Goal: Task Accomplishment & Management: Manage account settings

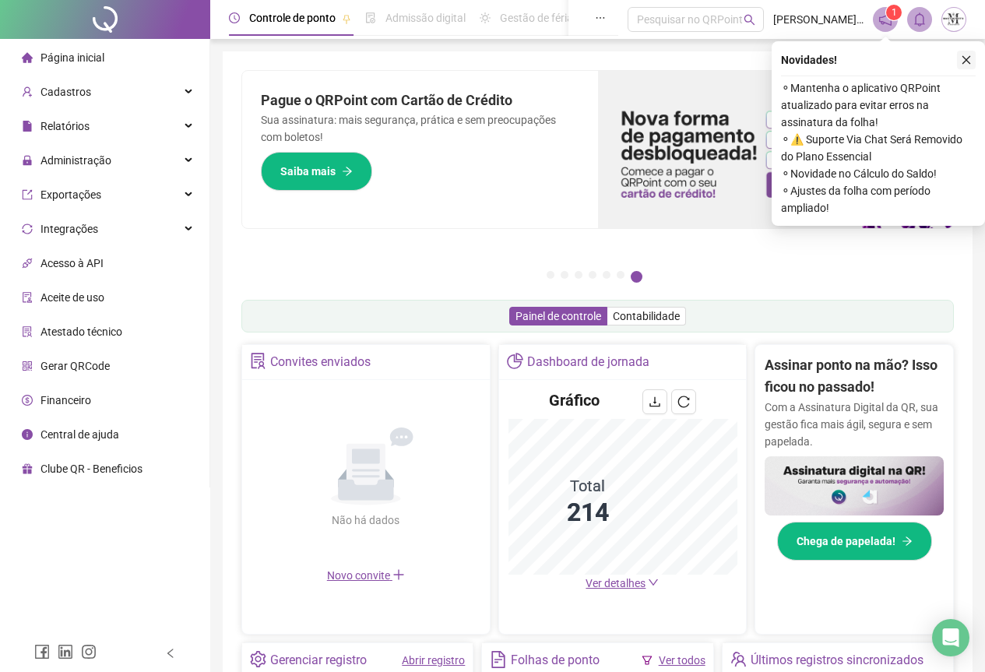
click at [963, 54] on button "button" at bounding box center [966, 60] width 19 height 19
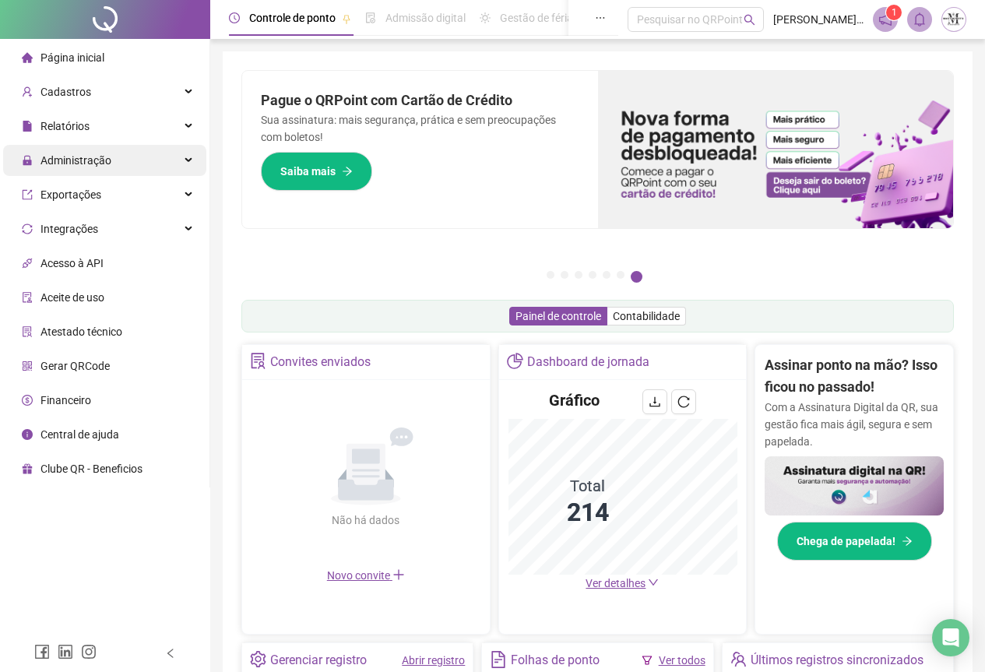
click at [62, 164] on span "Administração" at bounding box center [76, 160] width 71 height 12
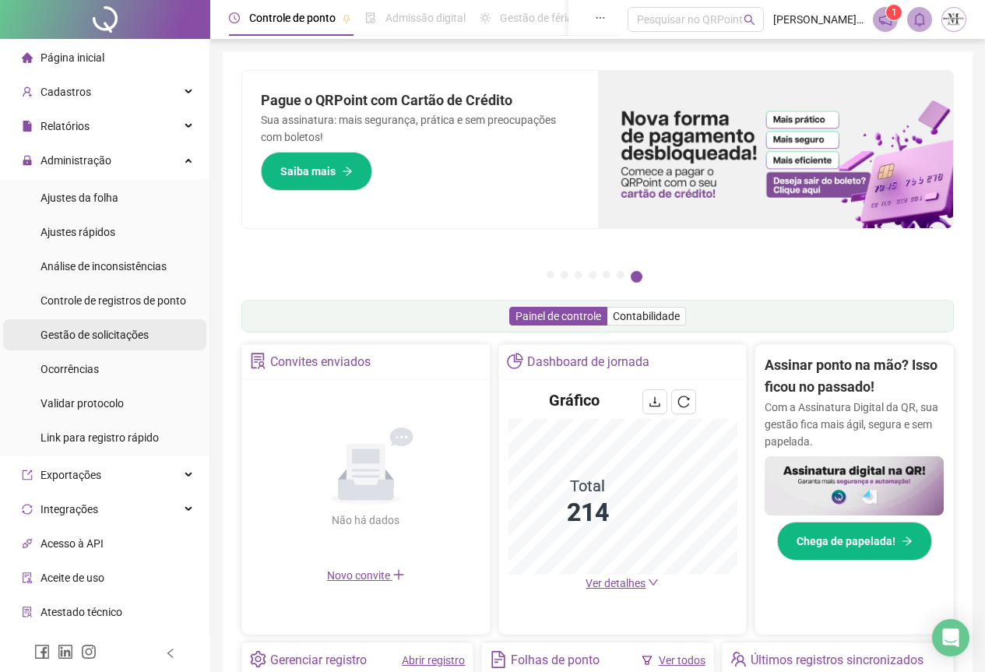
click at [65, 336] on span "Gestão de solicitações" at bounding box center [95, 335] width 108 height 12
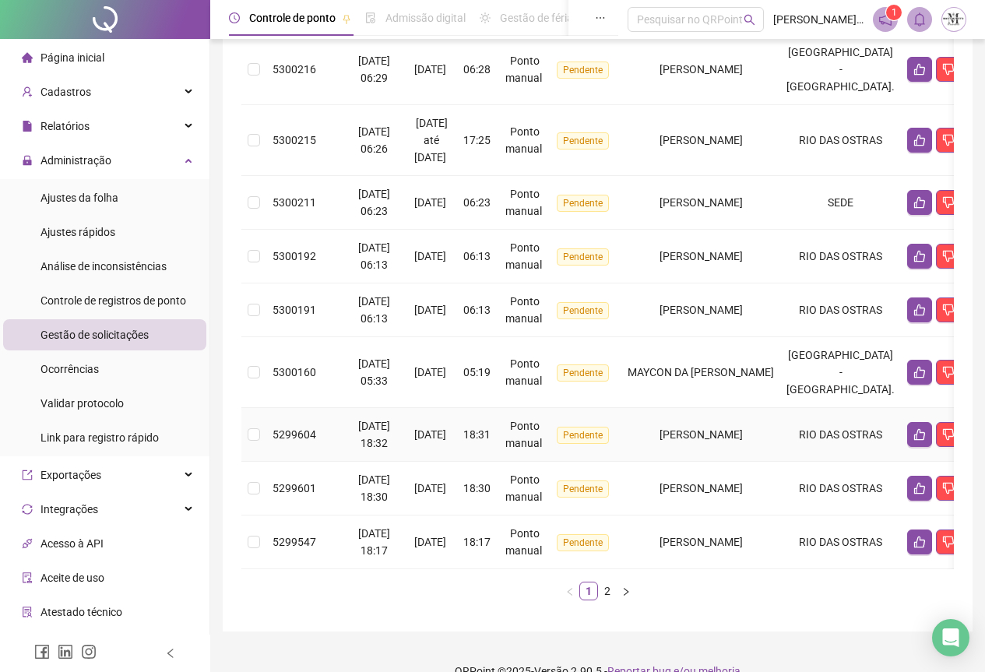
scroll to position [449, 0]
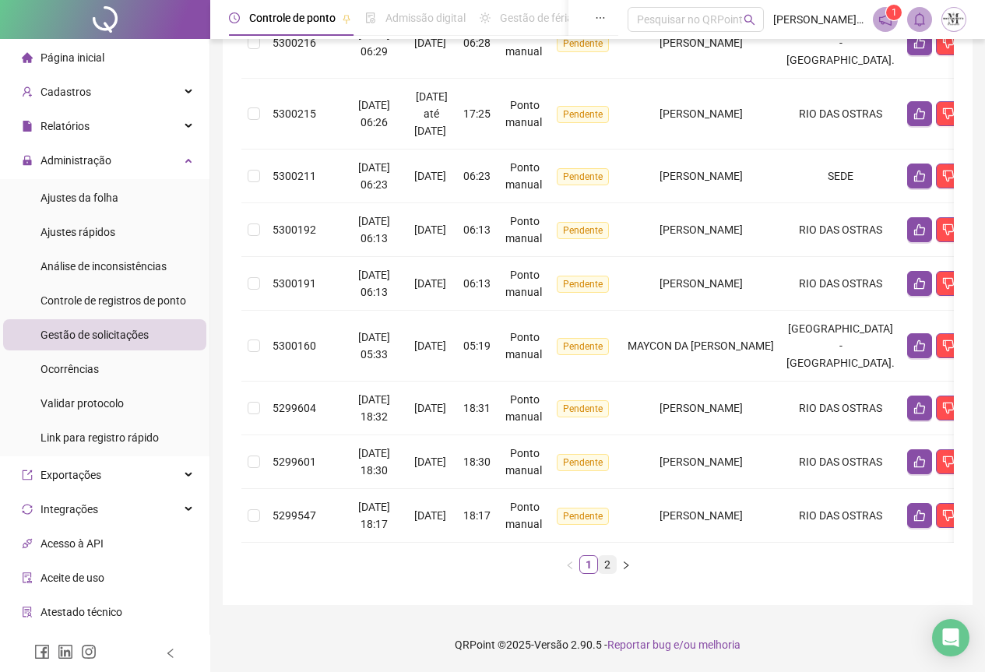
click at [602, 566] on link "2" at bounding box center [607, 564] width 17 height 17
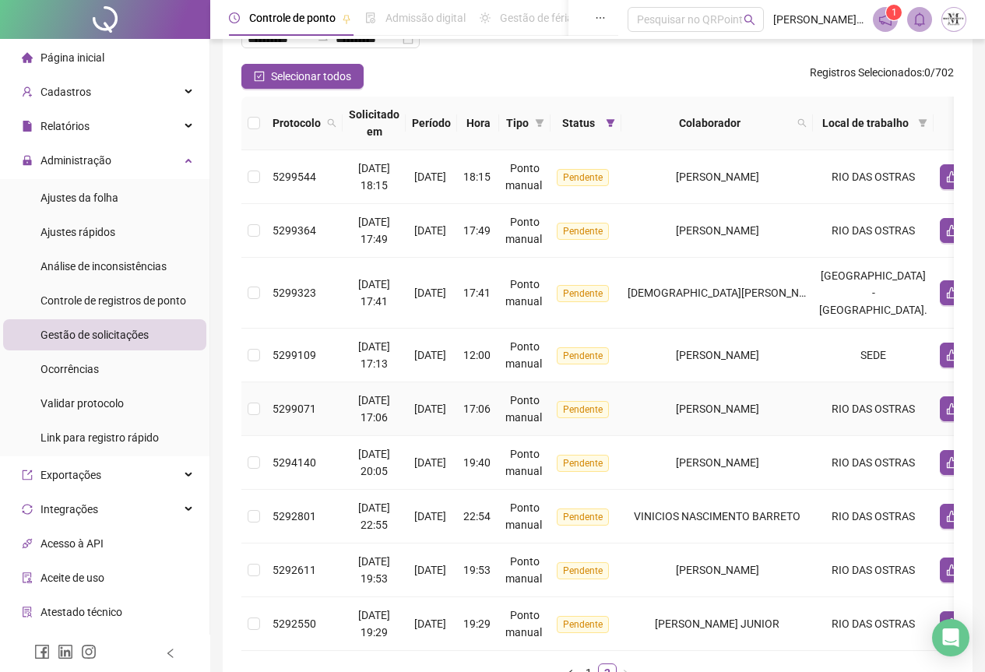
scroll to position [81, 0]
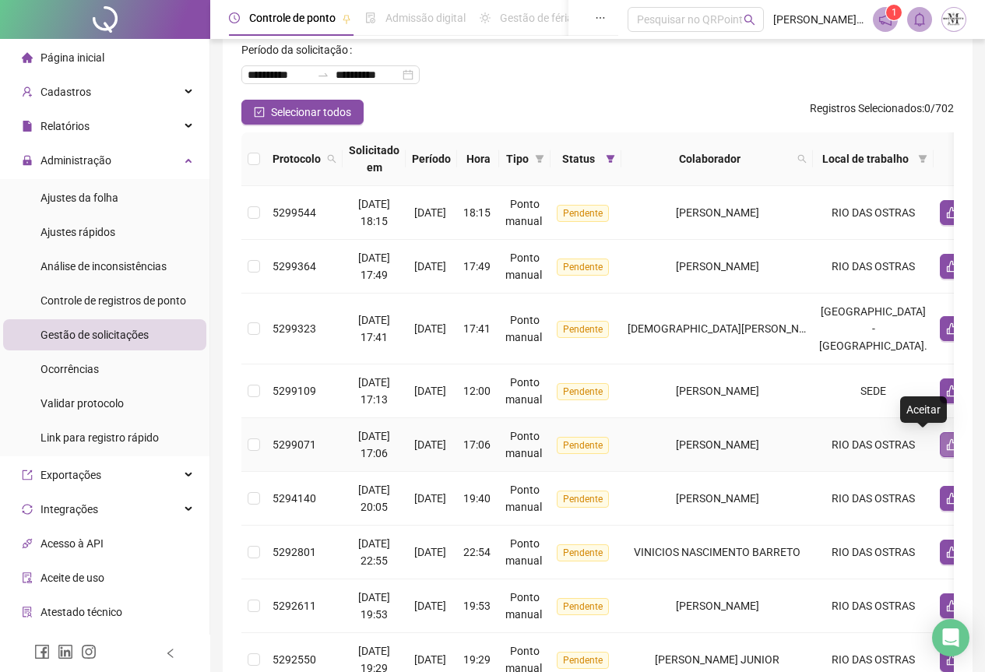
click at [946, 449] on icon "like" at bounding box center [952, 445] width 12 height 12
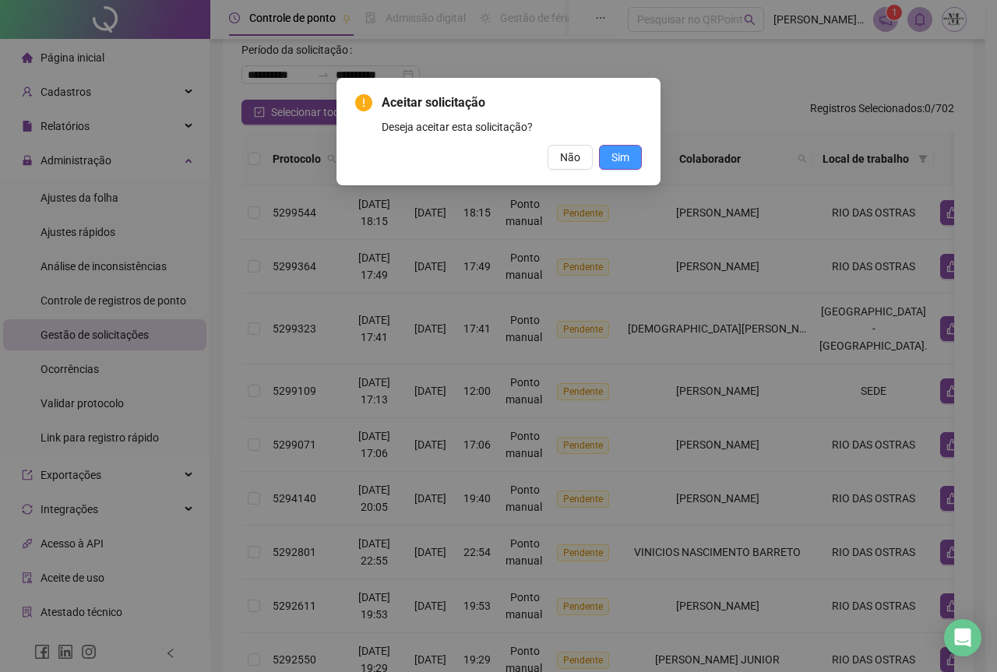
click at [618, 150] on span "Sim" at bounding box center [620, 157] width 18 height 17
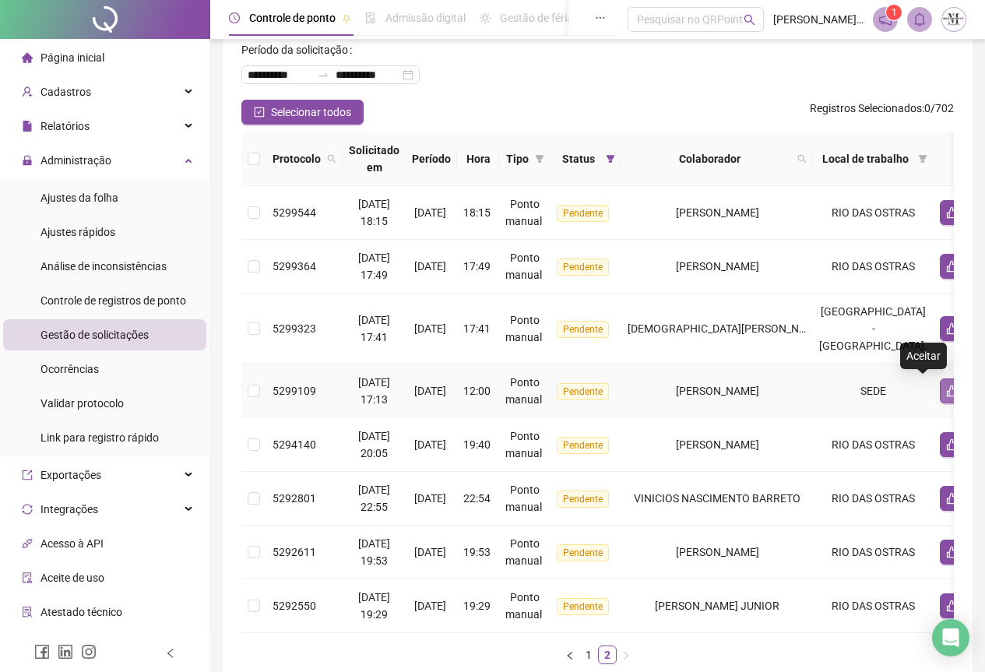
click at [940, 393] on button "button" at bounding box center [952, 391] width 25 height 25
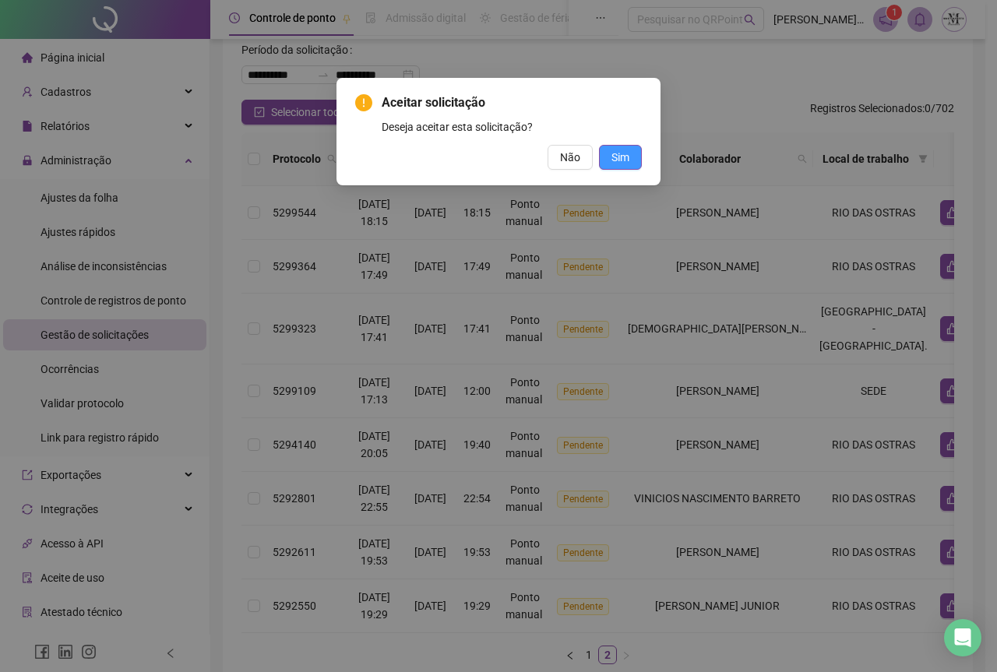
click at [622, 163] on span "Sim" at bounding box center [620, 157] width 18 height 17
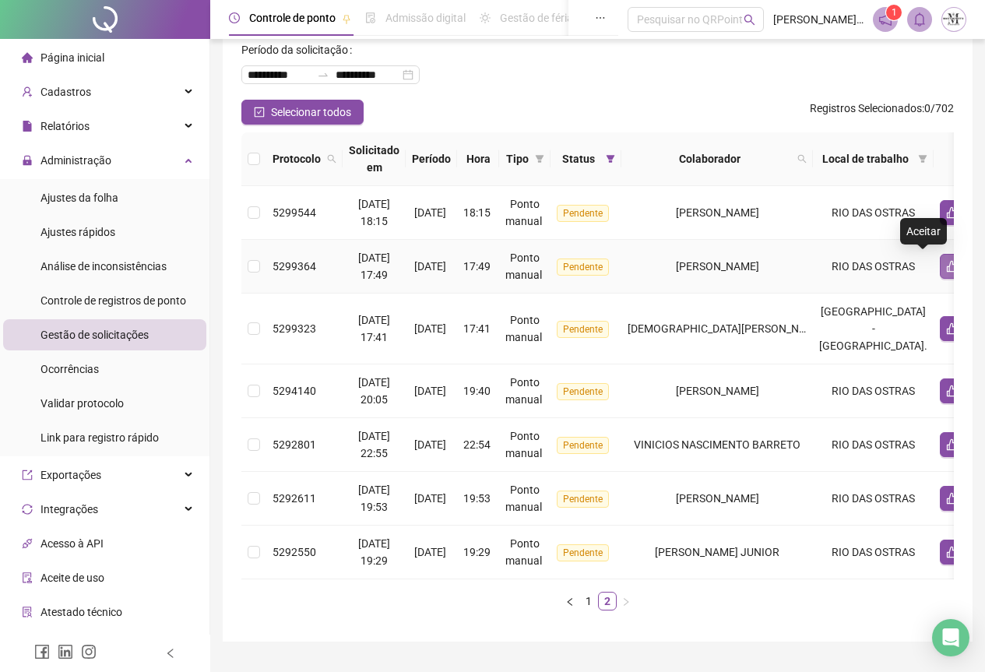
click at [946, 266] on icon "like" at bounding box center [952, 266] width 12 height 12
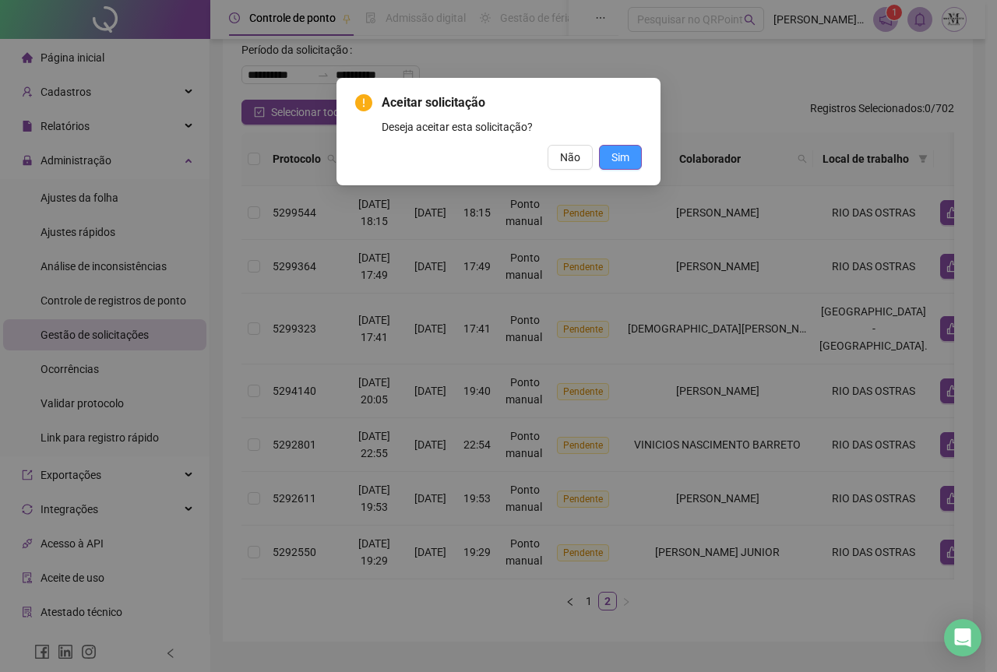
click at [632, 165] on button "Sim" at bounding box center [620, 157] width 43 height 25
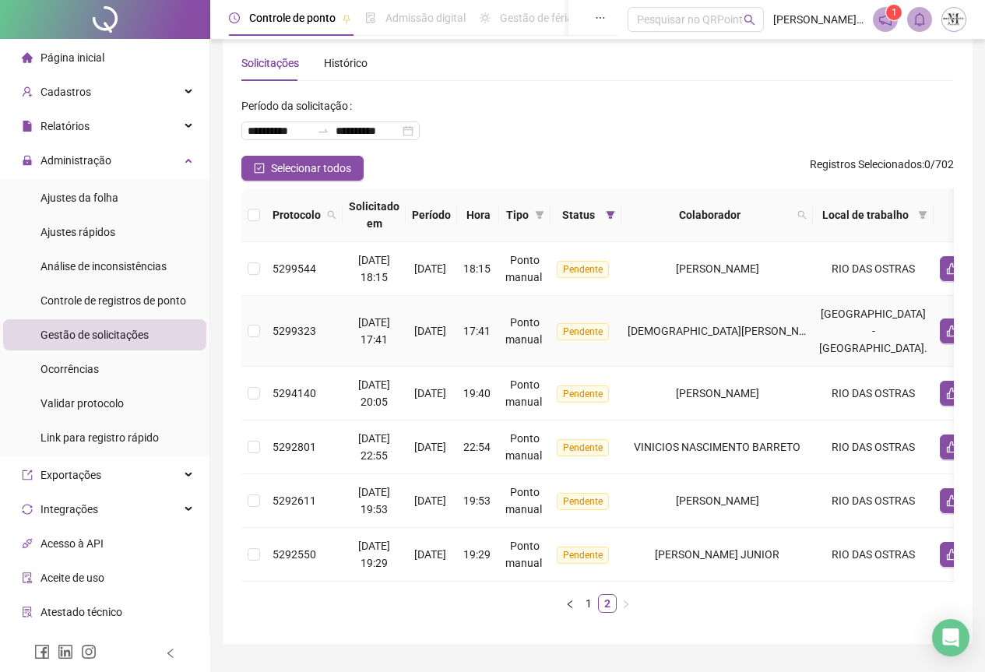
scroll to position [0, 0]
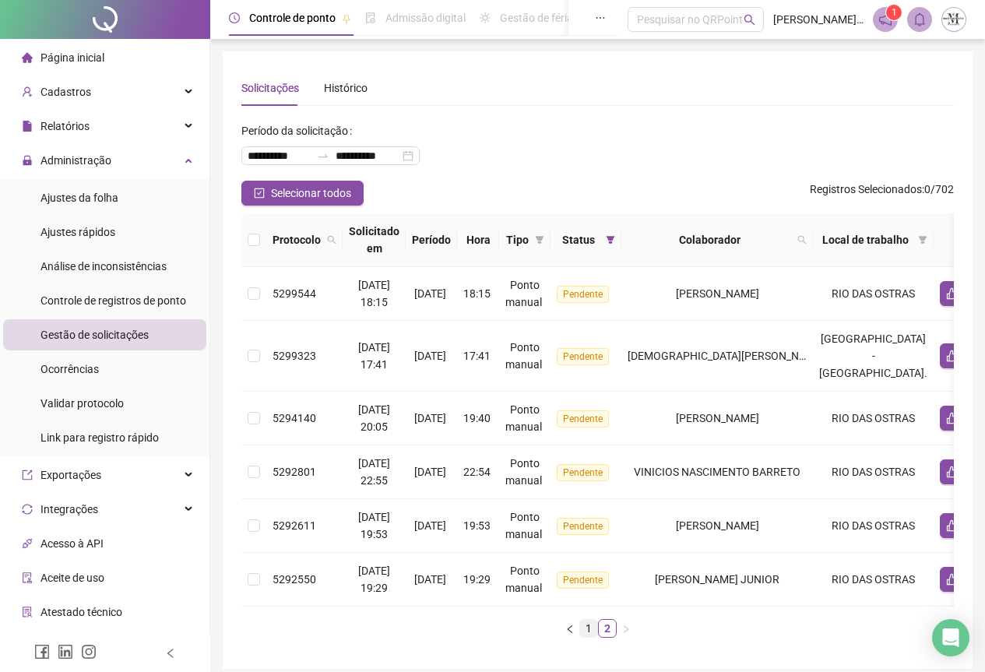
click at [586, 637] on link "1" at bounding box center [588, 628] width 17 height 17
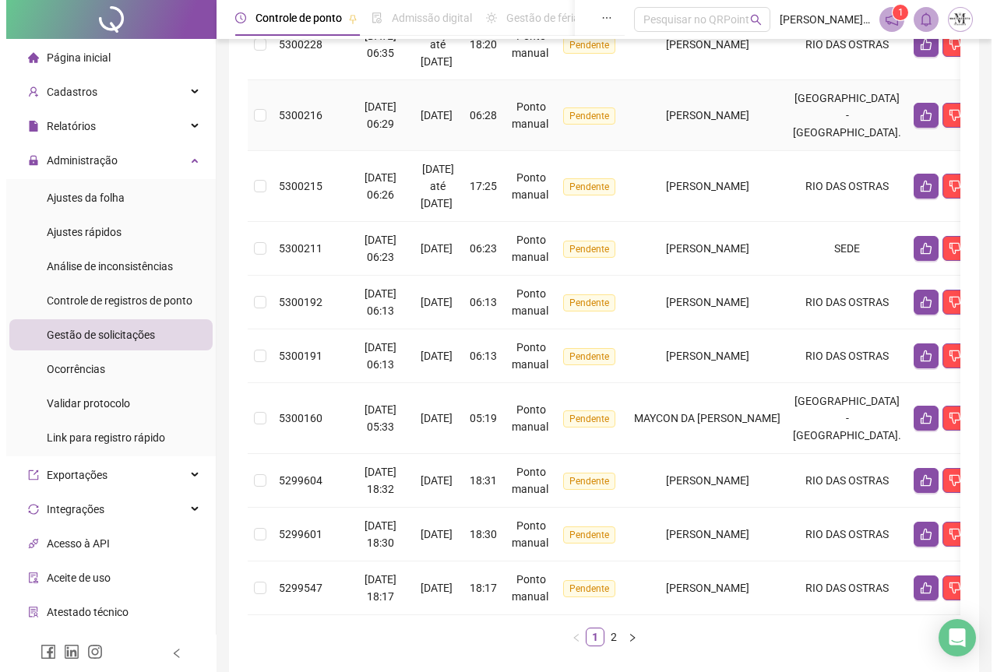
scroll to position [449, 0]
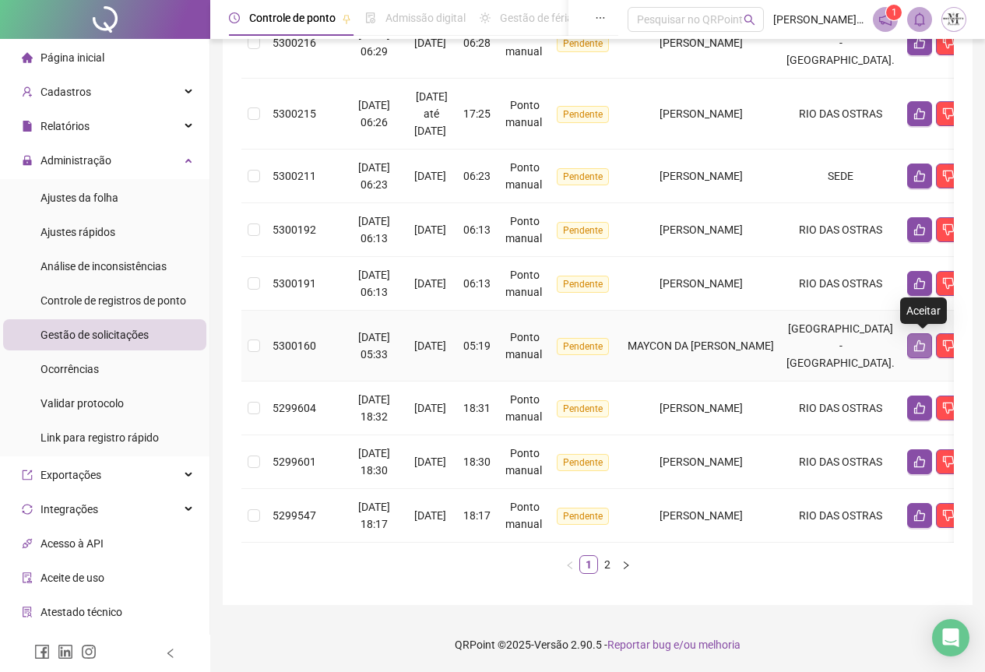
click at [921, 340] on icon "like" at bounding box center [920, 346] width 12 height 12
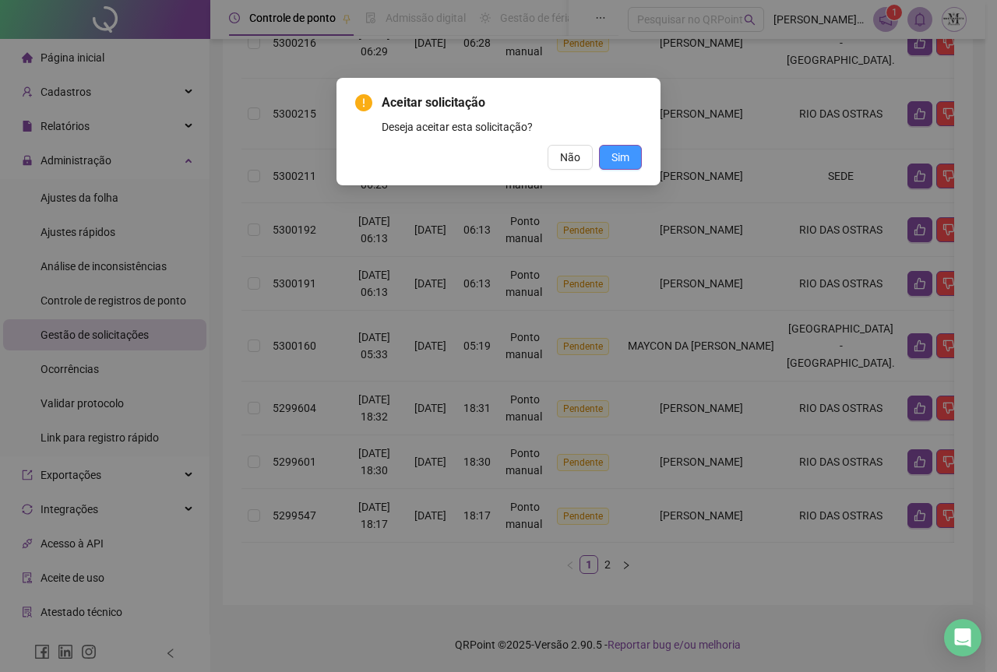
click at [625, 164] on span "Sim" at bounding box center [620, 157] width 18 height 17
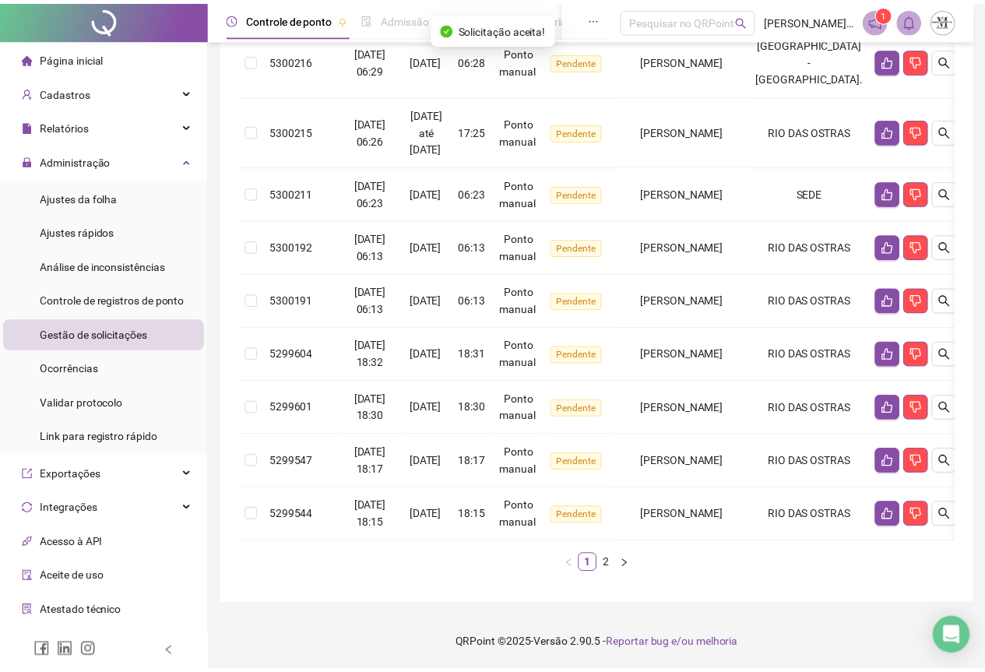
scroll to position [432, 0]
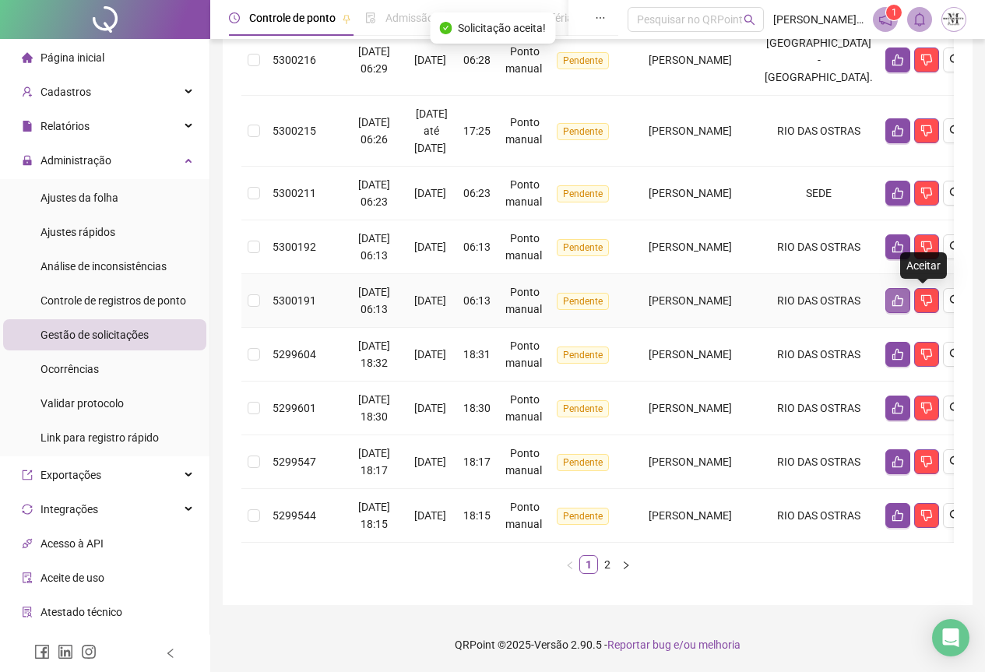
click at [904, 294] on icon "like" at bounding box center [898, 300] width 12 height 12
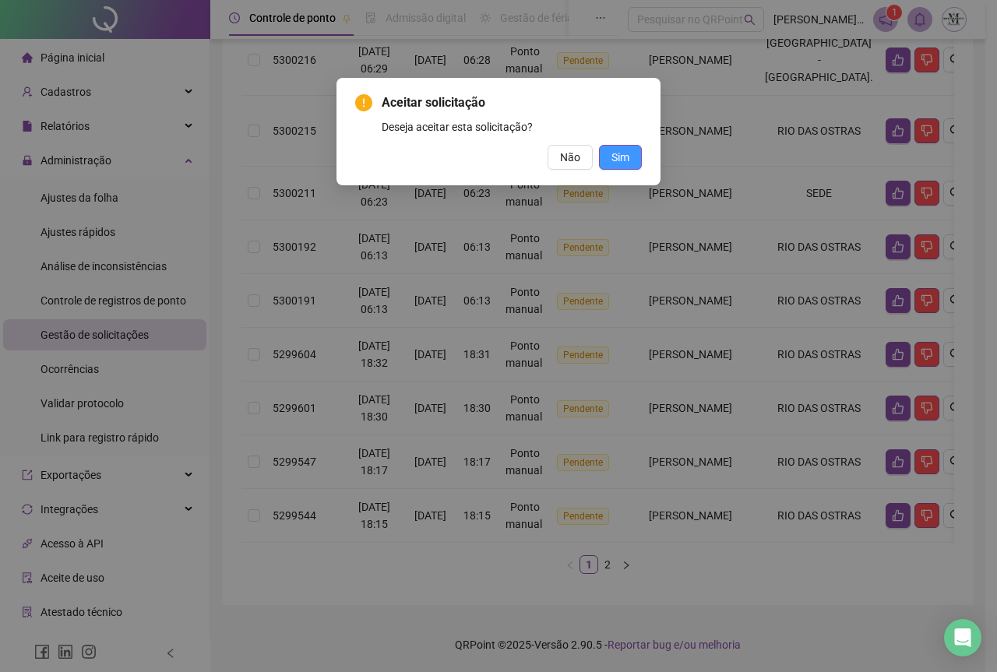
click at [609, 166] on button "Sim" at bounding box center [620, 157] width 43 height 25
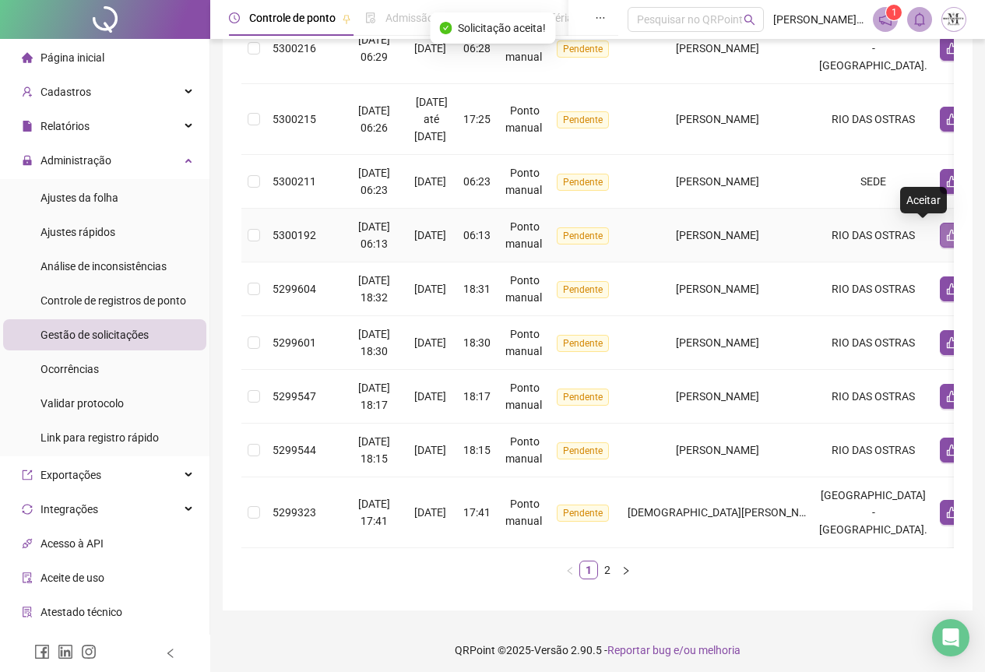
click at [946, 236] on icon "like" at bounding box center [952, 235] width 12 height 12
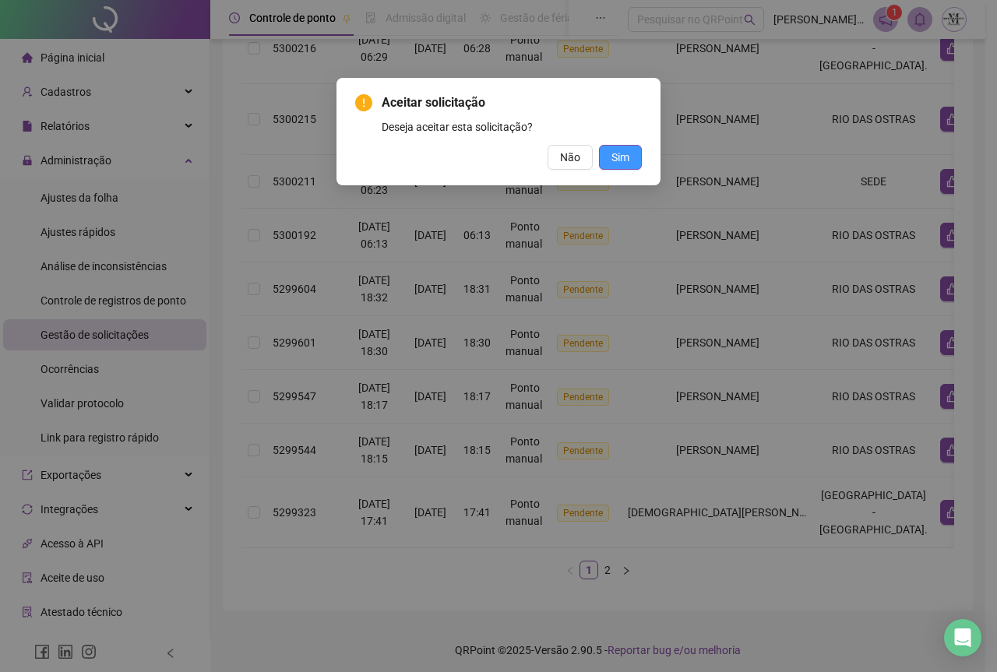
click at [627, 162] on span "Sim" at bounding box center [620, 157] width 18 height 17
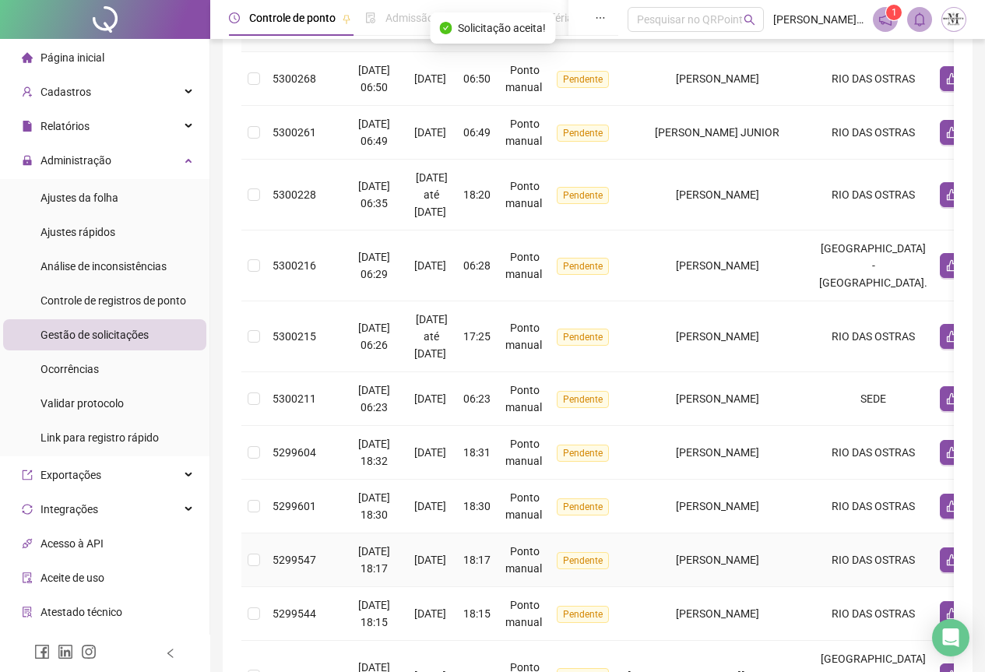
scroll to position [199, 0]
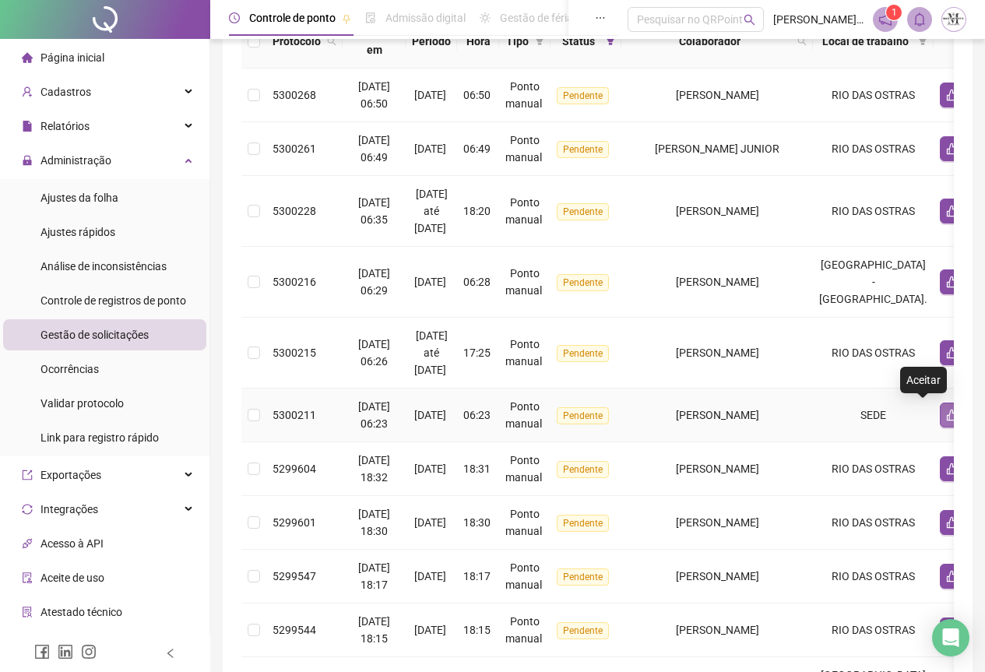
click at [940, 425] on button "button" at bounding box center [952, 415] width 25 height 25
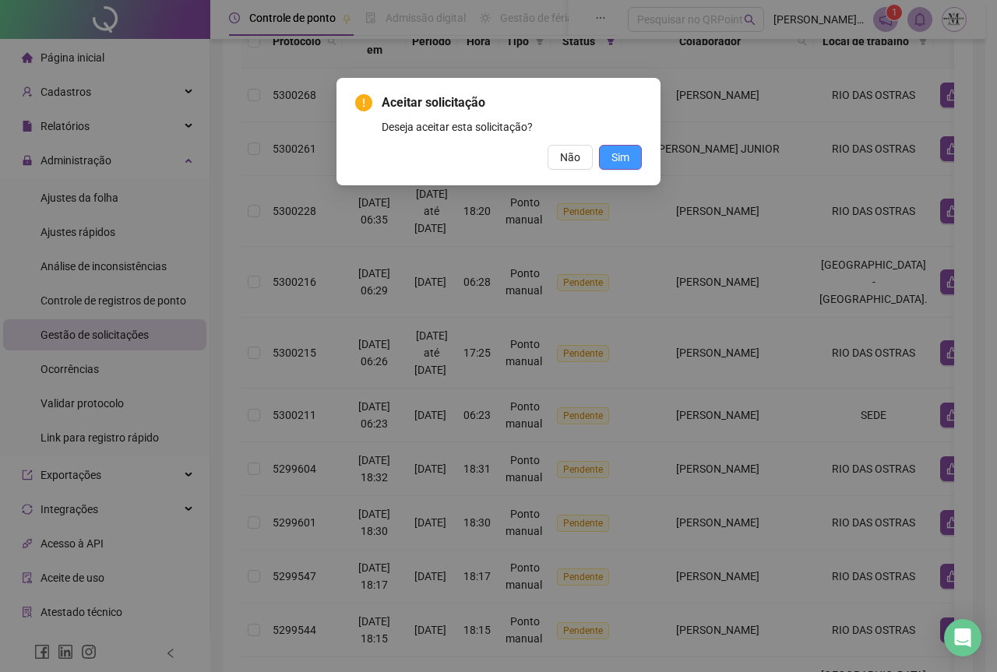
click at [618, 154] on span "Sim" at bounding box center [620, 157] width 18 height 17
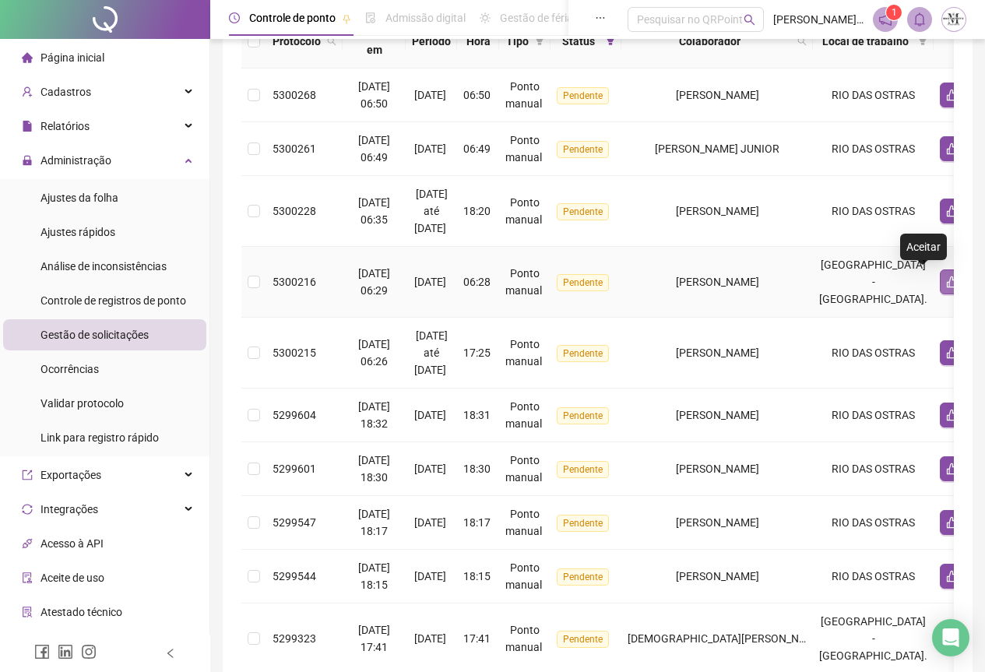
click at [940, 287] on button "button" at bounding box center [952, 282] width 25 height 25
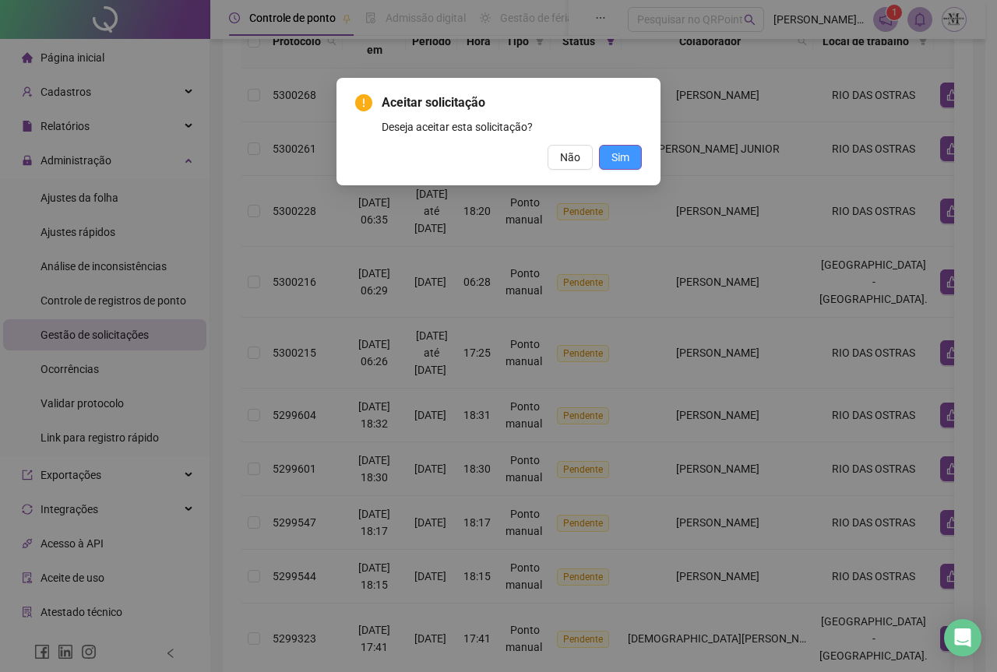
click at [620, 161] on span "Sim" at bounding box center [620, 157] width 18 height 17
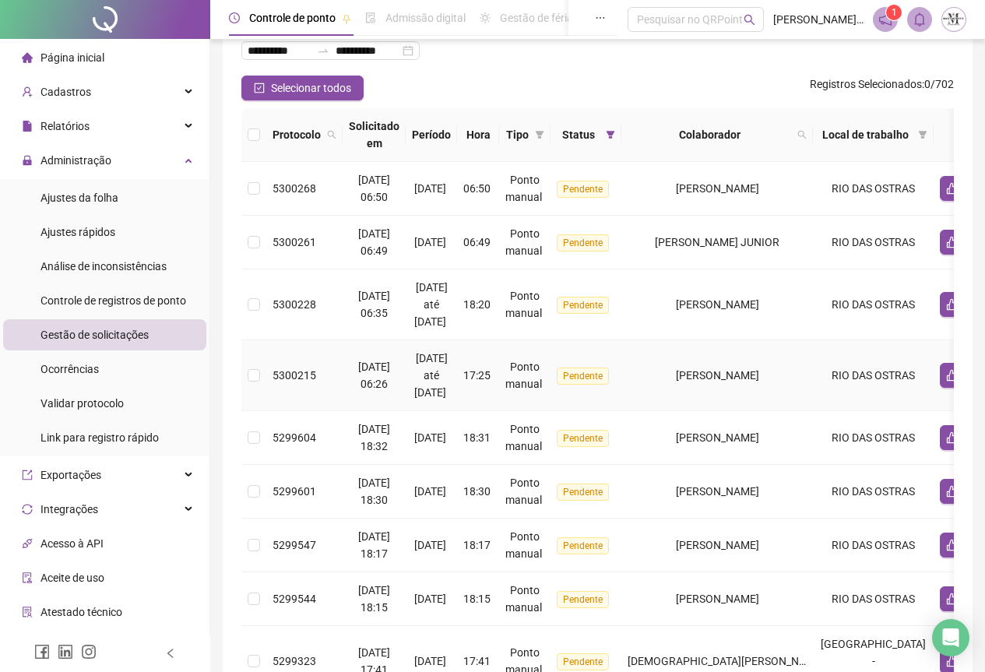
scroll to position [78, 0]
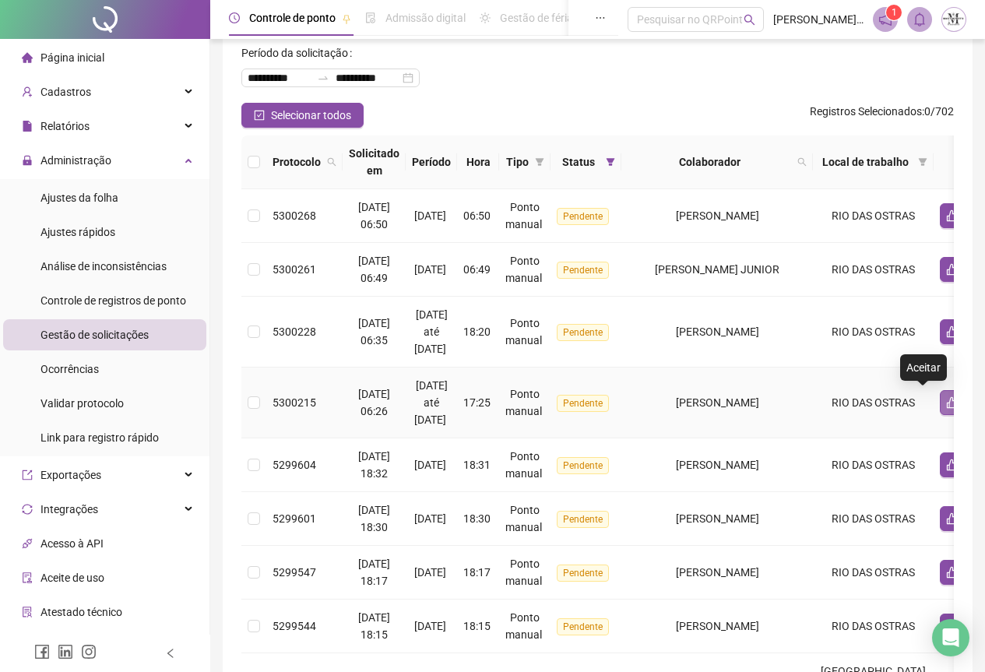
click at [946, 404] on icon "like" at bounding box center [952, 402] width 12 height 12
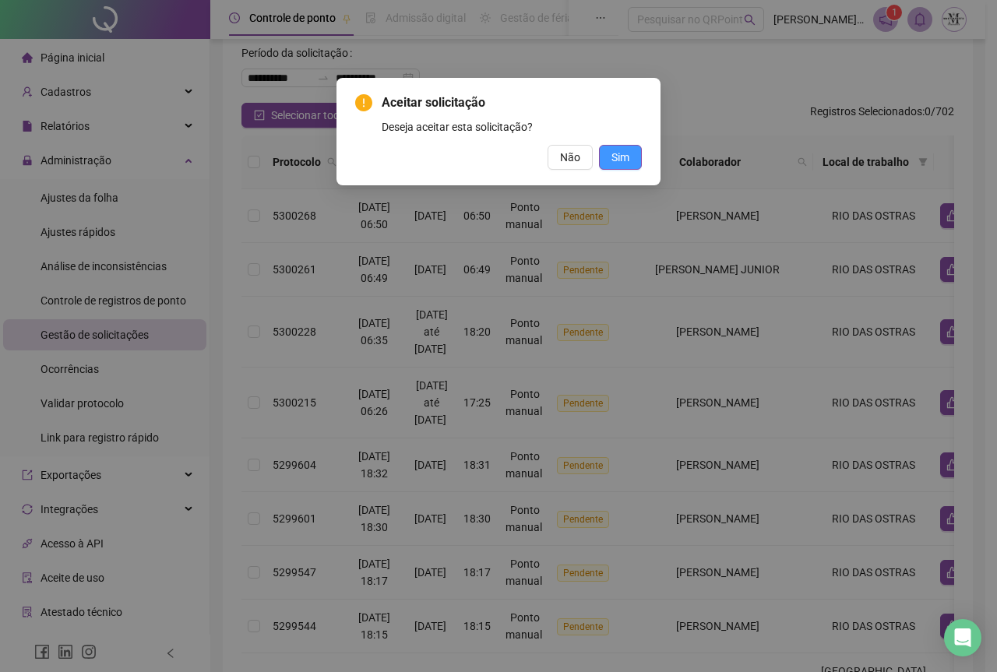
click at [631, 163] on button "Sim" at bounding box center [620, 157] width 43 height 25
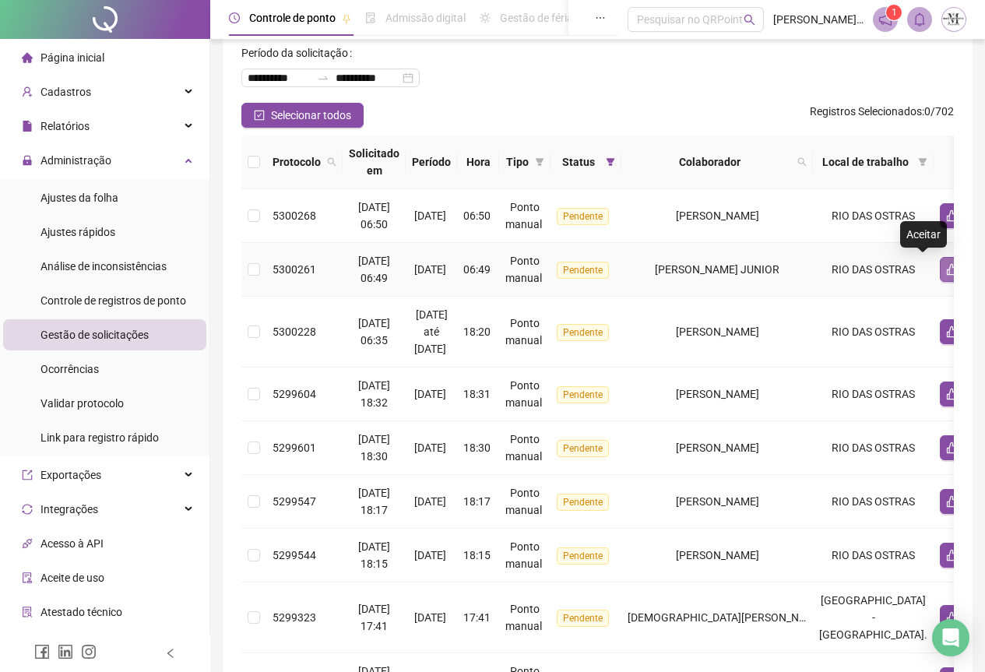
click at [940, 268] on button "button" at bounding box center [952, 269] width 25 height 25
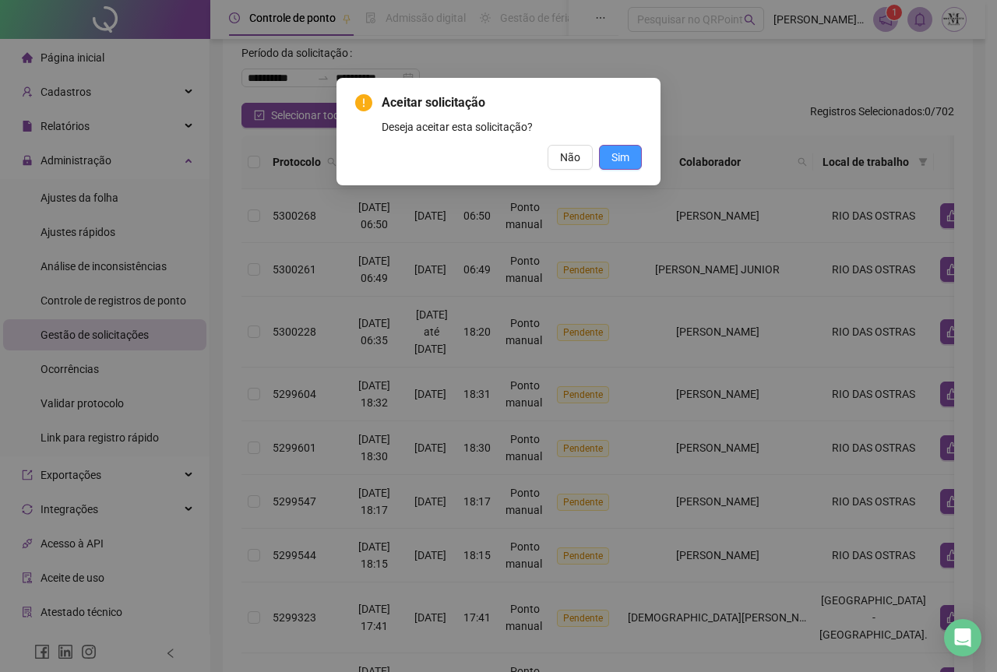
click at [617, 153] on span "Sim" at bounding box center [620, 157] width 18 height 17
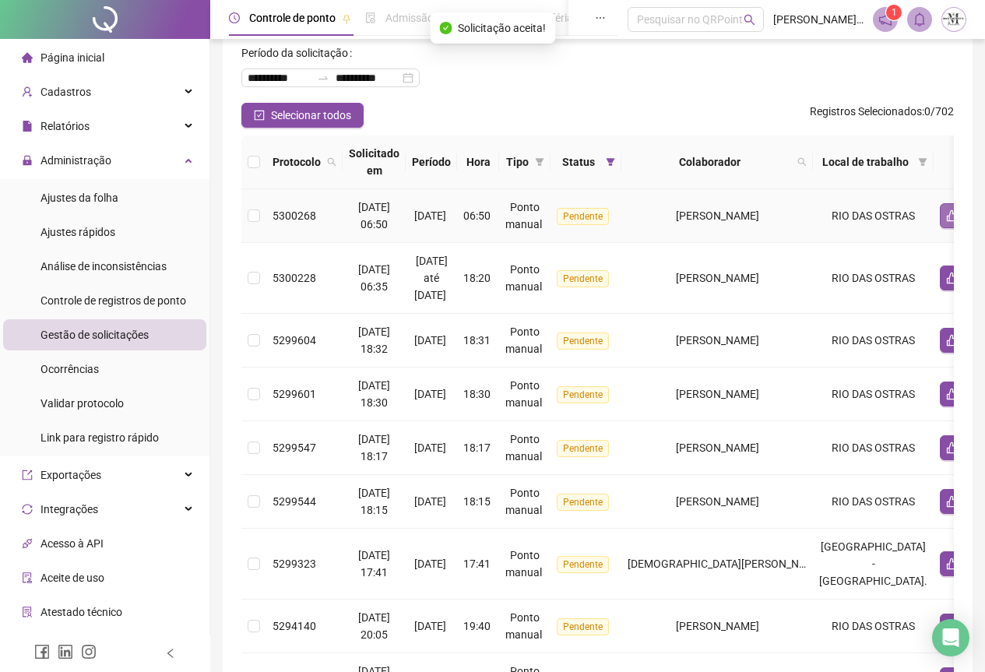
click at [946, 210] on icon "like" at bounding box center [952, 216] width 12 height 12
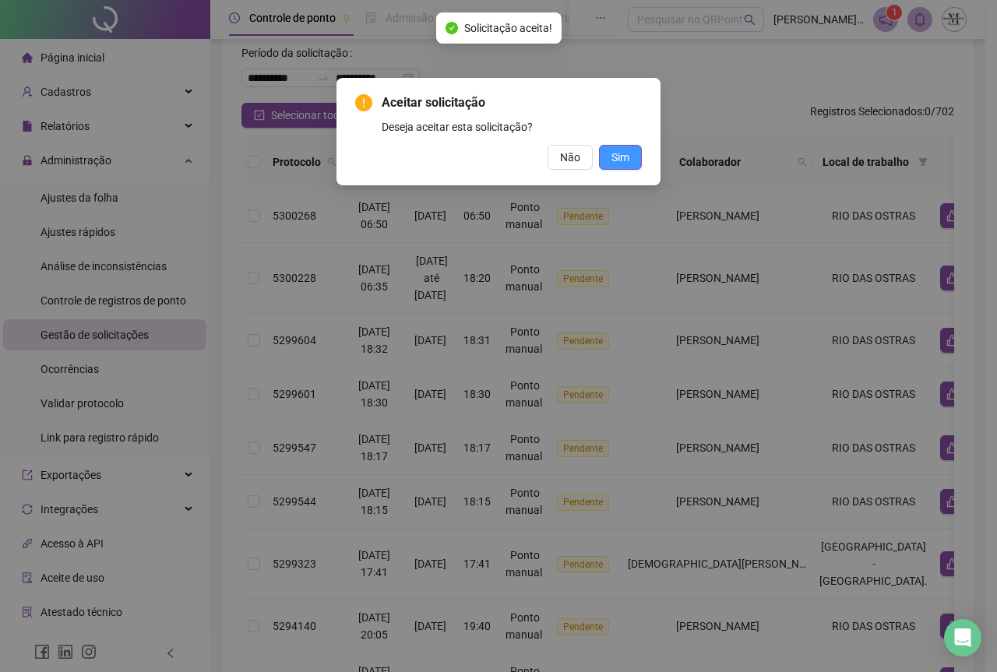
click at [628, 157] on span "Sim" at bounding box center [620, 157] width 18 height 17
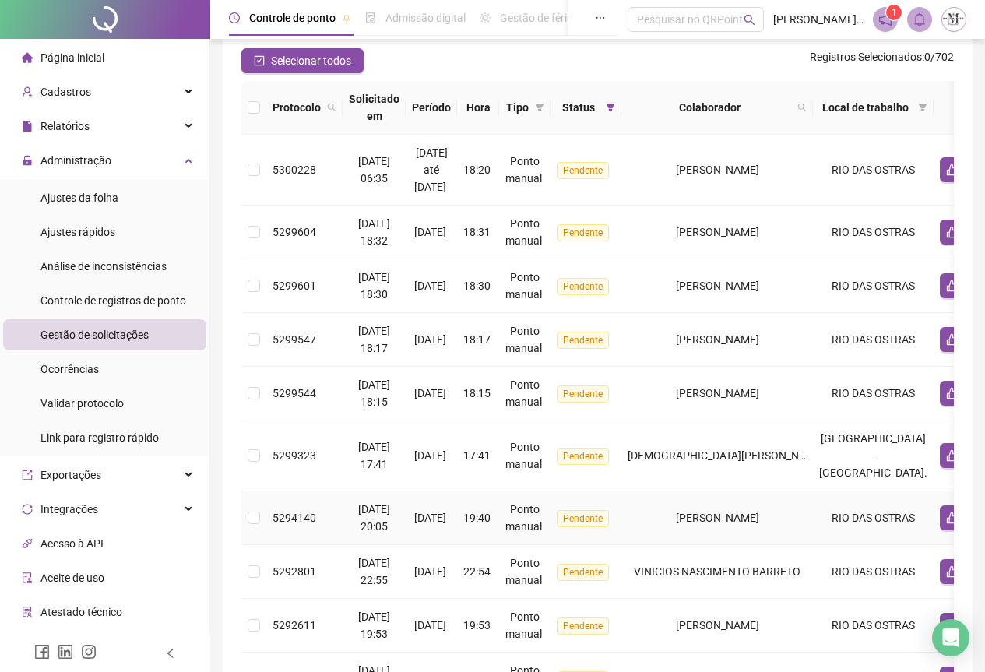
scroll to position [0, 0]
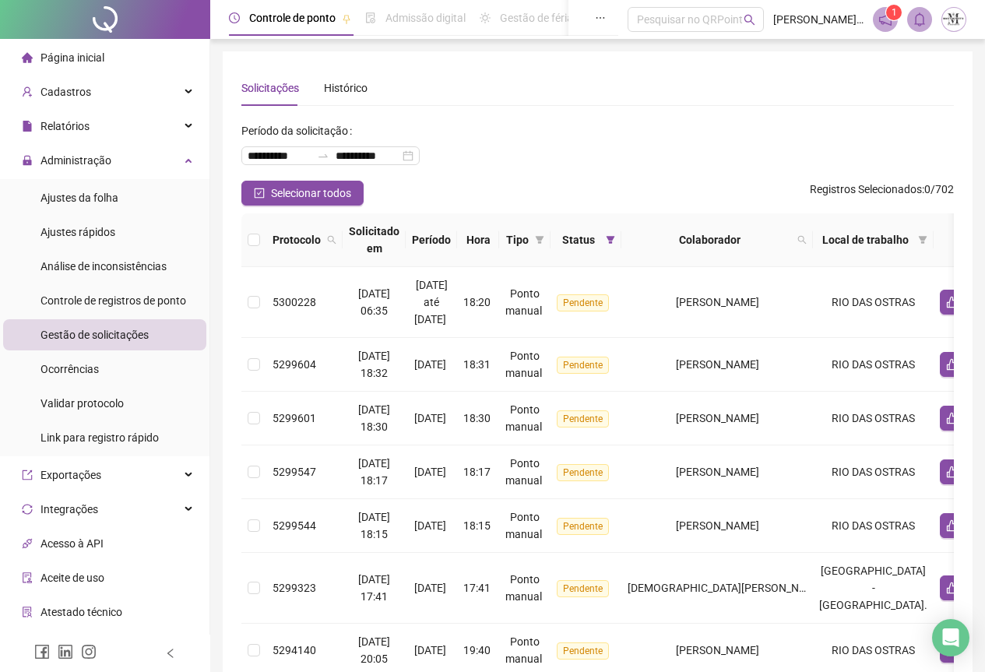
click at [97, 20] on div at bounding box center [105, 19] width 210 height 39
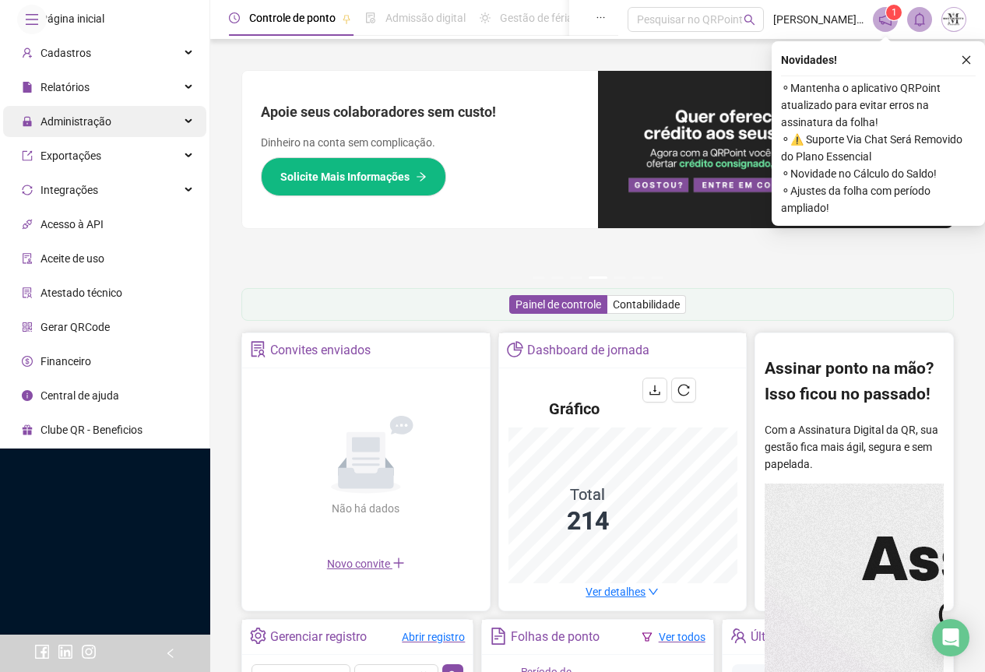
click at [56, 128] on span "Administração" at bounding box center [76, 121] width 71 height 12
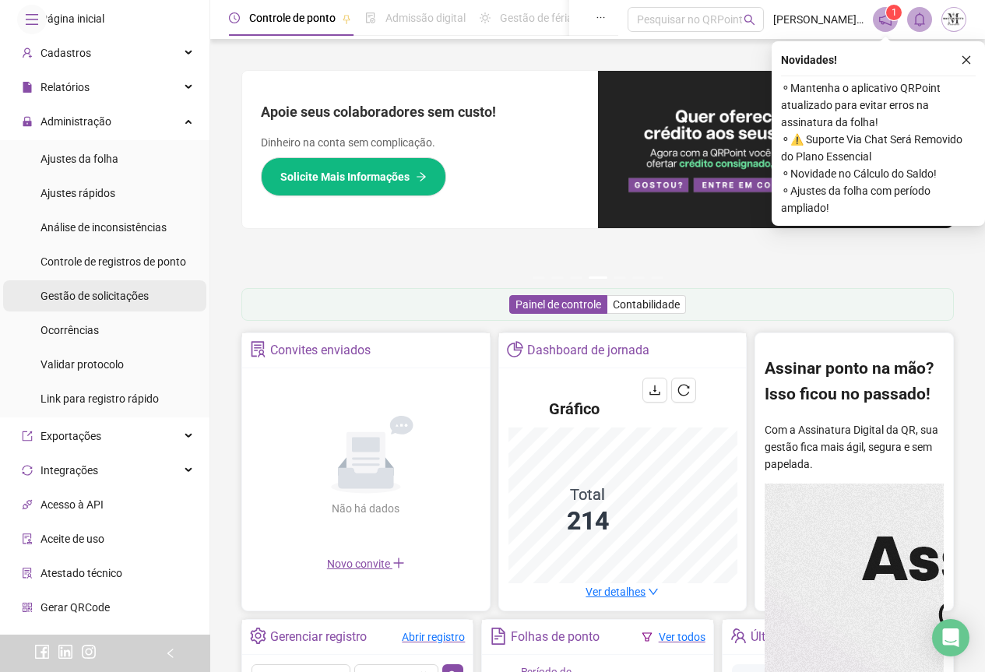
click at [80, 302] on span "Gestão de solicitações" at bounding box center [95, 296] width 108 height 12
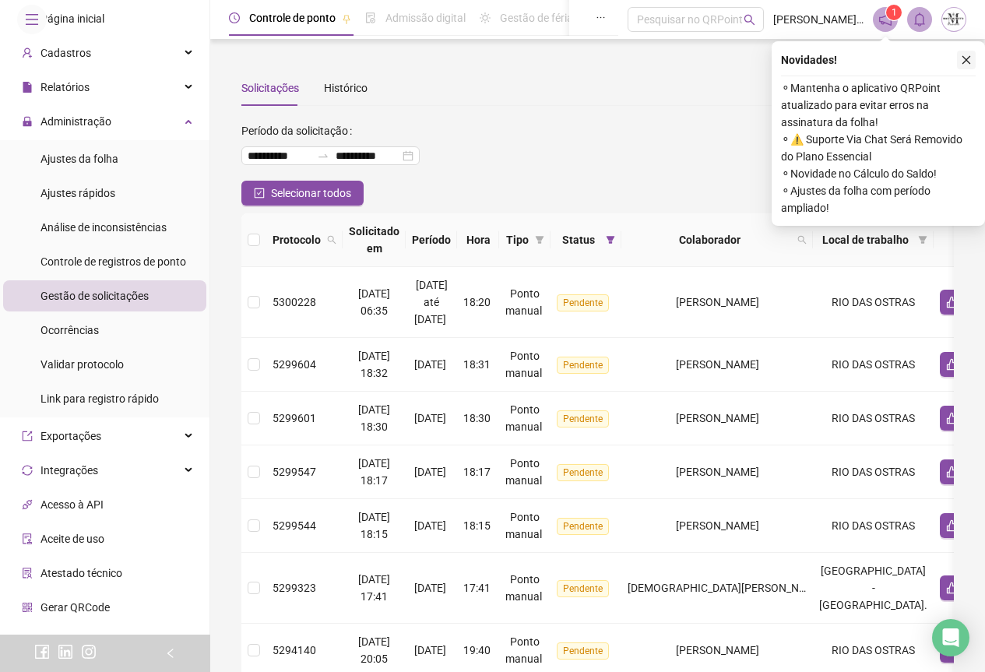
click at [963, 61] on icon "close" at bounding box center [966, 60] width 11 height 11
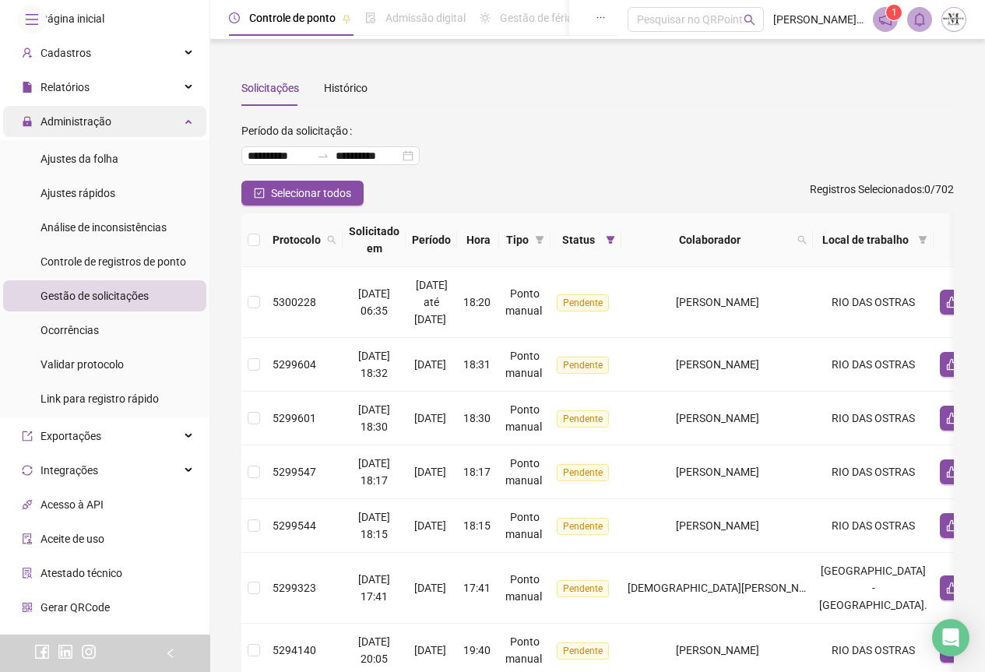
click at [100, 128] on span "Administração" at bounding box center [76, 121] width 71 height 12
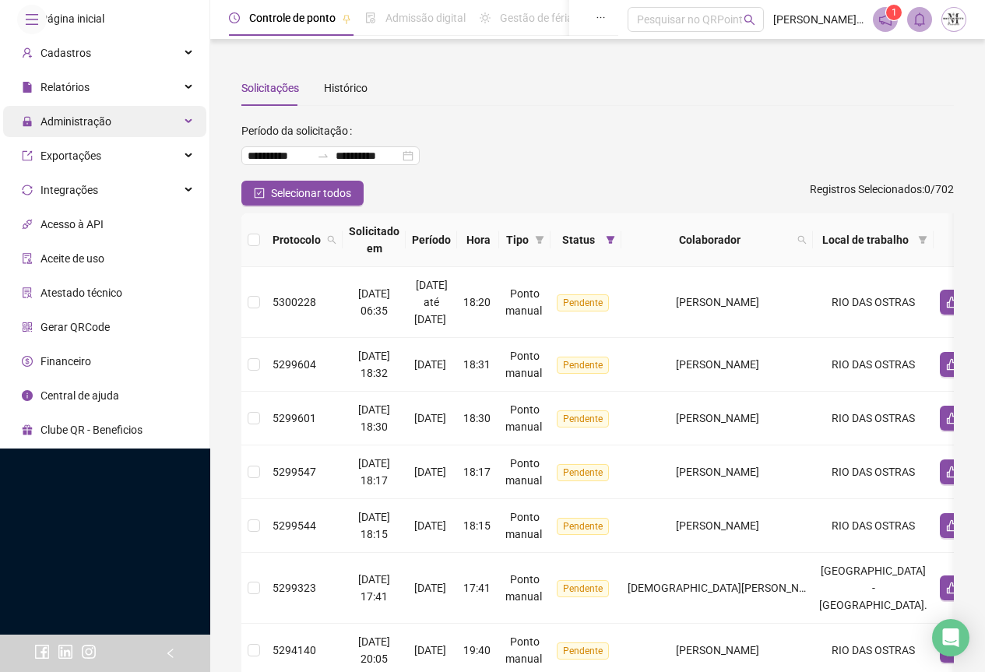
click at [112, 137] on div "Administração" at bounding box center [104, 121] width 203 height 31
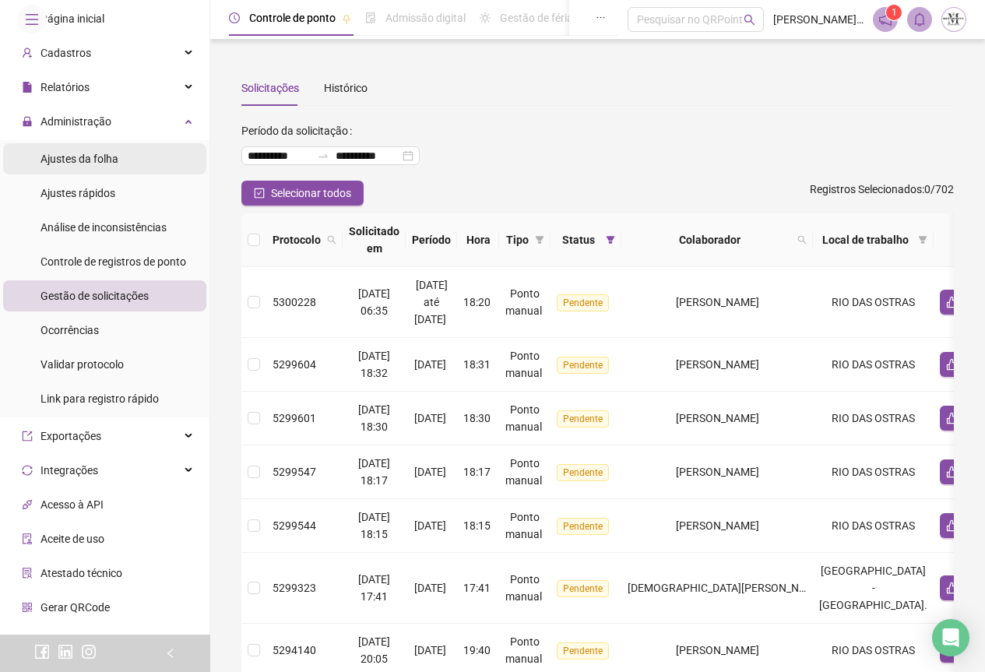
click at [109, 174] on div "Ajustes da folha" at bounding box center [80, 158] width 78 height 31
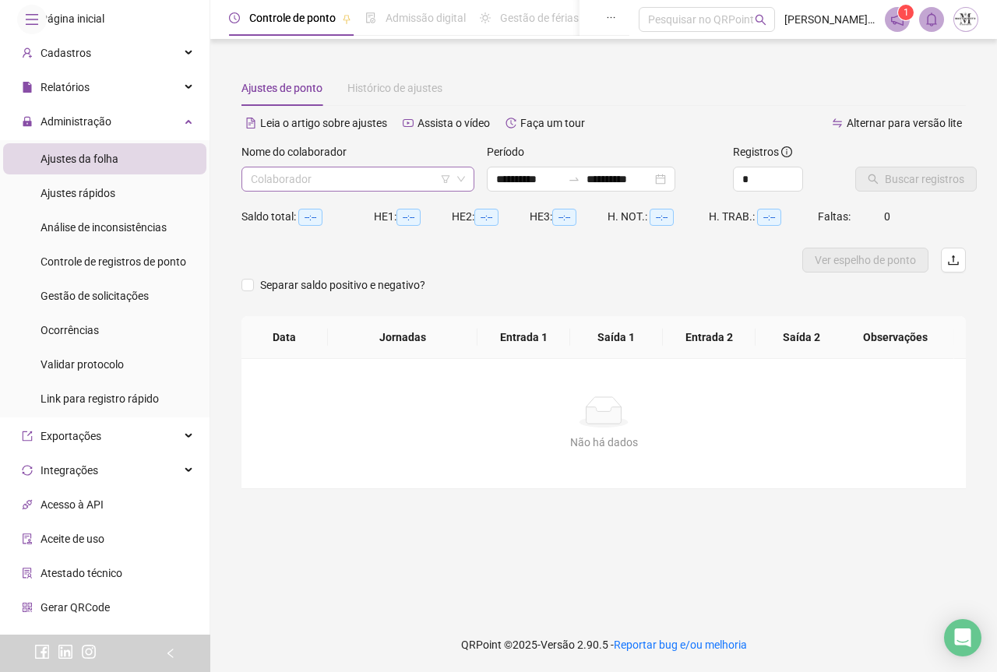
click at [353, 180] on input "search" at bounding box center [351, 178] width 200 height 23
type input "**********"
type input "******"
click at [366, 240] on div "[PERSON_NAME]" at bounding box center [358, 235] width 208 height 17
click at [372, 185] on span "[PERSON_NAME]" at bounding box center [358, 178] width 214 height 23
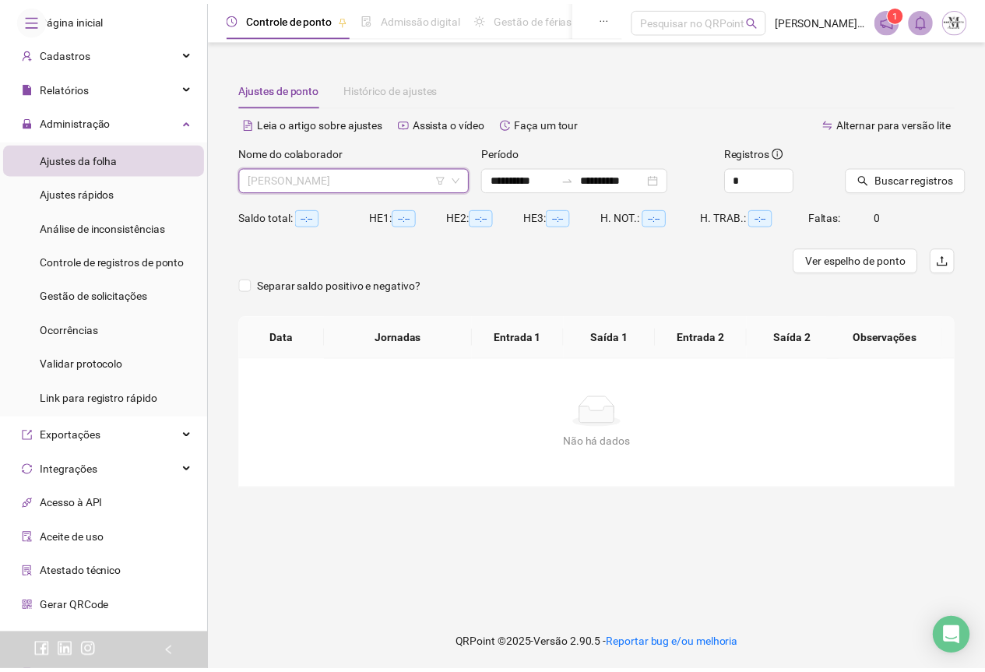
scroll to position [3515, 0]
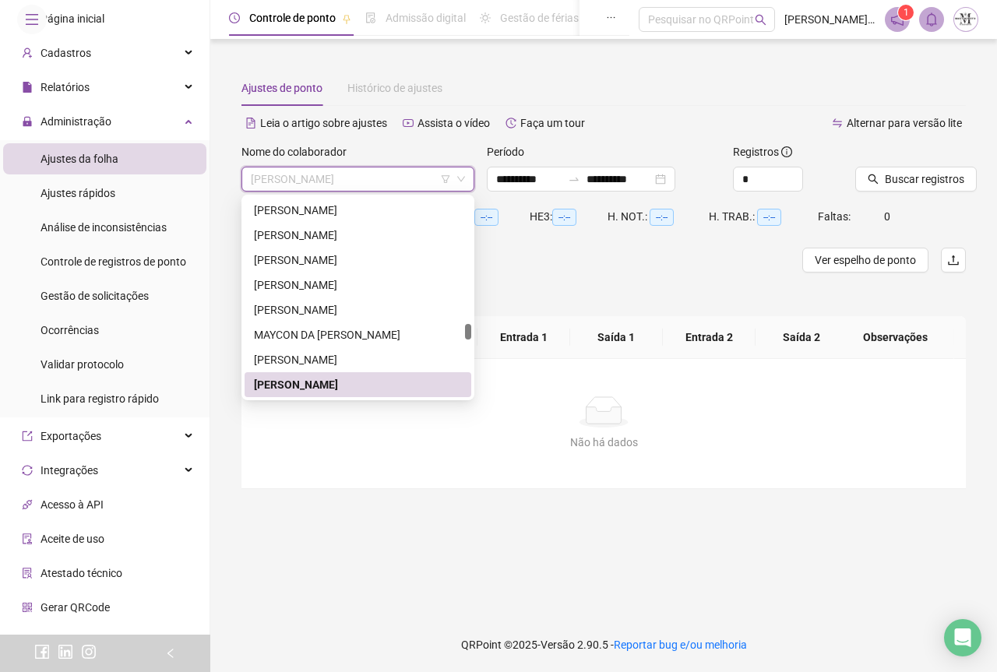
click at [368, 385] on div "[PERSON_NAME]" at bounding box center [358, 384] width 208 height 17
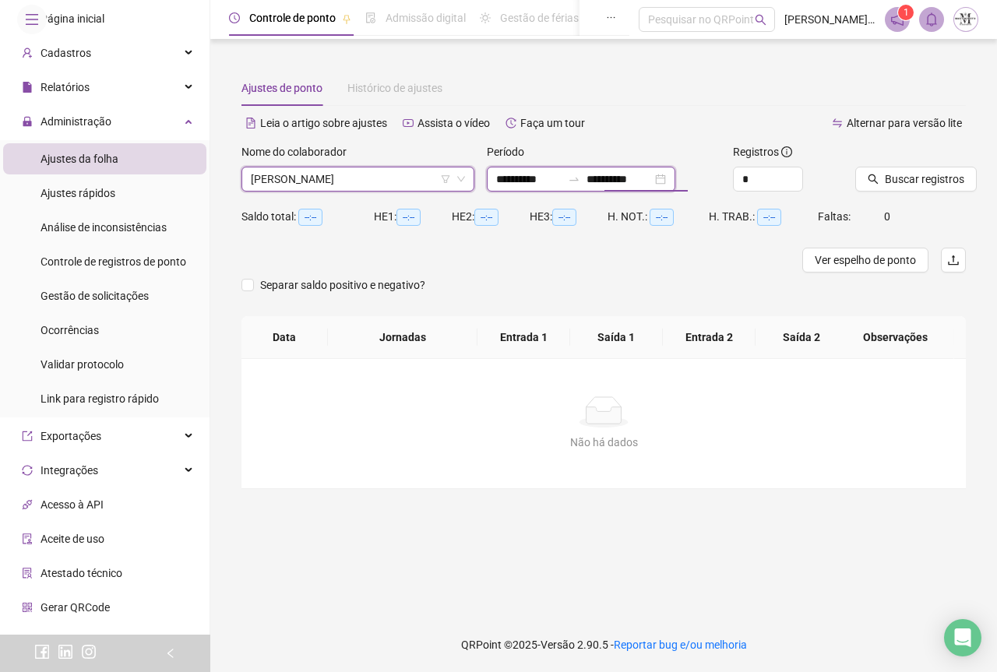
click at [608, 181] on input "**********" at bounding box center [619, 179] width 65 height 17
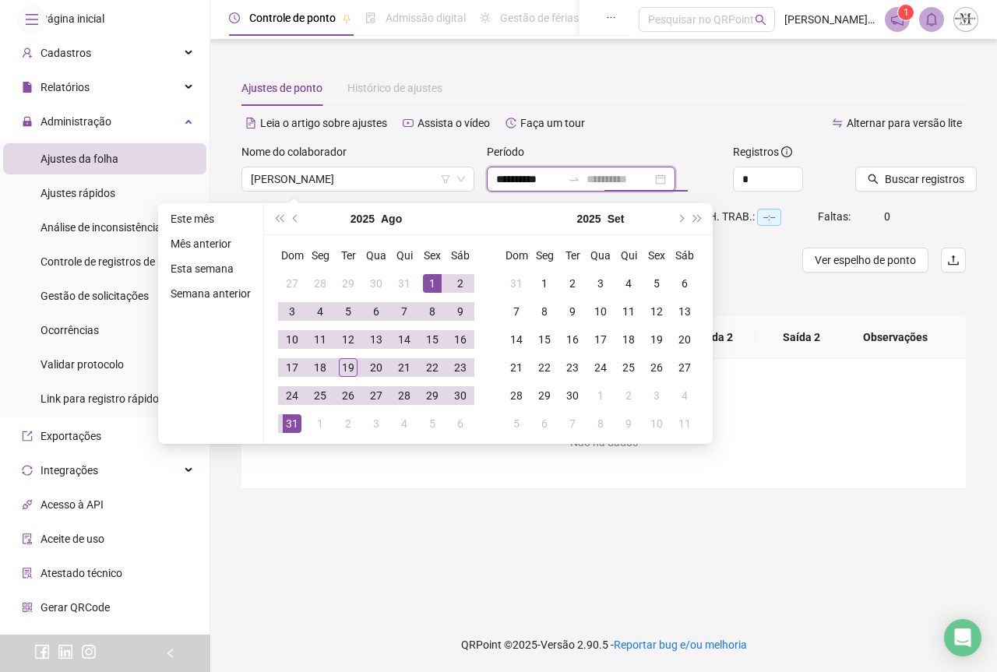
type input "**********"
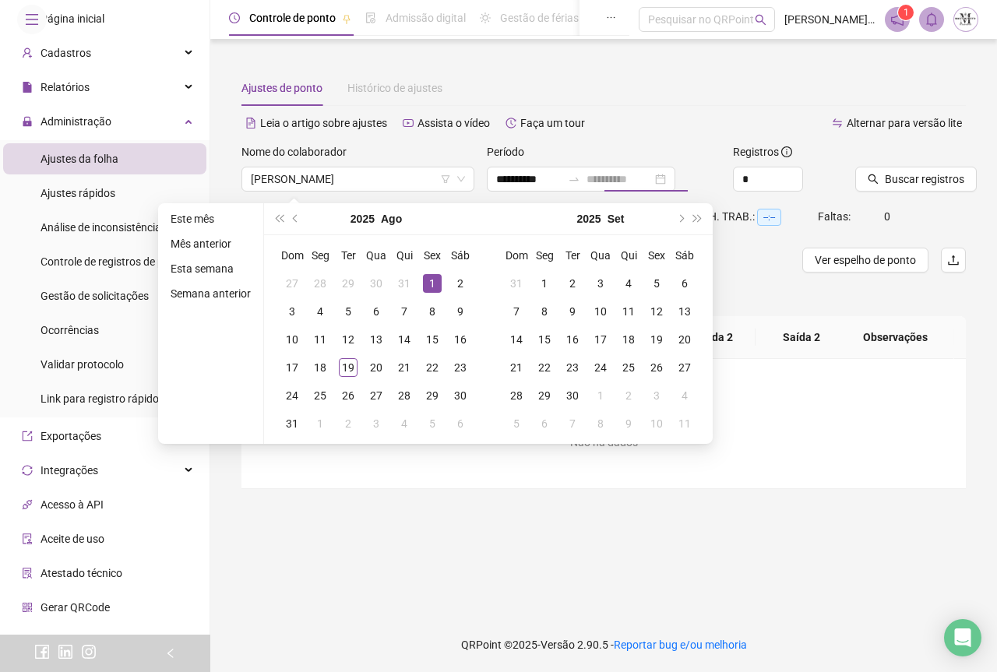
click at [435, 283] on div "1" at bounding box center [432, 283] width 19 height 19
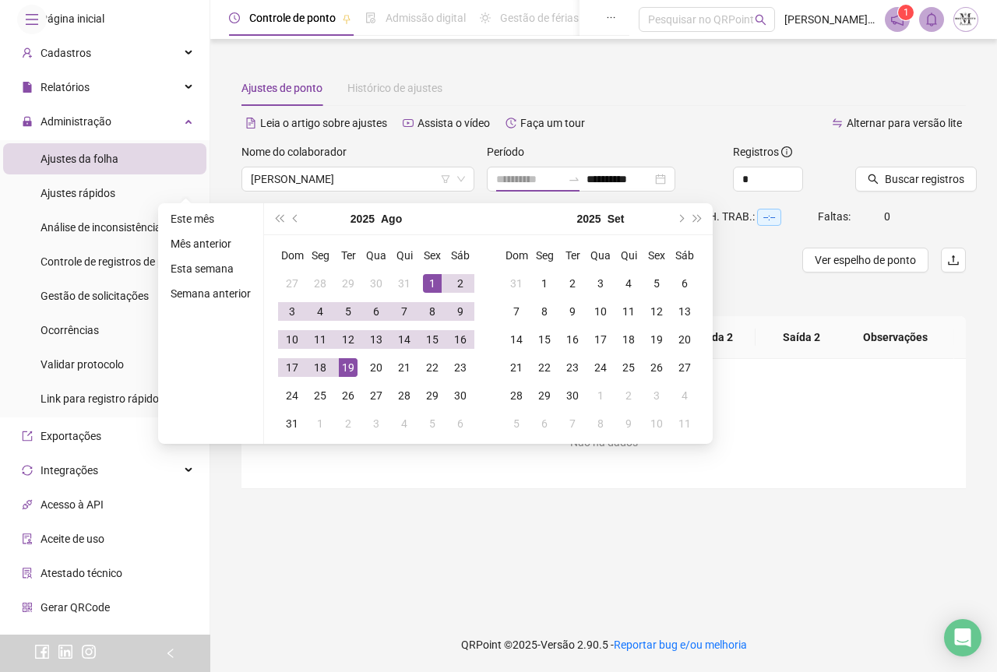
click at [346, 362] on div "19" at bounding box center [348, 367] width 19 height 19
type input "**********"
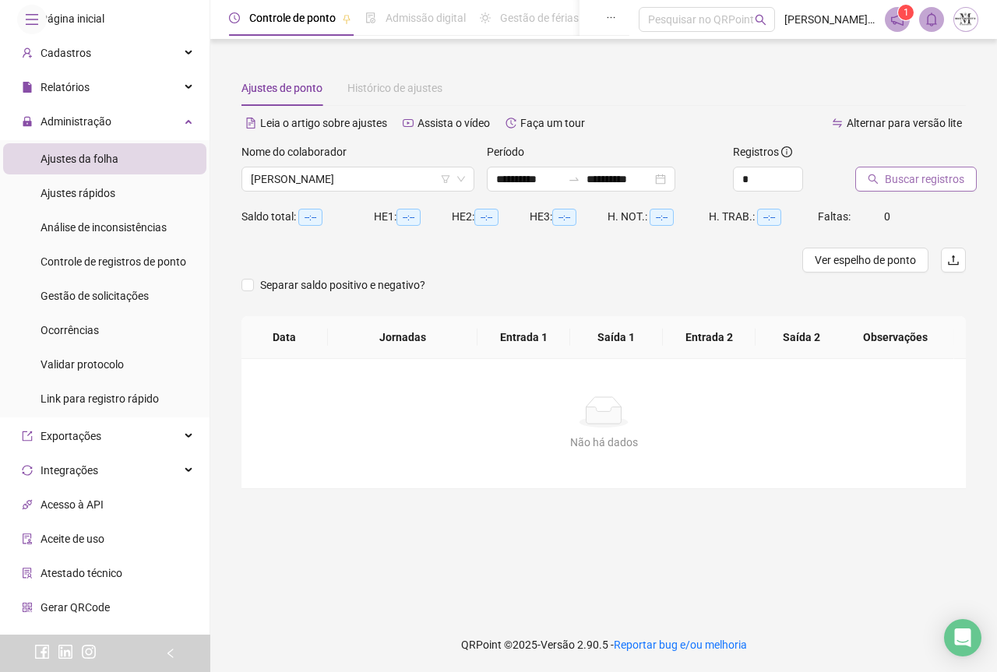
click at [904, 186] on span "Buscar registros" at bounding box center [924, 179] width 79 height 17
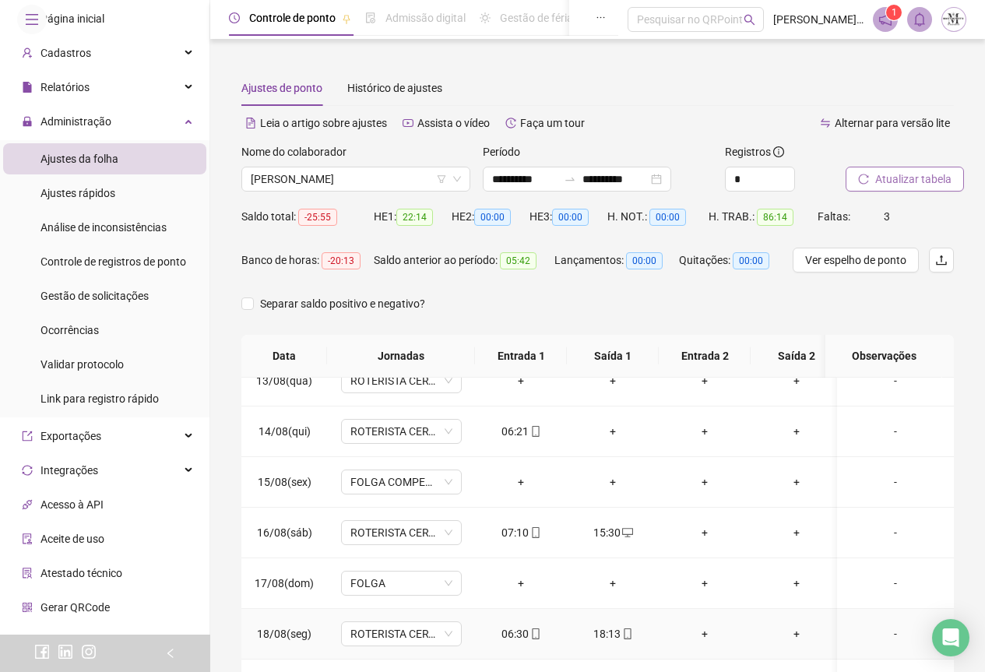
scroll to position [124, 0]
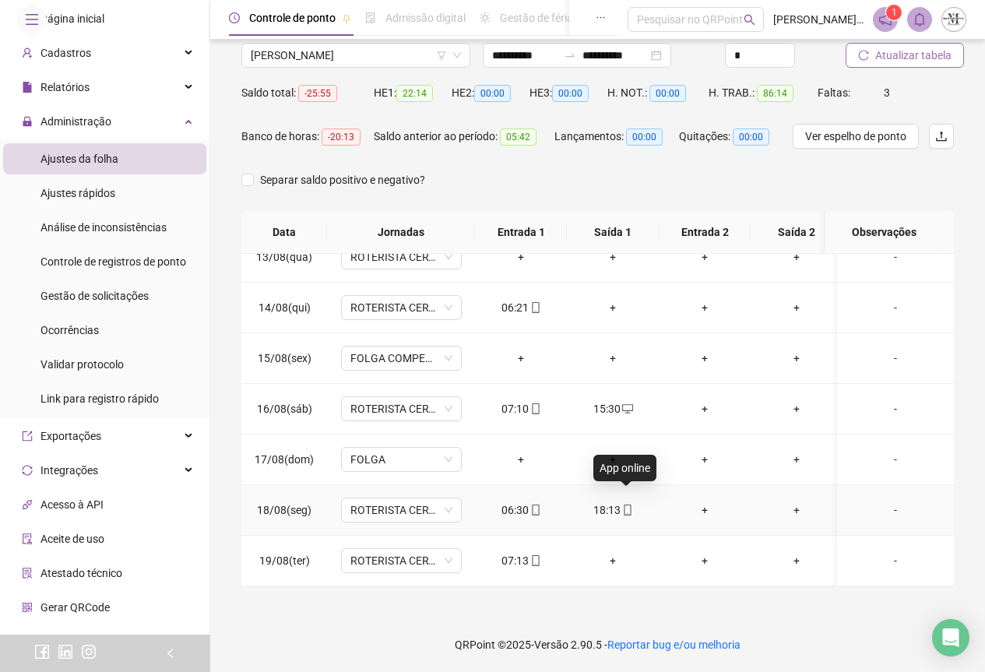
click at [625, 505] on icon "mobile" at bounding box center [627, 510] width 11 height 11
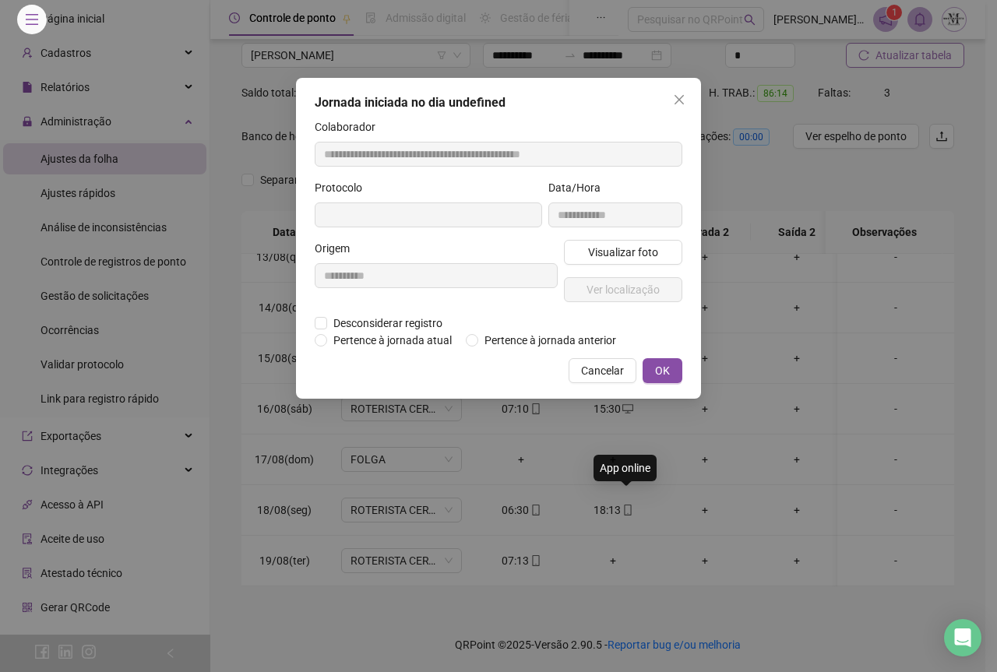
type input "**********"
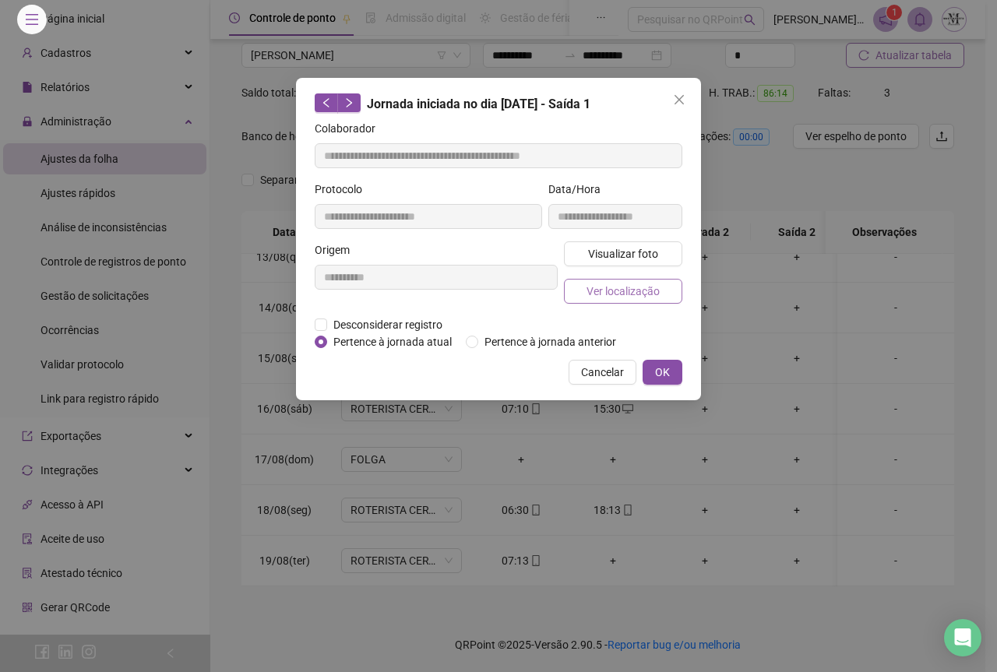
click at [618, 293] on span "Ver localização" at bounding box center [623, 291] width 73 height 17
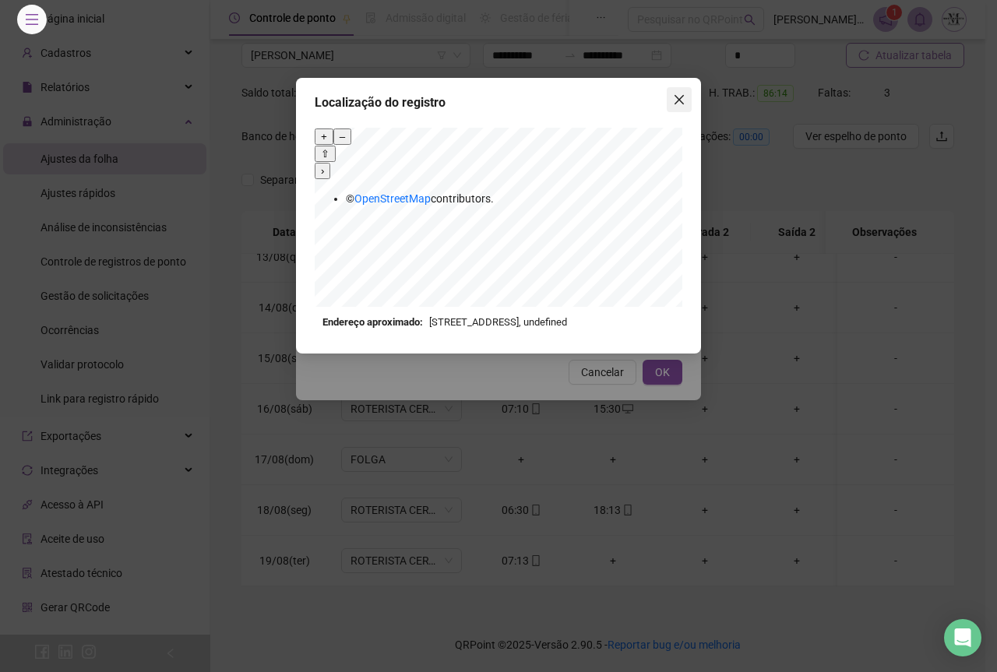
click at [683, 100] on icon "close" at bounding box center [679, 99] width 12 height 12
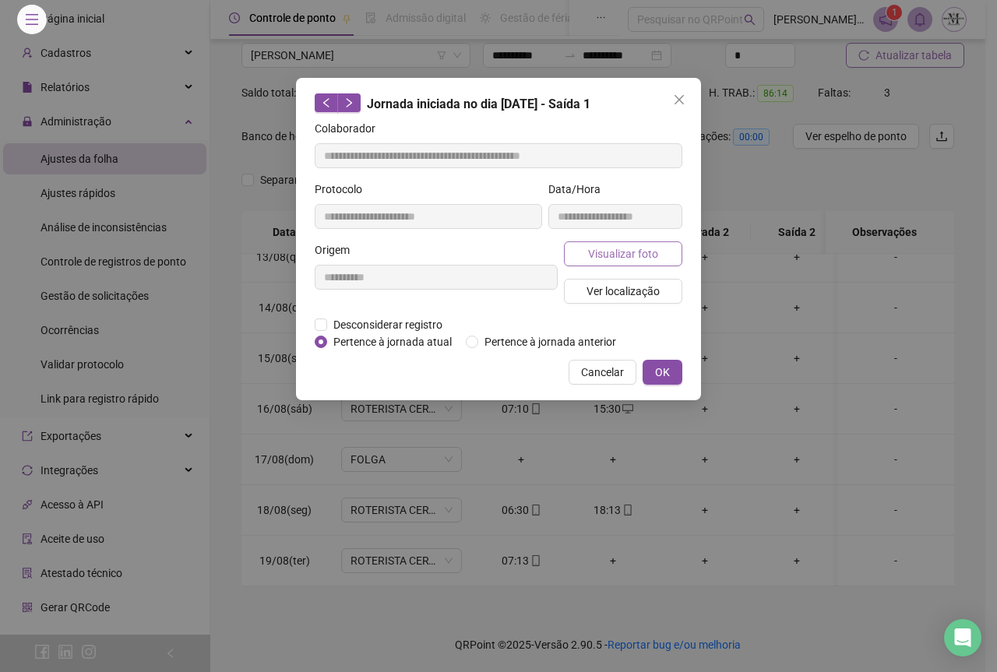
click at [619, 259] on span "Visualizar foto" at bounding box center [623, 253] width 70 height 17
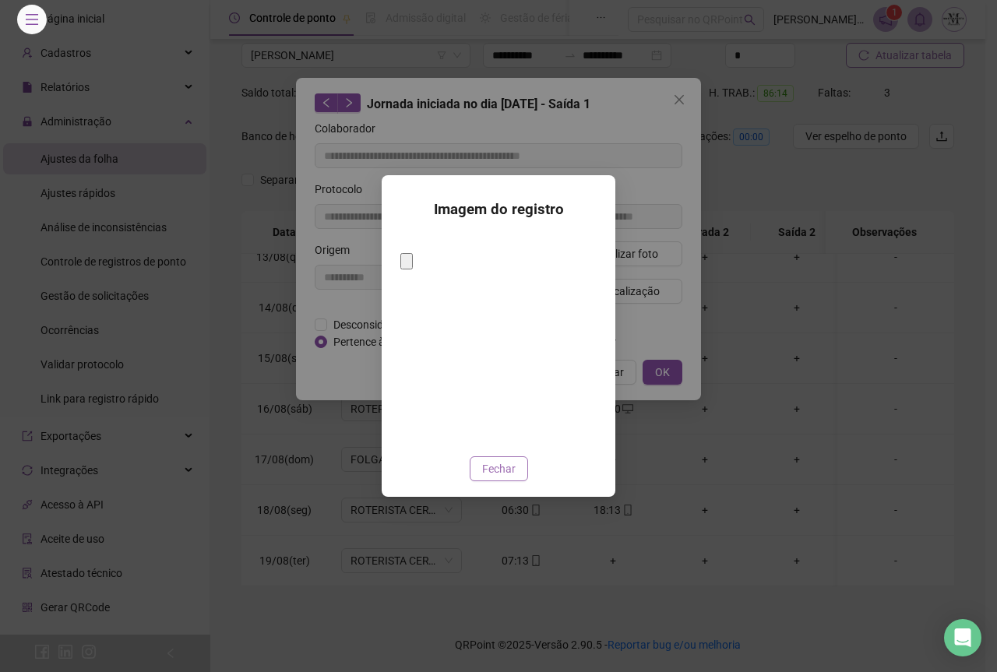
click at [514, 460] on span "Fechar" at bounding box center [498, 468] width 33 height 17
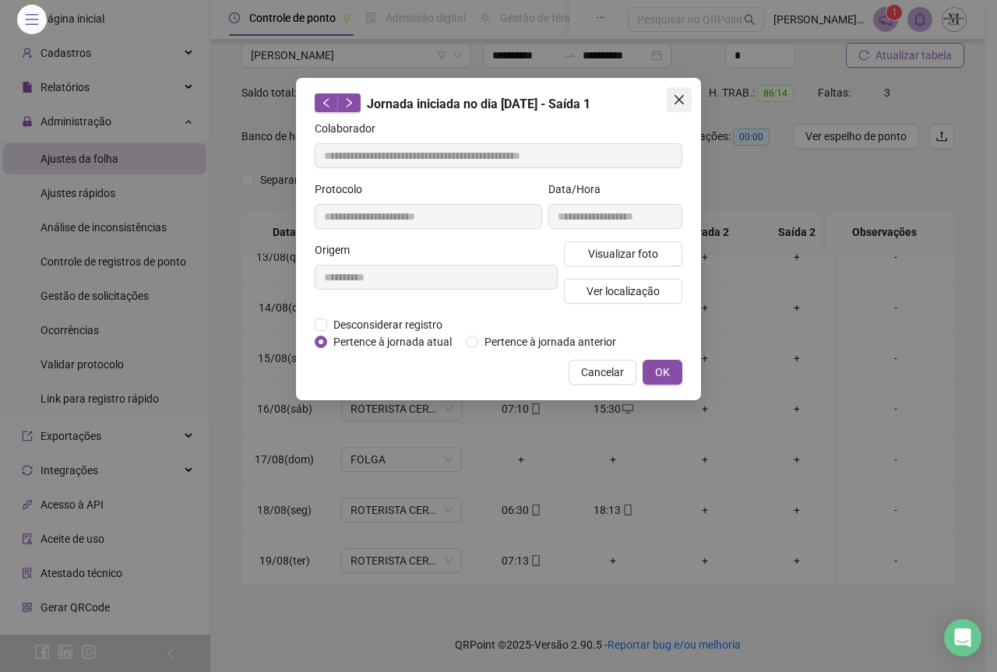
click at [682, 100] on icon "close" at bounding box center [679, 99] width 12 height 12
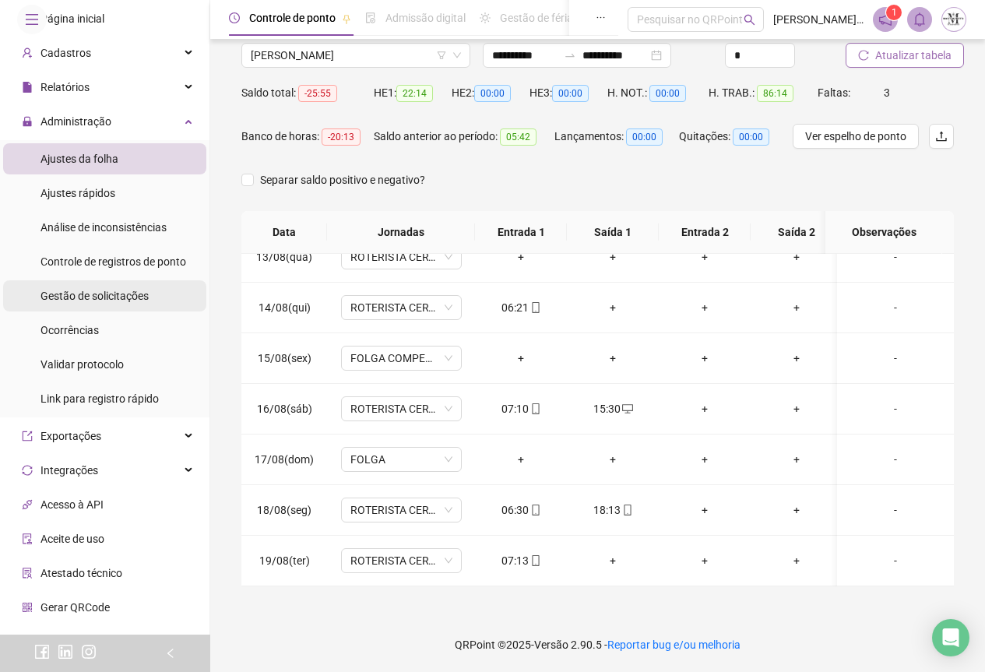
click at [79, 302] on span "Gestão de solicitações" at bounding box center [95, 296] width 108 height 12
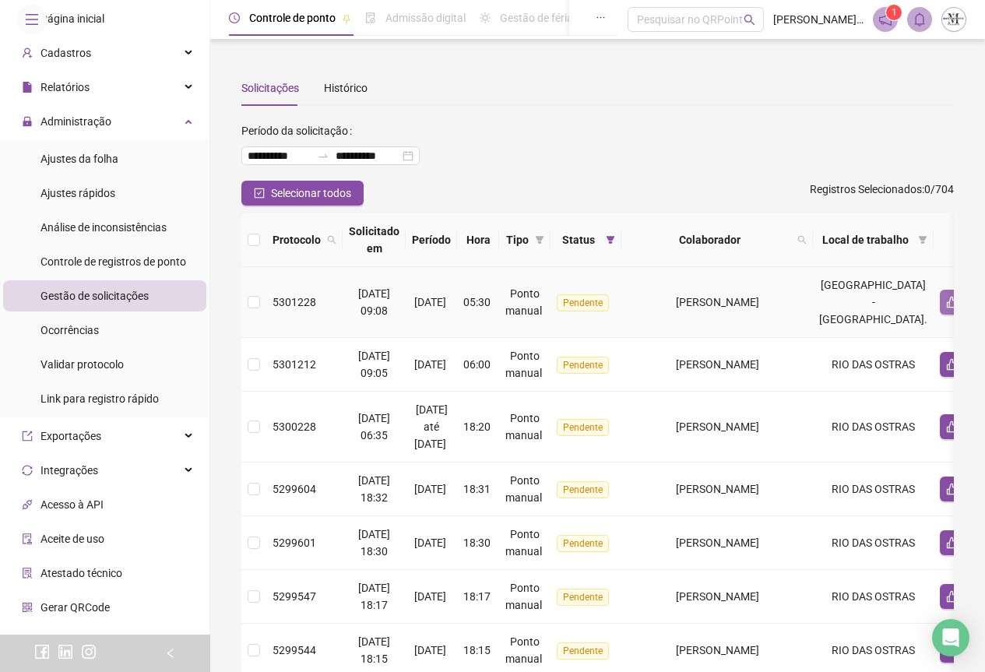
click at [940, 312] on button "button" at bounding box center [952, 302] width 25 height 25
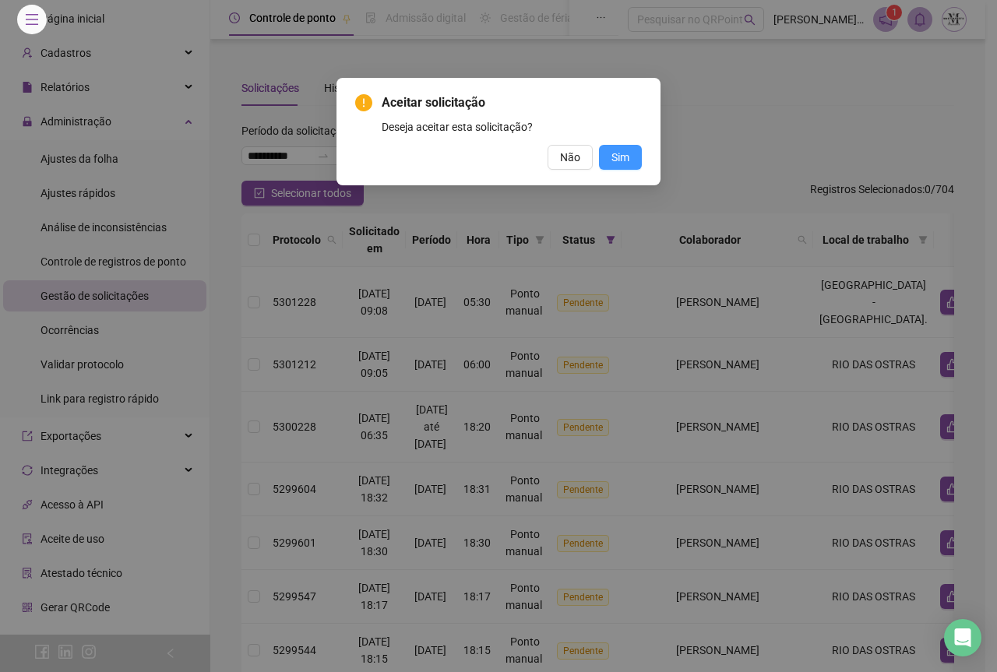
click at [619, 166] on button "Sim" at bounding box center [620, 157] width 43 height 25
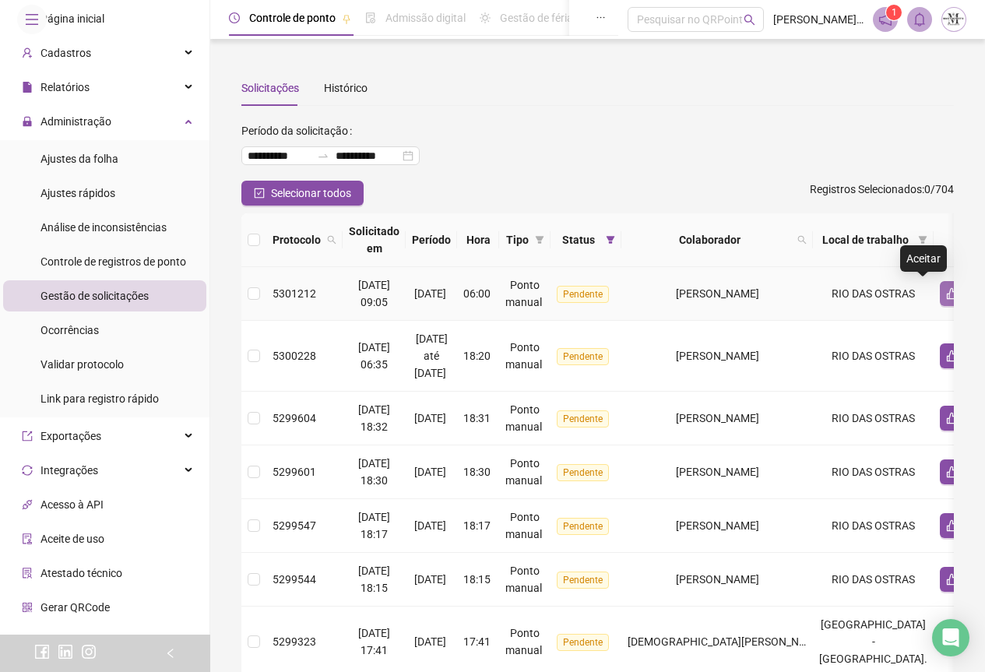
click at [947, 298] on icon "like" at bounding box center [952, 294] width 11 height 12
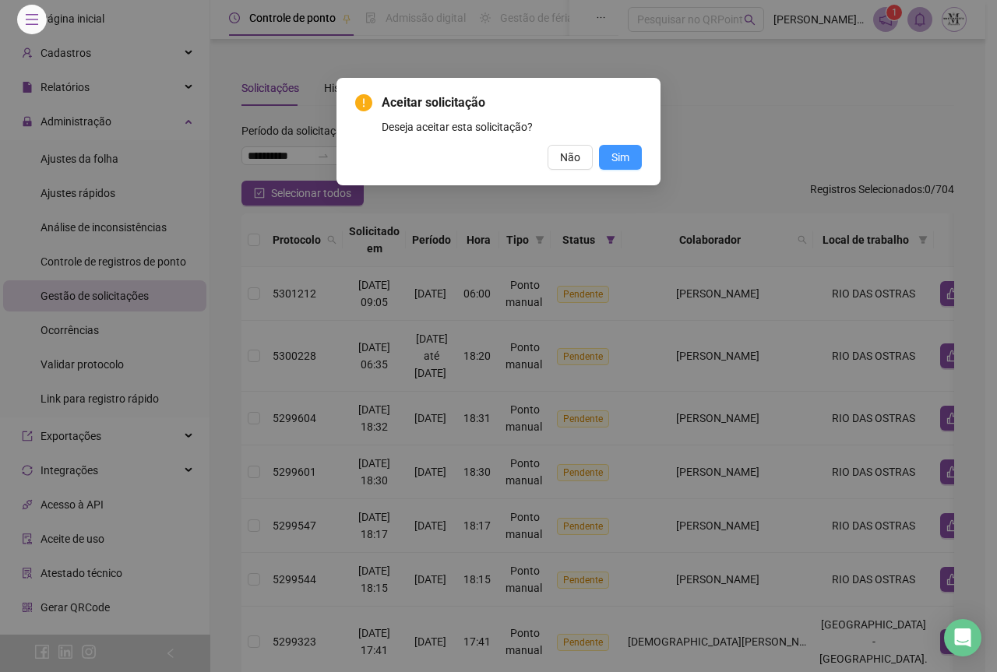
click at [628, 162] on span "Sim" at bounding box center [620, 157] width 18 height 17
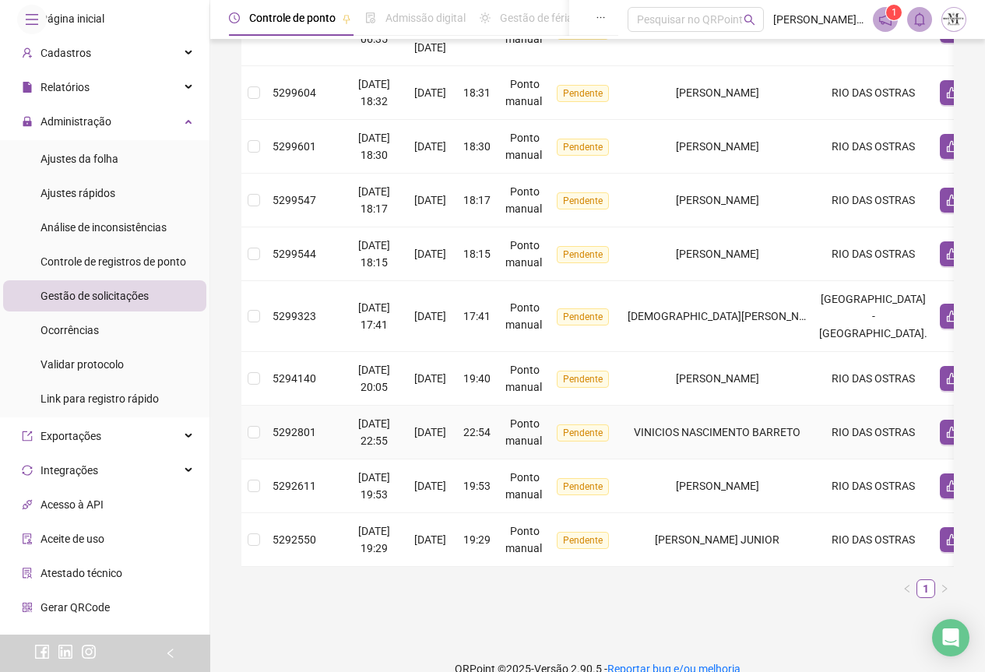
scroll to position [308, 0]
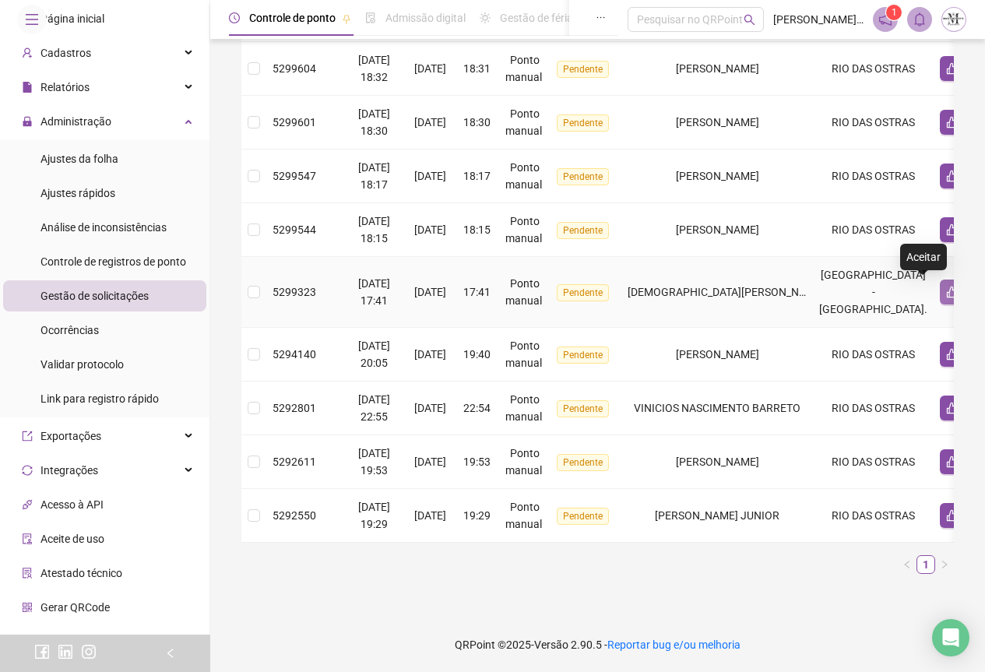
click at [946, 286] on icon "like" at bounding box center [952, 292] width 12 height 12
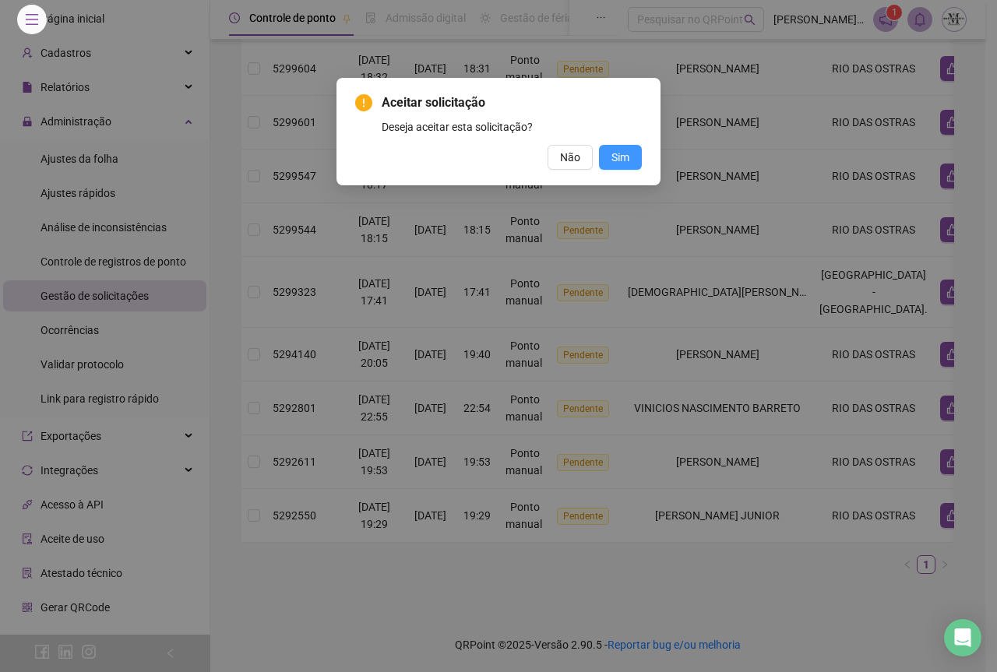
click at [627, 160] on span "Sim" at bounding box center [620, 157] width 18 height 17
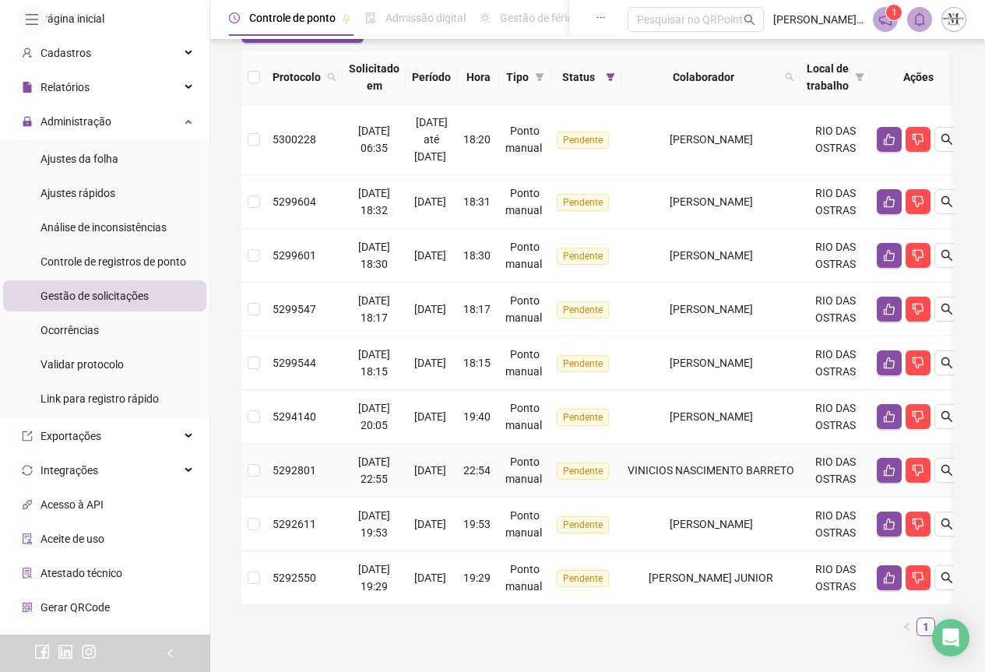
scroll to position [237, 0]
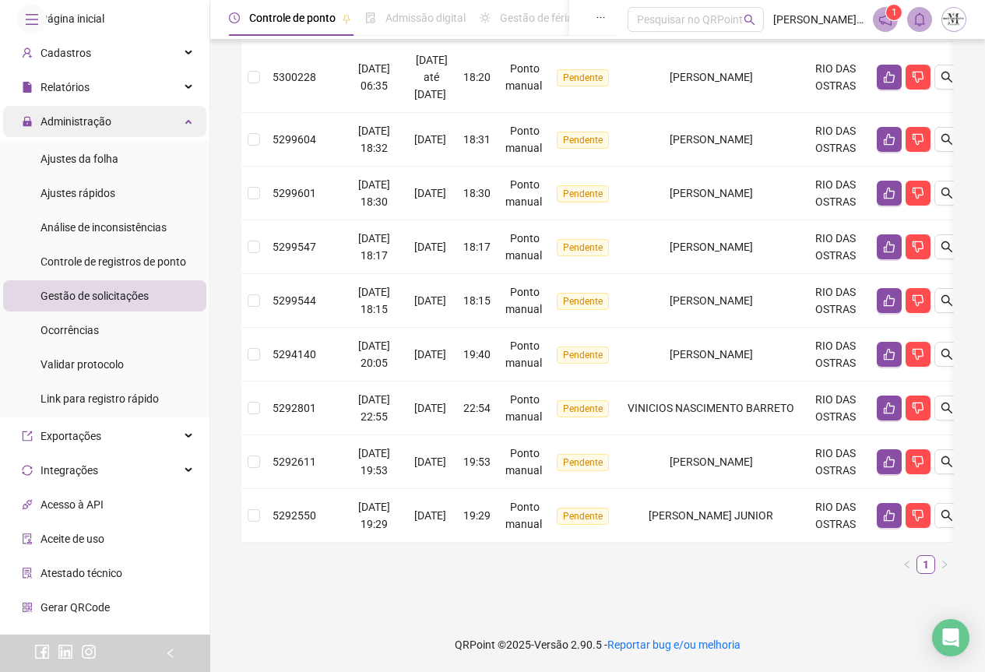
click at [72, 128] on span "Administração" at bounding box center [76, 121] width 71 height 12
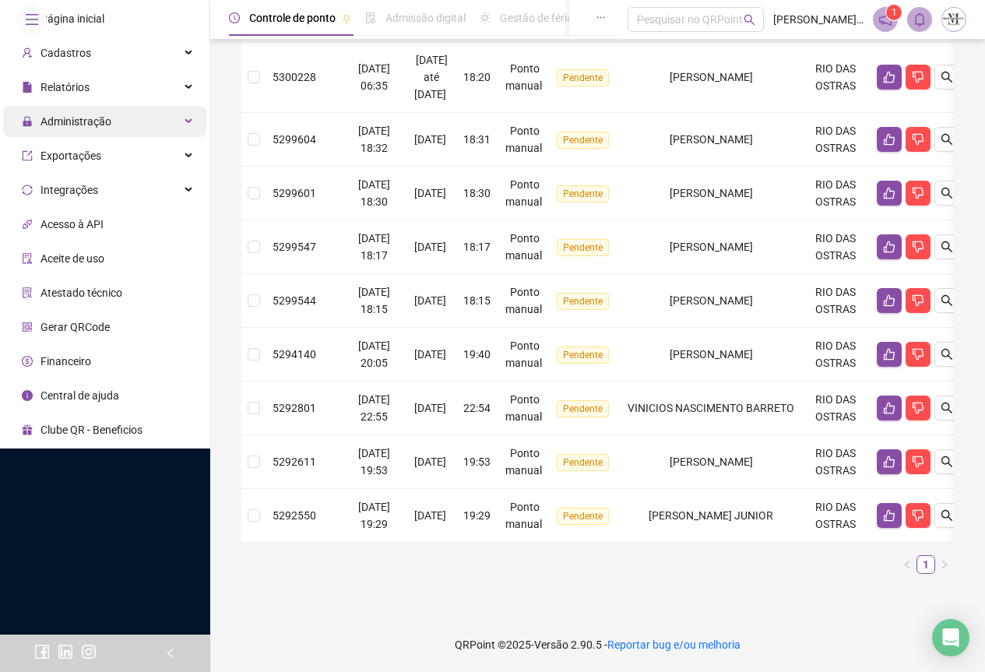
click at [72, 128] on span "Administração" at bounding box center [76, 121] width 71 height 12
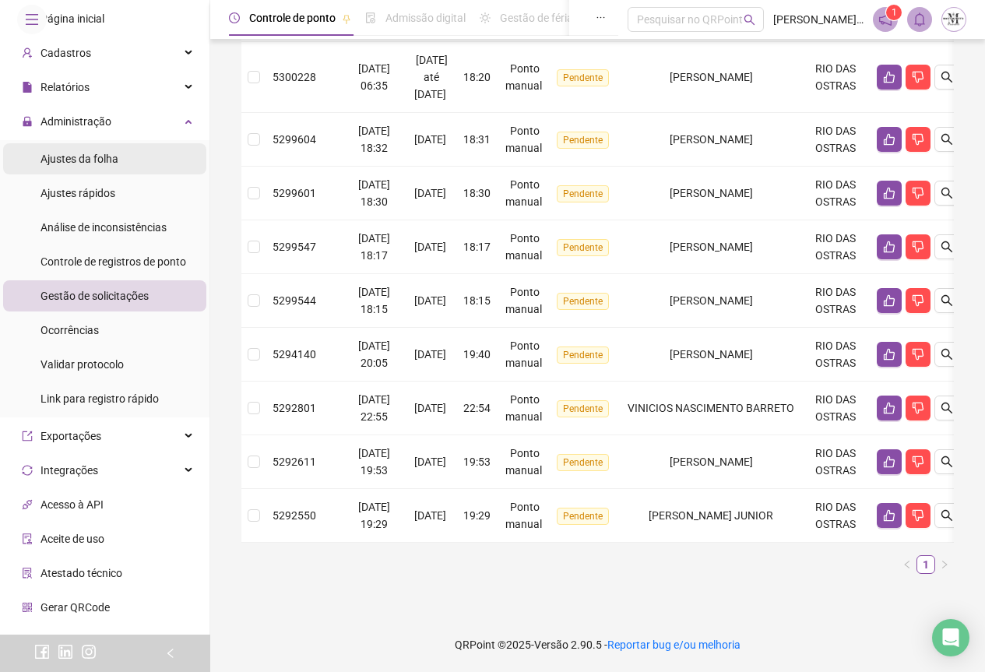
click at [76, 165] on span "Ajustes da folha" at bounding box center [80, 159] width 78 height 12
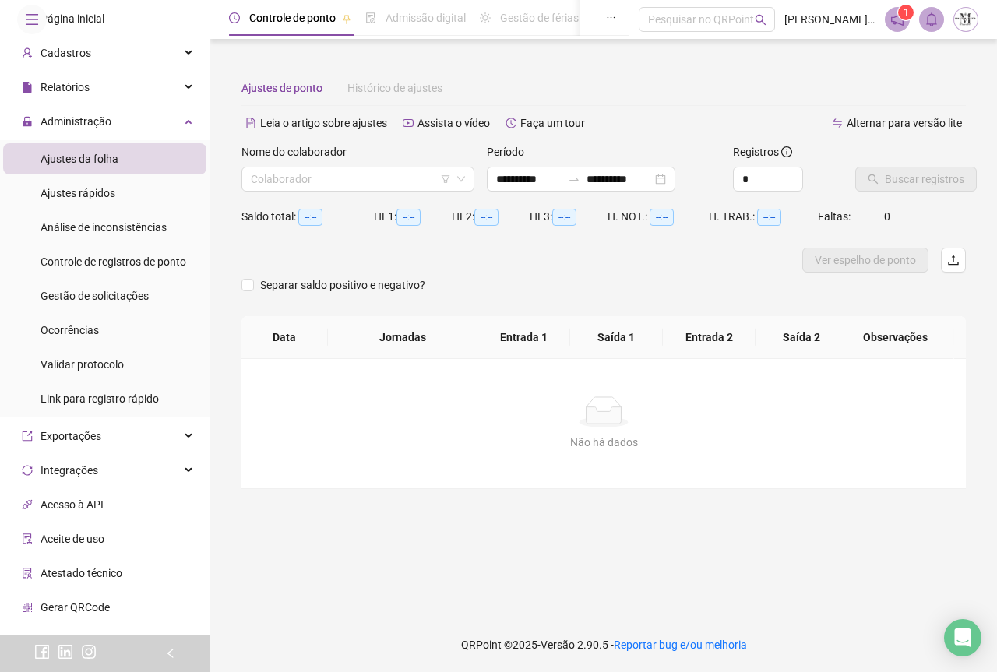
type input "**********"
click at [90, 128] on span "Administração" at bounding box center [76, 121] width 71 height 12
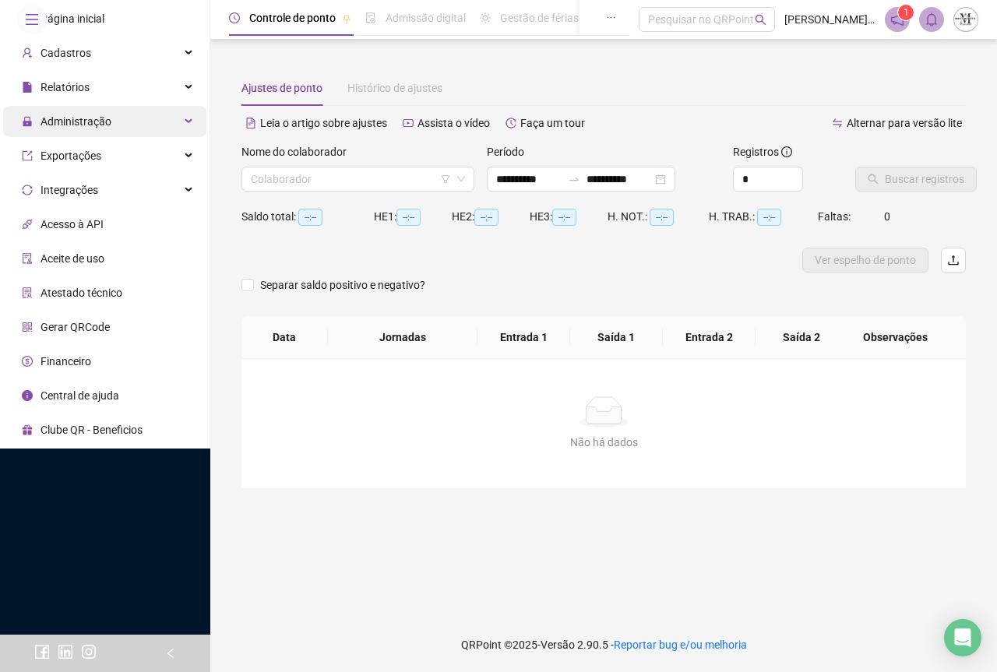
click at [89, 128] on span "Administração" at bounding box center [76, 121] width 71 height 12
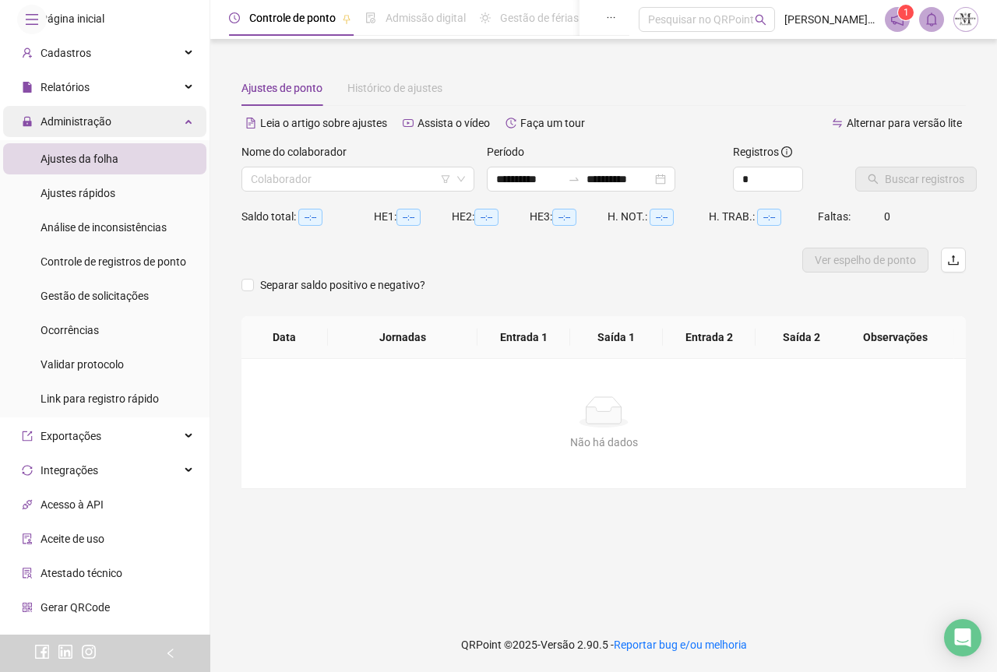
click at [113, 137] on div "Administração" at bounding box center [104, 121] width 203 height 31
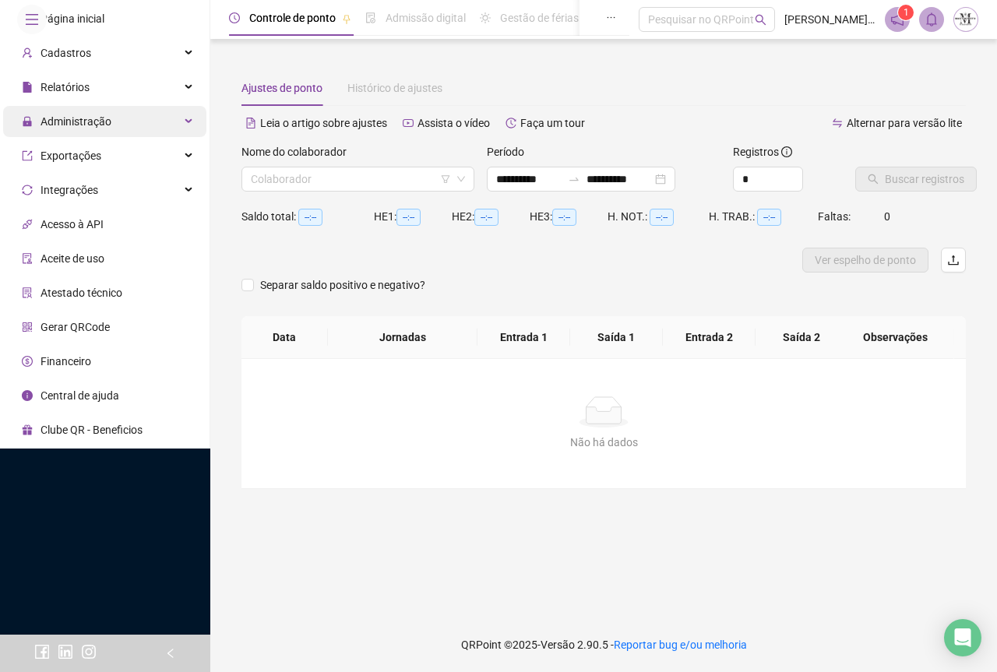
click at [113, 137] on div "Administração" at bounding box center [104, 121] width 203 height 31
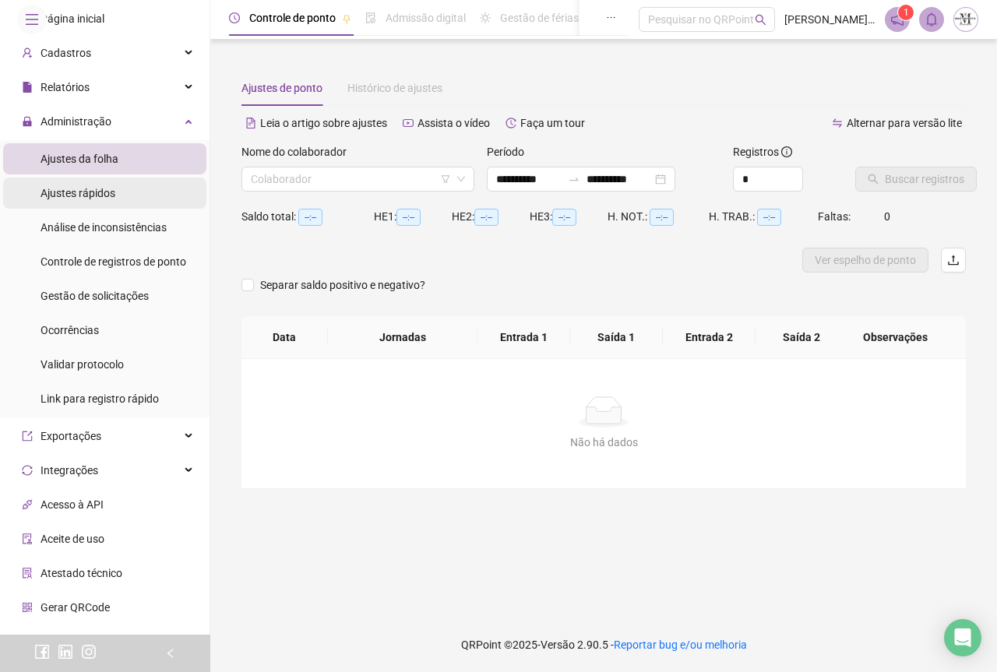
click at [75, 199] on span "Ajustes rápidos" at bounding box center [78, 193] width 75 height 12
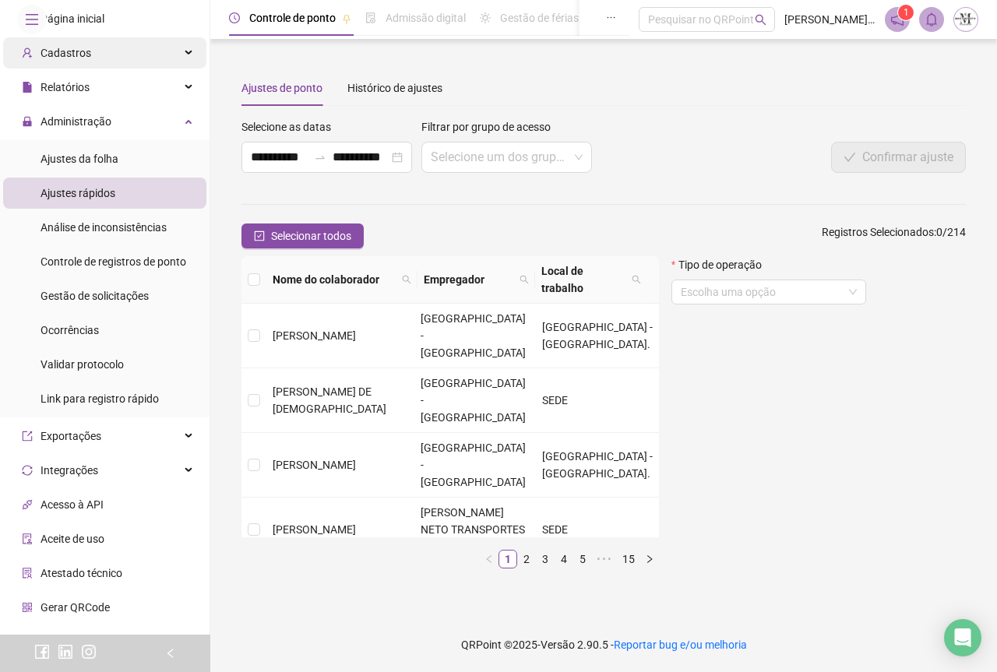
click at [81, 59] on span "Cadastros" at bounding box center [66, 53] width 51 height 12
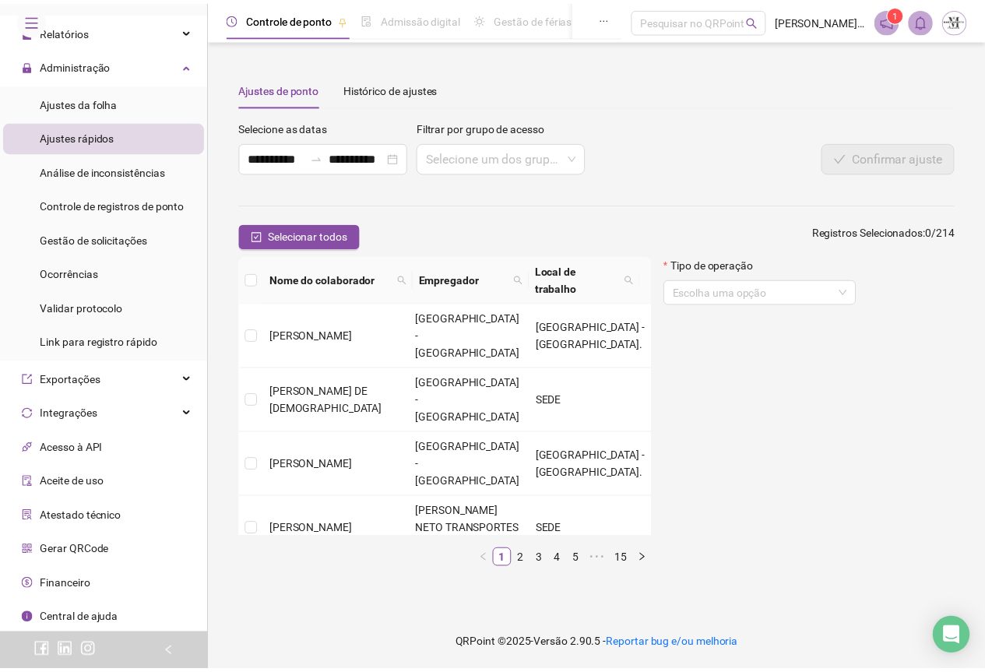
scroll to position [312, 0]
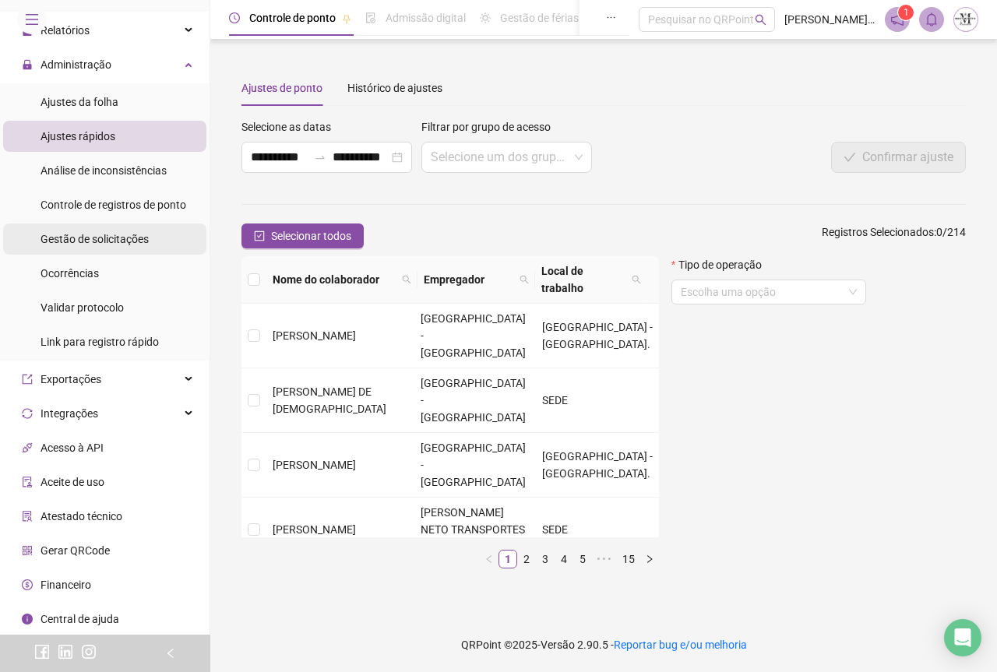
click at [88, 245] on span "Gestão de solicitações" at bounding box center [95, 239] width 108 height 12
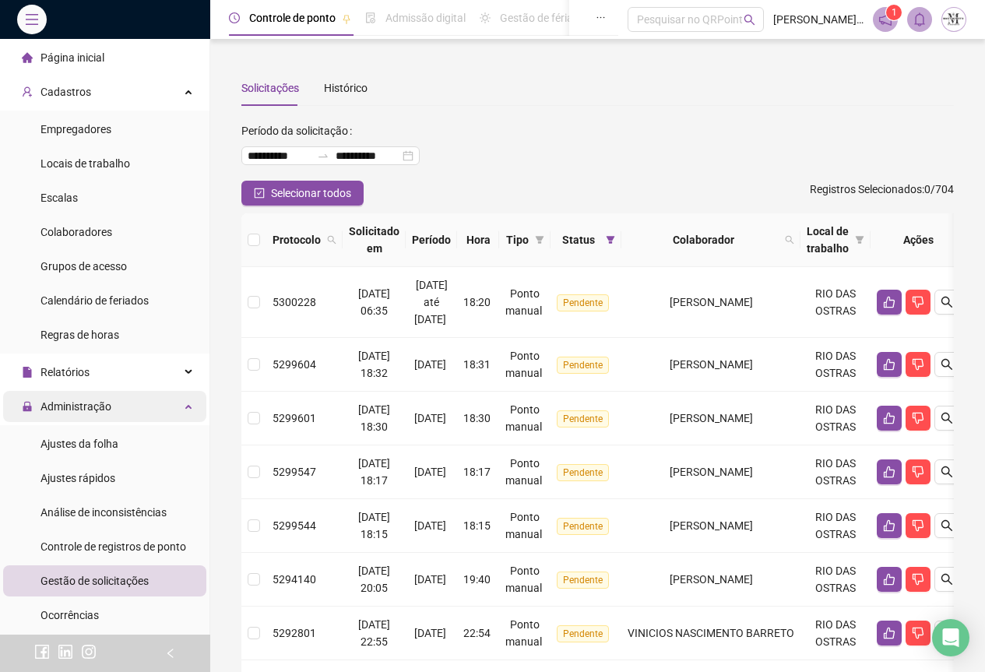
click at [89, 411] on span "Administração" at bounding box center [76, 406] width 71 height 12
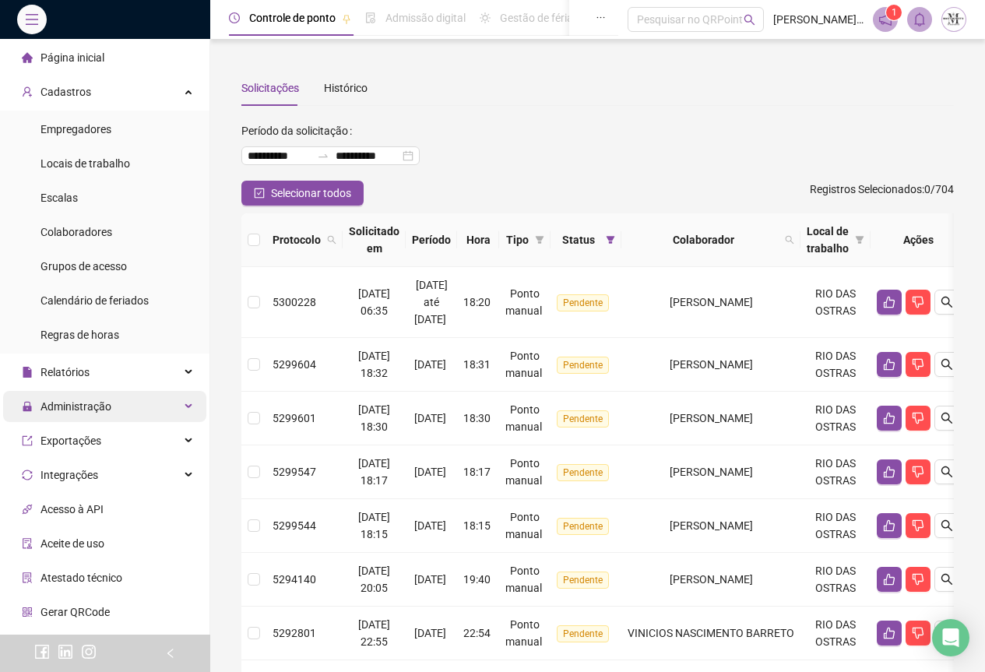
click at [89, 411] on span "Administração" at bounding box center [76, 406] width 71 height 12
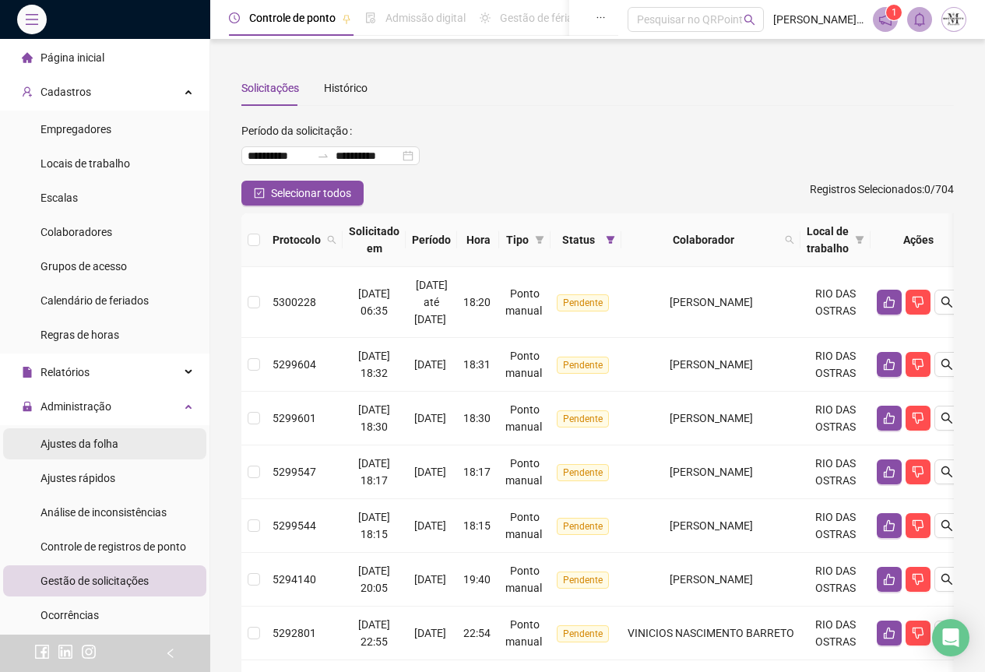
click at [82, 446] on span "Ajustes da folha" at bounding box center [80, 444] width 78 height 12
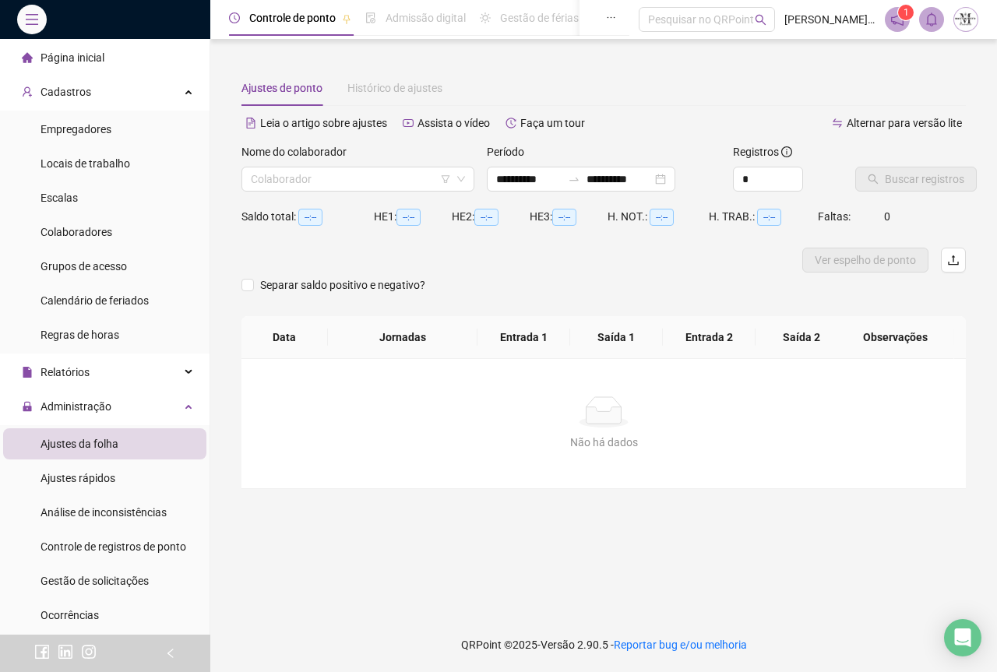
type input "**********"
click at [351, 181] on input "search" at bounding box center [351, 178] width 200 height 23
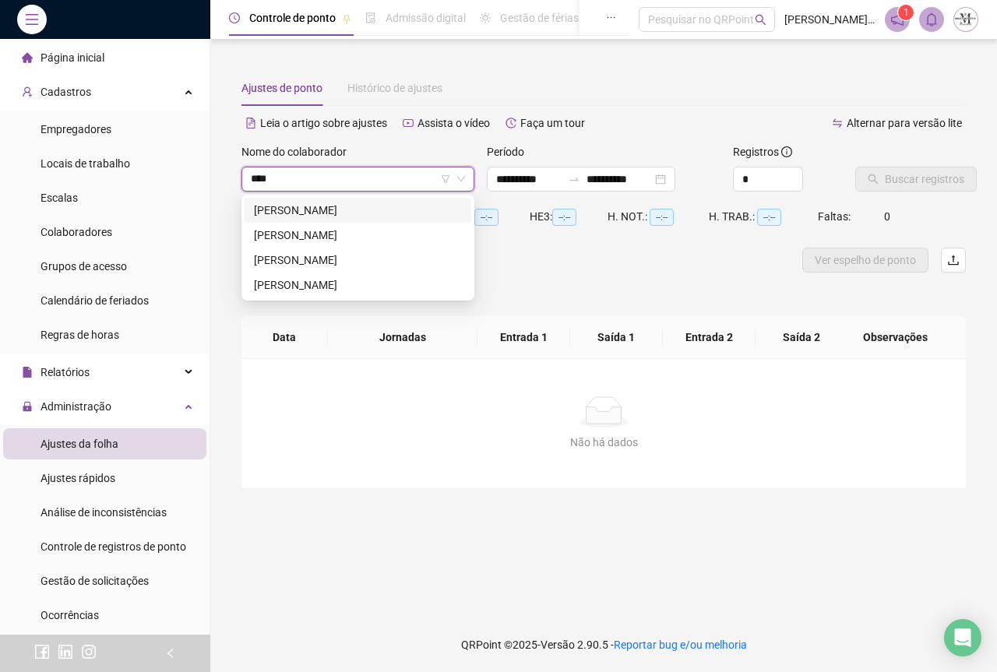
type input "*****"
click at [365, 241] on div "[PERSON_NAME]" at bounding box center [358, 235] width 208 height 17
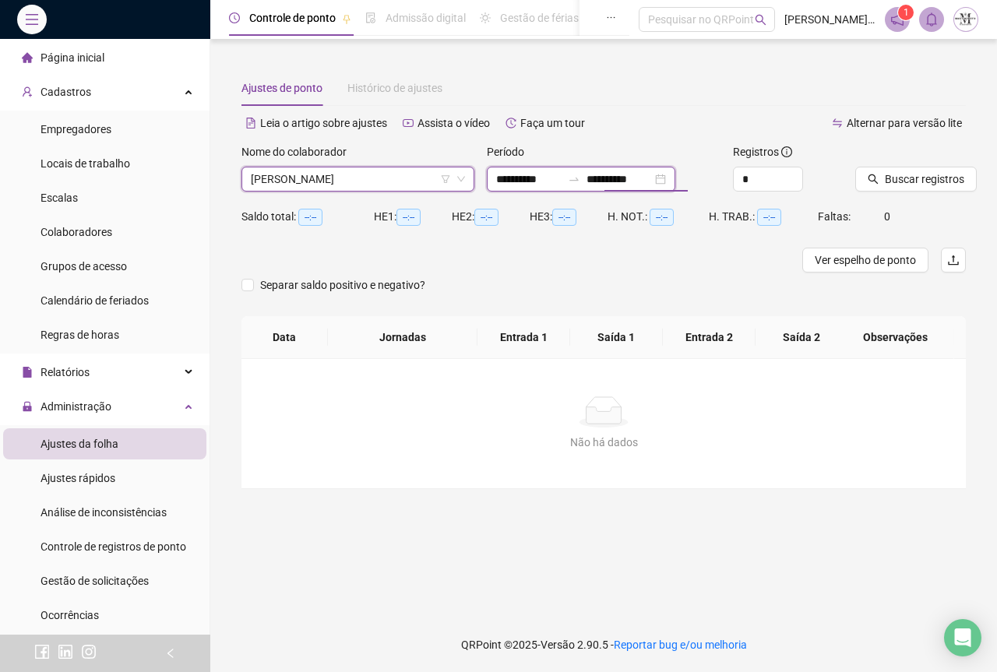
click at [652, 181] on input "**********" at bounding box center [619, 179] width 65 height 17
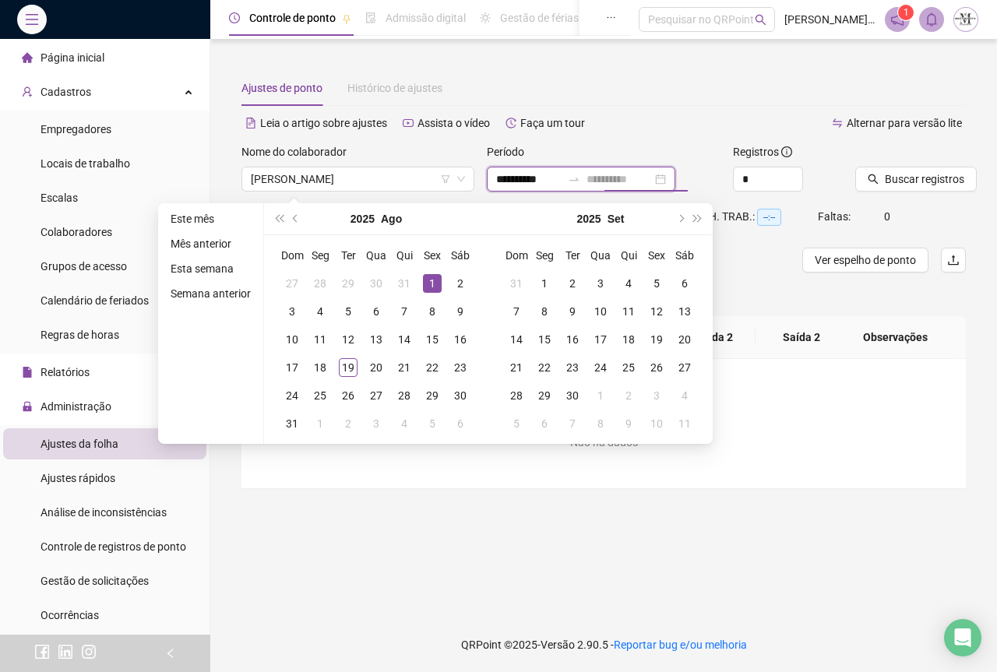
type input "**********"
click at [431, 286] on div "1" at bounding box center [432, 283] width 19 height 19
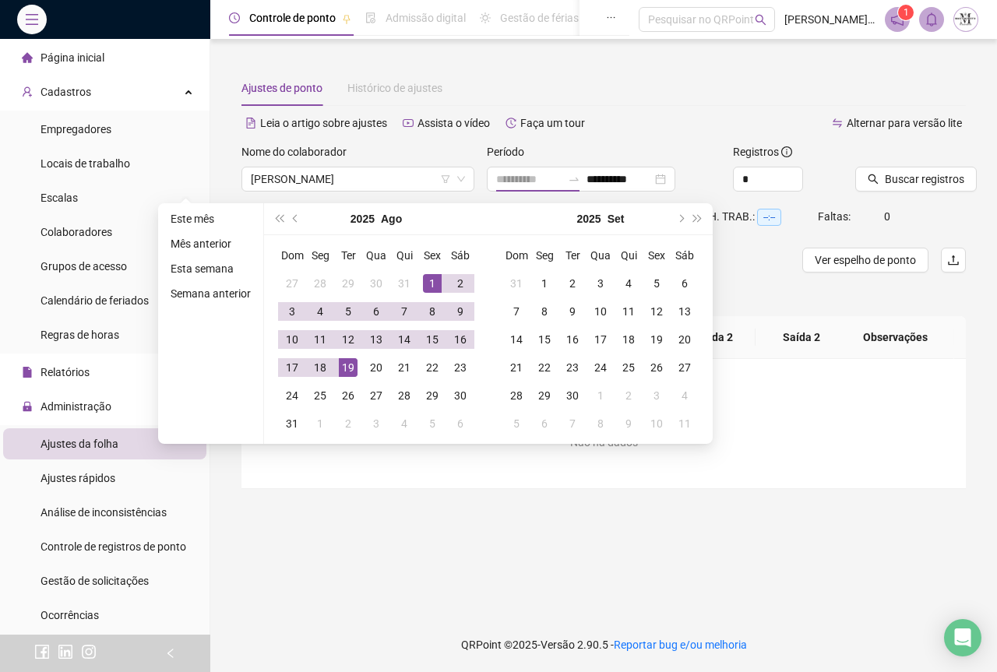
click at [345, 371] on div "19" at bounding box center [348, 367] width 19 height 19
type input "**********"
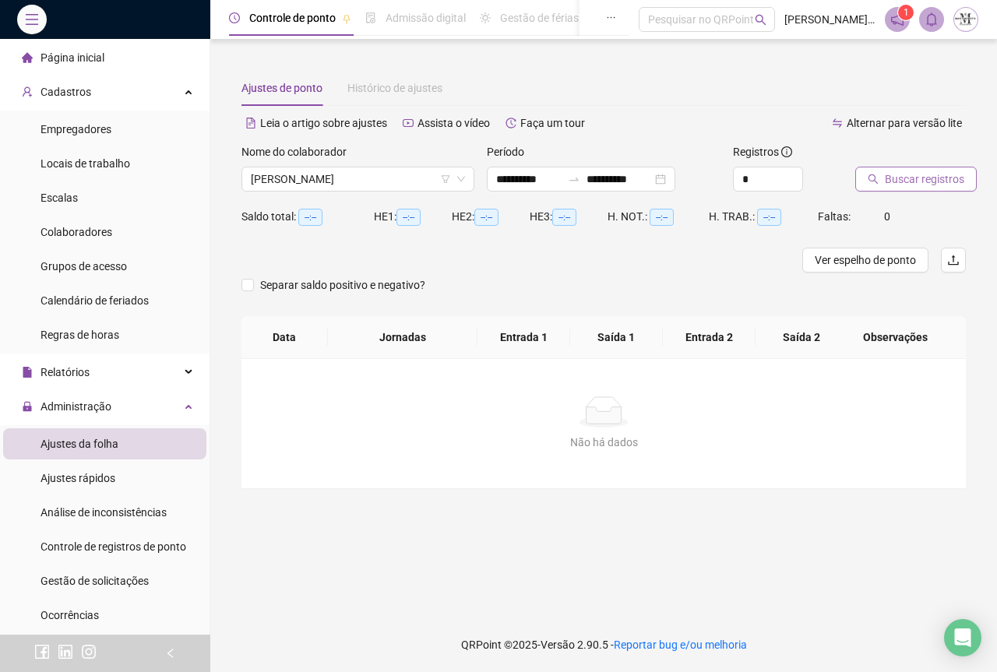
click at [899, 181] on span "Buscar registros" at bounding box center [924, 179] width 79 height 17
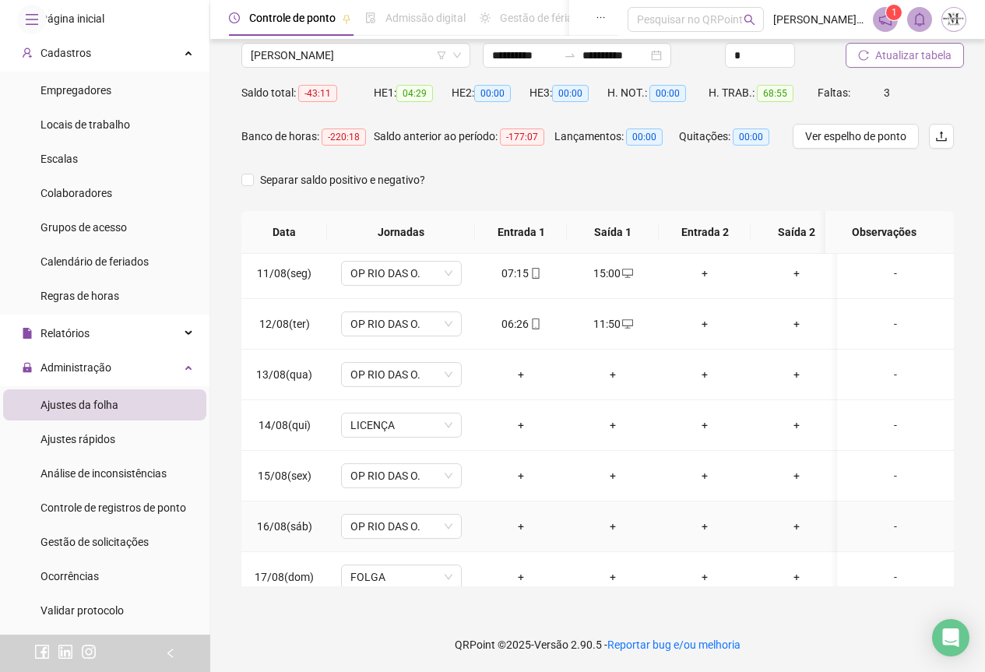
scroll to position [485, 0]
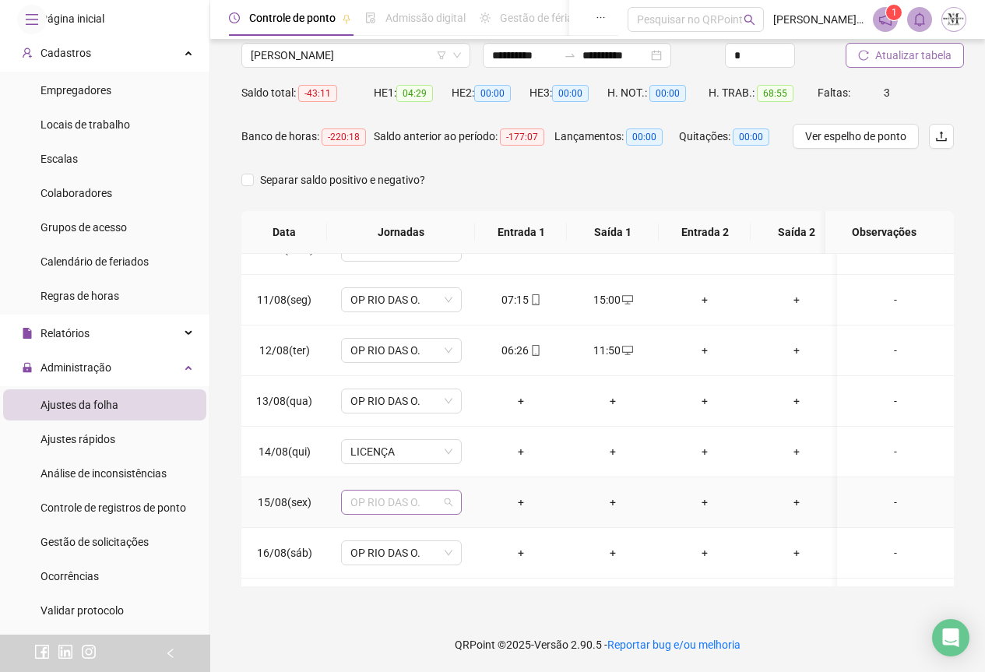
click at [384, 506] on span "OP RIO DAS O." at bounding box center [402, 502] width 102 height 23
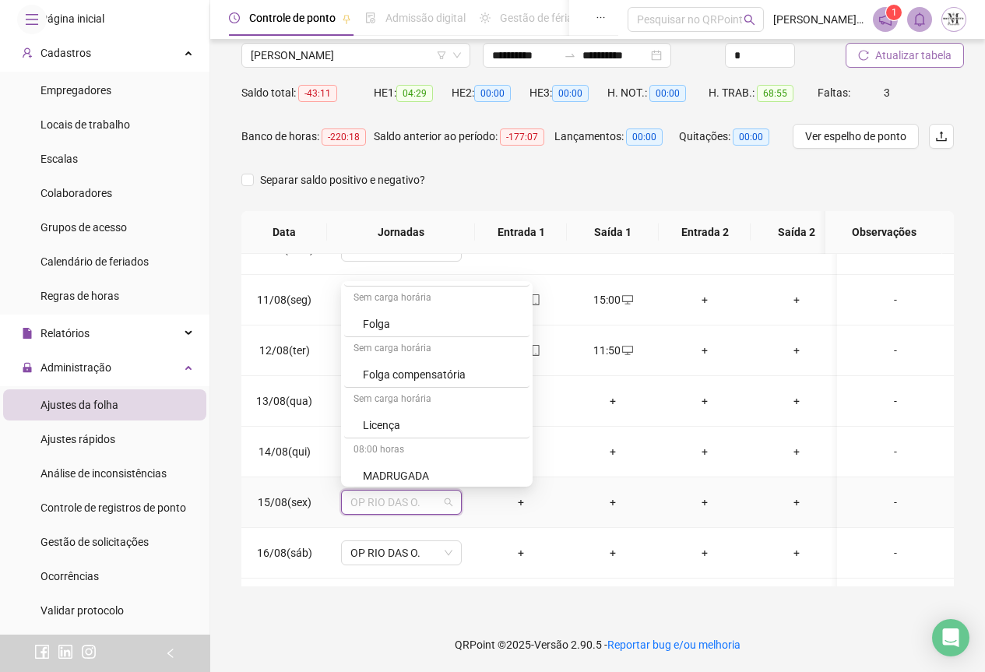
scroll to position [935, 0]
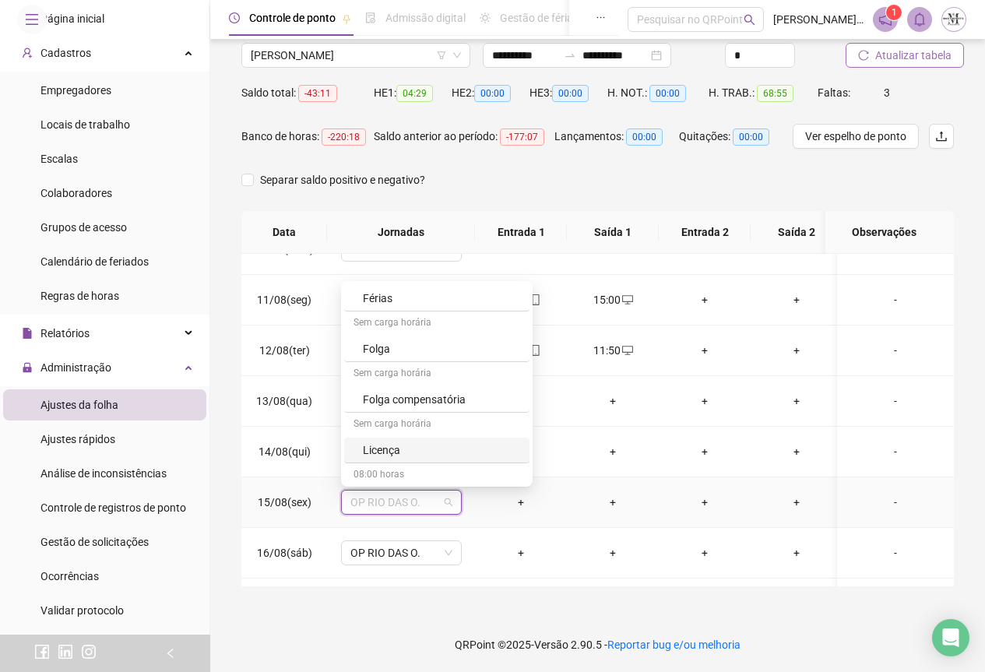
click at [380, 454] on div "Licença" at bounding box center [441, 450] width 157 height 17
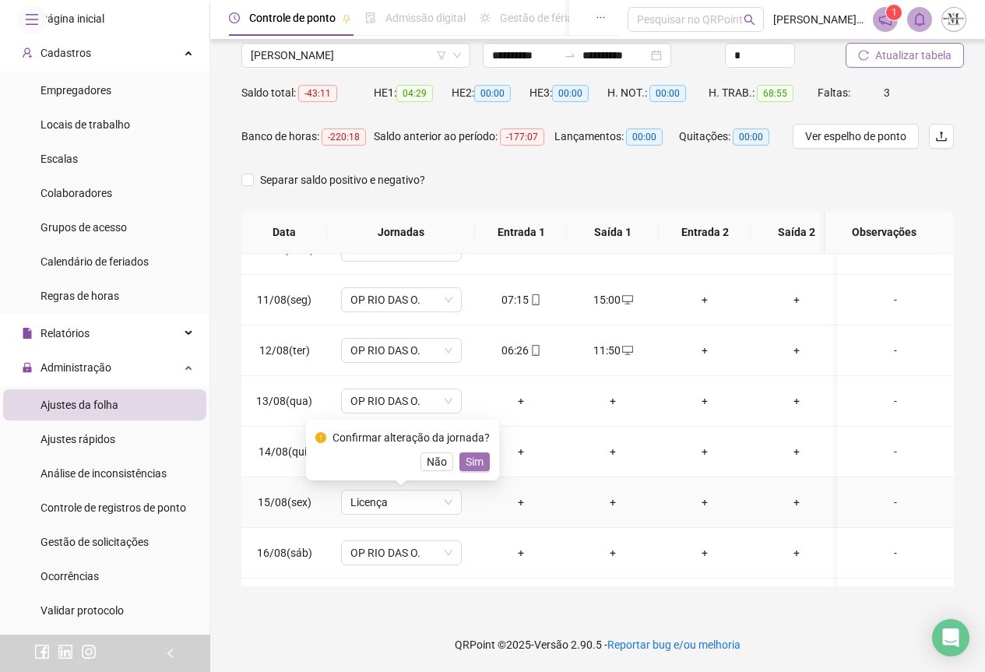
click at [470, 468] on span "Sim" at bounding box center [475, 461] width 18 height 17
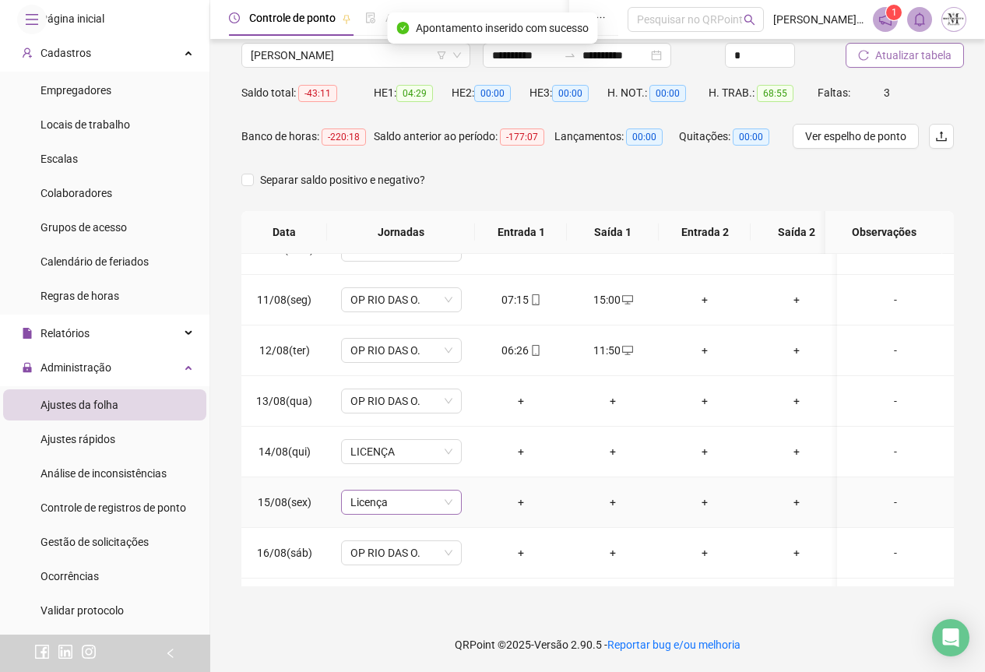
scroll to position [641, 0]
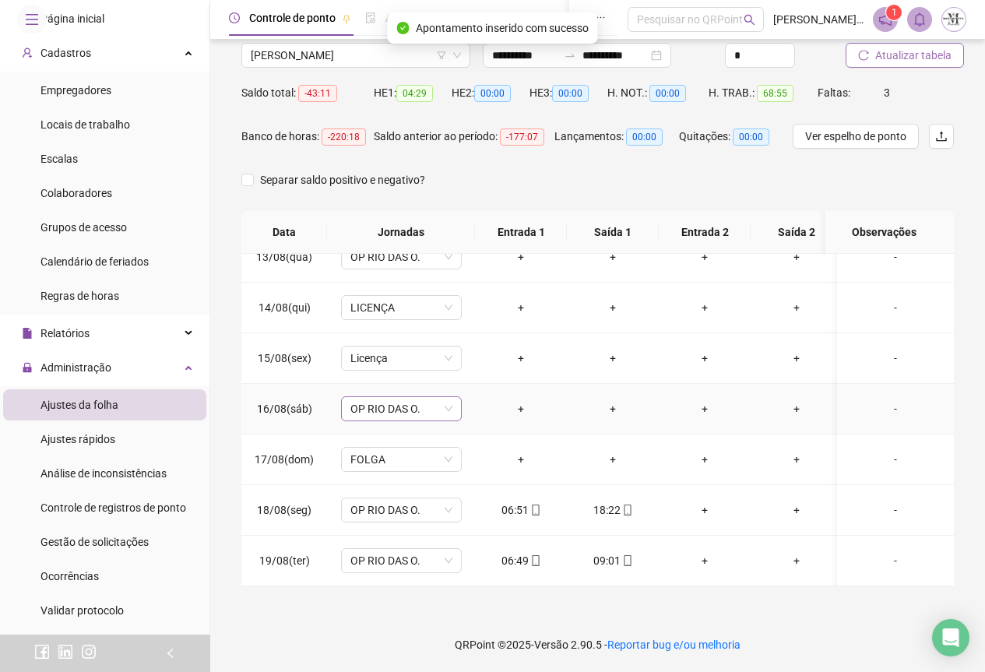
click at [387, 402] on span "OP RIO DAS O." at bounding box center [402, 408] width 102 height 23
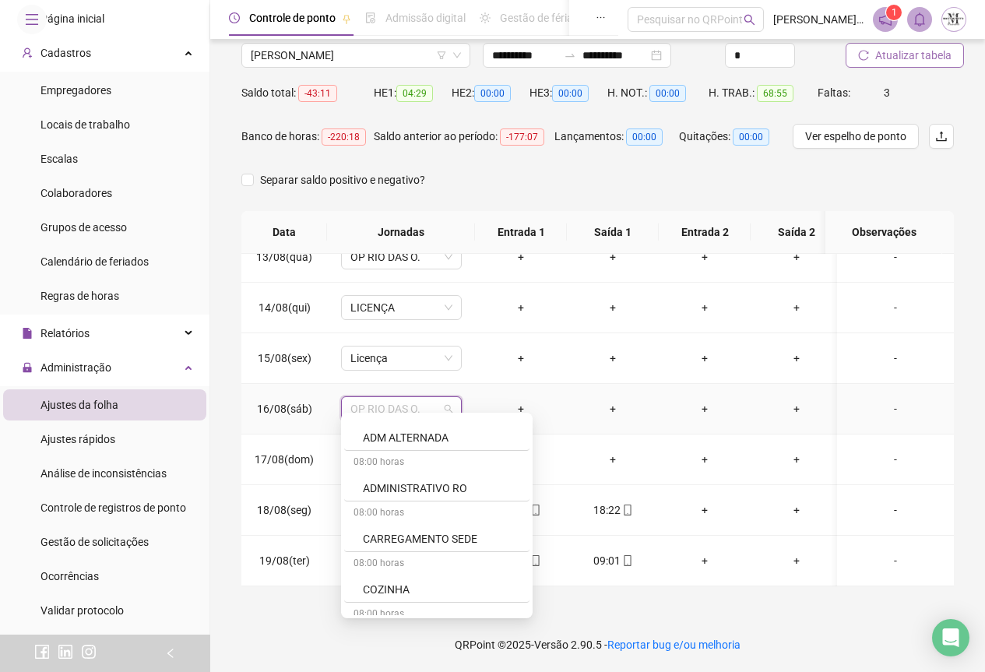
scroll to position [935, 0]
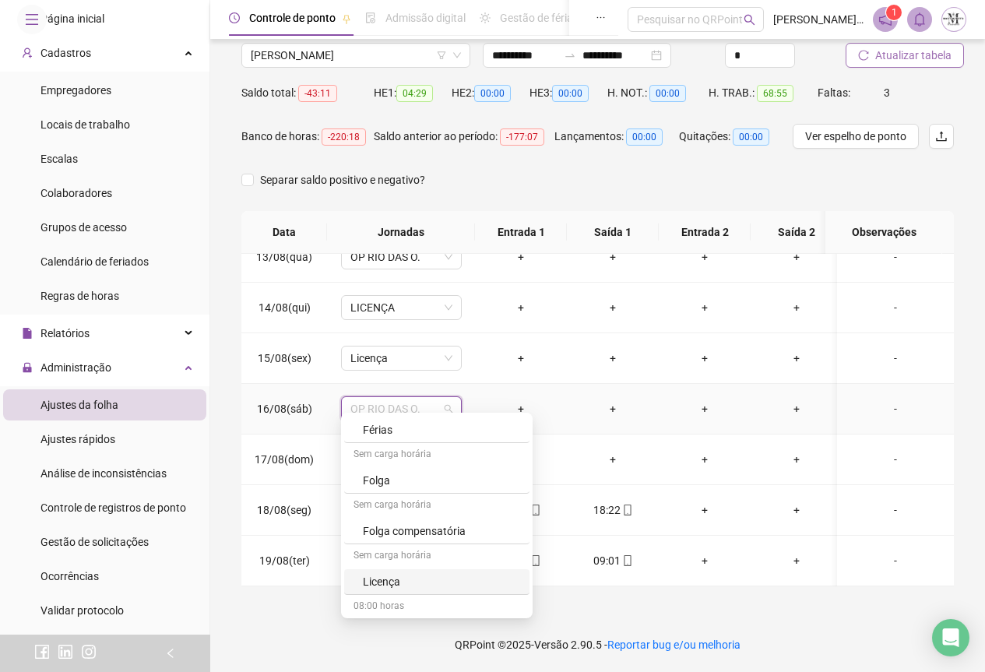
click at [407, 576] on div "Licença" at bounding box center [441, 581] width 157 height 17
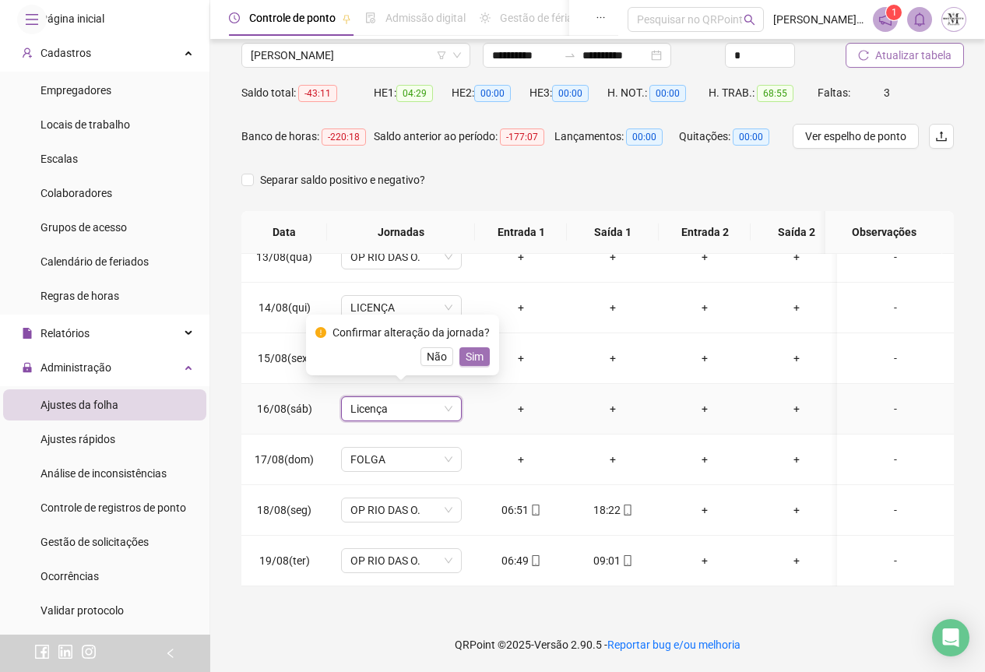
click at [472, 354] on span "Sim" at bounding box center [475, 356] width 18 height 17
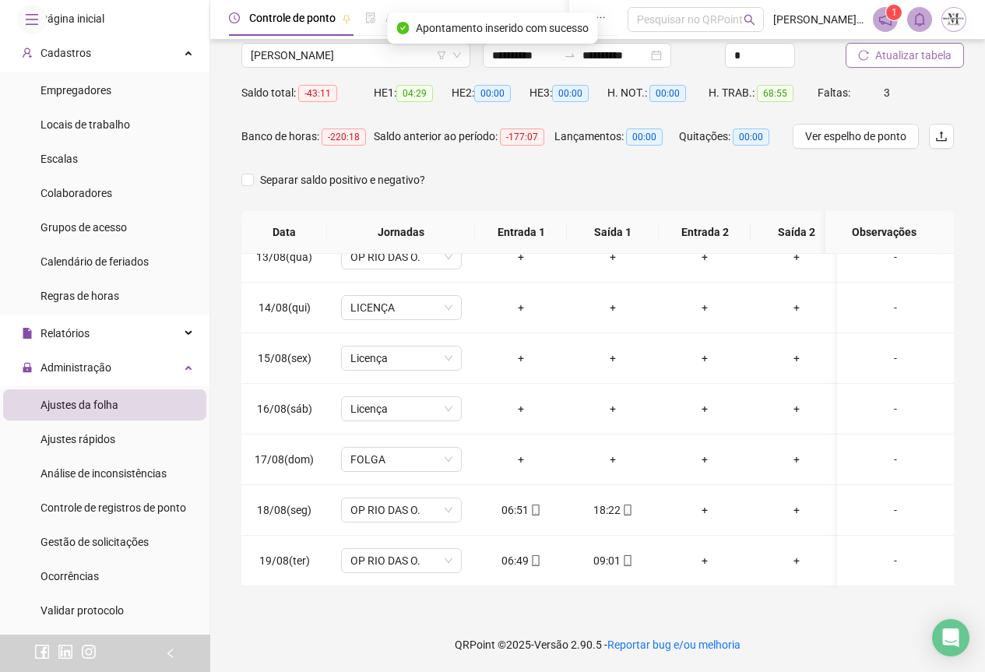
click at [921, 57] on span "Atualizar tabela" at bounding box center [914, 55] width 76 height 17
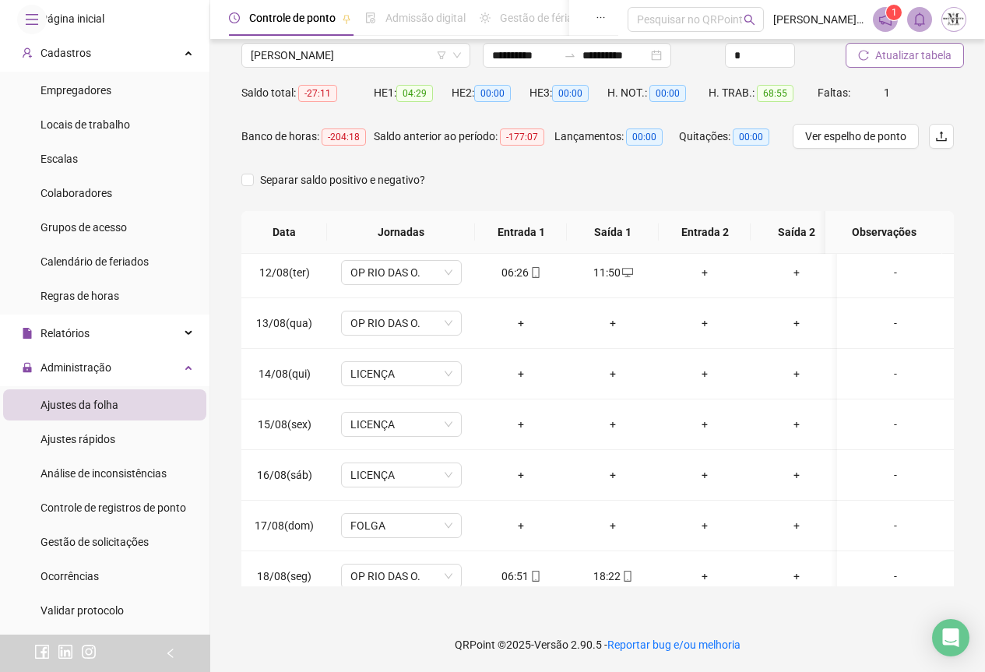
click at [897, 56] on span "Atualizar tabela" at bounding box center [914, 55] width 76 height 17
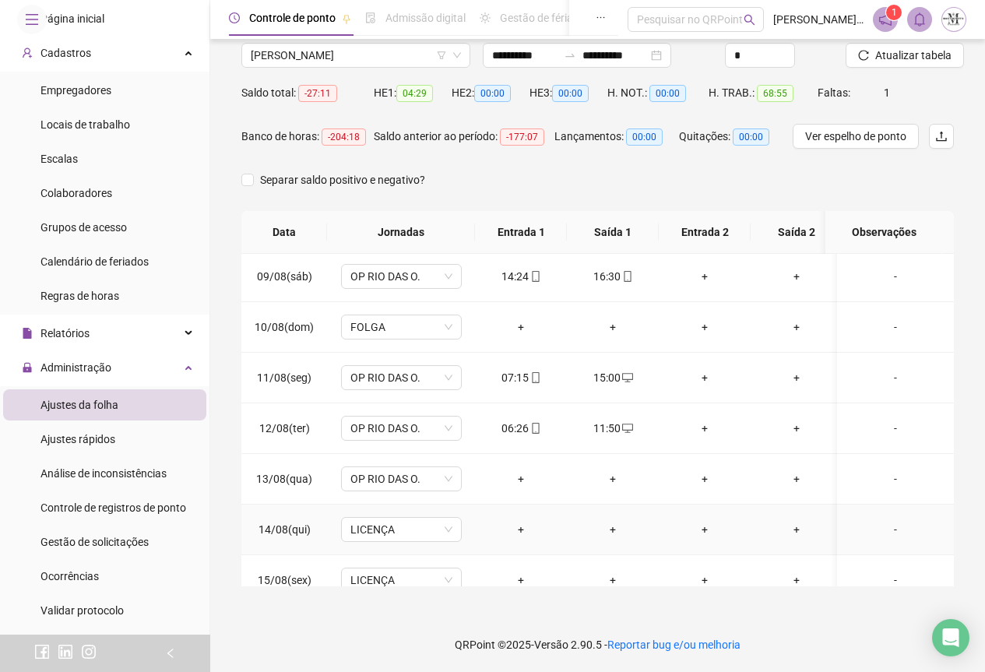
scroll to position [485, 0]
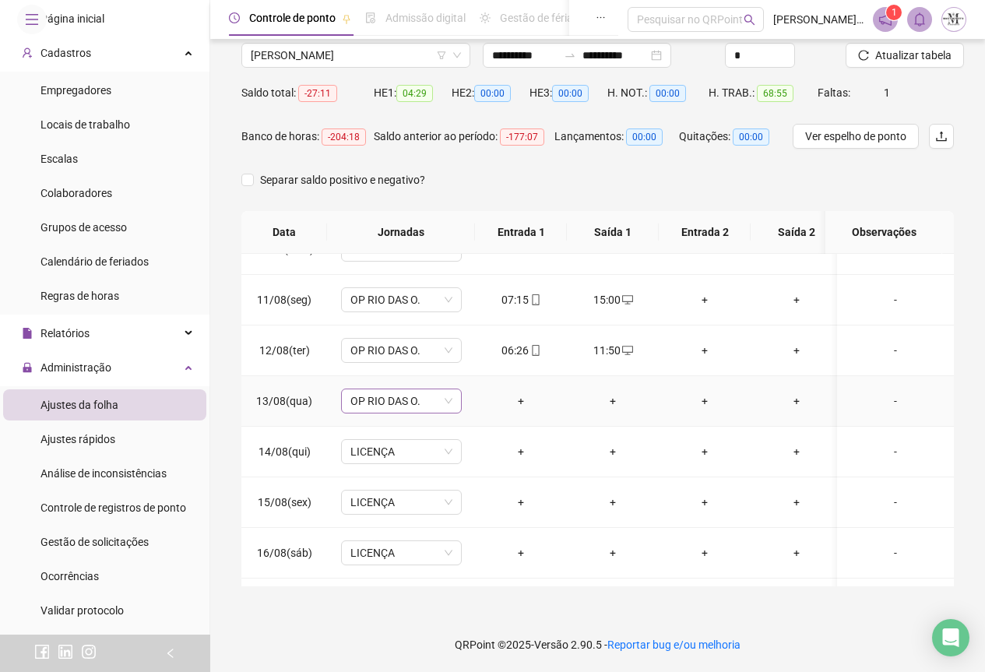
click at [370, 406] on span "OP RIO DAS O." at bounding box center [402, 400] width 102 height 23
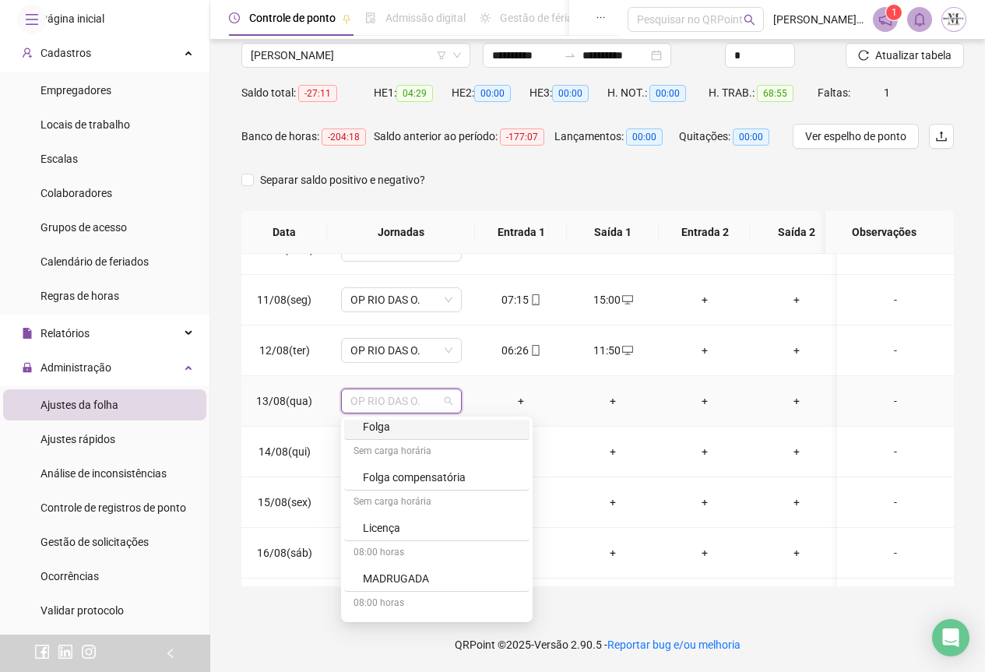
scroll to position [1013, 0]
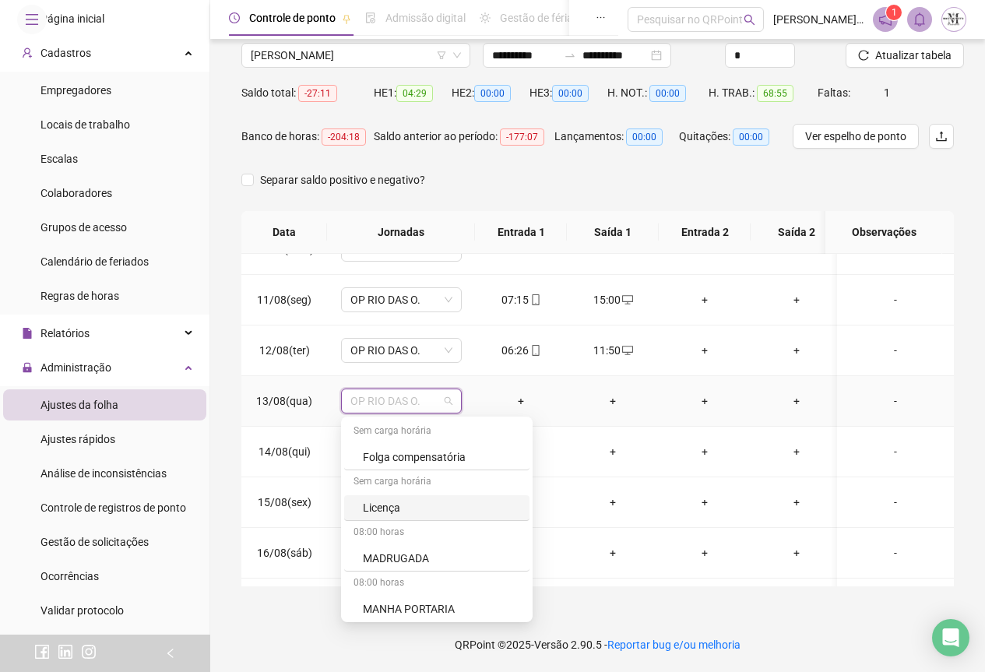
click at [394, 506] on div "Licença" at bounding box center [441, 507] width 157 height 17
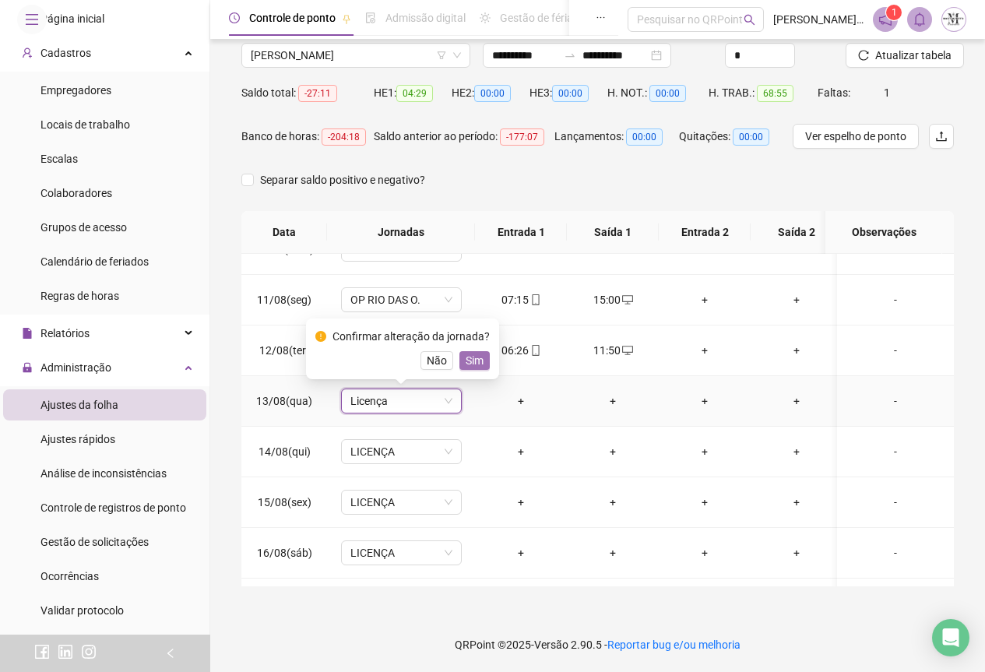
click at [478, 358] on span "Sim" at bounding box center [475, 360] width 18 height 17
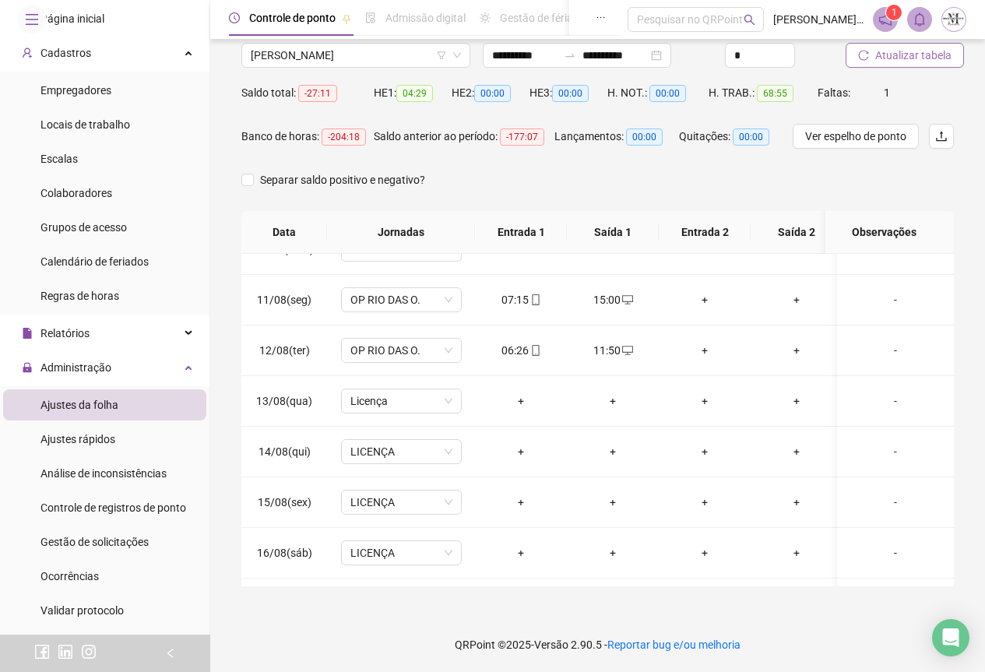
click at [890, 64] on button "Atualizar tabela" at bounding box center [905, 55] width 118 height 25
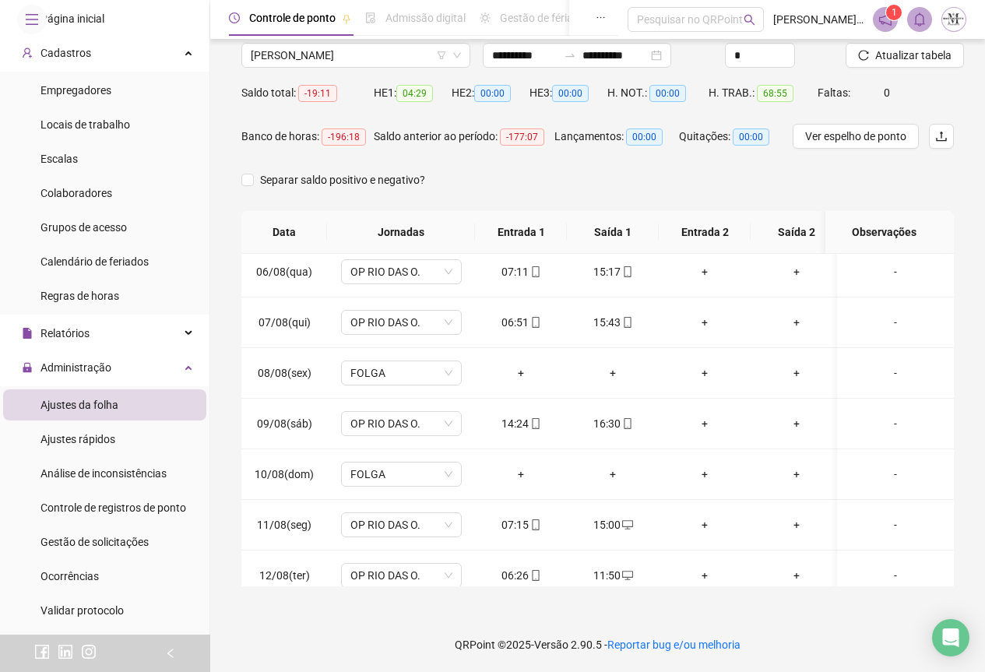
scroll to position [252, 0]
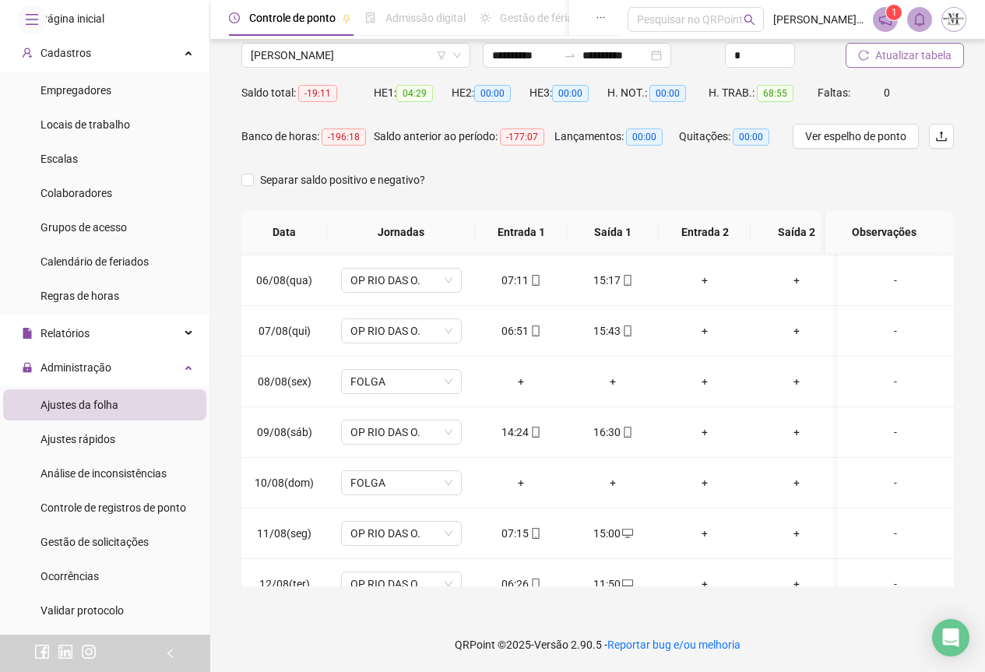
click at [898, 61] on span "Atualizar tabela" at bounding box center [914, 55] width 76 height 17
click at [262, 53] on span "[PERSON_NAME]" at bounding box center [356, 55] width 210 height 23
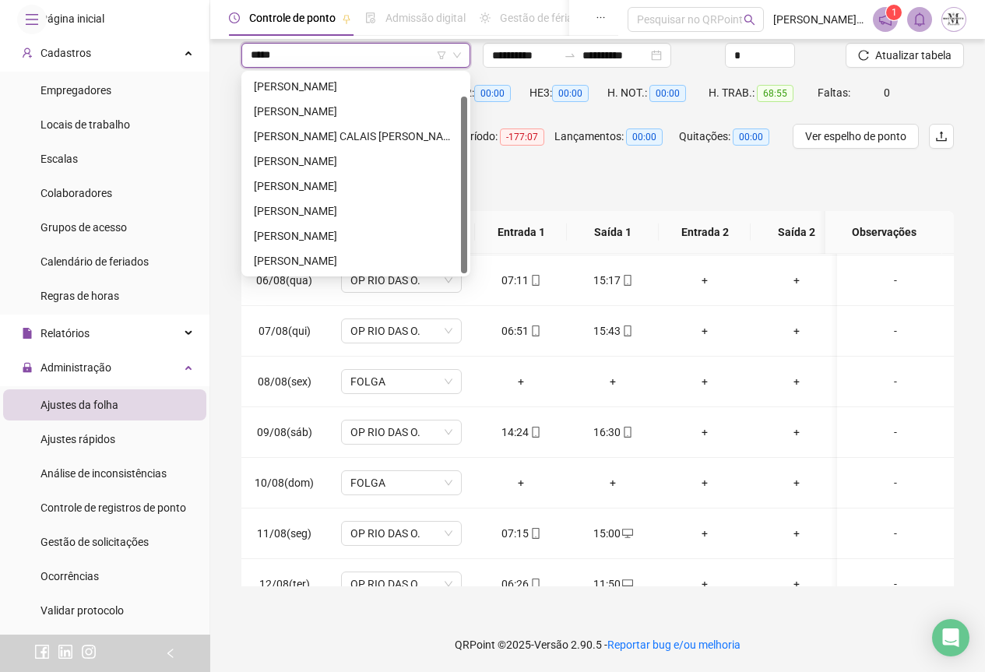
scroll to position [0, 0]
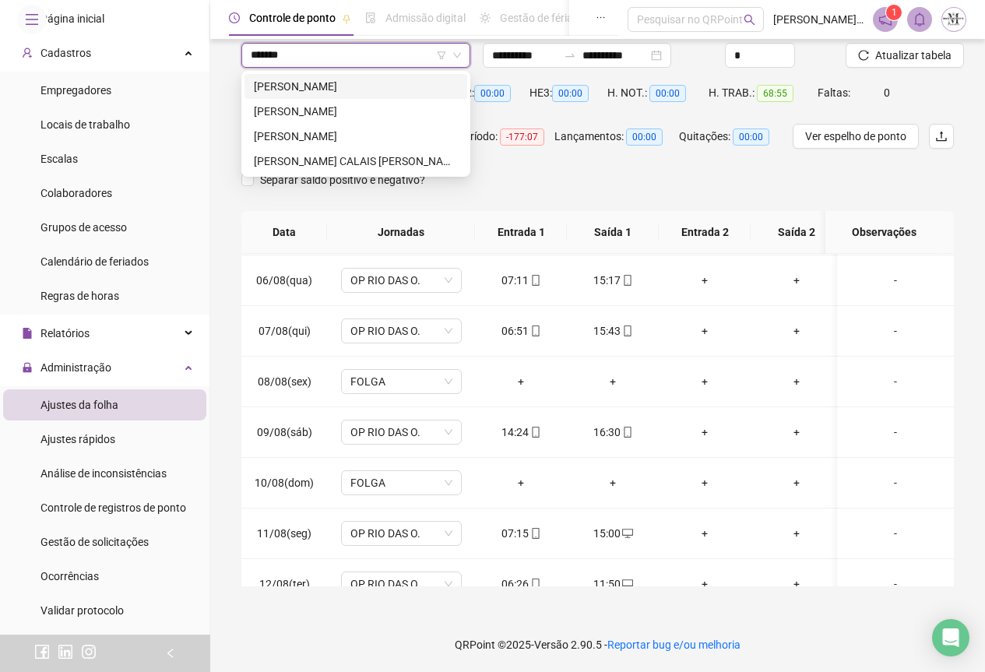
type input "********"
click at [378, 143] on div "[PERSON_NAME]" at bounding box center [356, 136] width 204 height 17
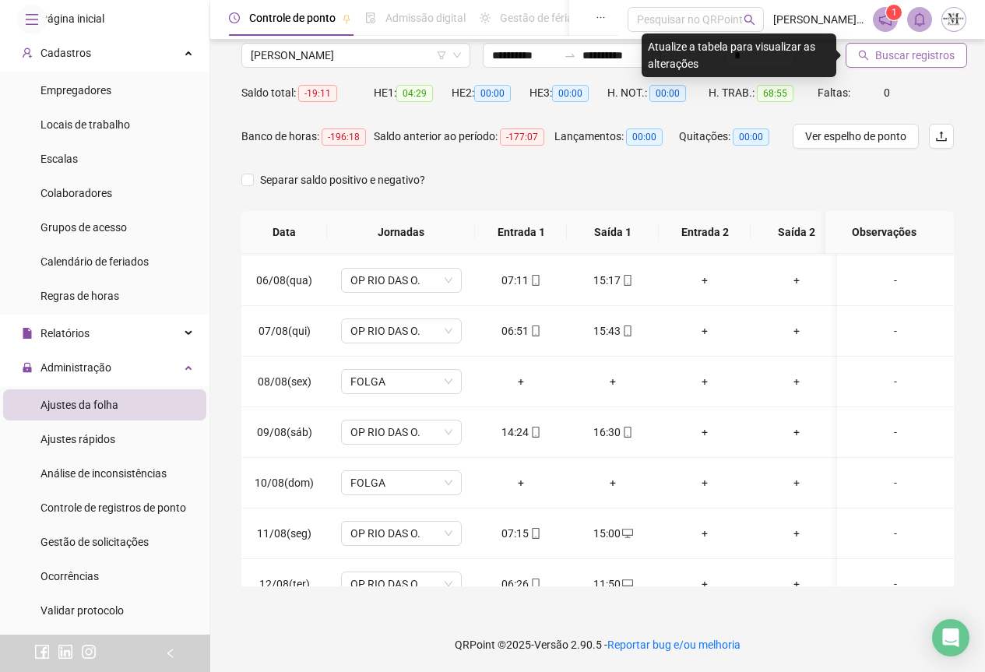
click at [887, 58] on span "Buscar registros" at bounding box center [915, 55] width 79 height 17
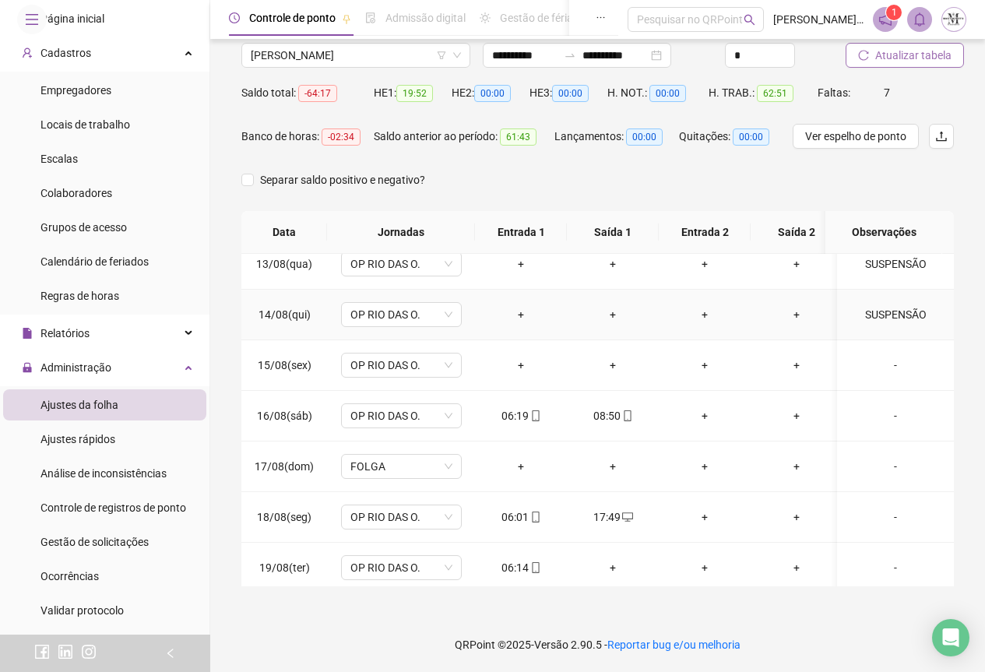
scroll to position [641, 0]
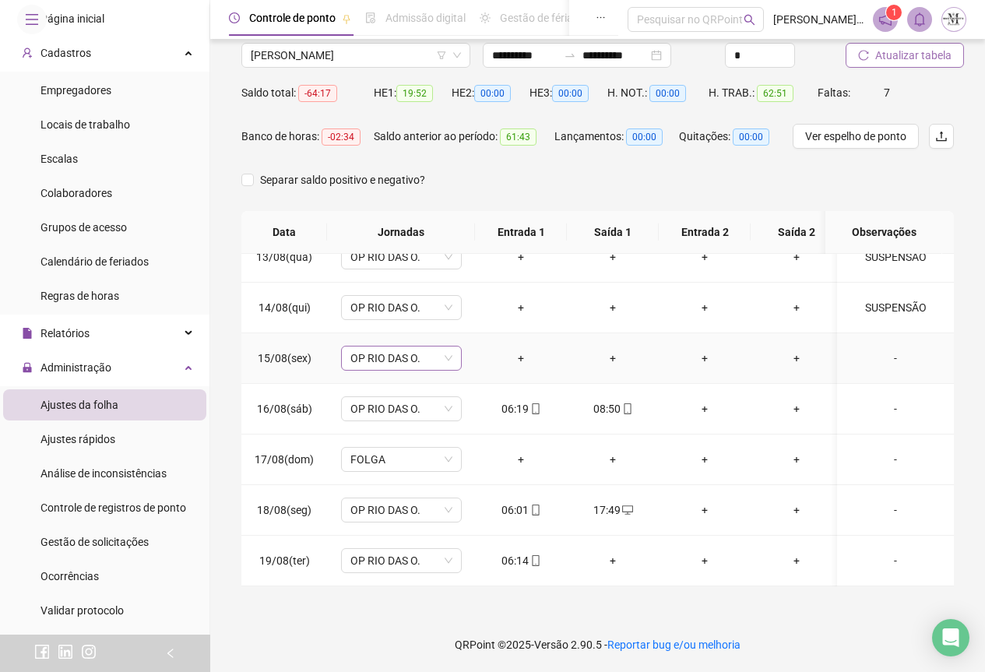
click at [369, 351] on span "OP RIO DAS O." at bounding box center [402, 358] width 102 height 23
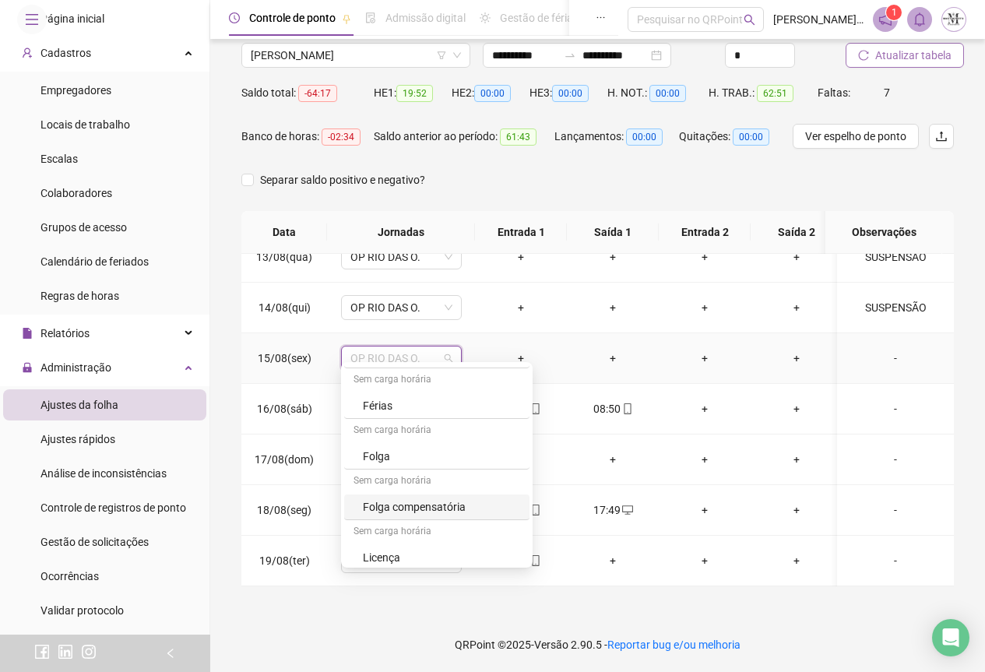
scroll to position [935, 0]
click at [389, 534] on div "Licença" at bounding box center [441, 531] width 157 height 17
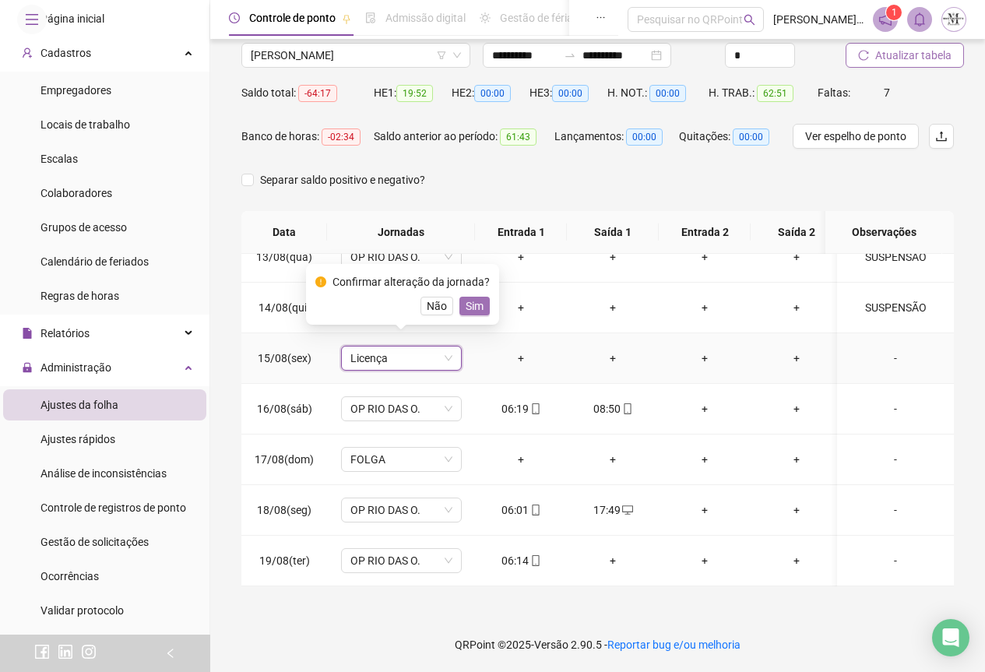
click at [466, 302] on span "Sim" at bounding box center [475, 306] width 18 height 17
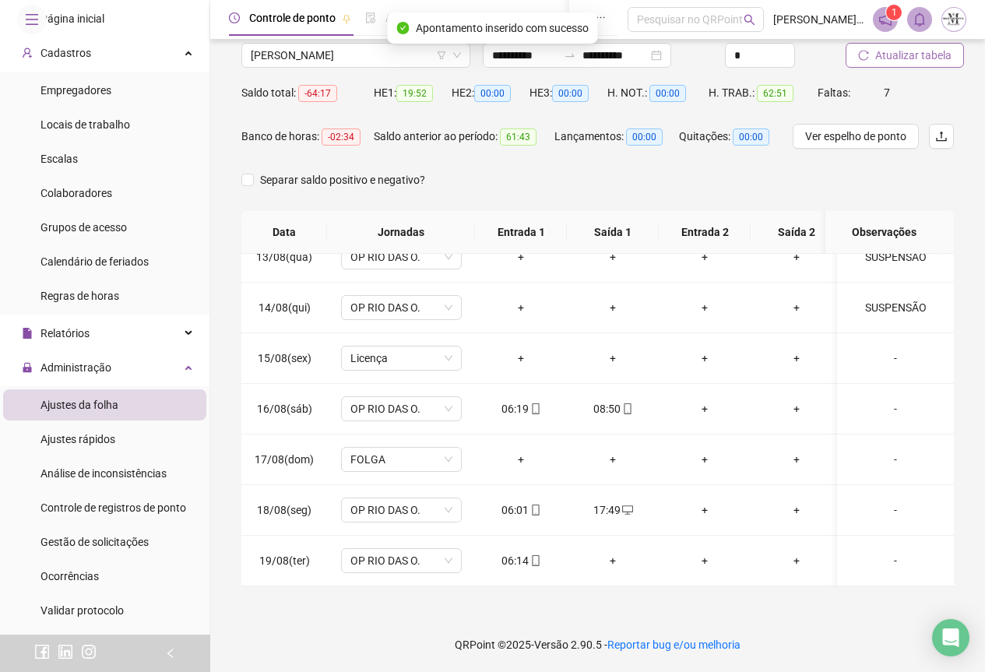
click at [883, 62] on span "Atualizar tabela" at bounding box center [914, 55] width 76 height 17
click at [880, 53] on span "Atualizar tabela" at bounding box center [914, 55] width 76 height 17
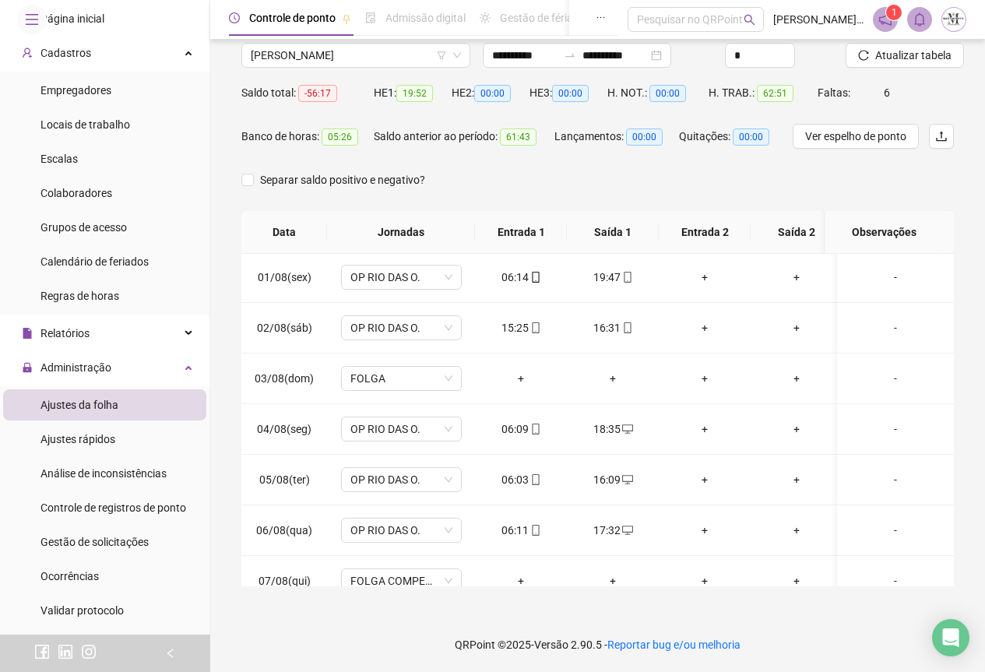
scroll to position [0, 0]
click at [914, 58] on span "Atualizar tabela" at bounding box center [914, 55] width 76 height 17
click at [915, 62] on span "Atualizar tabela" at bounding box center [914, 55] width 76 height 17
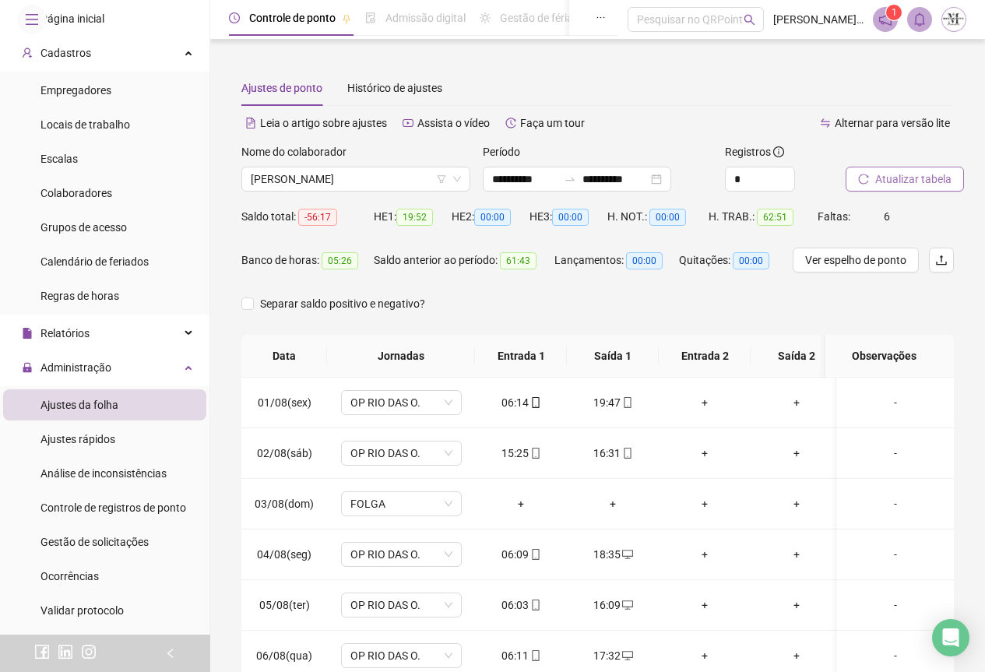
click at [896, 181] on span "Atualizar tabela" at bounding box center [914, 179] width 76 height 17
click at [888, 184] on span "Atualizar tabela" at bounding box center [914, 179] width 76 height 17
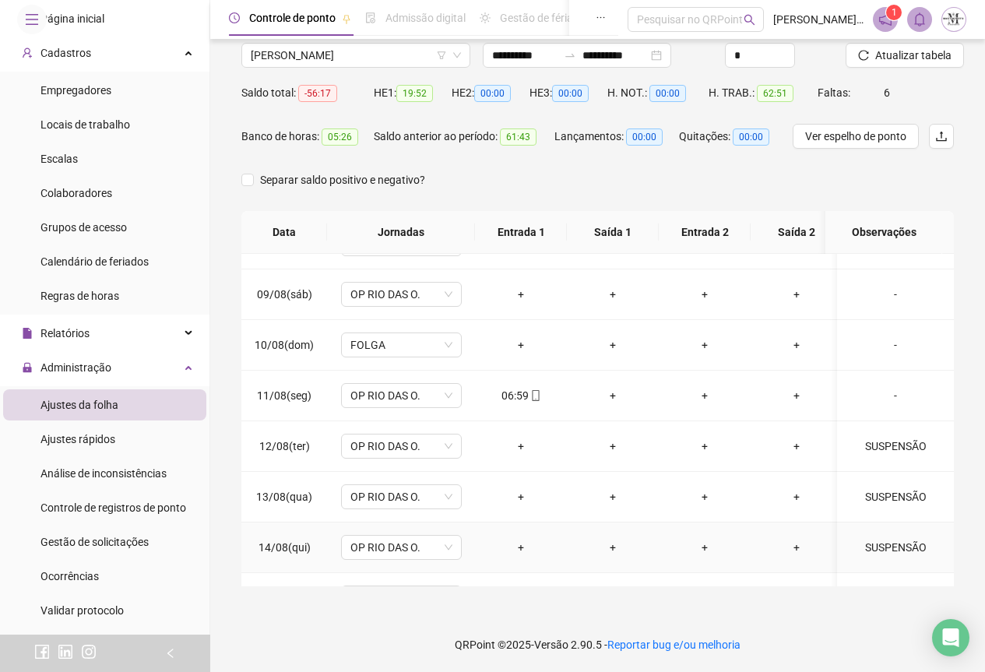
scroll to position [641, 0]
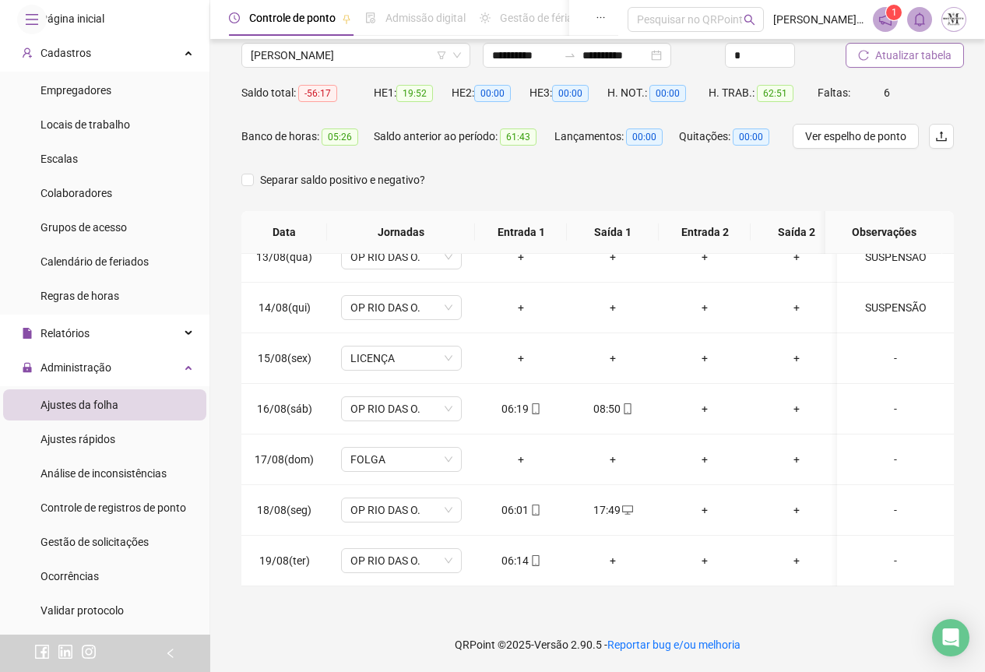
click at [873, 58] on button "Atualizar tabela" at bounding box center [905, 55] width 118 height 25
click at [73, 548] on span "Gestão de solicitações" at bounding box center [95, 542] width 108 height 12
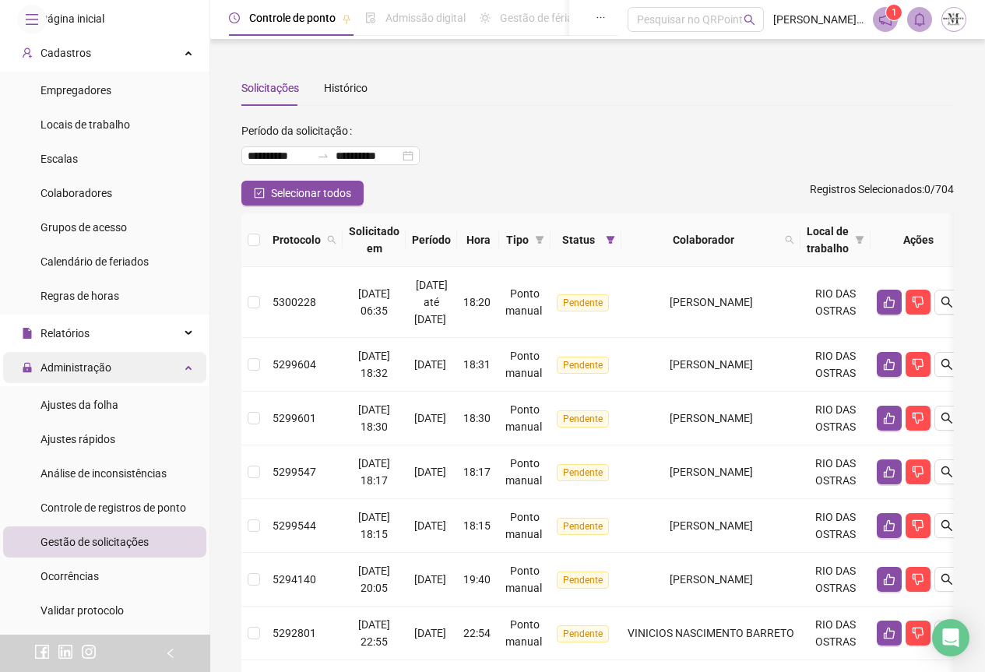
click at [94, 374] on span "Administração" at bounding box center [76, 367] width 71 height 12
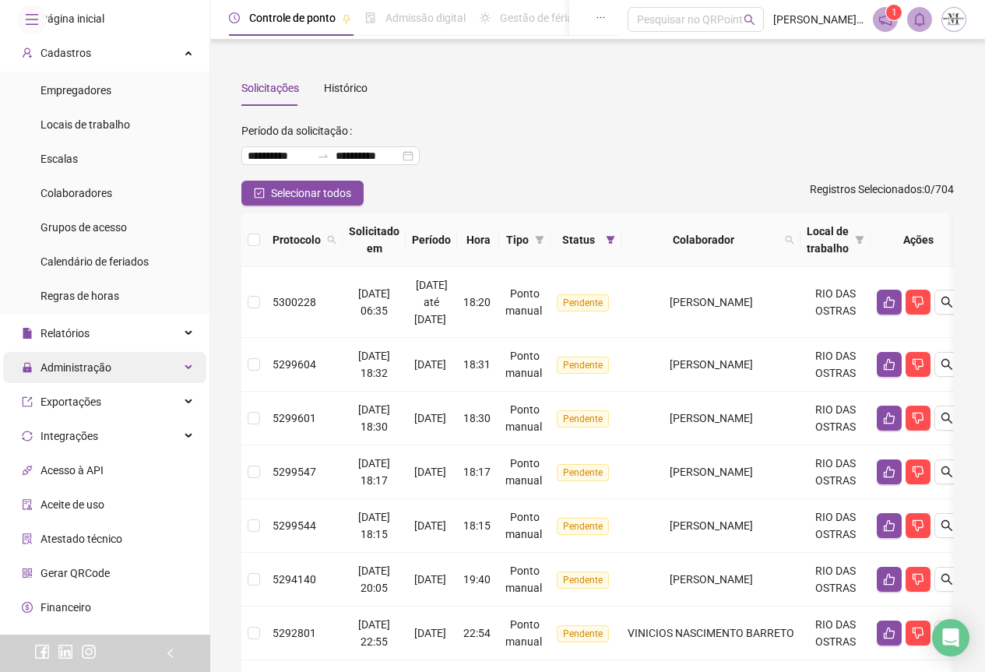
click at [89, 383] on span "Administração" at bounding box center [67, 367] width 90 height 31
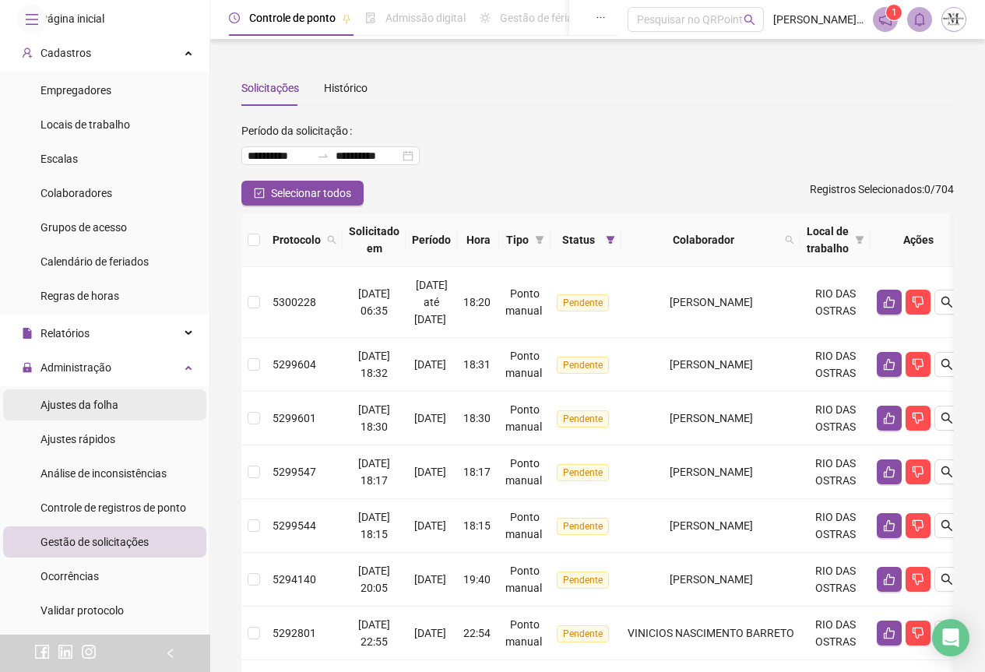
click at [91, 411] on span "Ajustes da folha" at bounding box center [80, 405] width 78 height 12
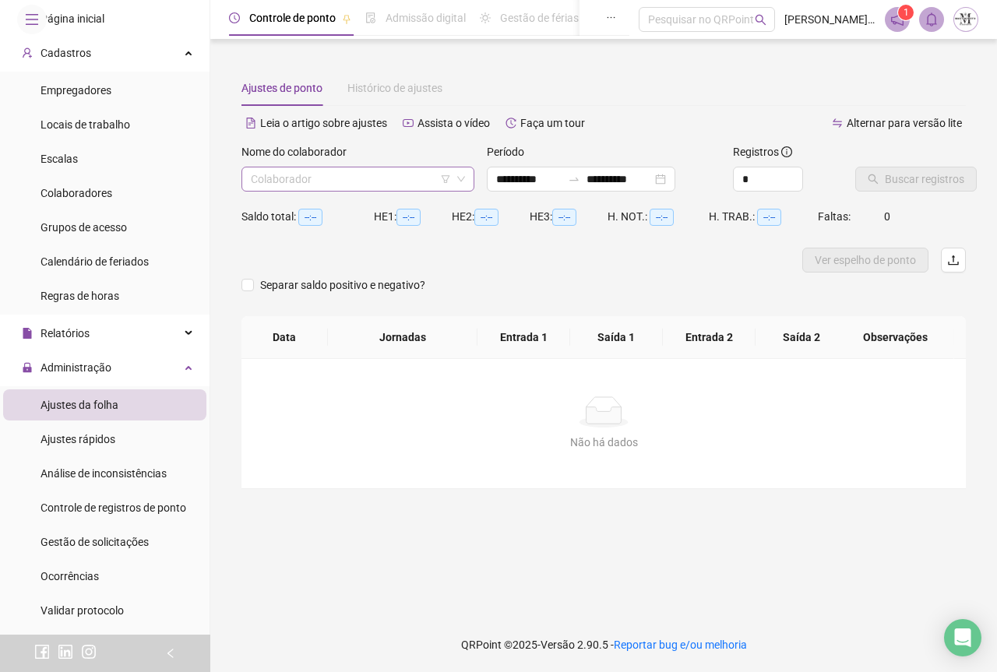
type input "**********"
click at [298, 174] on input "search" at bounding box center [351, 178] width 200 height 23
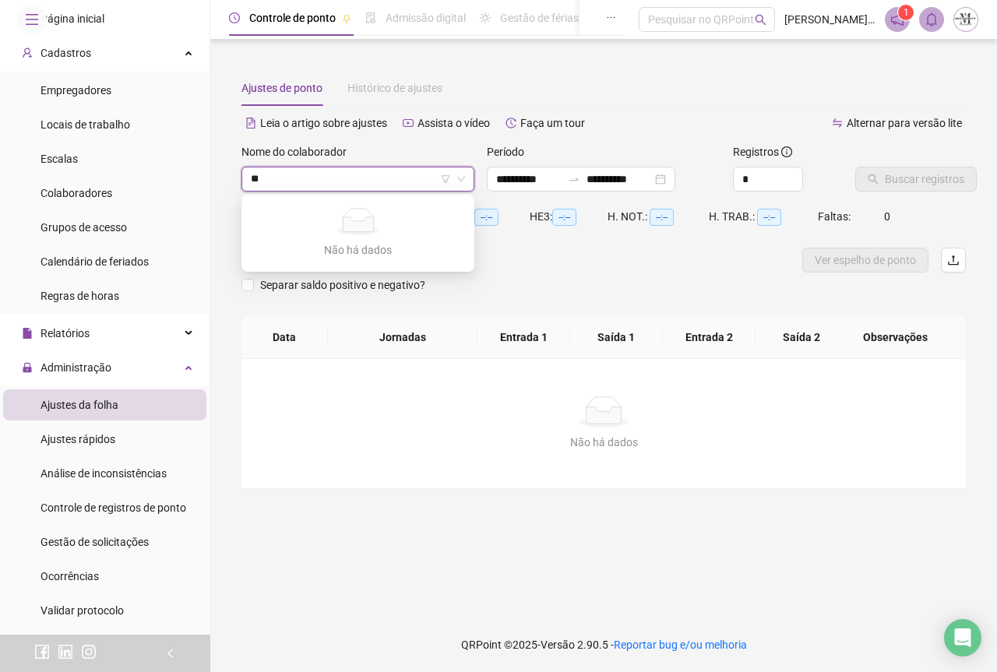
type input "*"
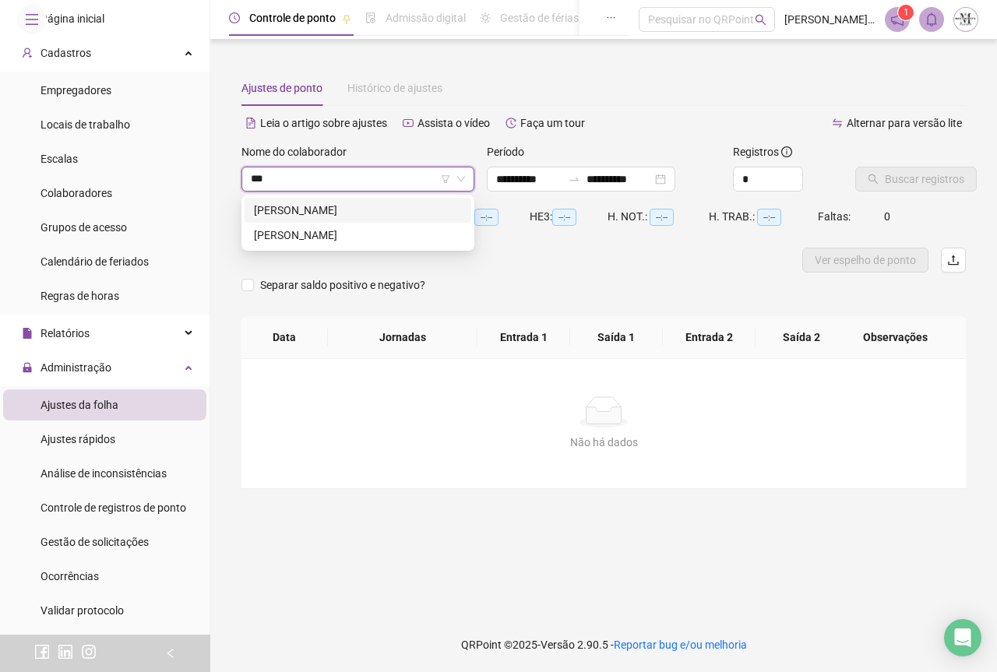
type input "****"
click at [309, 210] on div "[PERSON_NAME]" at bounding box center [358, 210] width 208 height 17
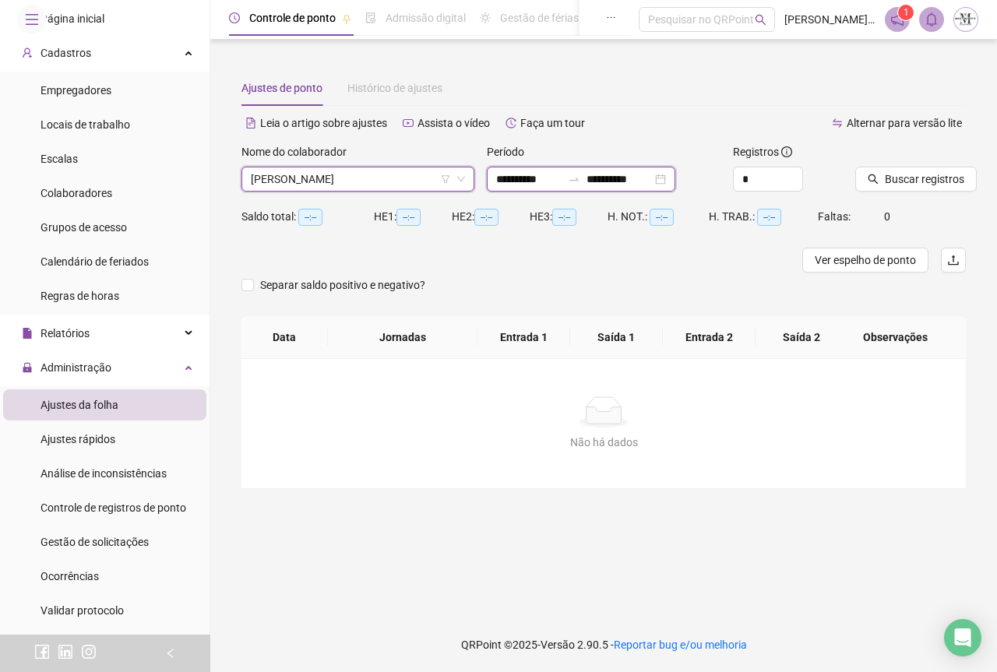
click at [643, 175] on input "**********" at bounding box center [619, 179] width 65 height 17
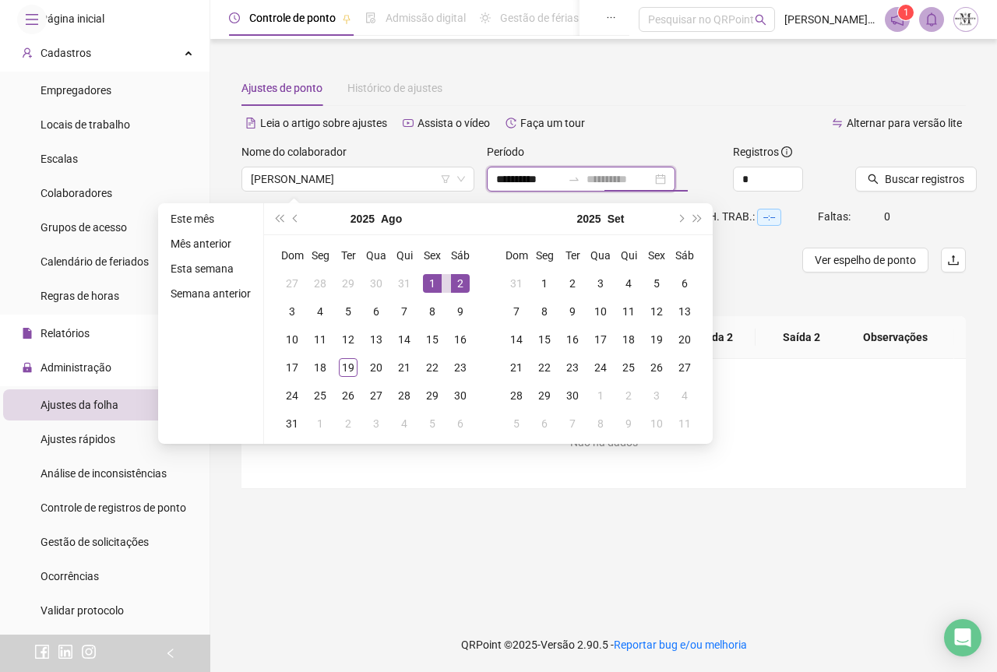
type input "**********"
click at [435, 284] on div "1" at bounding box center [432, 283] width 19 height 19
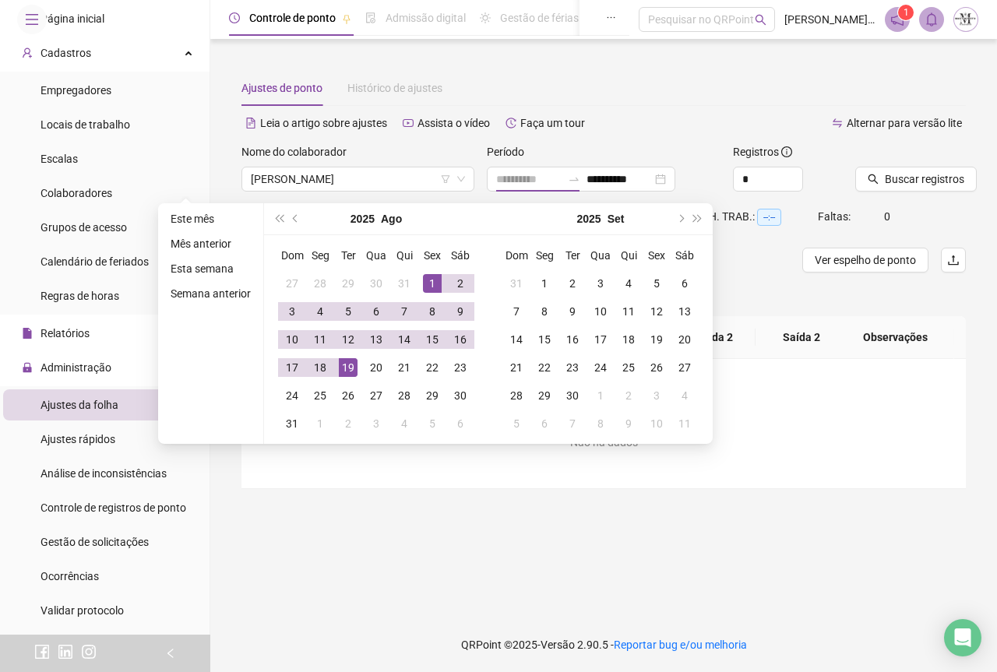
click at [350, 363] on div "19" at bounding box center [348, 367] width 19 height 19
type input "**********"
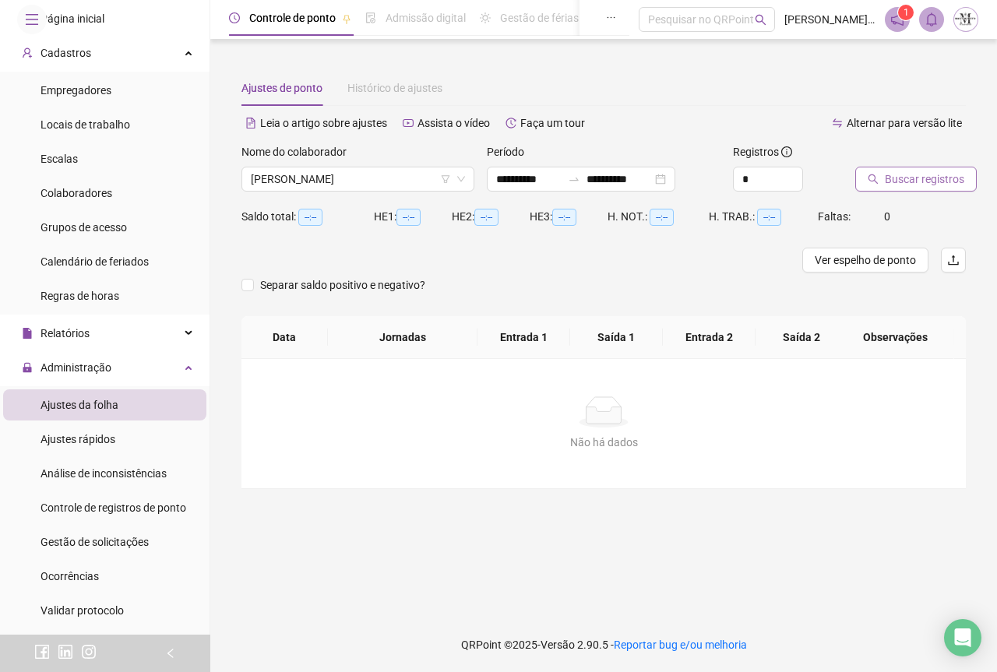
click at [902, 181] on span "Buscar registros" at bounding box center [924, 179] width 79 height 17
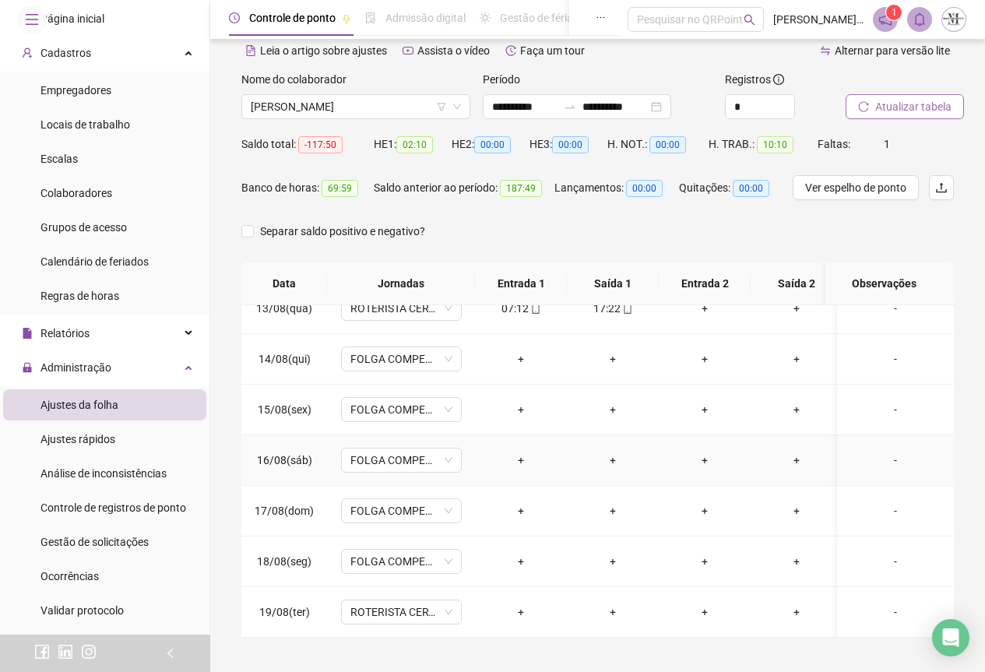
scroll to position [124, 0]
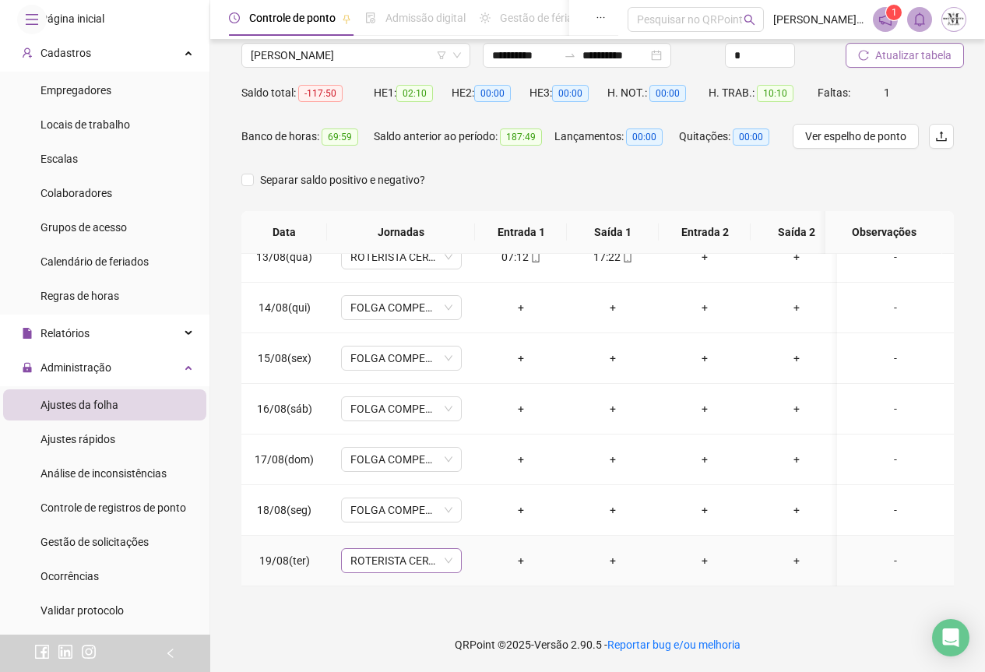
click at [378, 551] on span "ROTERISTA CERTO SG" at bounding box center [402, 560] width 102 height 23
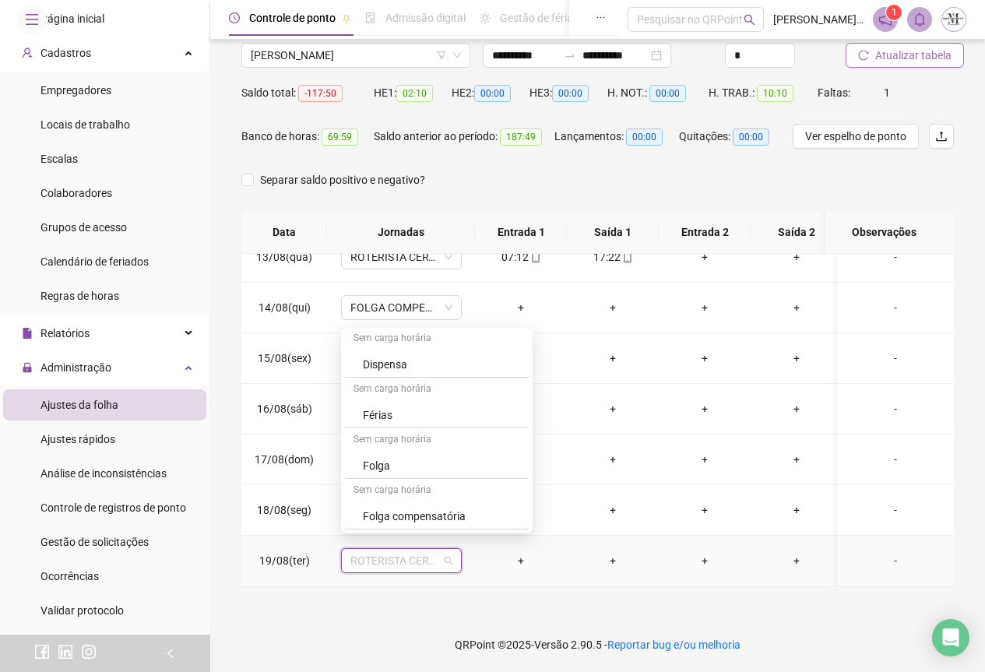
scroll to position [857, 0]
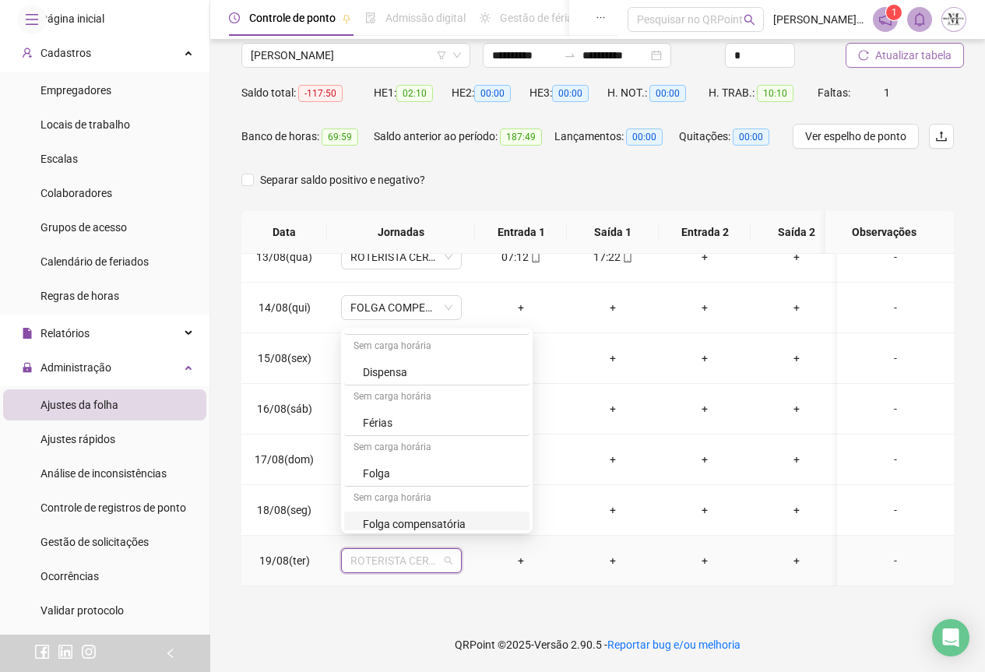
click at [403, 523] on div "Folga compensatória" at bounding box center [441, 524] width 157 height 17
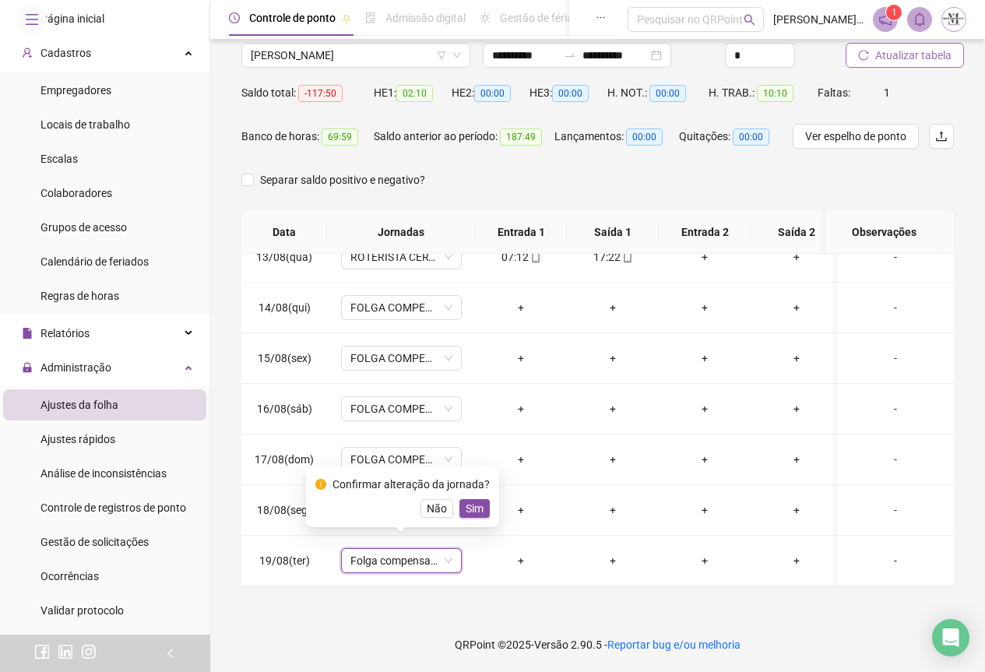
click at [892, 55] on span "Atualizar tabela" at bounding box center [914, 55] width 76 height 17
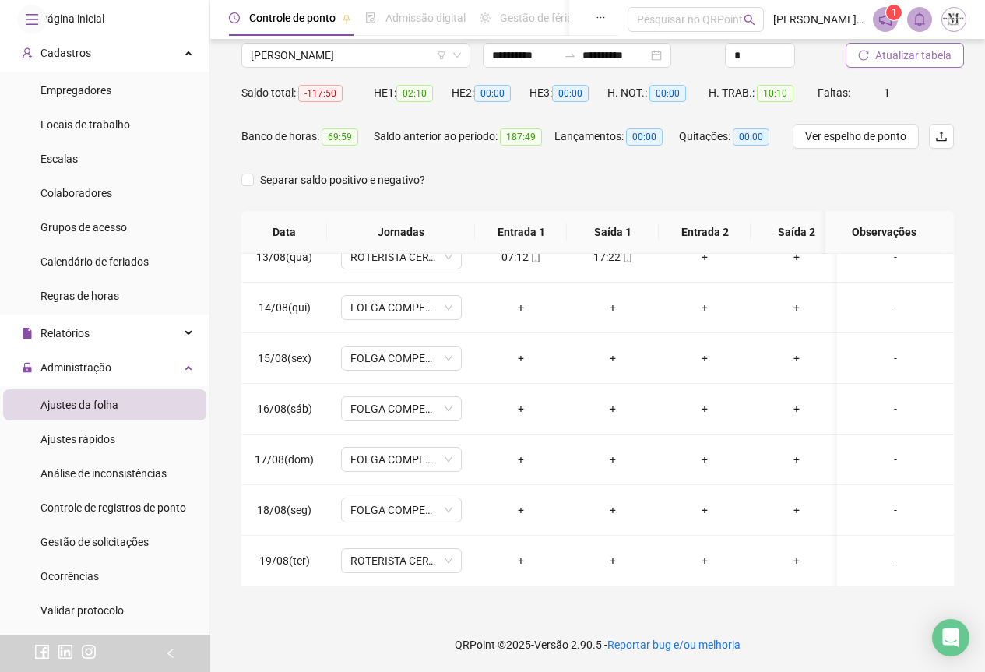
click at [901, 52] on span "Atualizar tabela" at bounding box center [914, 55] width 76 height 17
click at [883, 58] on span "Atualizar tabela" at bounding box center [914, 55] width 76 height 17
click at [386, 549] on span "ROTERISTA CERTO SG" at bounding box center [402, 560] width 102 height 23
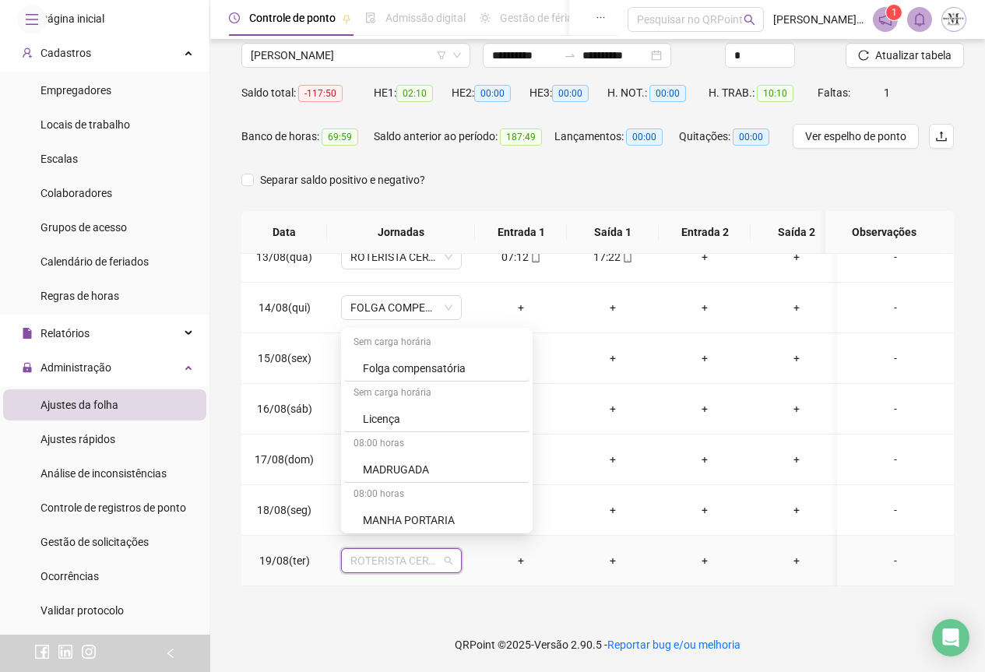
scroll to position [935, 0]
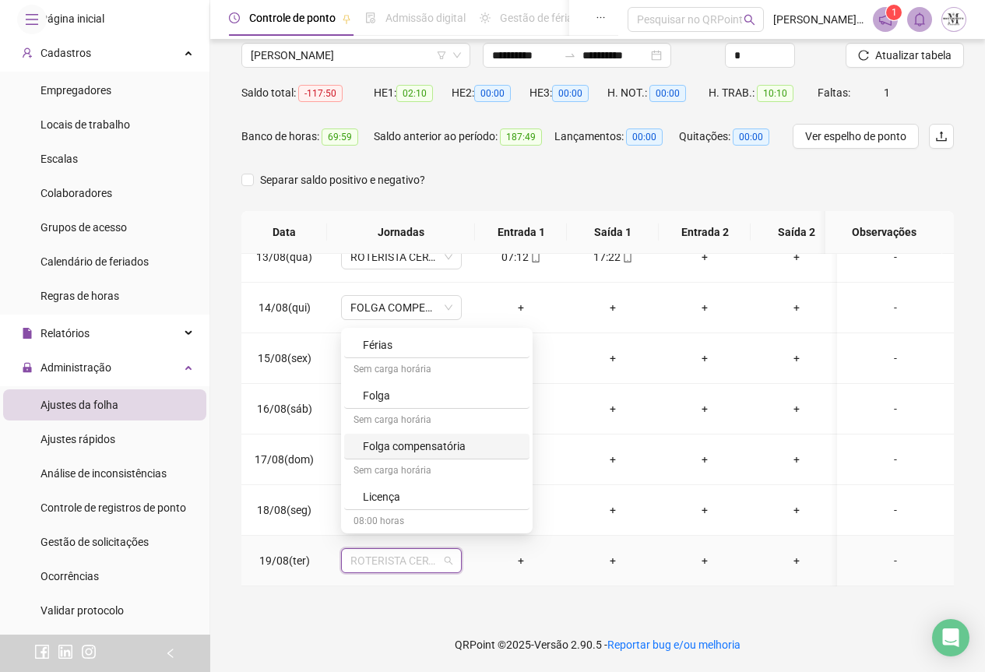
click at [392, 458] on div "Folga compensatória" at bounding box center [436, 447] width 185 height 26
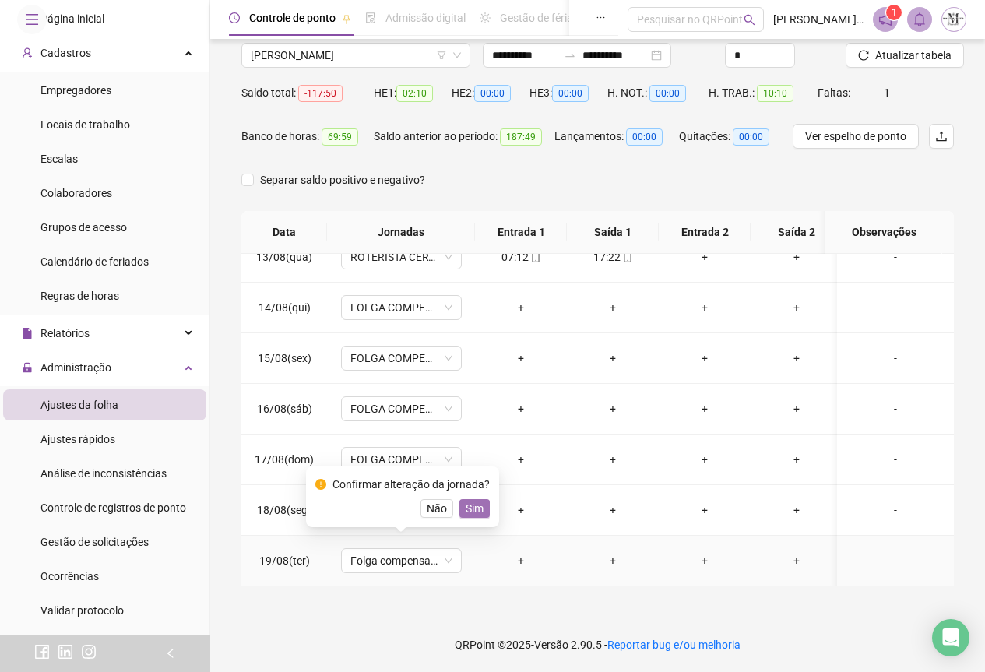
click at [467, 514] on span "Sim" at bounding box center [475, 508] width 18 height 17
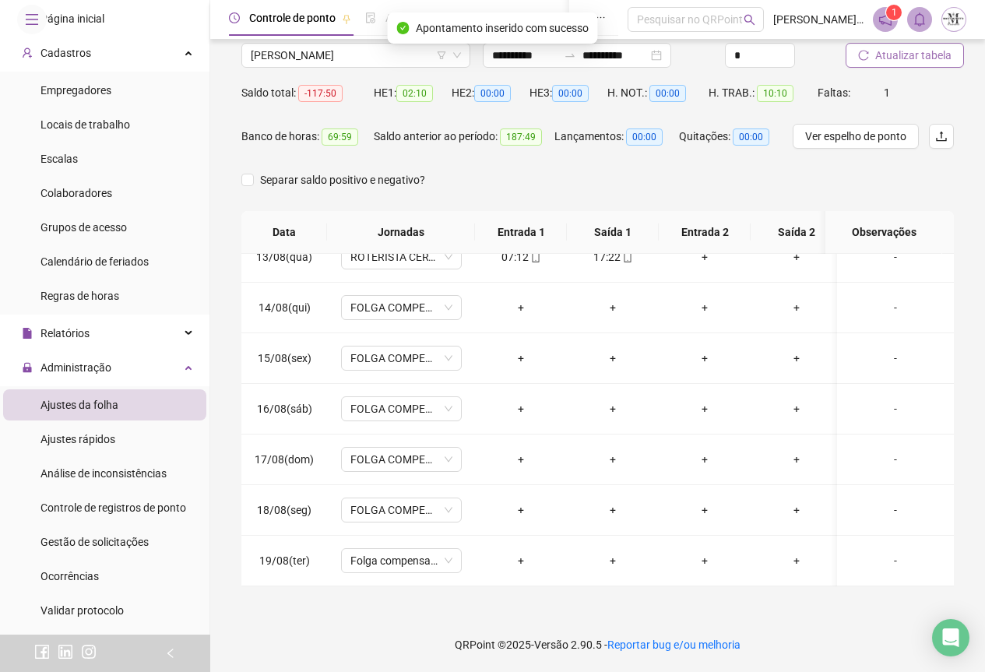
click at [892, 64] on button "Atualizar tabela" at bounding box center [905, 55] width 118 height 25
click at [900, 52] on span "Atualizar tabela" at bounding box center [914, 55] width 76 height 17
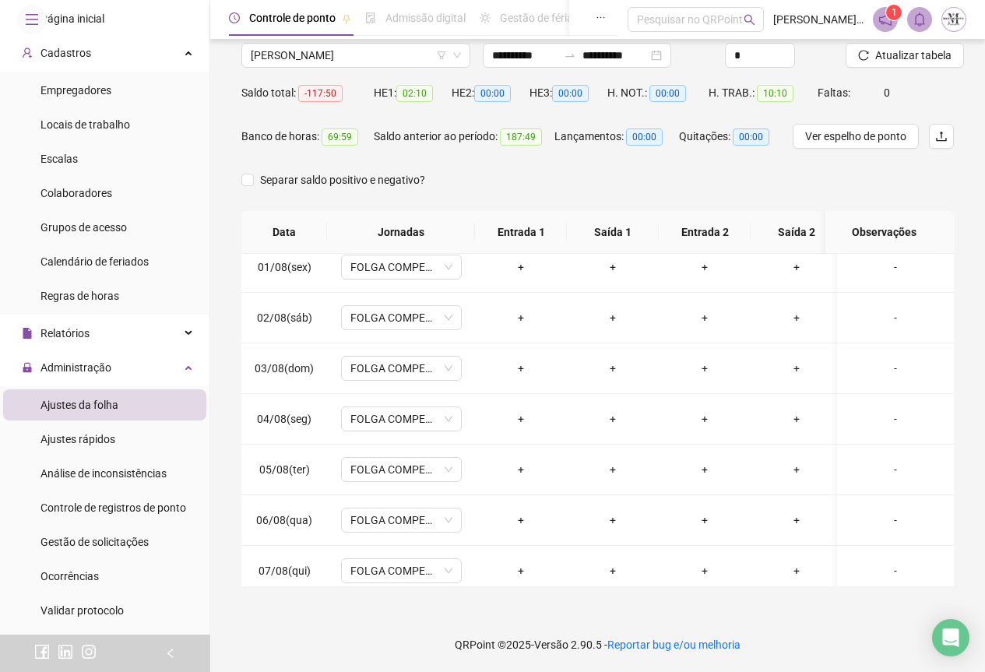
scroll to position [0, 0]
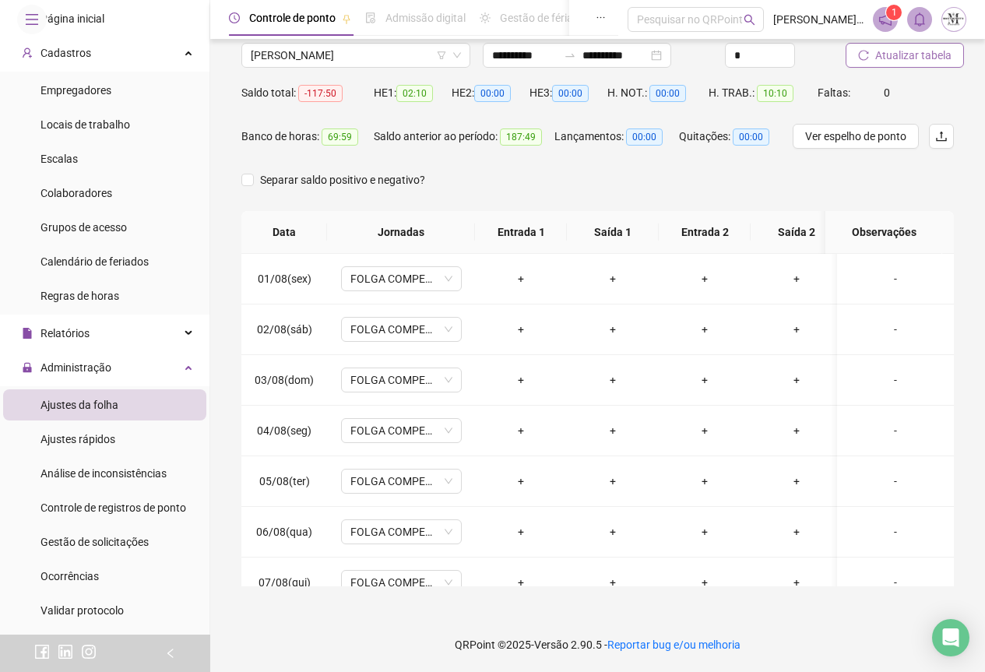
click at [900, 52] on span "Atualizar tabela" at bounding box center [914, 55] width 76 height 17
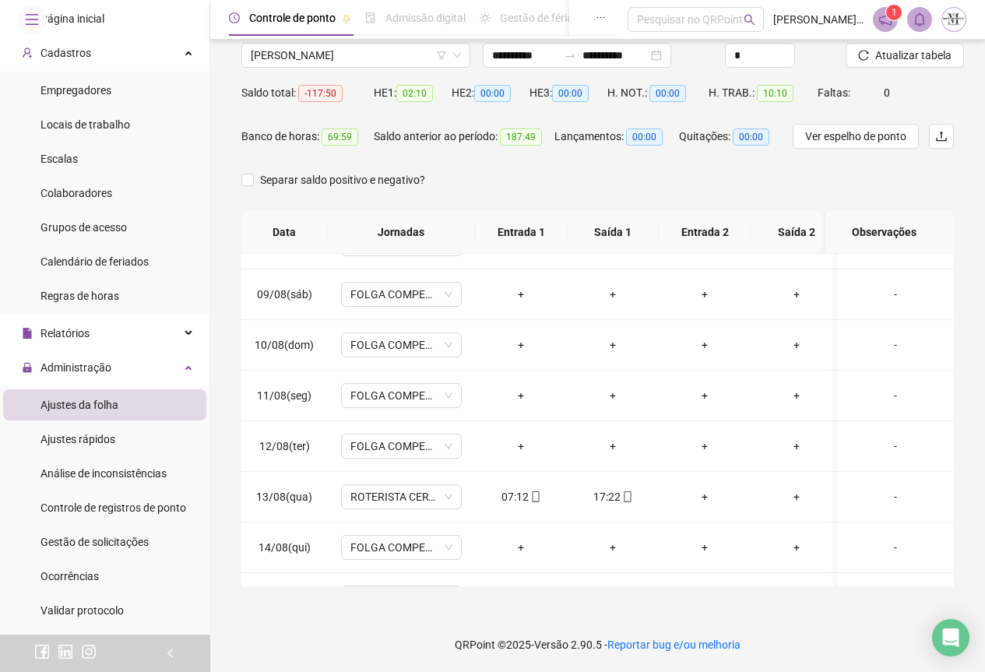
scroll to position [623, 0]
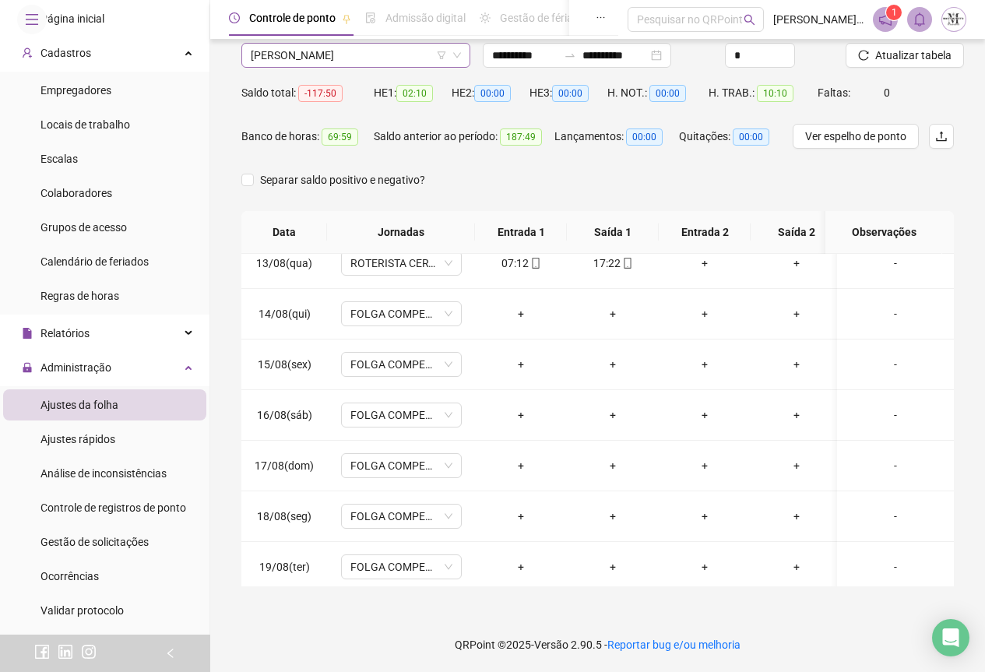
click at [324, 55] on span "[PERSON_NAME]" at bounding box center [356, 55] width 210 height 23
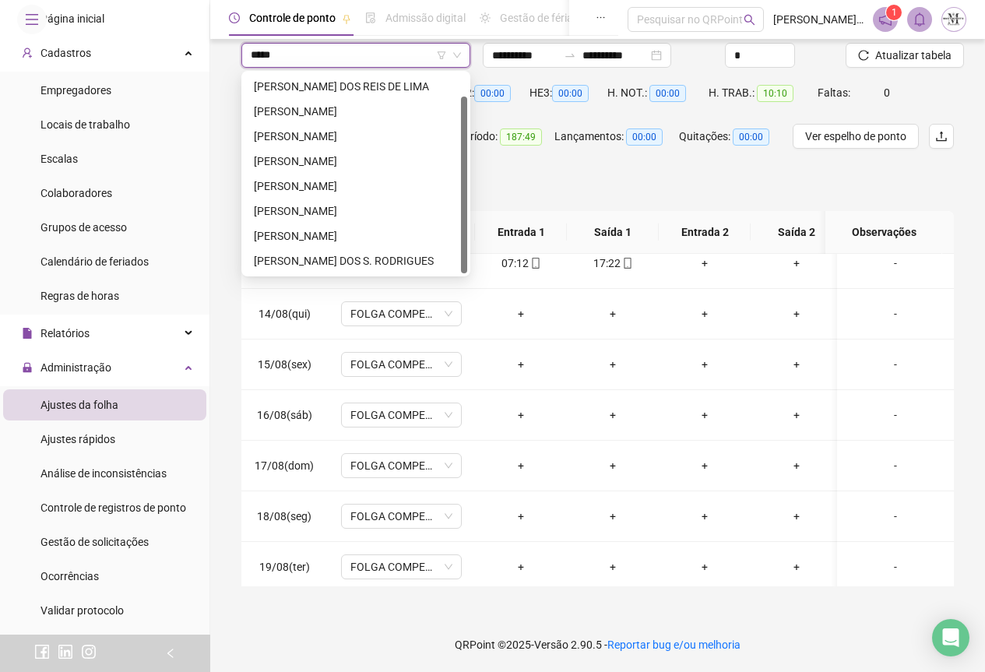
scroll to position [0, 0]
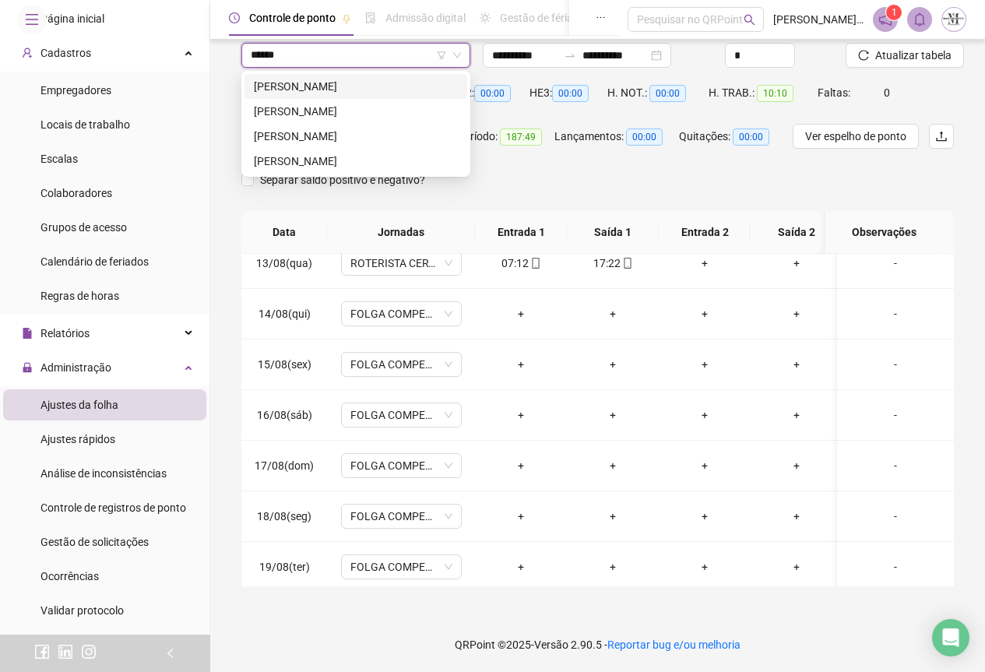
type input "*******"
click at [342, 93] on div "[PERSON_NAME]" at bounding box center [356, 86] width 204 height 17
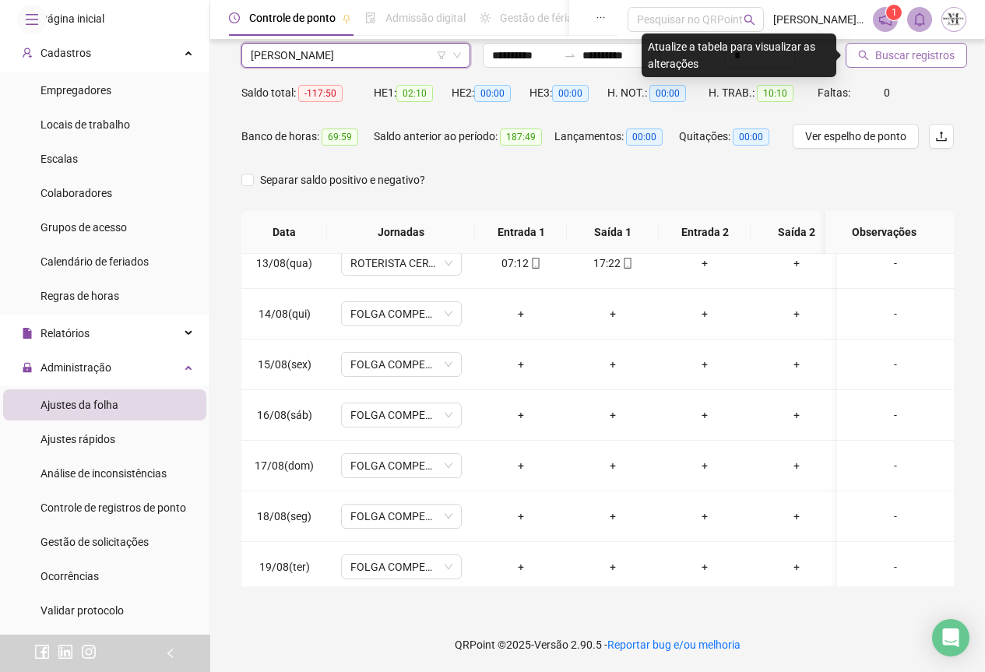
click at [912, 62] on span "Buscar registros" at bounding box center [915, 55] width 79 height 17
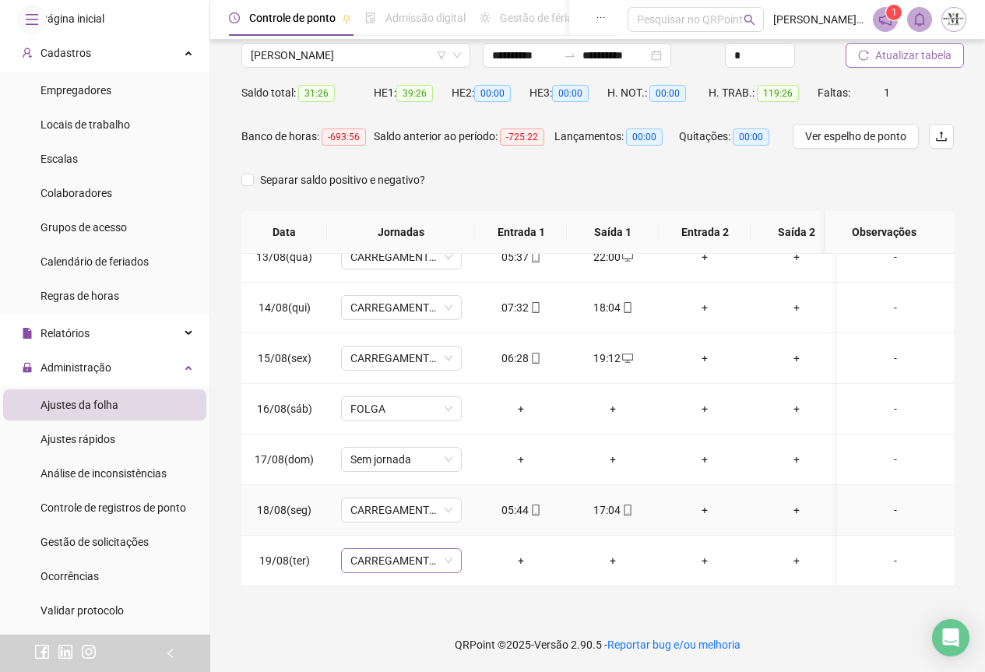
scroll to position [641, 0]
click at [398, 549] on span "CARREGAMENTO SEDE" at bounding box center [402, 560] width 102 height 23
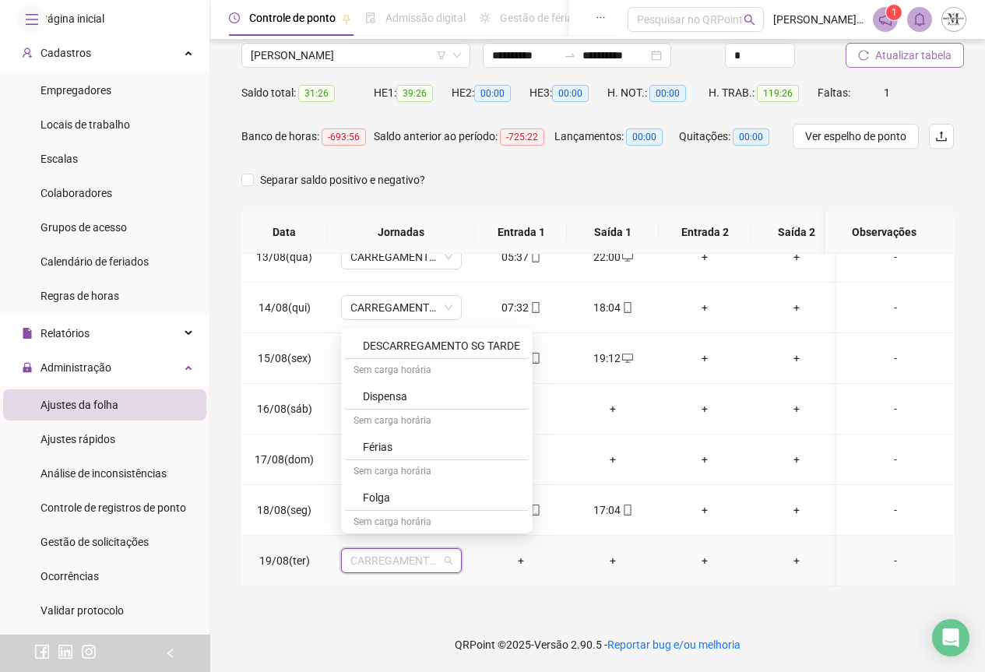
scroll to position [857, 0]
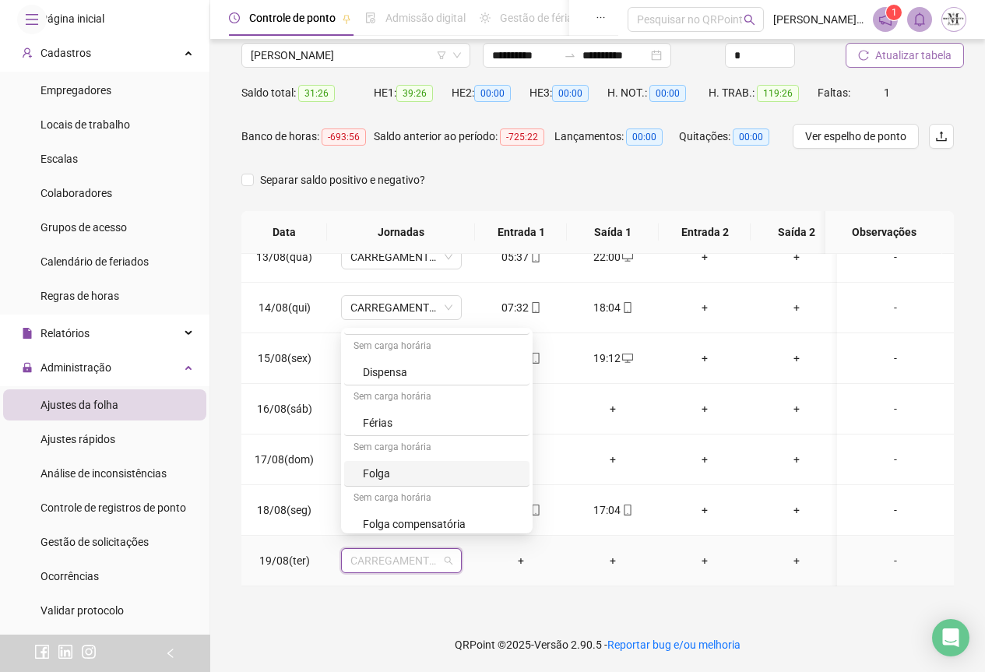
click at [405, 475] on div "Folga" at bounding box center [441, 473] width 157 height 17
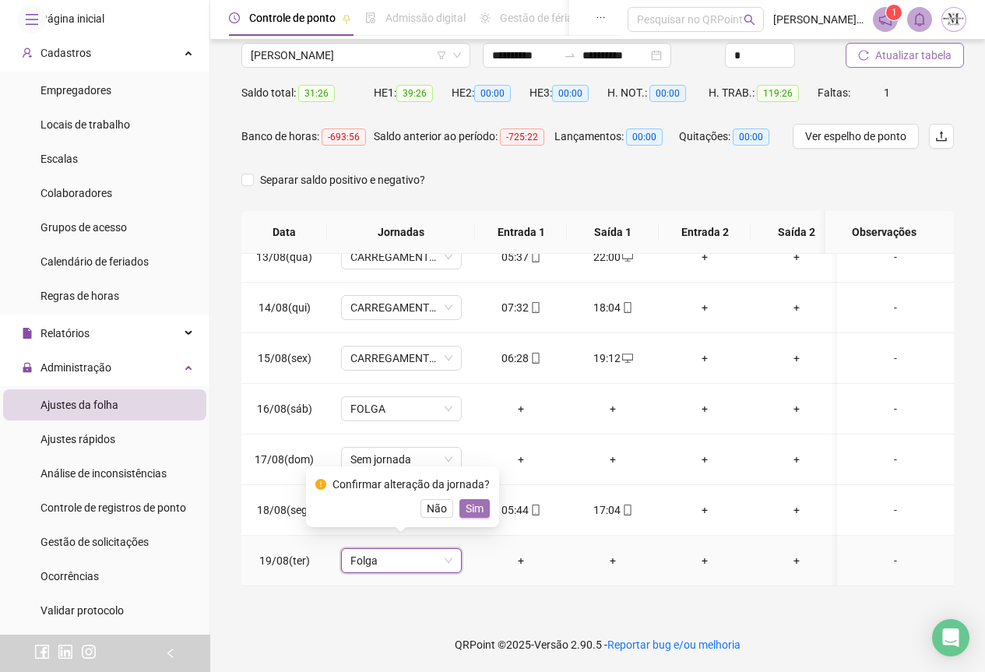
click at [469, 513] on span "Sim" at bounding box center [475, 508] width 18 height 17
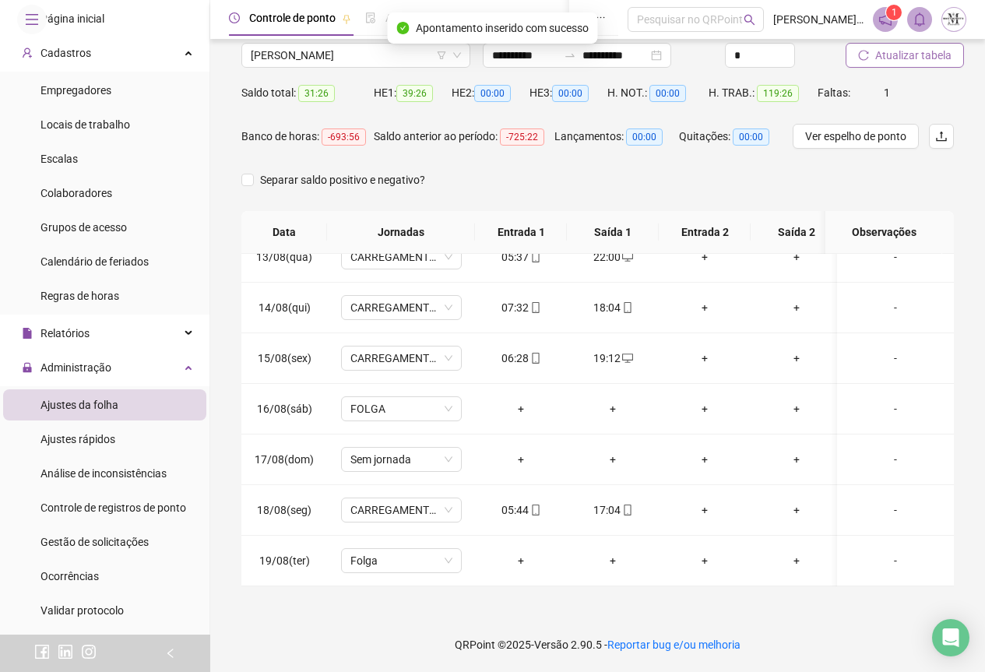
click at [900, 62] on span "Atualizar tabela" at bounding box center [914, 55] width 76 height 17
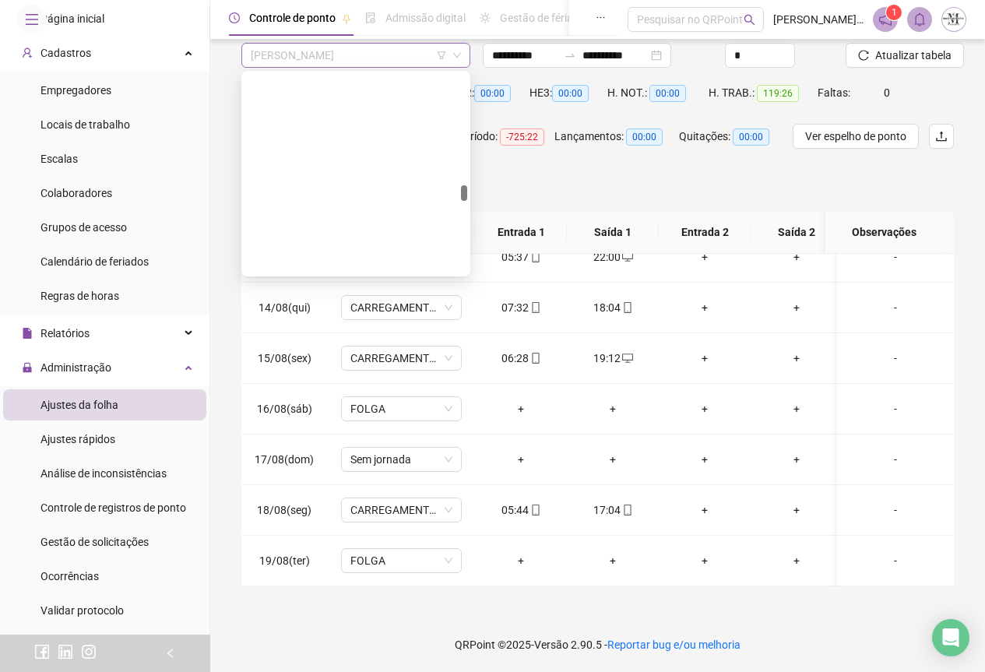
click at [336, 65] on span "[PERSON_NAME]" at bounding box center [356, 55] width 210 height 23
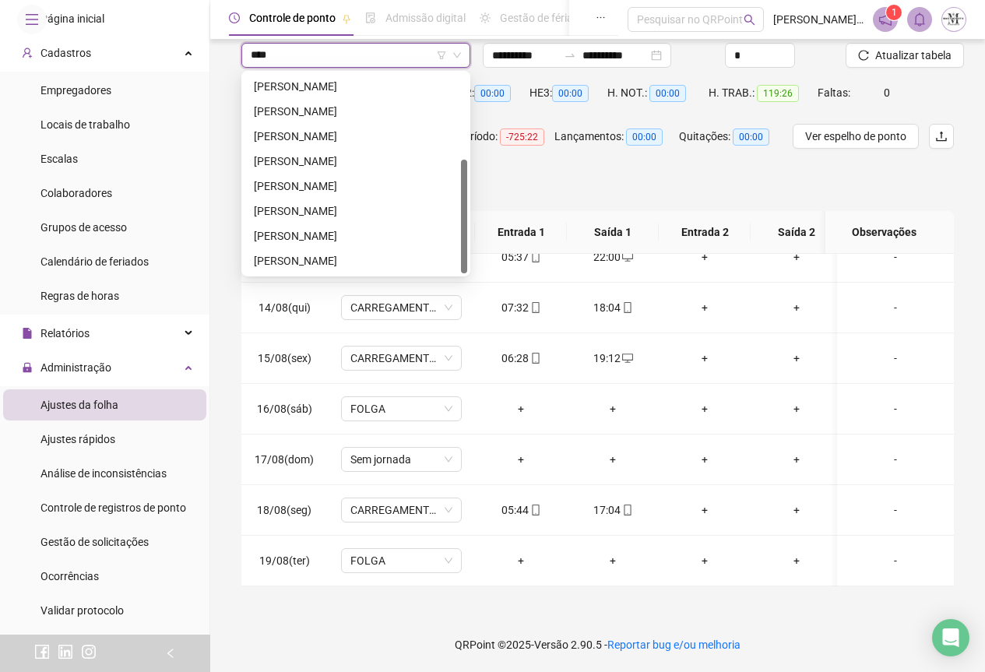
scroll to position [150, 0]
type input "******"
click at [351, 215] on div "[PERSON_NAME]" at bounding box center [356, 211] width 204 height 17
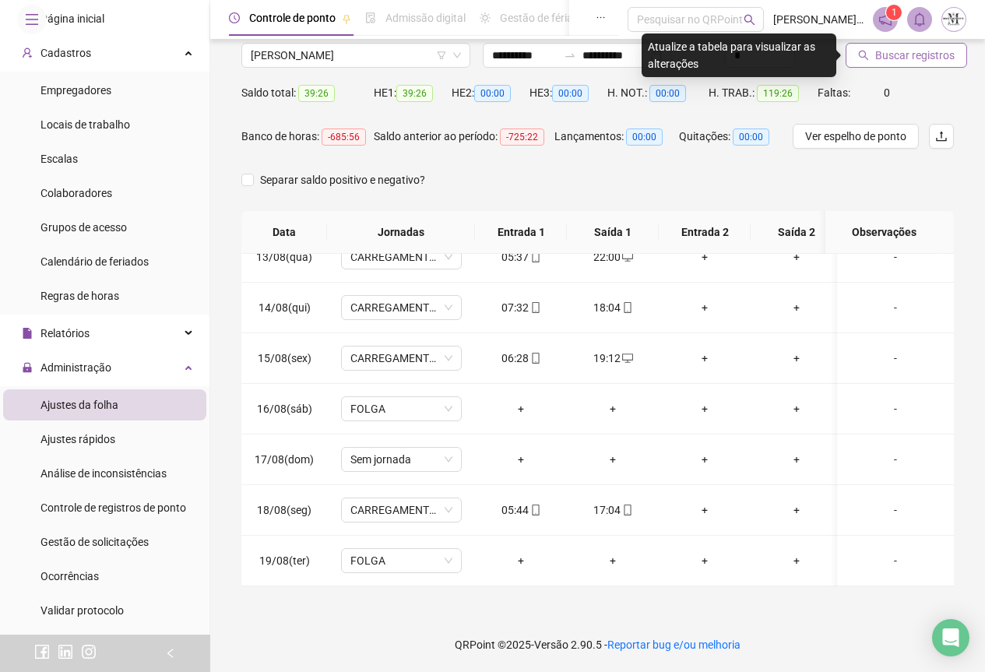
click at [886, 62] on span "Buscar registros" at bounding box center [915, 55] width 79 height 17
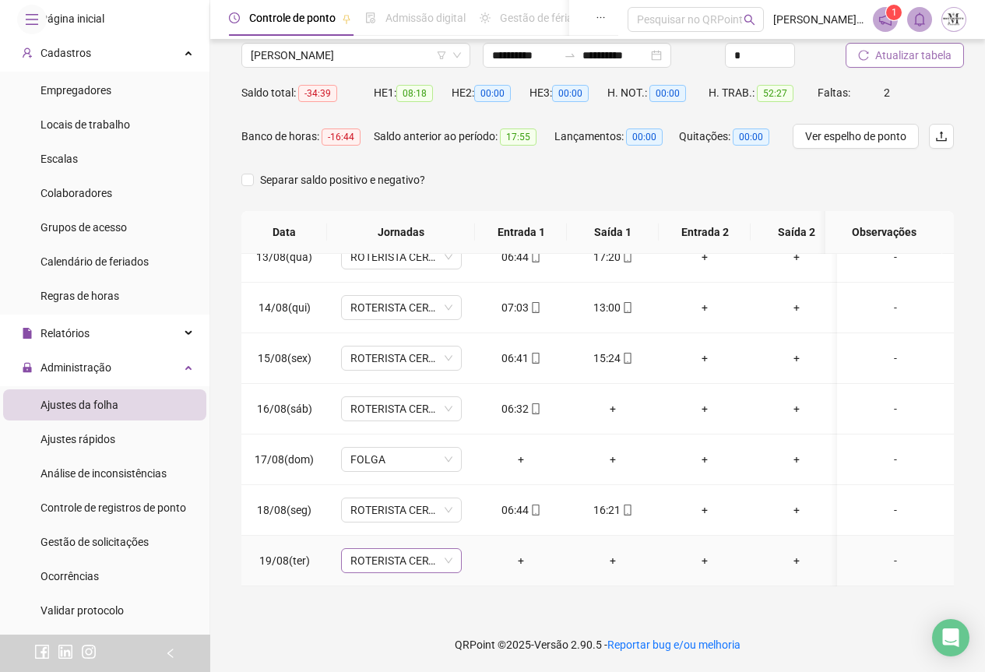
click at [389, 551] on span "ROTERISTA CERTO SG" at bounding box center [402, 560] width 102 height 23
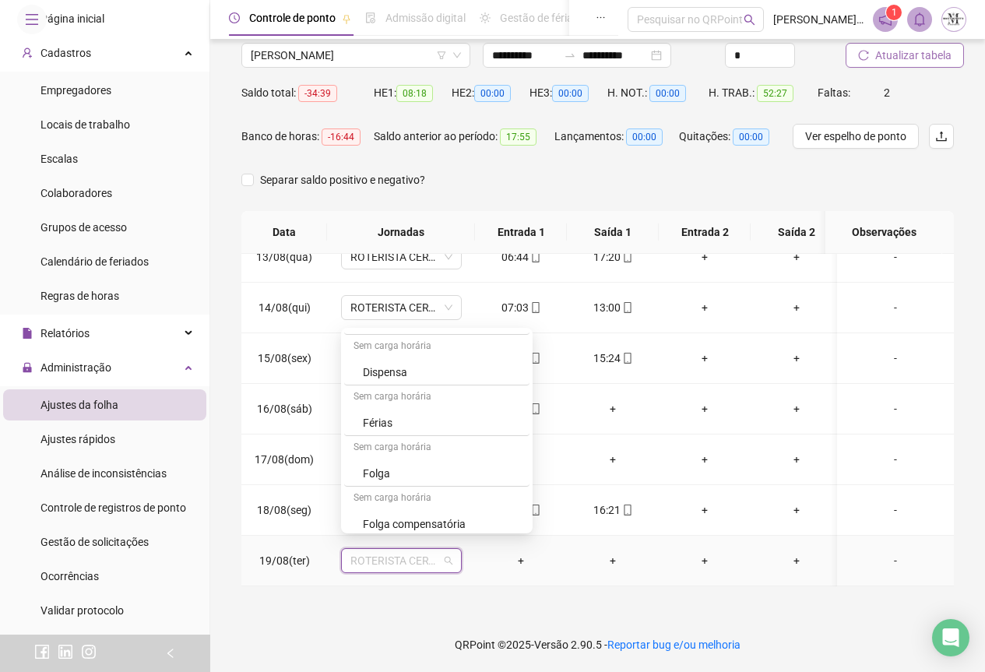
scroll to position [935, 0]
click at [397, 388] on div "Folga" at bounding box center [441, 395] width 157 height 17
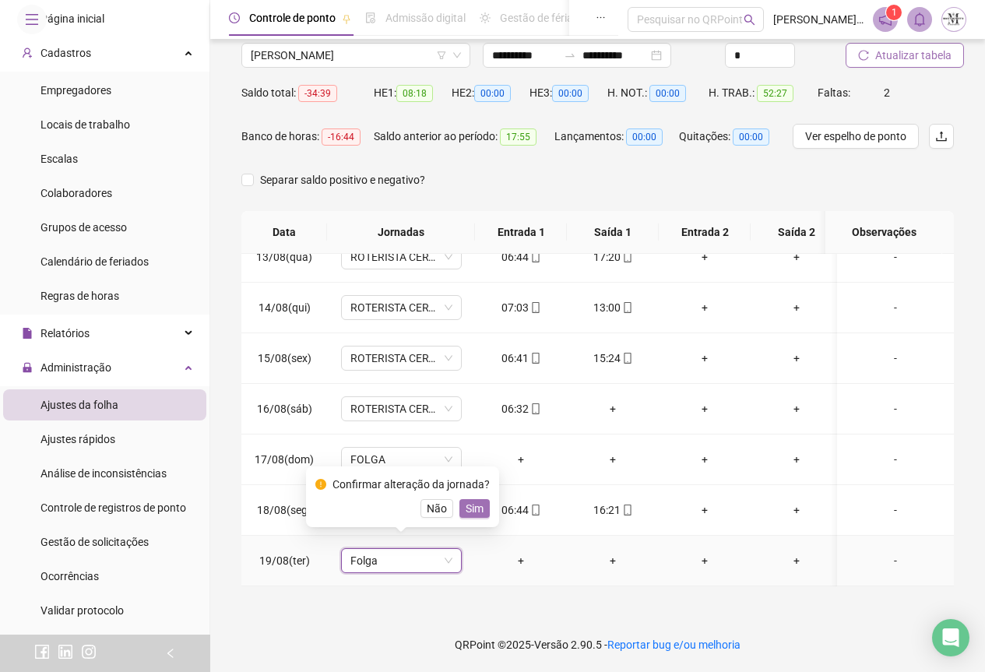
click at [471, 513] on span "Sim" at bounding box center [475, 508] width 18 height 17
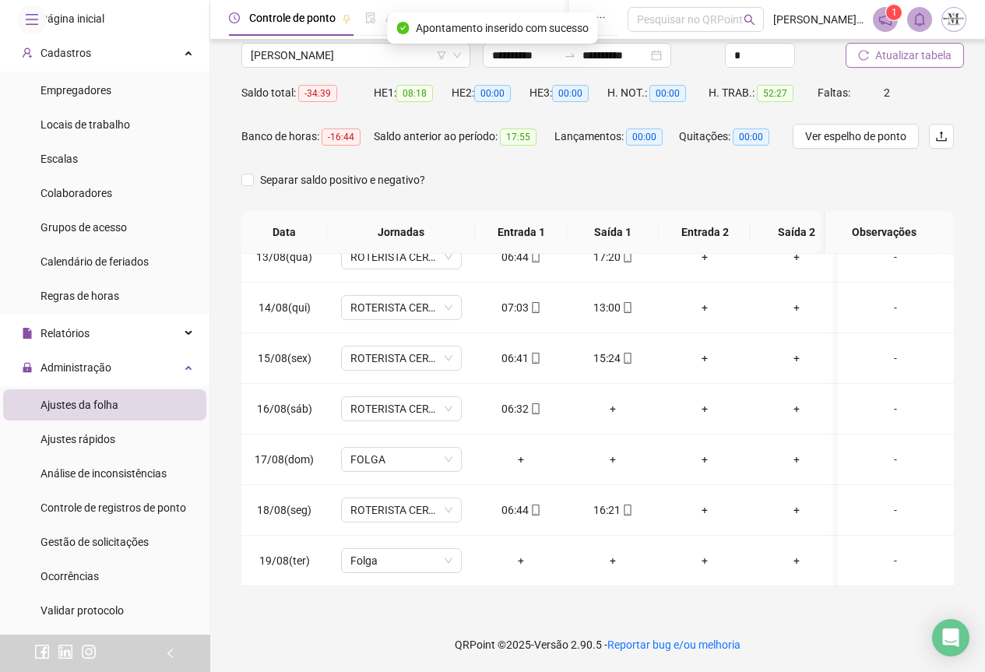
click at [907, 55] on span "Atualizar tabela" at bounding box center [914, 55] width 76 height 17
click at [322, 56] on span "[PERSON_NAME]" at bounding box center [356, 55] width 210 height 23
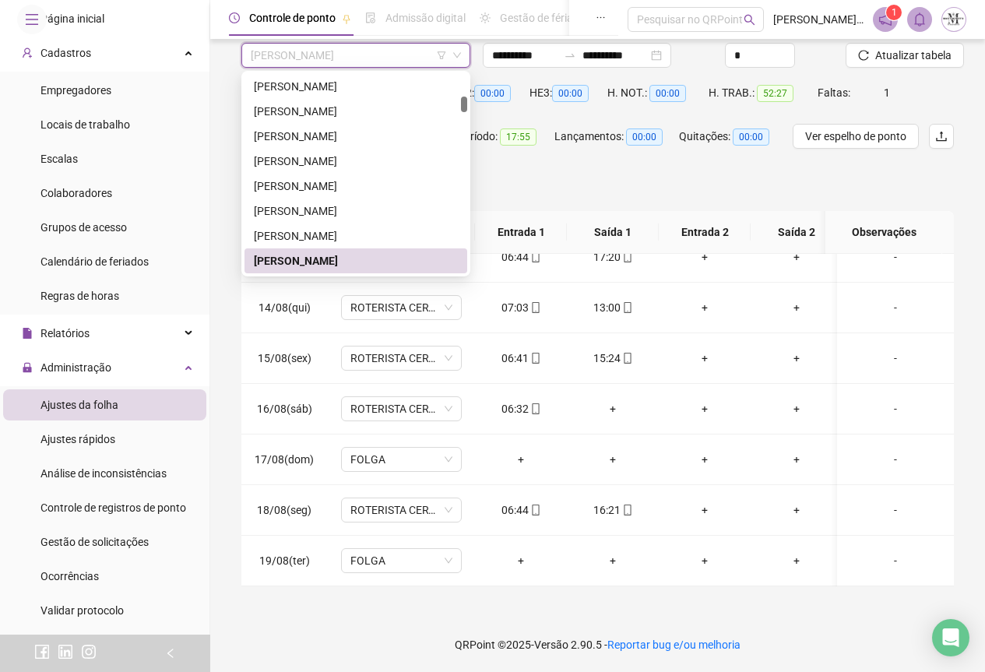
scroll to position [701, 0]
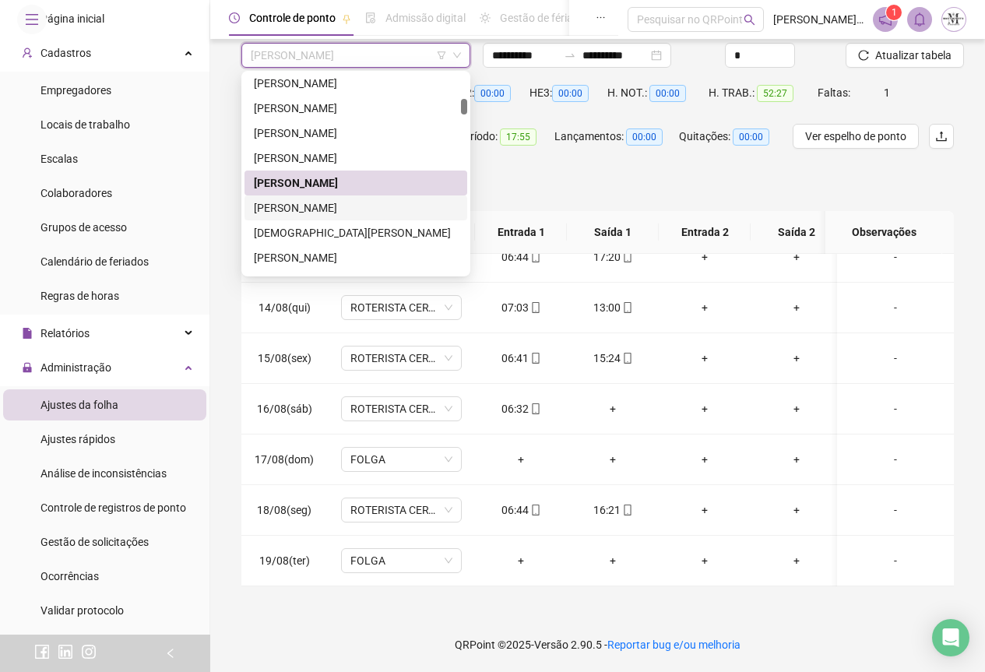
click at [329, 211] on div "[PERSON_NAME]" at bounding box center [356, 207] width 204 height 17
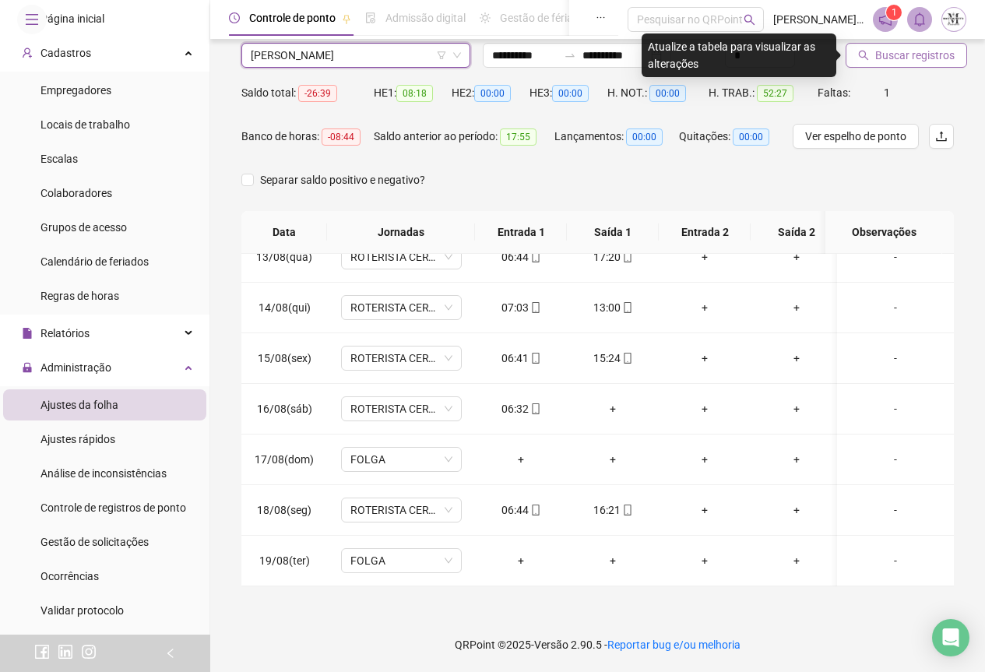
click at [873, 58] on button "Buscar registros" at bounding box center [907, 55] width 122 height 25
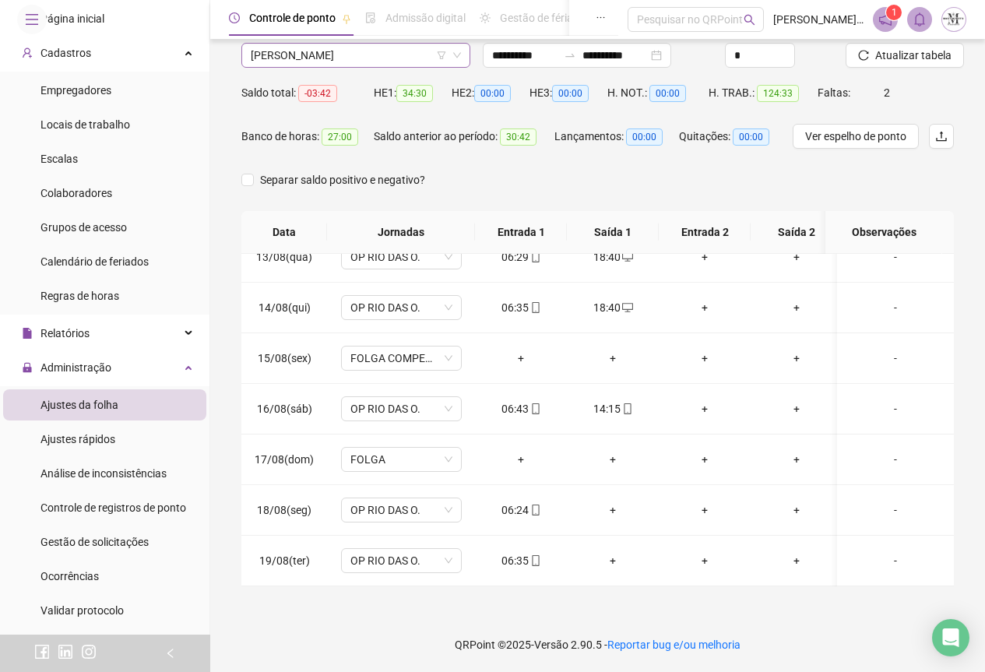
click at [304, 54] on span "[PERSON_NAME]" at bounding box center [356, 55] width 210 height 23
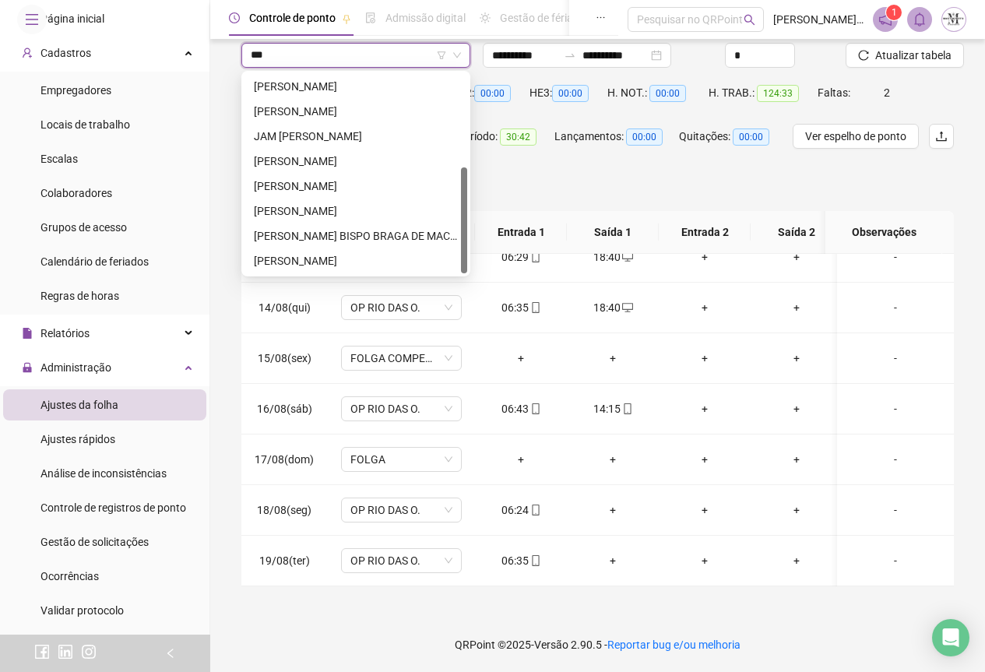
scroll to position [0, 0]
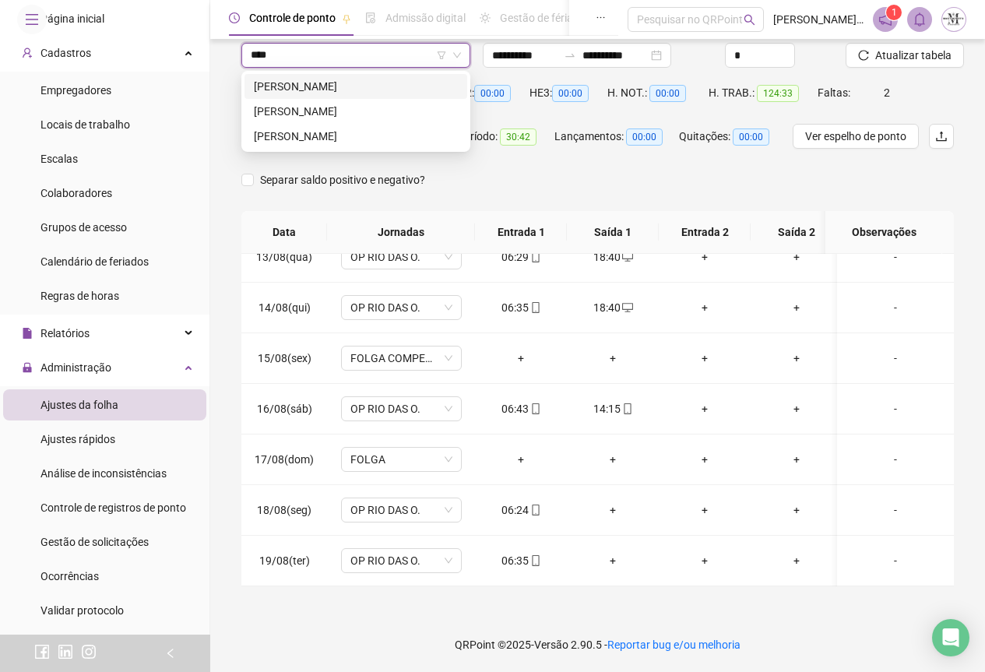
type input "*****"
click at [311, 97] on div "[PERSON_NAME]" at bounding box center [356, 86] width 223 height 25
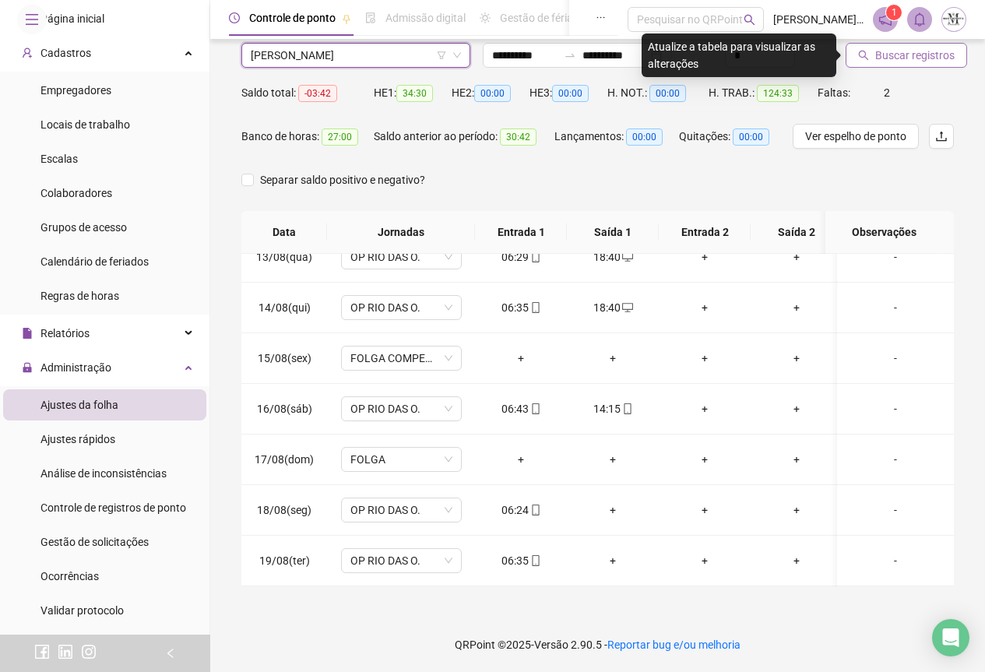
click at [907, 53] on span "Buscar registros" at bounding box center [915, 55] width 79 height 17
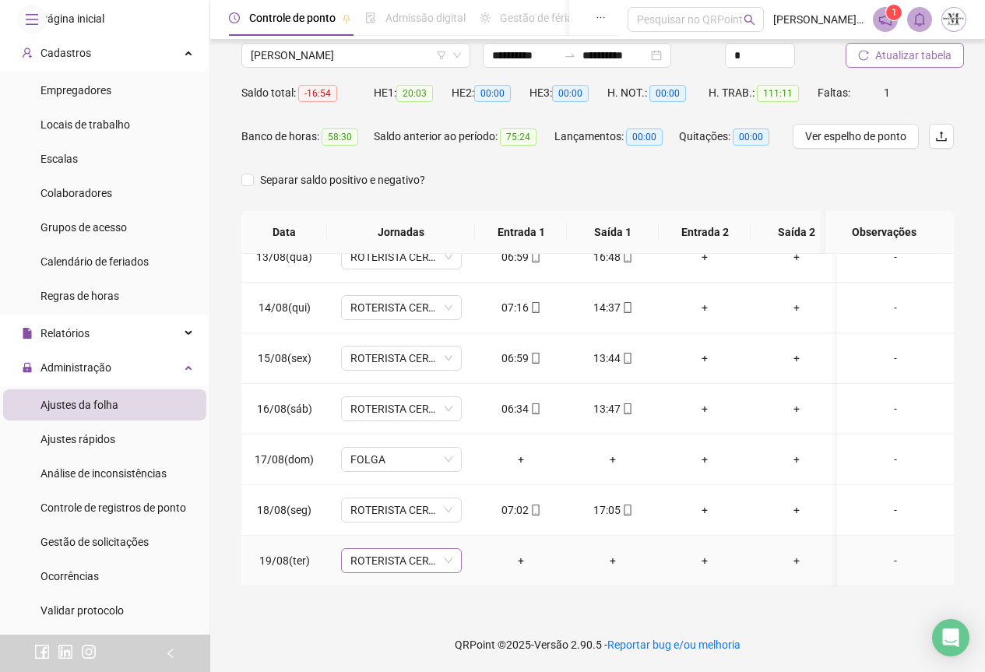
click at [392, 549] on span "ROTERISTA CERTO SG" at bounding box center [402, 560] width 102 height 23
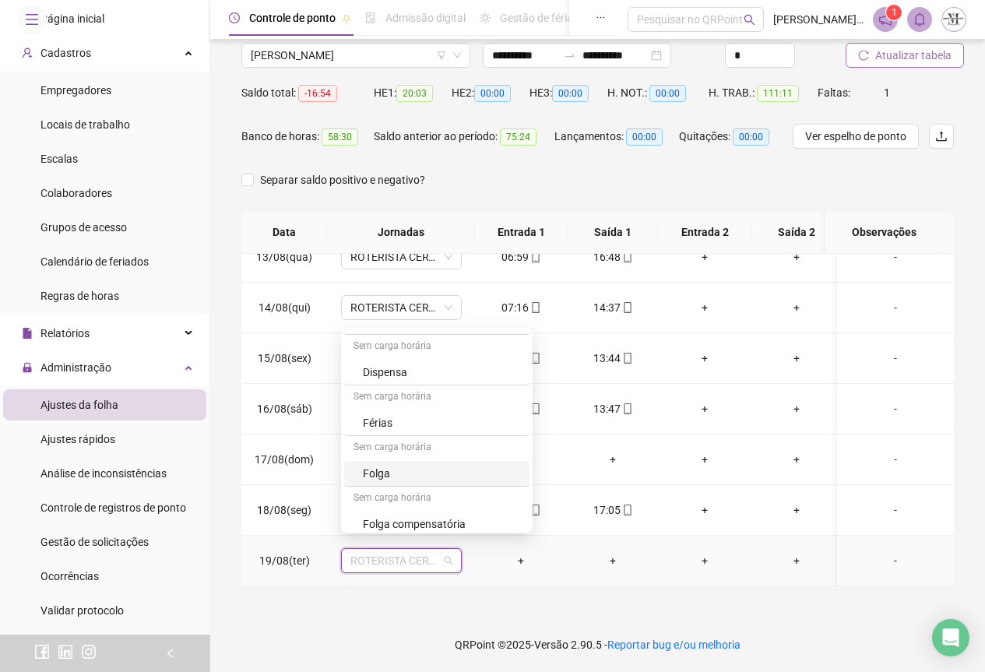
scroll to position [935, 0]
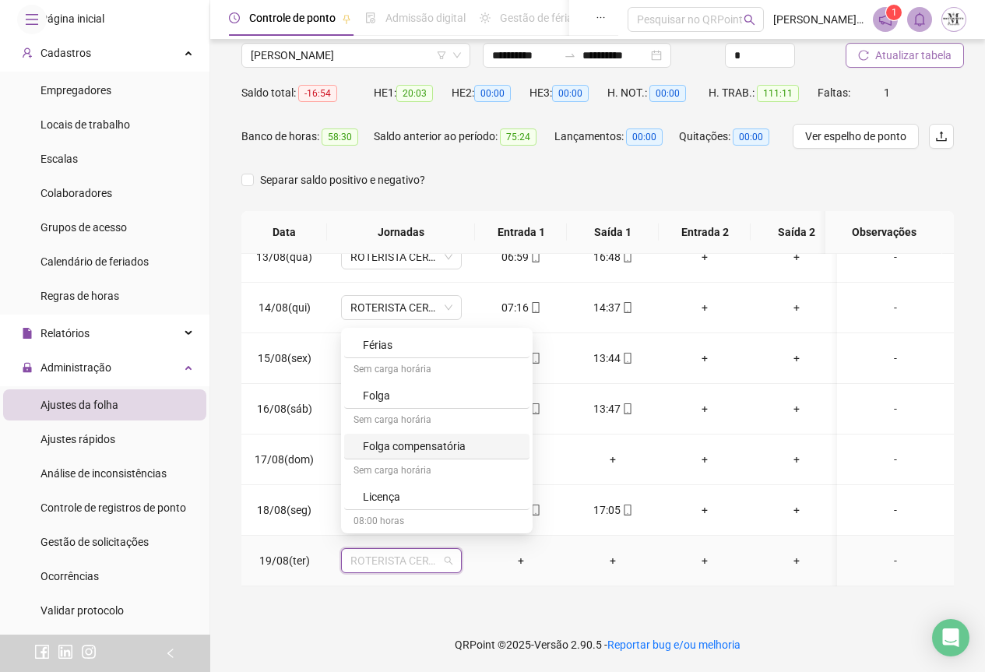
click at [396, 449] on div "Folga compensatória" at bounding box center [441, 446] width 157 height 17
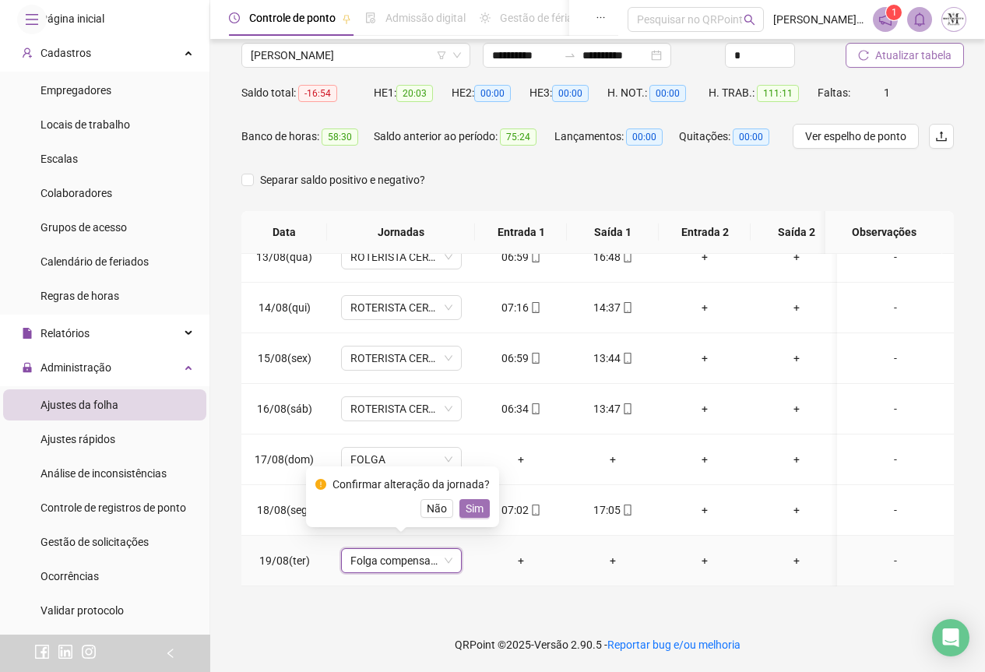
click at [466, 502] on span "Sim" at bounding box center [475, 508] width 18 height 17
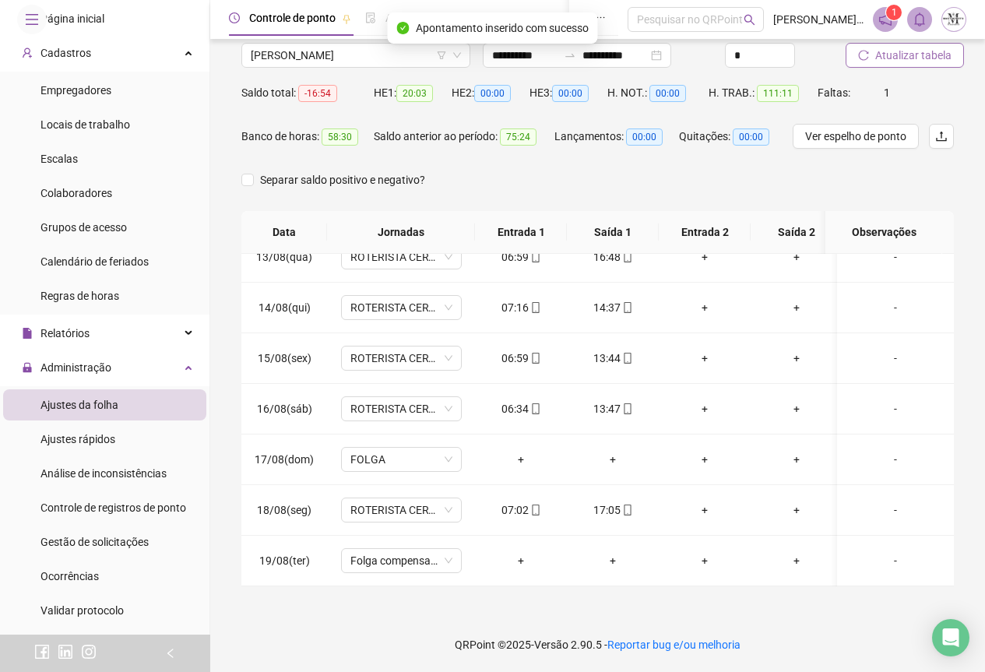
click at [909, 56] on span "Atualizar tabela" at bounding box center [914, 55] width 76 height 17
click at [898, 48] on span "Atualizar tabela" at bounding box center [914, 55] width 76 height 17
click at [307, 62] on span "[PERSON_NAME]" at bounding box center [356, 55] width 210 height 23
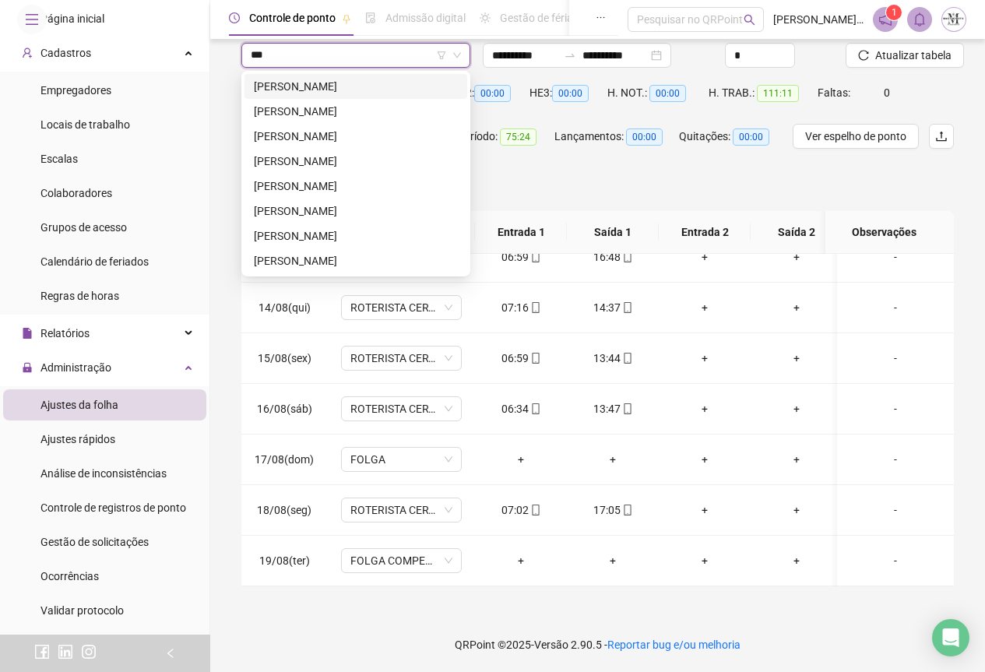
scroll to position [0, 0]
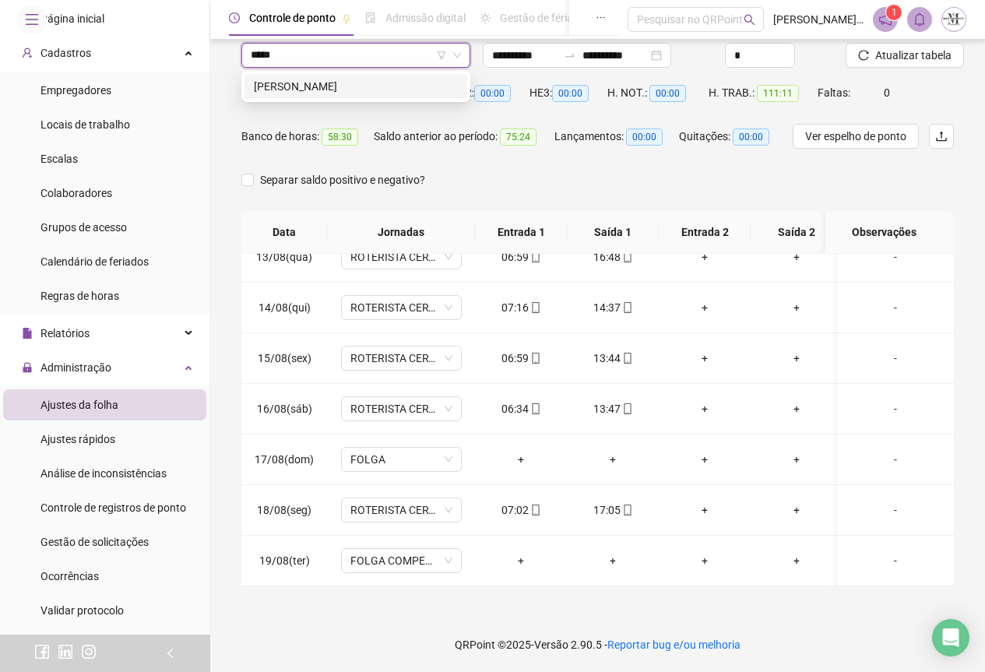
type input "******"
click at [321, 83] on div "[PERSON_NAME]" at bounding box center [356, 86] width 204 height 17
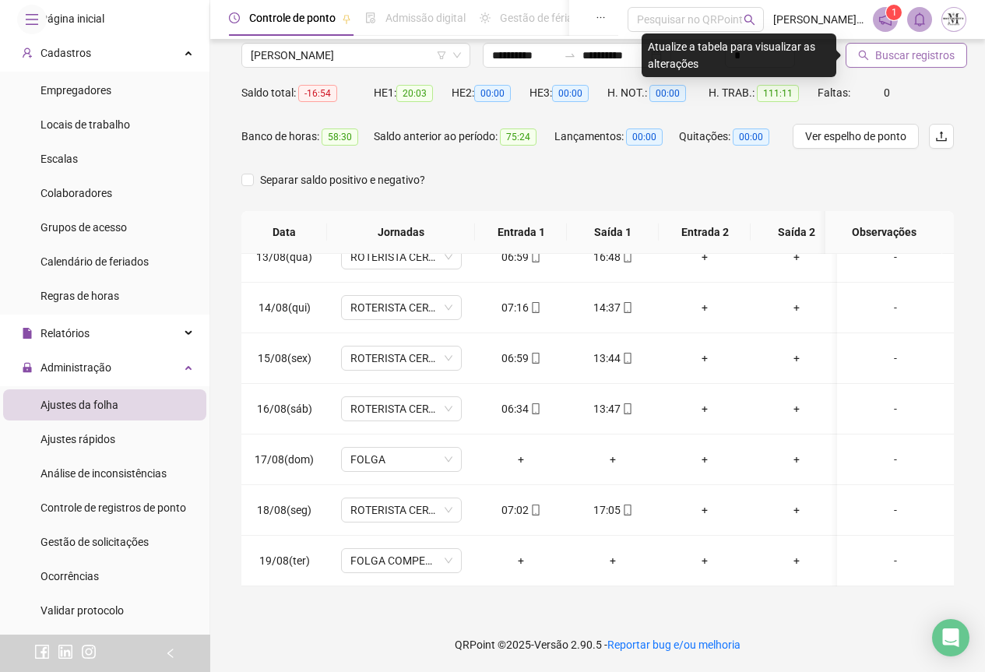
click at [881, 61] on span "Buscar registros" at bounding box center [915, 55] width 79 height 17
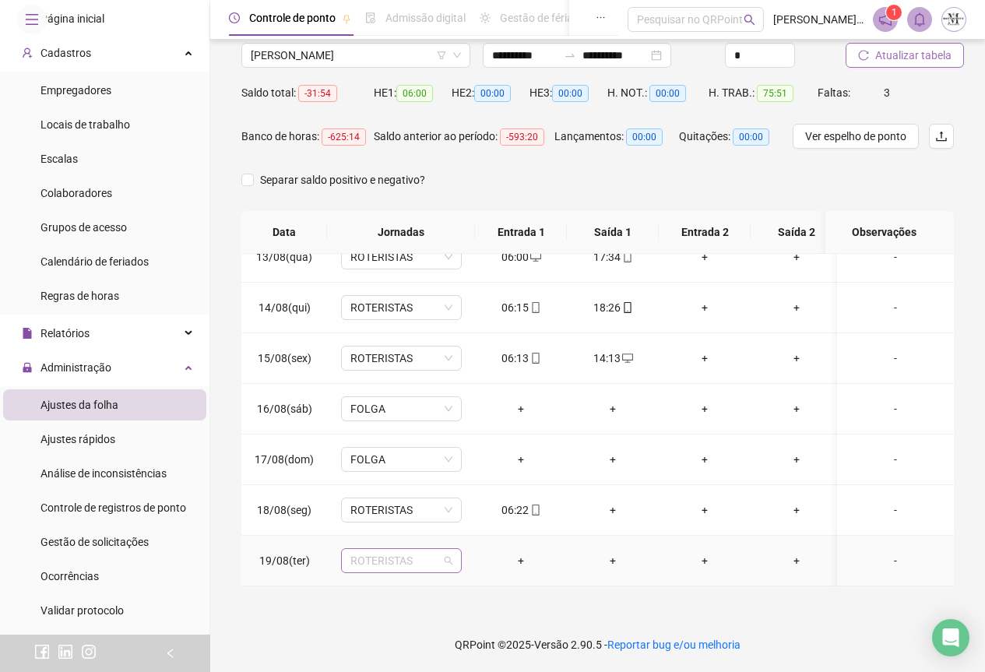
click at [394, 551] on span "ROTERISTAS" at bounding box center [402, 560] width 102 height 23
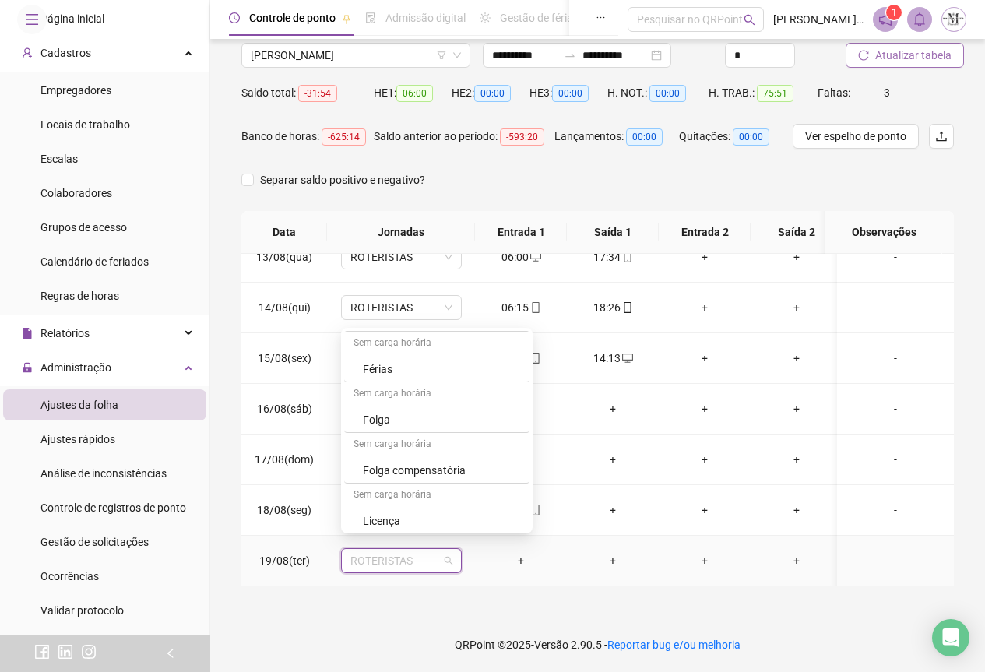
scroll to position [935, 0]
click at [396, 400] on div "Folga" at bounding box center [441, 395] width 157 height 17
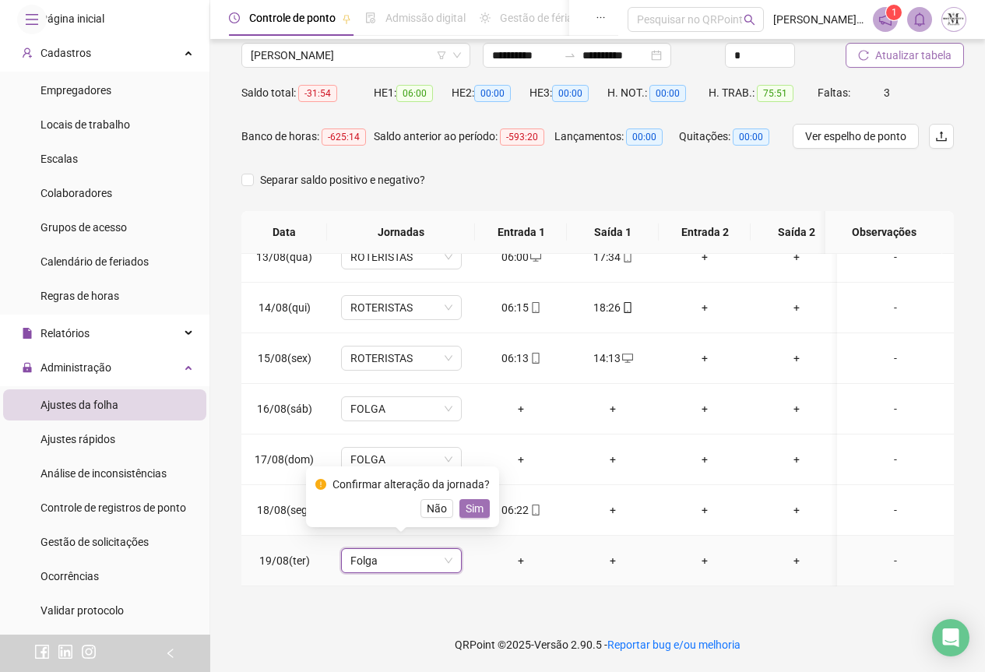
click at [474, 510] on span "Sim" at bounding box center [475, 508] width 18 height 17
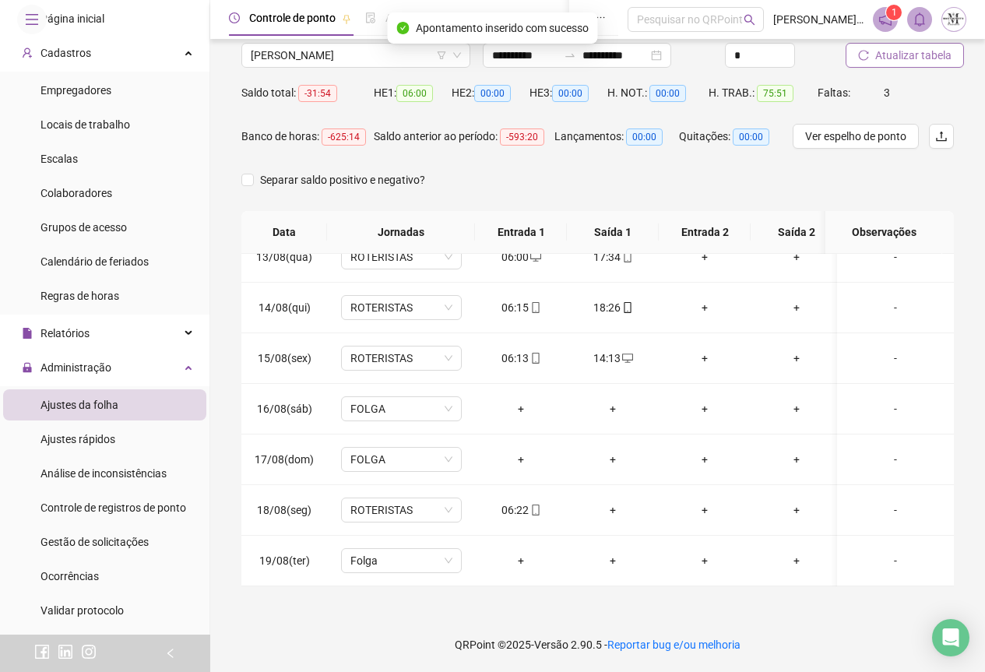
click at [899, 56] on span "Atualizar tabela" at bounding box center [914, 55] width 76 height 17
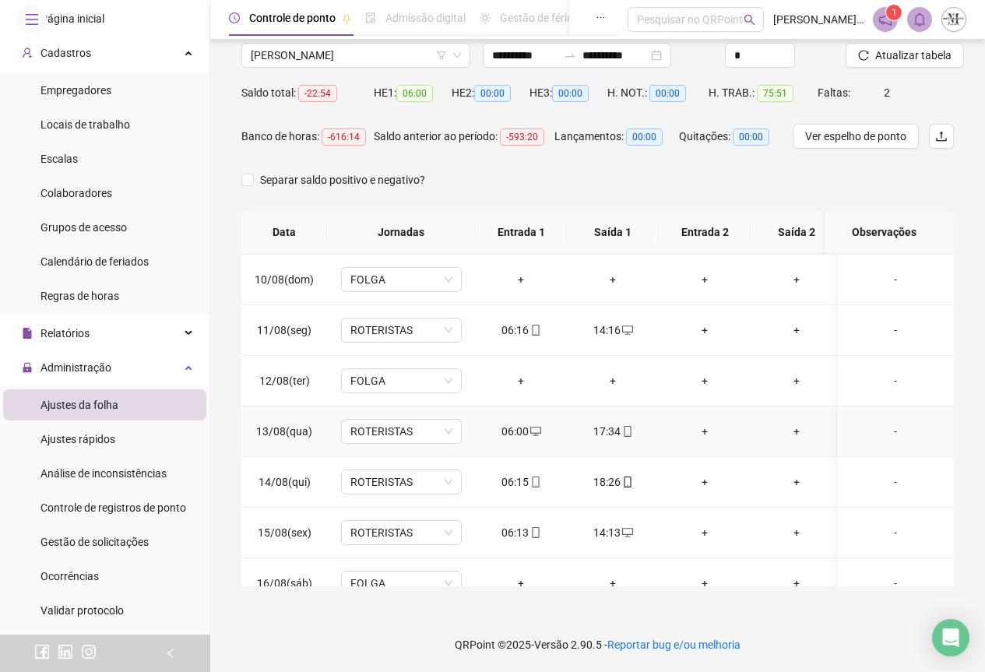
scroll to position [641, 0]
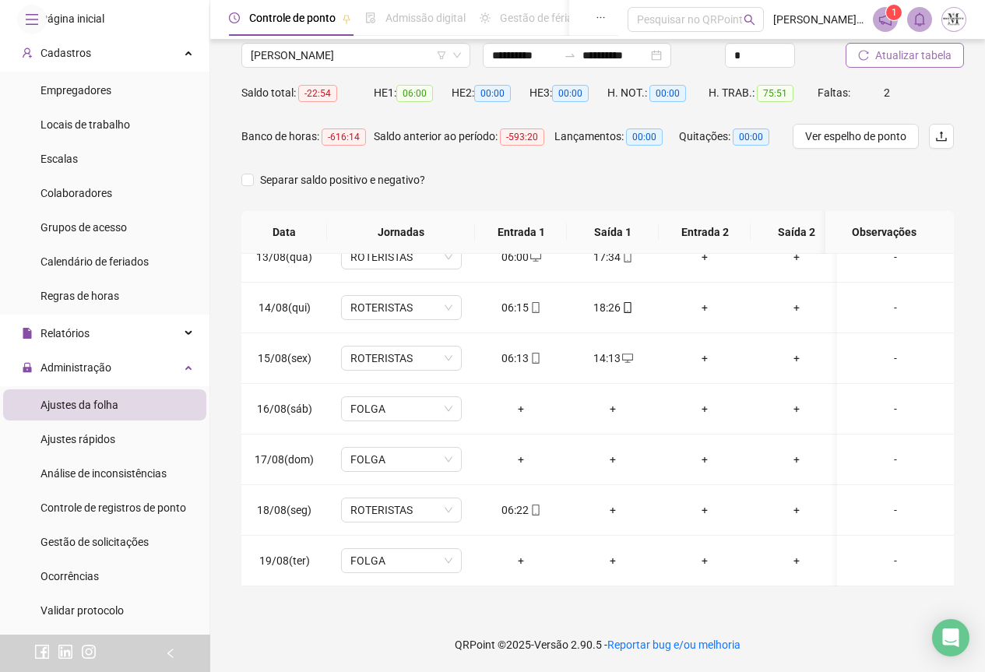
click at [915, 54] on span "Atualizar tabela" at bounding box center [914, 55] width 76 height 17
click at [612, 502] on div "+" at bounding box center [613, 510] width 67 height 17
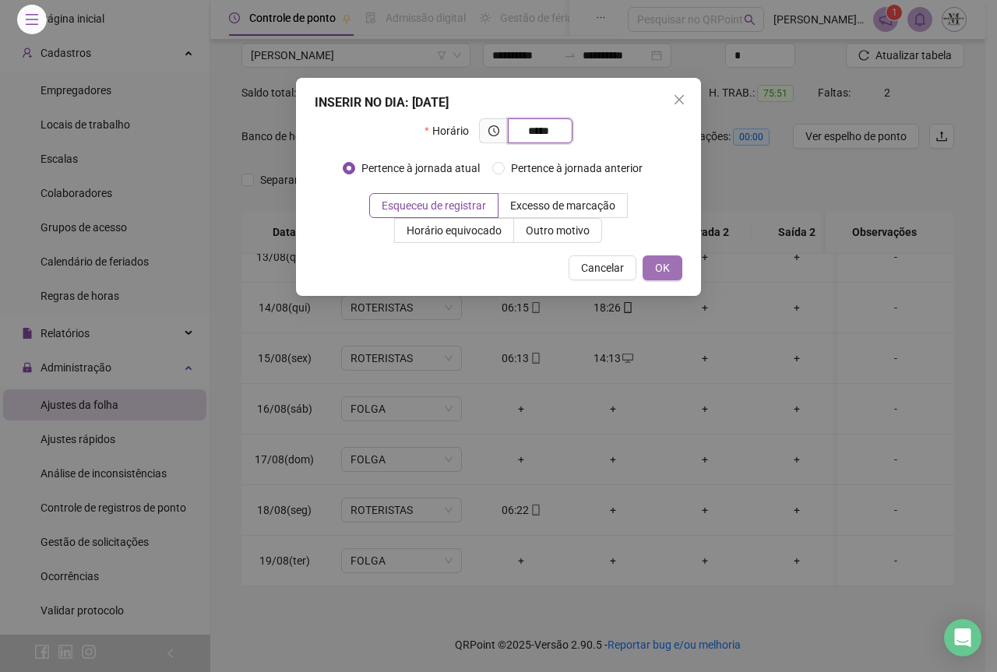
type input "*****"
click at [671, 275] on button "OK" at bounding box center [663, 267] width 40 height 25
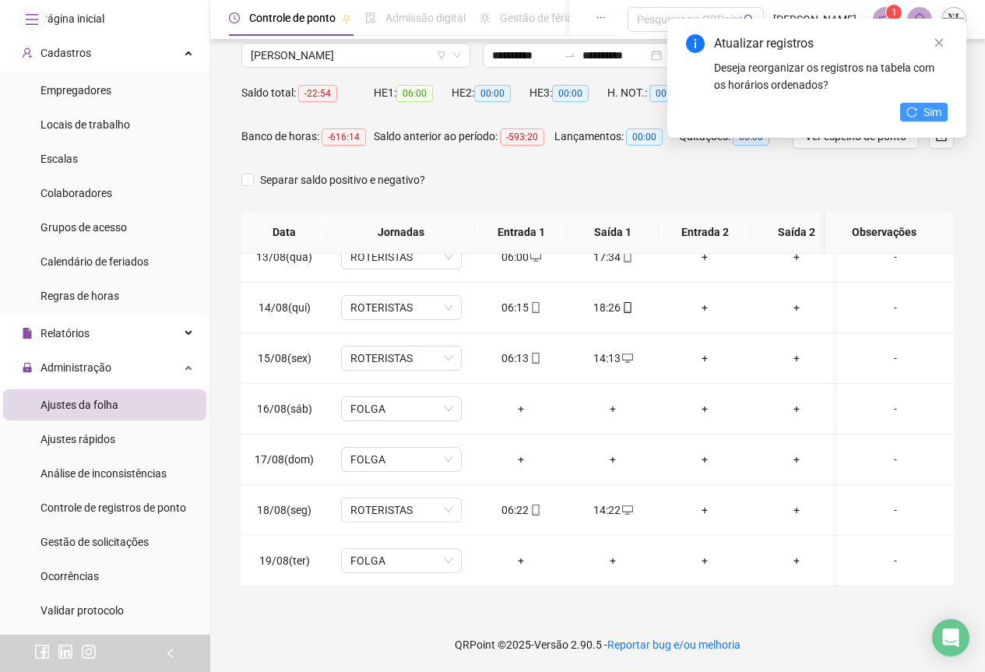
click at [910, 114] on icon "reload" at bounding box center [912, 112] width 11 height 11
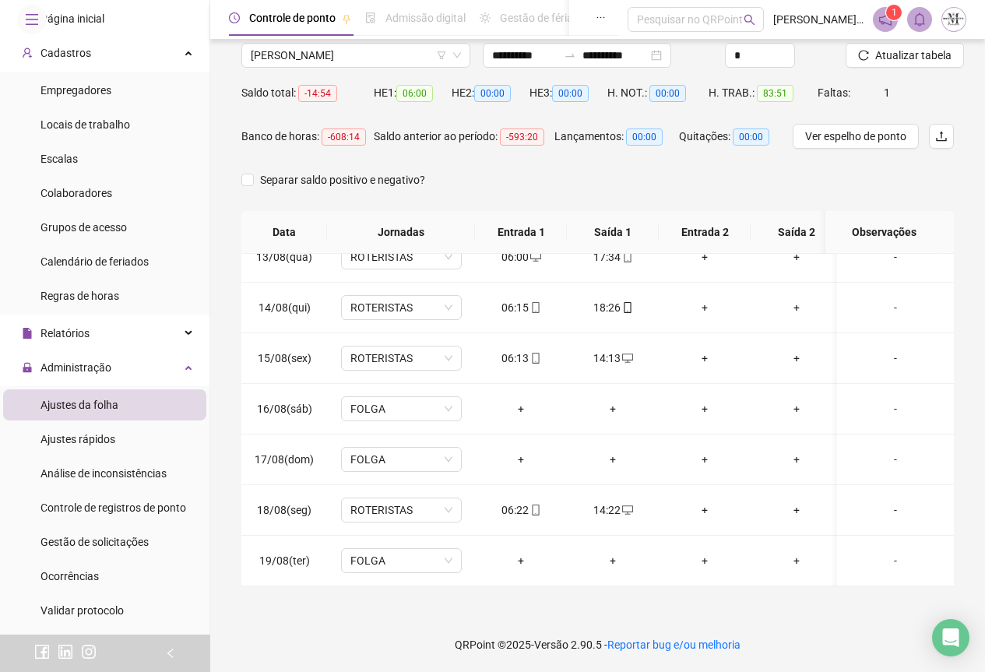
click at [918, 55] on span "Atualizar tabela" at bounding box center [914, 55] width 76 height 17
click at [917, 58] on span "Atualizar tabela" at bounding box center [914, 55] width 76 height 17
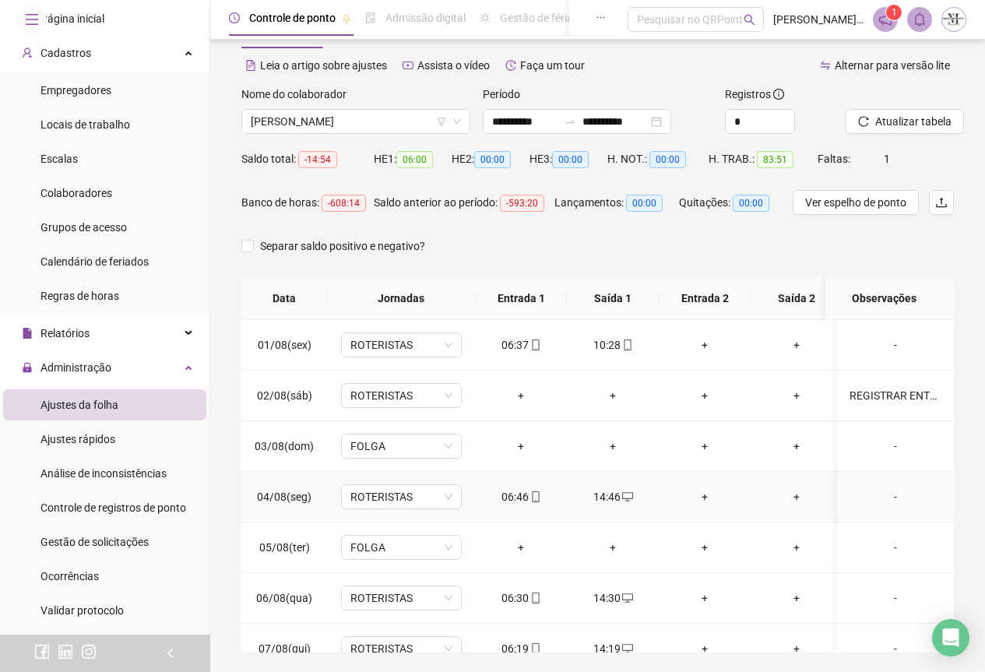
scroll to position [0, 0]
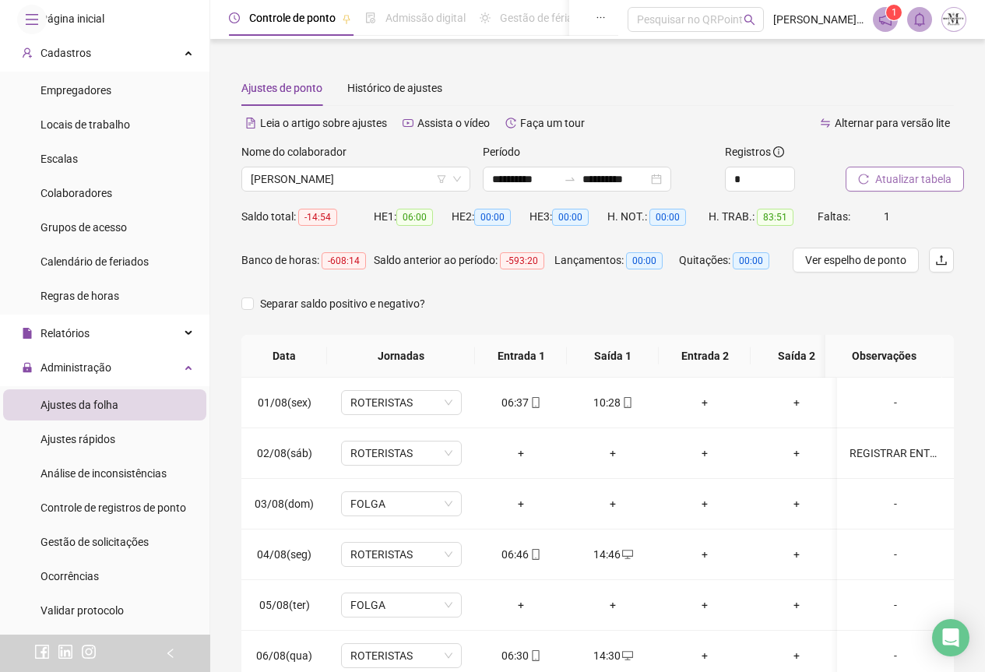
click at [883, 182] on span "Atualizar tabela" at bounding box center [914, 179] width 76 height 17
click at [278, 178] on span "[PERSON_NAME]" at bounding box center [356, 178] width 210 height 23
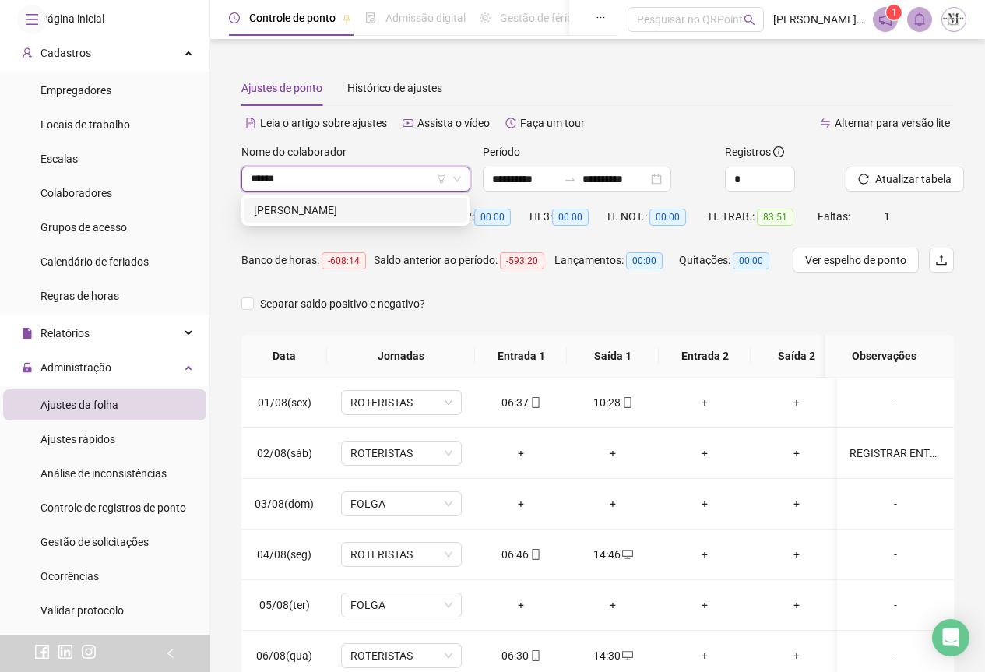
type input "*******"
click at [342, 210] on div "[PERSON_NAME]" at bounding box center [356, 210] width 204 height 17
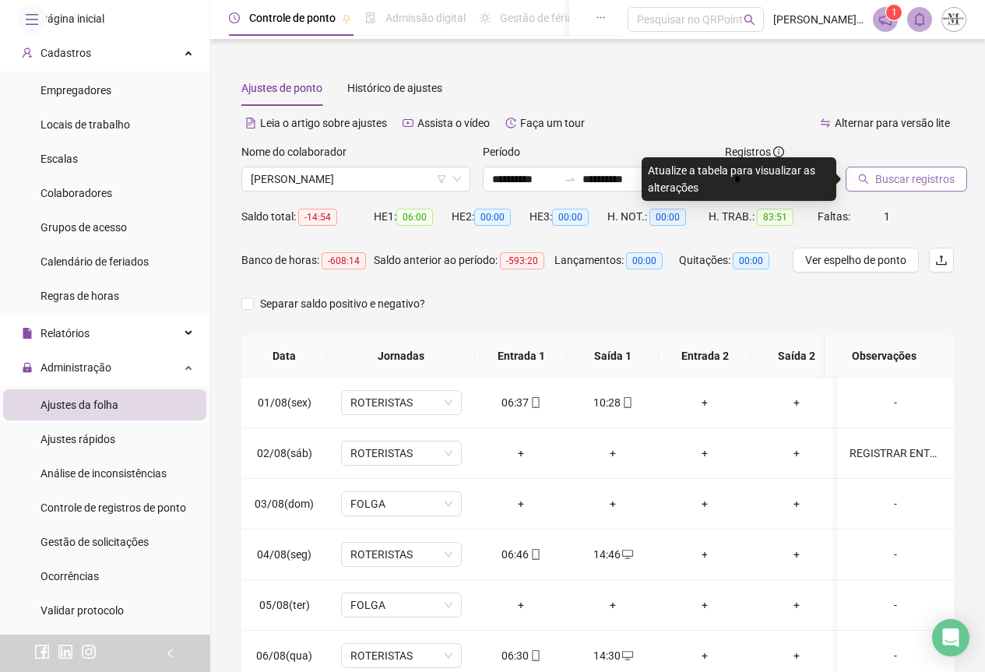
click at [882, 178] on span "Buscar registros" at bounding box center [915, 179] width 79 height 17
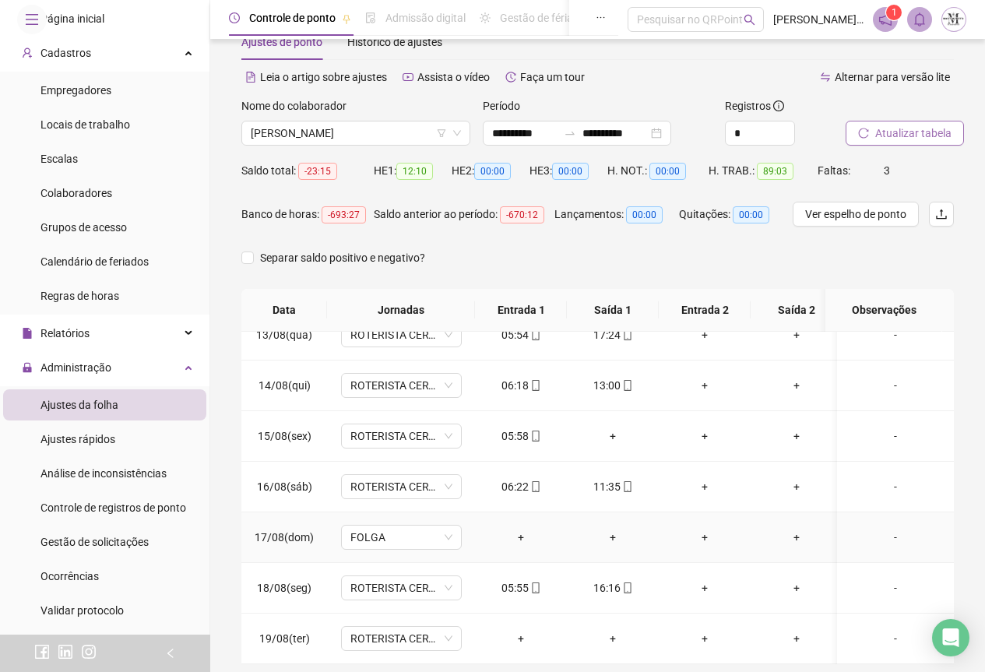
scroll to position [124, 0]
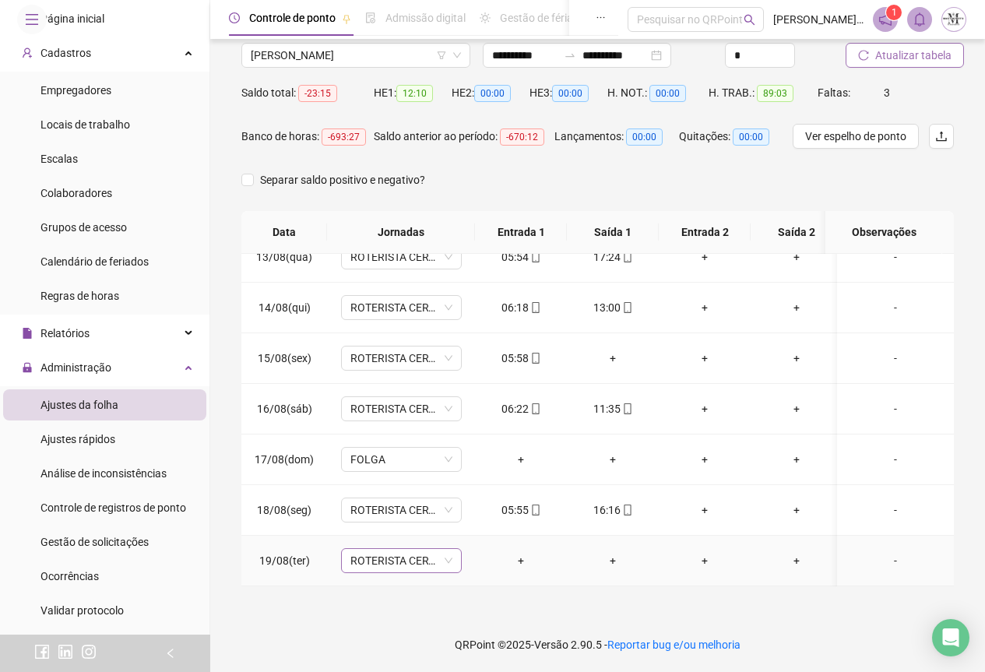
click at [410, 555] on span "ROTERISTA CERTO SG" at bounding box center [402, 560] width 102 height 23
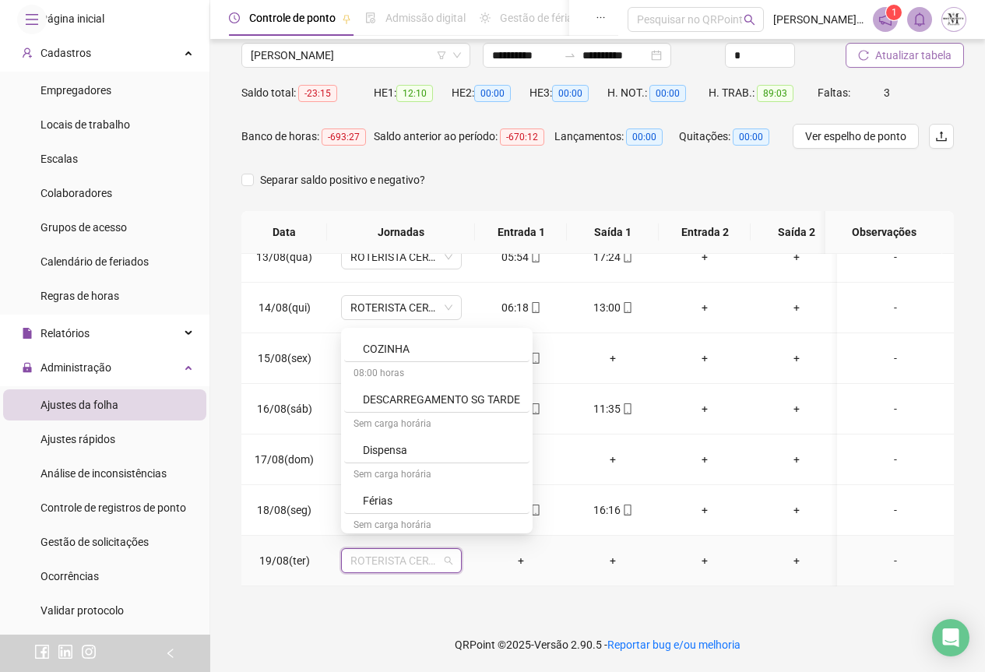
scroll to position [857, 0]
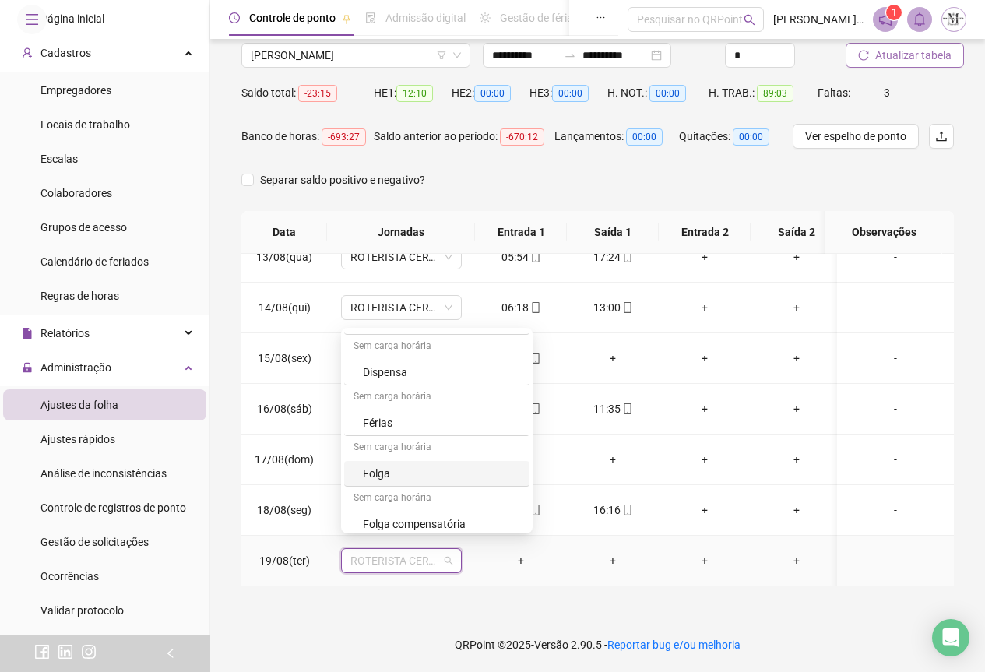
click at [421, 473] on div "Folga" at bounding box center [441, 473] width 157 height 17
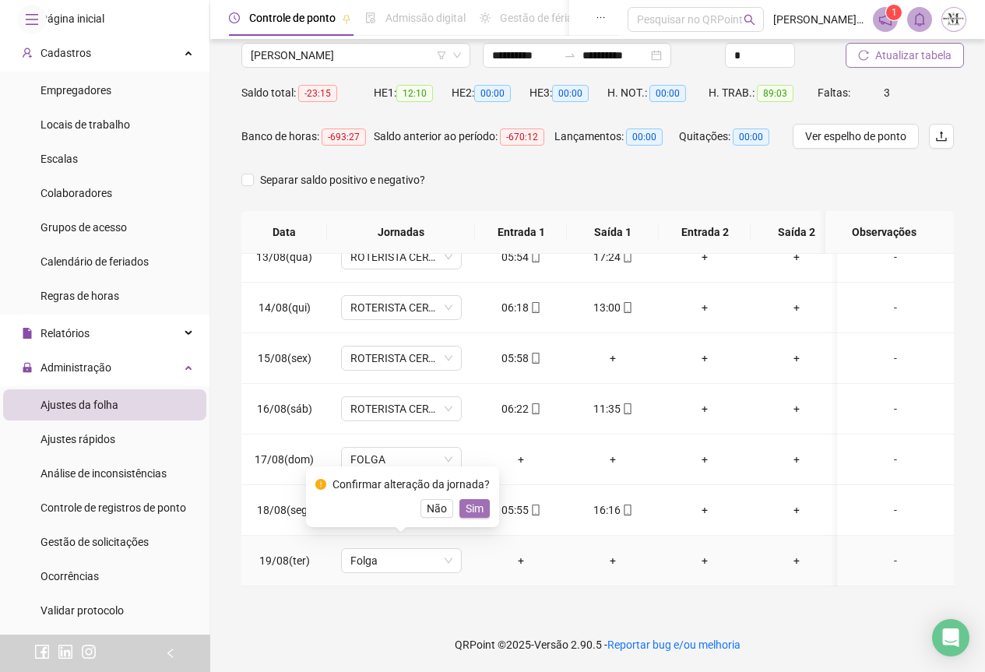
click at [475, 510] on span "Sim" at bounding box center [475, 508] width 18 height 17
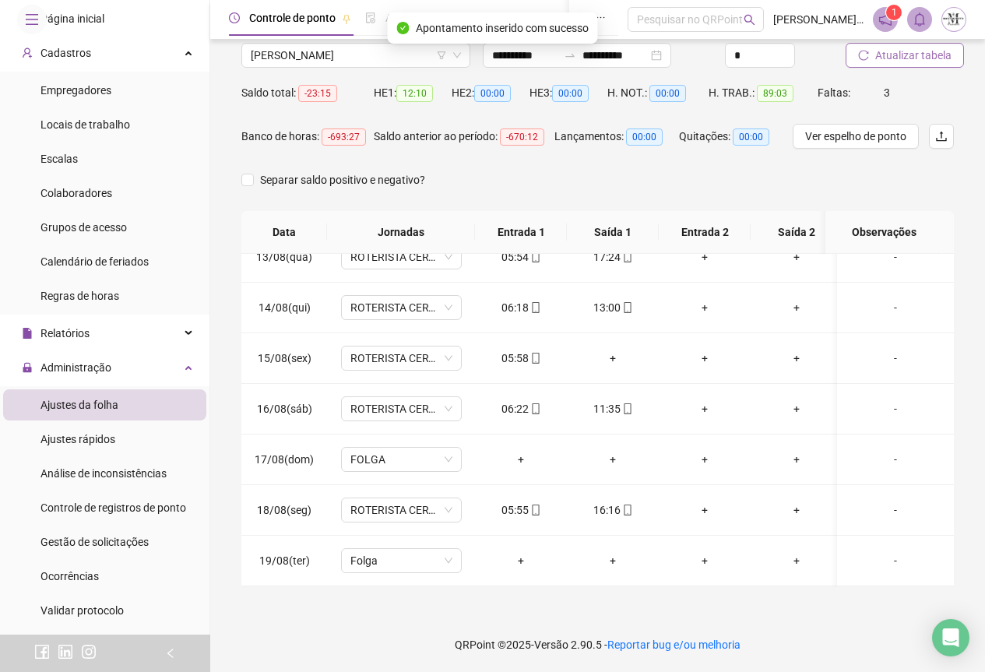
click at [893, 62] on span "Atualizar tabela" at bounding box center [914, 55] width 76 height 17
click at [629, 505] on icon "mobile" at bounding box center [627, 510] width 11 height 11
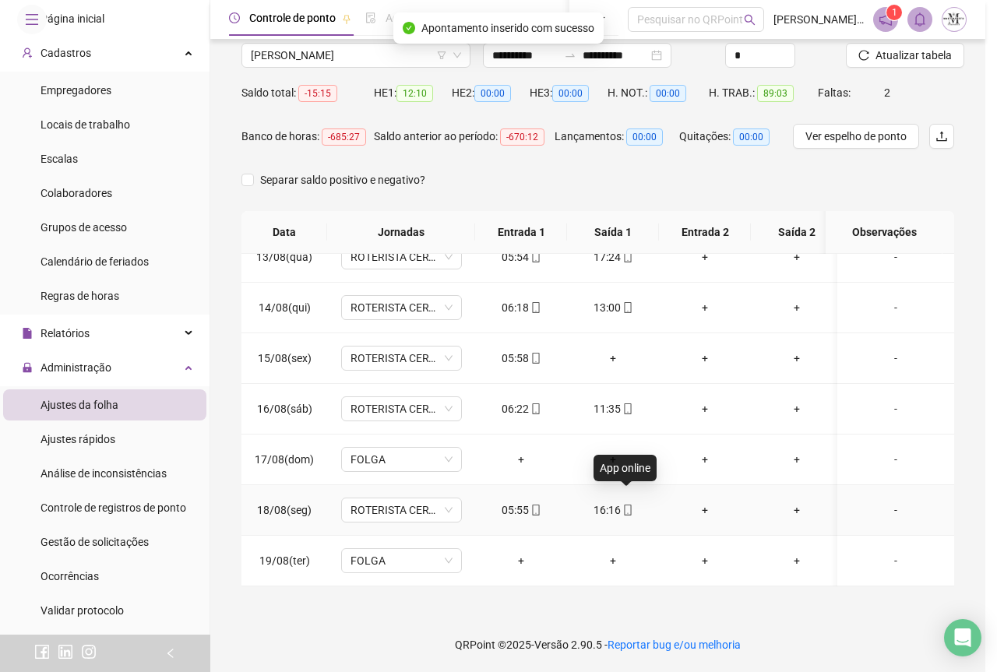
type input "**********"
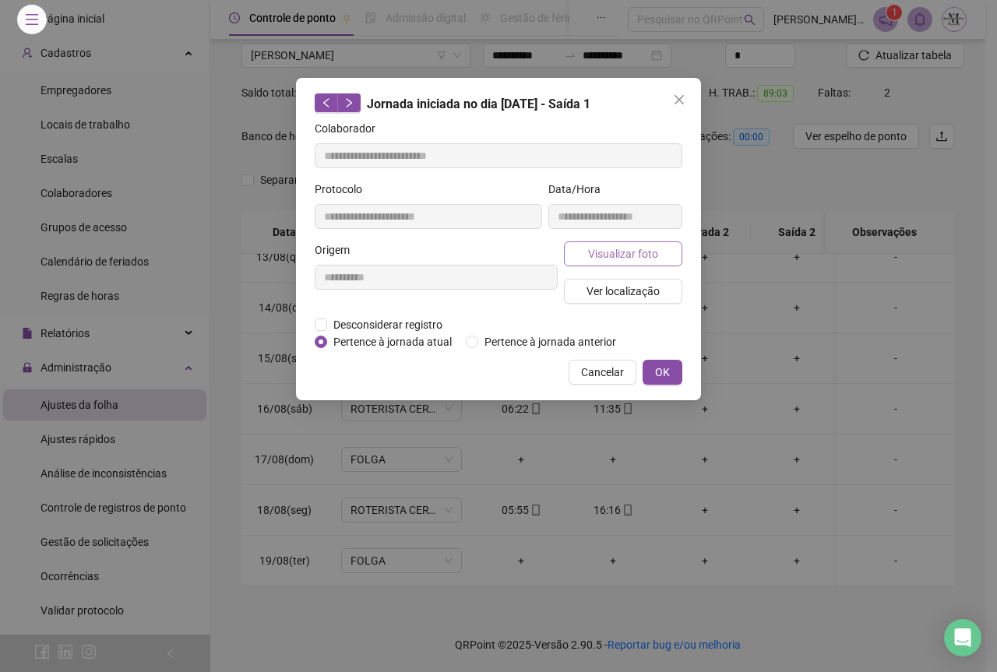
click at [636, 250] on span "Visualizar foto" at bounding box center [623, 253] width 70 height 17
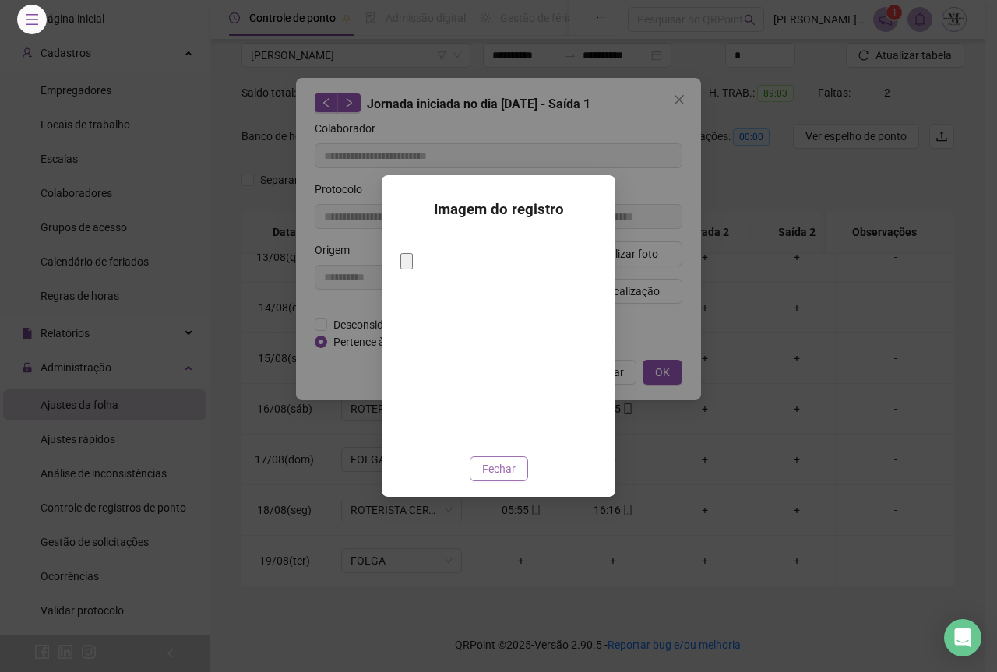
click at [508, 460] on span "Fechar" at bounding box center [498, 468] width 33 height 17
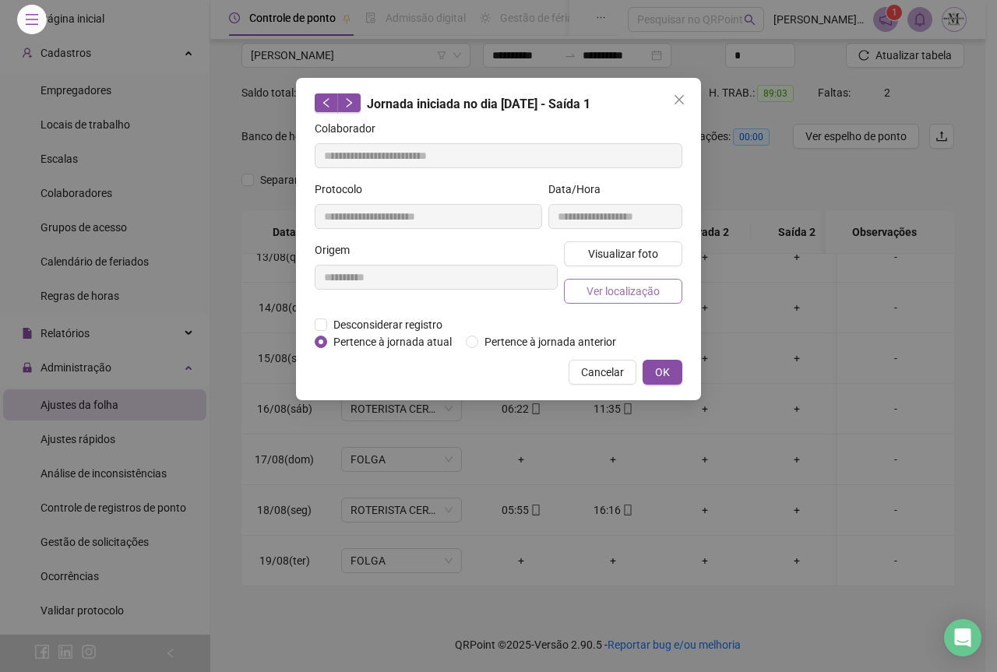
click at [628, 292] on span "Ver localização" at bounding box center [623, 291] width 73 height 17
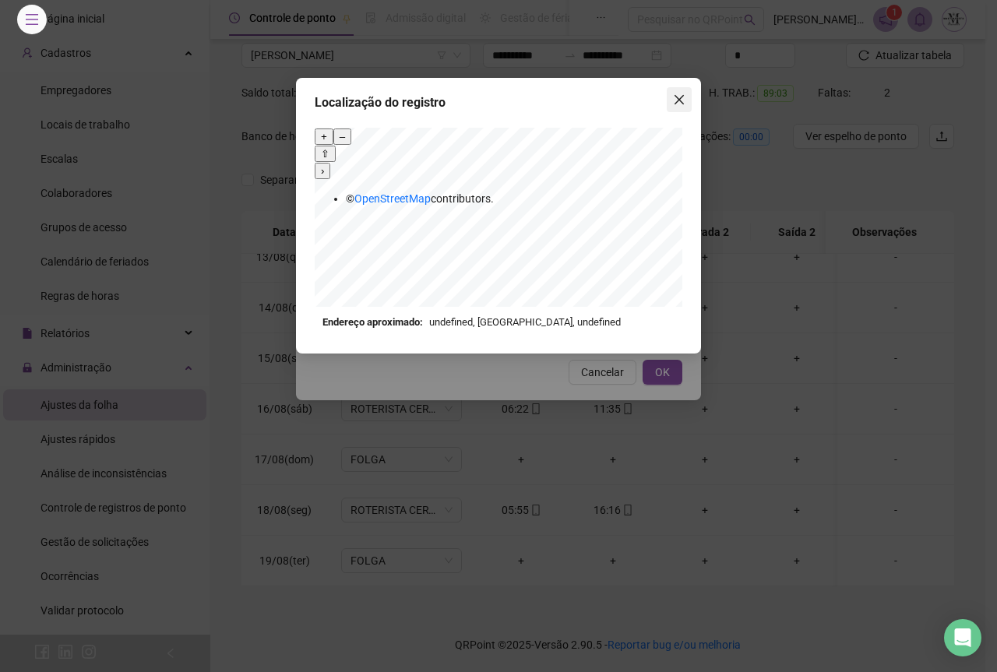
click at [684, 107] on button "Close" at bounding box center [679, 99] width 25 height 25
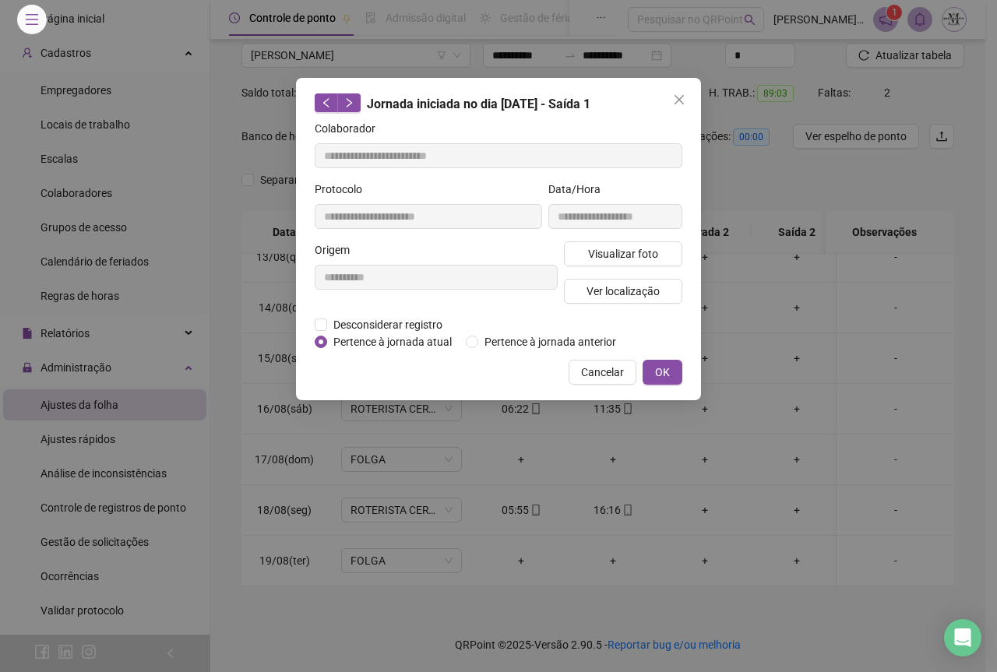
click at [677, 107] on button "Close" at bounding box center [679, 99] width 25 height 25
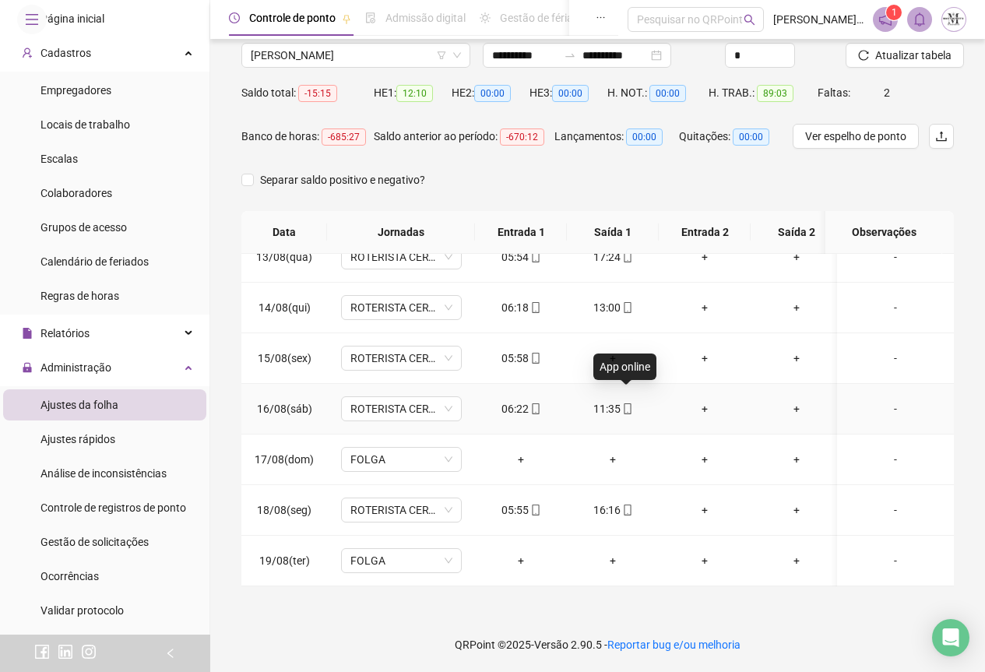
click at [625, 403] on icon "mobile" at bounding box center [627, 408] width 11 height 11
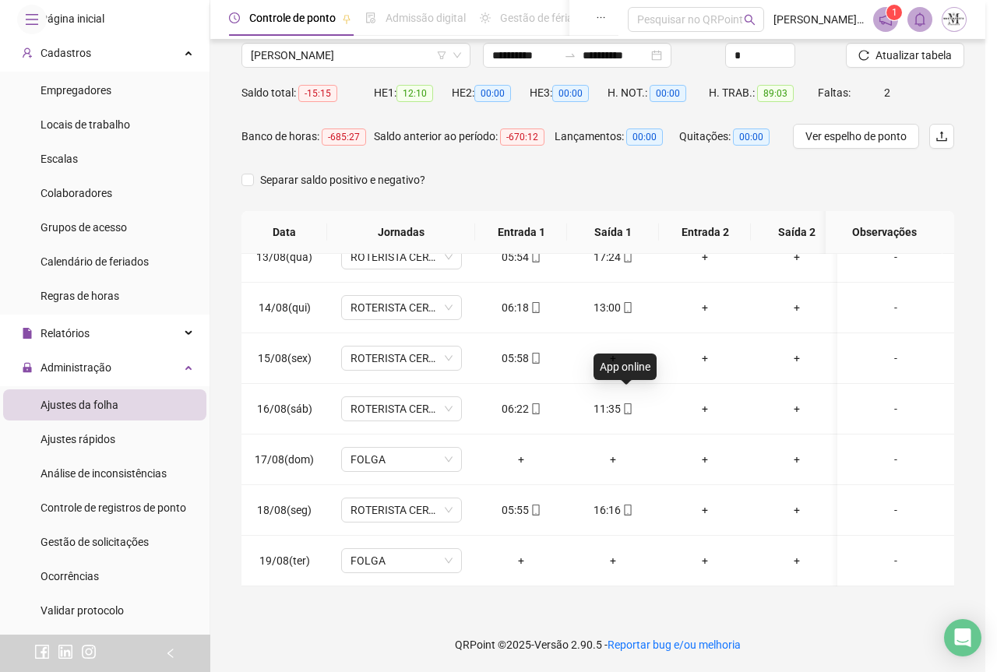
type input "**********"
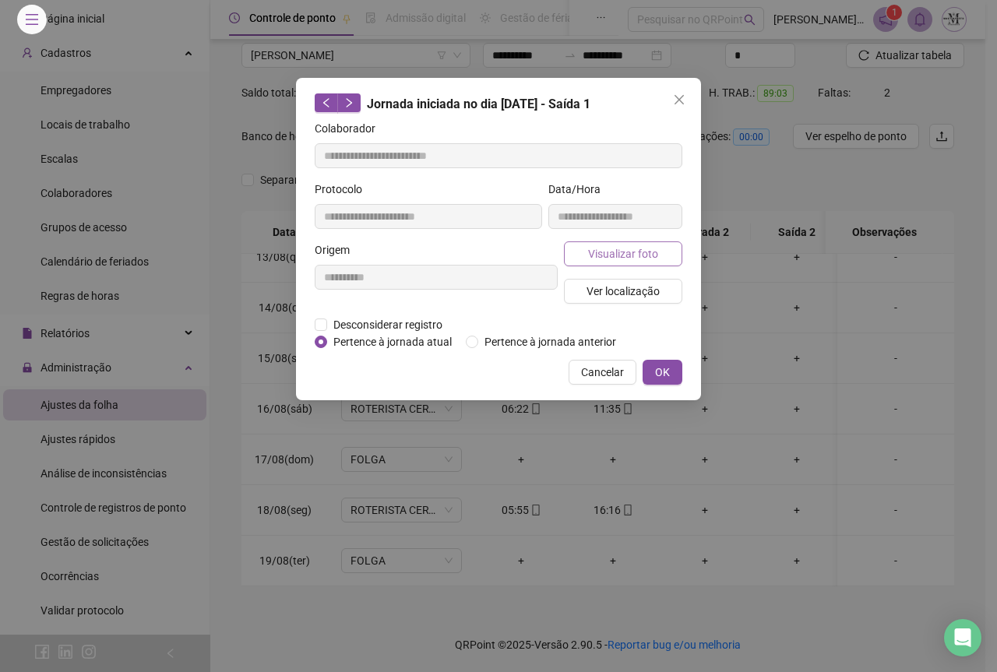
click at [600, 258] on span "Visualizar foto" at bounding box center [623, 253] width 70 height 17
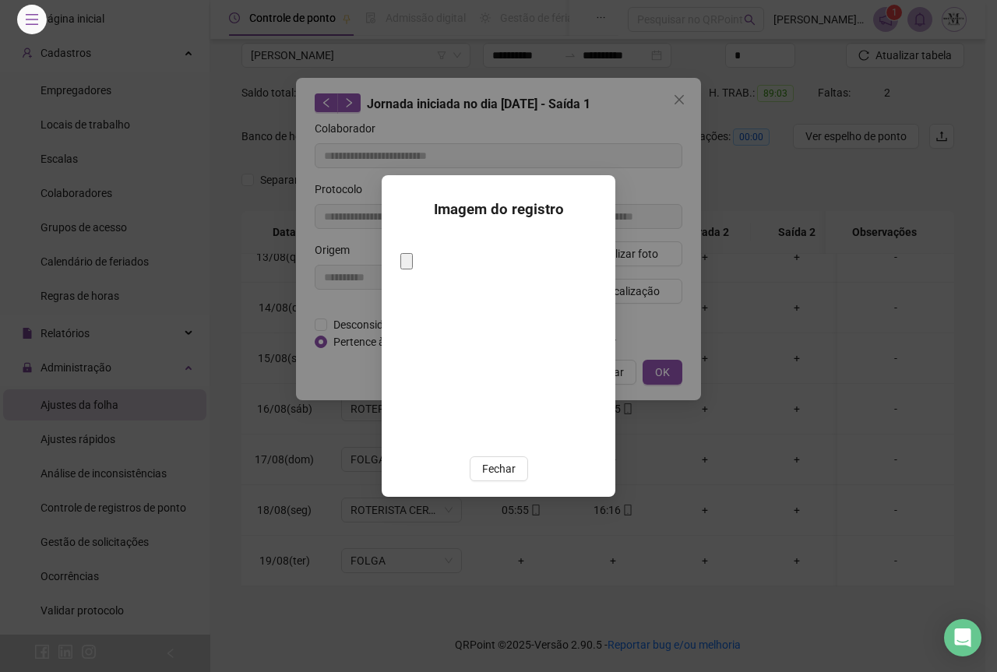
click at [400, 248] on img at bounding box center [400, 248] width 0 height 0
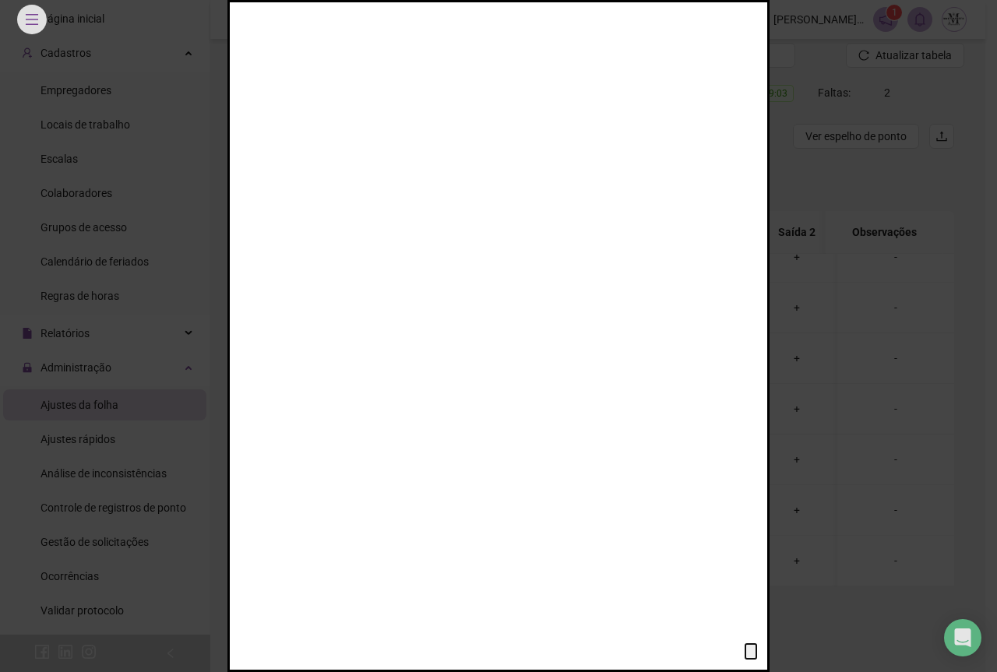
click at [525, 289] on img at bounding box center [338, 79] width 504 height 672
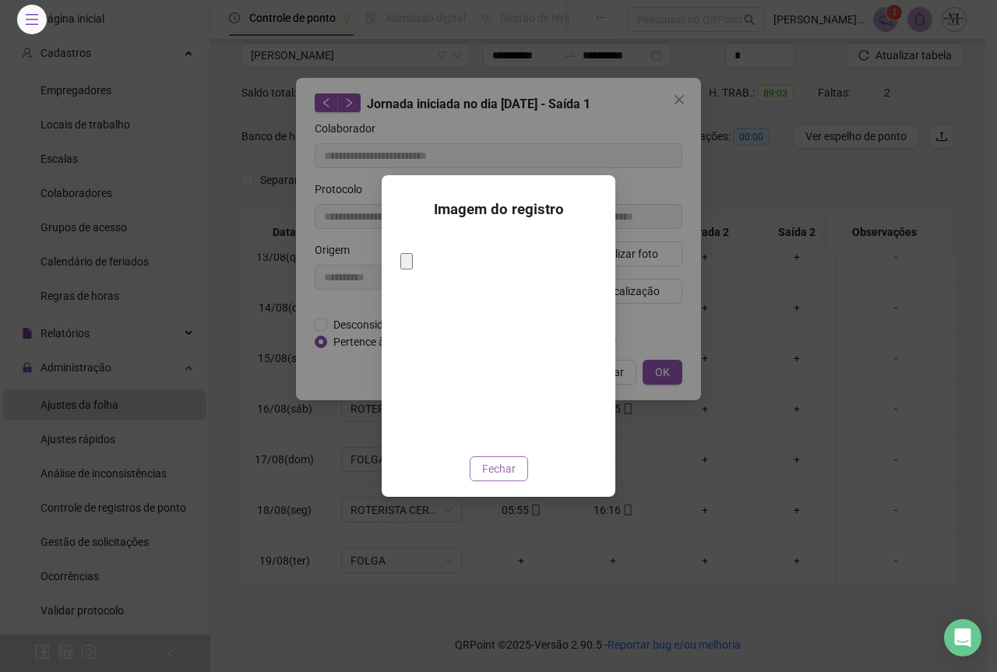
click at [507, 460] on span "Fechar" at bounding box center [498, 468] width 33 height 17
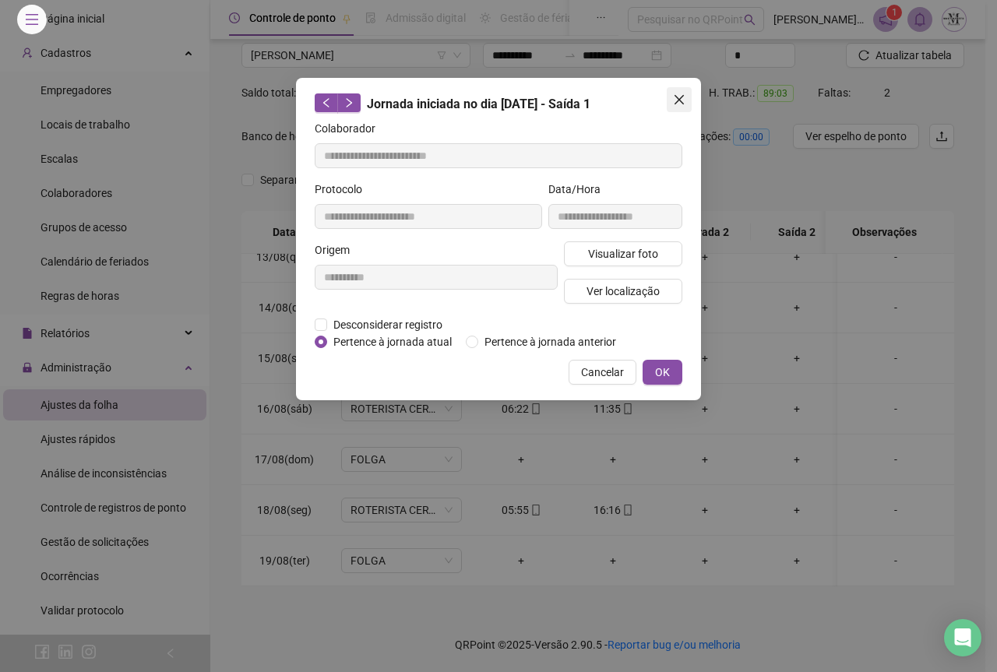
click at [680, 97] on icon "close" at bounding box center [679, 99] width 12 height 12
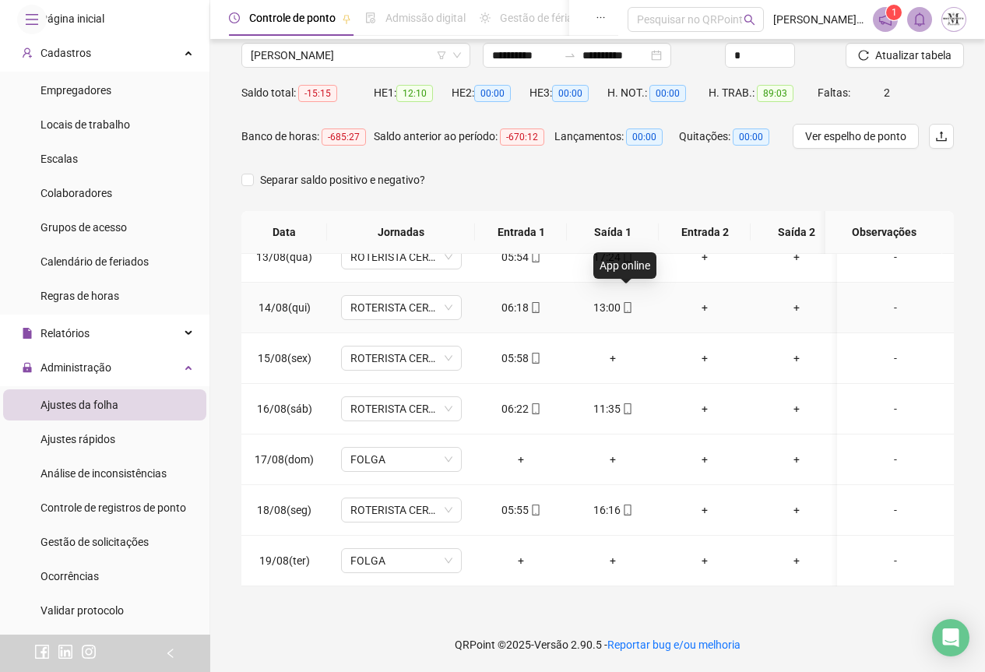
click at [625, 302] on icon "mobile" at bounding box center [627, 307] width 11 height 11
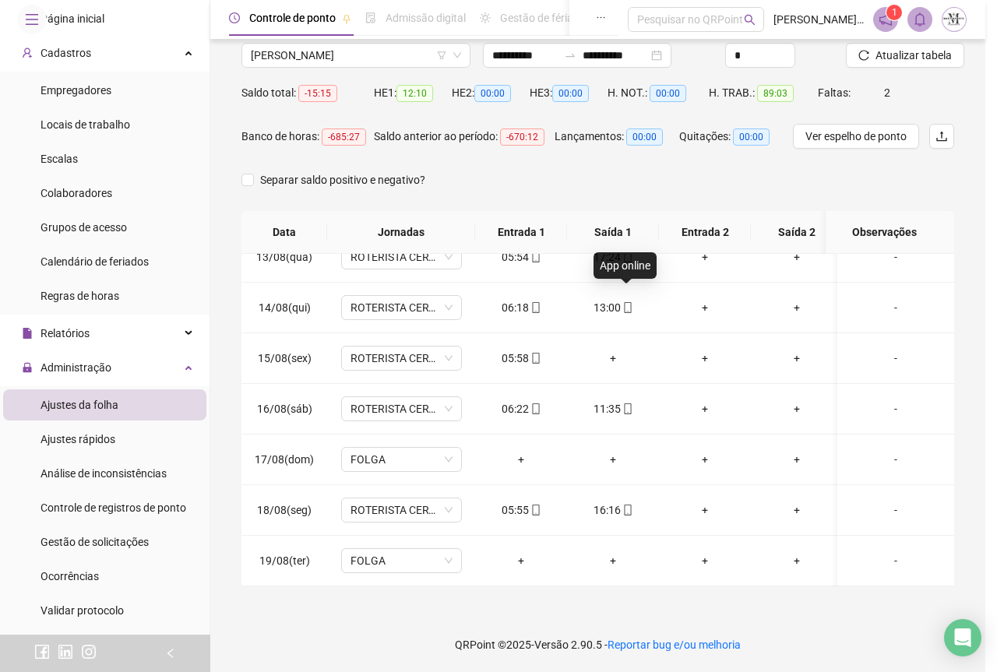
type input "**********"
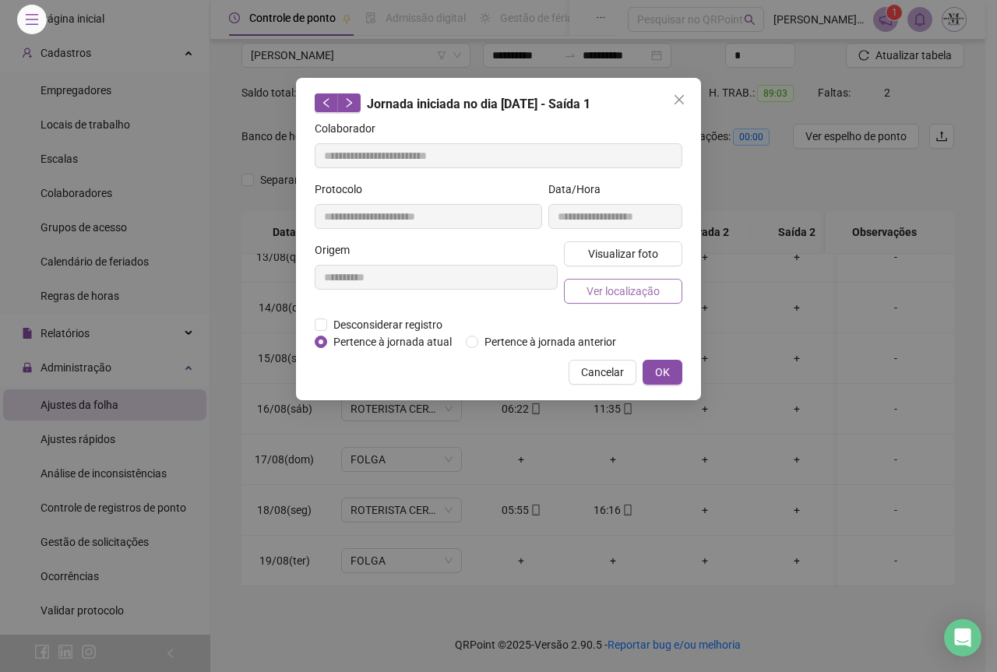
click at [620, 297] on span "Ver localização" at bounding box center [623, 291] width 73 height 17
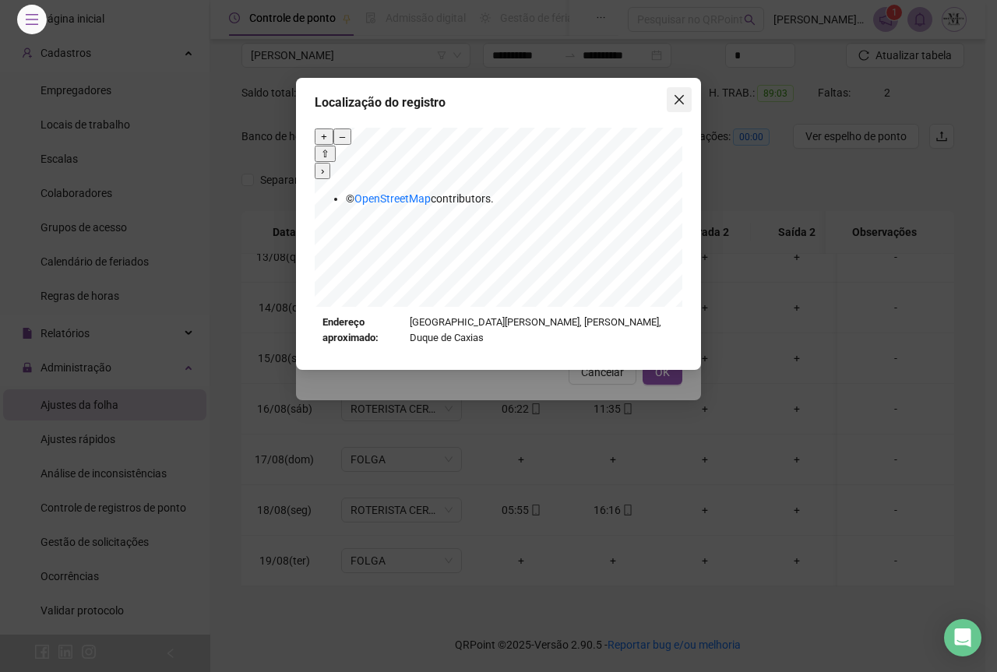
click at [681, 97] on icon "close" at bounding box center [679, 99] width 12 height 12
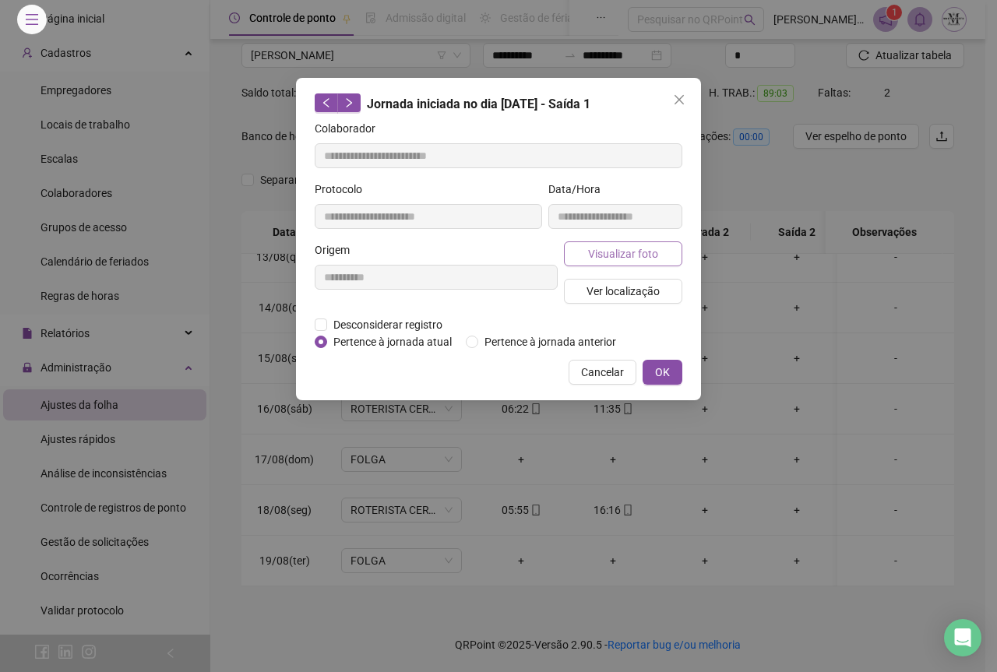
click at [604, 260] on span "Visualizar foto" at bounding box center [623, 253] width 70 height 17
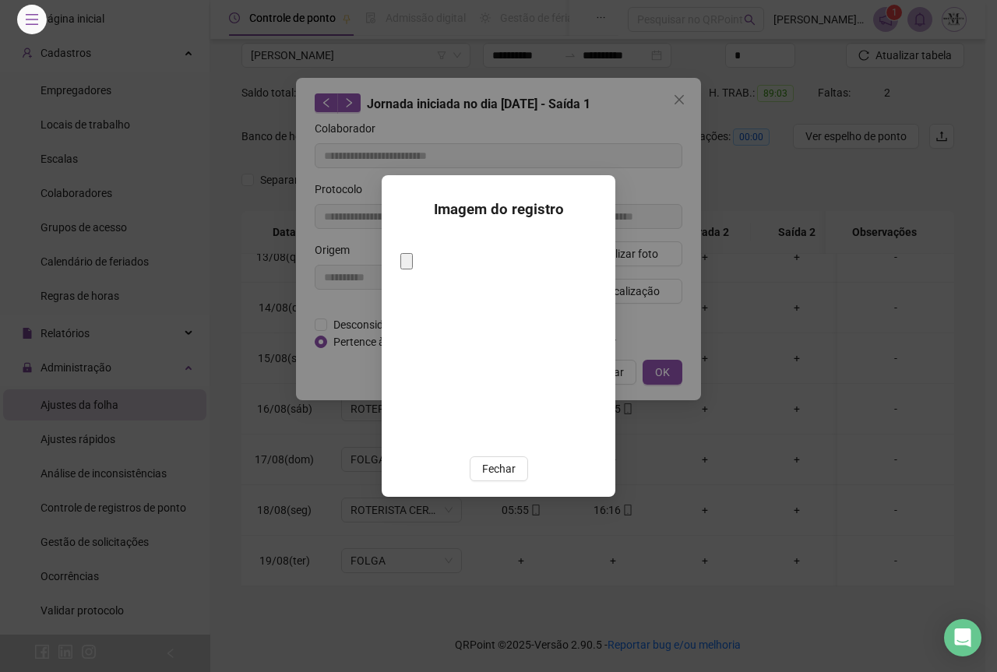
click at [400, 248] on img at bounding box center [400, 248] width 0 height 0
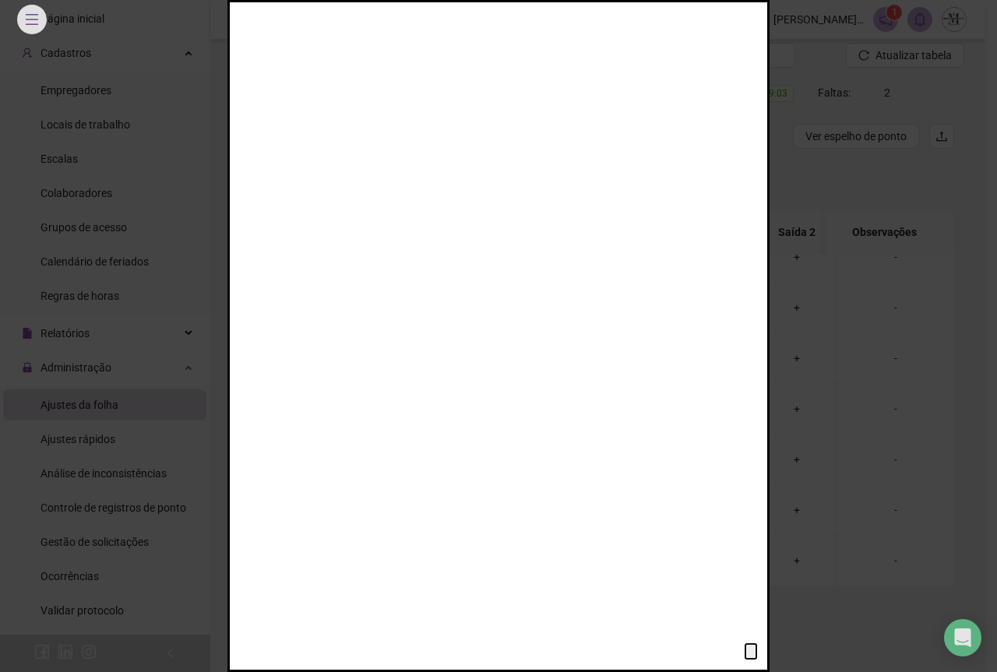
click at [548, 296] on img at bounding box center [338, 79] width 504 height 672
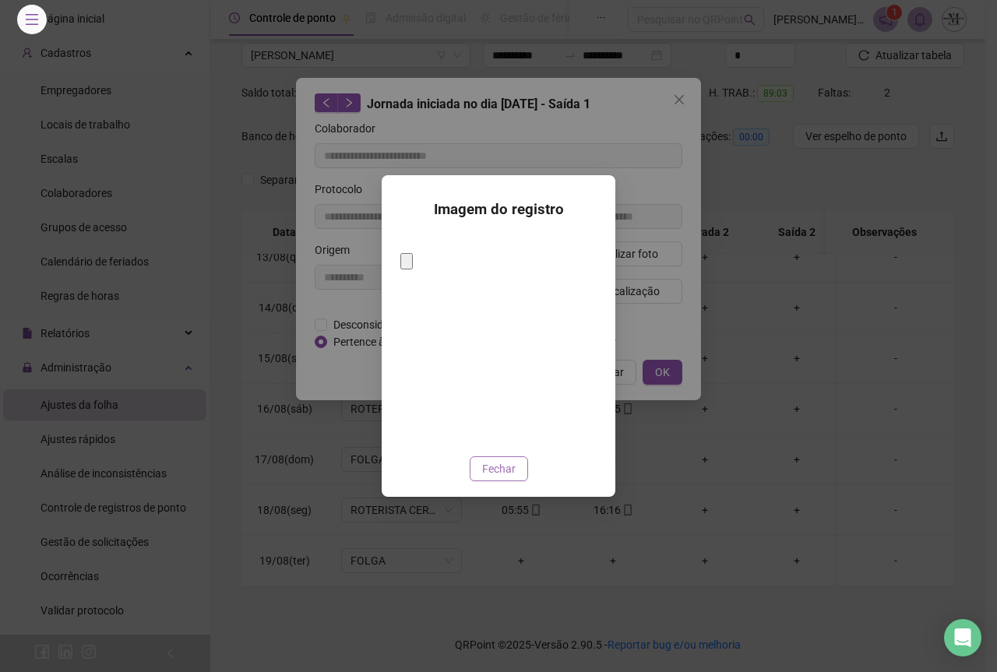
click at [502, 460] on span "Fechar" at bounding box center [498, 468] width 33 height 17
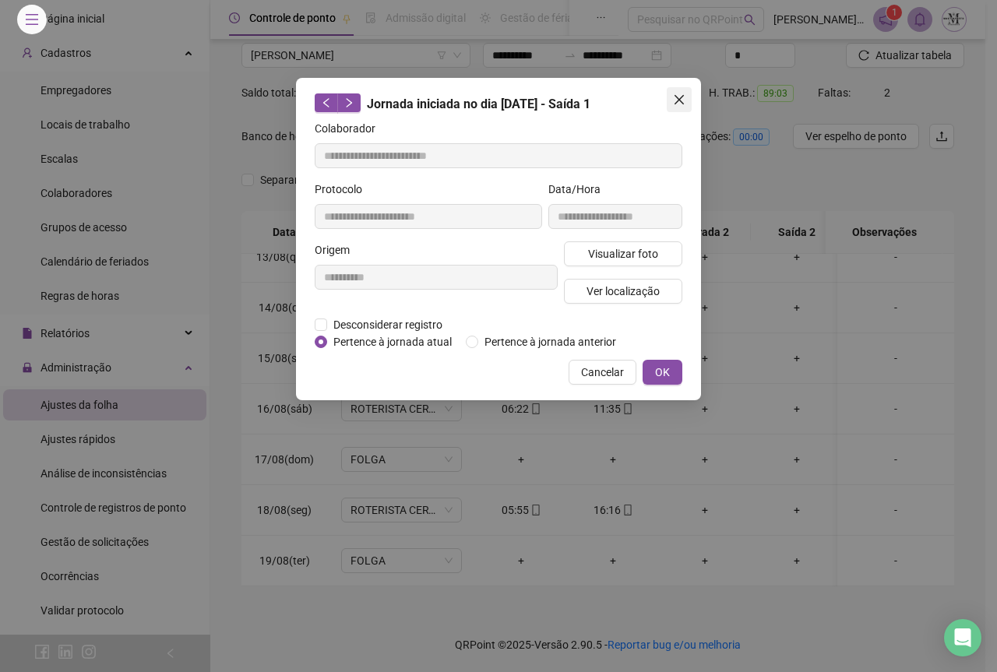
click at [686, 107] on button "Close" at bounding box center [679, 99] width 25 height 25
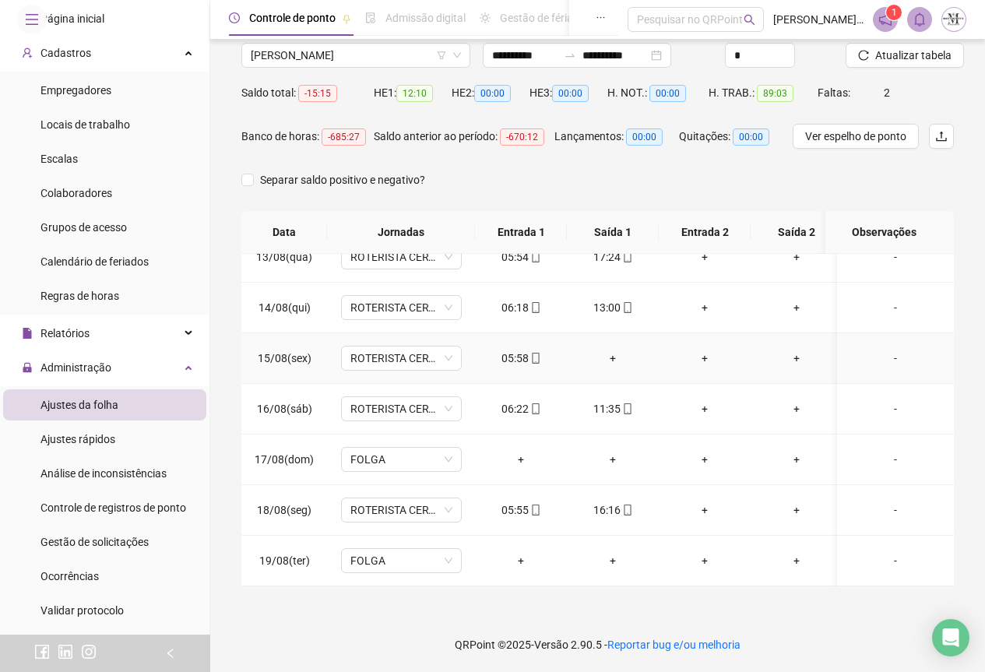
click at [613, 350] on div "+" at bounding box center [613, 358] width 67 height 17
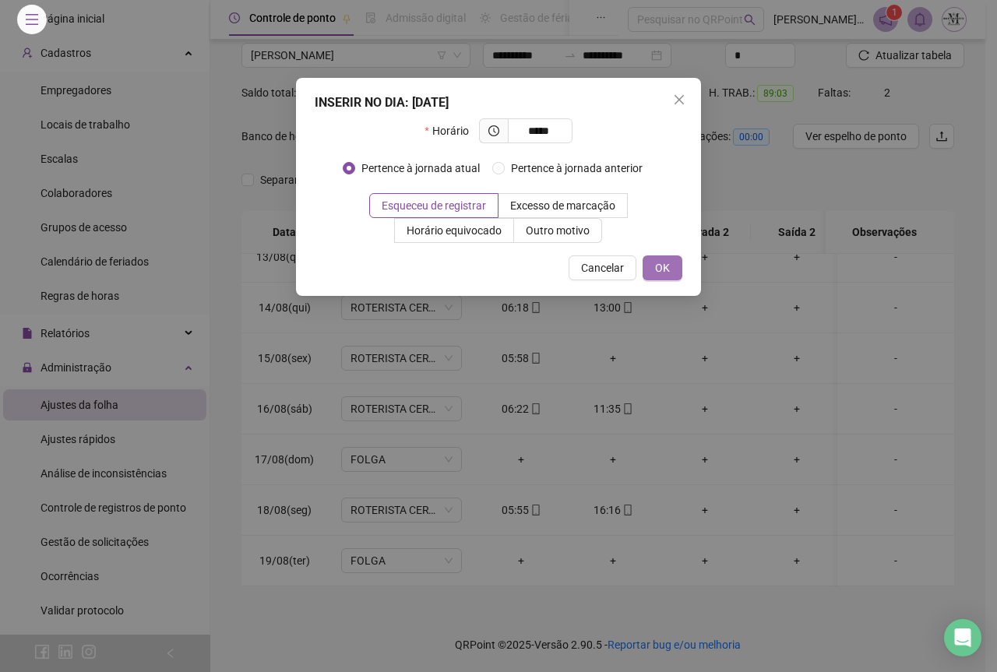
type input "*****"
click at [663, 273] on span "OK" at bounding box center [662, 267] width 15 height 17
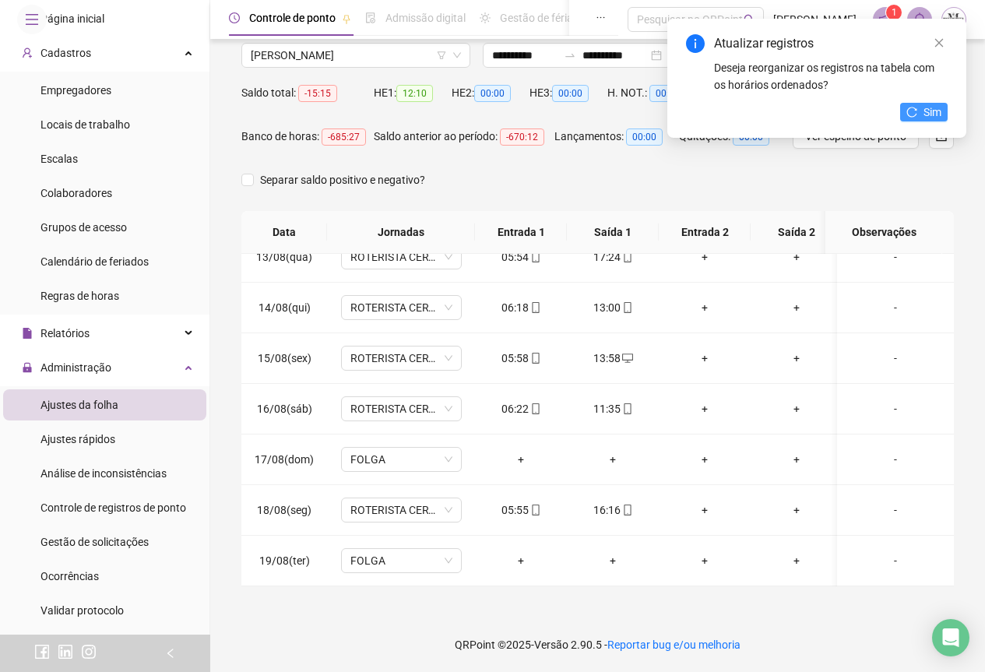
click at [943, 104] on button "Sim" at bounding box center [924, 112] width 48 height 19
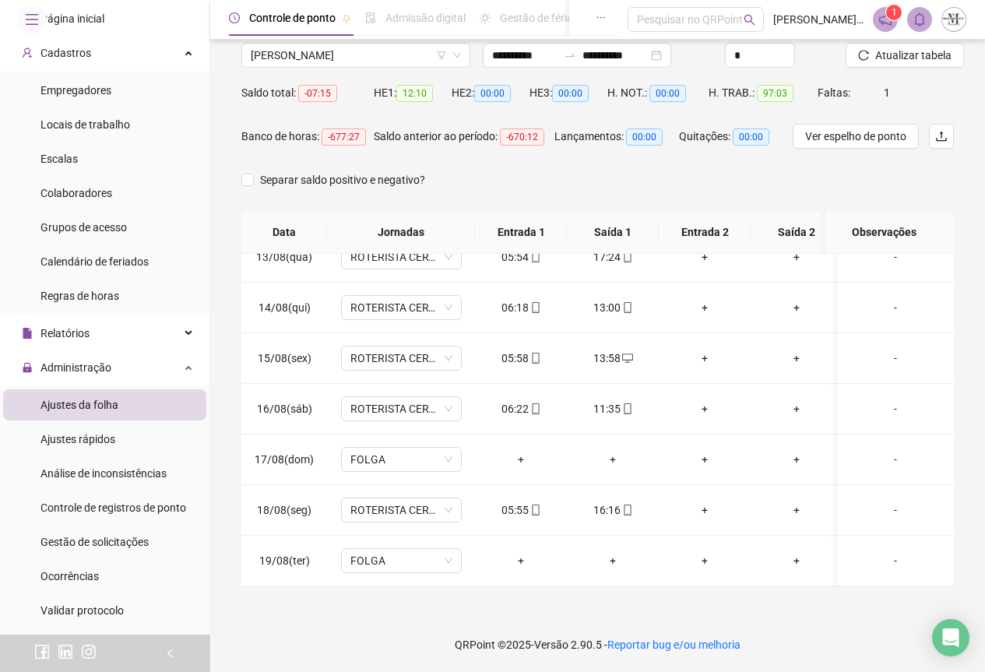
click at [899, 56] on span "Atualizar tabela" at bounding box center [914, 55] width 76 height 17
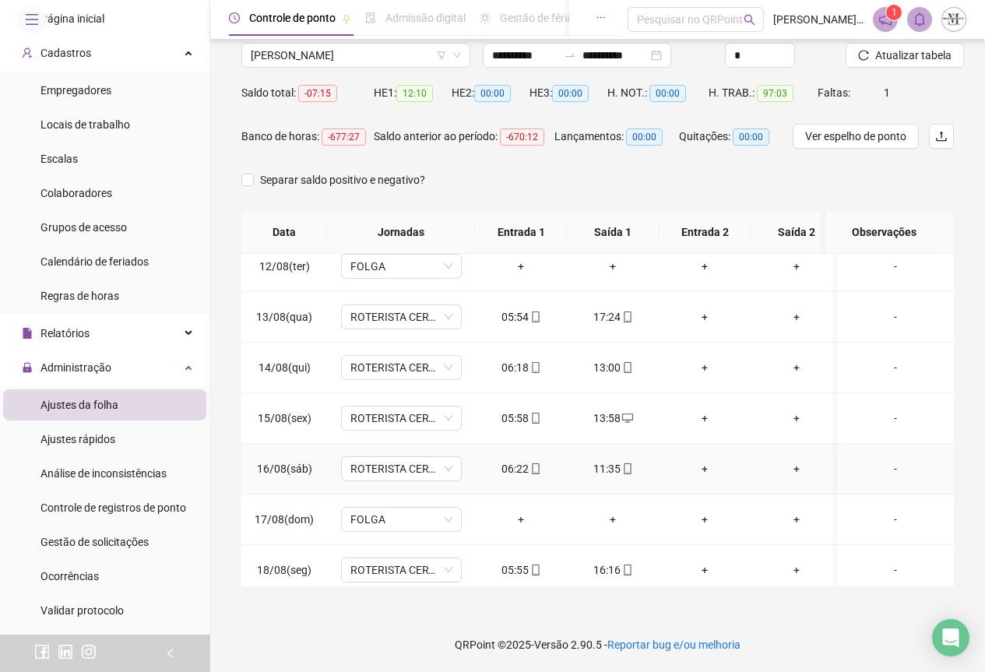
scroll to position [407, 0]
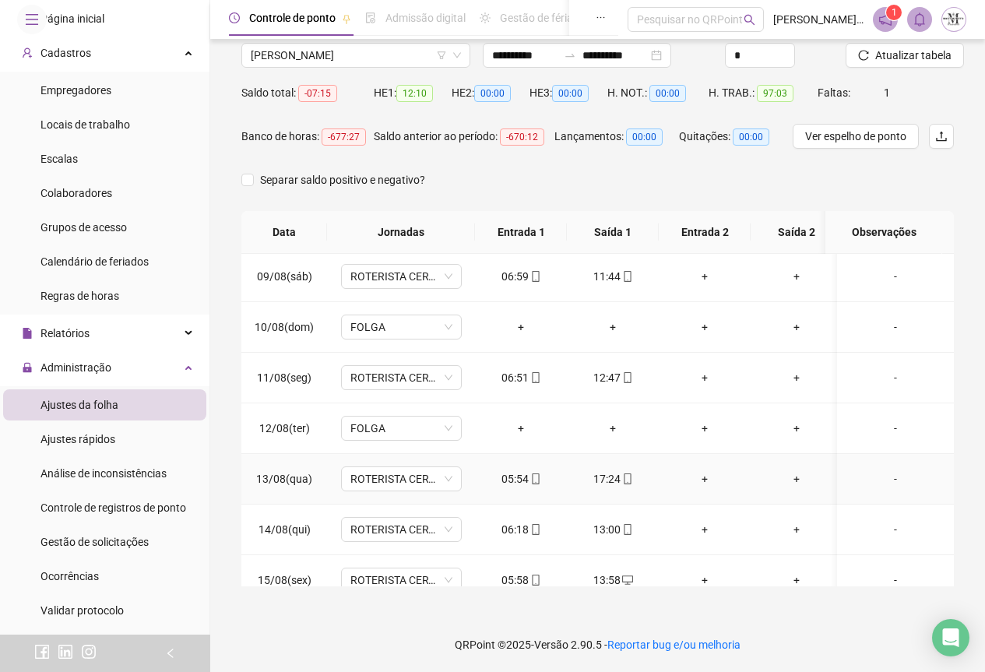
click at [627, 479] on icon "mobile" at bounding box center [627, 479] width 11 height 11
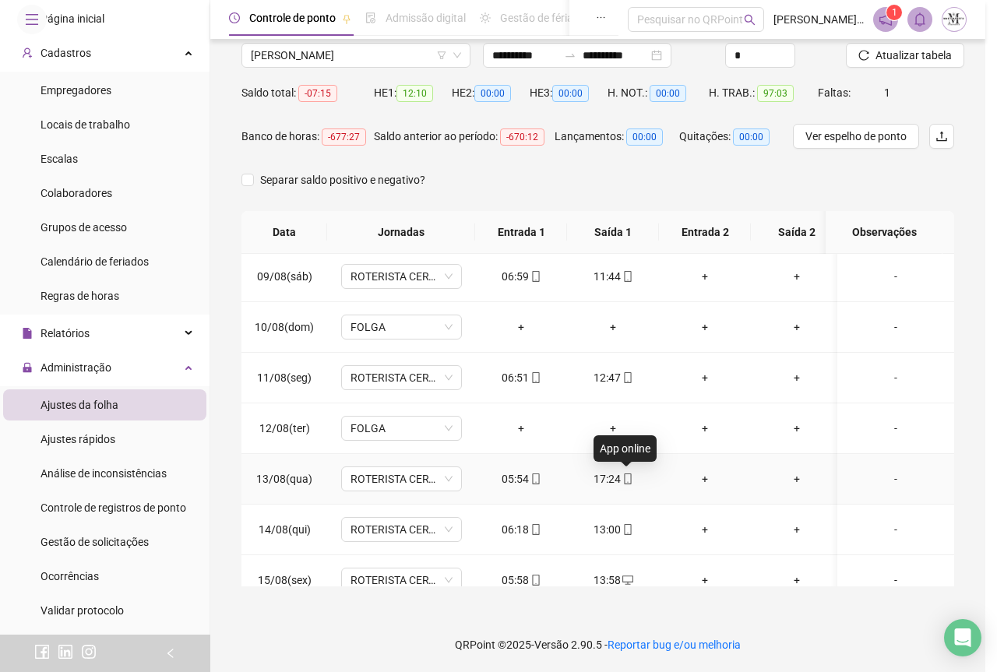
type input "**********"
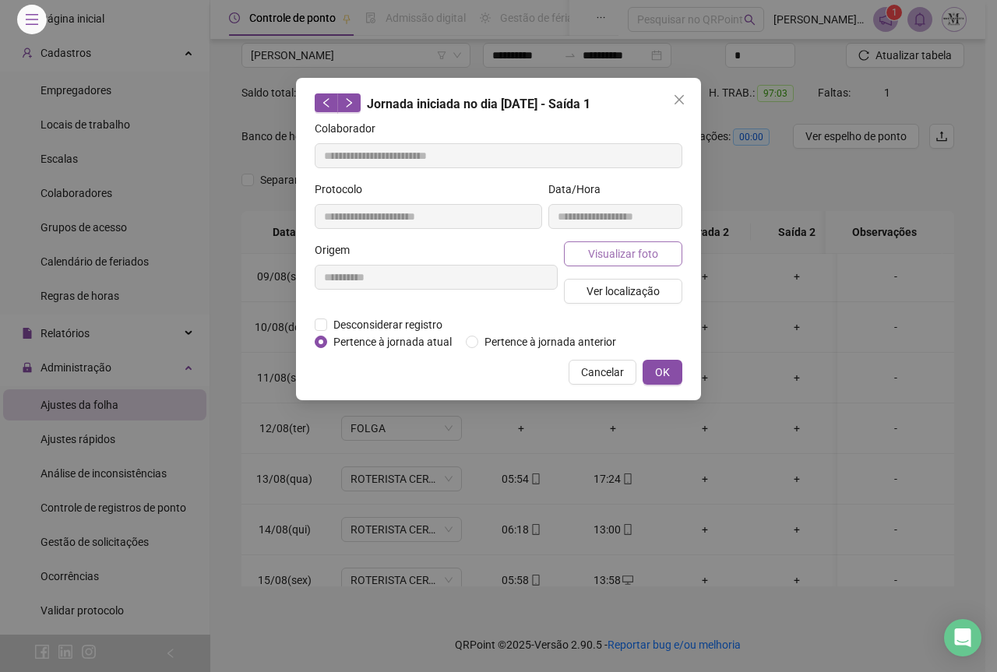
click at [619, 248] on span "Visualizar foto" at bounding box center [623, 253] width 70 height 17
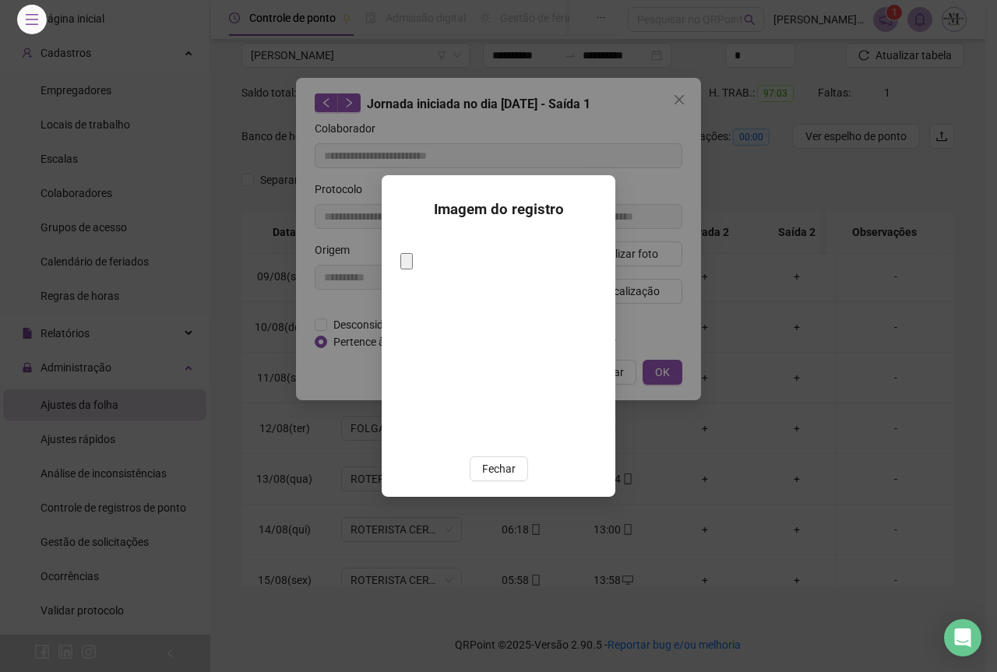
click at [400, 248] on img at bounding box center [400, 248] width 0 height 0
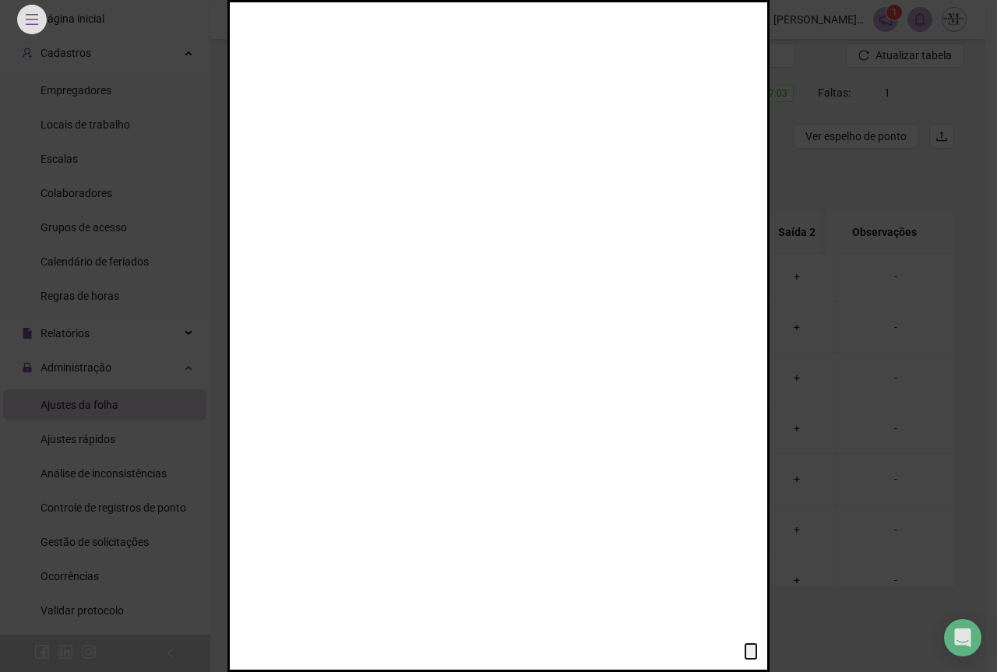
click at [496, 377] on img at bounding box center [338, 79] width 504 height 672
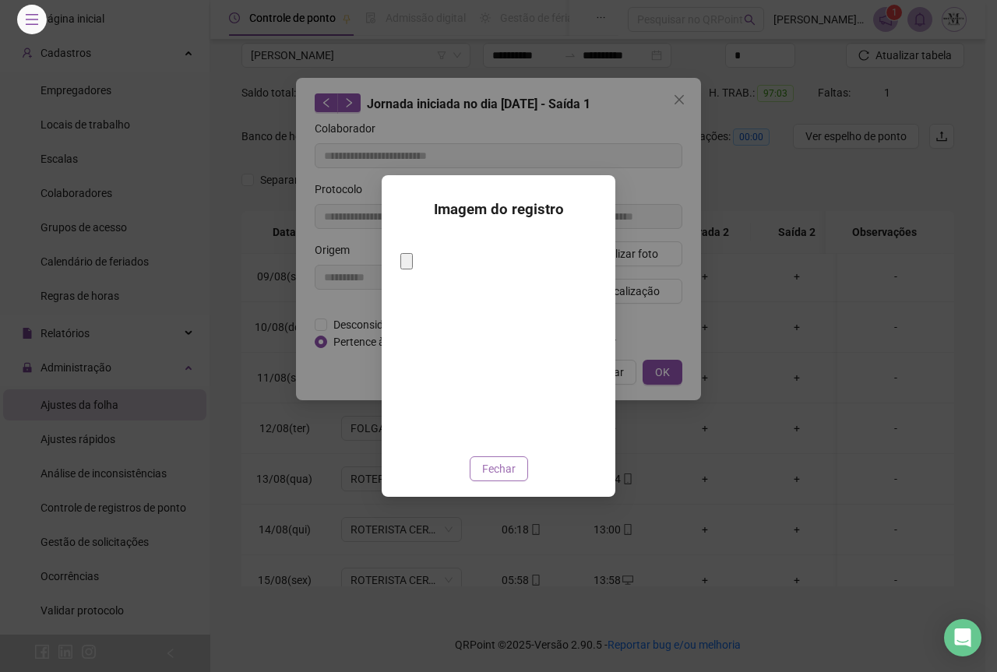
click at [496, 463] on span "Fechar" at bounding box center [498, 468] width 33 height 17
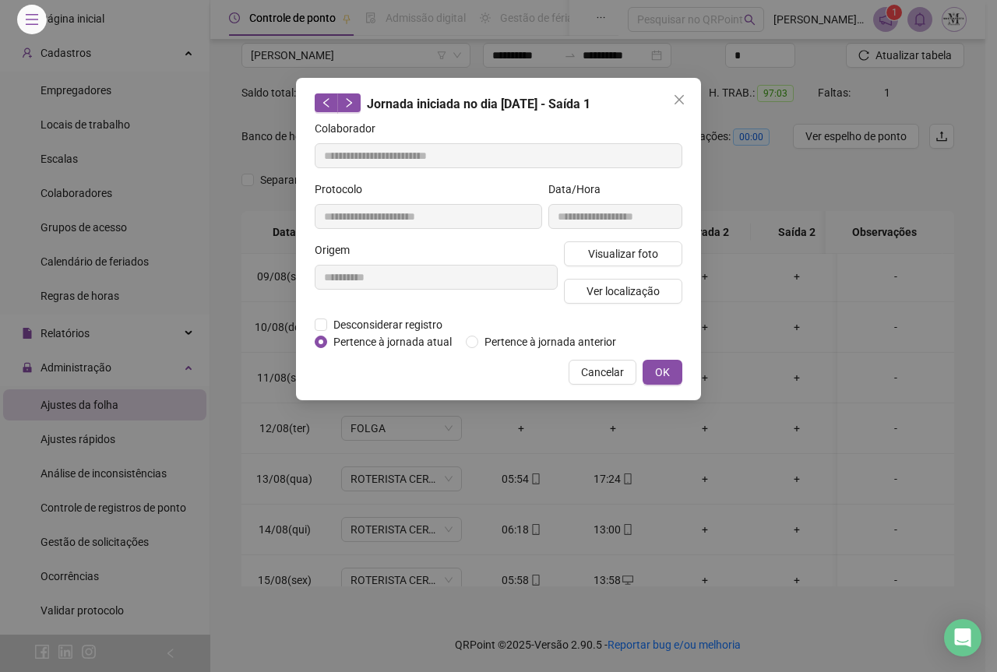
click at [685, 112] on div "**********" at bounding box center [498, 239] width 405 height 322
click at [683, 103] on icon "close" at bounding box center [679, 99] width 9 height 9
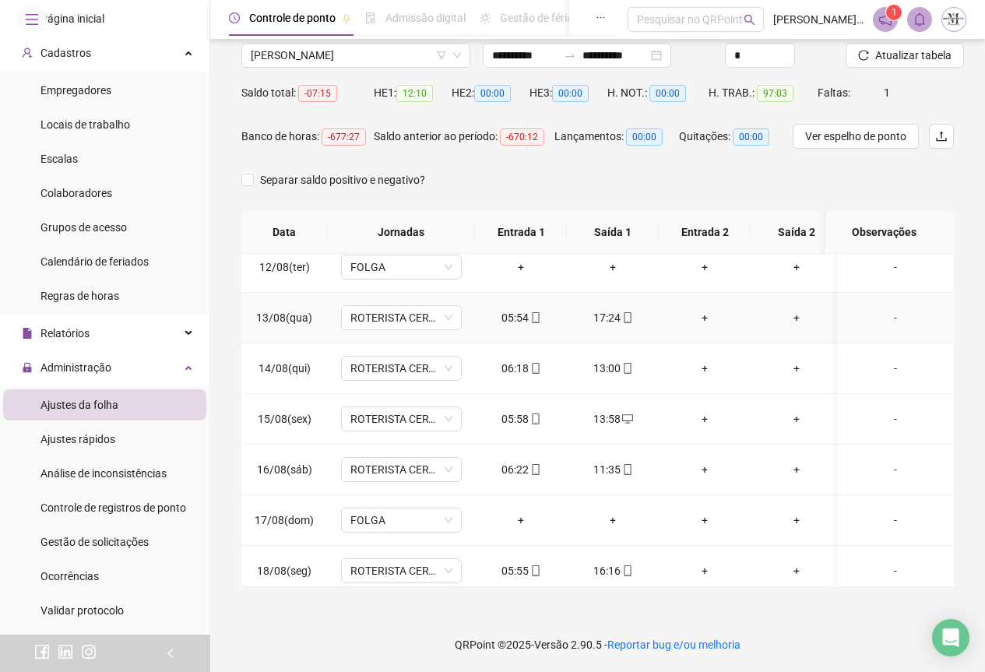
scroll to position [641, 0]
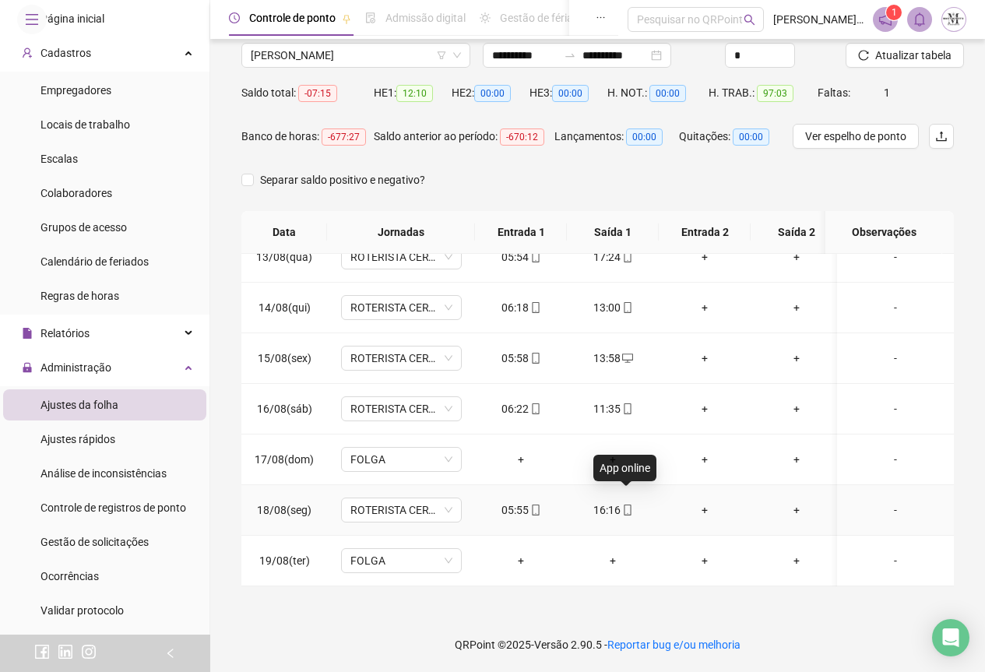
click at [627, 505] on icon "mobile" at bounding box center [627, 510] width 7 height 11
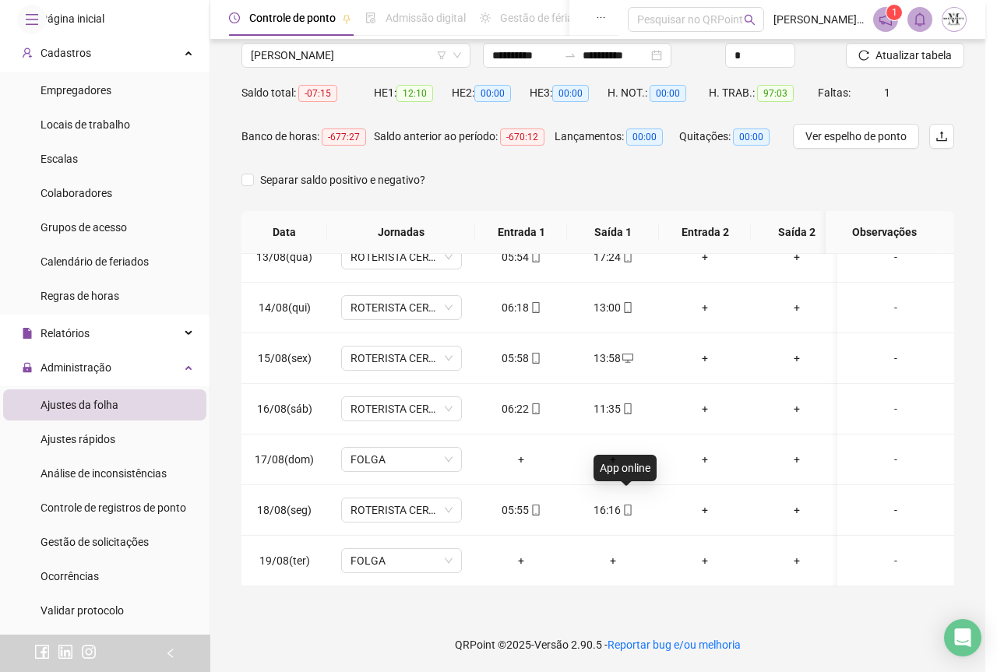
type input "**********"
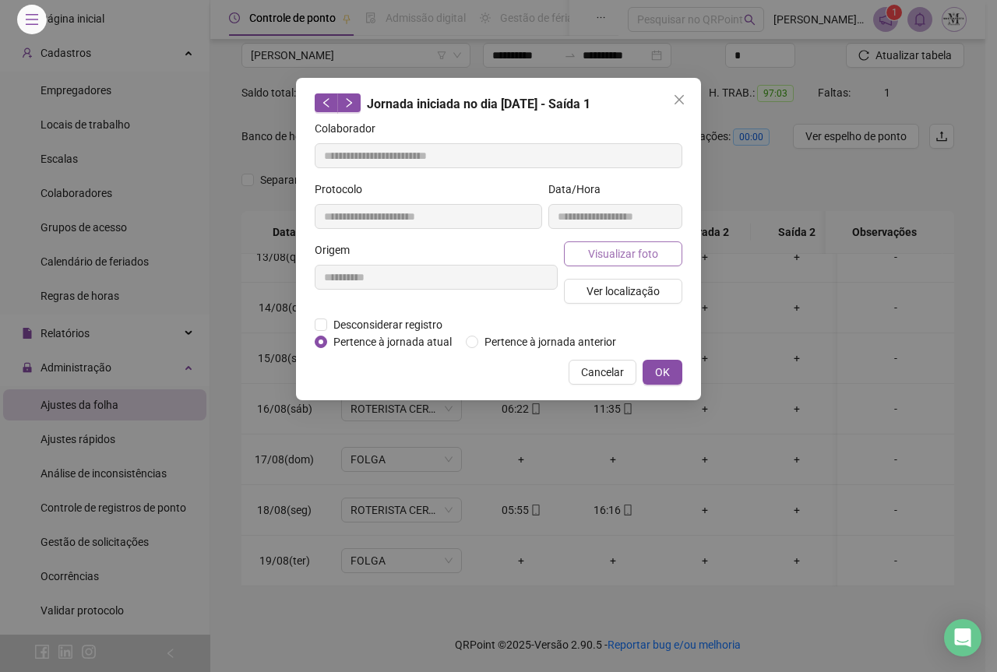
click at [618, 251] on span "Visualizar foto" at bounding box center [623, 253] width 70 height 17
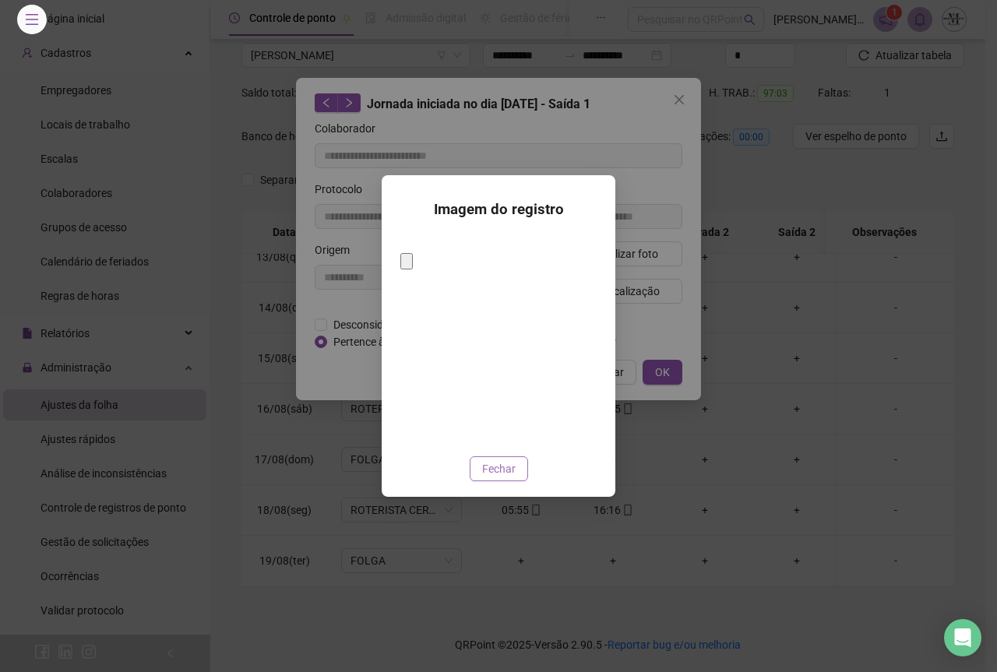
click at [505, 463] on span "Fechar" at bounding box center [498, 468] width 33 height 17
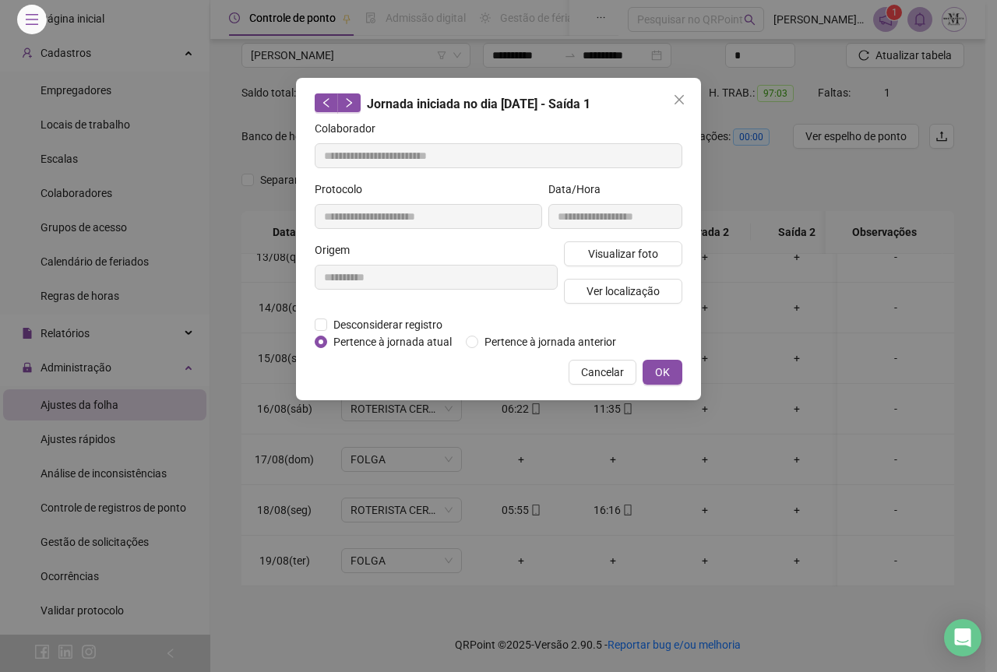
click at [676, 99] on icon "close" at bounding box center [679, 99] width 12 height 12
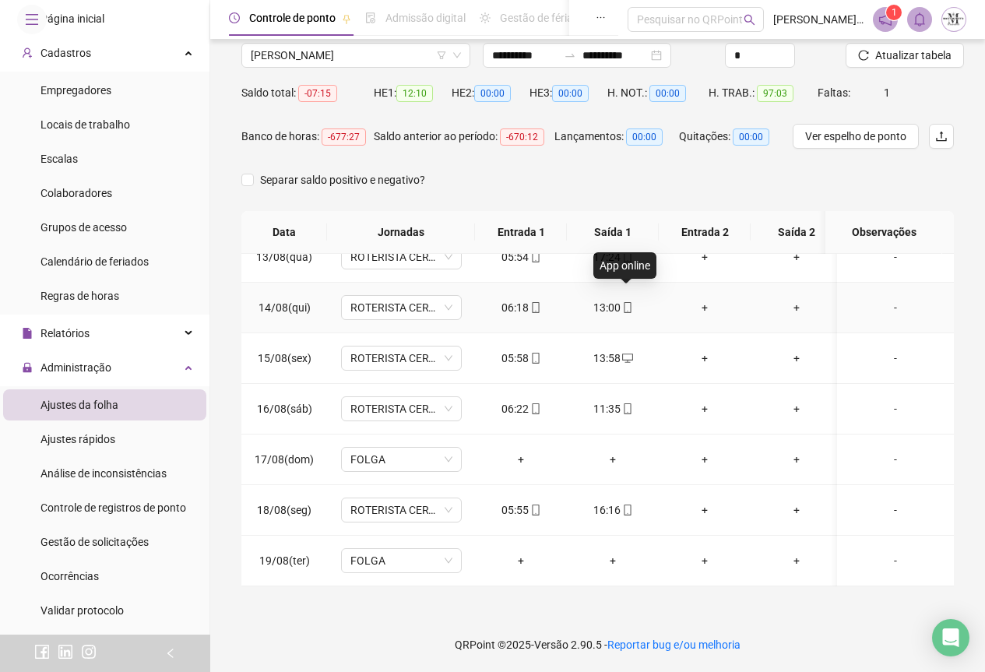
click at [625, 302] on icon "mobile" at bounding box center [627, 307] width 11 height 11
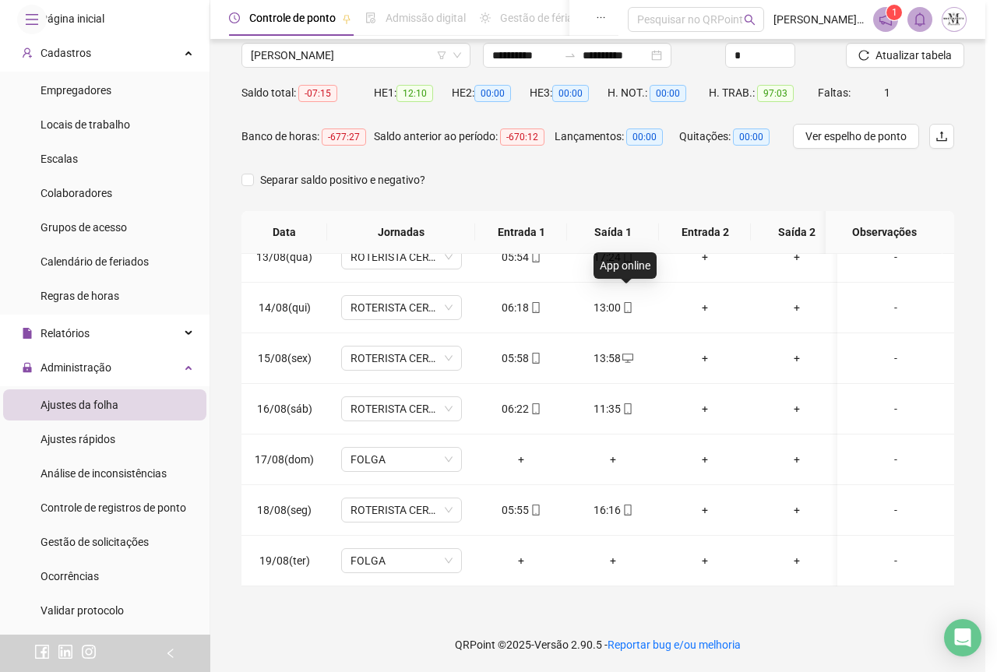
type input "**********"
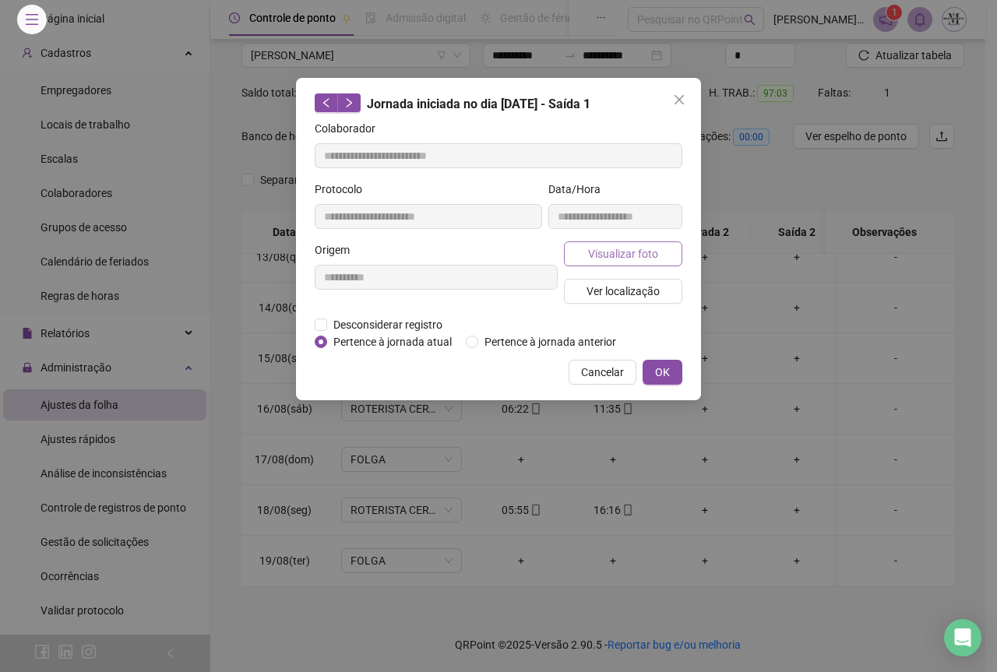
click at [601, 249] on span "Visualizar foto" at bounding box center [623, 253] width 70 height 17
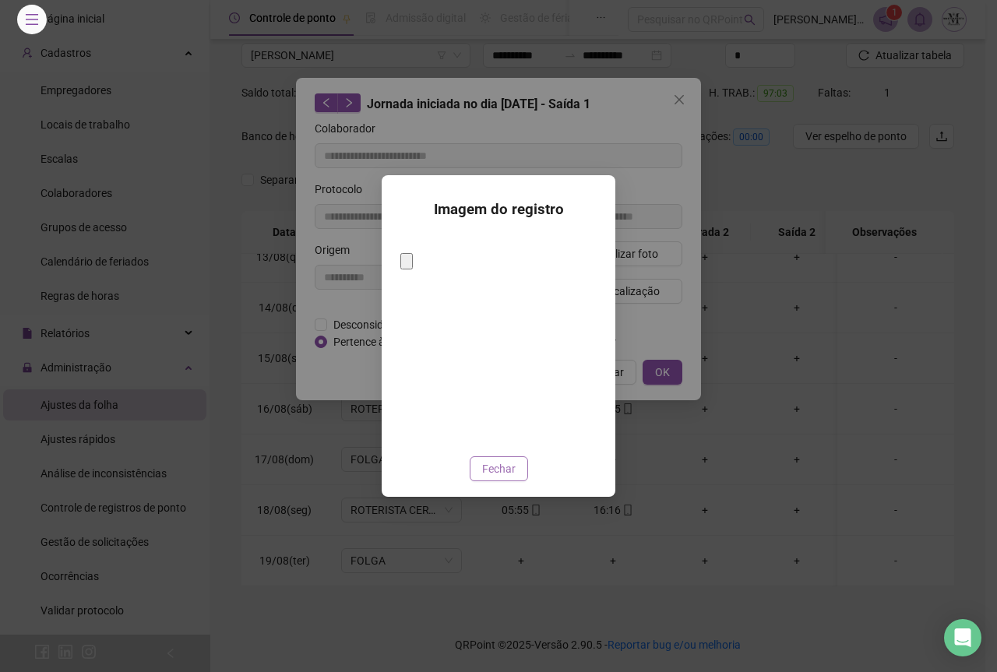
click at [484, 460] on span "Fechar" at bounding box center [498, 468] width 33 height 17
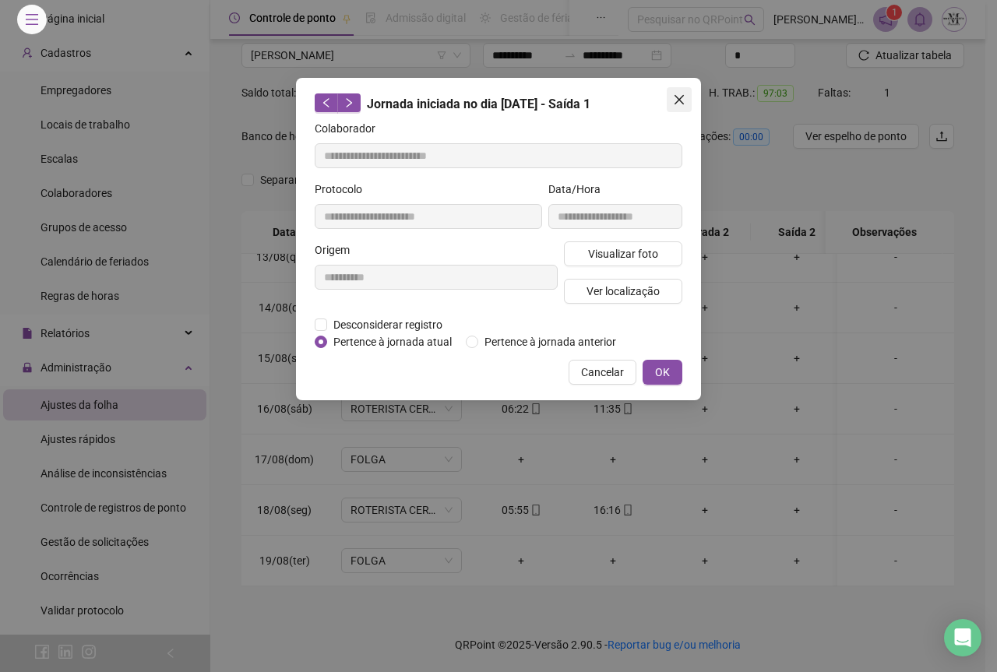
click at [680, 92] on button "Close" at bounding box center [679, 99] width 25 height 25
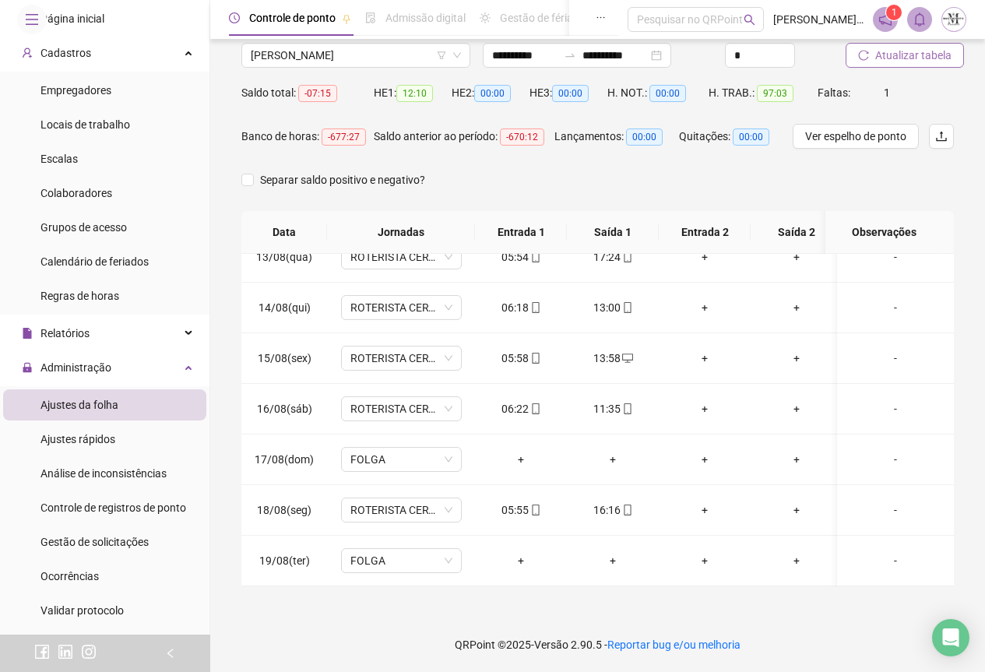
click at [890, 62] on span "Atualizar tabela" at bounding box center [914, 55] width 76 height 17
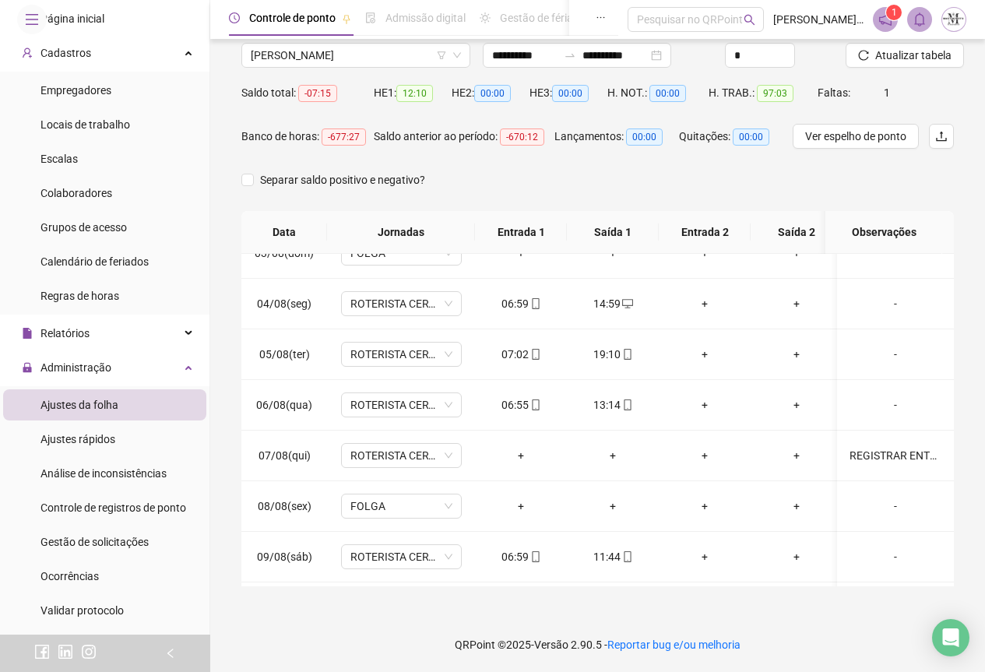
scroll to position [96, 0]
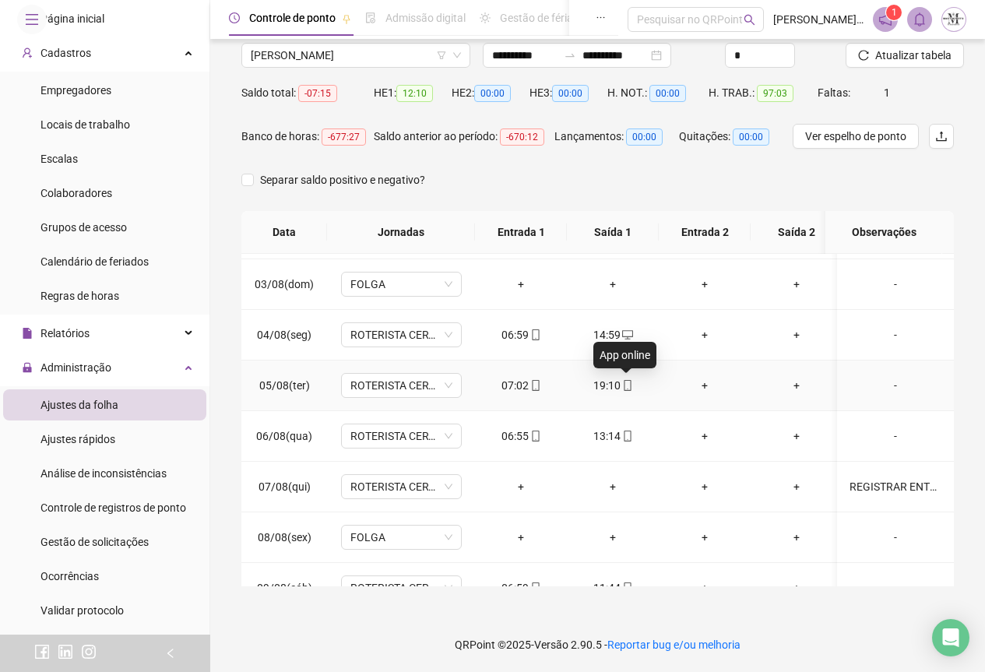
click at [627, 383] on icon "mobile" at bounding box center [627, 385] width 11 height 11
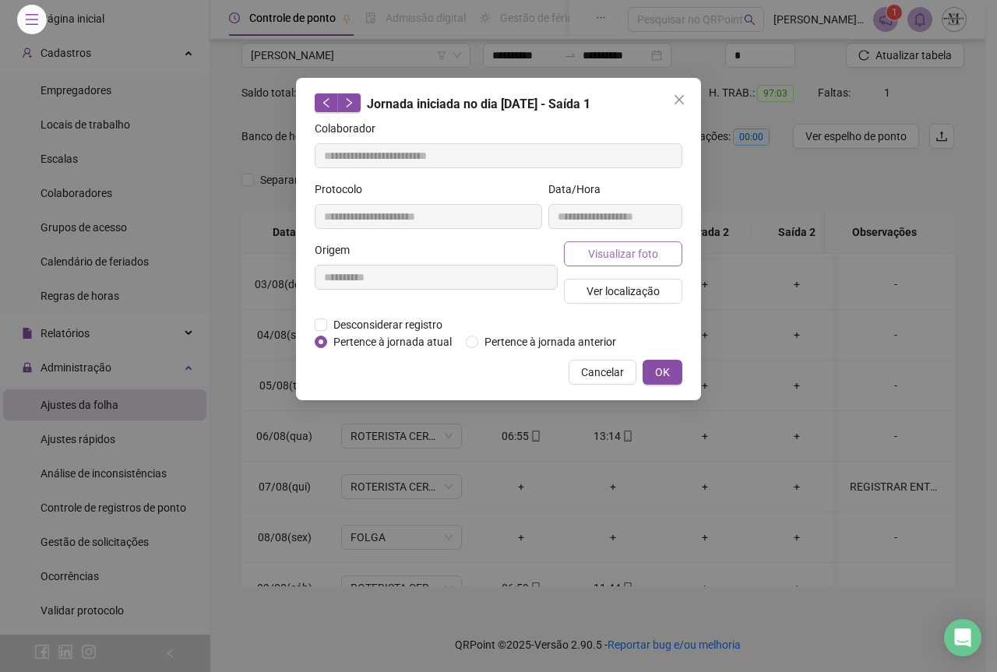
type input "**********"
click at [618, 256] on span "Visualizar foto" at bounding box center [623, 253] width 70 height 17
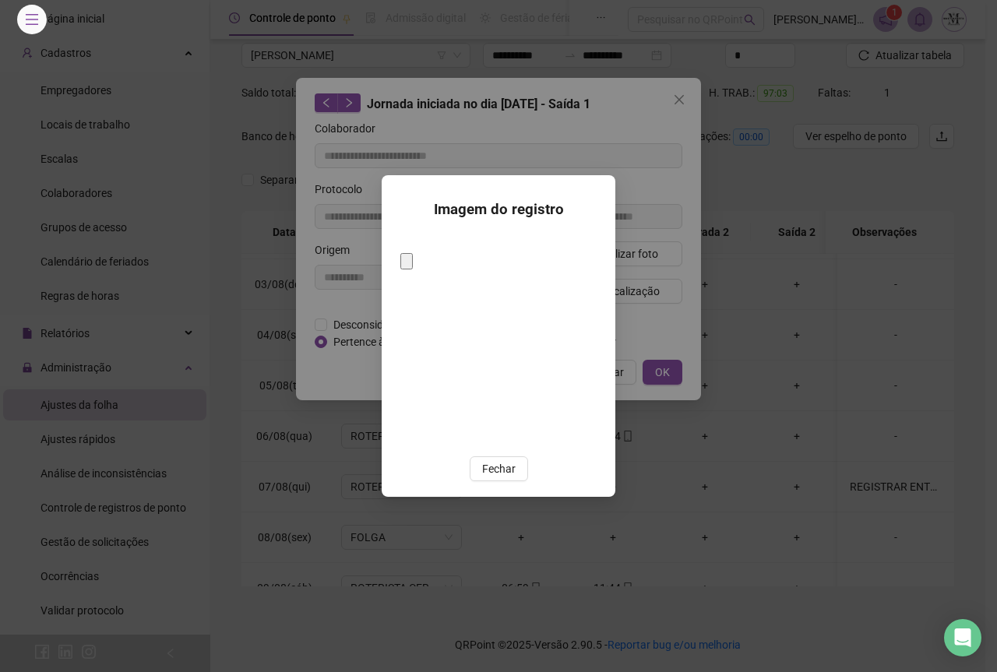
drag, startPoint x: 504, startPoint y: 365, endPoint x: 552, endPoint y: 304, distance: 78.2
click at [400, 248] on img at bounding box center [400, 248] width 0 height 0
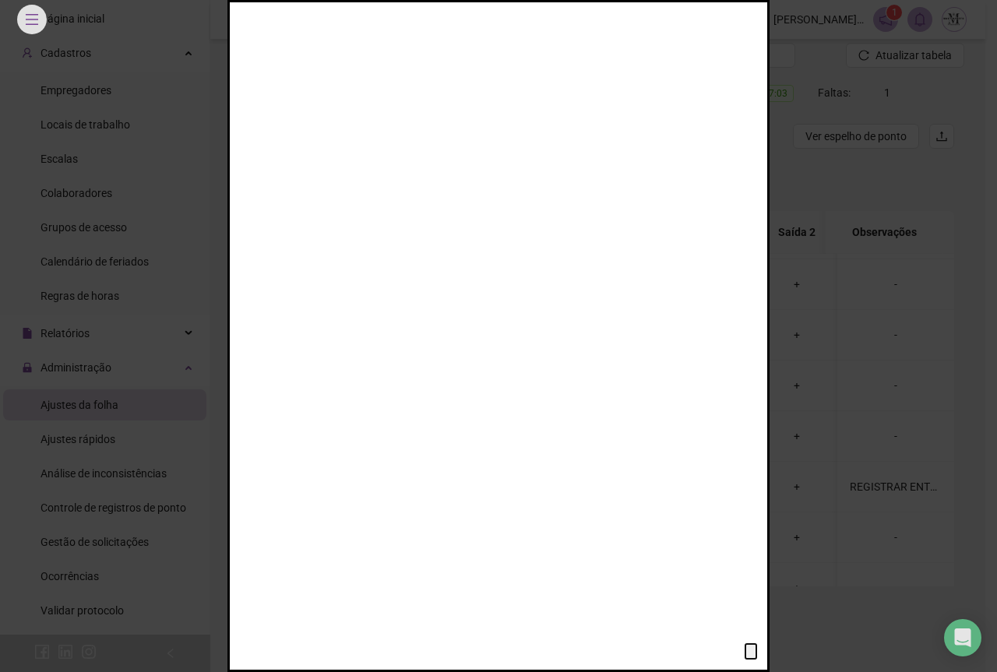
click at [523, 304] on img at bounding box center [338, 79] width 504 height 672
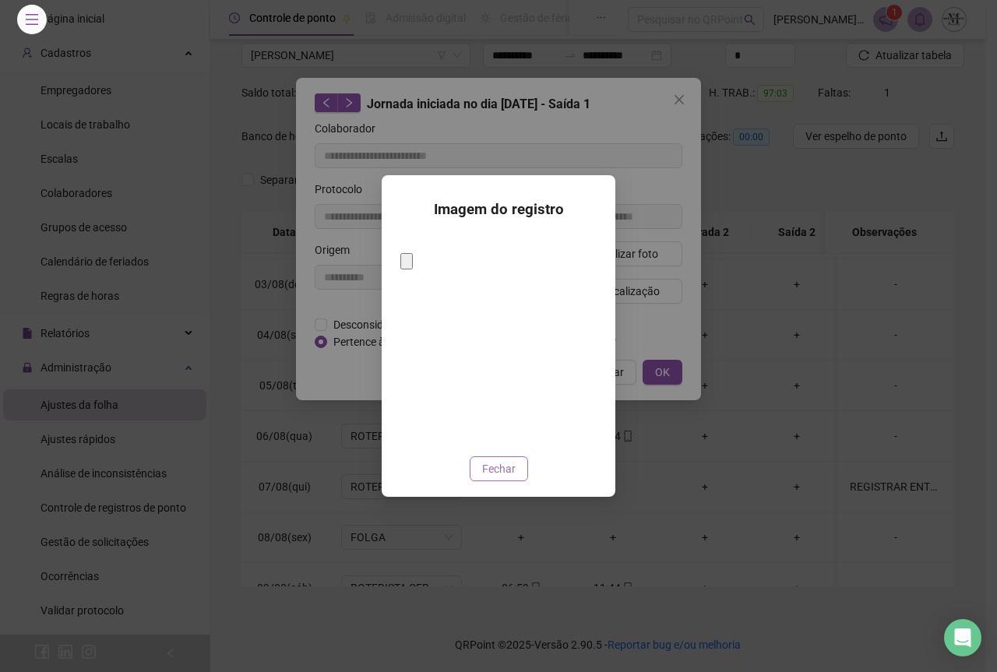
click at [509, 460] on span "Fechar" at bounding box center [498, 468] width 33 height 17
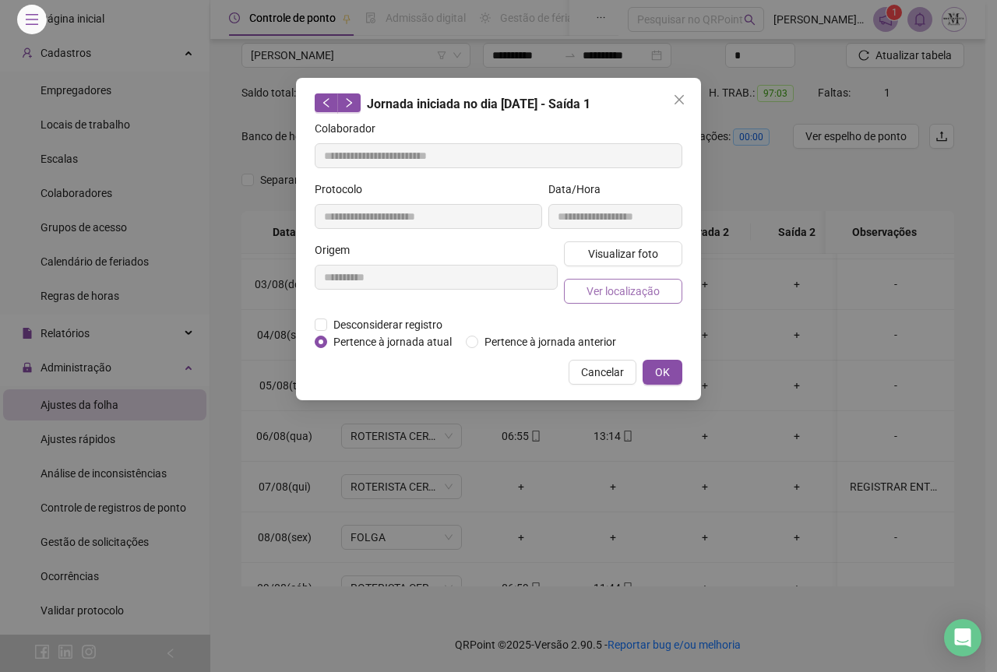
click at [612, 294] on span "Ver localização" at bounding box center [623, 291] width 73 height 17
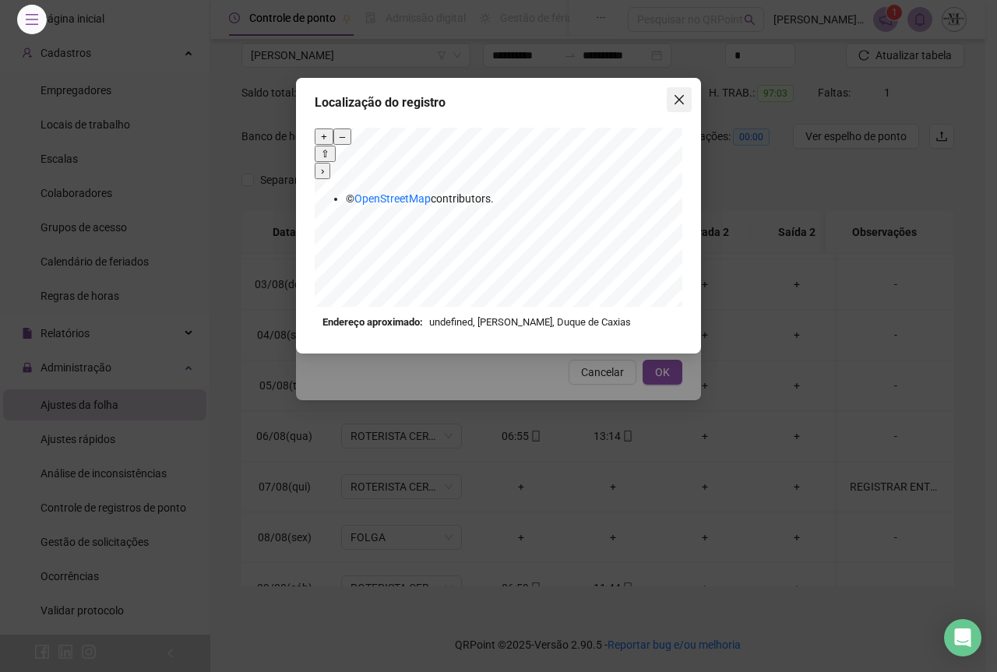
click at [675, 110] on button "Close" at bounding box center [679, 99] width 25 height 25
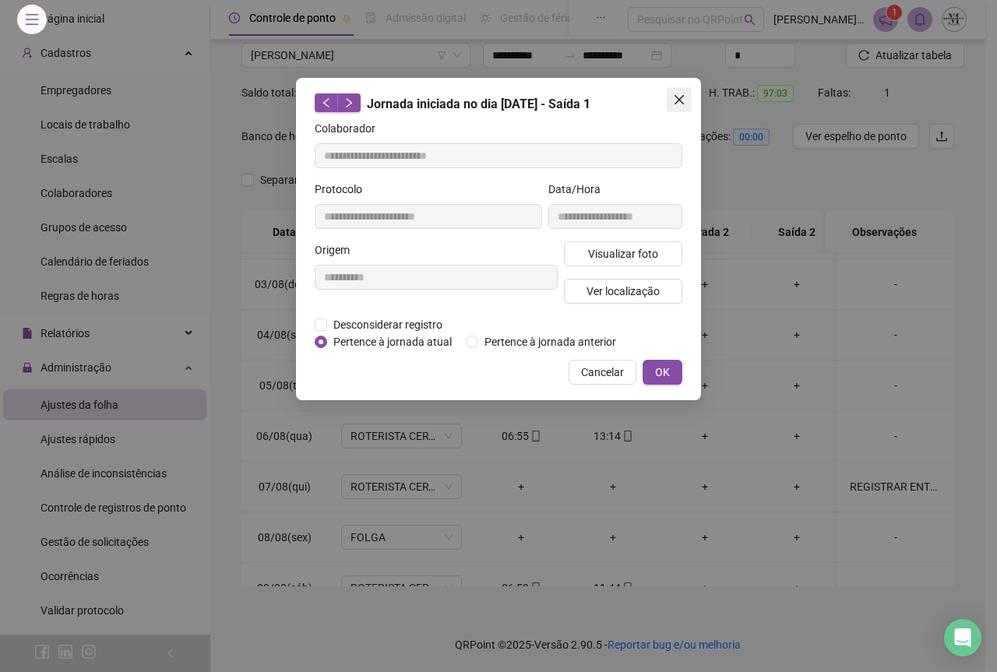
click at [676, 100] on icon "close" at bounding box center [679, 99] width 12 height 12
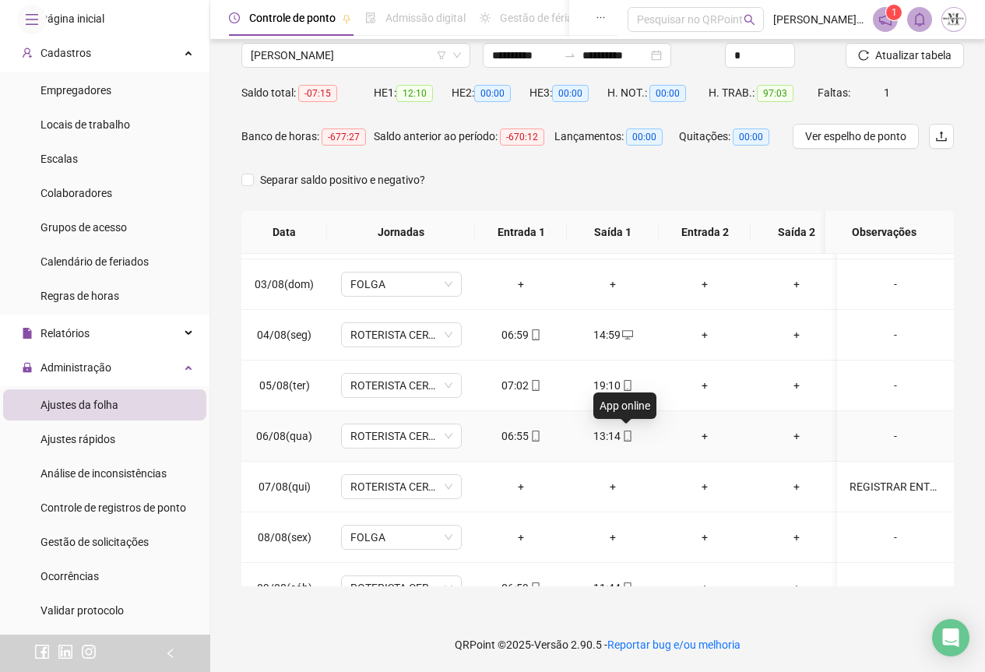
click at [626, 441] on icon "mobile" at bounding box center [627, 436] width 7 height 11
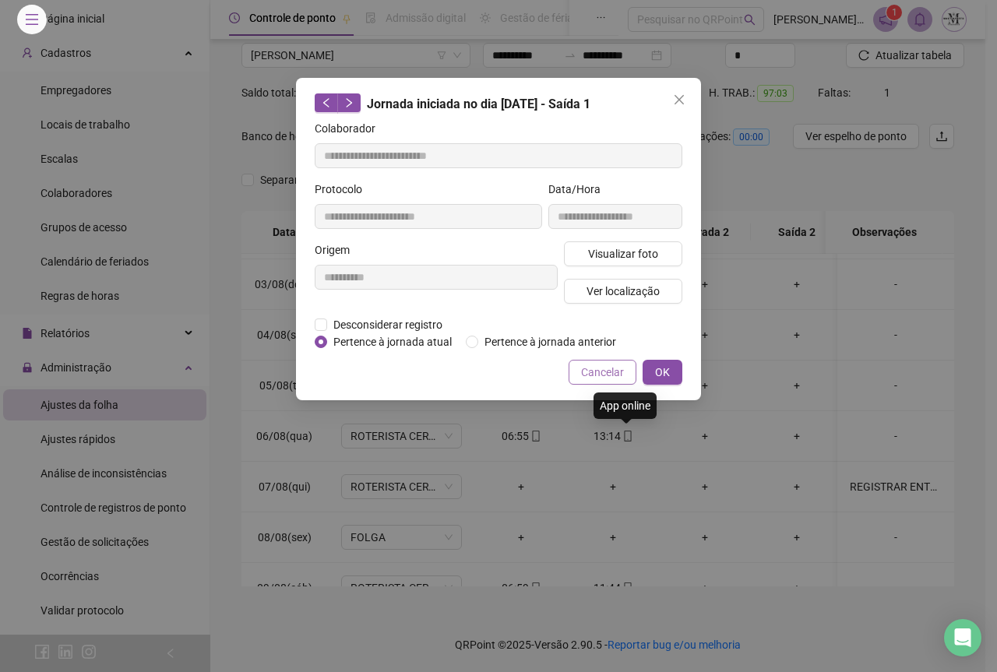
type input "**********"
click at [623, 288] on span "Ver localização" at bounding box center [623, 291] width 73 height 17
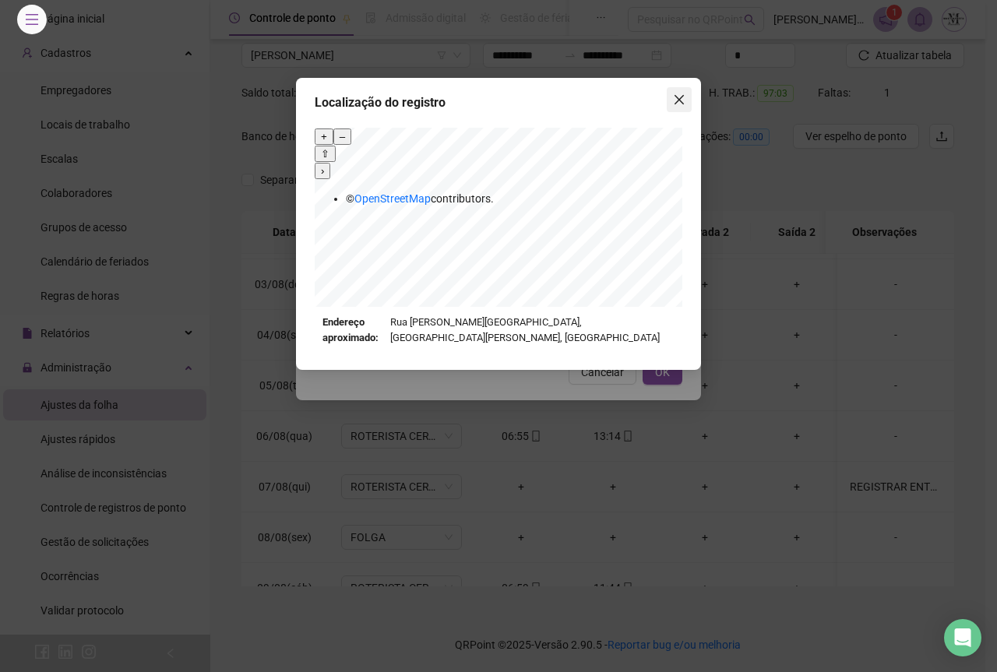
click at [685, 104] on icon "close" at bounding box center [679, 99] width 12 height 12
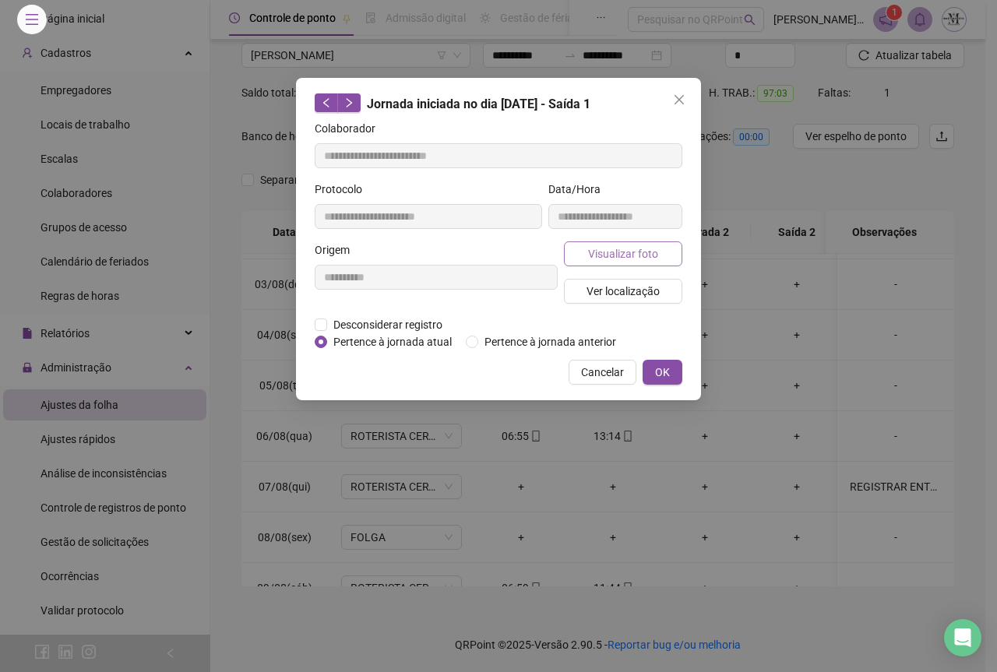
click at [625, 259] on span "Visualizar foto" at bounding box center [623, 253] width 70 height 17
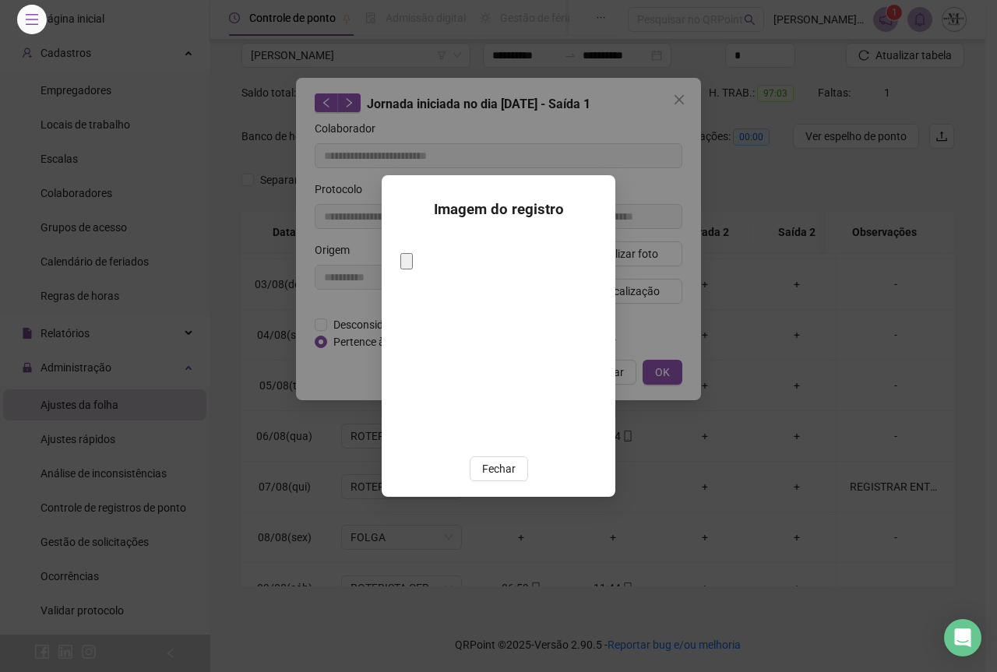
click at [400, 248] on img at bounding box center [400, 248] width 0 height 0
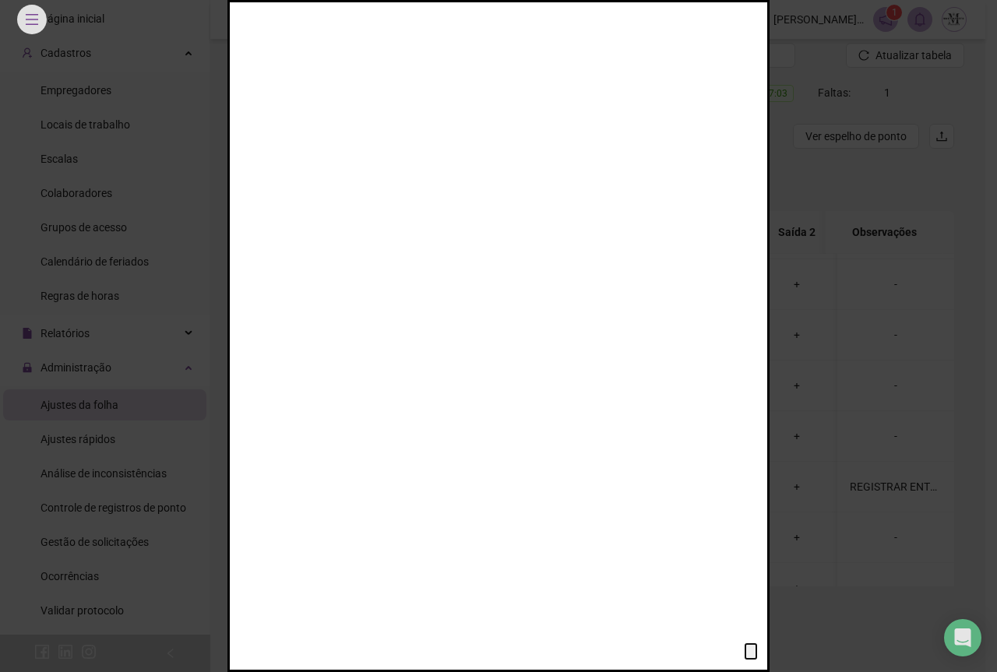
click at [516, 322] on img at bounding box center [338, 79] width 504 height 672
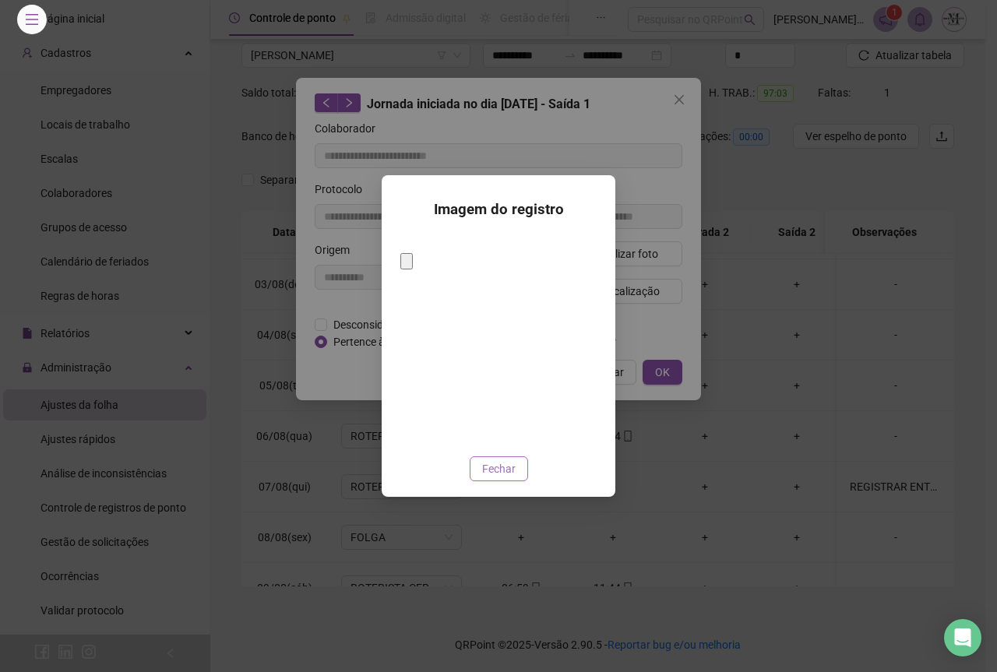
click at [506, 462] on span "Fechar" at bounding box center [498, 468] width 33 height 17
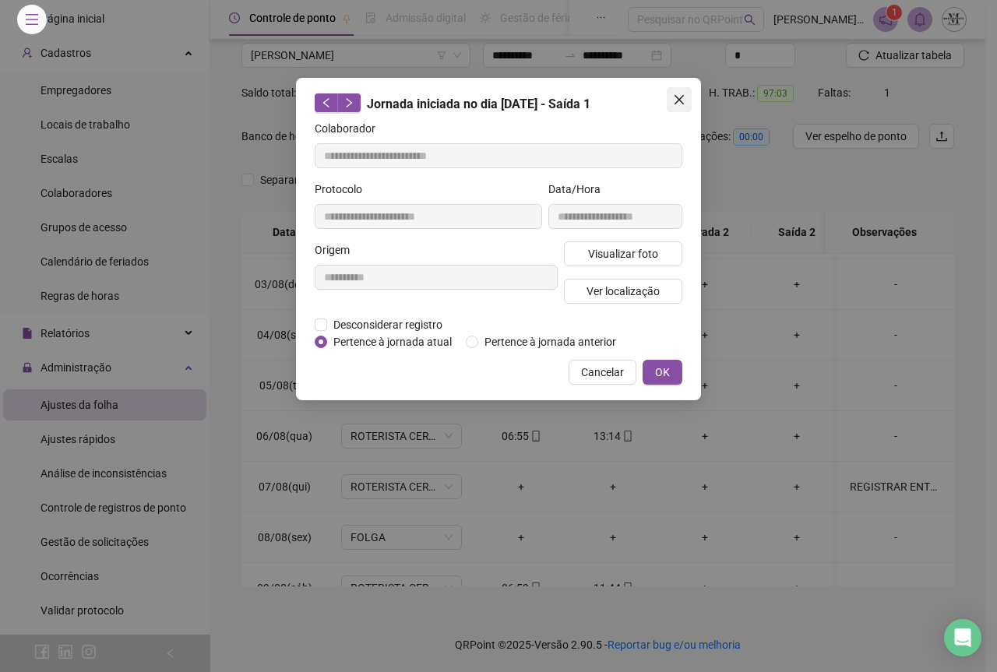
click at [678, 107] on button "Close" at bounding box center [679, 99] width 25 height 25
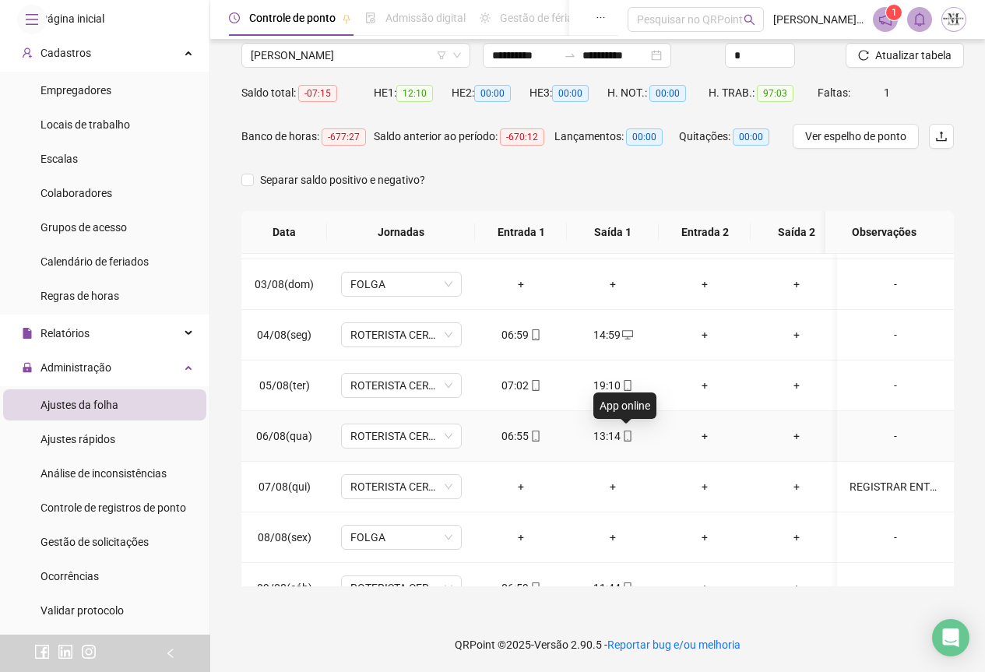
click at [626, 436] on icon "mobile" at bounding box center [627, 436] width 11 height 11
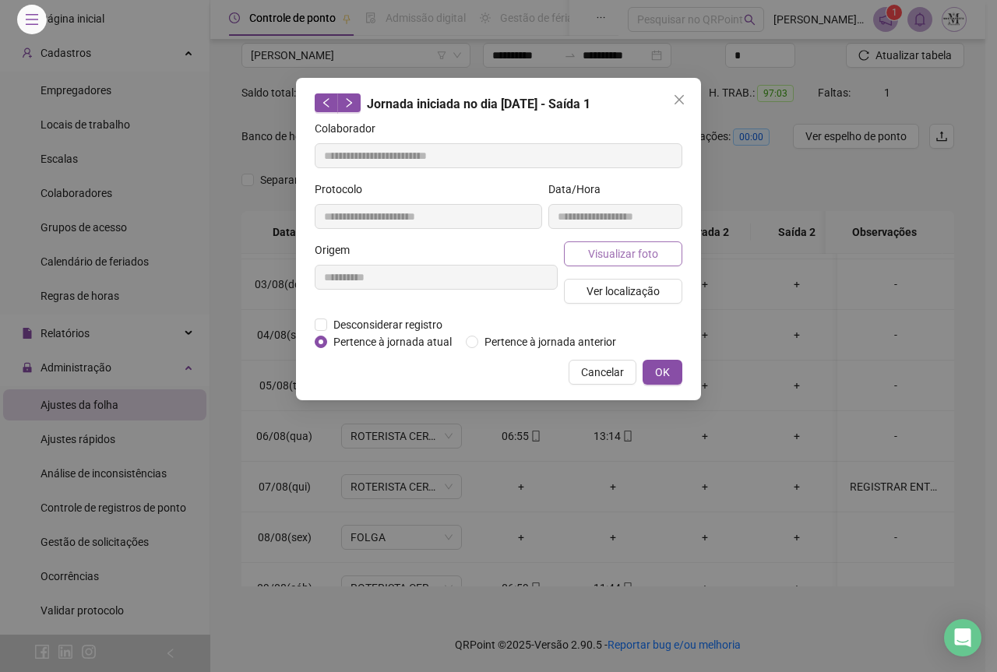
click at [602, 254] on span "Visualizar foto" at bounding box center [623, 253] width 70 height 17
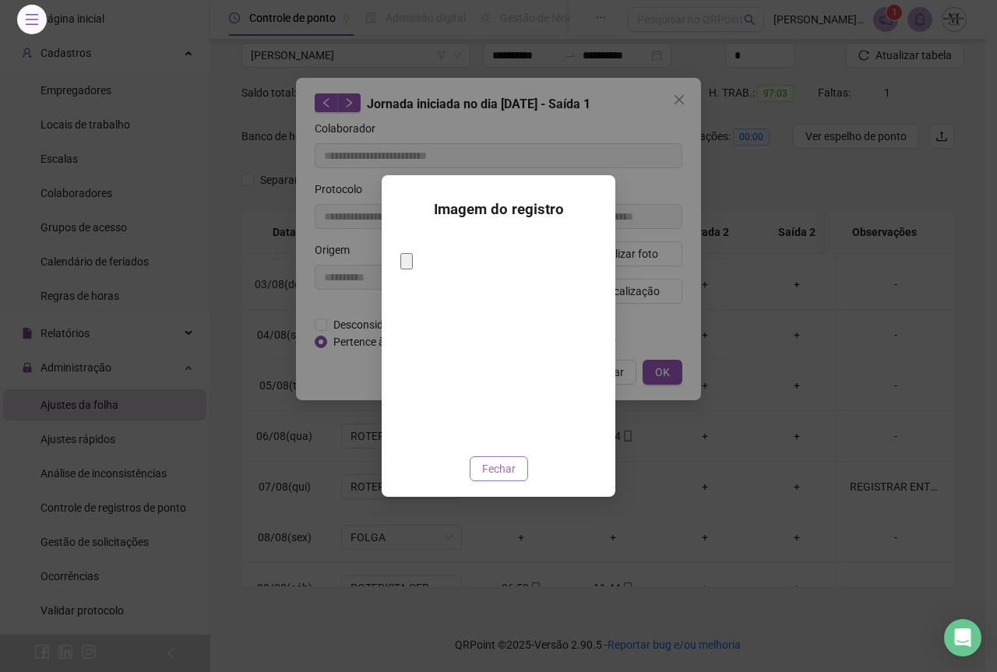
click at [503, 460] on span "Fechar" at bounding box center [498, 468] width 33 height 17
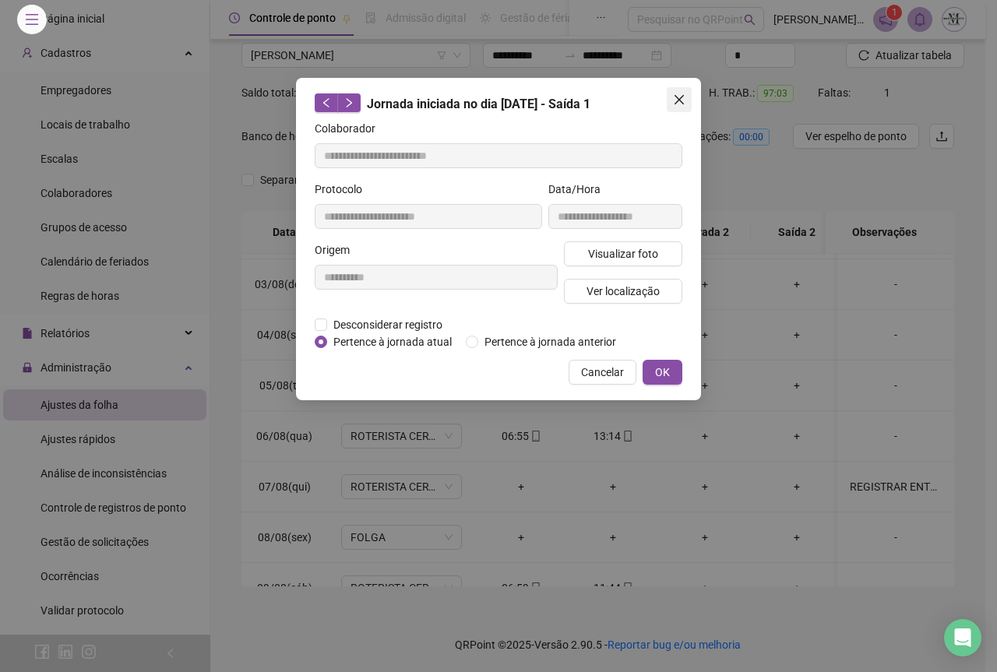
click at [686, 104] on span "Close" at bounding box center [679, 99] width 25 height 12
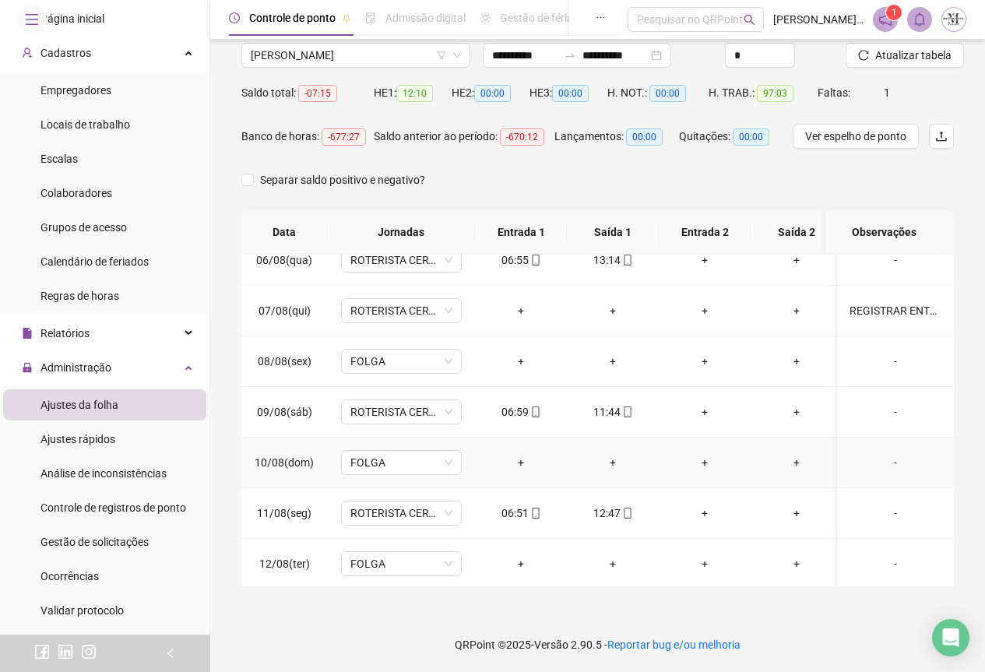
scroll to position [329, 0]
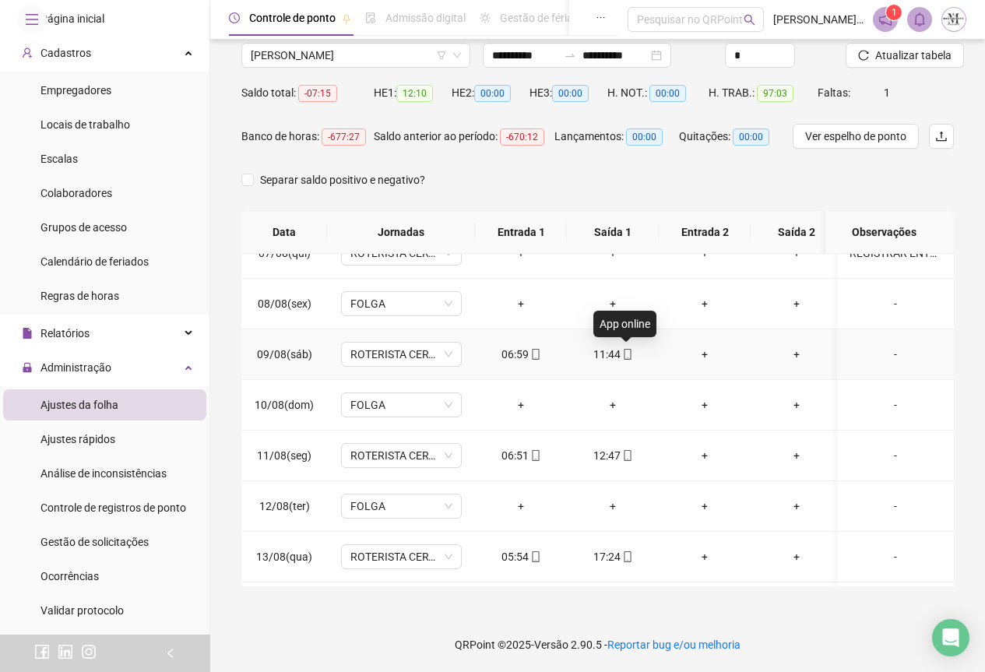
click at [627, 358] on icon "mobile" at bounding box center [627, 354] width 11 height 11
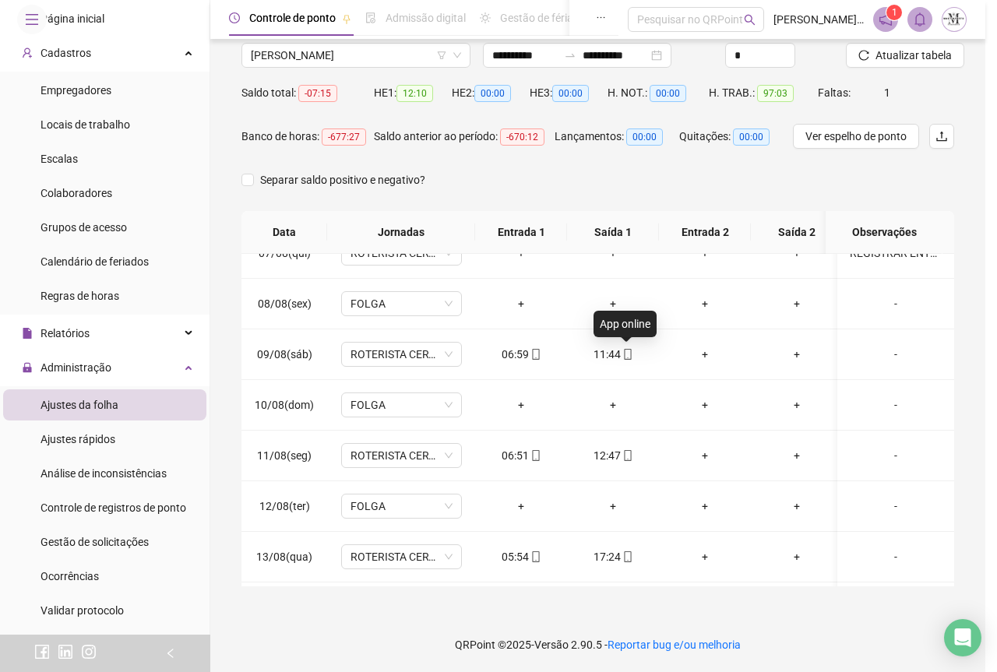
type input "**********"
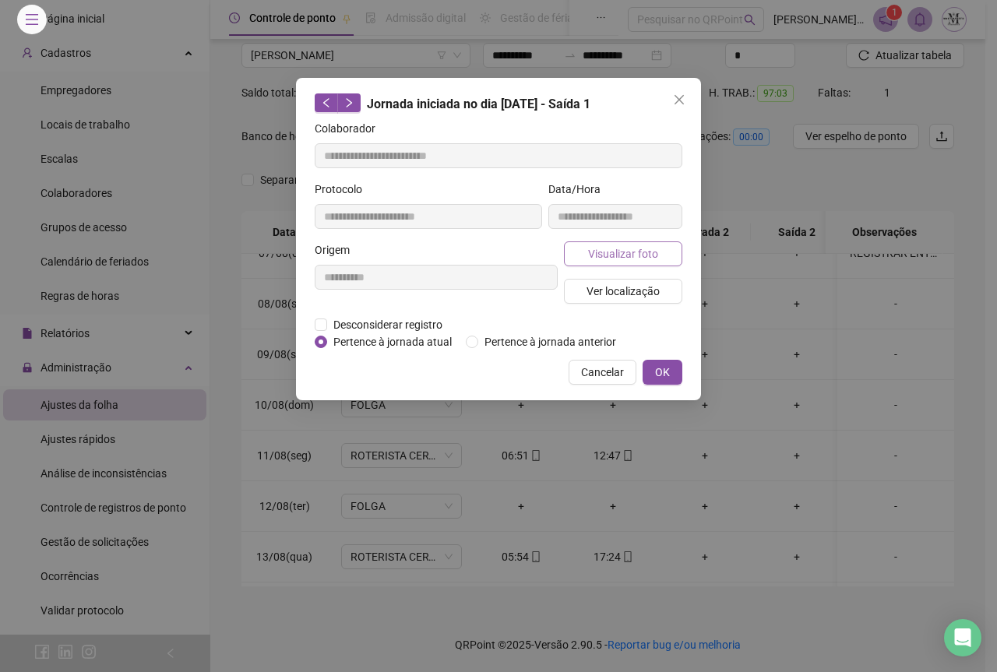
click at [617, 254] on span "Visualizar foto" at bounding box center [623, 253] width 70 height 17
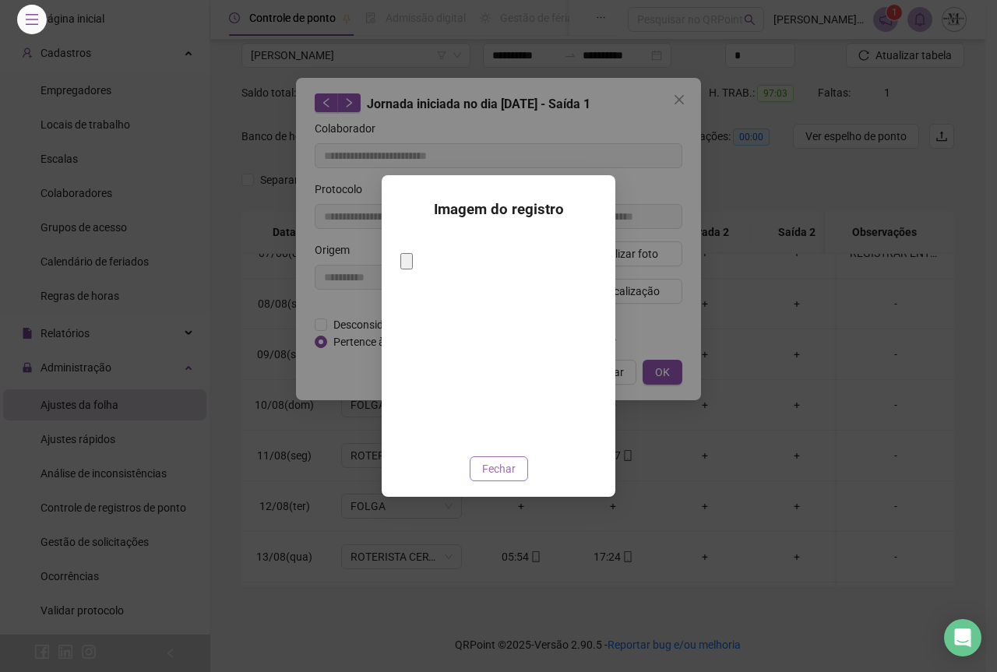
click at [501, 460] on span "Fechar" at bounding box center [498, 468] width 33 height 17
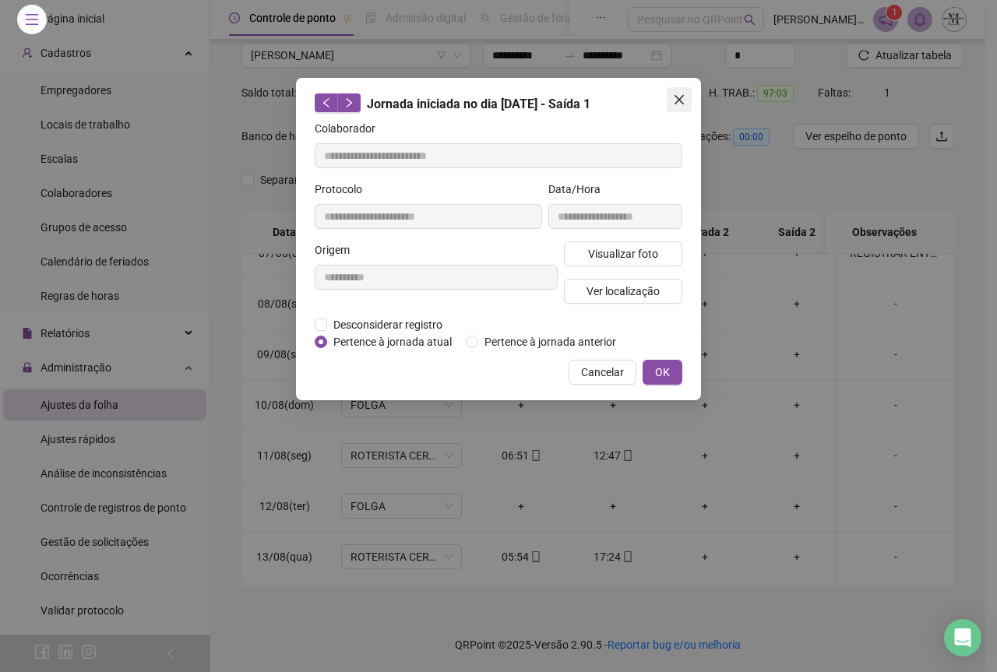
click at [678, 96] on icon "close" at bounding box center [679, 99] width 12 height 12
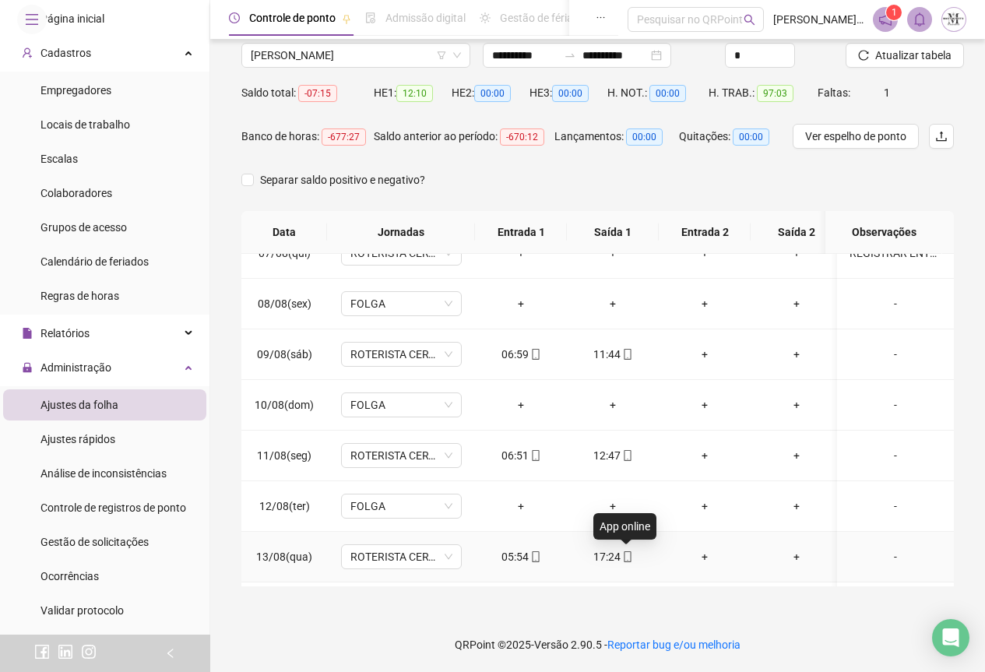
click at [624, 558] on icon "mobile" at bounding box center [627, 556] width 7 height 11
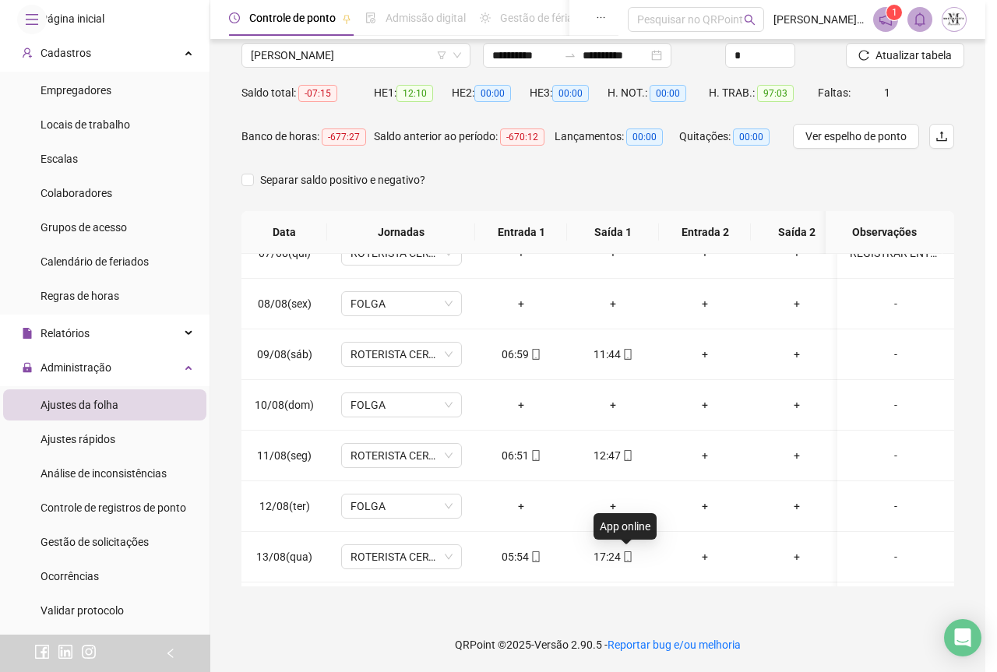
type input "**********"
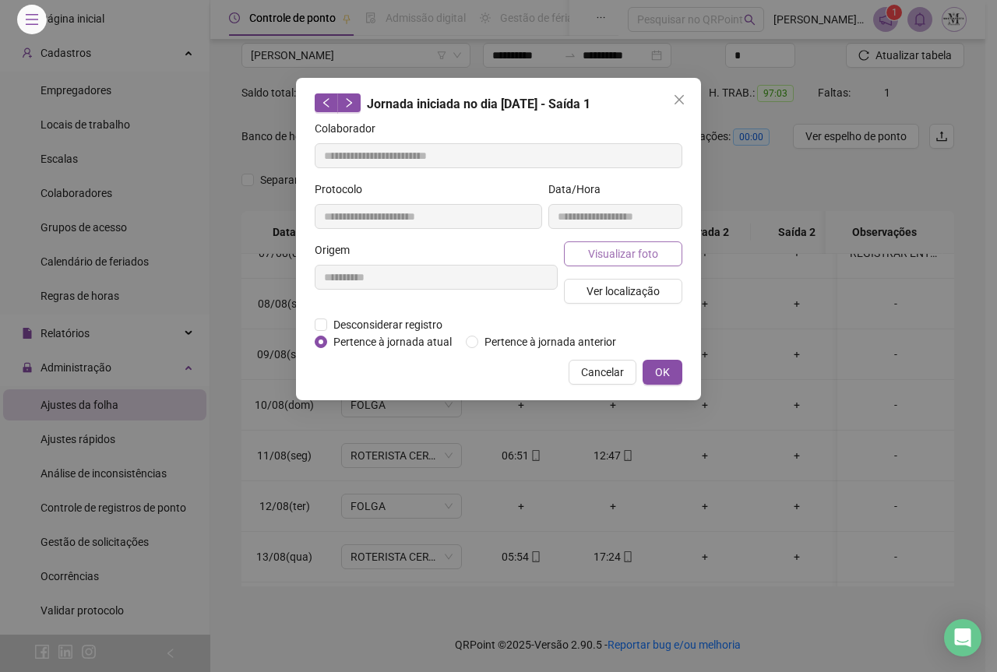
click at [620, 262] on button "Visualizar foto" at bounding box center [623, 253] width 118 height 25
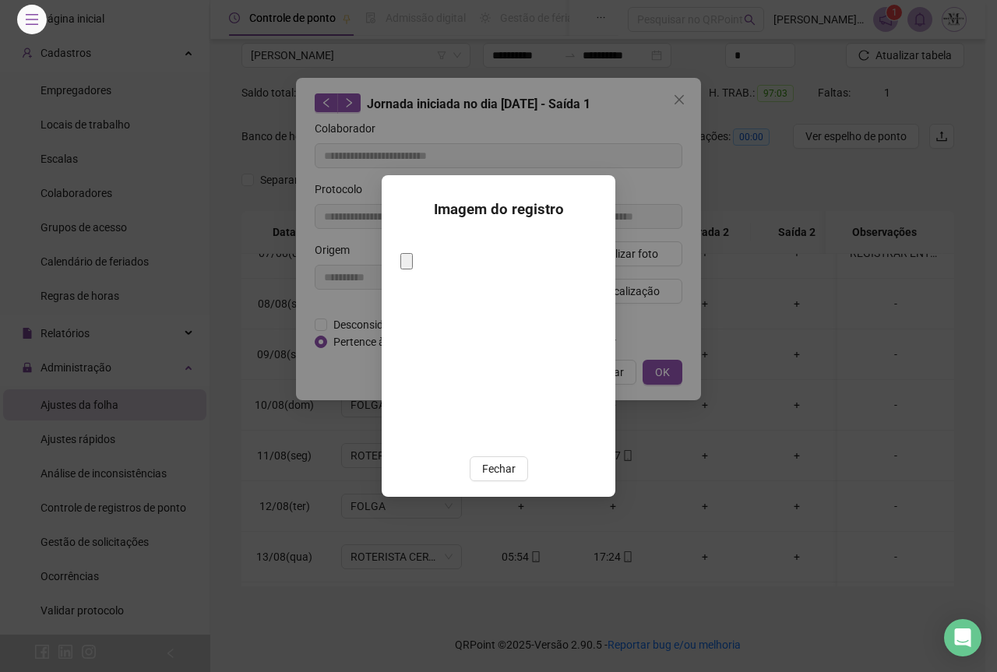
drag, startPoint x: 505, startPoint y: 454, endPoint x: 591, endPoint y: 379, distance: 114.3
click at [506, 460] on span "Fechar" at bounding box center [498, 468] width 33 height 17
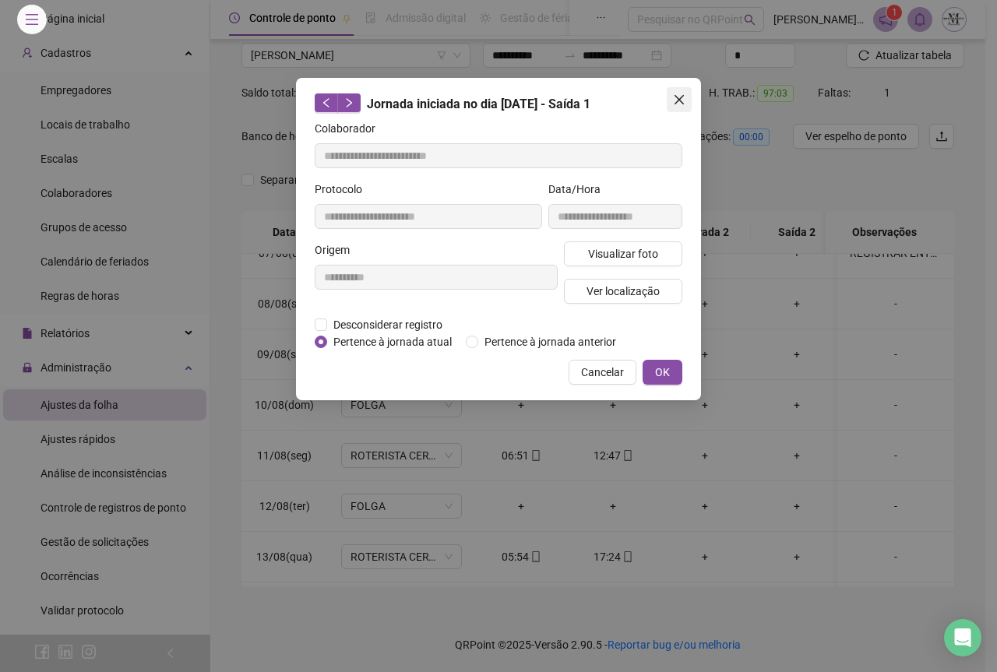
click at [680, 90] on button "Close" at bounding box center [679, 99] width 25 height 25
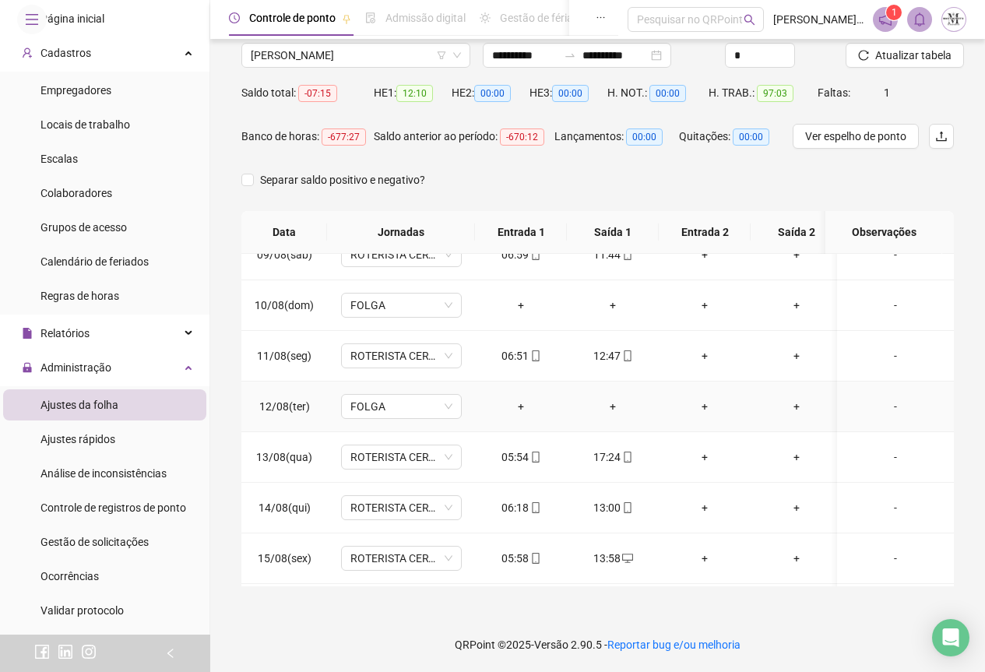
scroll to position [563, 0]
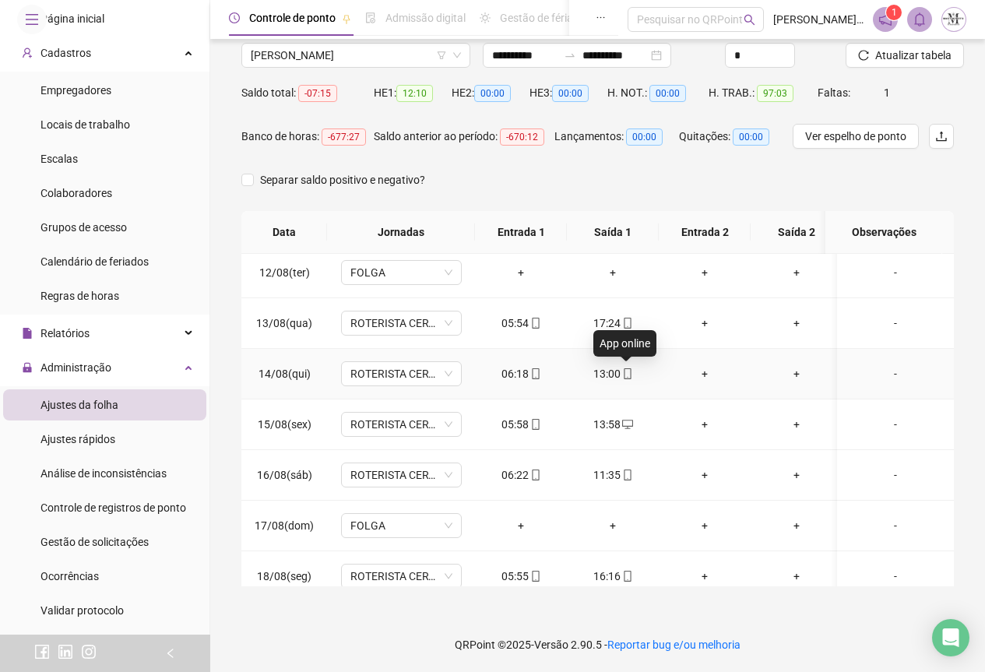
click at [630, 373] on icon "mobile" at bounding box center [627, 373] width 7 height 11
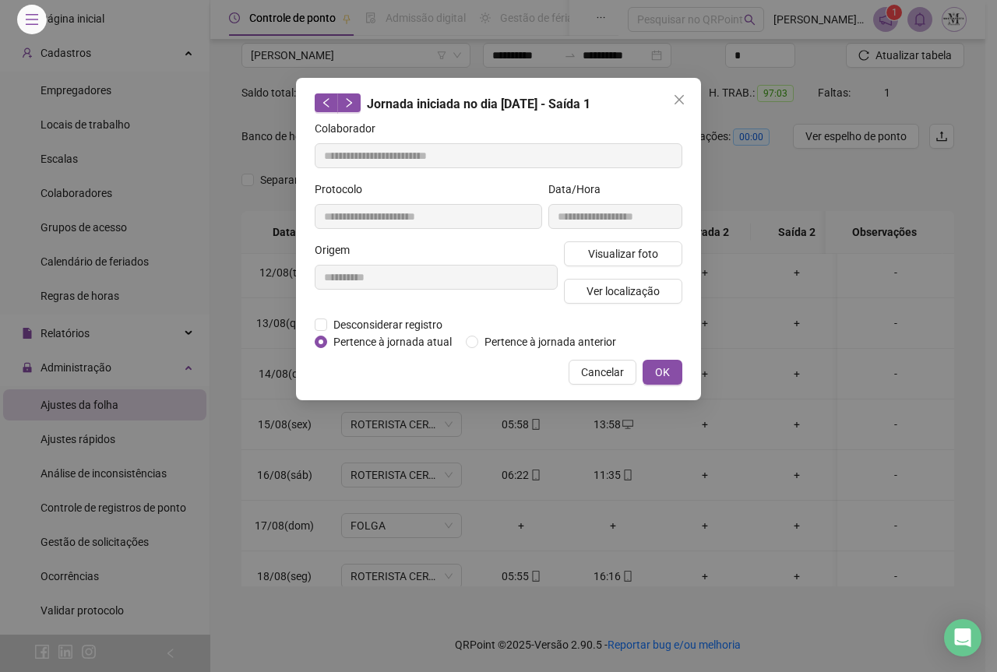
type input "**********"
click at [611, 252] on span "Visualizar foto" at bounding box center [623, 253] width 70 height 17
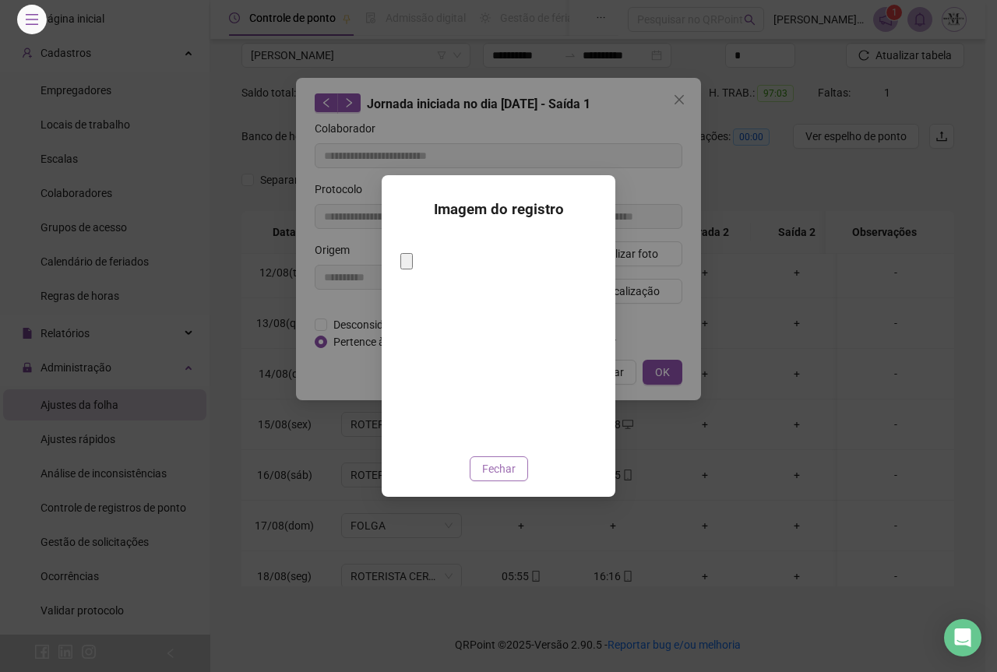
click at [506, 460] on span "Fechar" at bounding box center [498, 468] width 33 height 17
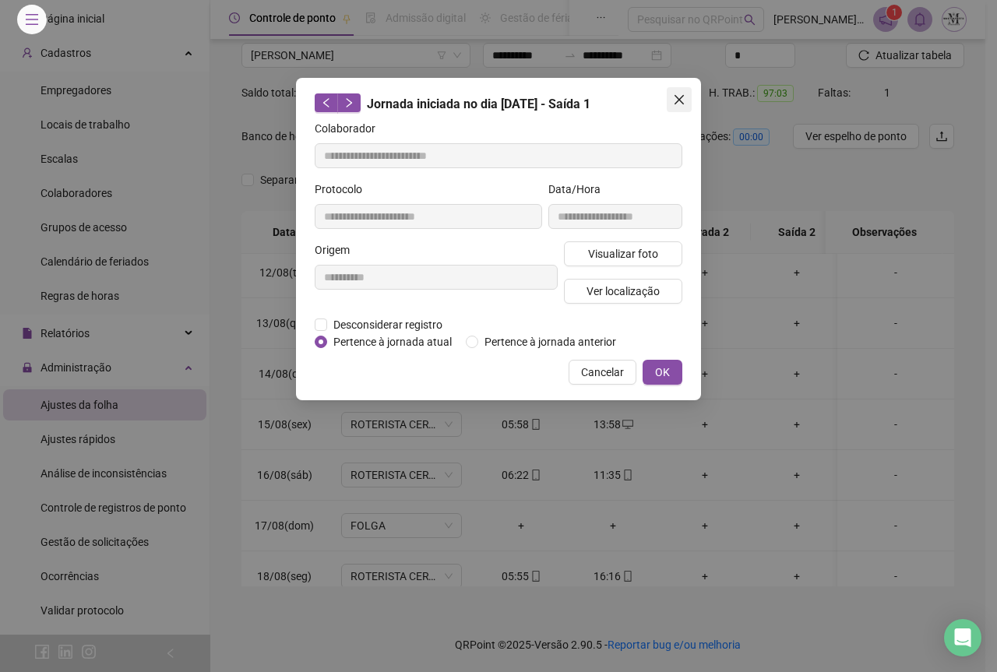
click at [676, 92] on button "Close" at bounding box center [679, 99] width 25 height 25
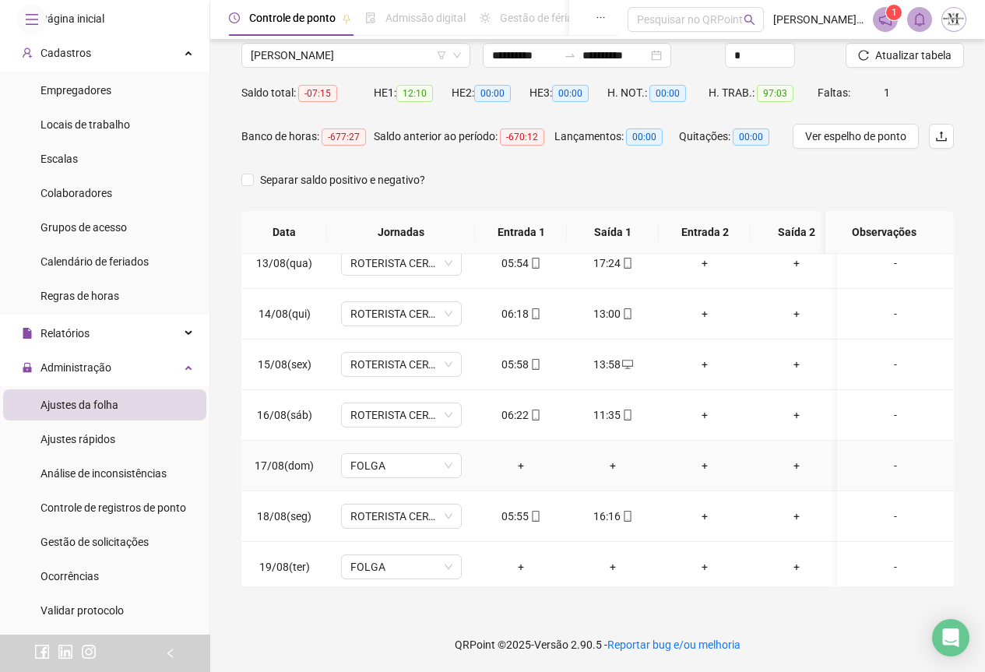
scroll to position [641, 0]
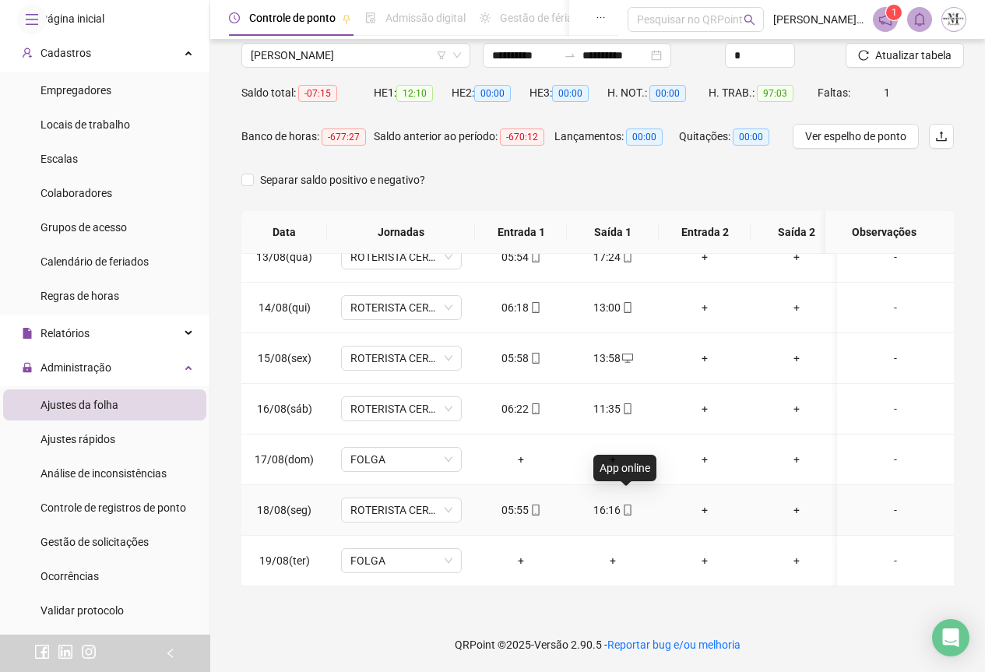
click at [629, 505] on icon "mobile" at bounding box center [627, 510] width 11 height 11
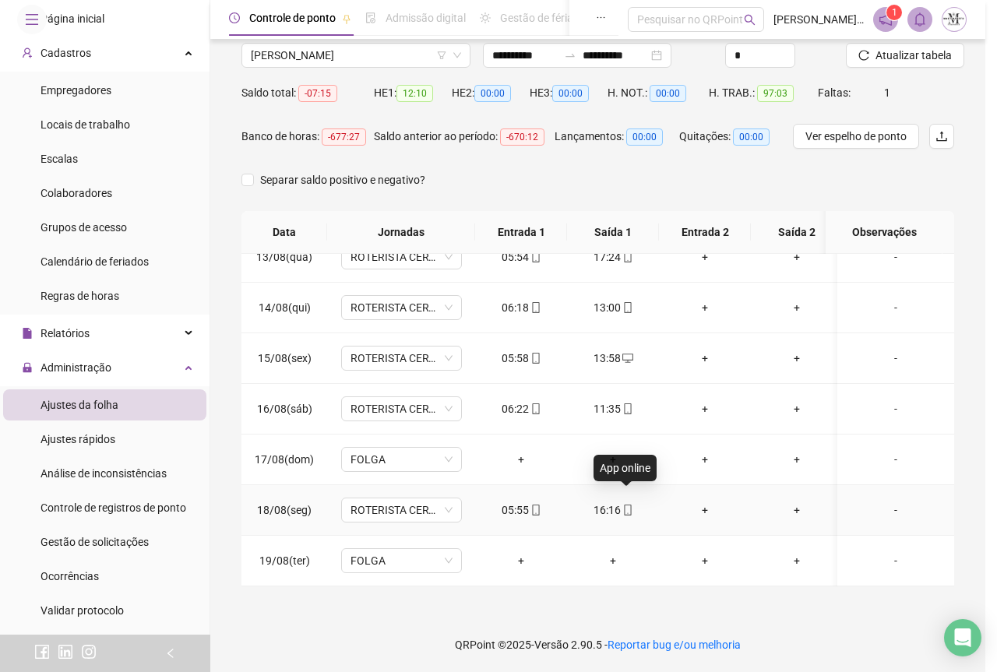
type input "**********"
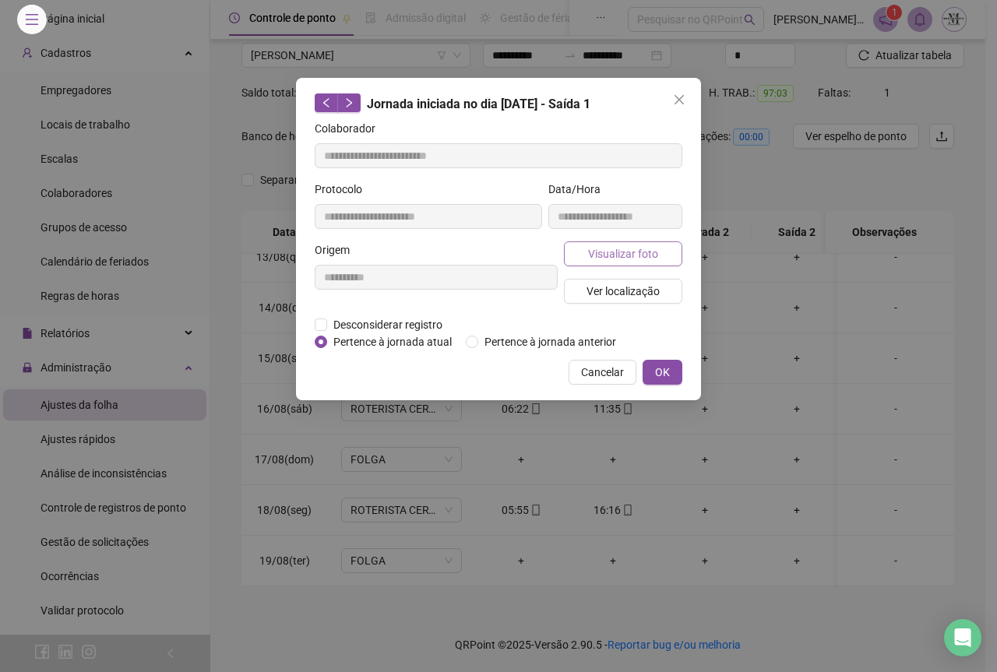
click at [637, 259] on span "Visualizar foto" at bounding box center [623, 253] width 70 height 17
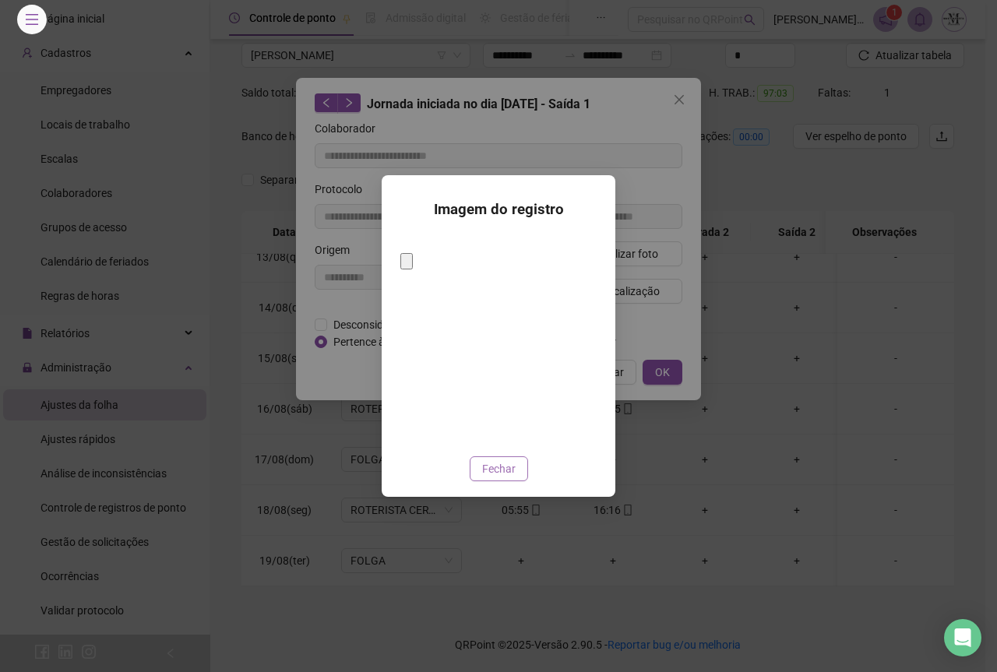
click at [506, 460] on span "Fechar" at bounding box center [498, 468] width 33 height 17
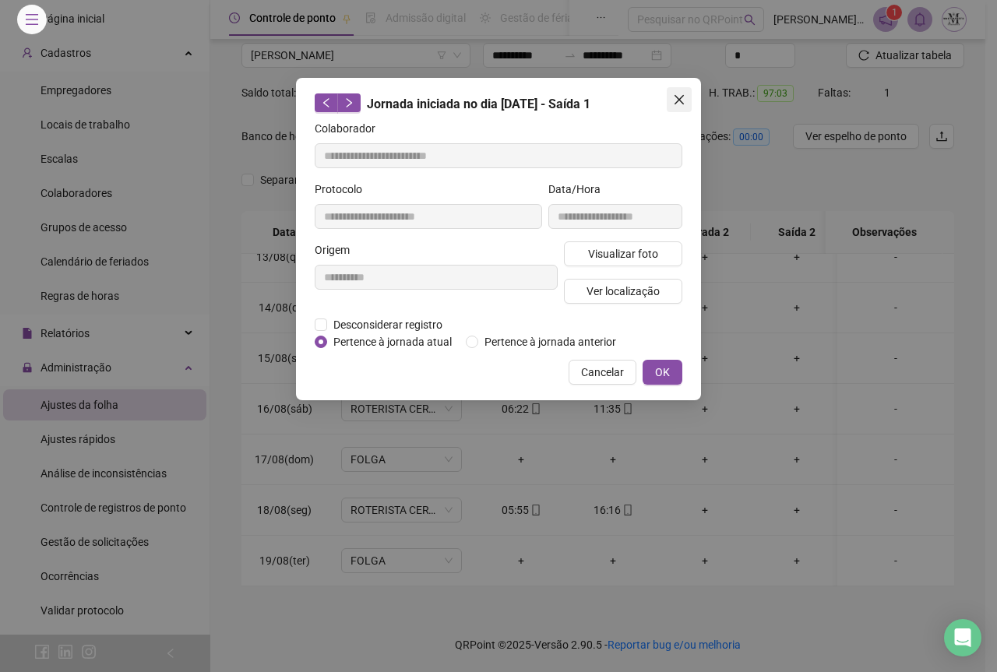
click at [675, 97] on icon "close" at bounding box center [679, 99] width 9 height 9
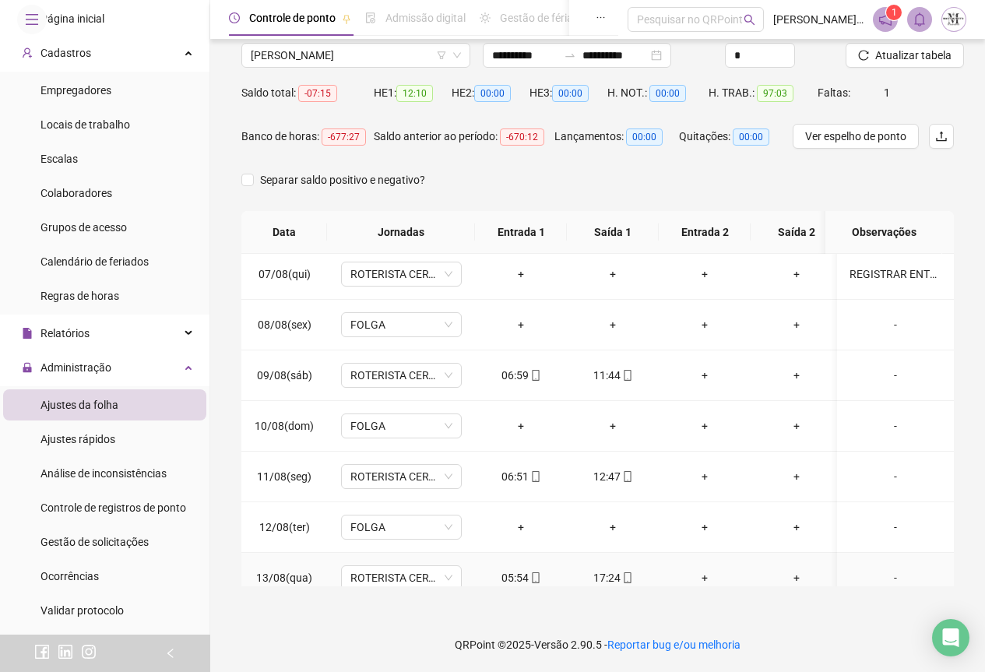
scroll to position [174, 0]
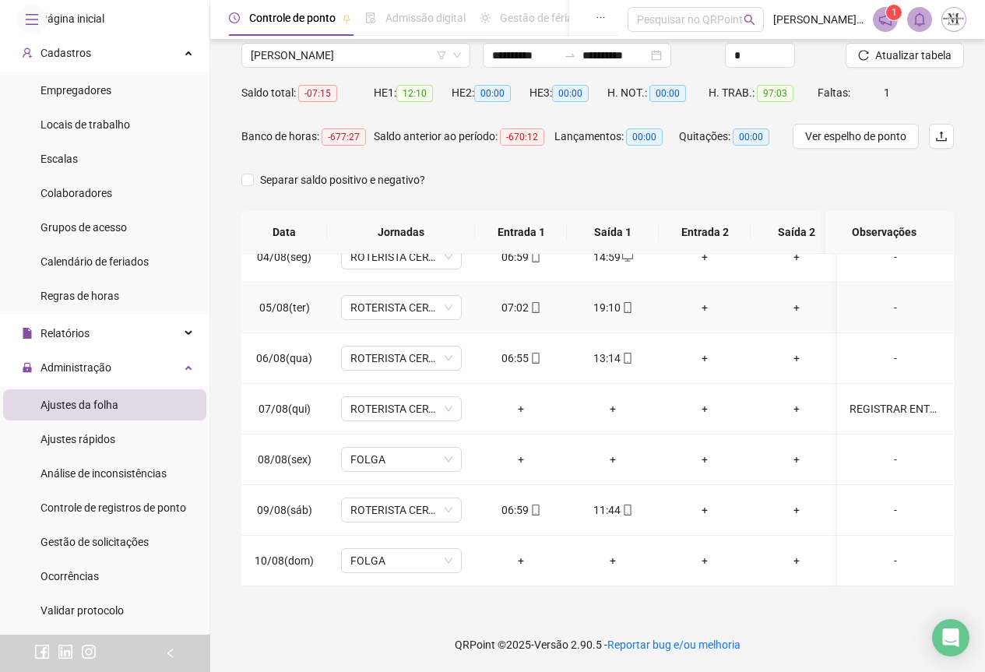
click at [624, 308] on icon "mobile" at bounding box center [627, 307] width 7 height 11
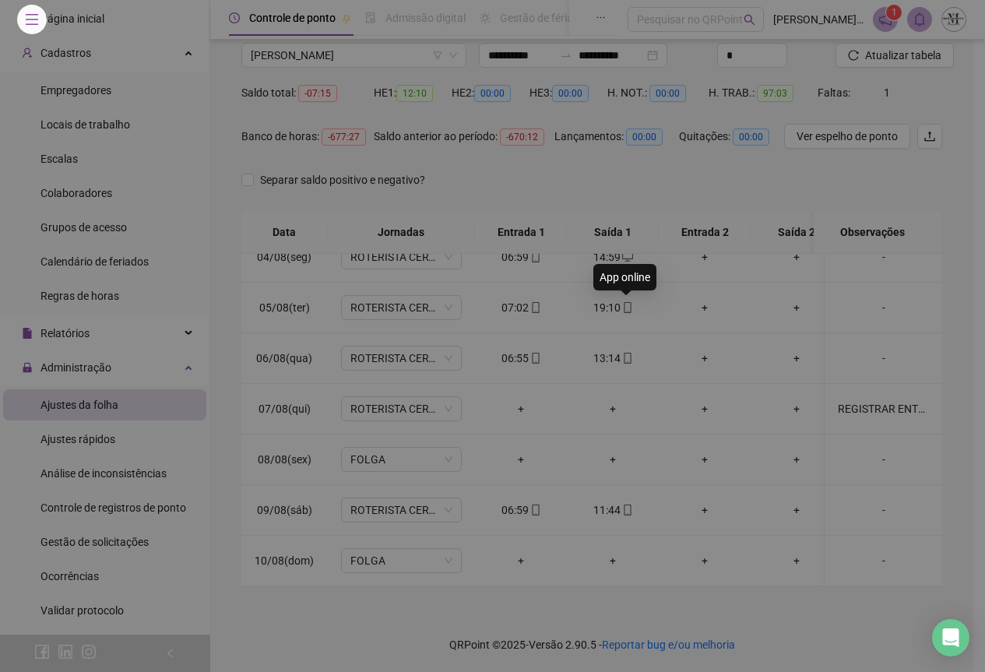
type input "**********"
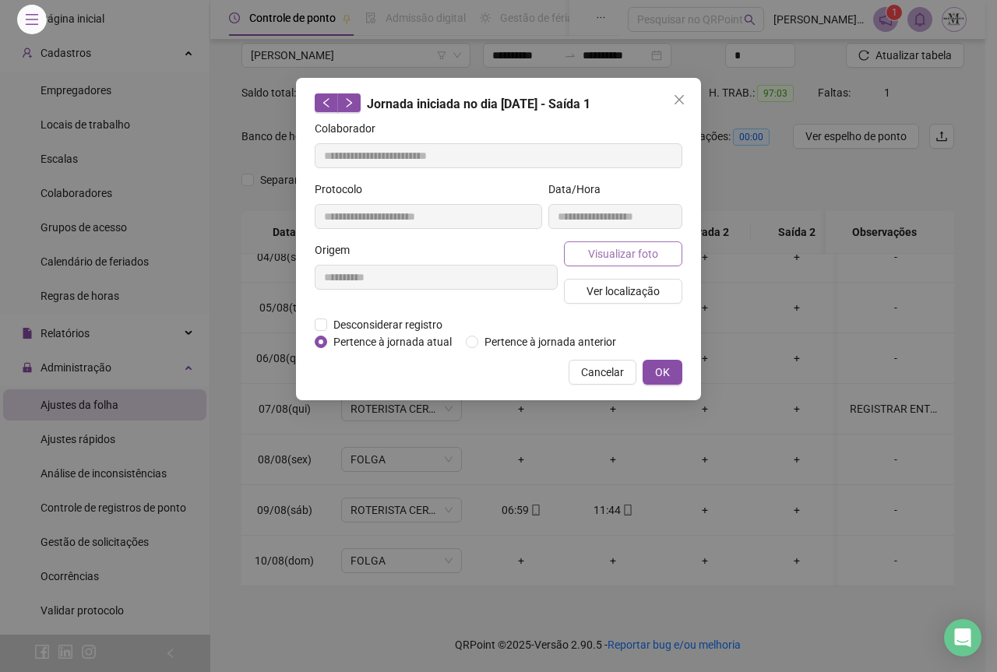
click at [609, 248] on span "Visualizar foto" at bounding box center [623, 253] width 70 height 17
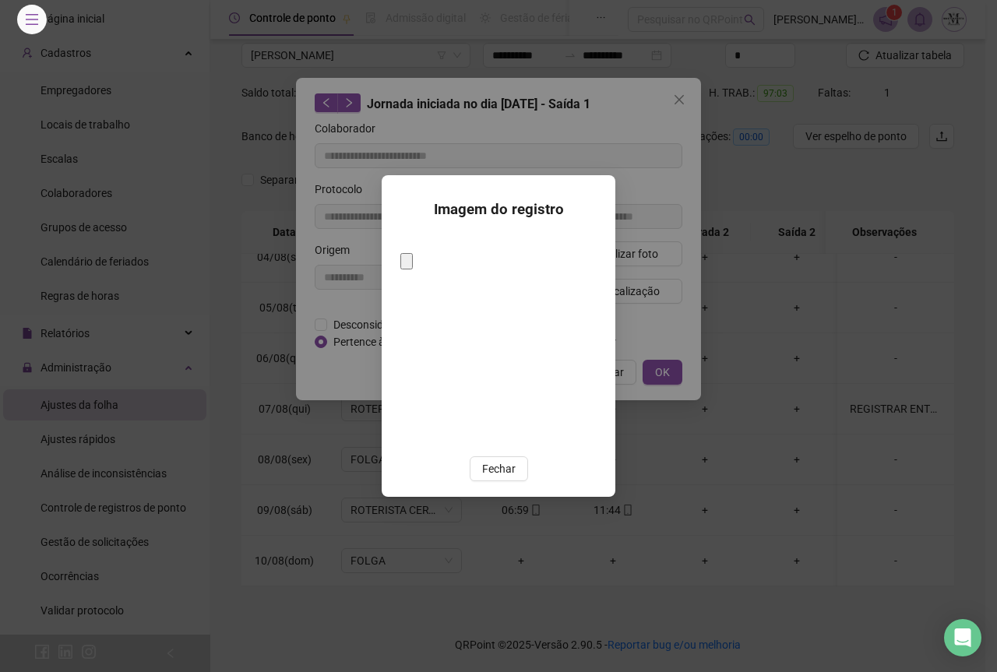
click at [506, 463] on span "Fechar" at bounding box center [498, 468] width 33 height 17
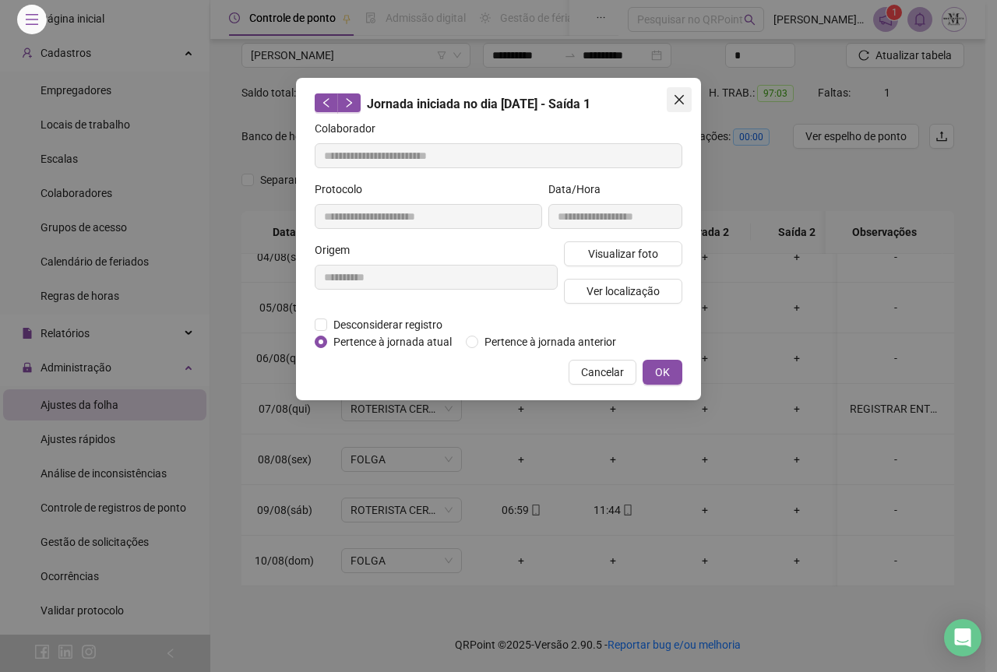
click at [682, 104] on icon "close" at bounding box center [679, 99] width 12 height 12
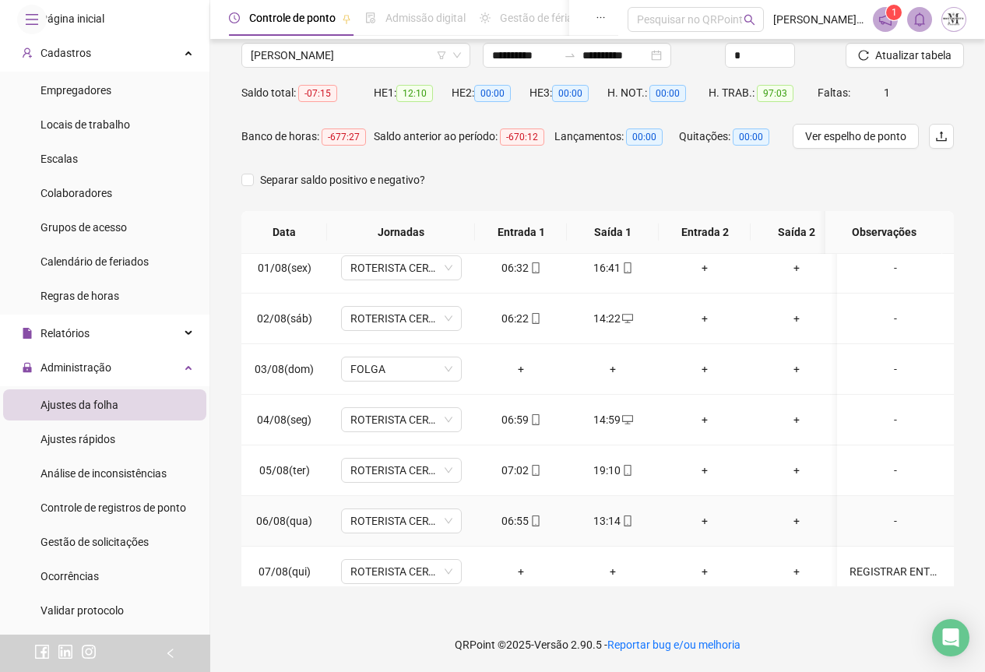
scroll to position [0, 0]
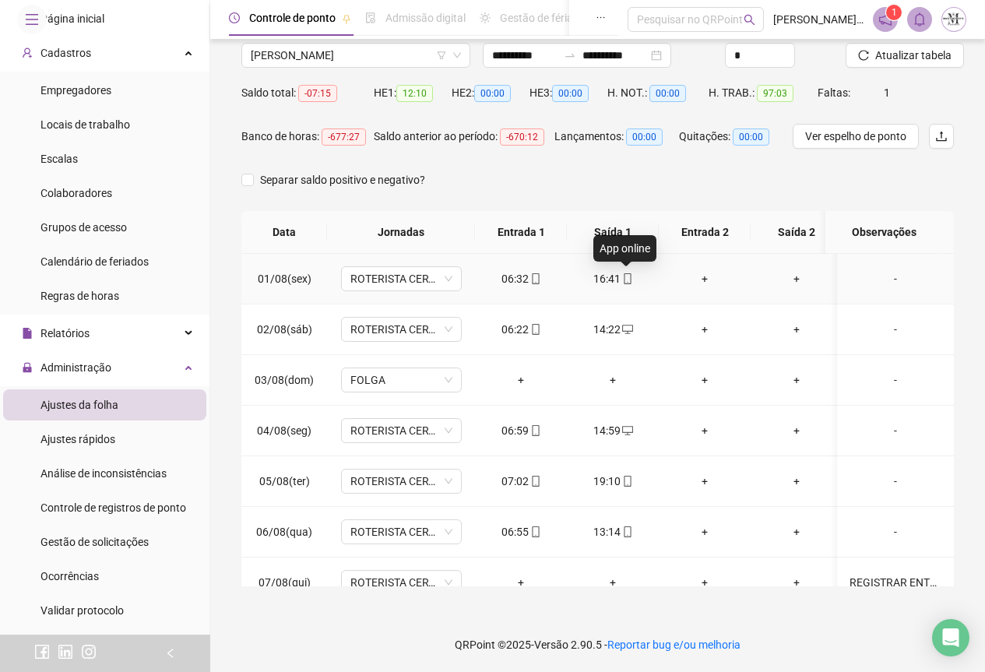
click at [625, 290] on td "16:41" at bounding box center [613, 279] width 92 height 51
click at [629, 277] on icon "mobile" at bounding box center [627, 278] width 11 height 11
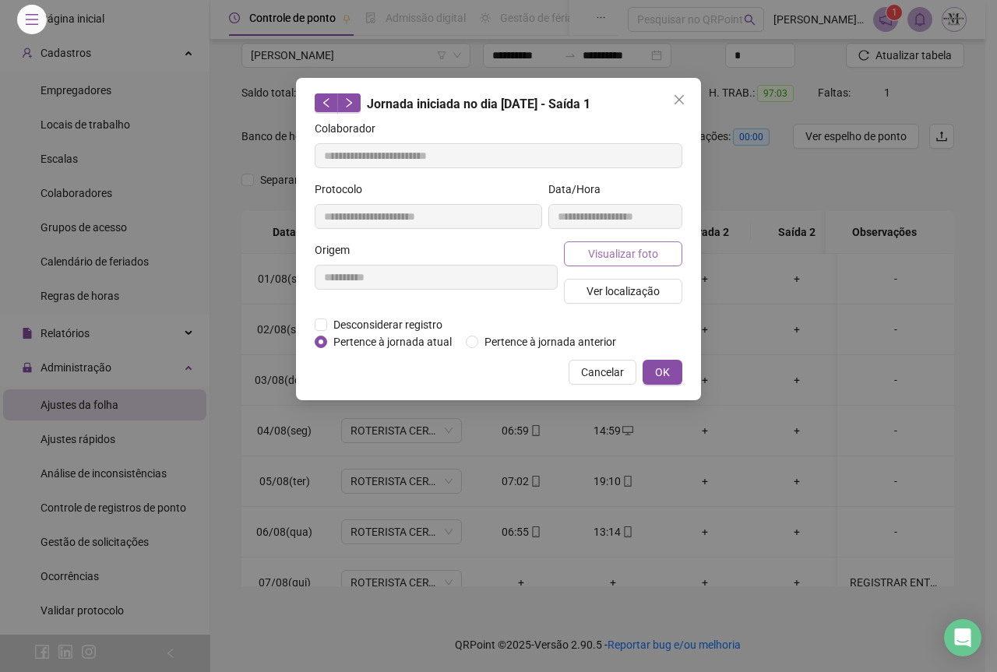
type input "**********"
click at [616, 252] on span "Visualizar foto" at bounding box center [623, 253] width 70 height 17
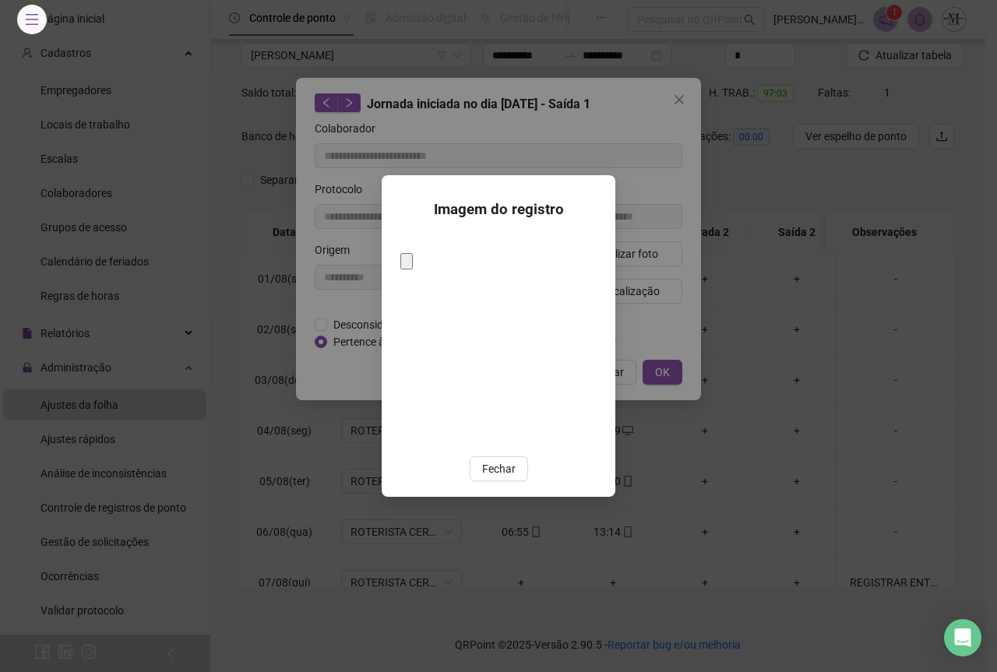
click at [400, 248] on img at bounding box center [400, 248] width 0 height 0
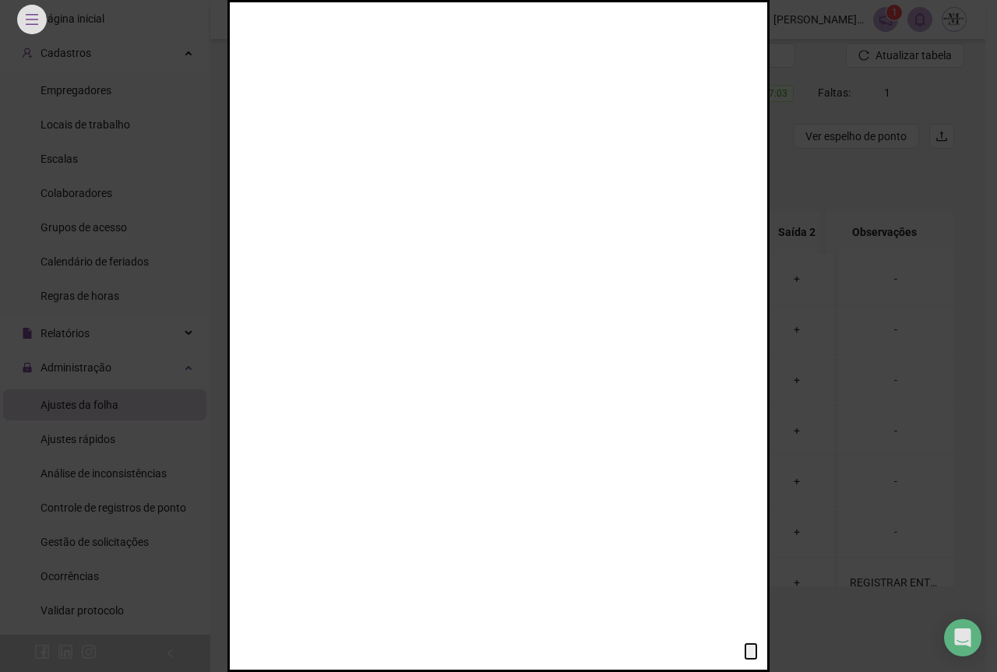
click at [516, 284] on img at bounding box center [338, 79] width 504 height 672
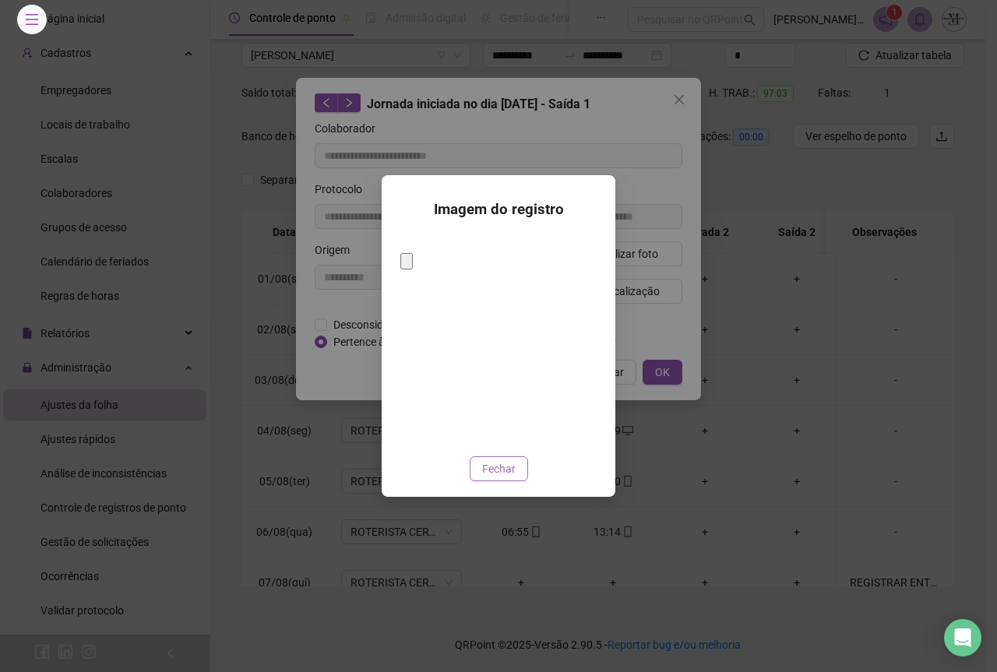
click at [503, 460] on span "Fechar" at bounding box center [498, 468] width 33 height 17
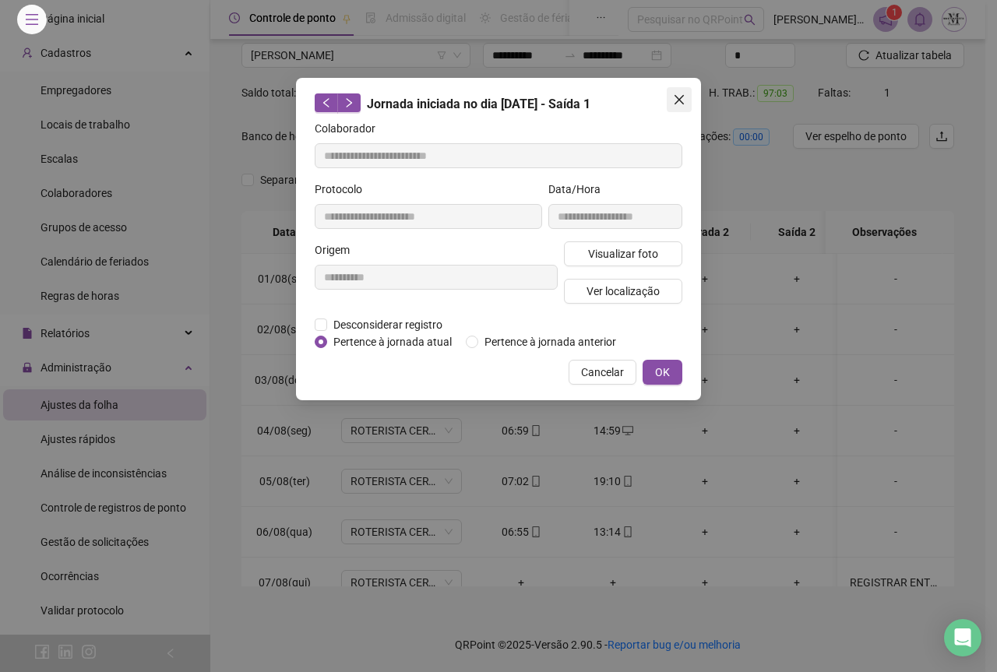
click at [680, 104] on icon "close" at bounding box center [679, 99] width 12 height 12
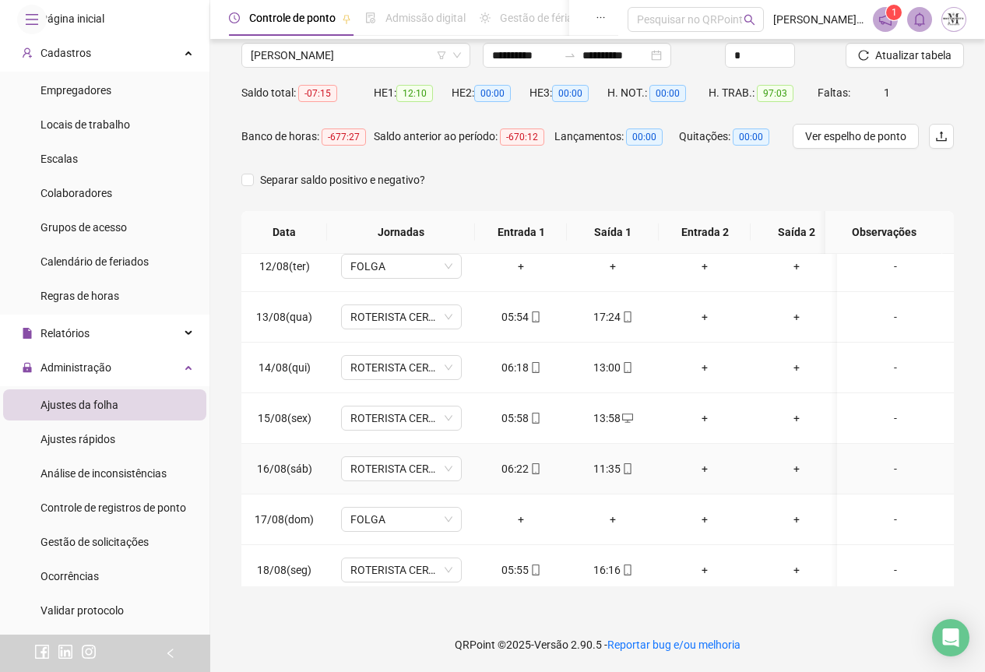
scroll to position [641, 0]
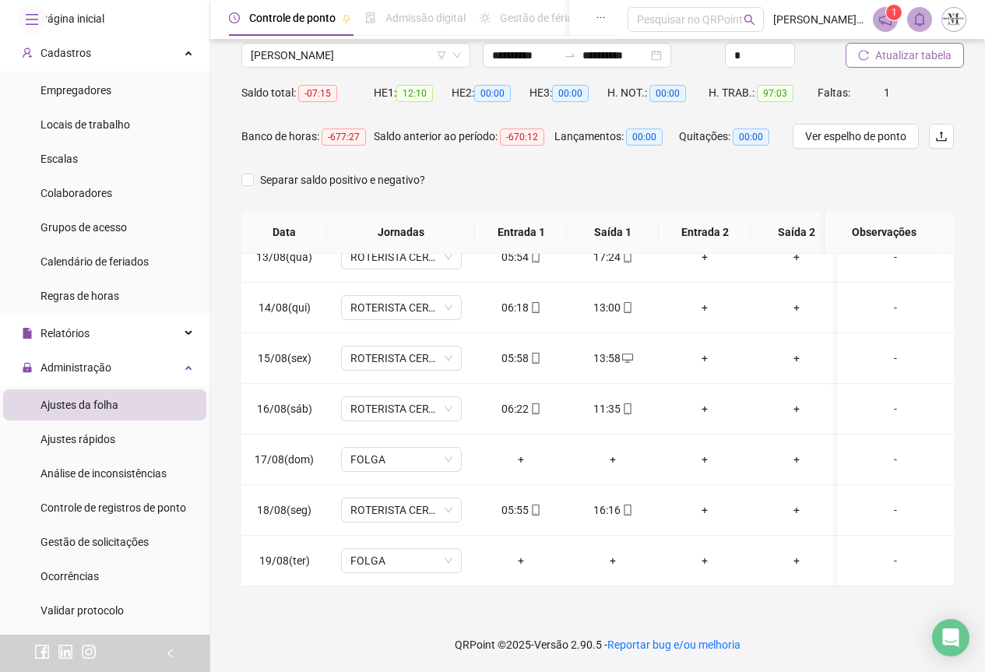
click at [903, 63] on span "Atualizar tabela" at bounding box center [914, 55] width 76 height 17
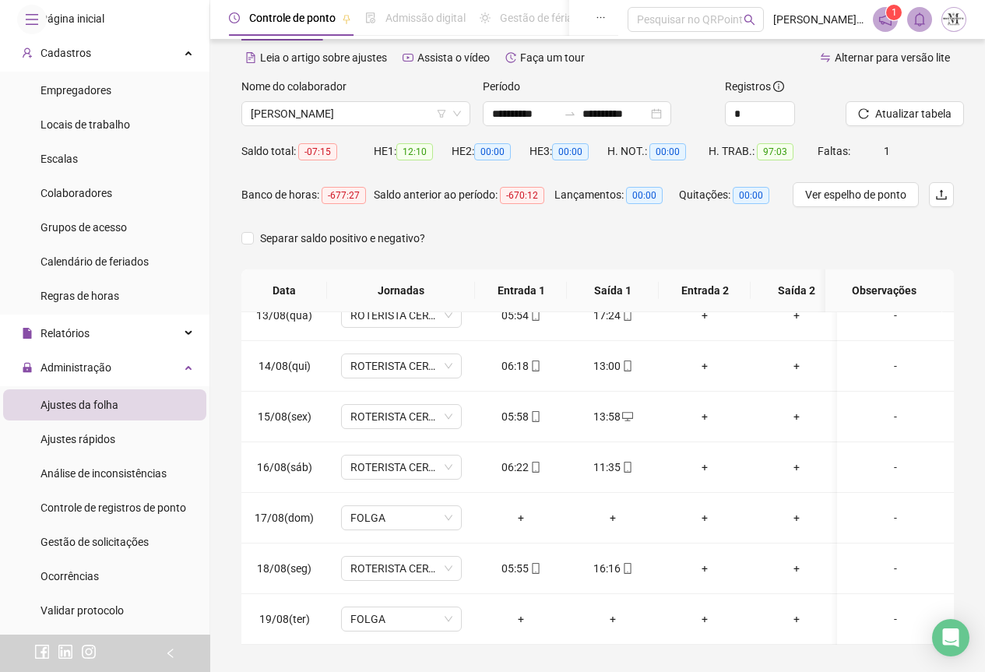
scroll to position [0, 0]
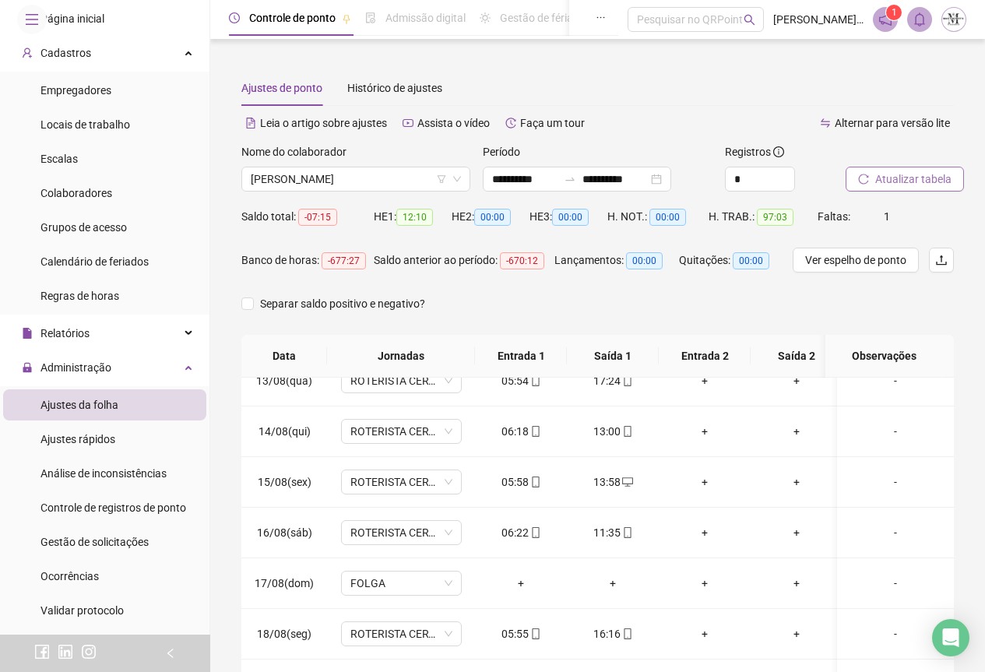
click at [901, 180] on span "Atualizar tabela" at bounding box center [914, 179] width 76 height 17
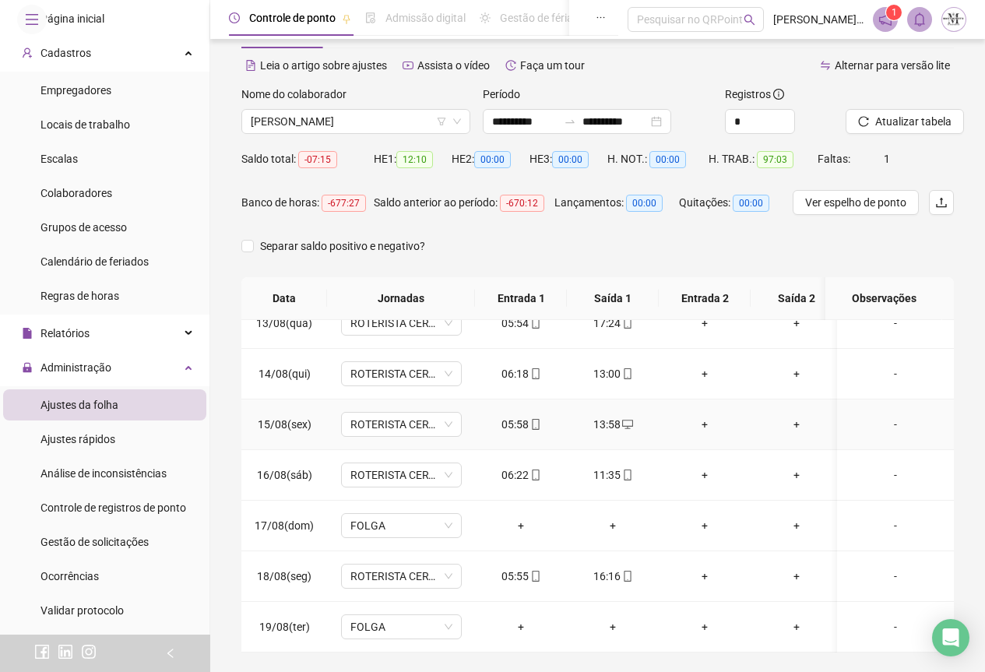
scroll to position [124, 0]
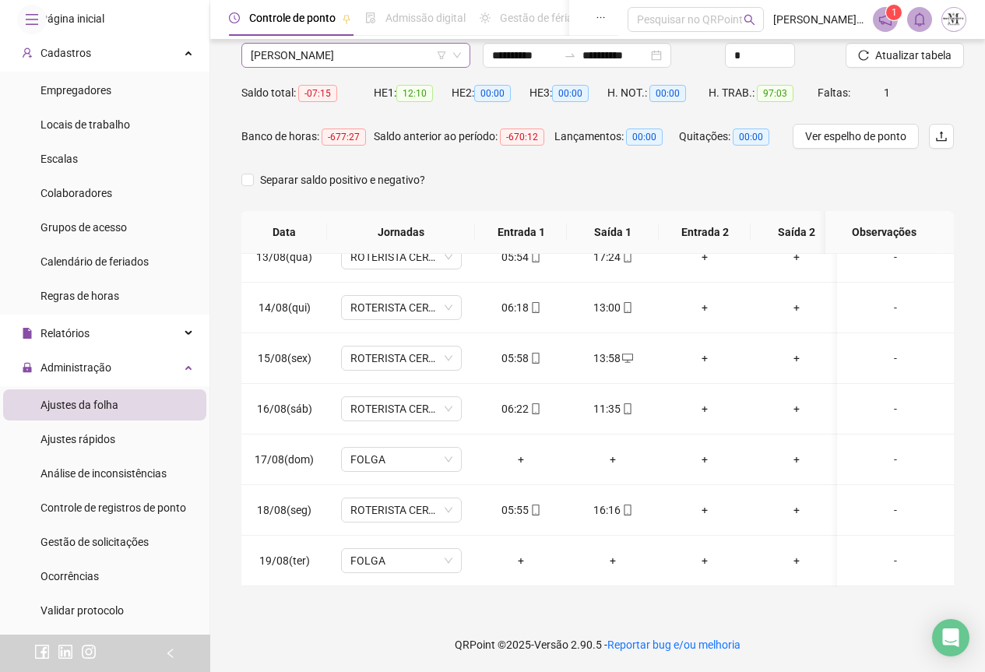
click at [354, 55] on span "[PERSON_NAME]" at bounding box center [356, 55] width 210 height 23
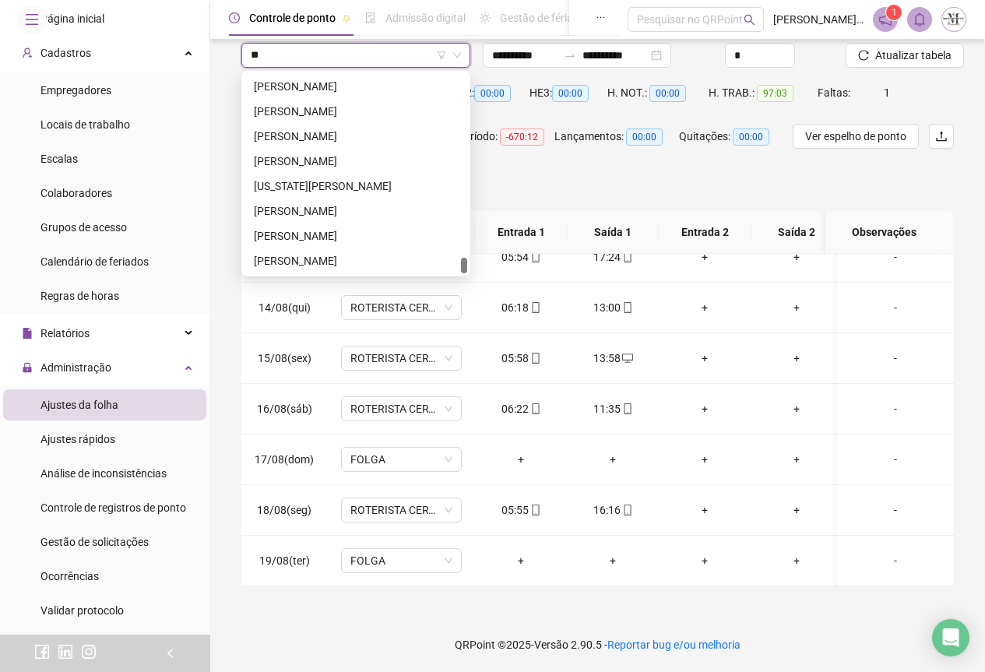
scroll to position [0, 0]
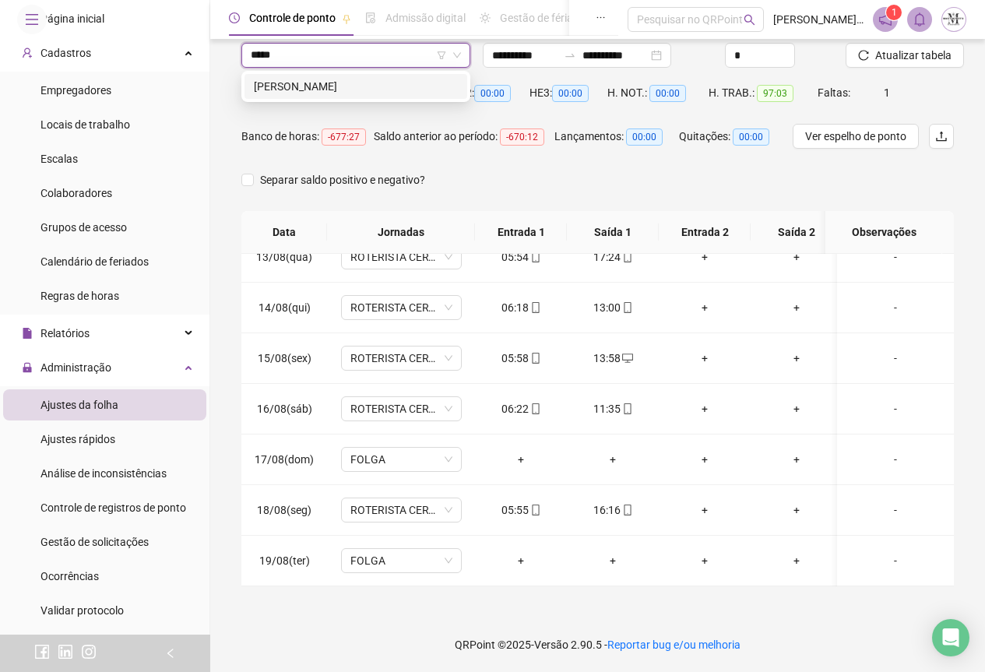
type input "******"
click at [343, 90] on div "[PERSON_NAME]" at bounding box center [356, 86] width 204 height 17
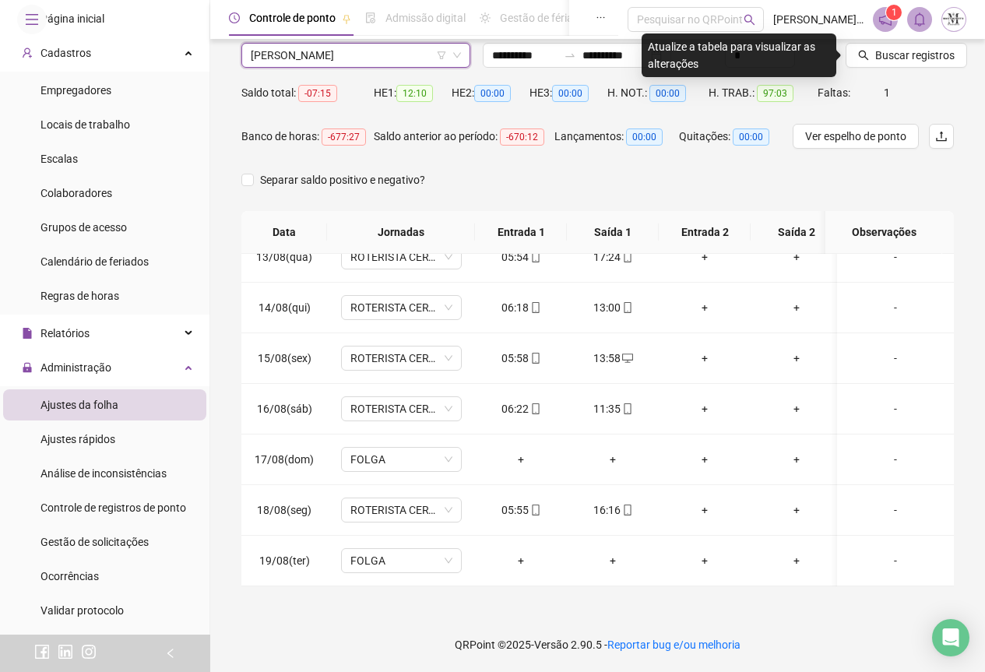
click at [301, 57] on span "[PERSON_NAME]" at bounding box center [356, 55] width 210 height 23
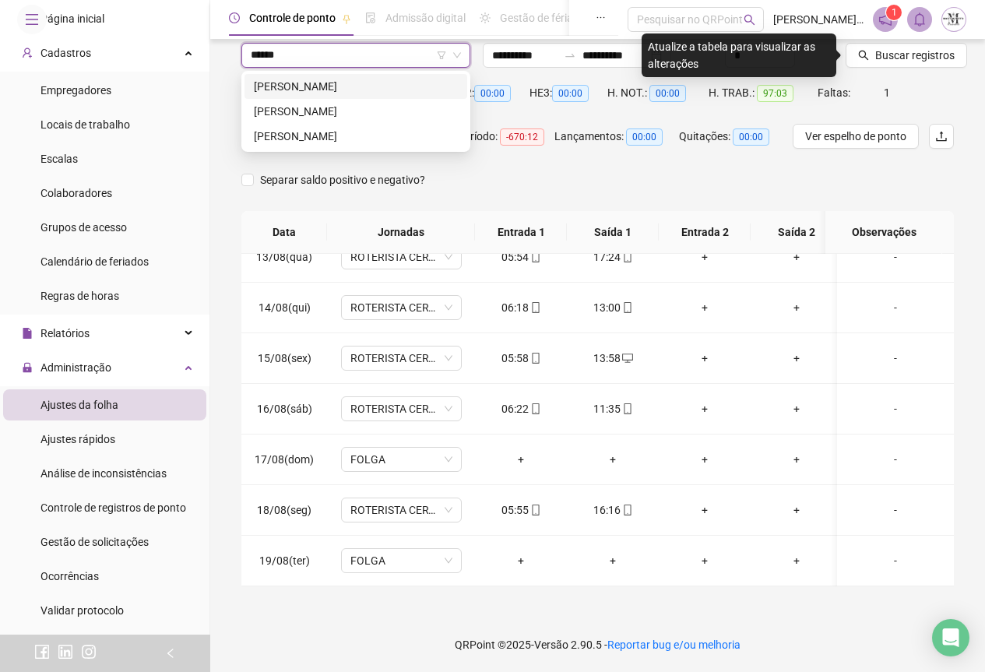
type input "*******"
click at [303, 133] on div "[PERSON_NAME]" at bounding box center [356, 136] width 204 height 17
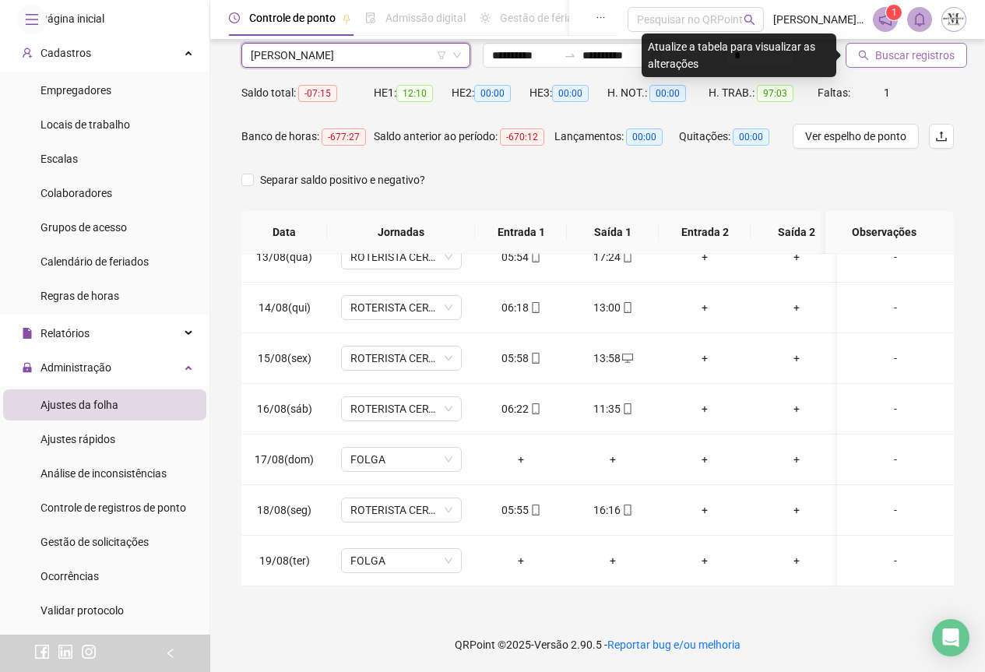
click at [887, 52] on span "Buscar registros" at bounding box center [915, 55] width 79 height 17
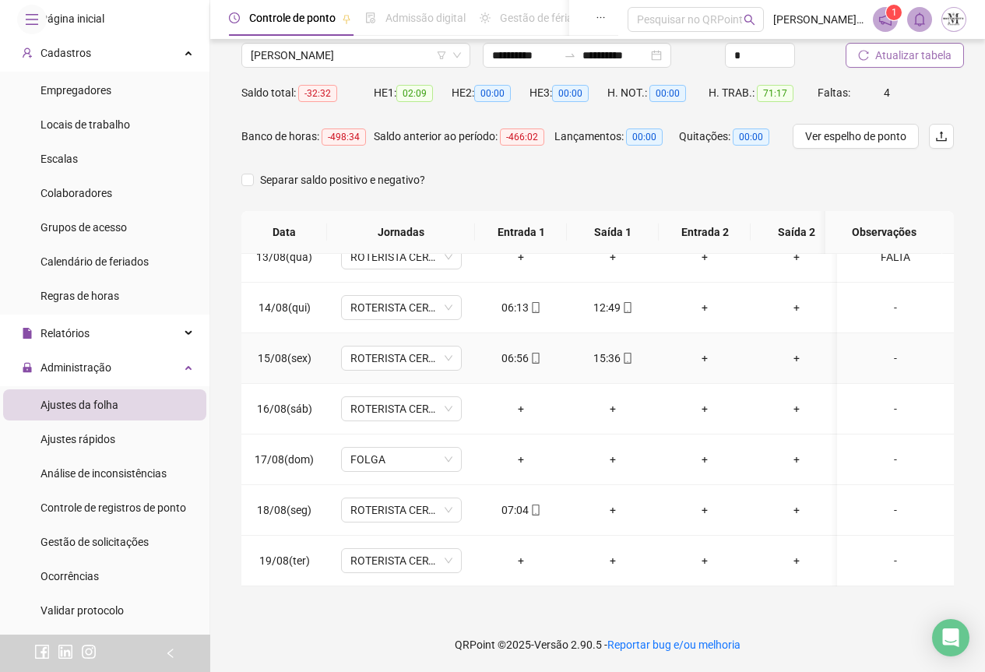
scroll to position [641, 0]
click at [882, 502] on div "-" at bounding box center [896, 510] width 92 height 17
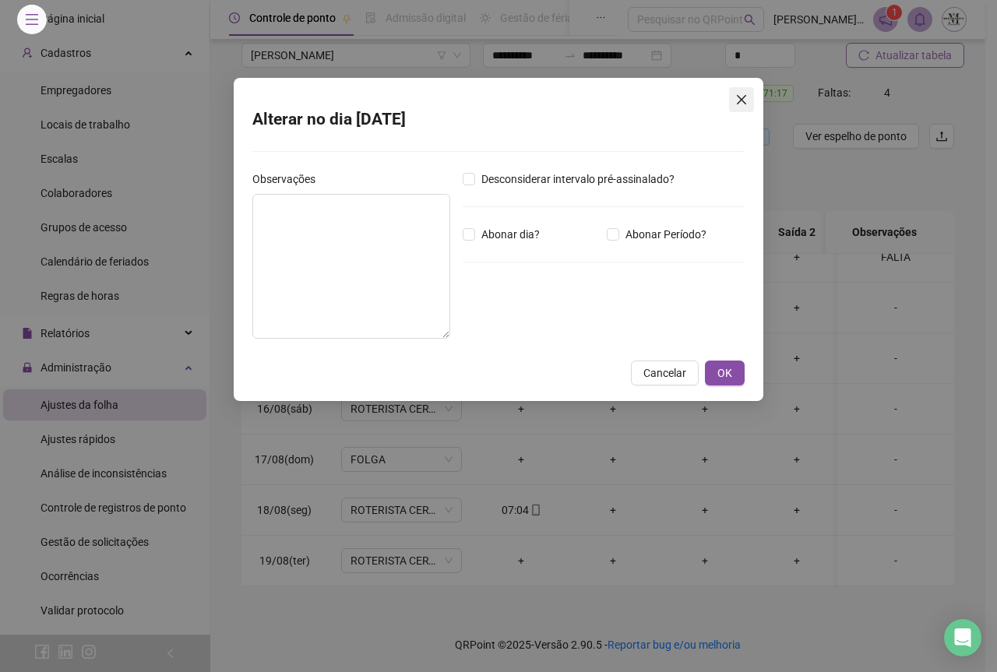
click at [742, 105] on icon "close" at bounding box center [741, 99] width 12 height 12
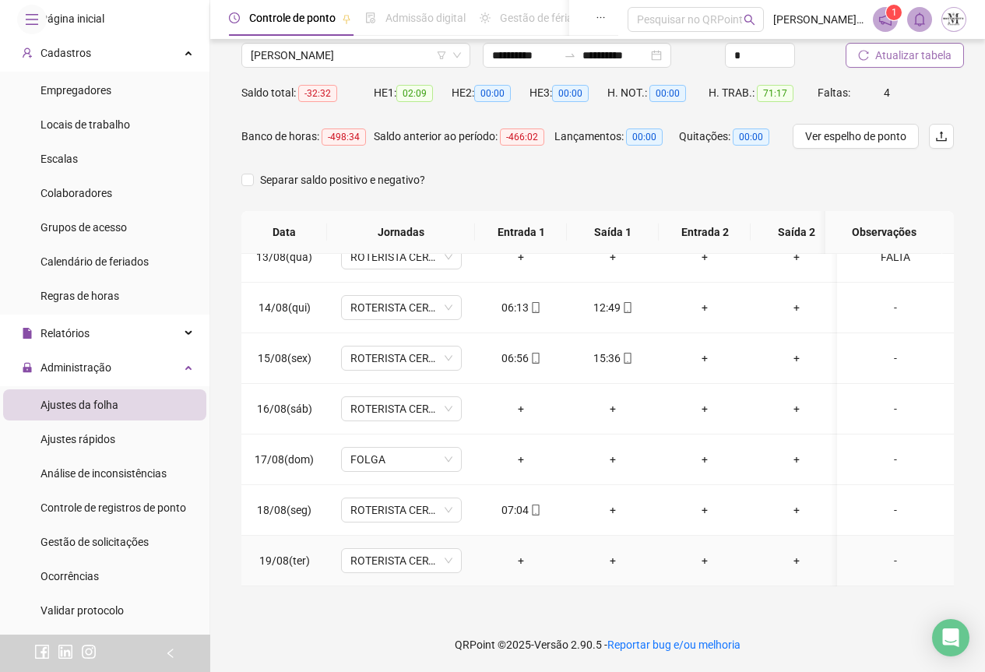
click at [886, 552] on div "-" at bounding box center [896, 560] width 92 height 17
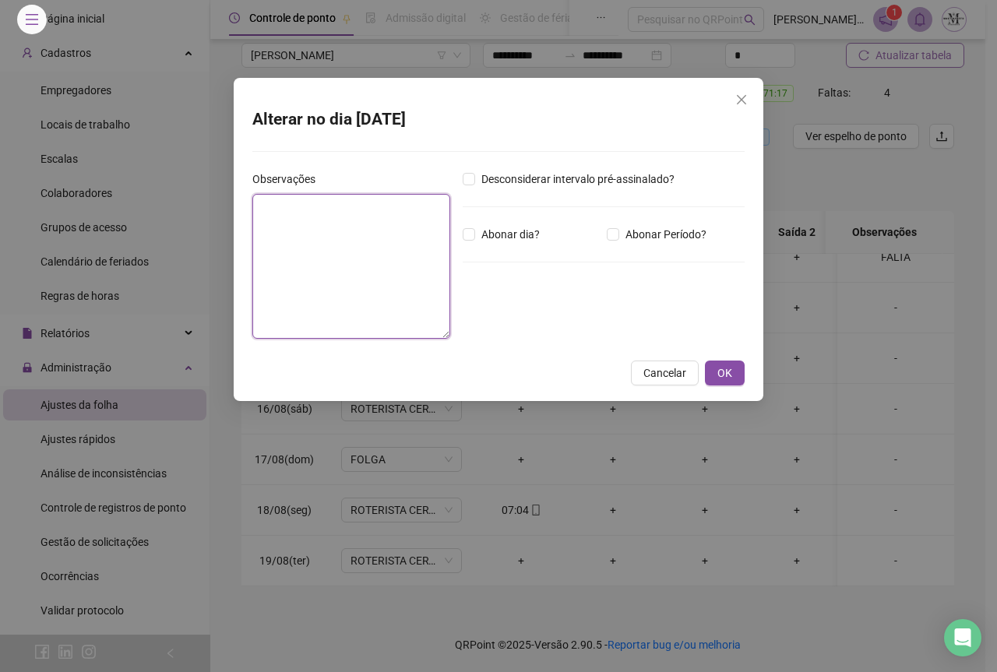
click at [346, 234] on textarea at bounding box center [351, 266] width 198 height 145
type textarea "*"
type textarea "**********"
click at [733, 364] on button "OK" at bounding box center [725, 373] width 40 height 25
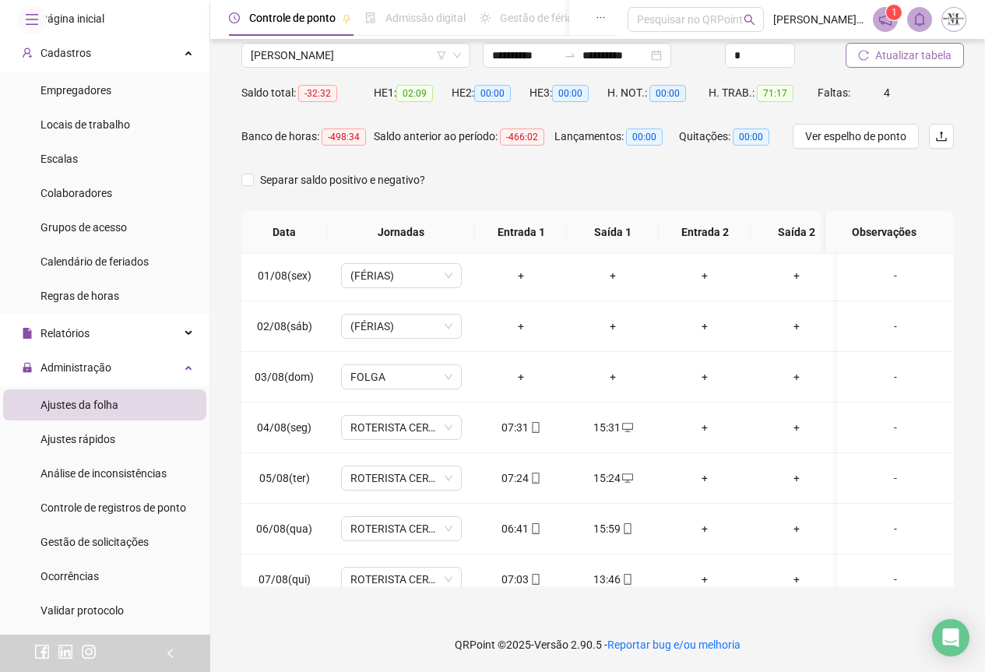
scroll to position [0, 0]
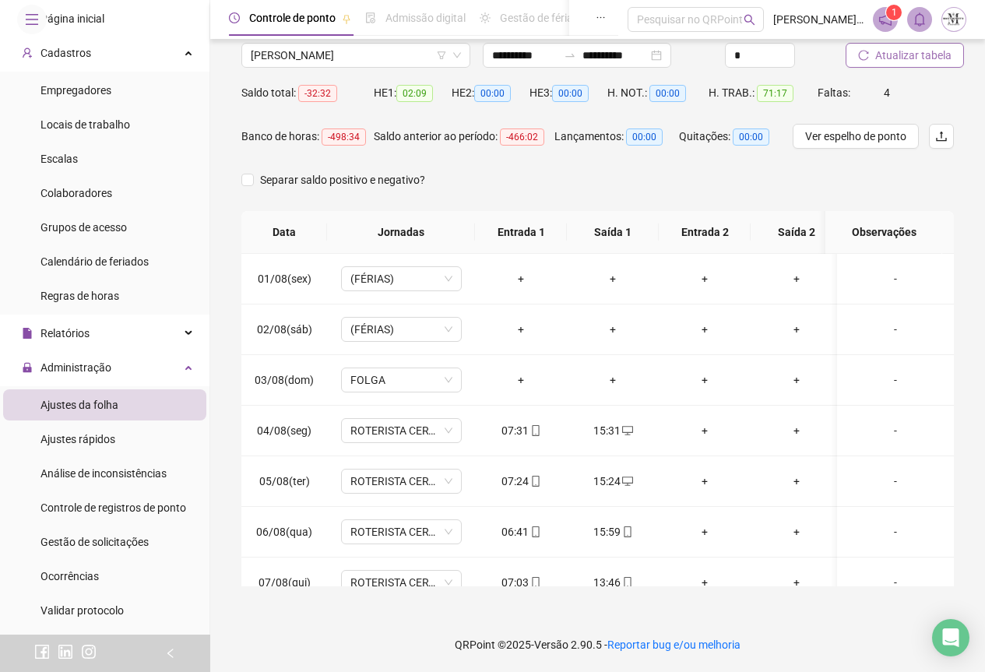
click at [886, 55] on span "Atualizar tabela" at bounding box center [914, 55] width 76 height 17
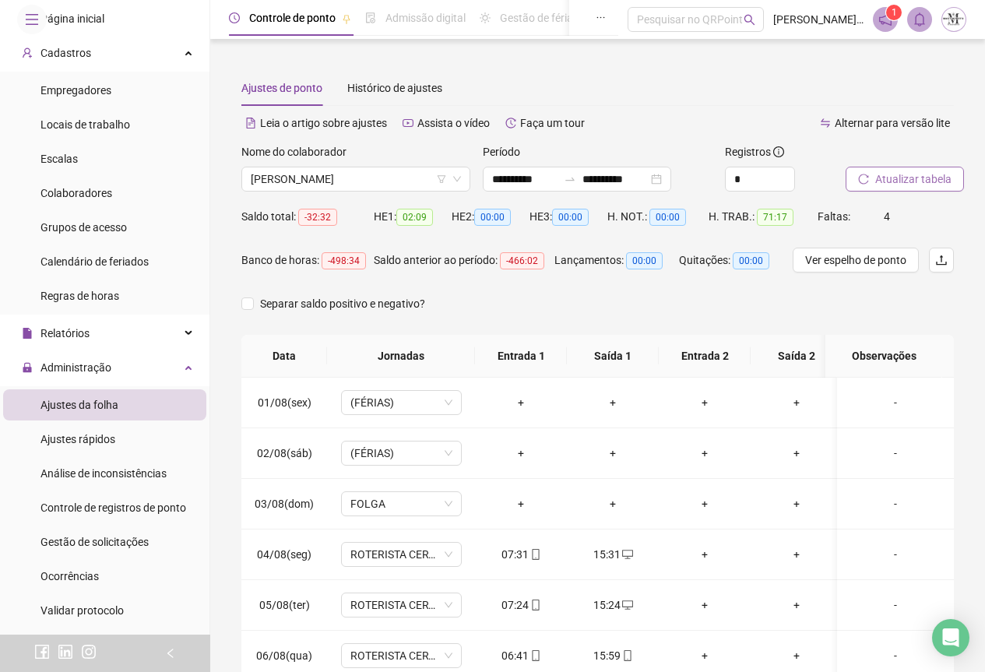
click at [885, 189] on button "Atualizar tabela" at bounding box center [905, 179] width 118 height 25
click at [898, 182] on span "Atualizar tabela" at bounding box center [914, 179] width 76 height 17
click at [883, 180] on span "Atualizar tabela" at bounding box center [914, 179] width 76 height 17
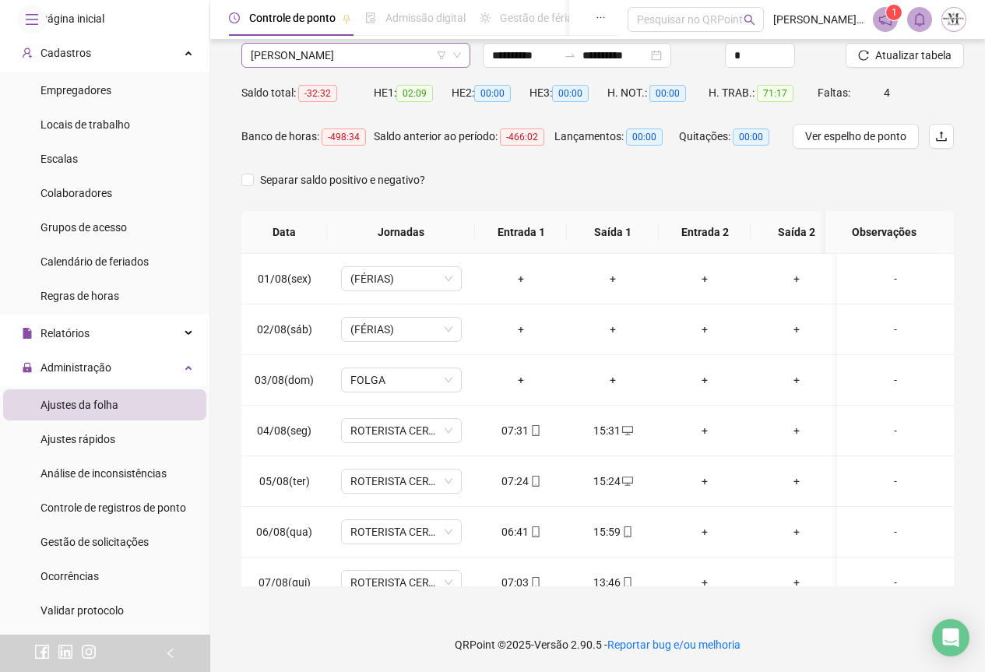
click at [279, 58] on span "[PERSON_NAME]" at bounding box center [356, 55] width 210 height 23
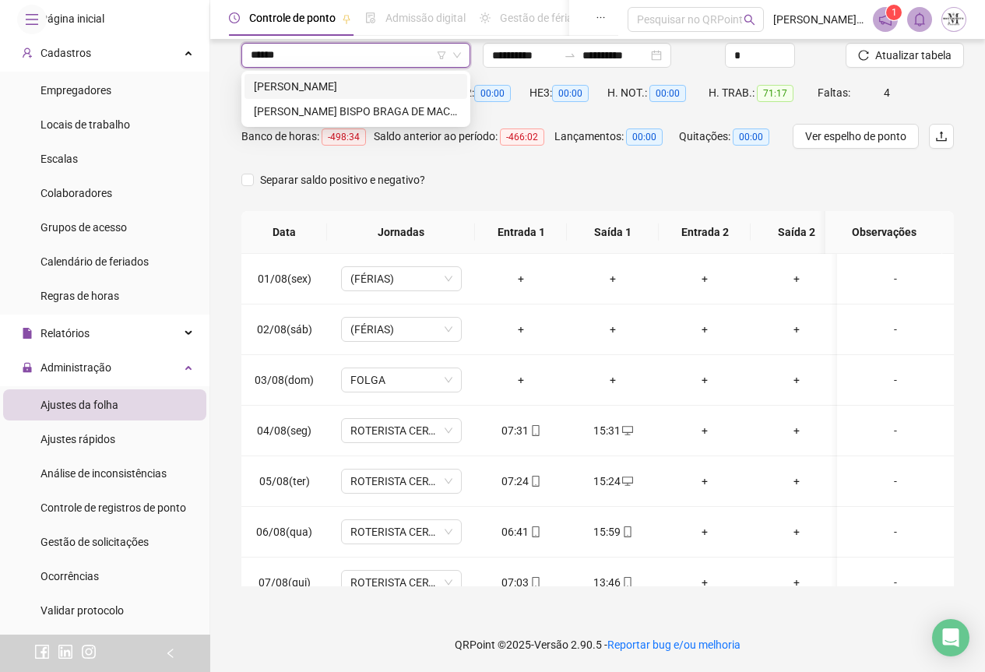
type input "*******"
click at [357, 83] on div "[PERSON_NAME]" at bounding box center [356, 86] width 204 height 17
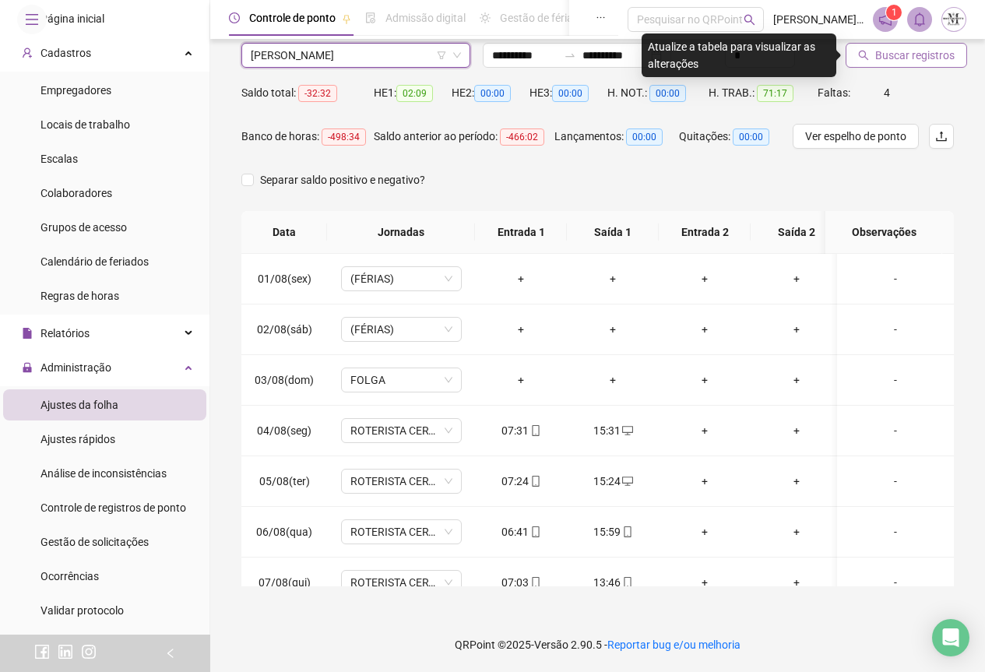
click at [865, 60] on icon "search" at bounding box center [863, 55] width 11 height 11
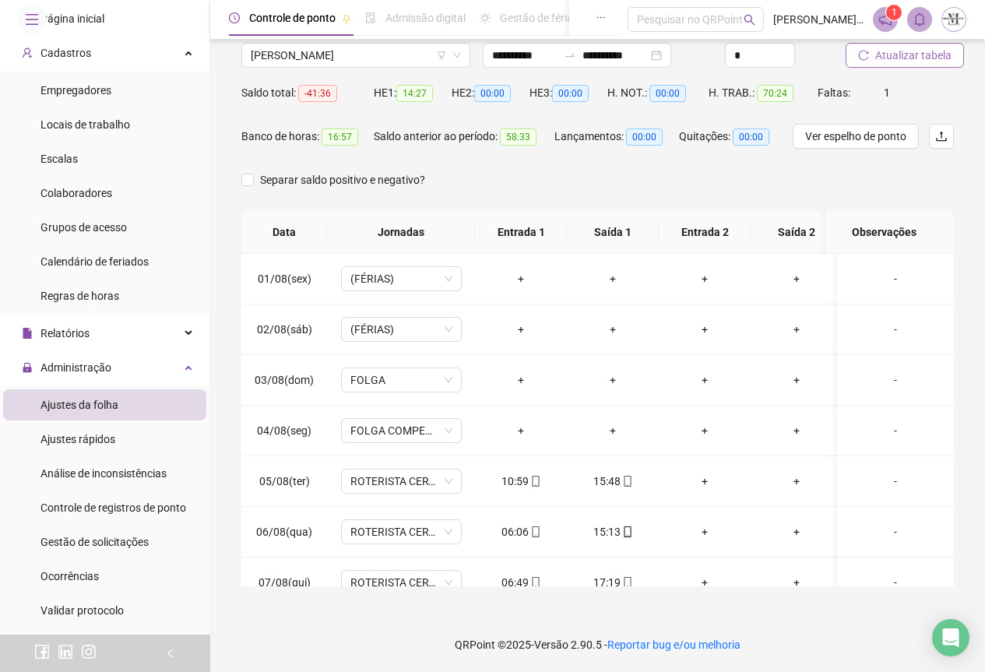
click at [868, 48] on button "Atualizar tabela" at bounding box center [905, 55] width 118 height 25
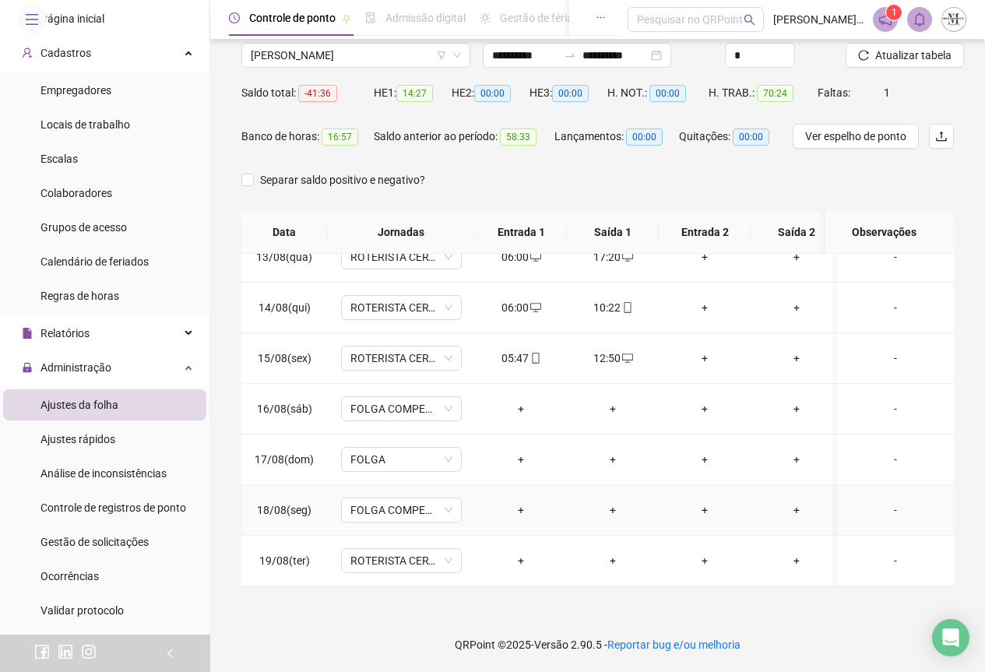
scroll to position [641, 0]
click at [386, 549] on span "ROTERISTA CERTO SG" at bounding box center [402, 560] width 102 height 23
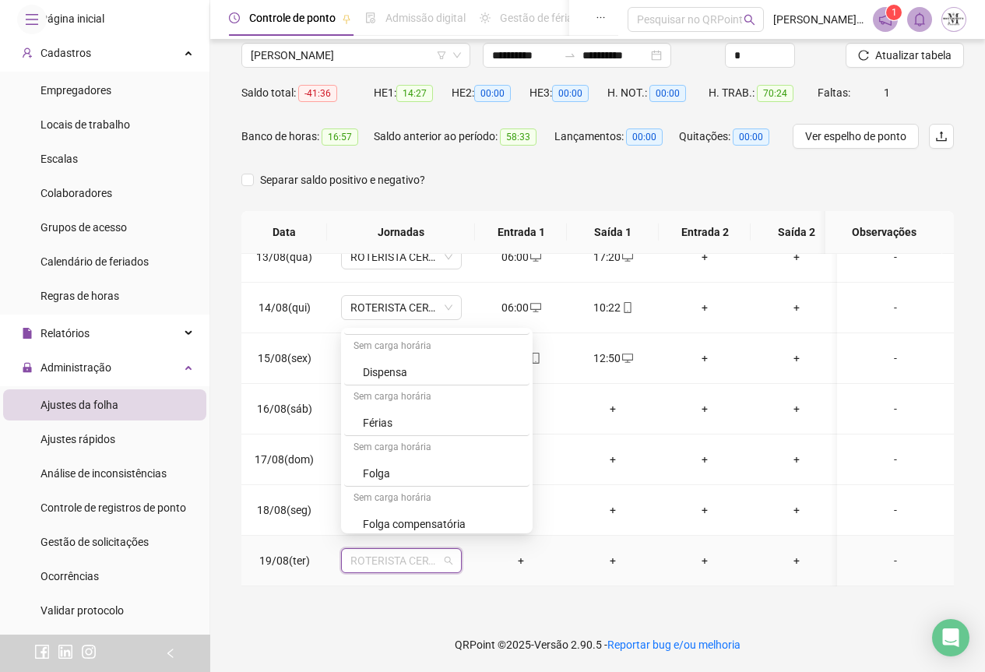
scroll to position [935, 0]
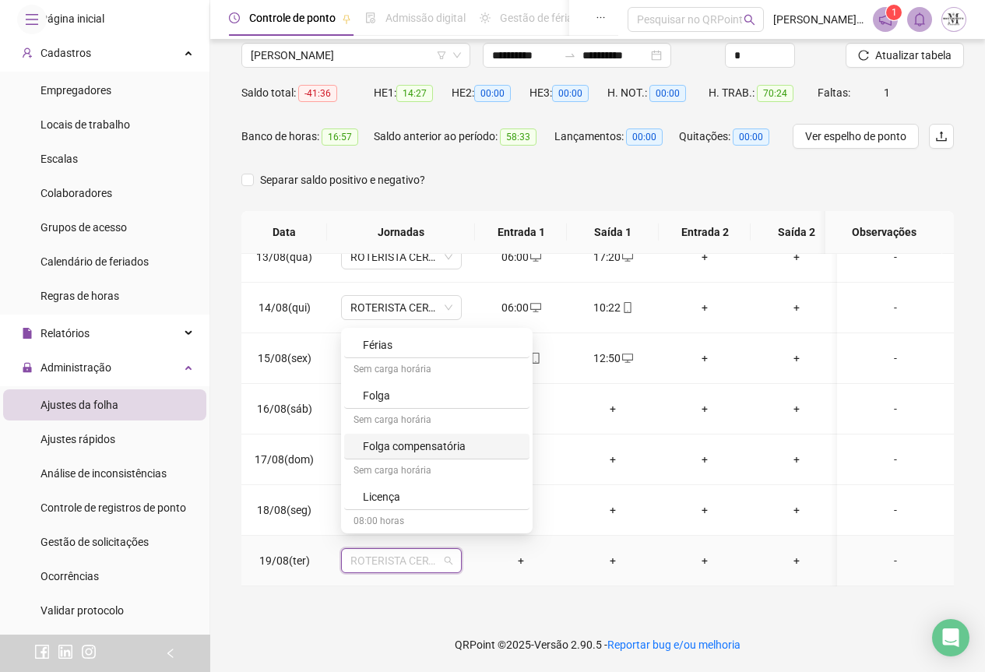
click at [430, 456] on div "Folga compensatória" at bounding box center [436, 447] width 185 height 26
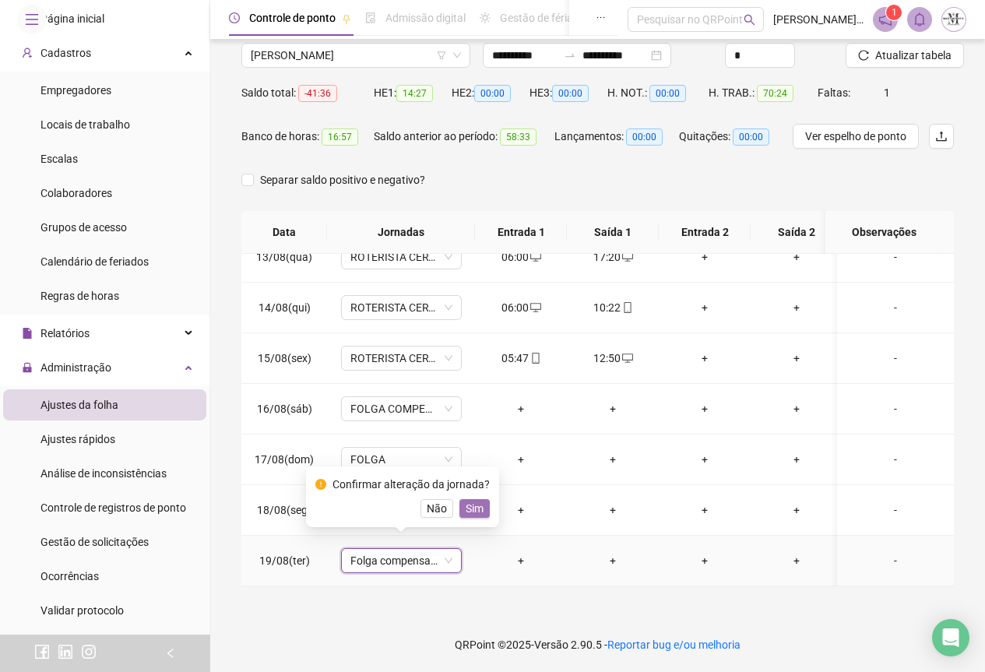
click at [470, 515] on span "Sim" at bounding box center [475, 508] width 18 height 17
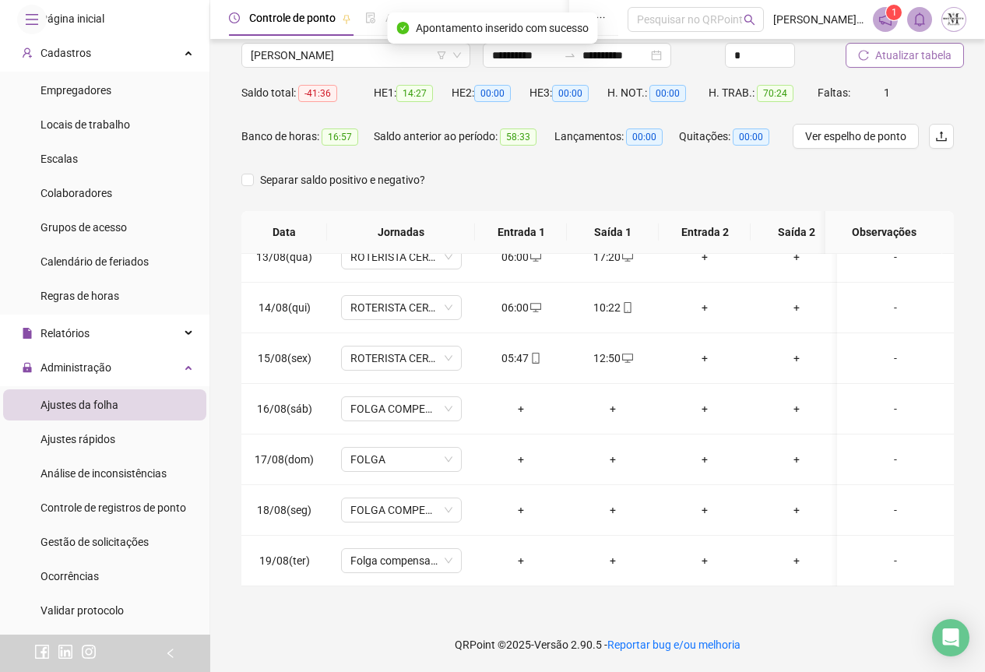
click at [914, 65] on button "Atualizar tabela" at bounding box center [905, 55] width 118 height 25
click at [915, 59] on span "Atualizar tabela" at bounding box center [914, 55] width 76 height 17
click at [886, 58] on span "Atualizar tabela" at bounding box center [914, 55] width 76 height 17
click at [283, 49] on span "[PERSON_NAME]" at bounding box center [356, 55] width 210 height 23
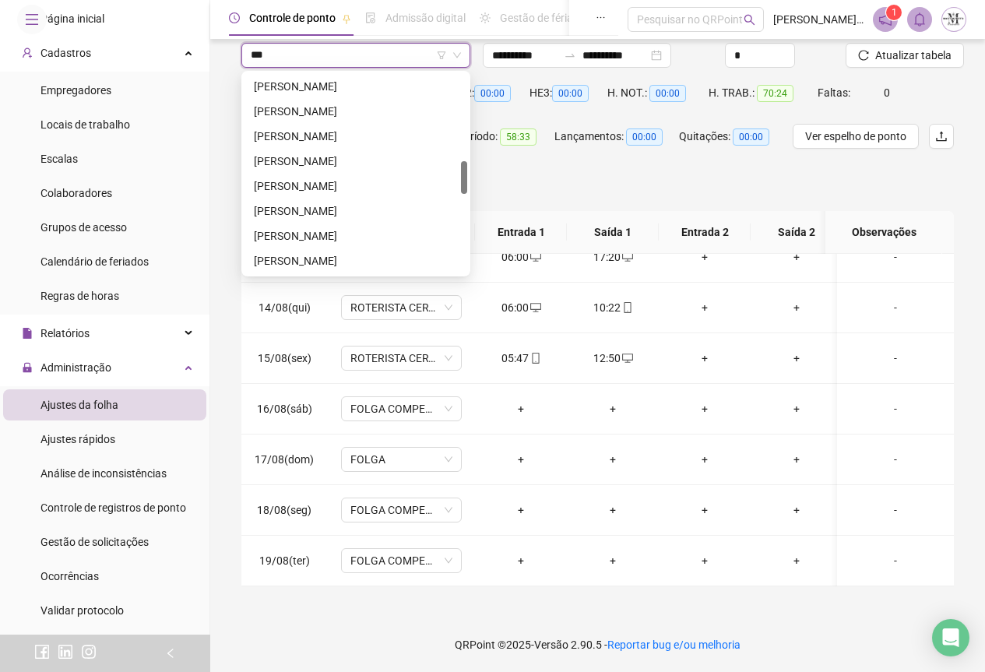
scroll to position [0, 0]
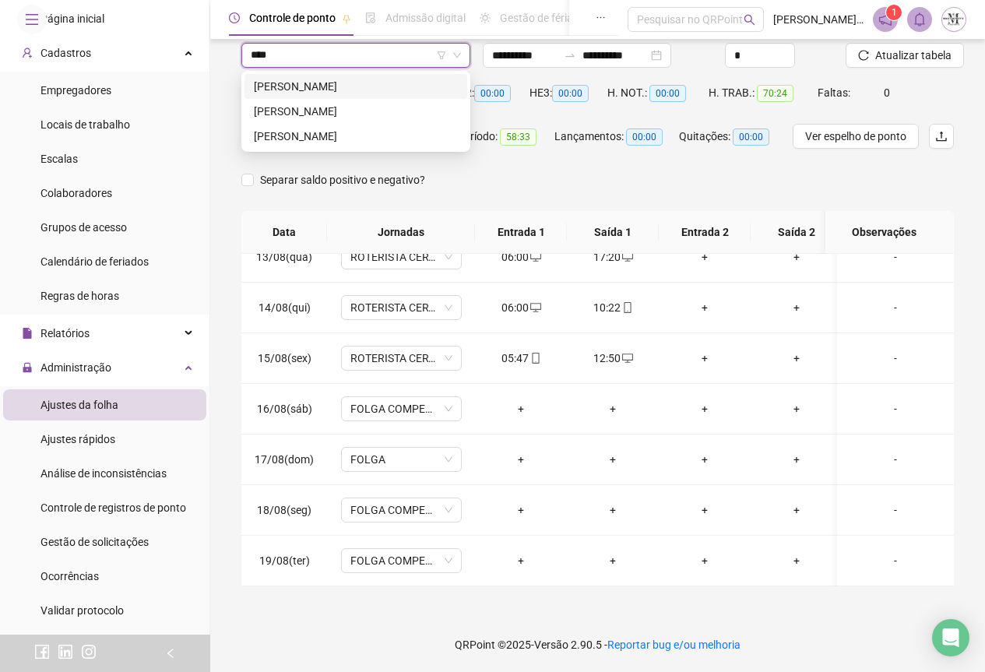
type input "*****"
click at [306, 78] on div "[PERSON_NAME]" at bounding box center [356, 86] width 204 height 17
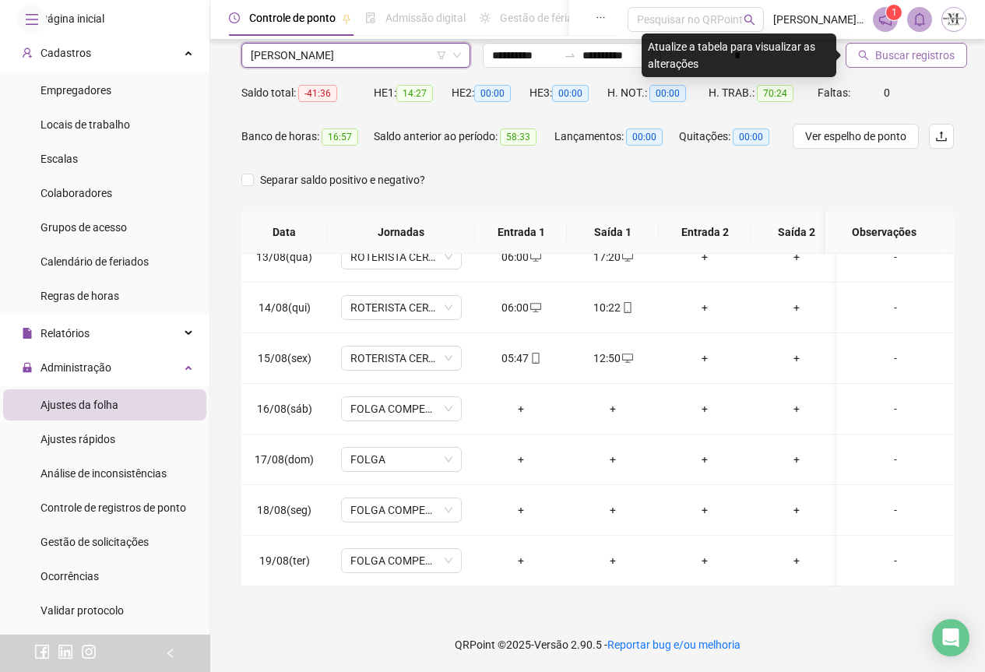
click at [892, 58] on span "Buscar registros" at bounding box center [915, 55] width 79 height 17
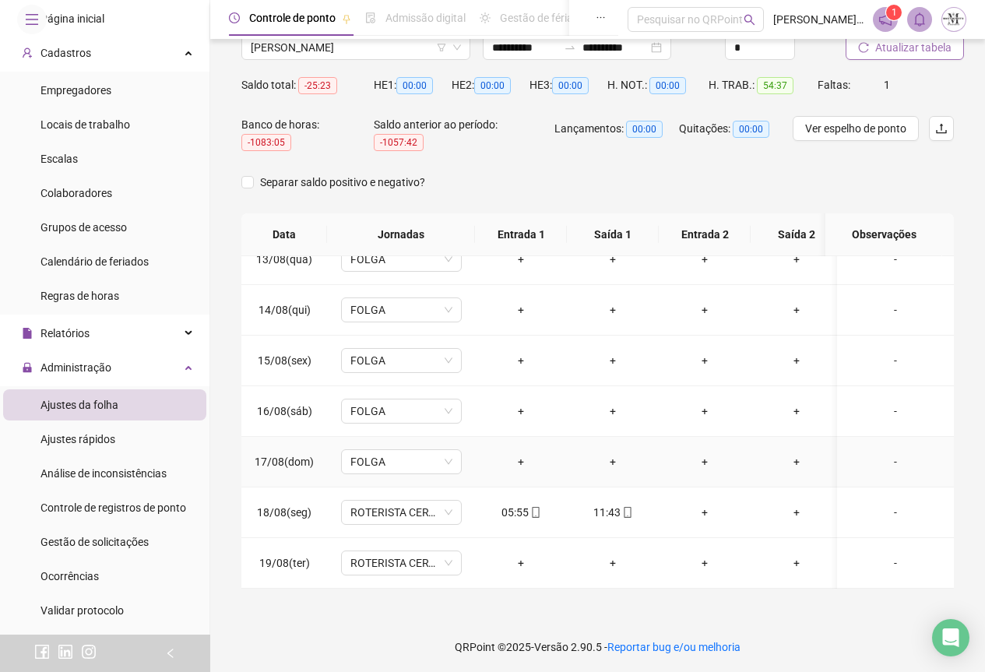
scroll to position [133, 0]
click at [627, 506] on icon "mobile" at bounding box center [627, 511] width 11 height 11
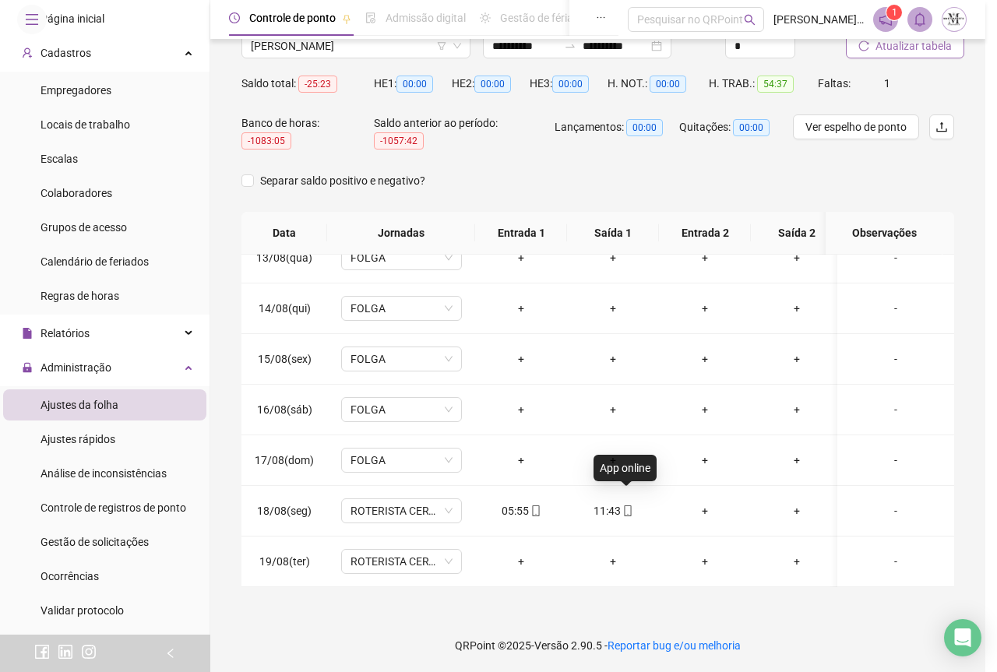
type input "**********"
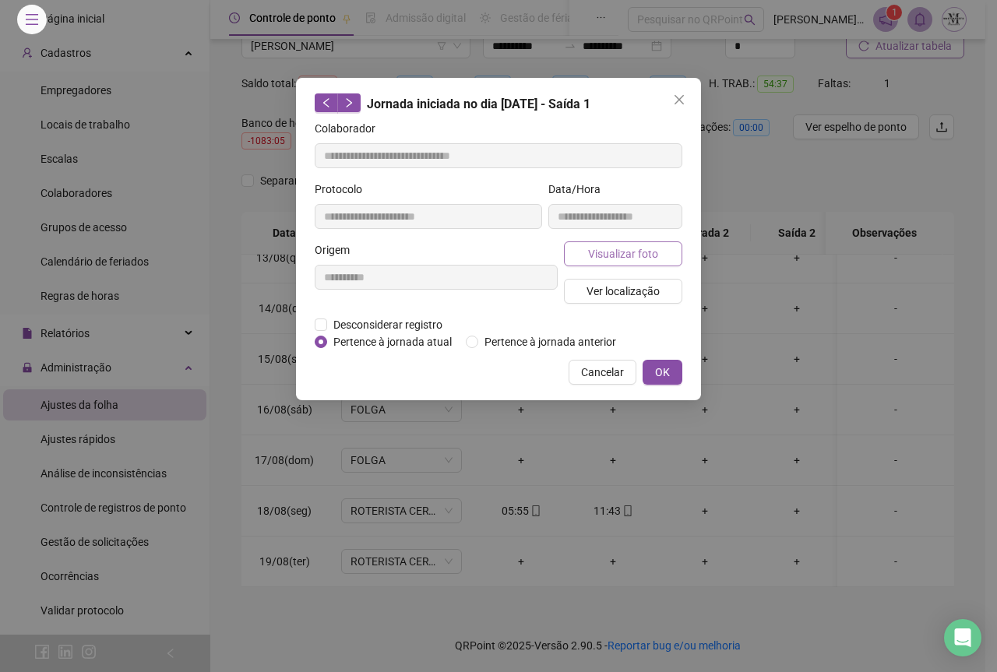
click at [615, 255] on span "Visualizar foto" at bounding box center [623, 253] width 70 height 17
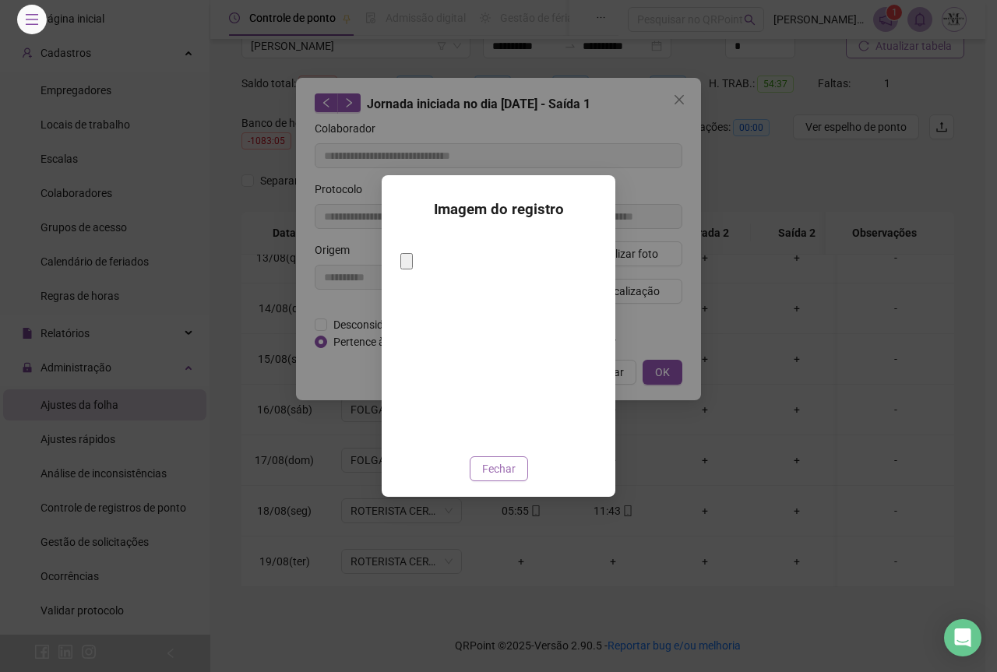
click at [499, 460] on span "Fechar" at bounding box center [498, 468] width 33 height 17
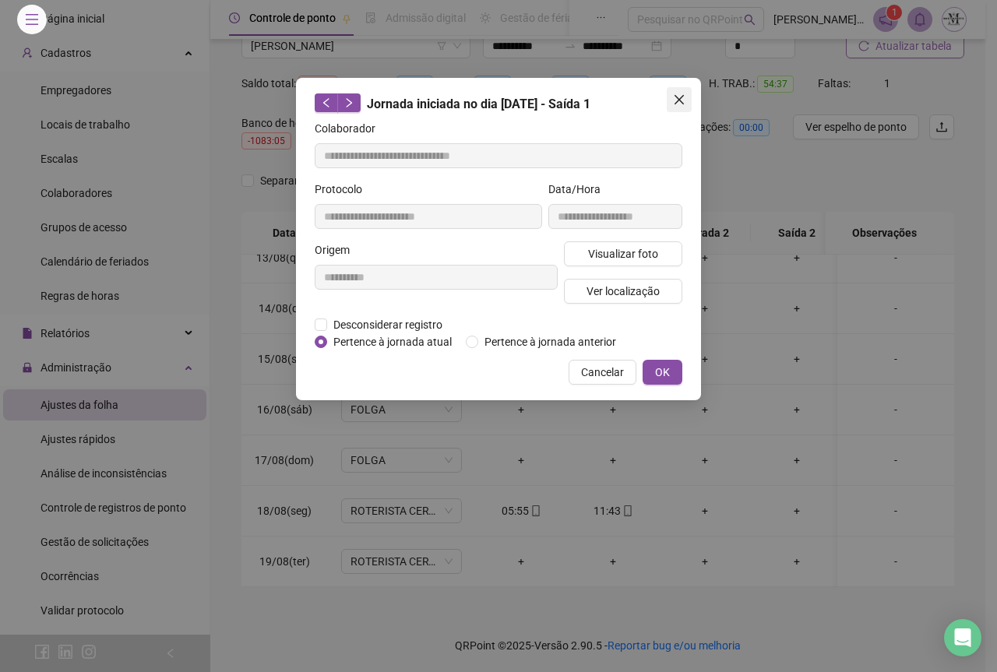
click at [680, 90] on button "Close" at bounding box center [679, 99] width 25 height 25
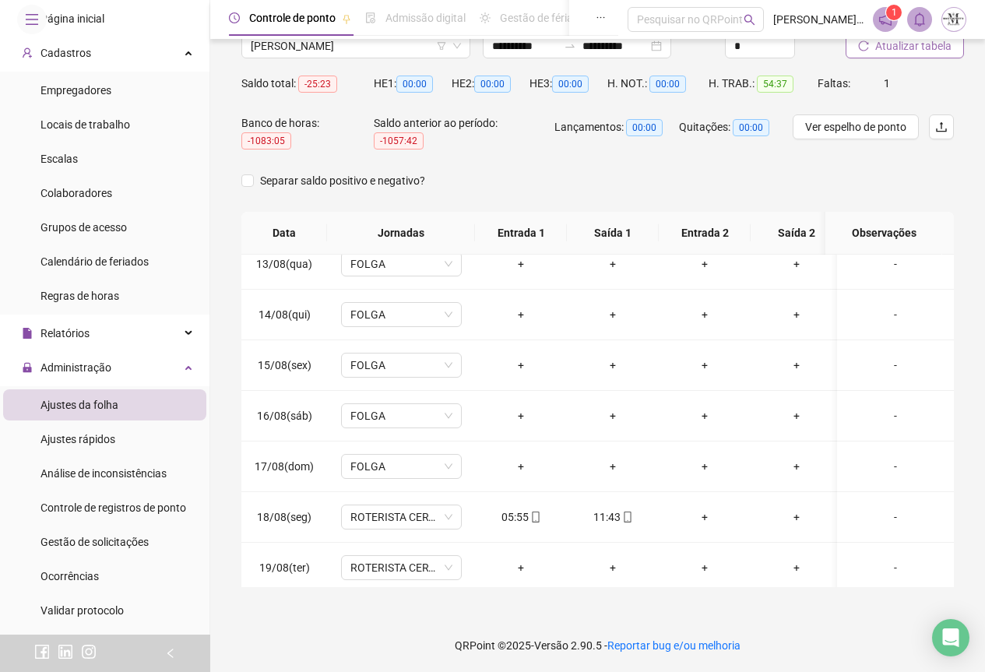
scroll to position [641, 0]
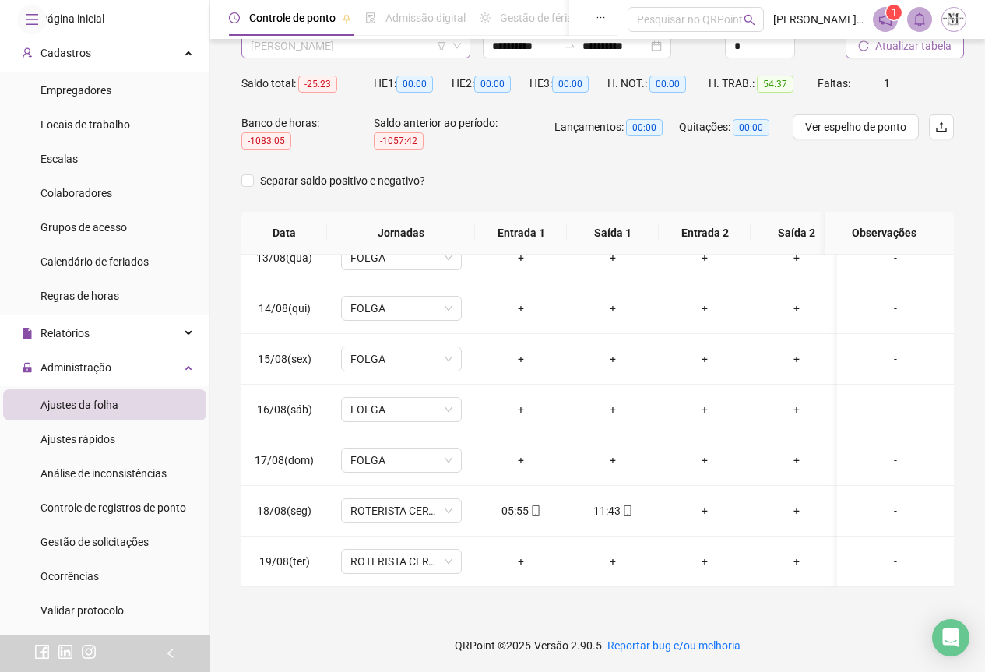
click at [253, 44] on span "[PERSON_NAME]" at bounding box center [356, 45] width 210 height 23
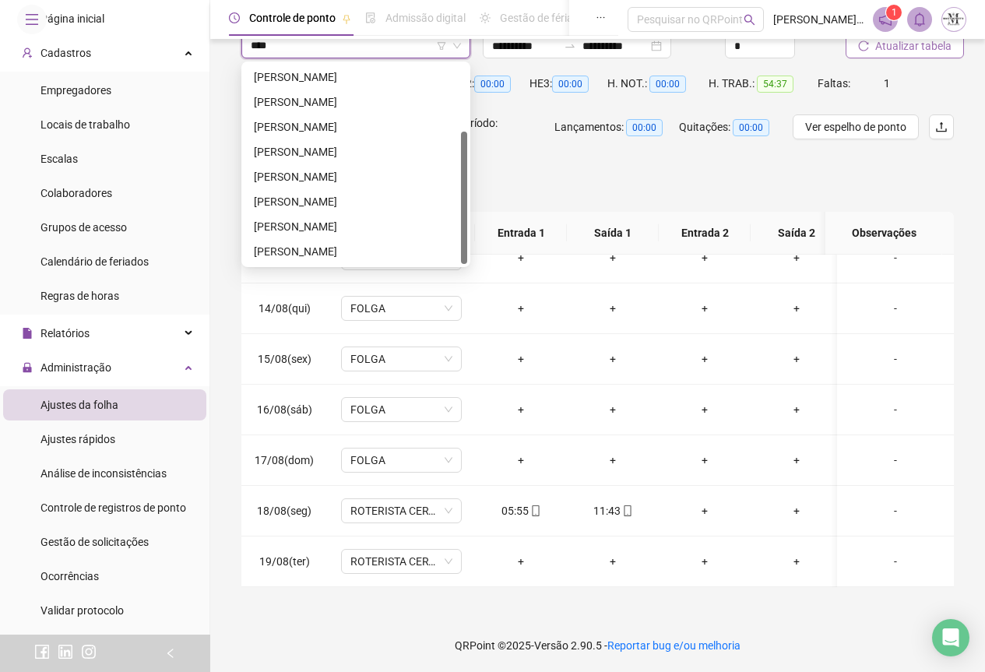
type input "*****"
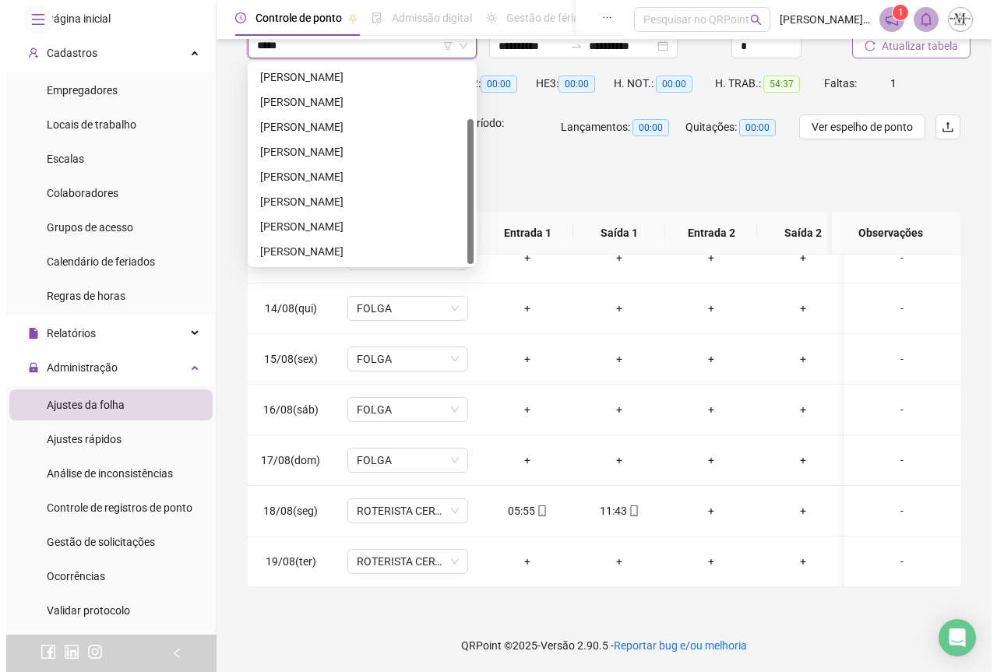
scroll to position [75, 0]
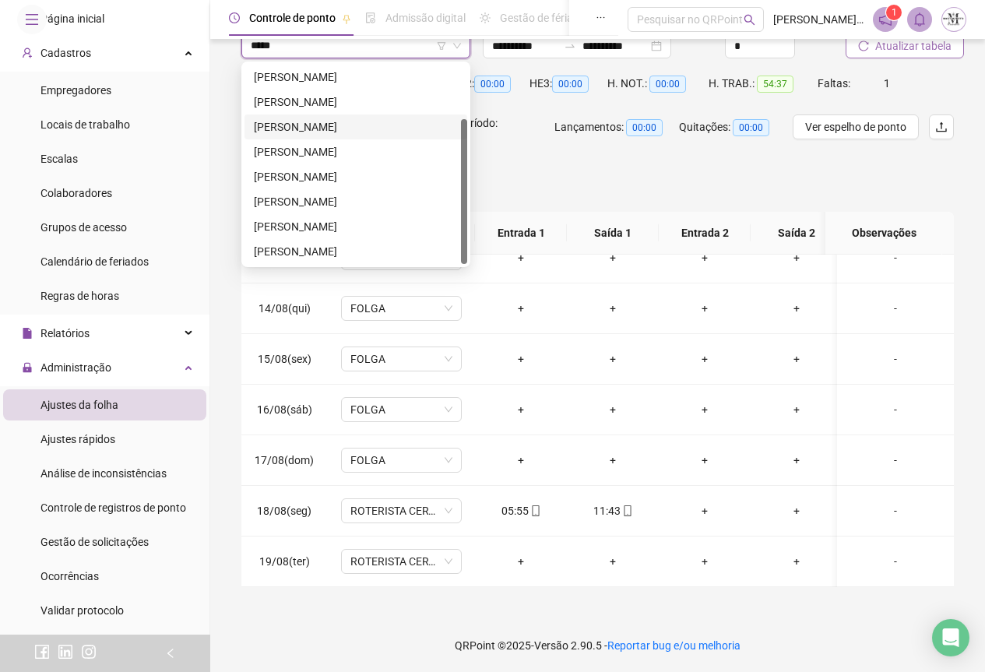
click at [319, 126] on div "[PERSON_NAME]" at bounding box center [356, 126] width 204 height 17
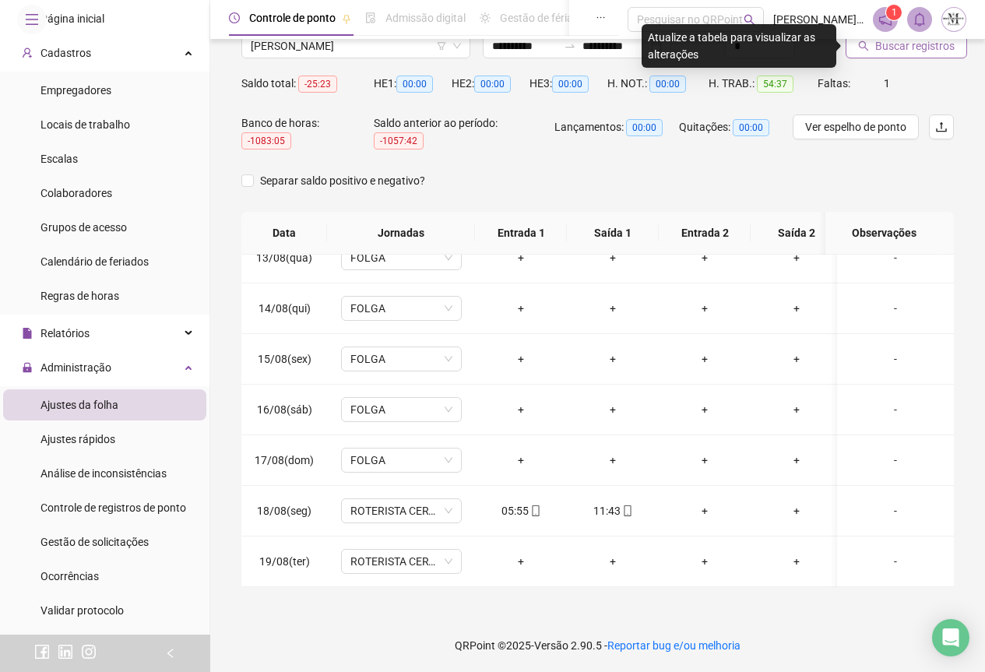
click at [872, 52] on button "Buscar registros" at bounding box center [907, 45] width 122 height 25
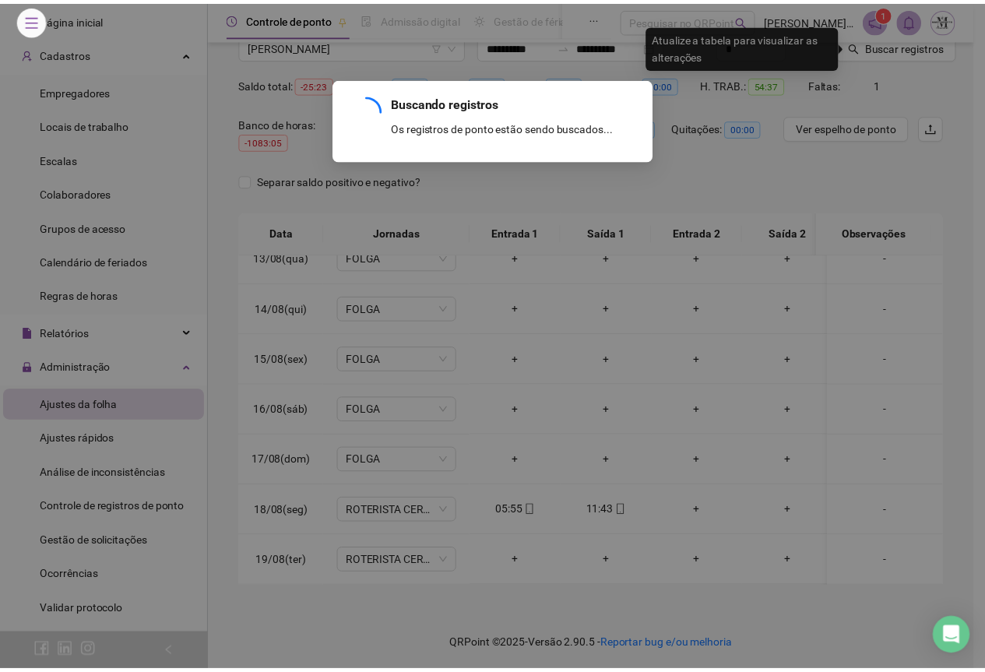
scroll to position [124, 0]
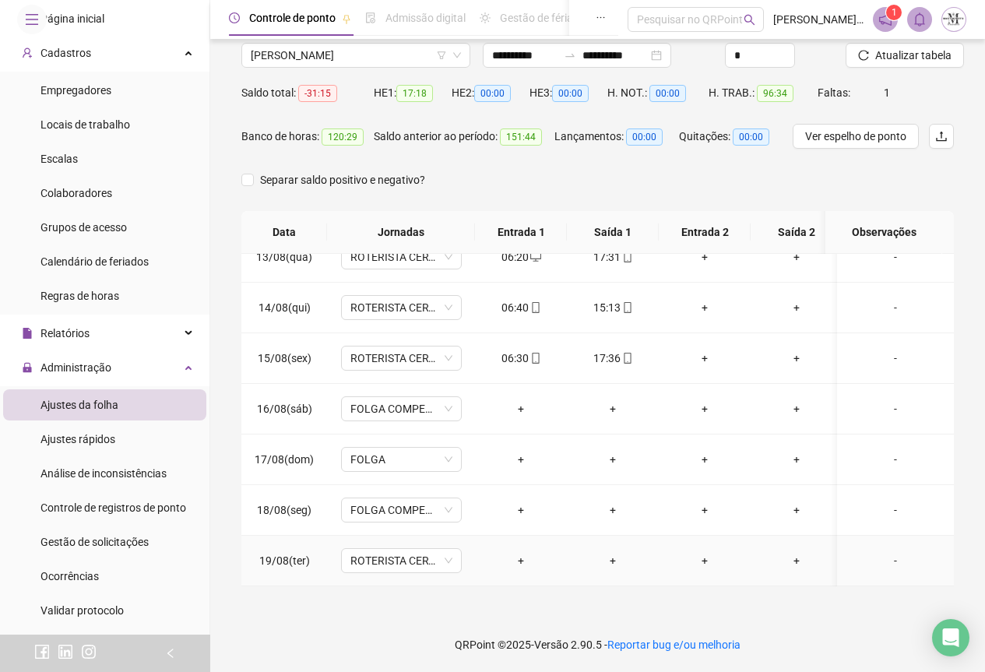
click at [405, 562] on td "ROTERISTA CERTO SG" at bounding box center [401, 561] width 148 height 51
click at [408, 549] on span "ROTERISTA CERTO SG" at bounding box center [402, 560] width 102 height 23
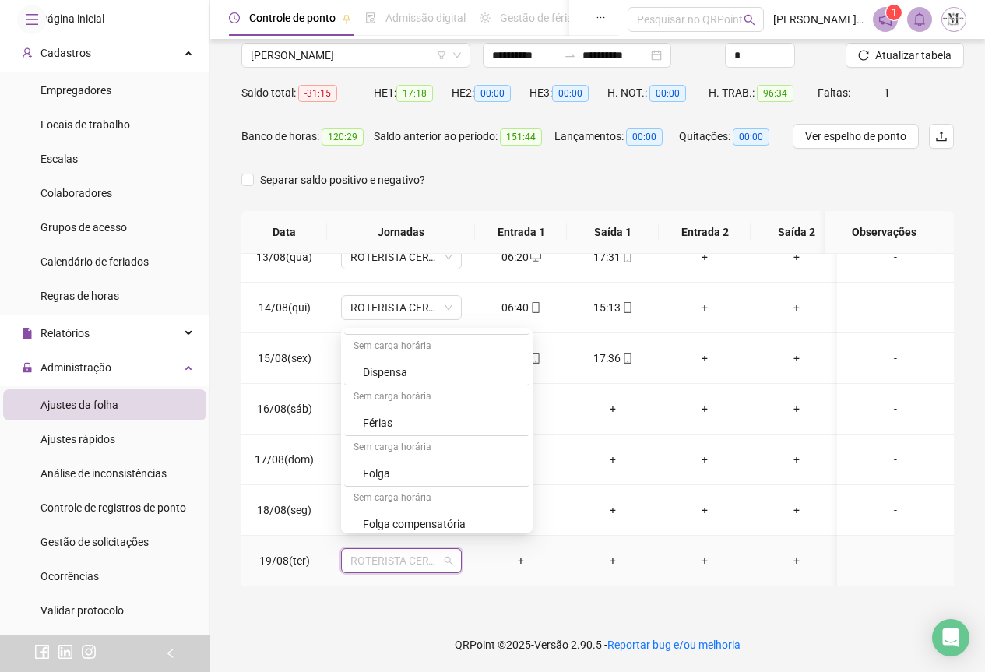
scroll to position [935, 0]
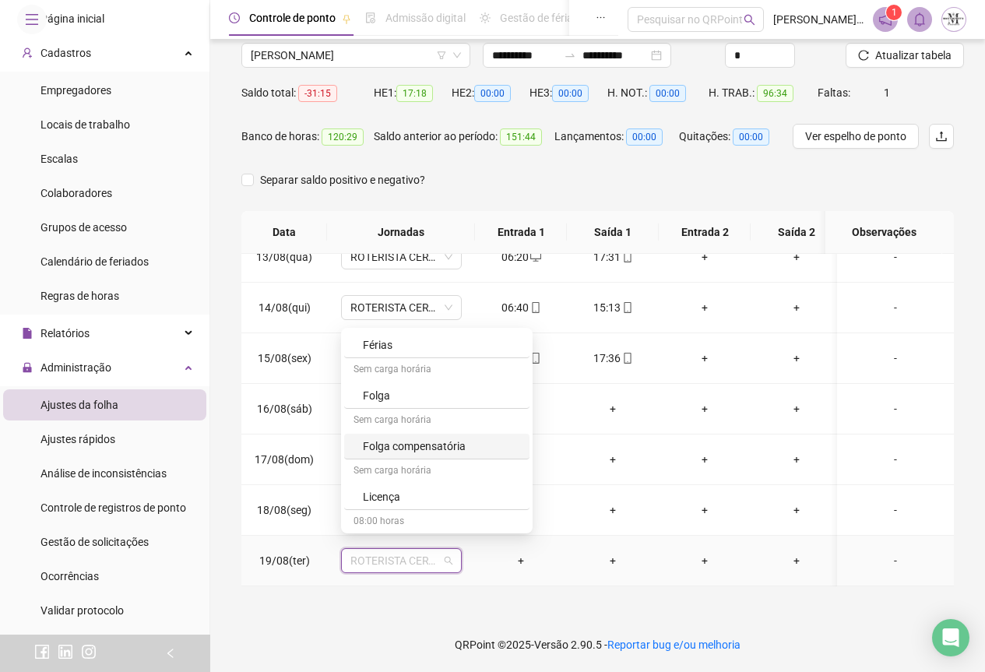
click at [444, 436] on div "Folga compensatória" at bounding box center [436, 447] width 185 height 26
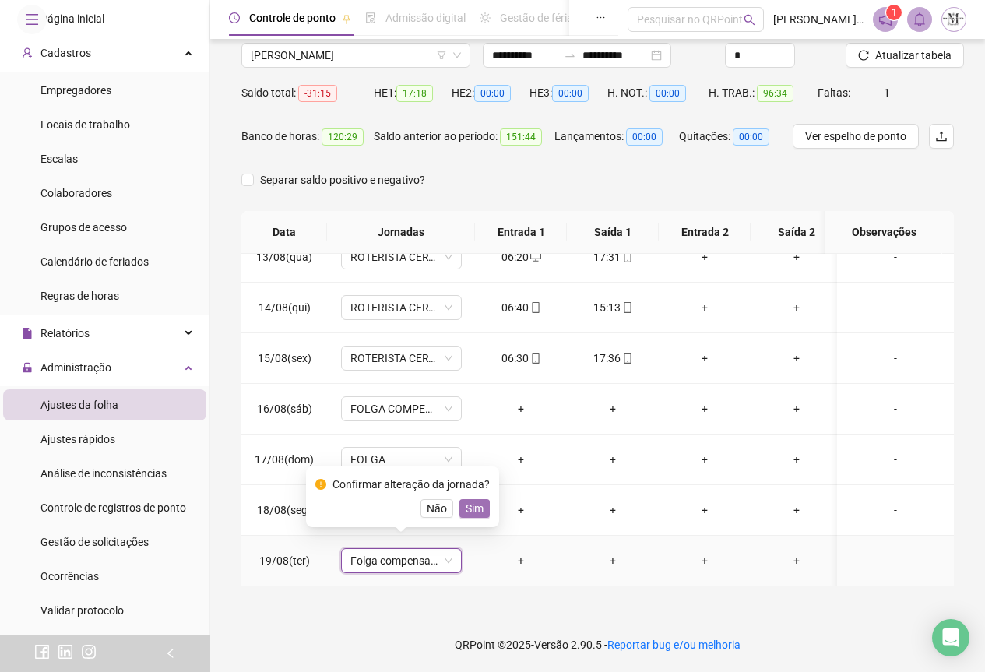
click at [474, 510] on span "Sim" at bounding box center [475, 508] width 18 height 17
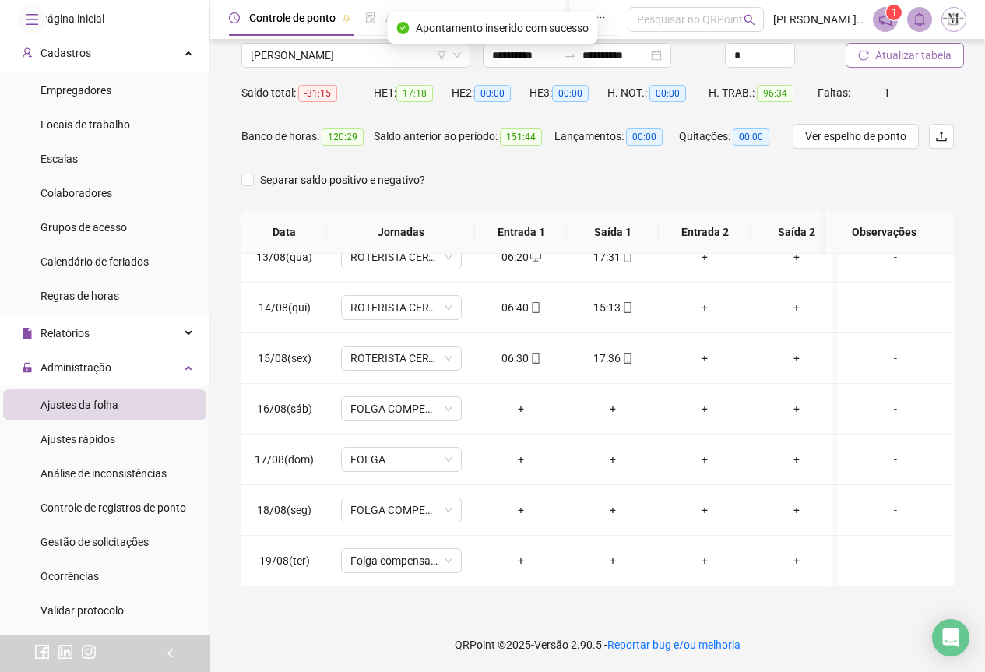
click at [884, 66] on button "Atualizar tabela" at bounding box center [905, 55] width 118 height 25
click at [338, 59] on span "[PERSON_NAME]" at bounding box center [356, 55] width 210 height 23
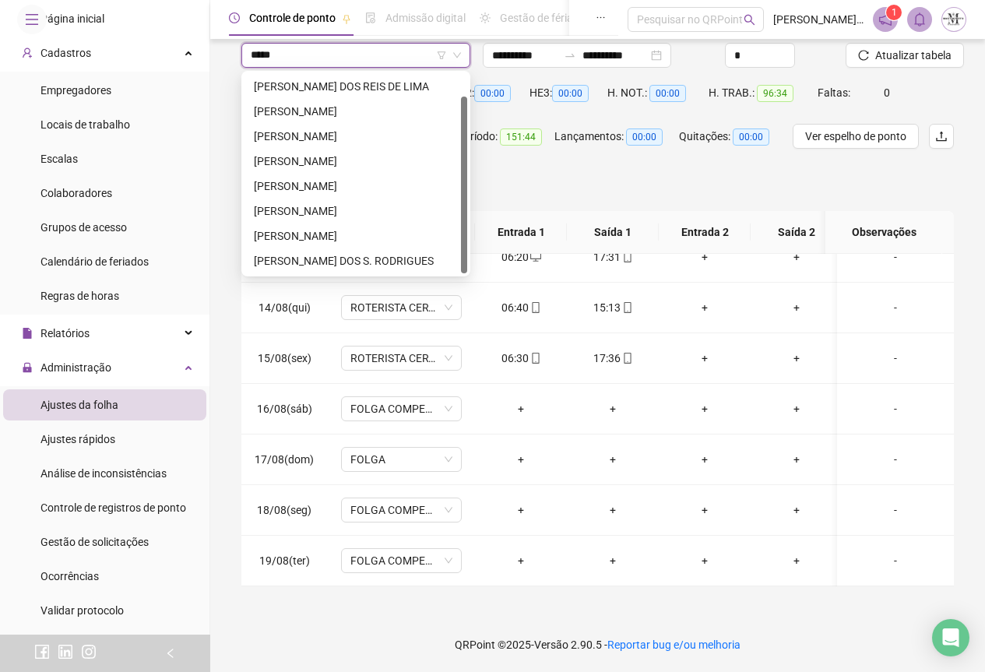
scroll to position [0, 0]
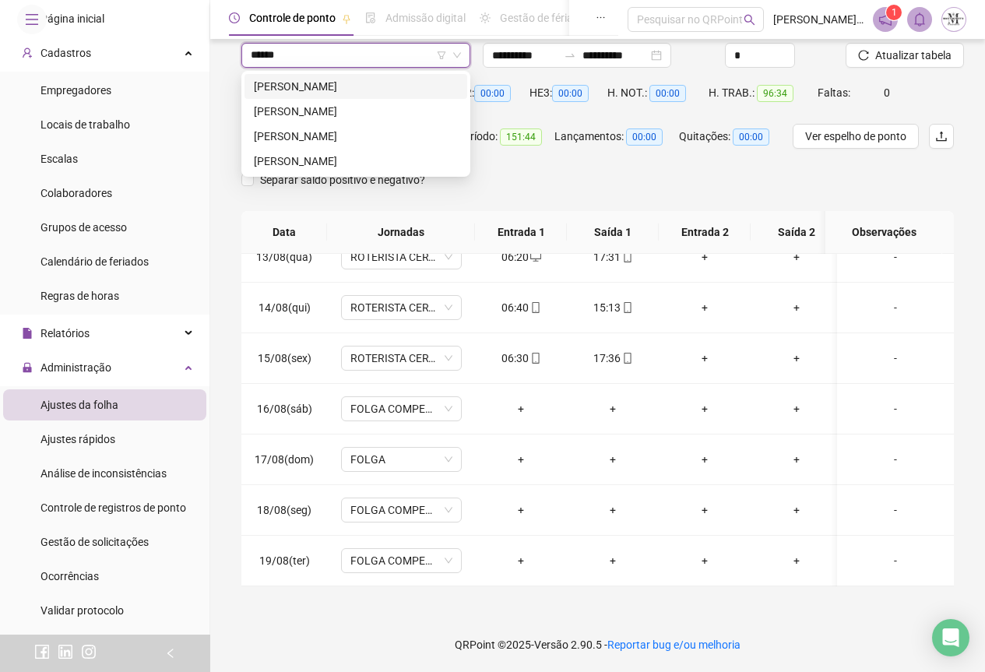
type input "*******"
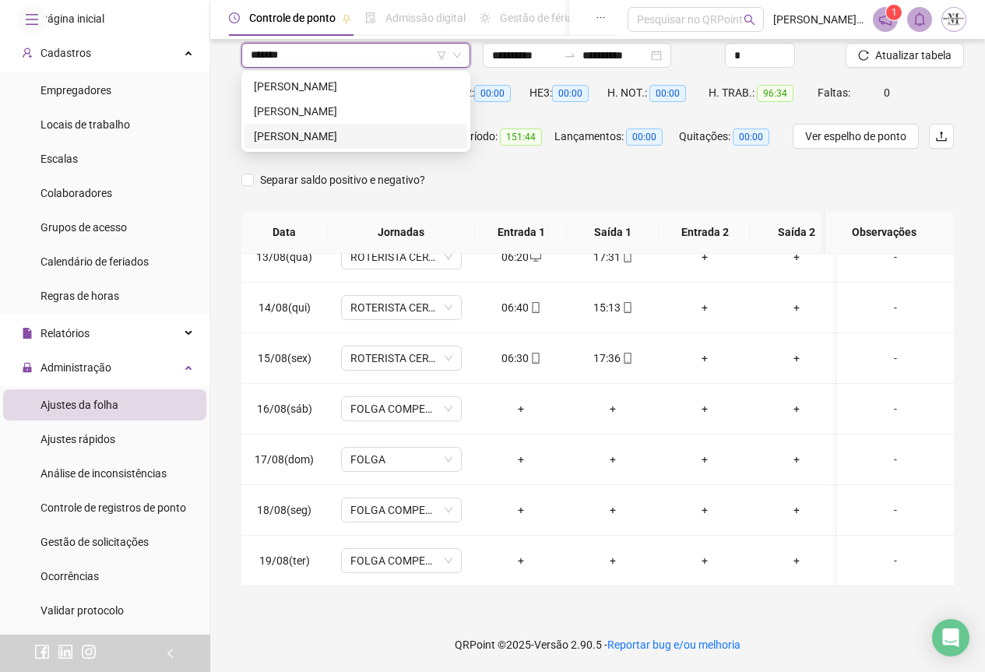
drag, startPoint x: 342, startPoint y: 135, endPoint x: 410, endPoint y: 141, distance: 68.8
click at [343, 137] on div "[PERSON_NAME]" at bounding box center [356, 136] width 204 height 17
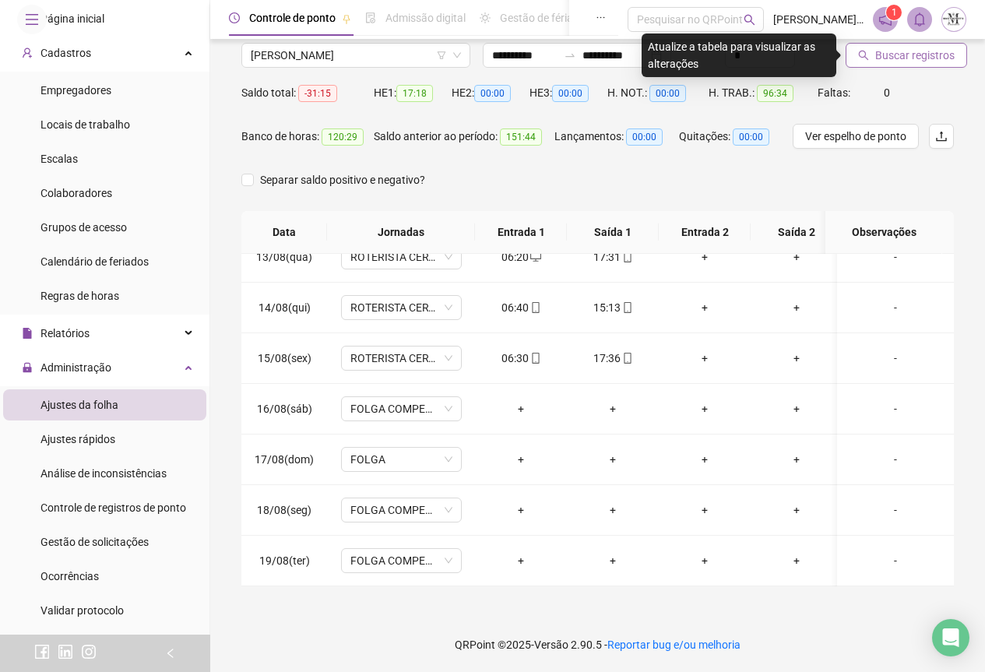
click at [882, 55] on span "Buscar registros" at bounding box center [915, 55] width 79 height 17
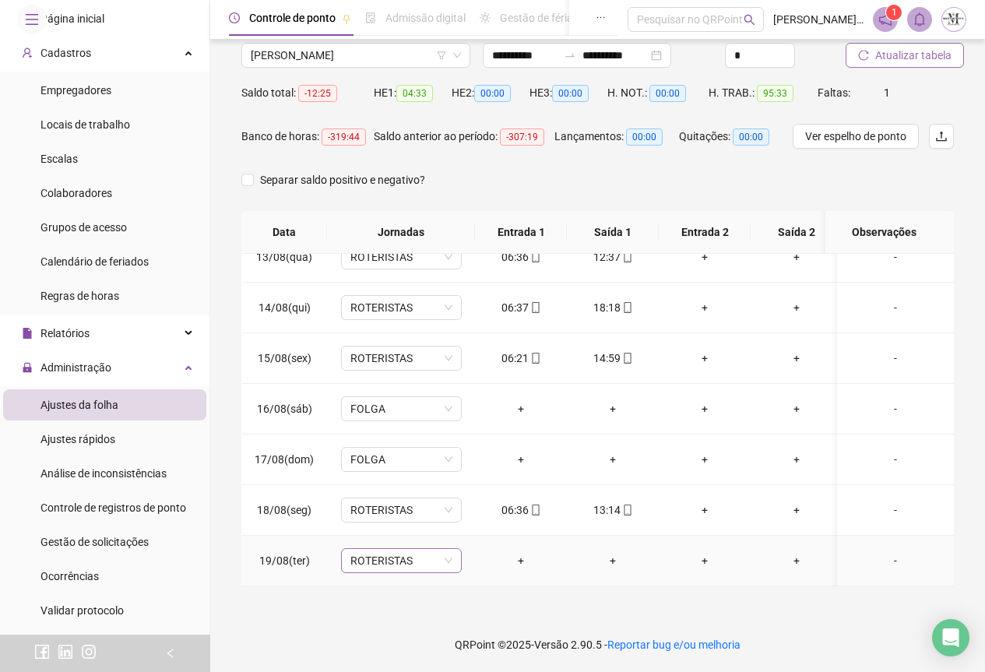
click at [360, 555] on span "ROTERISTAS" at bounding box center [402, 560] width 102 height 23
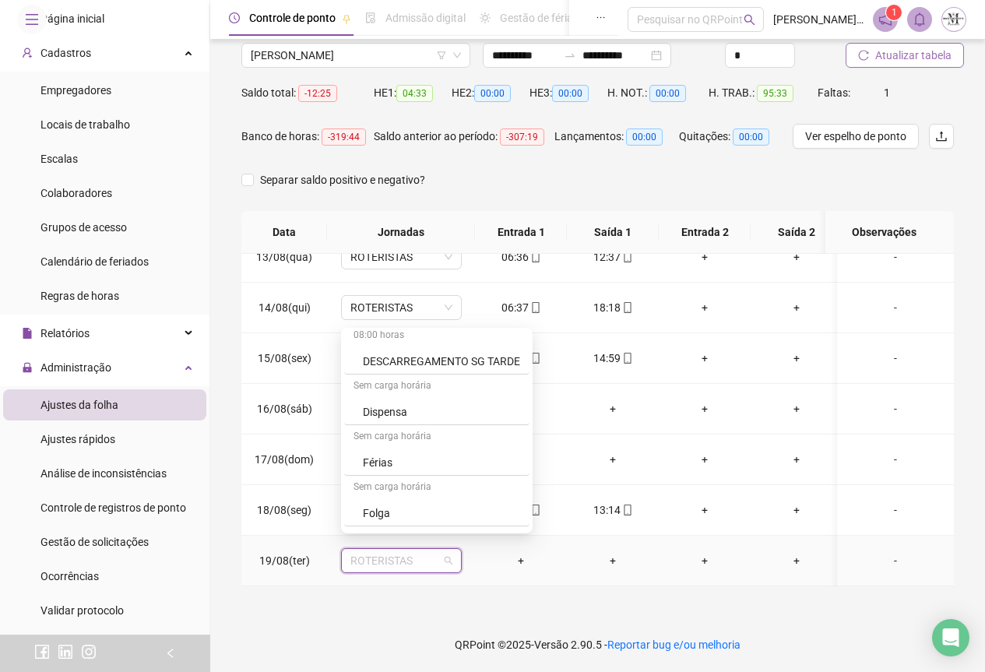
scroll to position [935, 0]
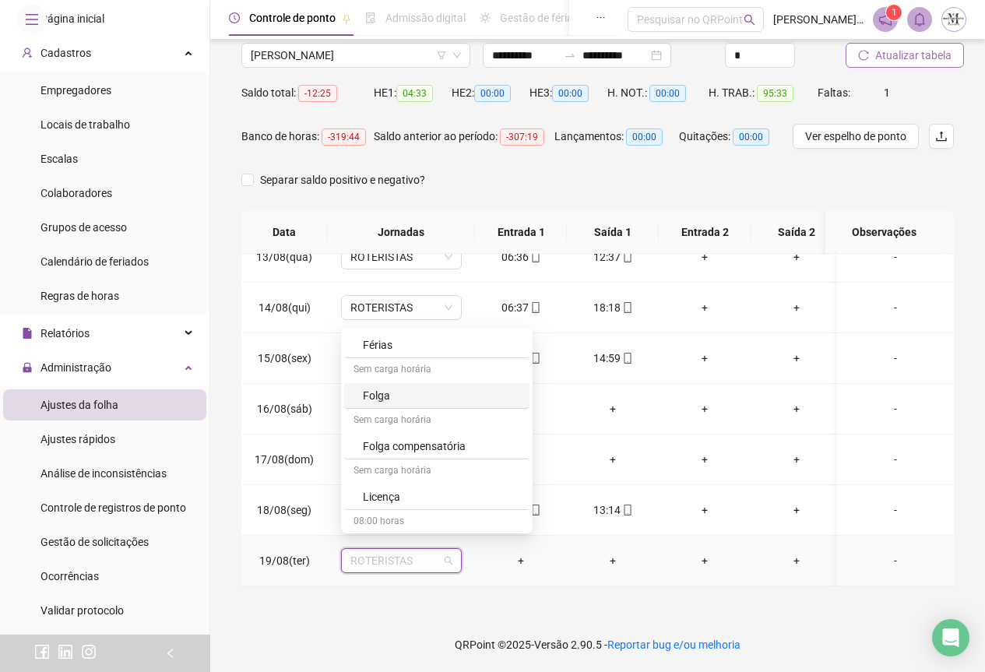
click at [388, 385] on div "Folga" at bounding box center [436, 396] width 185 height 26
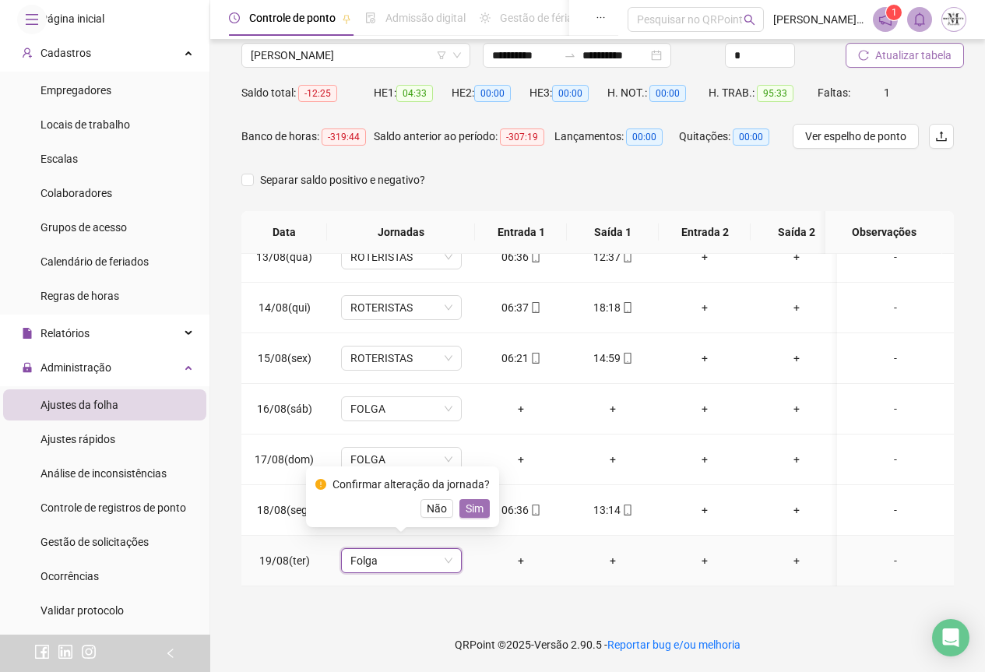
click at [468, 510] on span "Sim" at bounding box center [475, 508] width 18 height 17
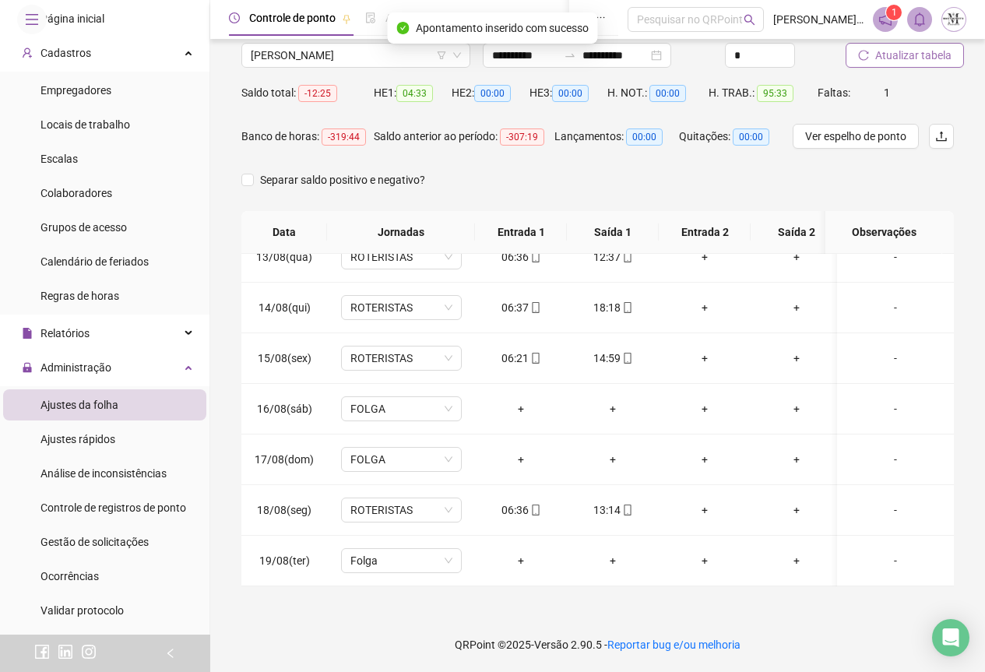
click at [920, 59] on span "Atualizar tabela" at bounding box center [914, 55] width 76 height 17
click at [899, 51] on span "Atualizar tabela" at bounding box center [914, 55] width 76 height 17
click at [287, 55] on span "[PERSON_NAME]" at bounding box center [356, 55] width 210 height 23
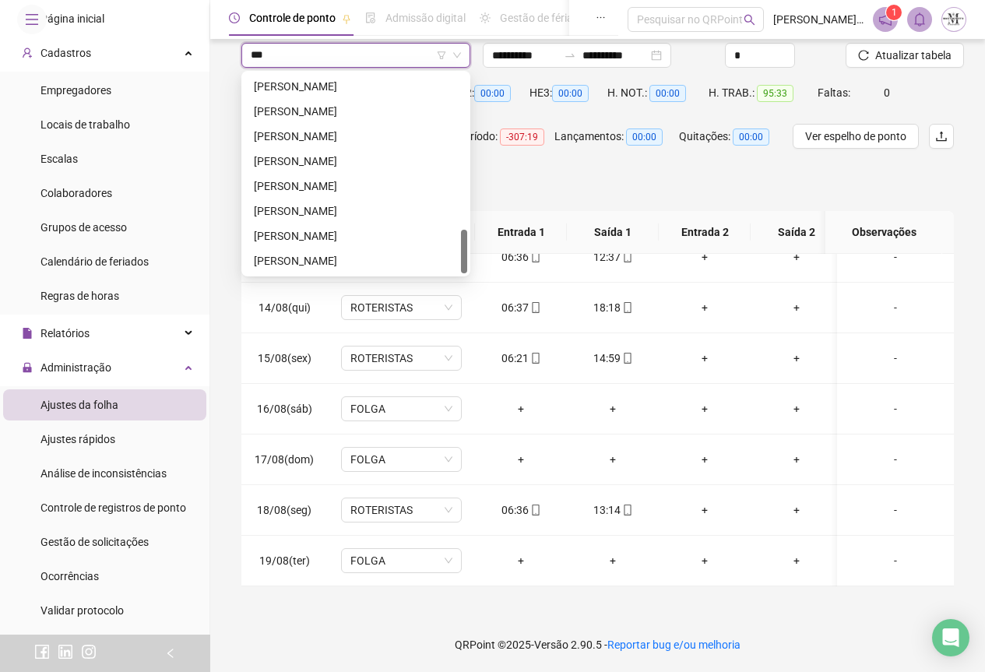
scroll to position [0, 0]
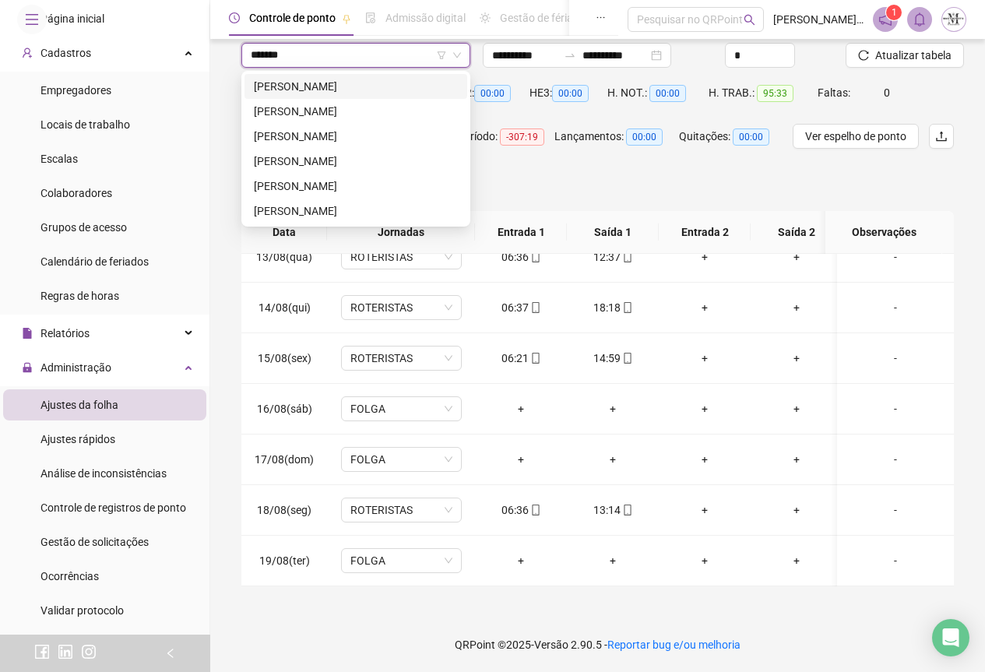
type input "********"
click at [299, 119] on div "[PERSON_NAME]" at bounding box center [356, 111] width 204 height 17
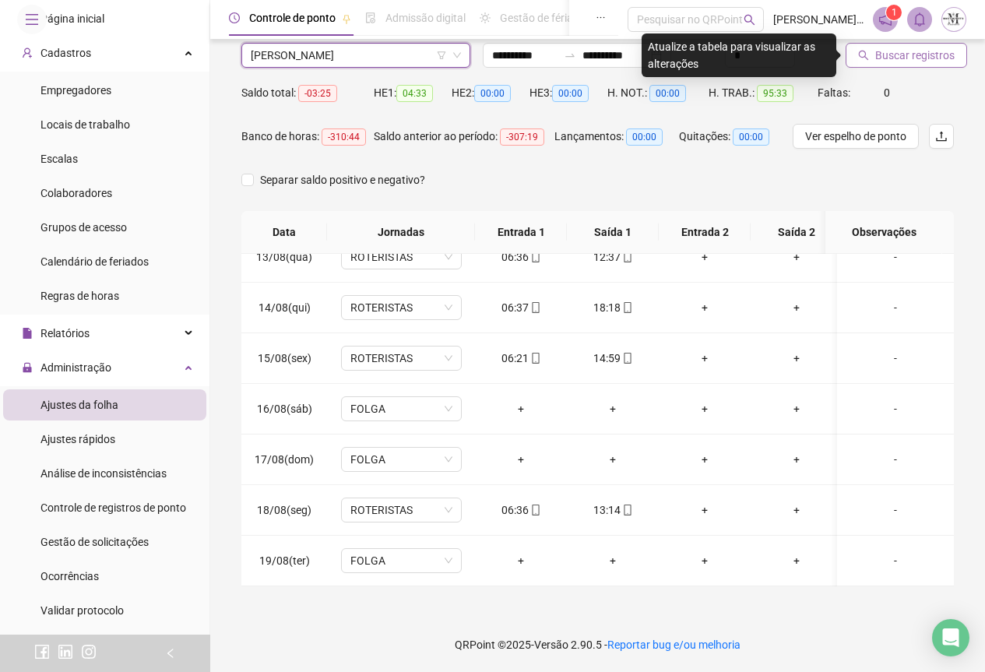
click at [911, 48] on span "Buscar registros" at bounding box center [915, 55] width 79 height 17
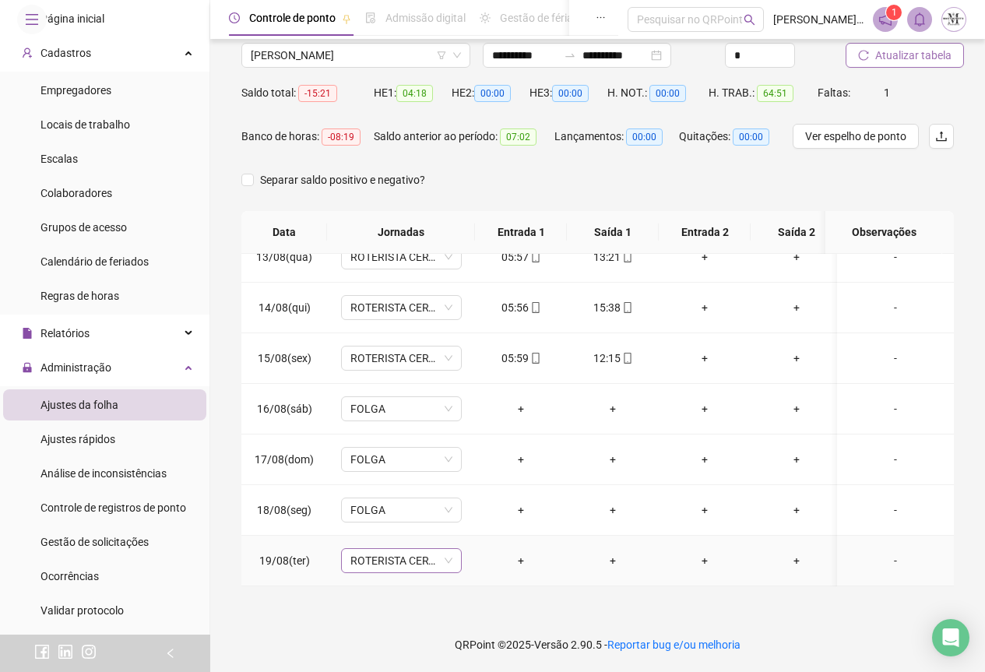
click at [387, 551] on span "ROTERISTA CERTO SG" at bounding box center [402, 560] width 102 height 23
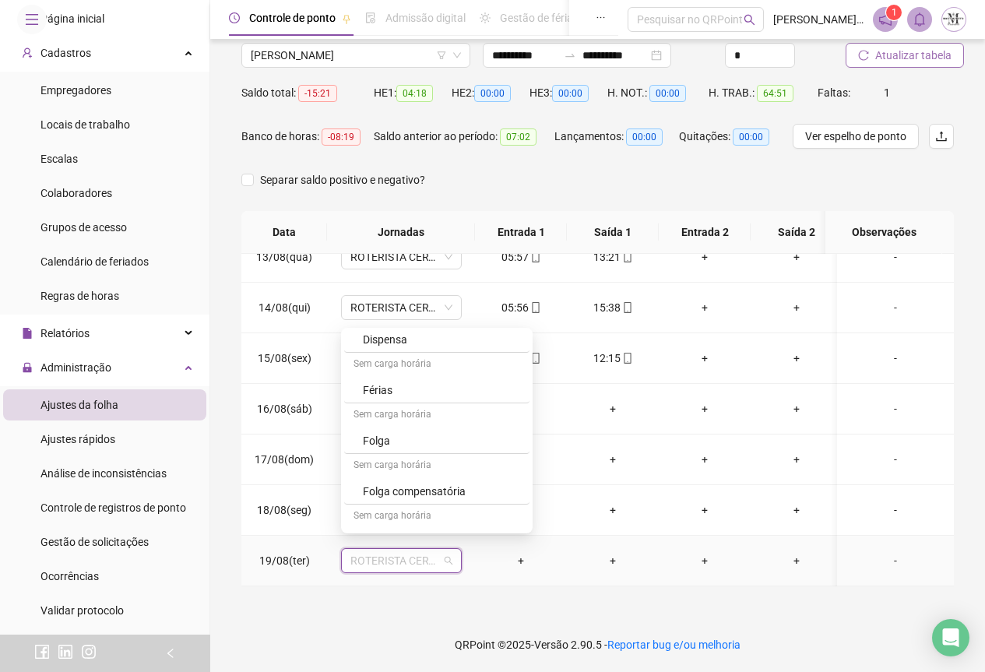
scroll to position [935, 0]
click at [386, 394] on div "Folga" at bounding box center [441, 395] width 157 height 17
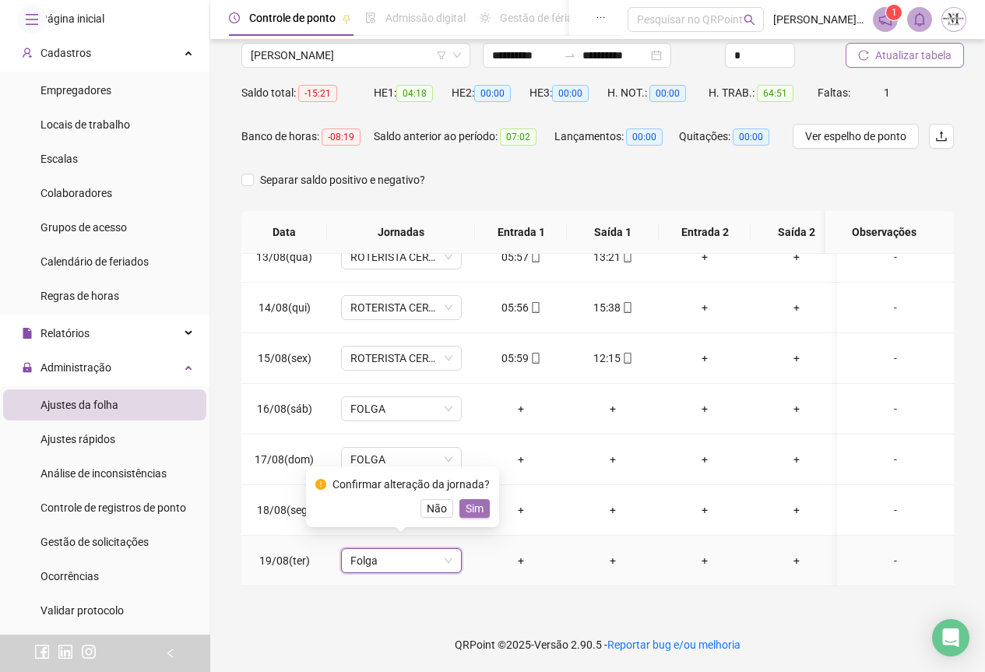
click at [477, 508] on span "Sim" at bounding box center [475, 508] width 18 height 17
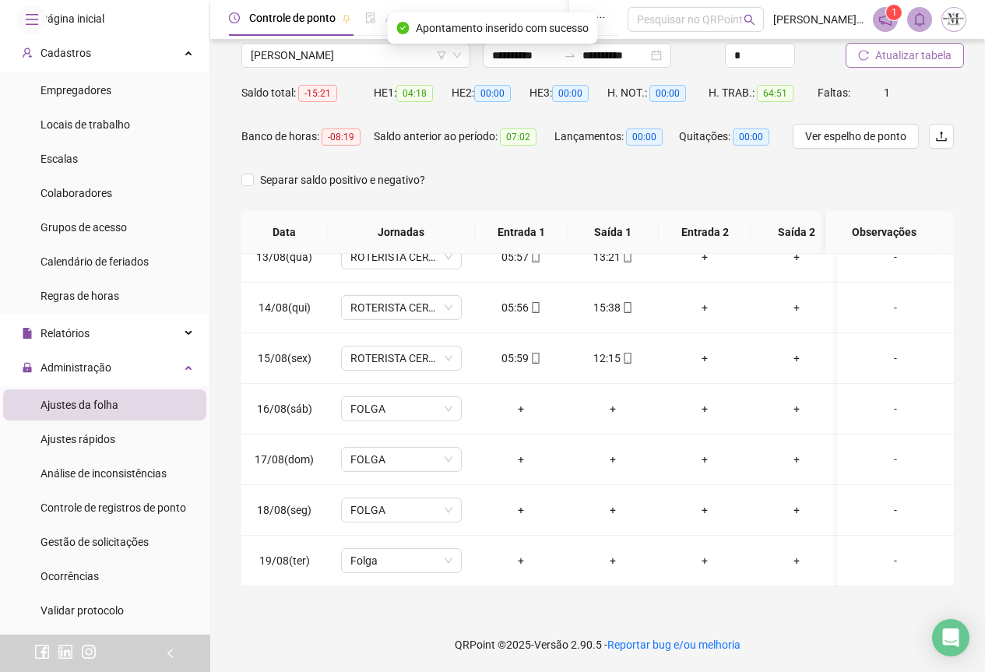
click at [885, 60] on span "Atualizar tabela" at bounding box center [914, 55] width 76 height 17
click at [890, 58] on span "Atualizar tabela" at bounding box center [914, 55] width 76 height 17
click at [914, 50] on span "Atualizar tabela" at bounding box center [914, 55] width 76 height 17
click at [281, 56] on span "[PERSON_NAME]" at bounding box center [356, 55] width 210 height 23
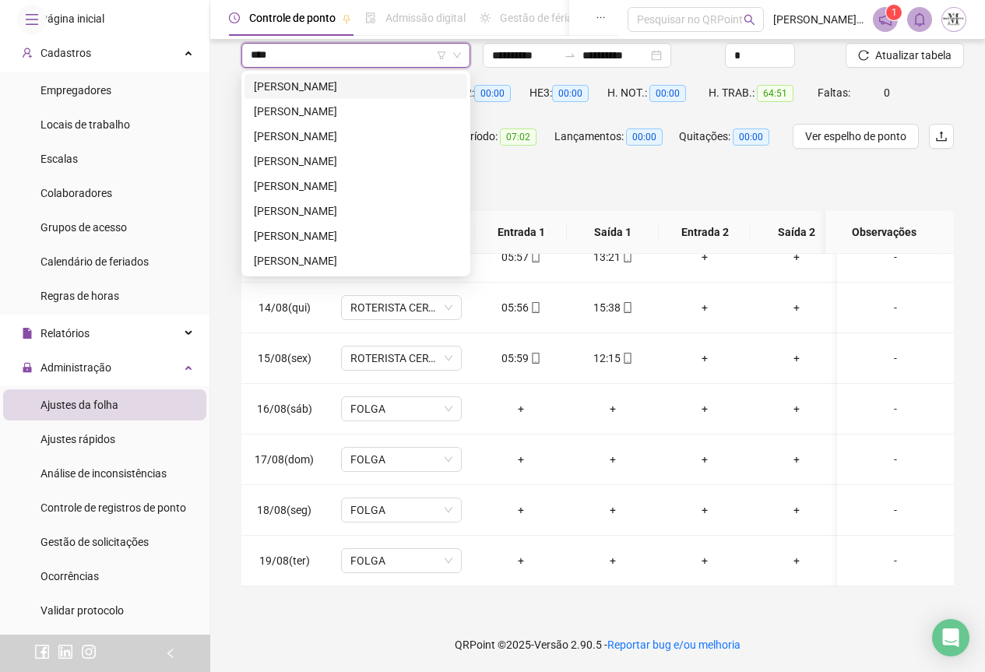
scroll to position [0, 0]
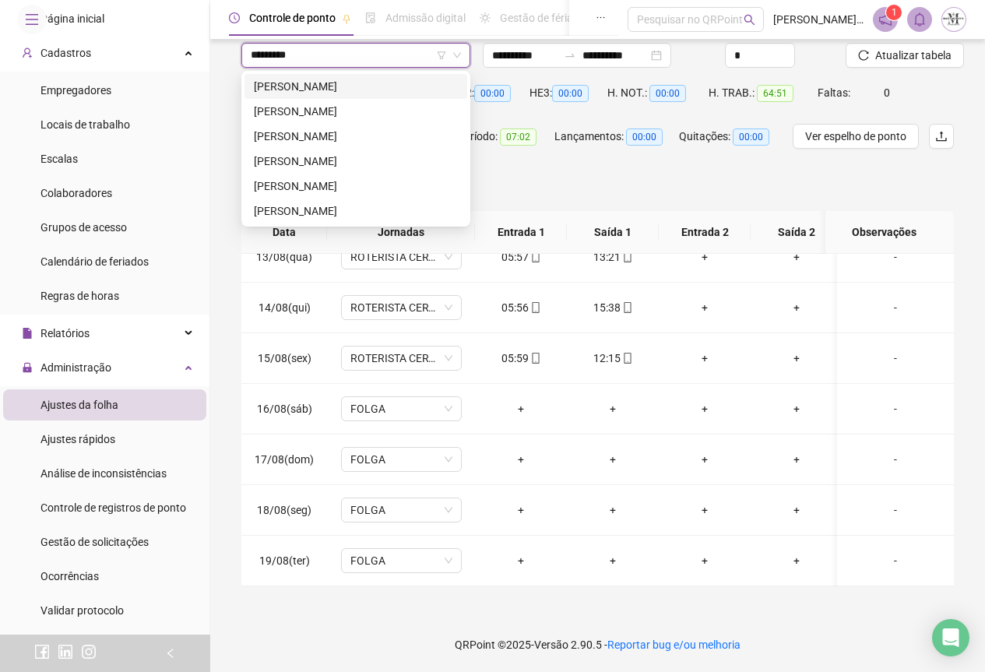
type input "********"
click at [368, 165] on div "[PERSON_NAME]" at bounding box center [356, 161] width 204 height 17
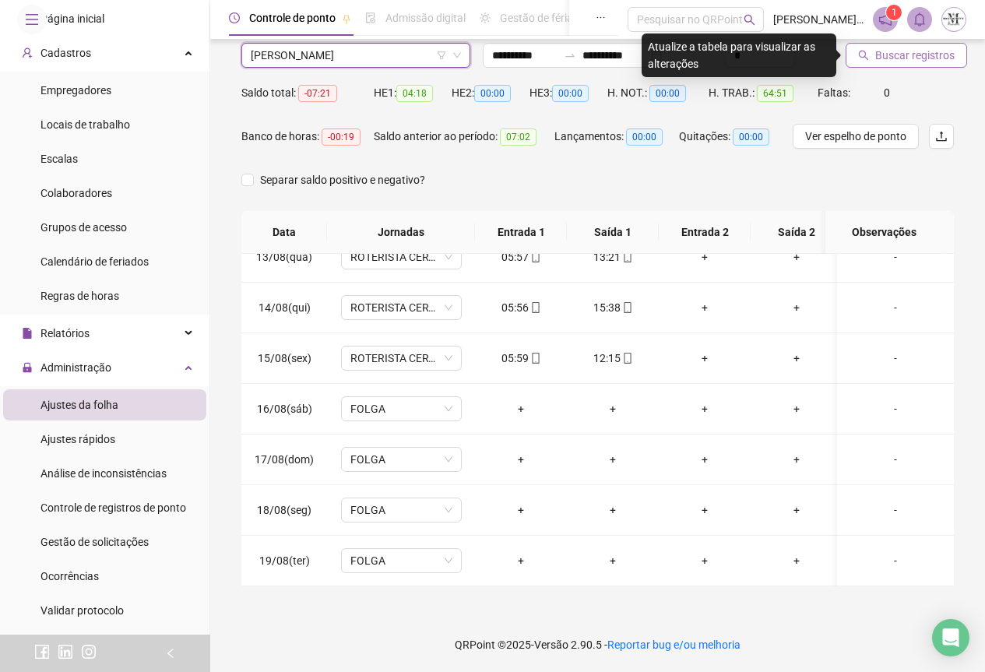
click at [900, 55] on span "Buscar registros" at bounding box center [915, 55] width 79 height 17
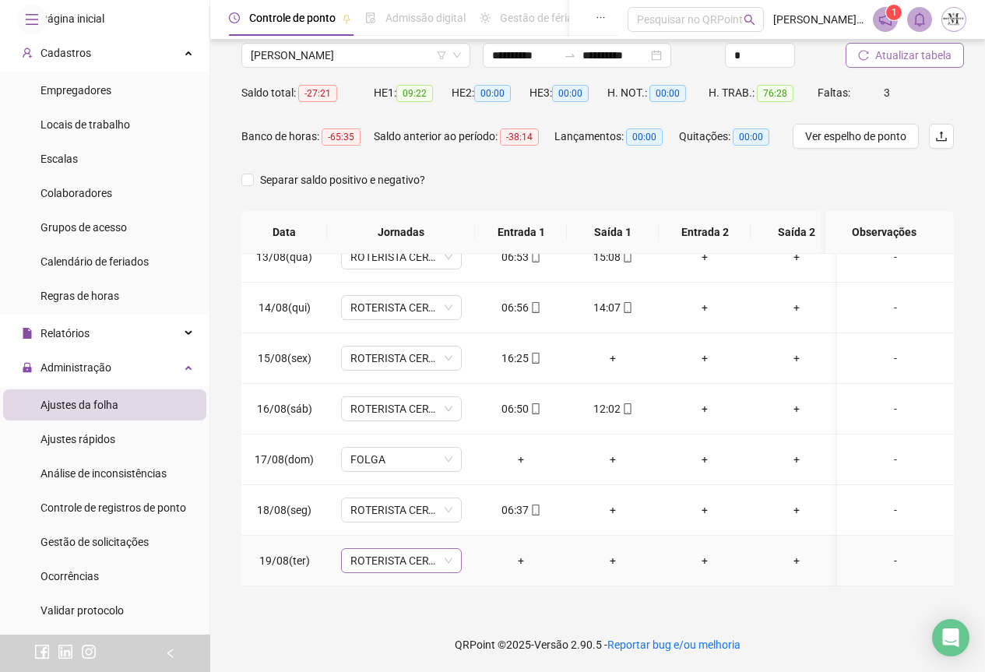
click at [398, 549] on span "ROTERISTA CERTO SG" at bounding box center [402, 560] width 102 height 23
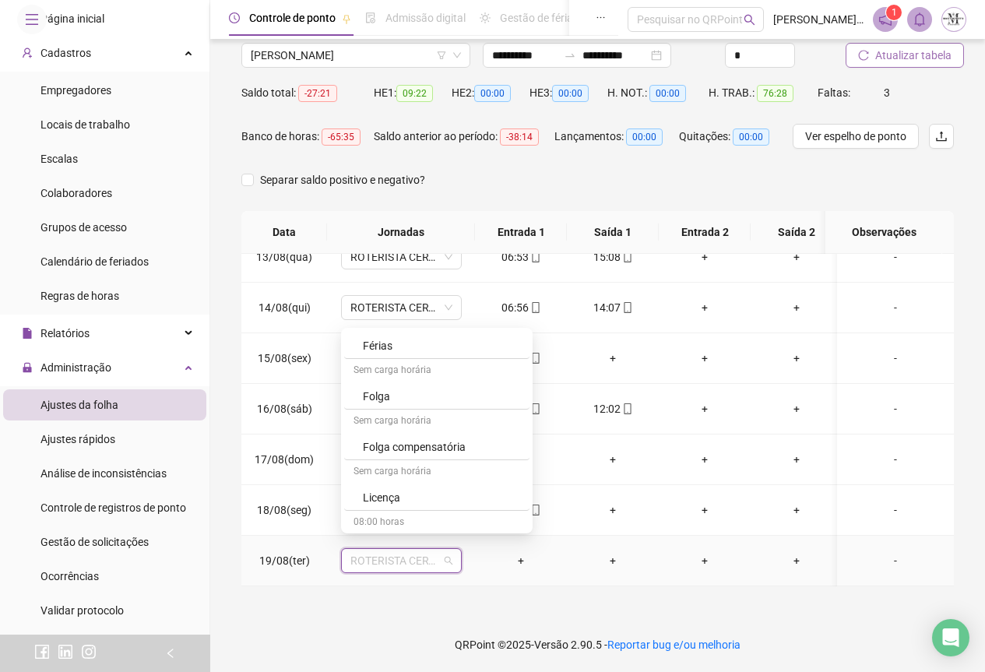
scroll to position [935, 0]
click at [413, 446] on div "Folga compensatória" at bounding box center [441, 446] width 157 height 17
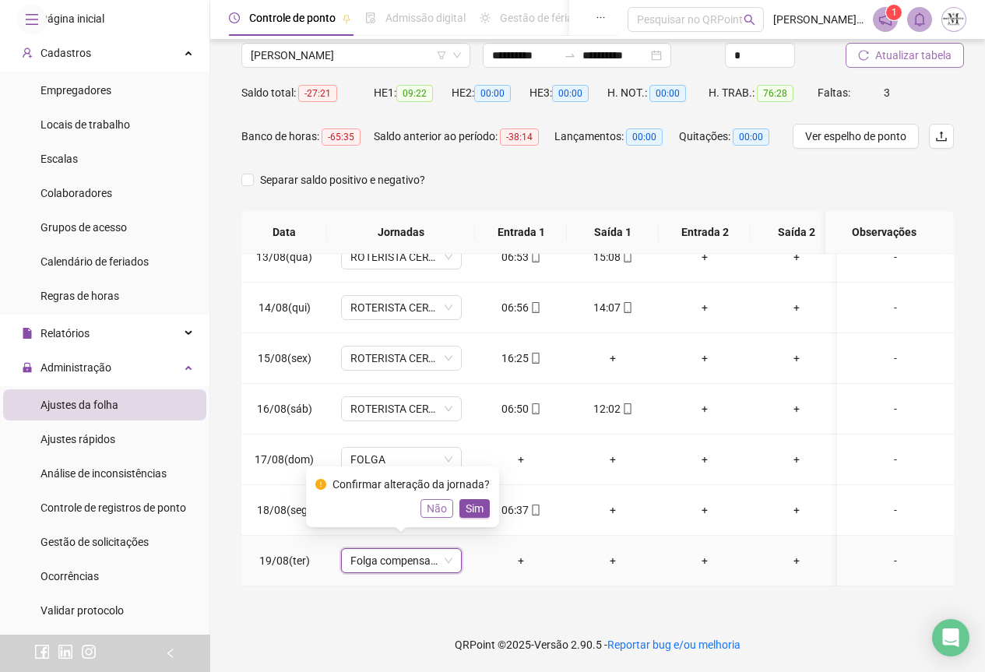
click at [442, 505] on span "Não" at bounding box center [437, 508] width 20 height 17
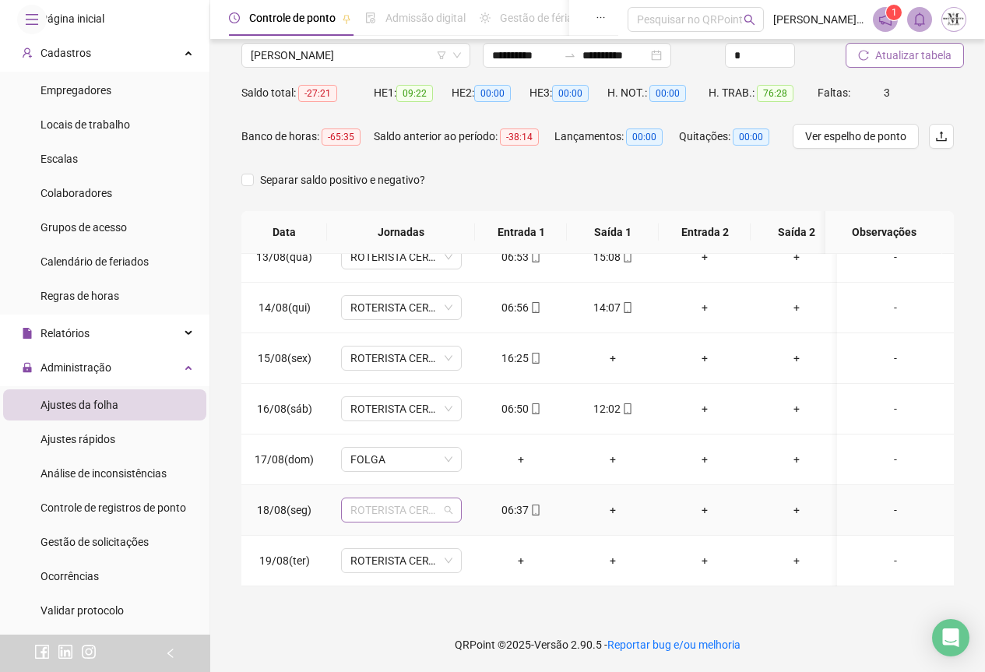
click at [445, 499] on span "ROTERISTA CERTO SG" at bounding box center [402, 510] width 102 height 23
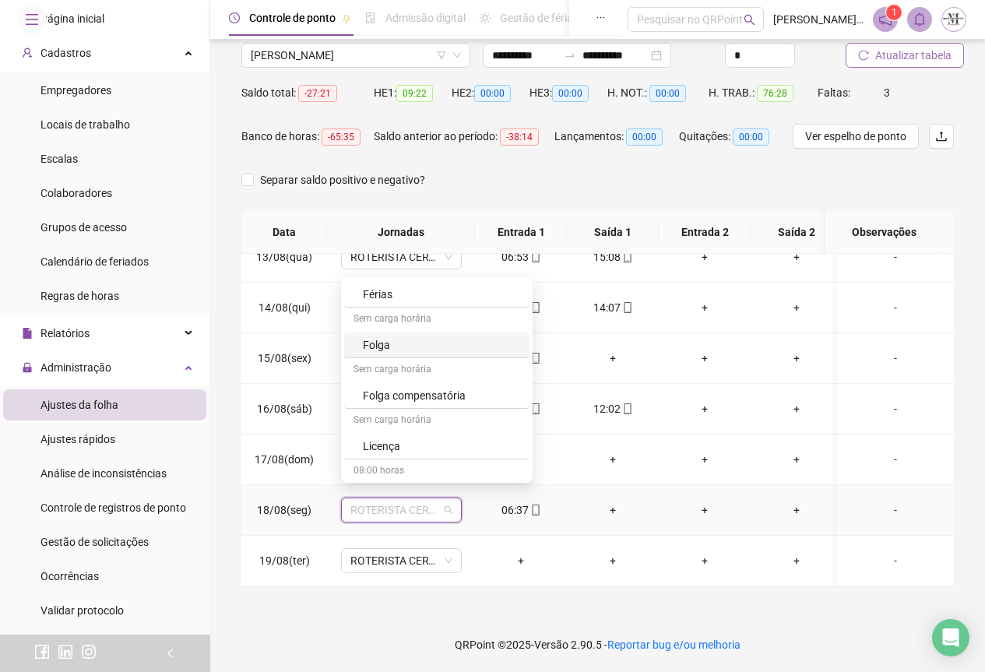
click at [385, 353] on div "Folga" at bounding box center [441, 344] width 157 height 17
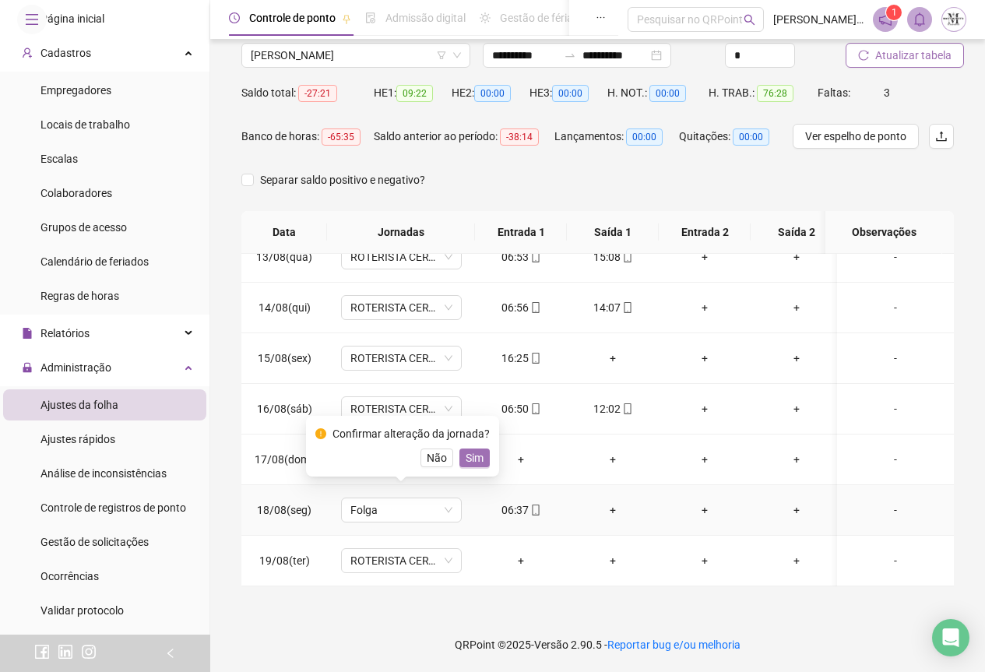
click at [481, 457] on button "Sim" at bounding box center [475, 458] width 30 height 19
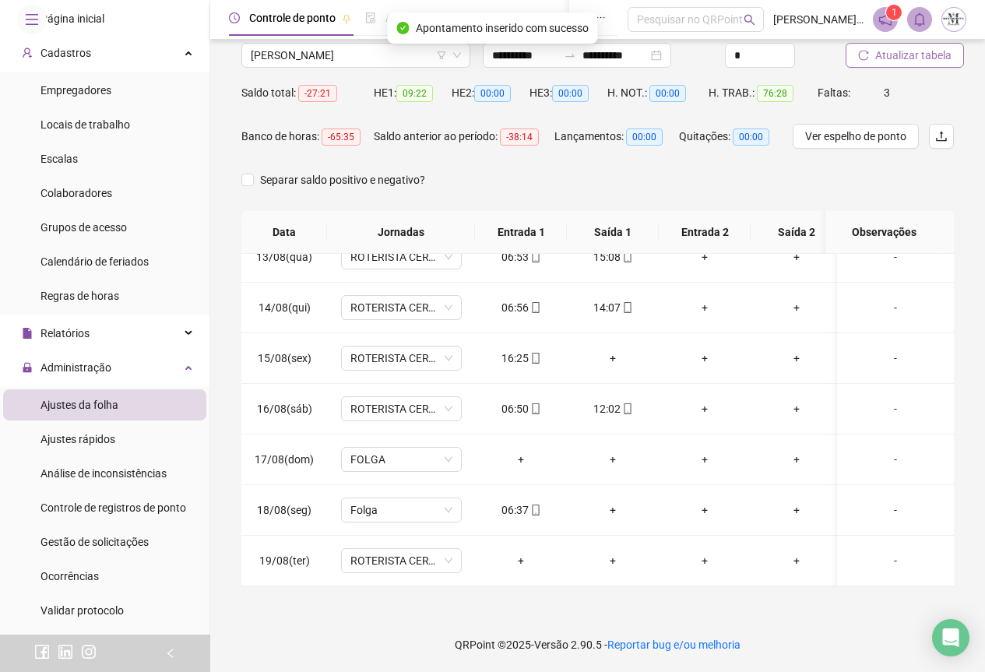
click at [893, 61] on span "Atualizar tabela" at bounding box center [914, 55] width 76 height 17
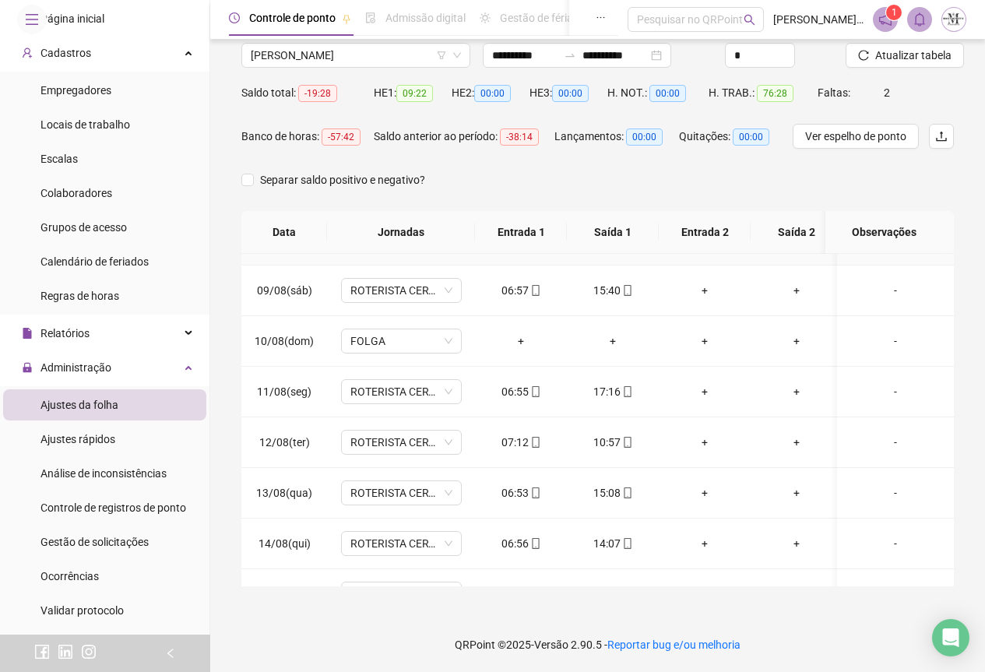
scroll to position [329, 0]
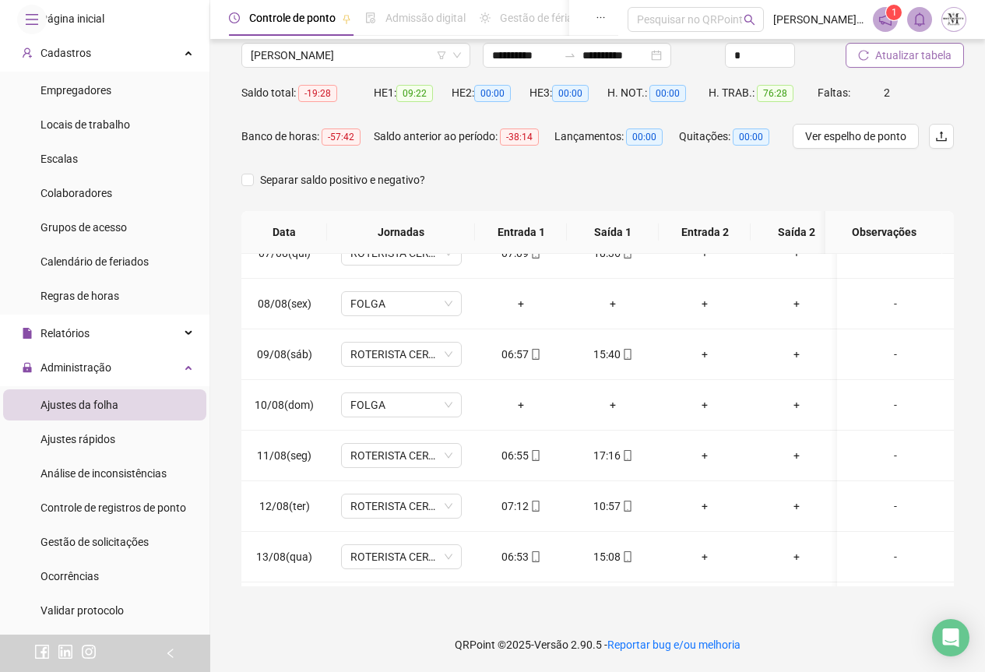
click at [879, 55] on span "Atualizar tabela" at bounding box center [914, 55] width 76 height 17
click at [900, 55] on span "Atualizar tabela" at bounding box center [914, 55] width 76 height 17
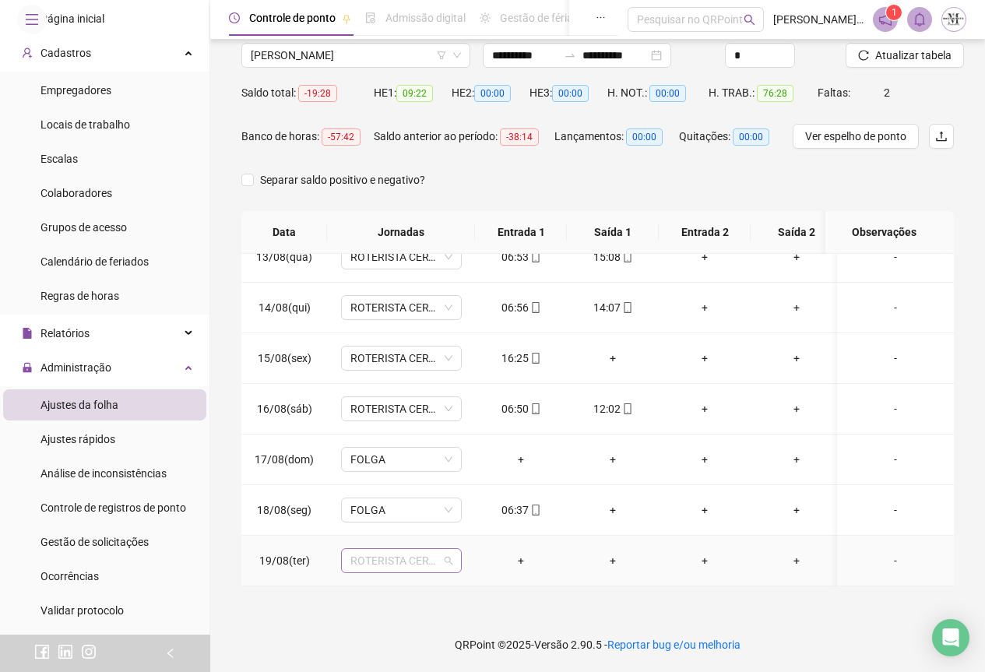
click at [365, 557] on span "ROTERISTA CERTO SG" at bounding box center [402, 560] width 102 height 23
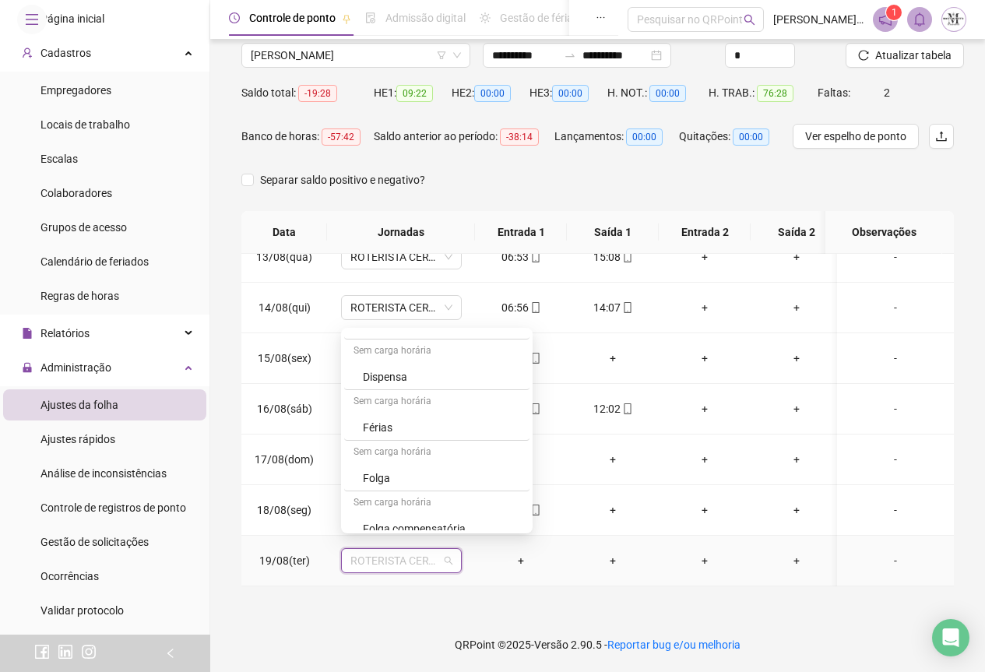
scroll to position [857, 0]
click at [405, 477] on div "Folga" at bounding box center [441, 473] width 157 height 17
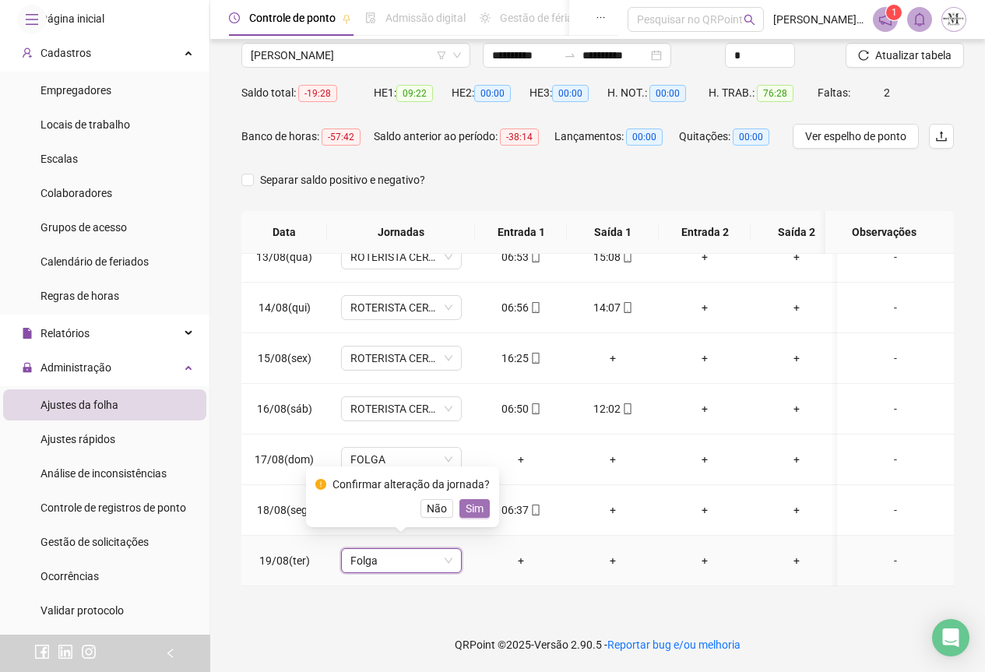
click at [470, 517] on button "Sim" at bounding box center [475, 508] width 30 height 19
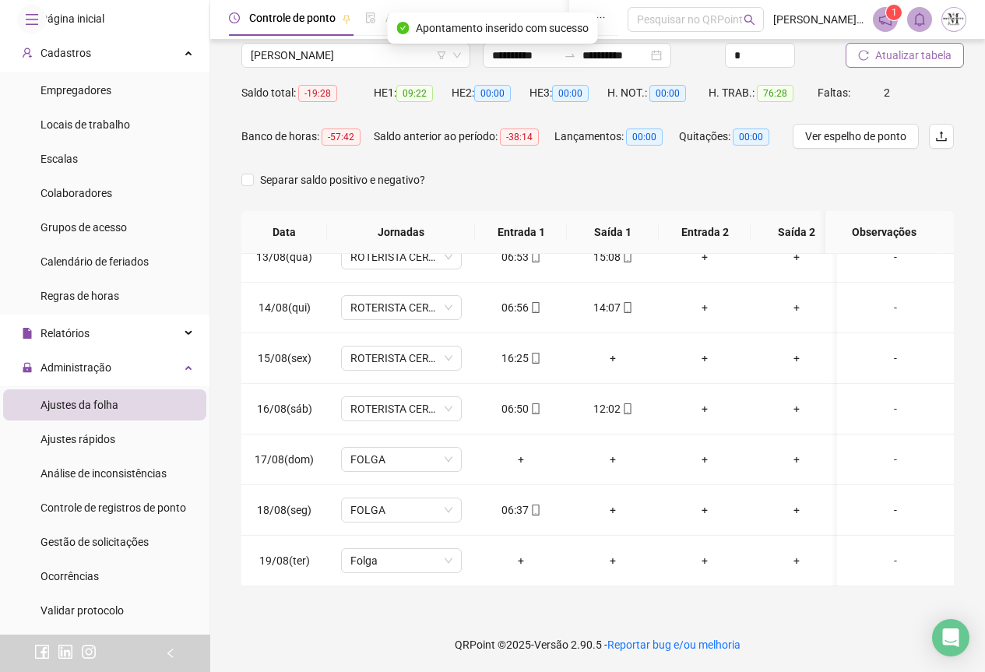
click at [914, 58] on span "Atualizar tabela" at bounding box center [914, 55] width 76 height 17
click at [617, 502] on div "+" at bounding box center [613, 510] width 67 height 17
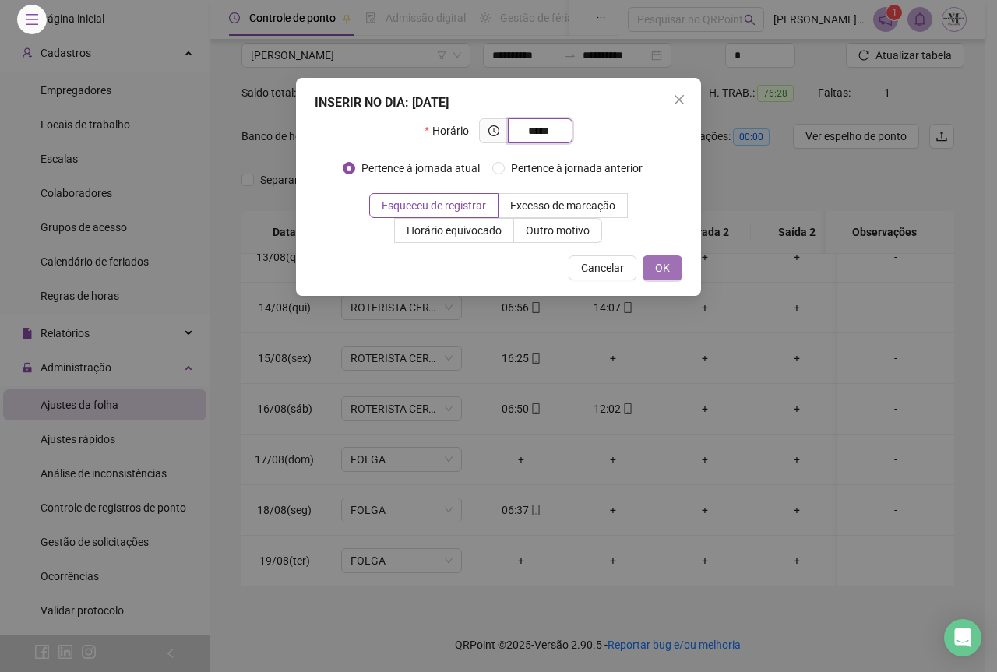
type input "*****"
click at [663, 267] on span "OK" at bounding box center [662, 267] width 15 height 17
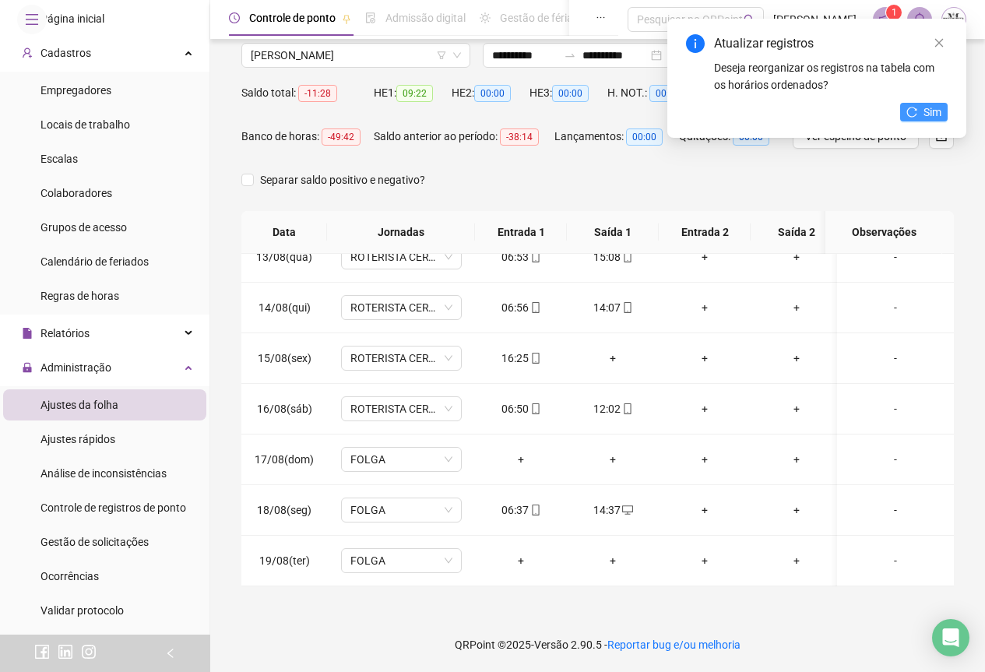
click at [937, 107] on span "Sim" at bounding box center [933, 112] width 18 height 17
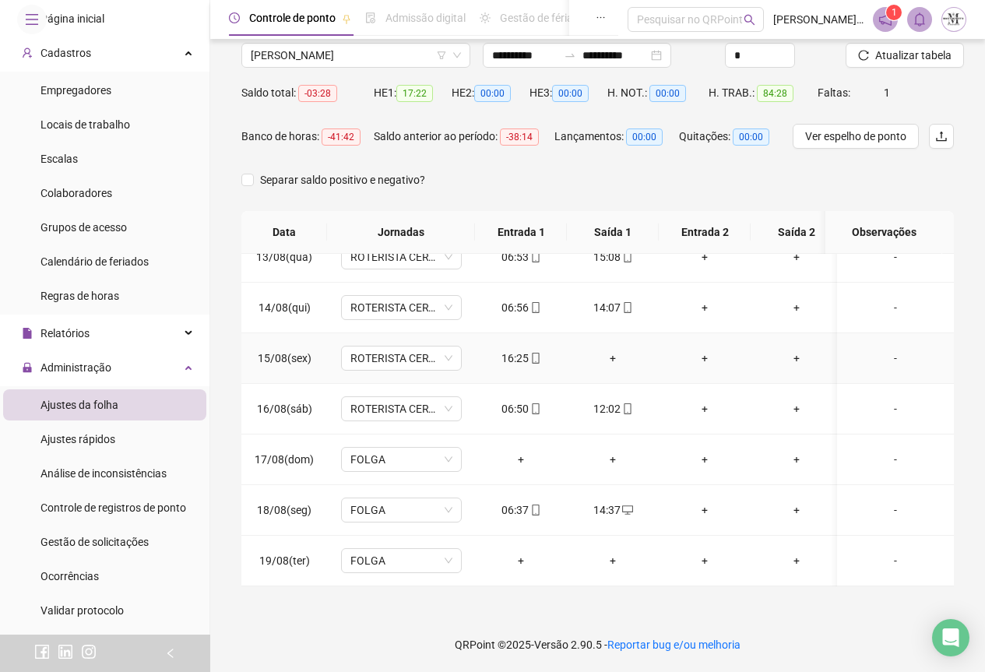
click at [613, 350] on div "+" at bounding box center [613, 358] width 67 height 17
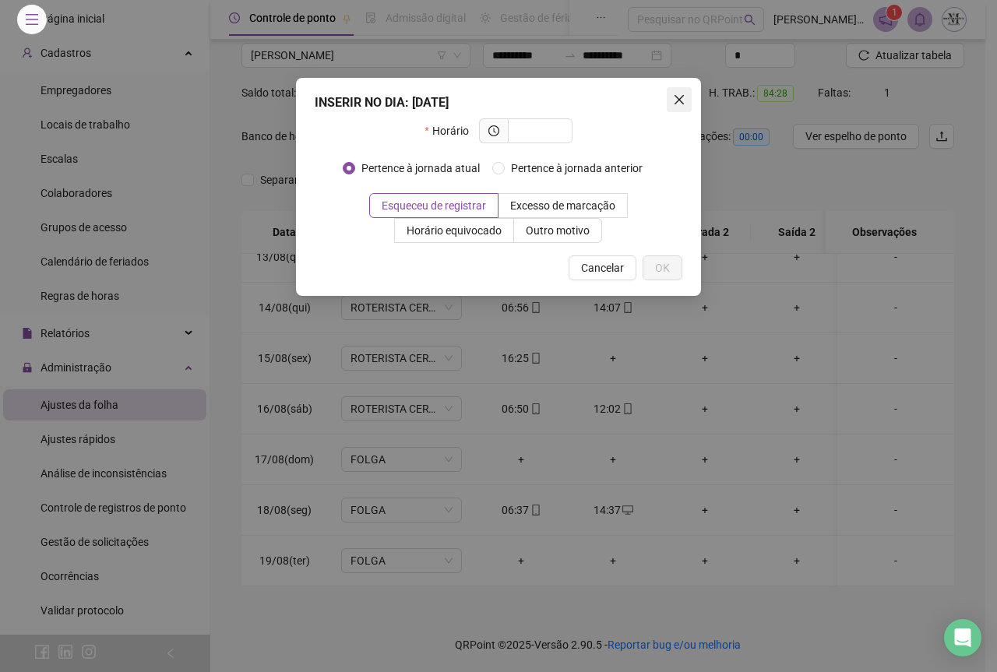
click at [682, 101] on icon "close" at bounding box center [679, 99] width 9 height 9
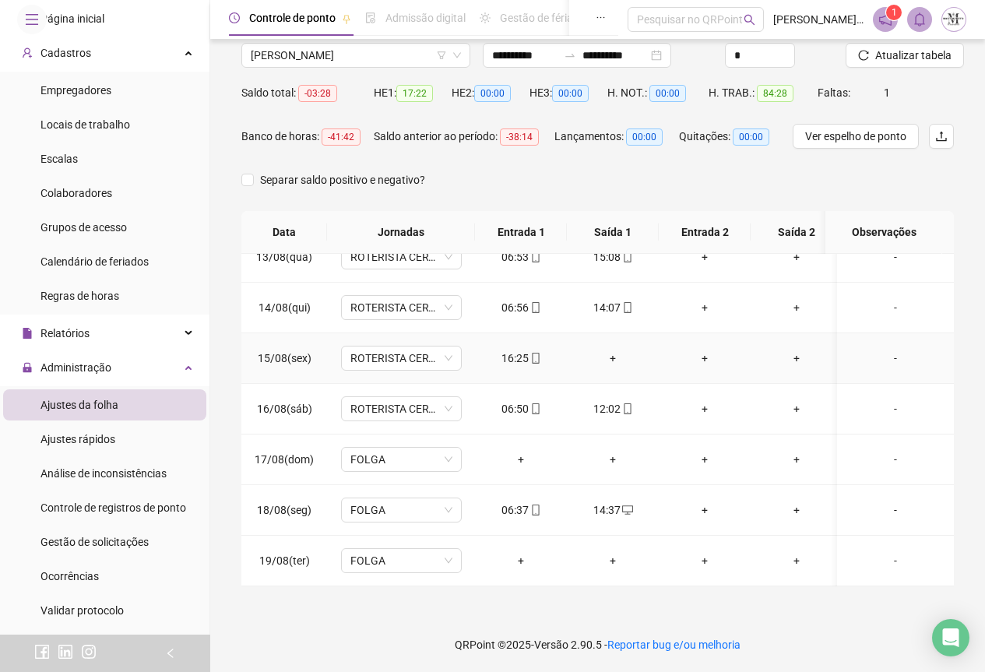
scroll to position [641, 0]
click at [614, 350] on div "+" at bounding box center [613, 358] width 67 height 17
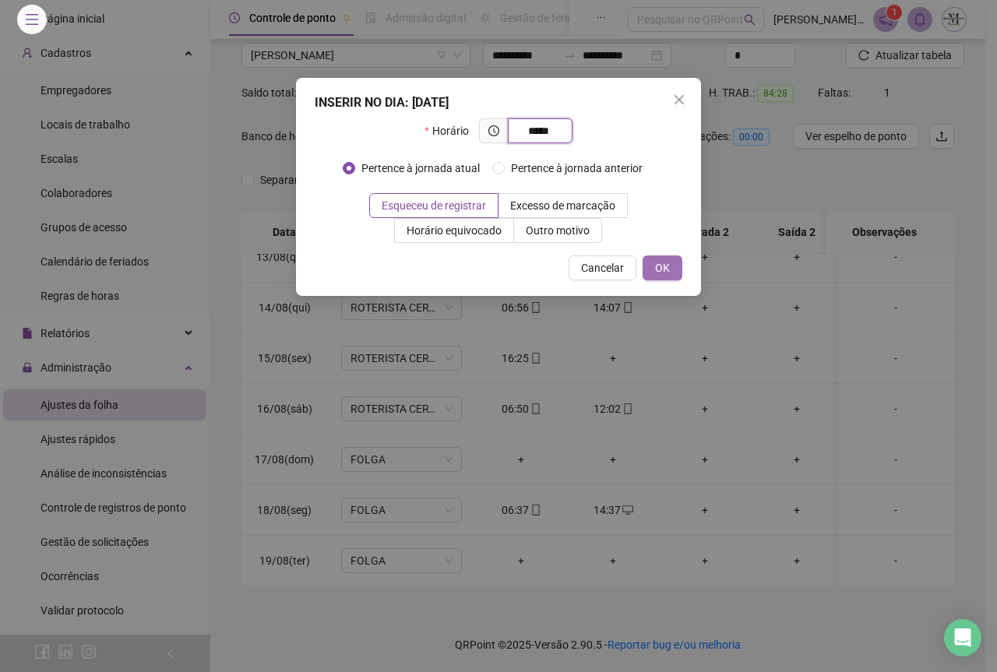
type input "*****"
click at [670, 274] on button "OK" at bounding box center [663, 267] width 40 height 25
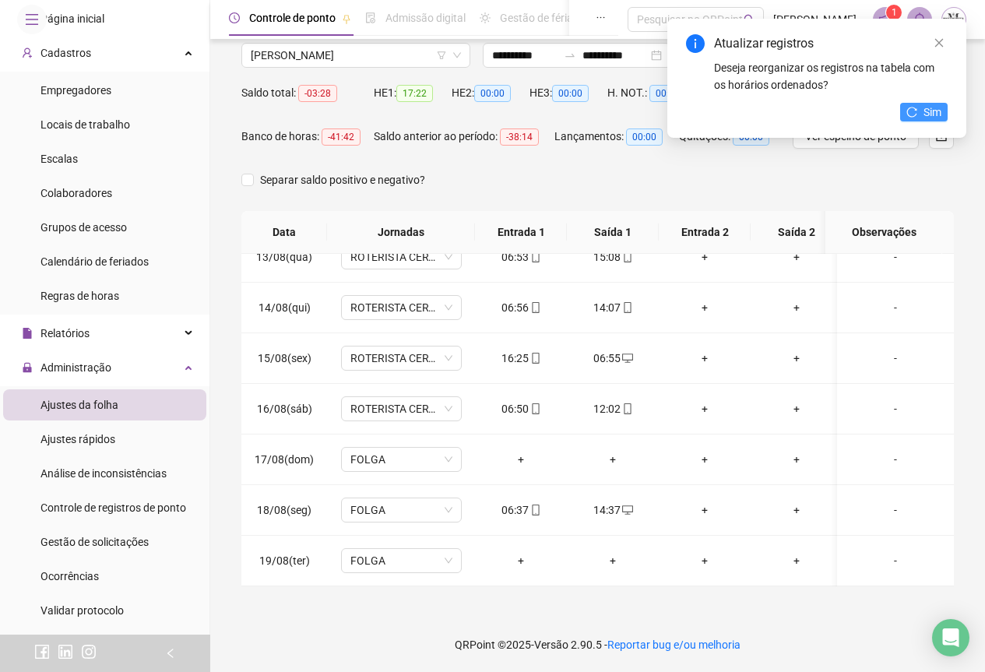
click at [928, 115] on span "Sim" at bounding box center [933, 112] width 18 height 17
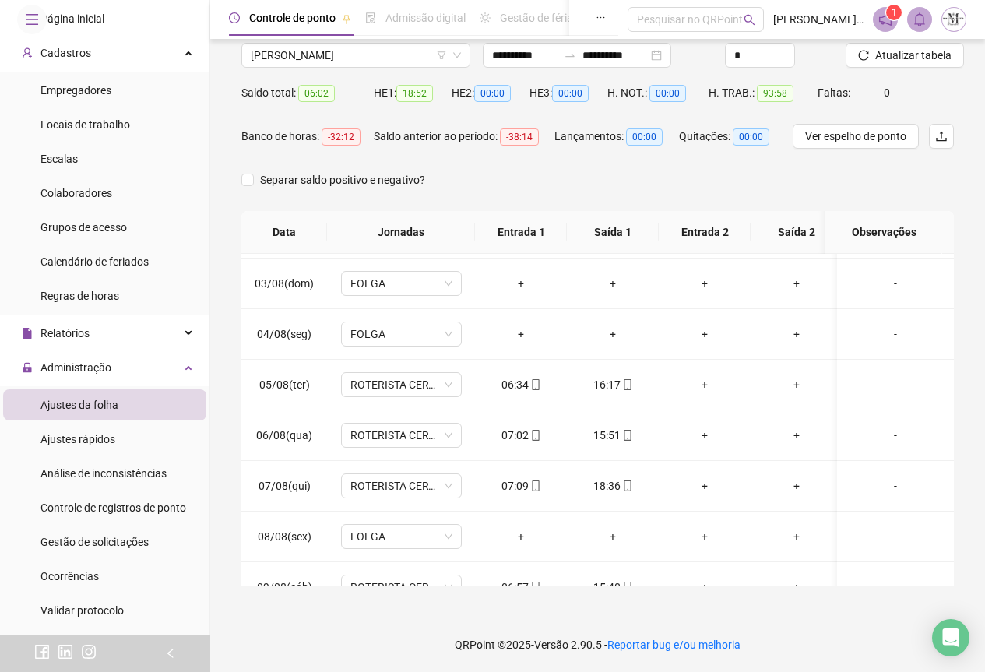
scroll to position [0, 0]
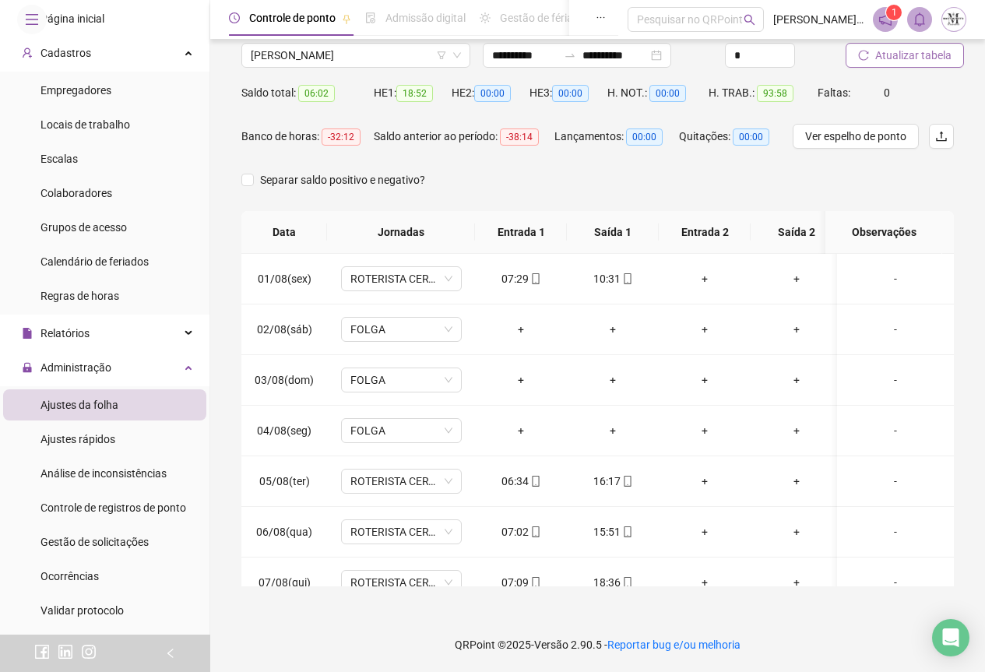
click at [891, 56] on span "Atualizar tabela" at bounding box center [914, 55] width 76 height 17
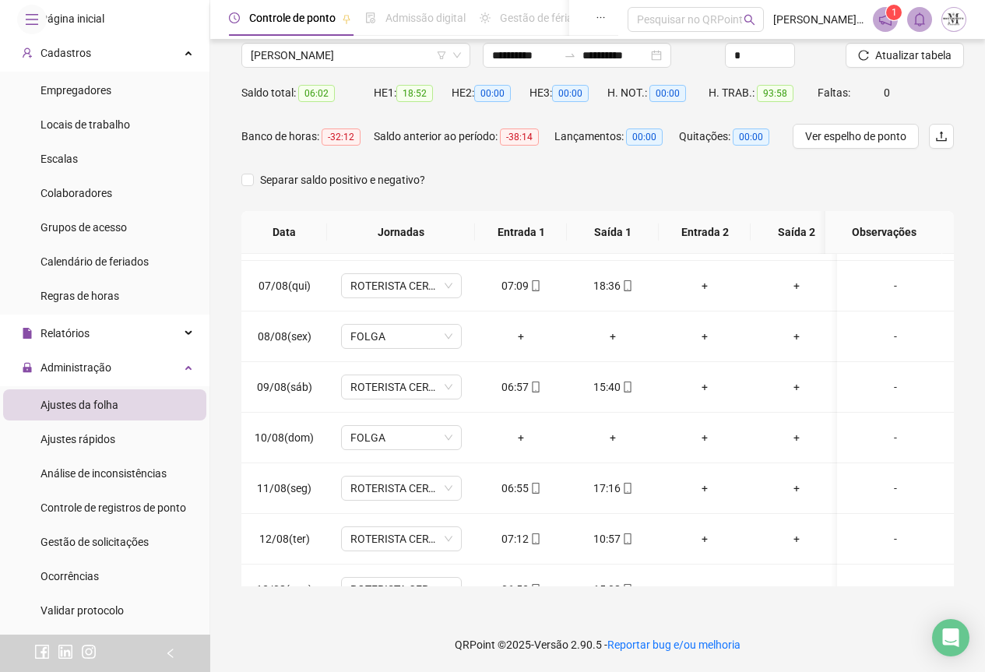
scroll to position [389, 0]
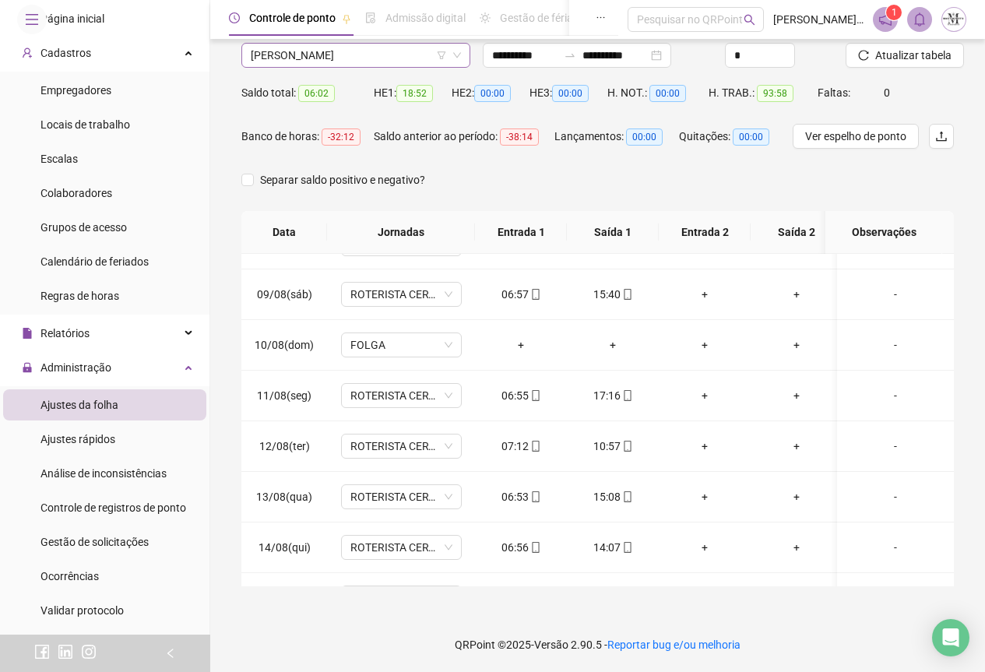
click at [284, 58] on span "[PERSON_NAME]" at bounding box center [356, 55] width 210 height 23
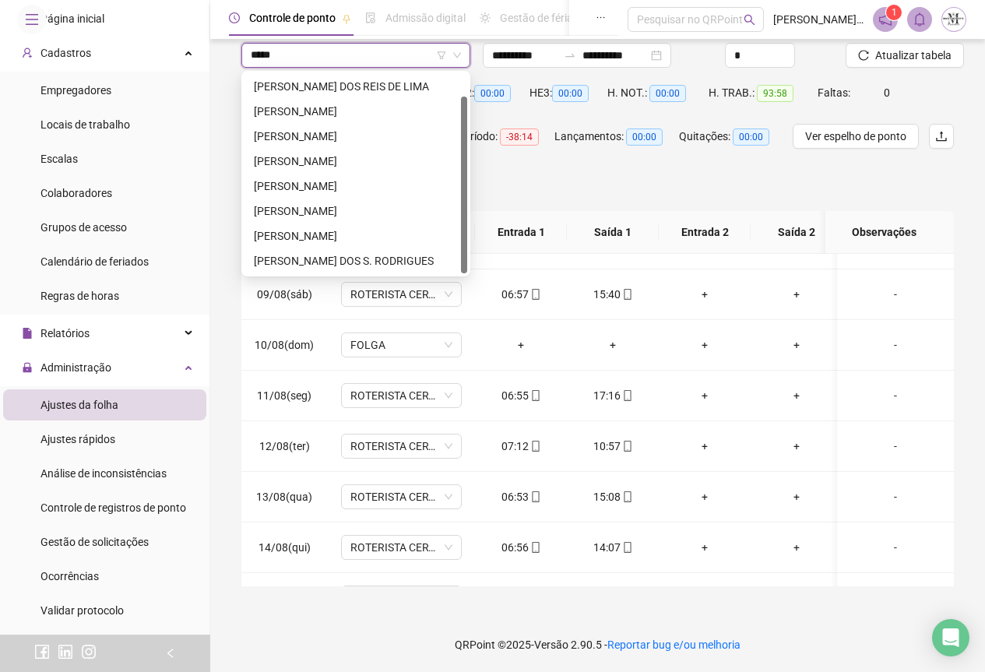
scroll to position [0, 0]
type input "******"
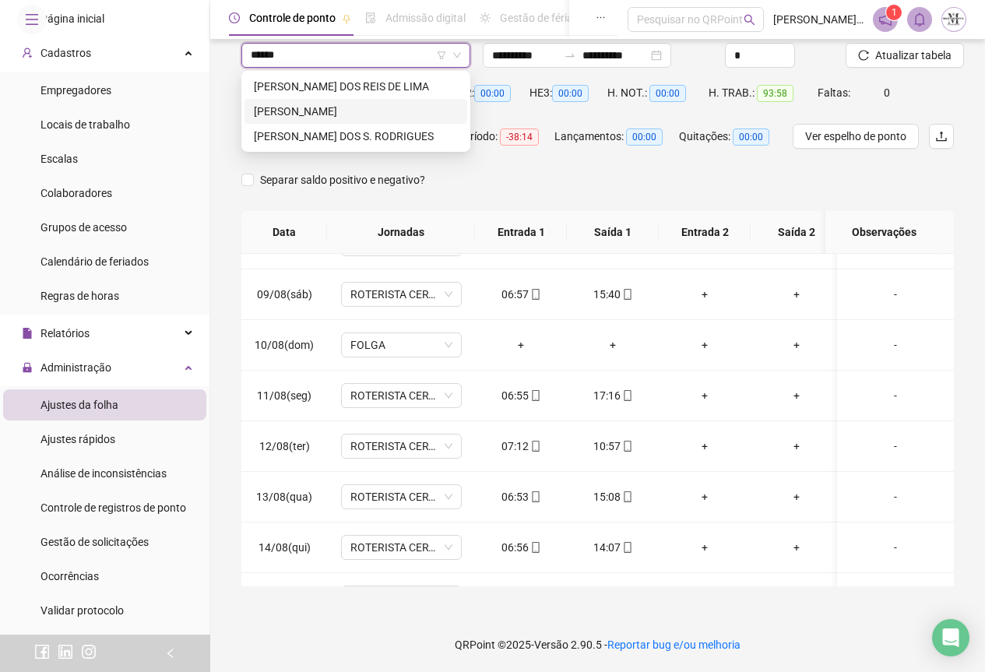
click at [334, 108] on div "[PERSON_NAME]" at bounding box center [356, 111] width 204 height 17
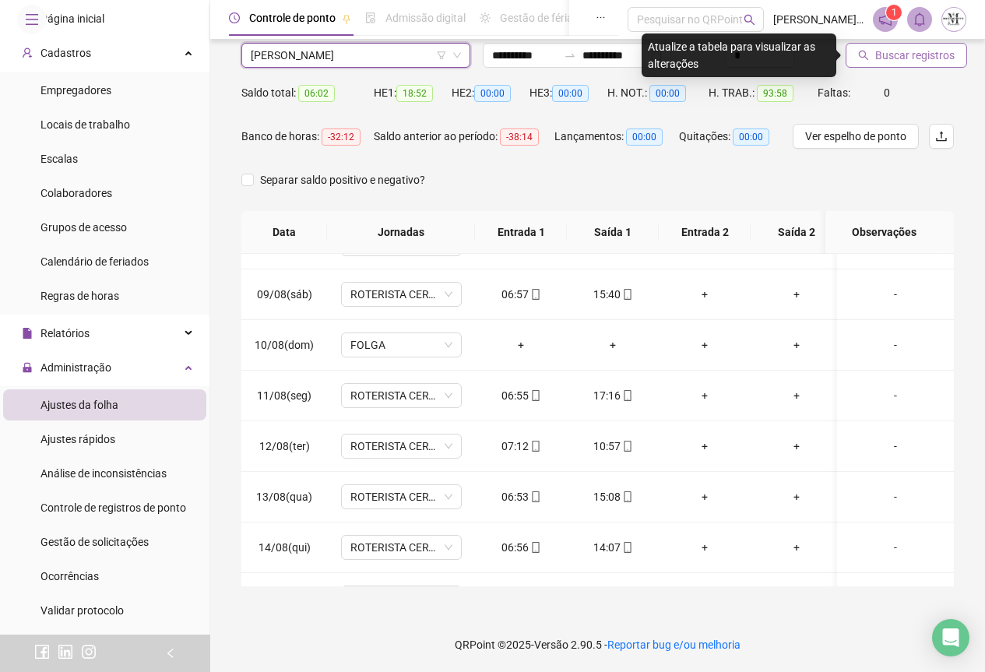
click at [907, 55] on span "Buscar registros" at bounding box center [915, 55] width 79 height 17
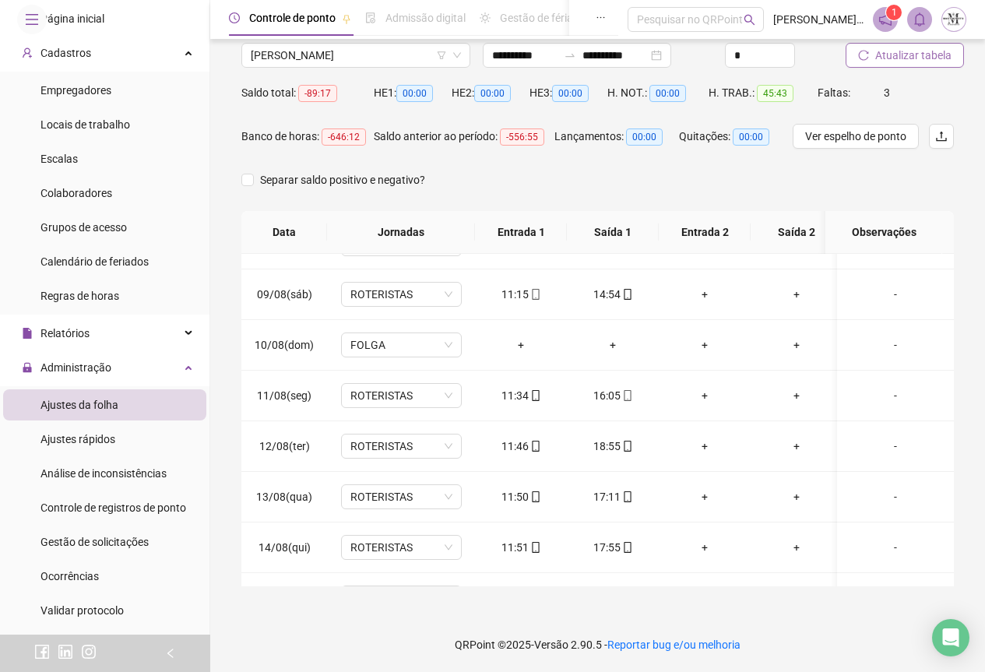
click at [907, 55] on span "Atualizar tabela" at bounding box center [914, 55] width 76 height 17
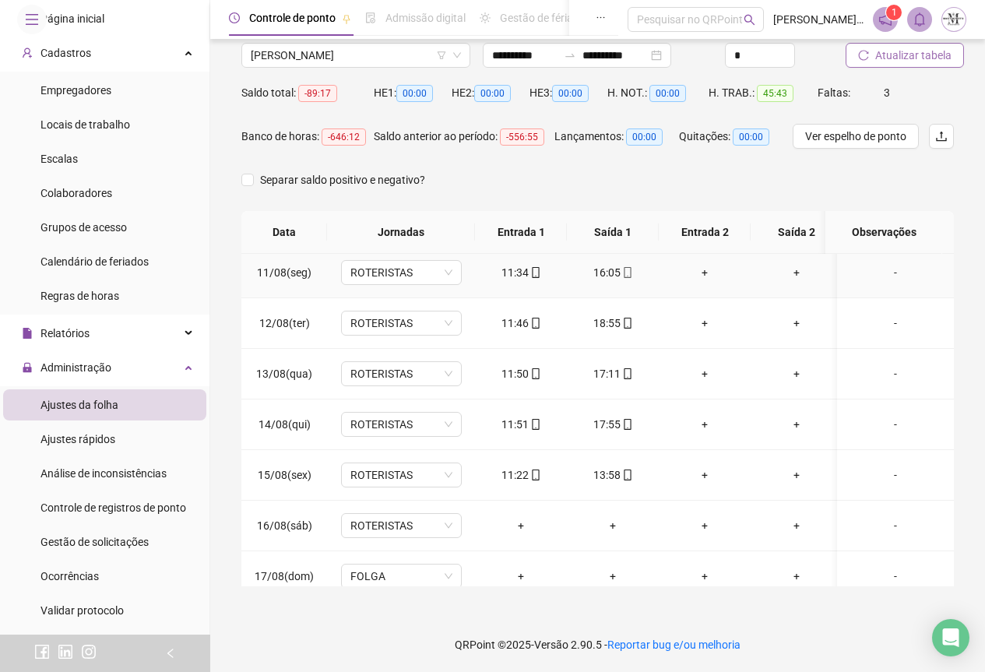
scroll to position [641, 0]
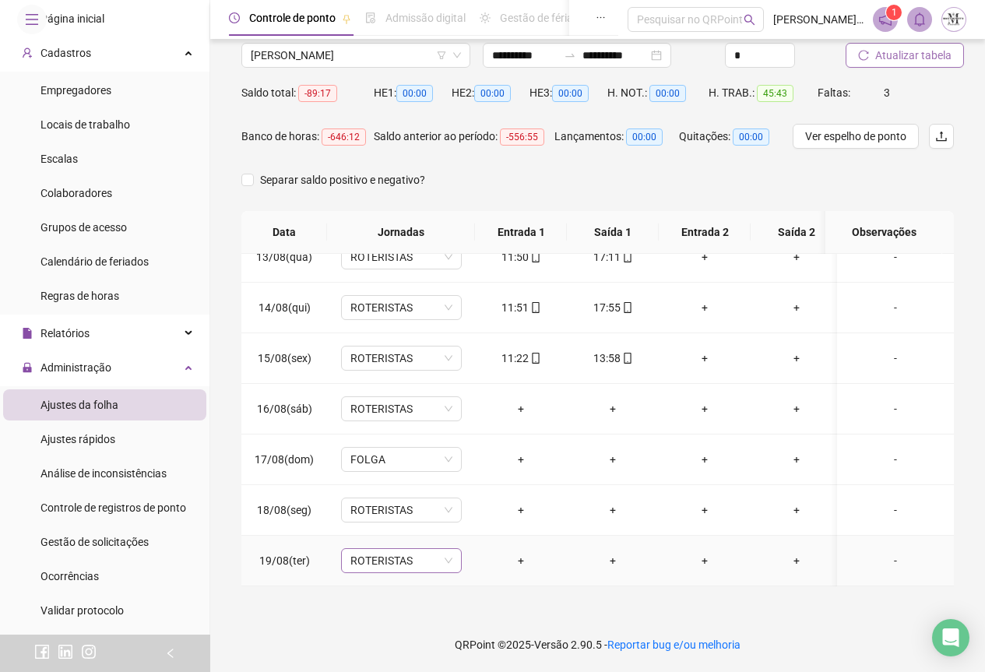
click at [366, 550] on span "ROTERISTAS" at bounding box center [402, 560] width 102 height 23
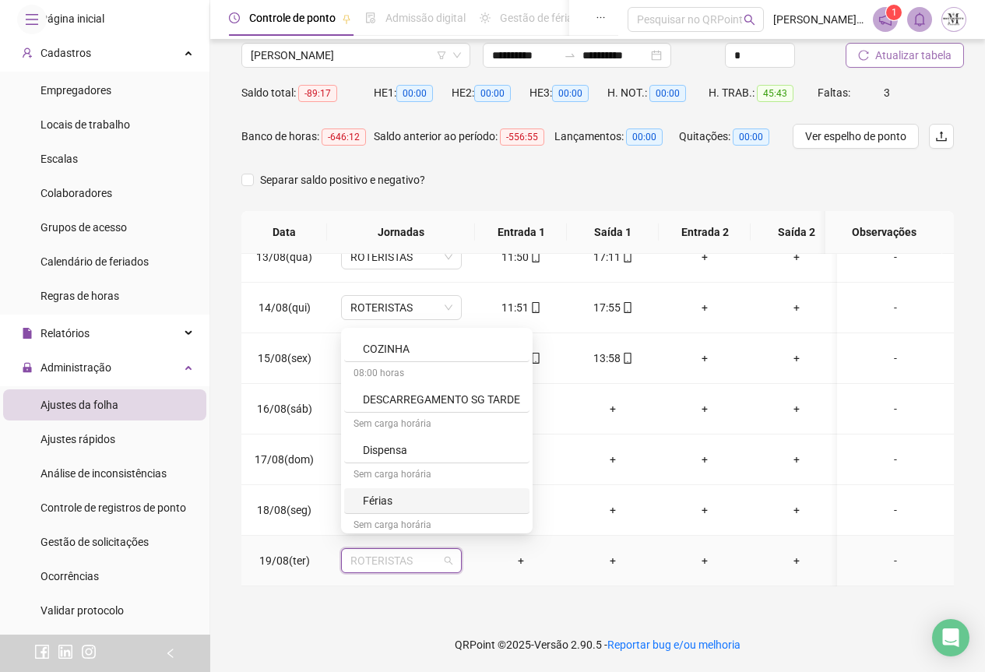
scroll to position [935, 0]
click at [389, 392] on div "Folga" at bounding box center [441, 395] width 157 height 17
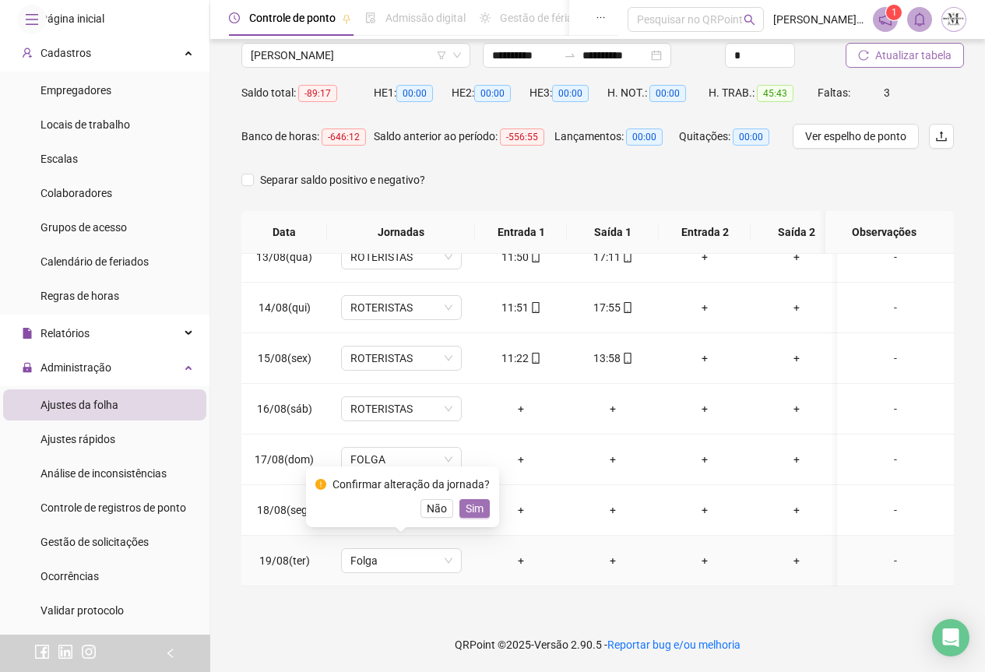
click at [468, 508] on span "Sim" at bounding box center [475, 508] width 18 height 17
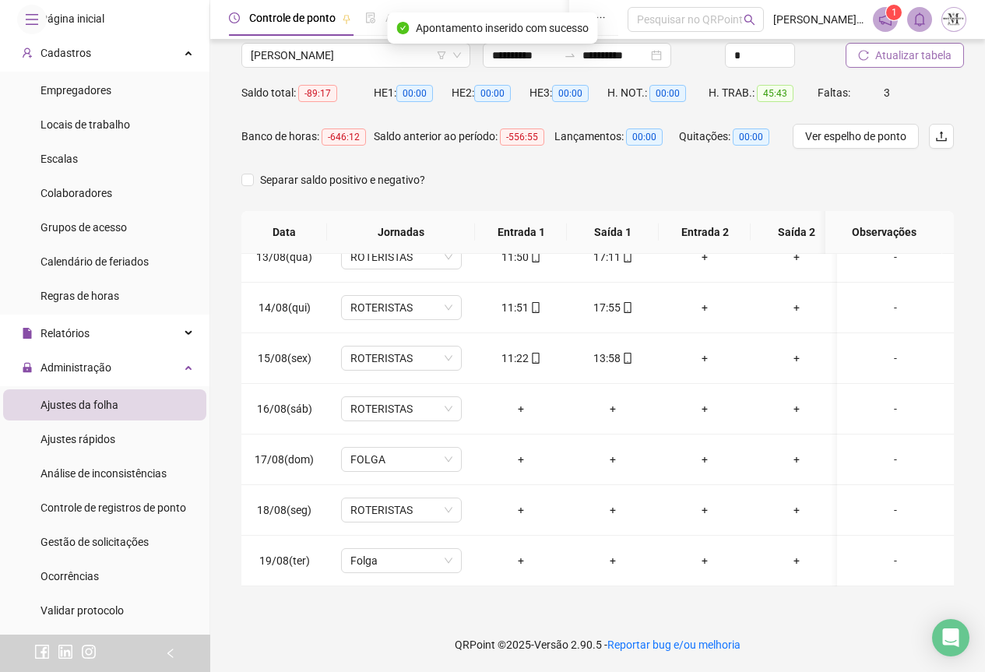
click at [897, 52] on span "Atualizar tabela" at bounding box center [914, 55] width 76 height 17
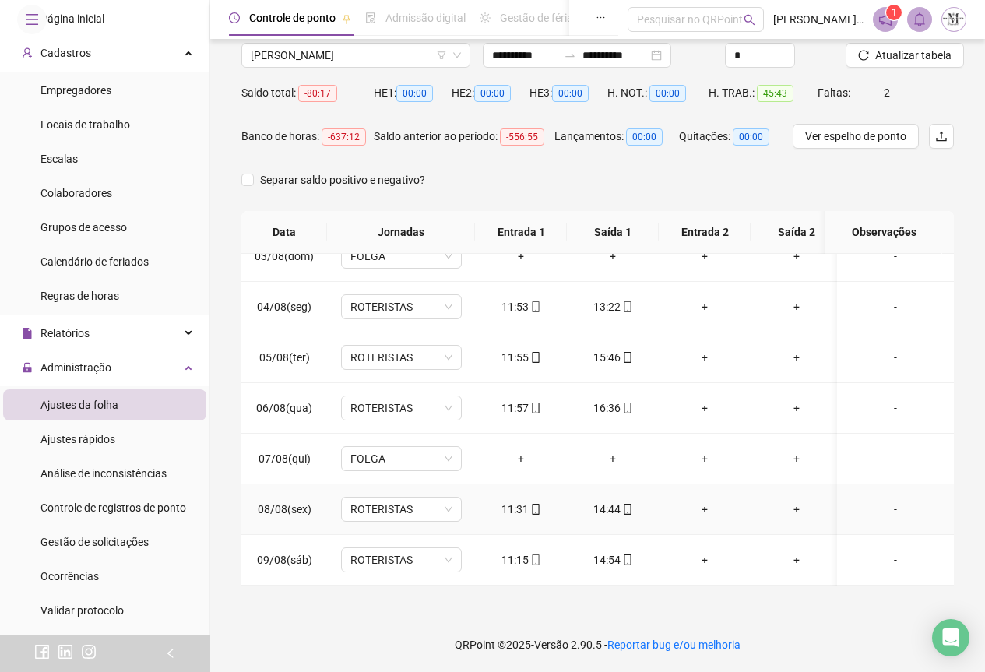
scroll to position [96, 0]
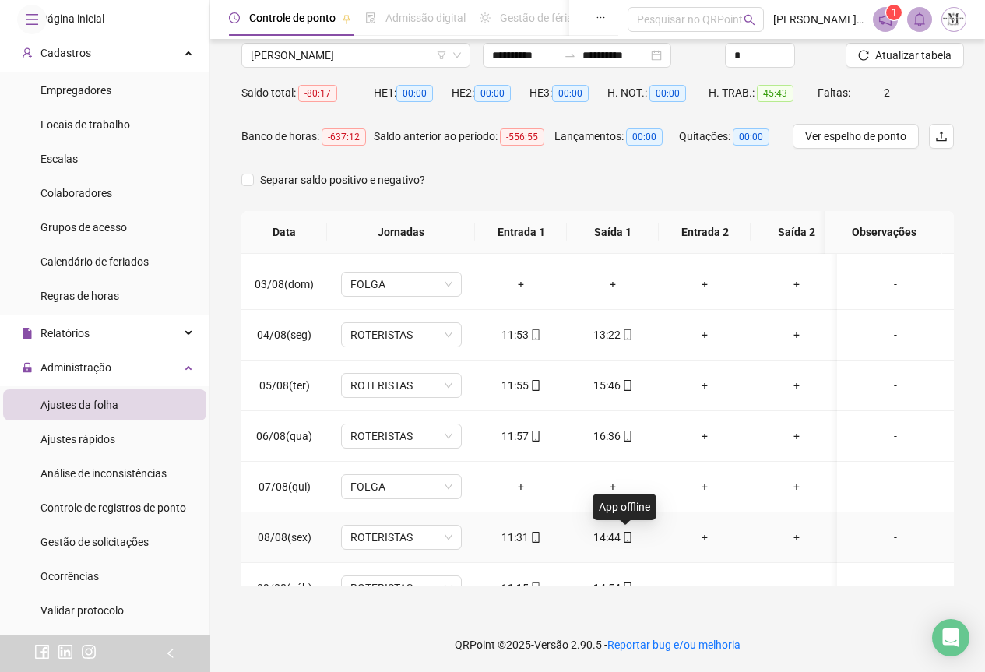
click at [626, 539] on icon "mobile" at bounding box center [627, 537] width 11 height 11
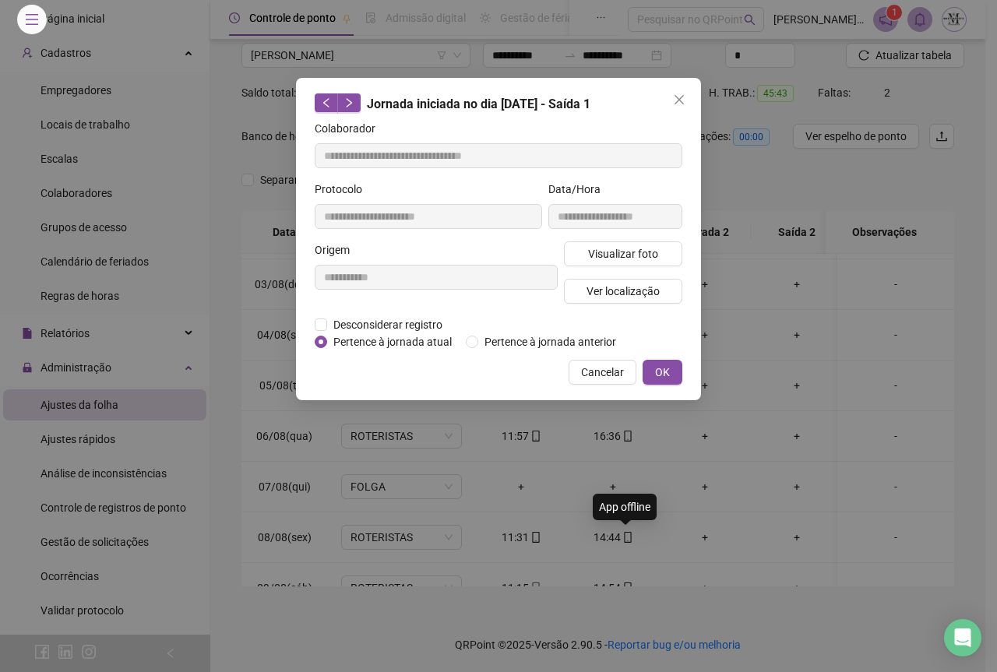
type input "**********"
click at [600, 256] on span "Visualizar foto" at bounding box center [623, 253] width 70 height 17
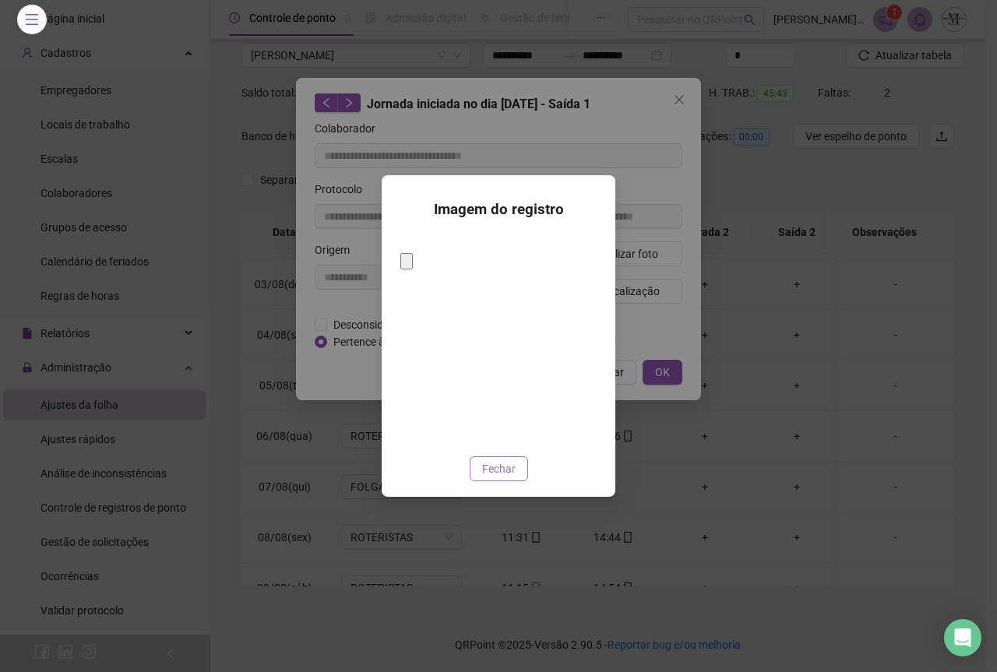
click at [504, 460] on span "Fechar" at bounding box center [498, 468] width 33 height 17
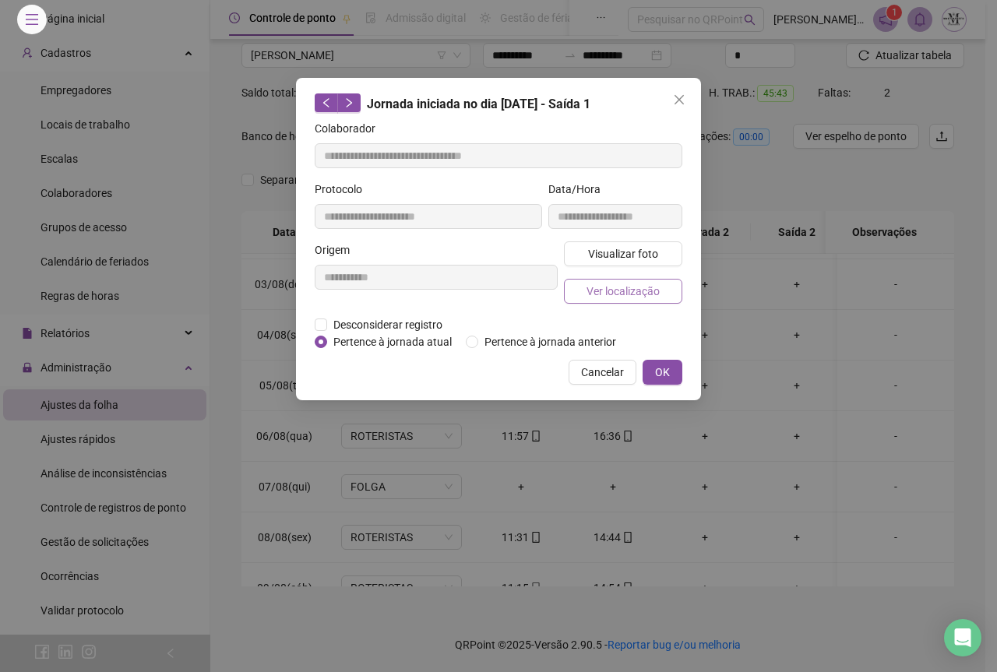
click at [618, 287] on span "Ver localização" at bounding box center [623, 291] width 73 height 17
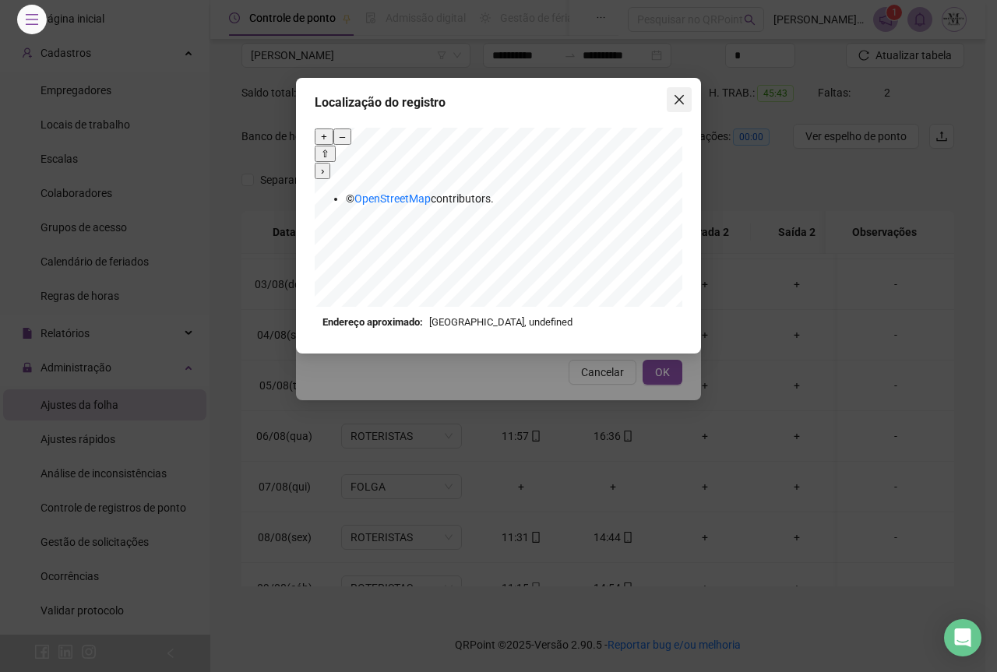
click at [681, 100] on icon "close" at bounding box center [679, 99] width 9 height 9
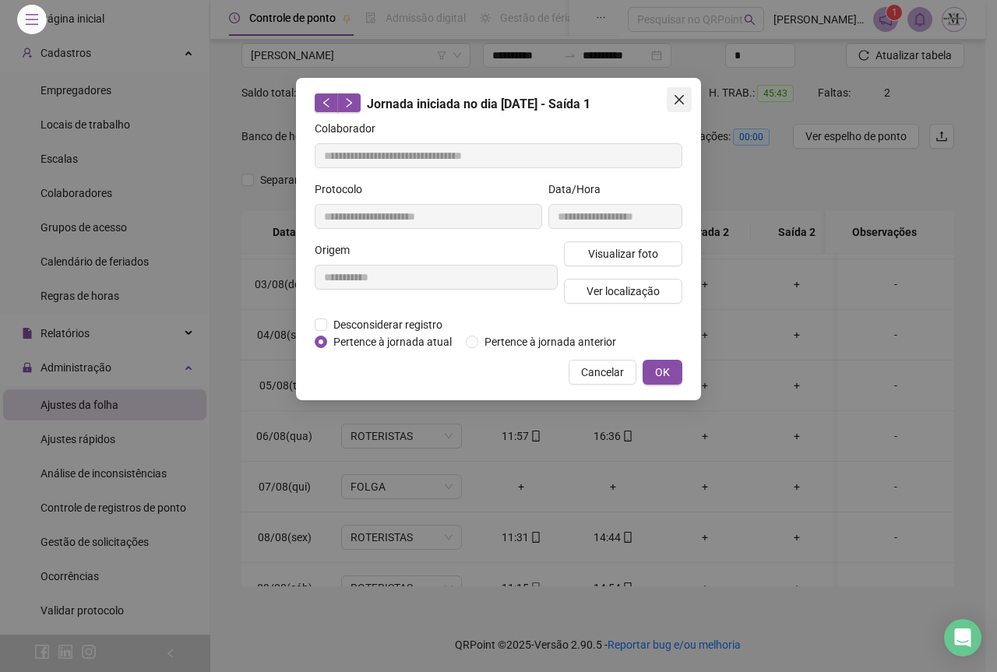
click at [676, 108] on button "Close" at bounding box center [679, 99] width 25 height 25
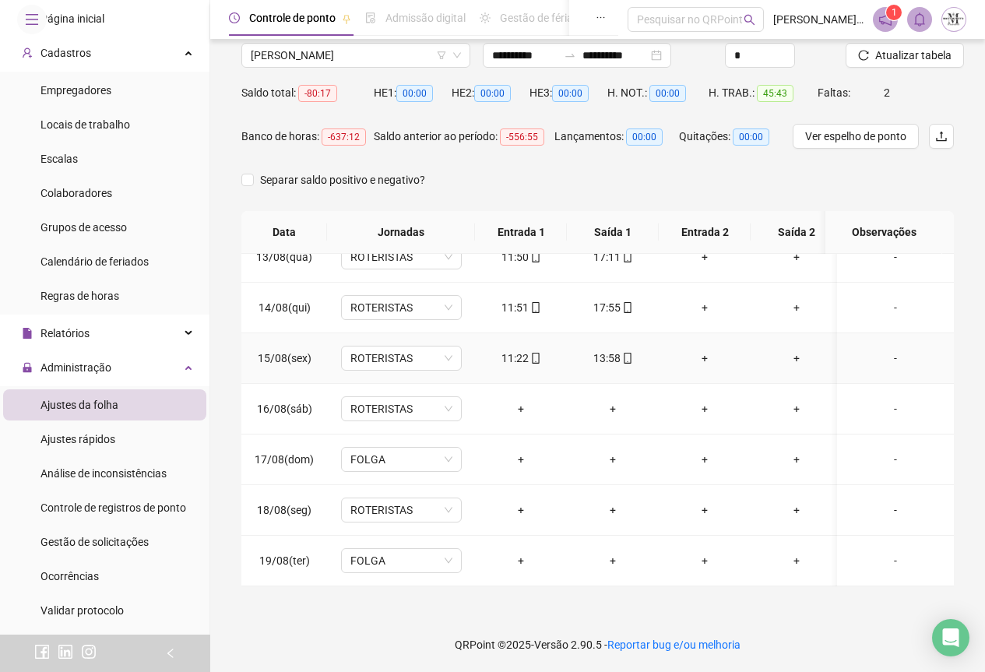
scroll to position [641, 0]
click at [903, 53] on span "Atualizar tabela" at bounding box center [914, 55] width 76 height 17
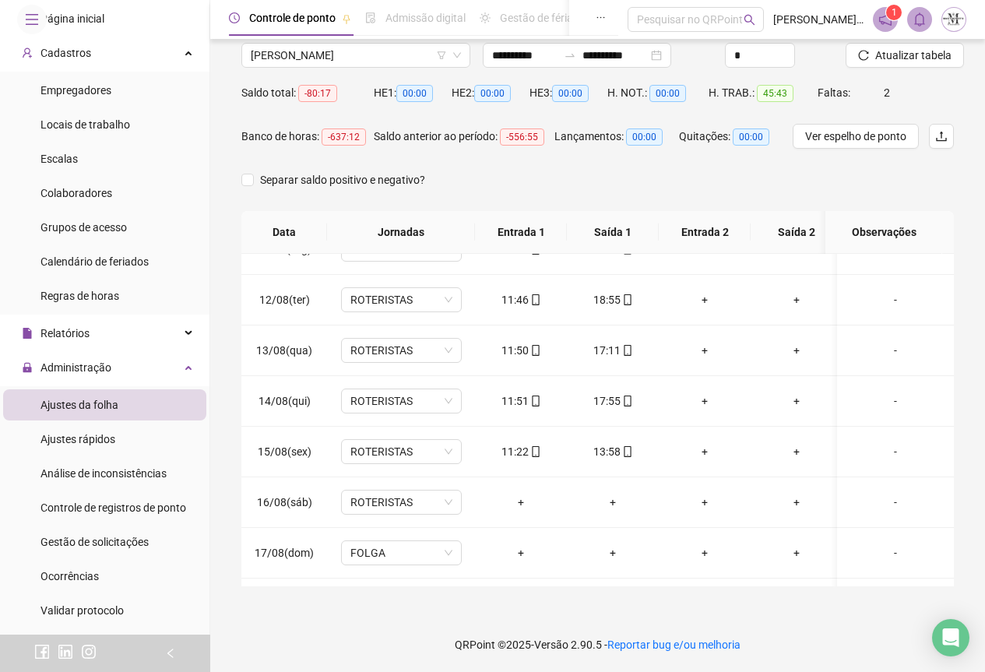
scroll to position [407, 0]
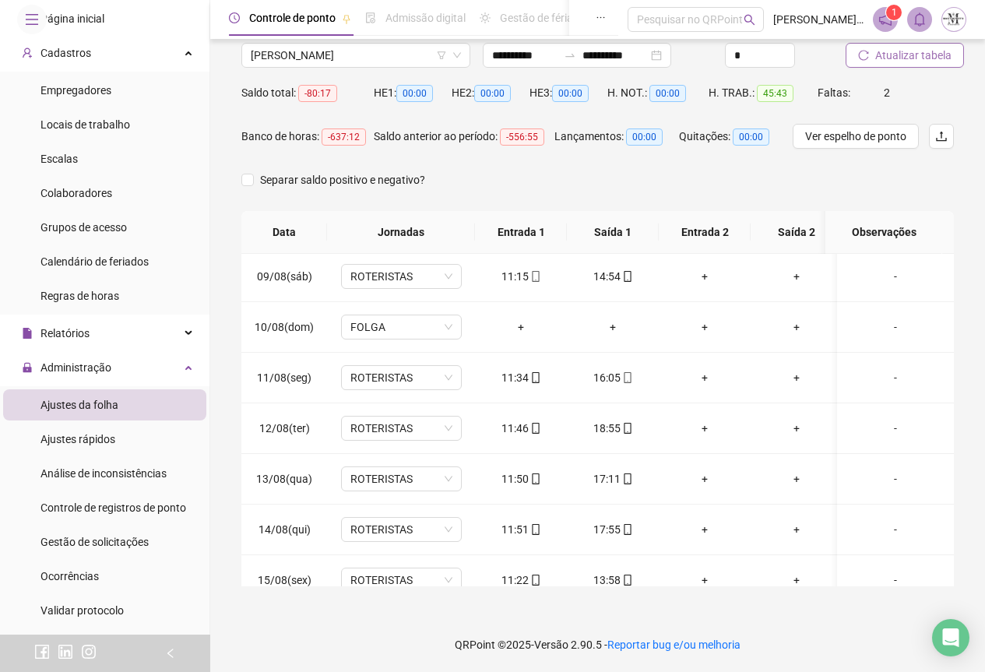
click at [924, 57] on span "Atualizar tabela" at bounding box center [914, 55] width 76 height 17
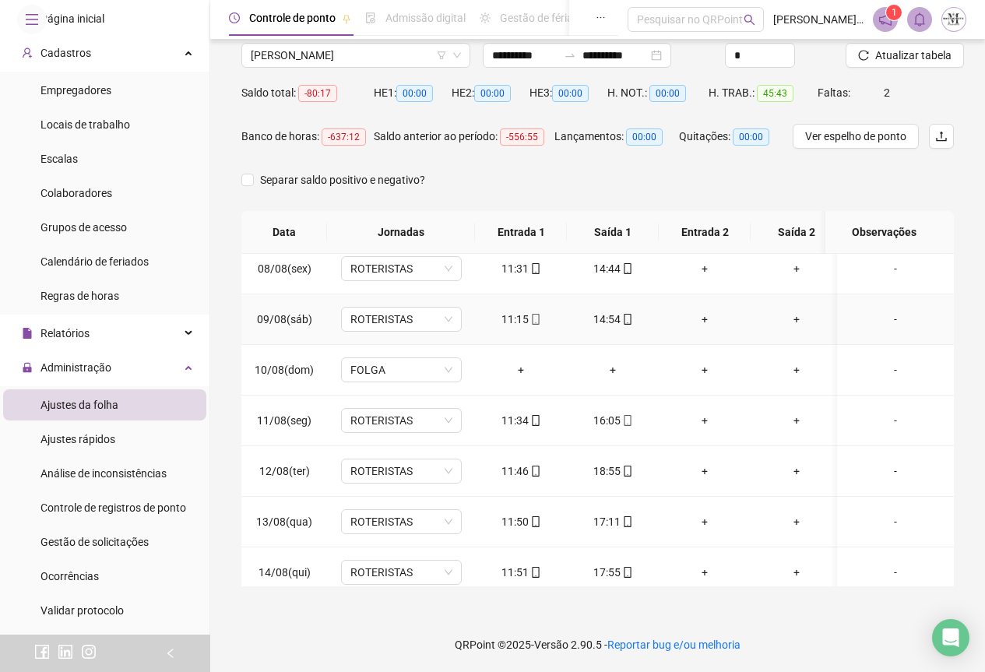
scroll to position [641, 0]
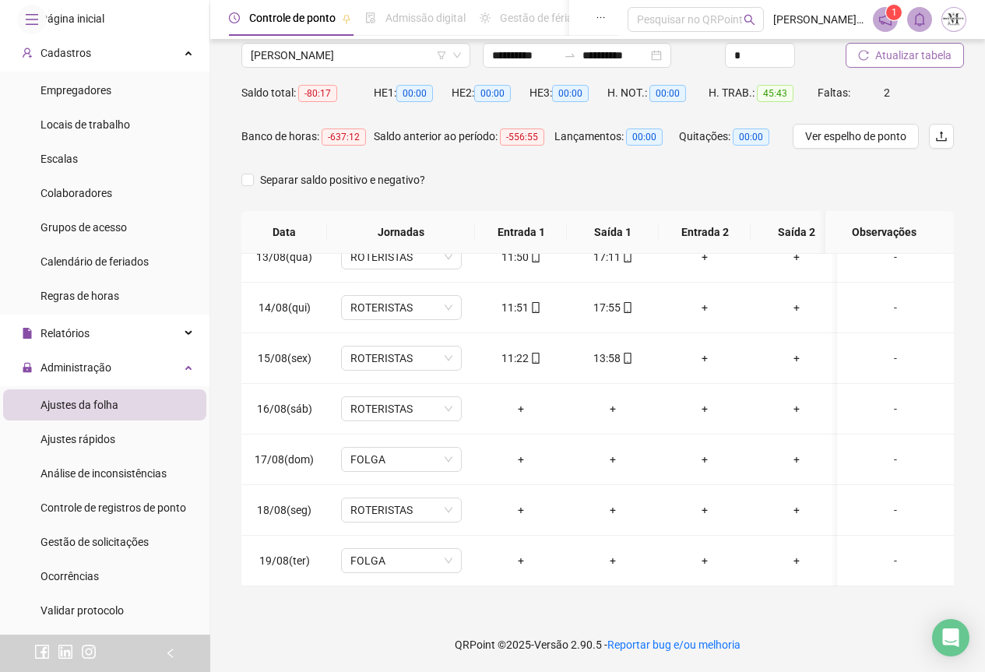
click at [901, 53] on span "Atualizar tabela" at bounding box center [914, 55] width 76 height 17
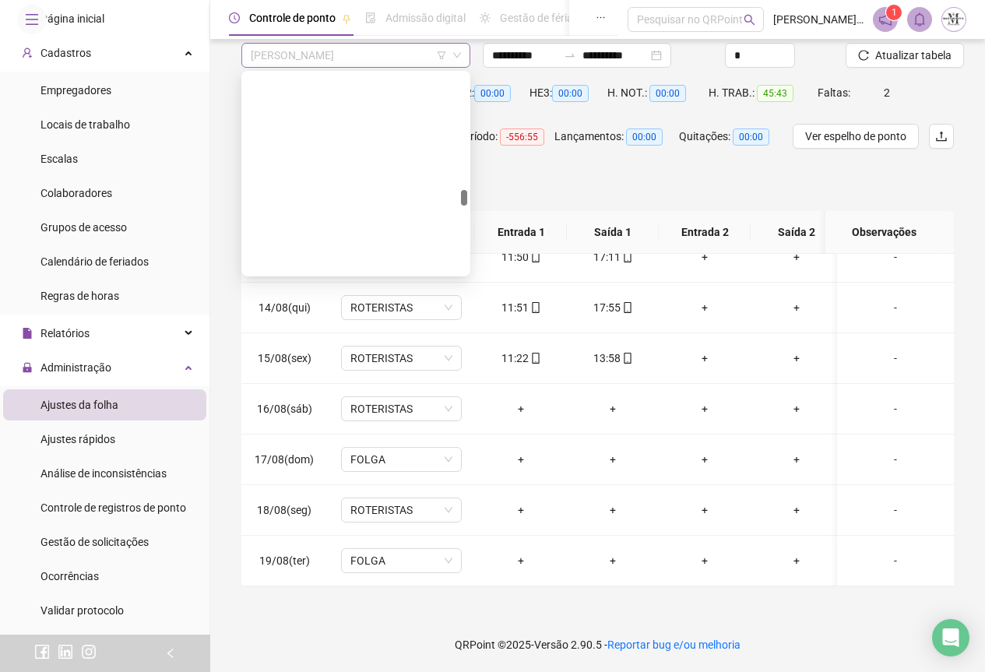
click at [280, 56] on span "[PERSON_NAME]" at bounding box center [356, 55] width 210 height 23
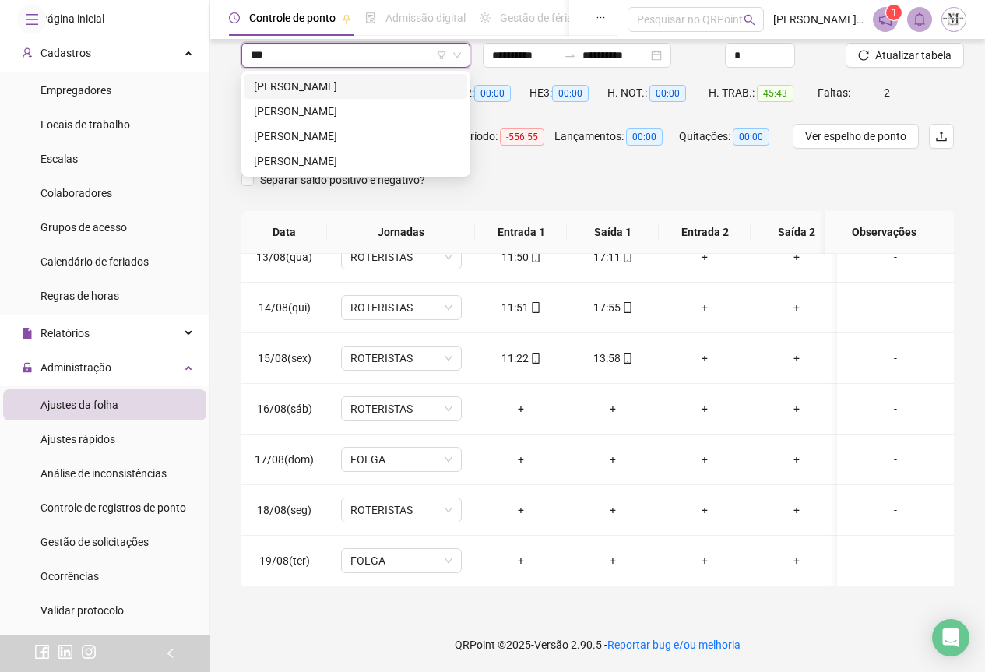
scroll to position [0, 0]
type input "*****"
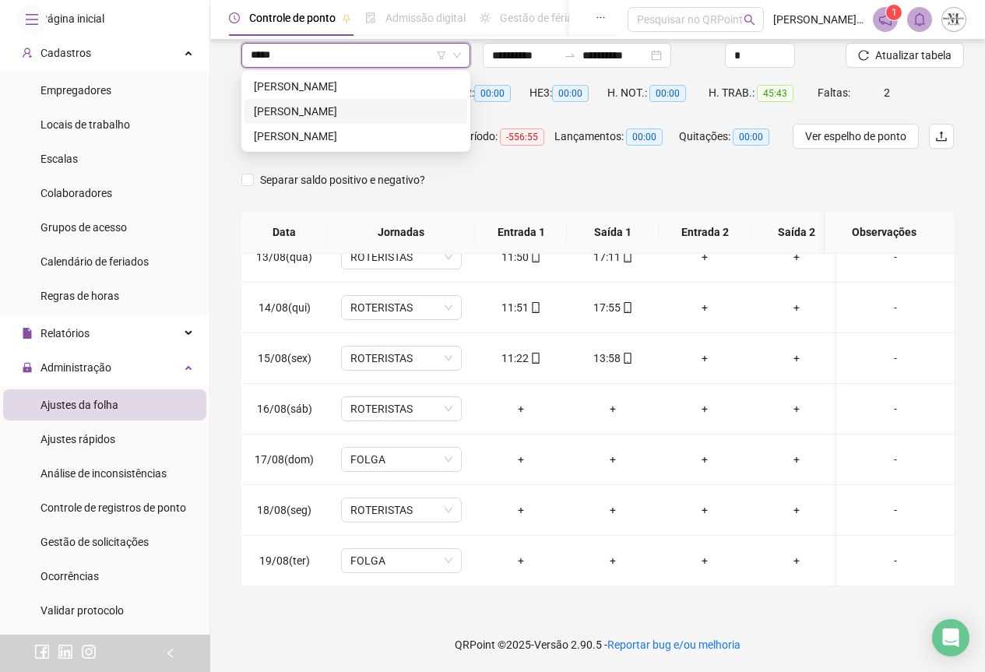
click at [326, 118] on div "[PERSON_NAME]" at bounding box center [356, 111] width 204 height 17
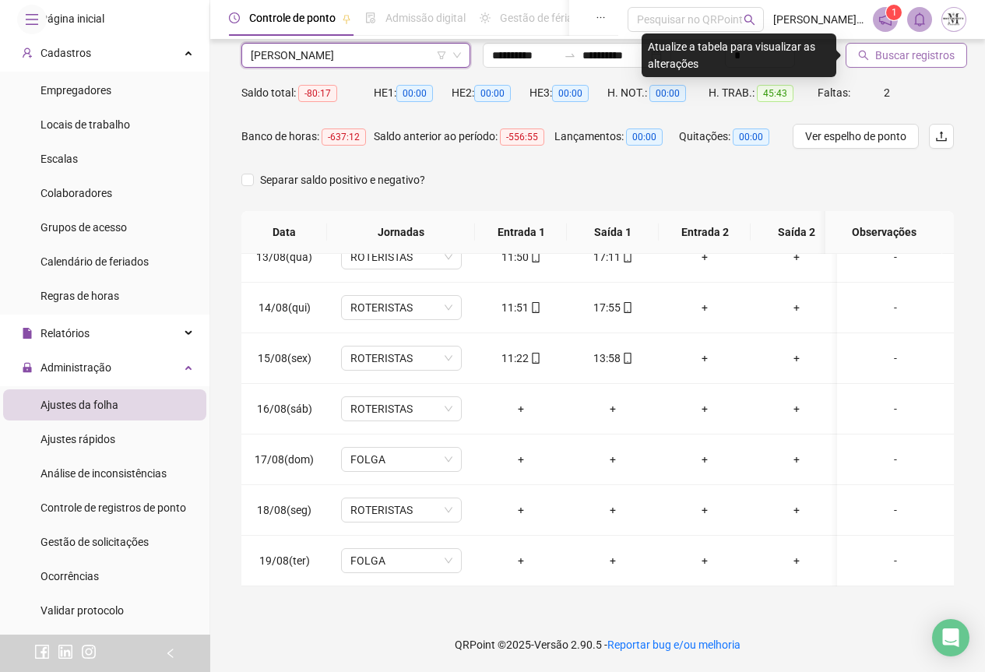
click at [895, 60] on span "Buscar registros" at bounding box center [915, 55] width 79 height 17
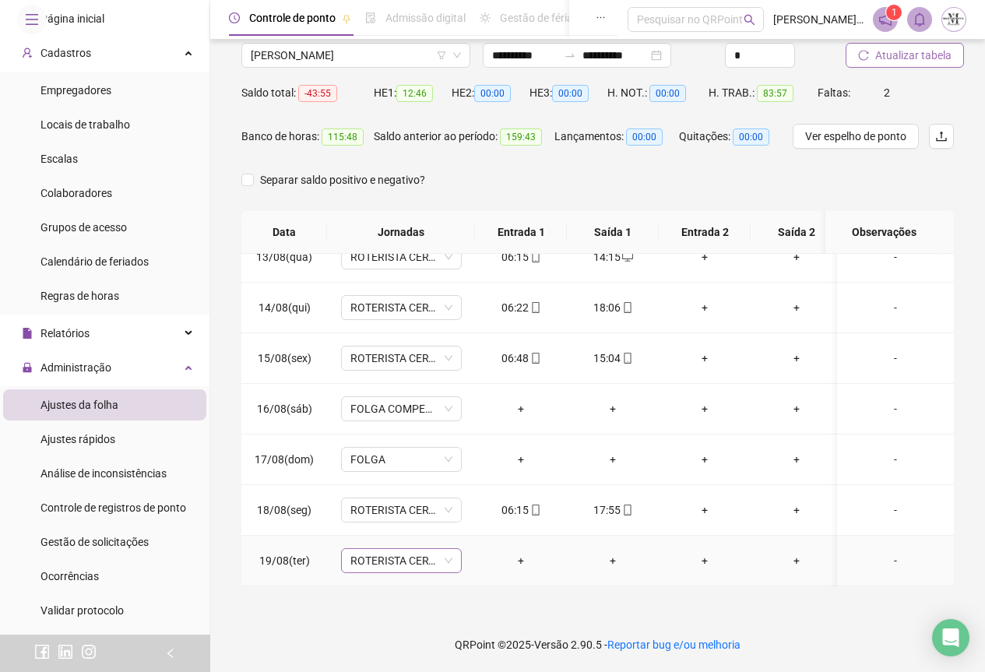
click at [384, 549] on span "ROTERISTA CERTO SG" at bounding box center [402, 560] width 102 height 23
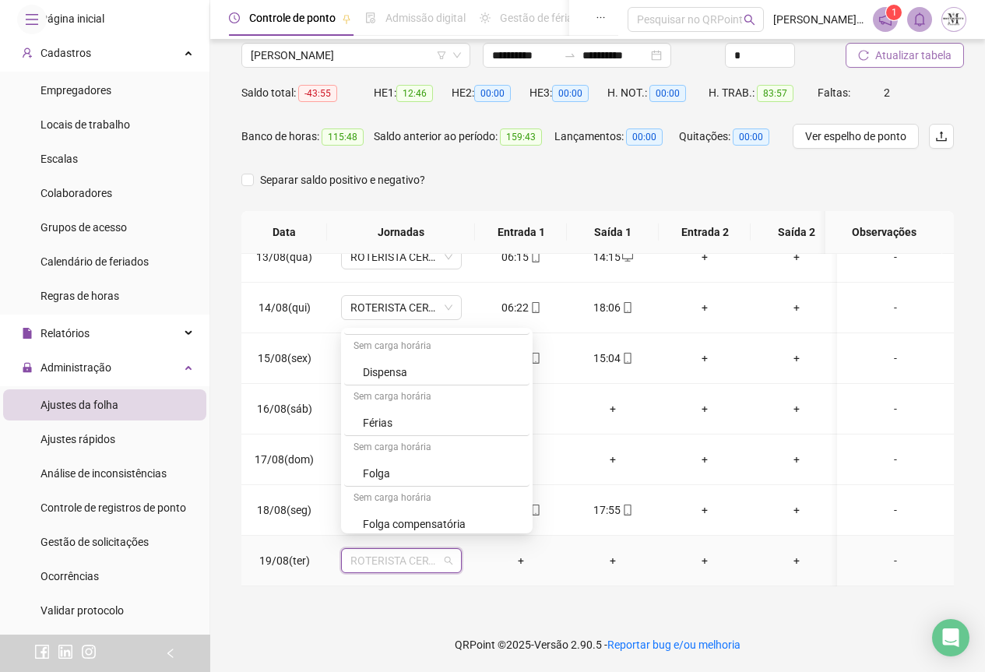
scroll to position [1013, 0]
click at [406, 359] on div "Folga compensatória" at bounding box center [436, 369] width 185 height 26
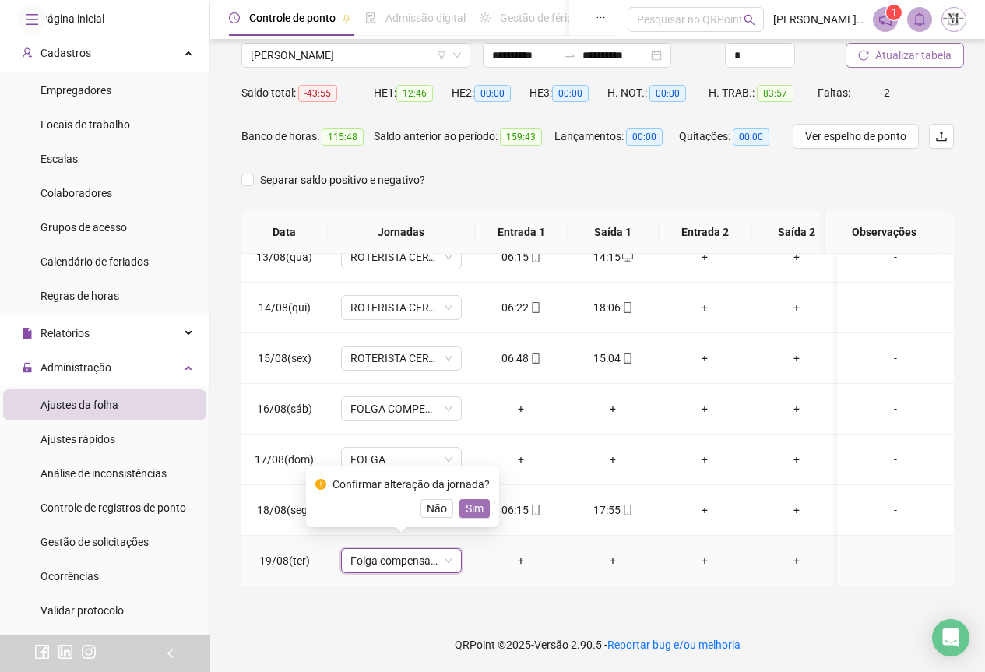
click at [466, 510] on span "Sim" at bounding box center [475, 508] width 18 height 17
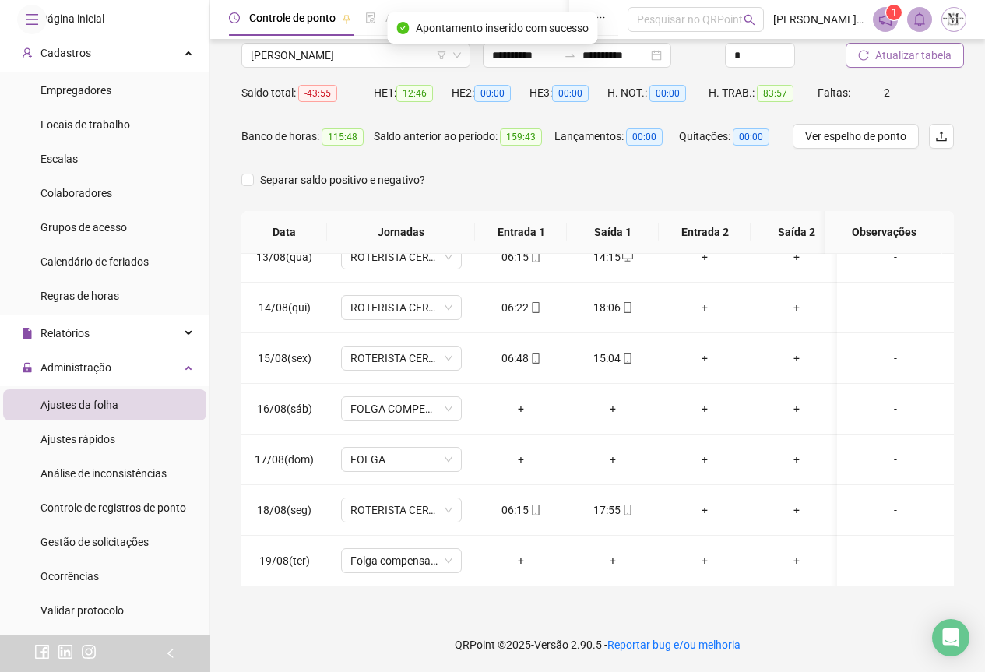
click at [881, 60] on span "Atualizar tabela" at bounding box center [914, 55] width 76 height 17
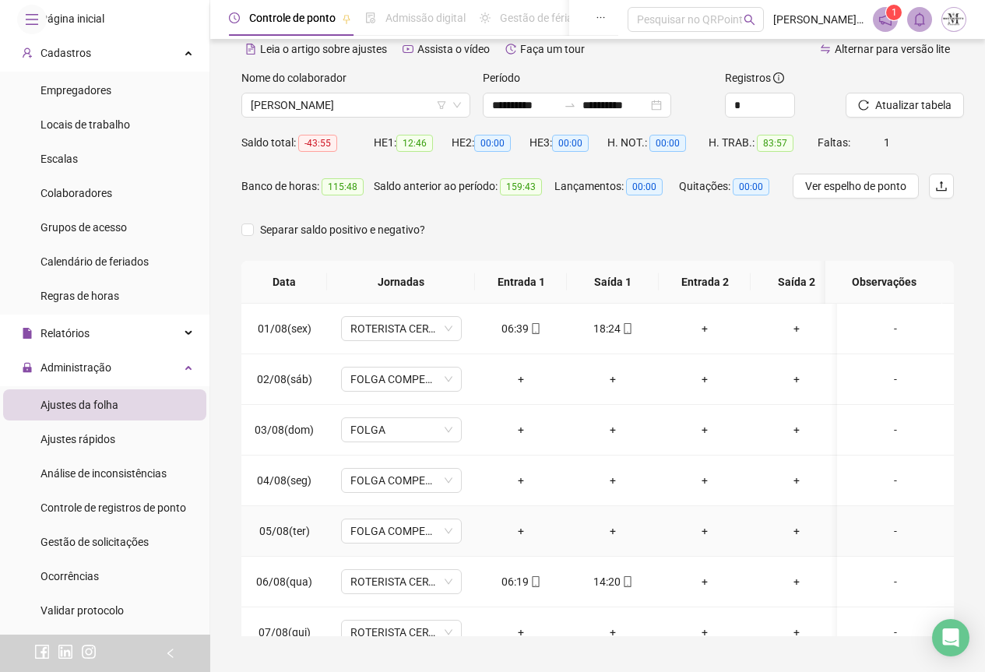
scroll to position [46, 0]
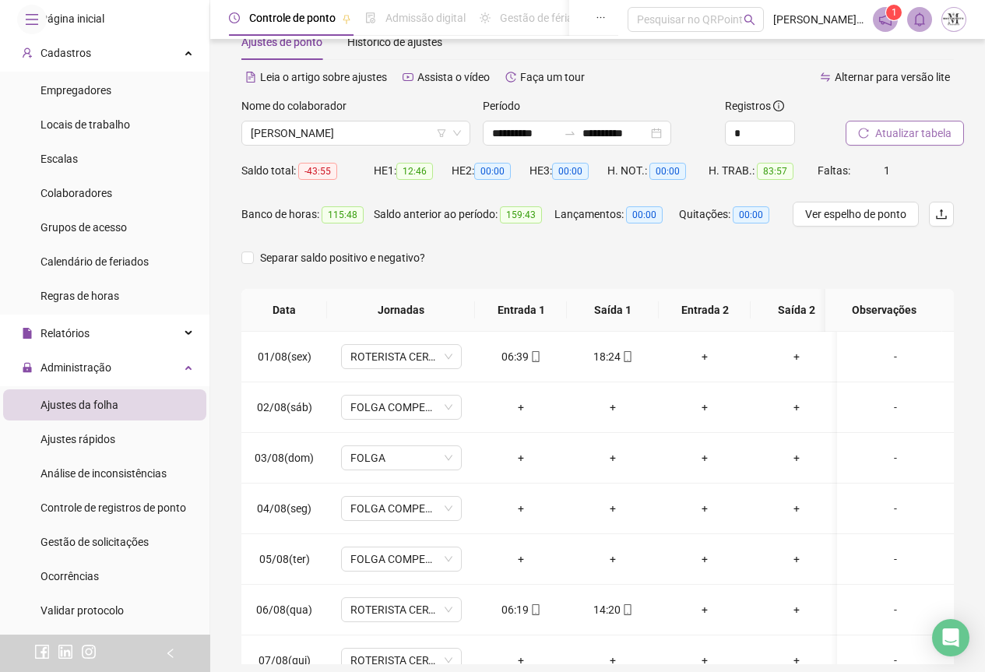
click at [893, 128] on span "Atualizar tabela" at bounding box center [914, 133] width 76 height 17
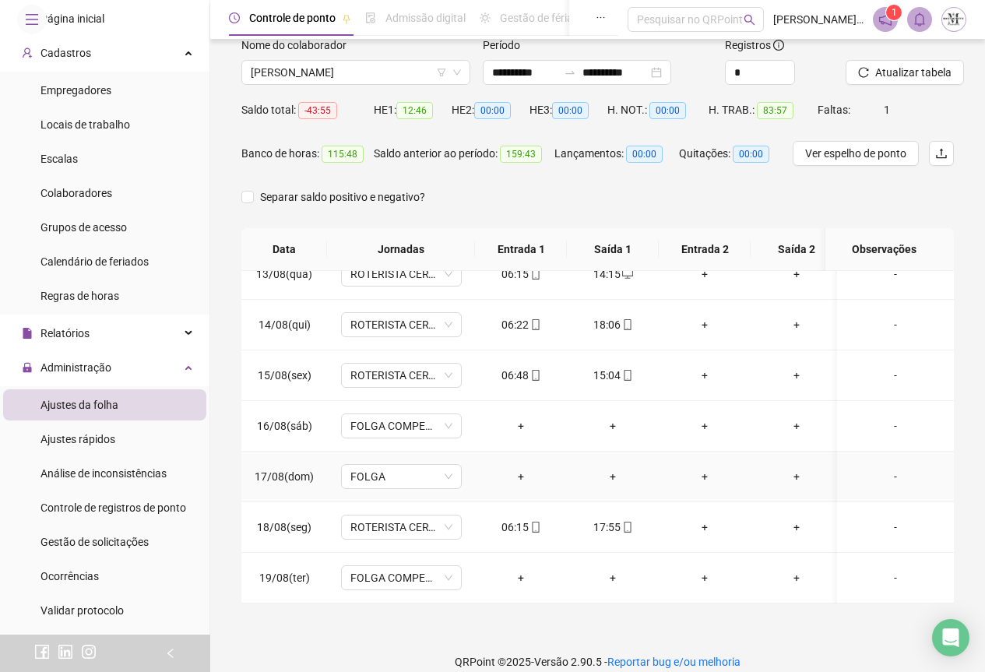
scroll to position [124, 0]
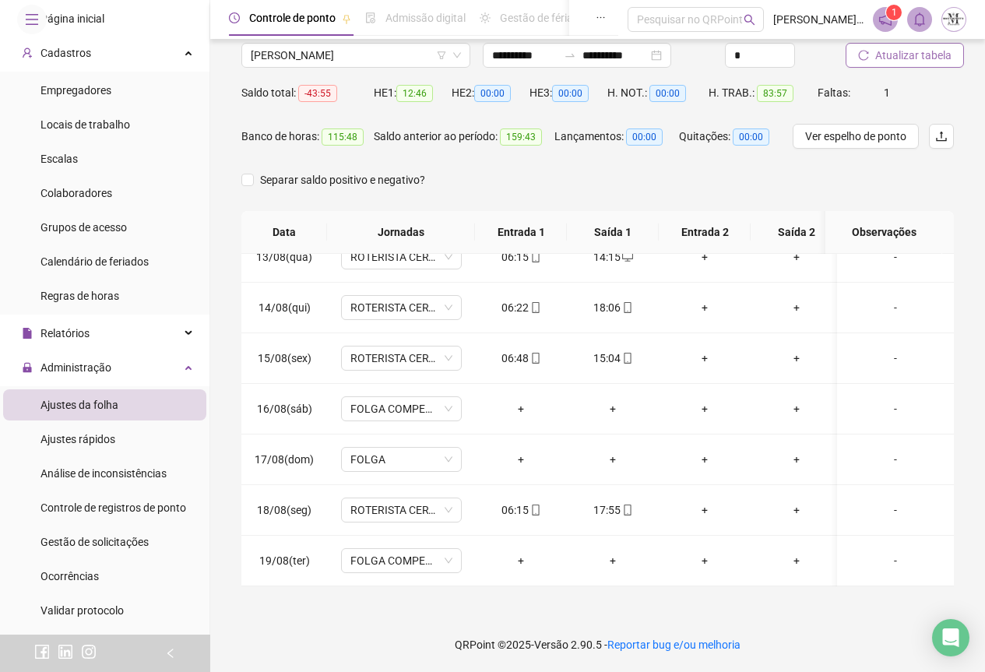
click at [898, 61] on span "Atualizar tabela" at bounding box center [914, 55] width 76 height 17
click at [316, 59] on span "[PERSON_NAME]" at bounding box center [356, 55] width 210 height 23
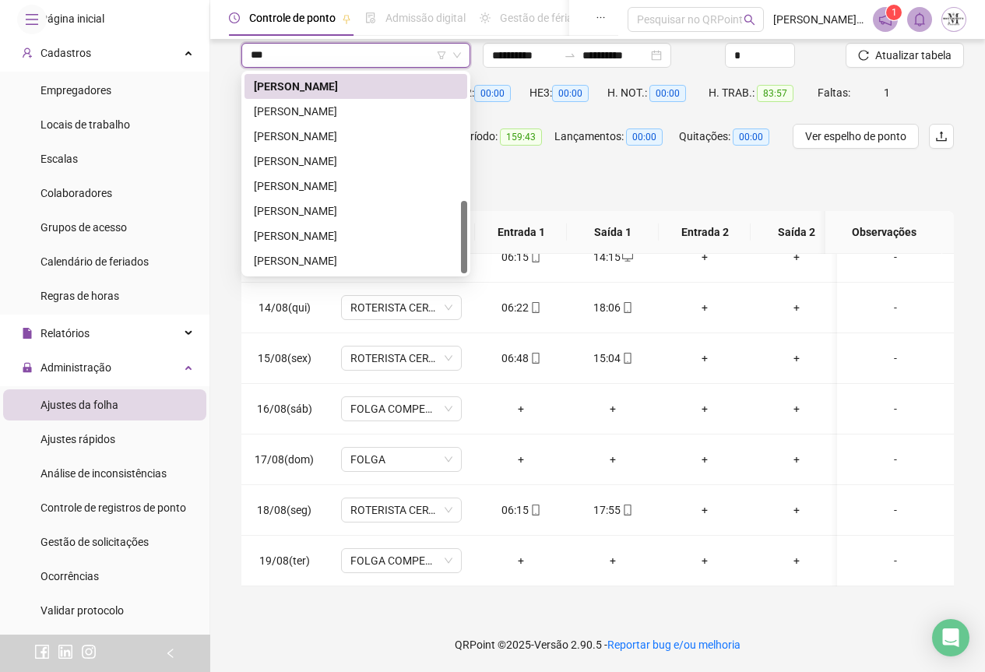
scroll to position [0, 0]
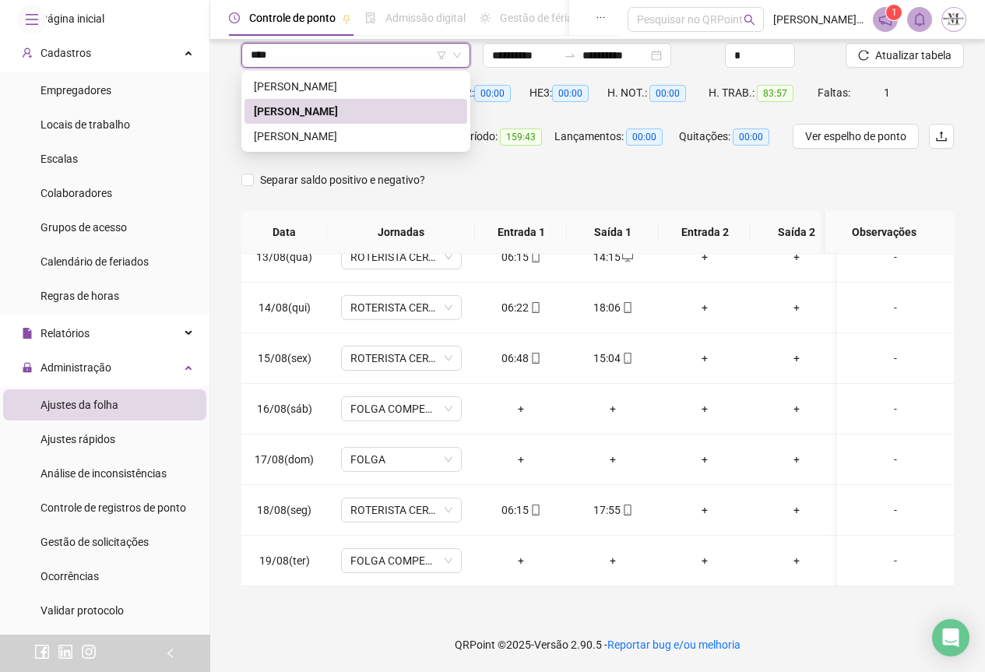
type input "*****"
click at [322, 87] on div "[PERSON_NAME]" at bounding box center [356, 86] width 204 height 17
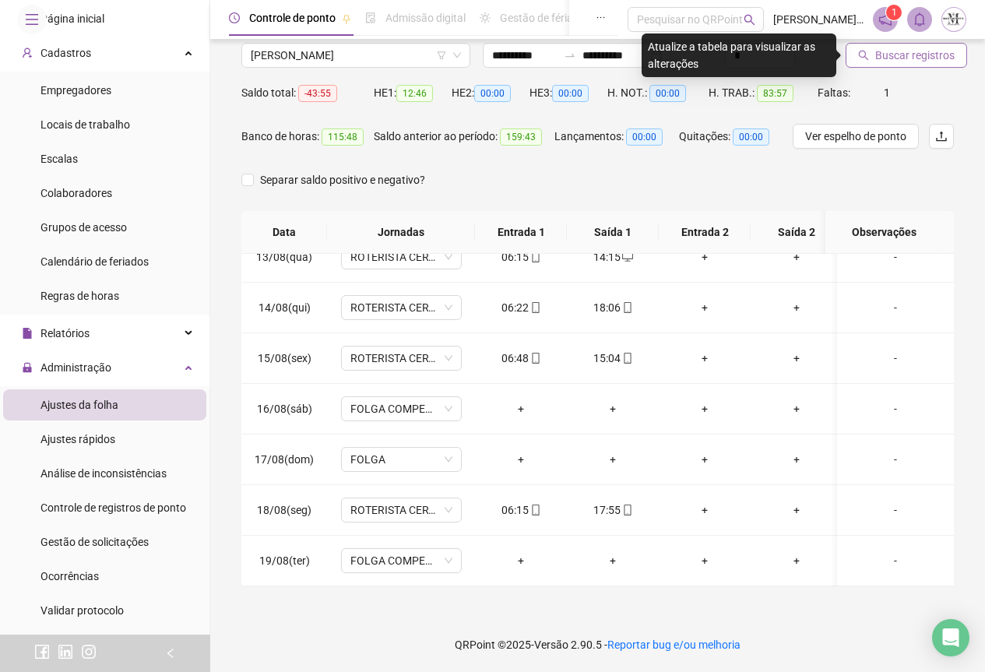
click at [871, 55] on button "Buscar registros" at bounding box center [907, 55] width 122 height 25
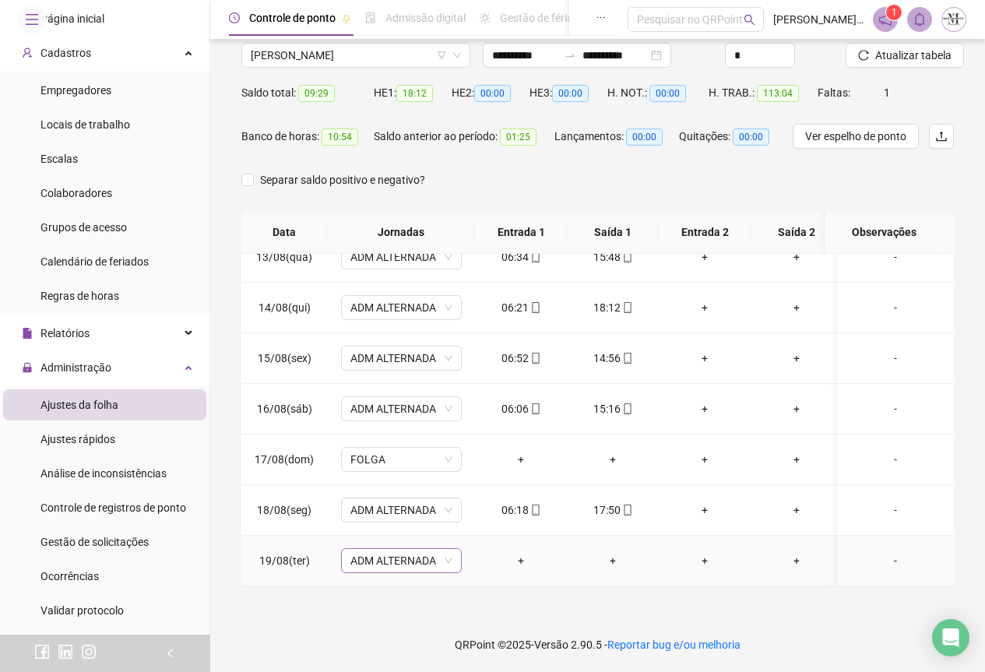
click at [375, 550] on span "ADM ALTERNADA" at bounding box center [402, 560] width 102 height 23
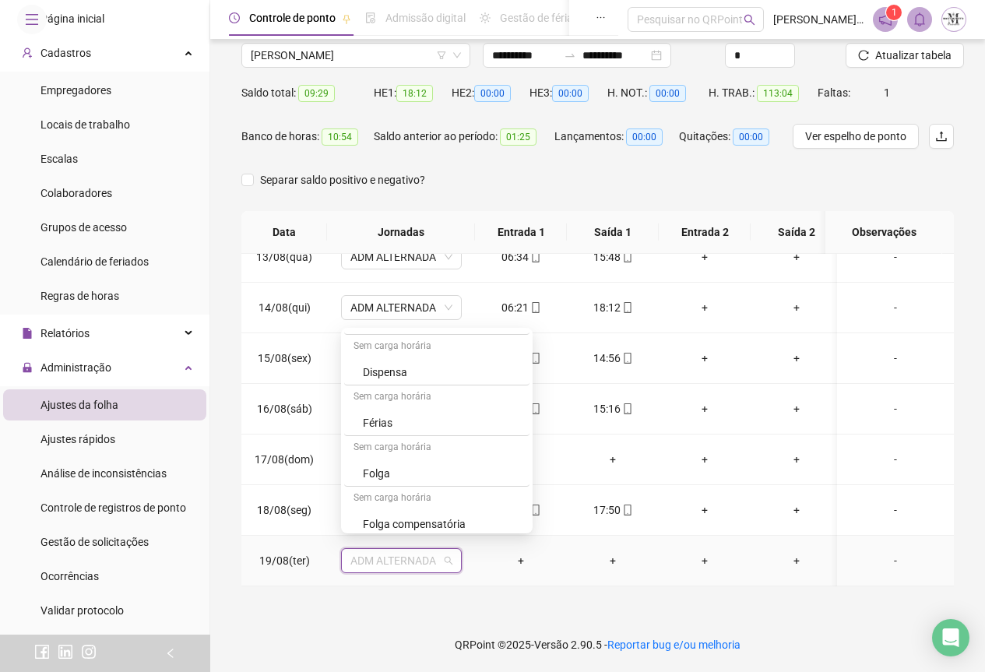
scroll to position [935, 0]
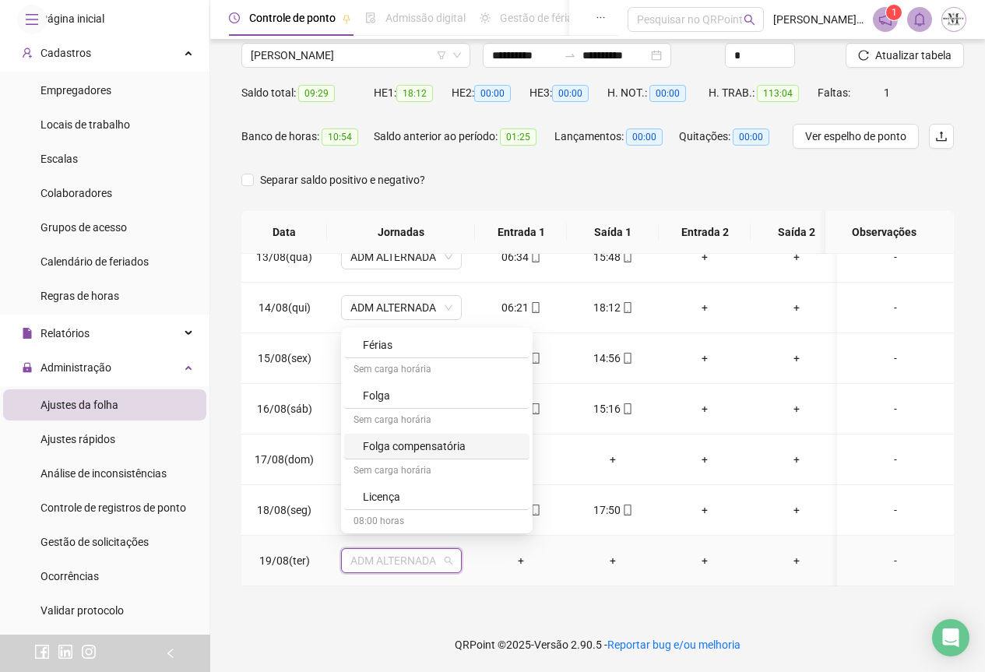
click at [391, 448] on div "Folga compensatória" at bounding box center [441, 446] width 157 height 17
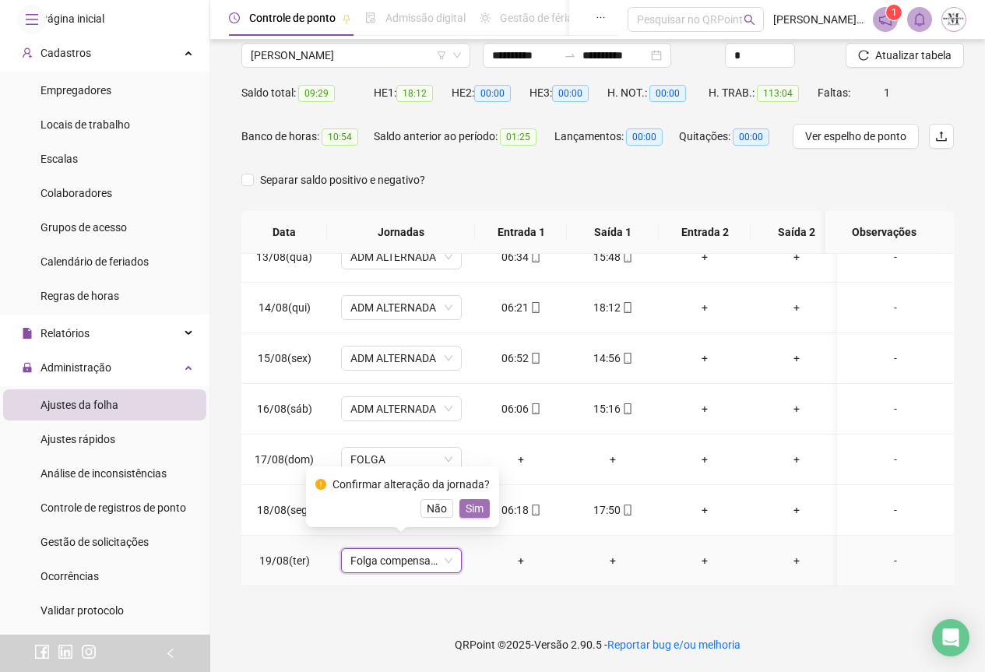
click at [473, 502] on span "Sim" at bounding box center [475, 508] width 18 height 17
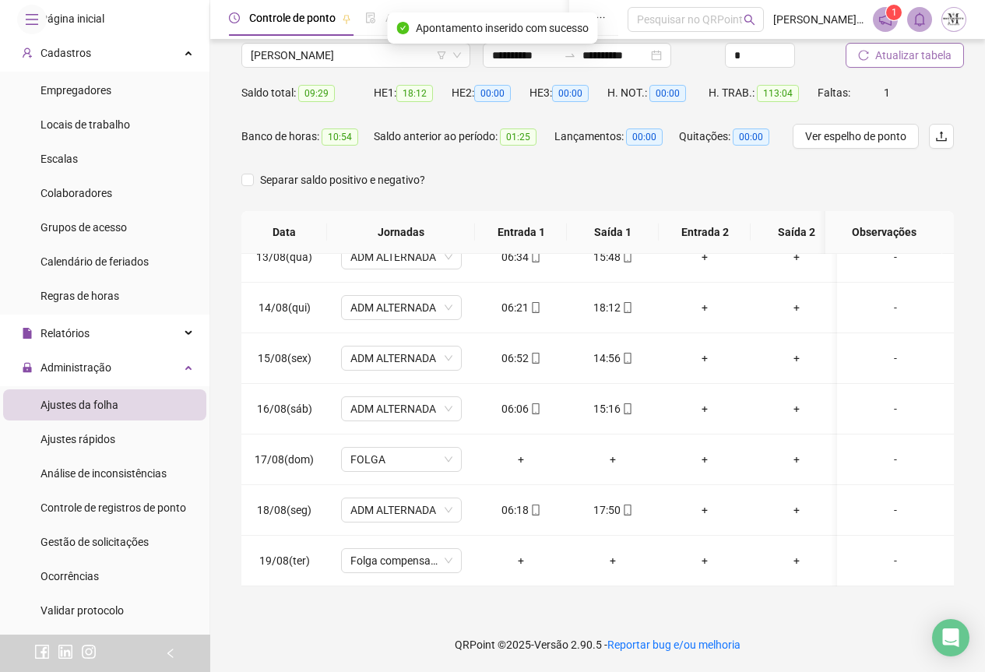
click at [912, 53] on span "Atualizar tabela" at bounding box center [914, 55] width 76 height 17
click at [895, 64] on button "Atualizar tabela" at bounding box center [905, 55] width 118 height 25
click at [315, 57] on span "[PERSON_NAME]" at bounding box center [356, 55] width 210 height 23
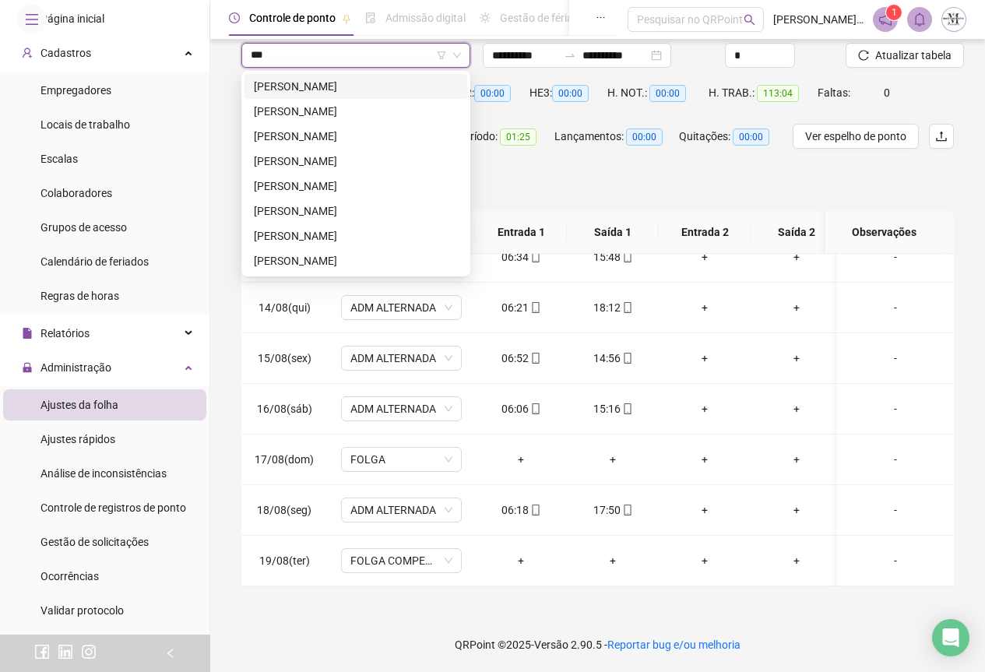
scroll to position [0, 0]
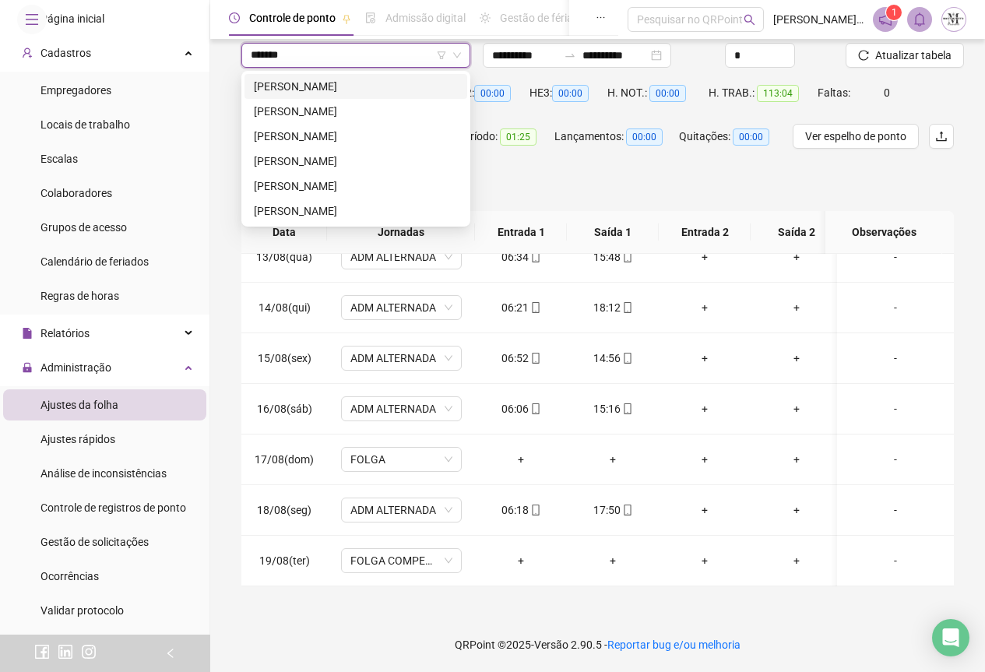
type input "********"
click at [349, 213] on div "[PERSON_NAME]" at bounding box center [356, 211] width 204 height 17
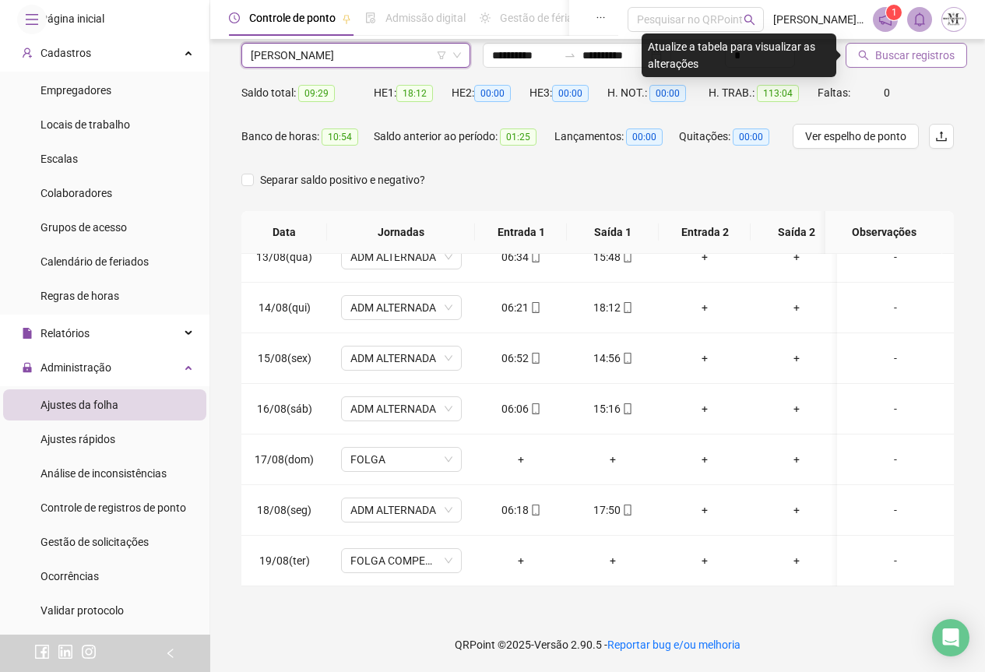
click at [907, 66] on button "Buscar registros" at bounding box center [907, 55] width 122 height 25
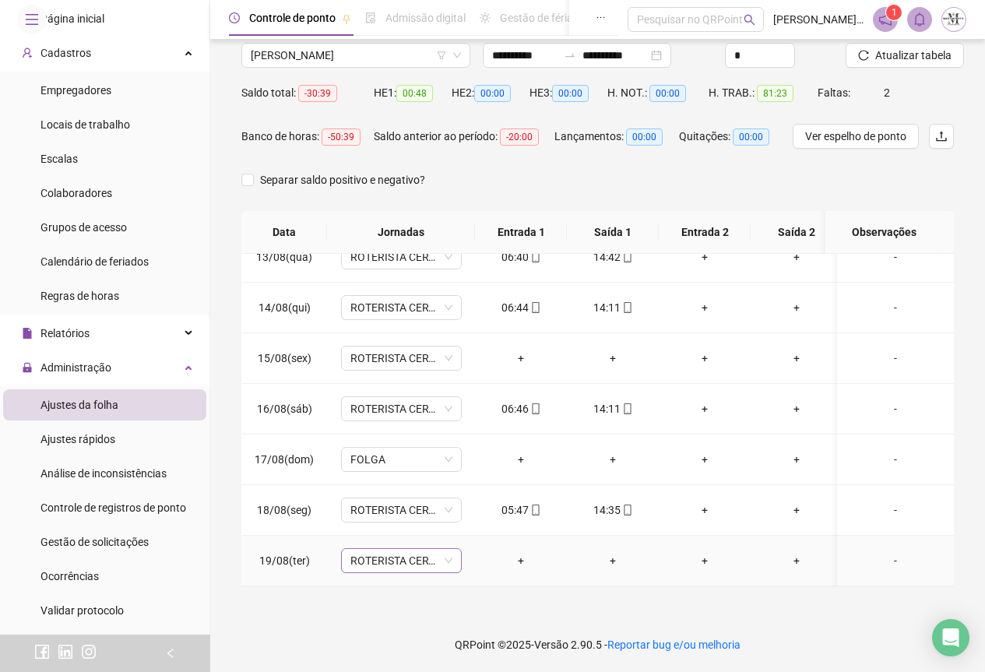
click at [389, 549] on span "ROTERISTA CERTO SG" at bounding box center [402, 560] width 102 height 23
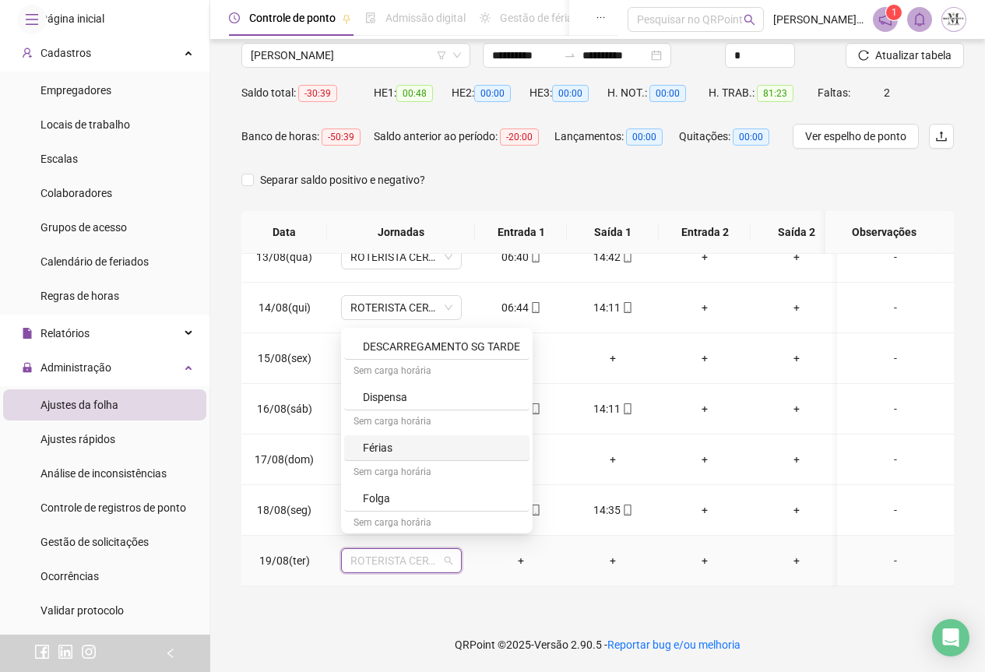
scroll to position [857, 0]
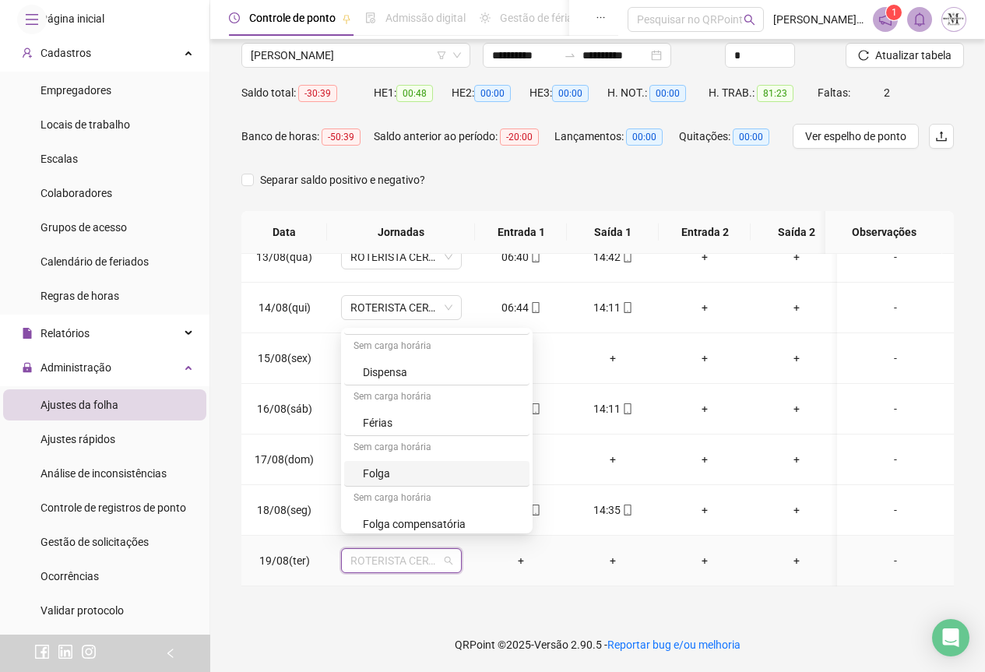
click at [377, 470] on div "Folga" at bounding box center [441, 473] width 157 height 17
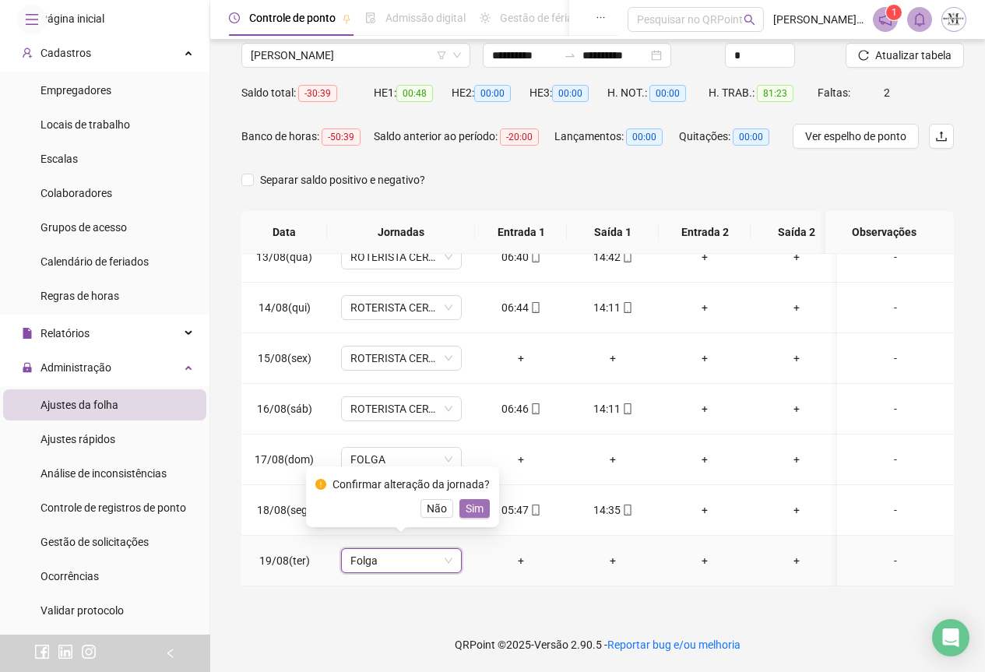
click at [468, 507] on span "Sim" at bounding box center [475, 508] width 18 height 17
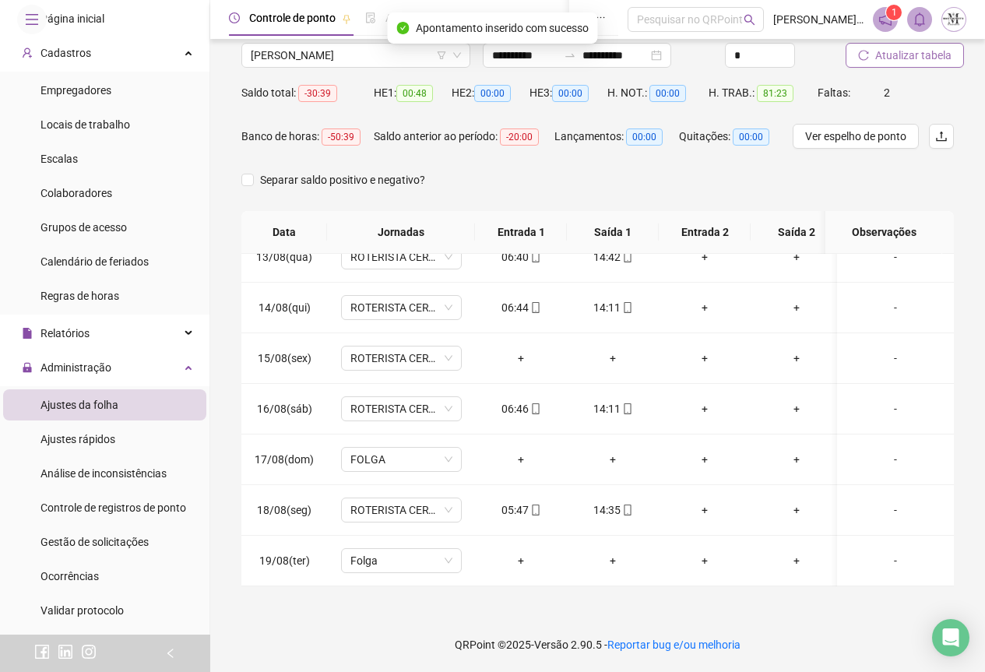
click at [887, 51] on span "Atualizar tabela" at bounding box center [914, 55] width 76 height 17
click at [895, 48] on span "Atualizar tabela" at bounding box center [914, 55] width 76 height 17
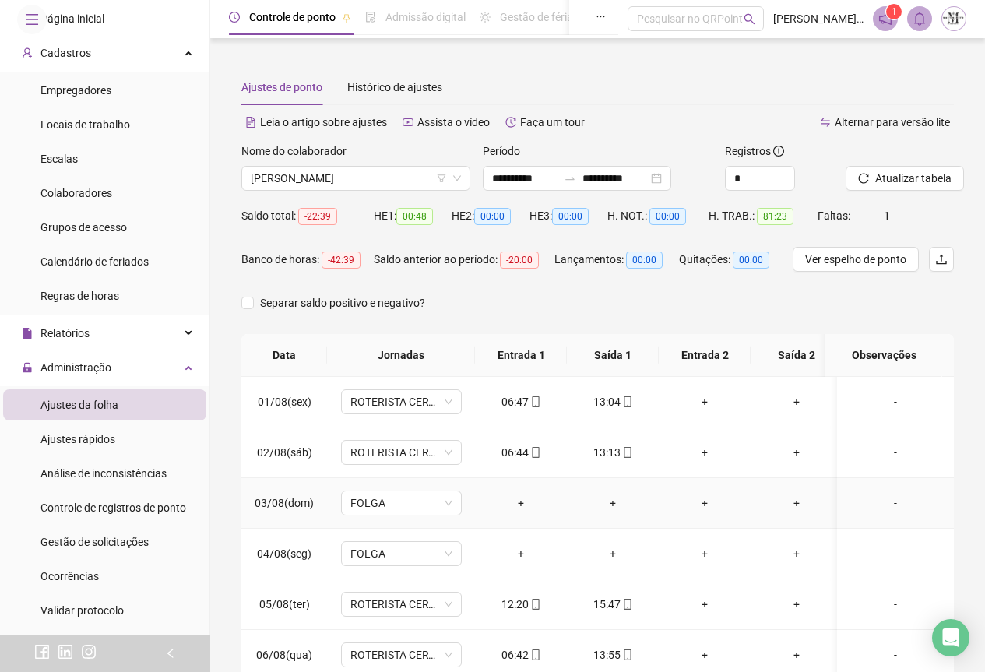
scroll to position [0, 0]
click at [876, 180] on span "Atualizar tabela" at bounding box center [914, 179] width 76 height 17
drag, startPoint x: 333, startPoint y: 186, endPoint x: 330, endPoint y: 169, distance: 17.4
click at [333, 185] on span "[PERSON_NAME]" at bounding box center [356, 178] width 210 height 23
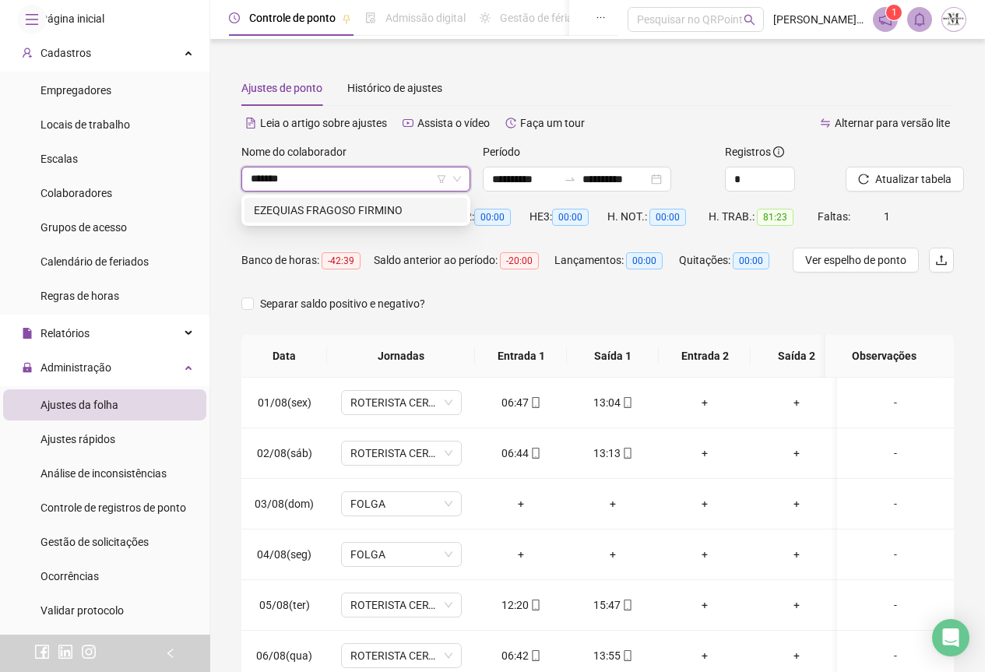
type input "********"
click at [372, 213] on div "EZEQUIAS FRAGOSO FIRMINO" at bounding box center [356, 210] width 204 height 17
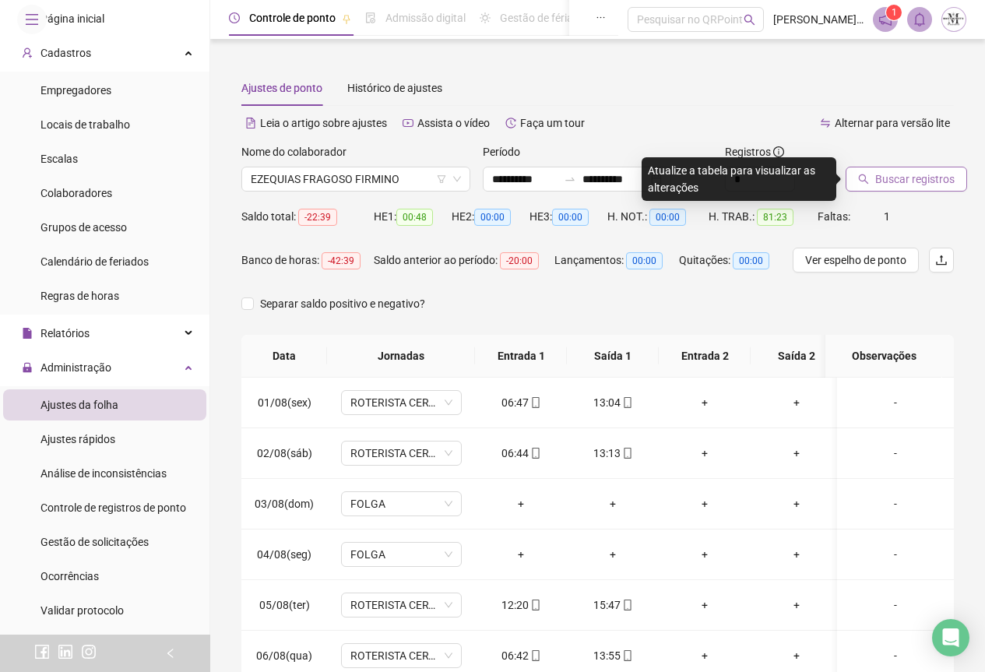
click at [879, 187] on span "Buscar registros" at bounding box center [915, 179] width 79 height 17
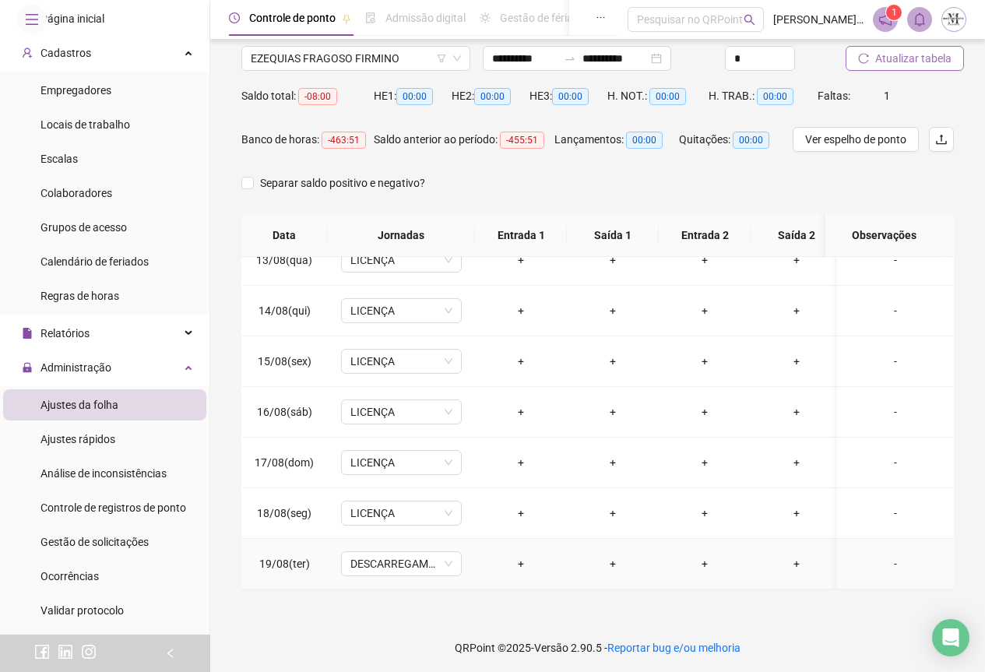
scroll to position [124, 0]
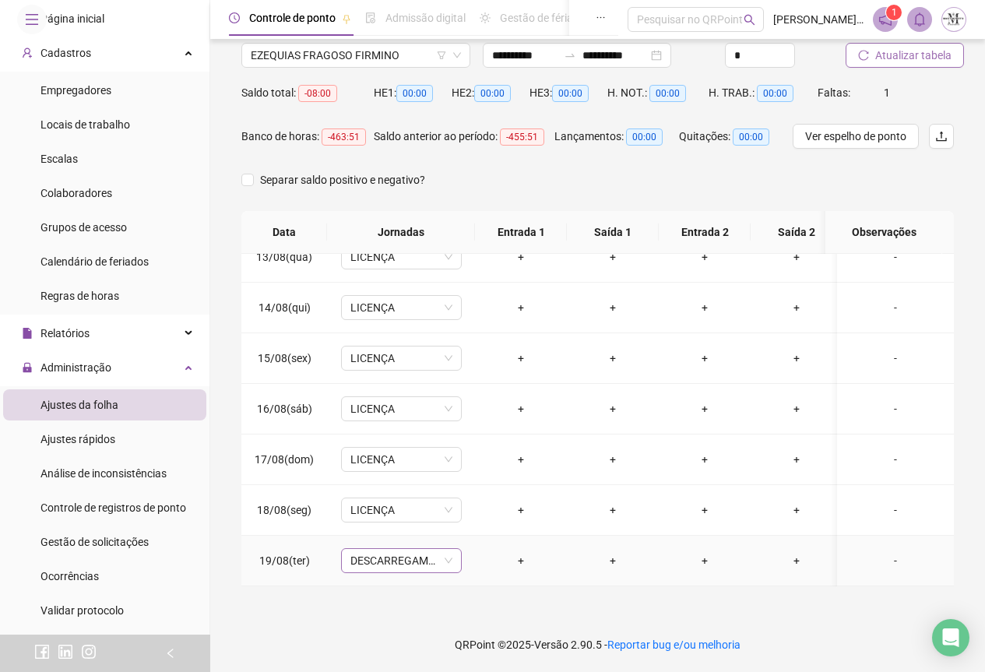
click at [394, 549] on span "DESCARREGAMENTO SG TARDE" at bounding box center [402, 560] width 102 height 23
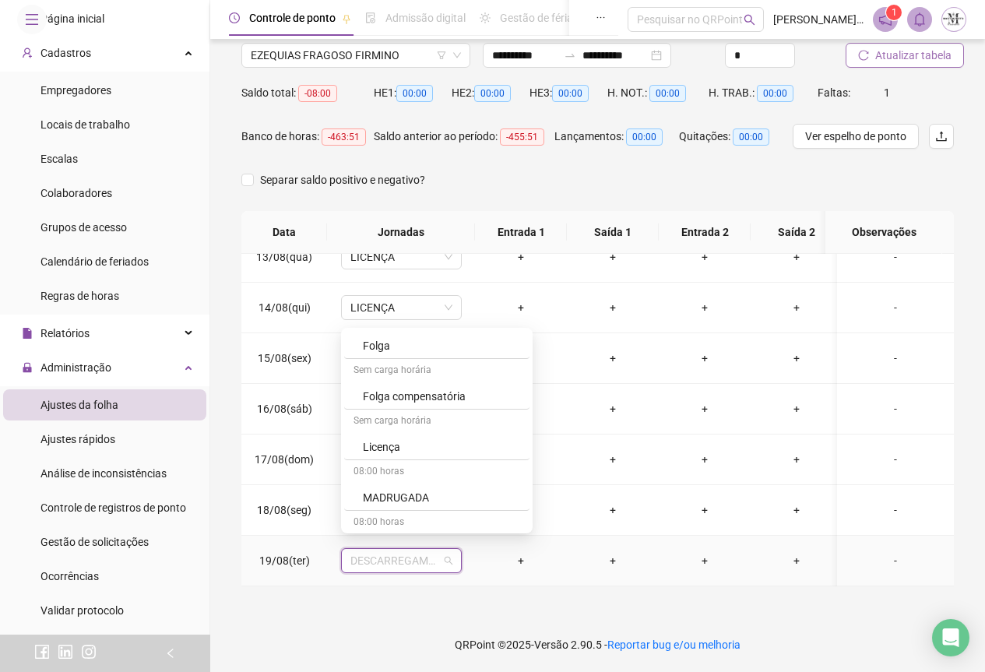
scroll to position [1013, 0]
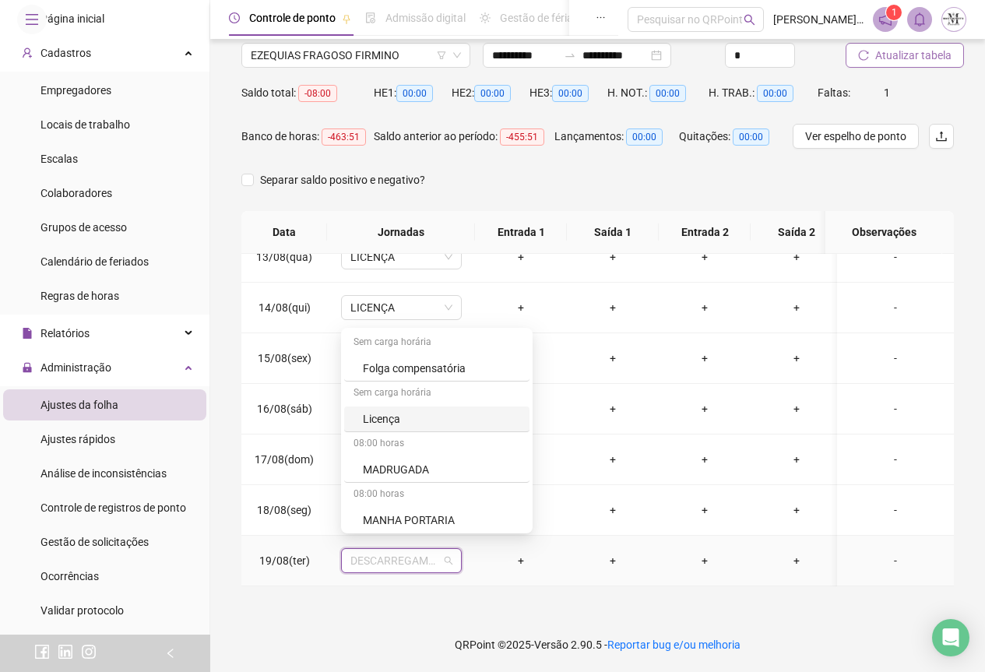
click at [407, 429] on div "Licença" at bounding box center [436, 420] width 185 height 26
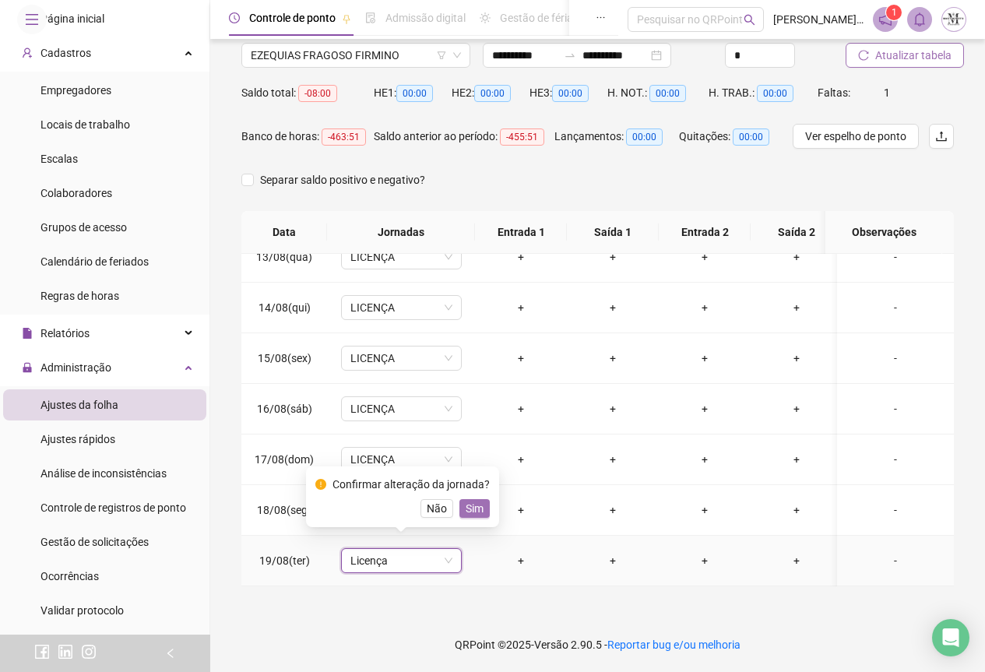
click at [466, 515] on span "Sim" at bounding box center [475, 508] width 18 height 17
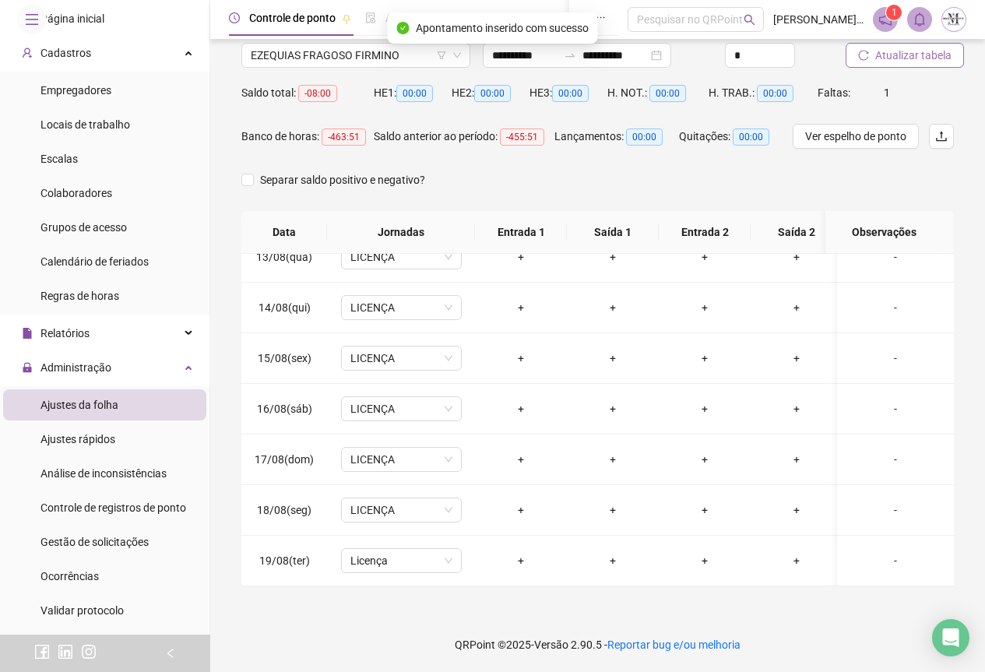
click at [904, 62] on span "Atualizar tabela" at bounding box center [914, 55] width 76 height 17
click at [882, 49] on span "Atualizar tabela" at bounding box center [914, 55] width 76 height 17
click at [316, 55] on span "EZEQUIAS FRAGOSO FIRMINO" at bounding box center [356, 55] width 210 height 23
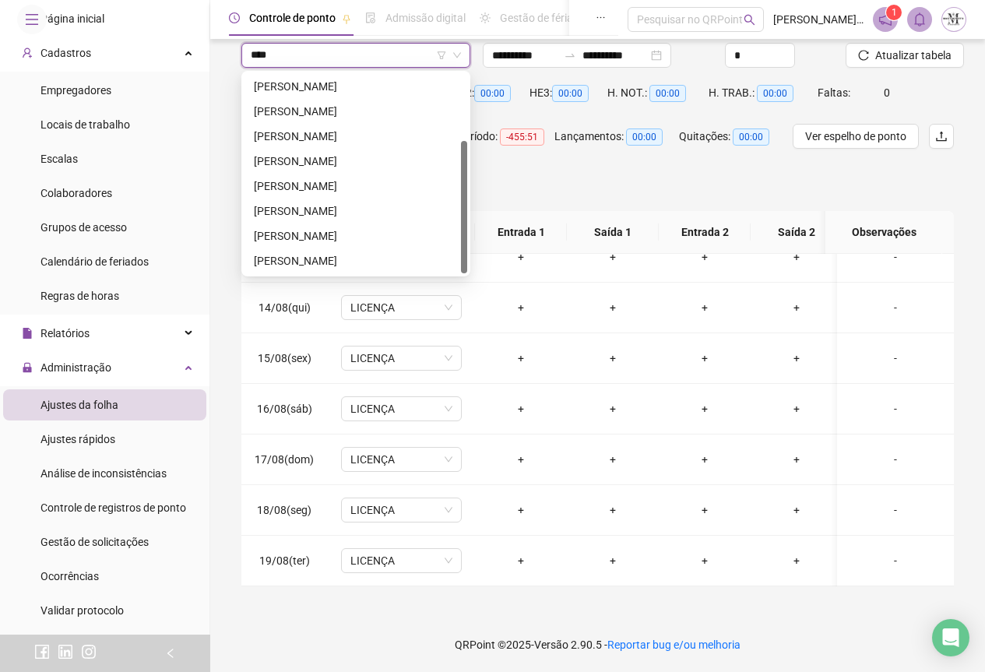
type input "*****"
click at [336, 158] on div "[PERSON_NAME]" at bounding box center [356, 161] width 204 height 17
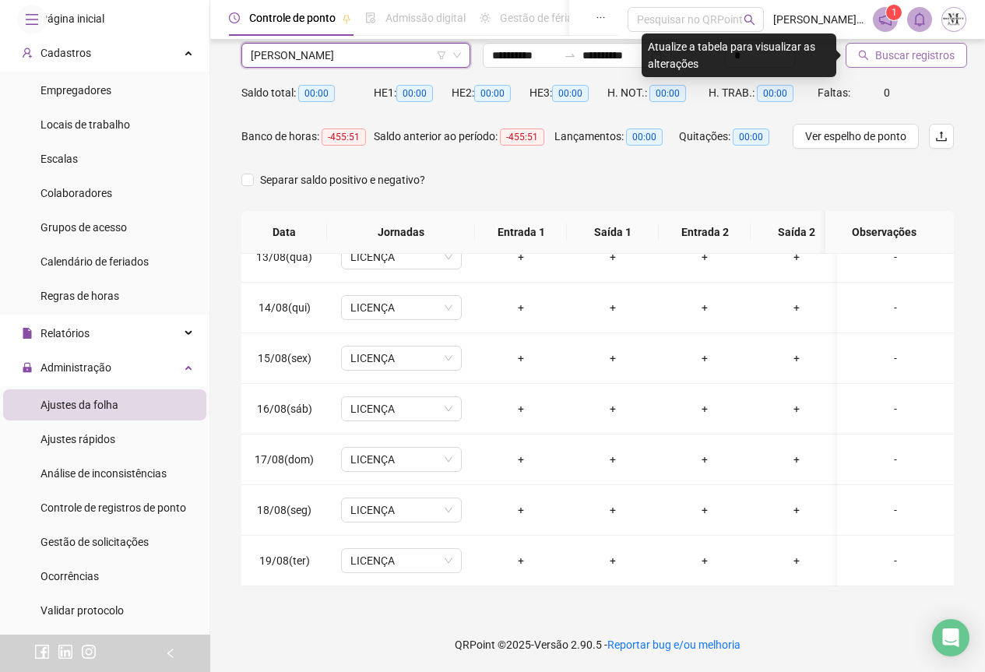
click at [878, 55] on span "Buscar registros" at bounding box center [915, 55] width 79 height 17
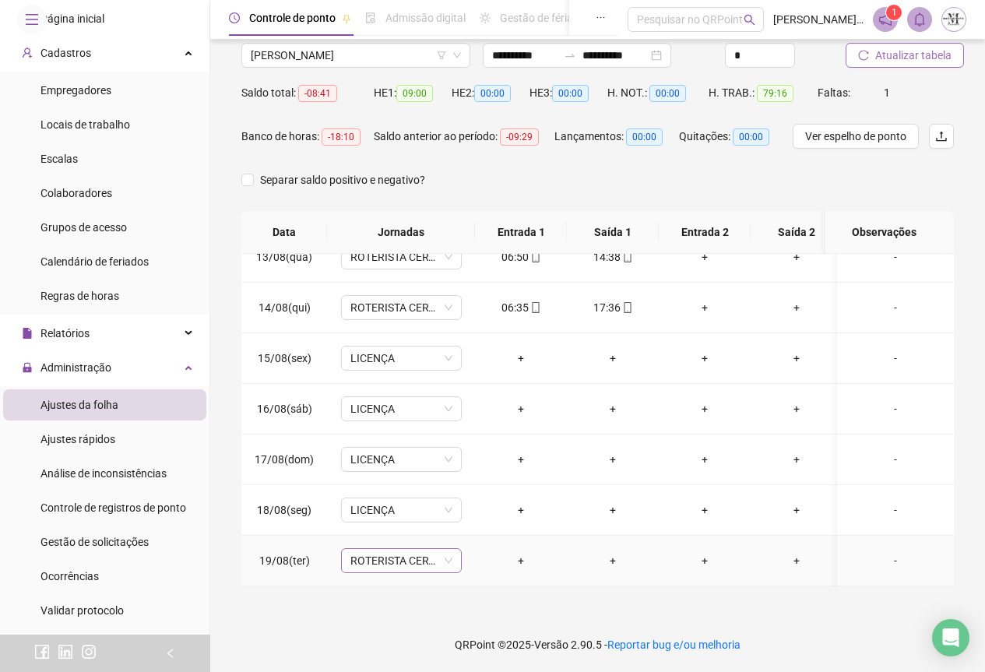
click at [386, 549] on span "ROTERISTA CERTO SG" at bounding box center [402, 560] width 102 height 23
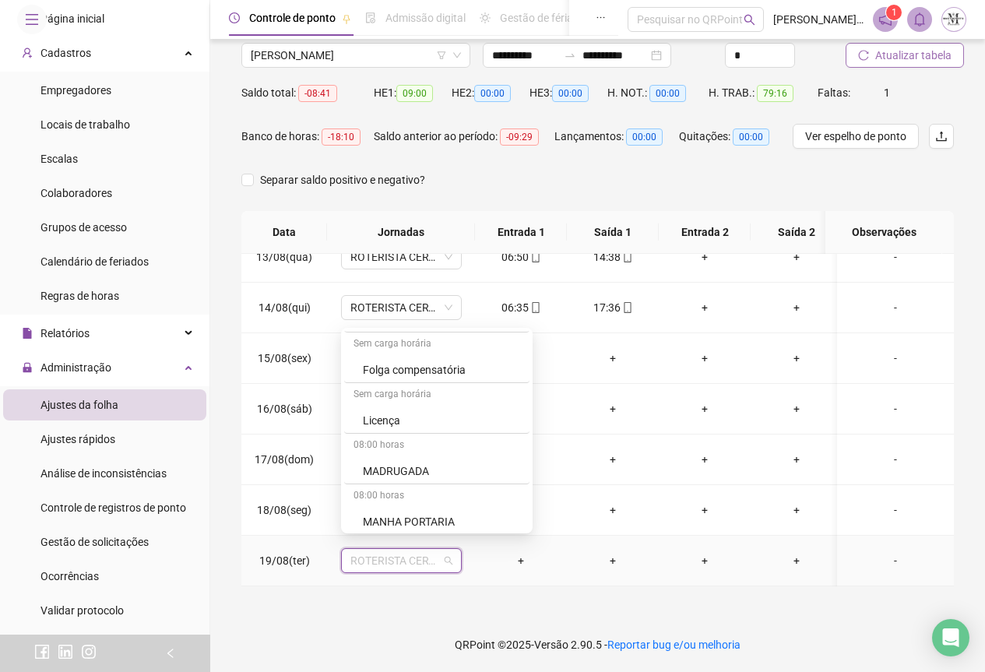
scroll to position [1013, 0]
click at [389, 425] on div "Licença" at bounding box center [441, 418] width 157 height 17
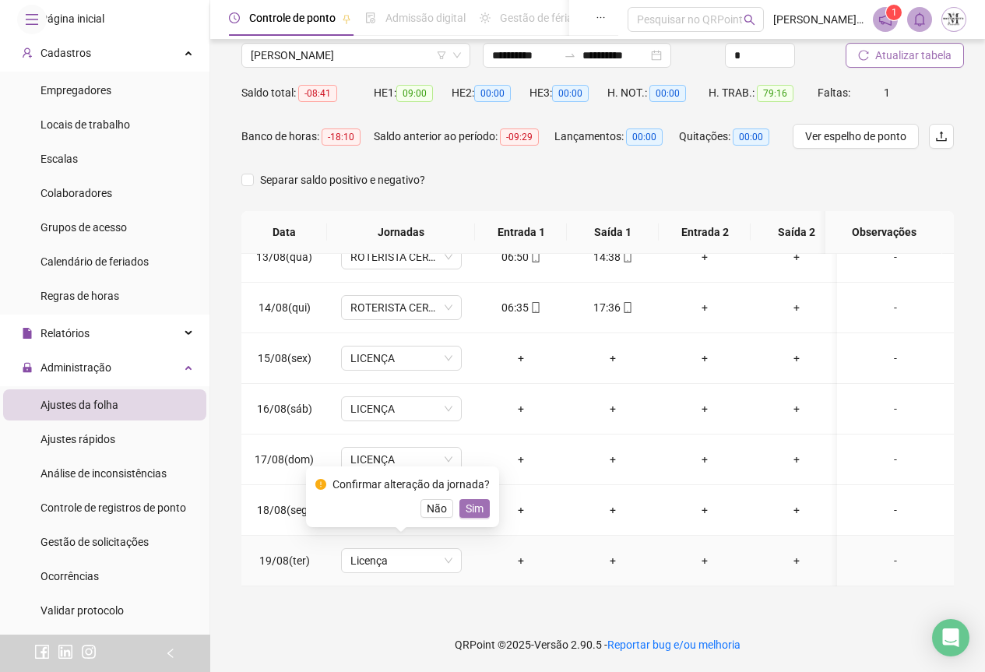
click at [468, 513] on span "Sim" at bounding box center [475, 508] width 18 height 17
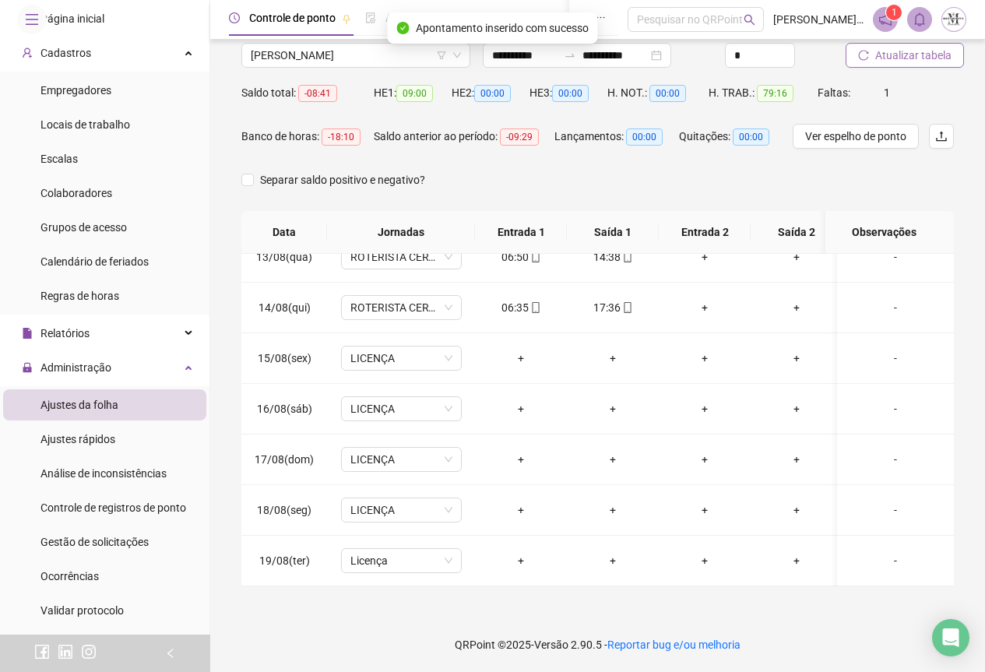
click at [890, 55] on span "Atualizar tabela" at bounding box center [914, 55] width 76 height 17
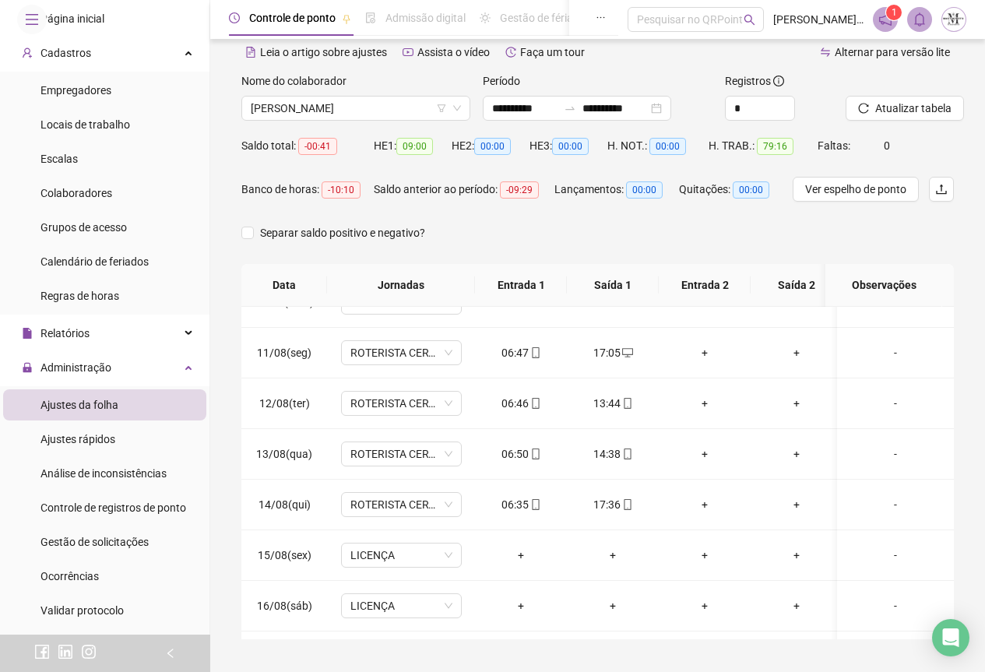
scroll to position [46, 0]
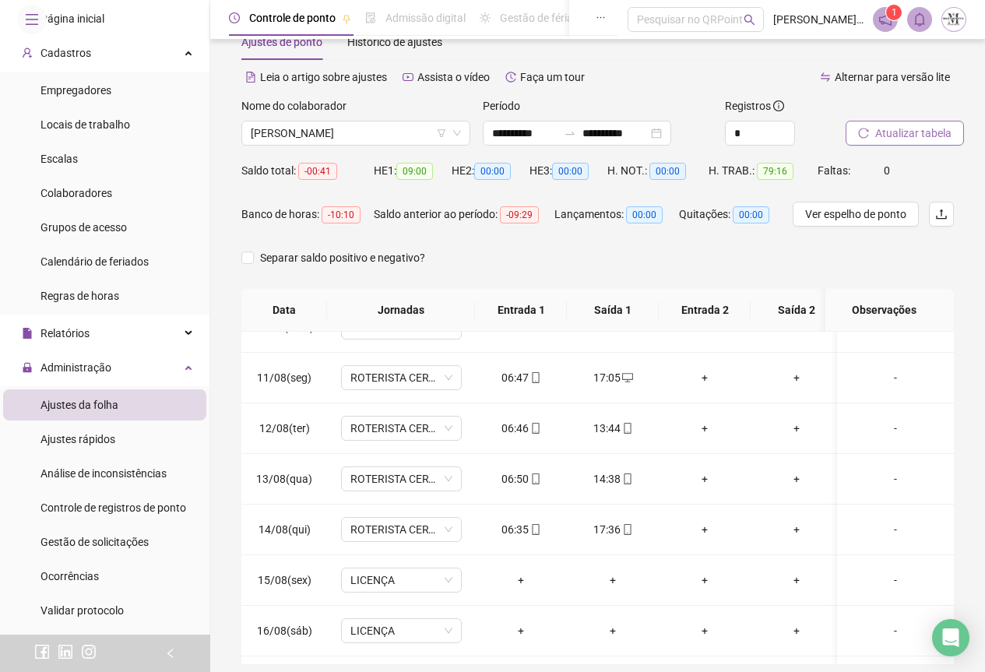
click at [890, 139] on span "Atualizar tabela" at bounding box center [914, 133] width 76 height 17
click at [277, 135] on span "[PERSON_NAME]" at bounding box center [356, 133] width 210 height 23
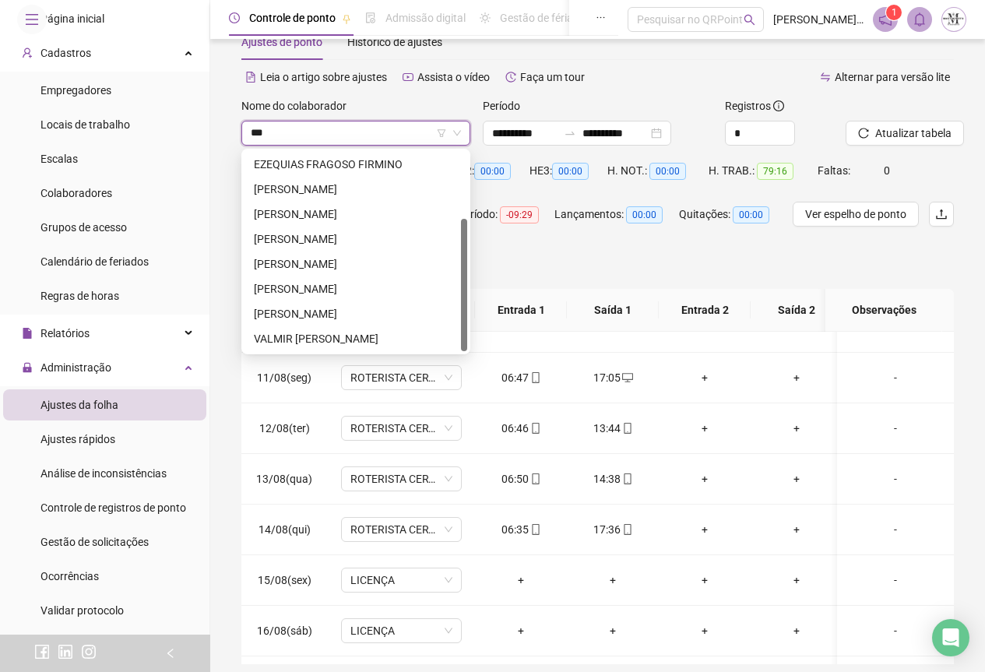
scroll to position [0, 0]
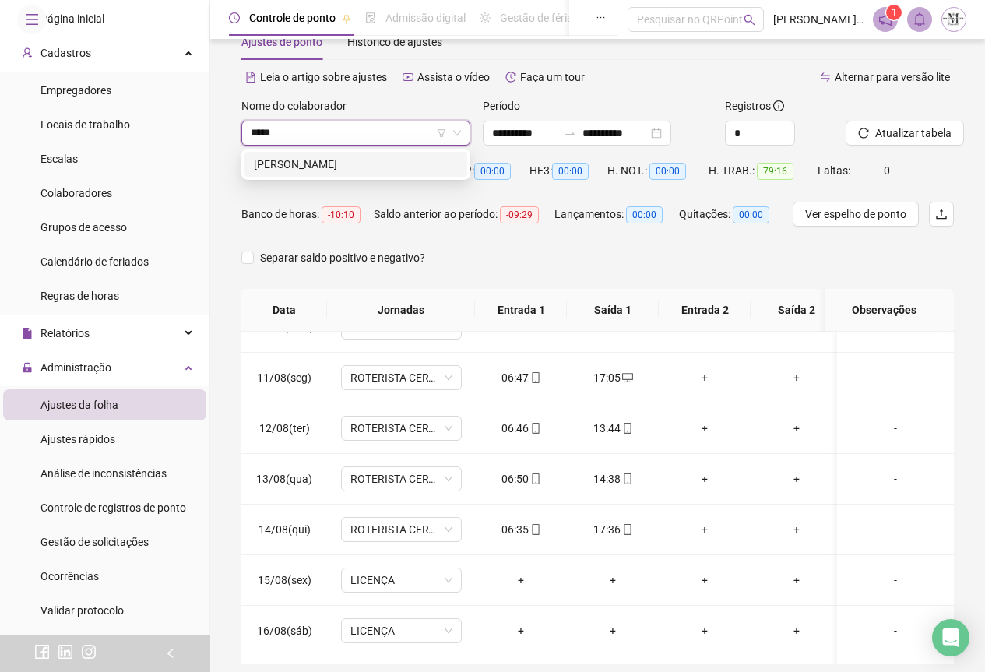
type input "******"
click at [293, 162] on div "[PERSON_NAME]" at bounding box center [356, 164] width 204 height 17
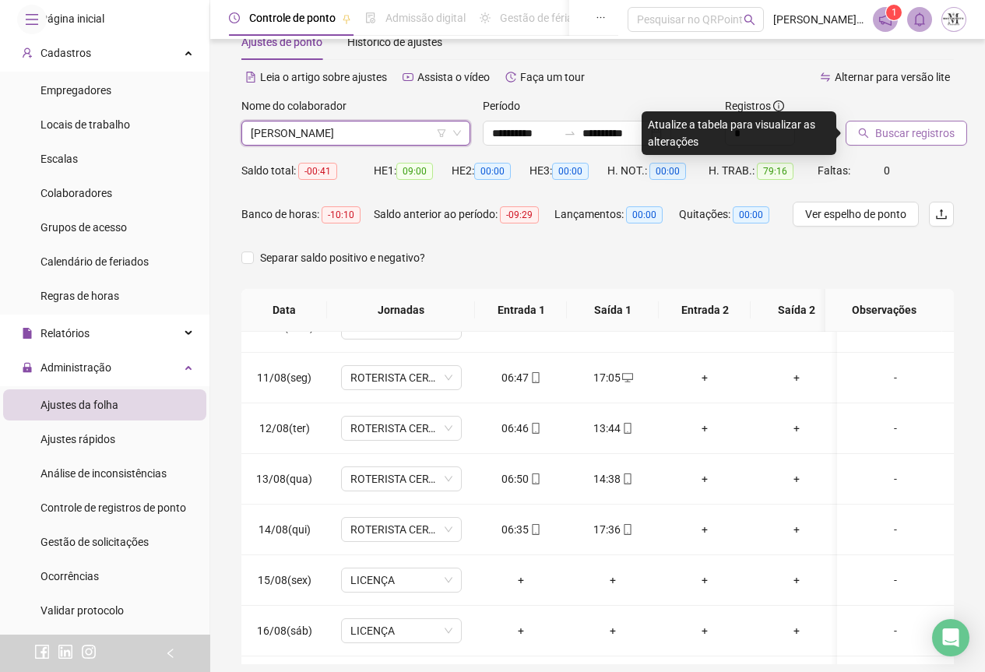
click at [889, 140] on span "Buscar registros" at bounding box center [915, 133] width 79 height 17
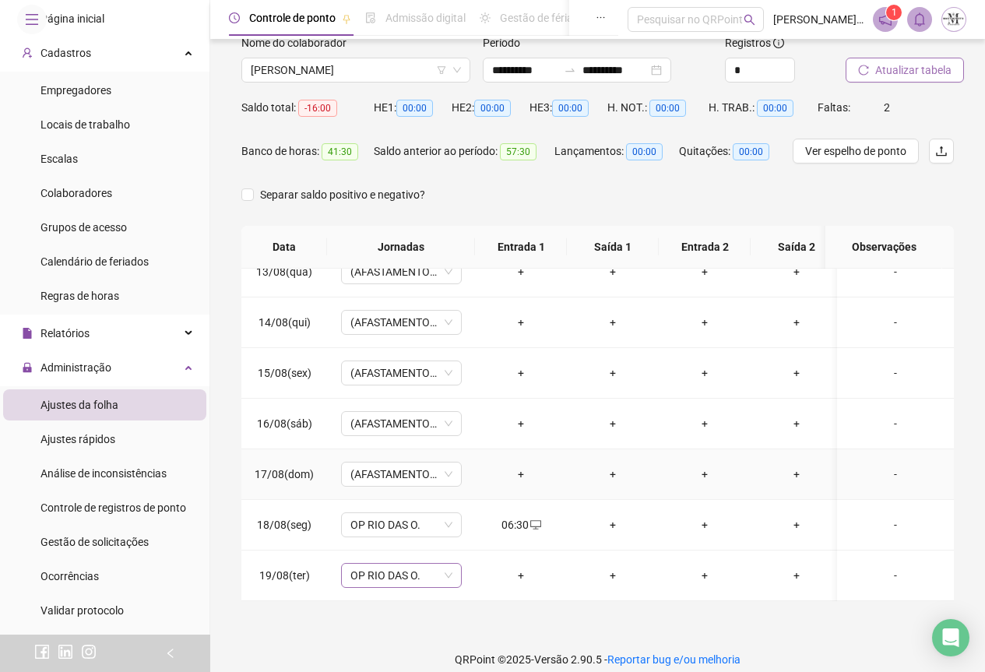
scroll to position [124, 0]
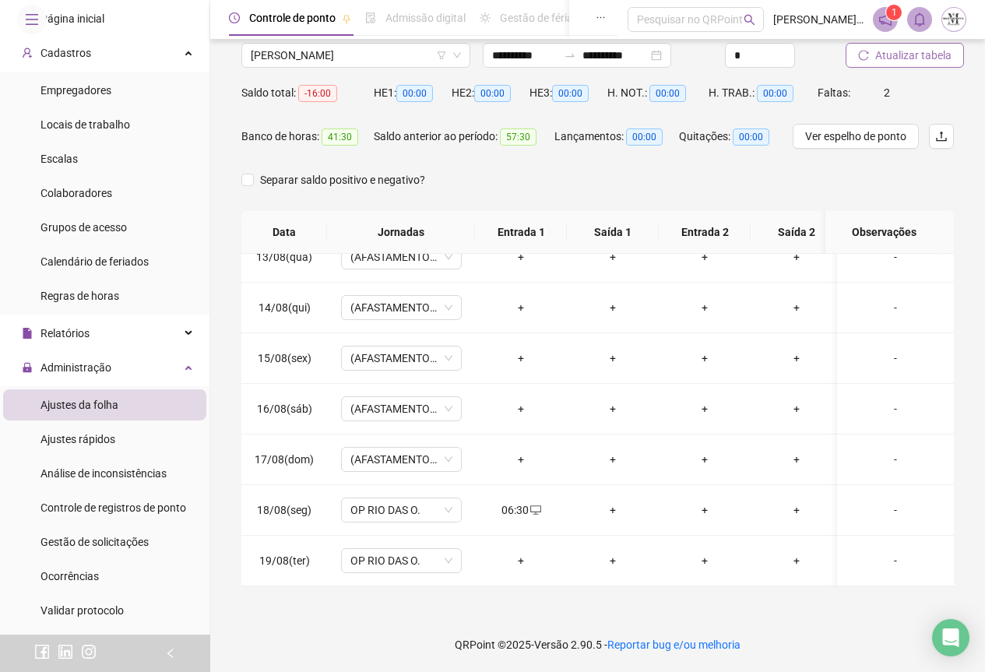
click at [913, 55] on span "Atualizar tabela" at bounding box center [914, 55] width 76 height 17
click at [328, 55] on span "[PERSON_NAME]" at bounding box center [356, 55] width 210 height 23
click at [466, 614] on div "**********" at bounding box center [597, 274] width 775 height 796
click at [92, 548] on span "Gestão de solicitações" at bounding box center [95, 542] width 108 height 12
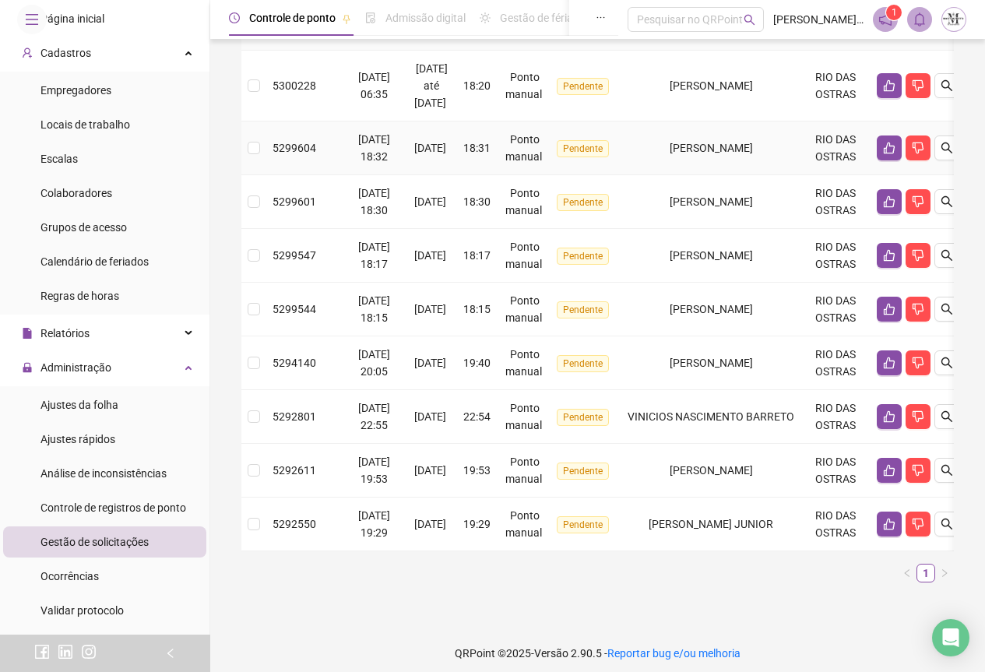
scroll to position [237, 0]
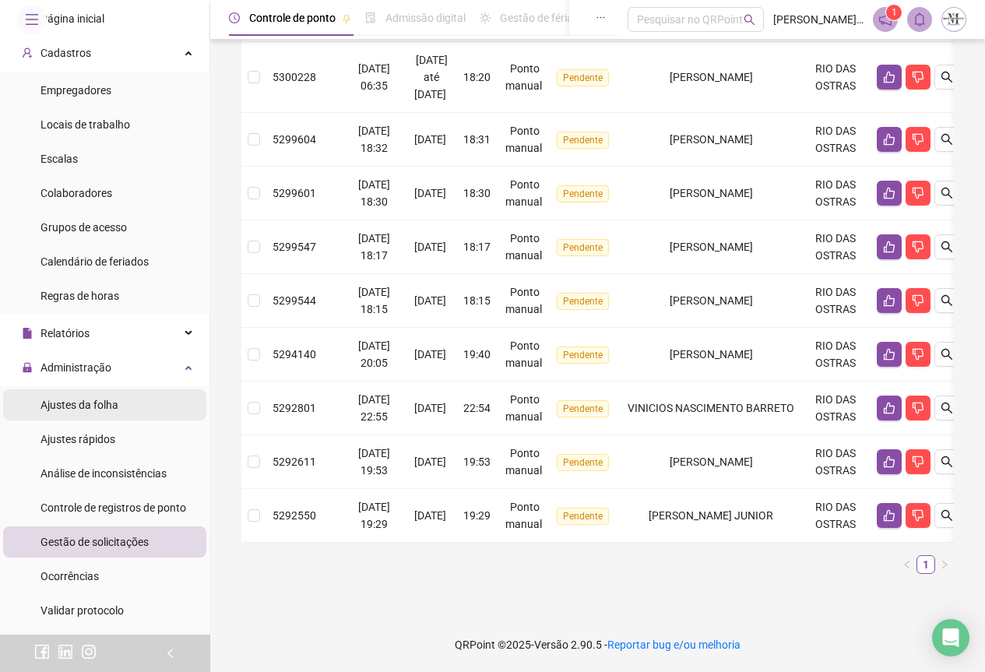
click at [69, 411] on span "Ajustes da folha" at bounding box center [80, 405] width 78 height 12
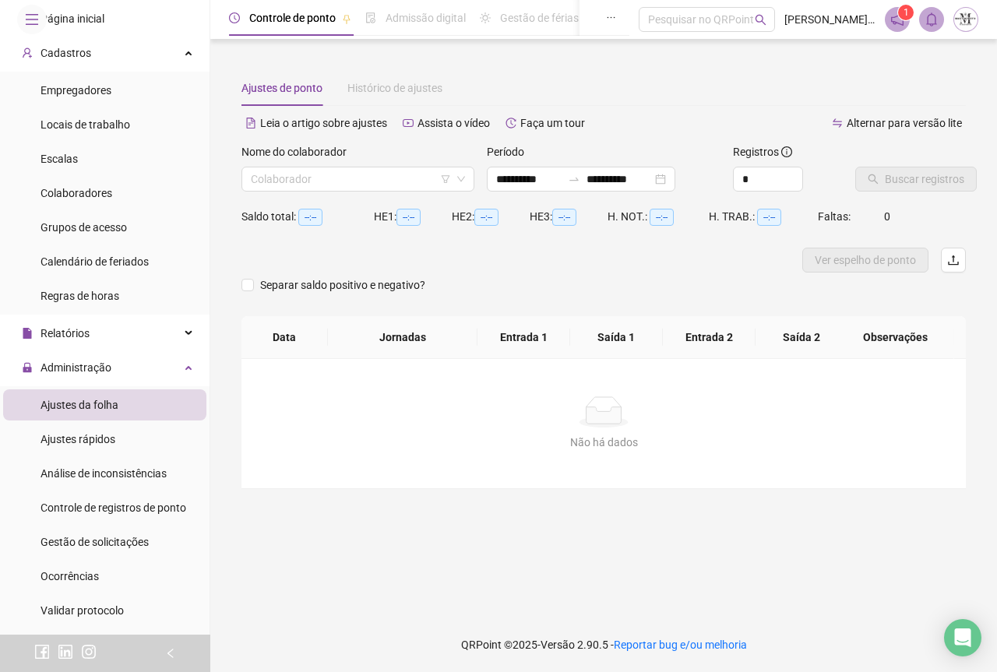
type input "**********"
click at [281, 185] on input "search" at bounding box center [351, 178] width 200 height 23
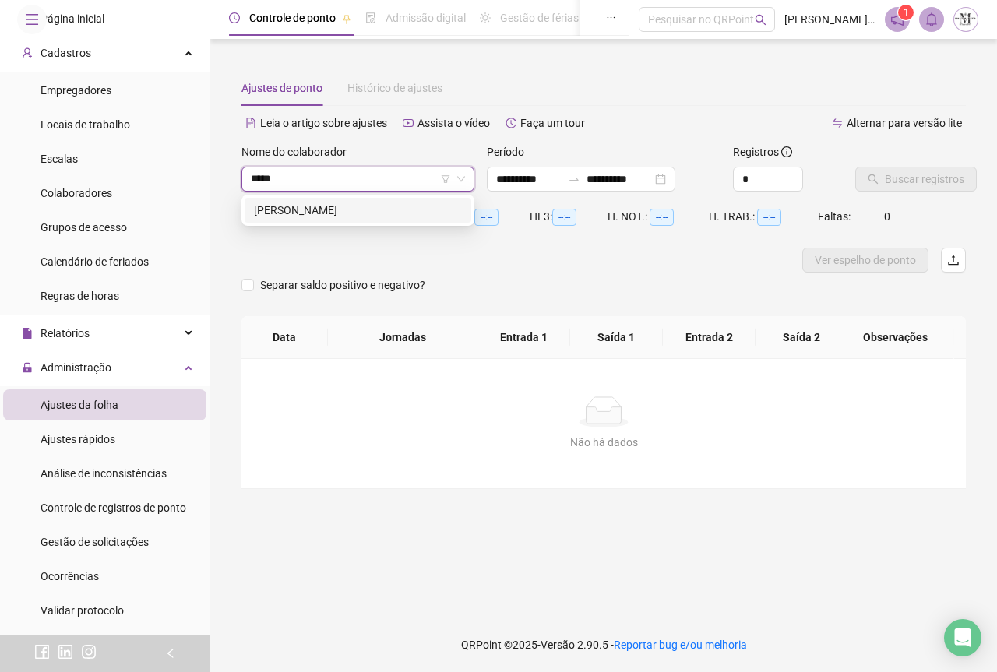
type input "******"
click at [347, 220] on div "[PERSON_NAME]" at bounding box center [358, 210] width 227 height 25
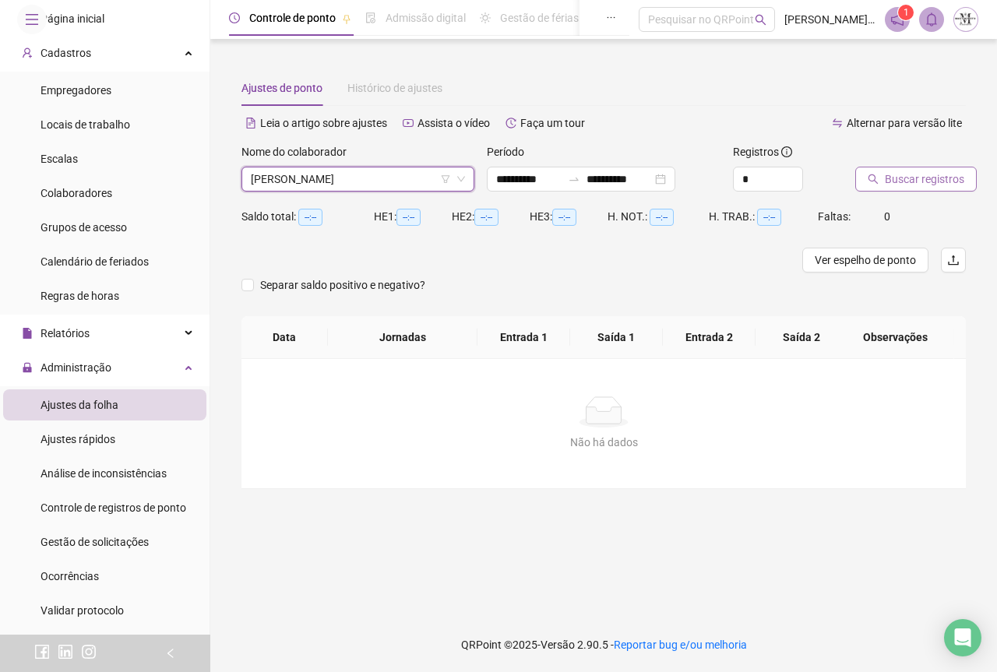
click at [918, 185] on span "Buscar registros" at bounding box center [924, 179] width 79 height 17
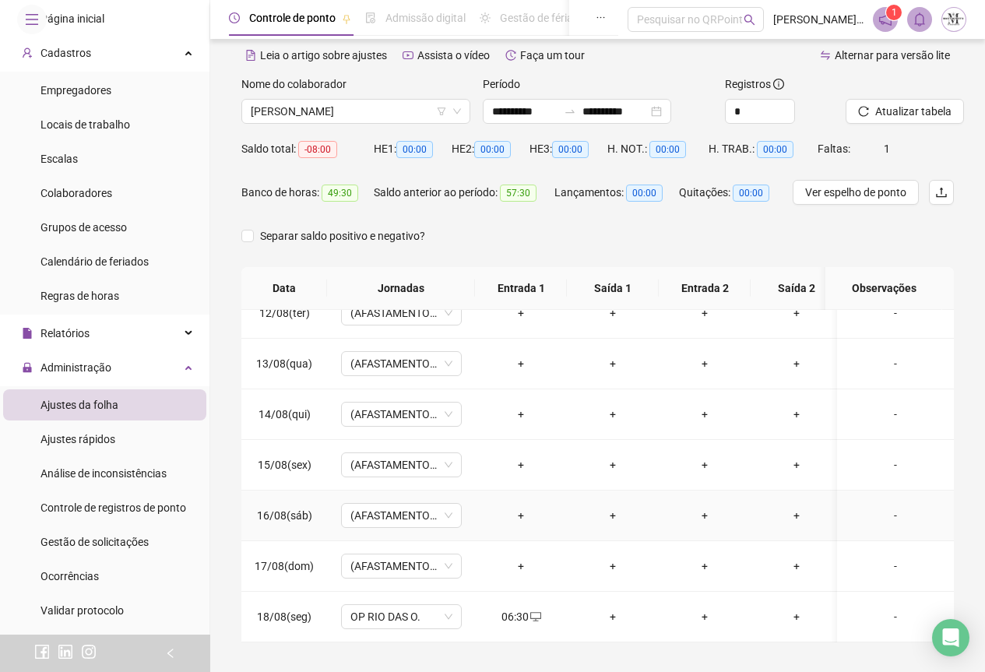
scroll to position [124, 0]
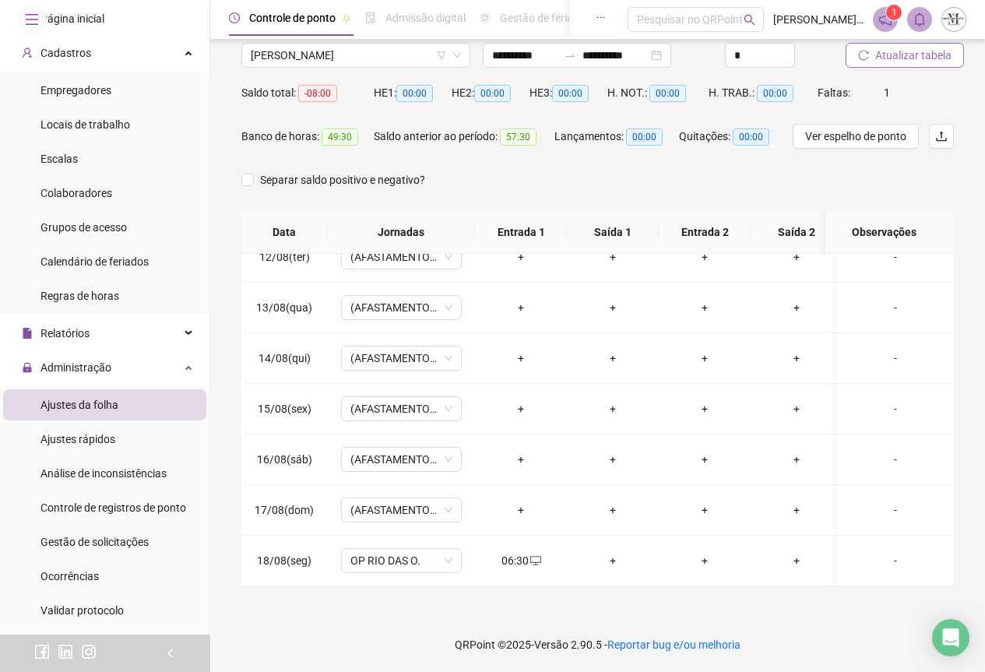
click at [883, 60] on span "Atualizar tabela" at bounding box center [914, 55] width 76 height 17
click at [605, 62] on input "**********" at bounding box center [615, 55] width 65 height 17
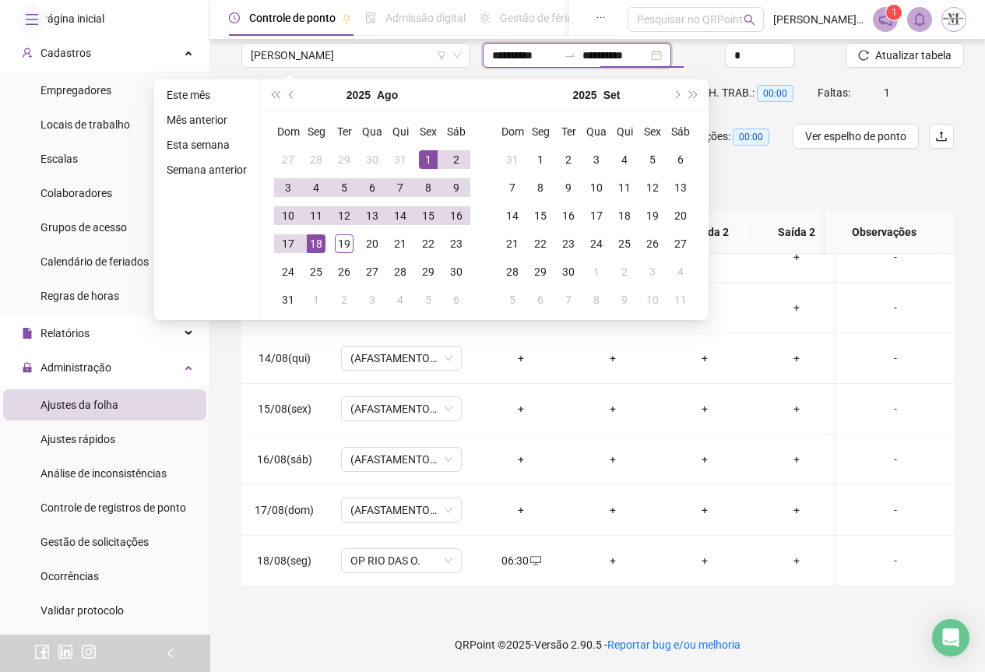
type input "**********"
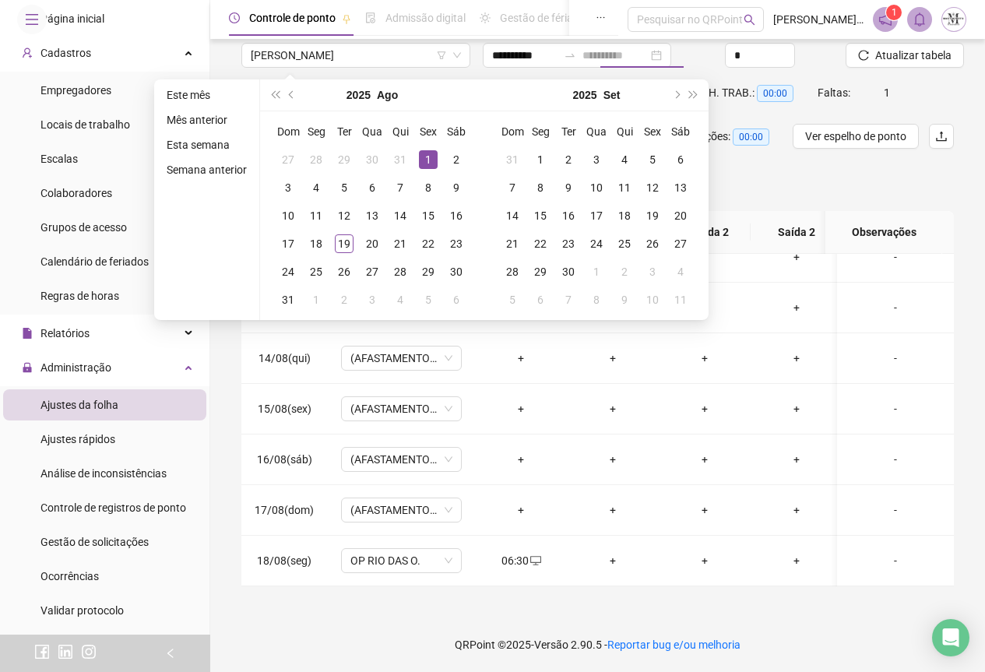
click at [425, 159] on div "1" at bounding box center [428, 159] width 19 height 19
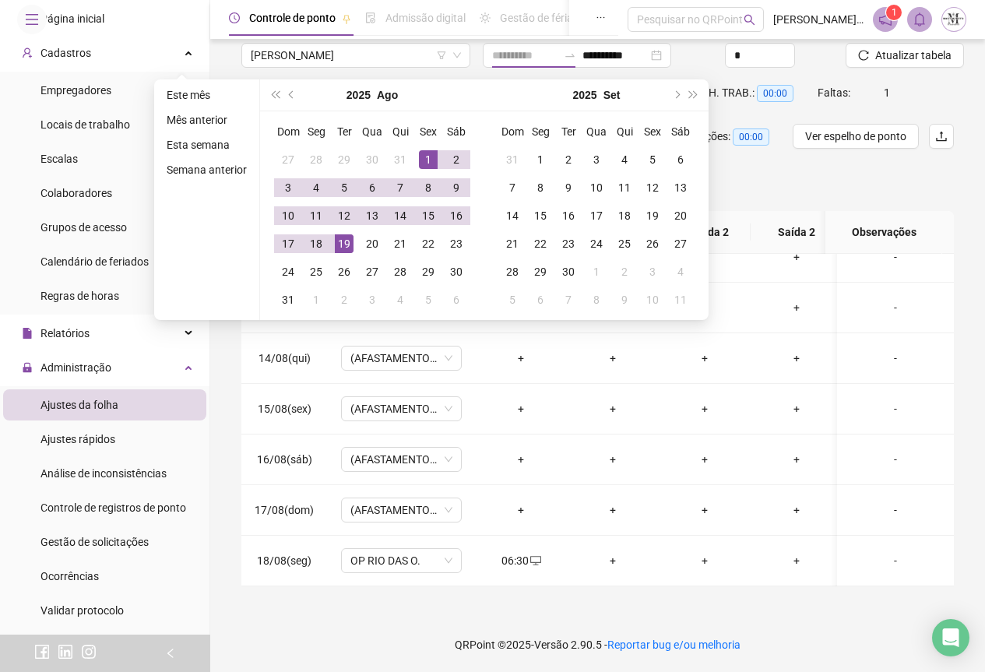
click at [347, 249] on div "19" at bounding box center [344, 243] width 19 height 19
type input "**********"
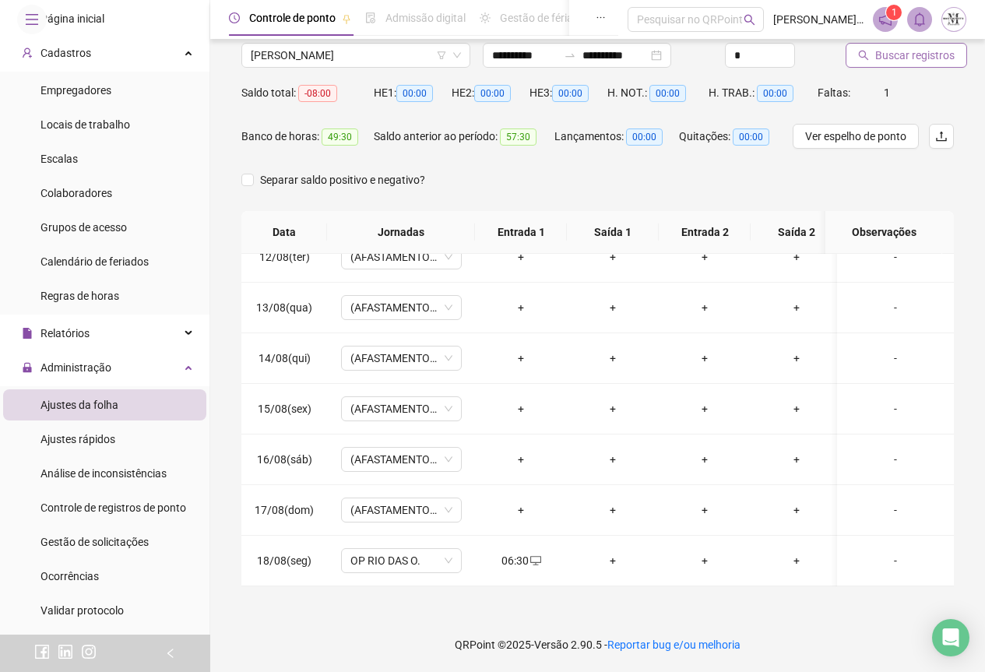
click at [905, 53] on span "Buscar registros" at bounding box center [915, 55] width 79 height 17
click at [897, 62] on span "Atualizar tabela" at bounding box center [914, 55] width 76 height 17
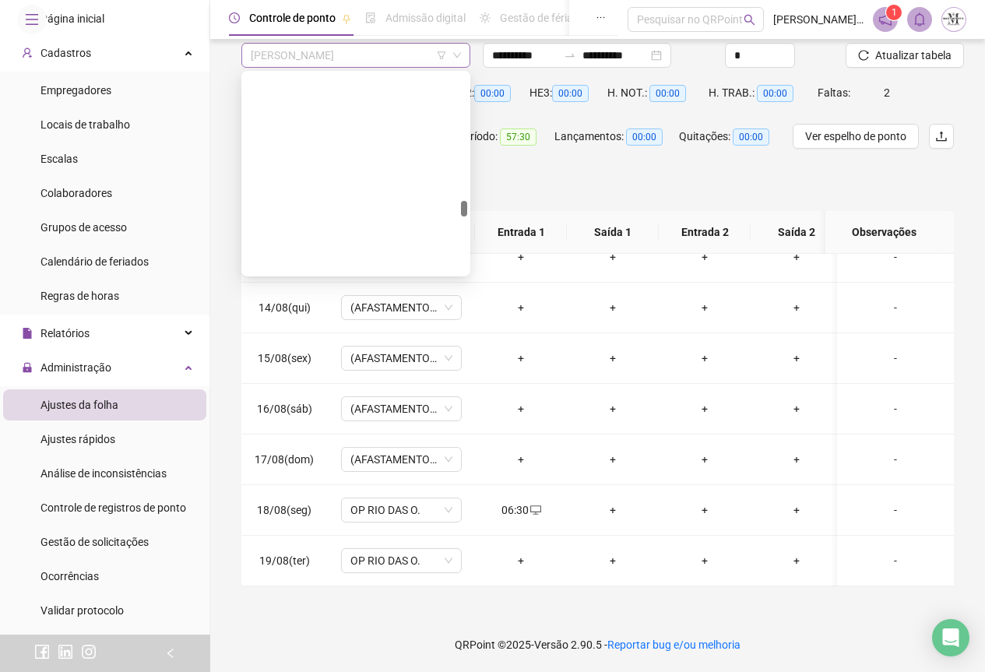
click at [318, 53] on span "[PERSON_NAME]" at bounding box center [356, 55] width 210 height 23
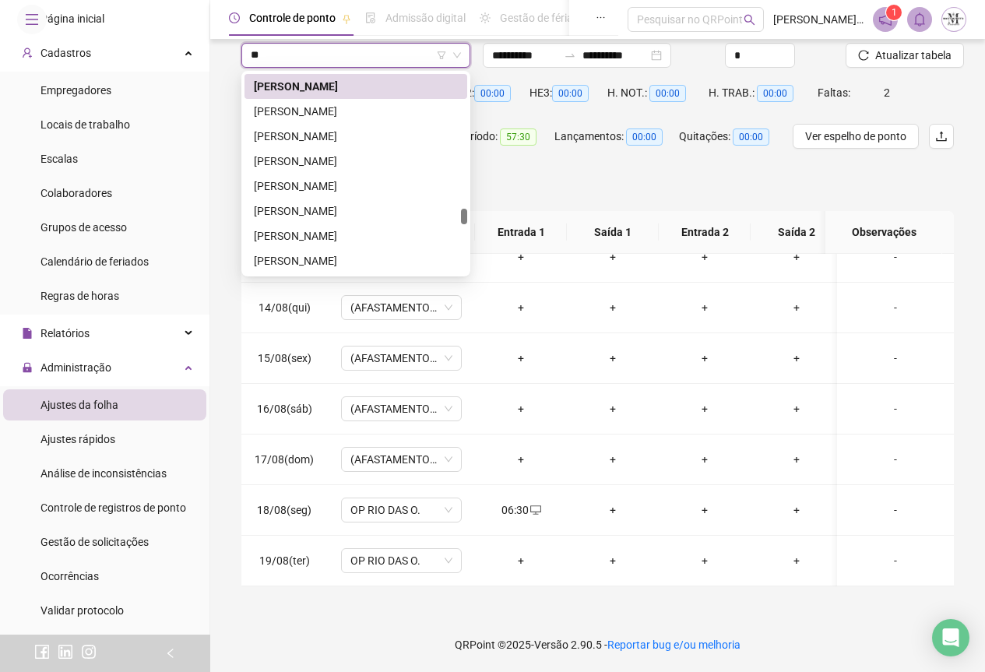
scroll to position [1595, 0]
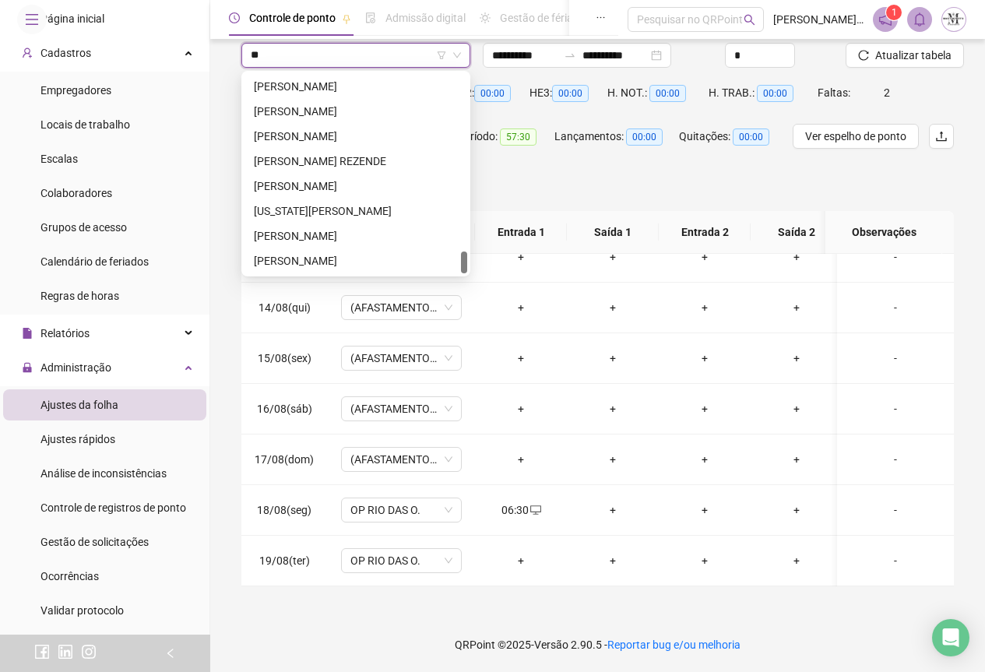
type input "***"
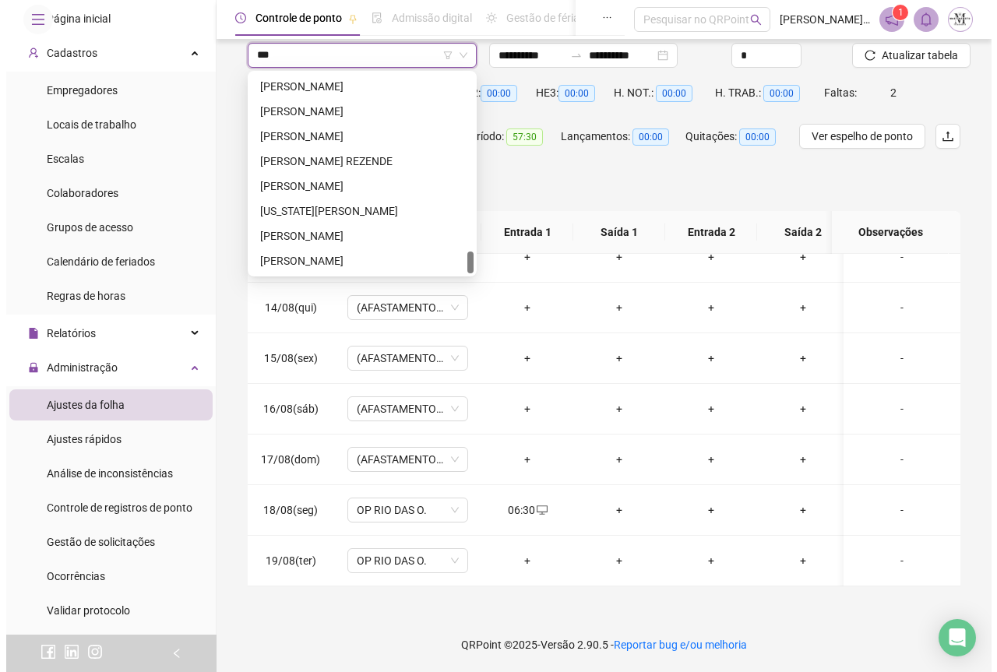
scroll to position [0, 0]
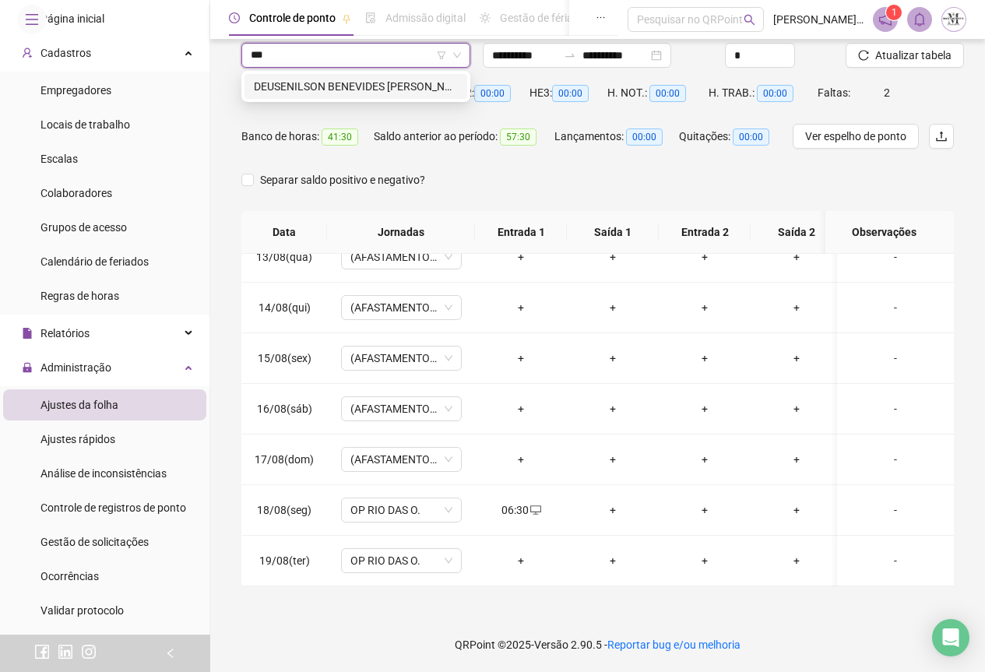
click at [345, 90] on div "DEUSENILSON BENEVIDES [PERSON_NAME]" at bounding box center [356, 86] width 204 height 17
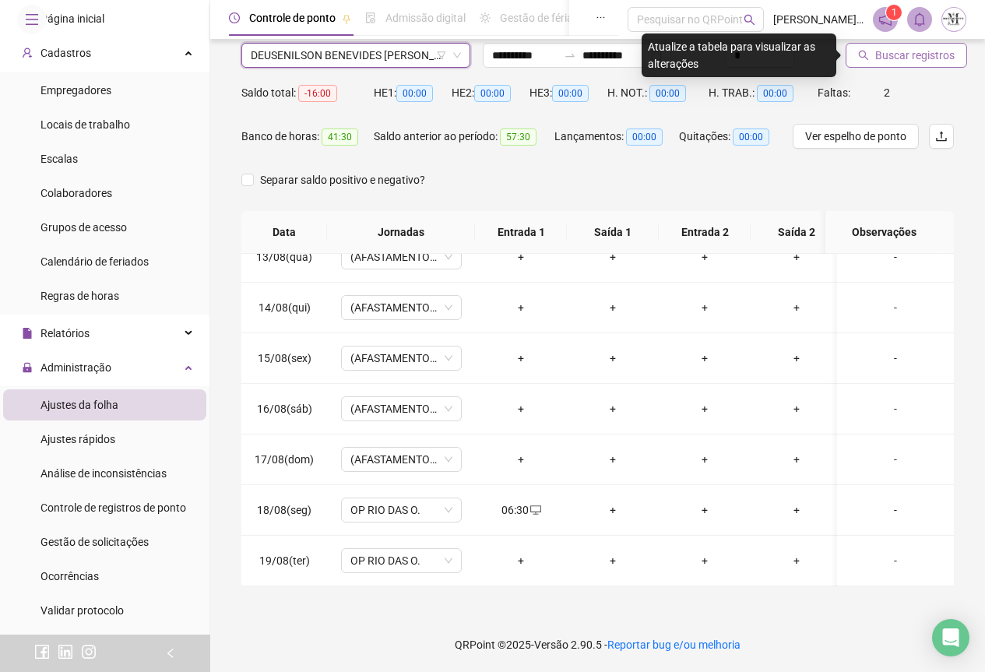
click at [876, 56] on span "Buscar registros" at bounding box center [915, 55] width 79 height 17
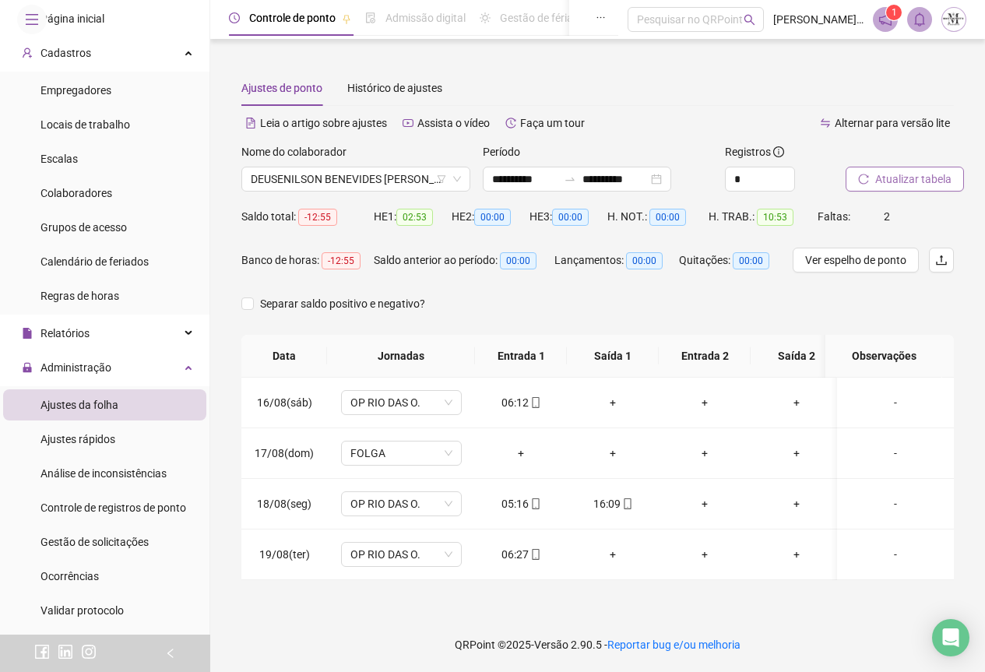
click at [889, 173] on span "Atualizar tabela" at bounding box center [914, 179] width 76 height 17
click at [73, 558] on div "Gestão de solicitações" at bounding box center [95, 542] width 108 height 31
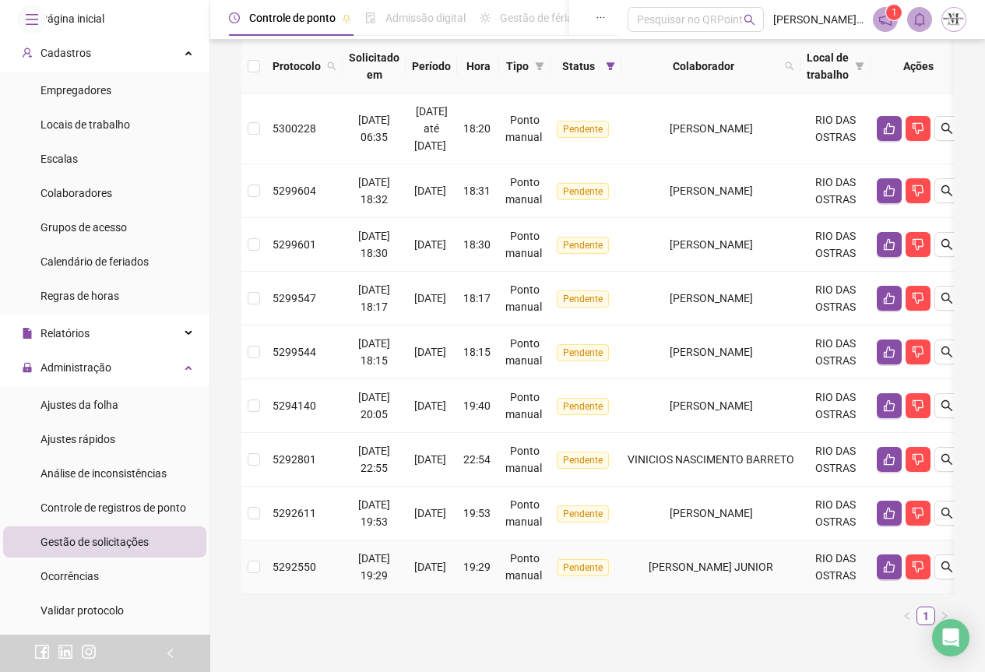
scroll to position [159, 0]
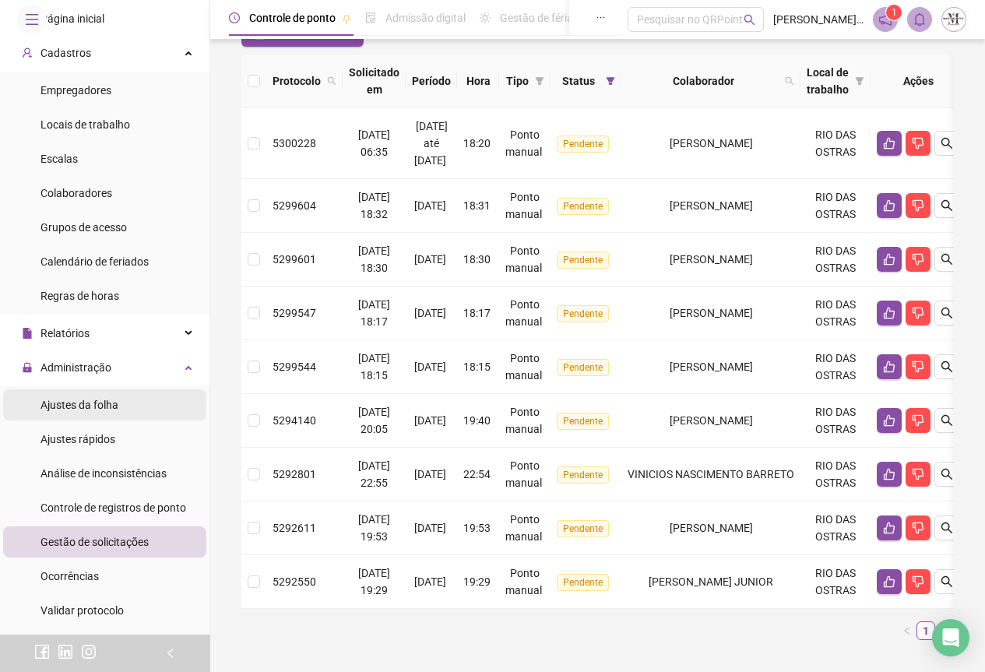
click at [66, 411] on span "Ajustes da folha" at bounding box center [80, 405] width 78 height 12
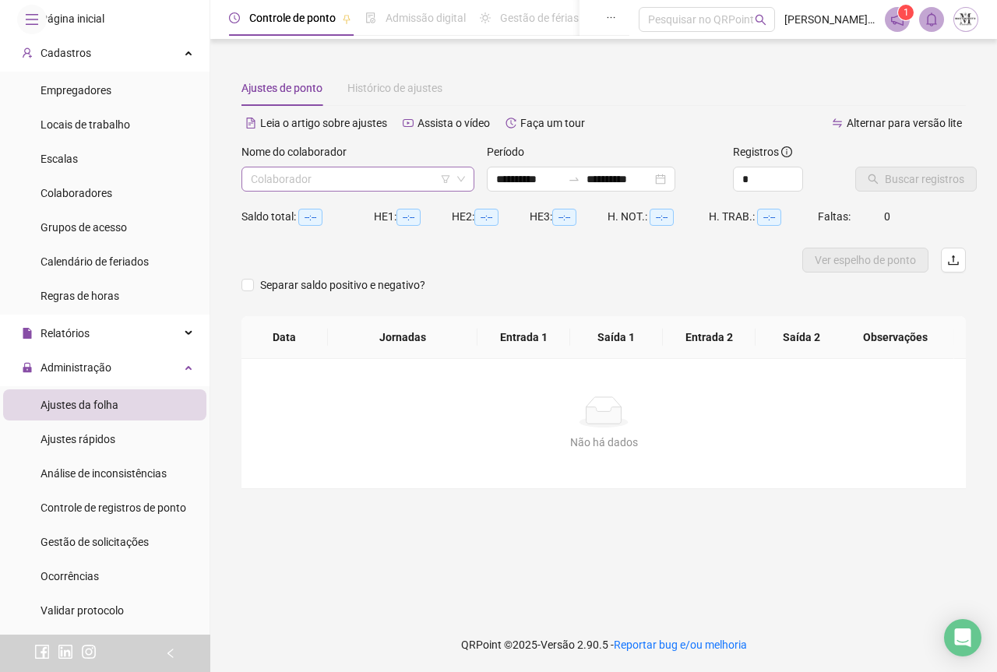
type input "**********"
click at [280, 177] on input "search" at bounding box center [351, 178] width 200 height 23
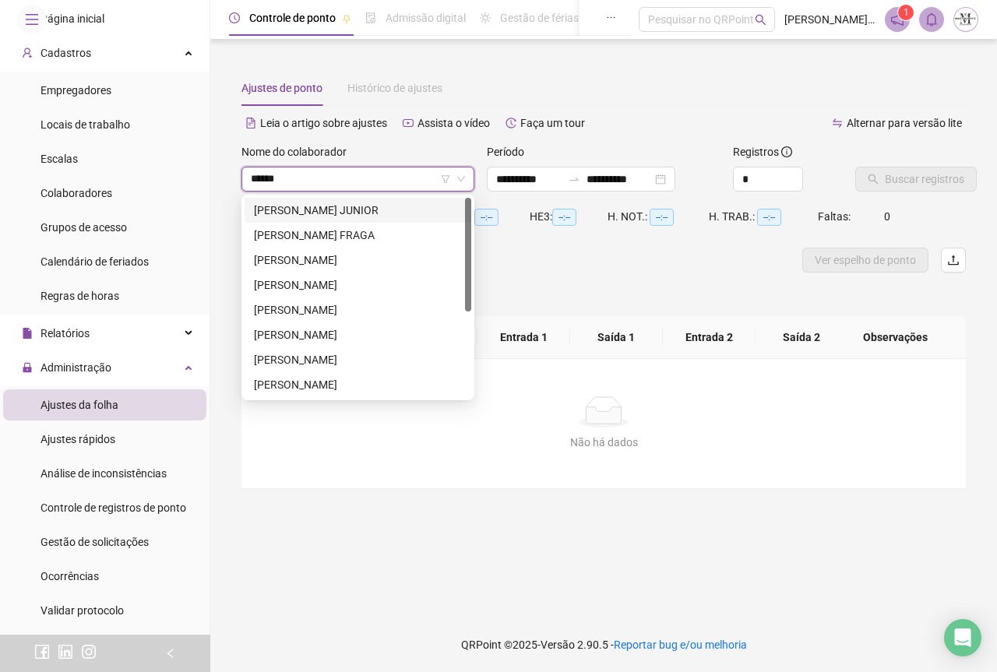
type input "******"
click at [341, 289] on div "[PERSON_NAME]" at bounding box center [358, 285] width 208 height 17
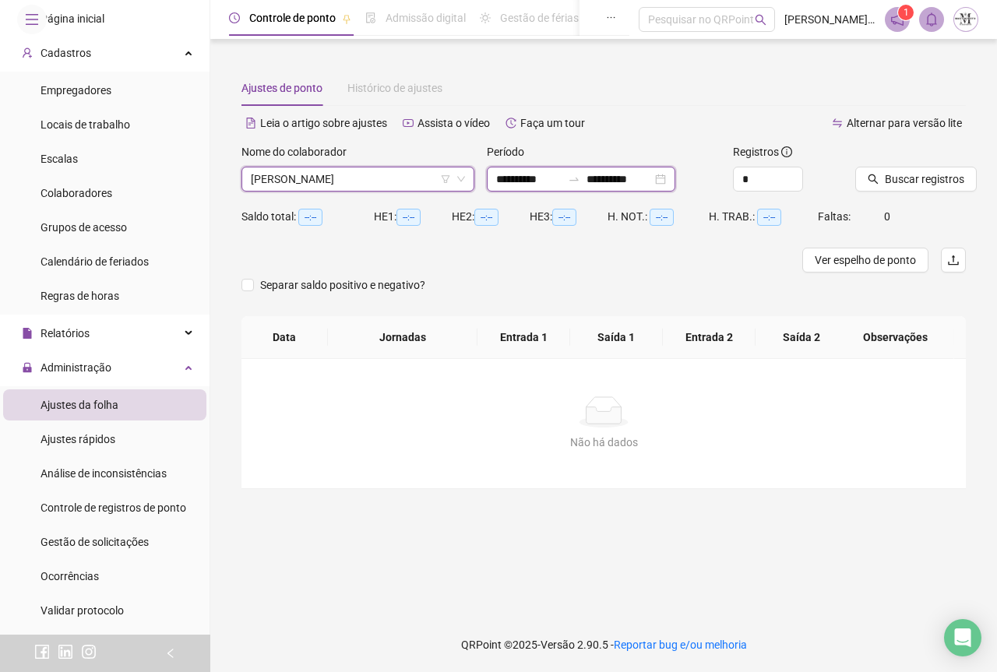
click at [545, 184] on input "**********" at bounding box center [528, 179] width 65 height 17
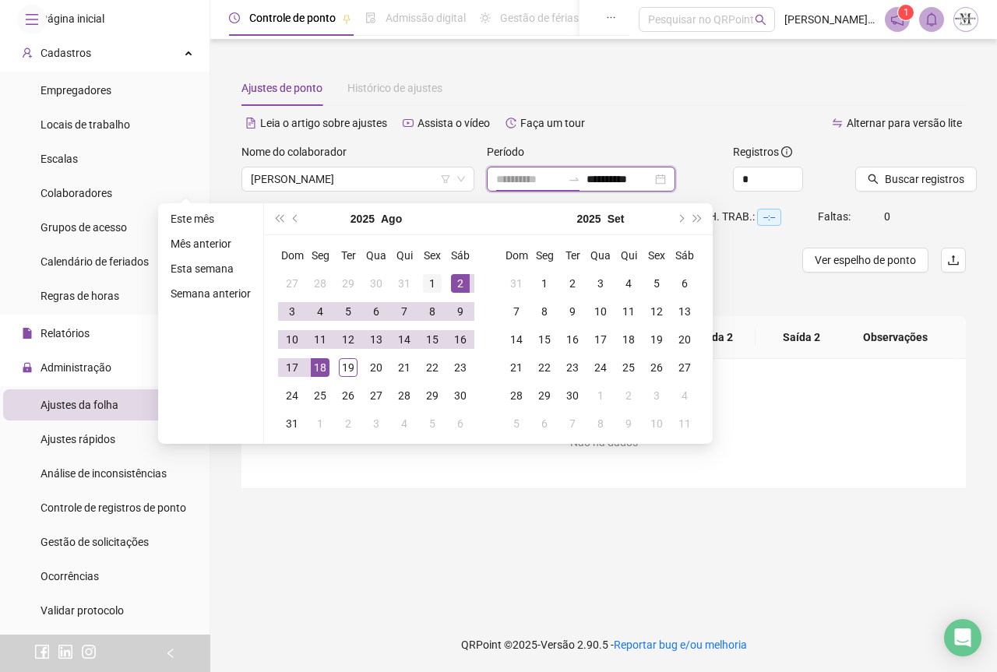
type input "**********"
click at [433, 280] on div "1" at bounding box center [432, 283] width 19 height 19
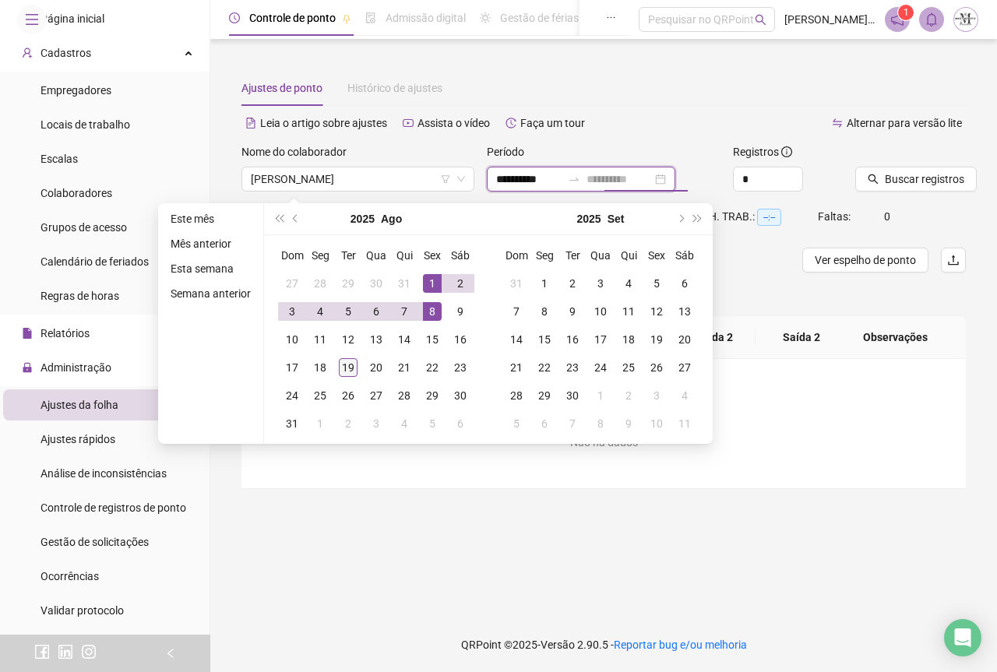
type input "**********"
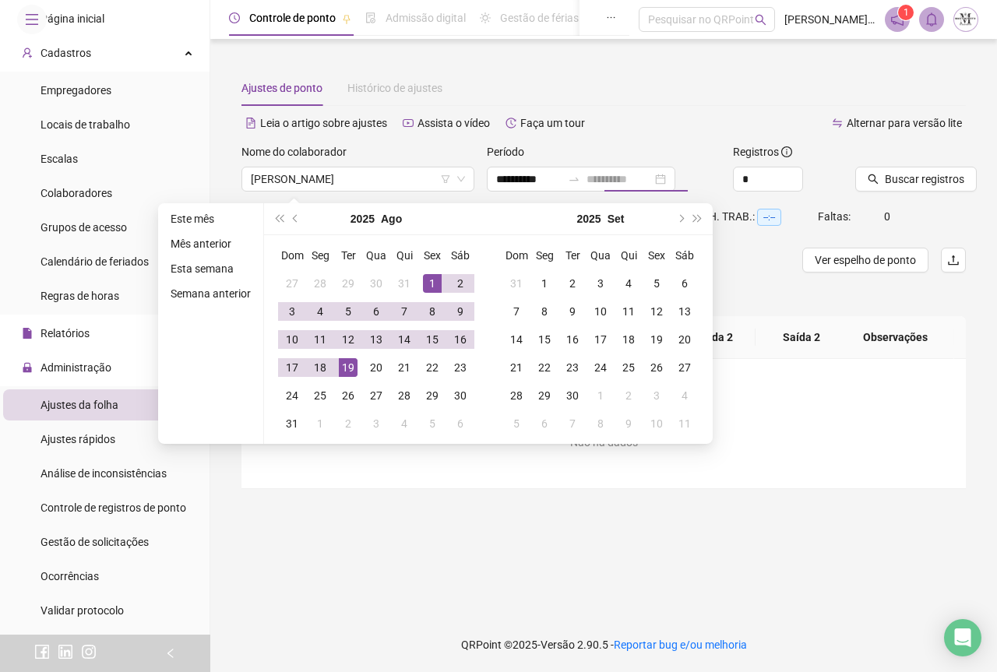
click at [346, 369] on div "19" at bounding box center [348, 367] width 19 height 19
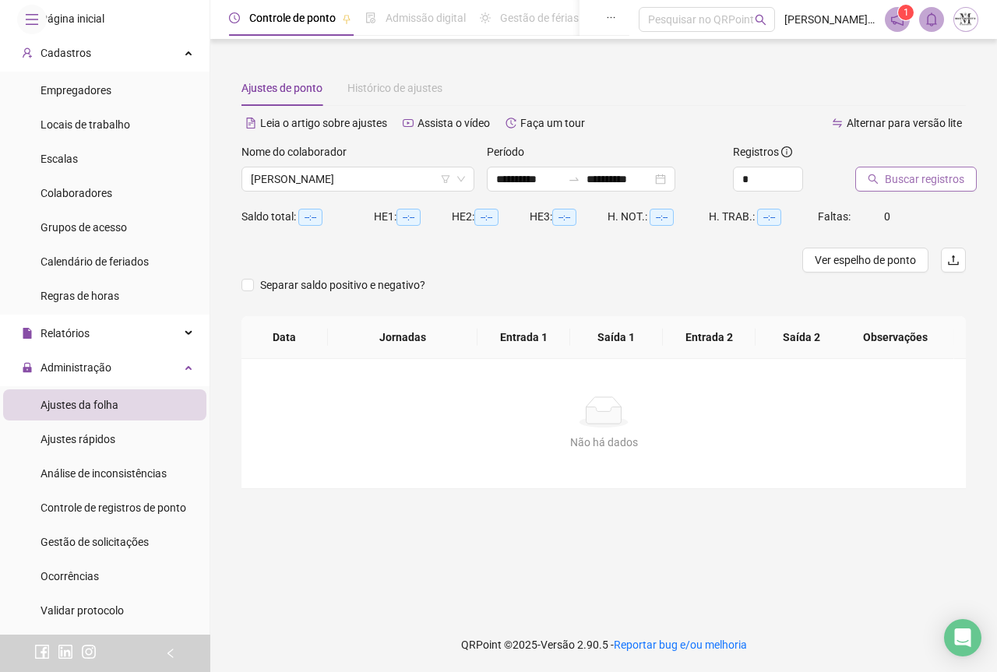
click at [901, 179] on span "Buscar registros" at bounding box center [924, 179] width 79 height 17
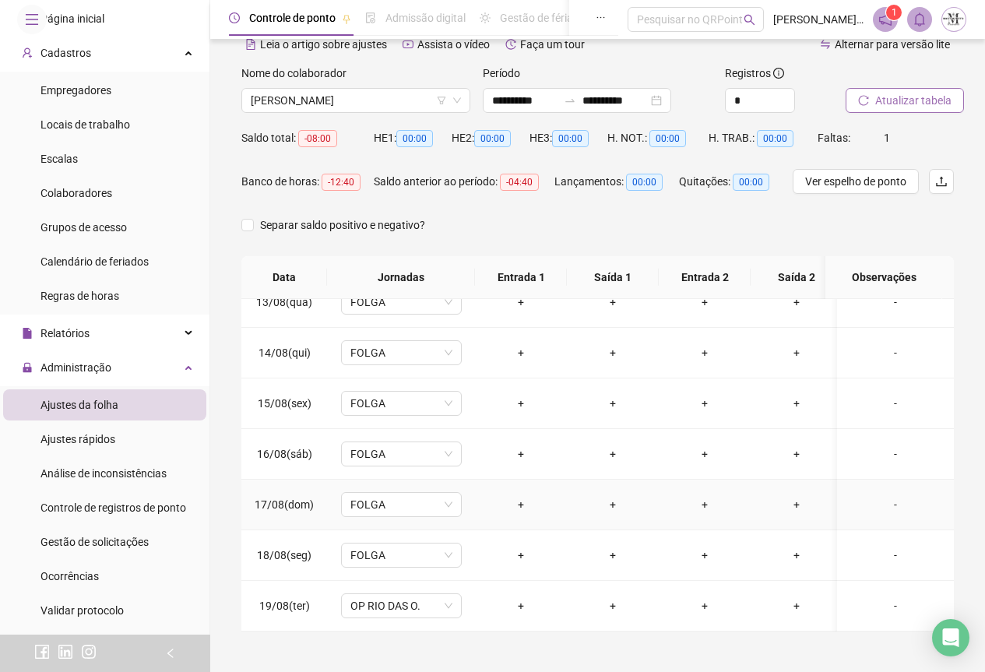
scroll to position [124, 0]
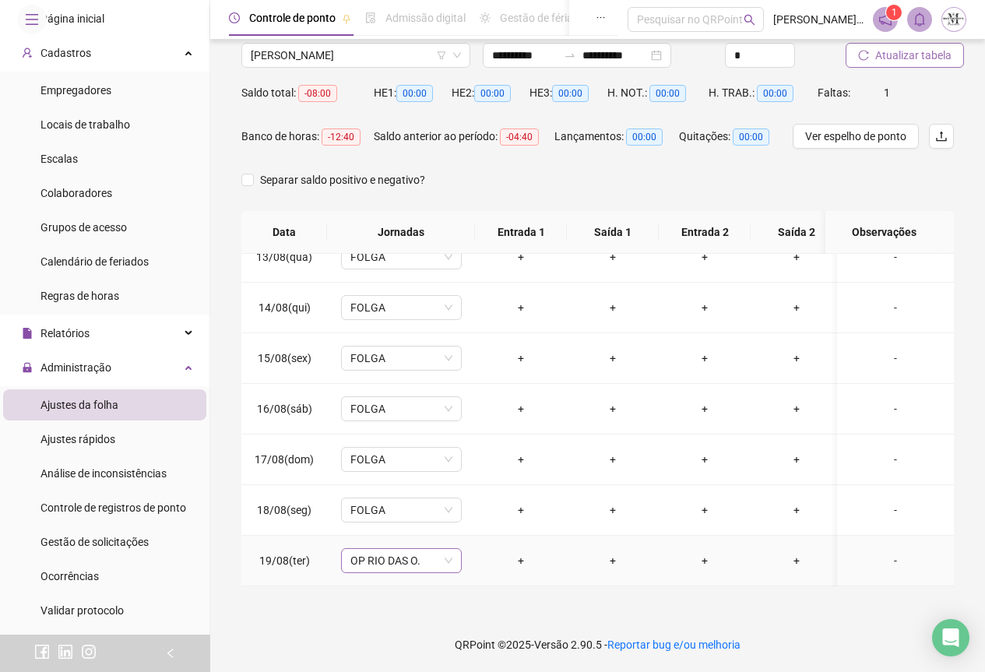
click at [383, 553] on span "OP RIO DAS O." at bounding box center [402, 560] width 102 height 23
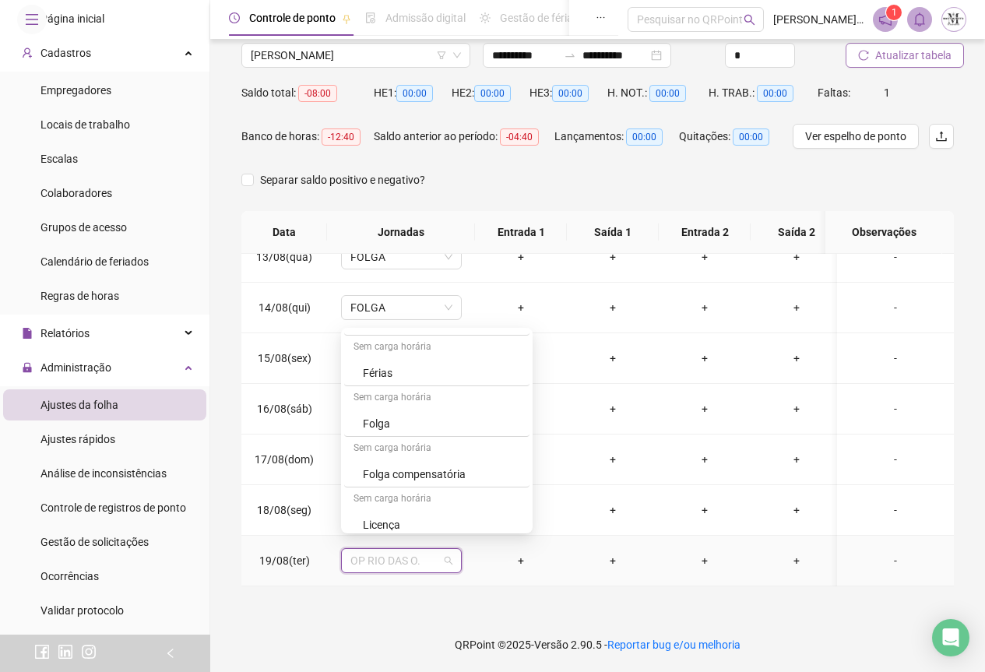
scroll to position [935, 0]
click at [407, 402] on div "Folga" at bounding box center [441, 395] width 157 height 17
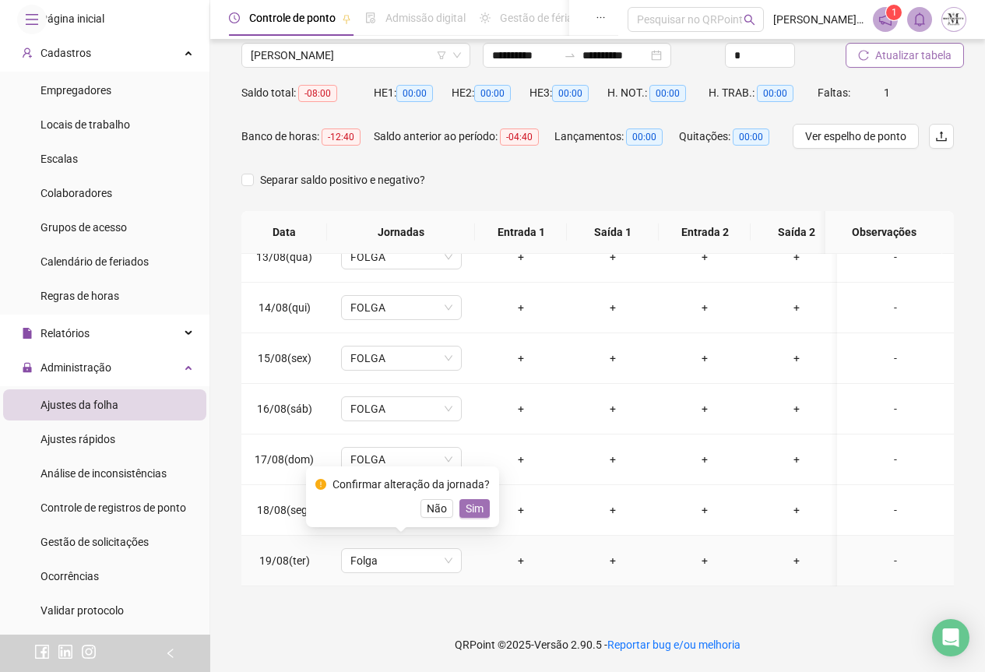
click at [477, 507] on span "Sim" at bounding box center [475, 508] width 18 height 17
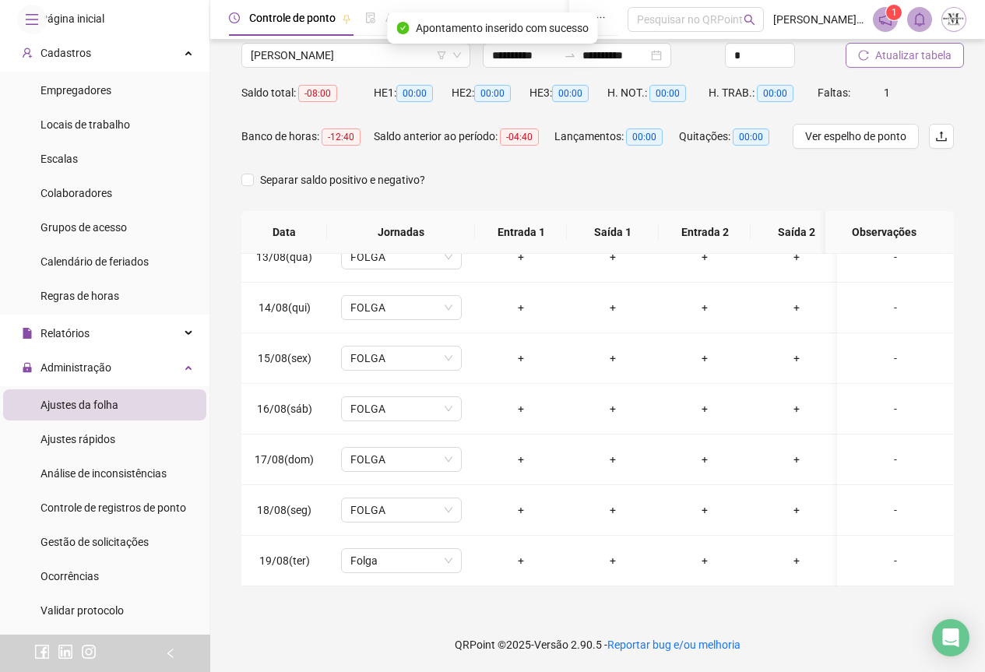
click at [893, 58] on span "Atualizar tabela" at bounding box center [914, 55] width 76 height 17
click at [266, 60] on span "[PERSON_NAME]" at bounding box center [356, 55] width 210 height 23
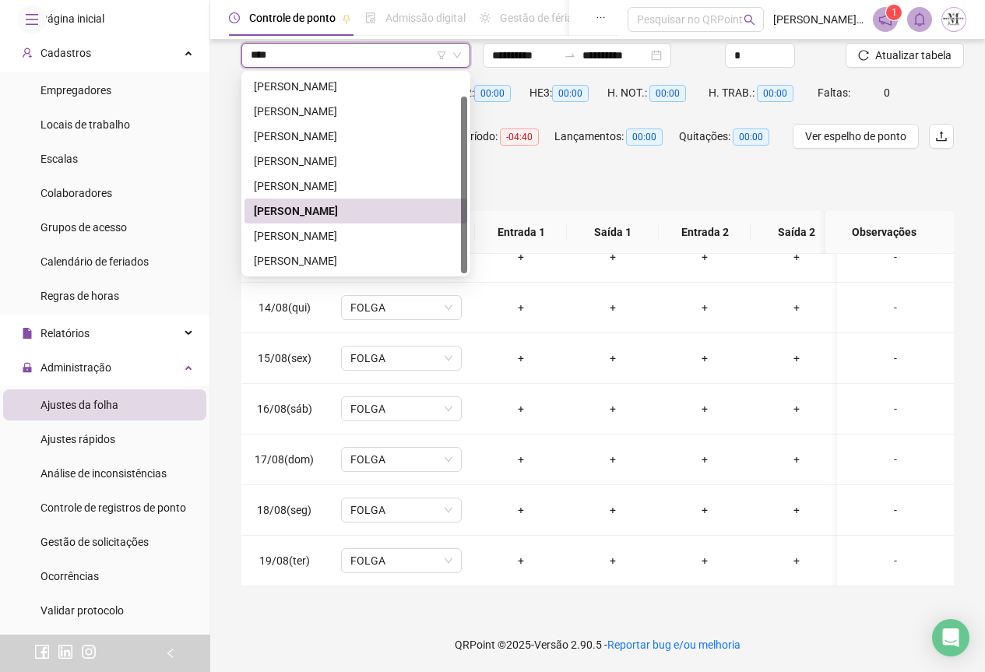
scroll to position [0, 0]
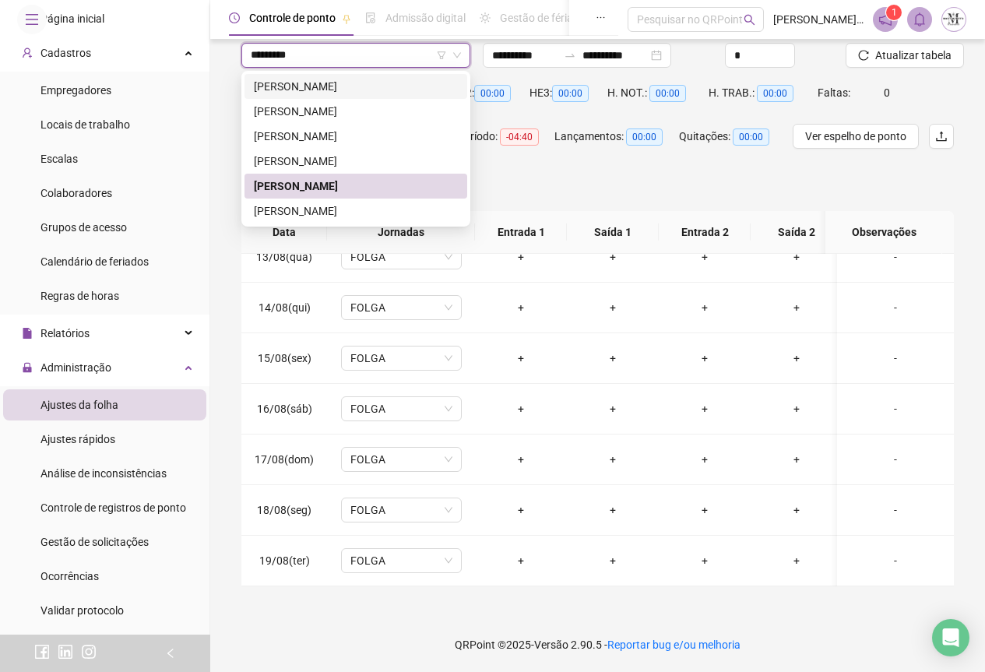
type input "*********"
click at [358, 114] on div "[PERSON_NAME]" at bounding box center [356, 111] width 204 height 17
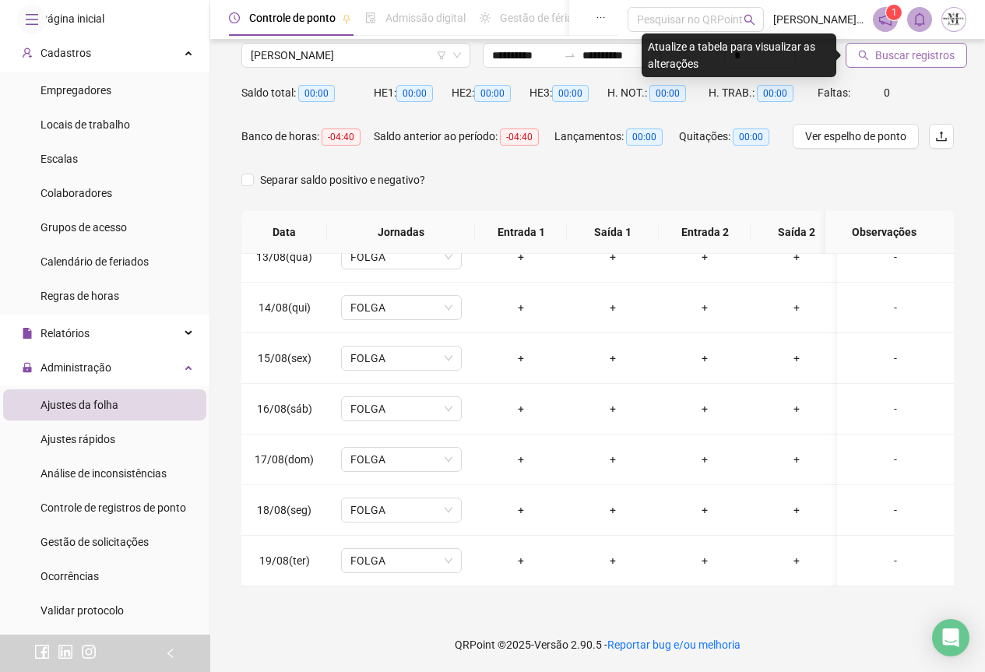
click at [900, 58] on span "Buscar registros" at bounding box center [915, 55] width 79 height 17
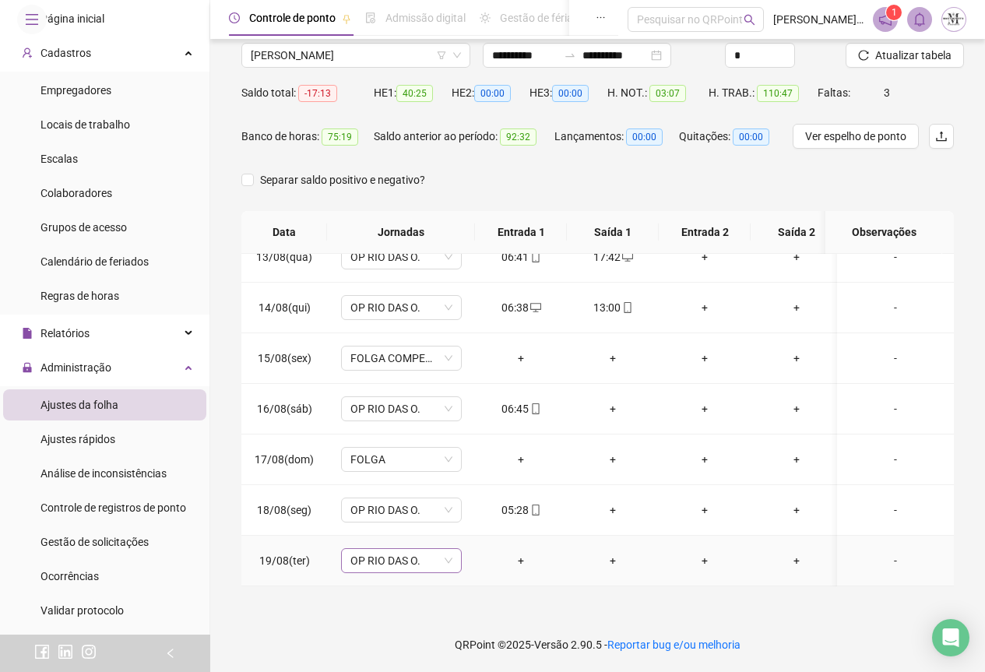
click at [410, 557] on span "OP RIO DAS O." at bounding box center [402, 560] width 102 height 23
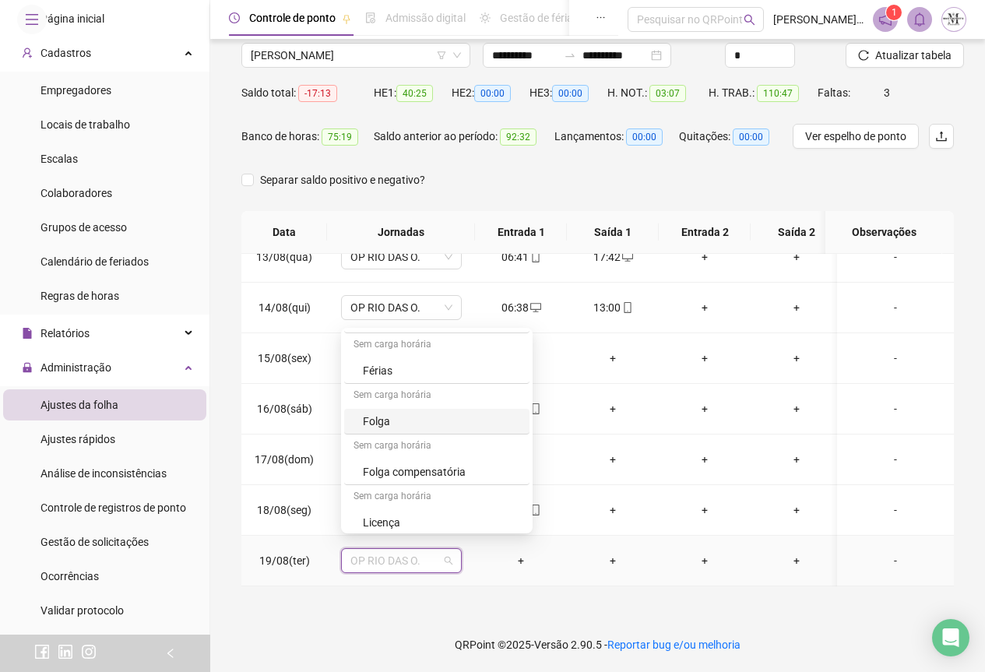
scroll to position [935, 0]
click at [407, 447] on div "Folga compensatória" at bounding box center [441, 446] width 157 height 17
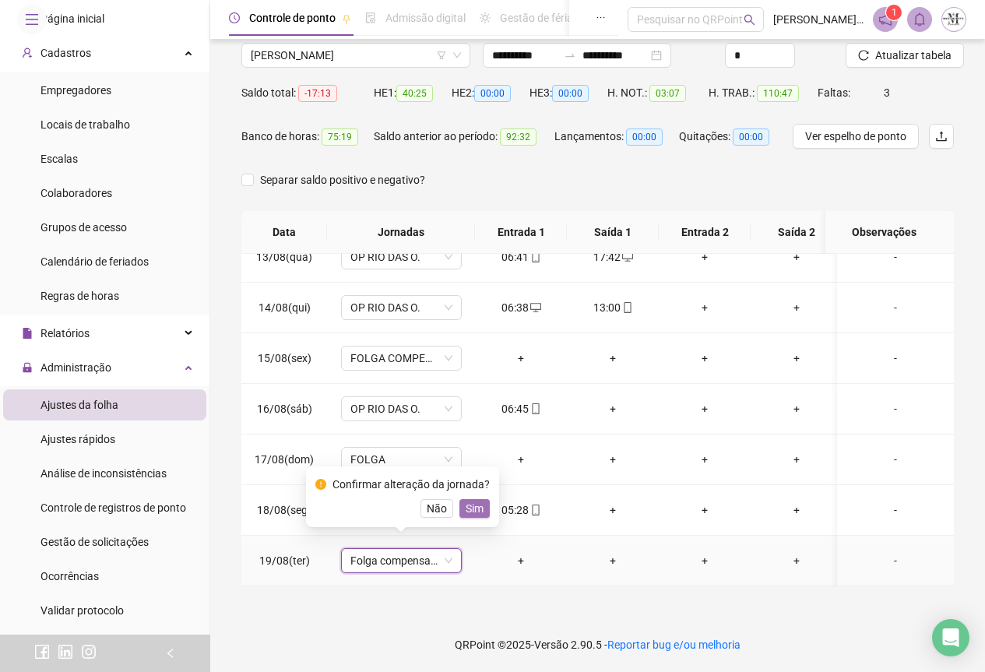
click at [470, 508] on span "Sim" at bounding box center [475, 508] width 18 height 17
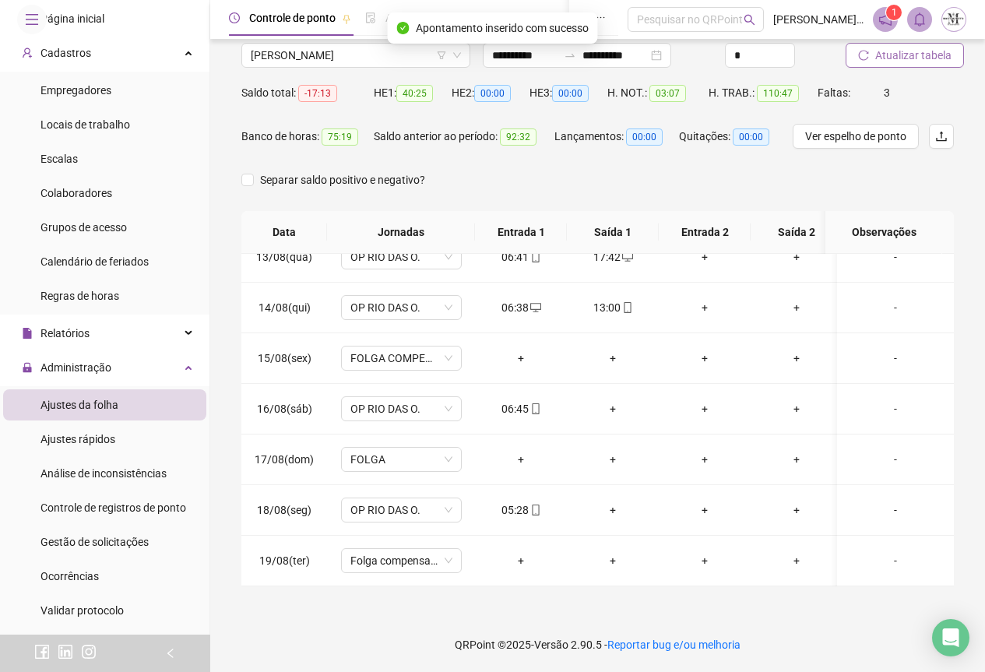
click at [891, 58] on span "Atualizar tabela" at bounding box center [914, 55] width 76 height 17
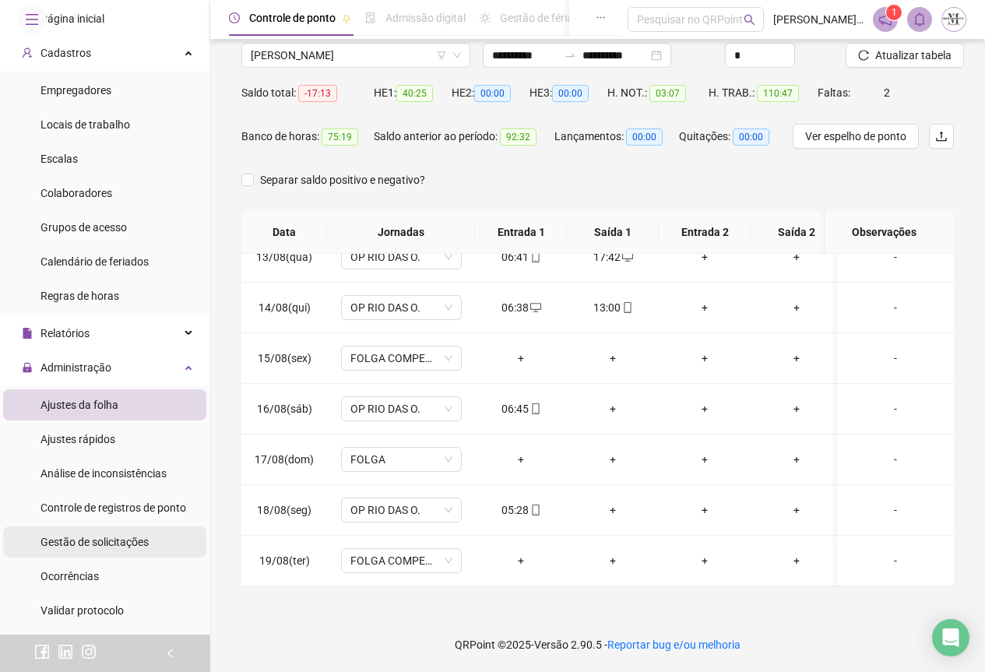
click at [58, 548] on span "Gestão de solicitações" at bounding box center [95, 542] width 108 height 12
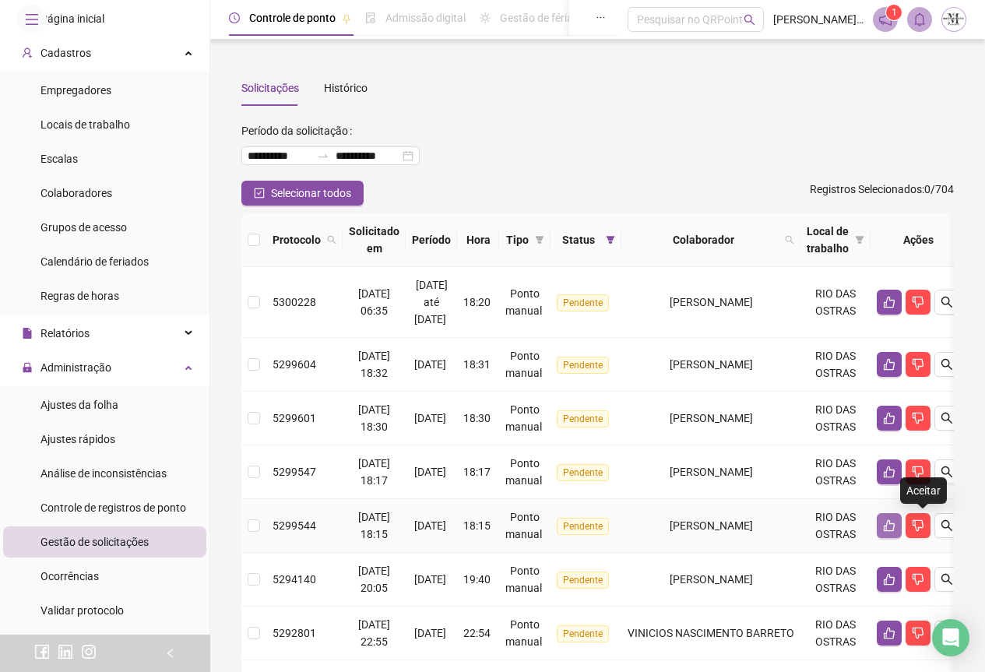
click at [902, 533] on button "button" at bounding box center [889, 525] width 25 height 25
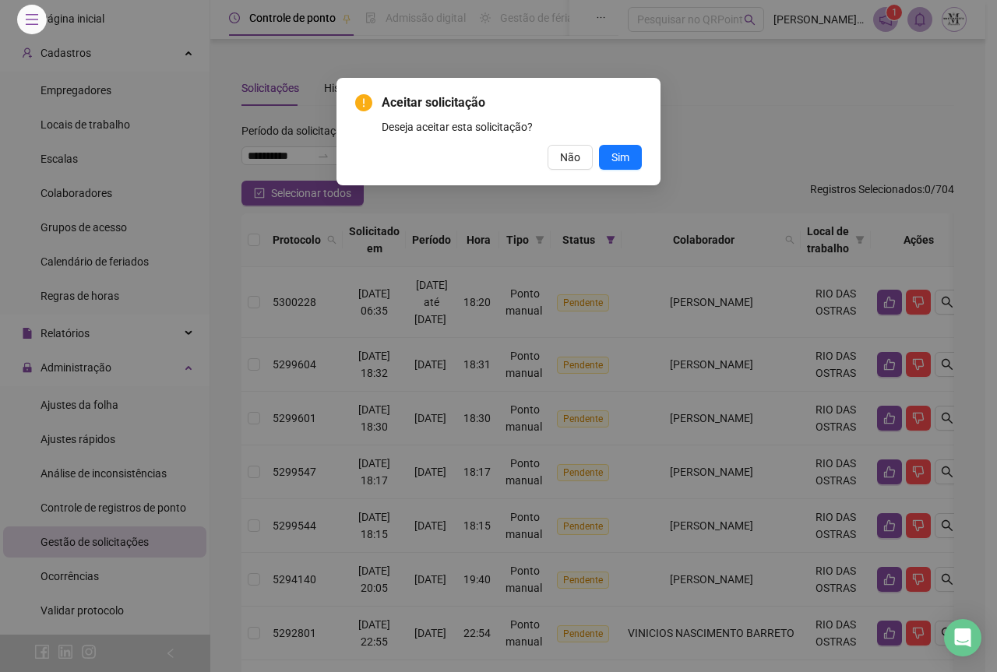
click at [632, 140] on div "Aceitar solicitação Deseja aceitar esta solicitação? Não Sim" at bounding box center [498, 131] width 287 height 76
click at [631, 155] on button "Sim" at bounding box center [620, 157] width 43 height 25
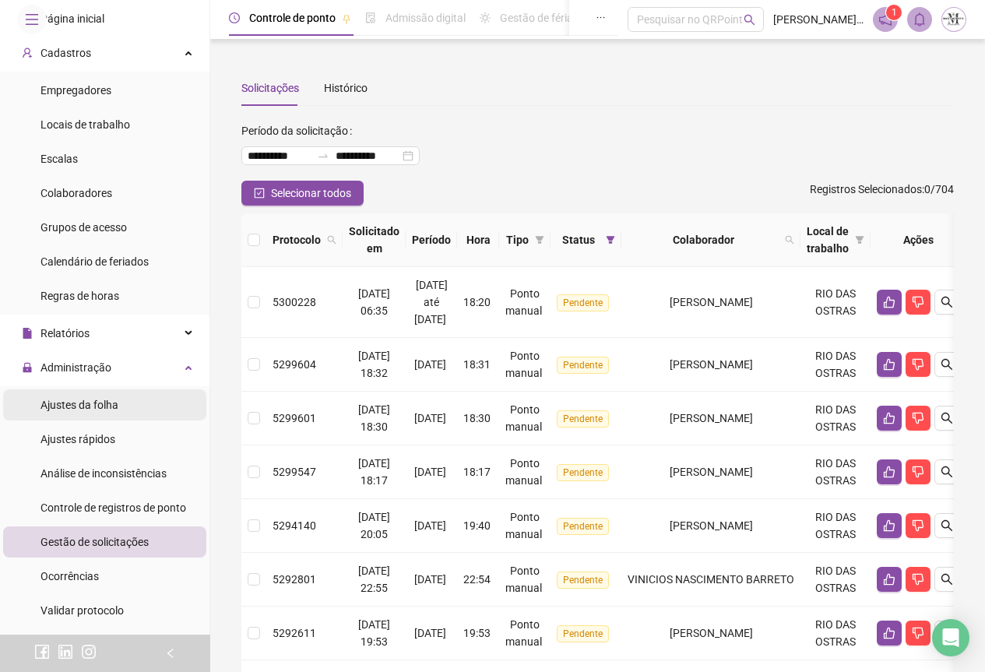
click at [51, 411] on span "Ajustes da folha" at bounding box center [80, 405] width 78 height 12
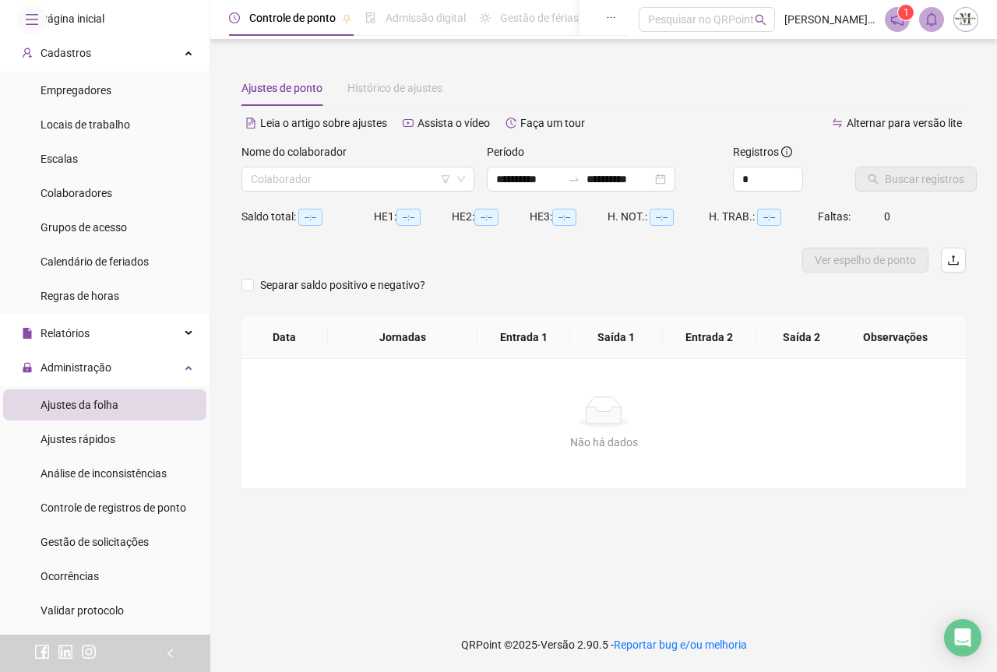
type input "**********"
click at [283, 178] on input "search" at bounding box center [351, 178] width 200 height 23
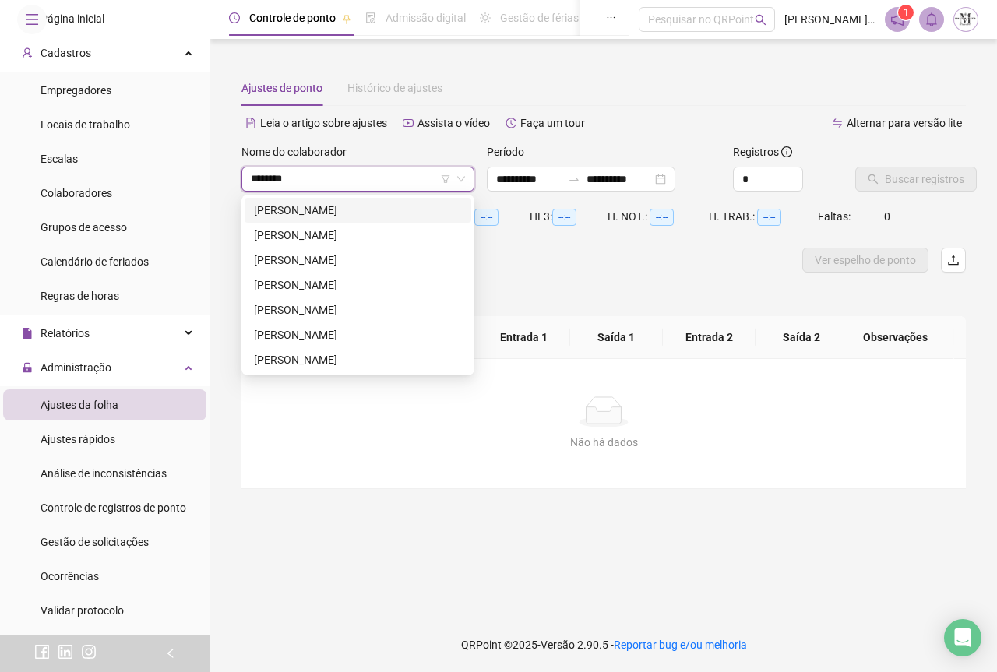
type input "*********"
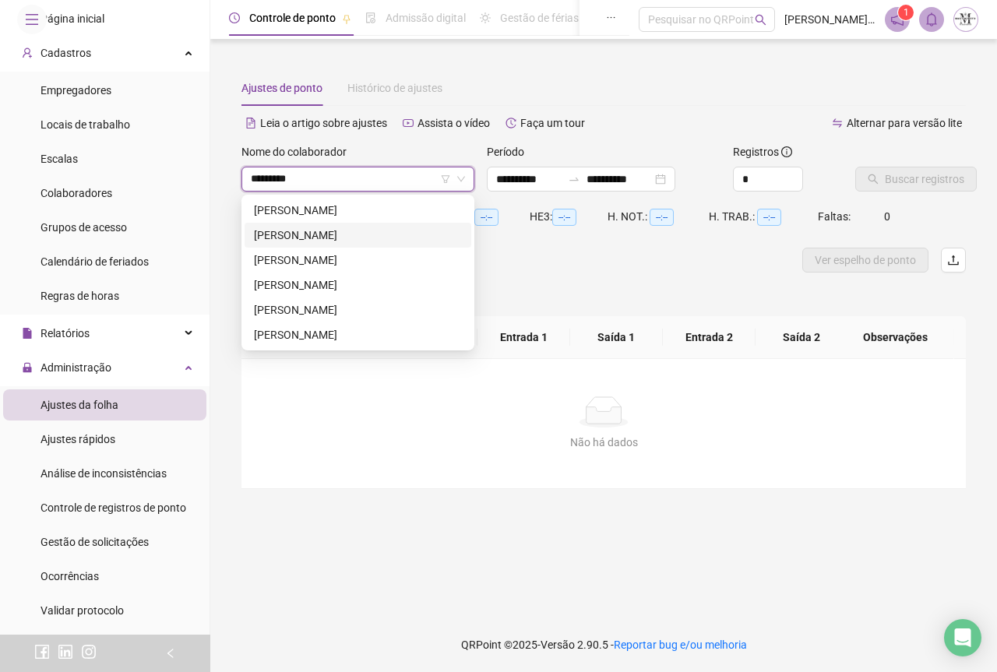
click at [337, 238] on div "[PERSON_NAME]" at bounding box center [358, 235] width 208 height 17
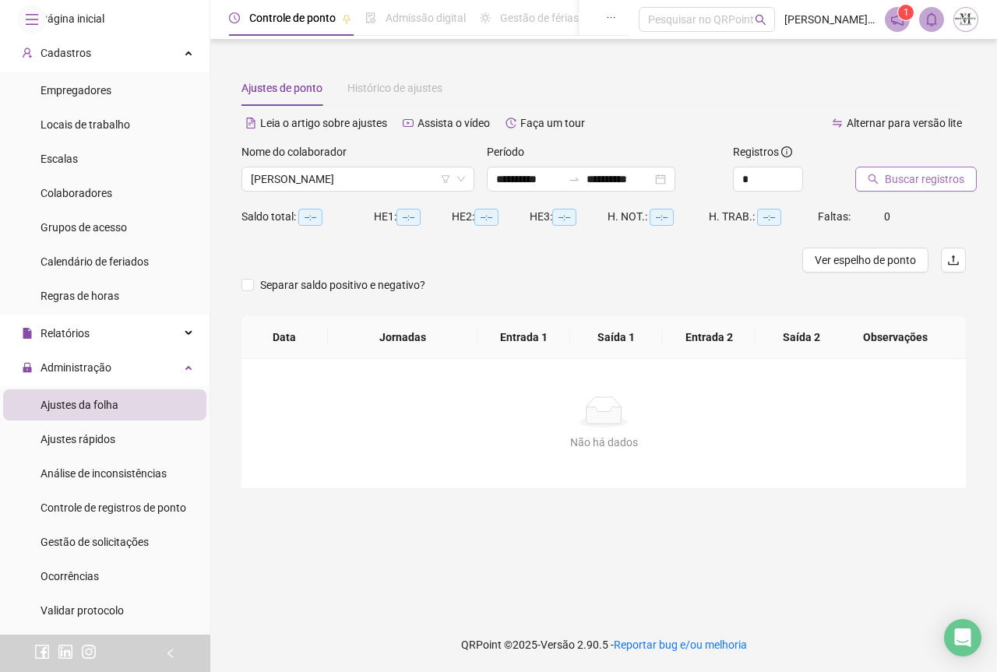
click at [900, 175] on span "Buscar registros" at bounding box center [924, 179] width 79 height 17
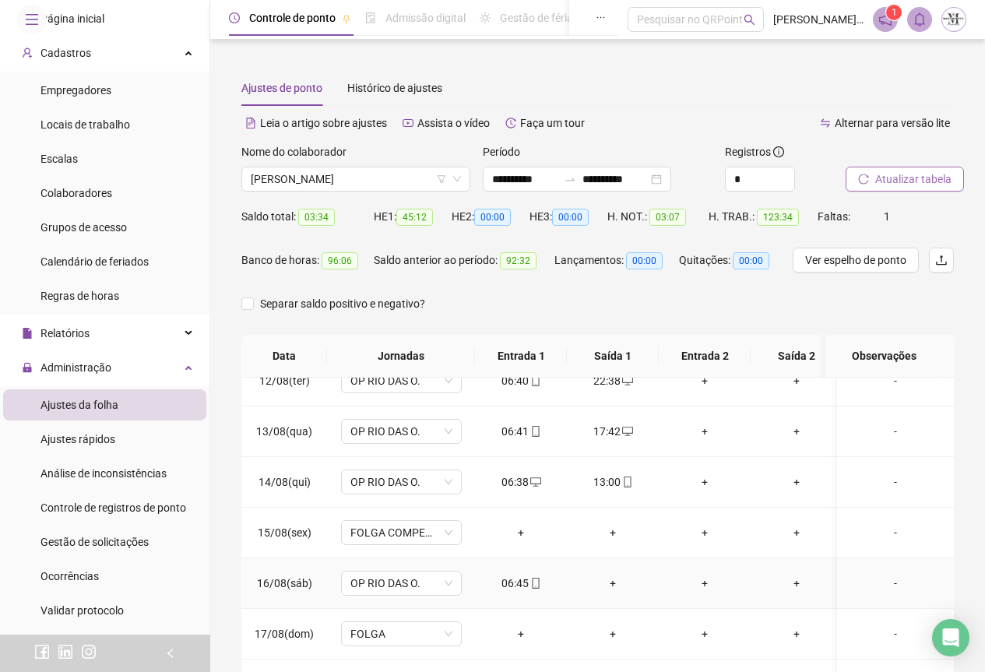
scroll to position [124, 0]
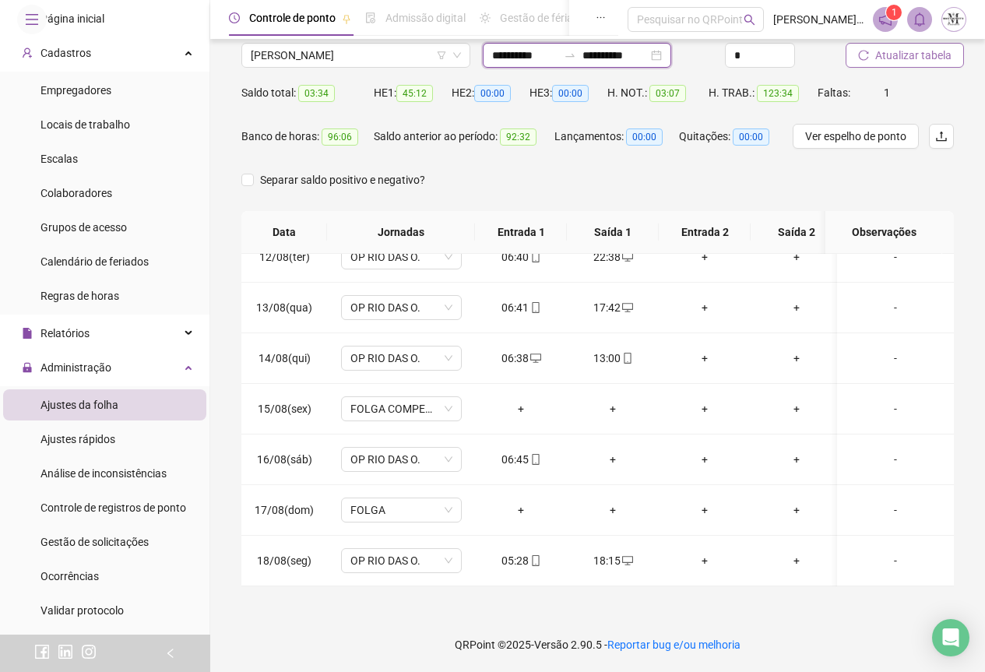
click at [551, 59] on input "**********" at bounding box center [524, 55] width 65 height 17
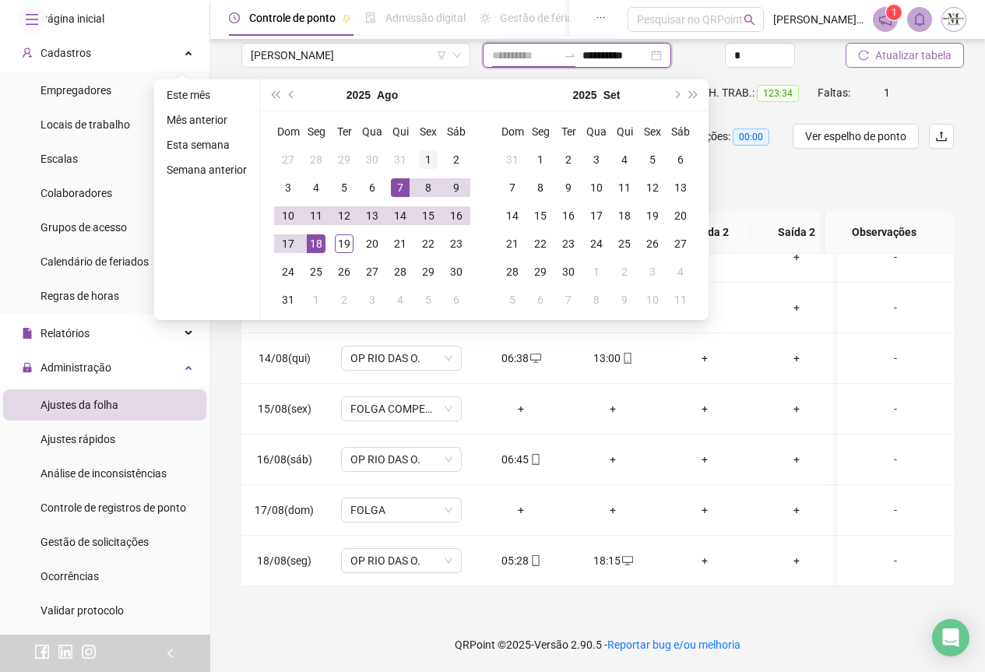
type input "**********"
click at [426, 161] on div "1" at bounding box center [428, 159] width 19 height 19
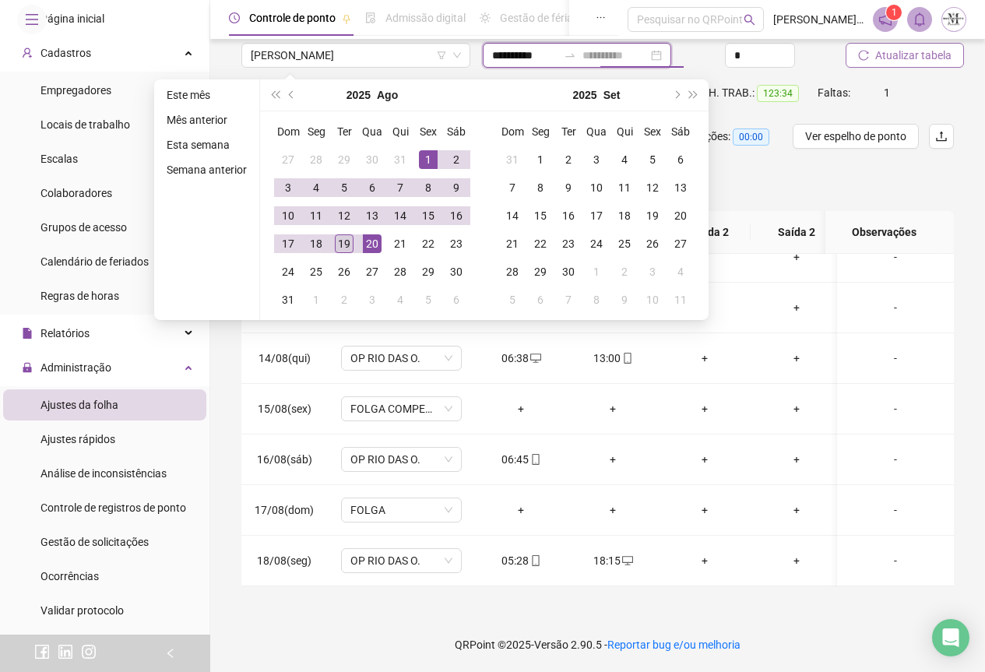
type input "**********"
click at [344, 239] on div "19" at bounding box center [344, 243] width 19 height 19
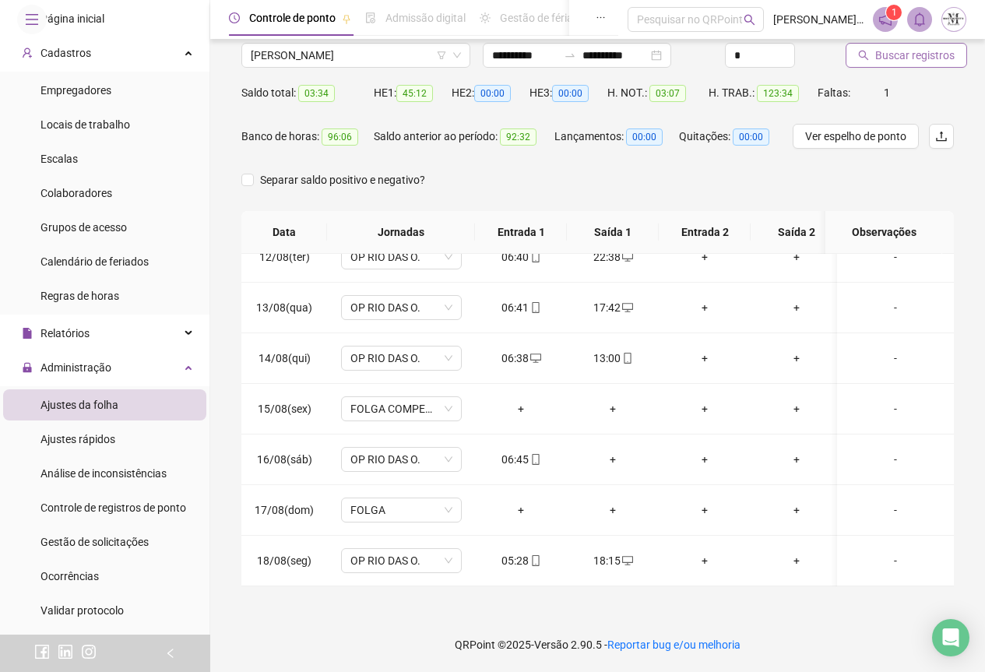
click at [882, 56] on span "Buscar registros" at bounding box center [915, 55] width 79 height 17
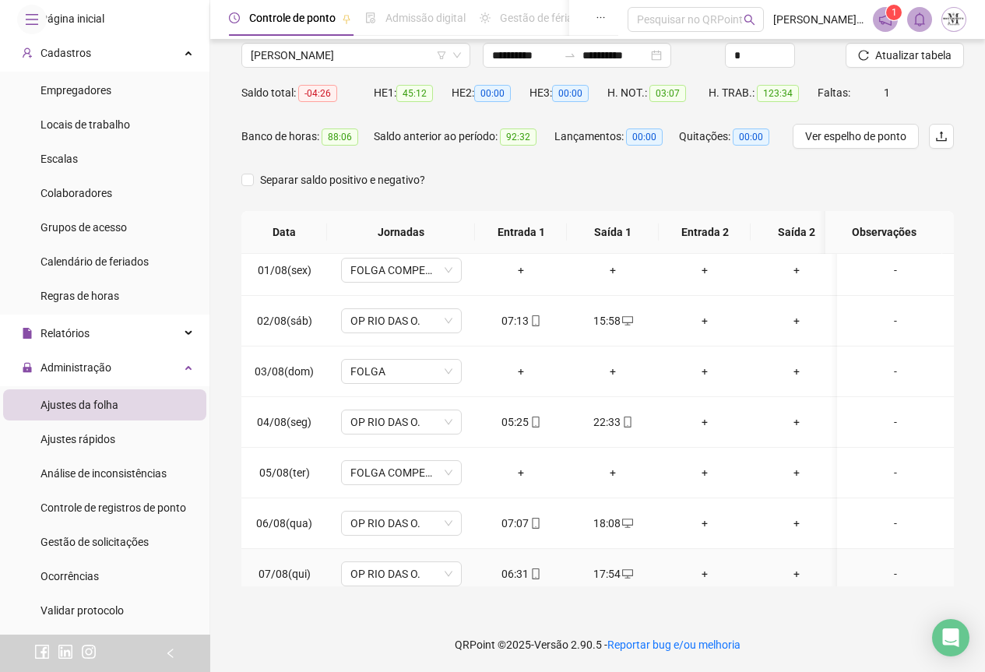
scroll to position [0, 0]
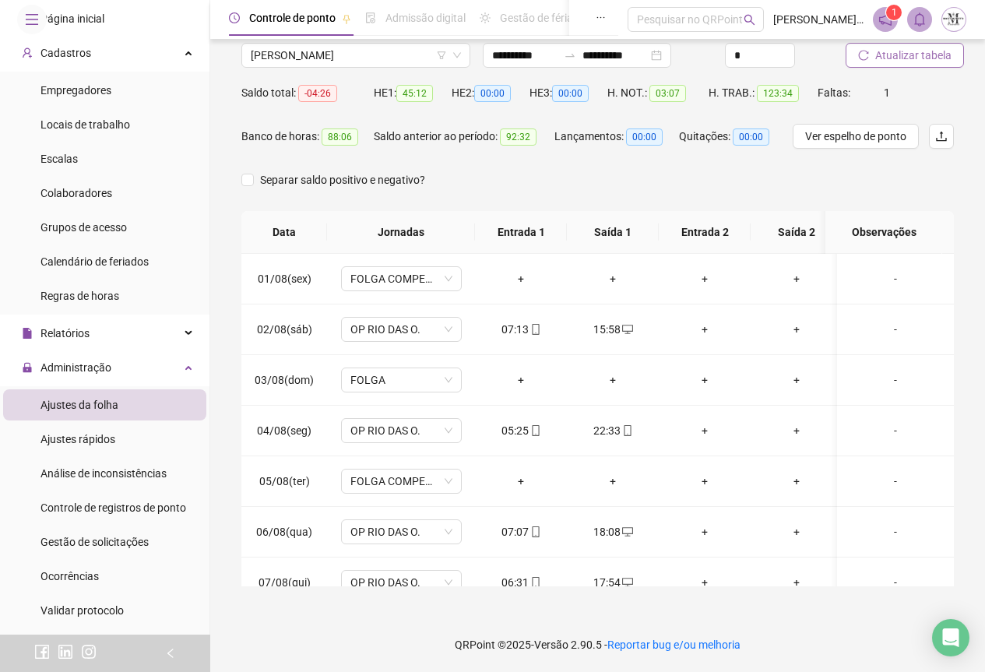
click at [887, 51] on span "Atualizar tabela" at bounding box center [914, 55] width 76 height 17
click at [100, 548] on span "Gestão de solicitações" at bounding box center [95, 542] width 108 height 12
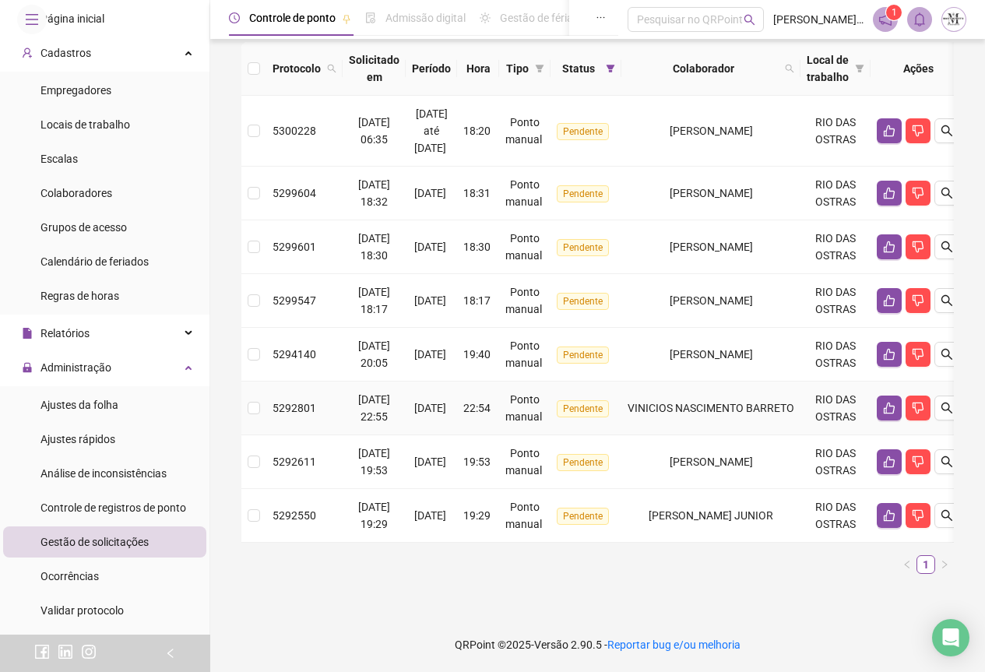
scroll to position [105, 0]
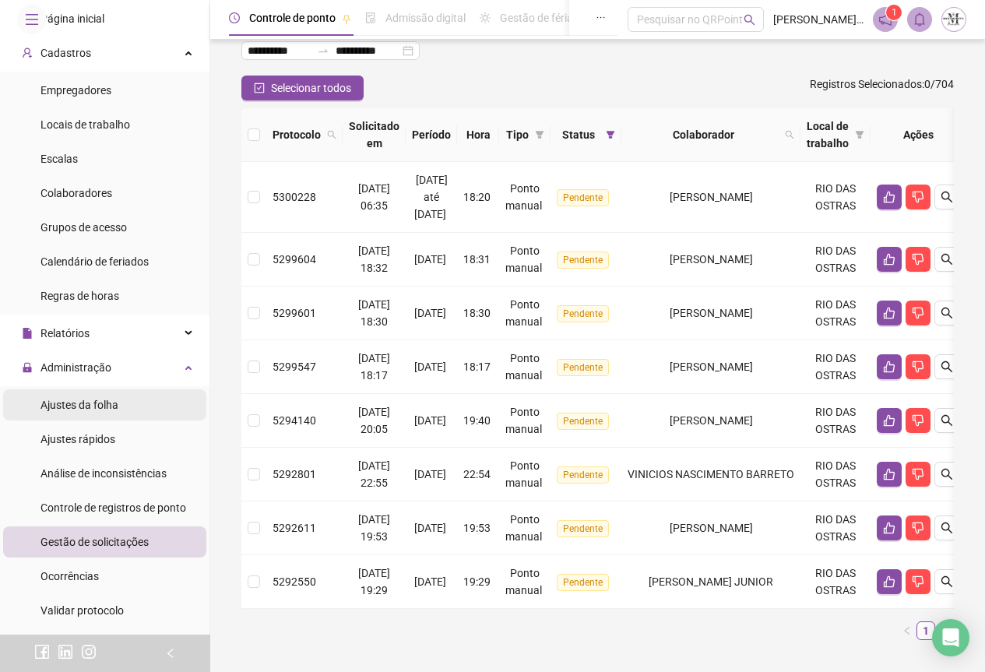
click at [82, 411] on span "Ajustes da folha" at bounding box center [80, 405] width 78 height 12
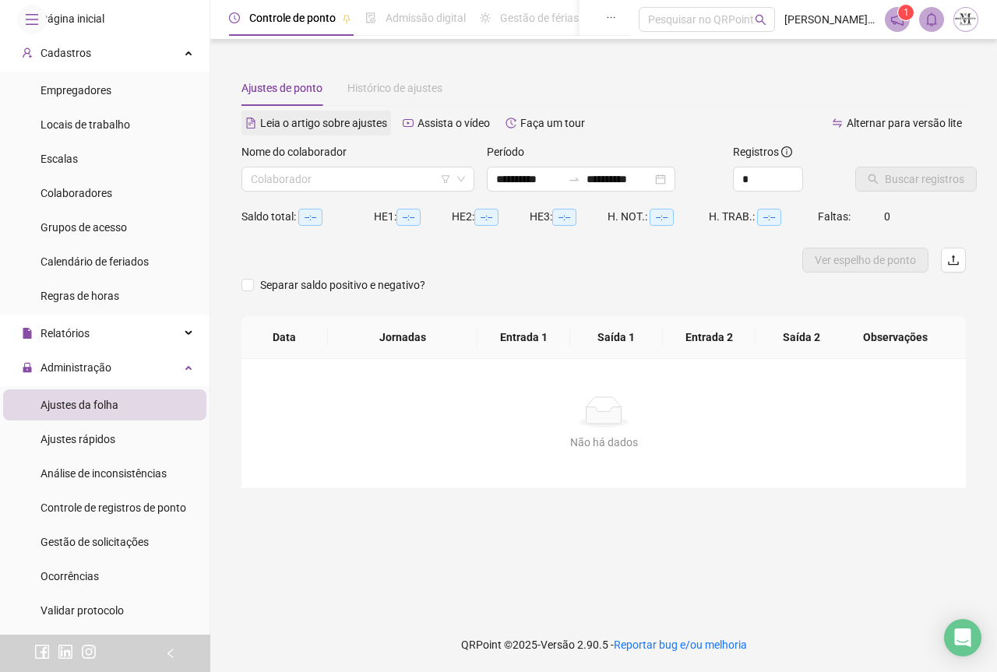
type input "**********"
click at [296, 177] on input "search" at bounding box center [351, 178] width 200 height 23
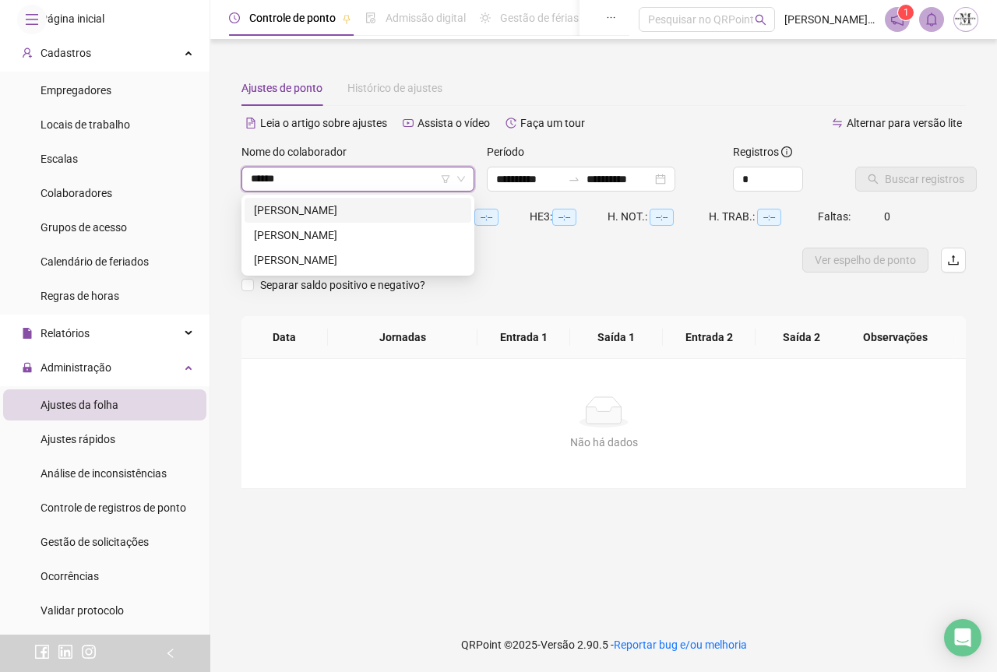
type input "*******"
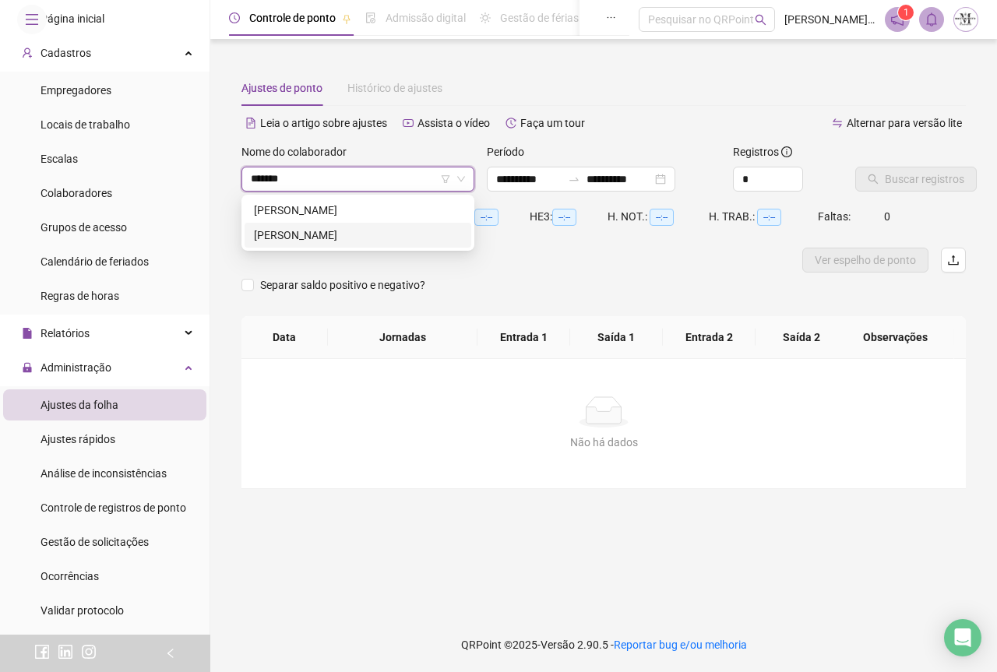
click at [314, 238] on div "[PERSON_NAME]" at bounding box center [358, 235] width 208 height 17
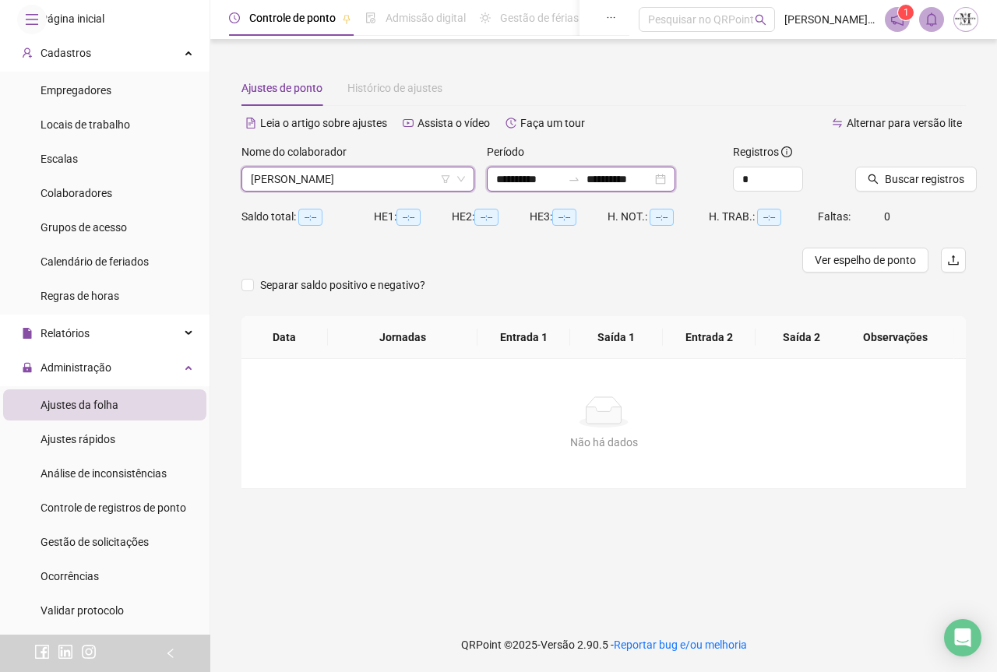
click at [647, 179] on input "**********" at bounding box center [619, 179] width 65 height 17
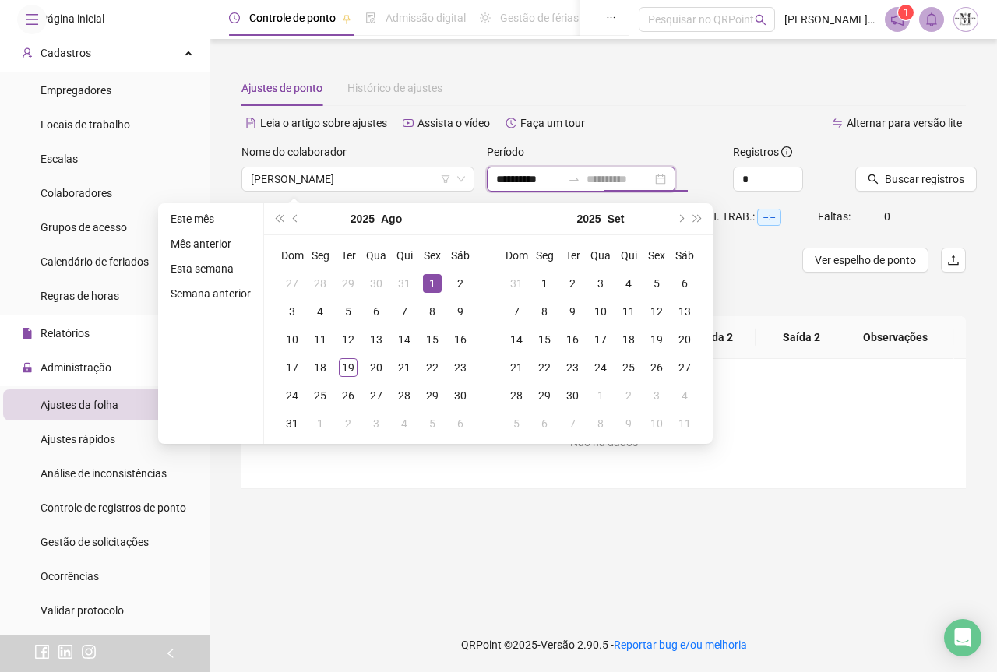
type input "**********"
click at [427, 284] on div "1" at bounding box center [432, 283] width 19 height 19
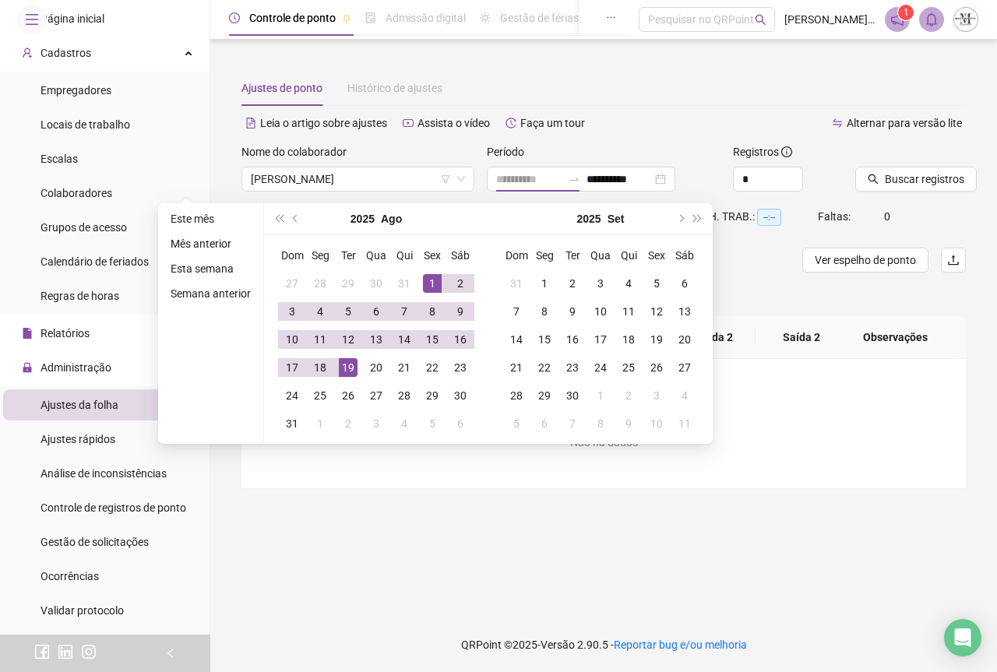
click at [348, 372] on div "19" at bounding box center [348, 367] width 19 height 19
type input "**********"
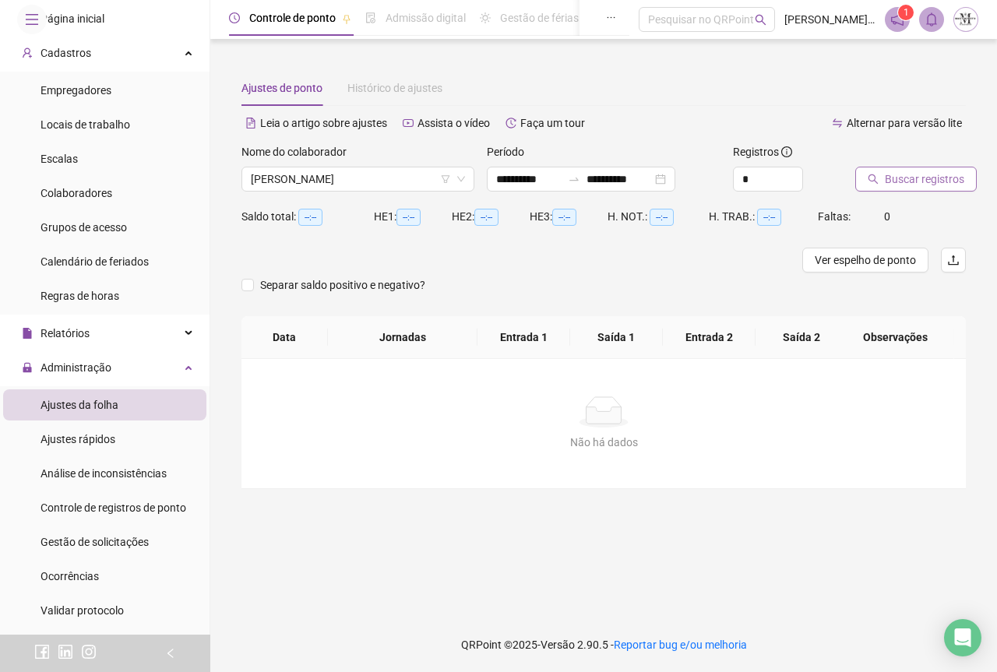
click at [887, 181] on span "Buscar registros" at bounding box center [924, 179] width 79 height 17
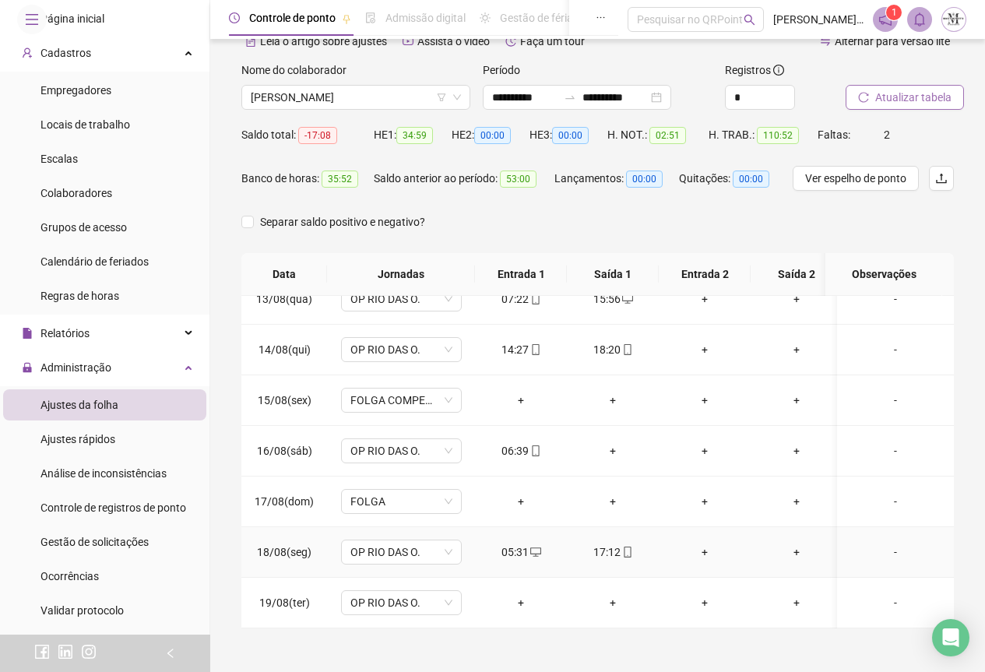
scroll to position [124, 0]
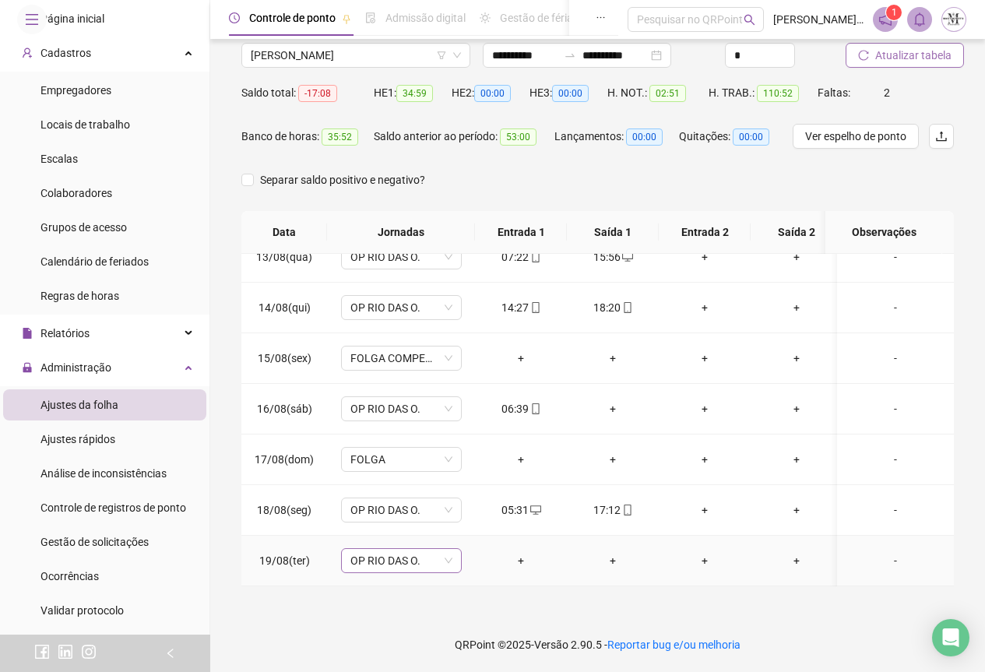
click at [416, 549] on span "OP RIO DAS O." at bounding box center [402, 560] width 102 height 23
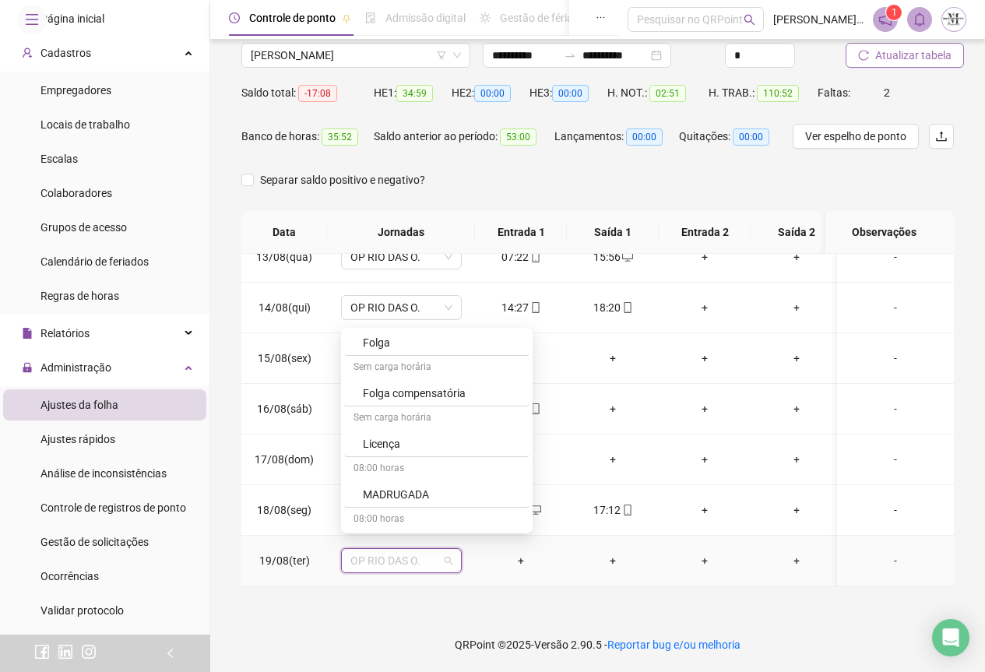
scroll to position [1013, 0]
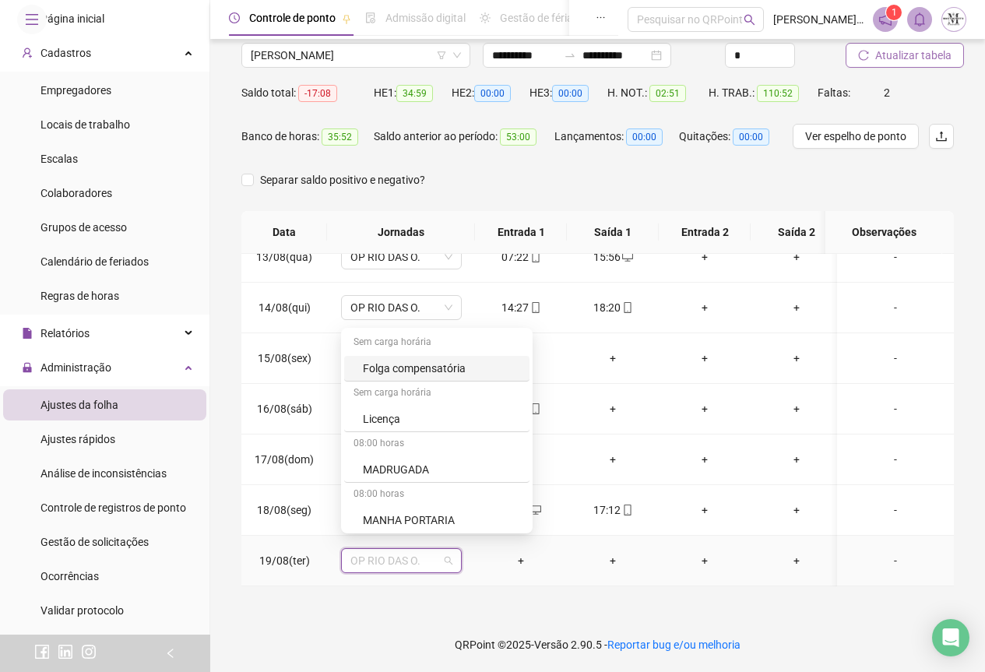
click at [436, 374] on div "Folga compensatória" at bounding box center [441, 368] width 157 height 17
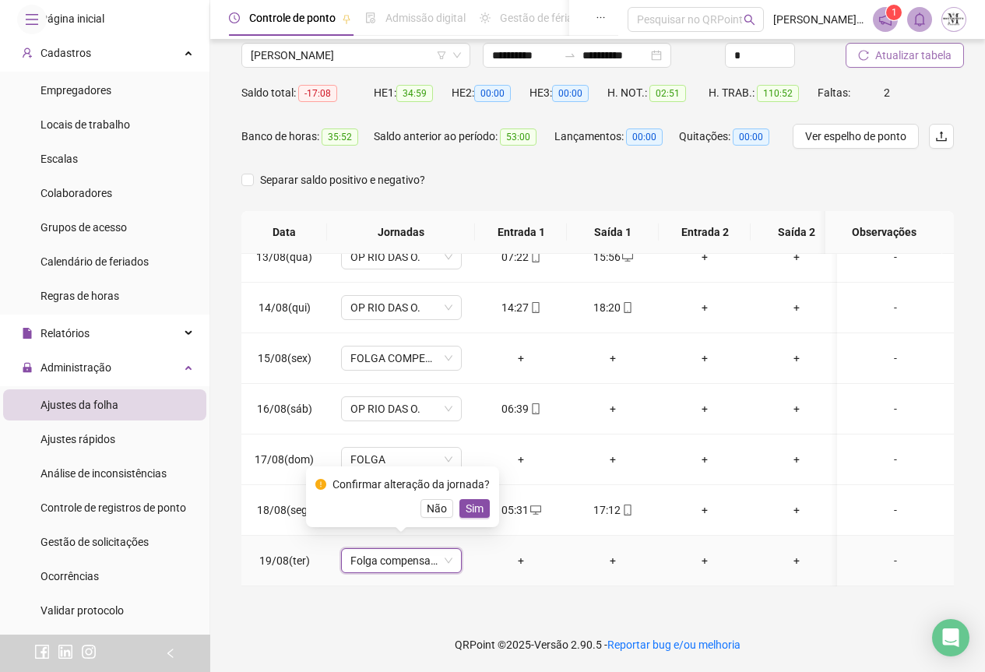
click at [469, 509] on span "Sim" at bounding box center [475, 508] width 18 height 17
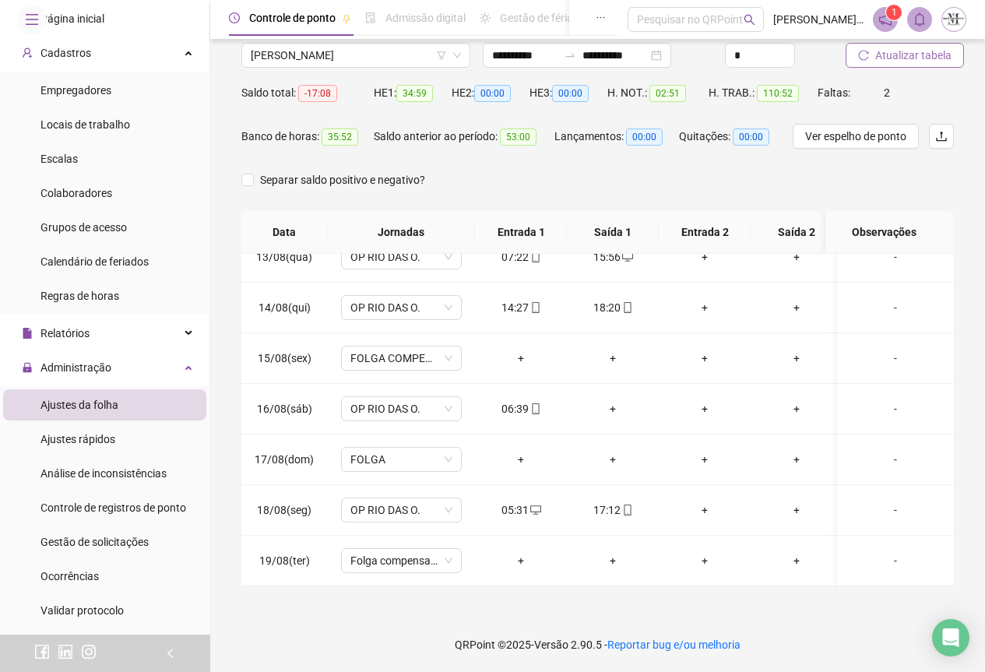
click at [883, 60] on span "Atualizar tabela" at bounding box center [914, 55] width 76 height 17
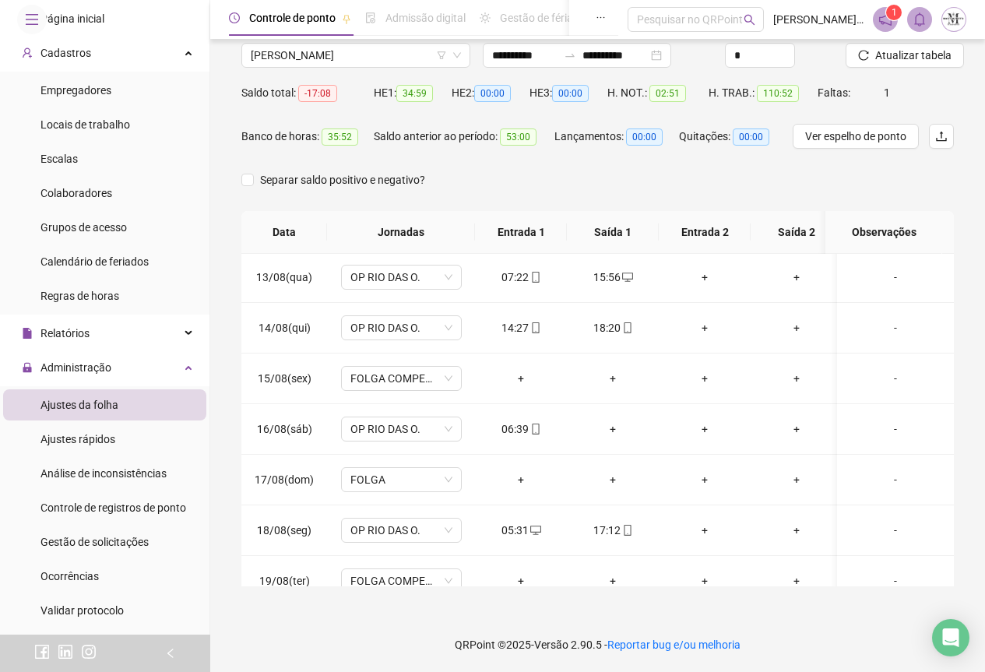
scroll to position [641, 0]
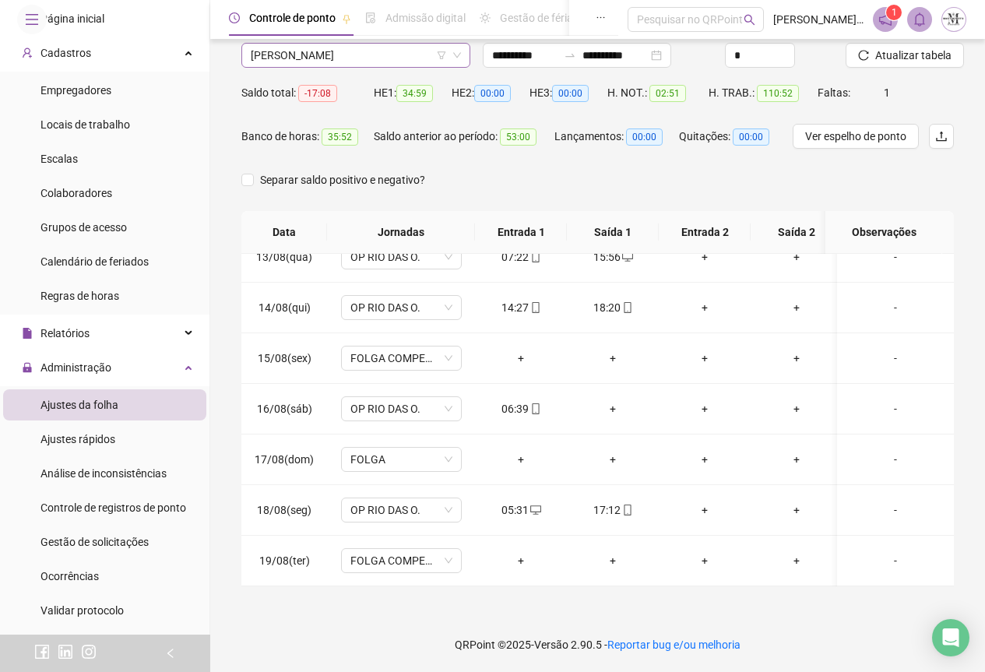
click at [294, 61] on span "[PERSON_NAME]" at bounding box center [356, 55] width 210 height 23
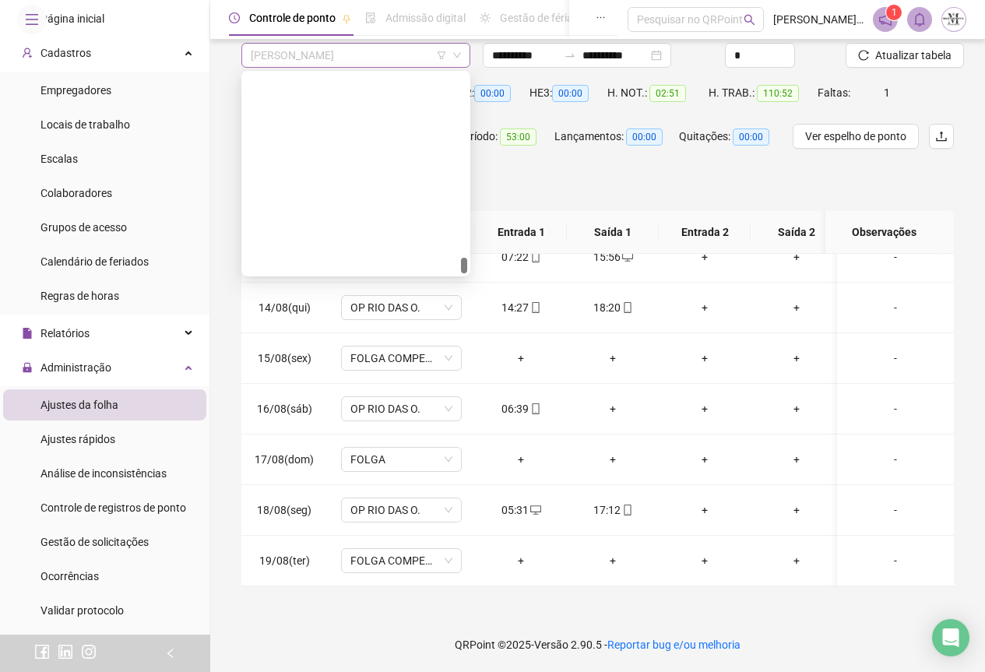
scroll to position [5135, 0]
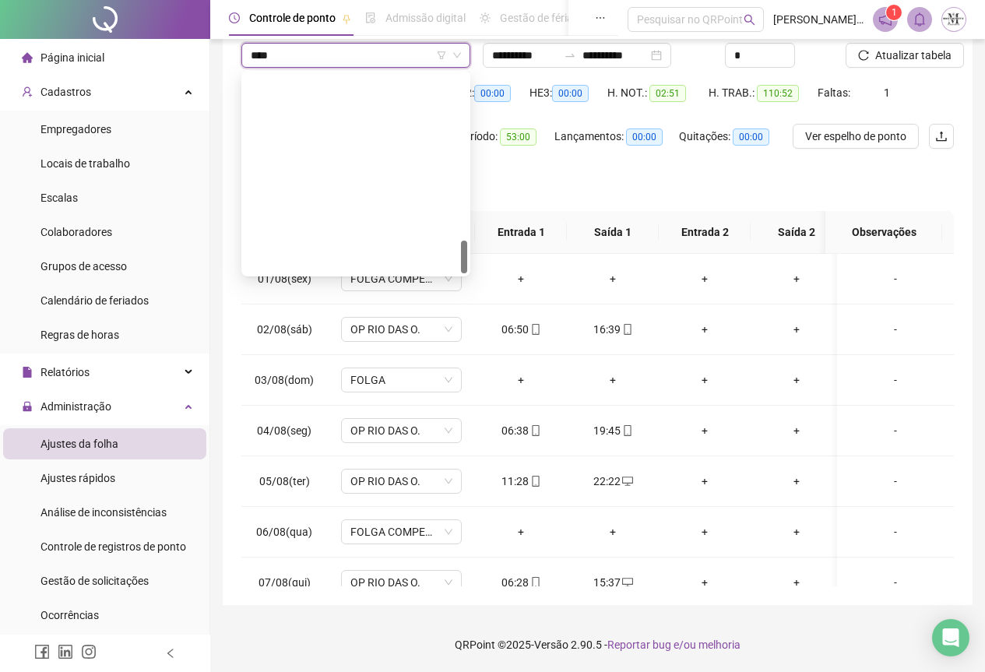
scroll to position [641, 0]
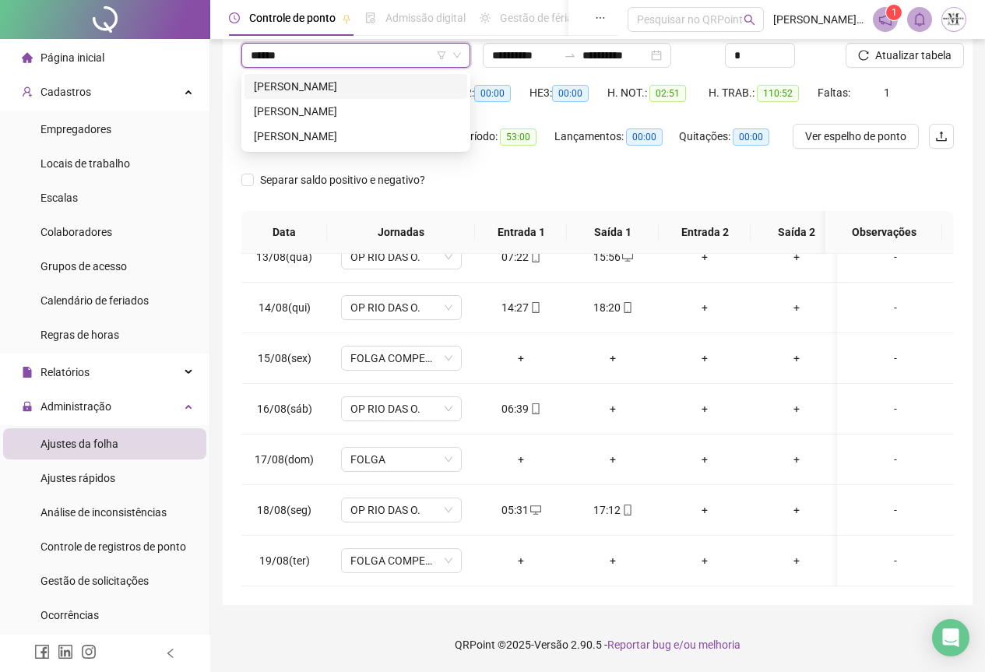
type input "*******"
click at [334, 135] on div "[PERSON_NAME]" at bounding box center [356, 136] width 204 height 17
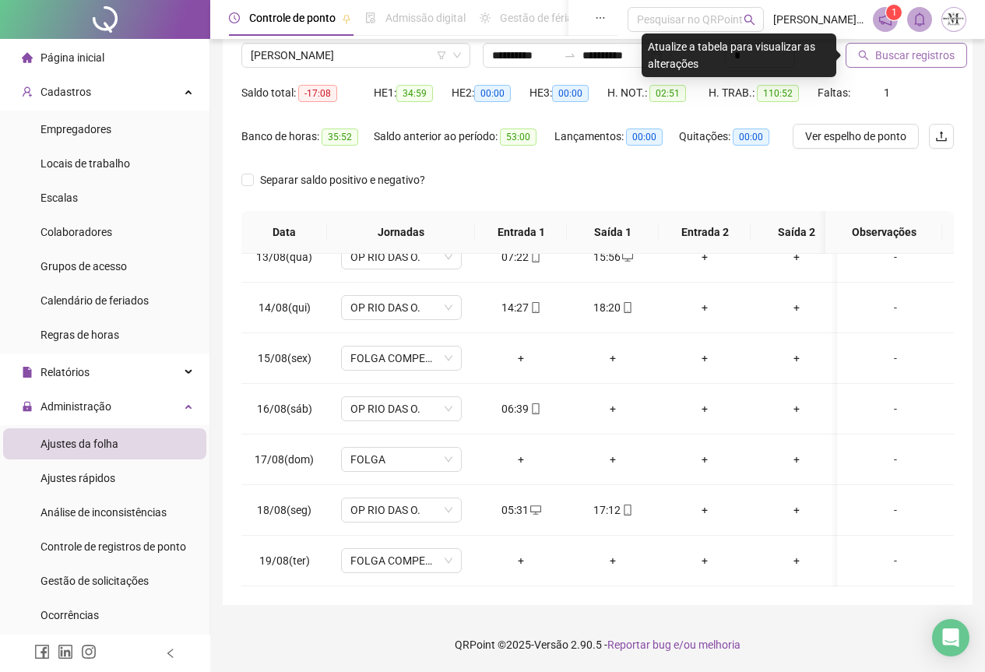
click at [897, 54] on span "Buscar registros" at bounding box center [915, 55] width 79 height 17
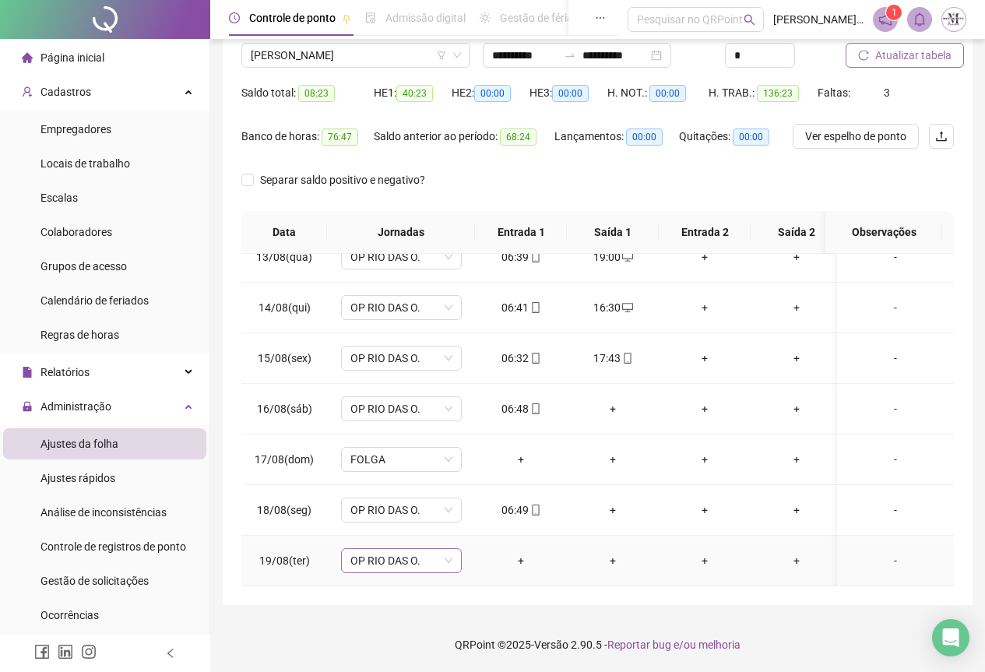
click at [419, 554] on span "OP RIO DAS O." at bounding box center [402, 560] width 102 height 23
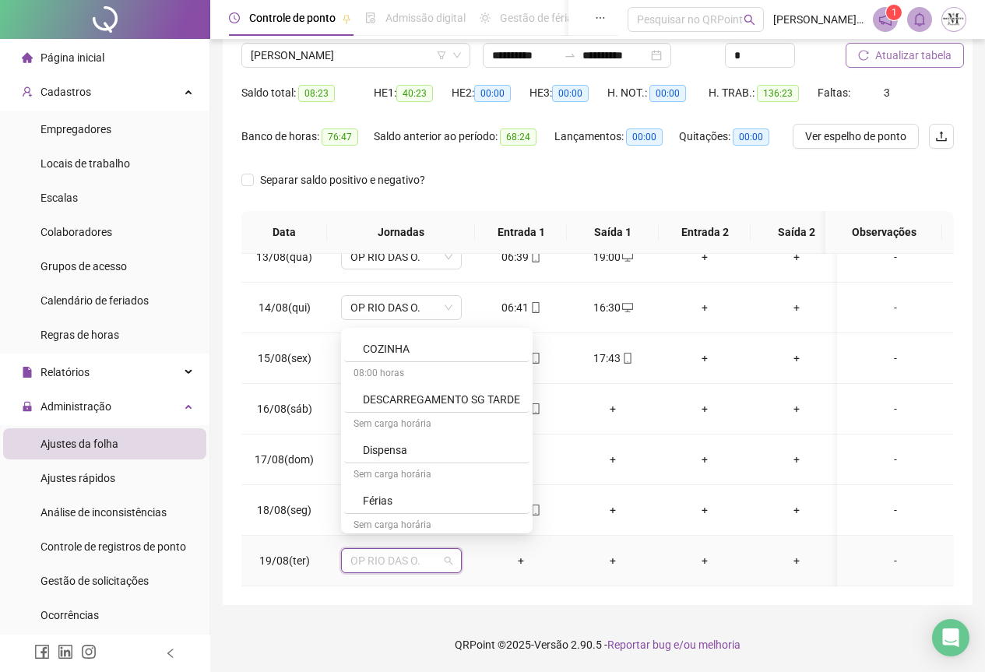
scroll to position [1013, 0]
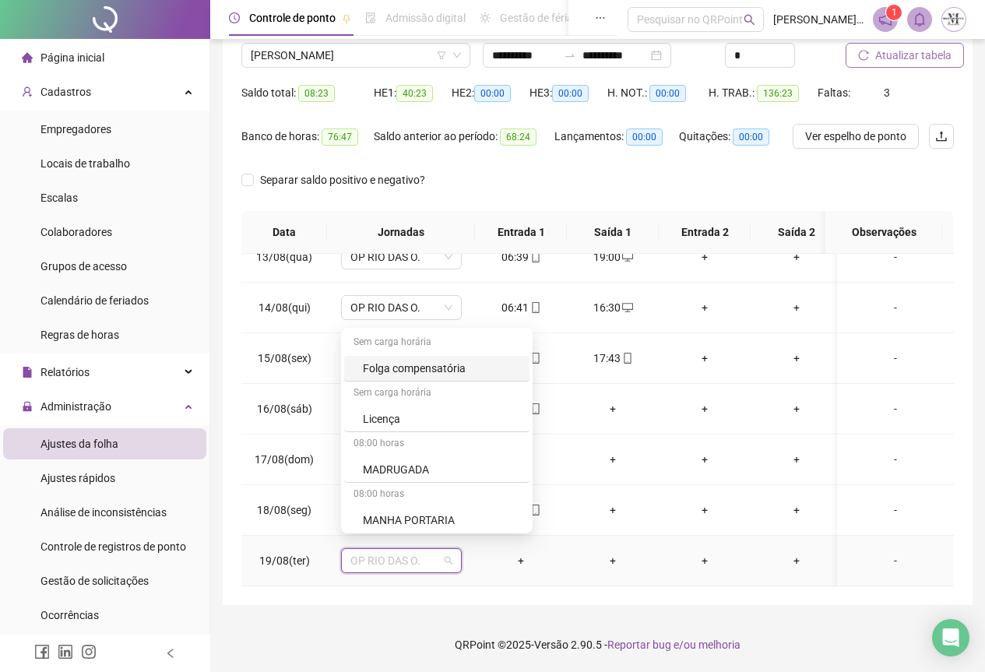
click at [398, 364] on div "Folga compensatória" at bounding box center [441, 368] width 157 height 17
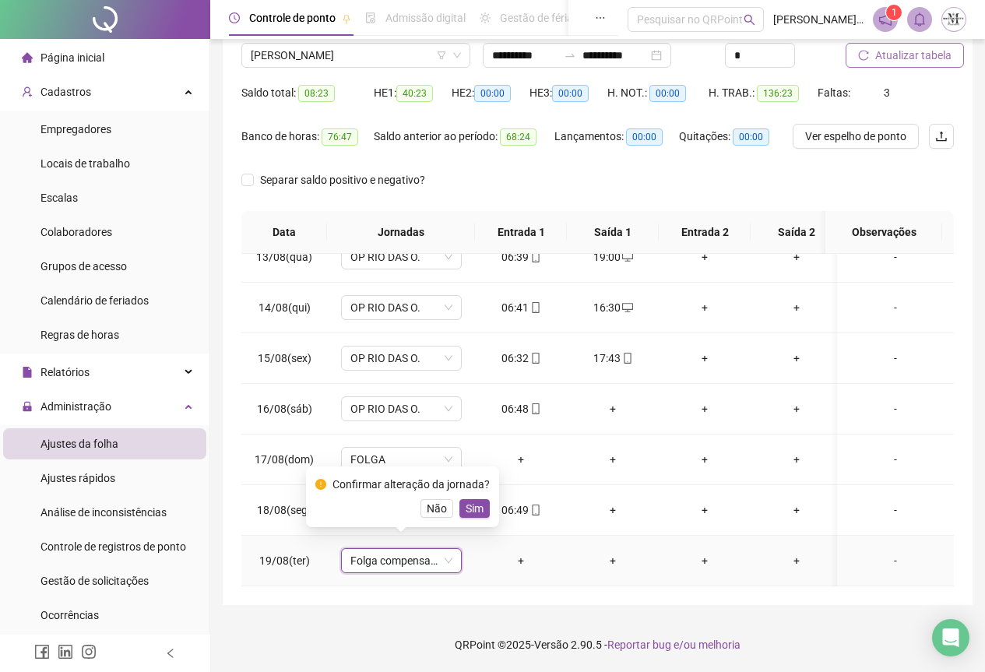
click at [468, 514] on span "Sim" at bounding box center [475, 508] width 18 height 17
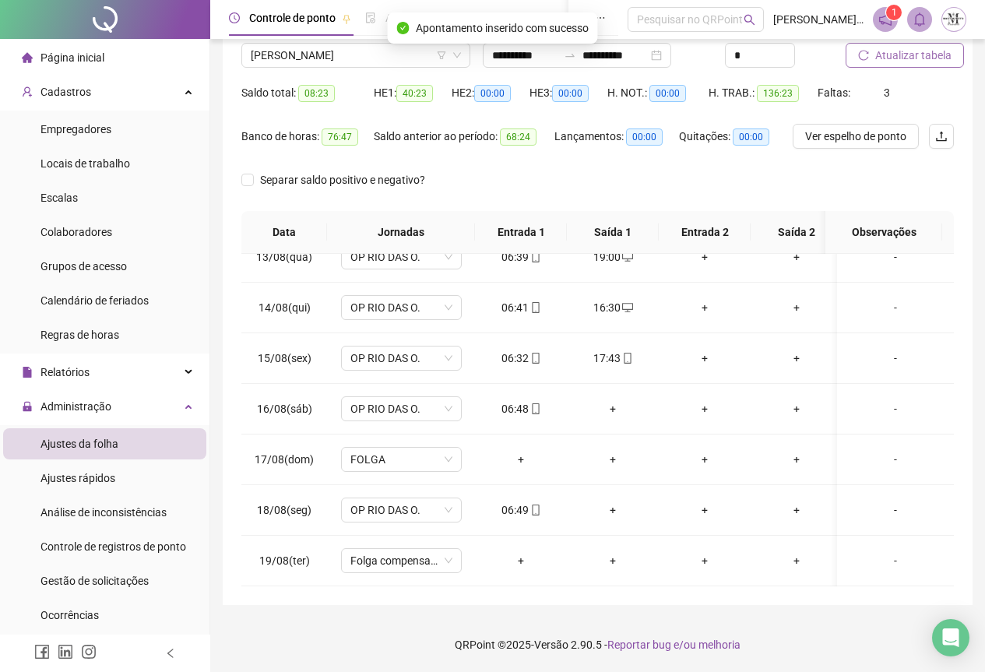
click at [908, 58] on span "Atualizar tabela" at bounding box center [914, 55] width 76 height 17
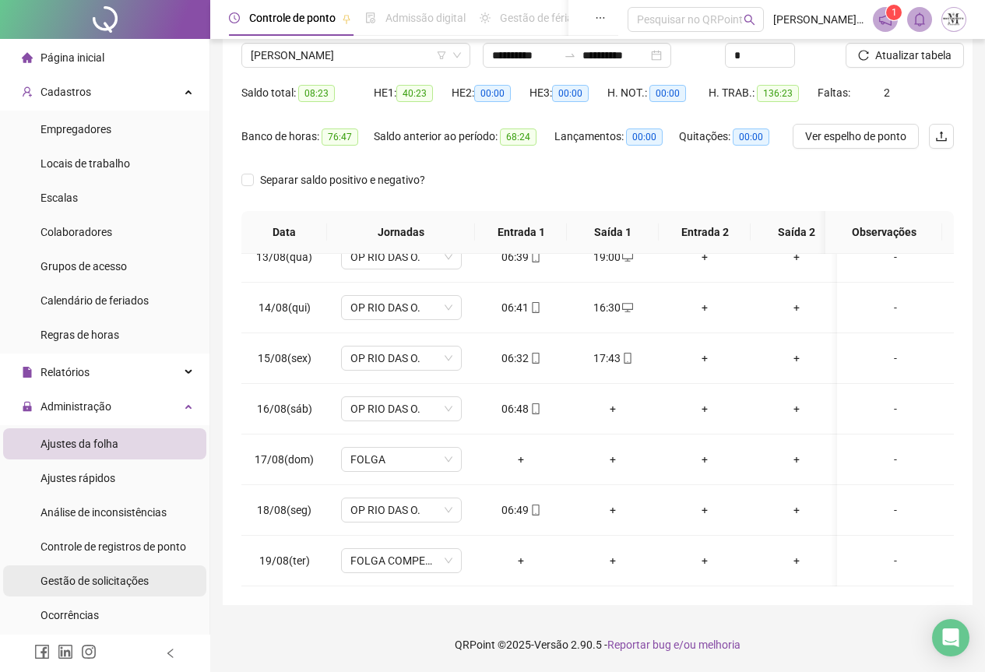
click at [76, 581] on span "Gestão de solicitações" at bounding box center [95, 581] width 108 height 12
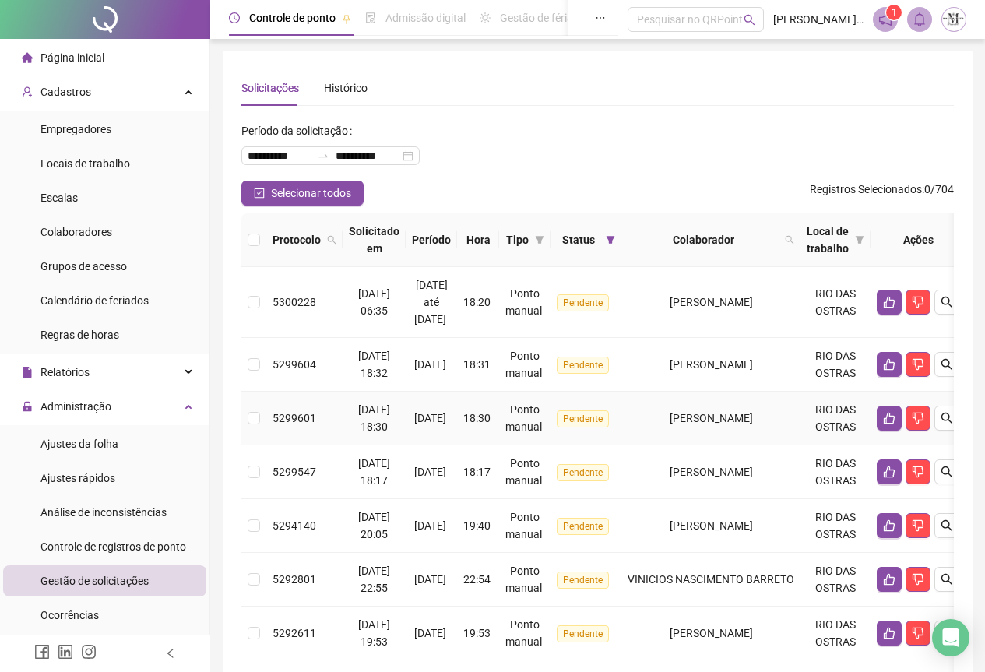
scroll to position [78, 0]
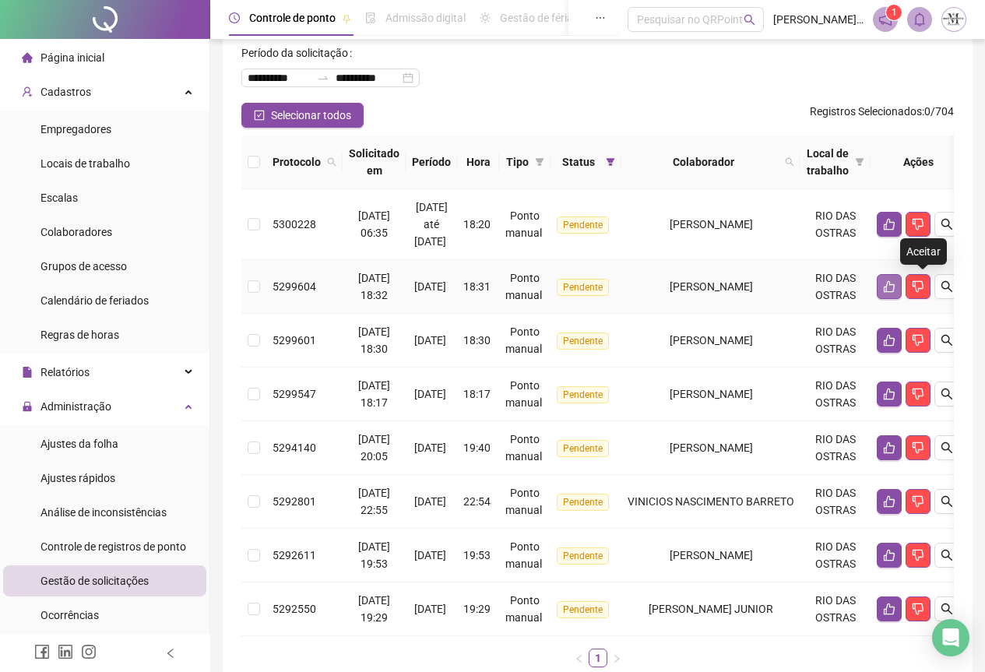
click at [896, 282] on icon "like" at bounding box center [889, 286] width 12 height 12
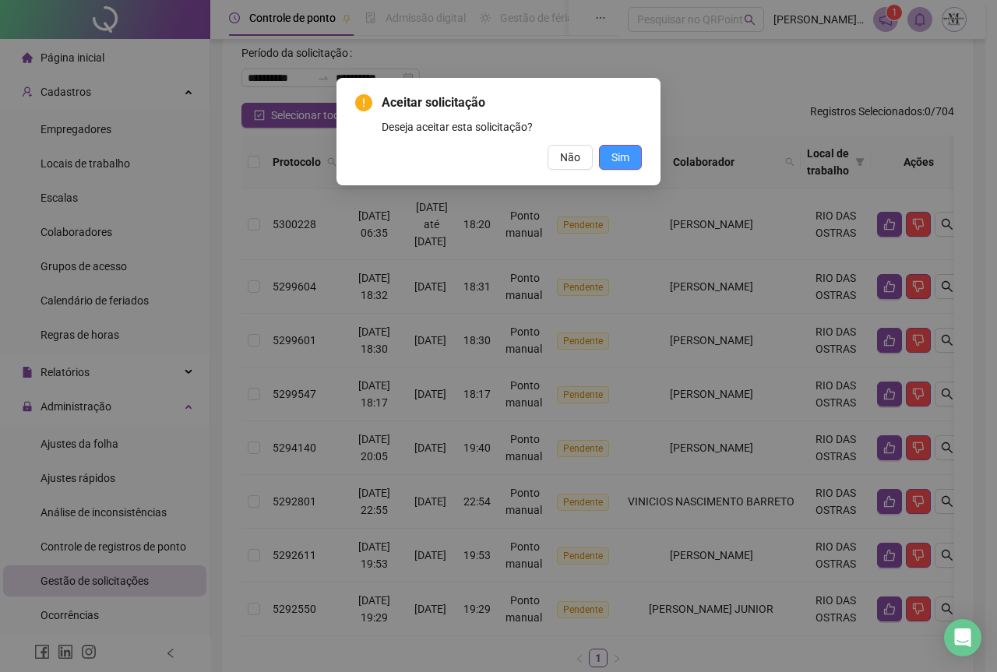
click at [620, 157] on span "Sim" at bounding box center [620, 157] width 18 height 17
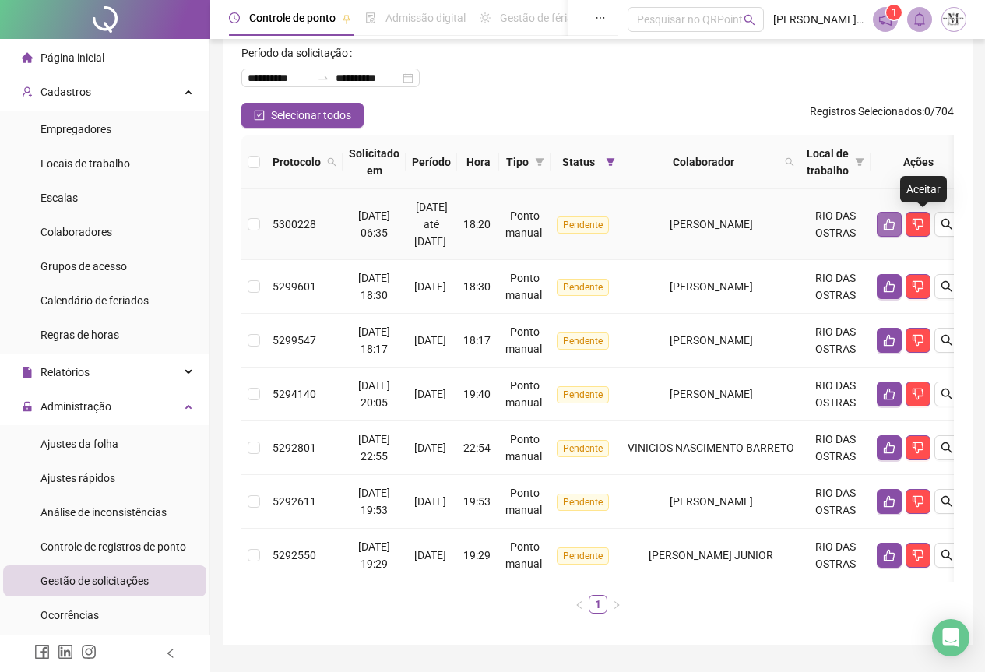
click at [895, 230] on icon "like" at bounding box center [889, 225] width 11 height 12
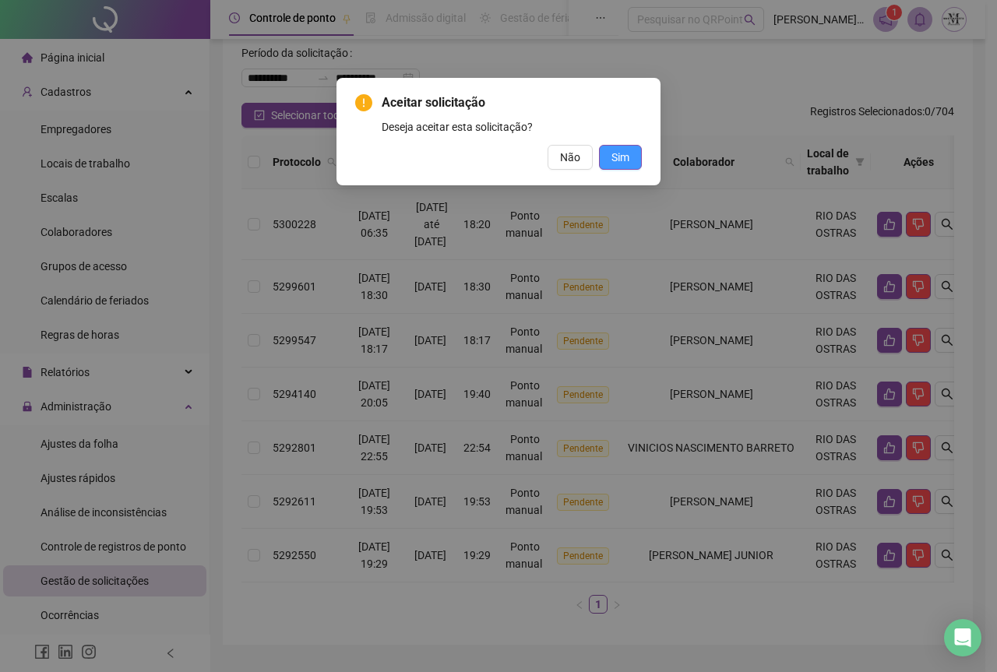
click at [628, 155] on span "Sim" at bounding box center [620, 157] width 18 height 17
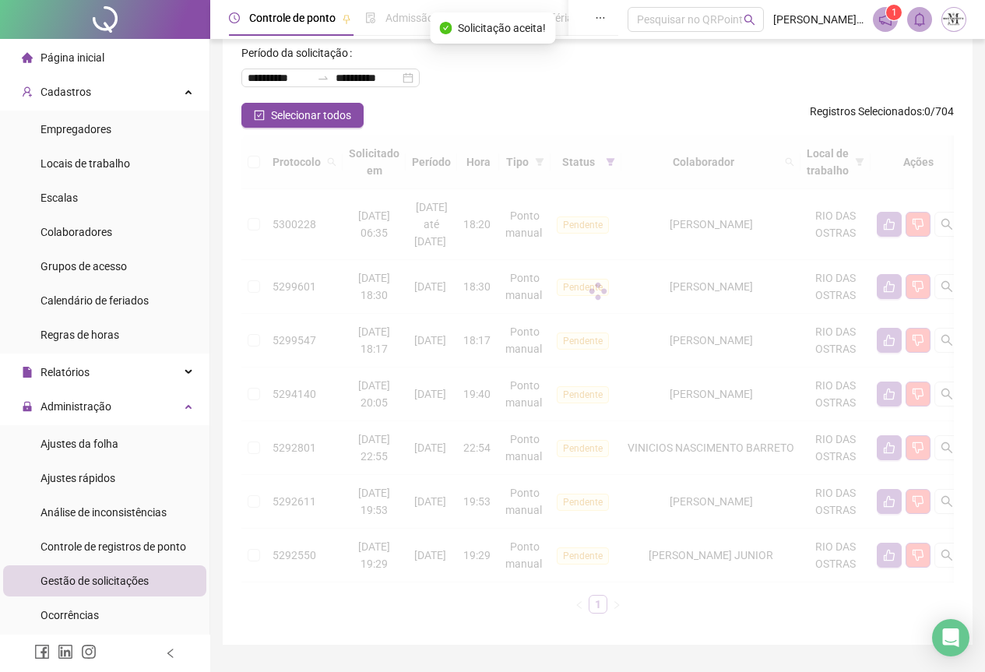
scroll to position [58, 0]
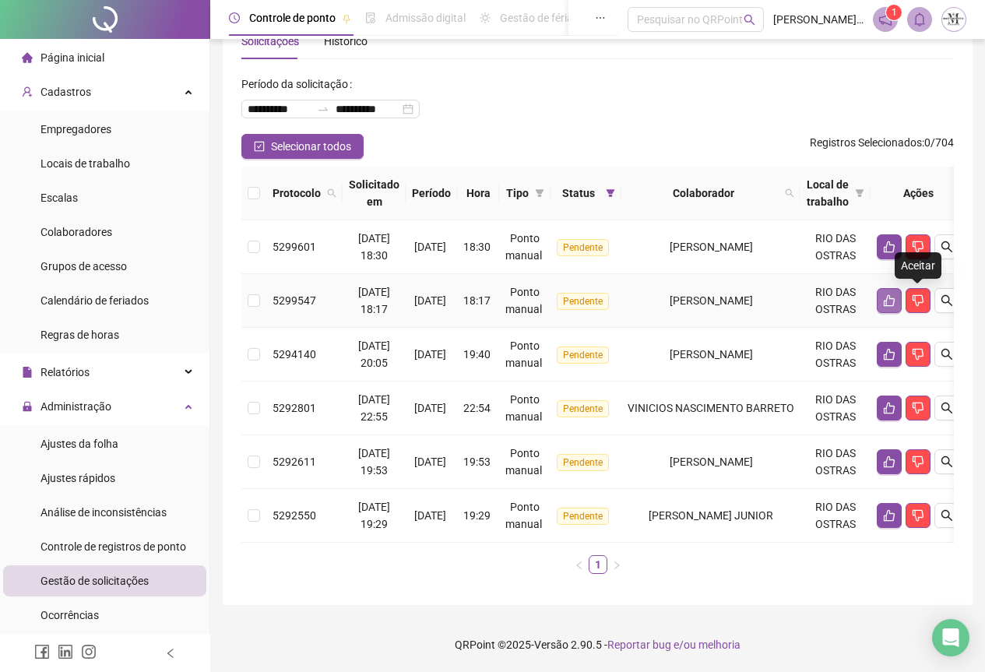
click at [902, 295] on button "button" at bounding box center [889, 300] width 25 height 25
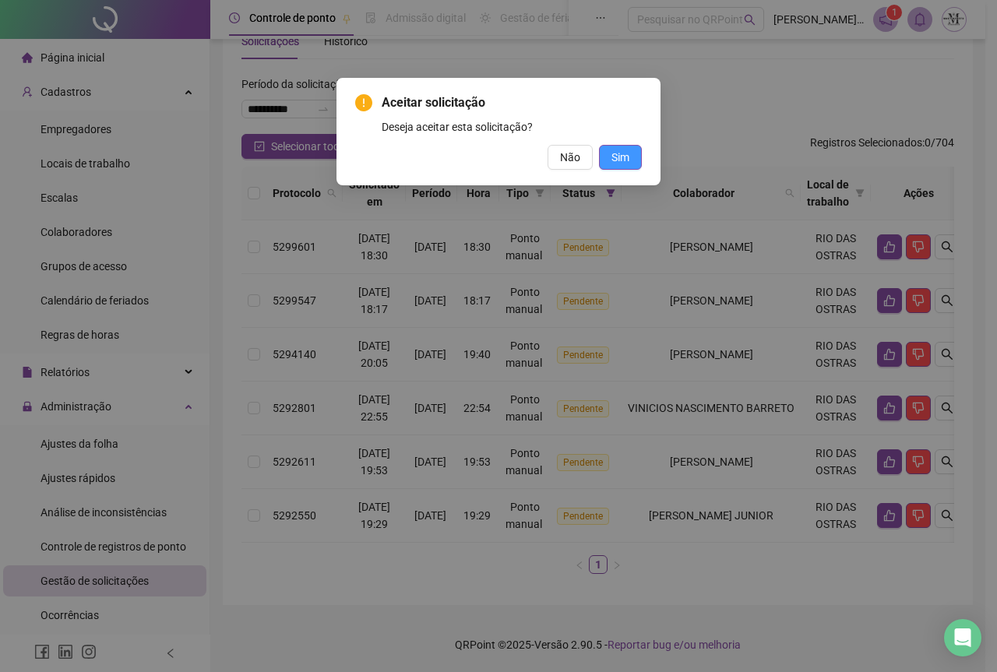
click at [632, 154] on button "Sim" at bounding box center [620, 157] width 43 height 25
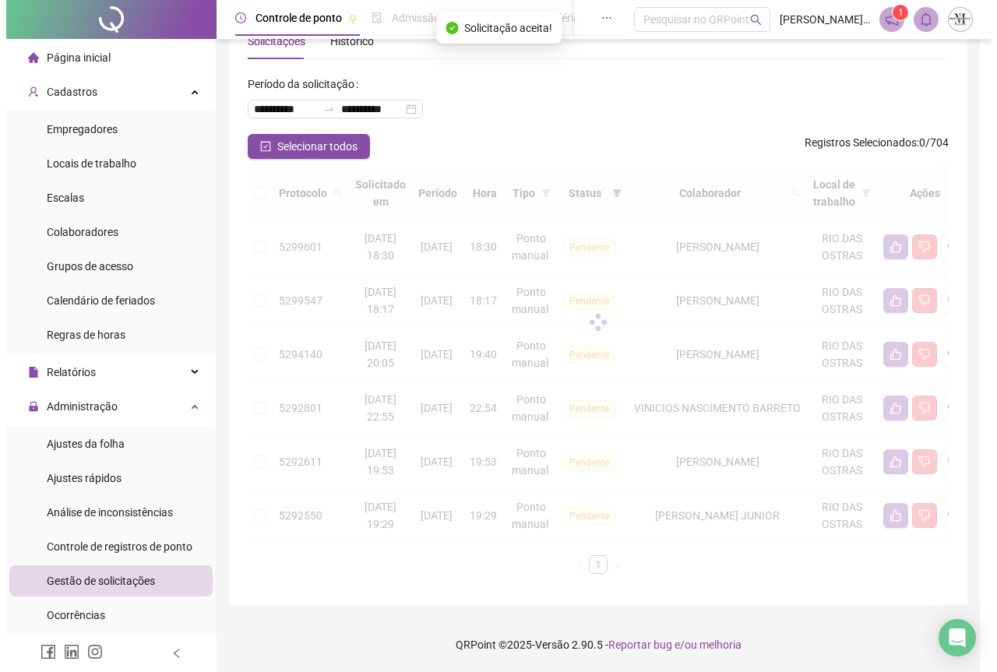
scroll to position [5, 0]
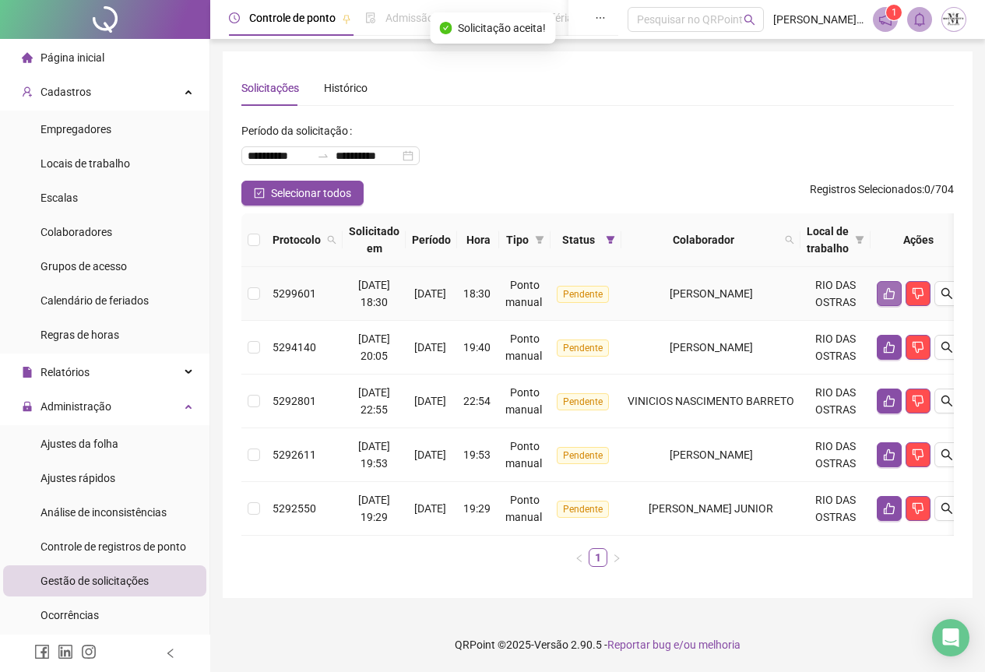
click at [902, 294] on button "button" at bounding box center [889, 293] width 25 height 25
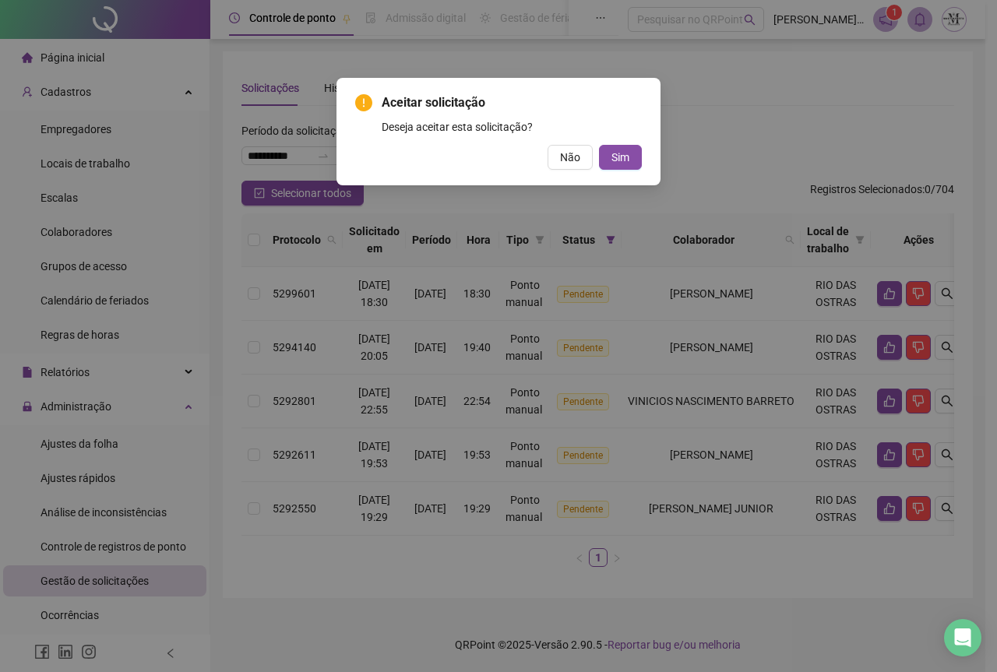
click at [598, 157] on div "Não Sim" at bounding box center [498, 157] width 287 height 25
click at [622, 159] on span "Sim" at bounding box center [620, 157] width 18 height 17
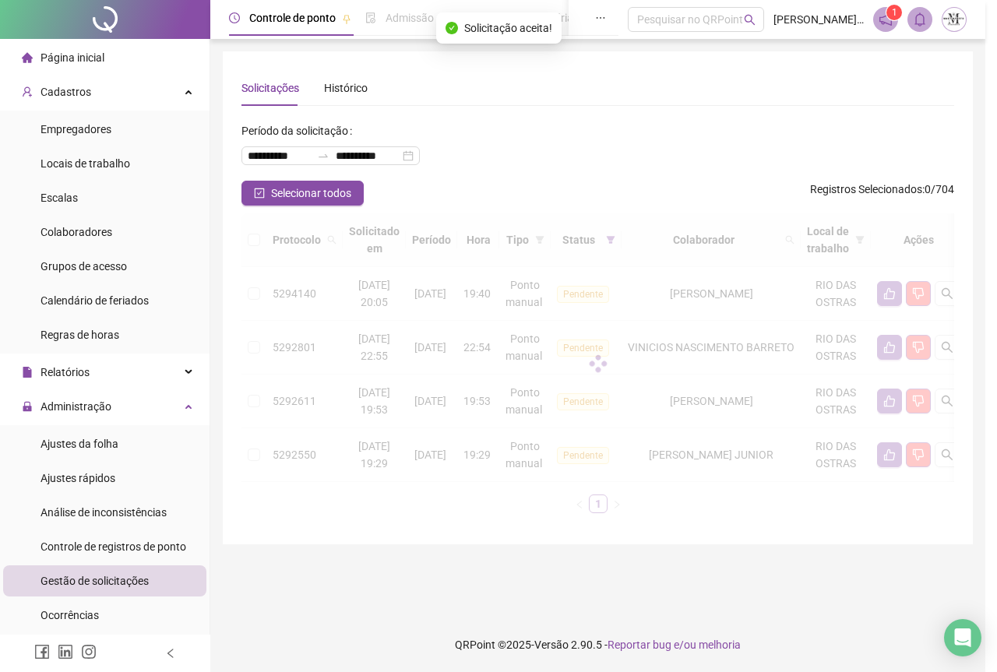
scroll to position [0, 0]
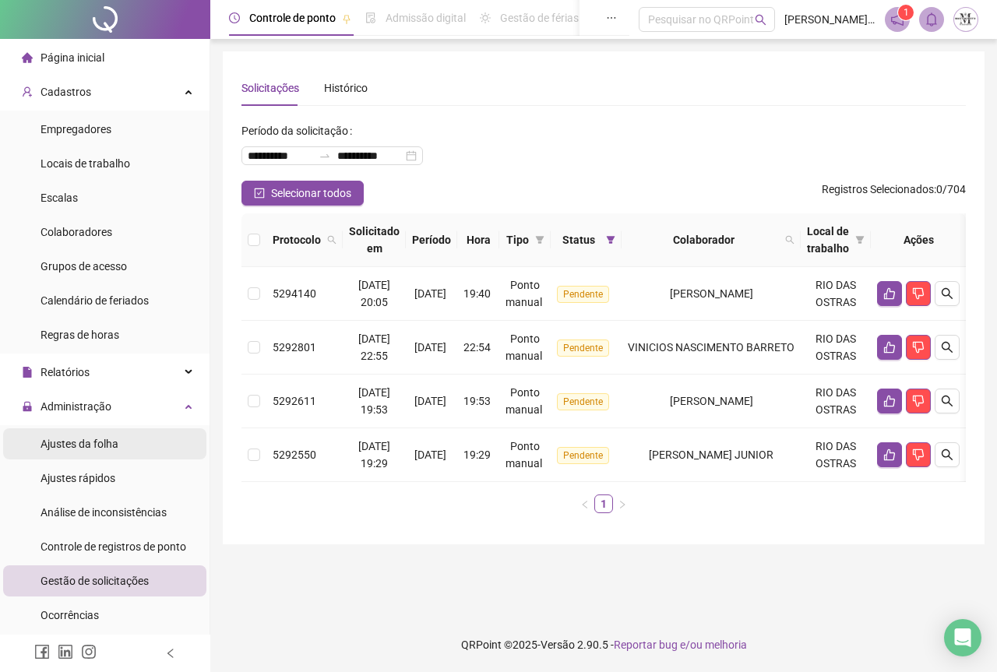
click at [72, 440] on span "Ajustes da folha" at bounding box center [80, 444] width 78 height 12
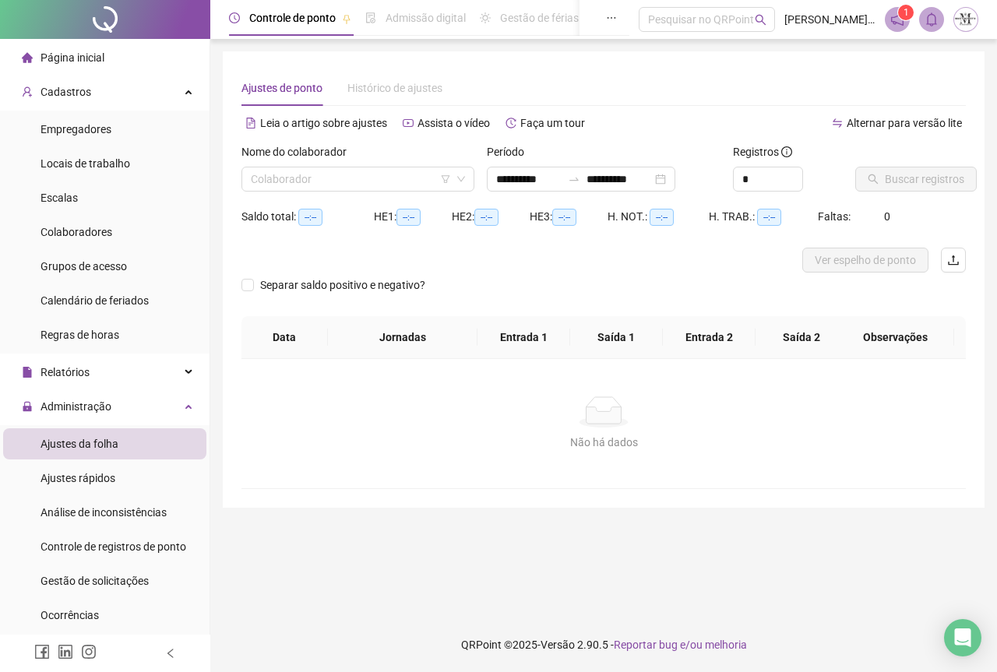
type input "**********"
click at [244, 184] on div "Colaborador" at bounding box center [357, 179] width 233 height 25
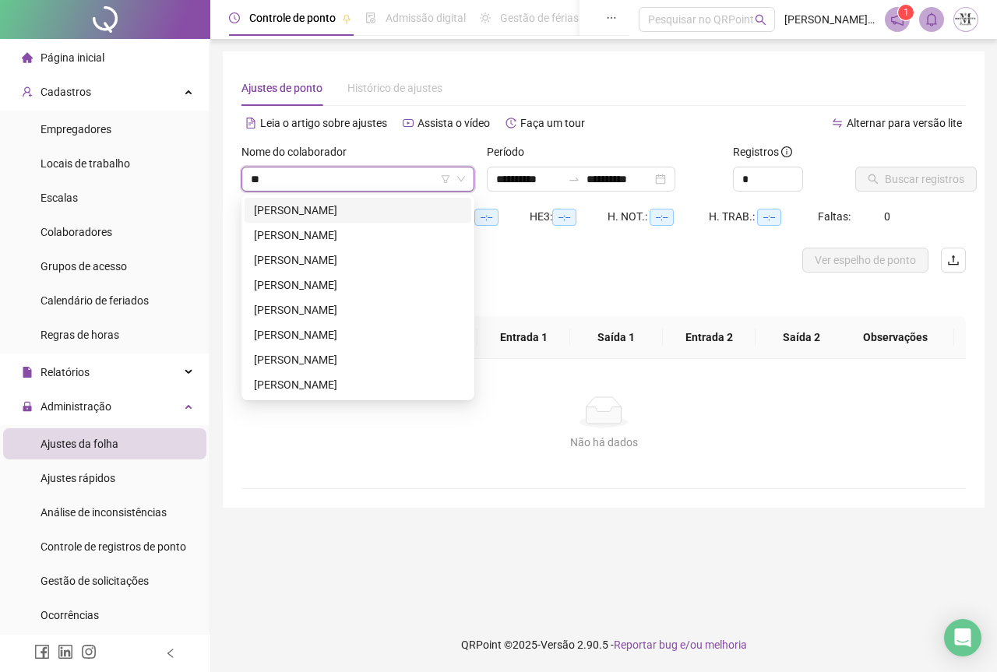
type input "*"
type input "*********"
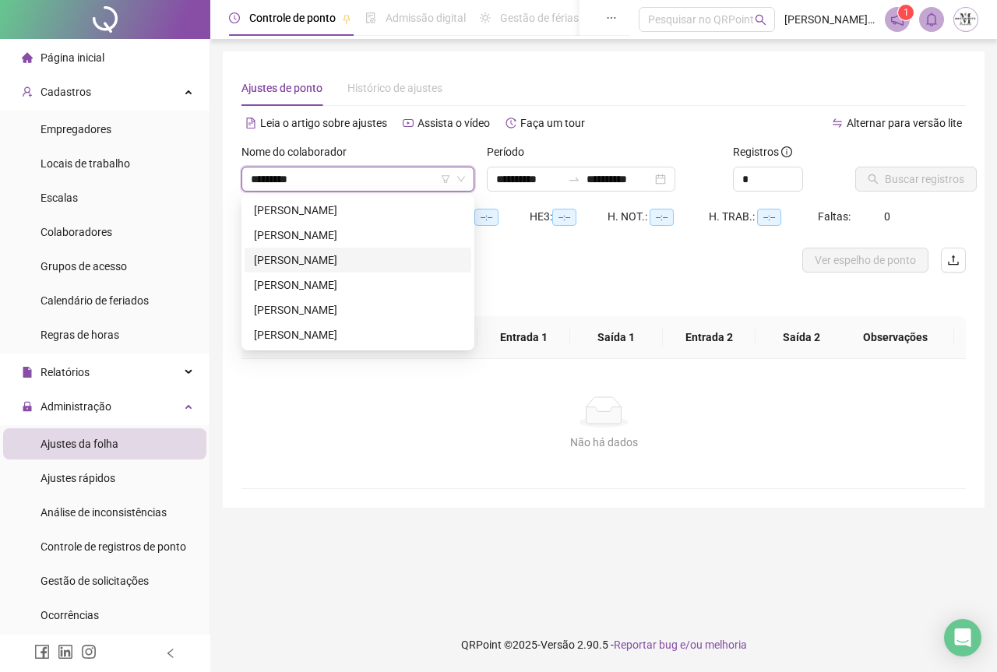
click at [323, 248] on div "[PERSON_NAME]" at bounding box center [358, 260] width 227 height 25
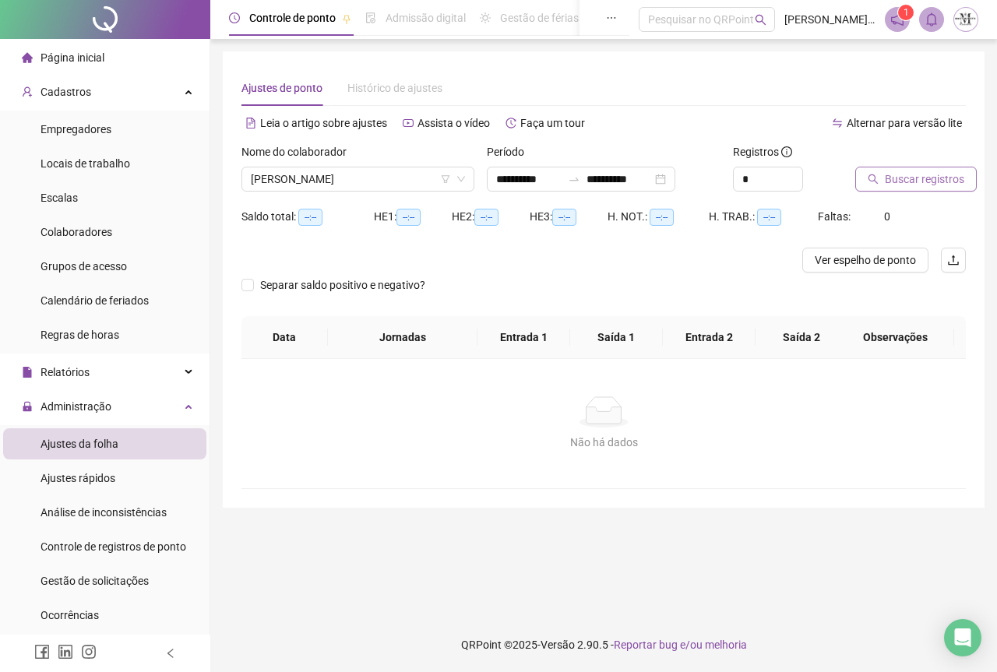
click at [888, 174] on span "Buscar registros" at bounding box center [924, 179] width 79 height 17
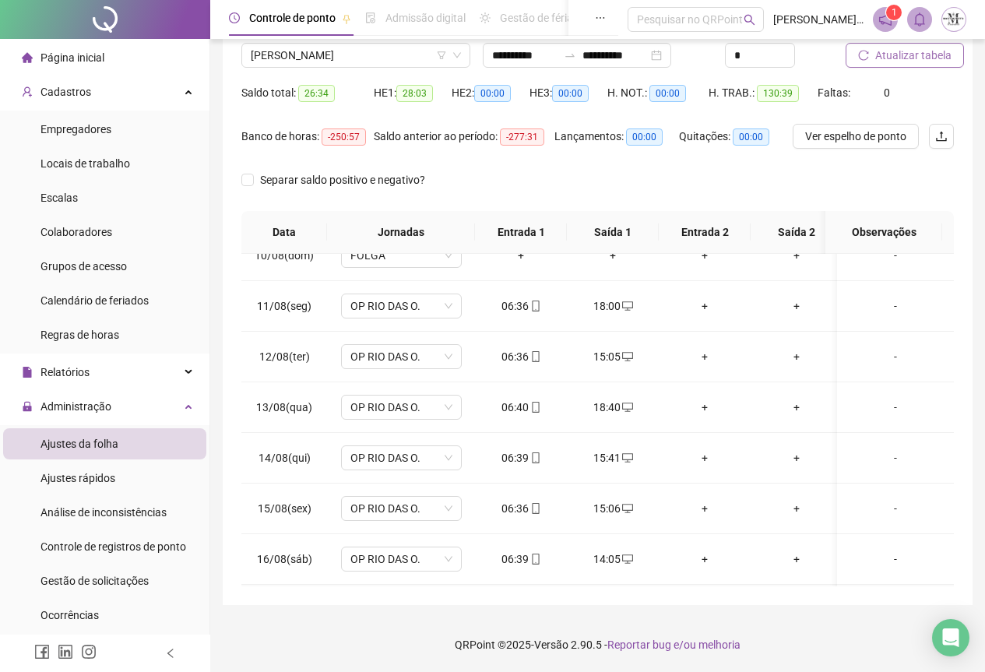
scroll to position [590, 0]
click at [537, 59] on input "**********" at bounding box center [524, 55] width 65 height 17
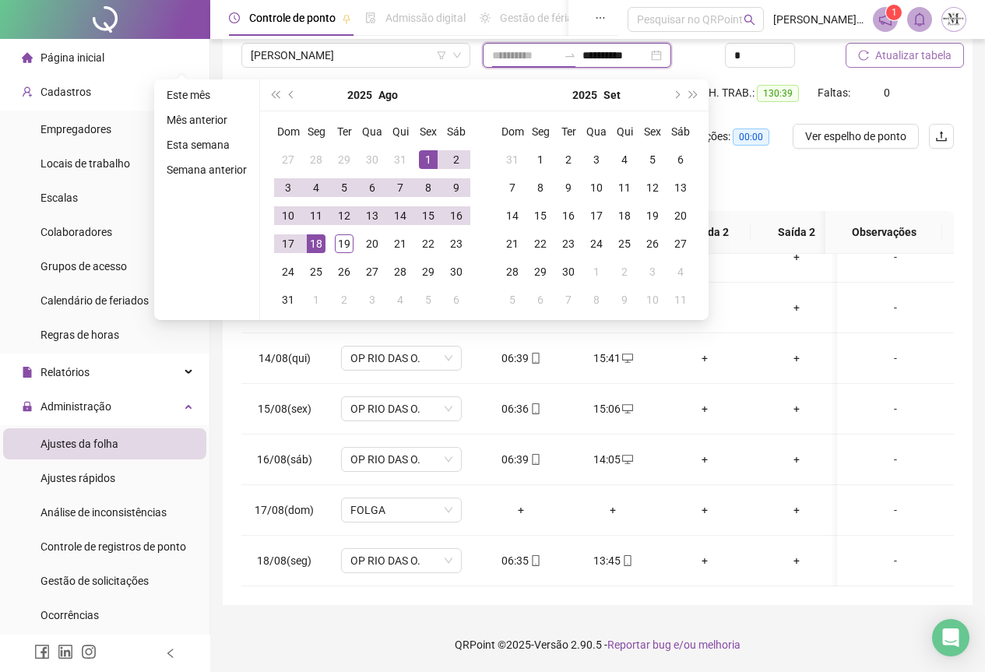
type input "**********"
click at [427, 164] on div "1" at bounding box center [428, 159] width 19 height 19
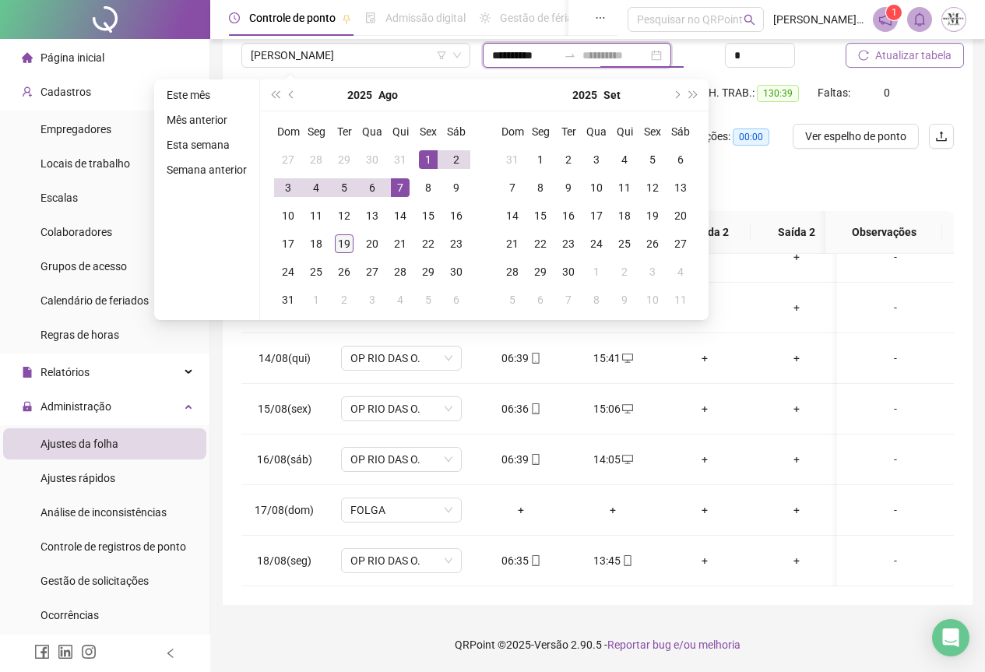
type input "**********"
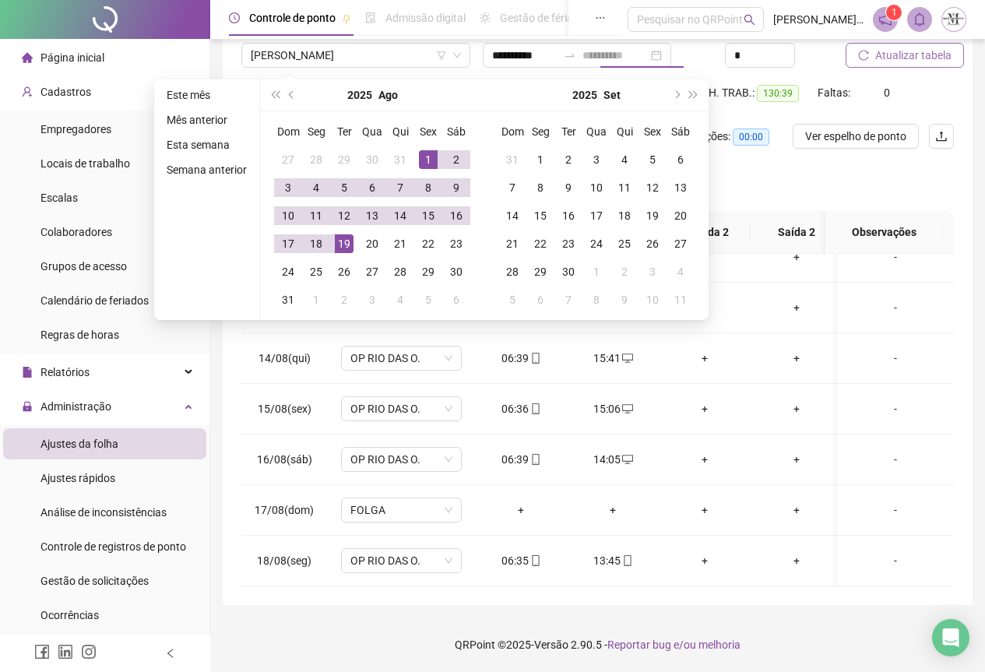
click at [342, 244] on div "19" at bounding box center [344, 243] width 19 height 19
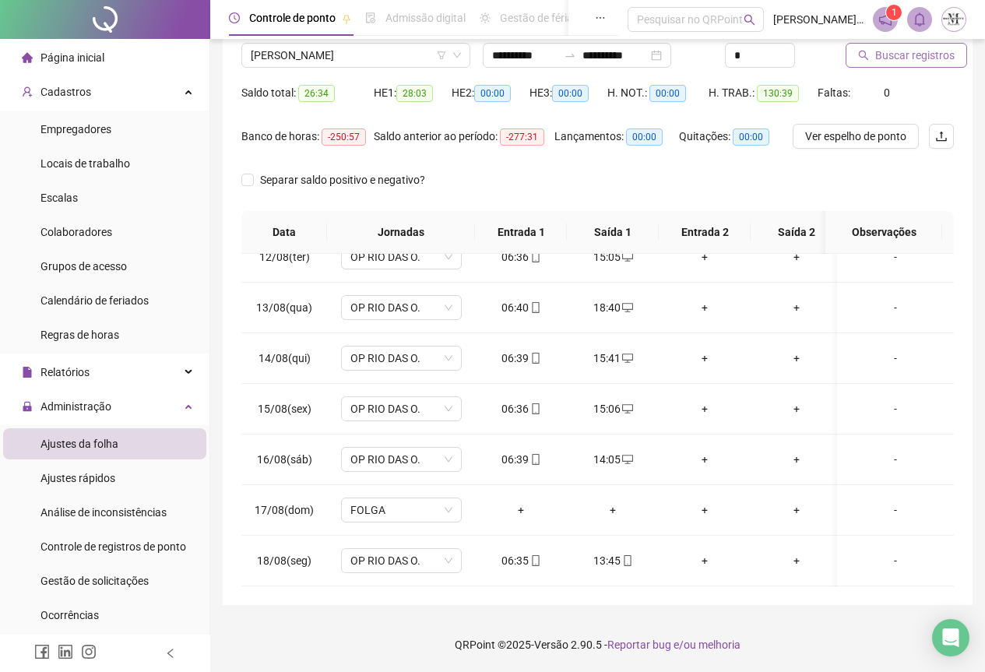
click at [897, 58] on span "Buscar registros" at bounding box center [915, 55] width 79 height 17
click at [368, 549] on span "OP RIO DAS O." at bounding box center [402, 560] width 102 height 23
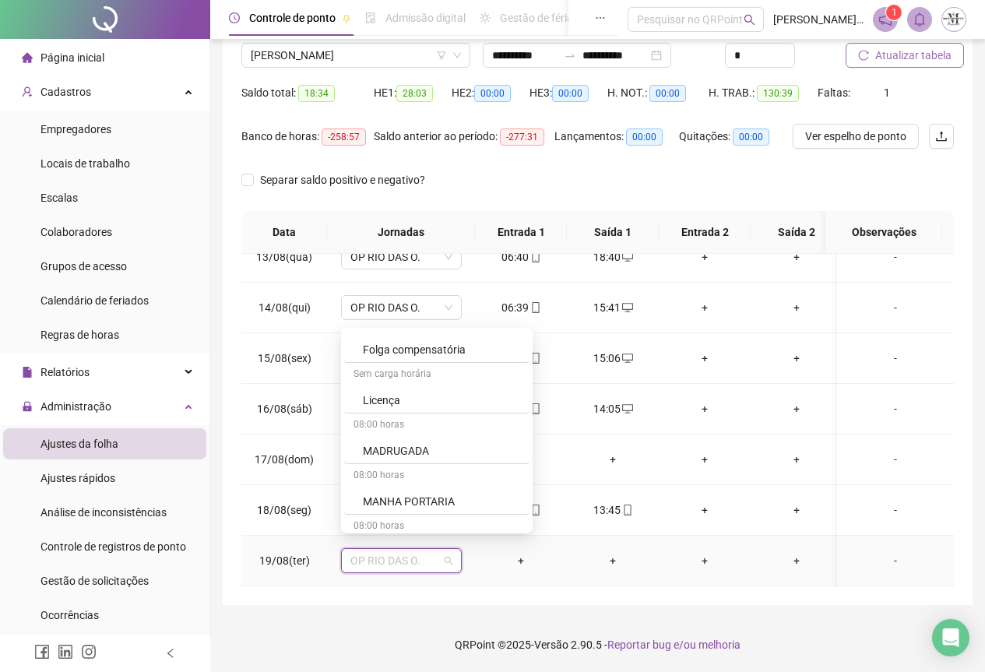
scroll to position [953, 0]
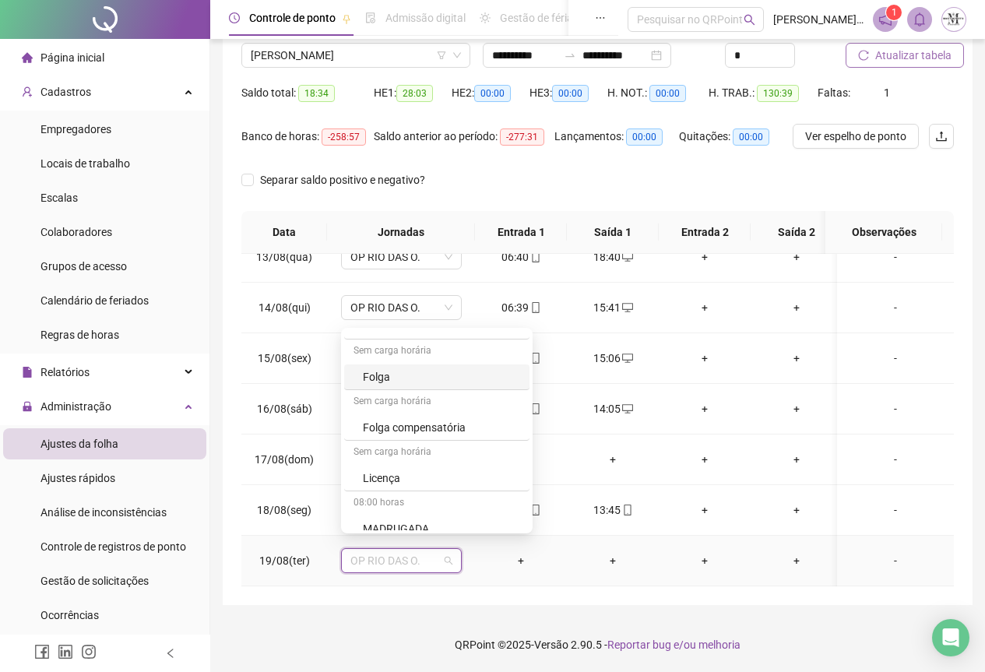
click at [430, 375] on div "Folga" at bounding box center [441, 376] width 157 height 17
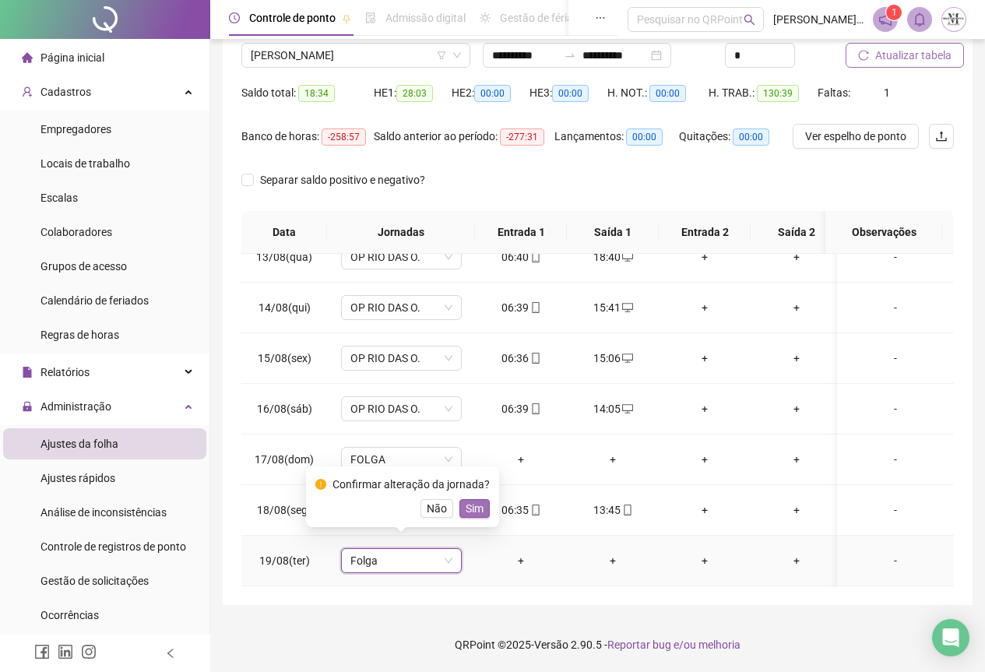
click at [469, 511] on span "Sim" at bounding box center [475, 508] width 18 height 17
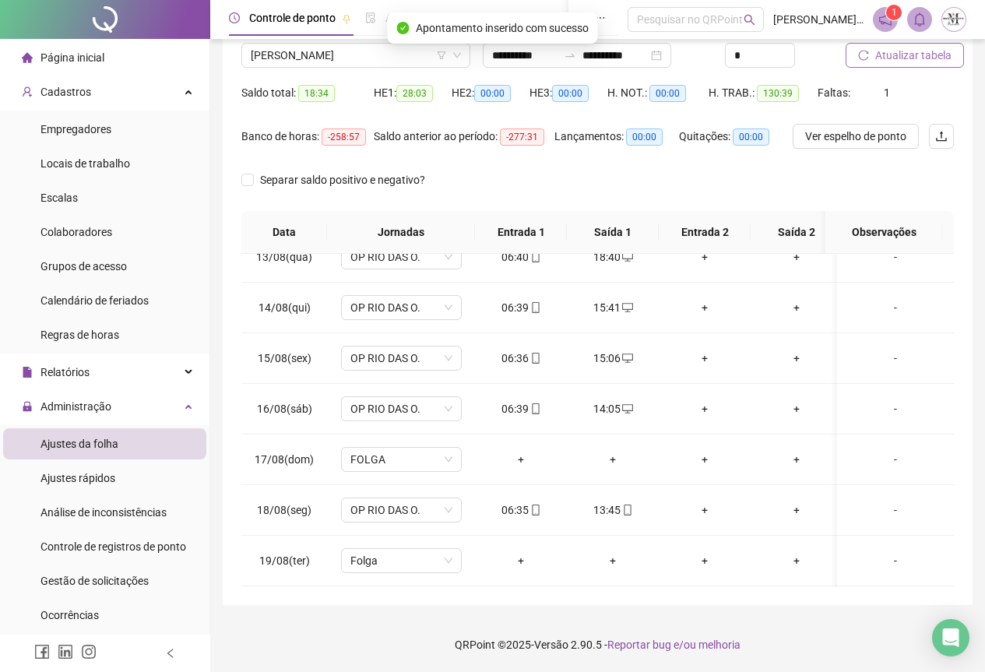
click at [898, 65] on button "Atualizar tabela" at bounding box center [905, 55] width 118 height 25
click at [898, 52] on span "Atualizar tabela" at bounding box center [914, 55] width 76 height 17
click at [886, 64] on button "Atualizar tabela" at bounding box center [905, 55] width 118 height 25
click at [299, 48] on span "[PERSON_NAME]" at bounding box center [356, 55] width 210 height 23
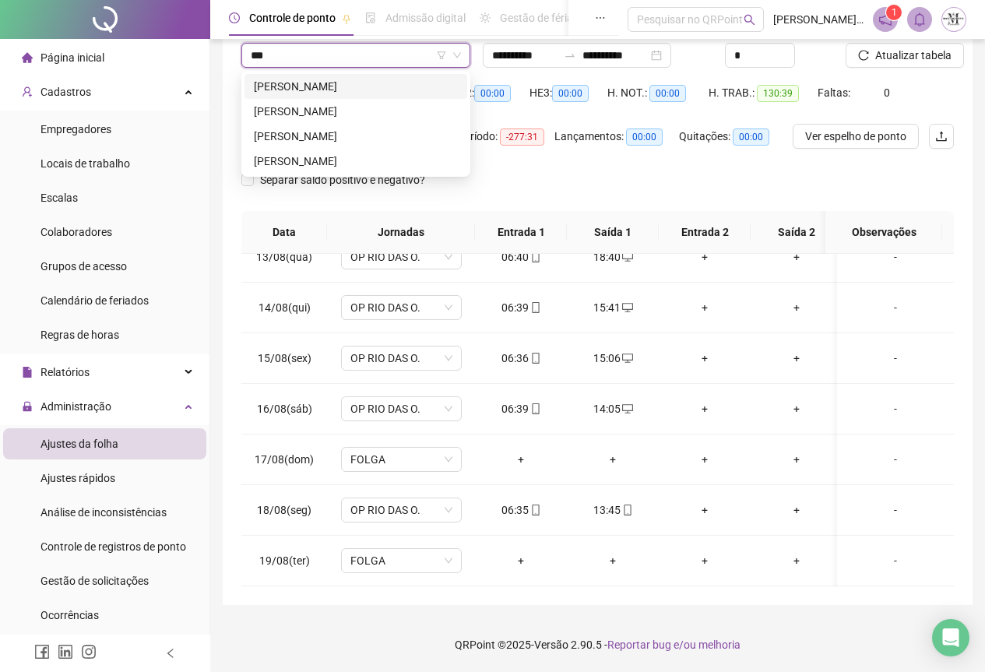
scroll to position [0, 0]
type input "*"
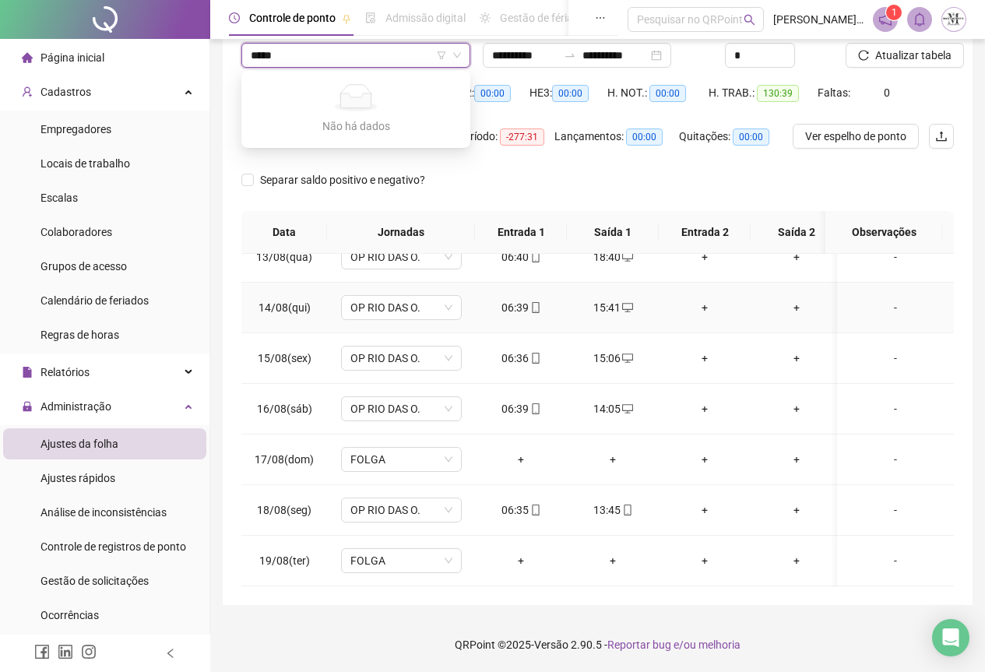
type input "****"
click at [312, 118] on div "[PERSON_NAME]" at bounding box center [356, 111] width 204 height 17
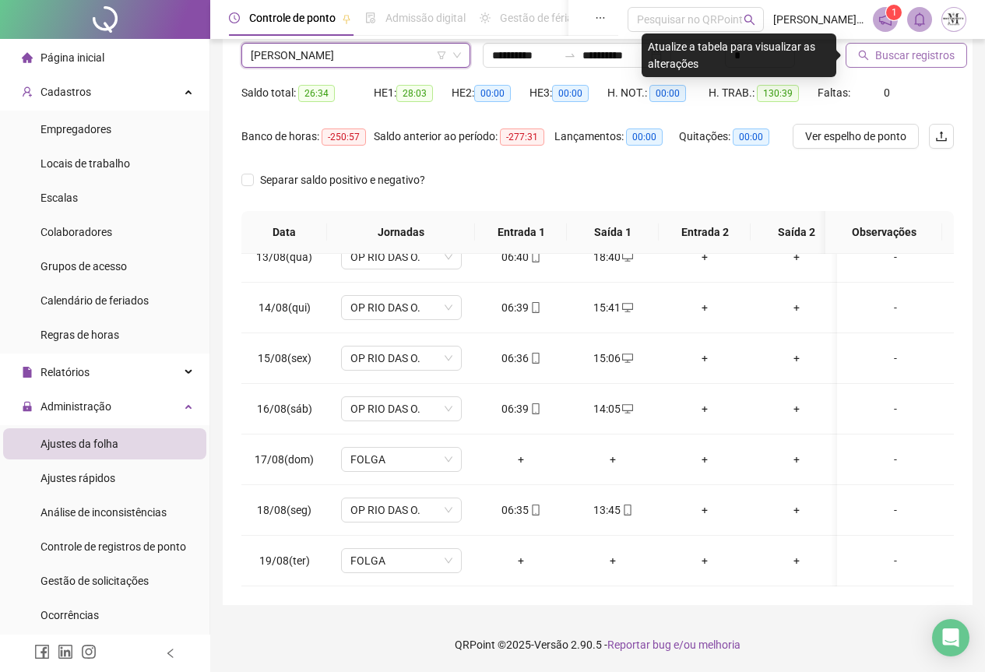
click at [893, 58] on span "Buscar registros" at bounding box center [915, 55] width 79 height 17
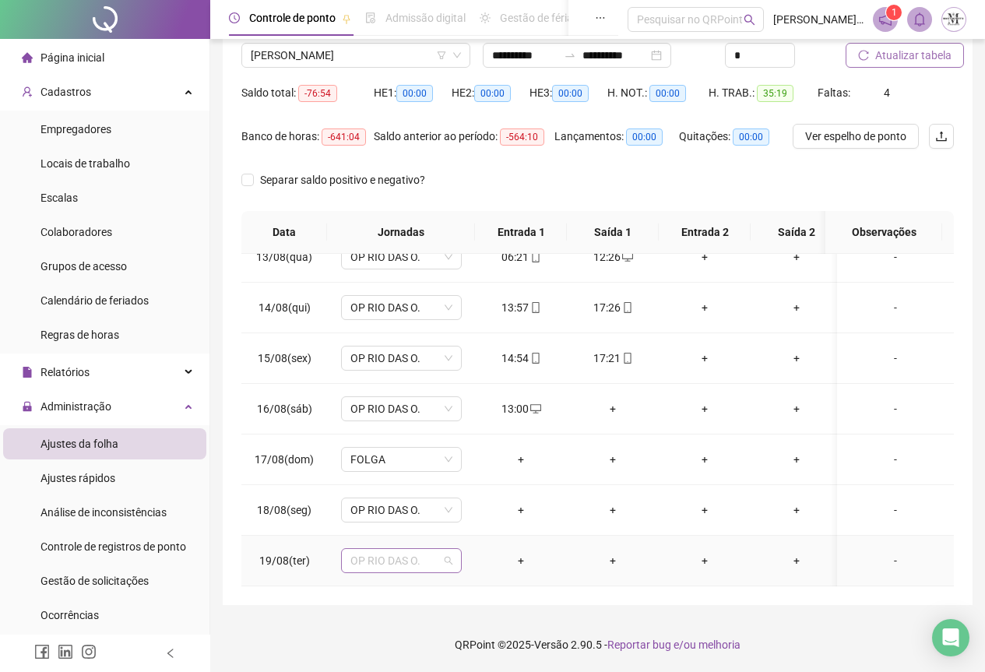
click at [389, 549] on span "OP RIO DAS O." at bounding box center [402, 560] width 102 height 23
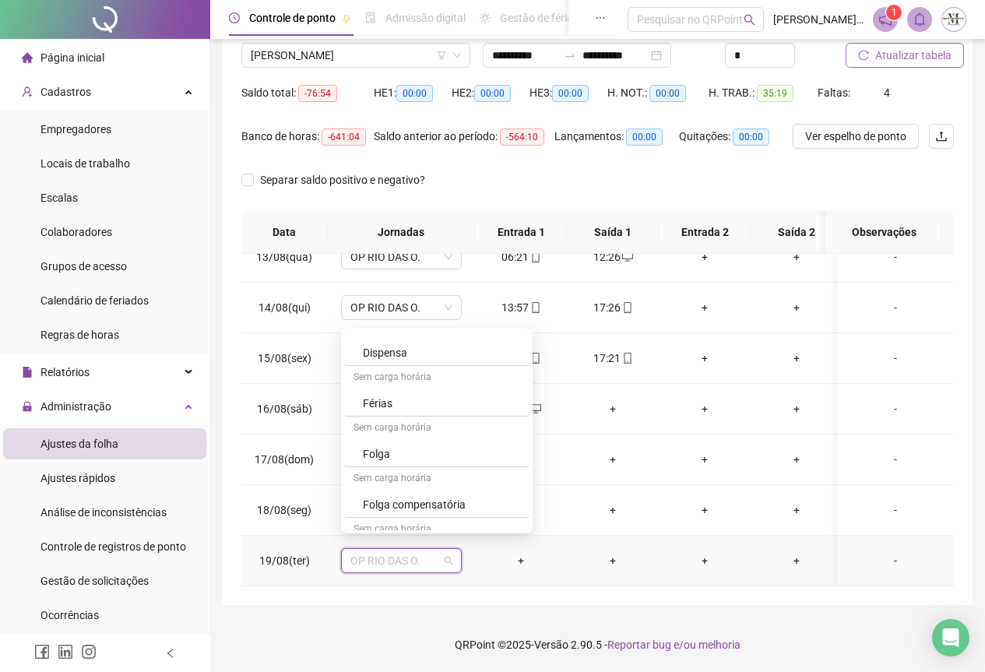
scroll to position [876, 0]
click at [398, 456] on div "Folga" at bounding box center [441, 454] width 157 height 17
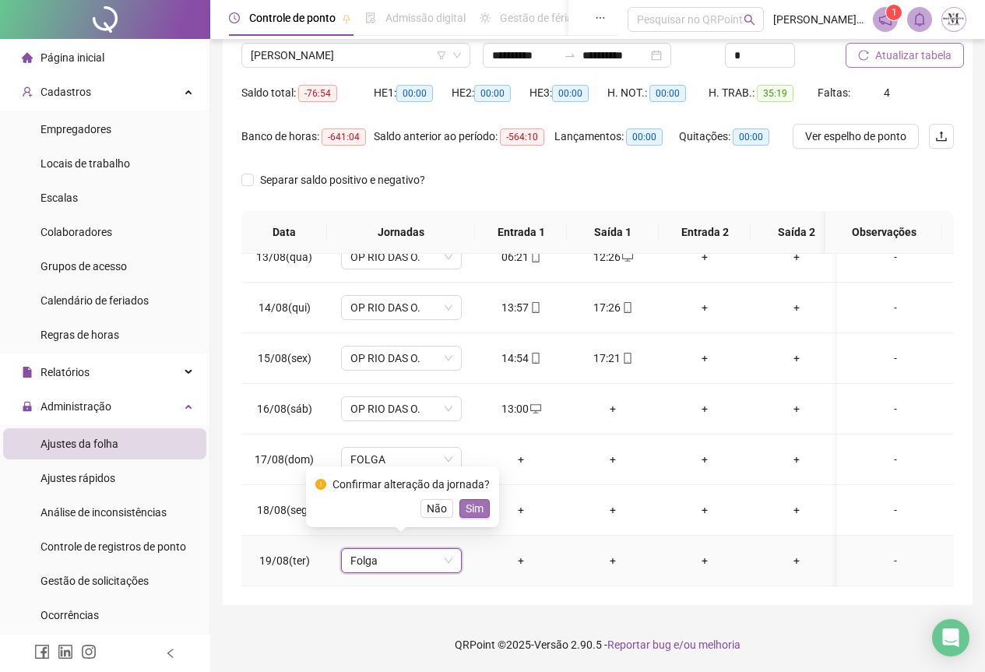
click at [479, 509] on span "Sim" at bounding box center [475, 508] width 18 height 17
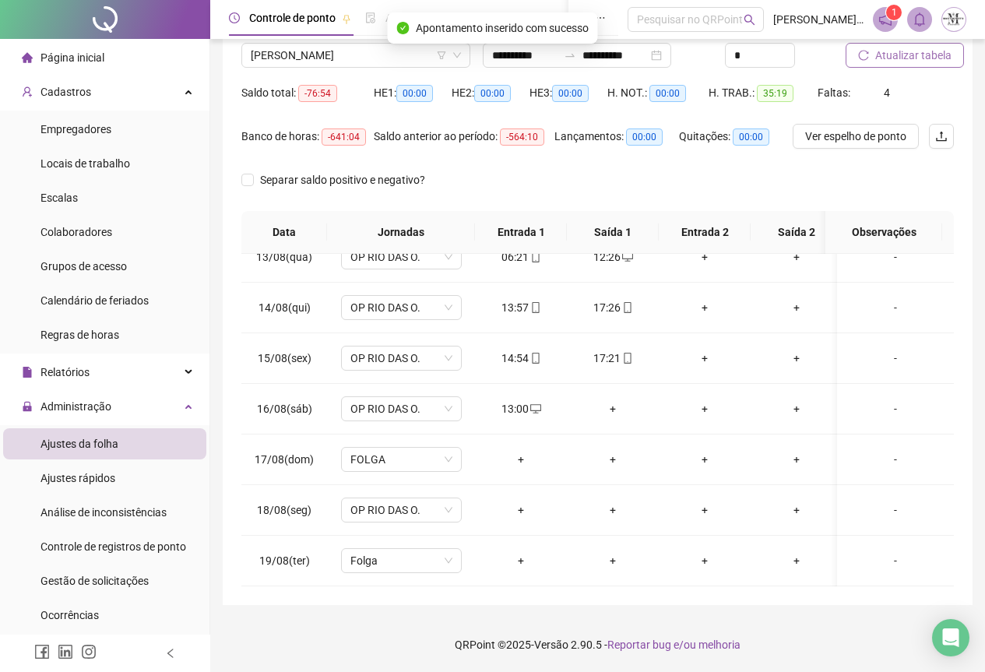
click at [879, 55] on span "Atualizar tabela" at bounding box center [914, 55] width 76 height 17
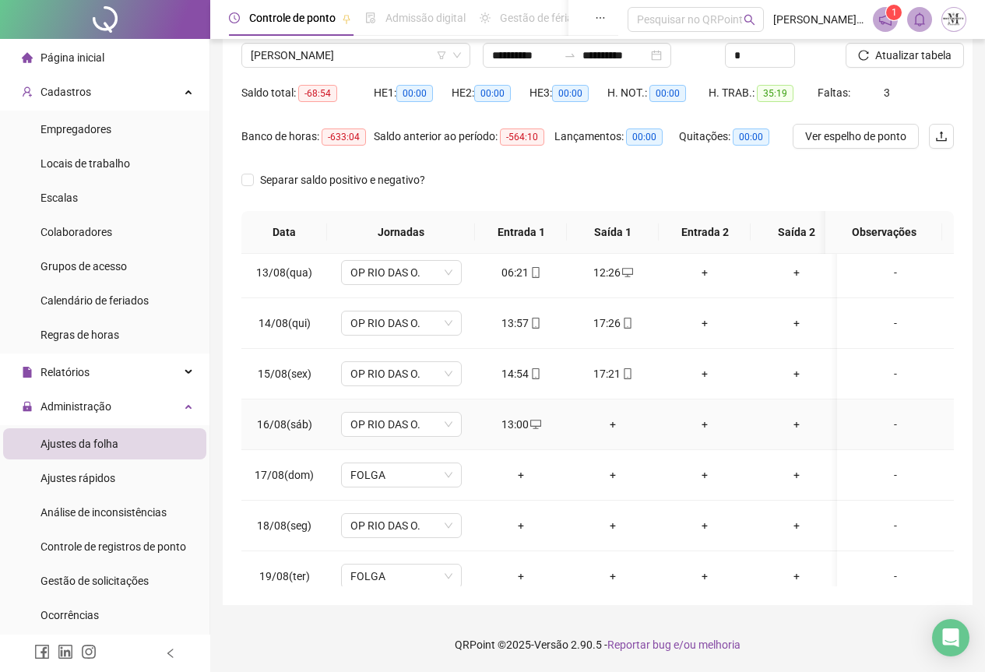
scroll to position [641, 0]
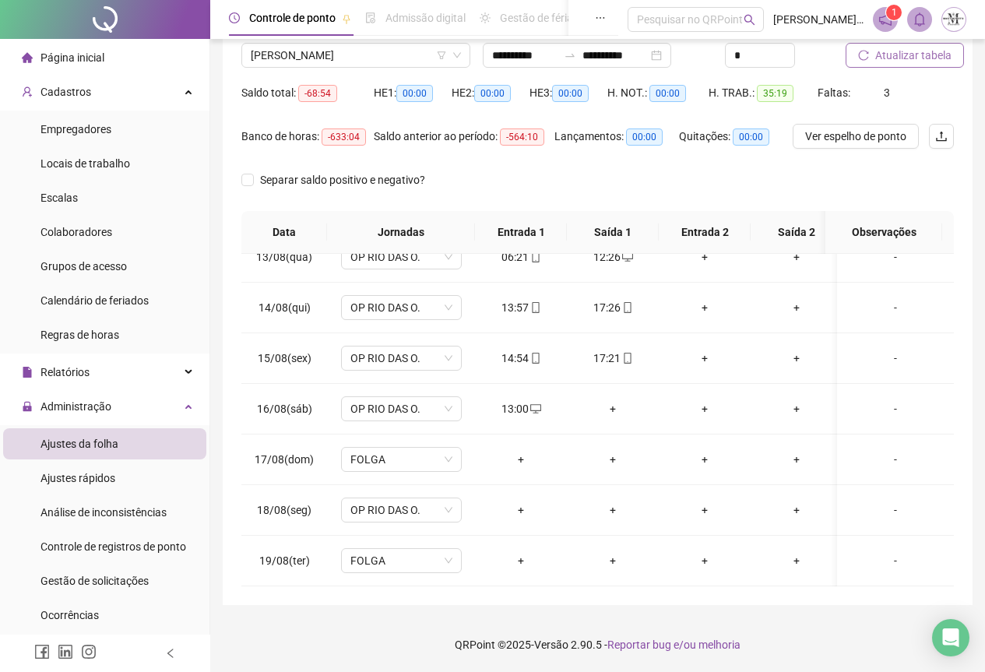
click at [897, 58] on span "Atualizar tabela" at bounding box center [914, 55] width 76 height 17
click at [925, 58] on span "Atualizar tabela" at bounding box center [914, 55] width 76 height 17
click at [301, 54] on span "[PERSON_NAME]" at bounding box center [356, 55] width 210 height 23
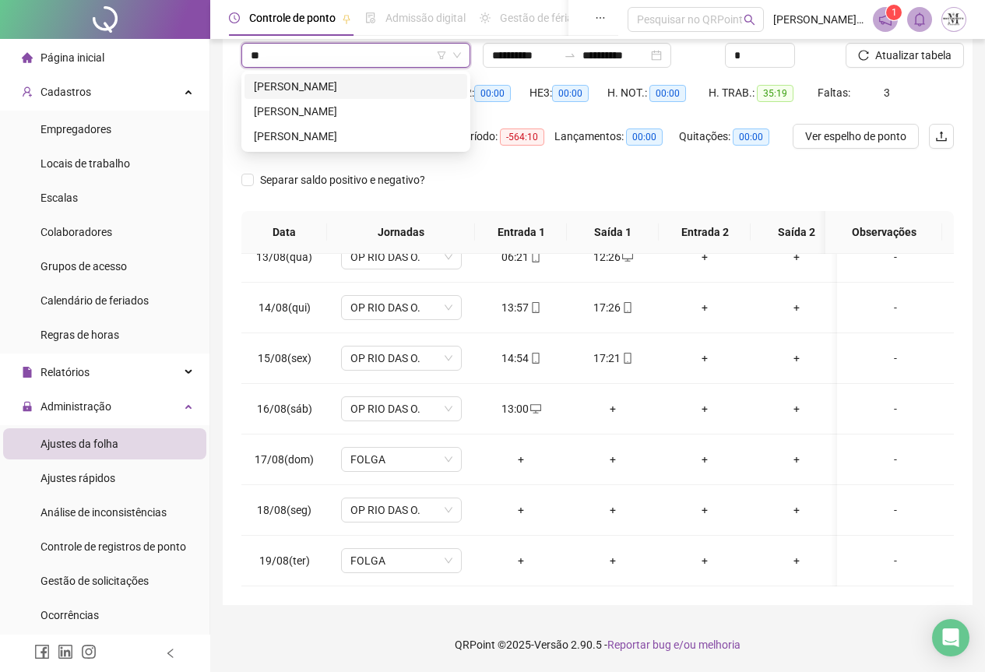
scroll to position [0, 0]
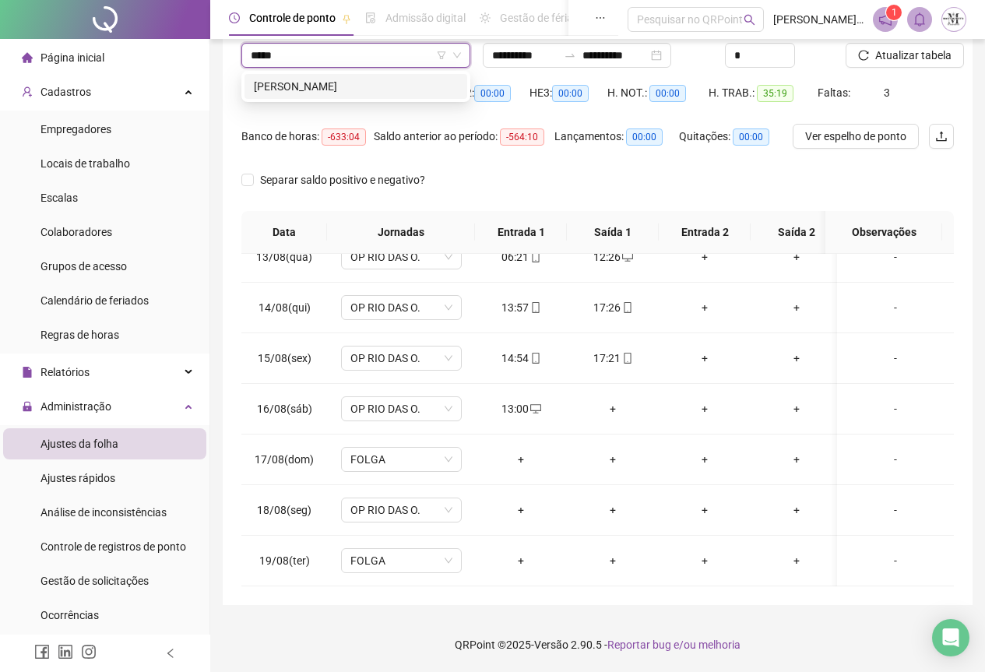
type input "******"
click at [322, 78] on div "[PERSON_NAME]" at bounding box center [356, 86] width 204 height 17
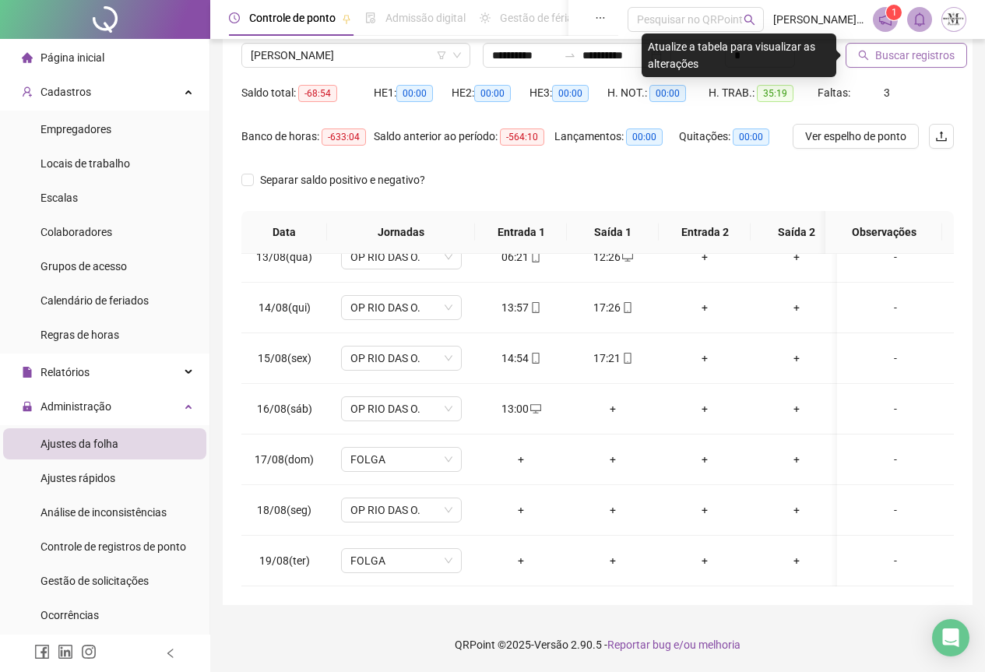
click at [914, 61] on span "Buscar registros" at bounding box center [915, 55] width 79 height 17
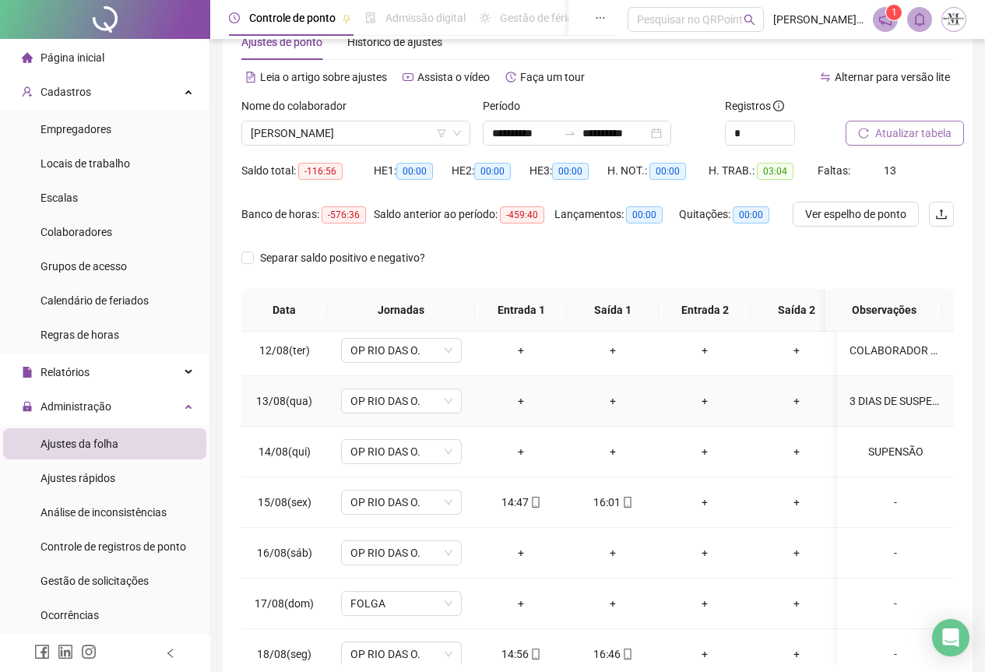
scroll to position [485, 0]
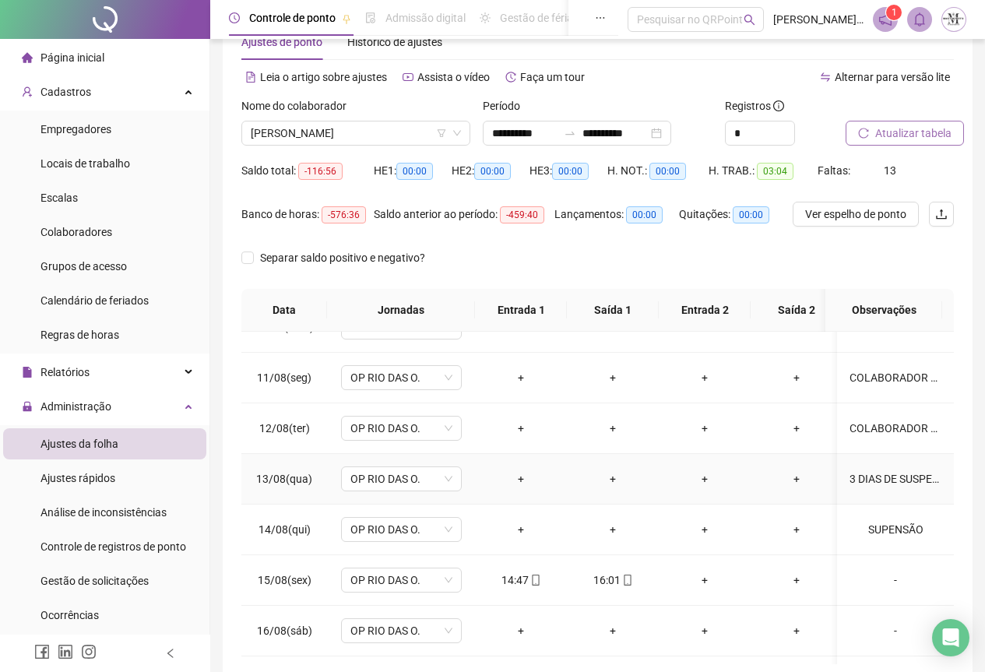
click at [886, 481] on div "3 DIAS DE SUSPENSÃO." at bounding box center [896, 478] width 92 height 17
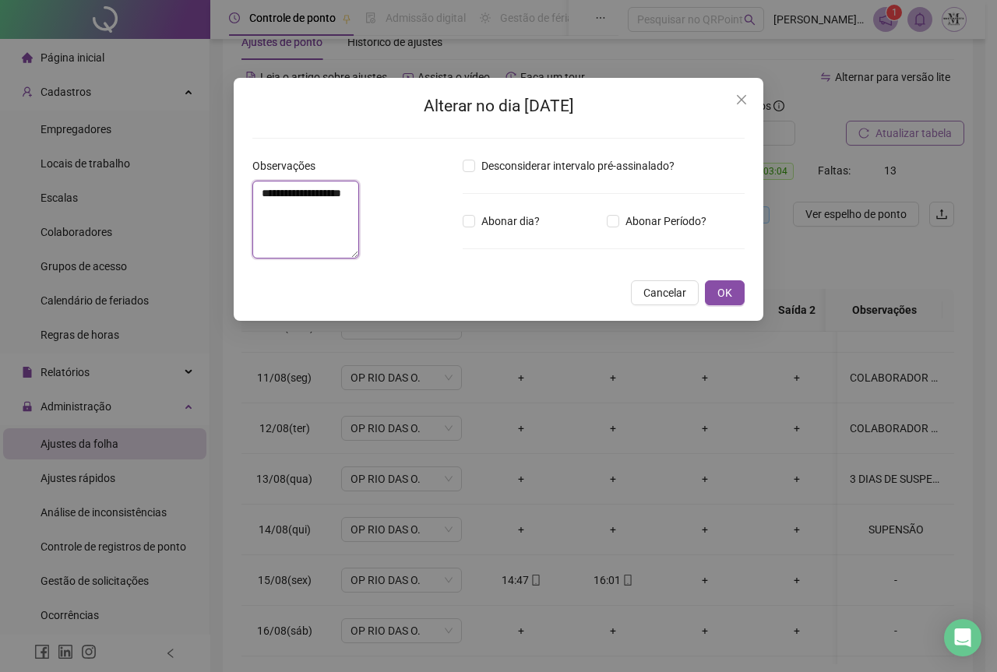
drag, startPoint x: 310, startPoint y: 194, endPoint x: 256, endPoint y: 193, distance: 53.8
click at [256, 193] on textarea "**********" at bounding box center [305, 220] width 107 height 78
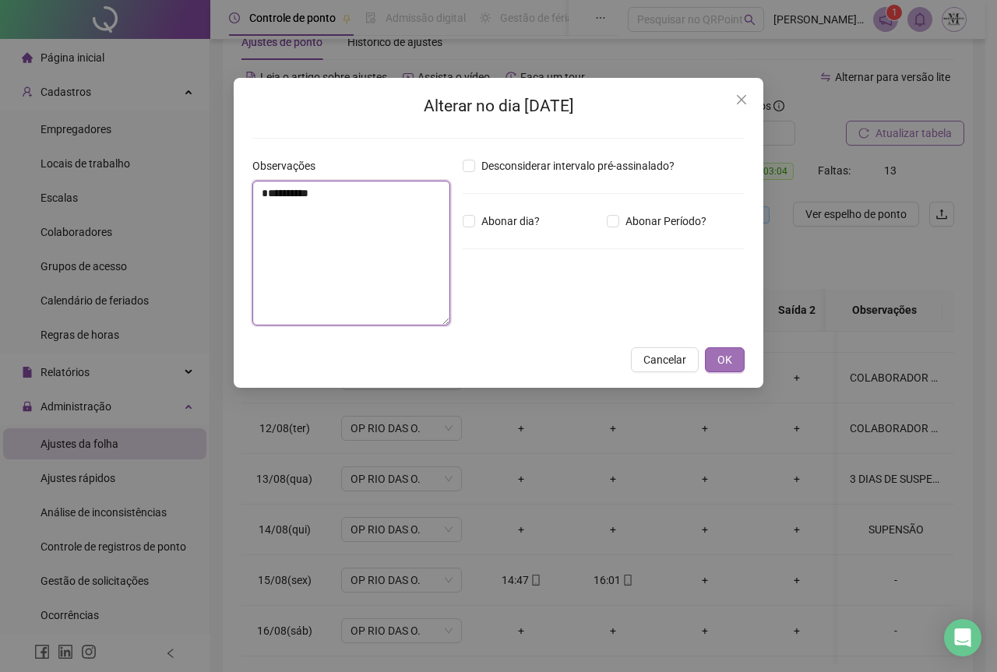
type textarea "**********"
click at [718, 366] on span "OK" at bounding box center [724, 359] width 15 height 17
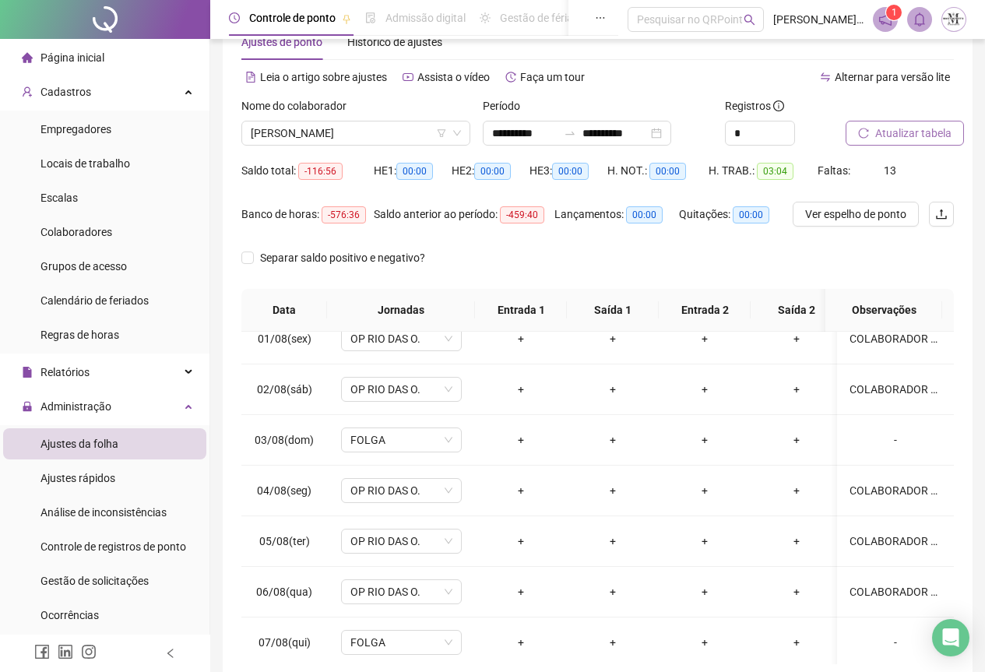
scroll to position [0, 0]
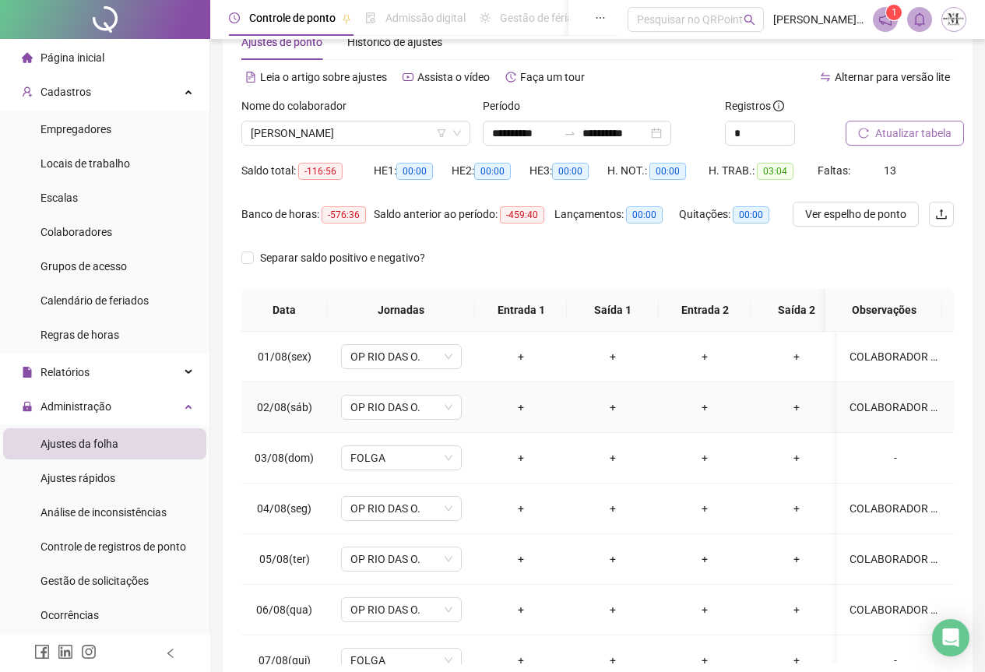
click at [865, 414] on div "COLABORADOR NÃO REGISTRA O PONTO E NÃO JUSTIFICA AS FALTAS. INFORMAÇÃO DO RESPO…" at bounding box center [896, 407] width 92 height 17
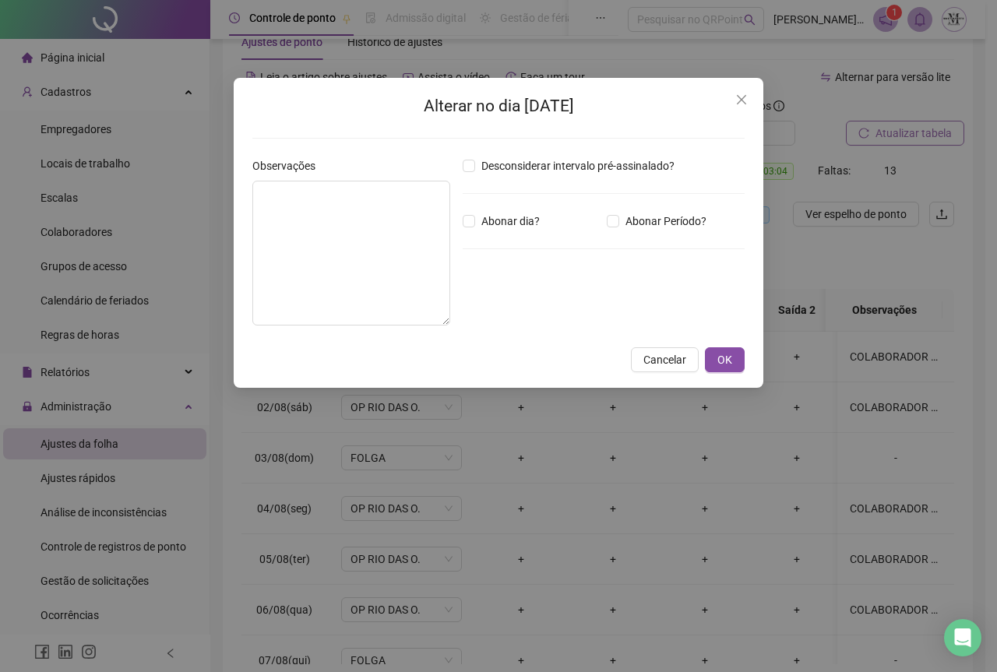
type textarea "**********"
click at [717, 358] on span "OK" at bounding box center [724, 359] width 15 height 17
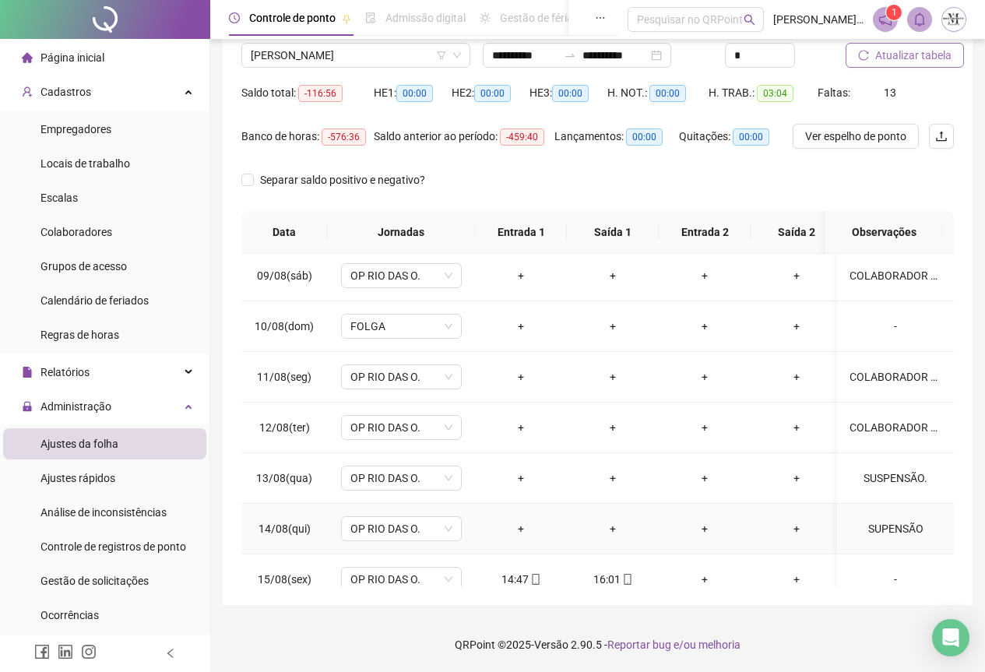
scroll to position [417, 0]
click at [872, 430] on div "COLABORADOR NÃO REGISTRA O PONTO E NÃO JUSTIFICA AS FALTAS. INFORMAÇÃO DO RESPO…" at bounding box center [896, 428] width 92 height 17
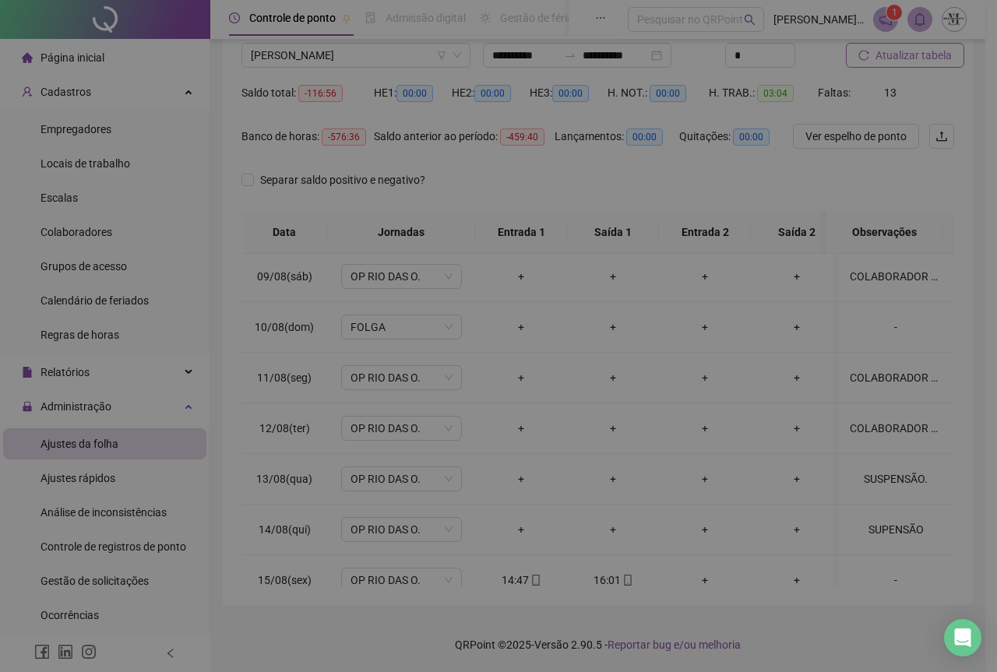
type textarea "**********"
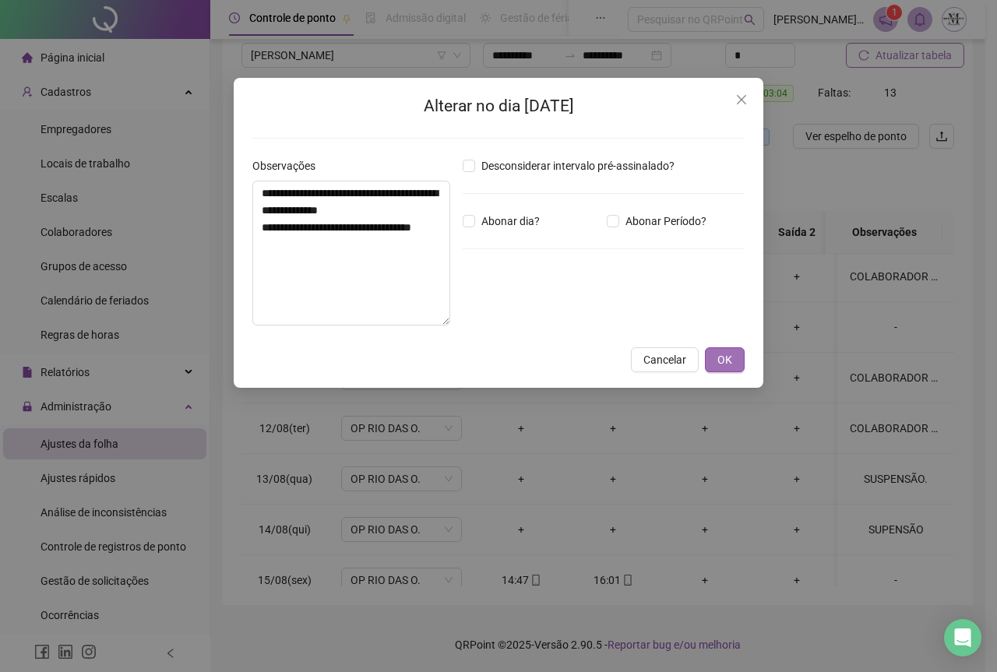
click at [717, 368] on button "OK" at bounding box center [725, 359] width 40 height 25
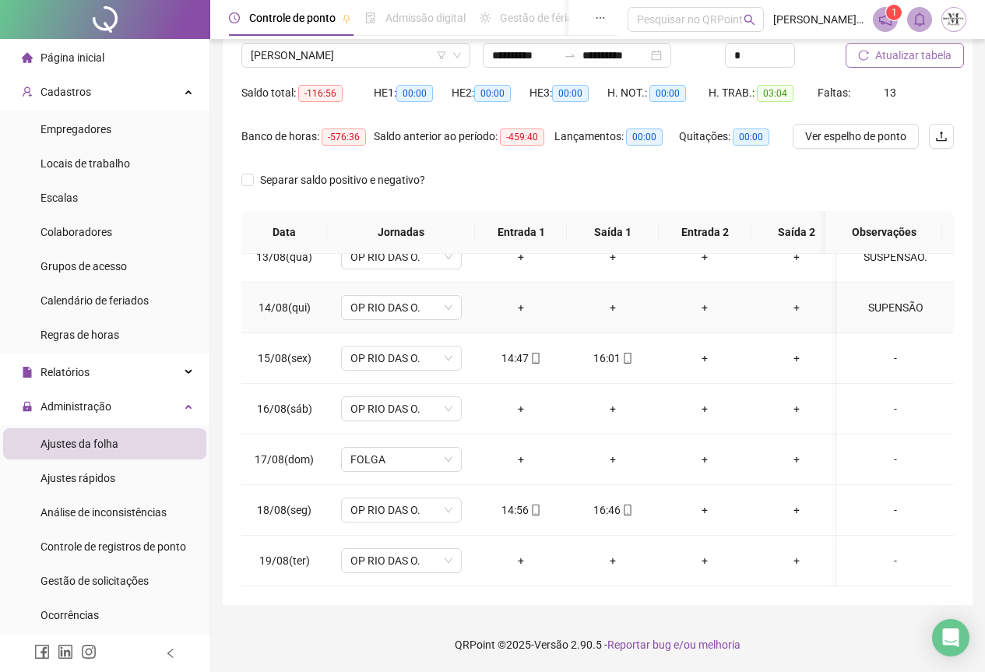
scroll to position [660, 0]
click at [625, 353] on icon "mobile" at bounding box center [627, 358] width 11 height 11
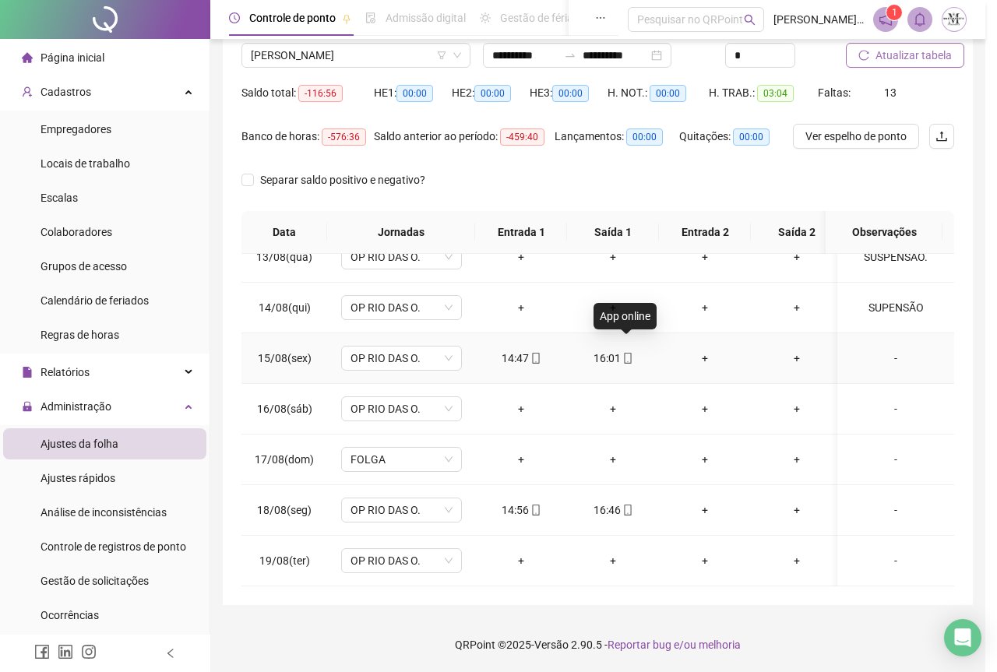
type input "**********"
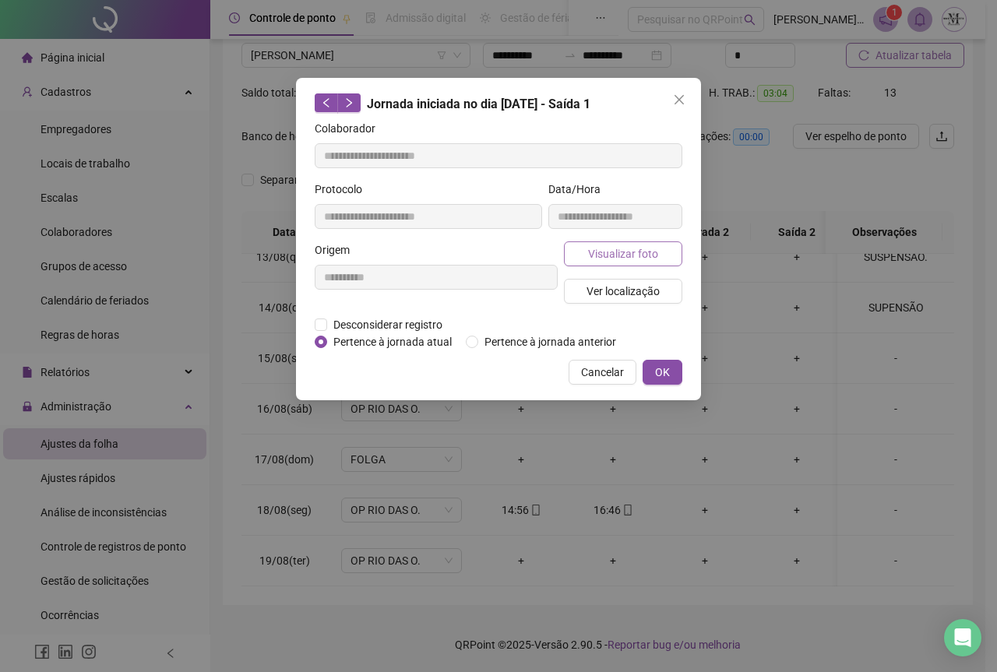
click at [626, 264] on button "Visualizar foto" at bounding box center [623, 253] width 118 height 25
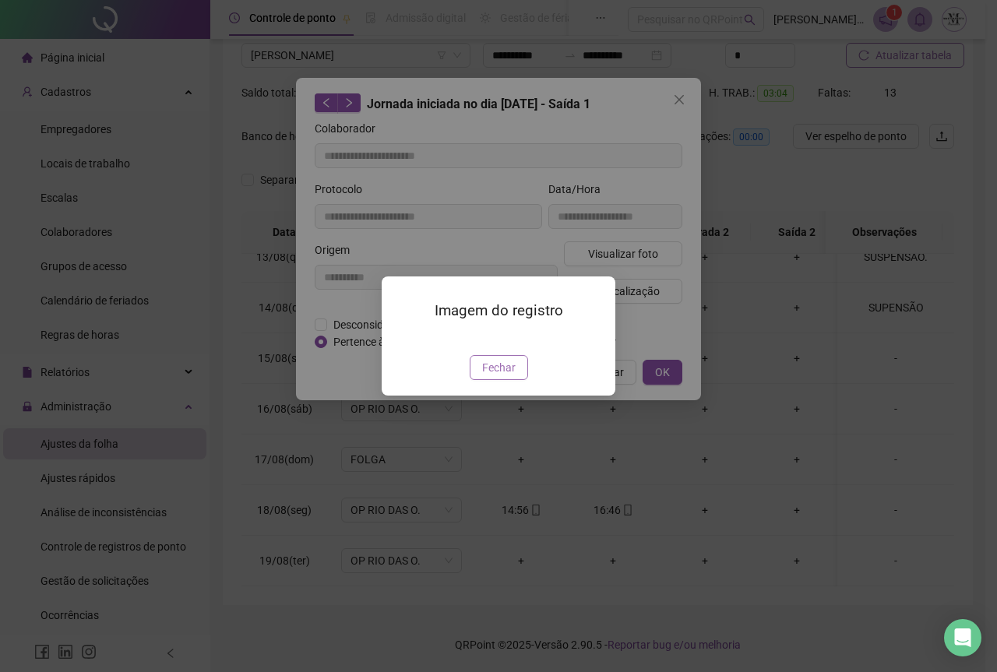
click at [500, 376] on span "Fechar" at bounding box center [498, 367] width 33 height 17
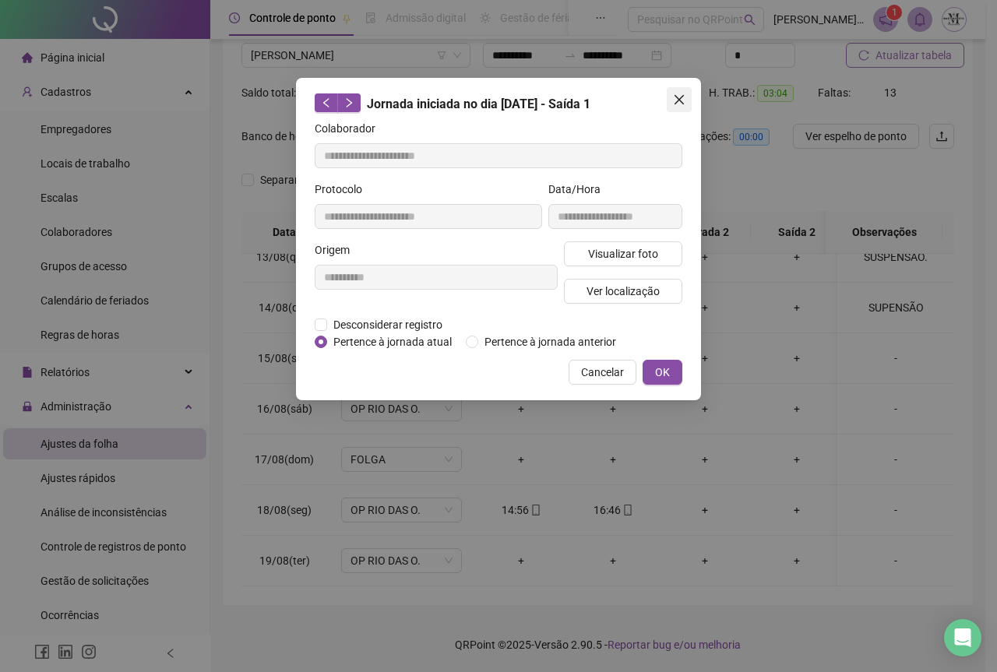
click at [674, 100] on icon "close" at bounding box center [679, 99] width 12 height 12
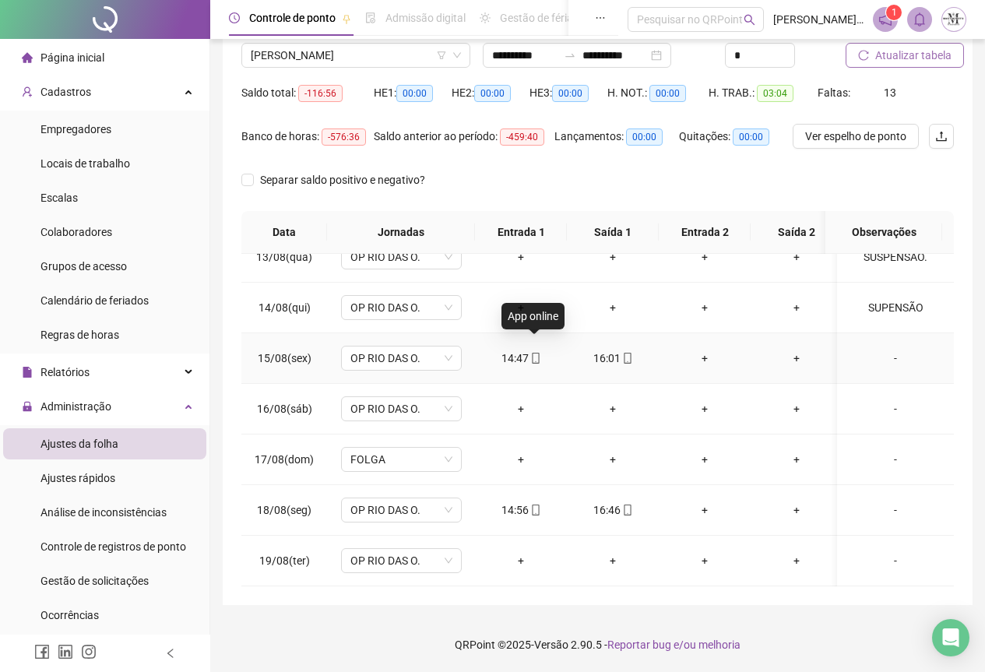
click at [535, 353] on icon "mobile" at bounding box center [535, 358] width 7 height 11
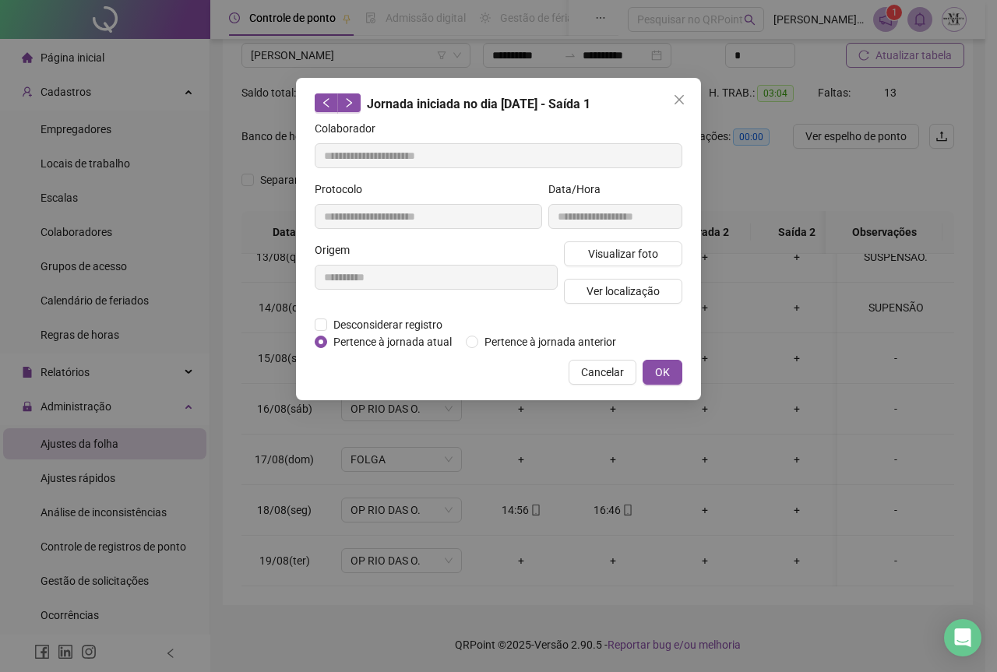
type input "**********"
click at [607, 253] on span "Visualizar foto" at bounding box center [623, 253] width 70 height 17
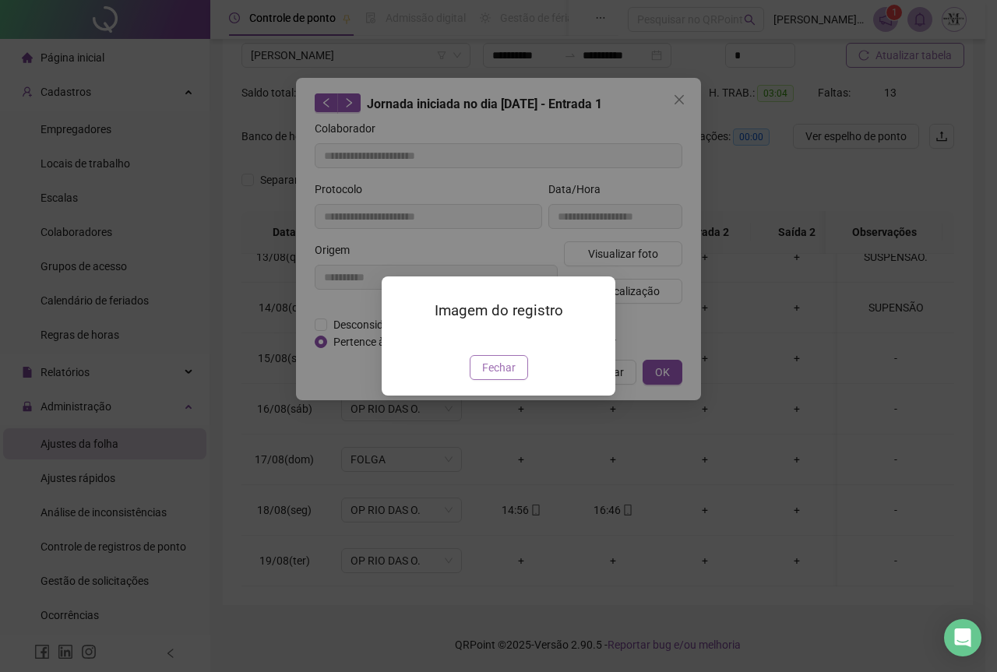
click at [509, 376] on span "Fechar" at bounding box center [498, 367] width 33 height 17
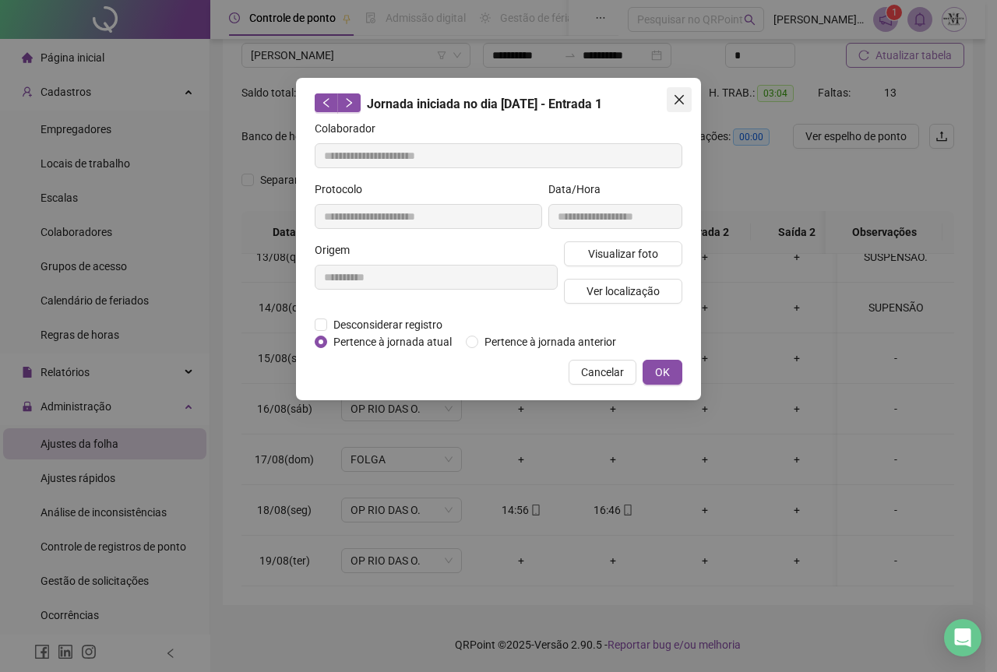
click at [678, 96] on icon "close" at bounding box center [679, 99] width 12 height 12
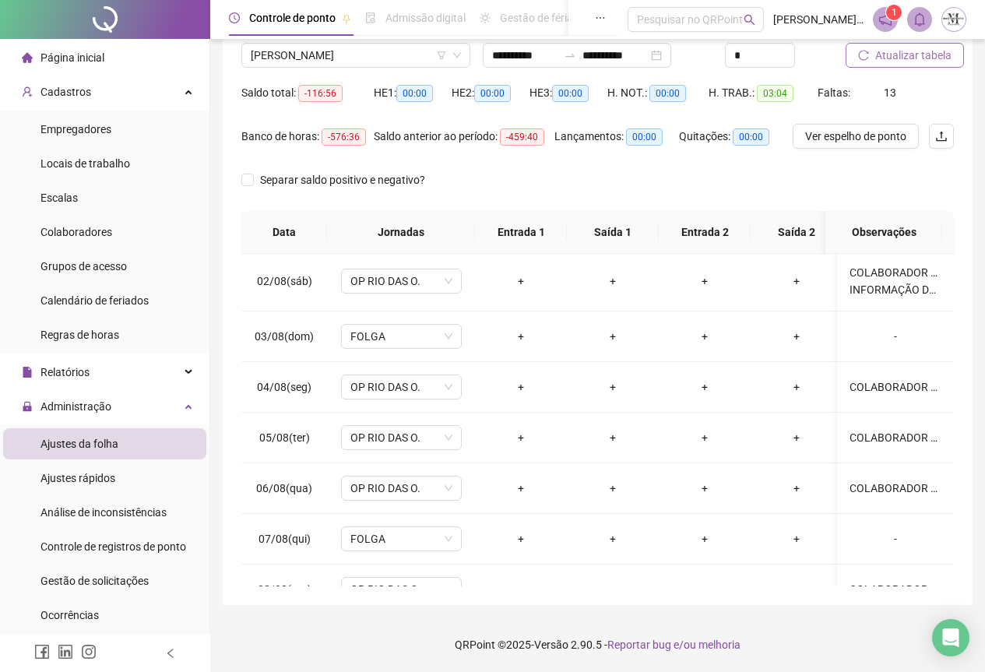
scroll to position [0, 0]
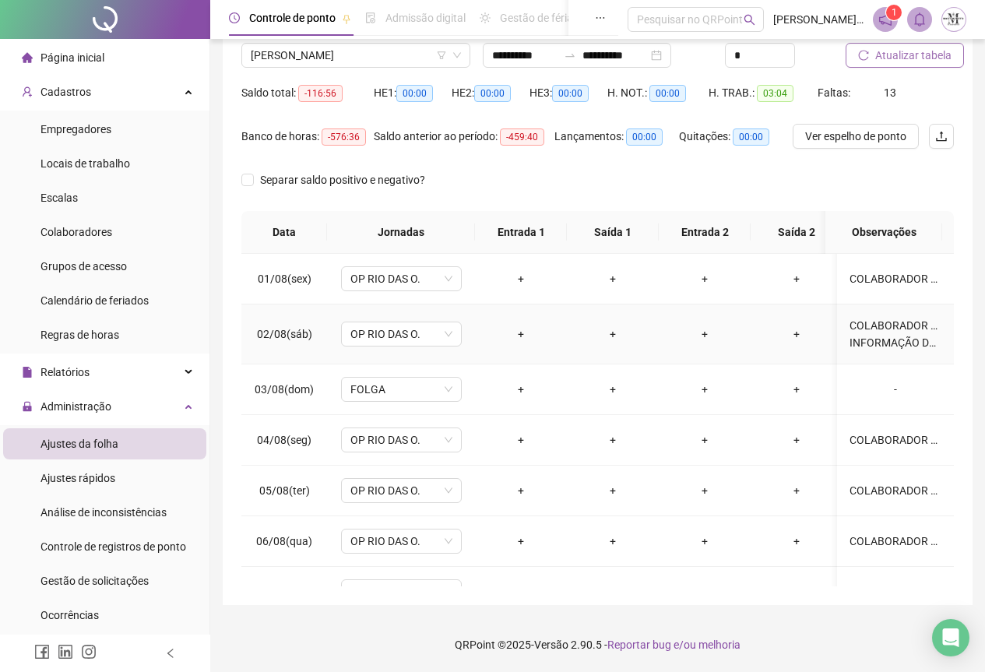
click at [878, 330] on div "COLABORADOR NÃO REGISTRA O PONTO E NÃO JUSTIFICA AS FALTAS. INFORMAÇÃO DO RESPO…" at bounding box center [896, 334] width 92 height 34
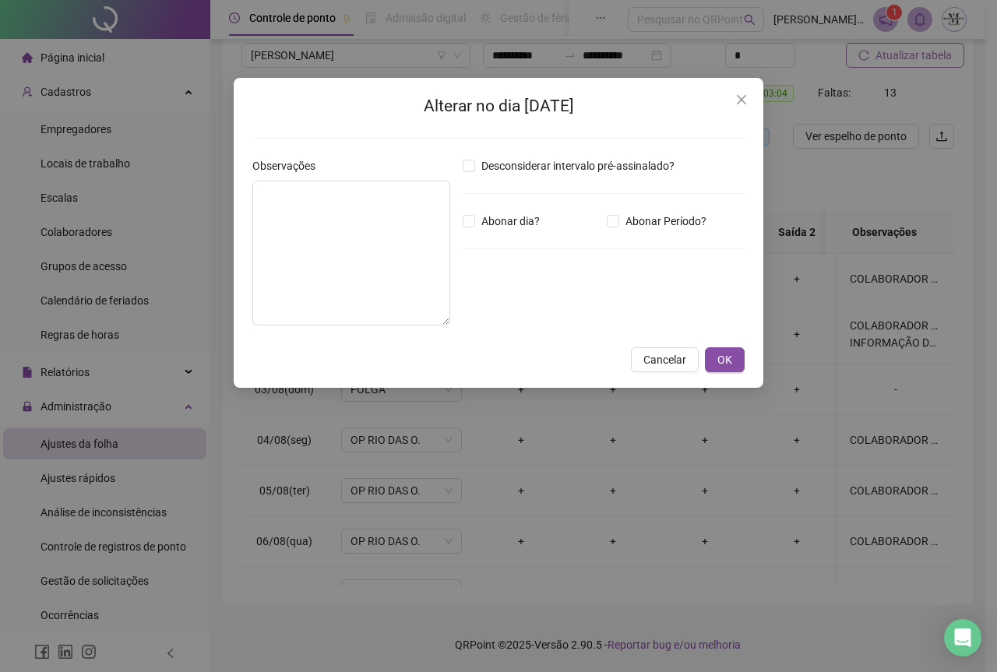
click at [869, 326] on div "Alterar no dia [DATE] Observações Desconsiderar intervalo pré-assinalado? Abona…" at bounding box center [498, 336] width 997 height 672
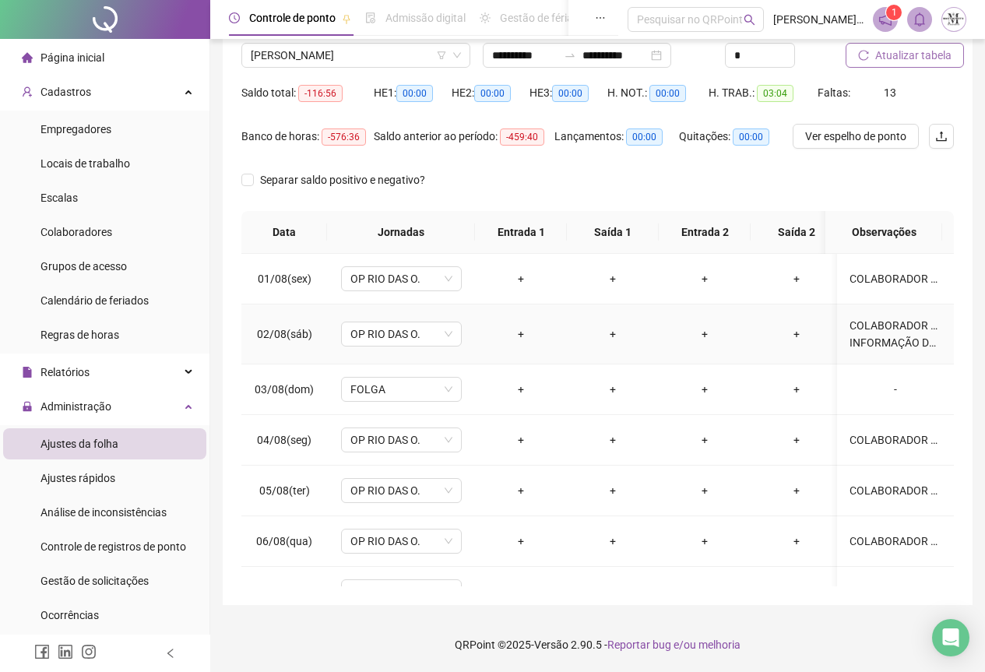
click at [884, 335] on div "COLABORADOR NÃO REGISTRA O PONTO E NÃO JUSTIFICA AS FALTAS. INFORMAÇÃO DO RESPO…" at bounding box center [896, 334] width 92 height 34
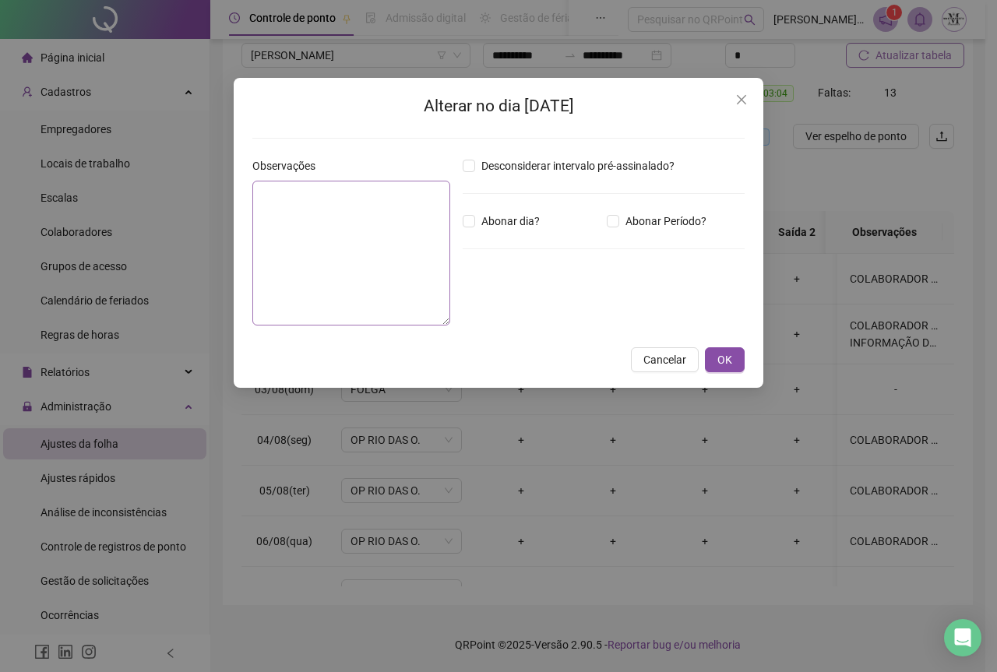
type textarea "**********"
click at [720, 363] on span "OK" at bounding box center [724, 359] width 15 height 17
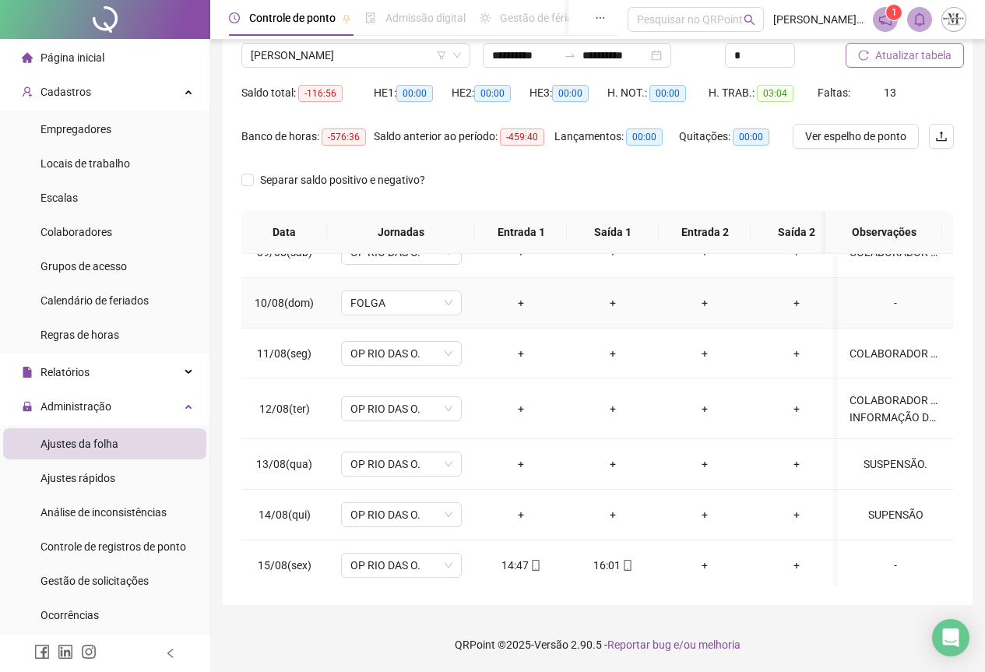
scroll to position [467, 0]
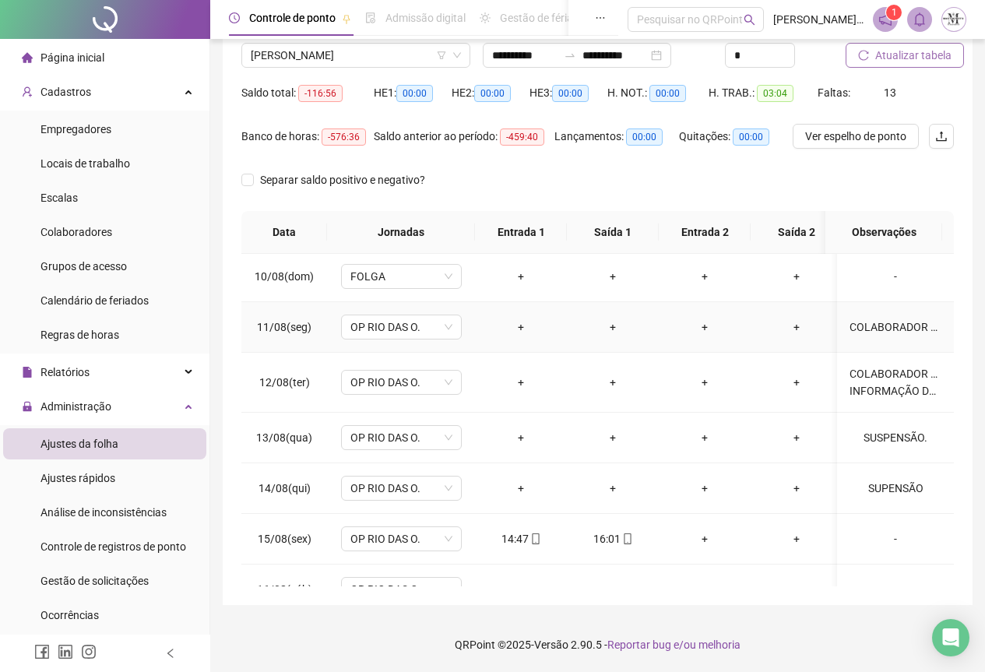
click at [858, 328] on div "COLABORADOR NÃO REGISTRA O PONTO E NÃO JUSTIFICA AS FALTAS. INFORMAÇÃO DO RESPO…" at bounding box center [896, 327] width 92 height 17
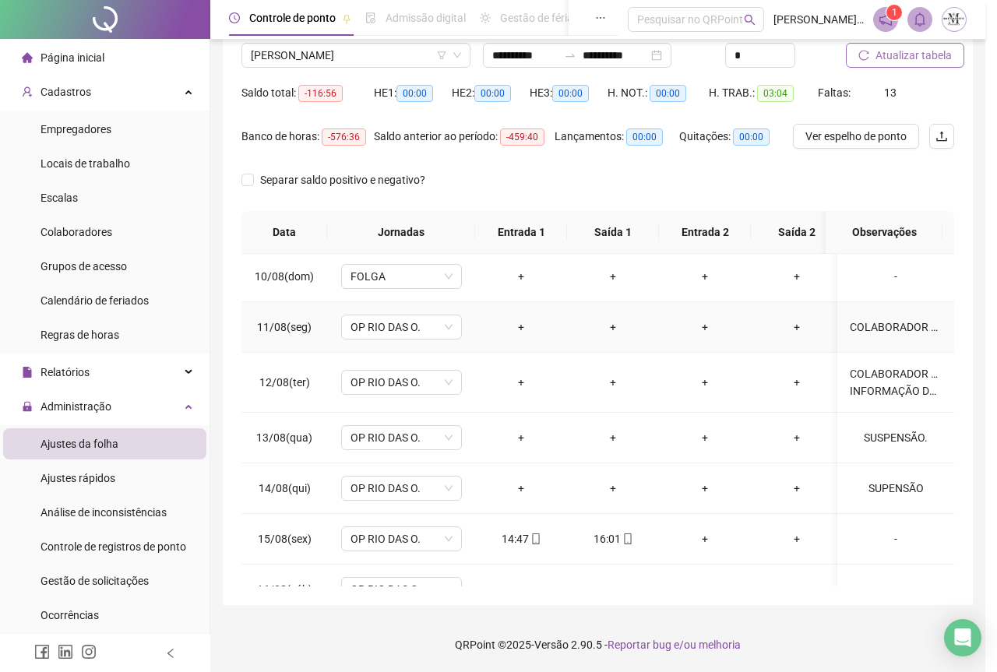
type textarea "**********"
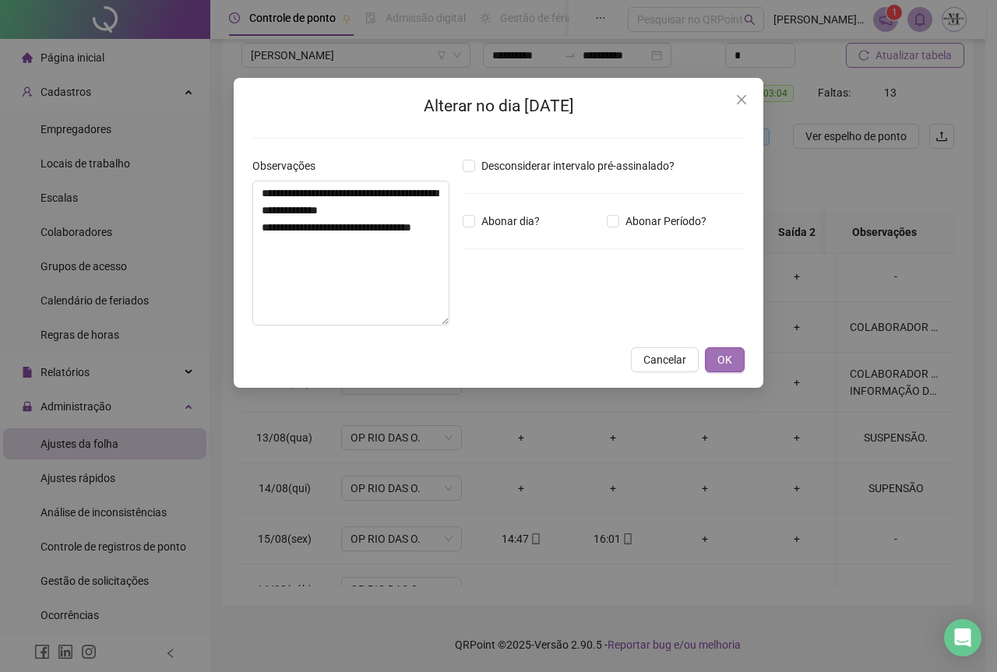
click at [731, 358] on span "OK" at bounding box center [724, 359] width 15 height 17
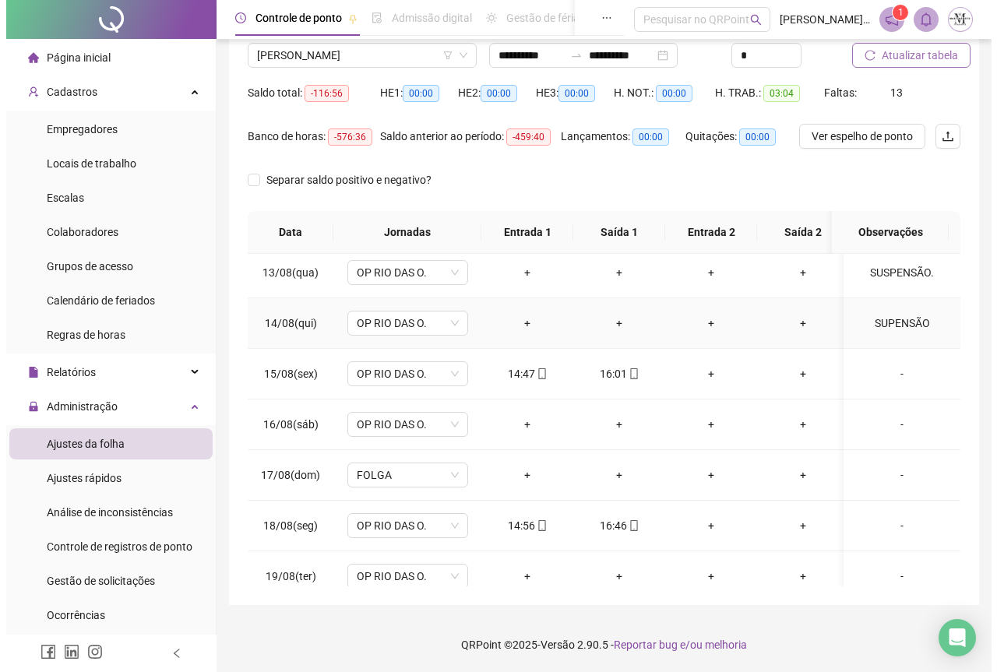
scroll to position [669, 0]
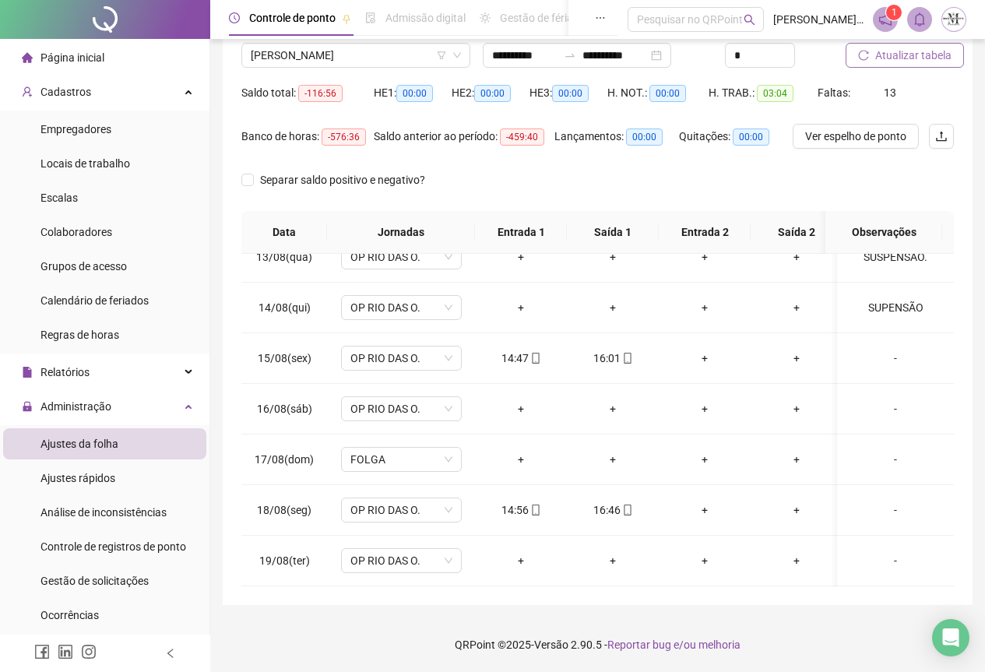
click at [897, 49] on span "Atualizar tabela" at bounding box center [914, 55] width 76 height 17
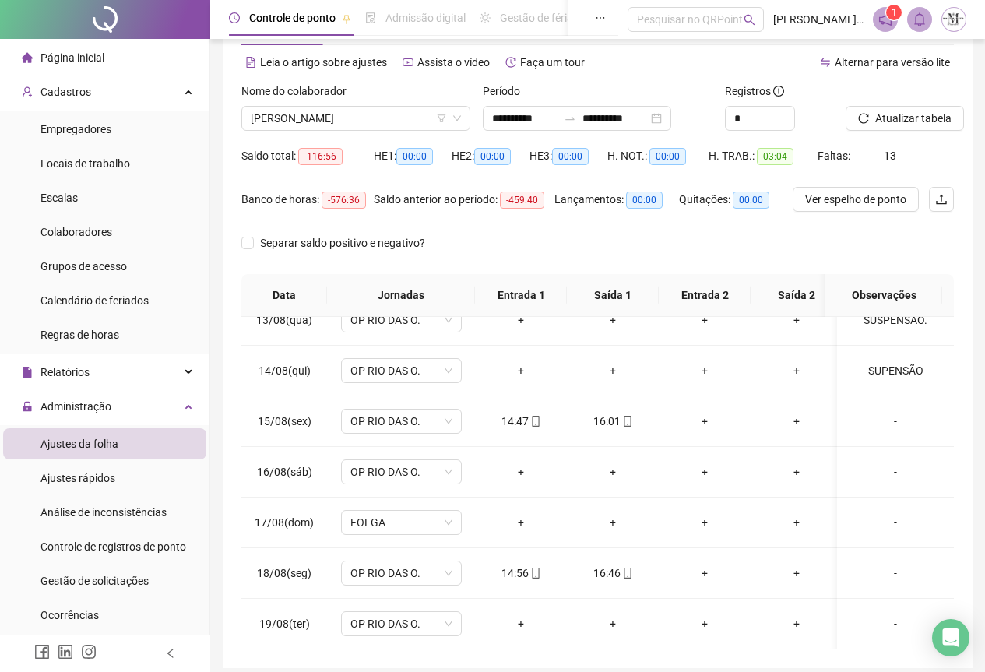
scroll to position [0, 0]
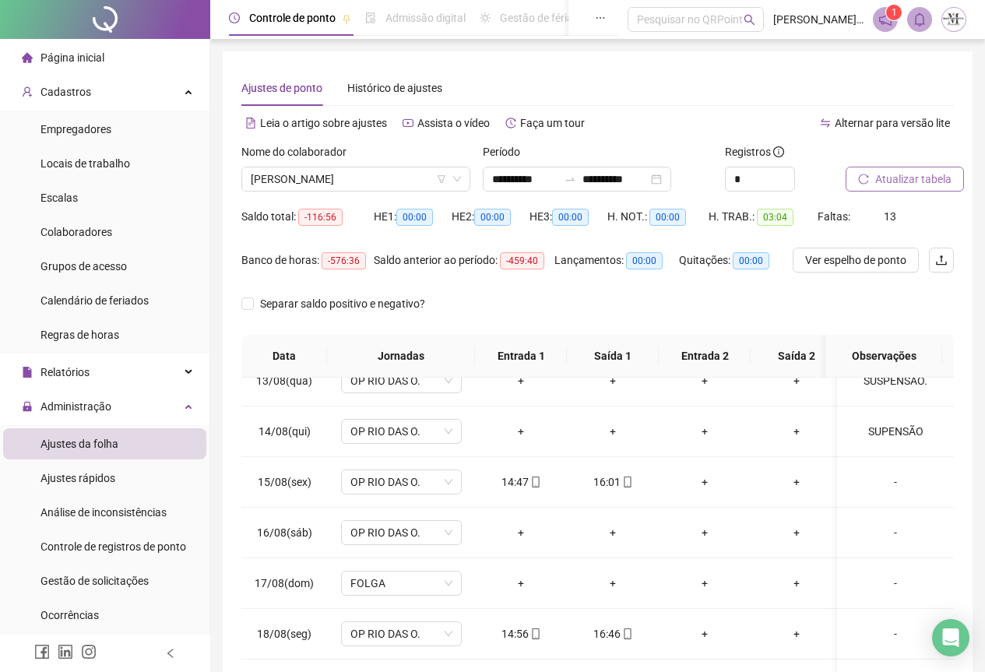
click at [903, 181] on span "Atualizar tabela" at bounding box center [914, 179] width 76 height 17
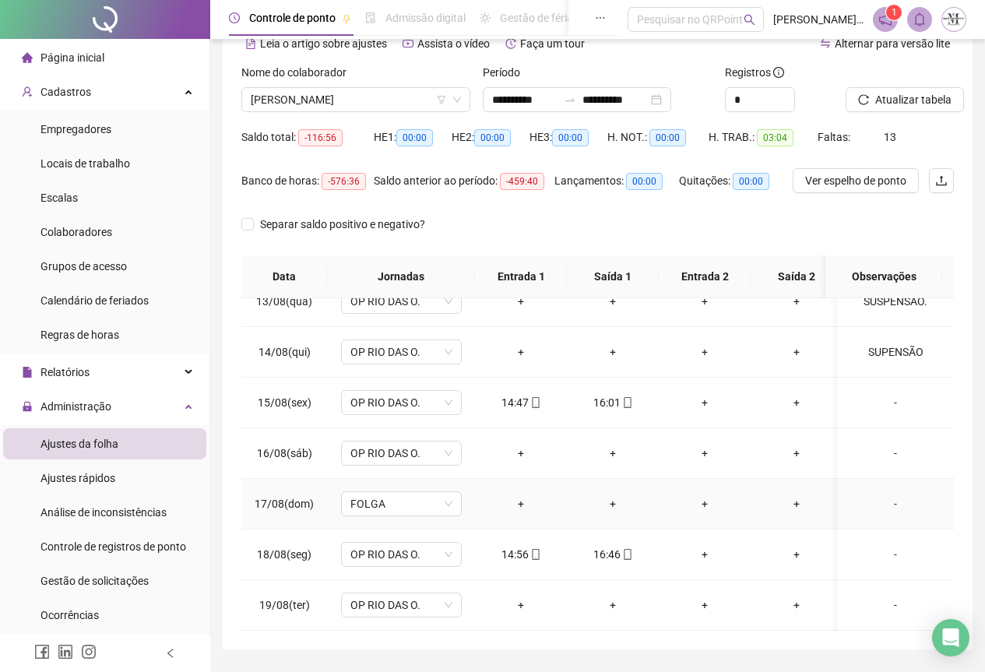
scroll to position [124, 0]
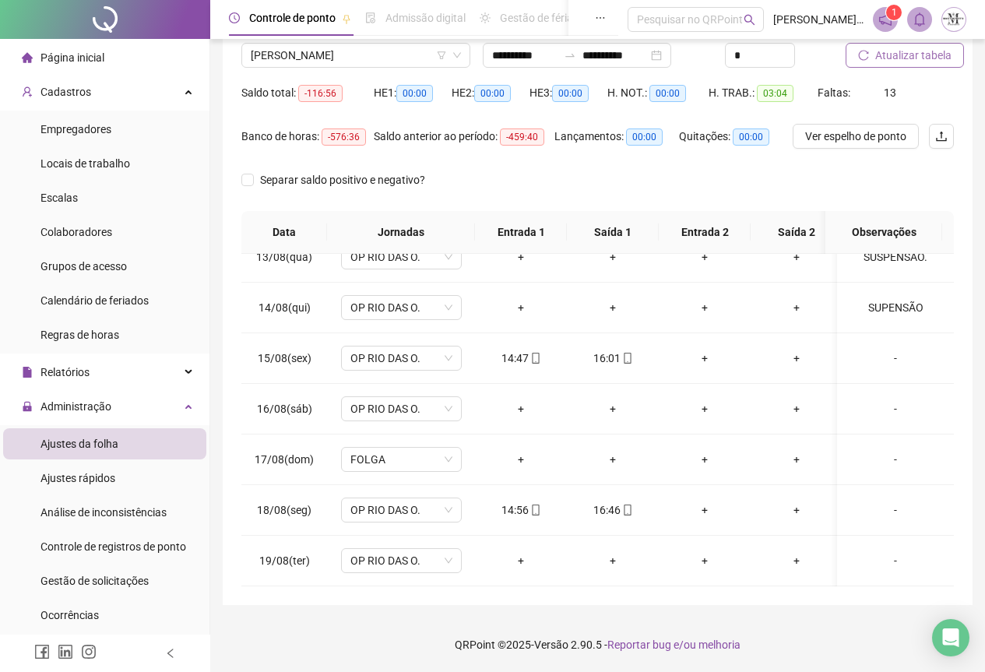
click at [894, 59] on span "Atualizar tabela" at bounding box center [914, 55] width 76 height 17
click at [898, 61] on span "Atualizar tabela" at bounding box center [914, 55] width 76 height 17
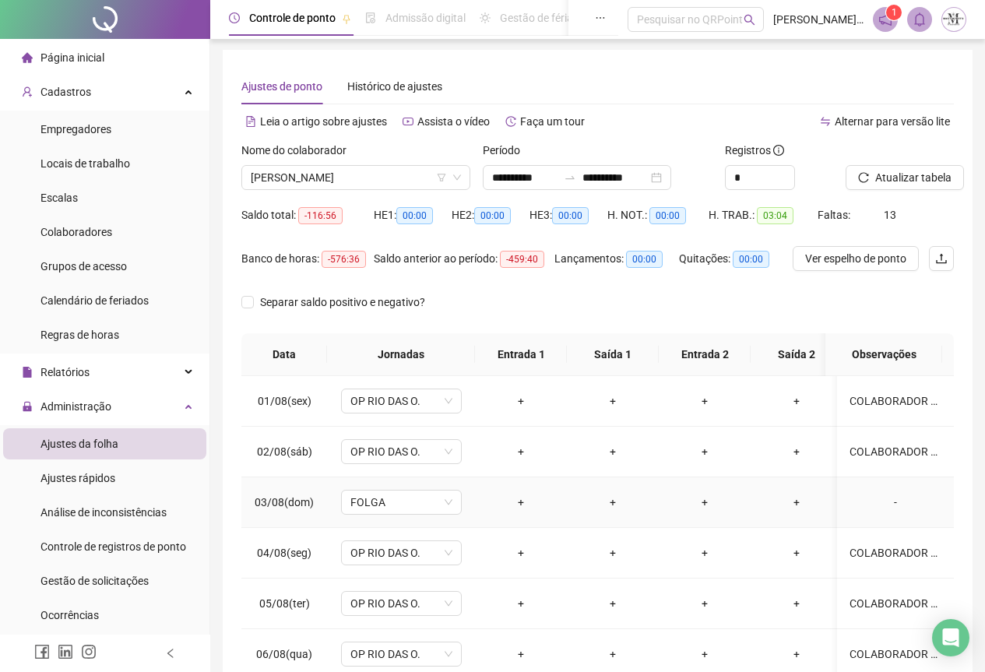
scroll to position [0, 0]
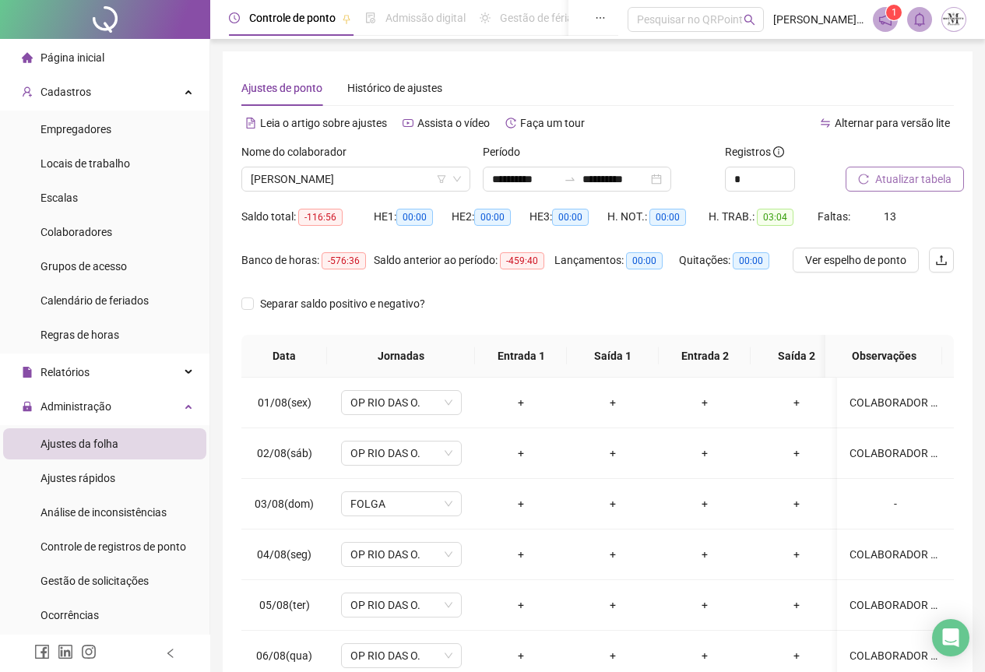
click at [907, 177] on span "Atualizar tabela" at bounding box center [914, 179] width 76 height 17
click at [889, 405] on div "COLABORADOR NÃO REGISTRA O PONTO E NÃO JUSTIFICA AS FALTAS. INFORMAÇÃO DO RESPO…" at bounding box center [896, 402] width 92 height 17
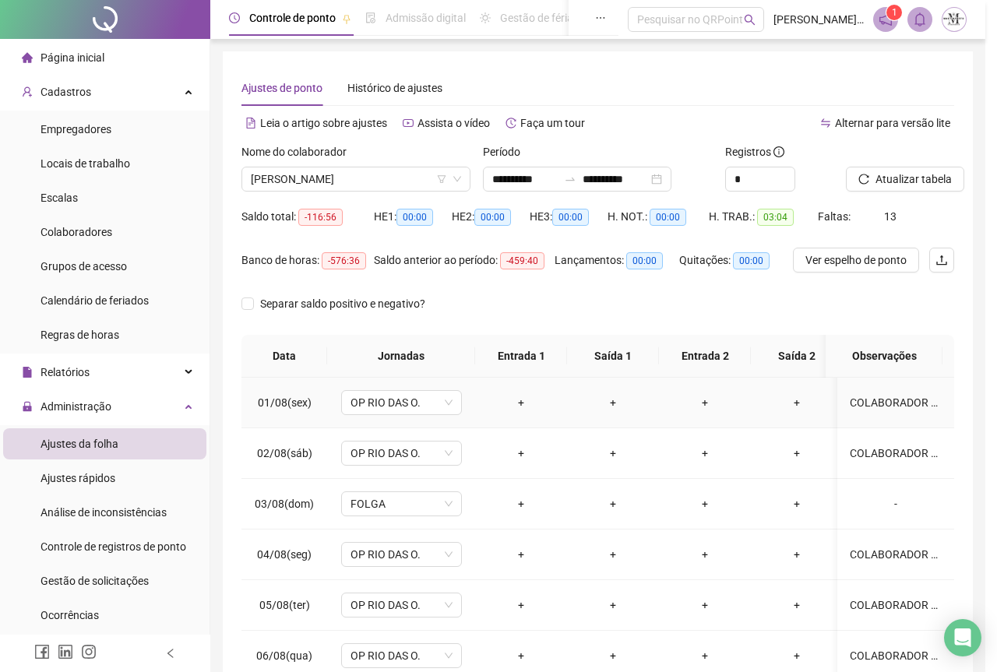
type textarea "**********"
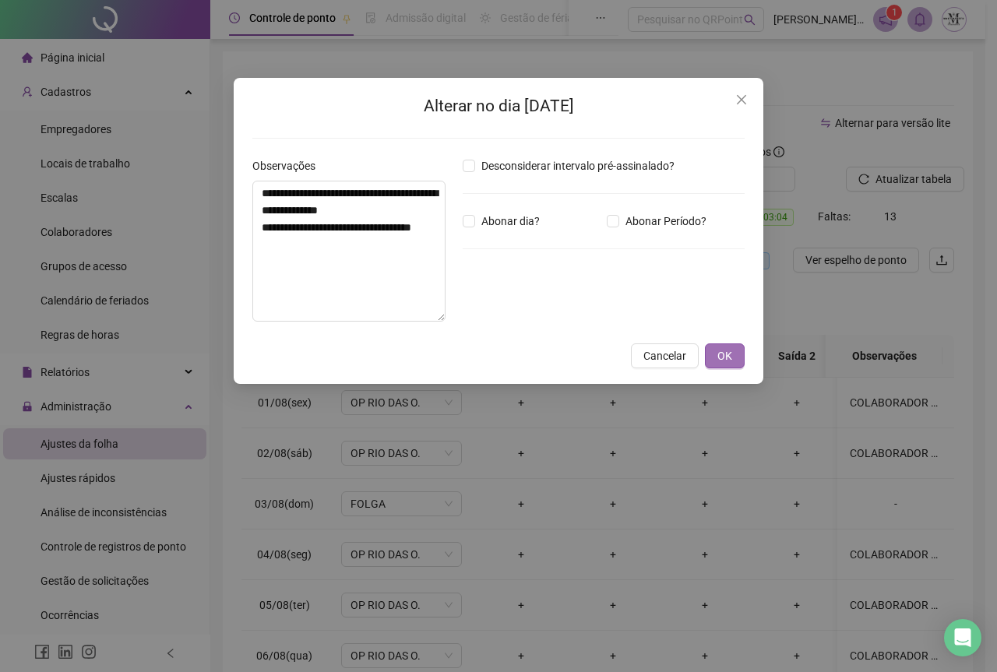
click at [724, 362] on span "OK" at bounding box center [724, 355] width 15 height 17
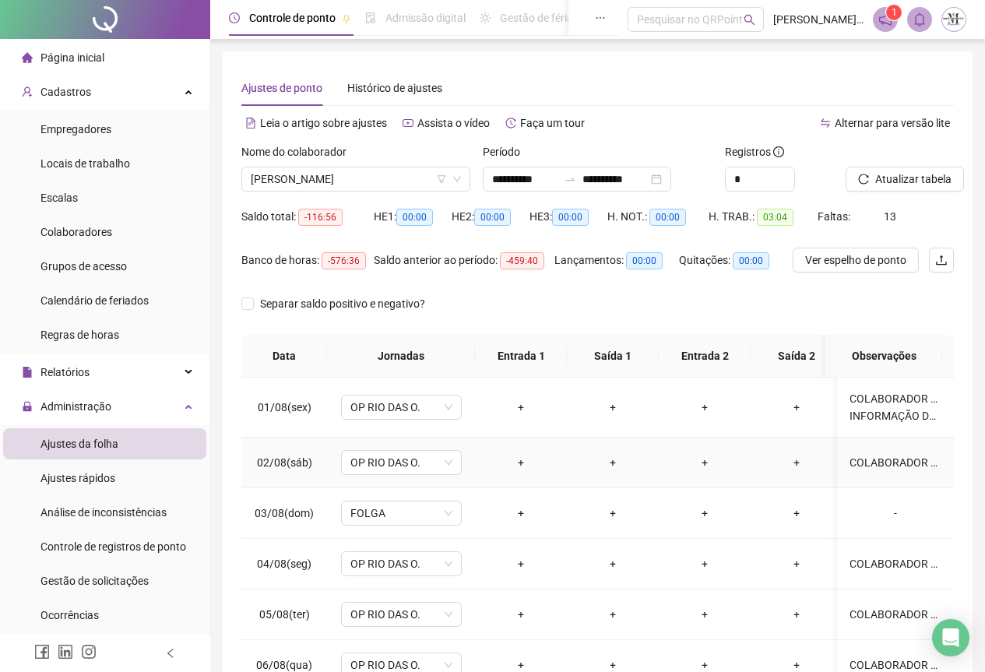
scroll to position [78, 0]
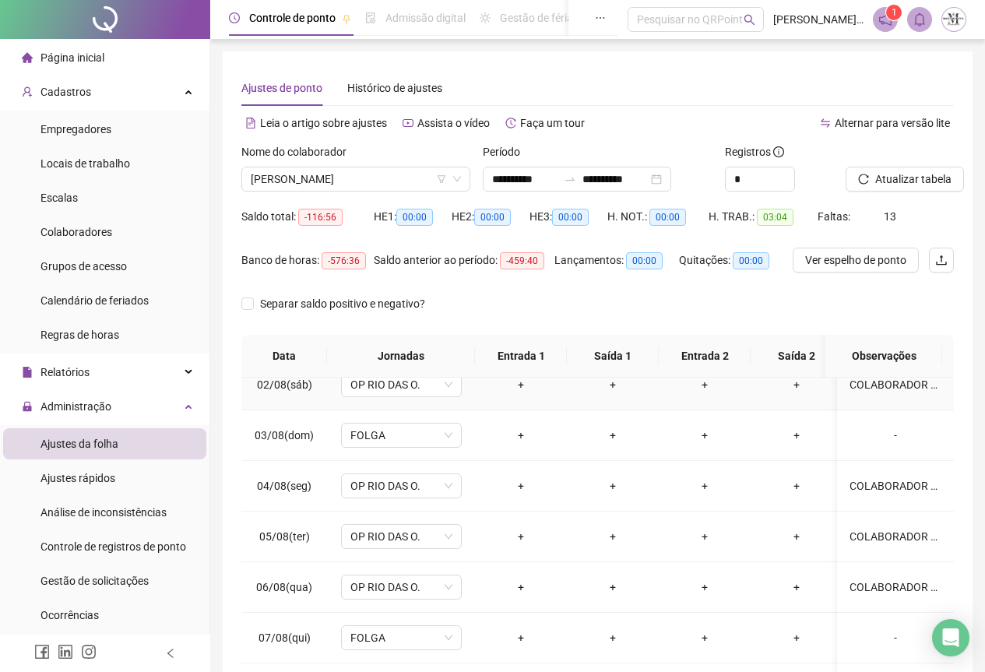
click at [874, 384] on div "COLABORADOR NÃO REGISTRA O PONTO E NÃO JUSTIFICA AS FALTAS. INFORMAÇÃO DO RESPO…" at bounding box center [896, 384] width 92 height 17
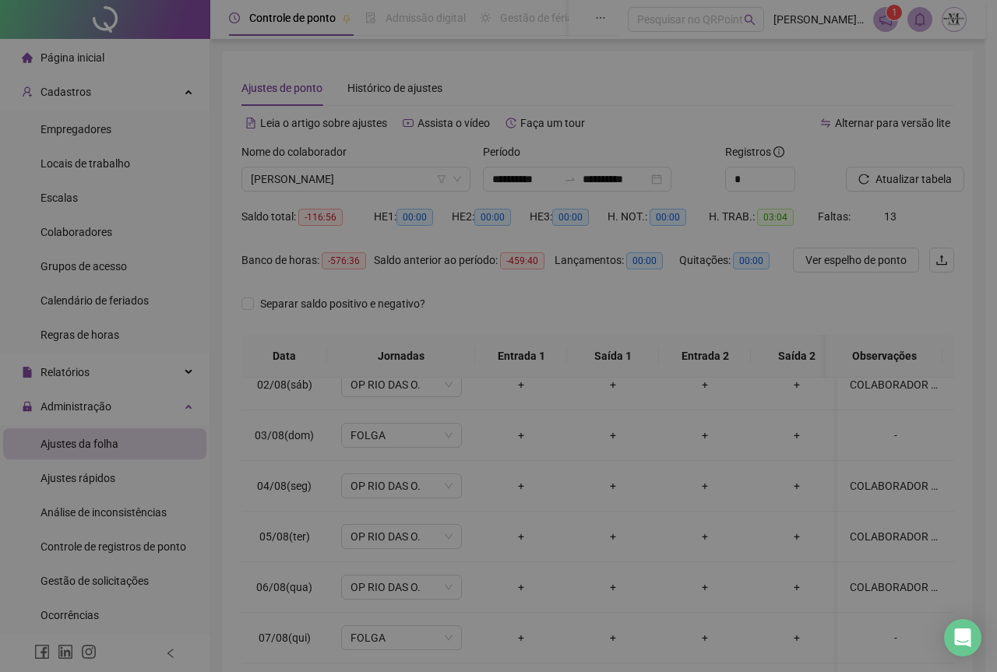
type textarea "**********"
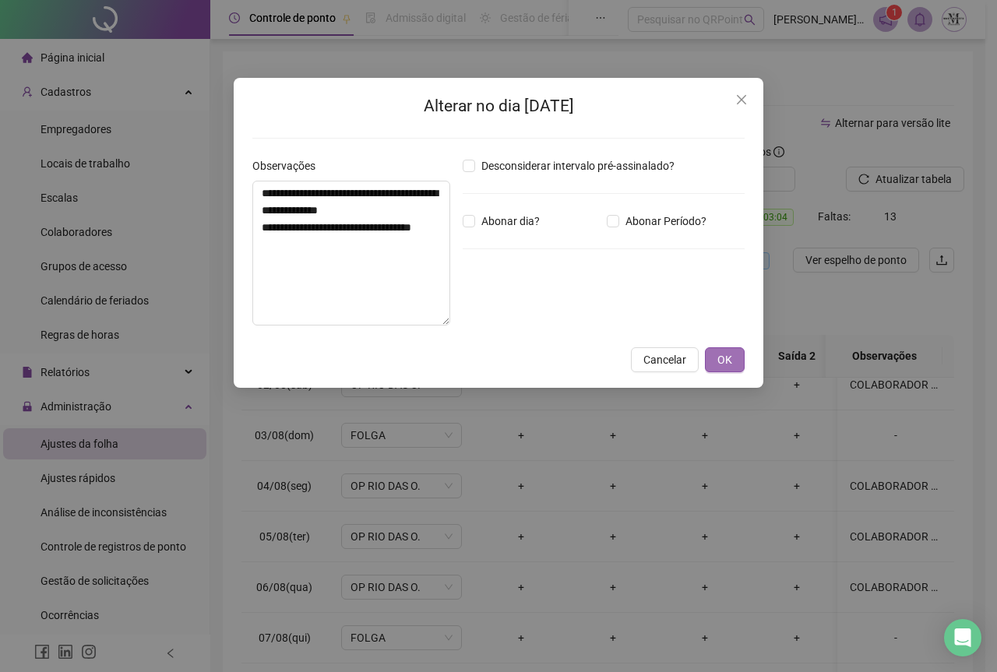
click at [728, 361] on span "OK" at bounding box center [724, 359] width 15 height 17
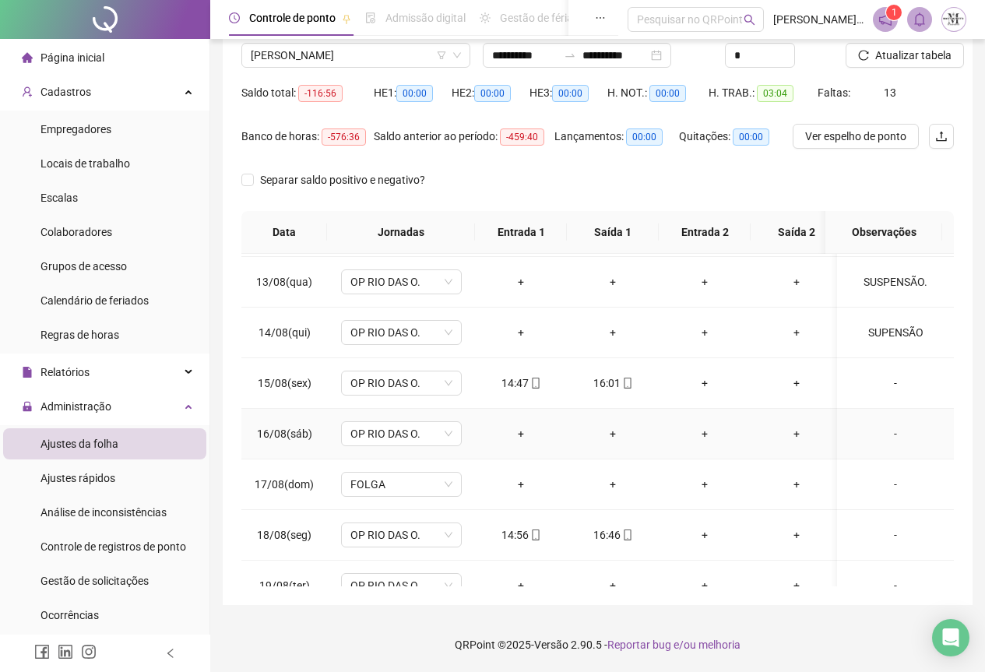
scroll to position [660, 0]
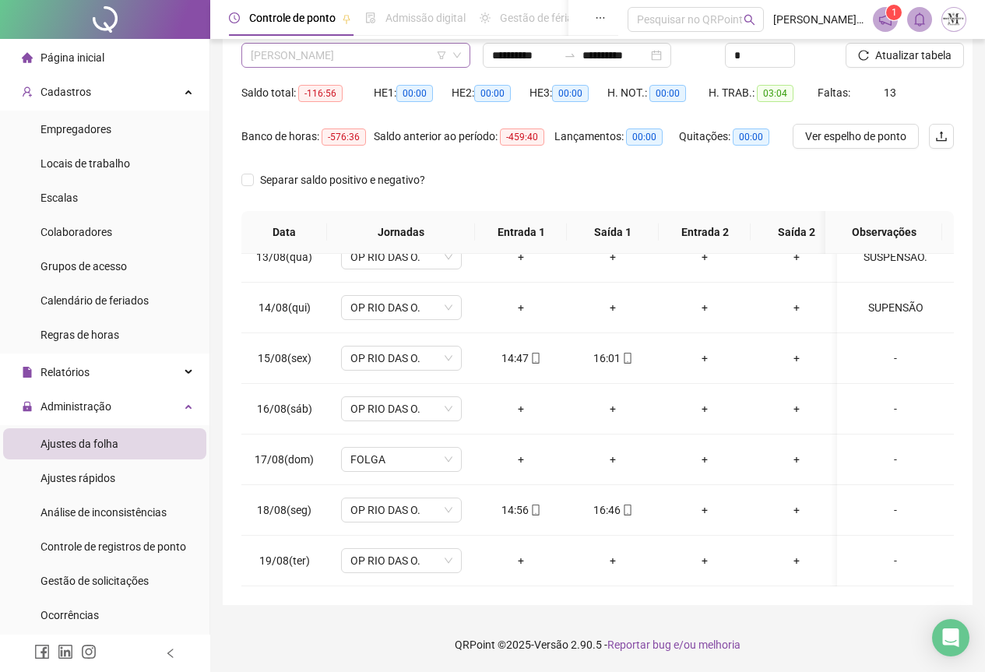
click at [403, 59] on span "[PERSON_NAME]" at bounding box center [356, 55] width 210 height 23
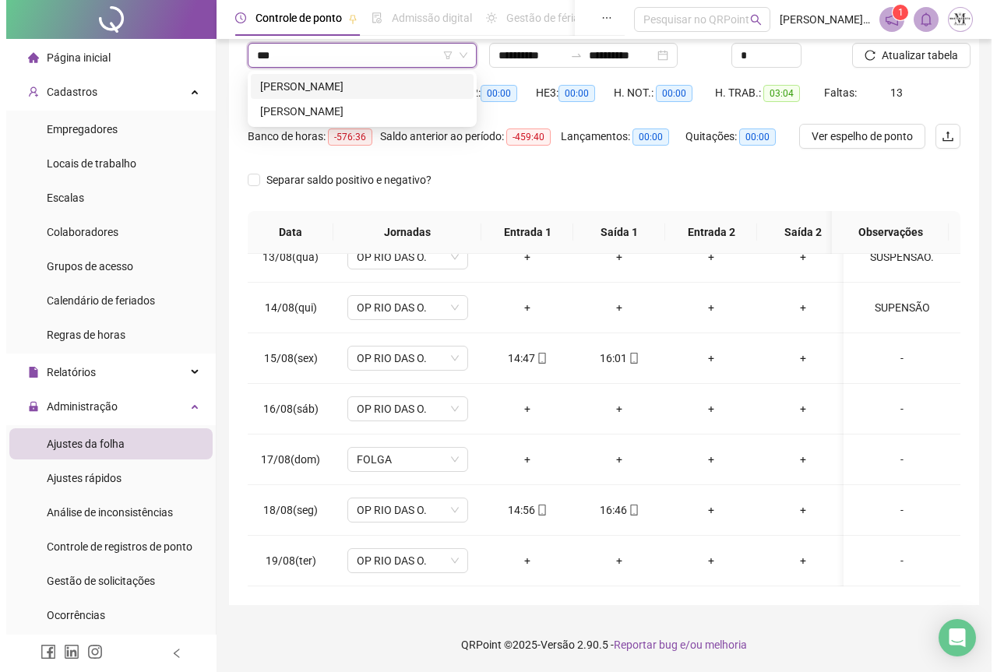
scroll to position [0, 0]
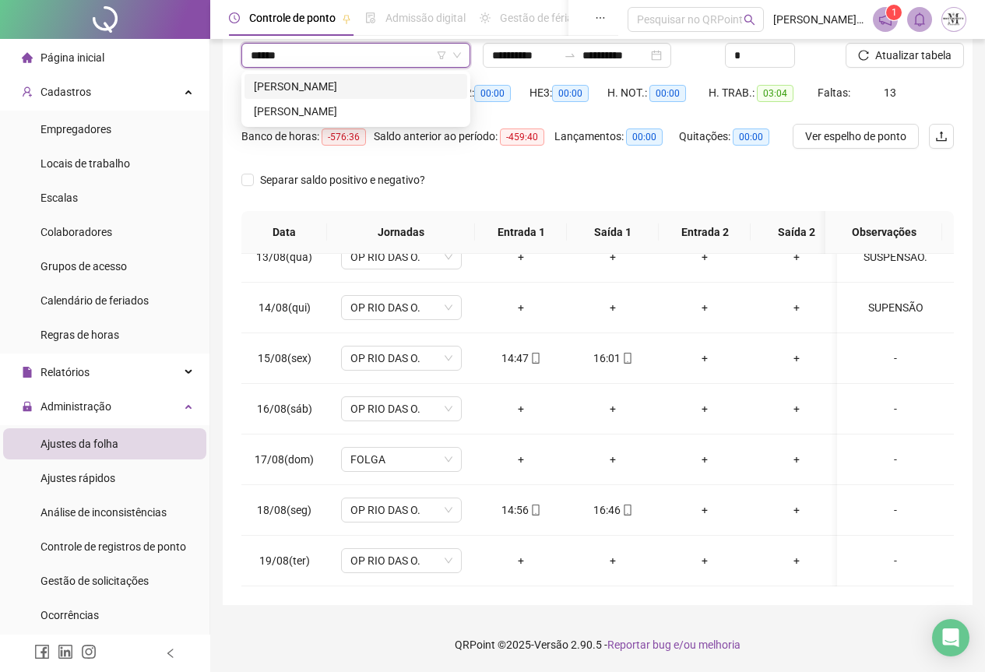
type input "*******"
click at [380, 103] on div "[PERSON_NAME]" at bounding box center [356, 111] width 204 height 17
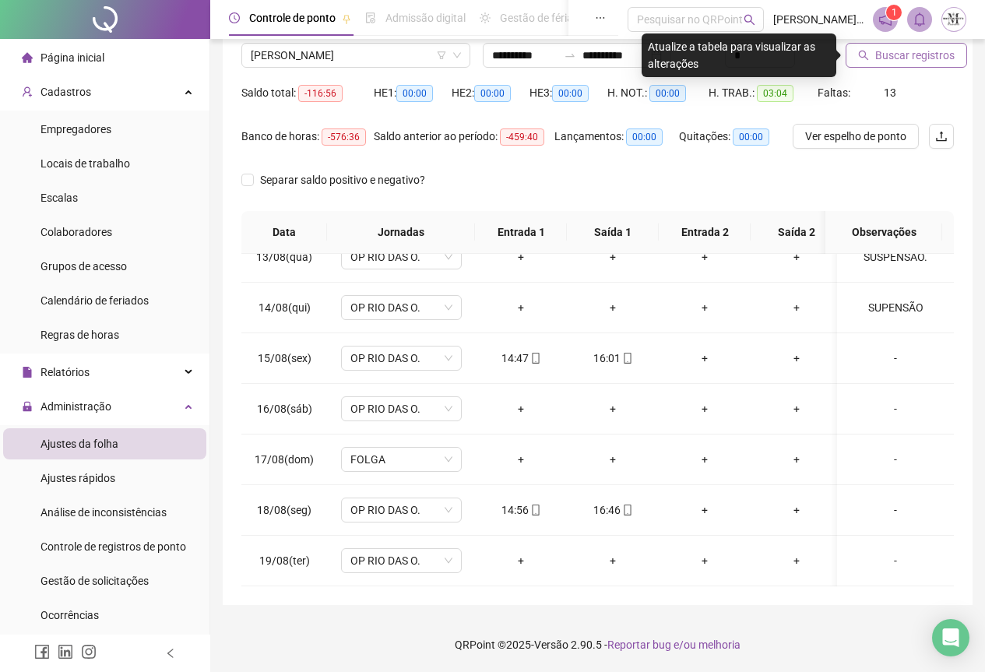
click at [887, 49] on span "Buscar registros" at bounding box center [915, 55] width 79 height 17
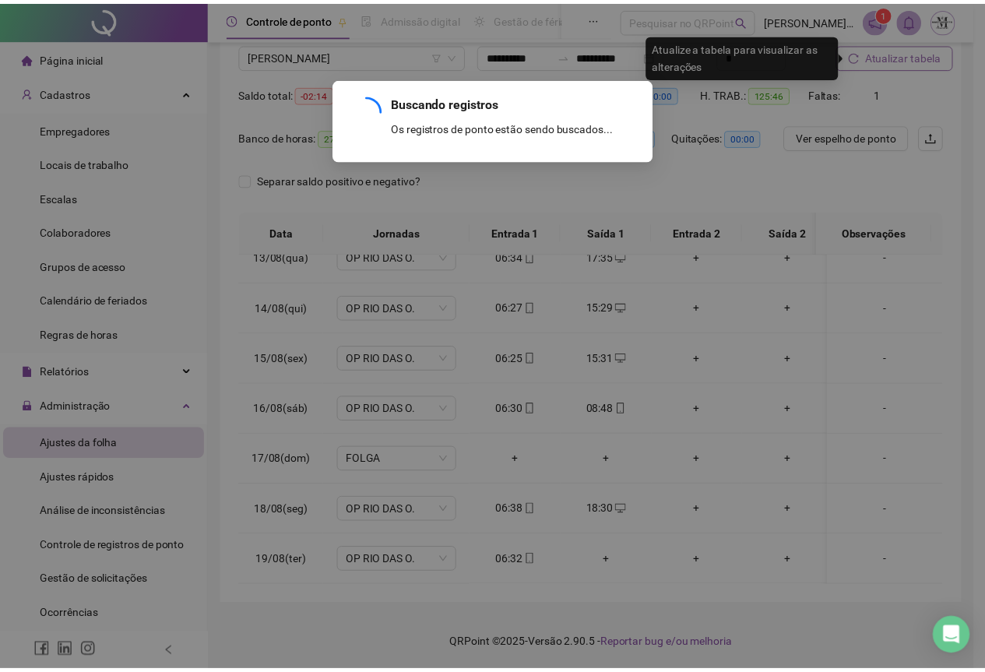
scroll to position [641, 0]
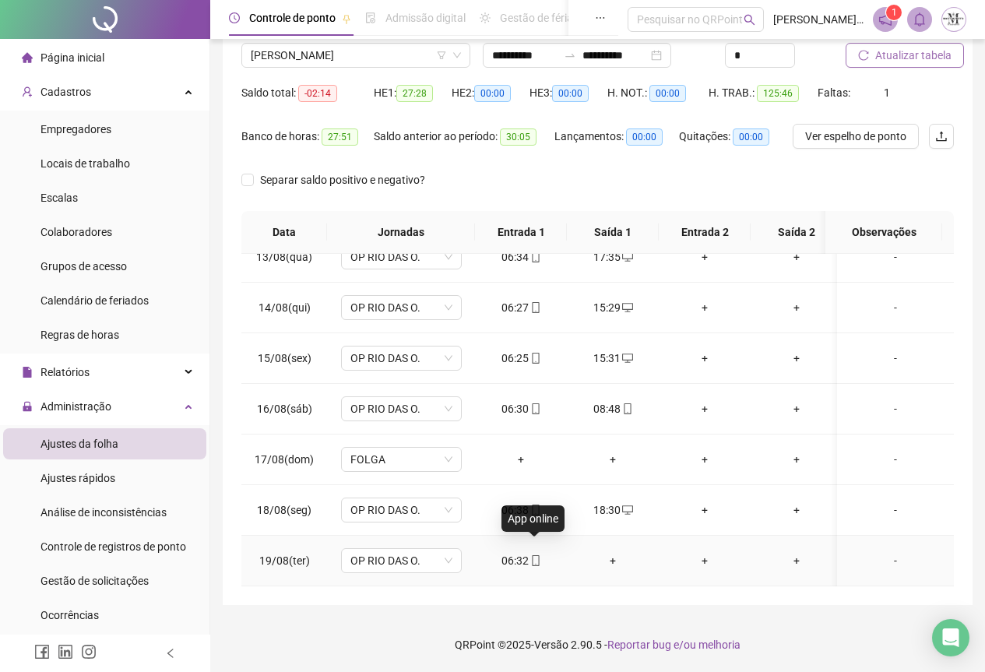
click at [534, 555] on icon "mobile" at bounding box center [535, 560] width 11 height 11
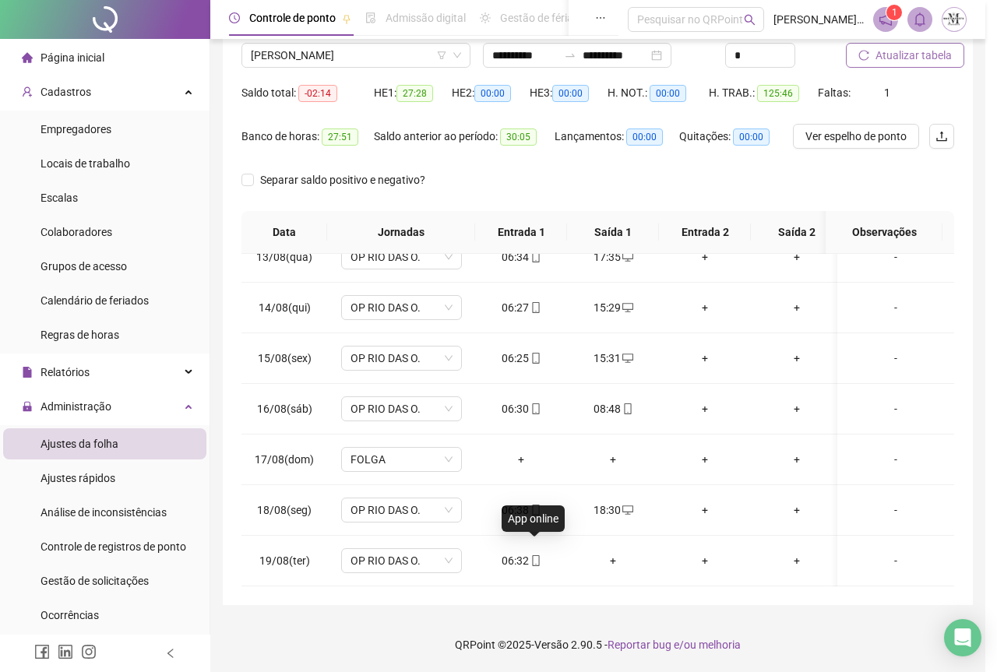
type input "**********"
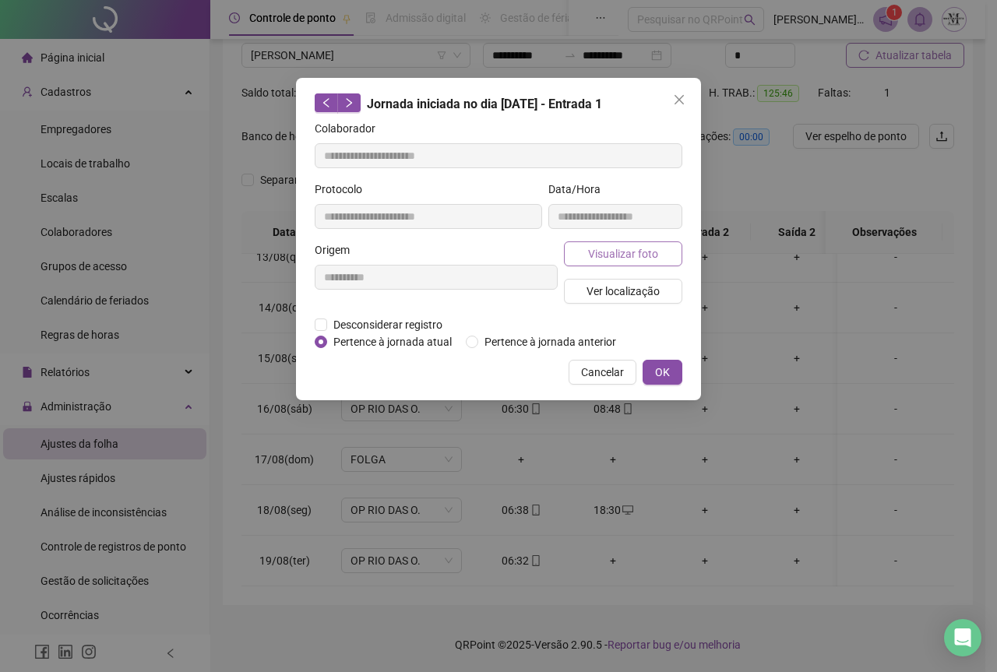
click at [611, 253] on span "Visualizar foto" at bounding box center [623, 253] width 70 height 17
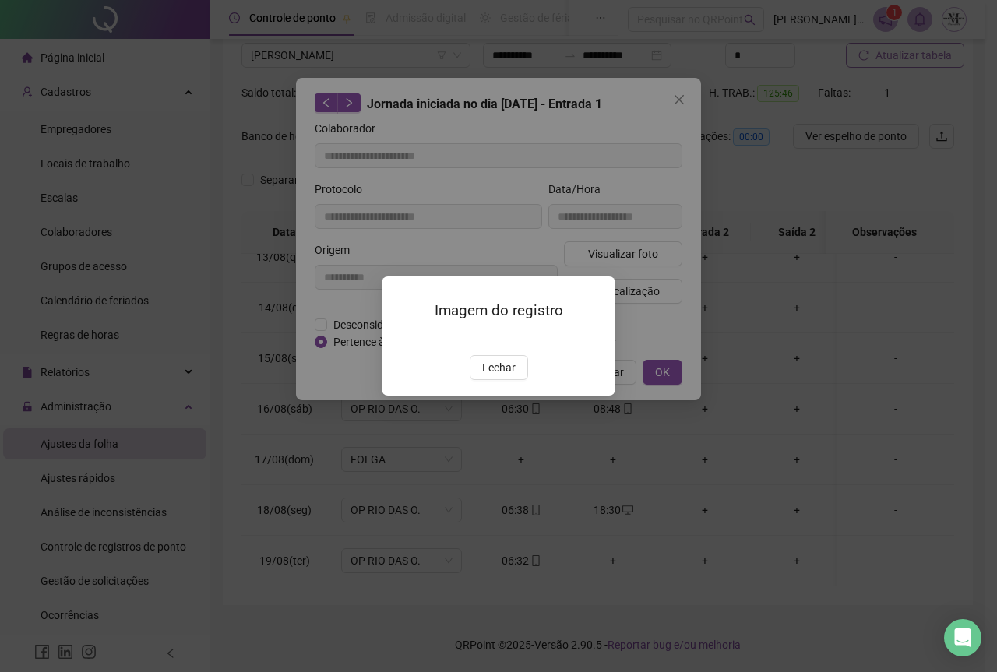
click at [400, 339] on img at bounding box center [400, 339] width 0 height 0
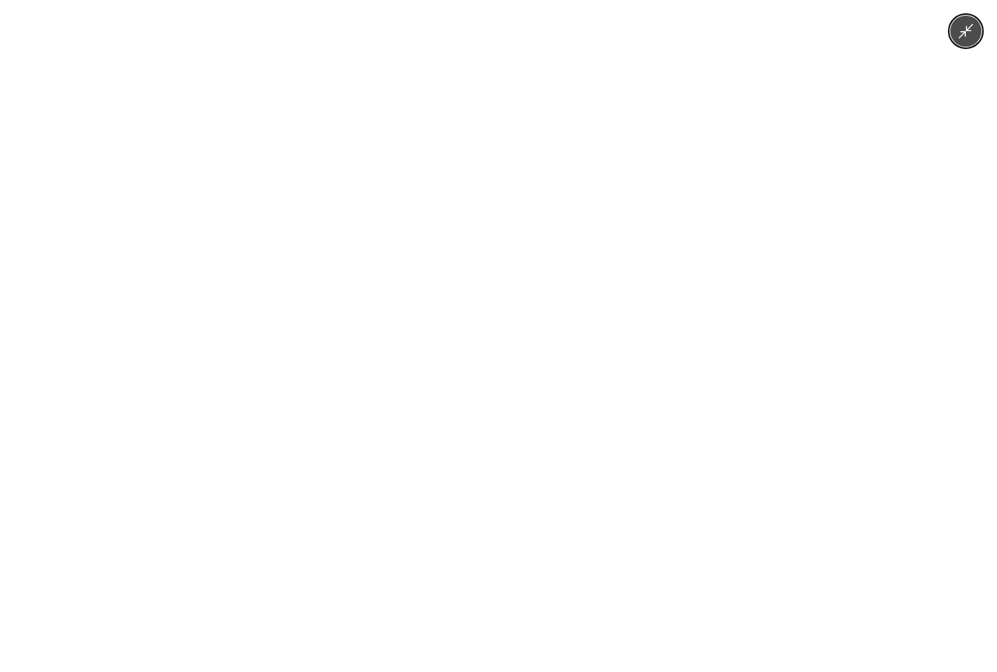
click at [597, 346] on img at bounding box center [498, 336] width 504 height 672
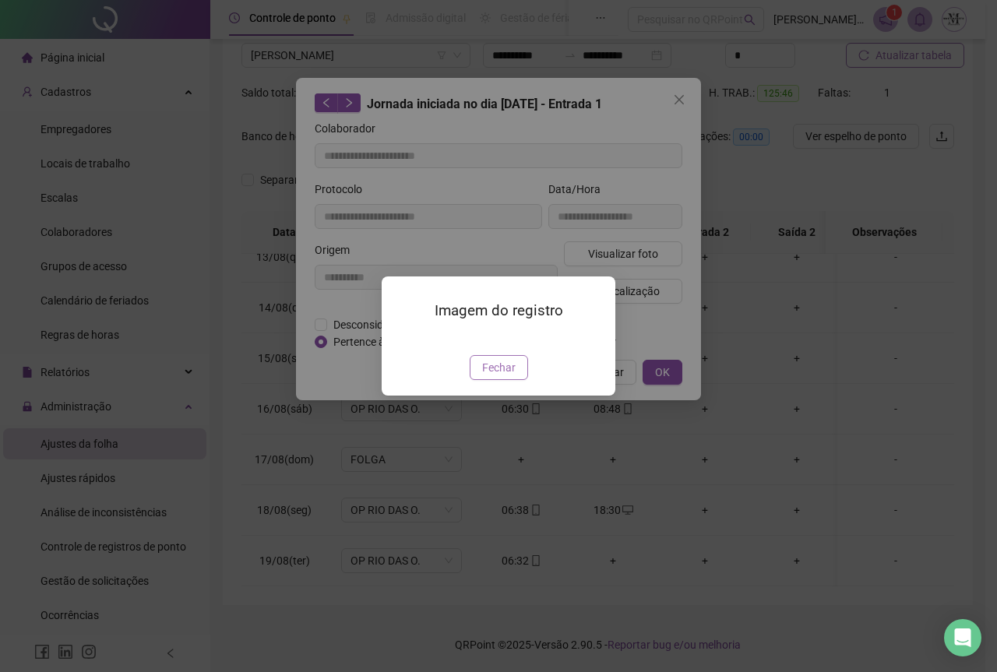
click at [519, 380] on button "Fechar" at bounding box center [499, 367] width 58 height 25
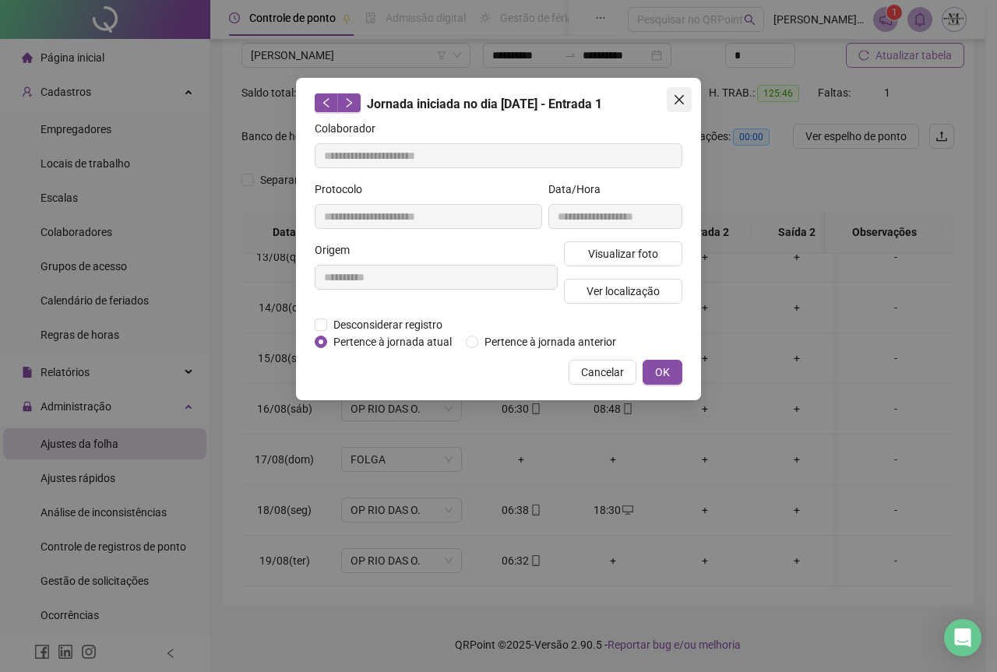
click at [674, 101] on icon "close" at bounding box center [679, 99] width 12 height 12
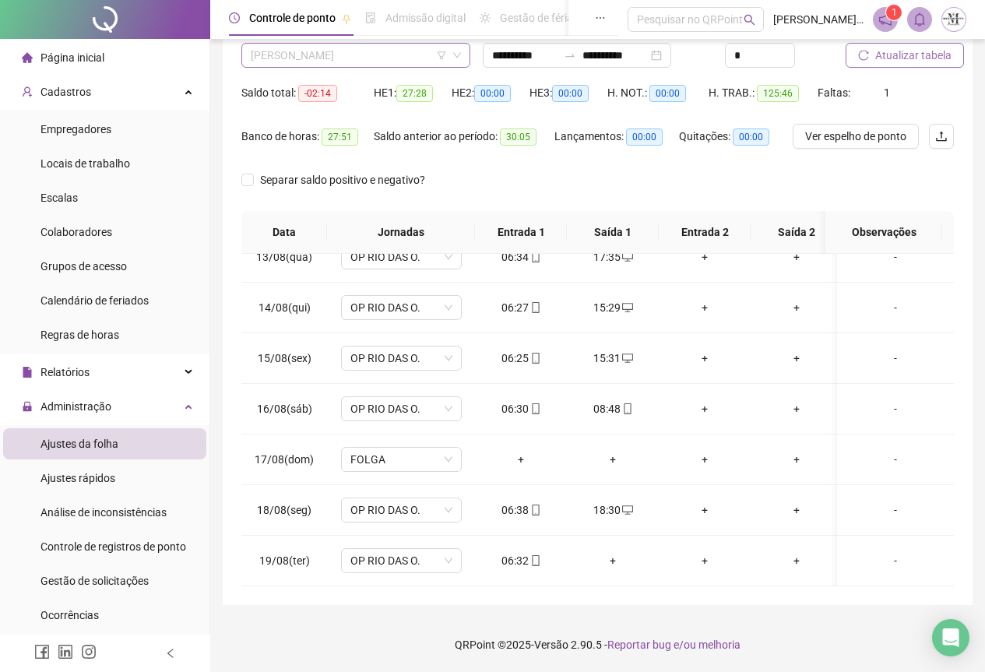
click at [390, 60] on span "[PERSON_NAME]" at bounding box center [356, 55] width 210 height 23
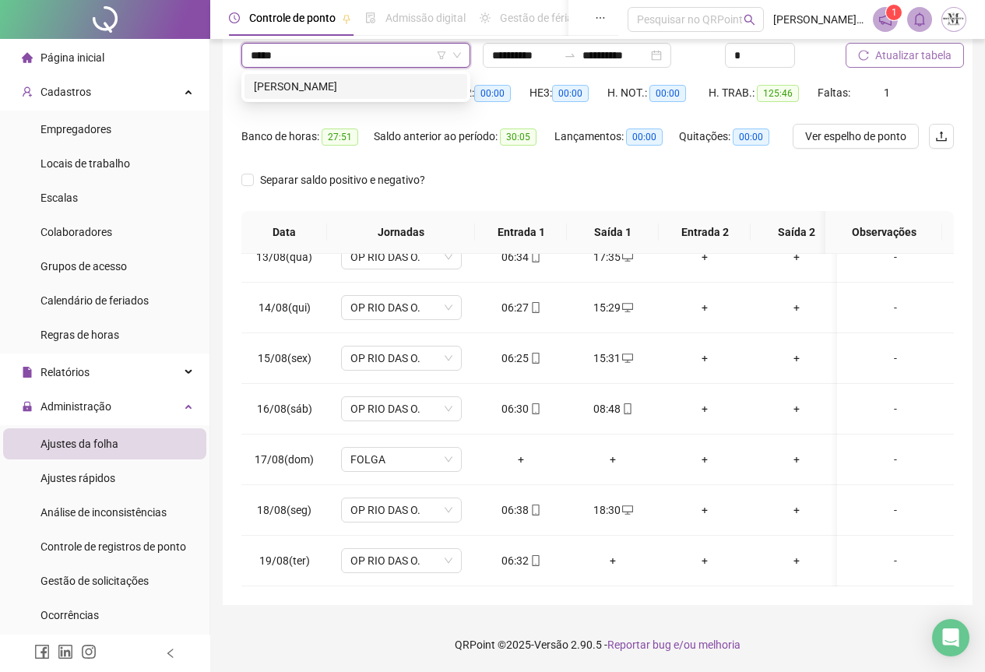
type input "******"
click at [355, 81] on div "[PERSON_NAME]" at bounding box center [356, 86] width 204 height 17
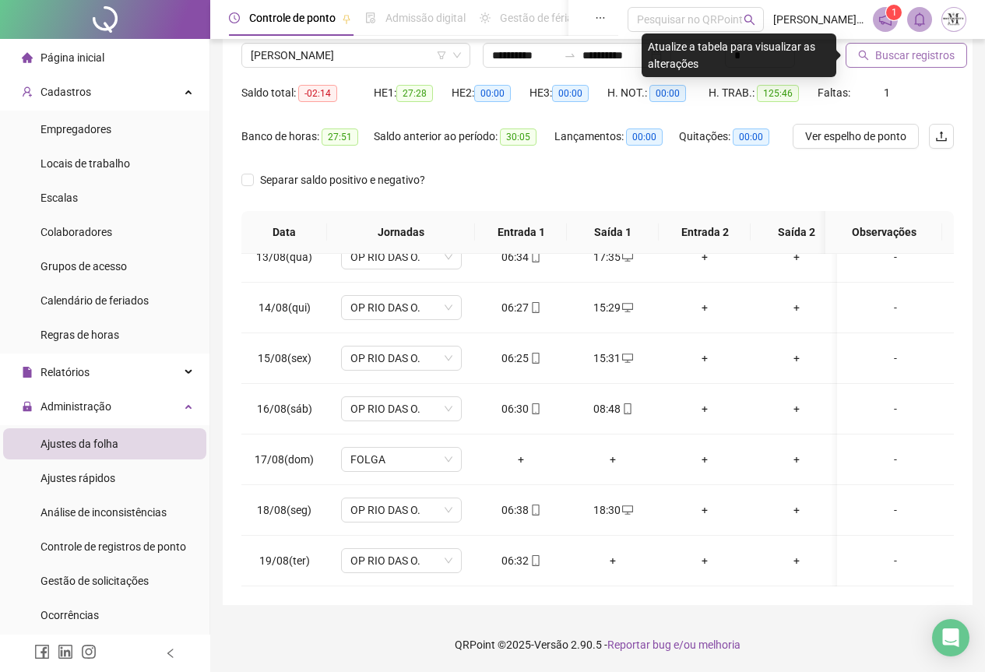
click at [897, 56] on span "Buscar registros" at bounding box center [915, 55] width 79 height 17
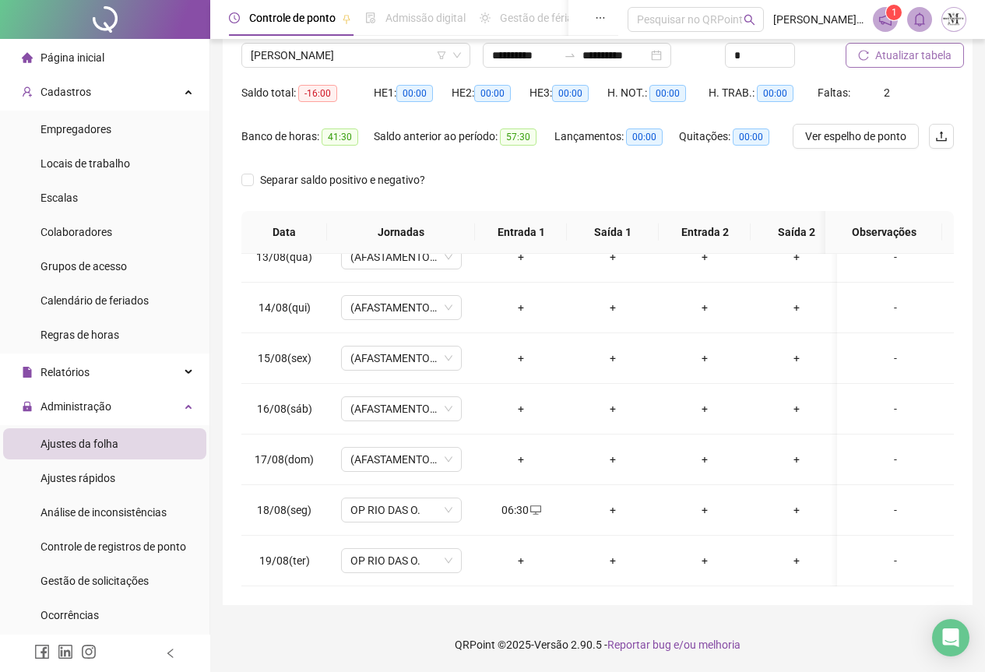
click at [926, 53] on span "Atualizar tabela" at bounding box center [914, 55] width 76 height 17
click at [322, 57] on span "[PERSON_NAME]" at bounding box center [356, 55] width 210 height 23
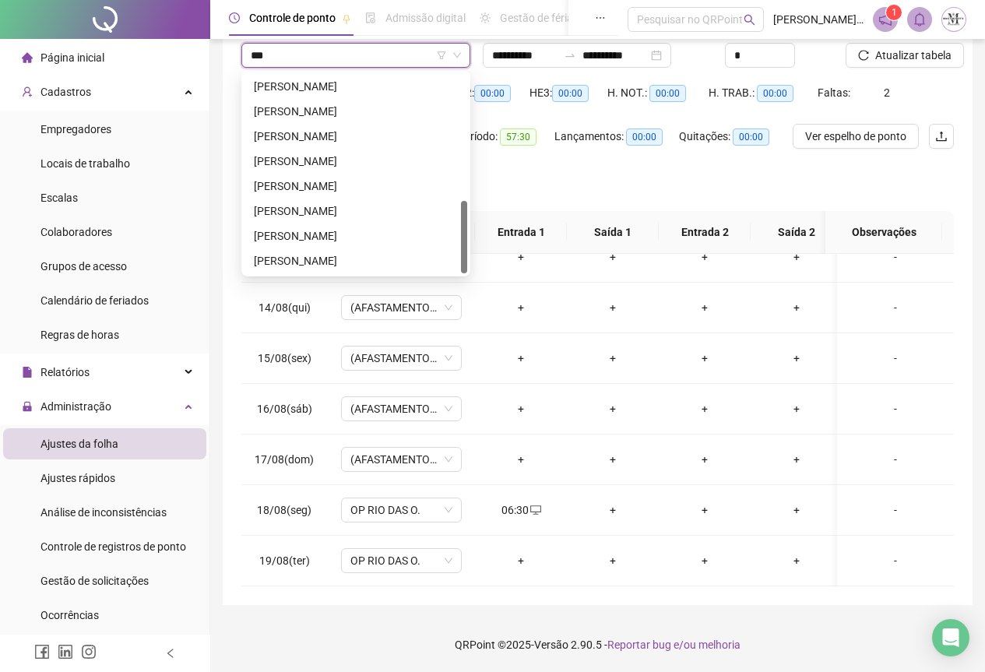
scroll to position [0, 0]
type input "****"
click at [340, 183] on div "[PERSON_NAME]" at bounding box center [356, 186] width 204 height 17
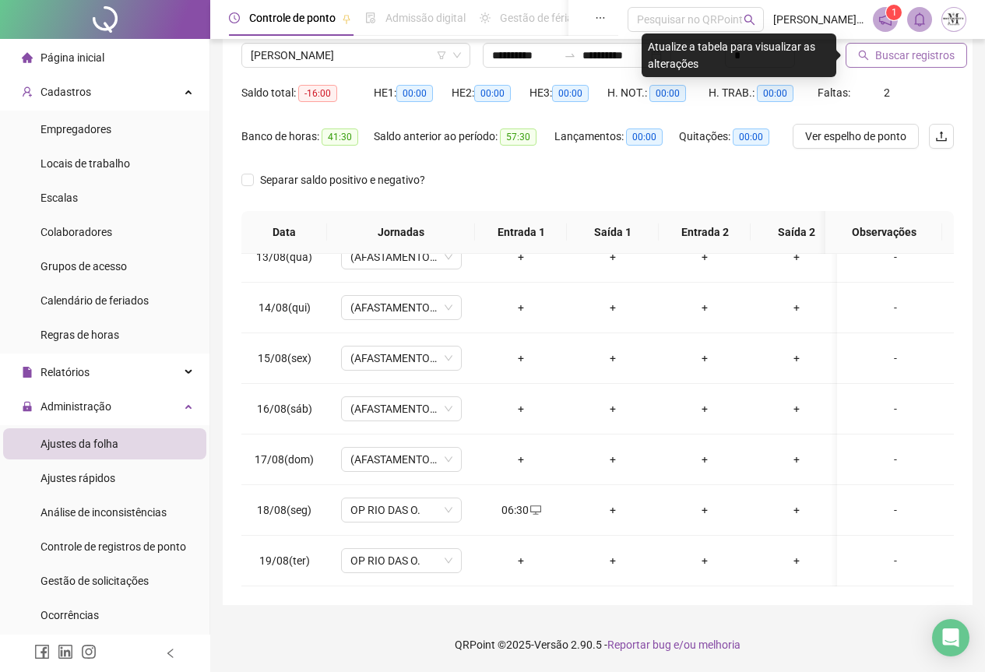
click at [915, 50] on span "Buscar registros" at bounding box center [915, 55] width 79 height 17
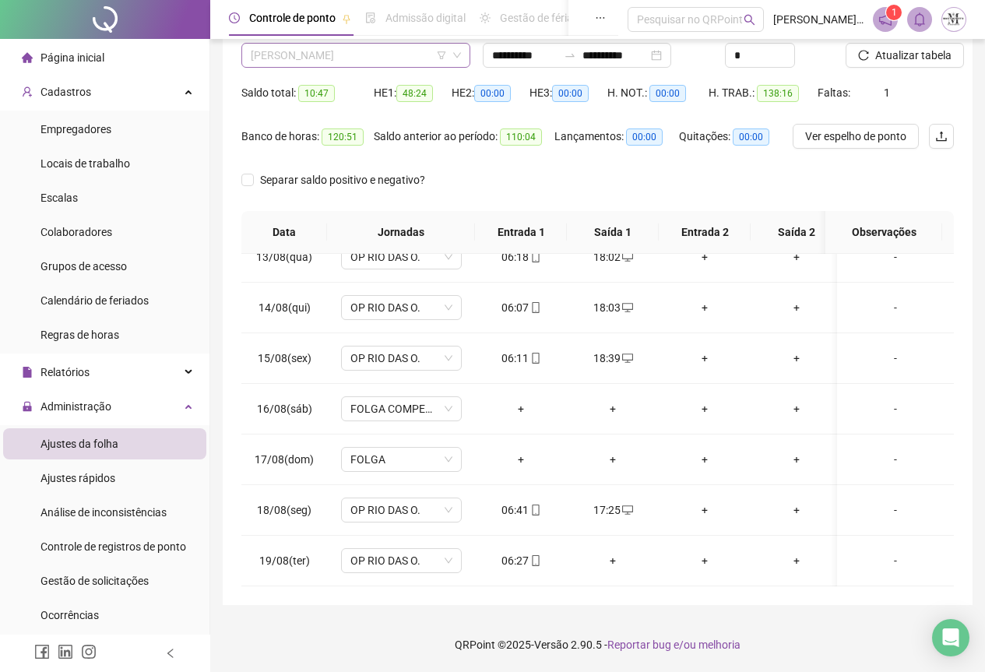
click at [348, 55] on span "[PERSON_NAME]" at bounding box center [356, 55] width 210 height 23
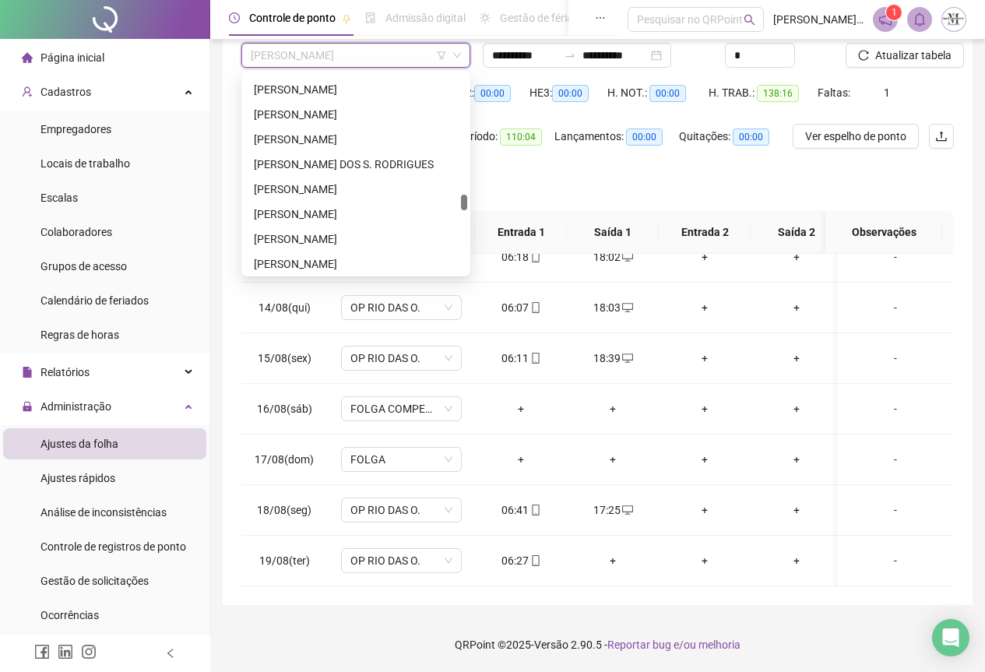
scroll to position [3596, 0]
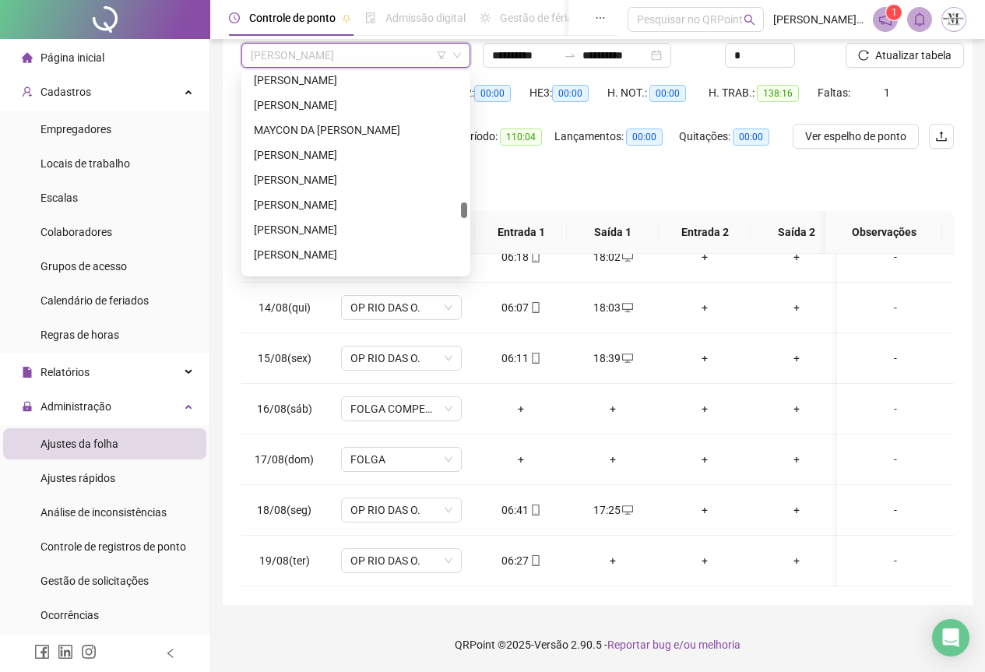
click at [341, 206] on div "[PERSON_NAME]" at bounding box center [356, 204] width 204 height 17
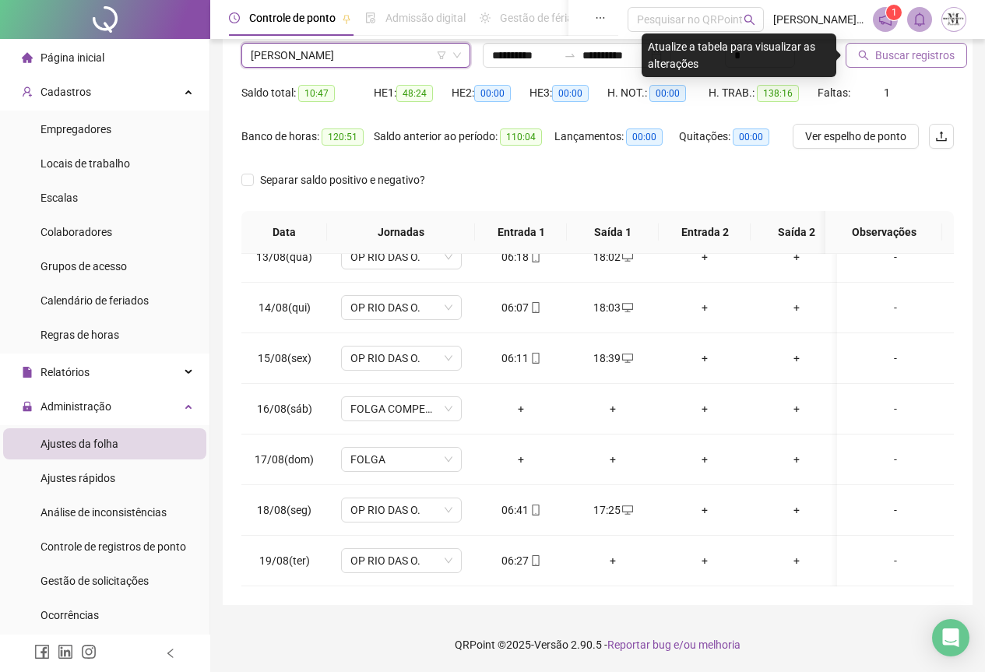
click at [885, 60] on span "Buscar registros" at bounding box center [915, 55] width 79 height 17
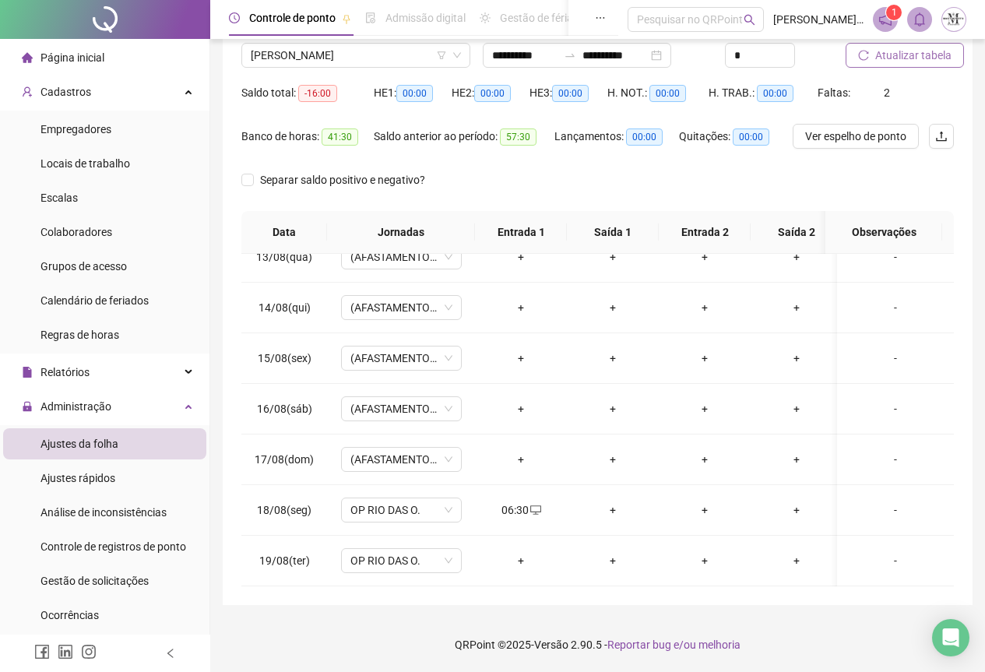
click at [898, 60] on span "Atualizar tabela" at bounding box center [914, 55] width 76 height 17
click at [925, 58] on span "Atualizar tabela" at bounding box center [914, 55] width 76 height 17
click at [289, 56] on span "[PERSON_NAME]" at bounding box center [356, 55] width 210 height 23
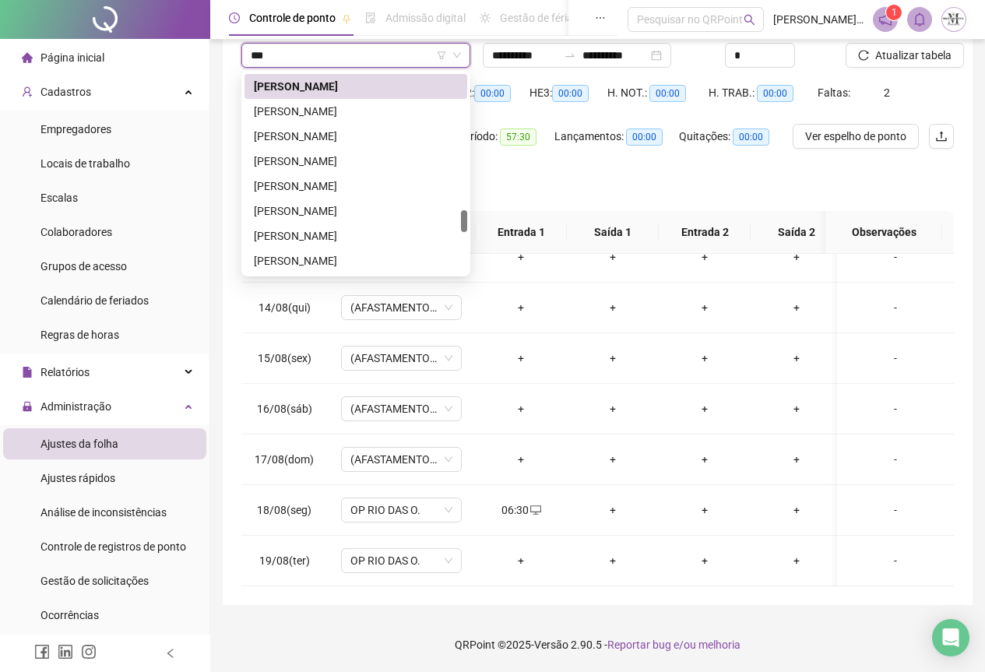
scroll to position [0, 0]
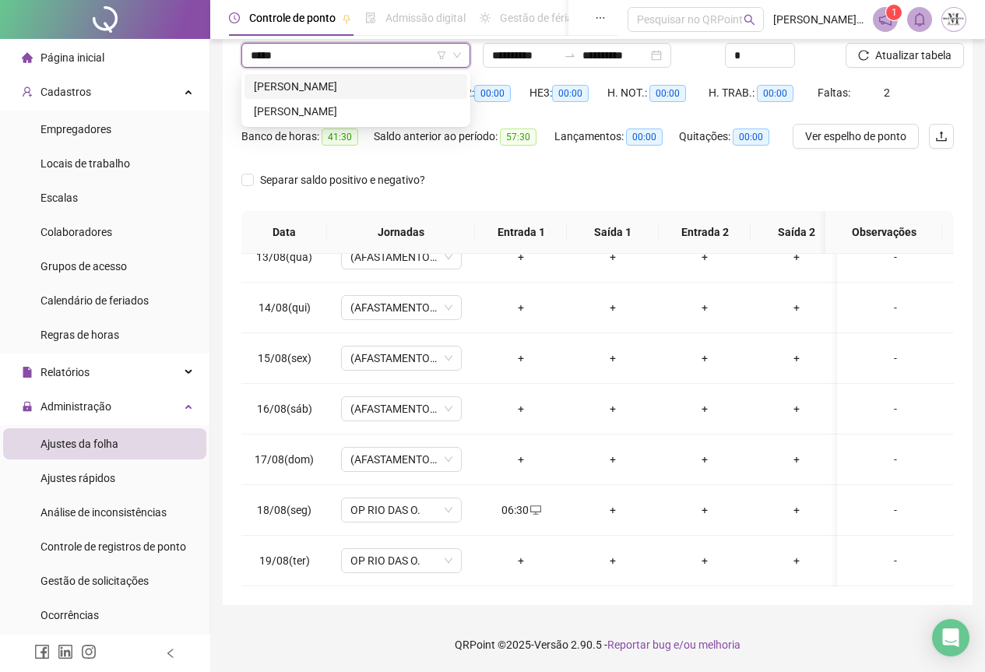
type input "******"
click at [350, 87] on div "[PERSON_NAME]" at bounding box center [356, 86] width 204 height 17
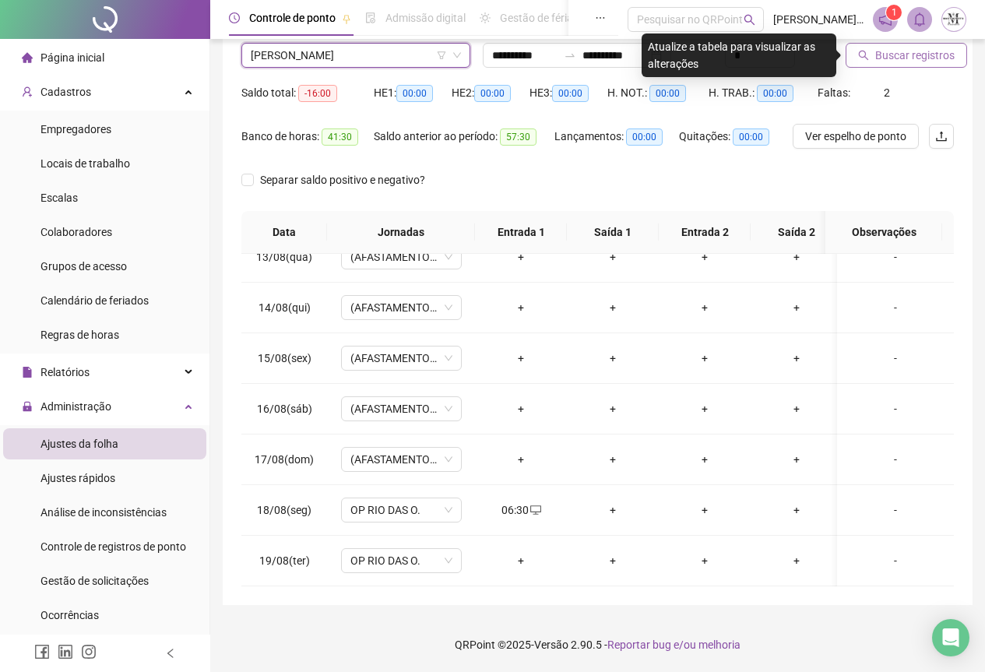
click at [890, 62] on span "Buscar registros" at bounding box center [915, 55] width 79 height 17
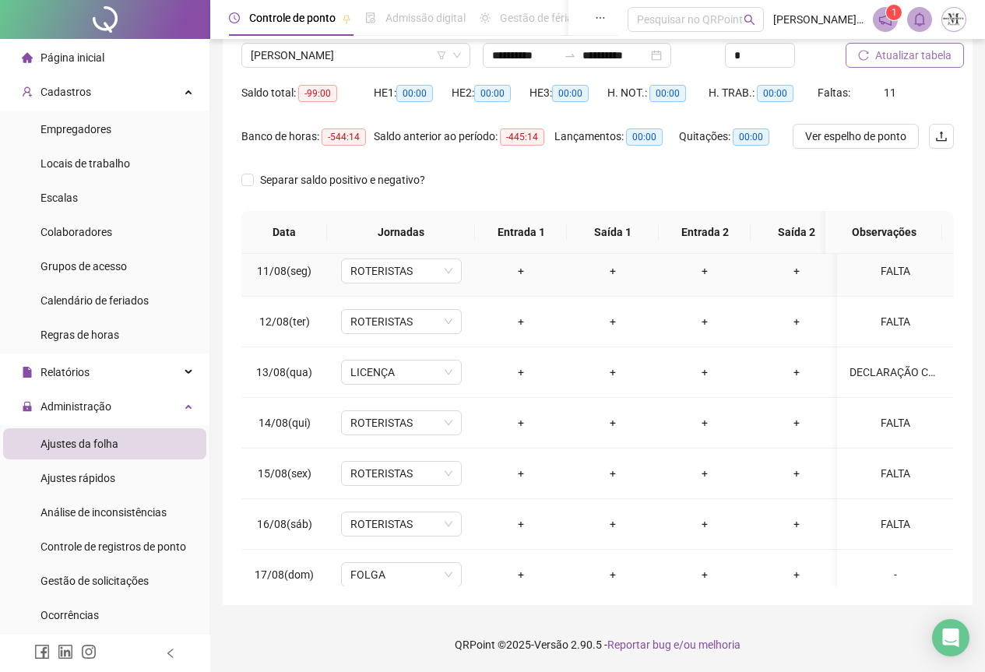
scroll to position [641, 0]
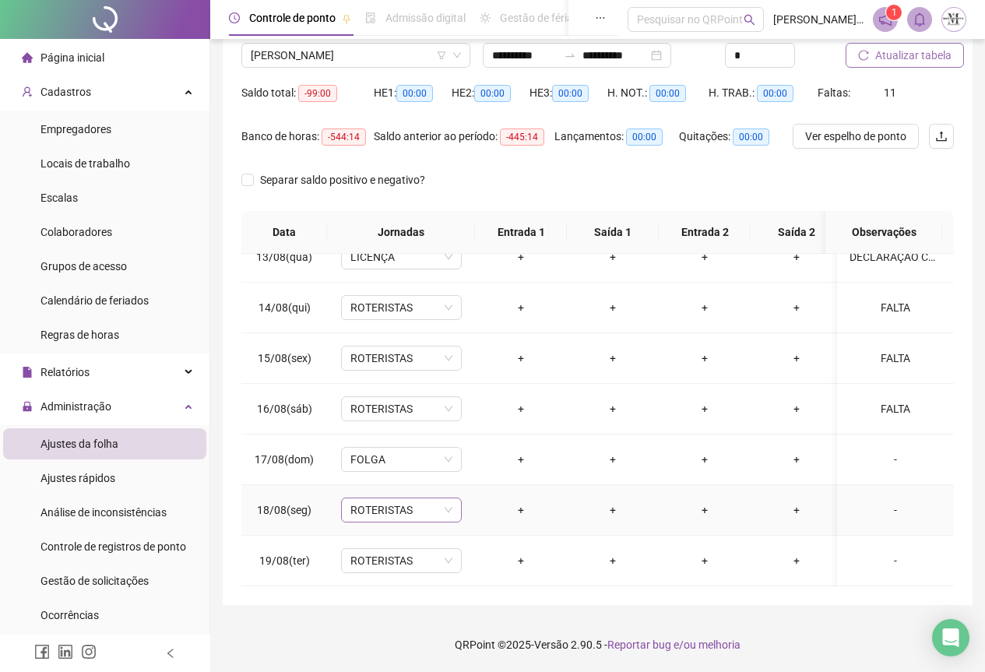
click at [364, 502] on span "ROTERISTAS" at bounding box center [402, 510] width 102 height 23
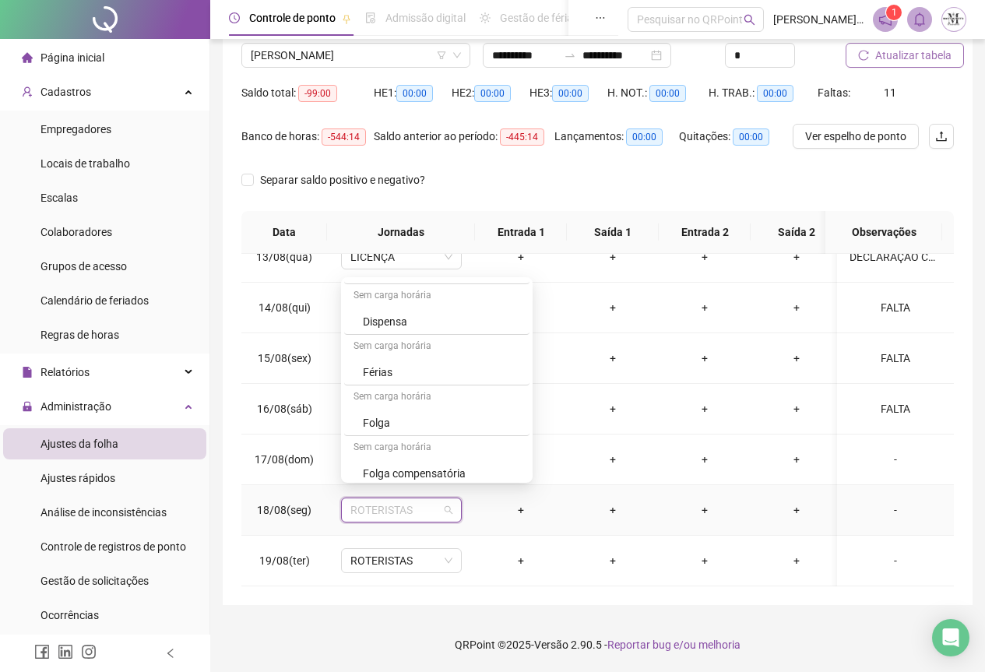
scroll to position [935, 0]
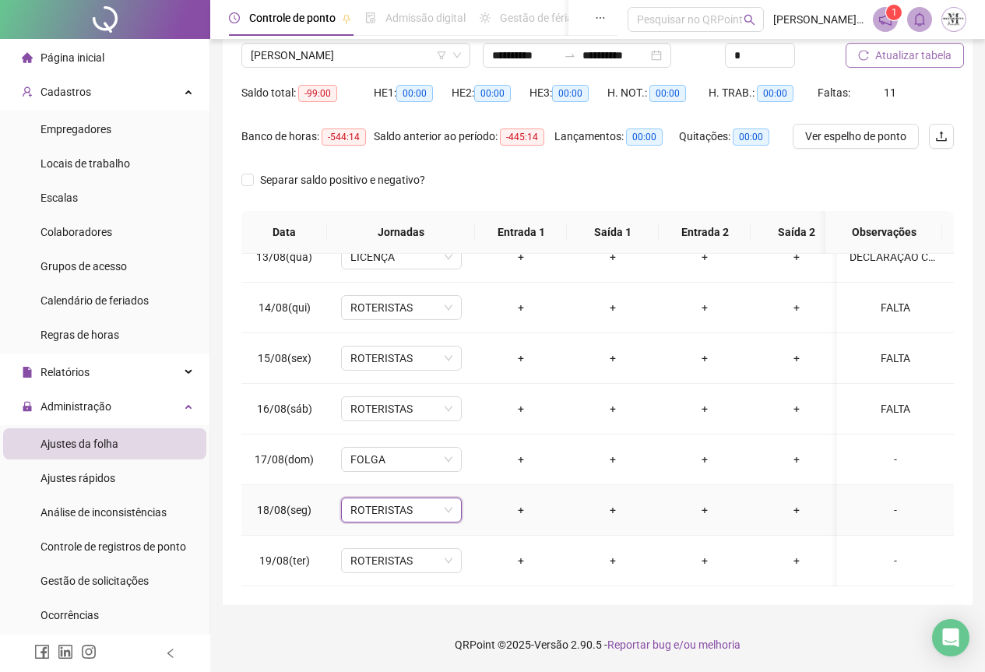
click at [366, 502] on span "ROTERISTAS" at bounding box center [402, 510] width 102 height 23
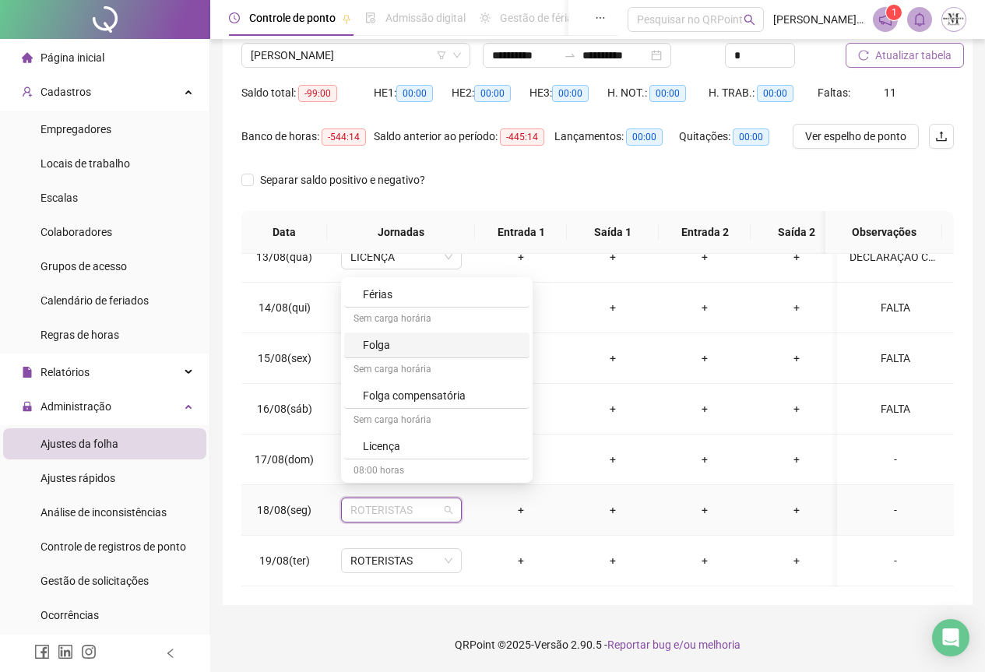
click at [398, 342] on div "Folga" at bounding box center [441, 344] width 157 height 17
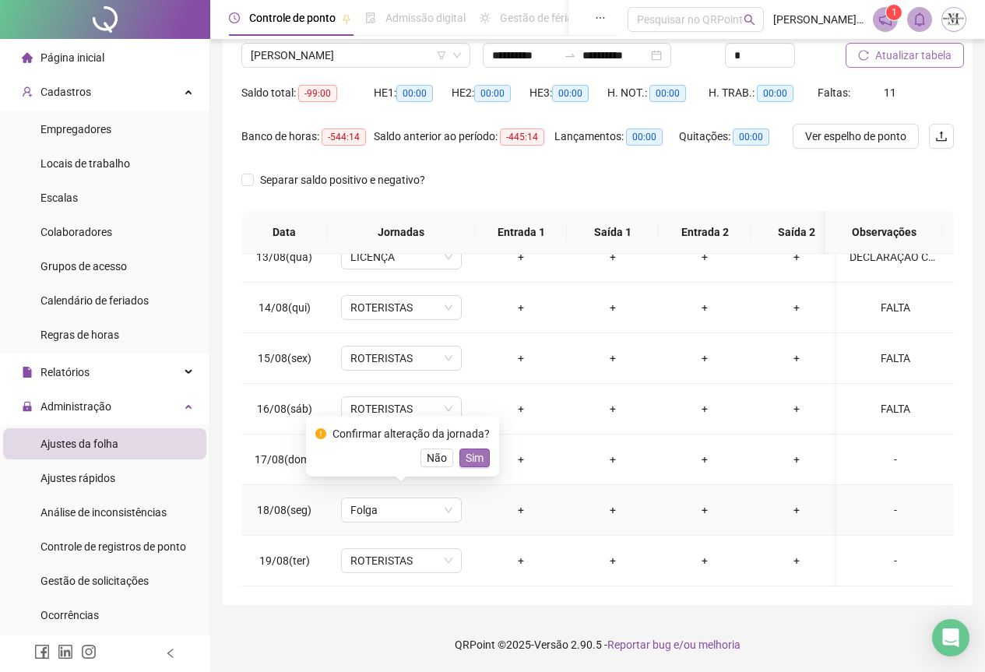
click at [474, 455] on span "Sim" at bounding box center [475, 457] width 18 height 17
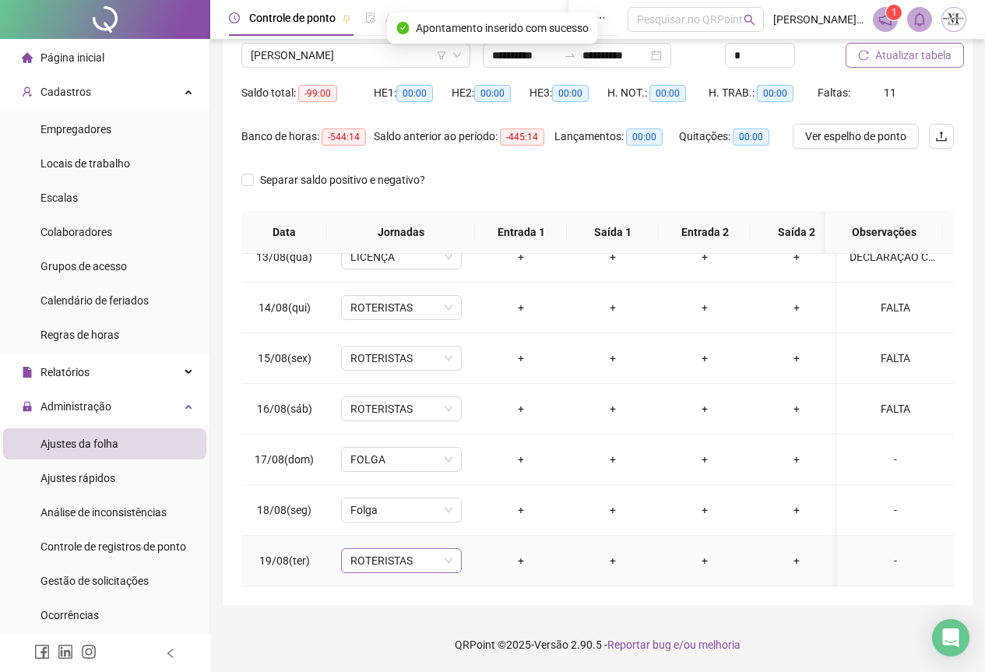
click at [379, 557] on span "ROTERISTAS" at bounding box center [402, 560] width 102 height 23
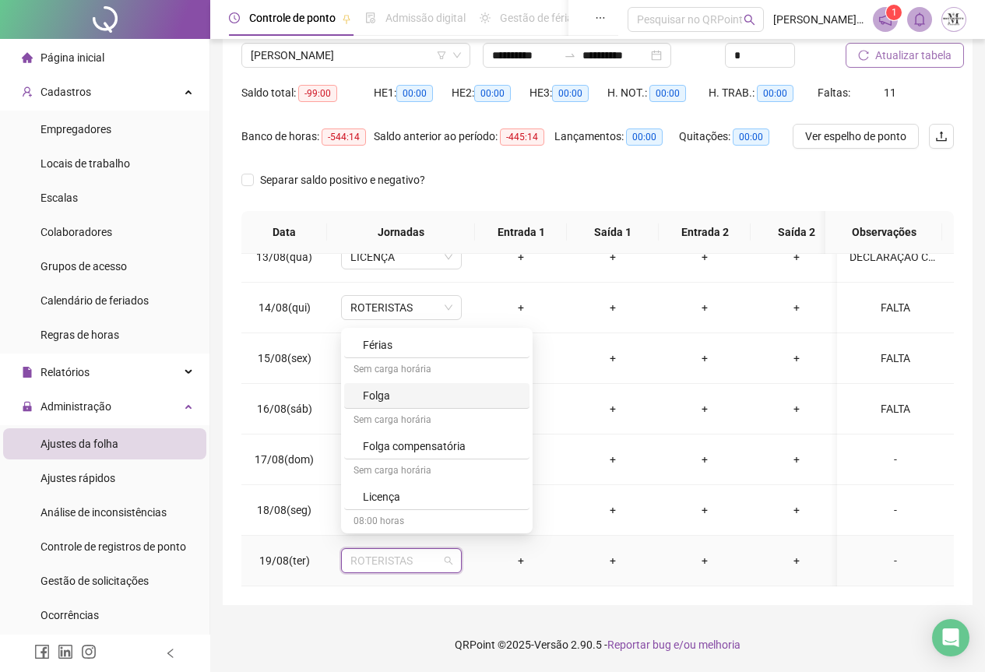
click at [397, 404] on div "Folga" at bounding box center [436, 396] width 185 height 26
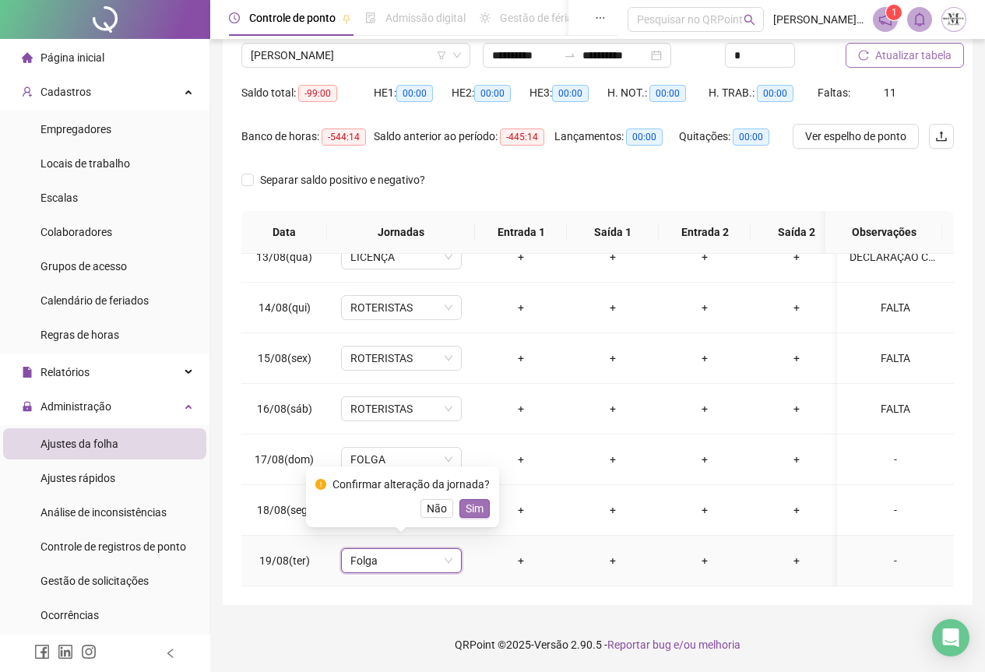
click at [467, 506] on span "Sim" at bounding box center [475, 508] width 18 height 17
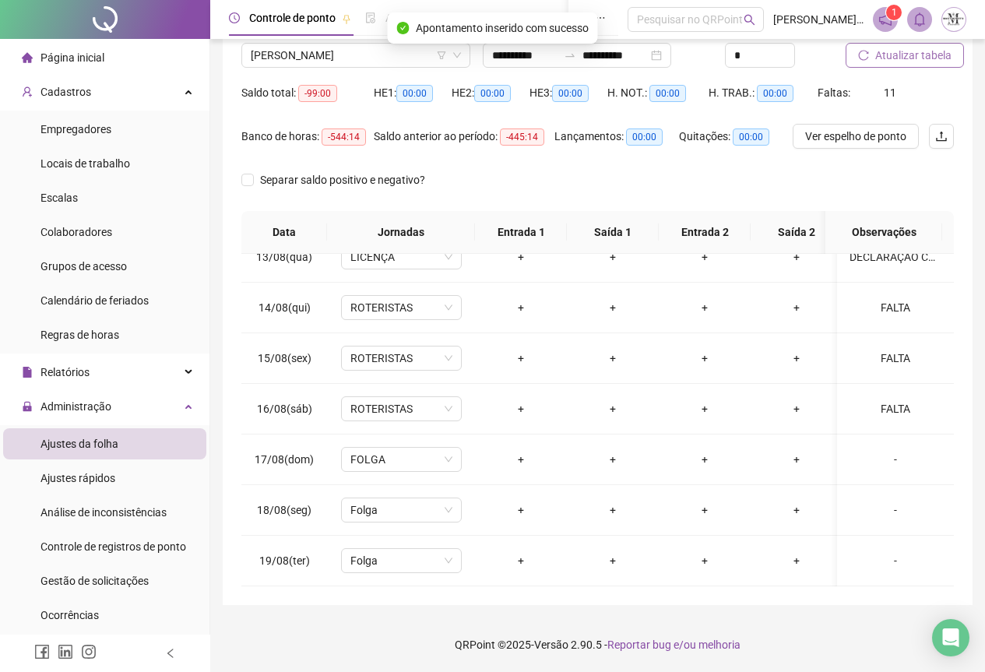
click at [899, 58] on span "Atualizar tabela" at bounding box center [914, 55] width 76 height 17
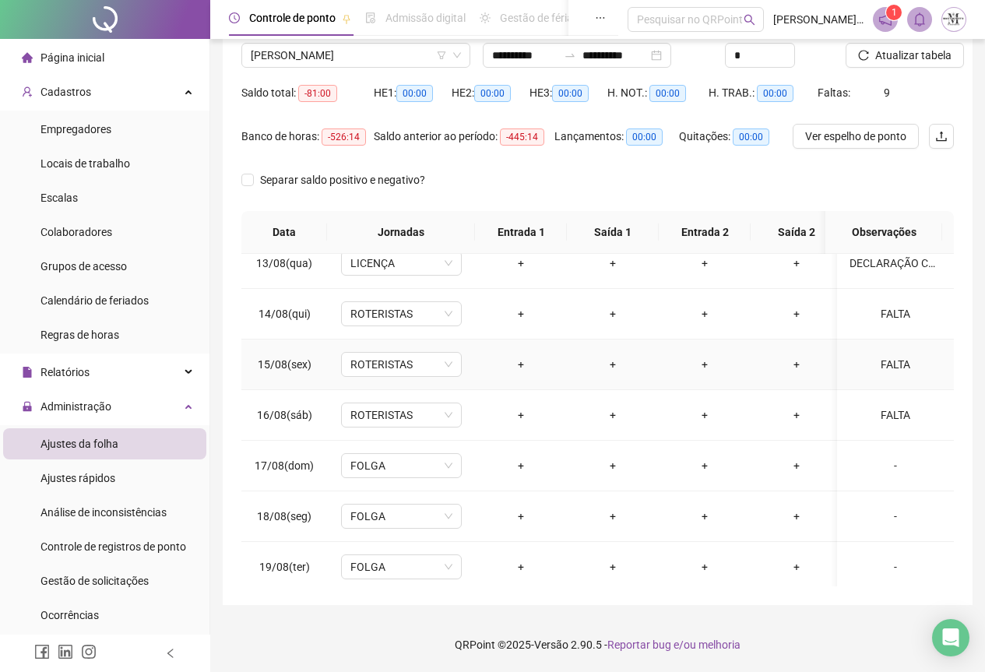
scroll to position [641, 0]
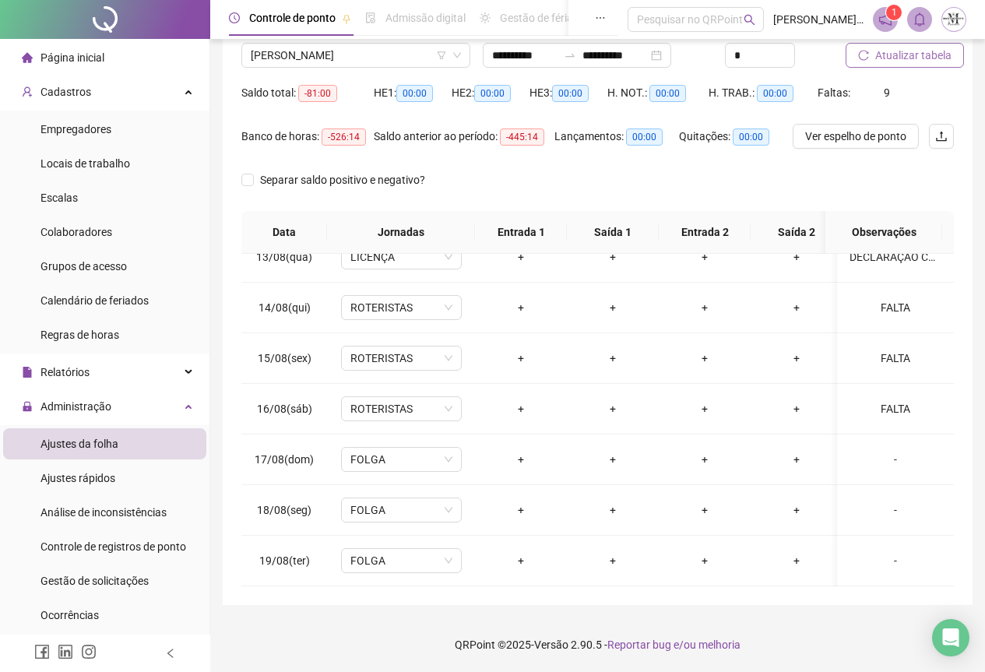
click at [890, 51] on span "Atualizar tabela" at bounding box center [914, 55] width 76 height 17
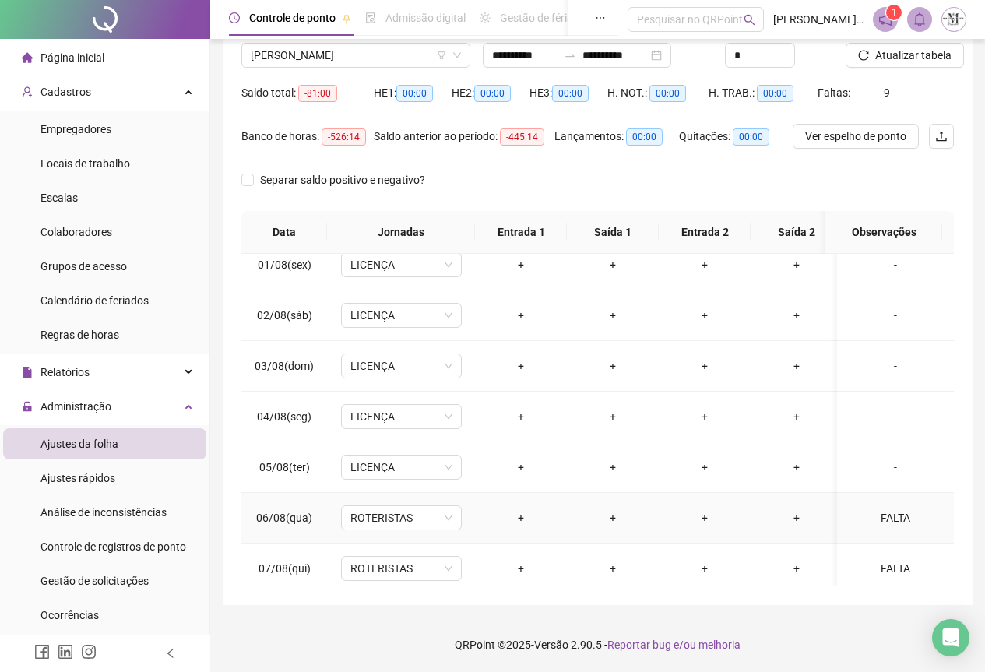
scroll to position [0, 0]
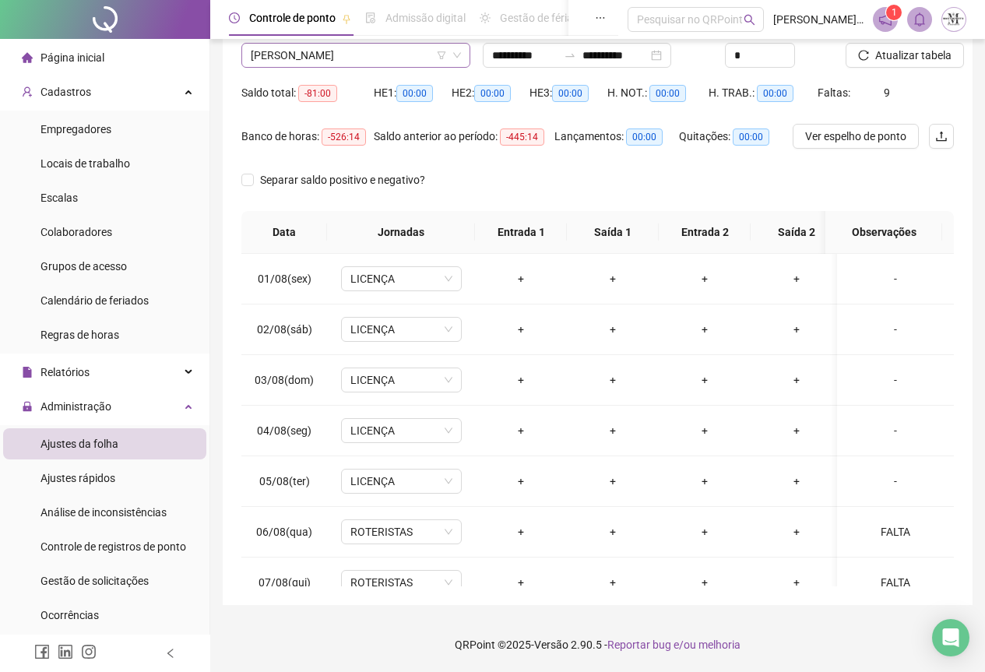
click at [291, 51] on span "[PERSON_NAME]" at bounding box center [356, 55] width 210 height 23
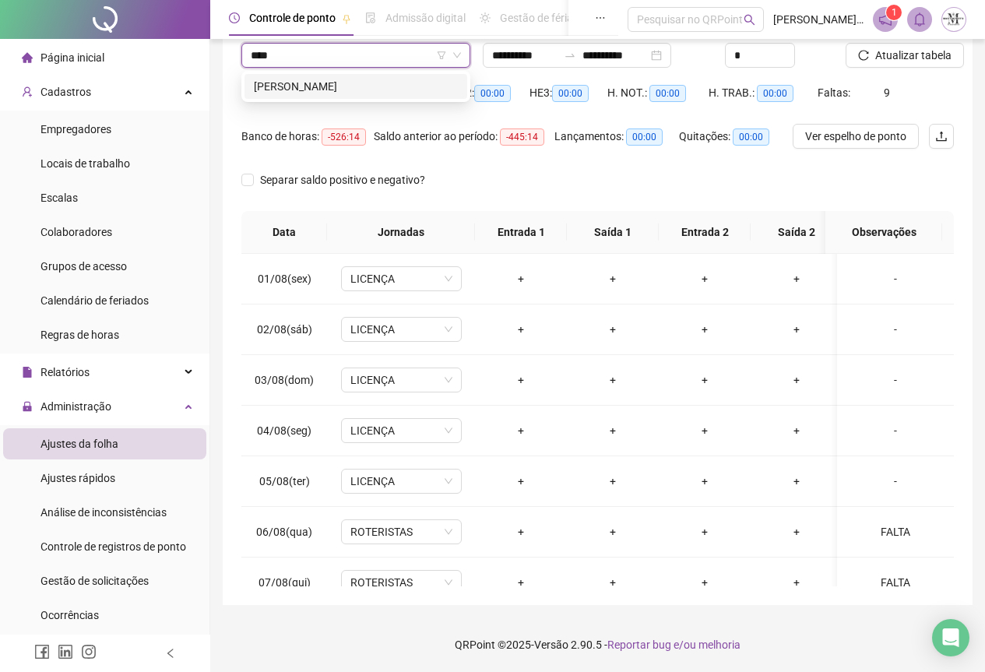
type input "*****"
click at [319, 92] on div "[PERSON_NAME]" at bounding box center [356, 86] width 204 height 17
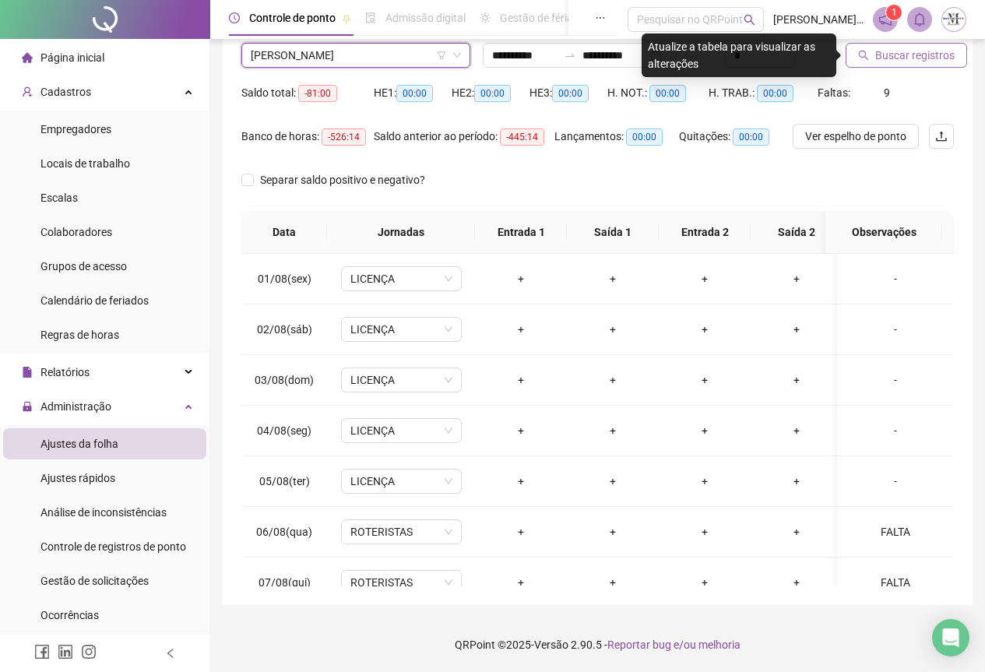
click at [904, 62] on span "Buscar registros" at bounding box center [915, 55] width 79 height 17
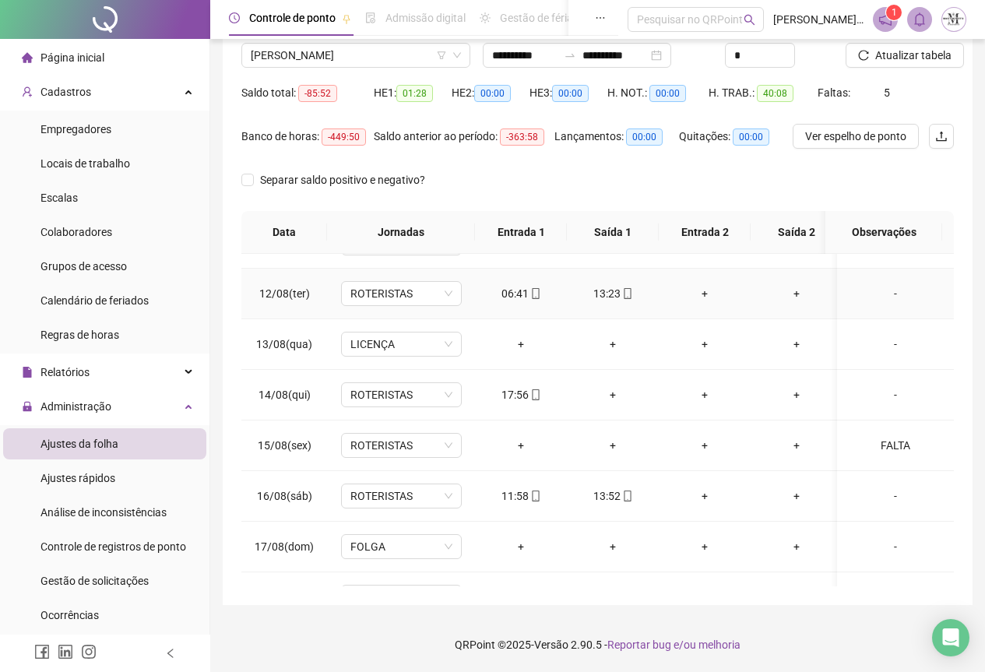
scroll to position [545, 0]
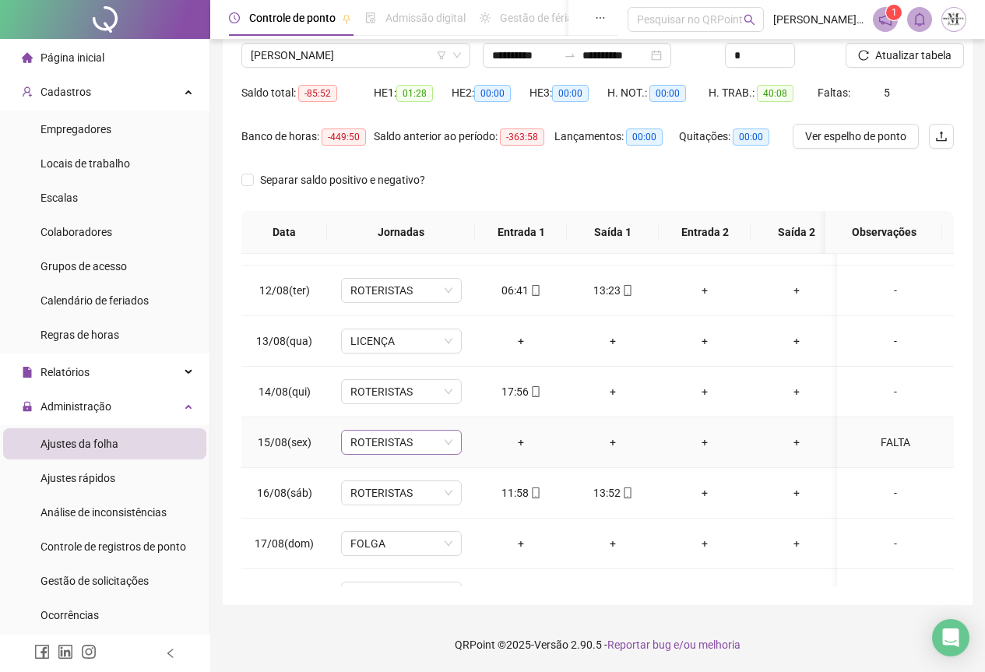
click at [381, 446] on span "ROTERISTAS" at bounding box center [402, 442] width 102 height 23
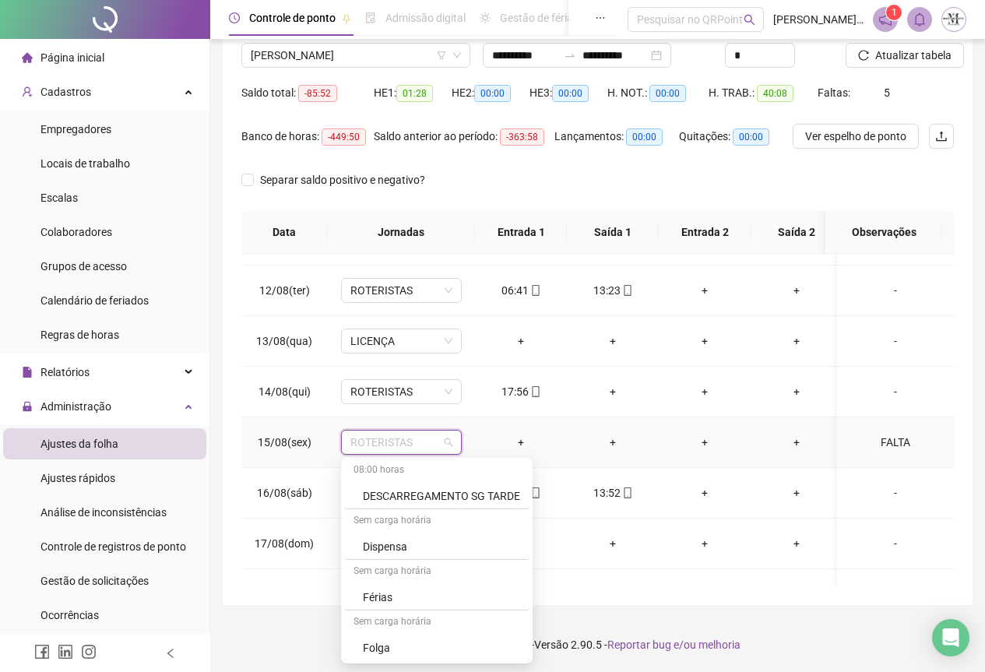
scroll to position [1013, 0]
click at [413, 553] on div "Licença" at bounding box center [441, 549] width 157 height 17
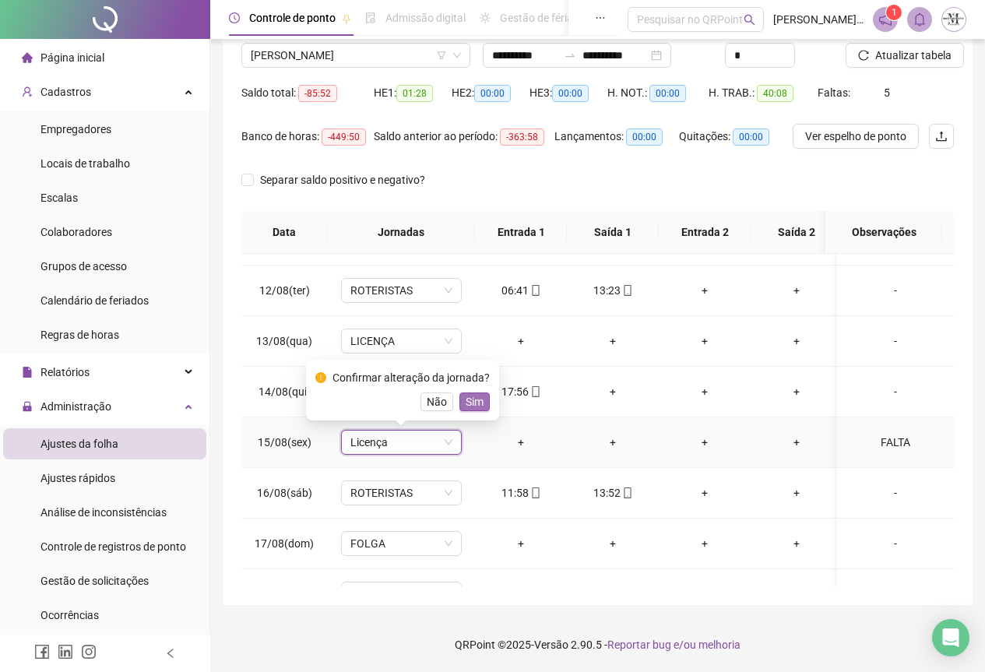
click at [479, 394] on span "Sim" at bounding box center [475, 401] width 18 height 17
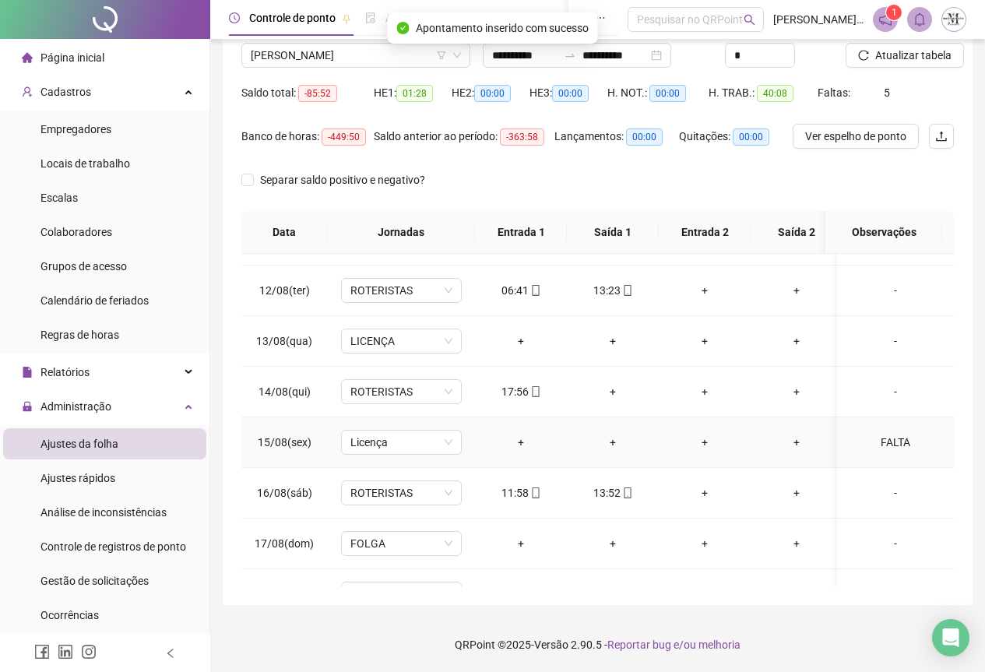
click at [885, 444] on div "FALTA" at bounding box center [896, 442] width 92 height 17
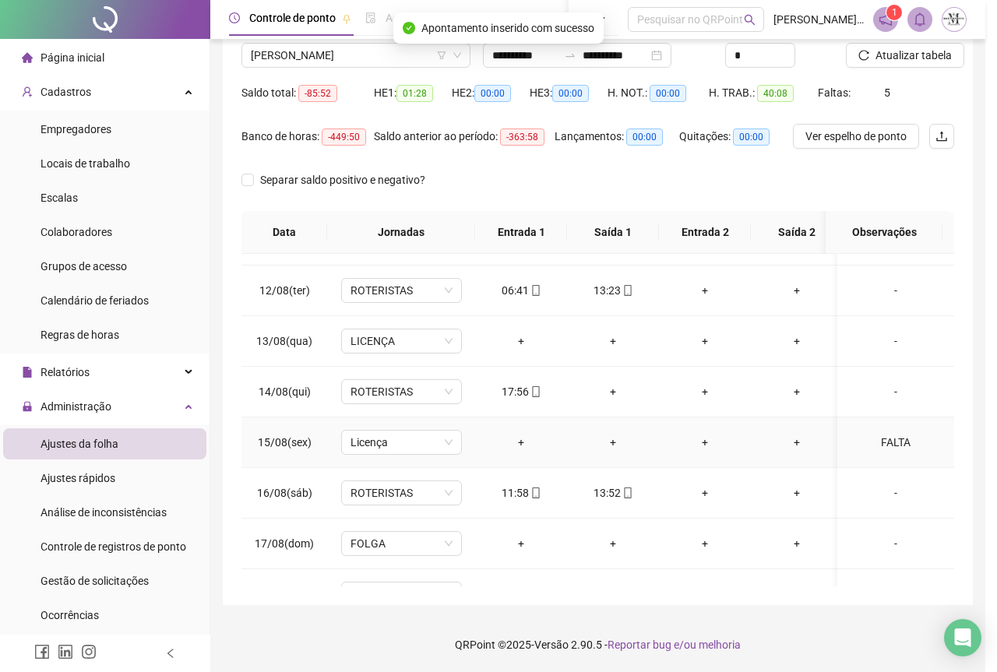
type textarea "*****"
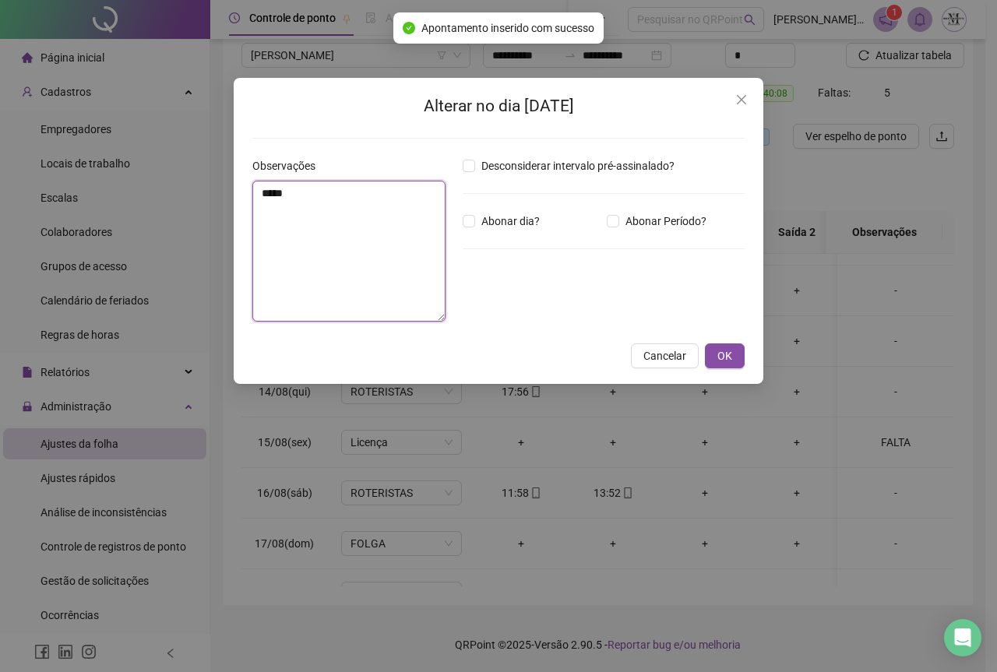
drag, startPoint x: 297, startPoint y: 199, endPoint x: 255, endPoint y: 196, distance: 42.2
click at [255, 196] on textarea "*****" at bounding box center [348, 251] width 193 height 141
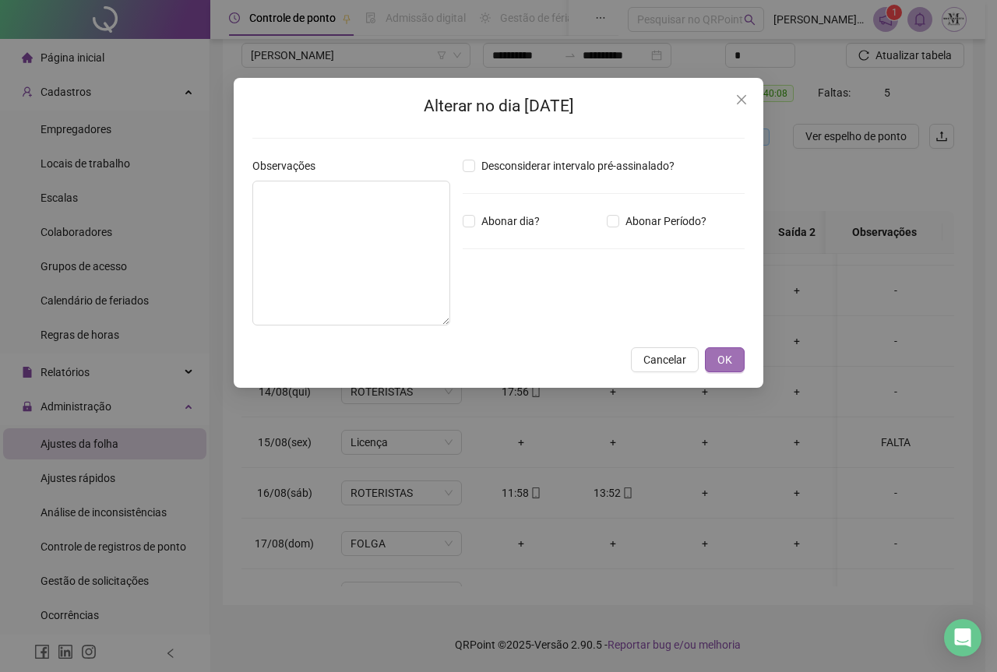
click at [724, 361] on span "OK" at bounding box center [724, 359] width 15 height 17
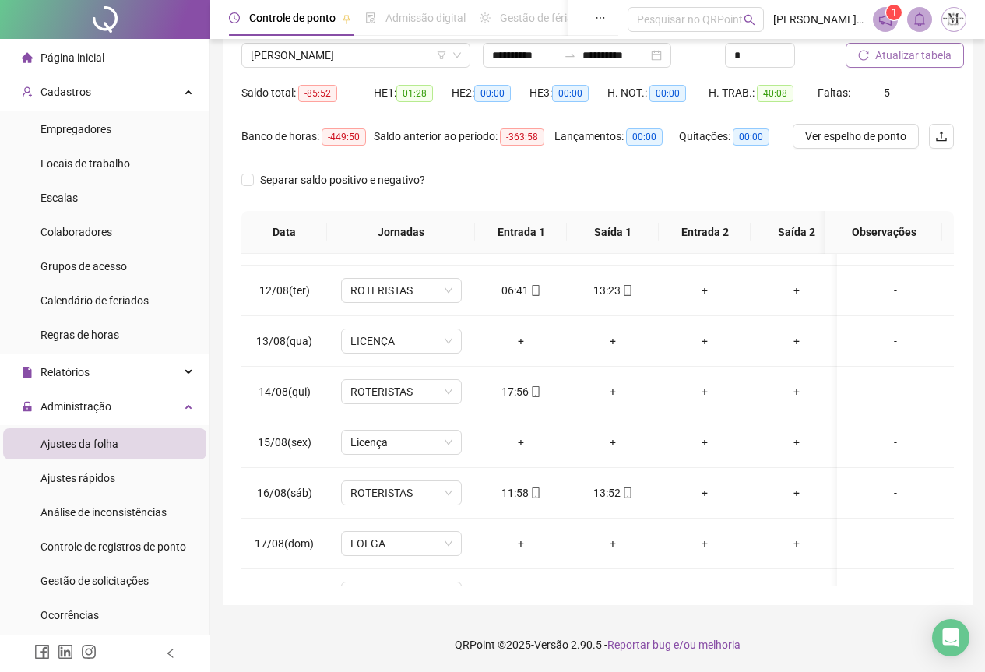
click at [913, 58] on span "Atualizar tabela" at bounding box center [914, 55] width 76 height 17
click at [896, 62] on span "Atualizar tabela" at bounding box center [914, 55] width 76 height 17
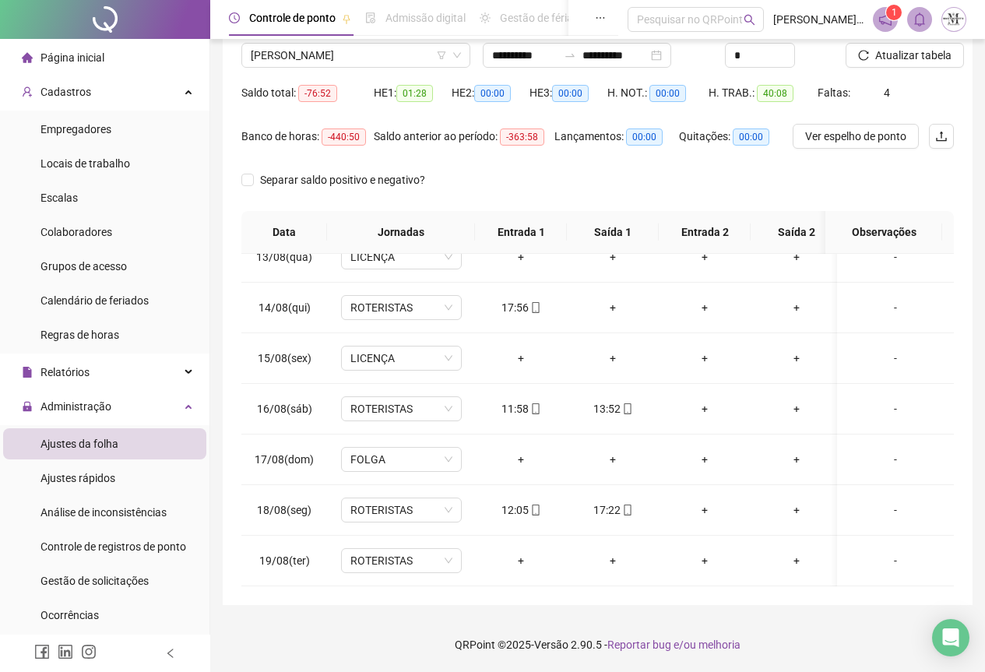
scroll to position [641, 0]
click at [611, 303] on div "+" at bounding box center [613, 307] width 67 height 17
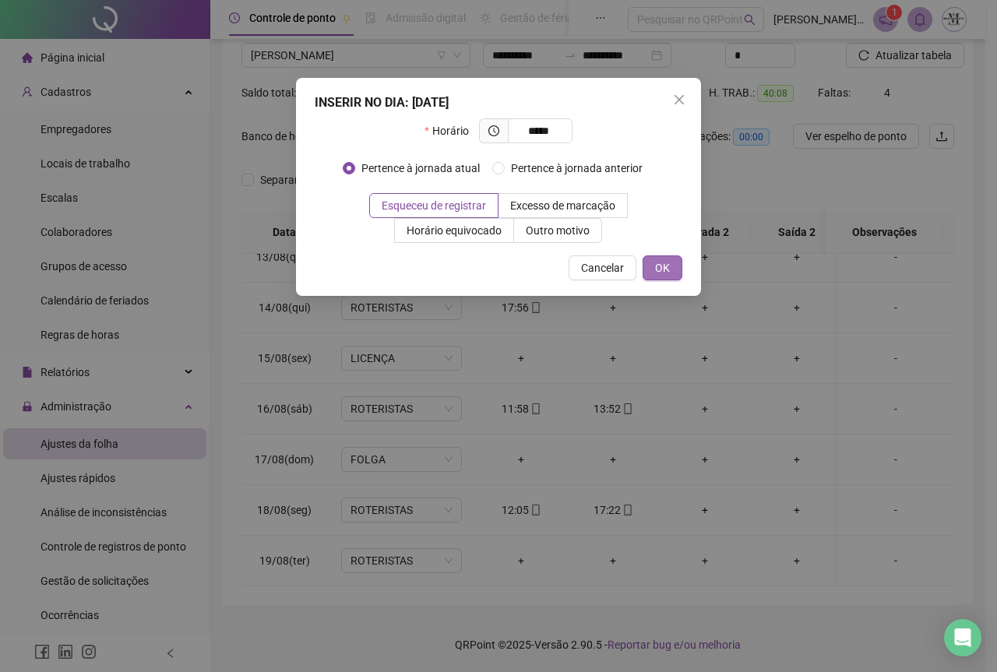
type input "*****"
click at [671, 266] on button "OK" at bounding box center [663, 267] width 40 height 25
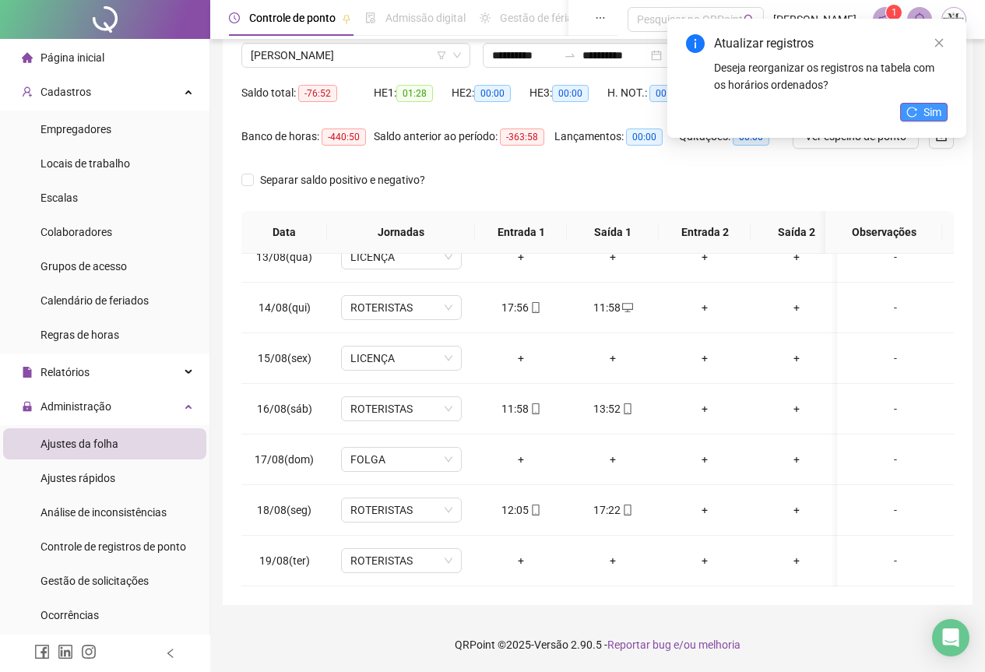
click at [942, 110] on button "Sim" at bounding box center [924, 112] width 48 height 19
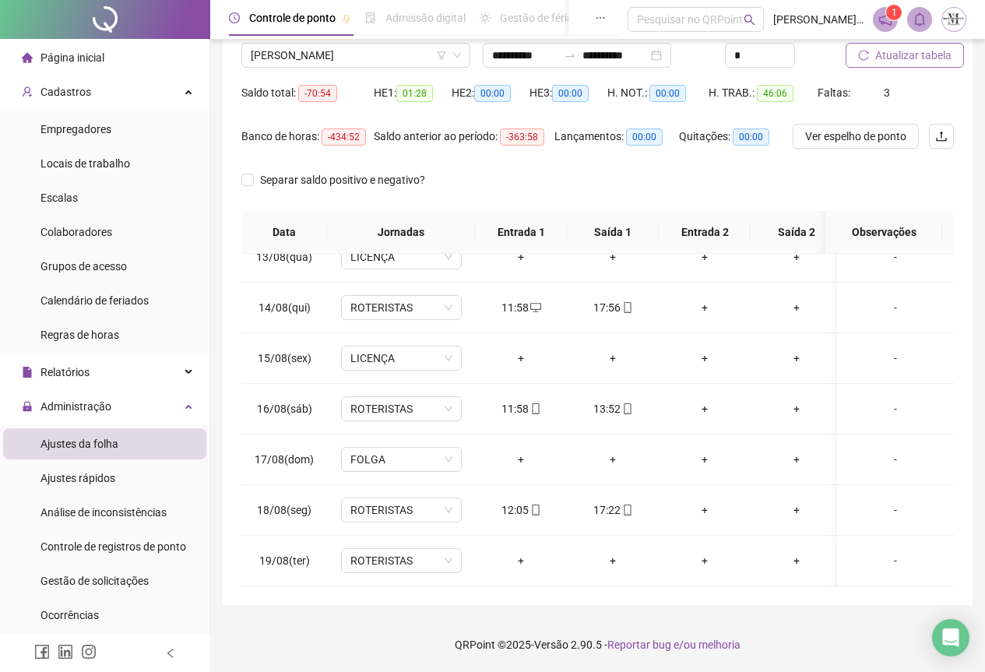
click at [897, 59] on span "Atualizar tabela" at bounding box center [914, 55] width 76 height 17
click at [909, 57] on span "Atualizar tabela" at bounding box center [914, 55] width 76 height 17
click at [300, 54] on span "[PERSON_NAME]" at bounding box center [356, 55] width 210 height 23
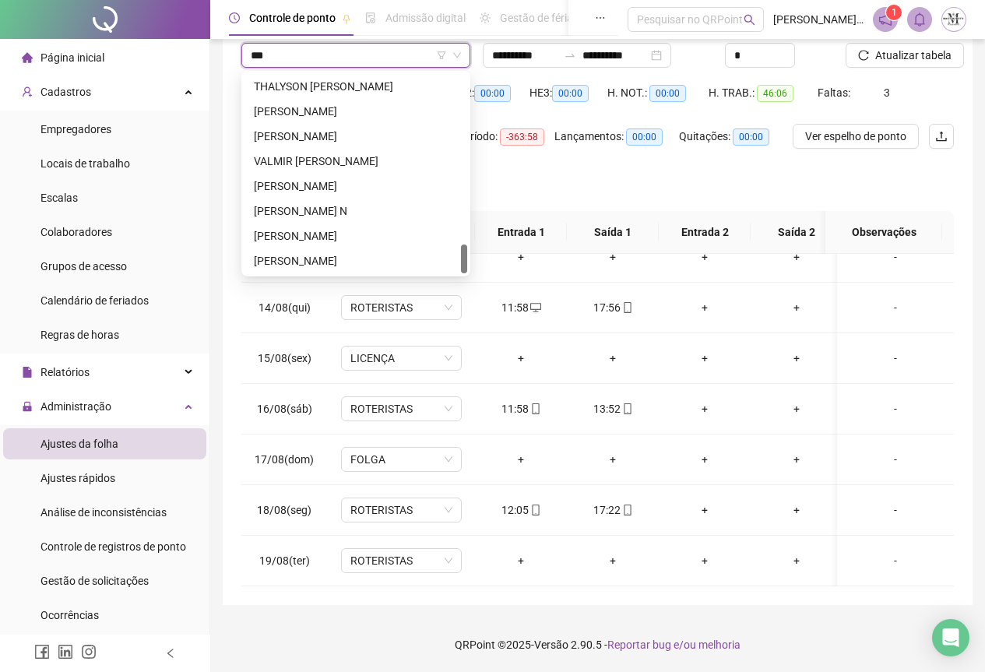
scroll to position [0, 0]
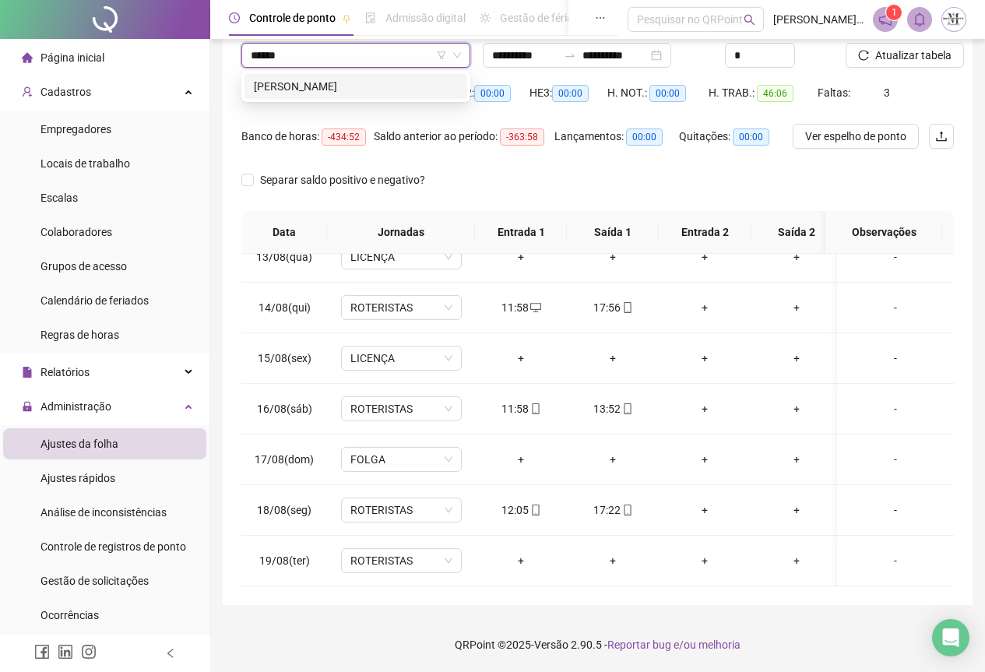
type input "*******"
click at [314, 83] on div "[PERSON_NAME]" at bounding box center [356, 86] width 204 height 17
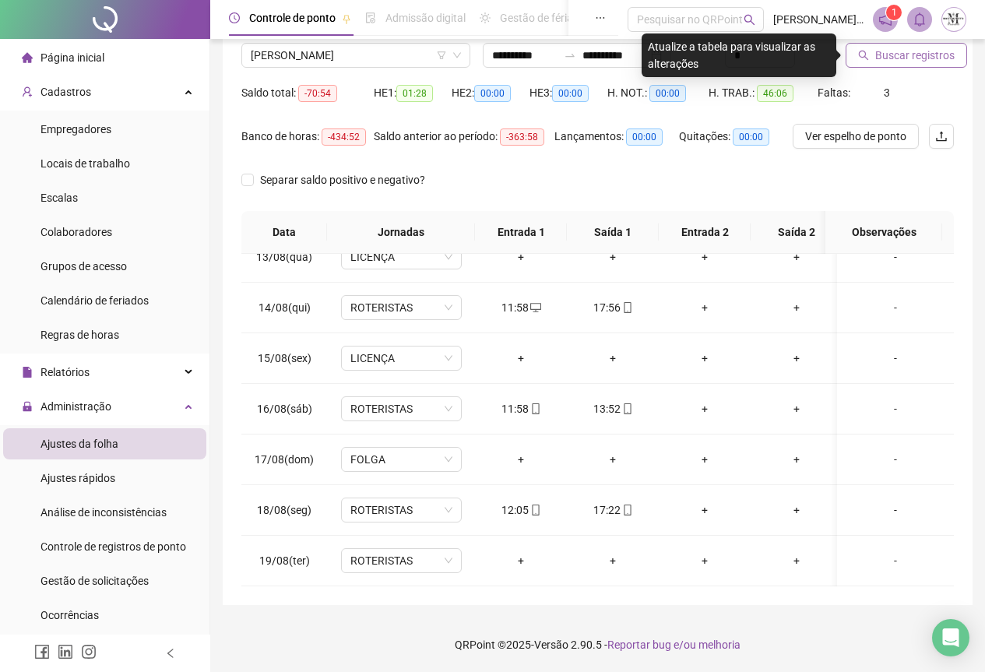
click at [897, 60] on span "Buscar registros" at bounding box center [915, 55] width 79 height 17
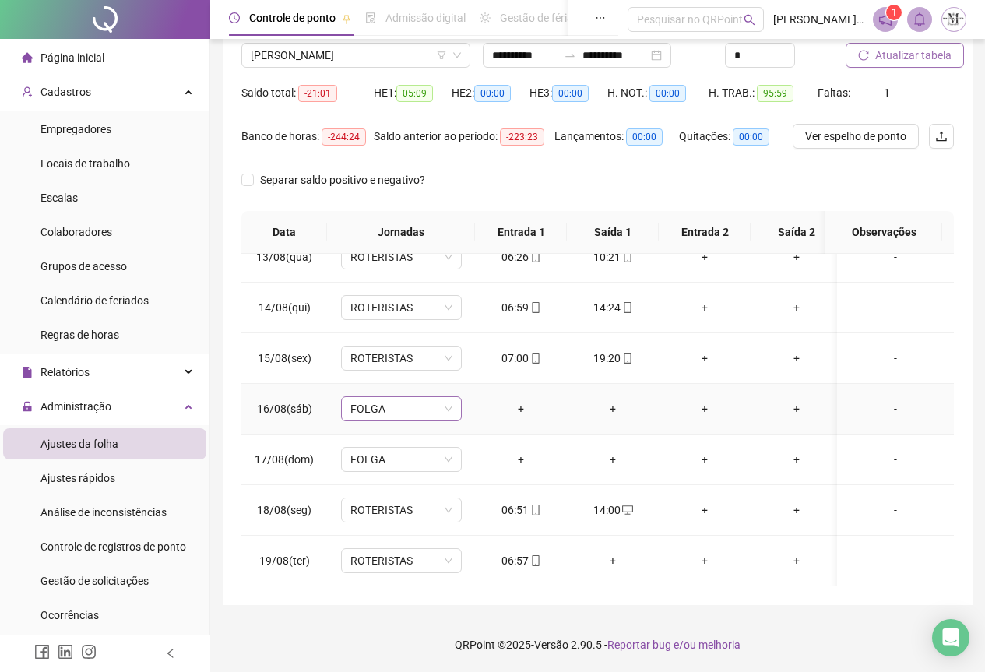
click at [414, 397] on span "FOLGA" at bounding box center [402, 408] width 102 height 23
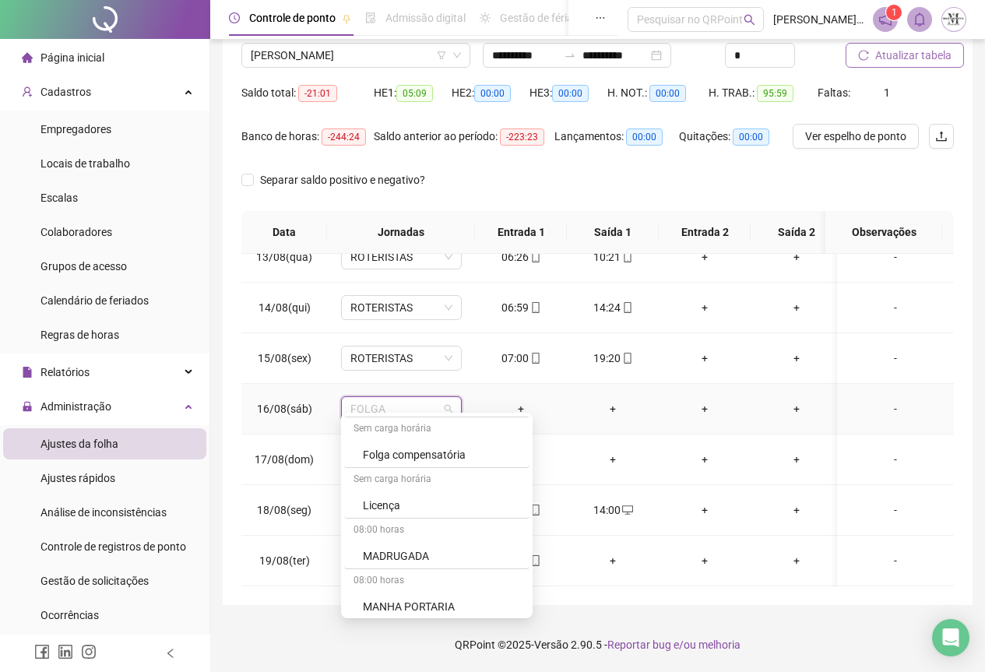
scroll to position [1090, 0]
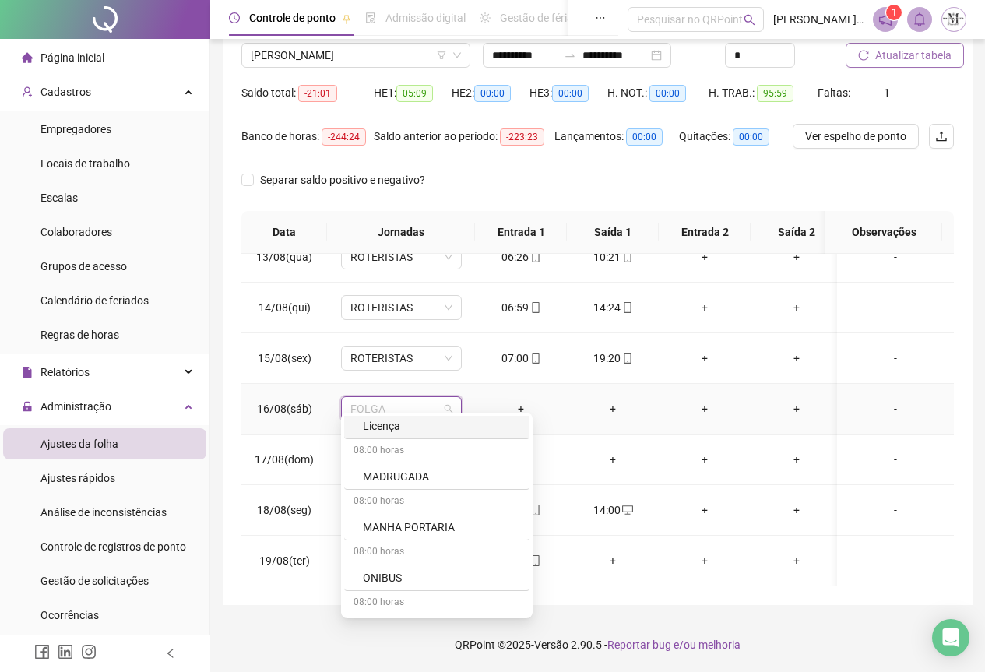
click at [393, 420] on div "Licença" at bounding box center [441, 426] width 157 height 17
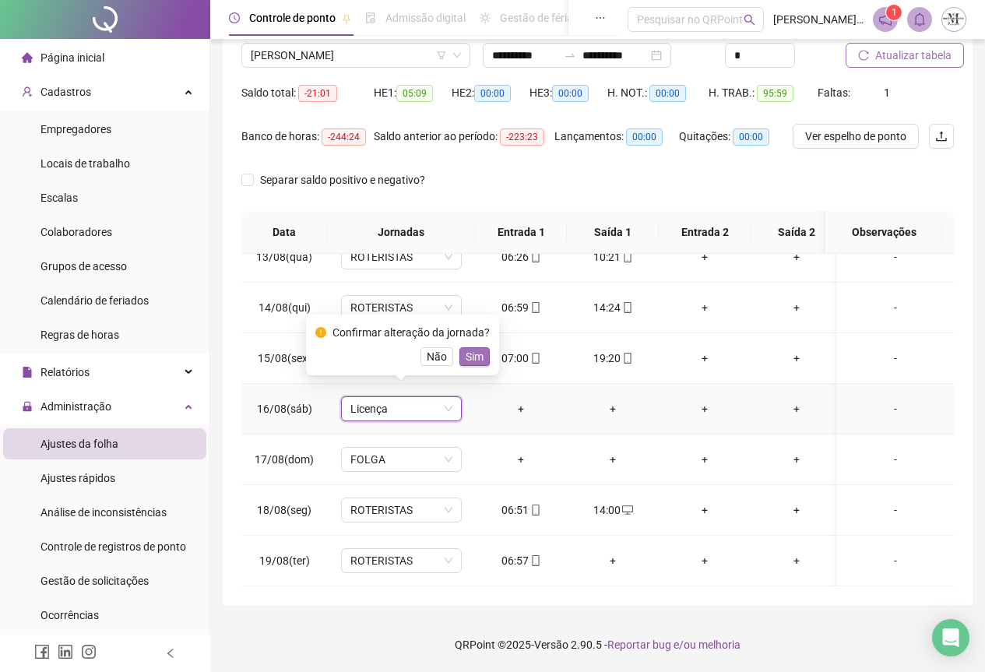
click at [481, 351] on button "Sim" at bounding box center [475, 356] width 30 height 19
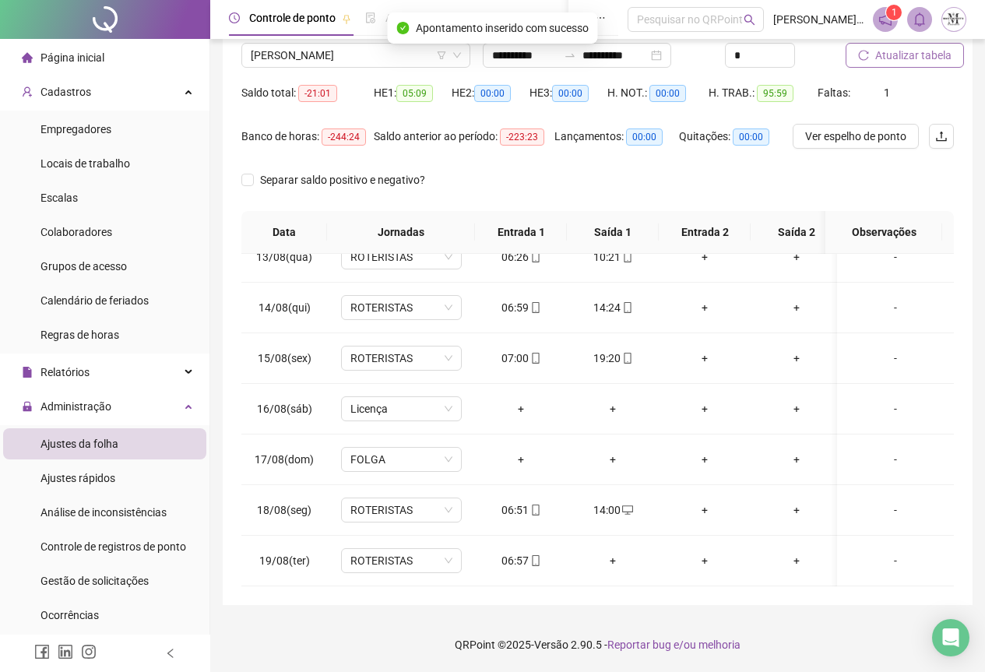
click at [902, 60] on span "Atualizar tabela" at bounding box center [914, 55] width 76 height 17
click at [900, 60] on span "Atualizar tabela" at bounding box center [914, 55] width 76 height 17
click at [894, 53] on span "Atualizar tabela" at bounding box center [914, 55] width 76 height 17
click at [895, 62] on span "Atualizar tabela" at bounding box center [914, 55] width 76 height 17
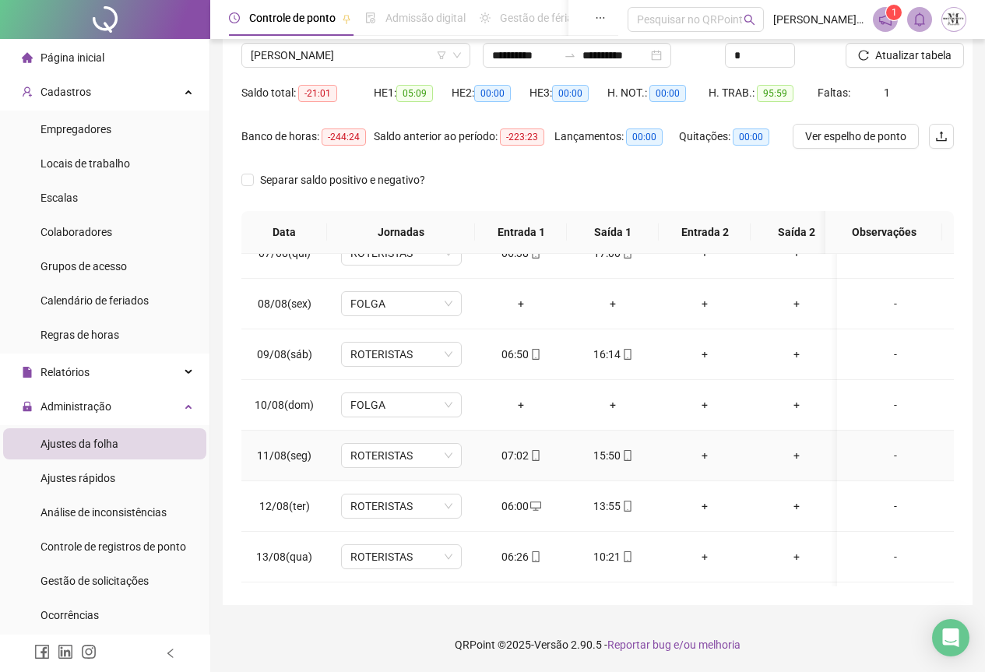
scroll to position [641, 0]
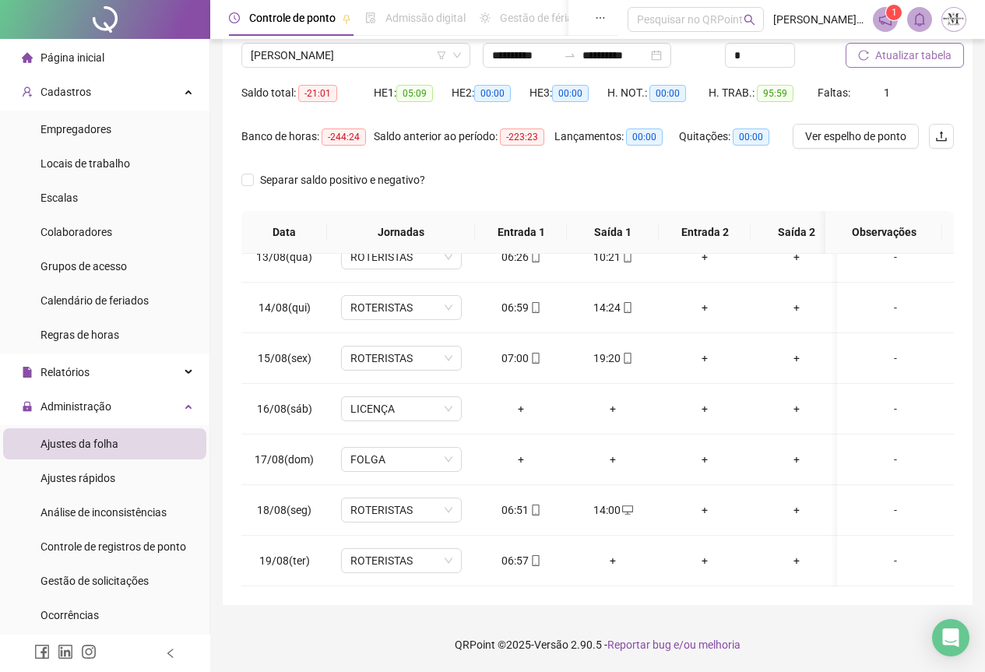
click at [893, 60] on span "Atualizar tabela" at bounding box center [914, 55] width 76 height 17
click at [897, 55] on span "Atualizar tabela" at bounding box center [914, 55] width 76 height 17
click at [908, 55] on span "Atualizar tabela" at bounding box center [914, 55] width 76 height 17
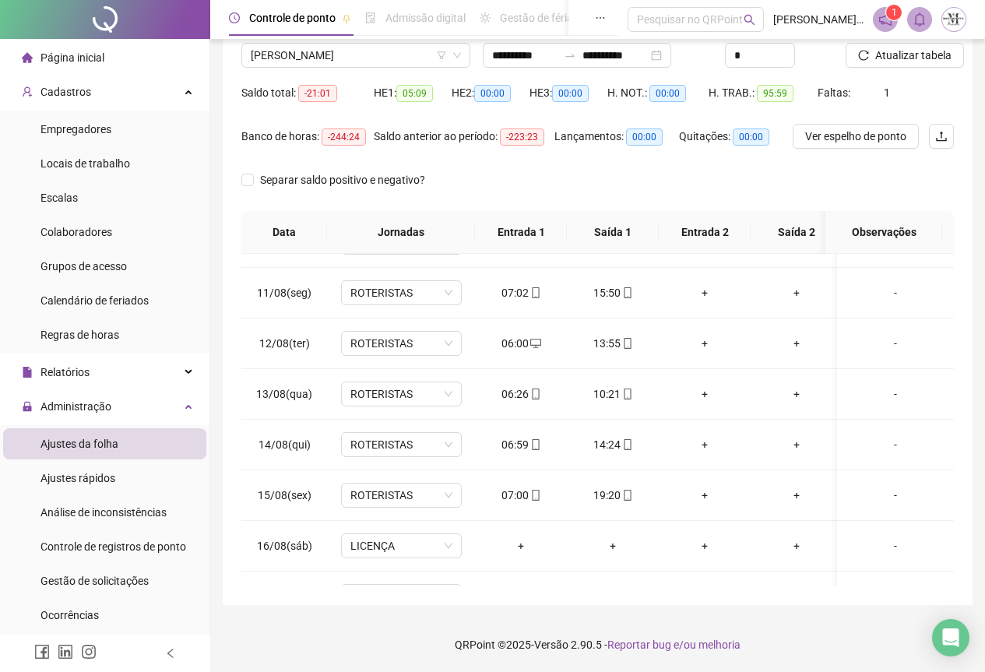
scroll to position [329, 0]
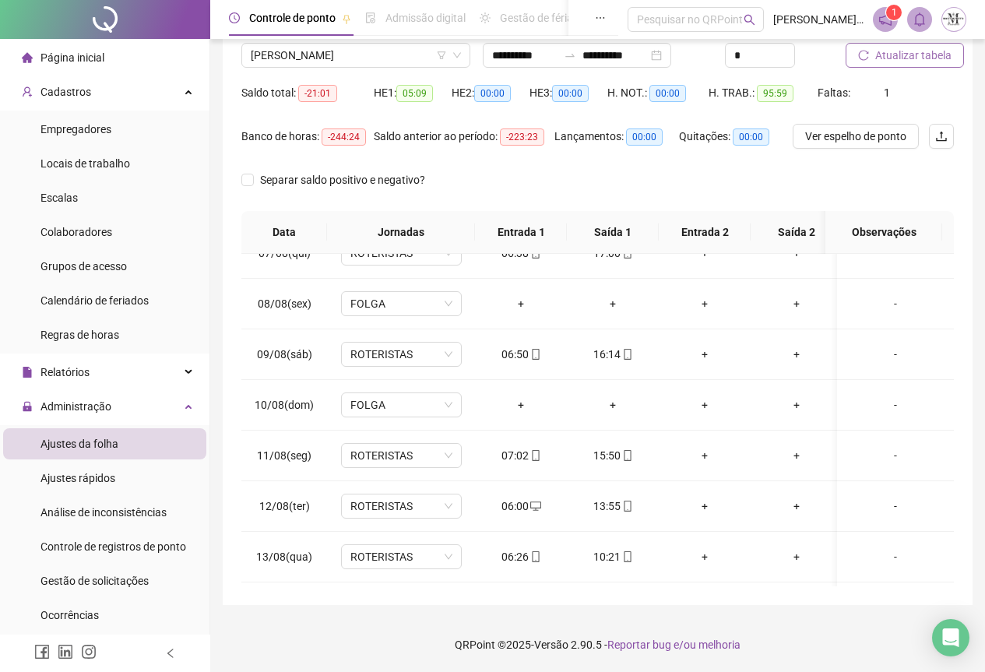
click at [882, 52] on span "Atualizar tabela" at bounding box center [914, 55] width 76 height 17
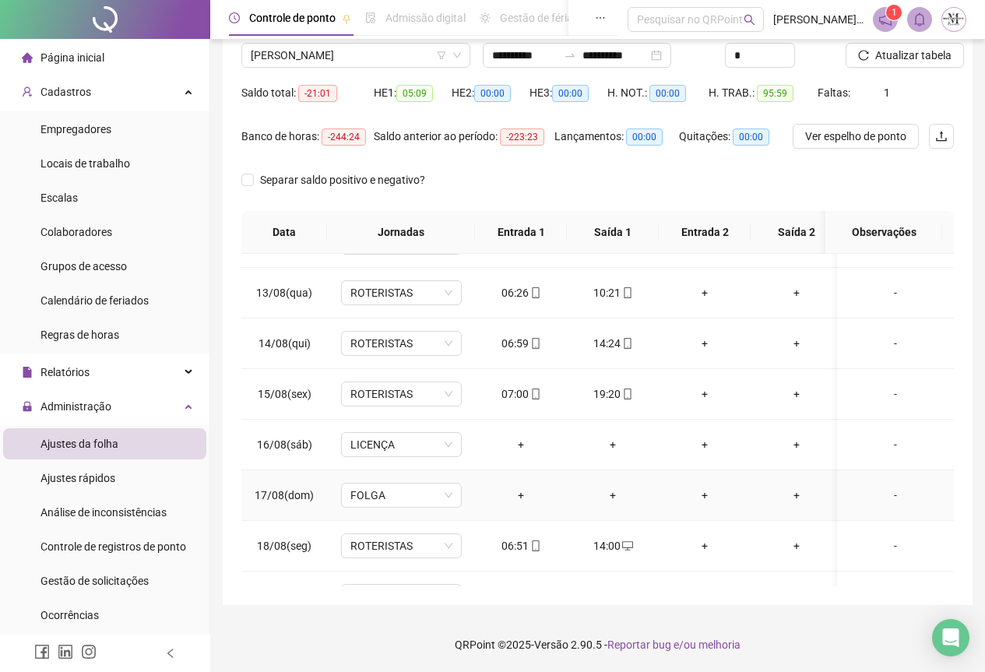
scroll to position [641, 0]
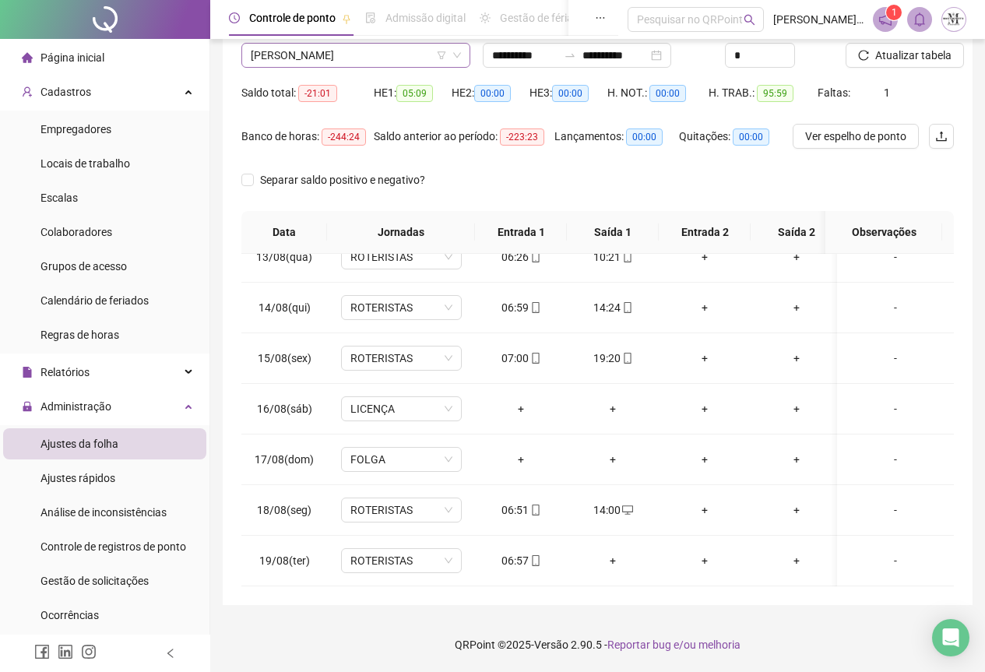
click at [273, 54] on span "[PERSON_NAME]" at bounding box center [356, 55] width 210 height 23
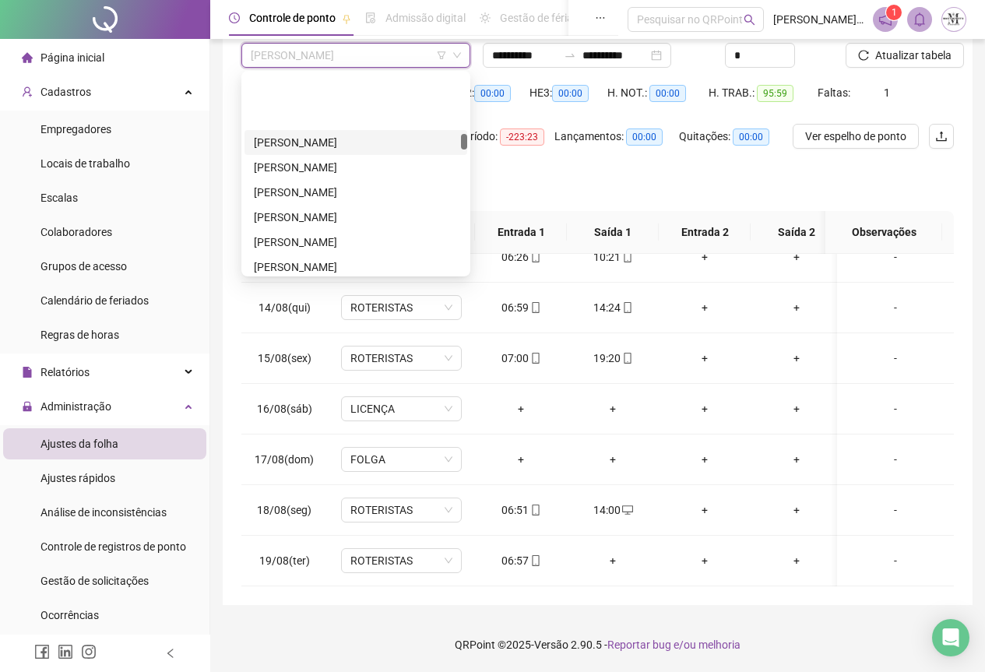
scroll to position [1667, 0]
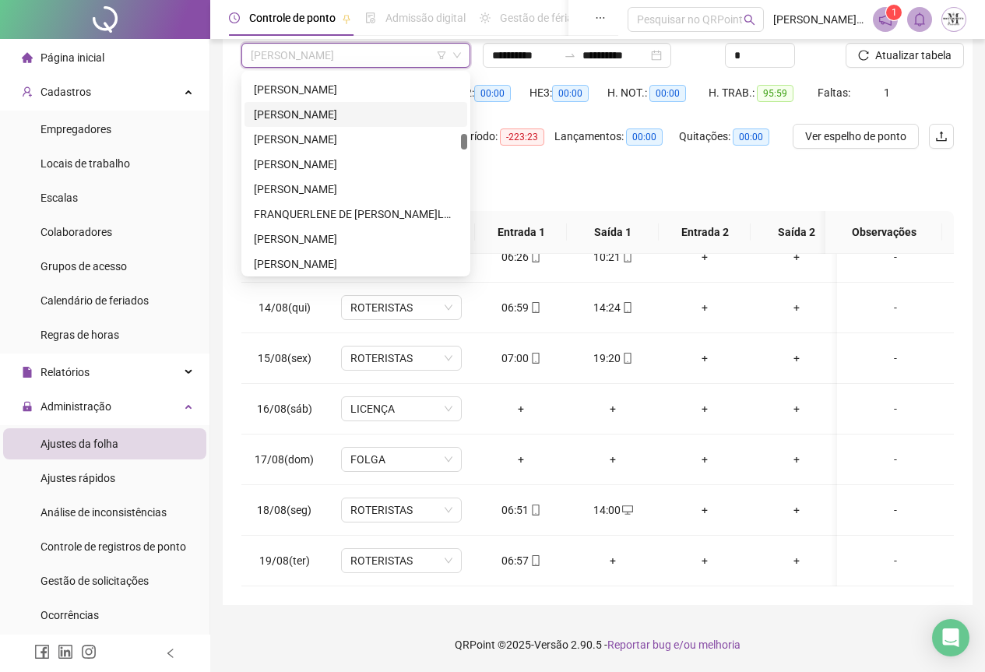
click at [294, 121] on div "[PERSON_NAME]" at bounding box center [356, 114] width 204 height 17
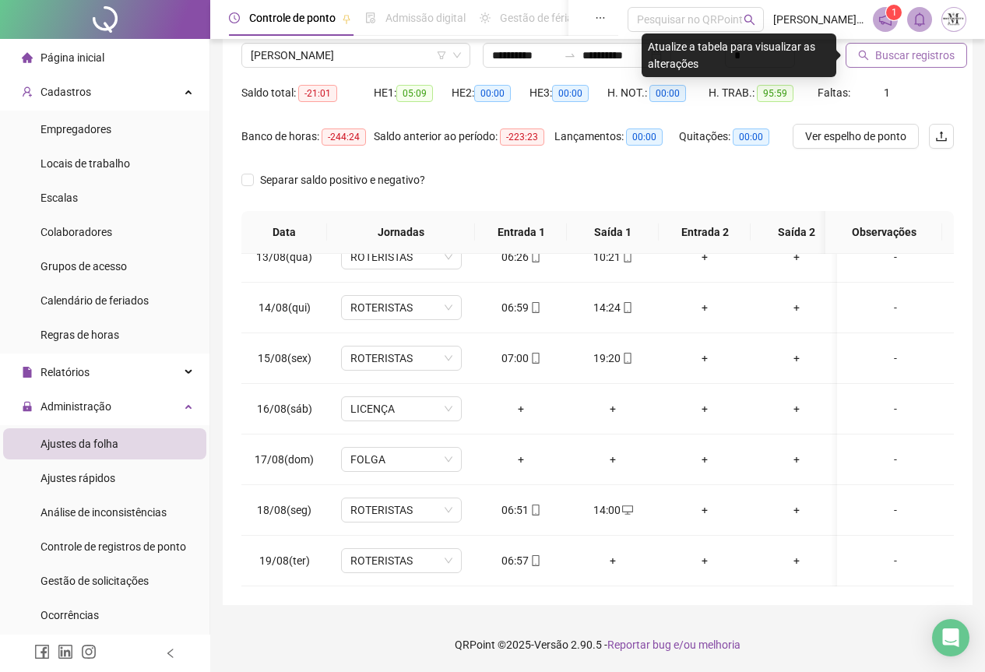
click at [903, 58] on span "Buscar registros" at bounding box center [915, 55] width 79 height 17
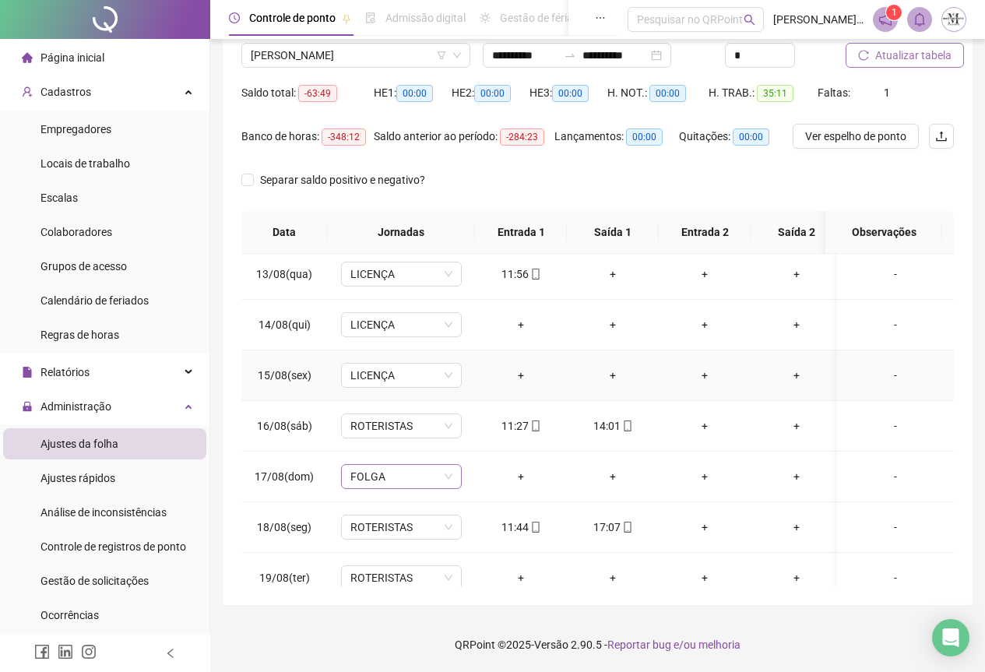
scroll to position [641, 0]
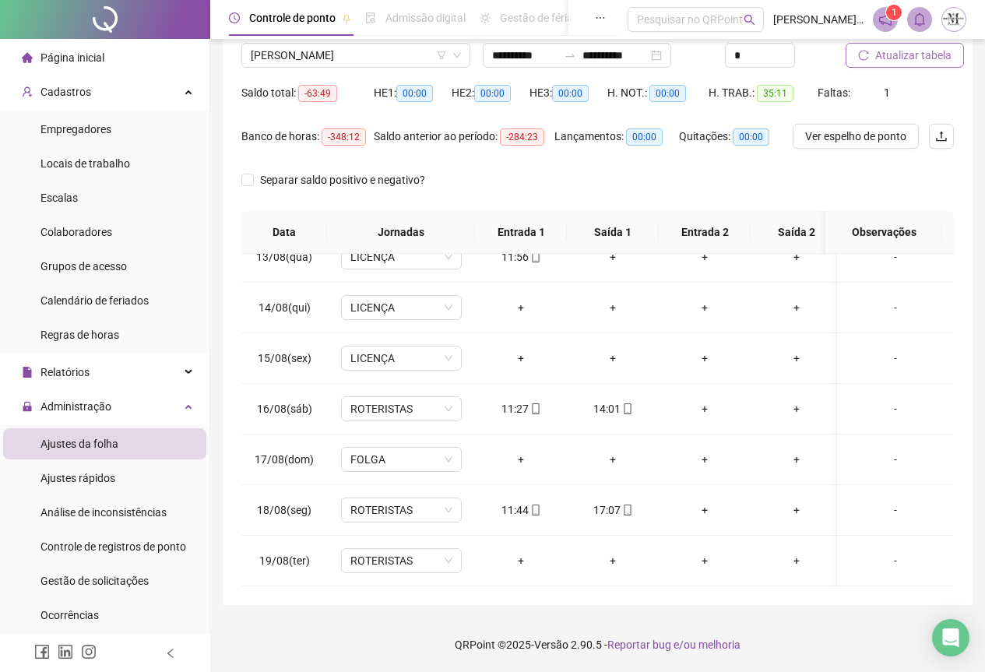
click at [911, 55] on span "Atualizar tabela" at bounding box center [914, 55] width 76 height 17
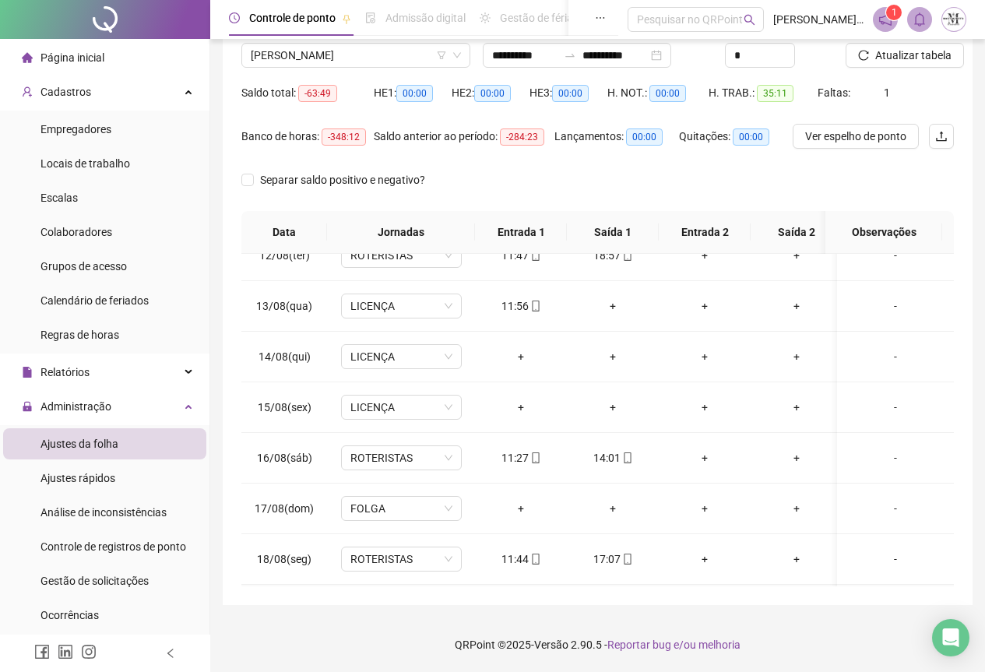
scroll to position [485, 0]
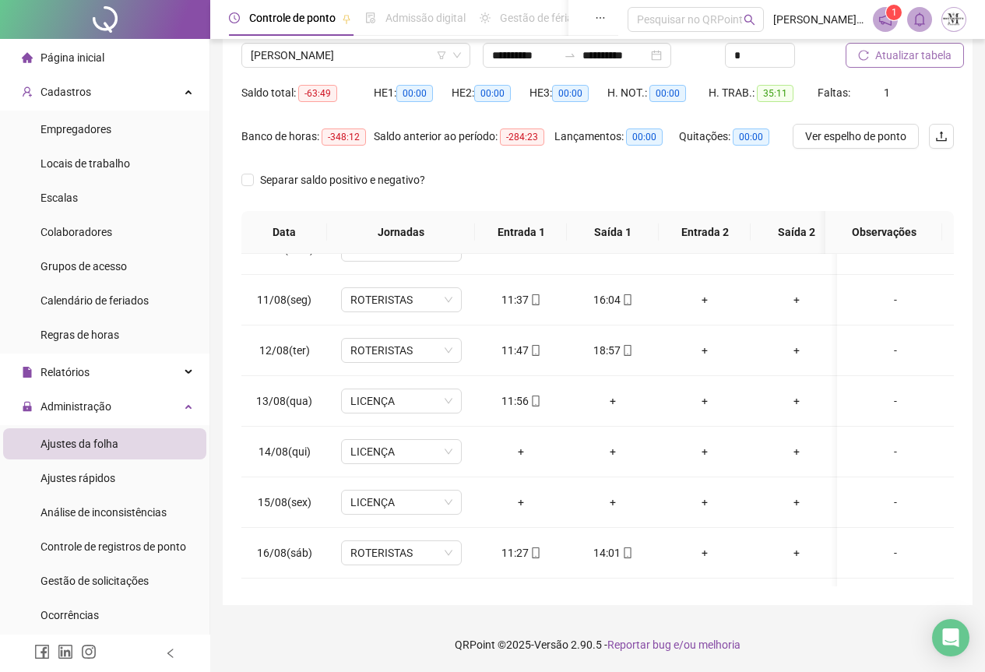
click at [915, 51] on span "Atualizar tabela" at bounding box center [914, 55] width 76 height 17
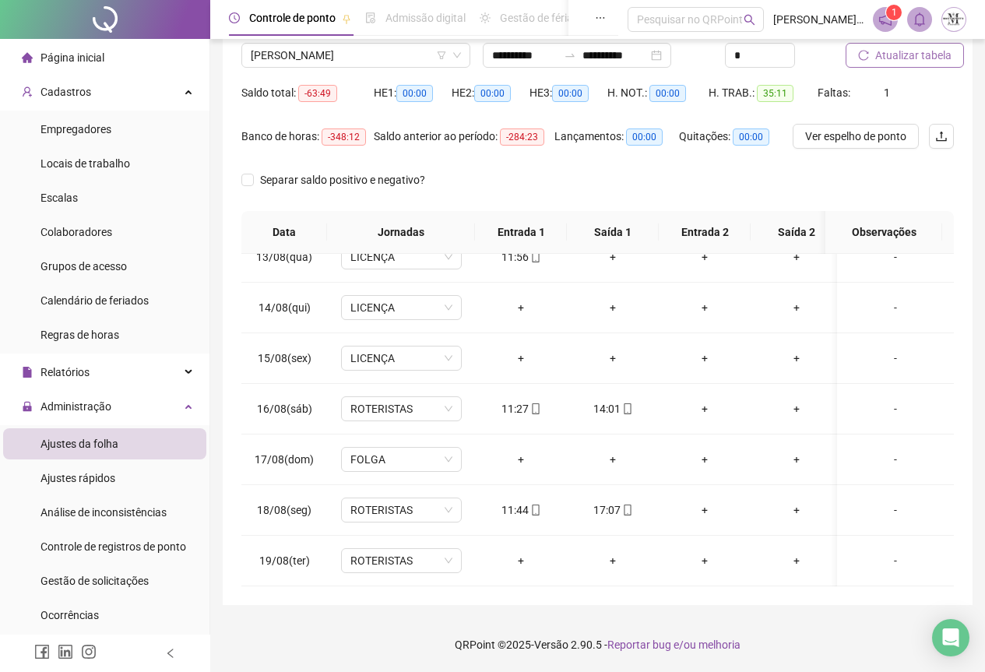
click at [903, 61] on span "Atualizar tabela" at bounding box center [914, 55] width 76 height 17
click at [880, 62] on span "Atualizar tabela" at bounding box center [914, 55] width 76 height 17
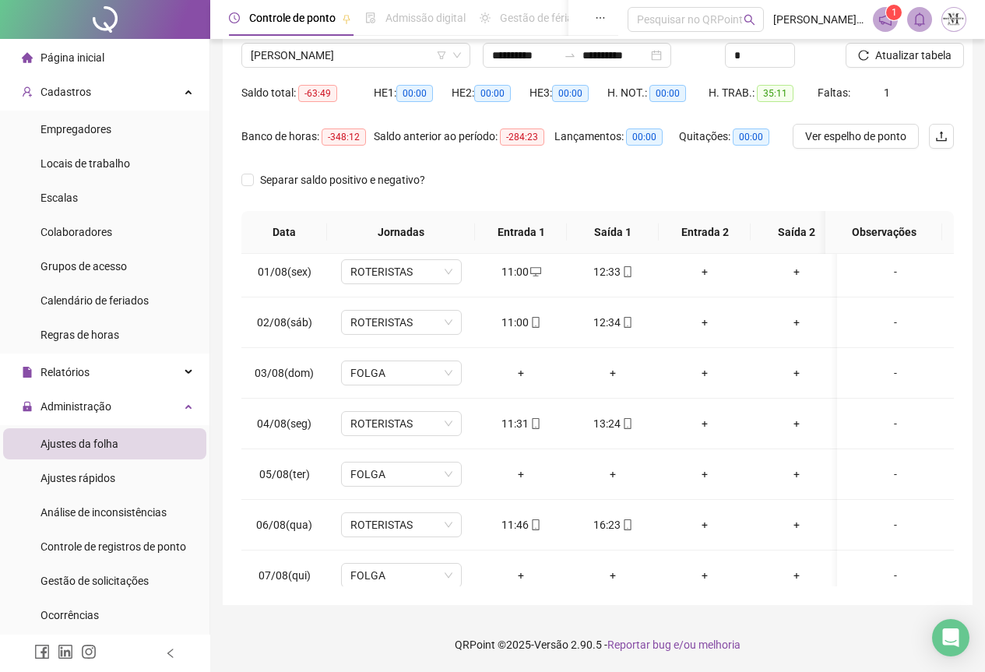
scroll to position [0, 0]
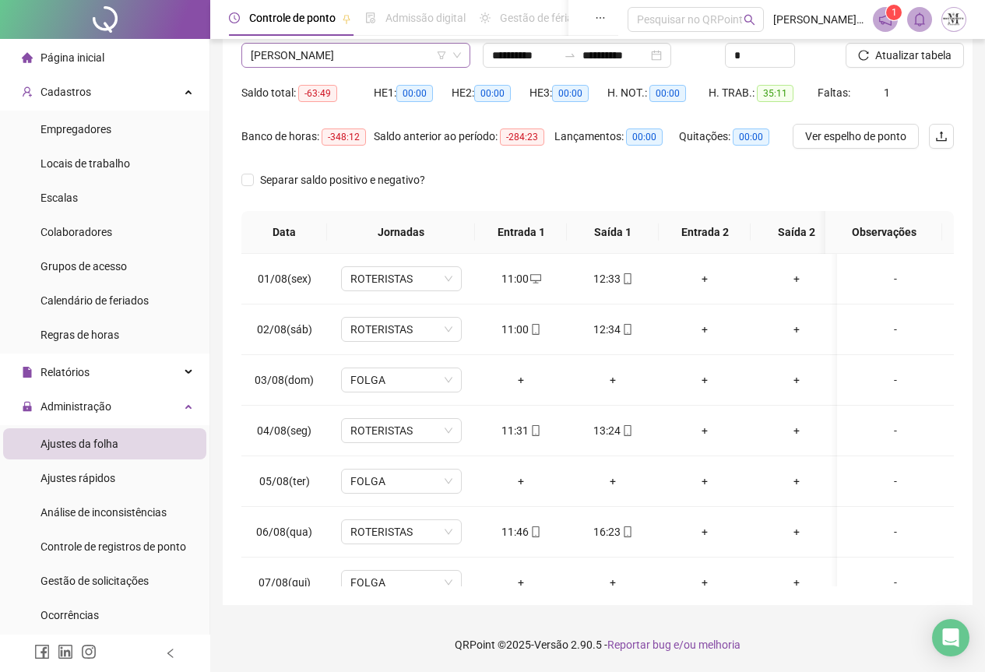
click at [271, 59] on span "[PERSON_NAME]" at bounding box center [356, 55] width 210 height 23
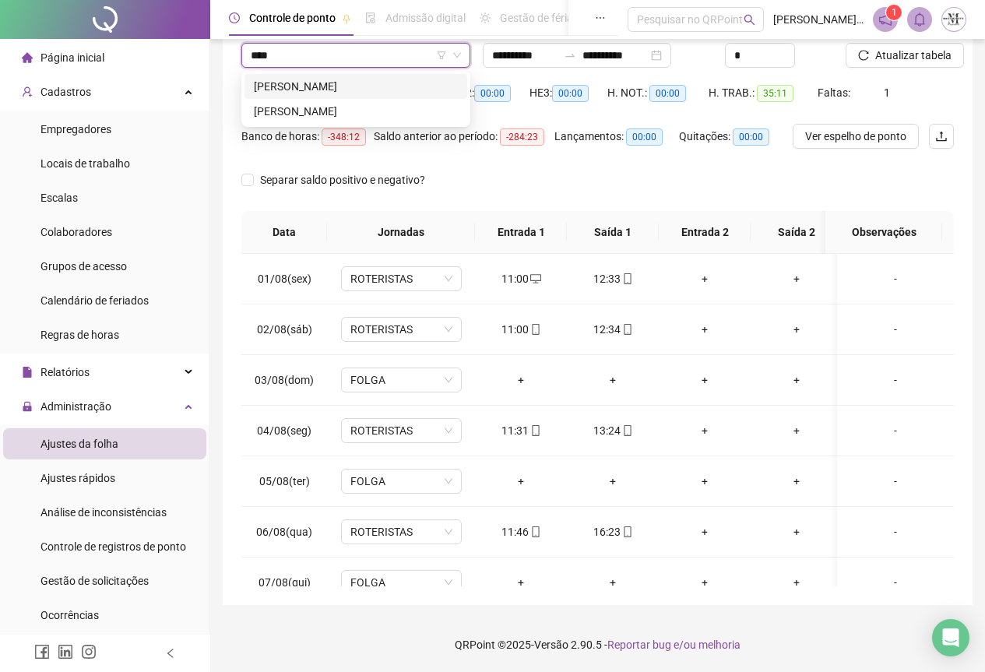
type input "*****"
click at [326, 104] on div "[PERSON_NAME]" at bounding box center [356, 111] width 204 height 17
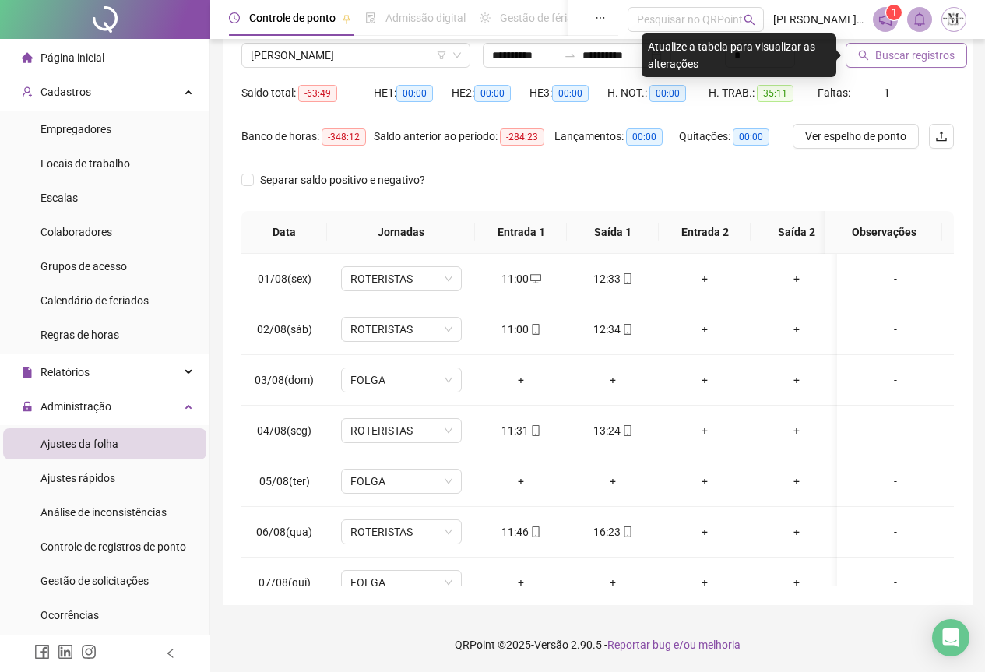
click at [900, 62] on span "Buscar registros" at bounding box center [915, 55] width 79 height 17
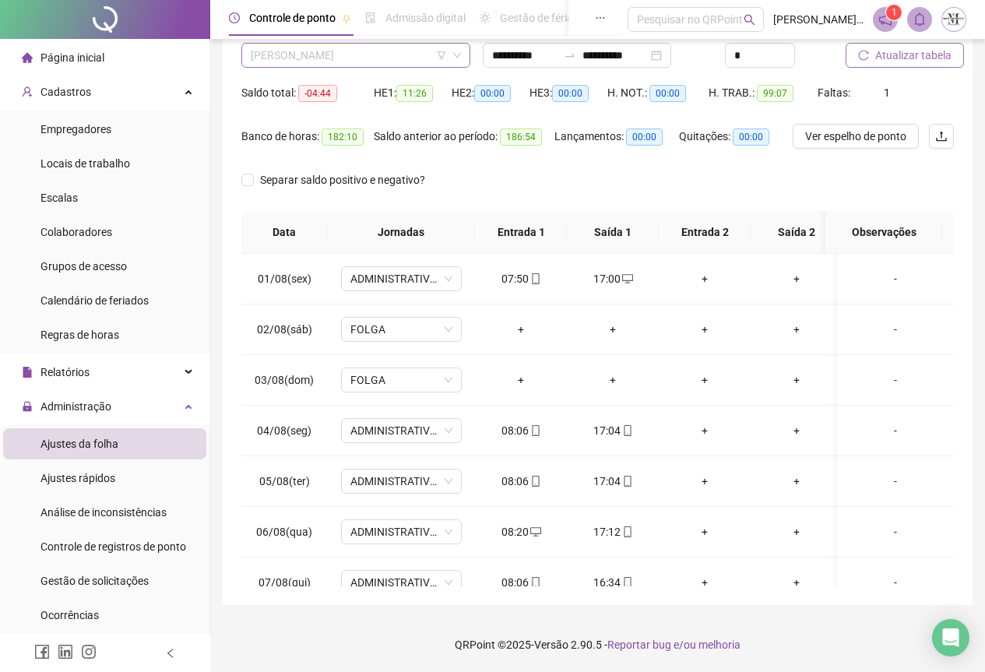
click at [296, 52] on span "[PERSON_NAME]" at bounding box center [356, 55] width 210 height 23
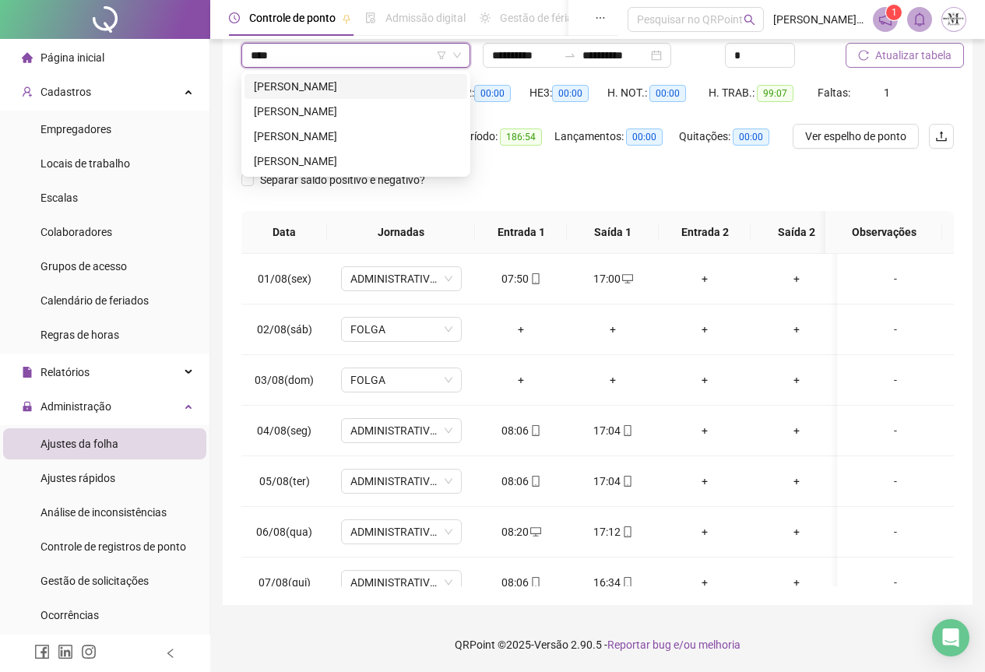
type input "*****"
click at [322, 81] on div "[PERSON_NAME]" at bounding box center [356, 86] width 204 height 17
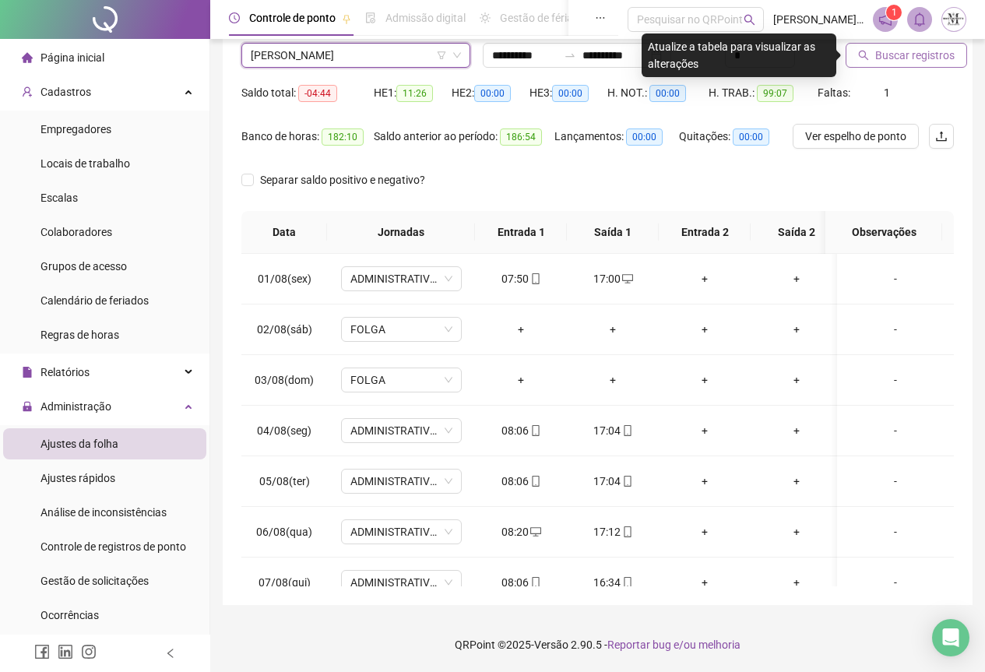
click at [859, 56] on icon "search" at bounding box center [863, 55] width 11 height 11
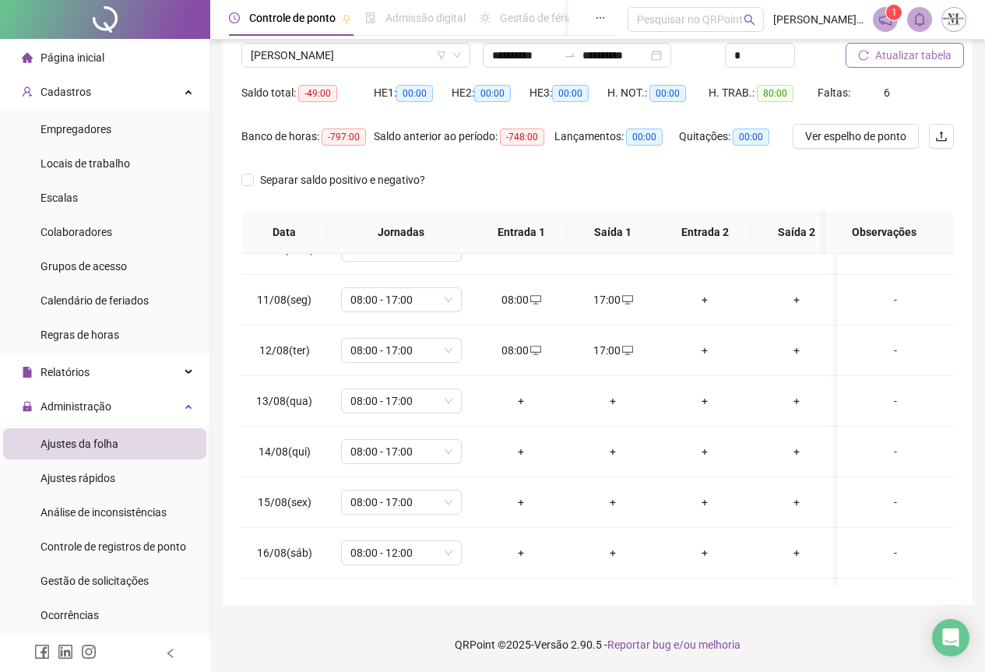
scroll to position [407, 0]
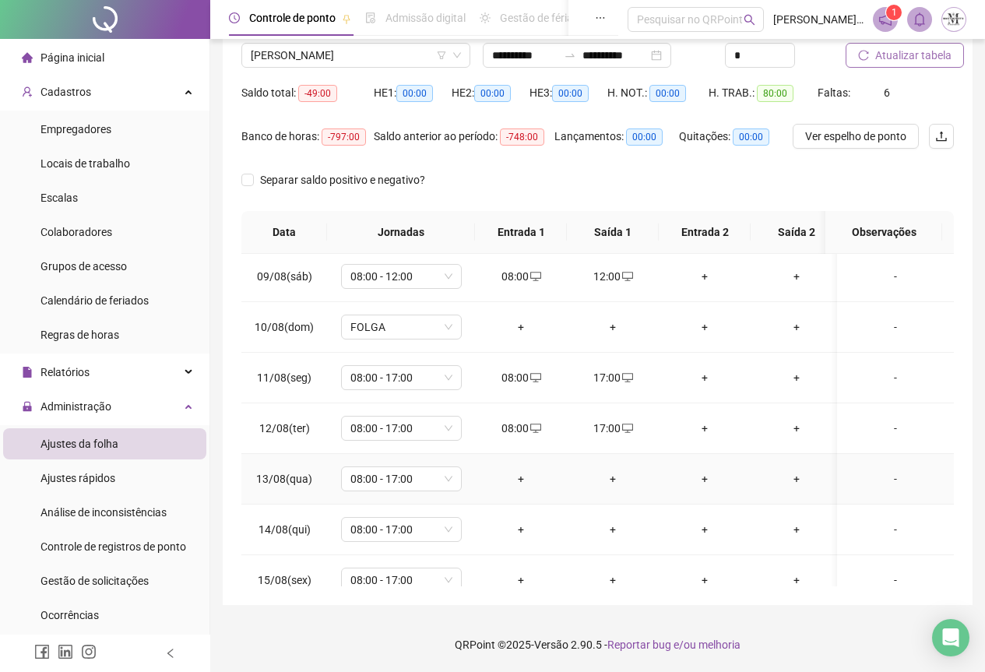
click at [519, 481] on div "+" at bounding box center [521, 478] width 67 height 17
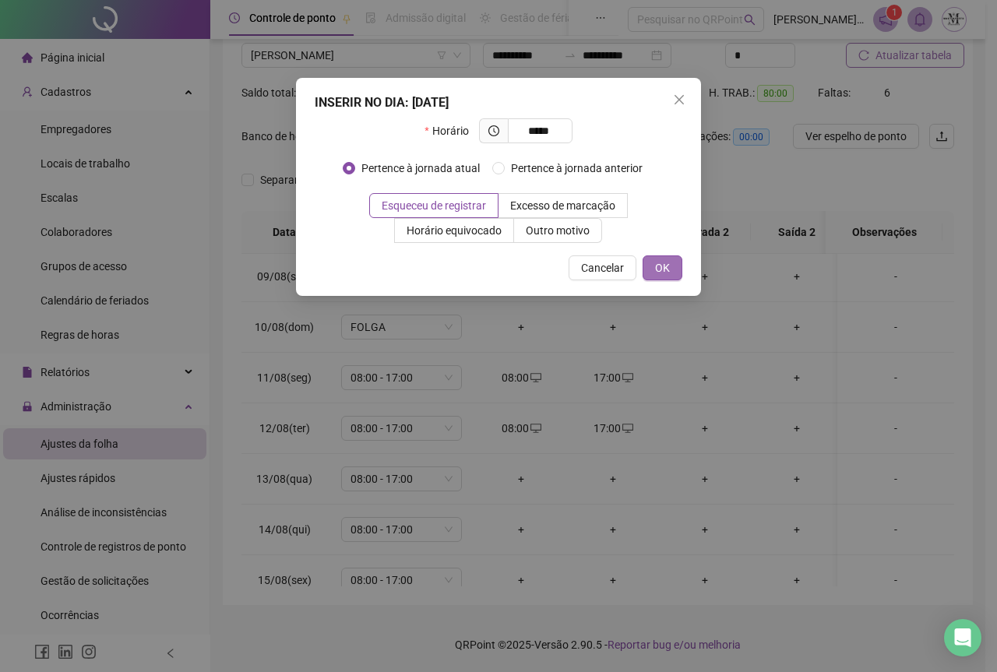
type input "*****"
click at [667, 271] on span "OK" at bounding box center [662, 267] width 15 height 17
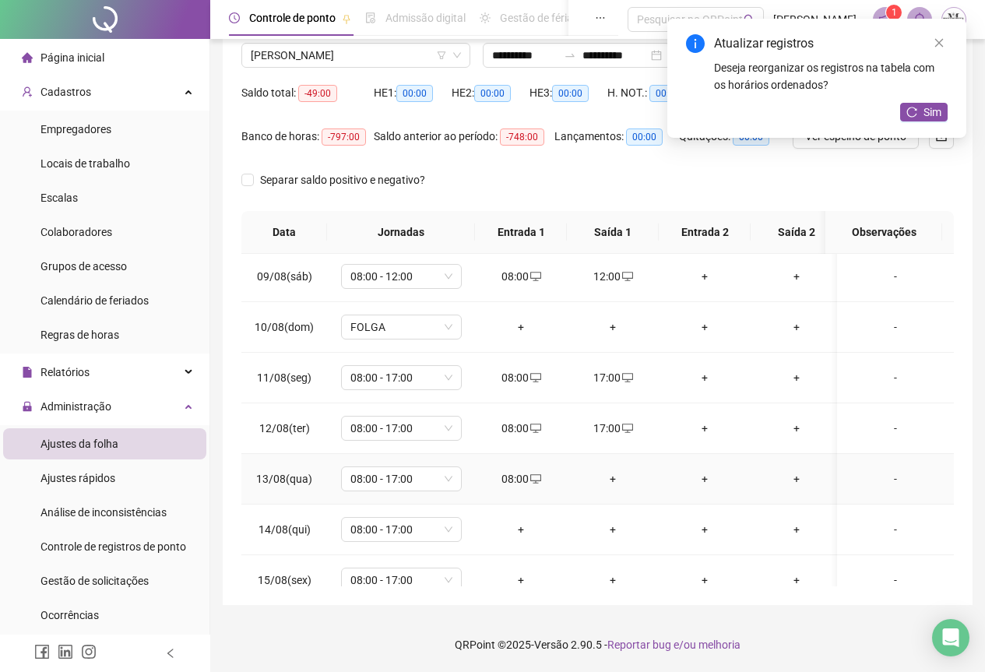
click at [609, 481] on div "+" at bounding box center [613, 478] width 67 height 17
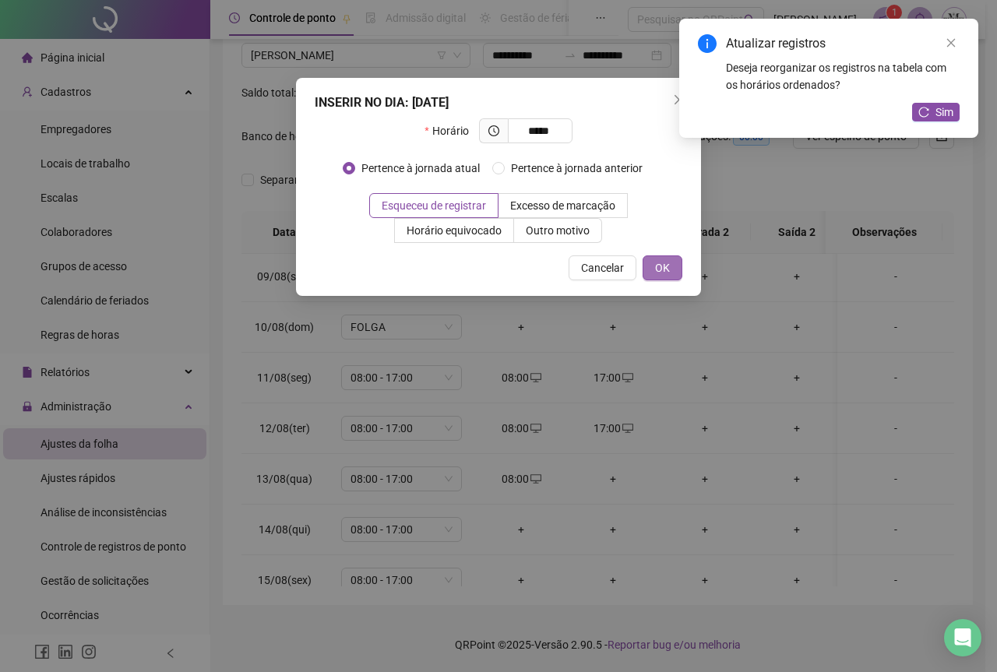
type input "*****"
click at [665, 269] on span "OK" at bounding box center [662, 267] width 15 height 17
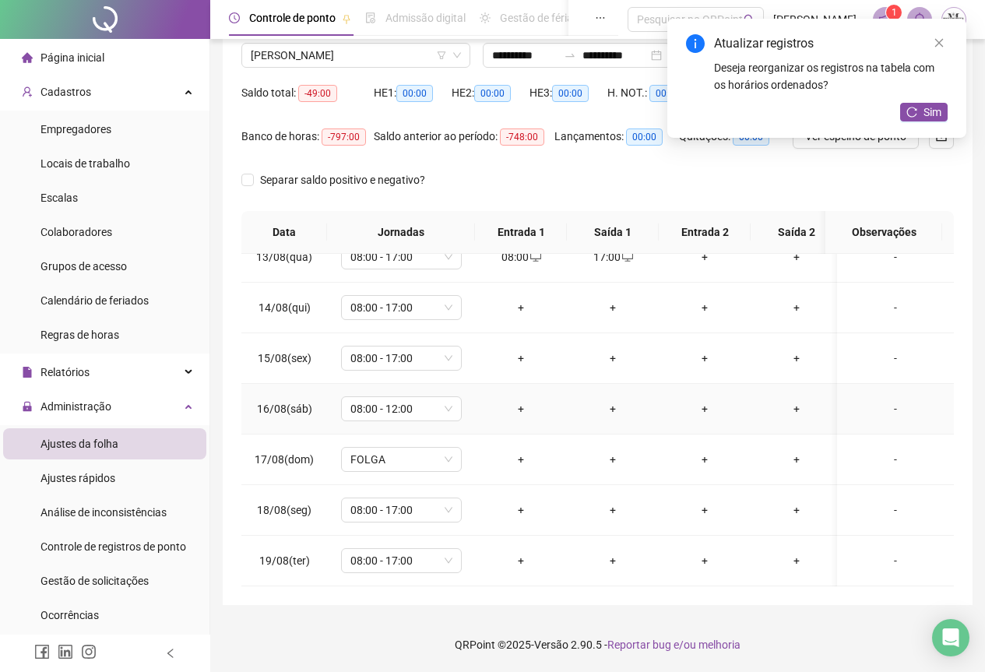
scroll to position [563, 0]
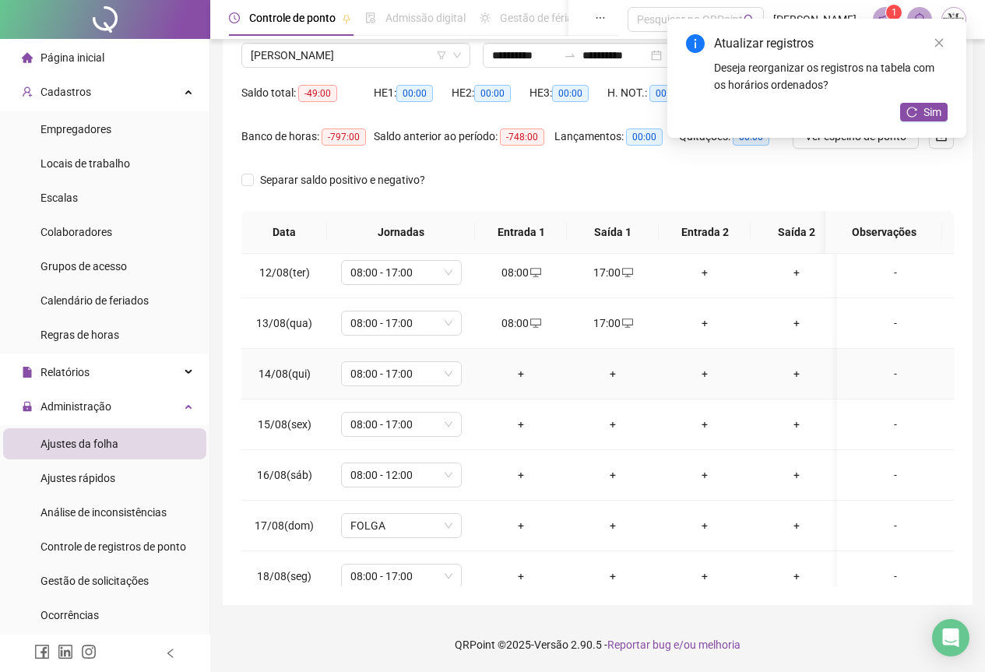
click at [520, 377] on div "+" at bounding box center [521, 373] width 67 height 17
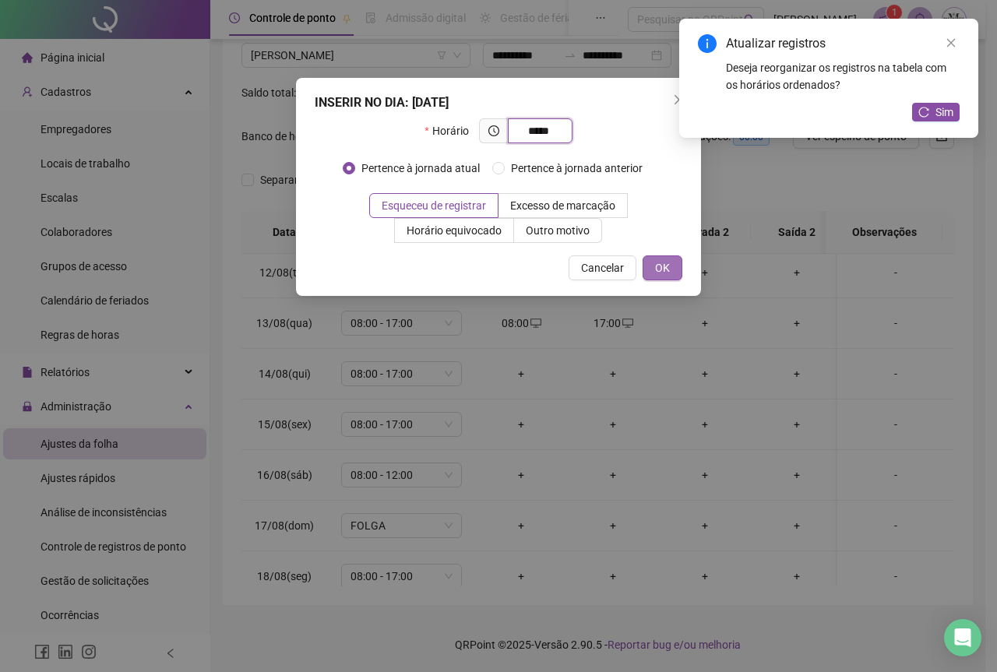
type input "*****"
click at [671, 269] on button "OK" at bounding box center [663, 267] width 40 height 25
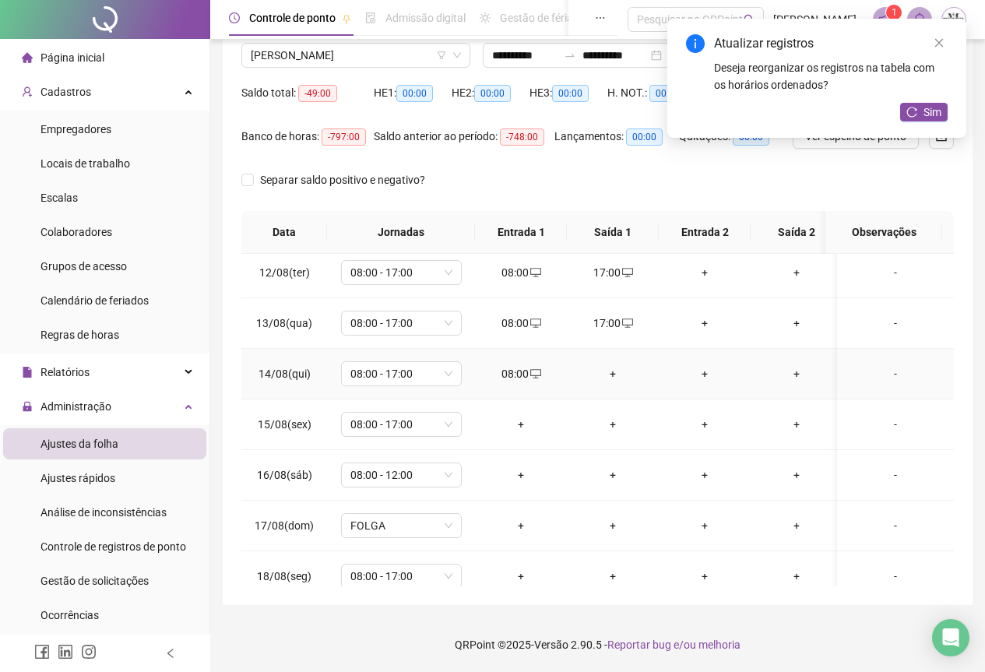
click at [608, 370] on div "+" at bounding box center [613, 373] width 67 height 17
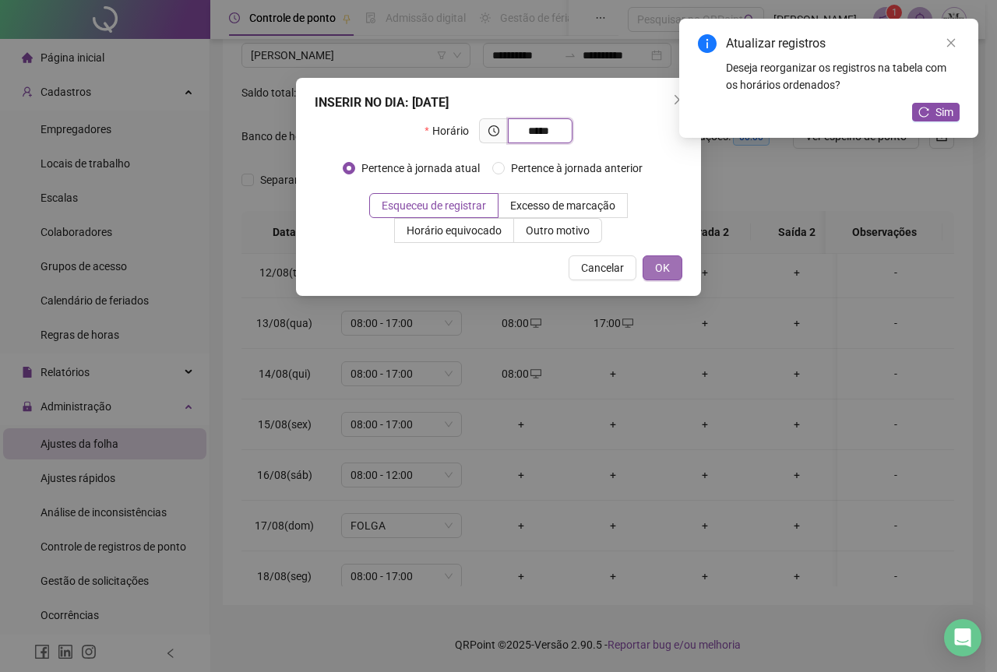
type input "*****"
click at [652, 268] on button "OK" at bounding box center [663, 267] width 40 height 25
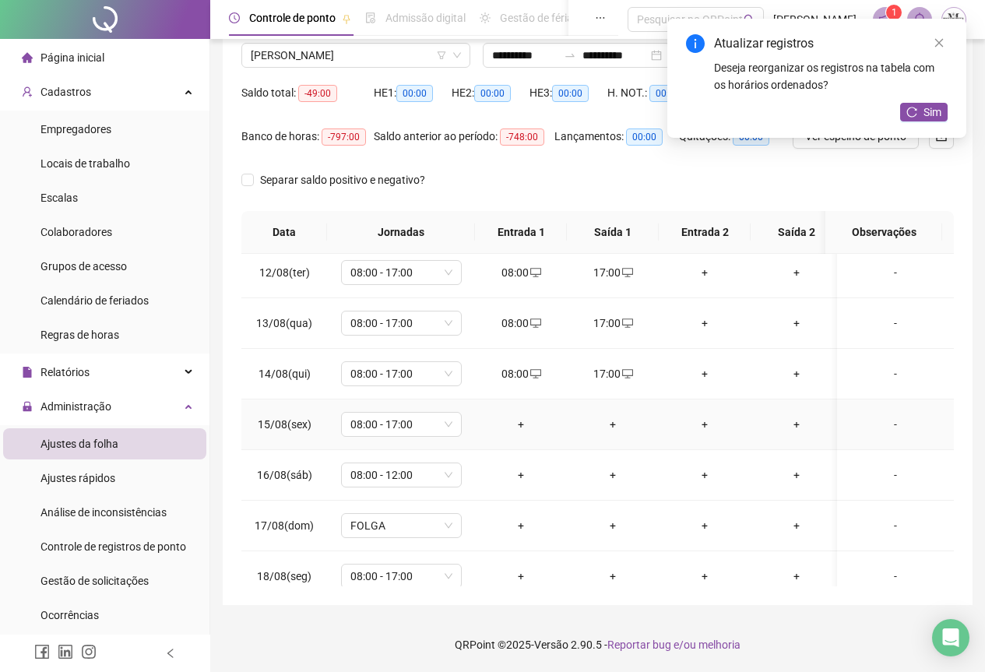
click at [513, 428] on div "+" at bounding box center [521, 424] width 67 height 17
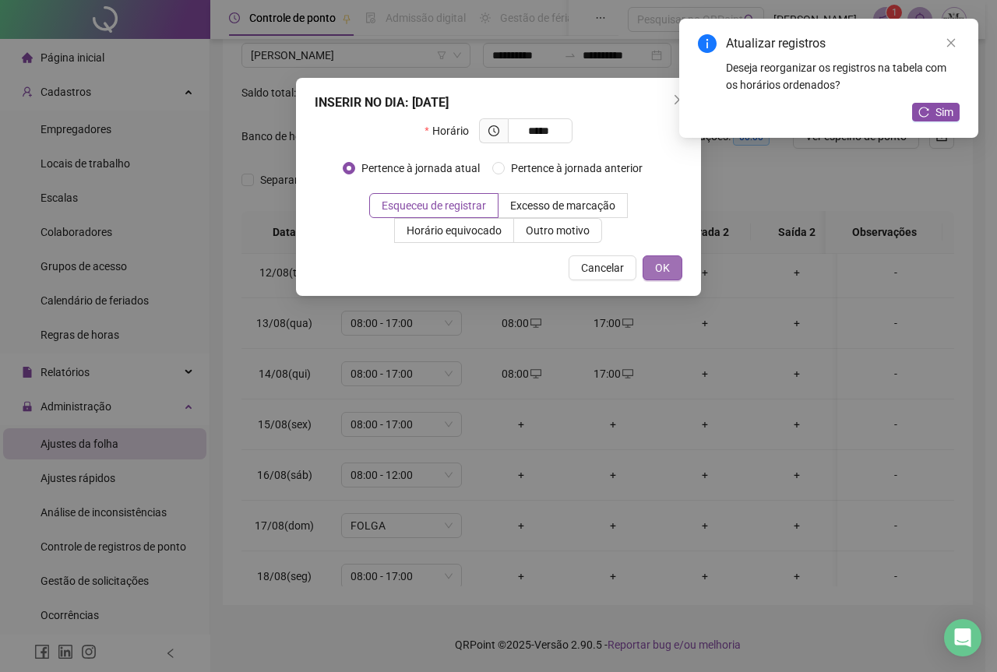
type input "*****"
click at [670, 274] on button "OK" at bounding box center [663, 267] width 40 height 25
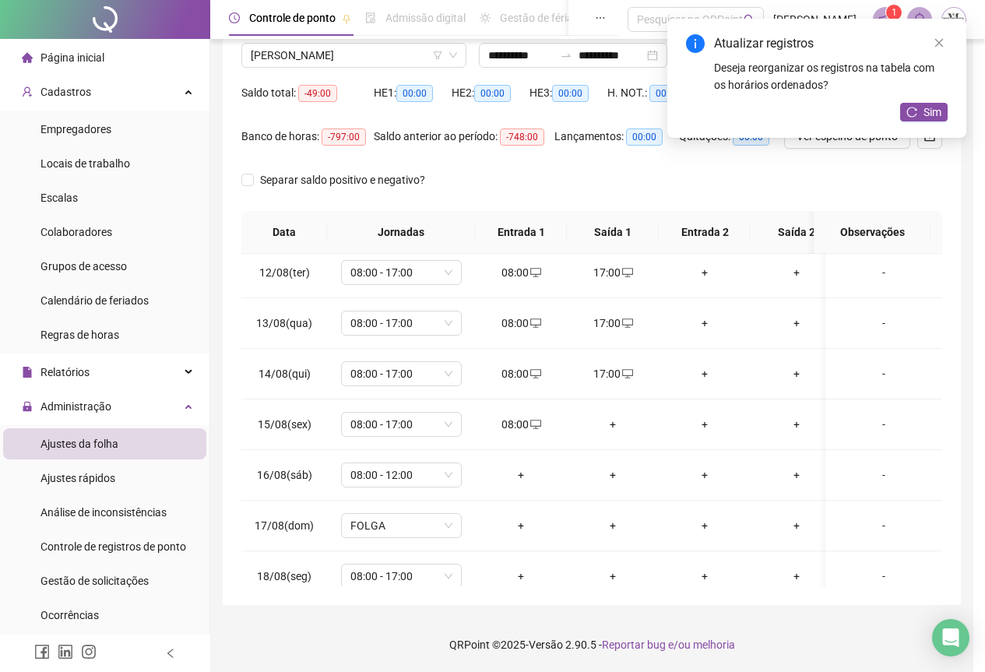
click at [611, 425] on div "+" at bounding box center [613, 424] width 67 height 17
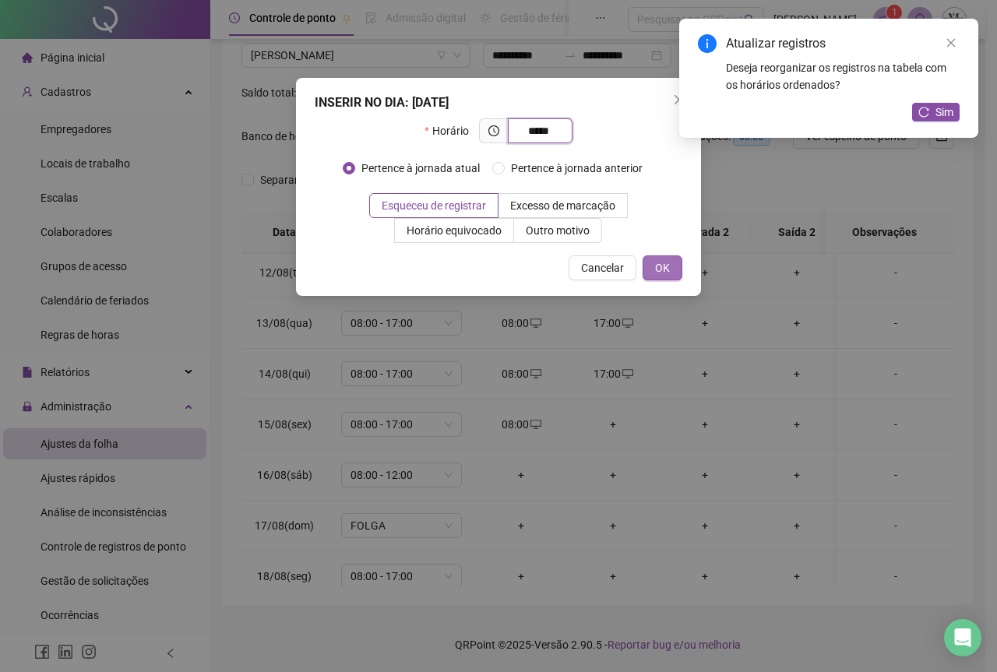
type input "*****"
click at [653, 274] on button "OK" at bounding box center [663, 267] width 40 height 25
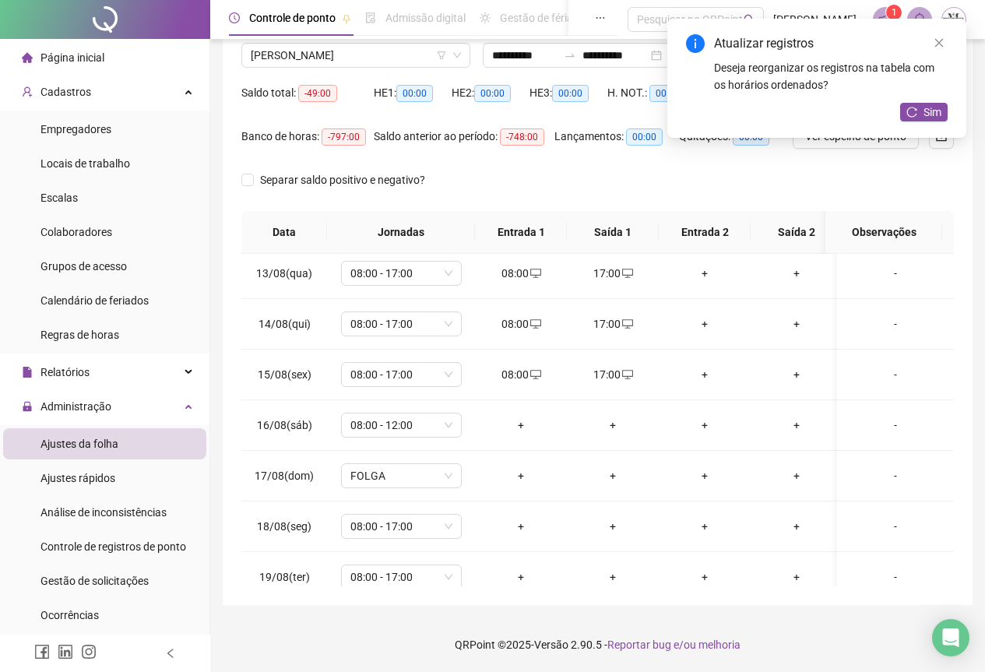
scroll to position [641, 0]
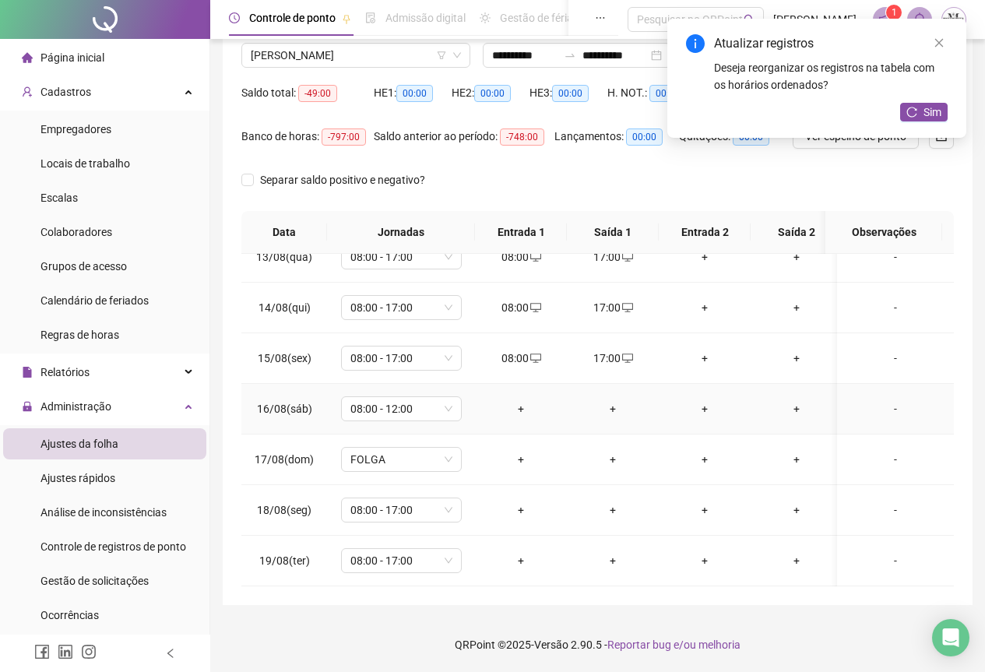
click at [523, 400] on div "+" at bounding box center [521, 408] width 67 height 17
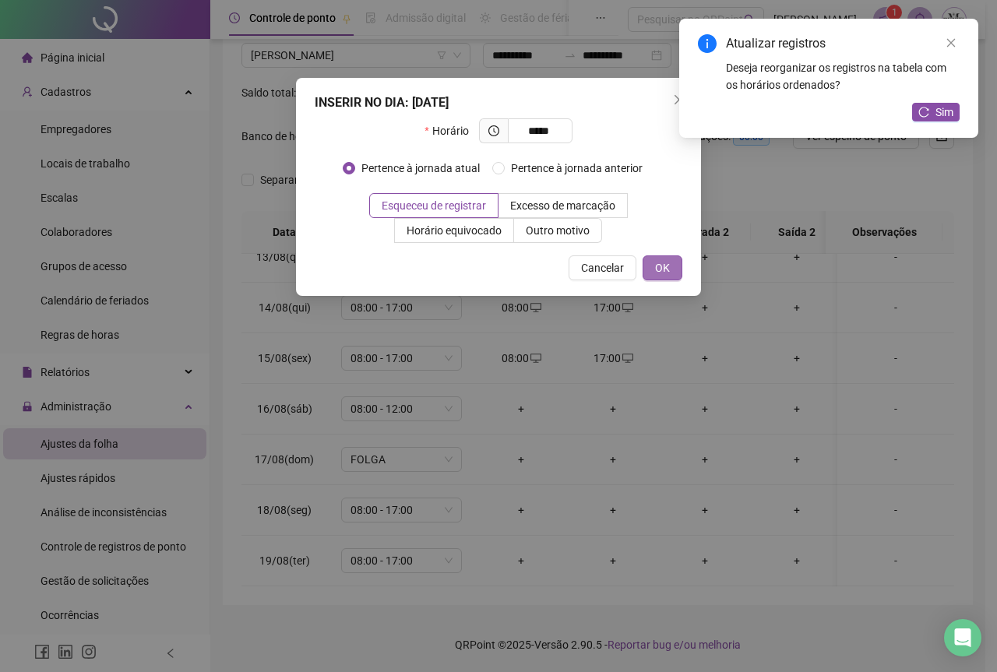
type input "*****"
click at [655, 266] on span "OK" at bounding box center [662, 267] width 15 height 17
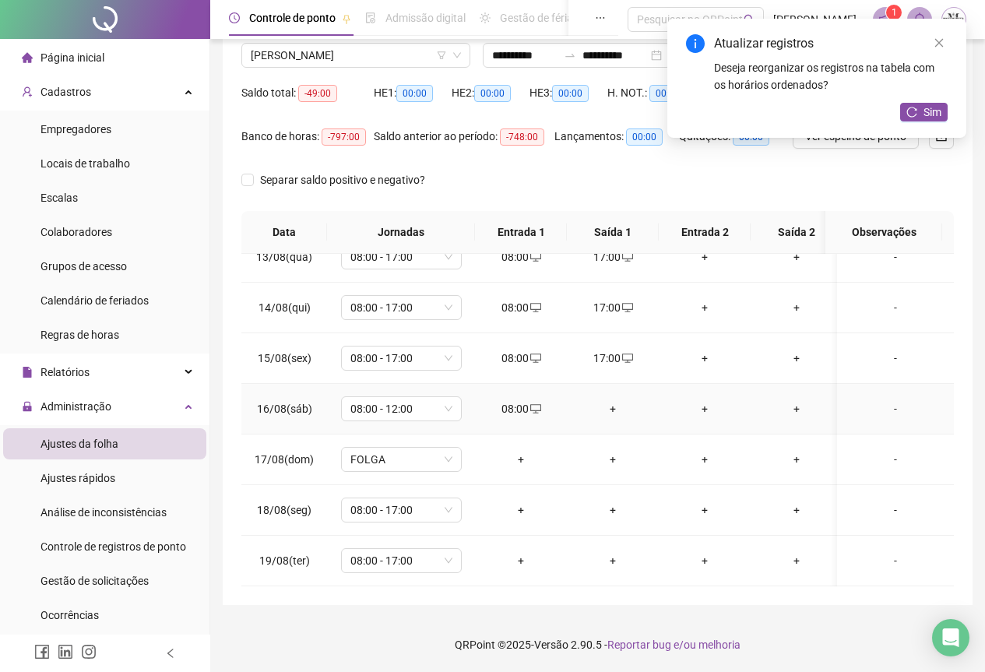
click at [612, 400] on div "+" at bounding box center [613, 408] width 67 height 17
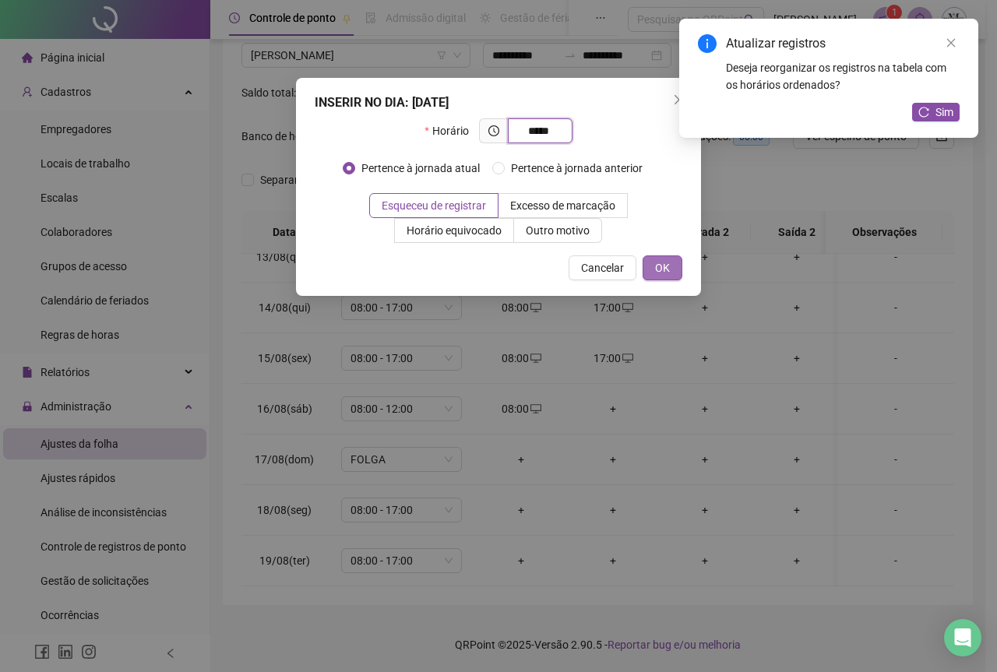
type input "*****"
click at [667, 262] on span "OK" at bounding box center [662, 267] width 15 height 17
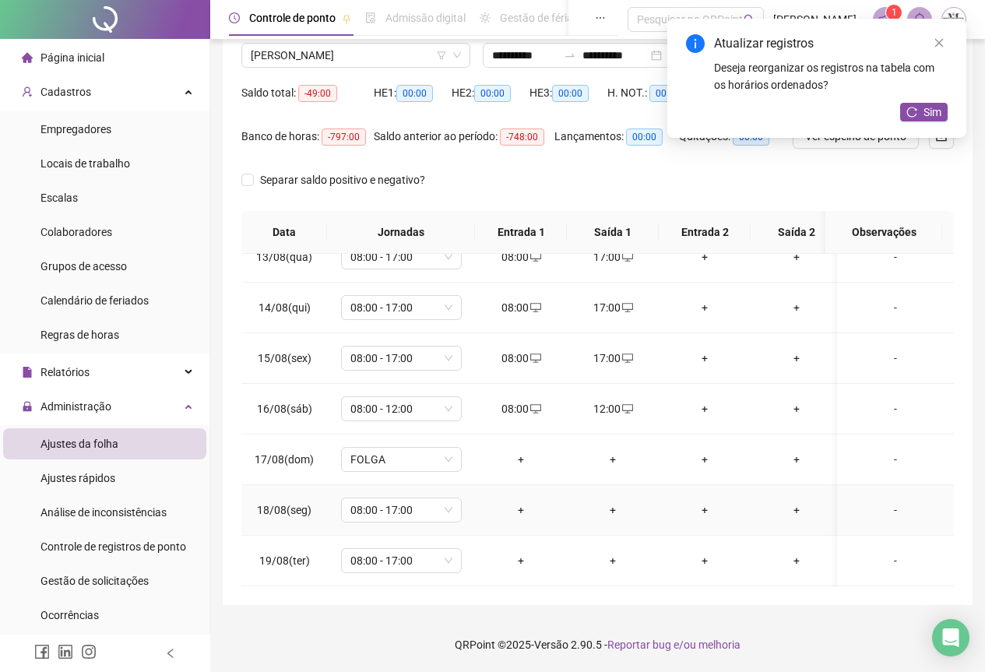
click at [525, 502] on div "+" at bounding box center [521, 510] width 67 height 17
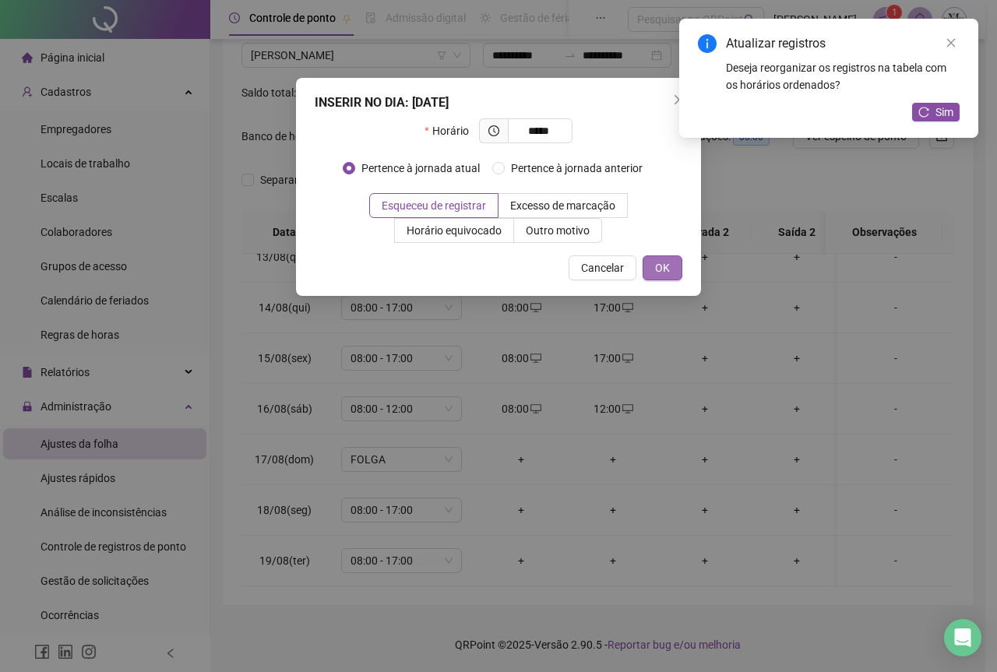
type input "*****"
click at [664, 278] on button "OK" at bounding box center [663, 267] width 40 height 25
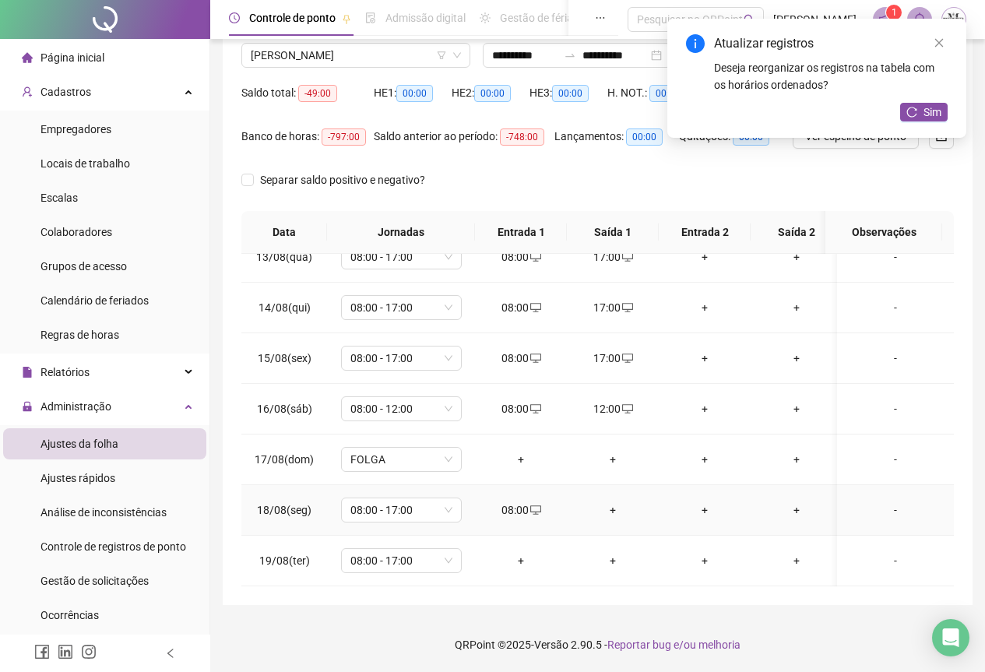
click at [618, 502] on div "+" at bounding box center [613, 510] width 67 height 17
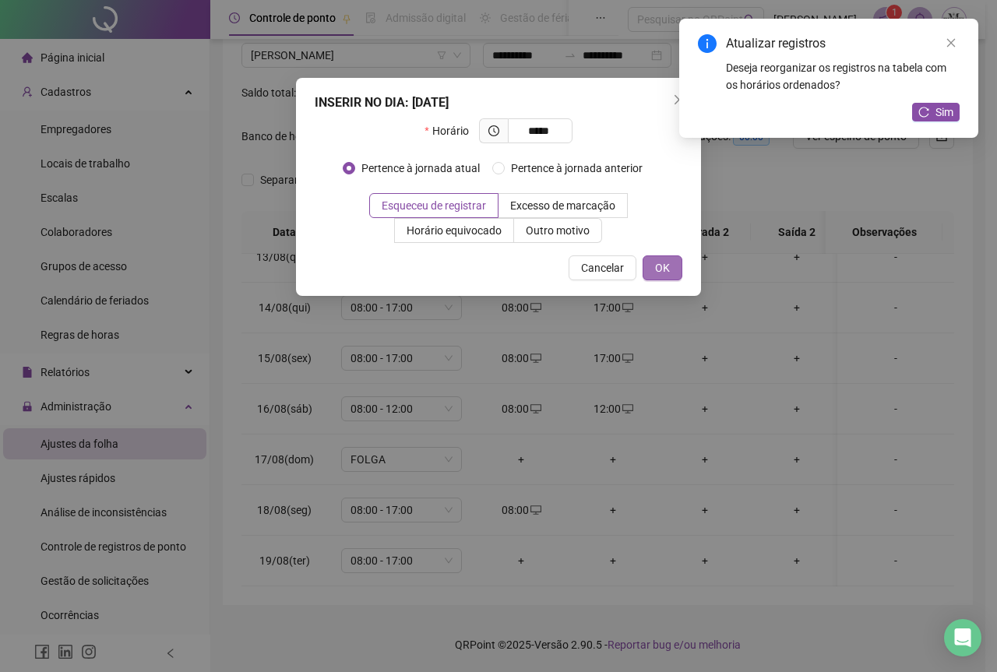
type input "*****"
click at [662, 268] on span "OK" at bounding box center [662, 267] width 15 height 17
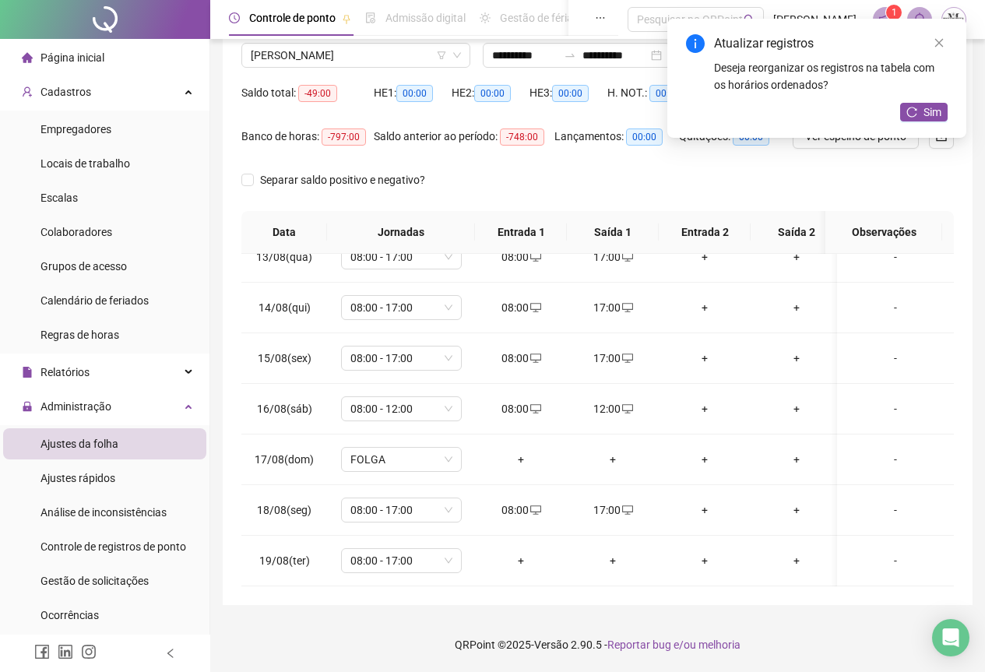
click at [523, 552] on div "+" at bounding box center [521, 560] width 67 height 17
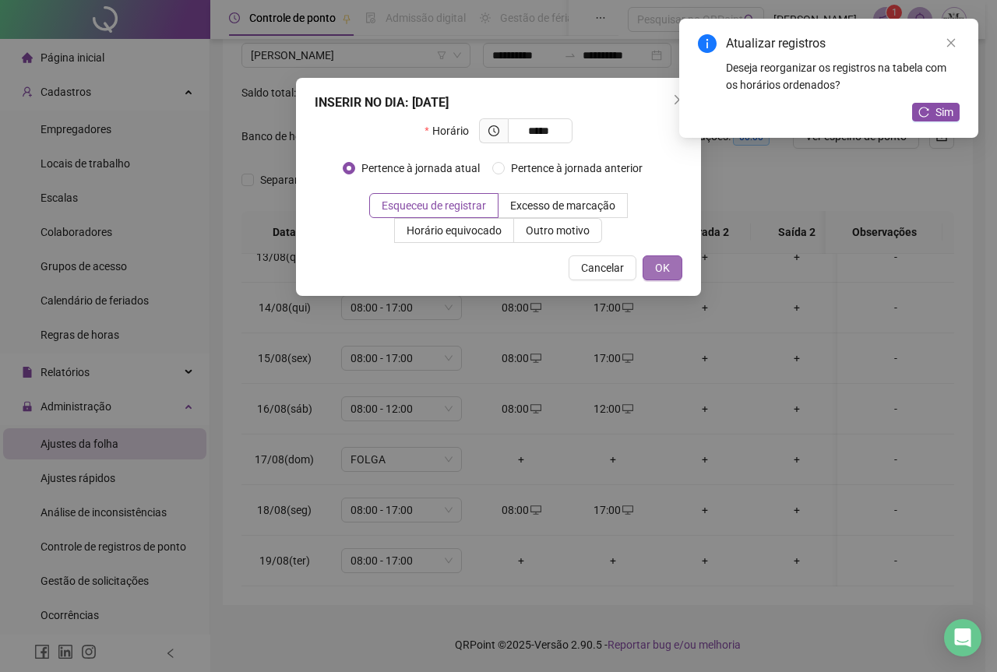
type input "*****"
click at [662, 271] on span "OK" at bounding box center [662, 267] width 15 height 17
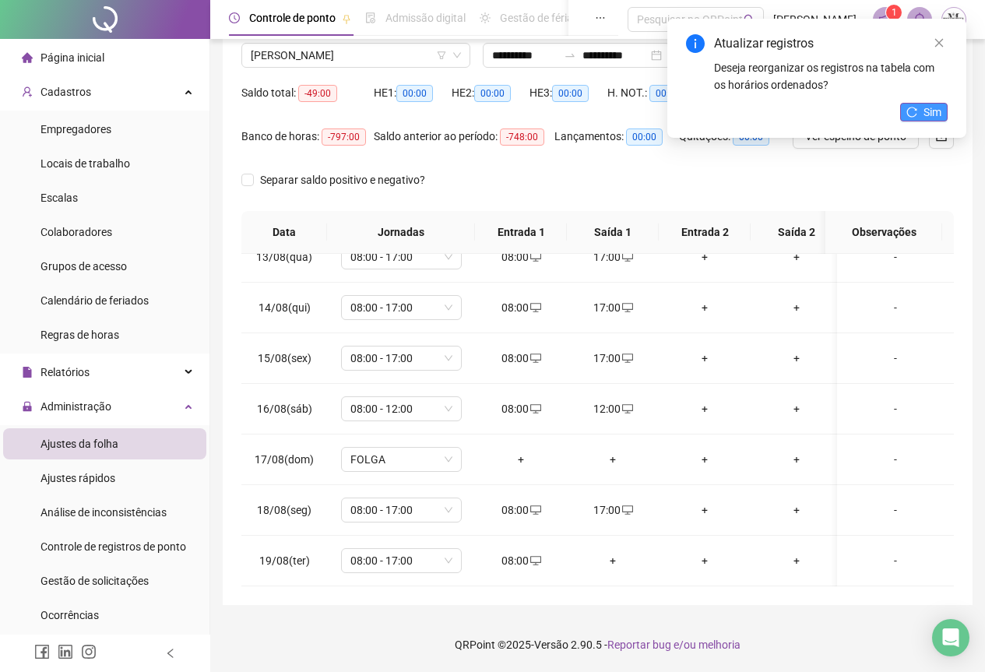
click at [915, 109] on icon "reload" at bounding box center [912, 112] width 10 height 10
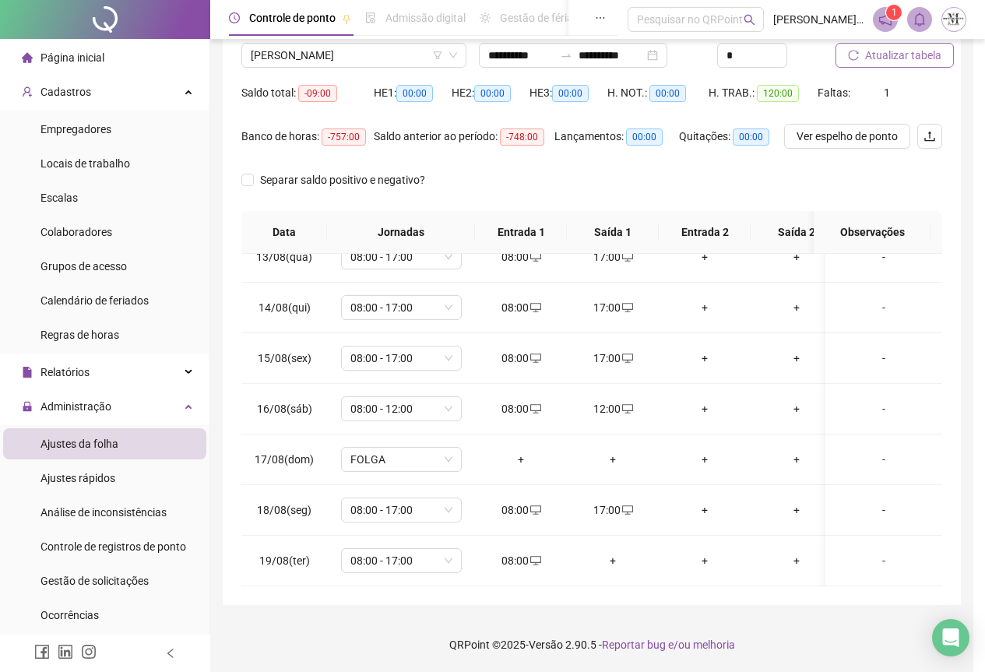
click at [890, 55] on span "Atualizar tabela" at bounding box center [903, 55] width 76 height 17
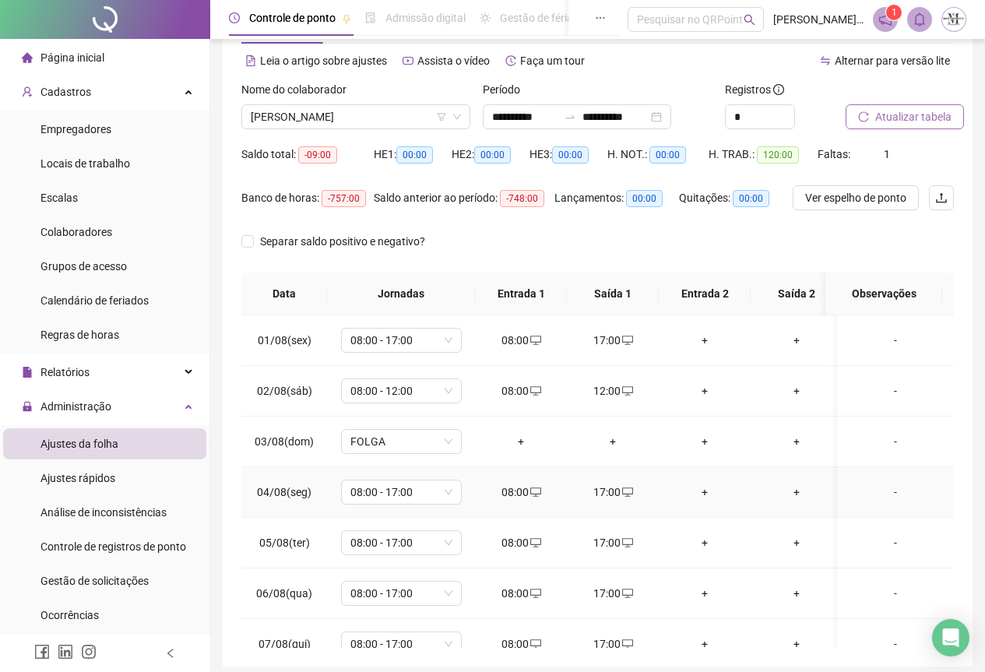
scroll to position [0, 0]
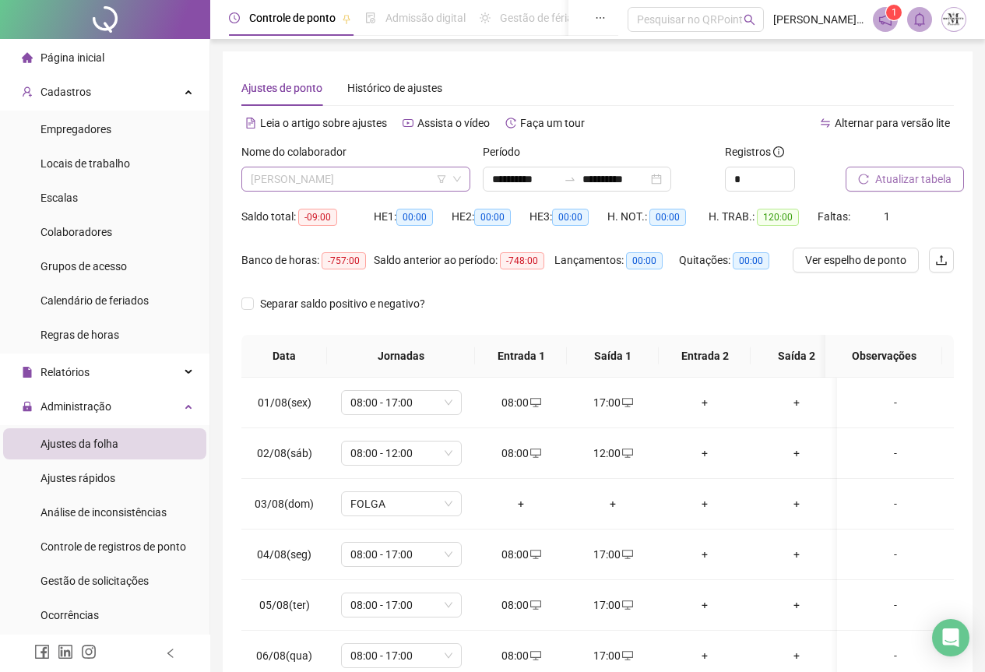
click at [353, 176] on span "[PERSON_NAME]" at bounding box center [356, 178] width 210 height 23
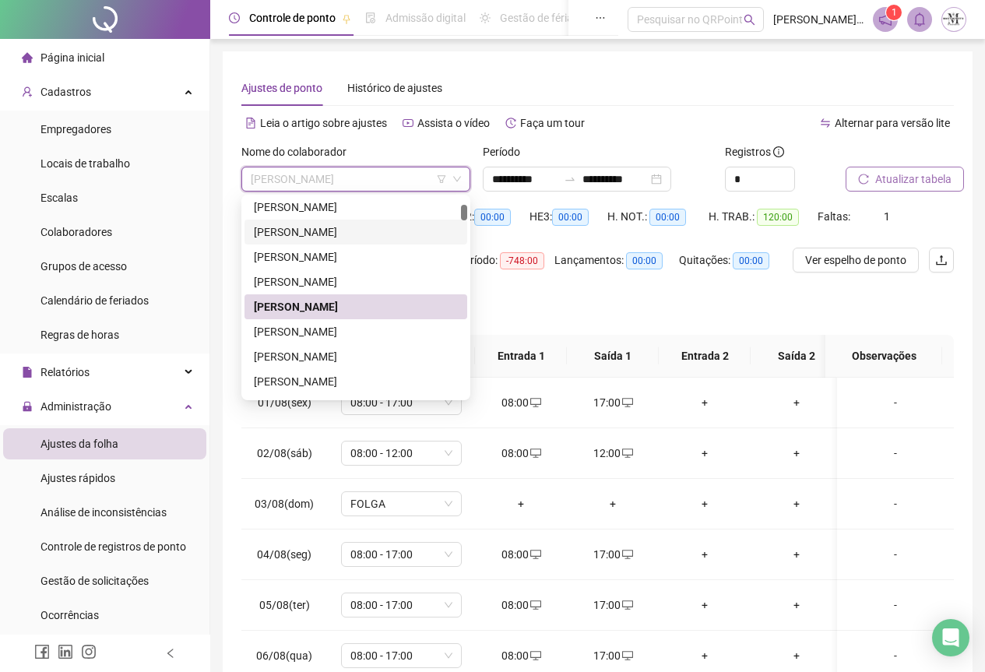
scroll to position [280, 0]
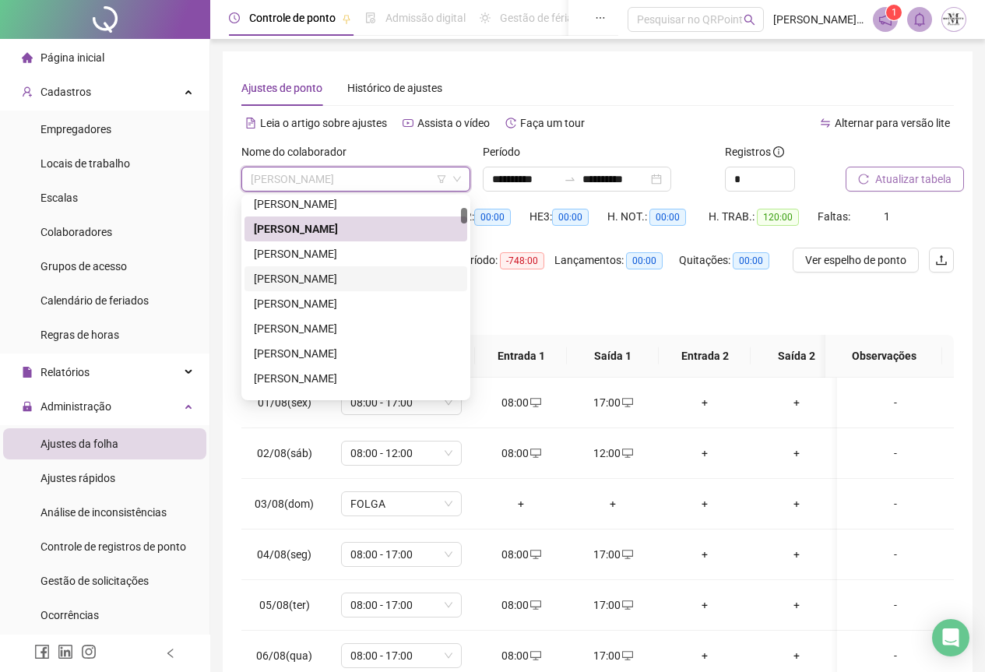
click at [377, 278] on div "[PERSON_NAME]" at bounding box center [356, 278] width 204 height 17
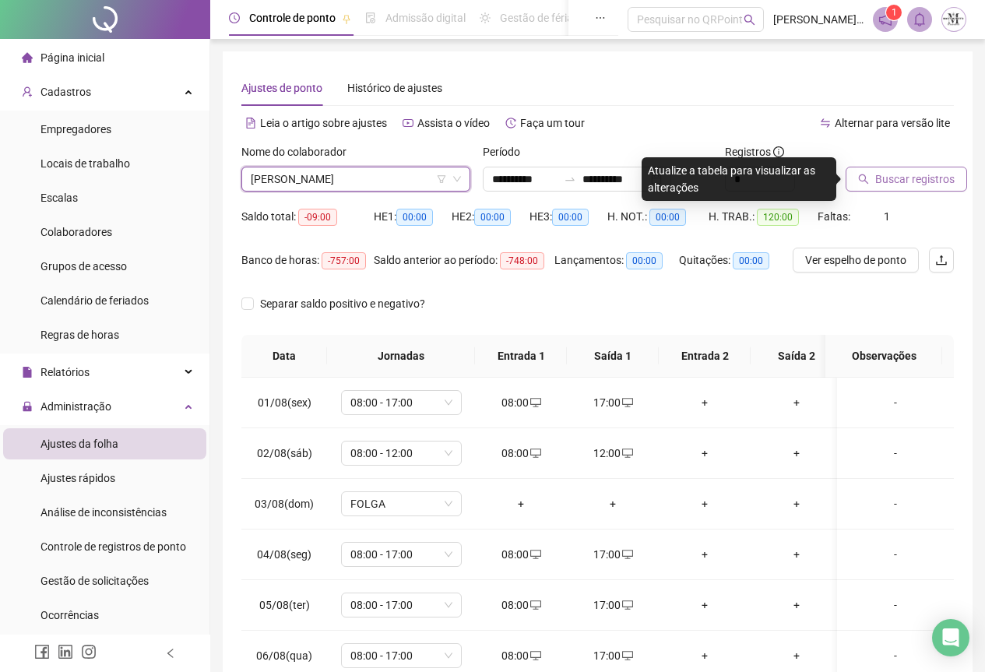
click at [876, 183] on span "Buscar registros" at bounding box center [915, 179] width 79 height 17
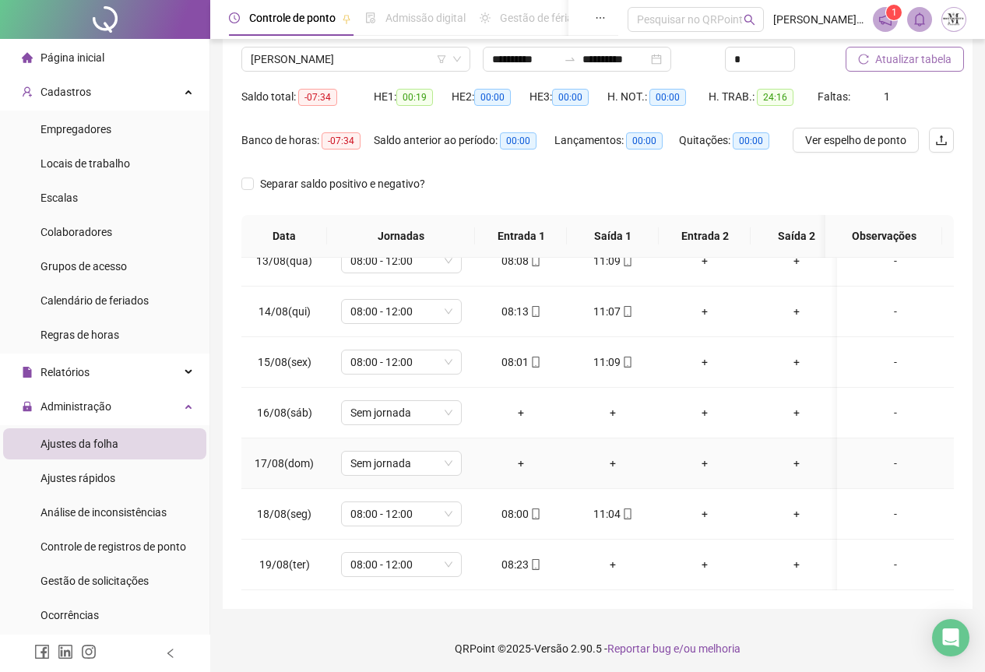
scroll to position [124, 0]
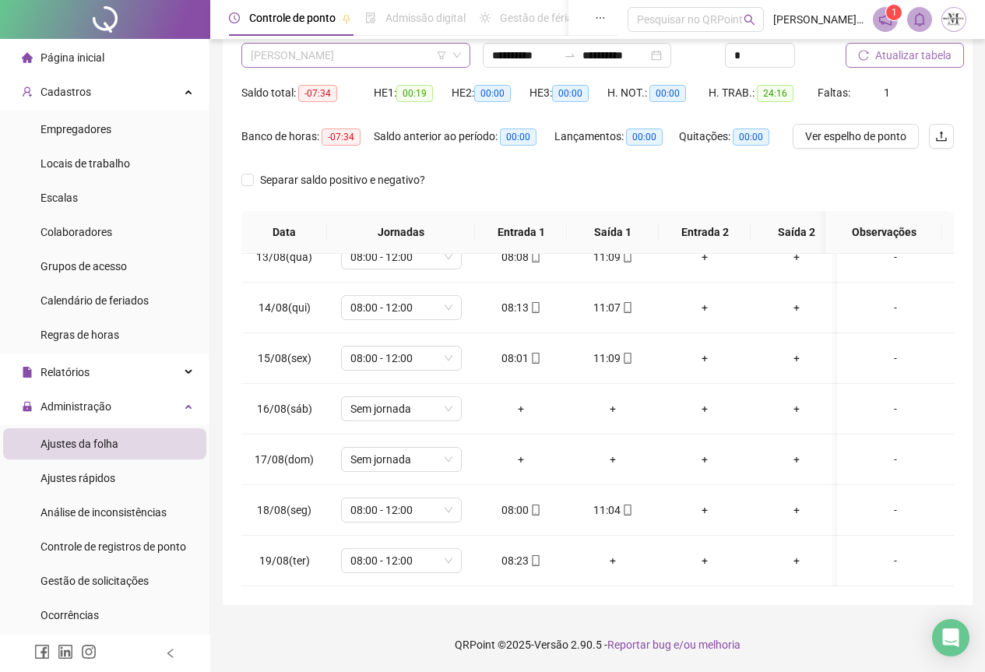
click at [290, 65] on span "[PERSON_NAME]" at bounding box center [356, 55] width 210 height 23
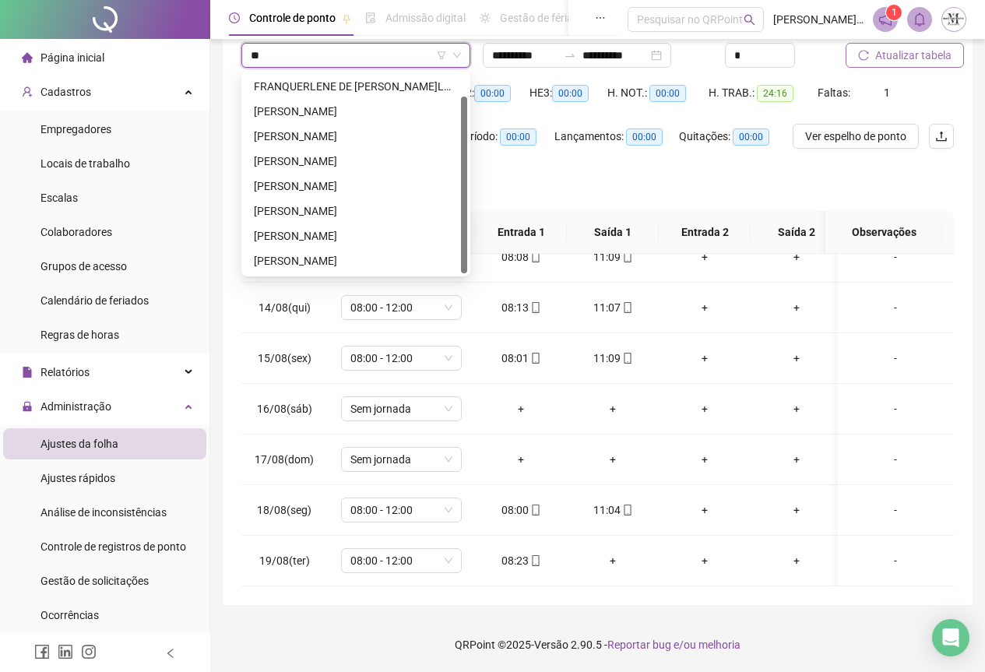
scroll to position [25, 0]
type input "***"
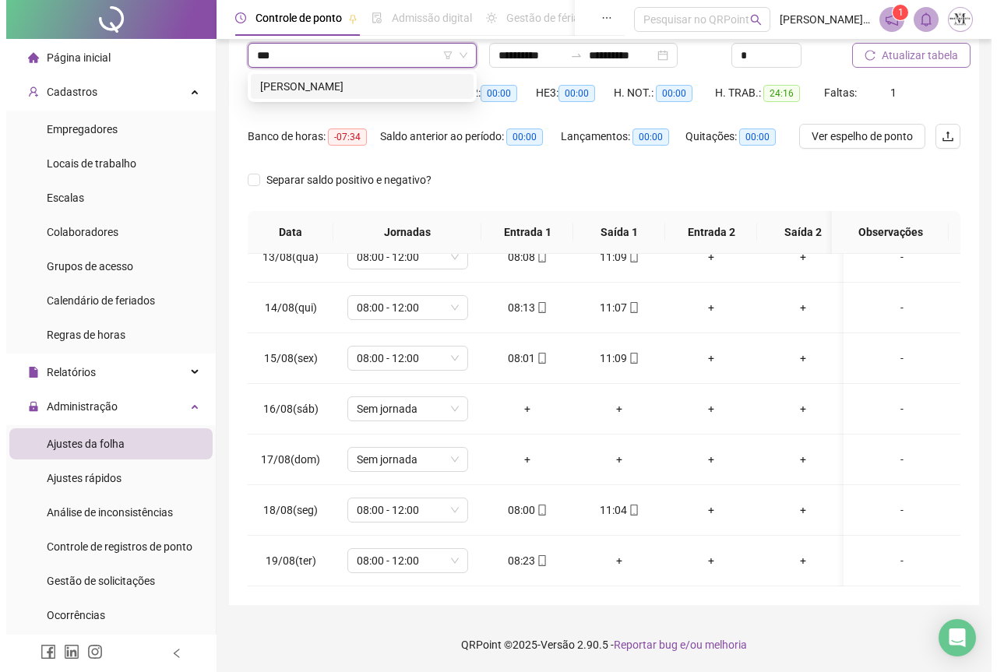
scroll to position [0, 0]
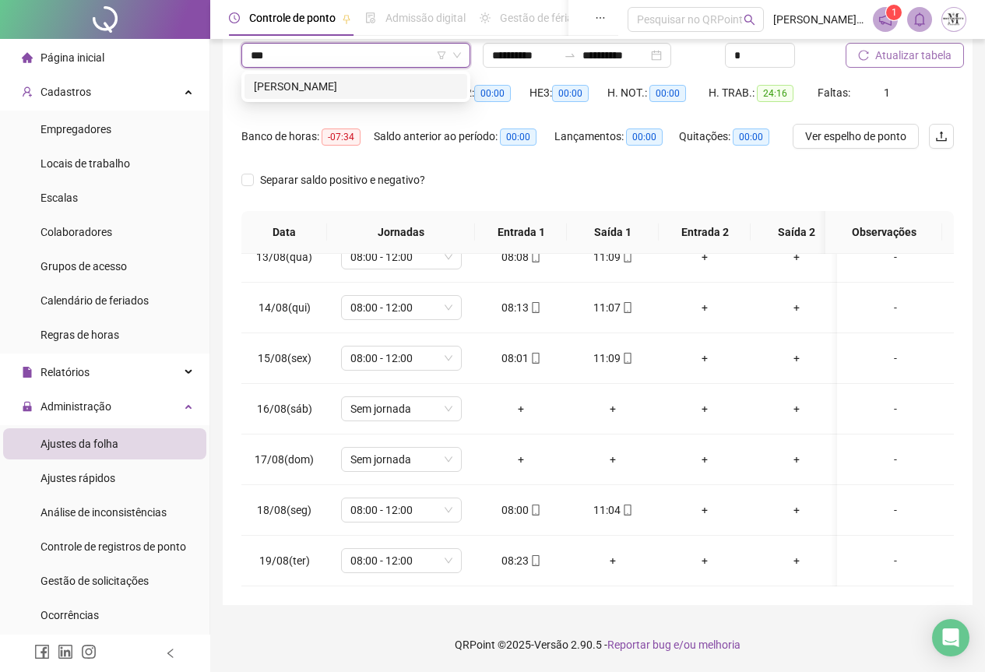
click at [306, 96] on div "[PERSON_NAME]" at bounding box center [356, 86] width 223 height 25
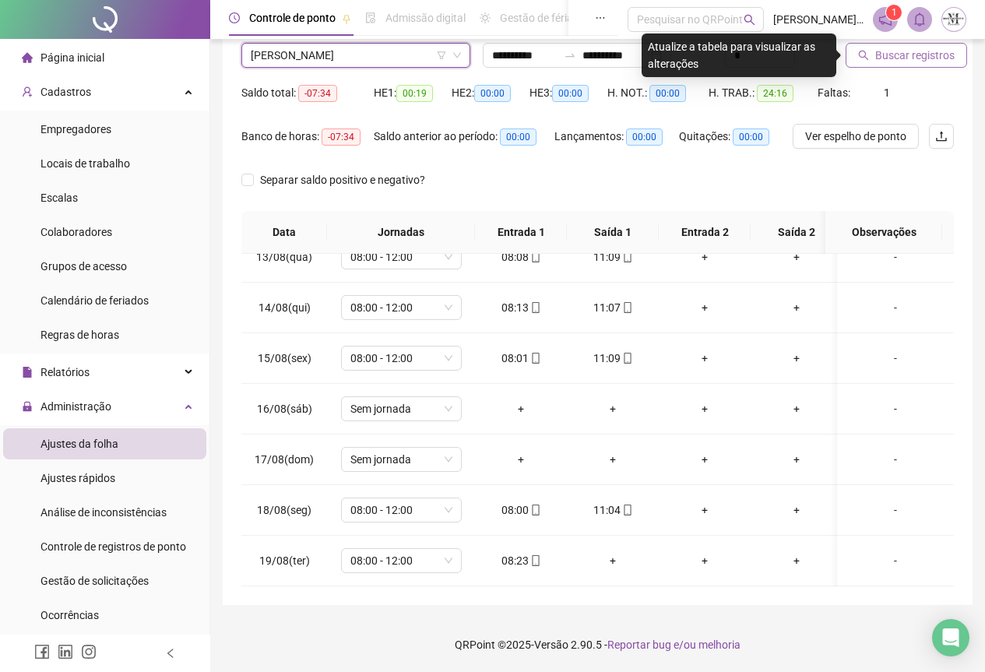
click at [937, 58] on span "Buscar registros" at bounding box center [915, 55] width 79 height 17
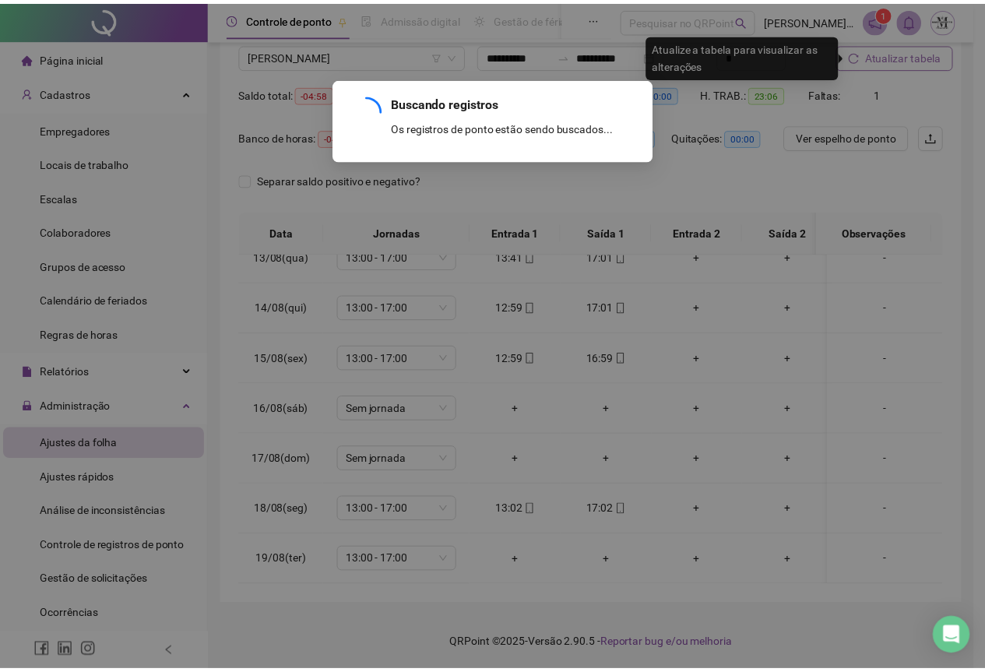
scroll to position [135, 0]
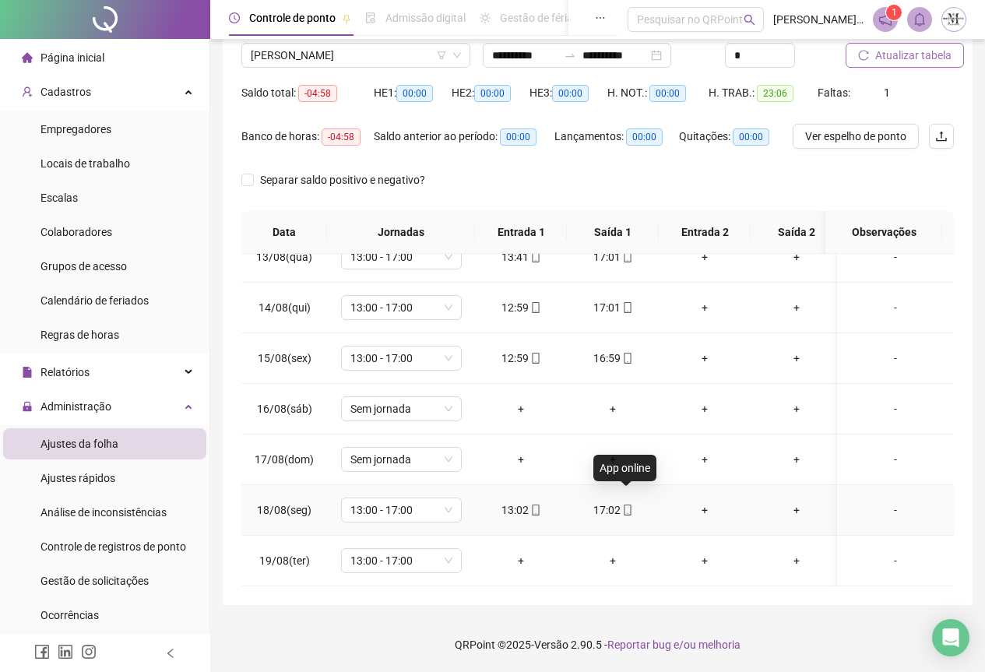
click at [631, 505] on icon "mobile" at bounding box center [627, 510] width 11 height 11
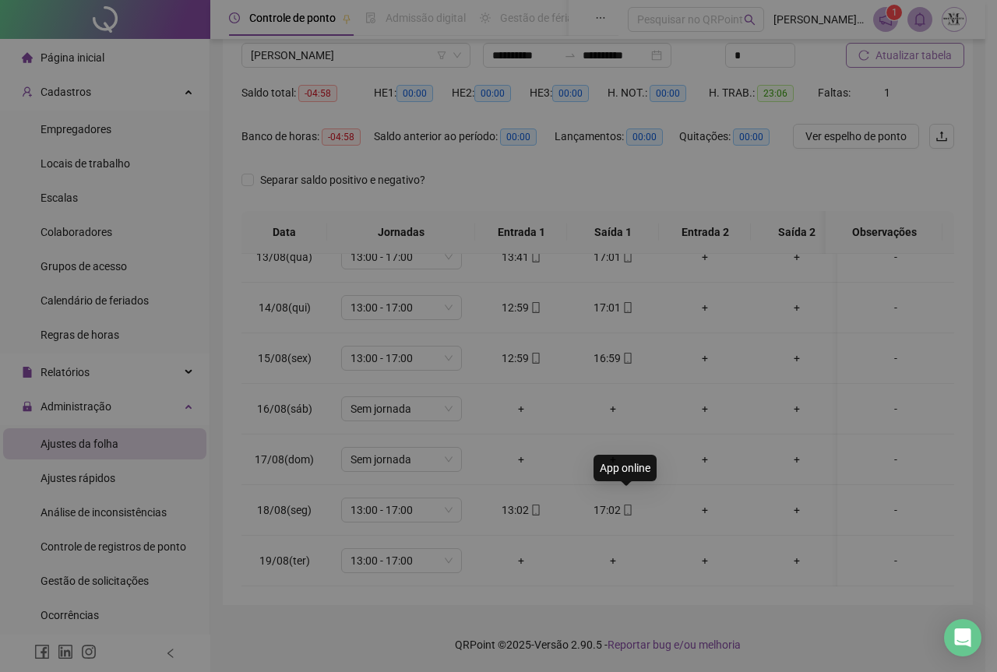
type input "**********"
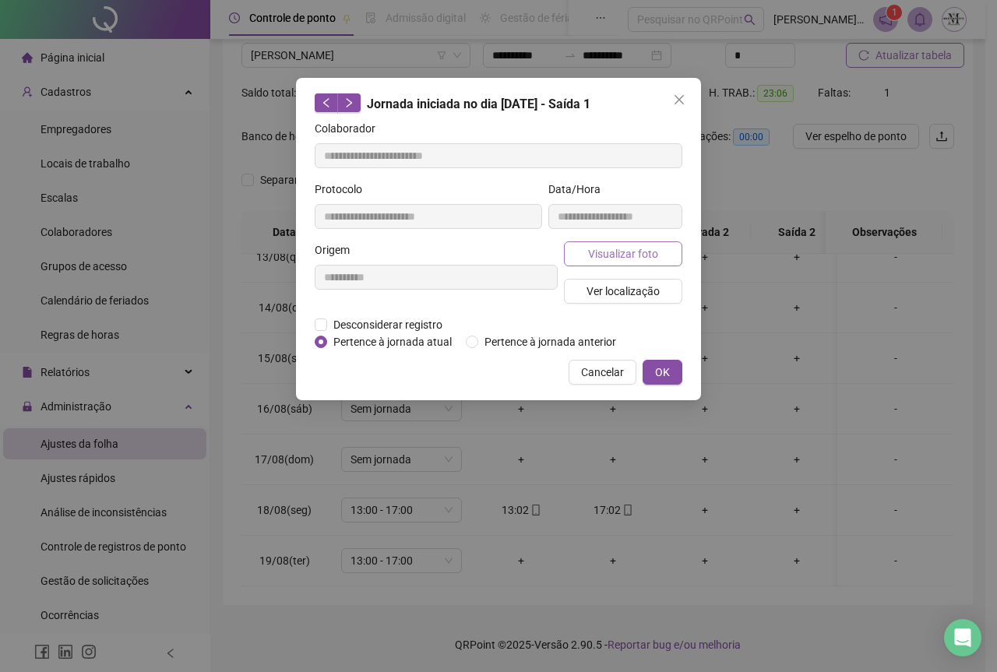
click at [590, 248] on span "Visualizar foto" at bounding box center [623, 253] width 70 height 17
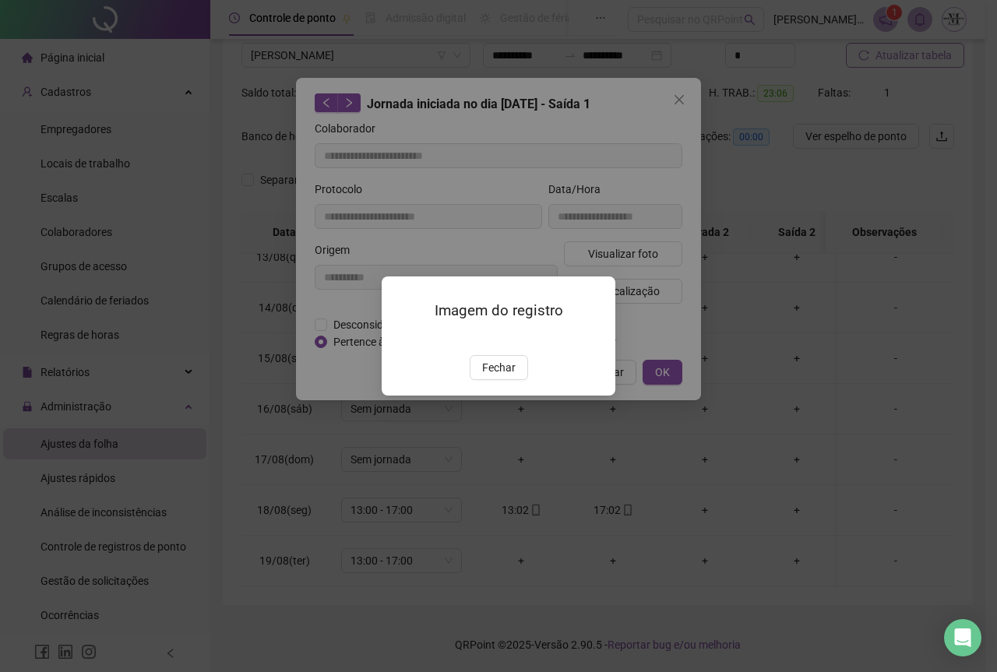
click at [400, 339] on img at bounding box center [400, 339] width 0 height 0
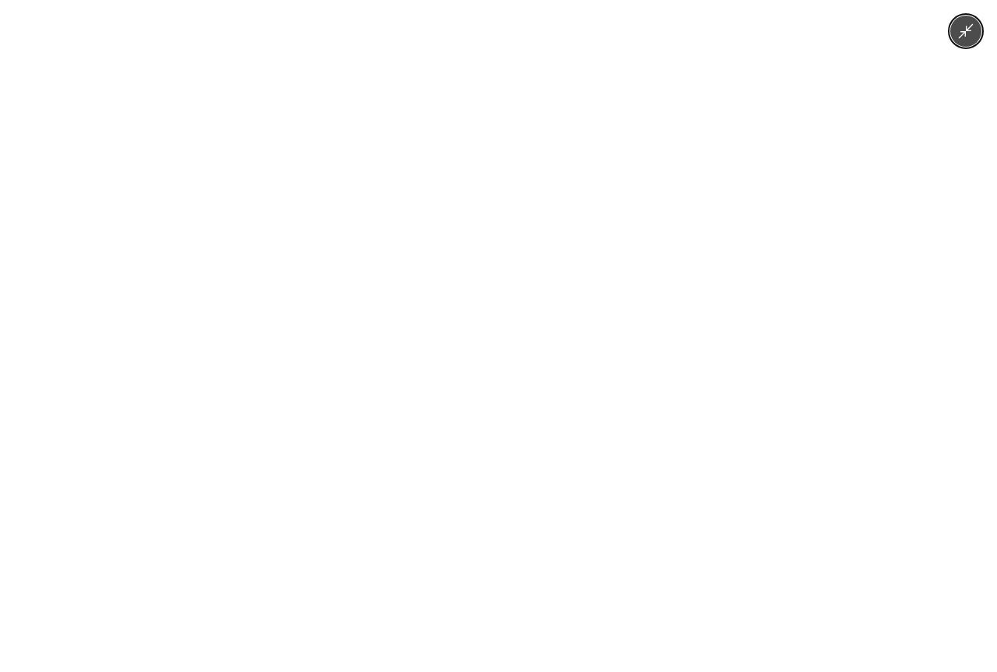
click at [512, 302] on img at bounding box center [498, 336] width 504 height 672
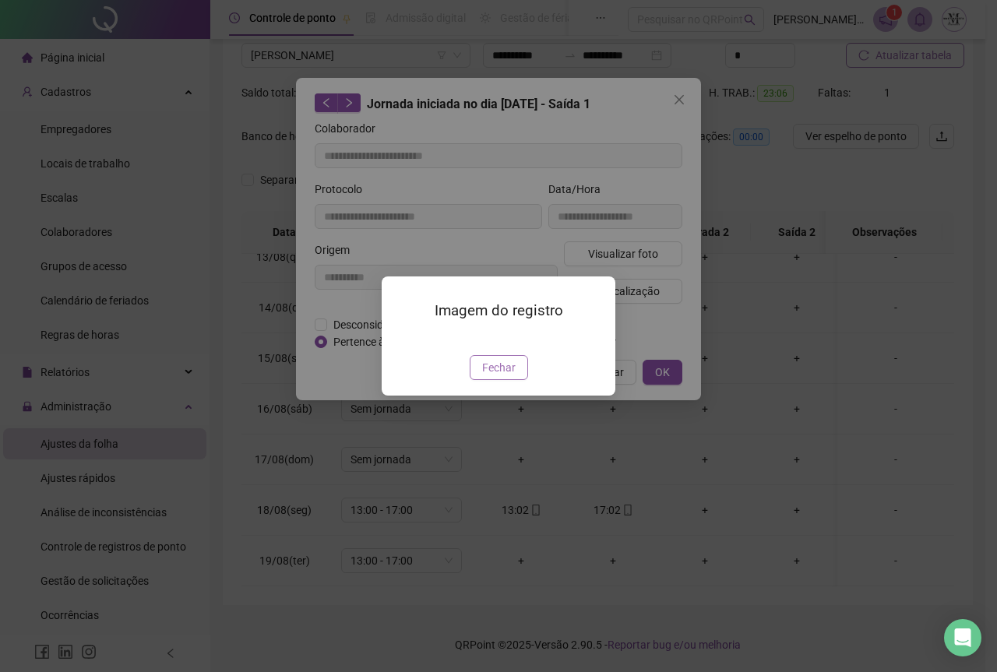
click at [501, 376] on span "Fechar" at bounding box center [498, 367] width 33 height 17
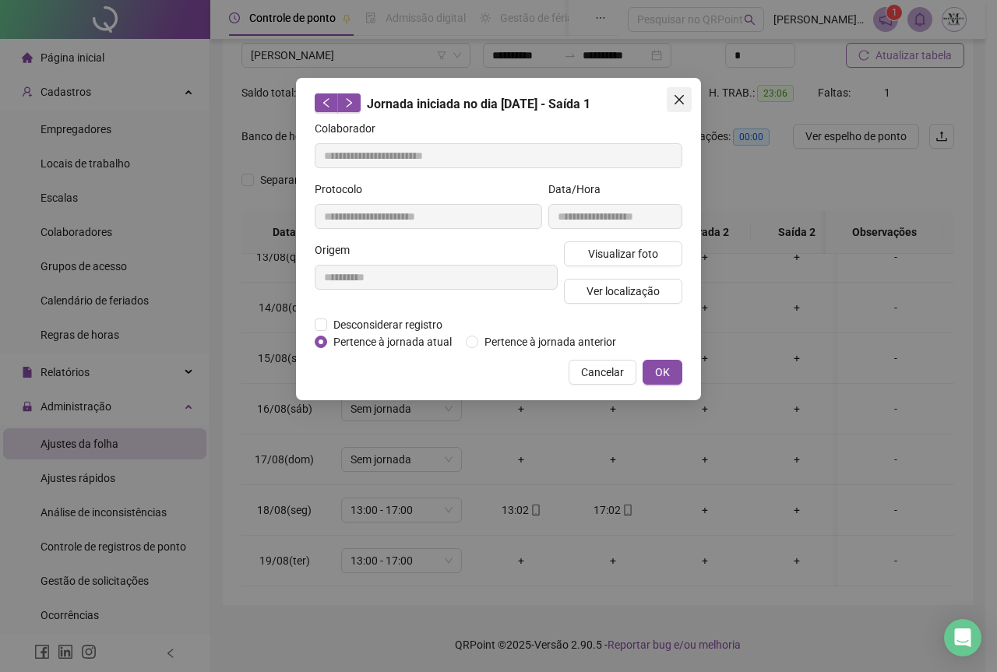
click at [682, 108] on button "Close" at bounding box center [679, 99] width 25 height 25
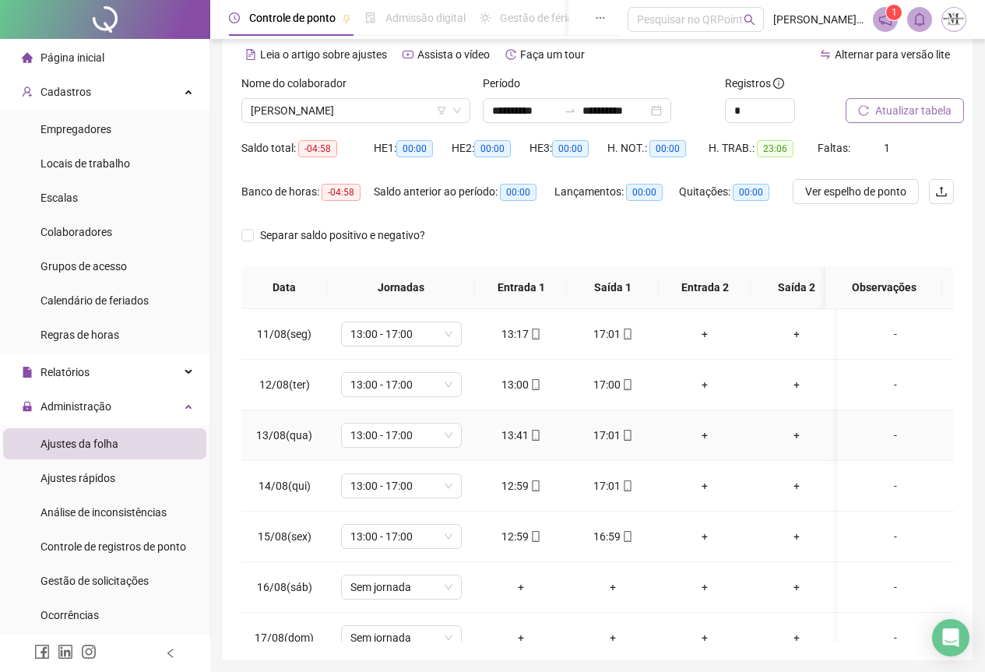
scroll to position [0, 0]
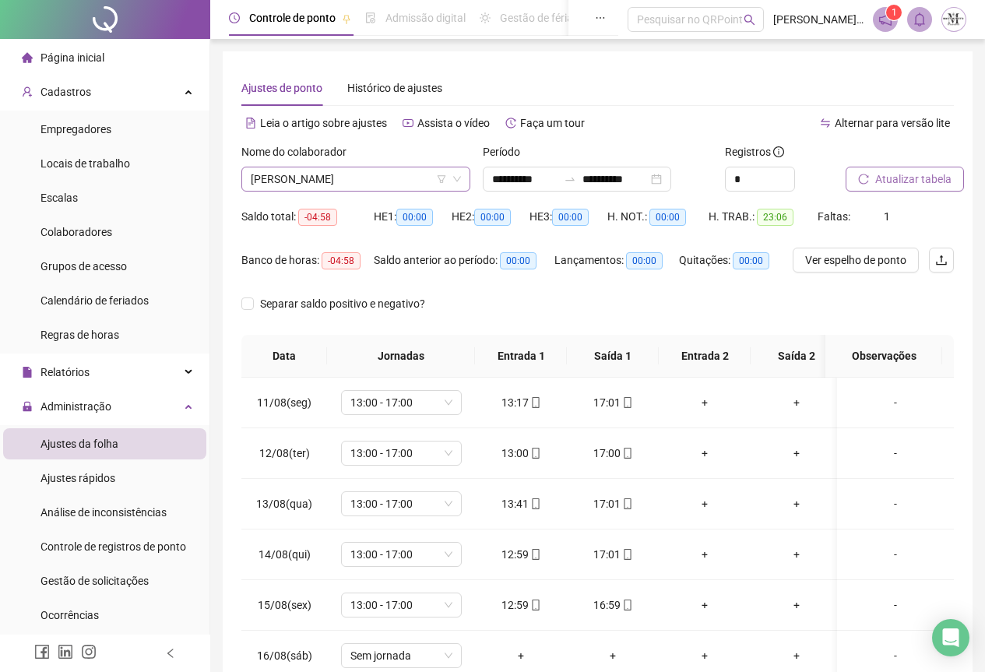
click at [298, 179] on span "[PERSON_NAME]" at bounding box center [356, 178] width 210 height 23
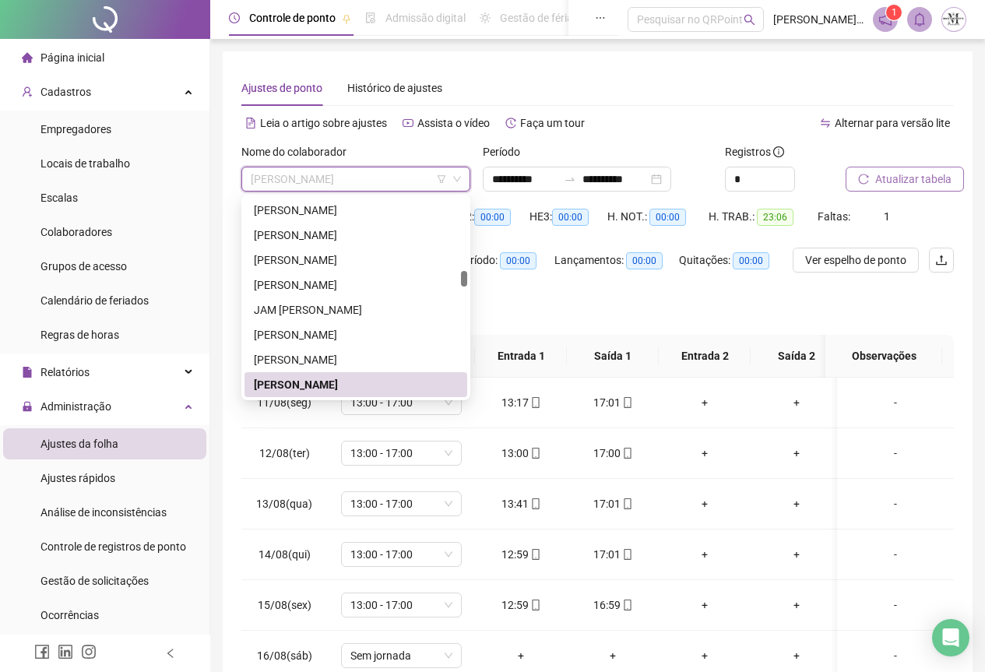
scroll to position [1732, 0]
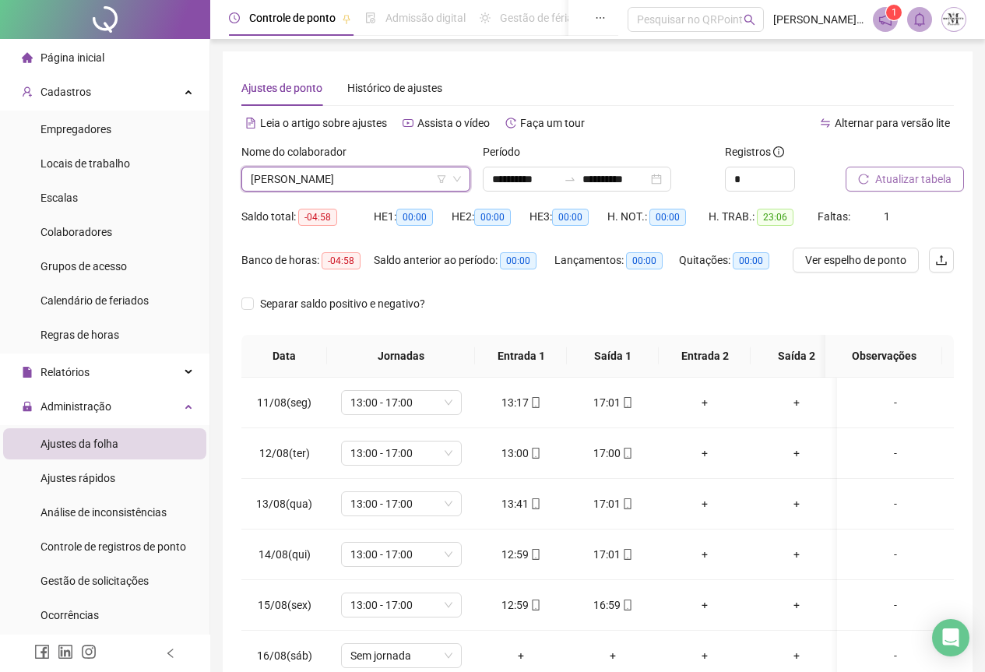
click at [886, 182] on span "Atualizar tabela" at bounding box center [914, 179] width 76 height 17
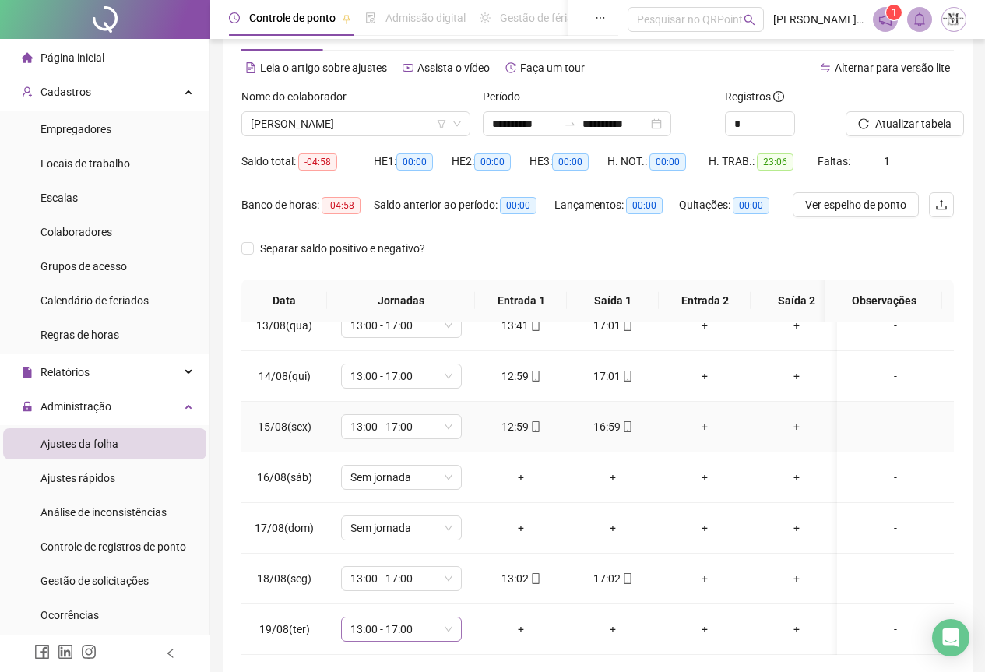
scroll to position [124, 0]
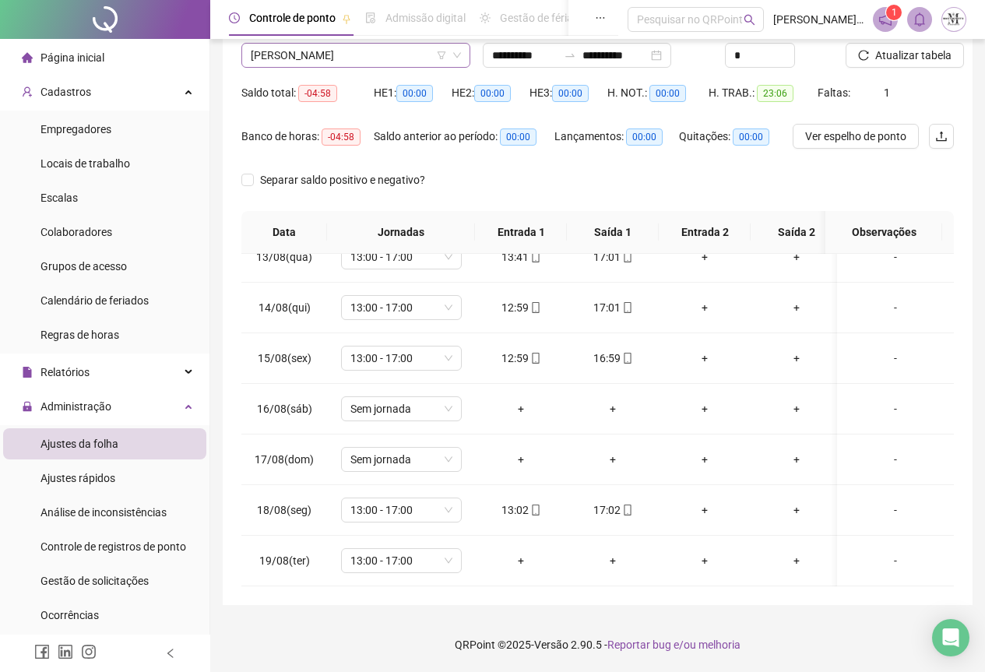
click at [378, 50] on span "[PERSON_NAME]" at bounding box center [356, 55] width 210 height 23
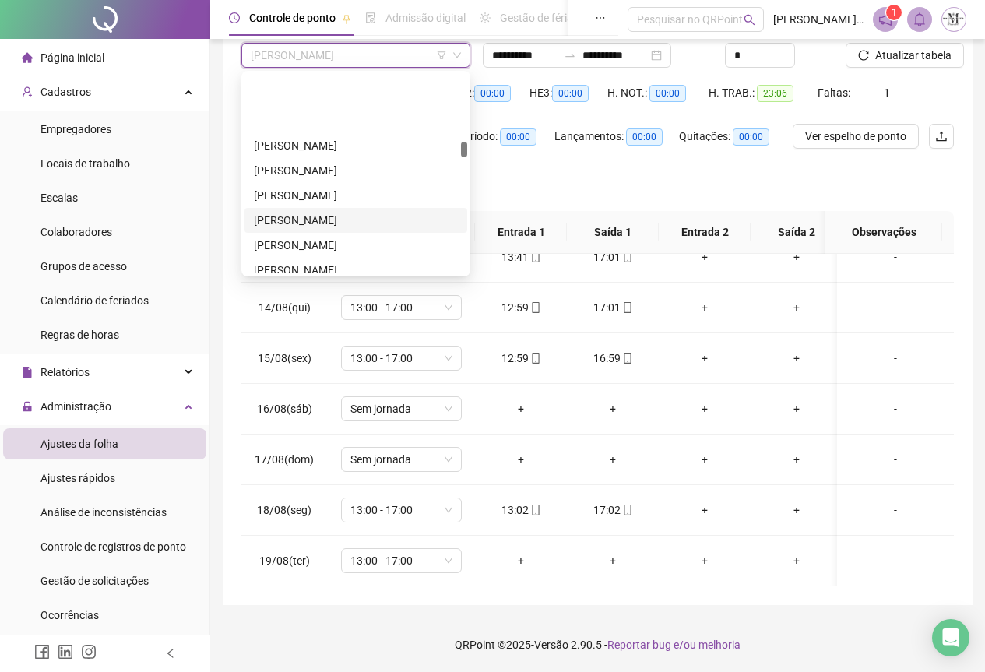
scroll to position [1888, 0]
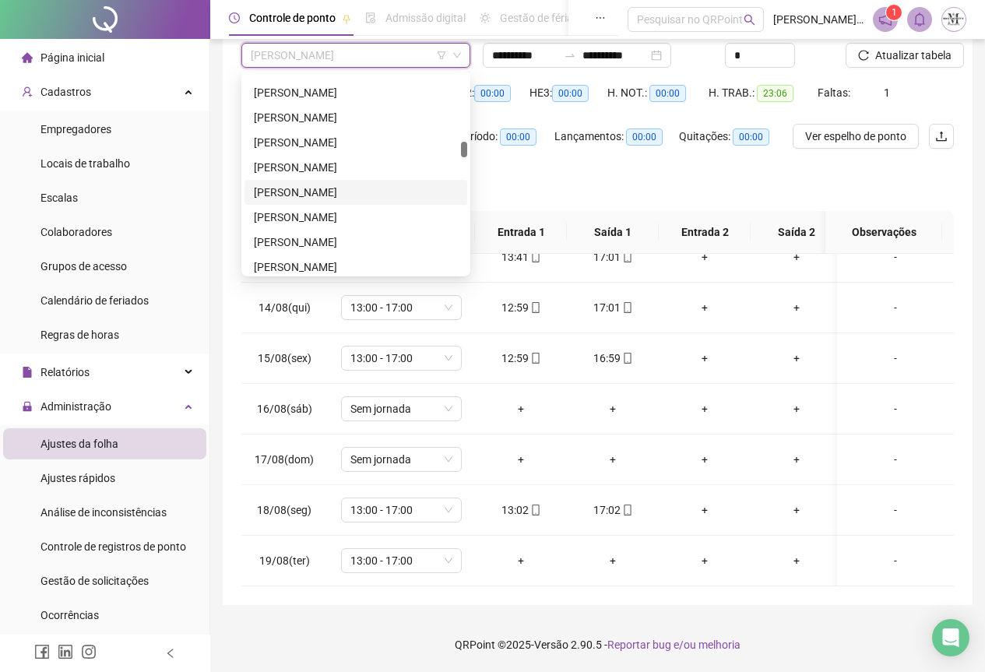
click at [298, 189] on div "[PERSON_NAME]" at bounding box center [356, 192] width 204 height 17
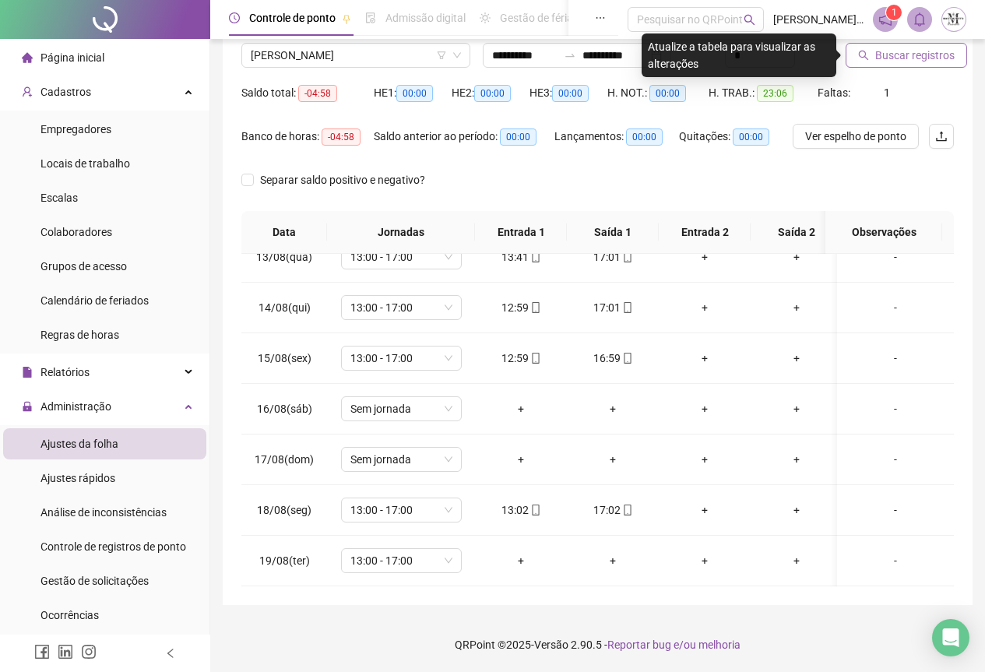
click at [882, 59] on span "Buscar registros" at bounding box center [915, 55] width 79 height 17
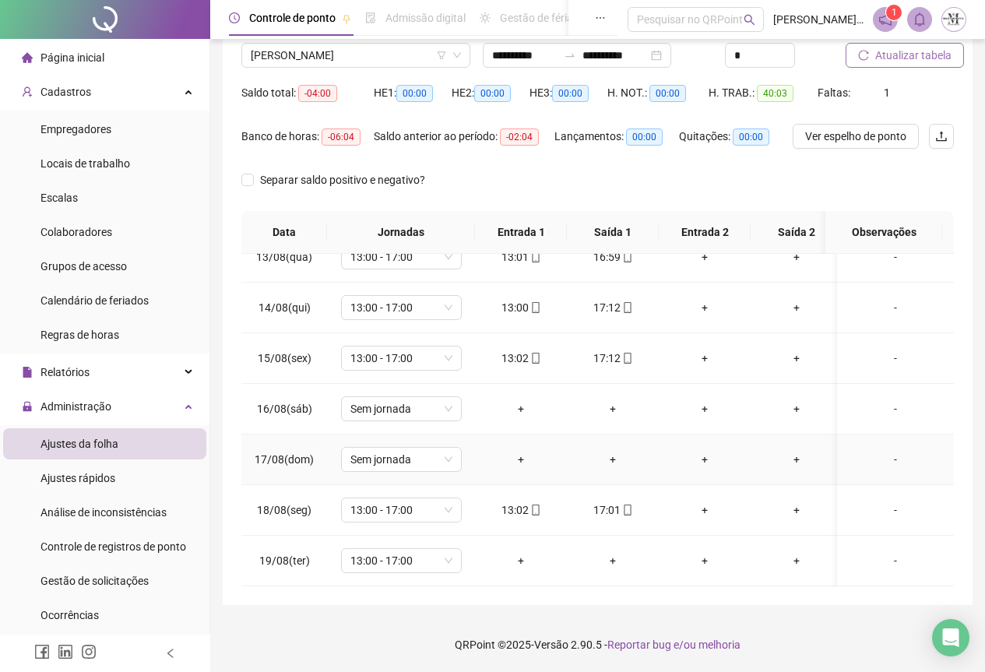
scroll to position [641, 0]
click at [326, 51] on span "[PERSON_NAME]" at bounding box center [356, 55] width 210 height 23
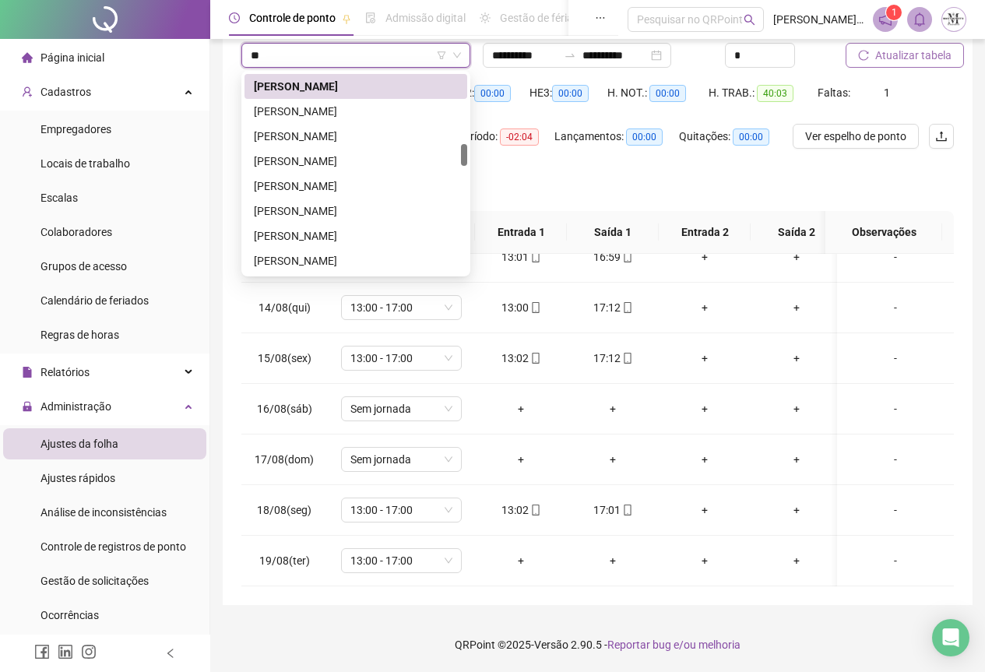
scroll to position [0, 0]
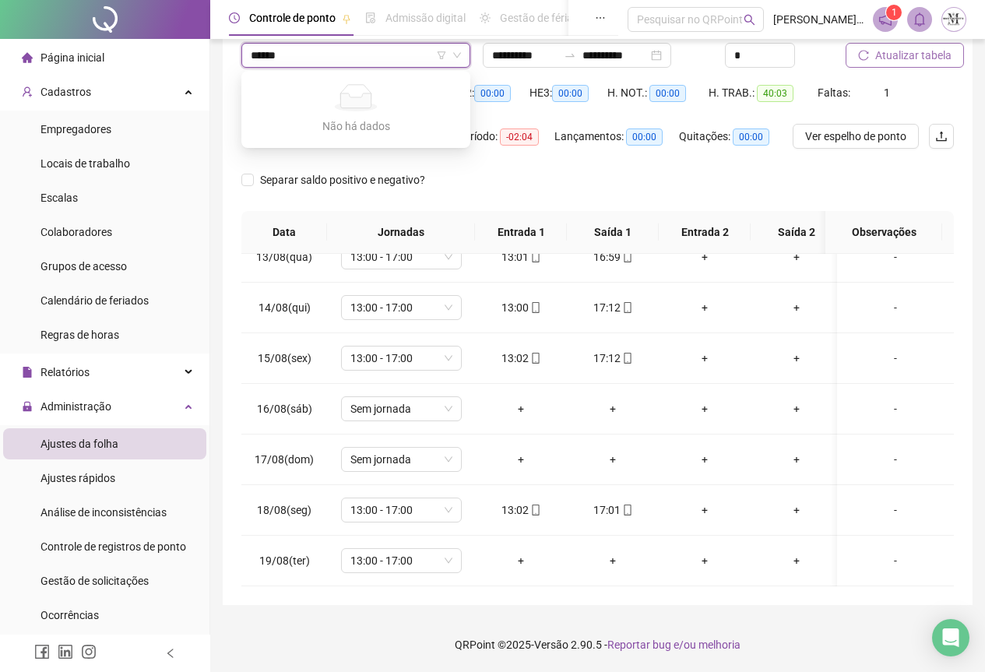
type input "*****"
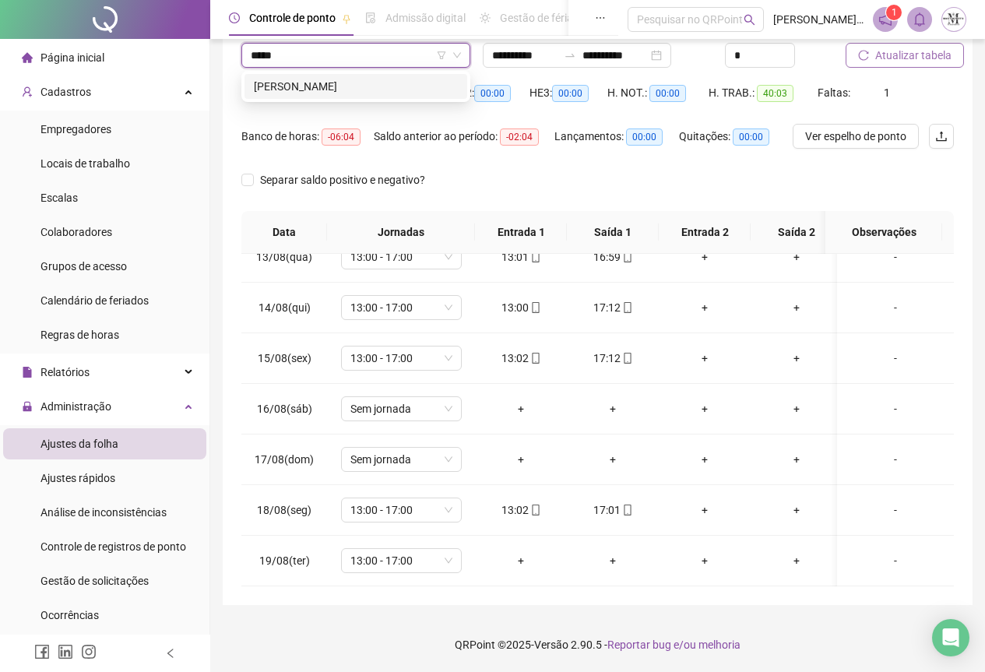
click at [361, 85] on div "[PERSON_NAME]" at bounding box center [356, 86] width 204 height 17
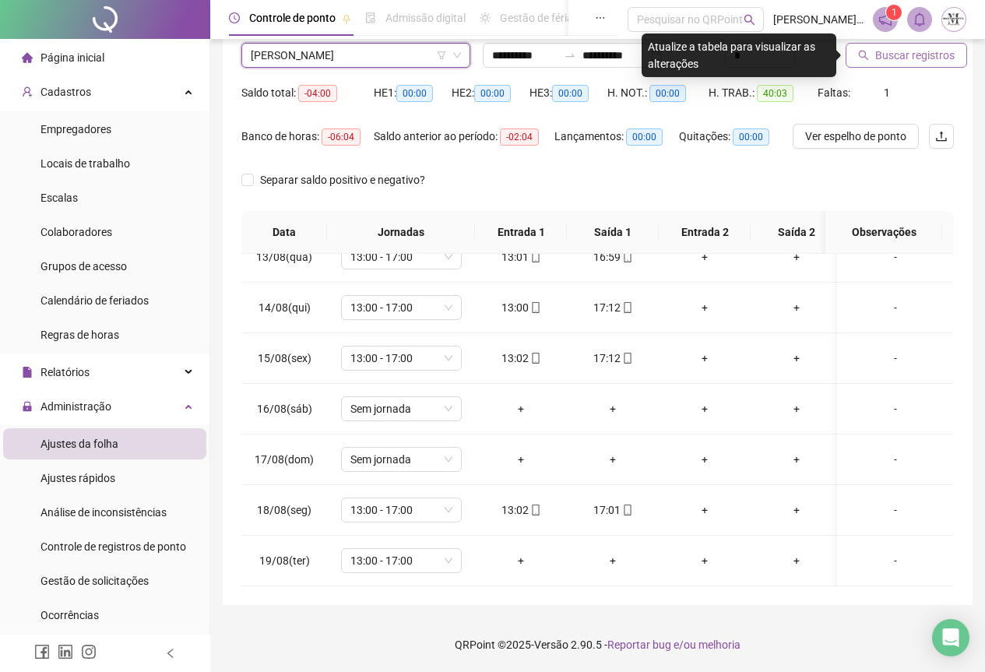
click at [921, 44] on button "Buscar registros" at bounding box center [907, 55] width 122 height 25
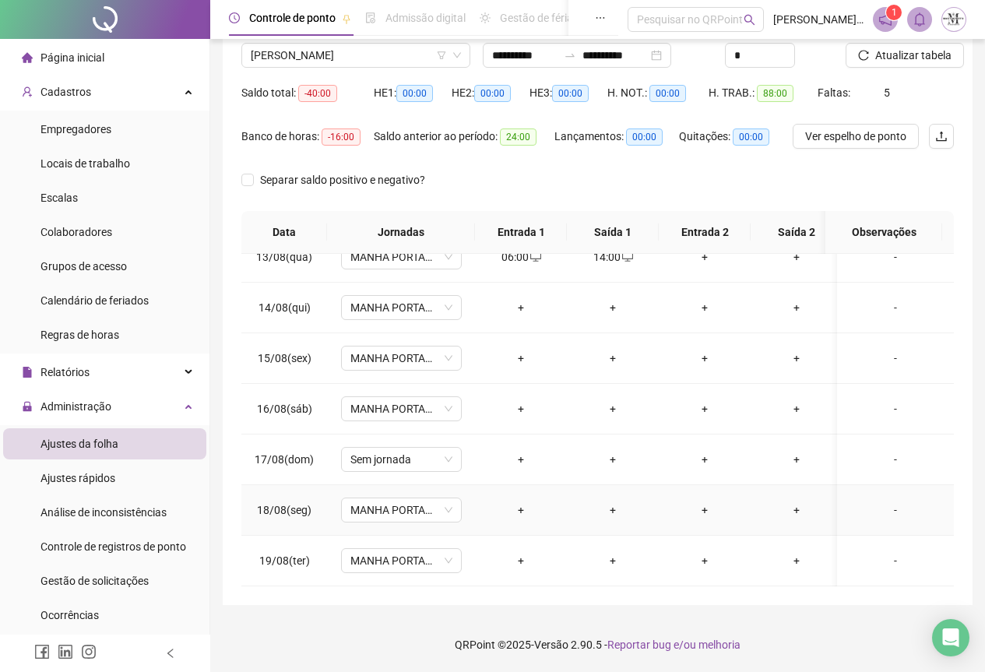
scroll to position [563, 0]
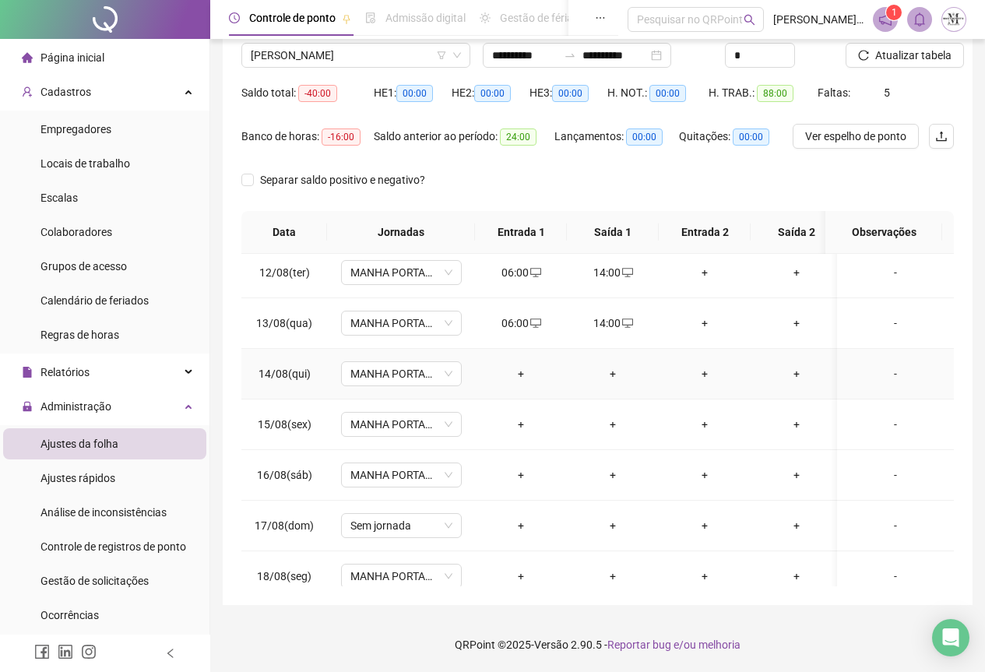
click at [523, 372] on div "+" at bounding box center [521, 373] width 67 height 17
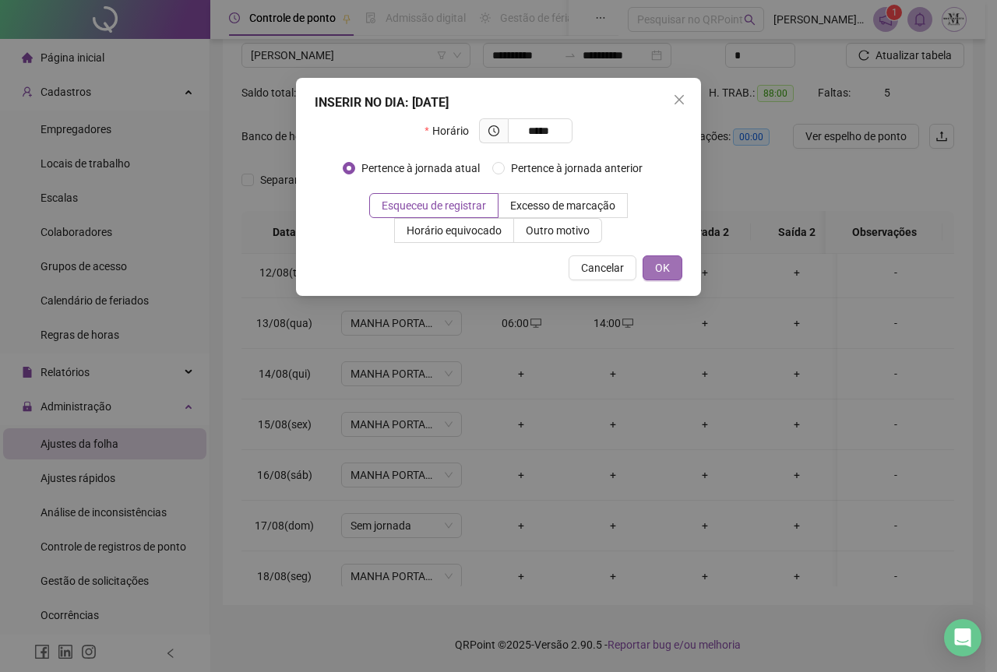
type input "*****"
click at [657, 268] on span "OK" at bounding box center [662, 267] width 15 height 17
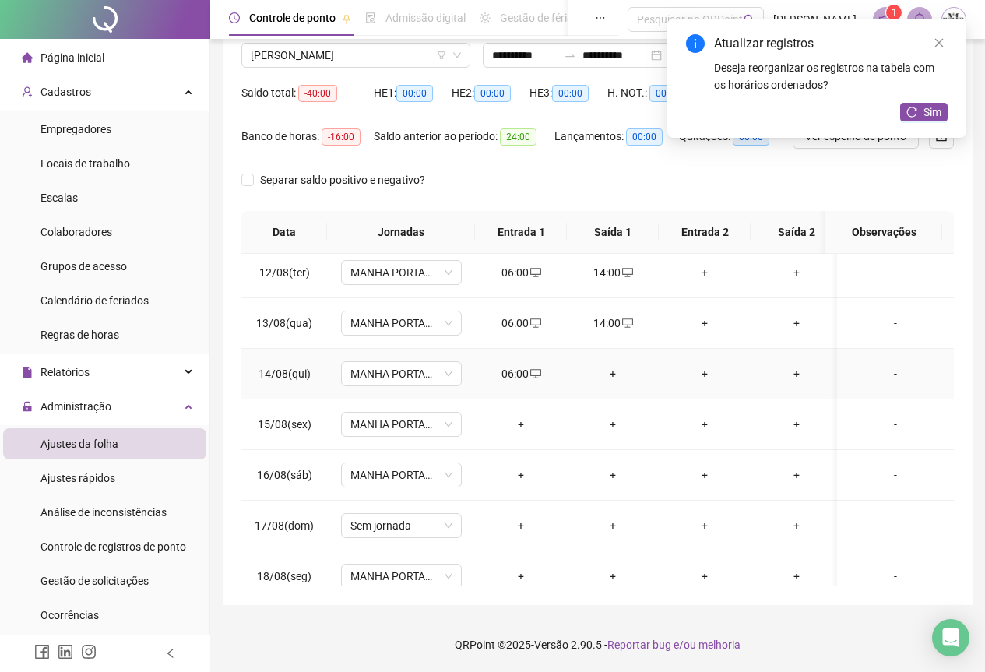
click at [611, 375] on div "+" at bounding box center [613, 373] width 67 height 17
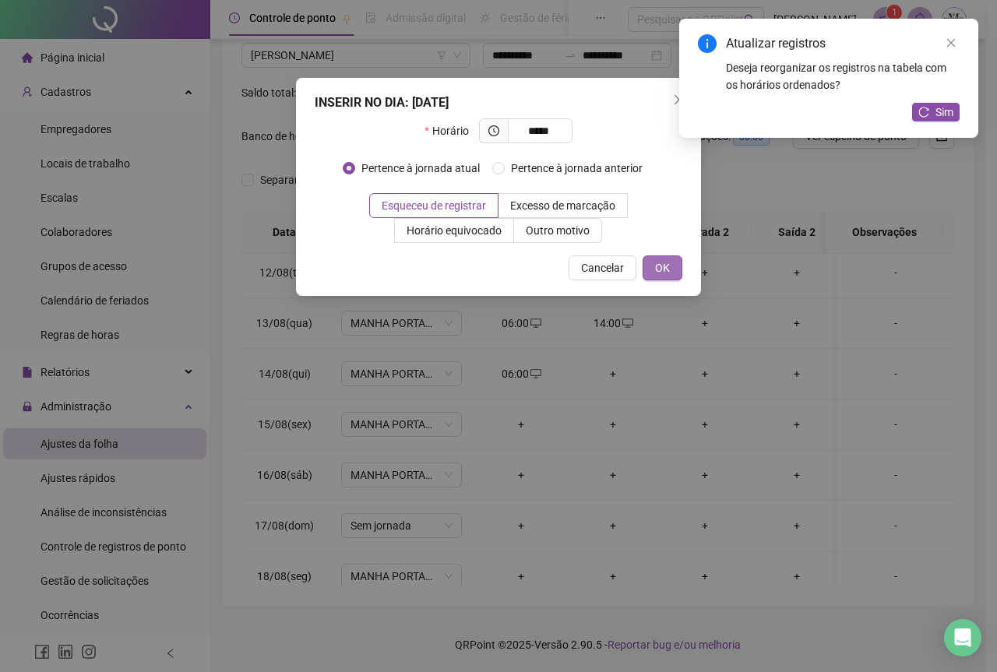
type input "*****"
click at [664, 273] on span "OK" at bounding box center [662, 267] width 15 height 17
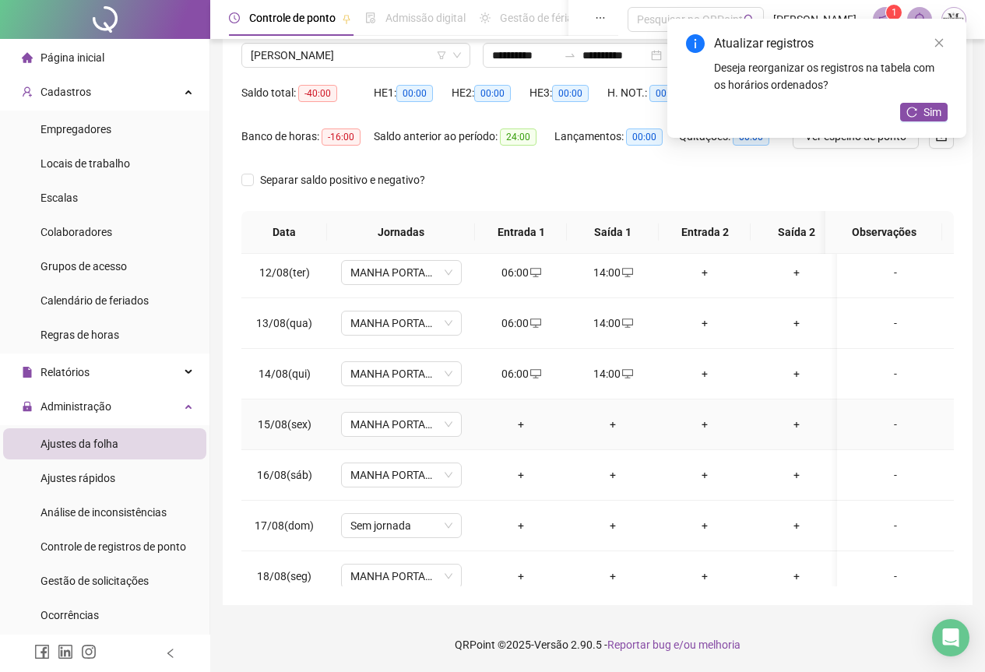
click at [516, 426] on div "+" at bounding box center [521, 424] width 67 height 17
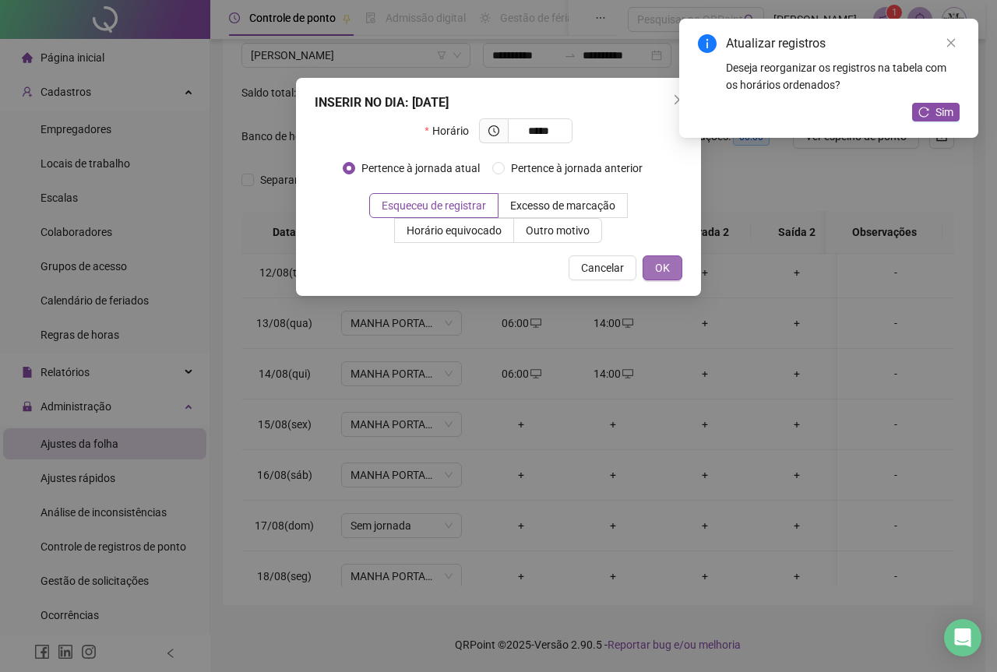
type input "*****"
click at [664, 261] on span "OK" at bounding box center [662, 267] width 15 height 17
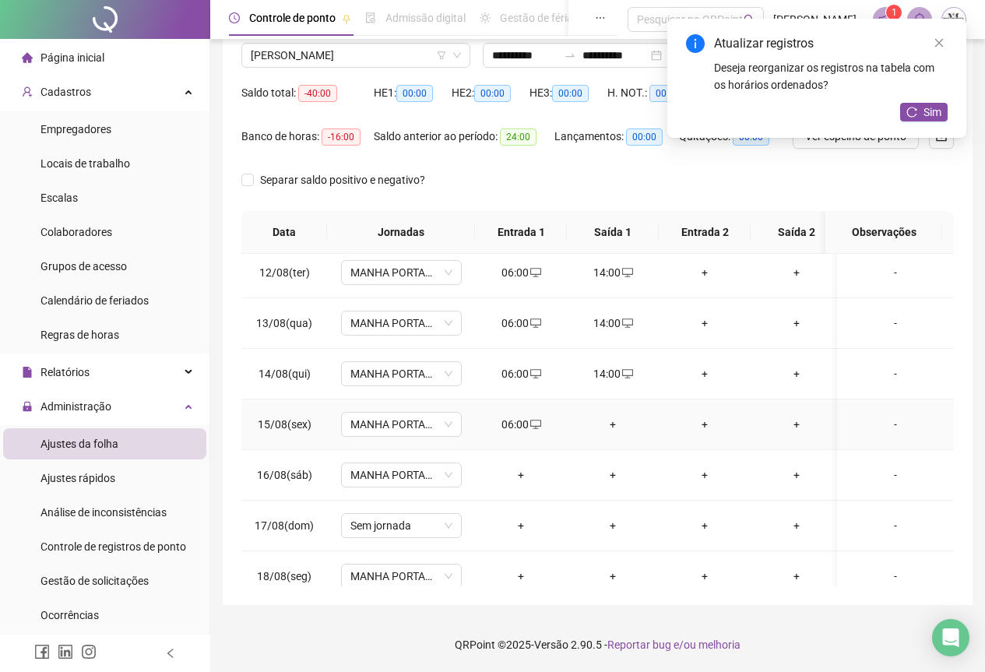
click at [611, 423] on div "+" at bounding box center [613, 424] width 67 height 17
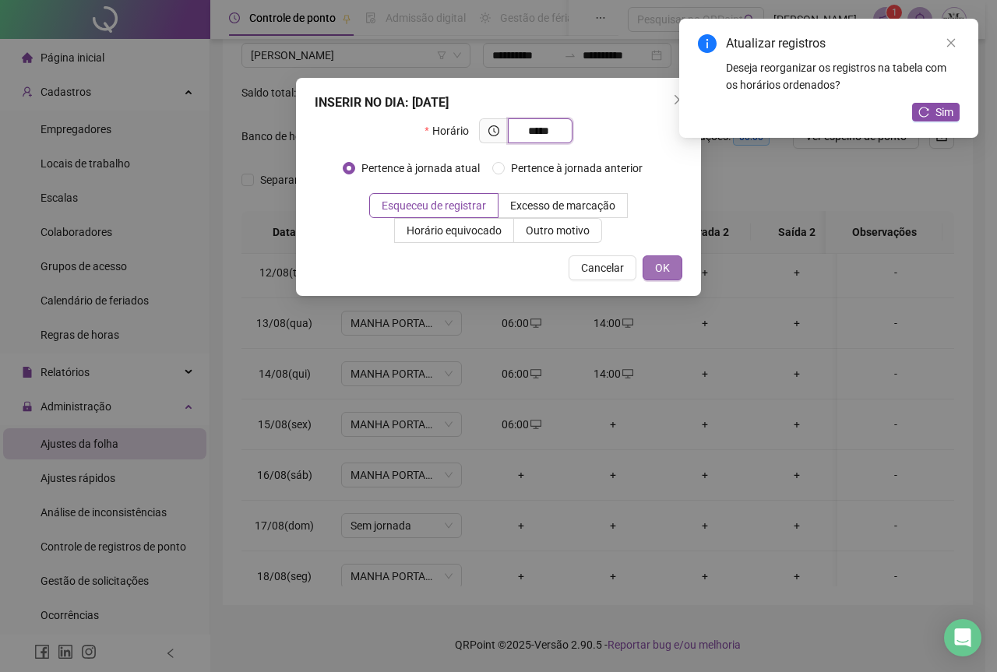
type input "*****"
click at [677, 277] on button "OK" at bounding box center [663, 267] width 40 height 25
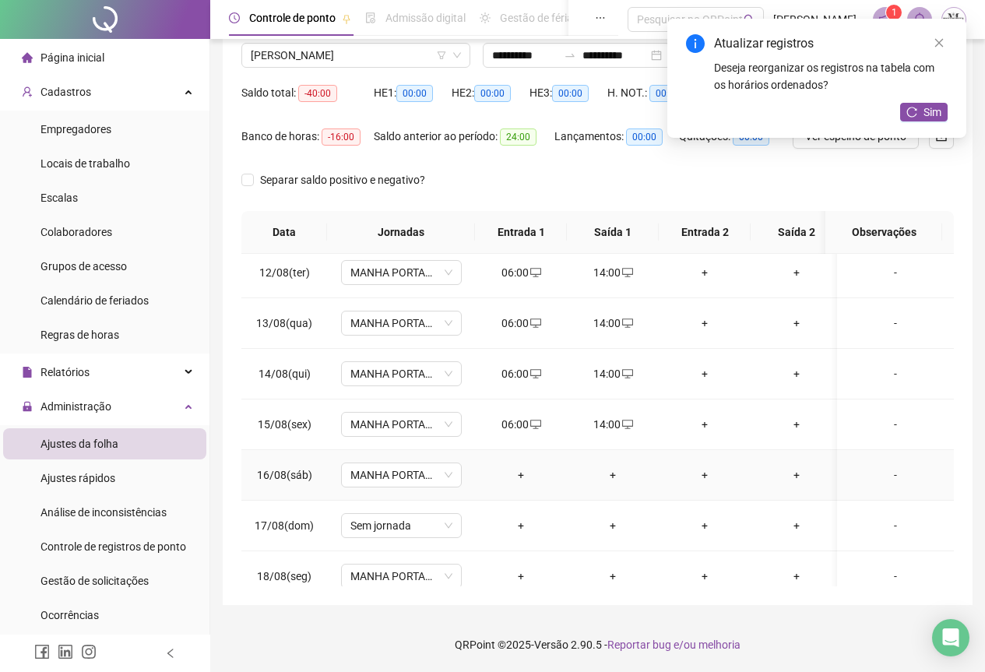
click at [525, 475] on div "+" at bounding box center [521, 475] width 67 height 17
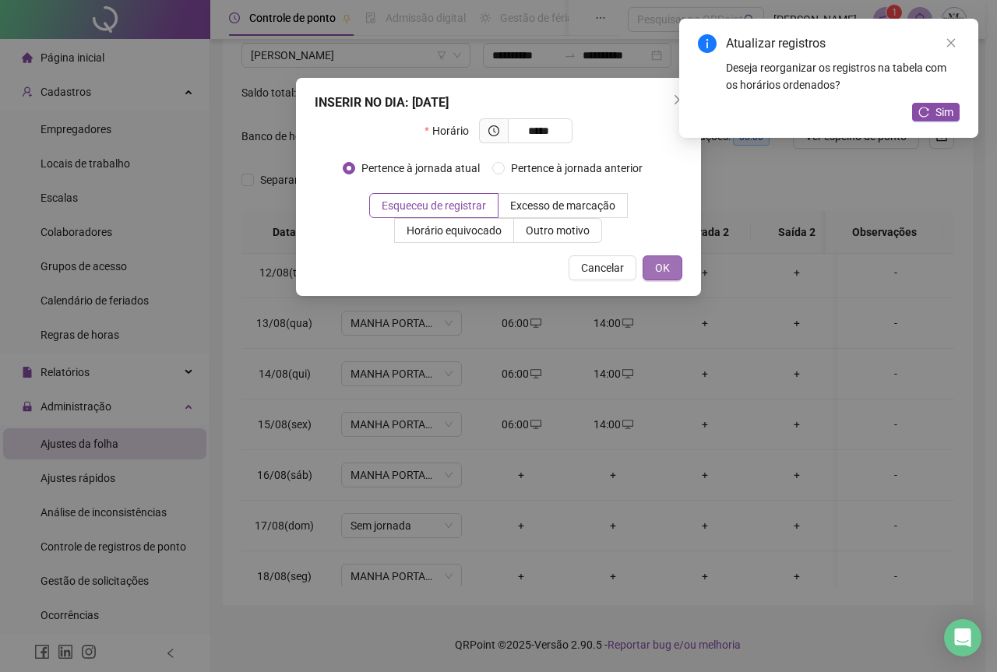
type input "*****"
click at [659, 273] on span "OK" at bounding box center [662, 267] width 15 height 17
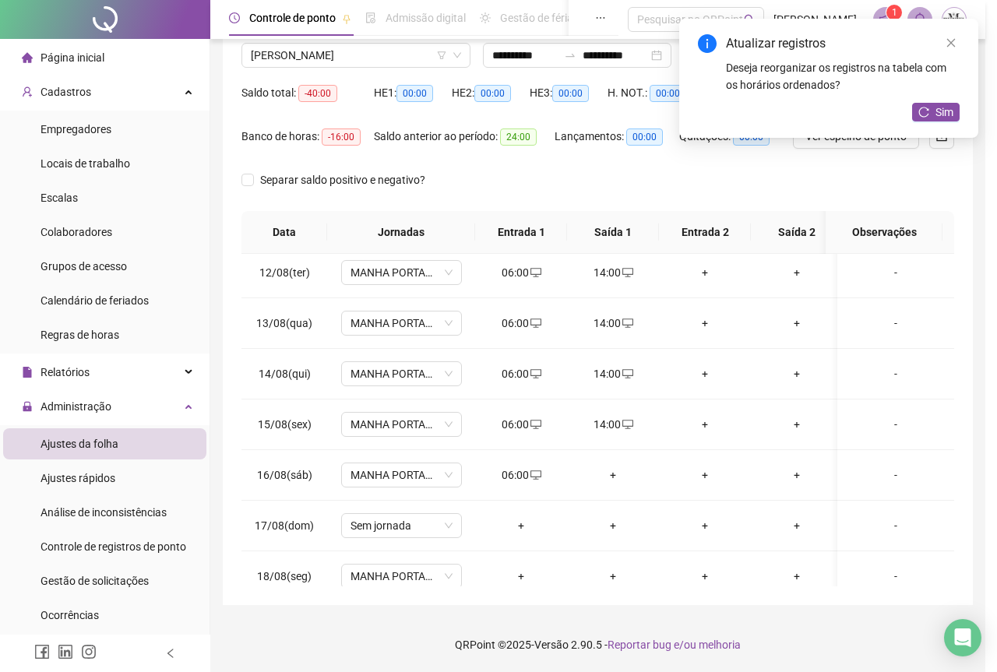
click at [611, 474] on div "INSERIR NO DIA : [DATE] Horário ***** Pertence à jornada atual Pertence à jorna…" at bounding box center [498, 336] width 997 height 672
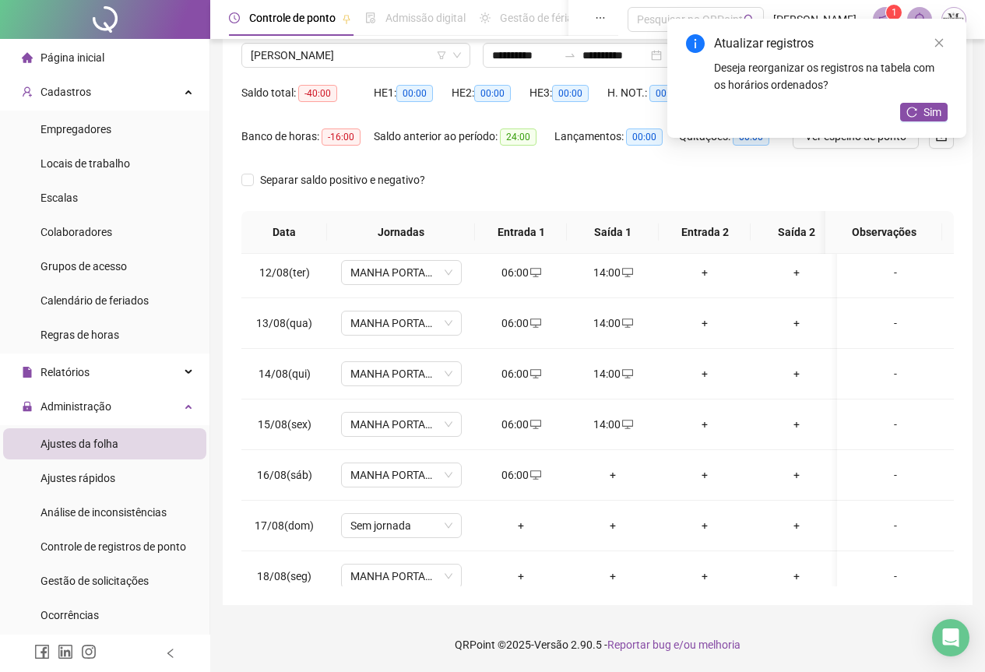
click at [611, 474] on div "+" at bounding box center [613, 475] width 67 height 17
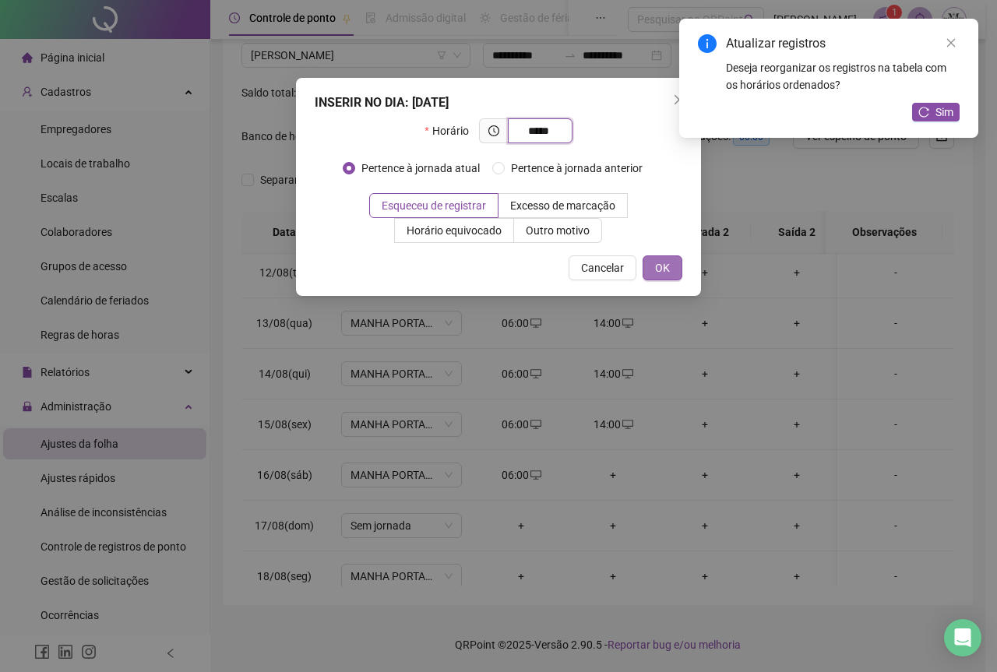
type input "*****"
click at [651, 264] on button "OK" at bounding box center [663, 267] width 40 height 25
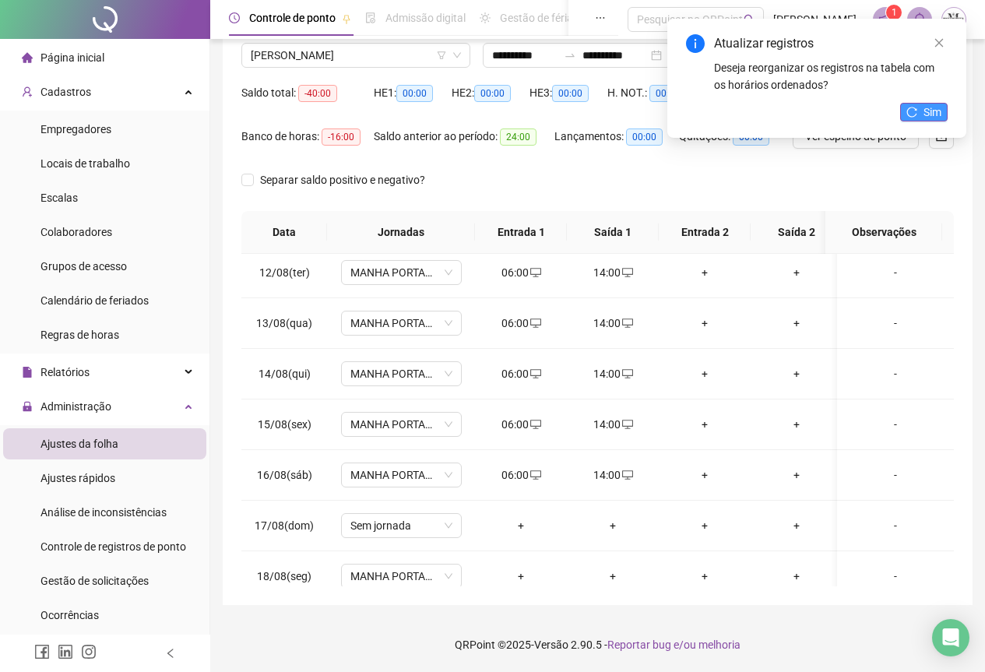
click at [929, 113] on span "Sim" at bounding box center [933, 112] width 18 height 17
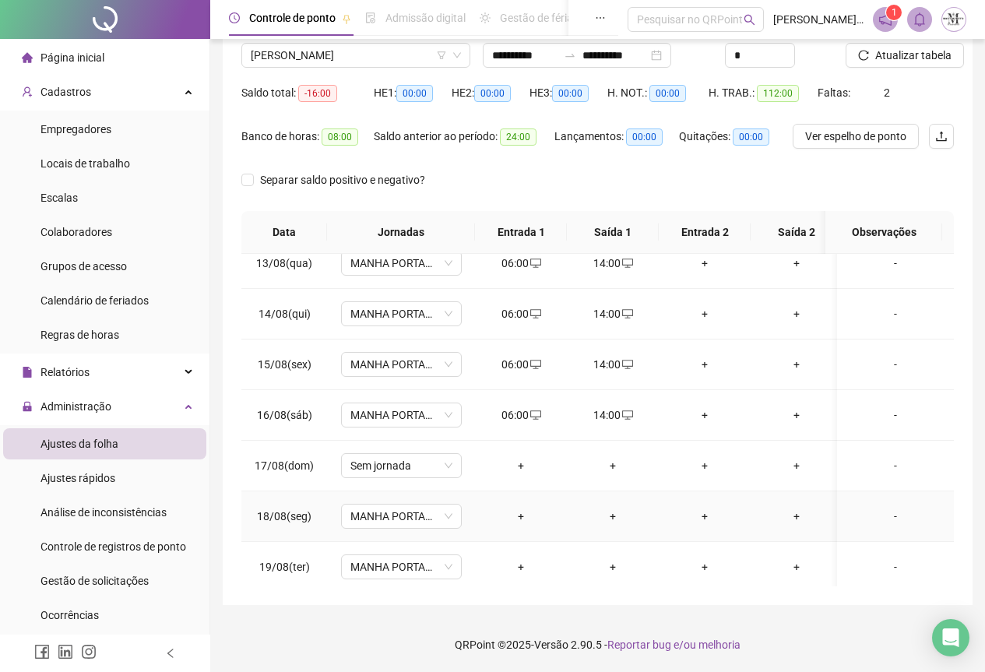
scroll to position [641, 0]
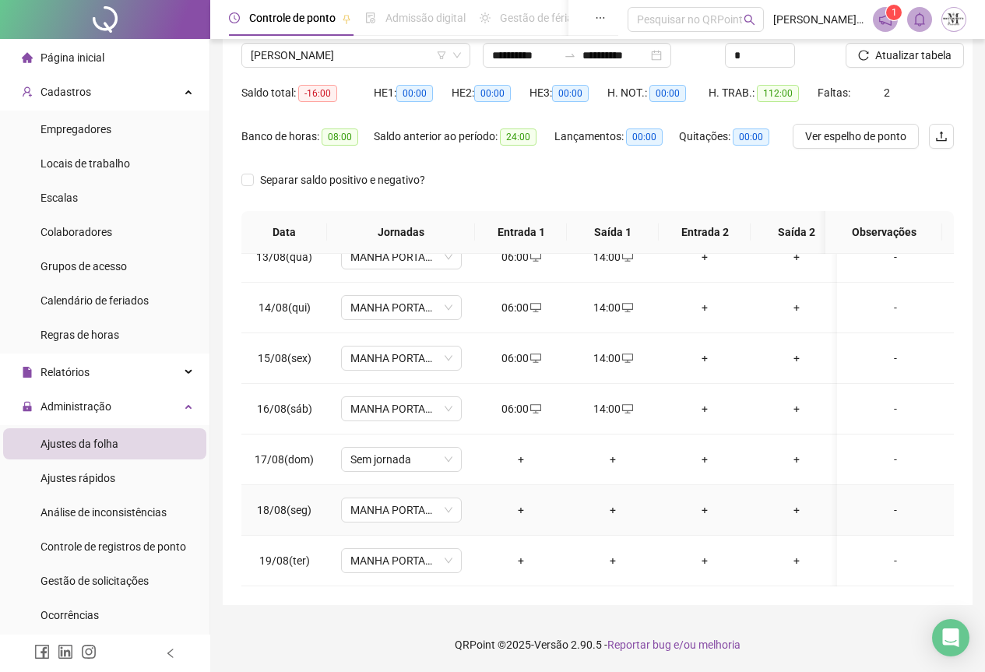
click at [521, 502] on div "+" at bounding box center [521, 510] width 67 height 17
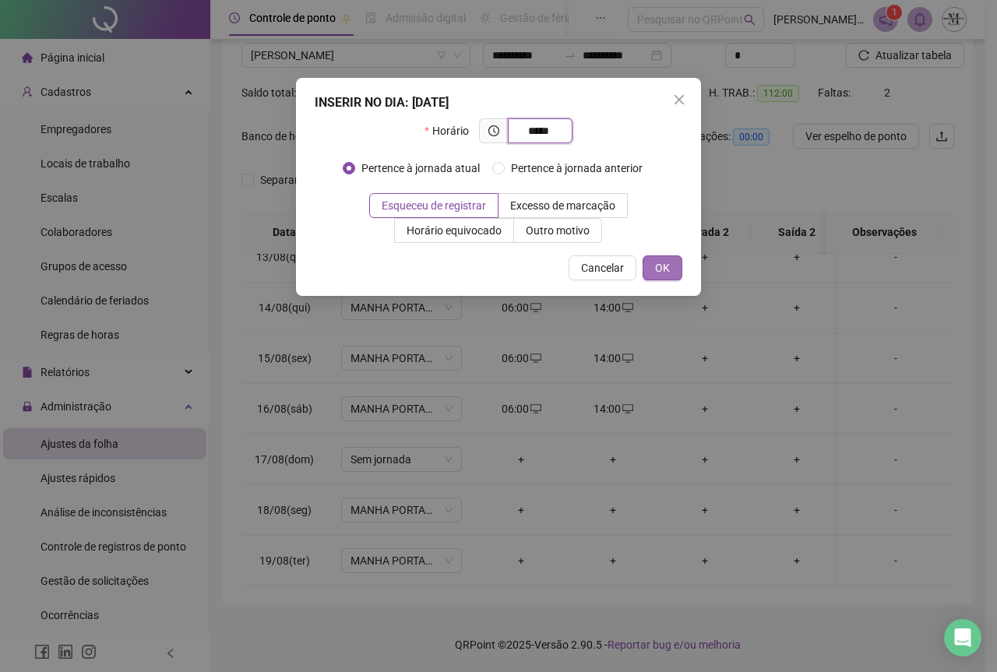
type input "*****"
click at [664, 270] on span "OK" at bounding box center [662, 267] width 15 height 17
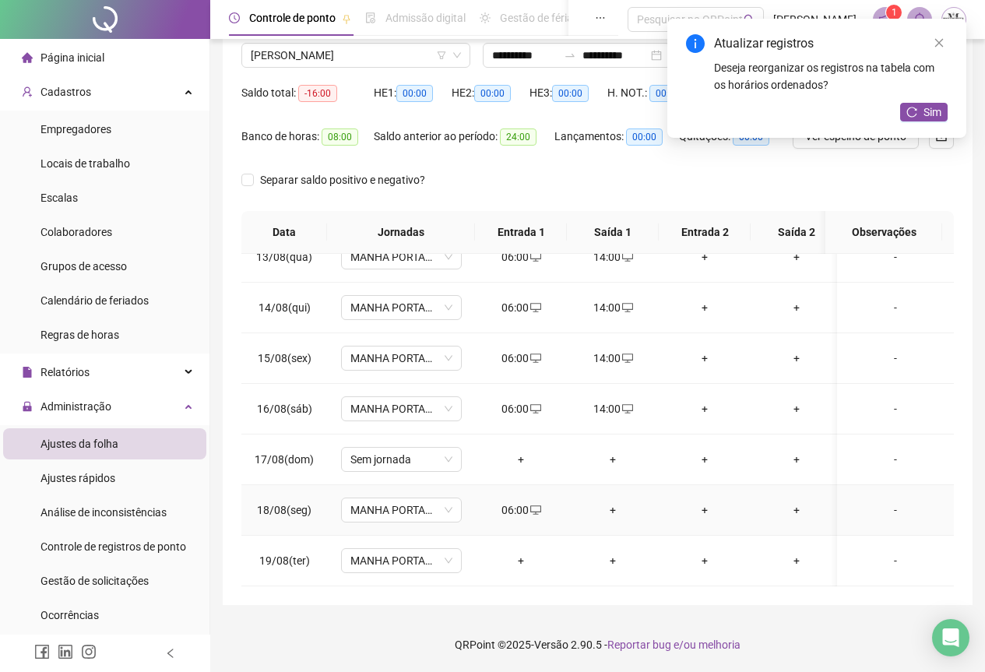
click at [611, 502] on div "+" at bounding box center [613, 510] width 67 height 17
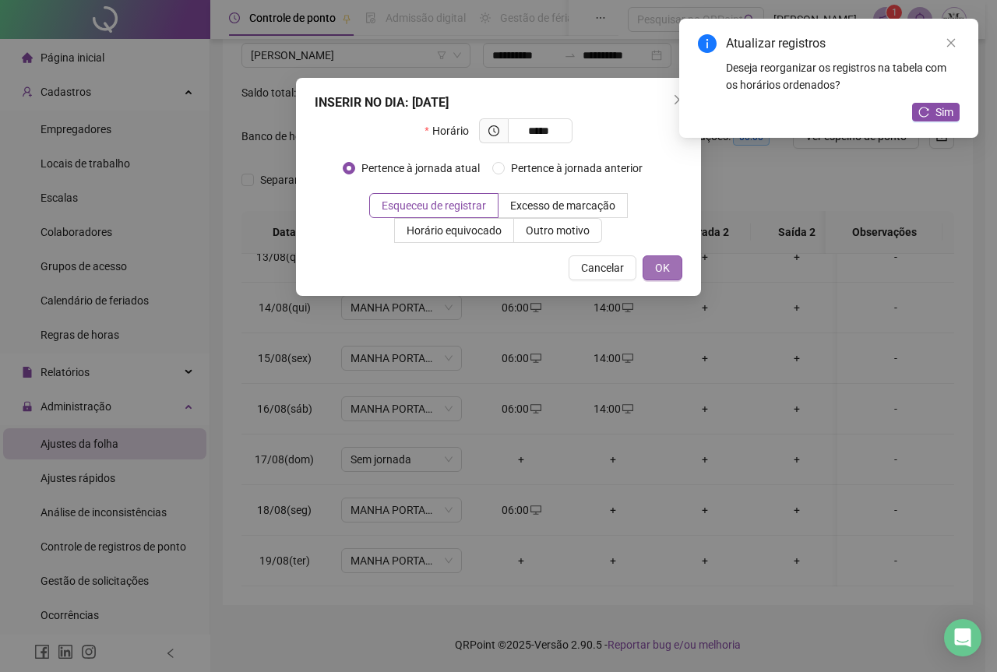
type input "*****"
click at [654, 266] on button "OK" at bounding box center [663, 267] width 40 height 25
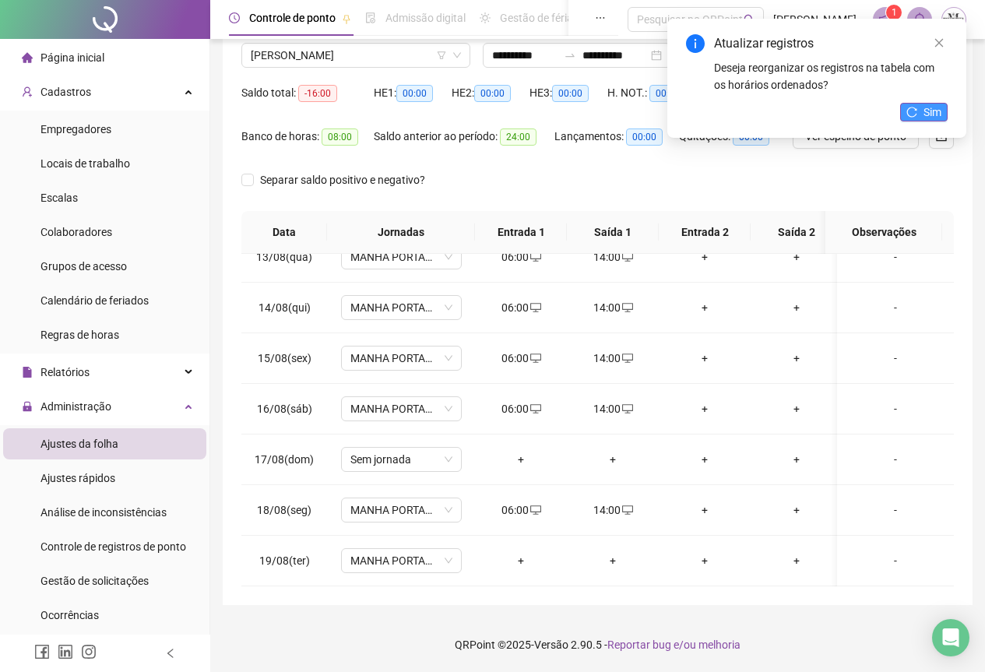
click at [937, 112] on span "Sim" at bounding box center [933, 112] width 18 height 17
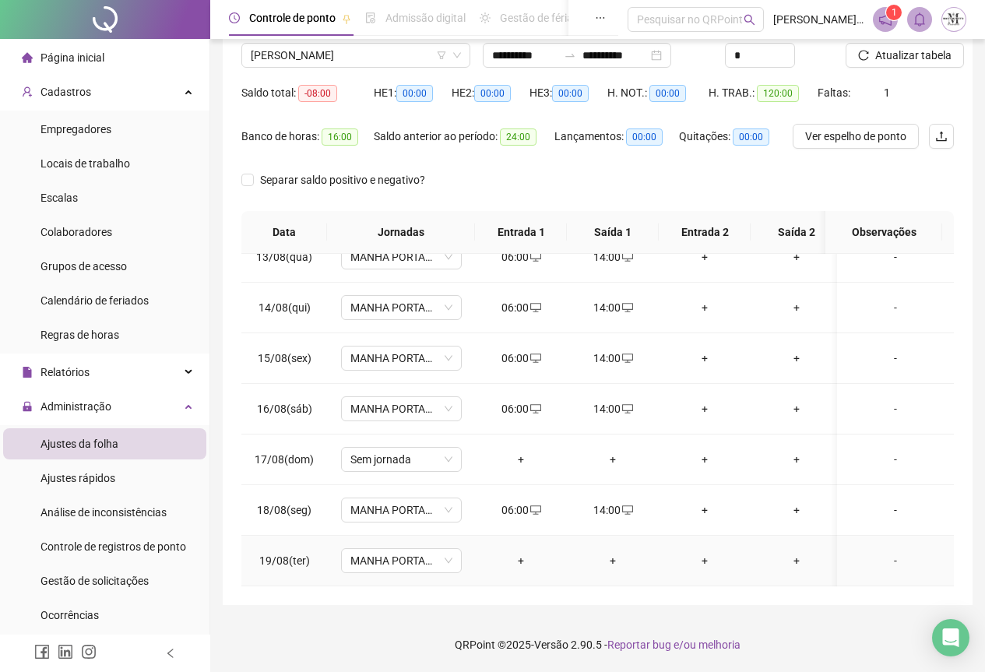
click at [519, 552] on div "+" at bounding box center [521, 560] width 67 height 17
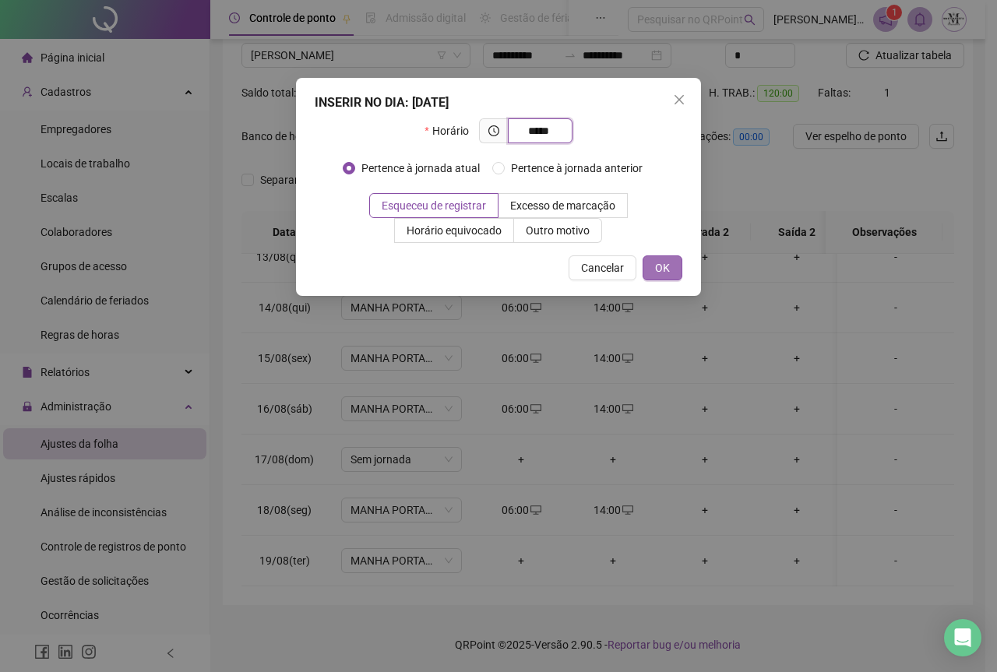
type input "*****"
click at [657, 269] on span "OK" at bounding box center [662, 267] width 15 height 17
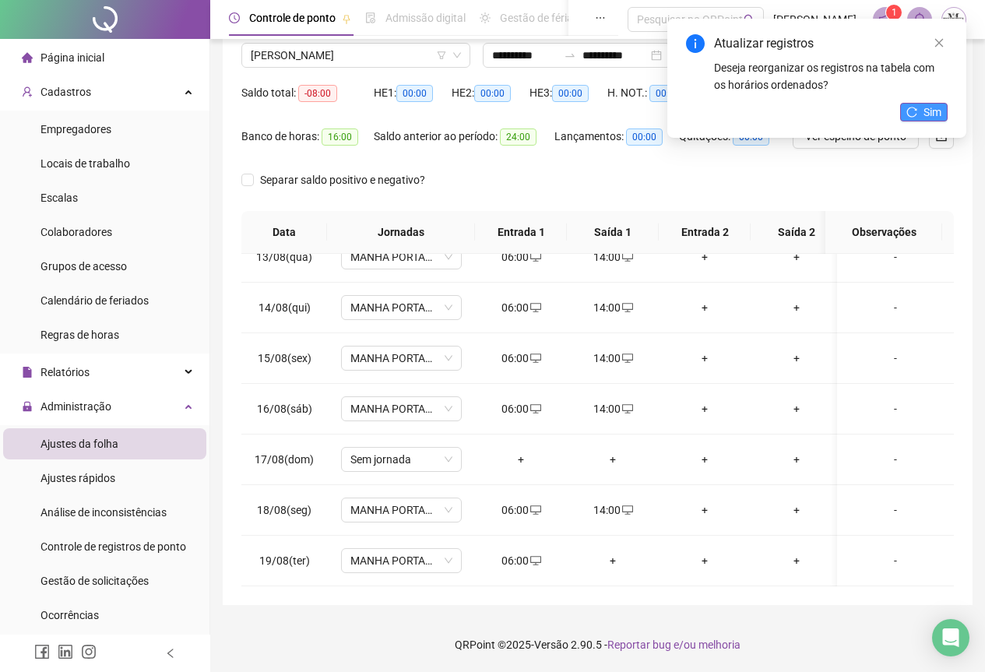
click at [904, 107] on button "Sim" at bounding box center [924, 112] width 48 height 19
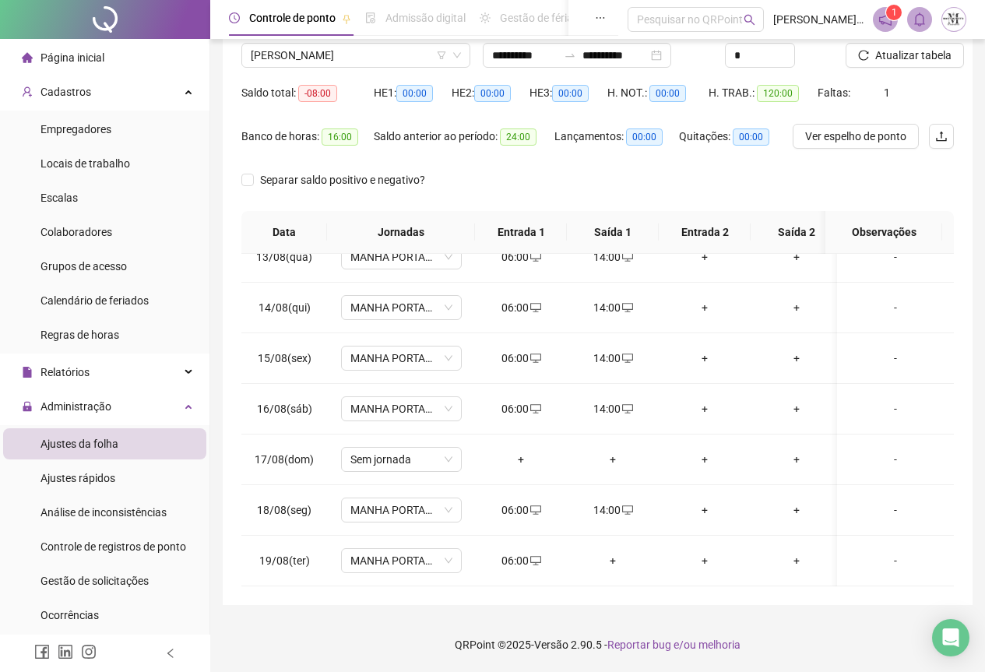
click at [915, 55] on span "Atualizar tabela" at bounding box center [914, 55] width 76 height 17
click at [893, 62] on span "Atualizar tabela" at bounding box center [914, 55] width 76 height 17
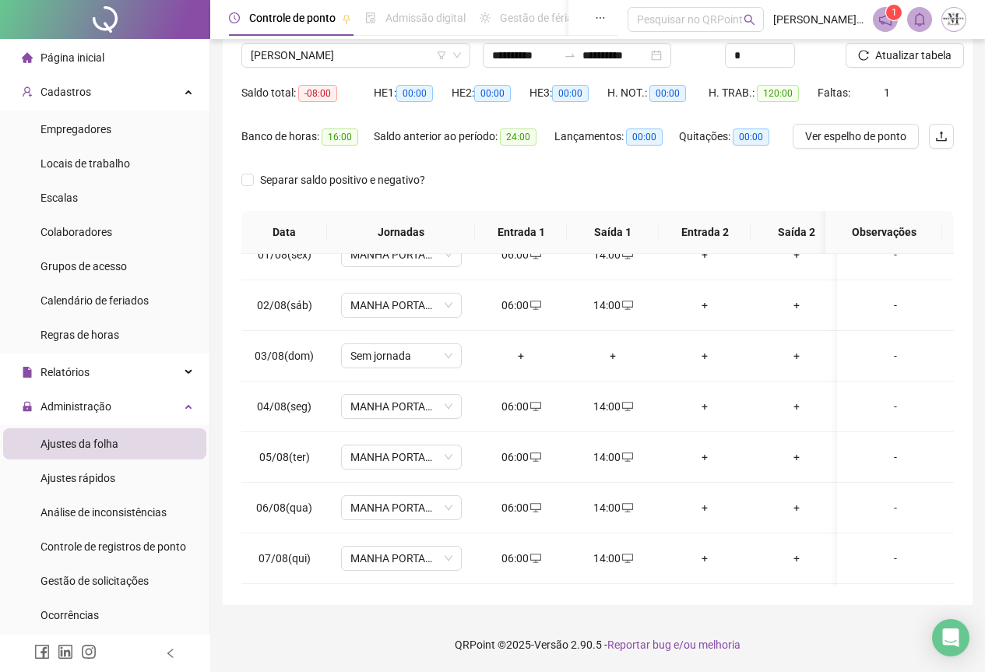
scroll to position [0, 0]
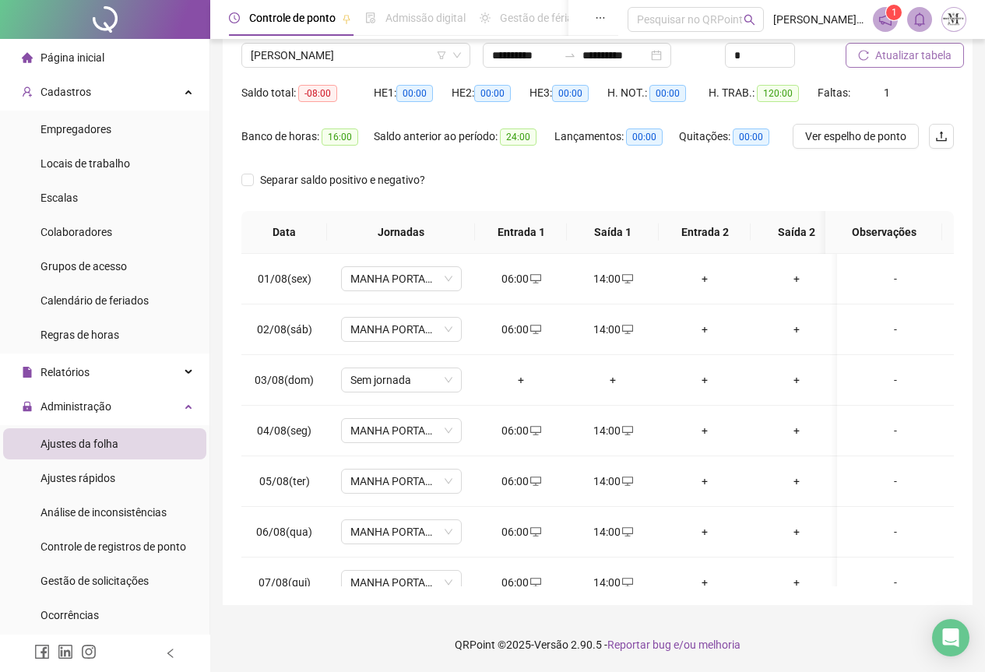
click at [875, 65] on button "Atualizar tabela" at bounding box center [905, 55] width 118 height 25
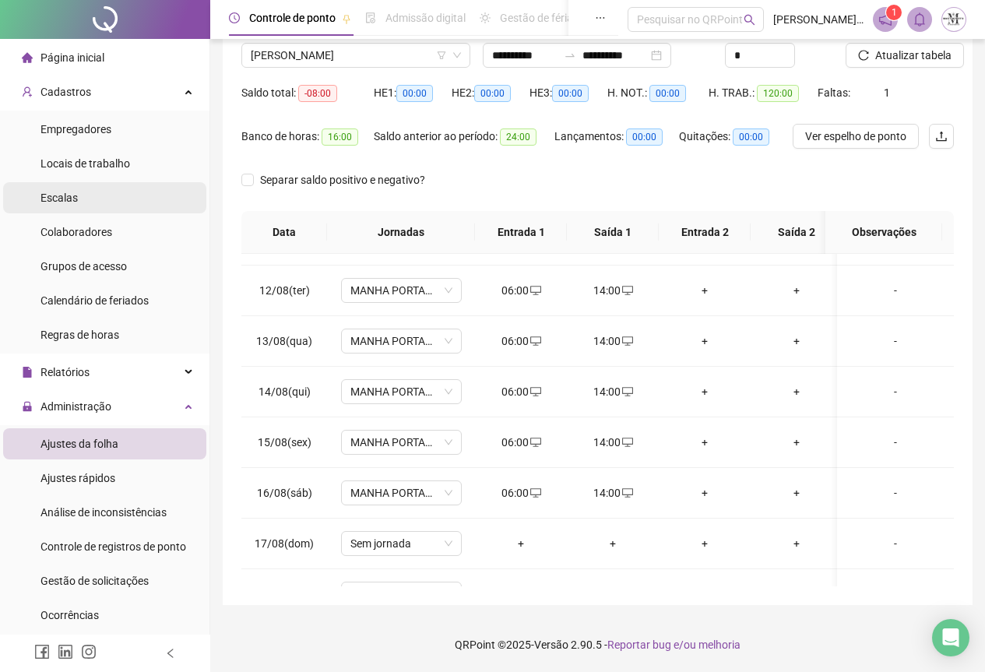
click at [44, 193] on span "Escalas" at bounding box center [59, 198] width 37 height 12
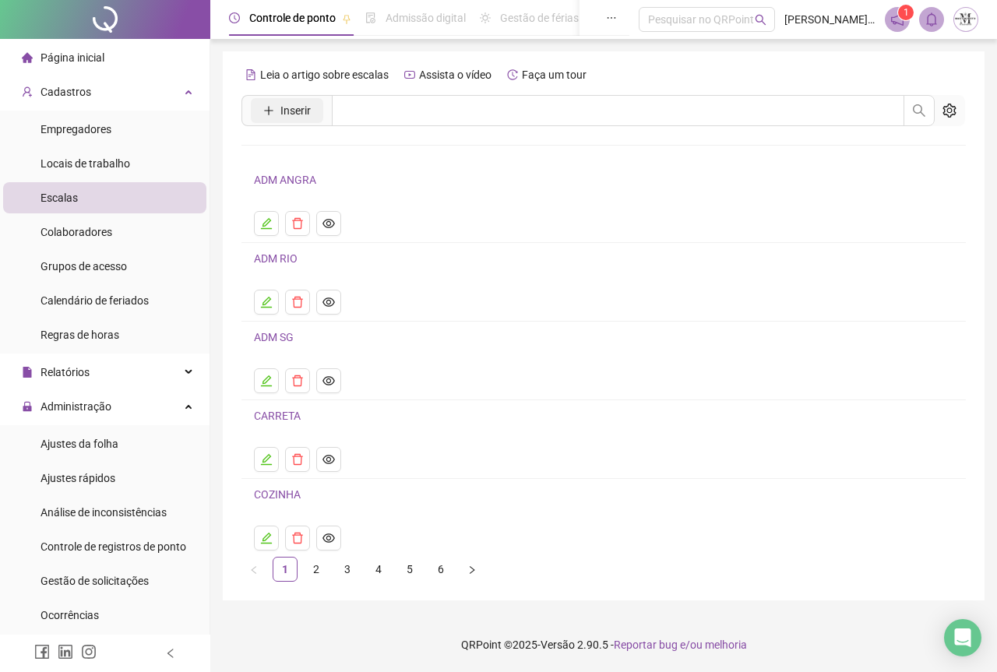
click at [296, 117] on span "Inserir" at bounding box center [295, 110] width 30 height 17
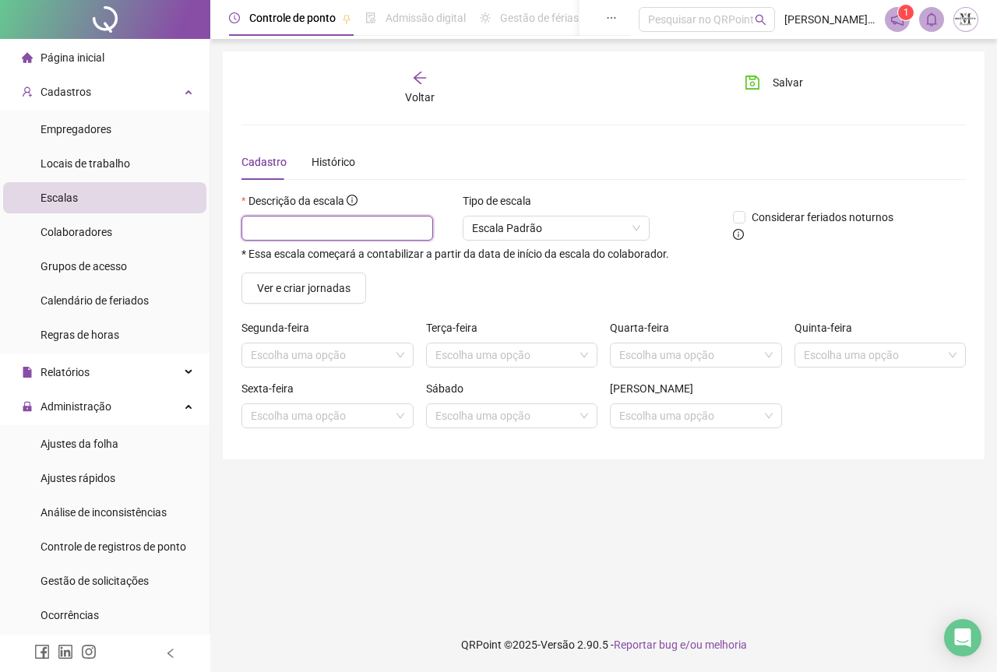
click at [327, 225] on input "text" at bounding box center [337, 228] width 192 height 25
click at [328, 282] on span "Ver e criar jornadas" at bounding box center [303, 288] width 93 height 17
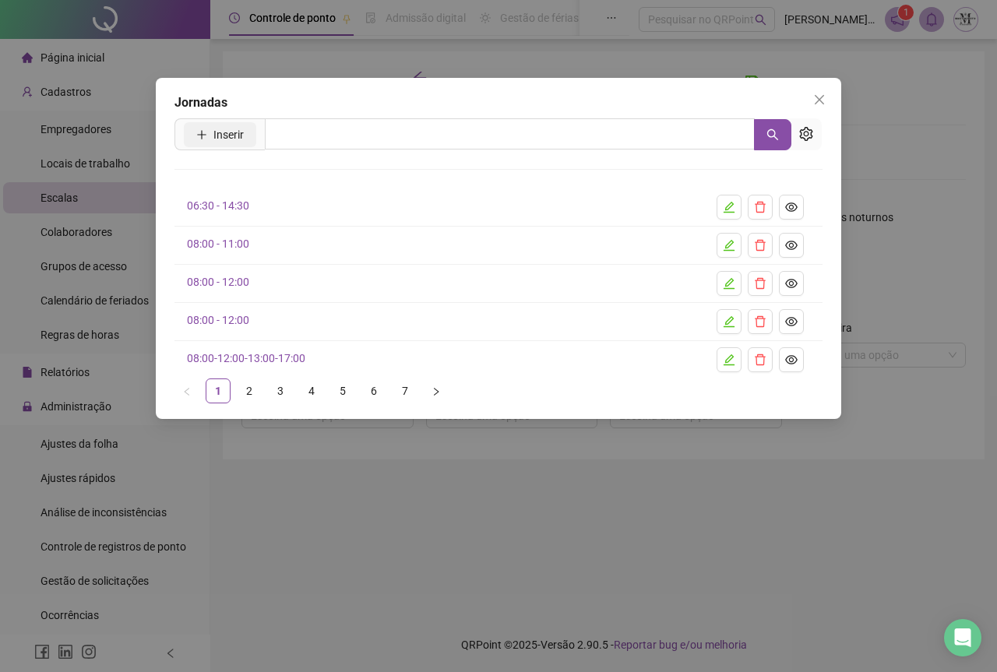
click at [224, 137] on span "Inserir" at bounding box center [228, 134] width 30 height 17
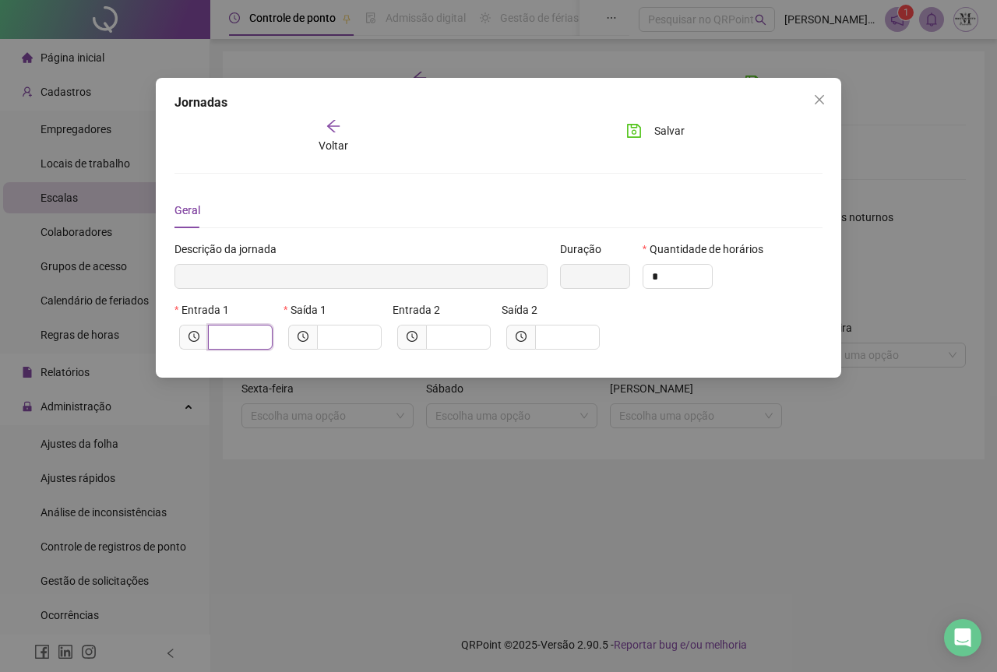
click at [230, 335] on input "text" at bounding box center [238, 337] width 43 height 17
type input "******"
type input "*****"
type input "**"
type input "********"
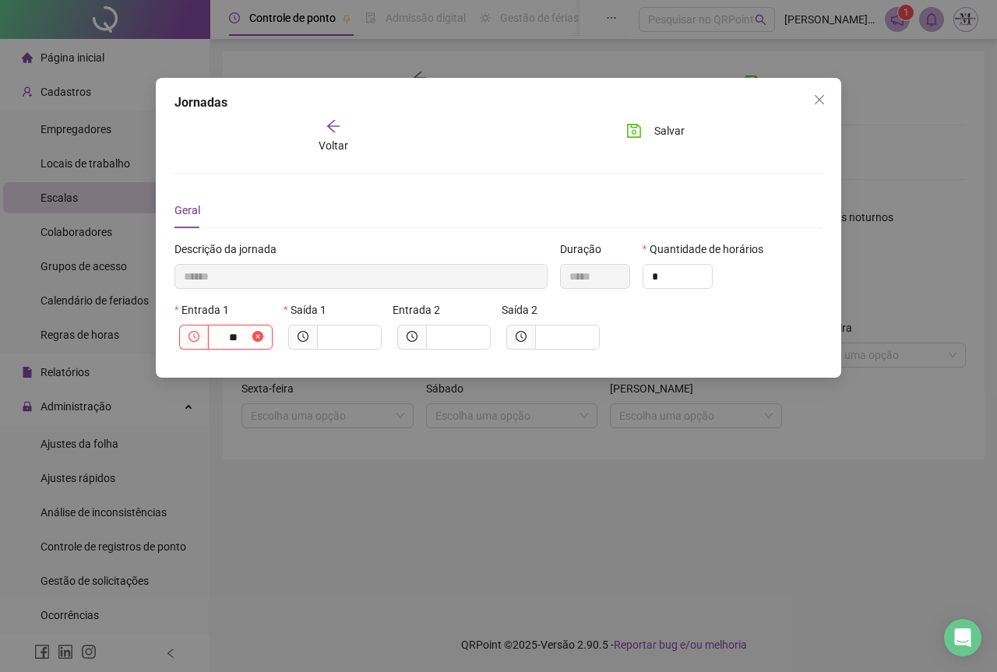
type input "****"
type input "*********"
type input "*****"
click at [333, 340] on input "text" at bounding box center [347, 337] width 43 height 17
type input "*********"
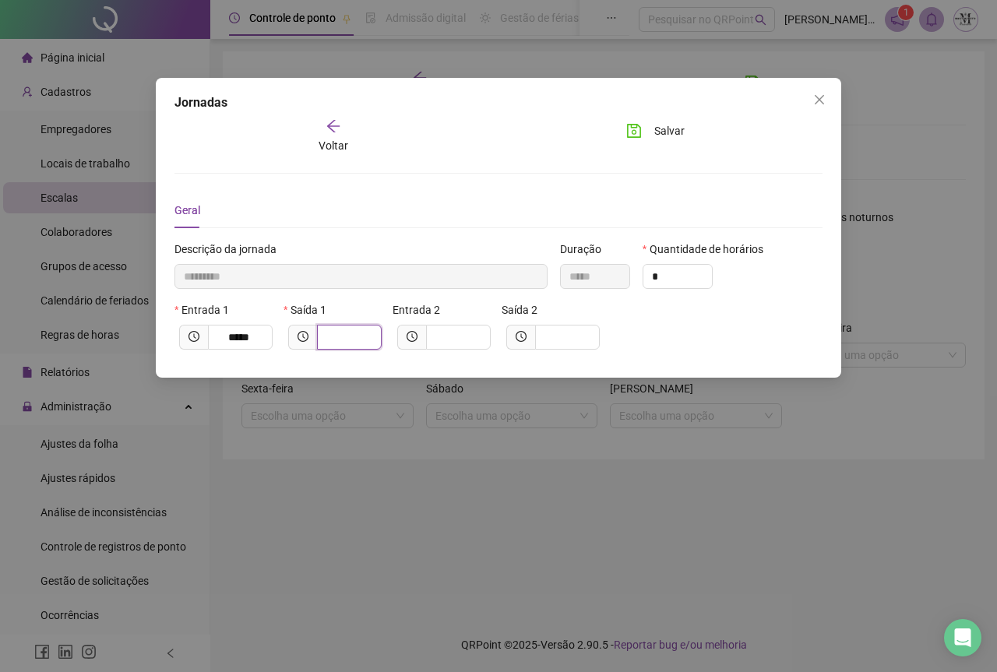
type input "*"
type input "**********"
type input "**"
type input "**********"
type input "*****"
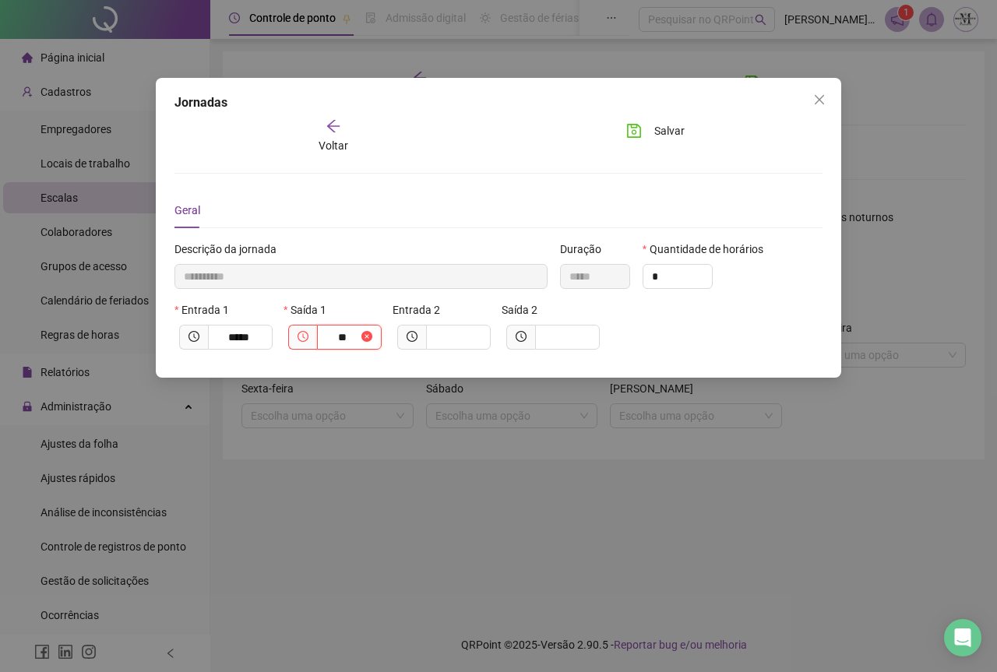
type input "****"
type input "**********"
type input "*****"
click at [632, 133] on icon "save" at bounding box center [634, 131] width 14 height 14
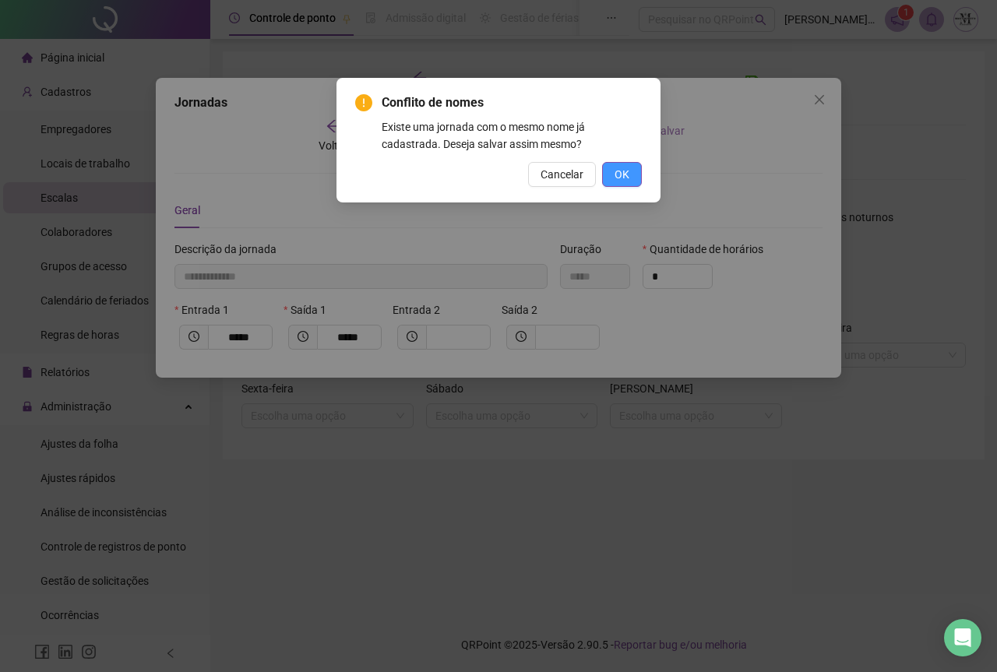
click at [616, 171] on span "OK" at bounding box center [622, 174] width 15 height 17
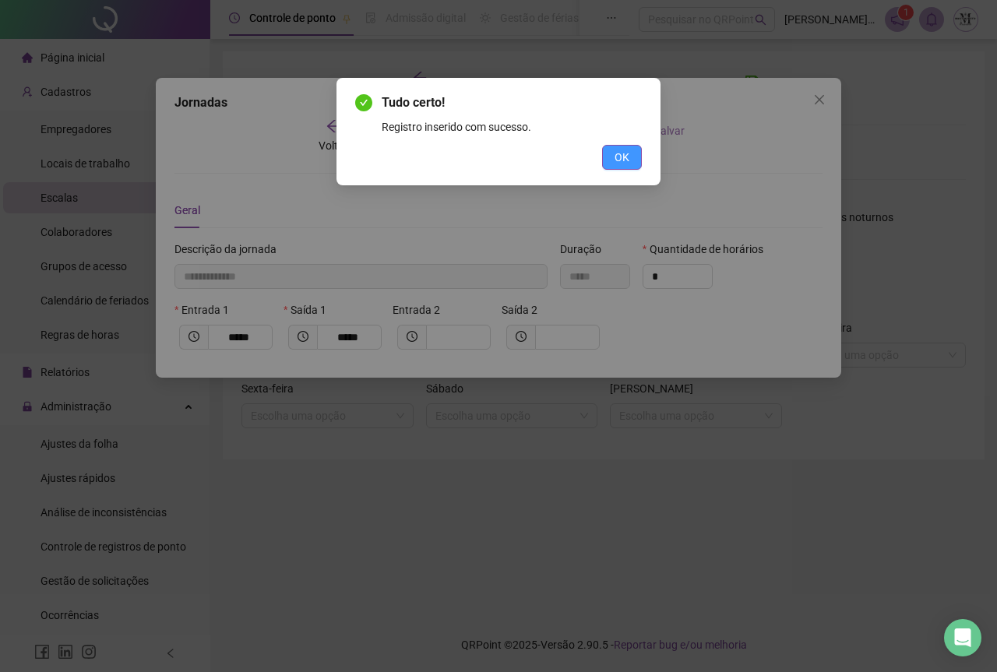
click at [629, 158] on span "OK" at bounding box center [622, 157] width 15 height 17
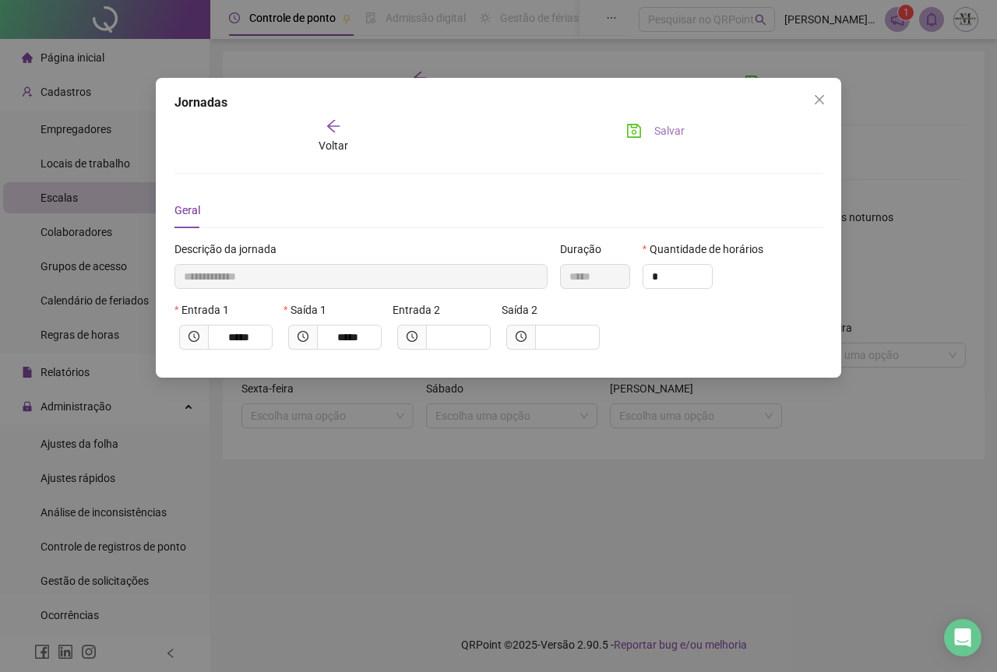
click at [333, 129] on icon "arrow-left" at bounding box center [334, 126] width 16 height 16
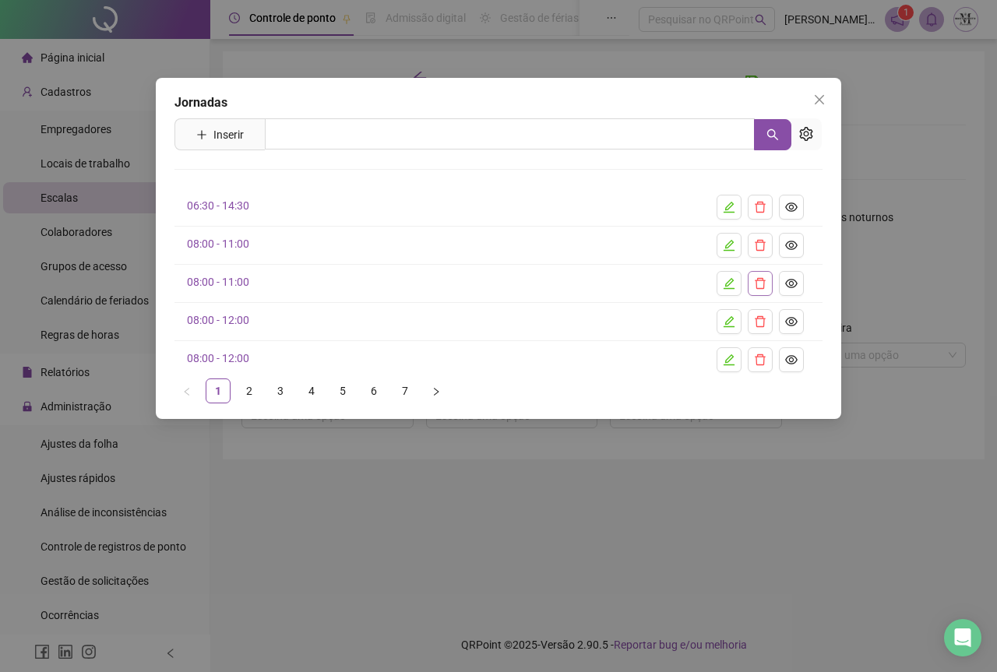
click at [757, 285] on icon "delete" at bounding box center [760, 283] width 12 height 12
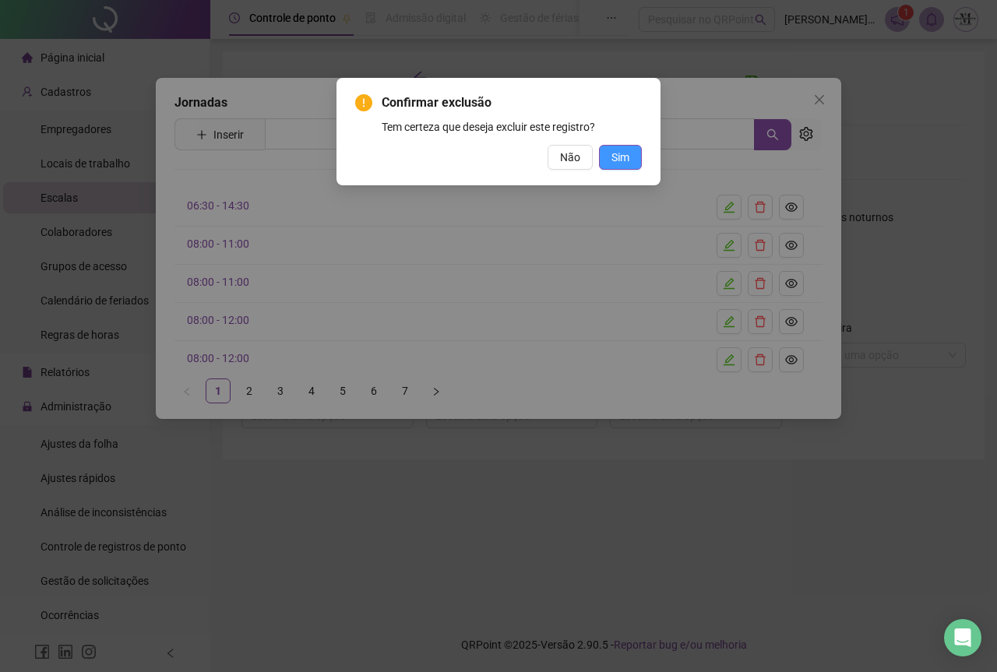
click at [612, 159] on span "Sim" at bounding box center [620, 157] width 18 height 17
click at [615, 162] on span "OK" at bounding box center [622, 157] width 15 height 17
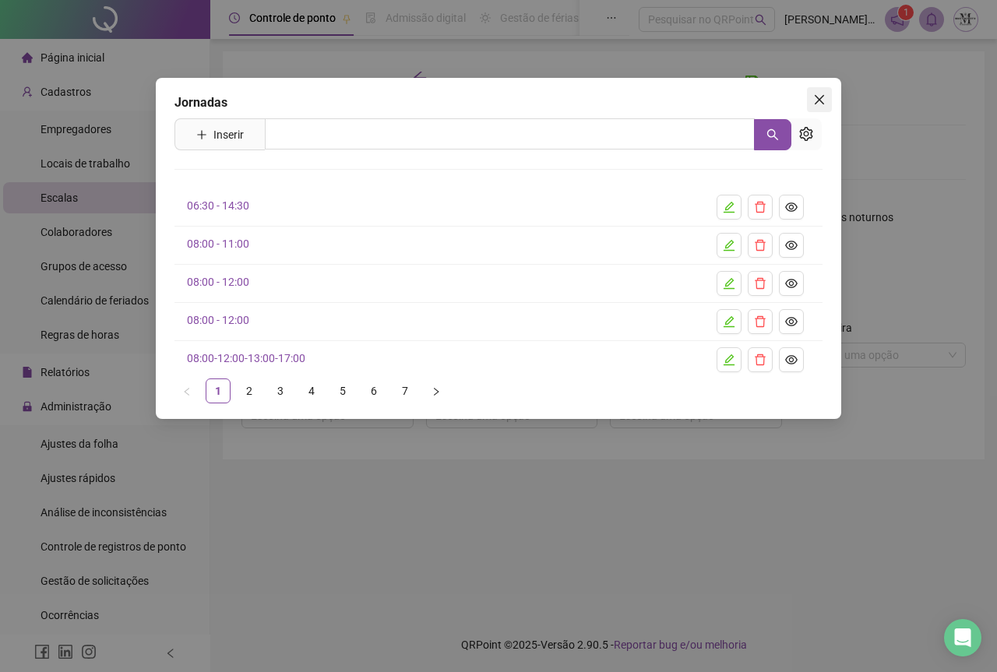
click at [818, 102] on icon "close" at bounding box center [819, 99] width 9 height 9
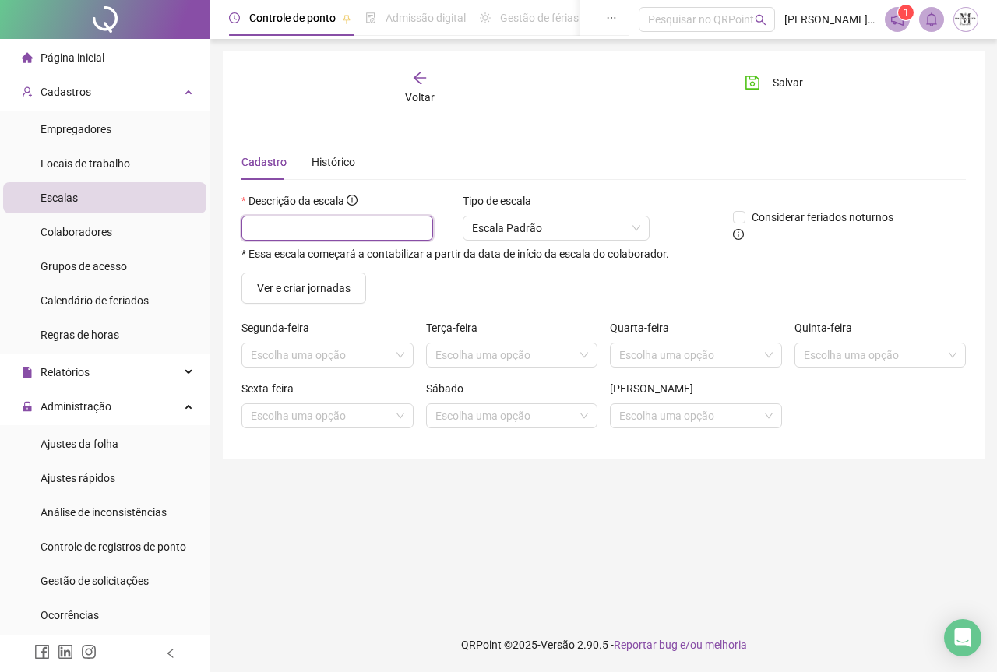
click at [311, 230] on input "text" at bounding box center [337, 228] width 192 height 25
type input "**********"
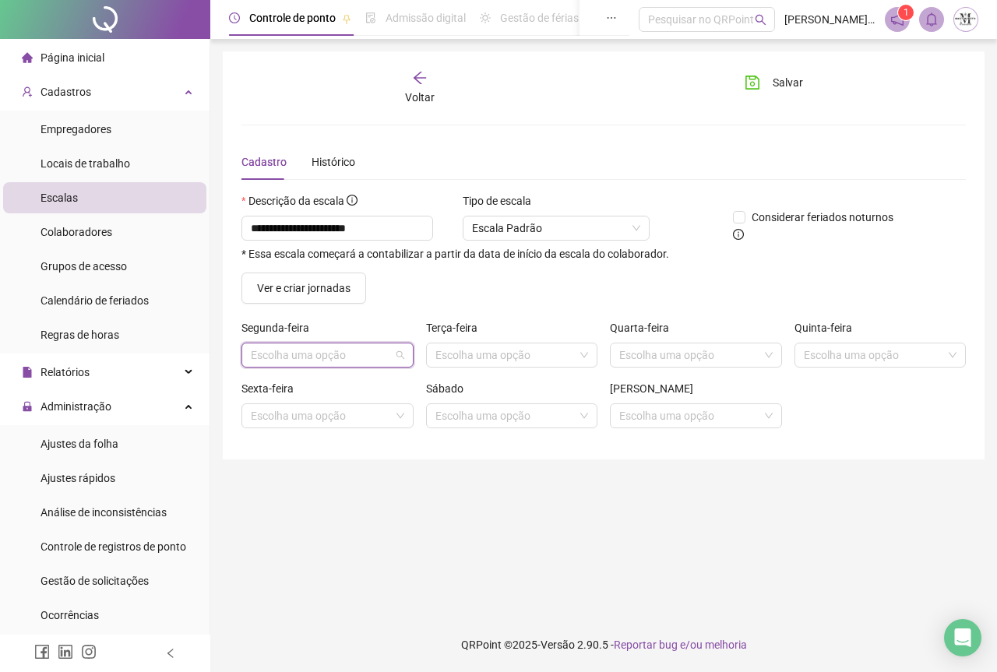
click at [299, 354] on input "search" at bounding box center [320, 355] width 139 height 23
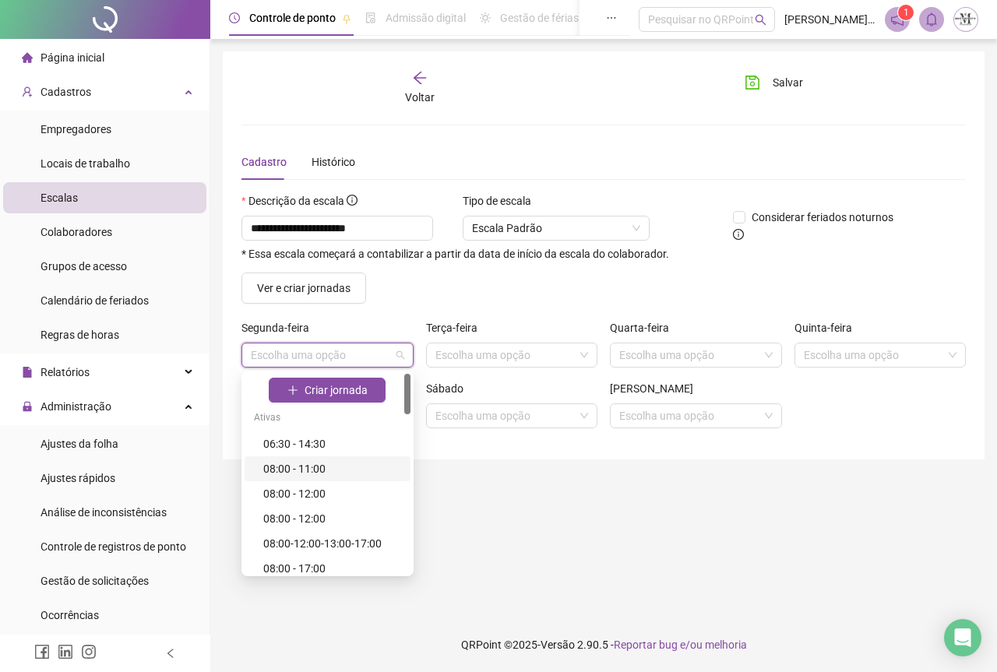
click at [294, 467] on div "08:00 - 11:00" at bounding box center [332, 468] width 138 height 17
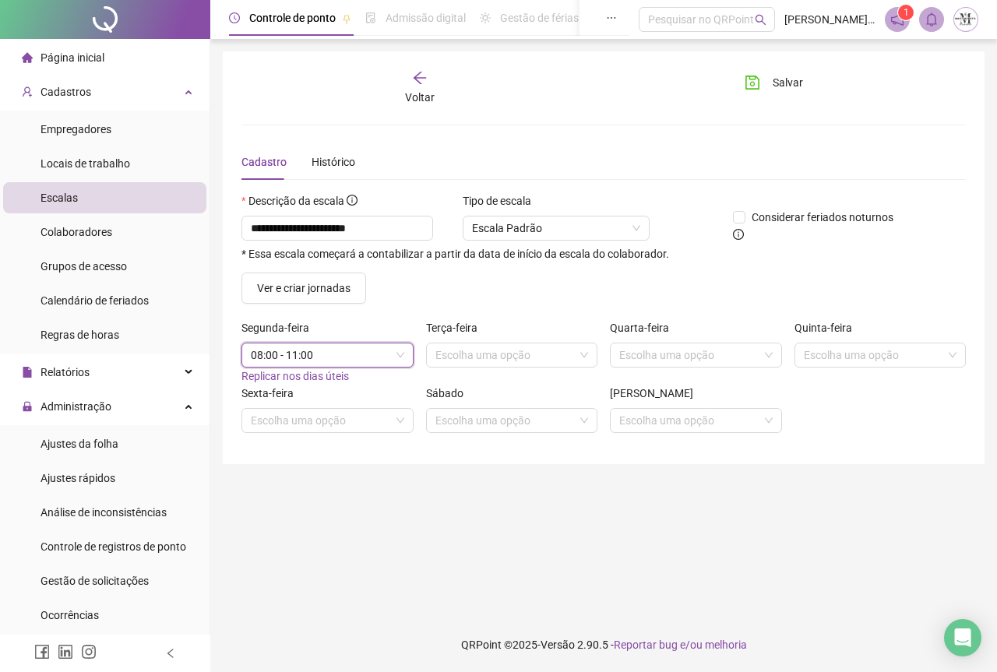
click at [274, 382] on span "Replicar nos dias úteis" at bounding box center [294, 376] width 107 height 12
click at [751, 87] on icon "save" at bounding box center [753, 83] width 16 height 16
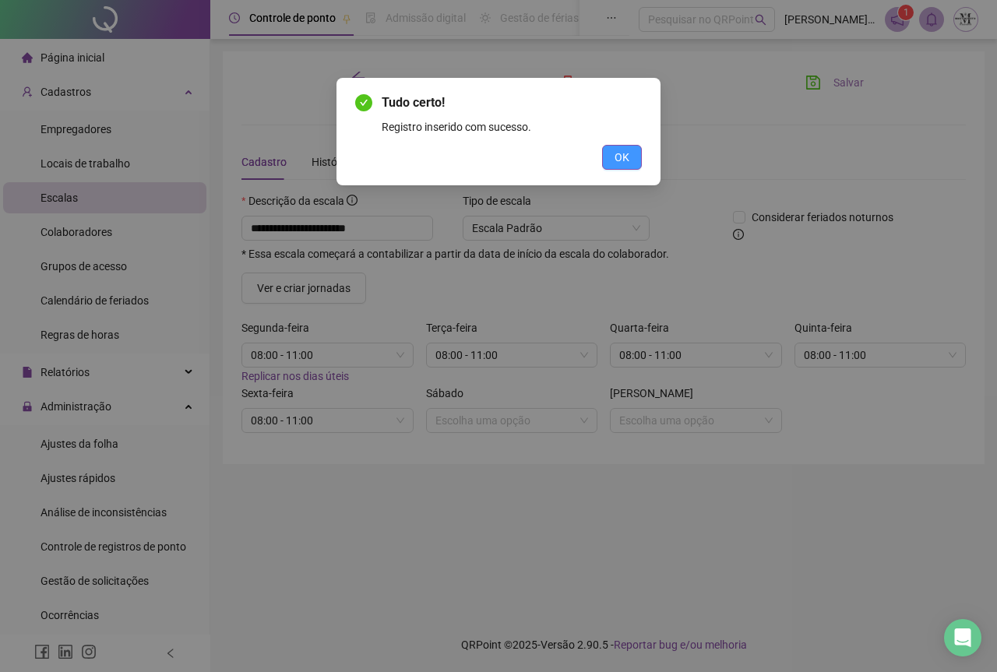
click at [625, 158] on span "OK" at bounding box center [622, 157] width 15 height 17
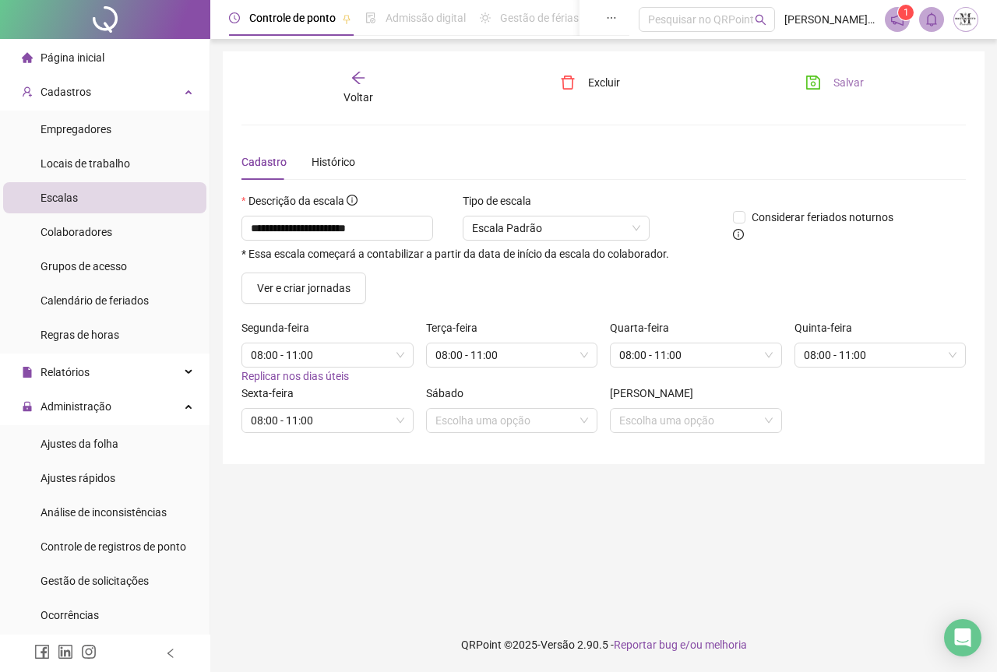
click at [820, 82] on icon "save" at bounding box center [814, 83] width 14 height 14
click at [75, 97] on span "Cadastros" at bounding box center [66, 92] width 51 height 12
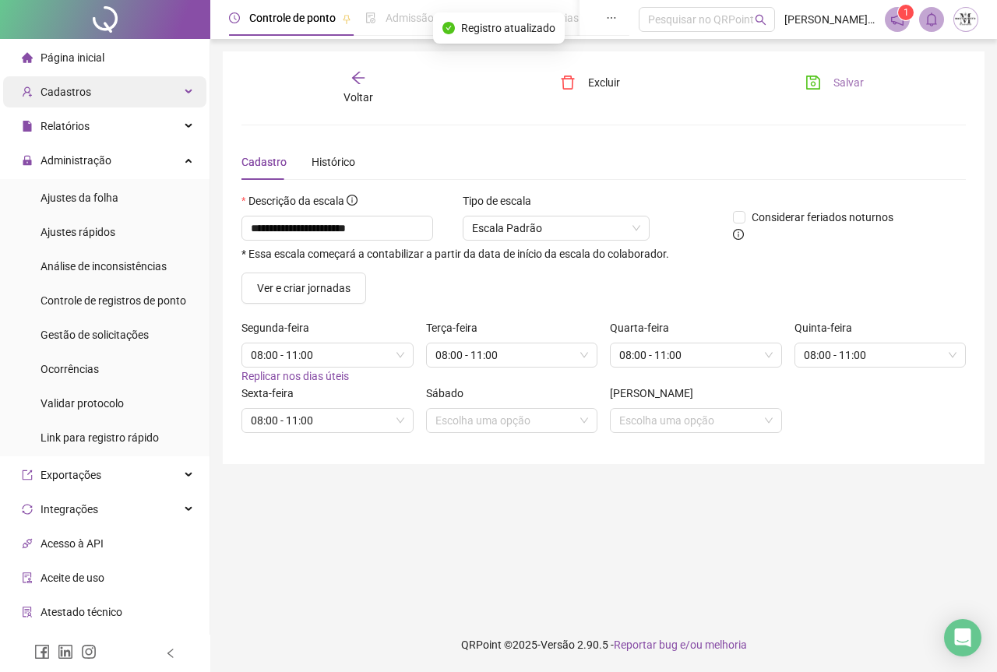
click at [75, 97] on span "Cadastros" at bounding box center [66, 92] width 51 height 12
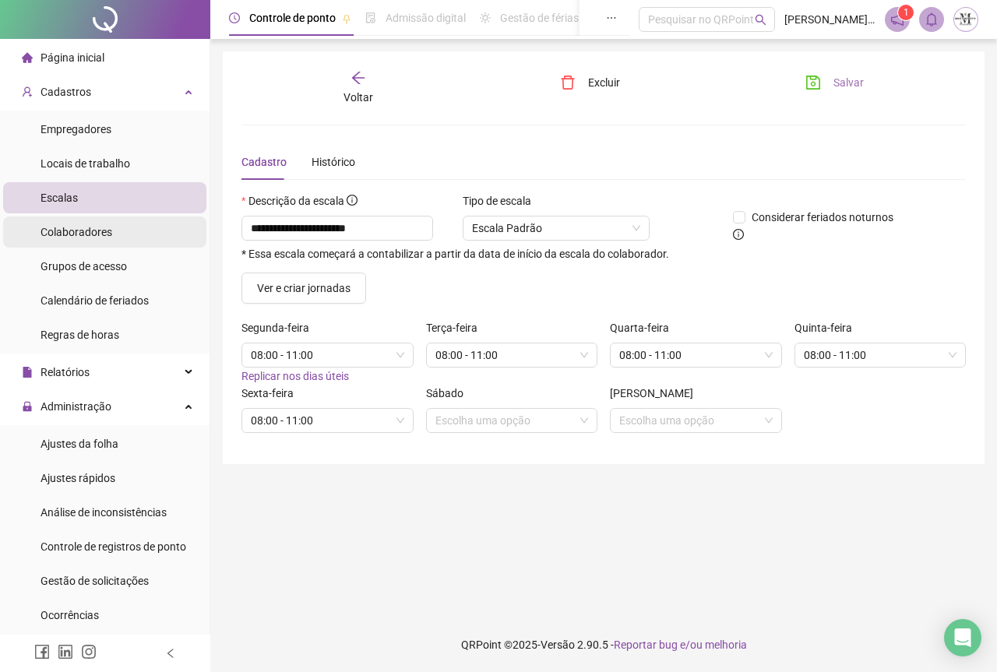
click at [81, 242] on div "Colaboradores" at bounding box center [77, 232] width 72 height 31
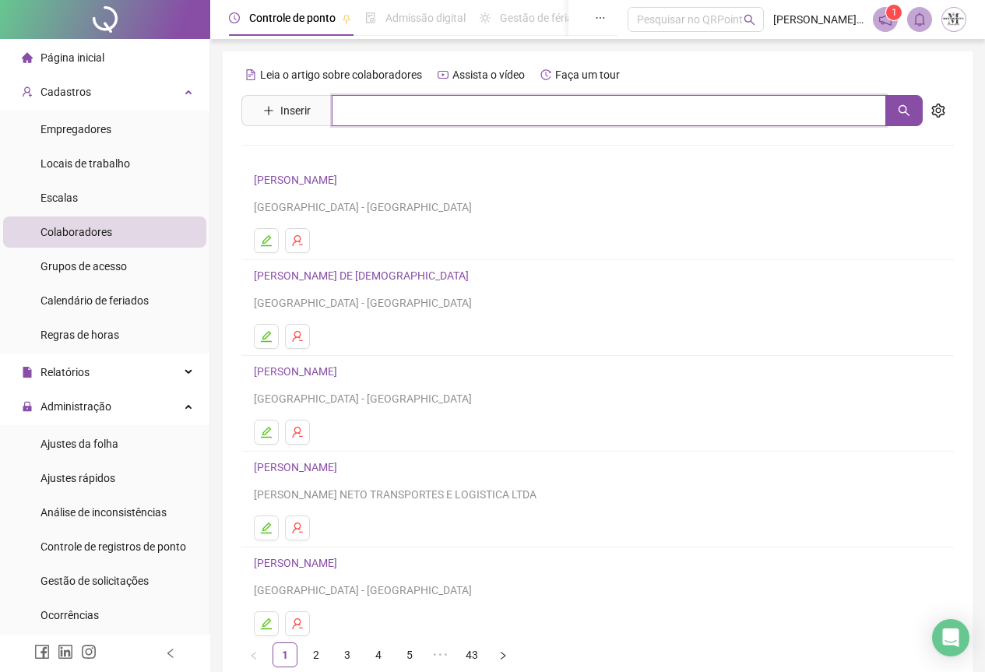
click at [413, 116] on input "text" at bounding box center [609, 110] width 555 height 31
click at [903, 103] on button "button" at bounding box center [904, 110] width 37 height 31
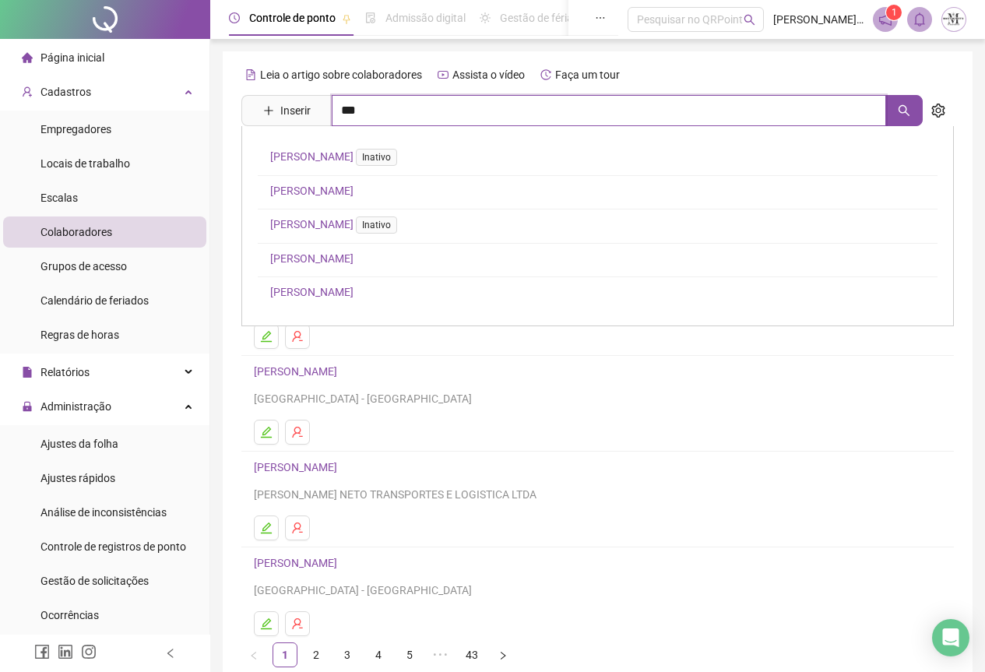
type input "***"
click at [348, 190] on link "[PERSON_NAME]" at bounding box center [311, 191] width 83 height 12
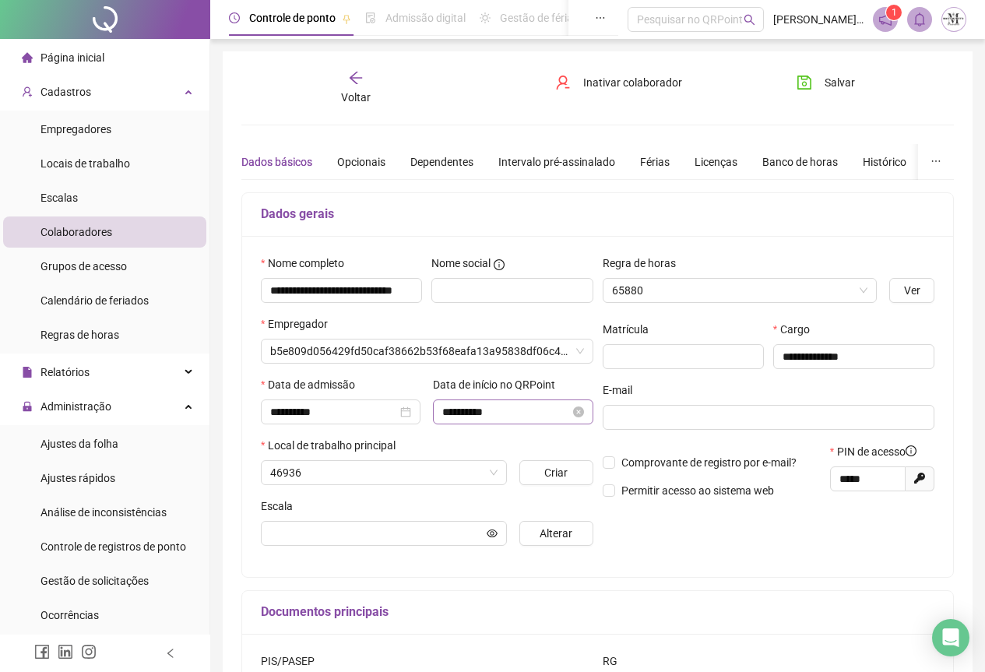
type input "**********"
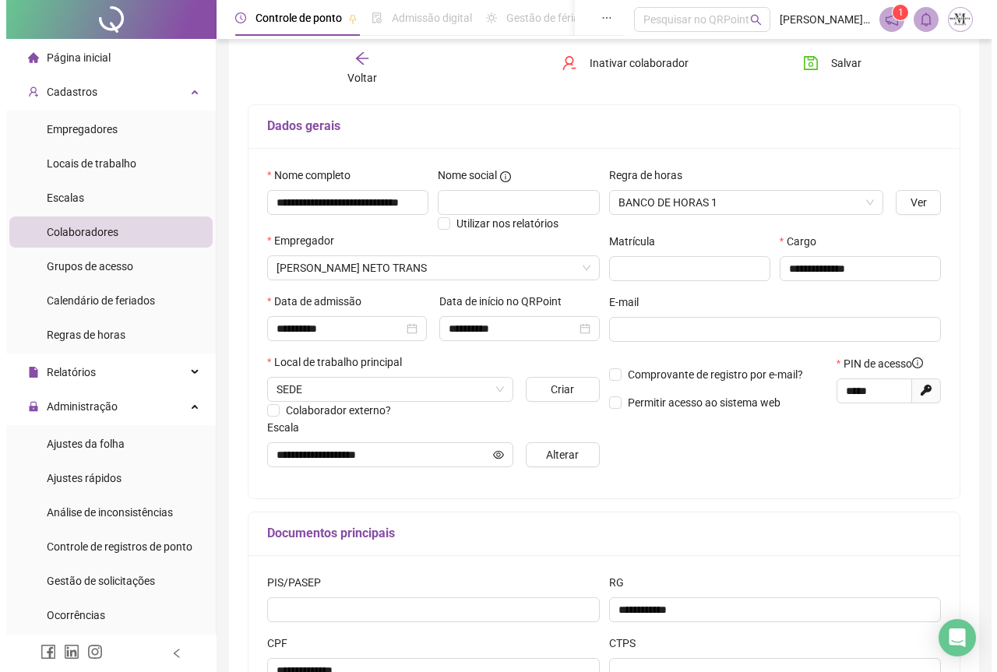
scroll to position [217, 0]
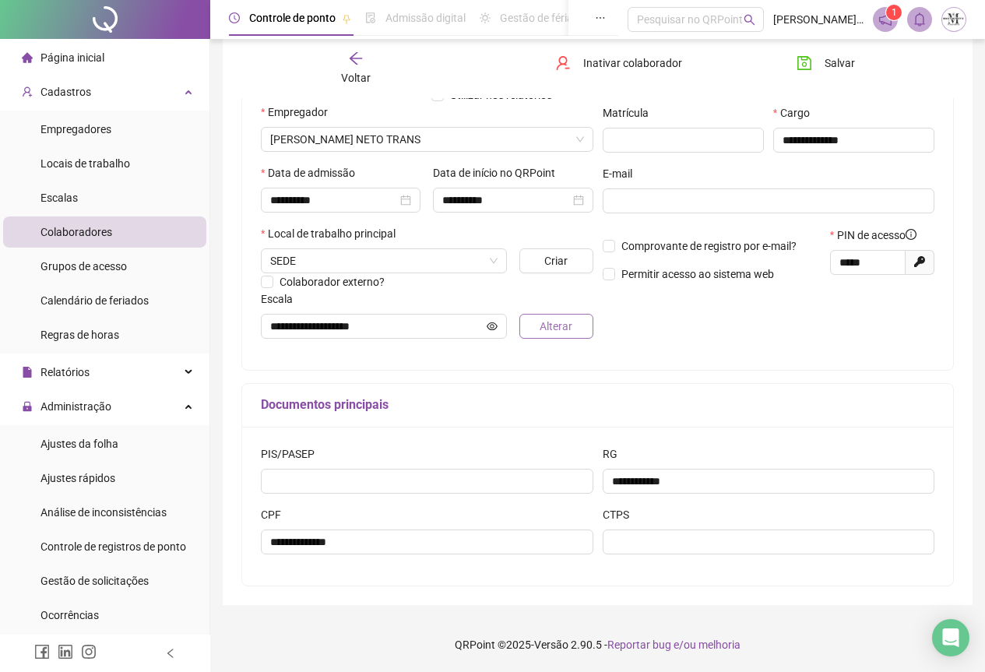
click at [546, 329] on span "Alterar" at bounding box center [556, 326] width 33 height 17
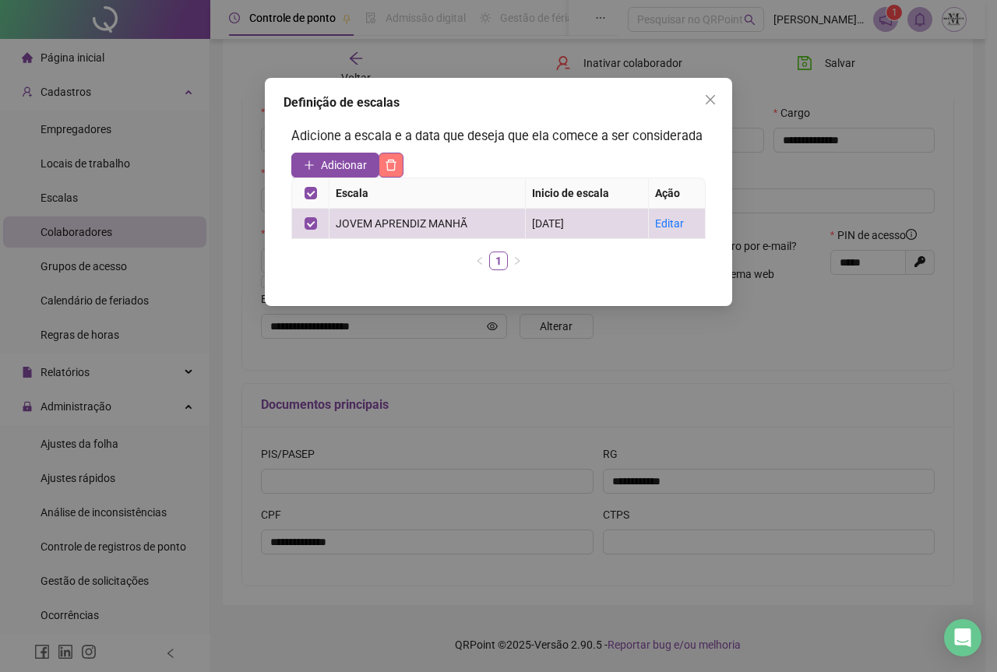
click at [390, 171] on button "button" at bounding box center [391, 165] width 25 height 25
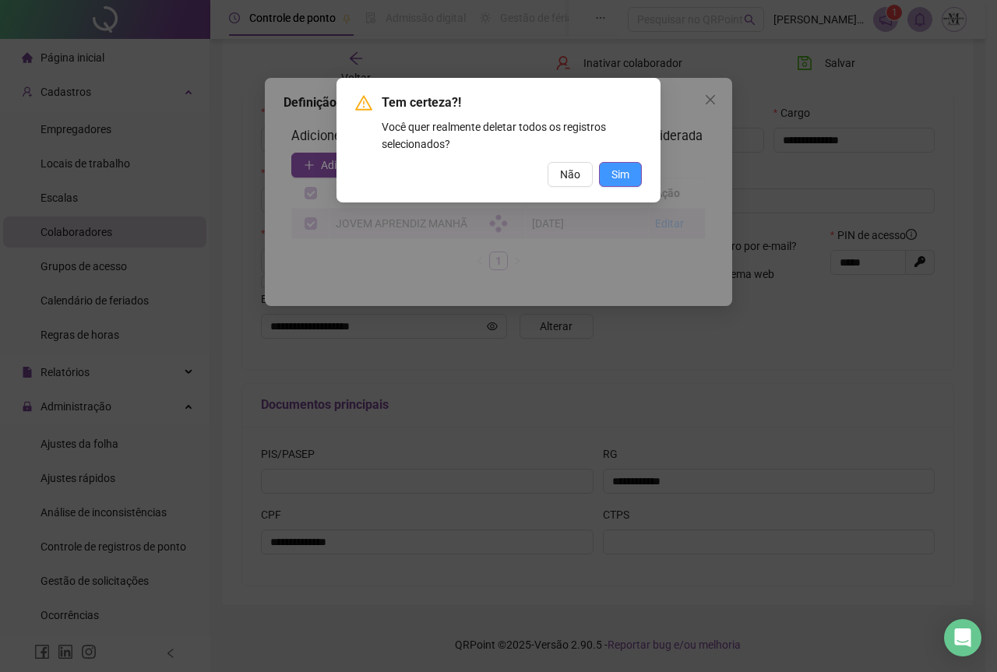
click at [614, 178] on span "Sim" at bounding box center [620, 174] width 18 height 17
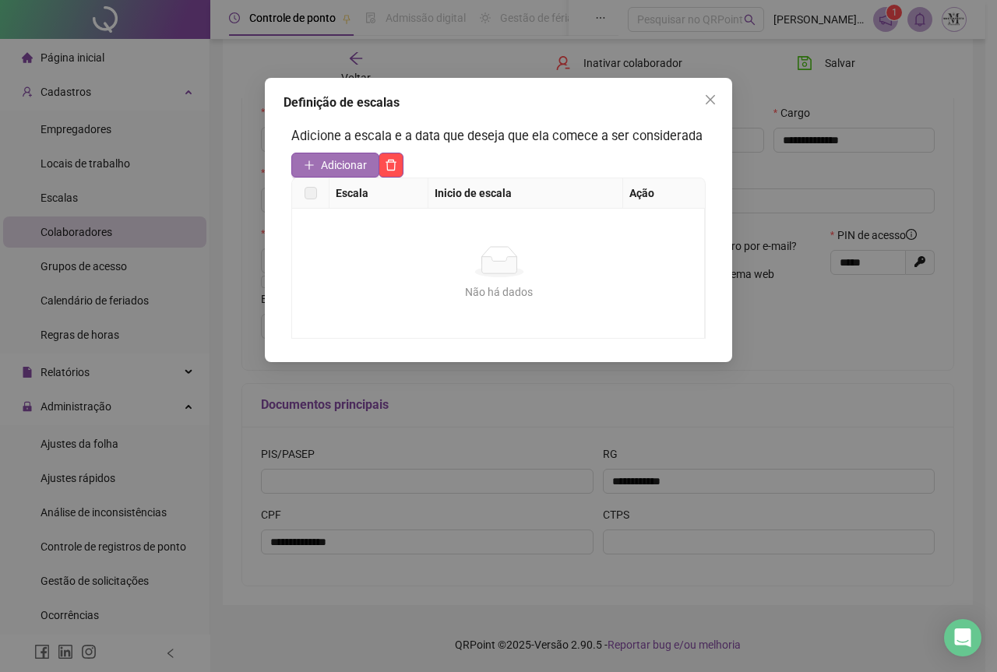
click at [347, 164] on span "Adicionar" at bounding box center [344, 165] width 46 height 17
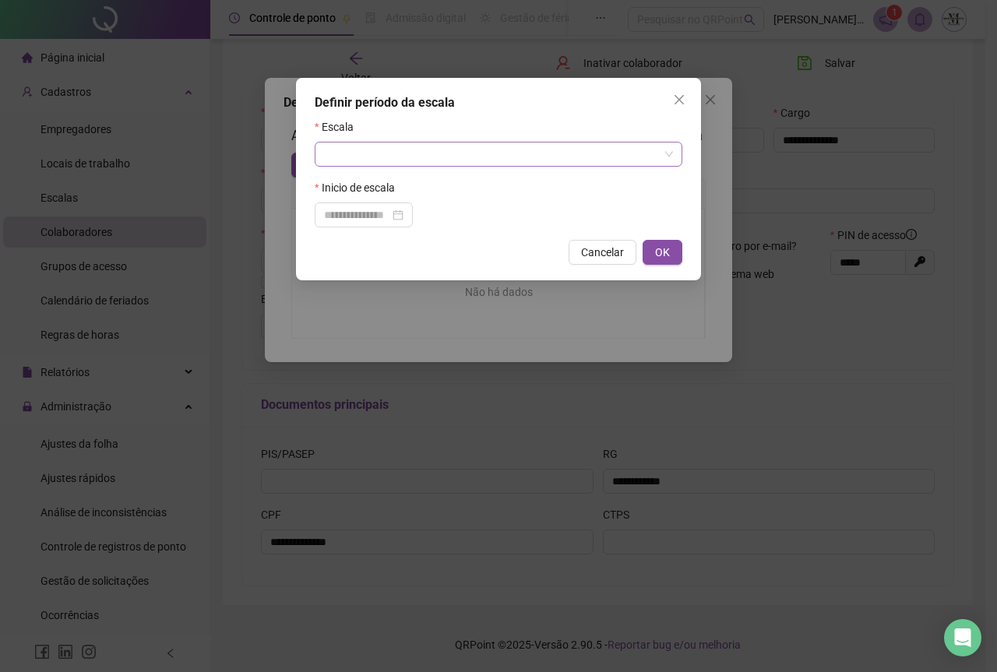
click at [362, 158] on input "search" at bounding box center [491, 154] width 335 height 23
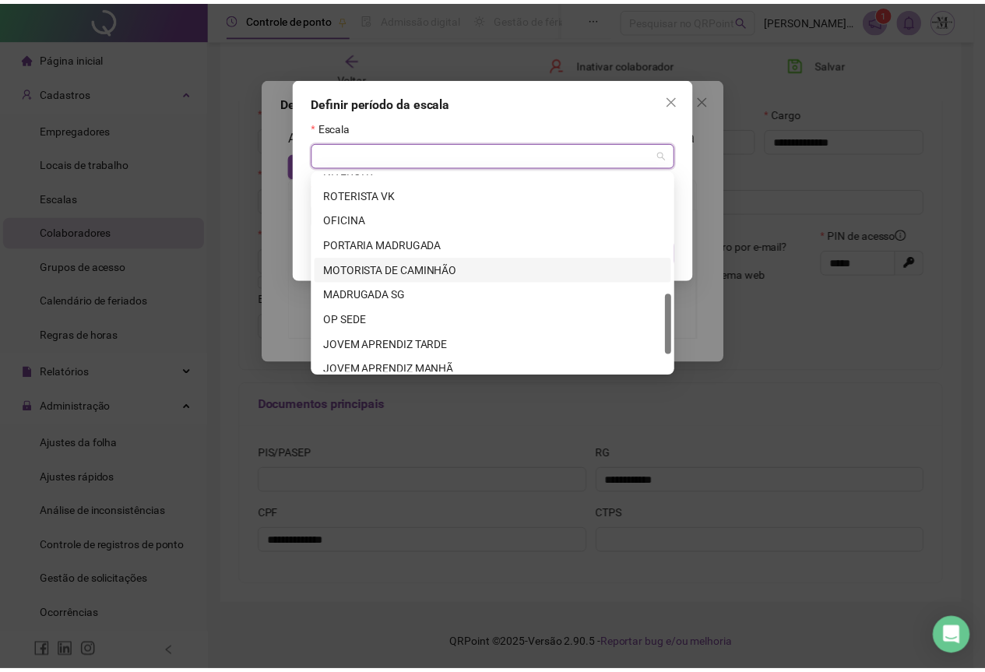
scroll to position [449, 0]
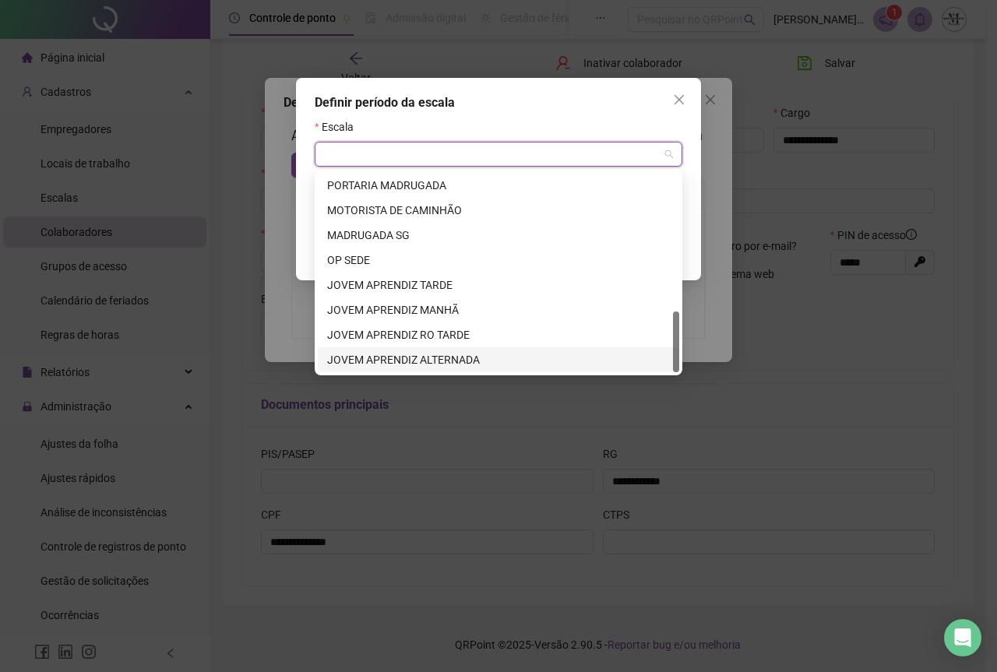
click at [412, 362] on div "JOVEM APRENDIZ ALTERNADA" at bounding box center [498, 359] width 343 height 17
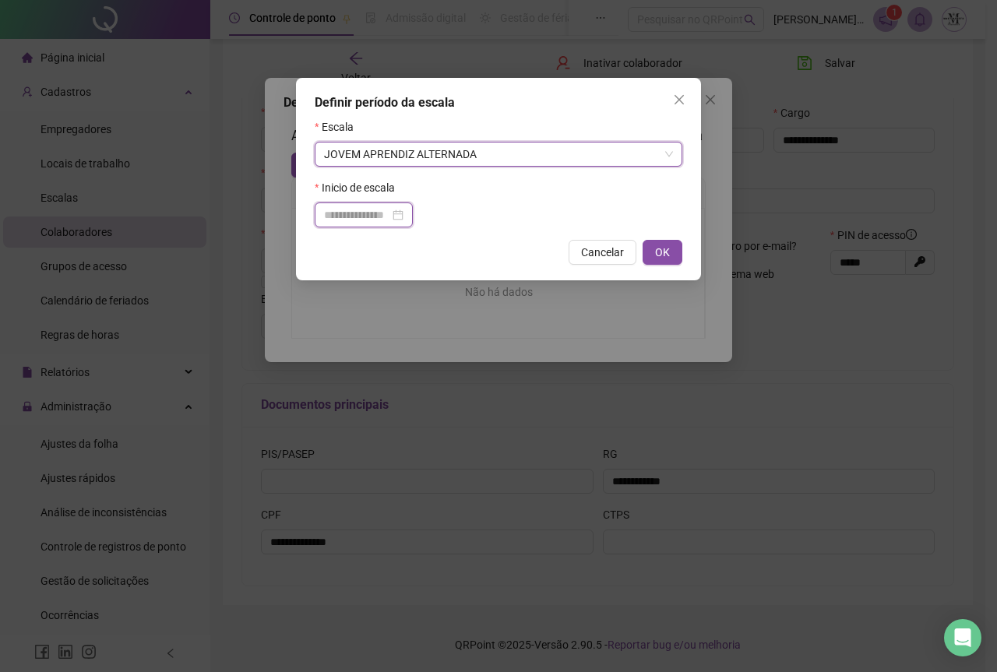
click at [386, 212] on input at bounding box center [356, 214] width 65 height 17
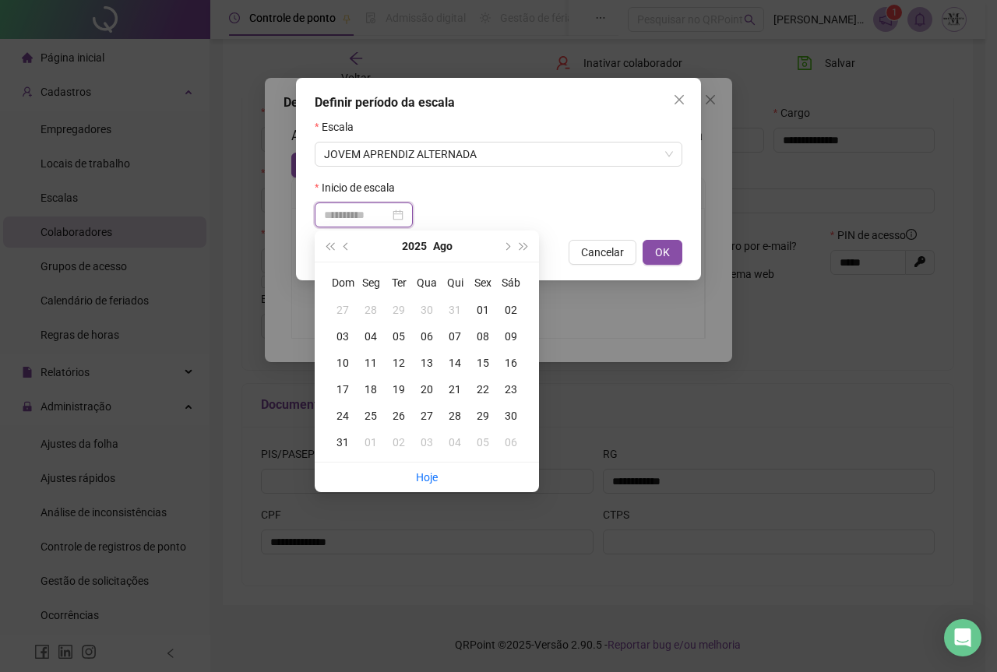
type input "**********"
click at [481, 341] on div "08" at bounding box center [483, 336] width 28 height 17
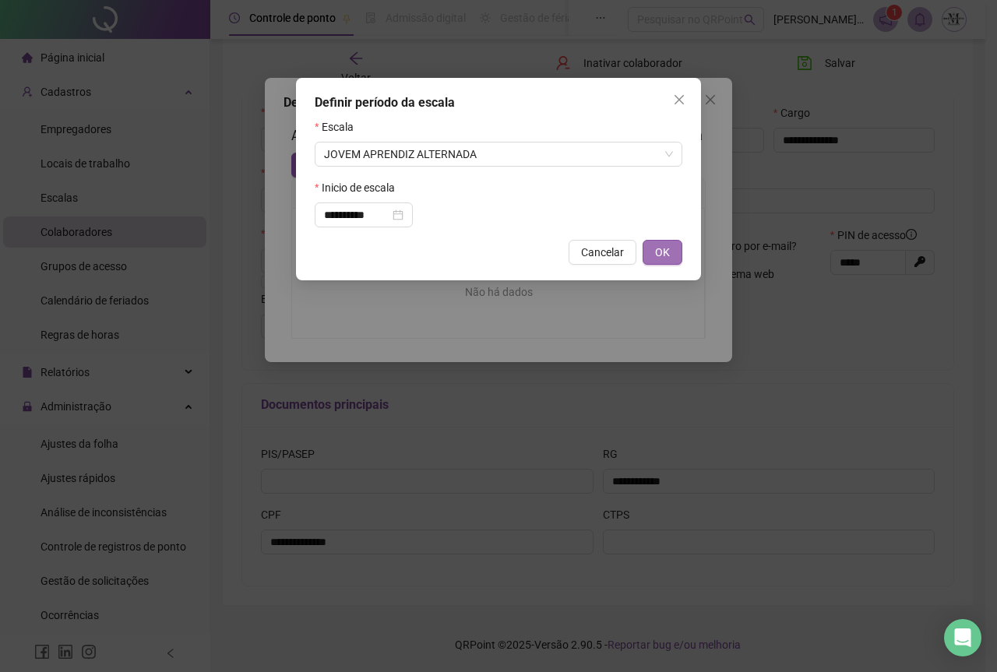
click at [659, 255] on span "OK" at bounding box center [662, 252] width 15 height 17
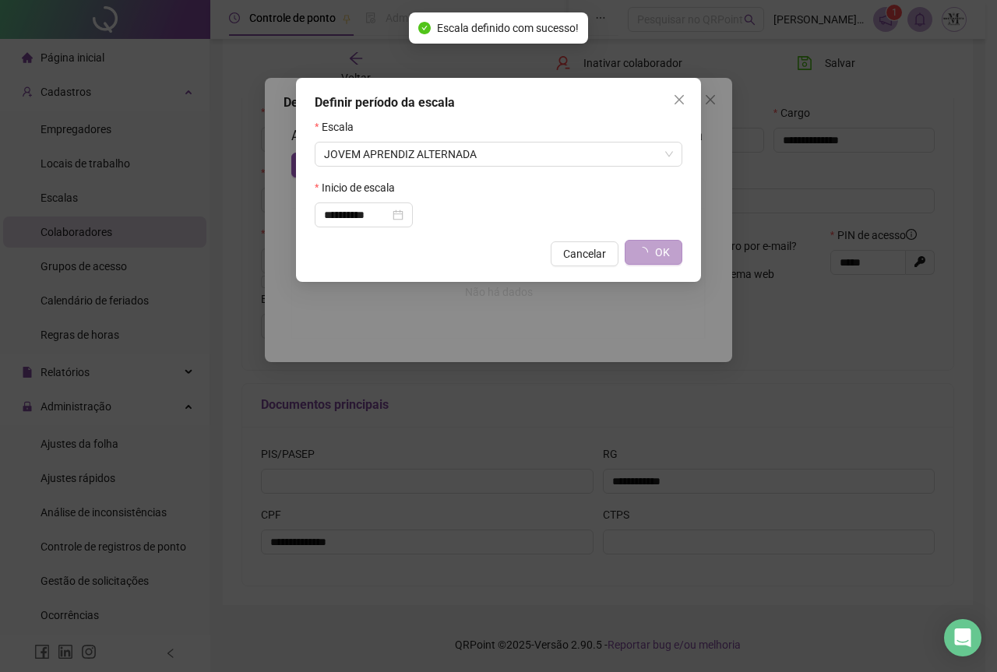
type input "**********"
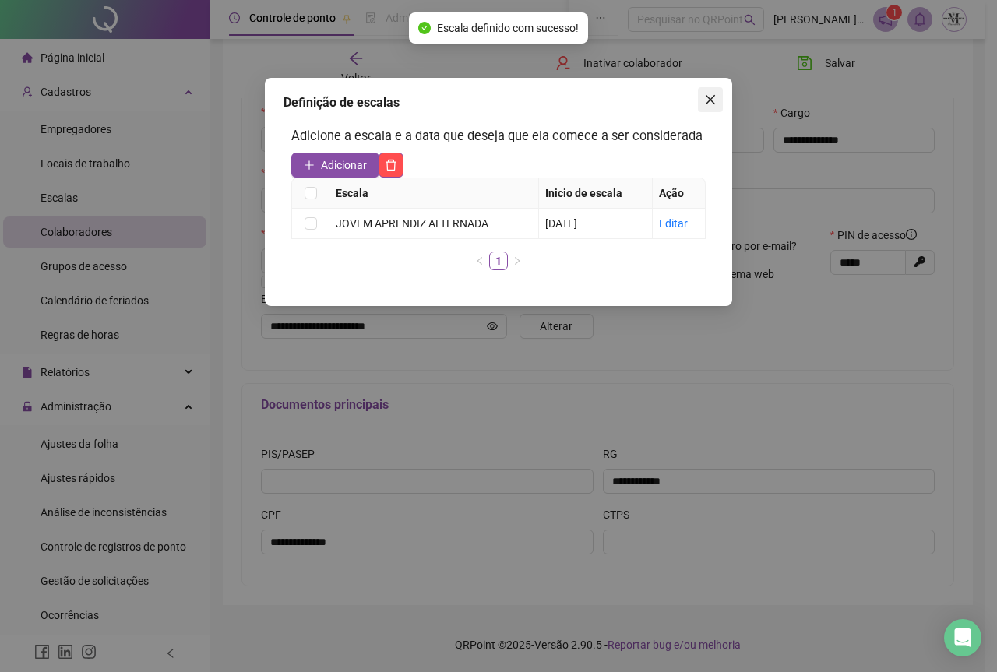
click at [713, 100] on icon "close" at bounding box center [710, 99] width 12 height 12
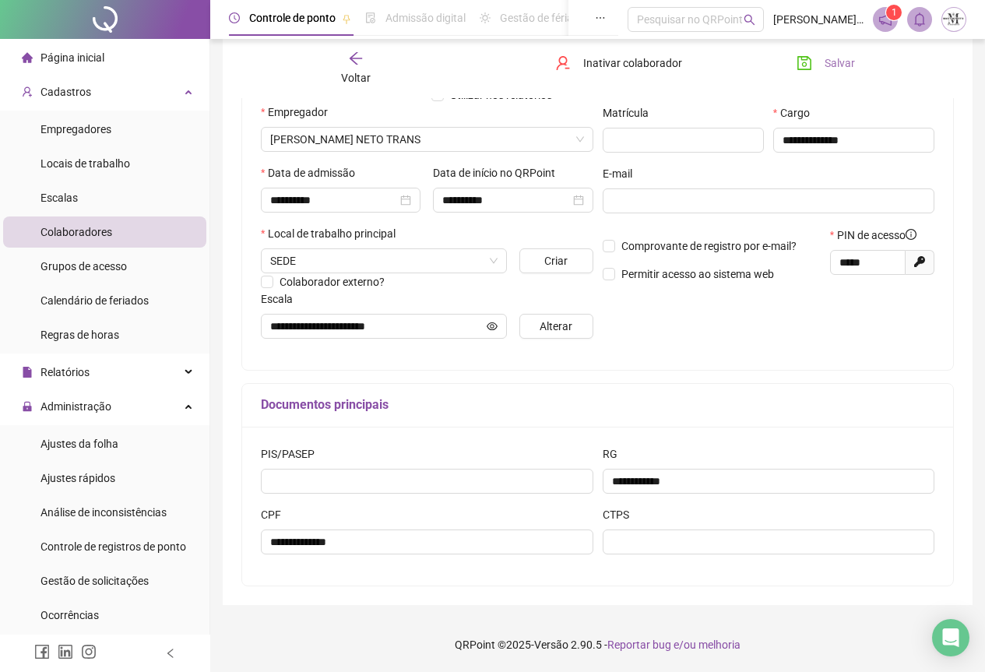
click at [804, 68] on icon "save" at bounding box center [805, 63] width 16 height 16
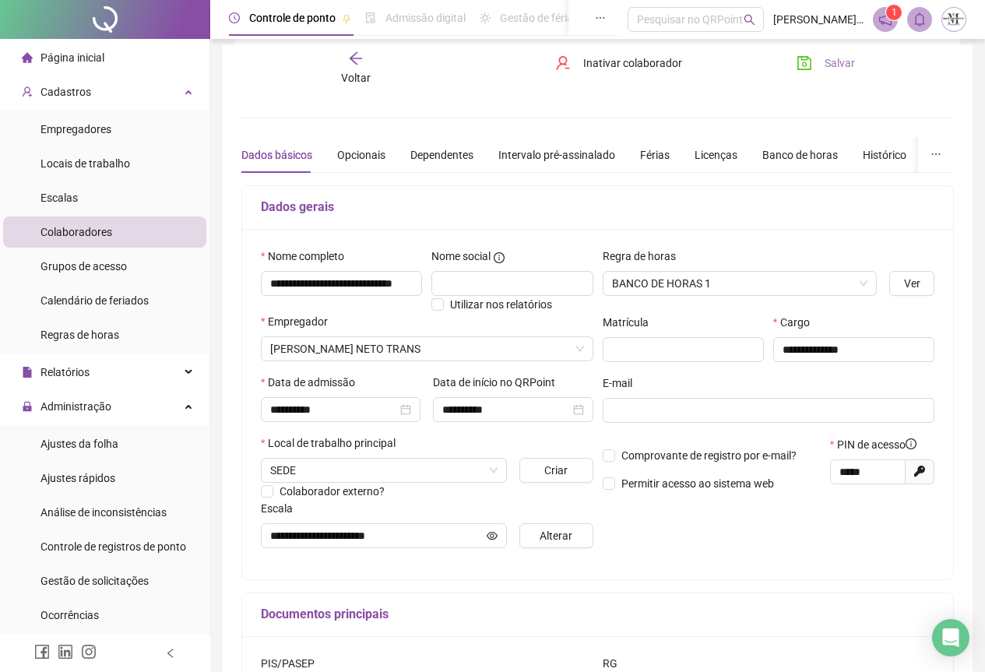
scroll to position [0, 0]
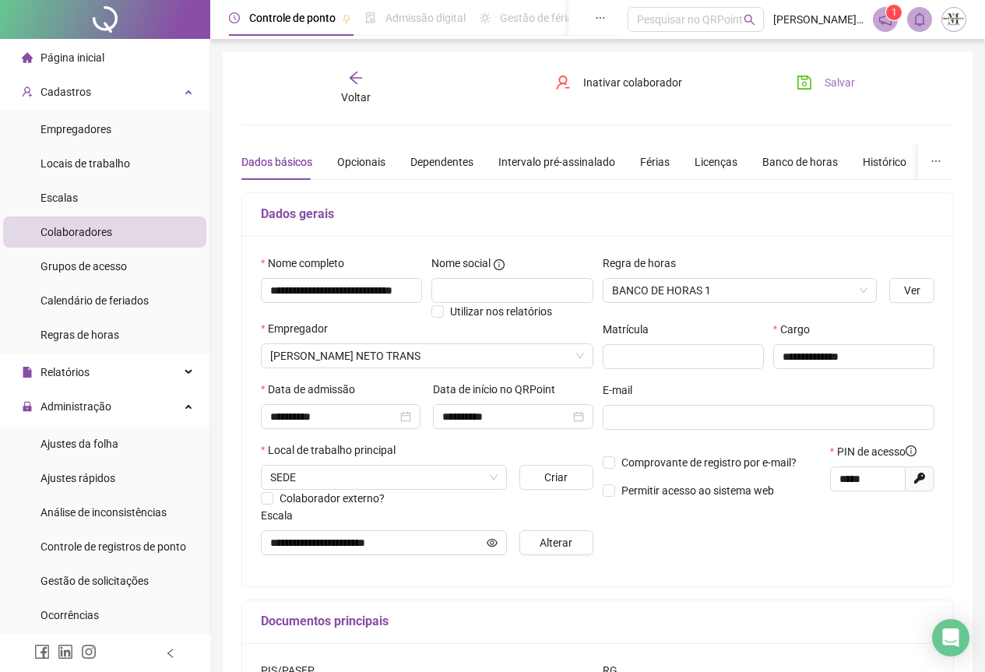
click at [809, 83] on icon "save" at bounding box center [805, 83] width 16 height 16
click at [71, 451] on div "Ajustes da folha" at bounding box center [80, 443] width 78 height 31
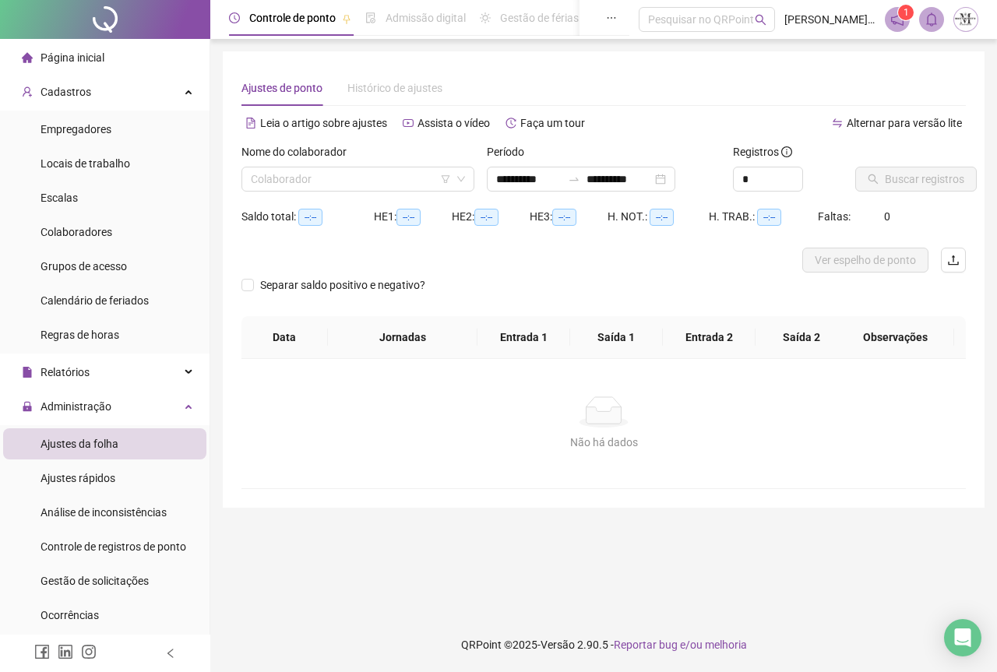
type input "**********"
click at [283, 183] on input "search" at bounding box center [351, 178] width 200 height 23
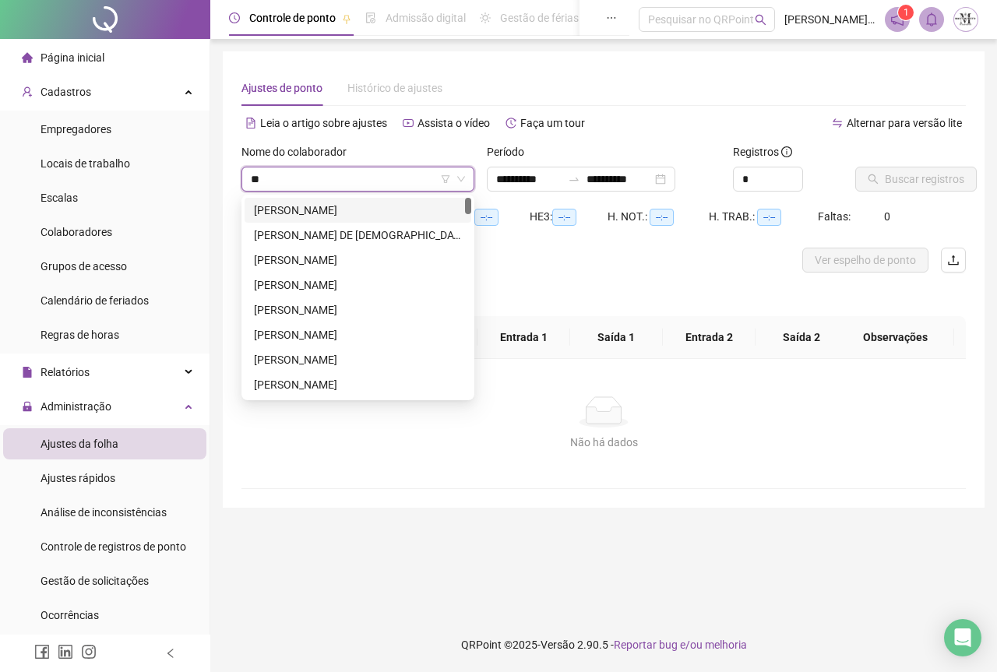
type input "***"
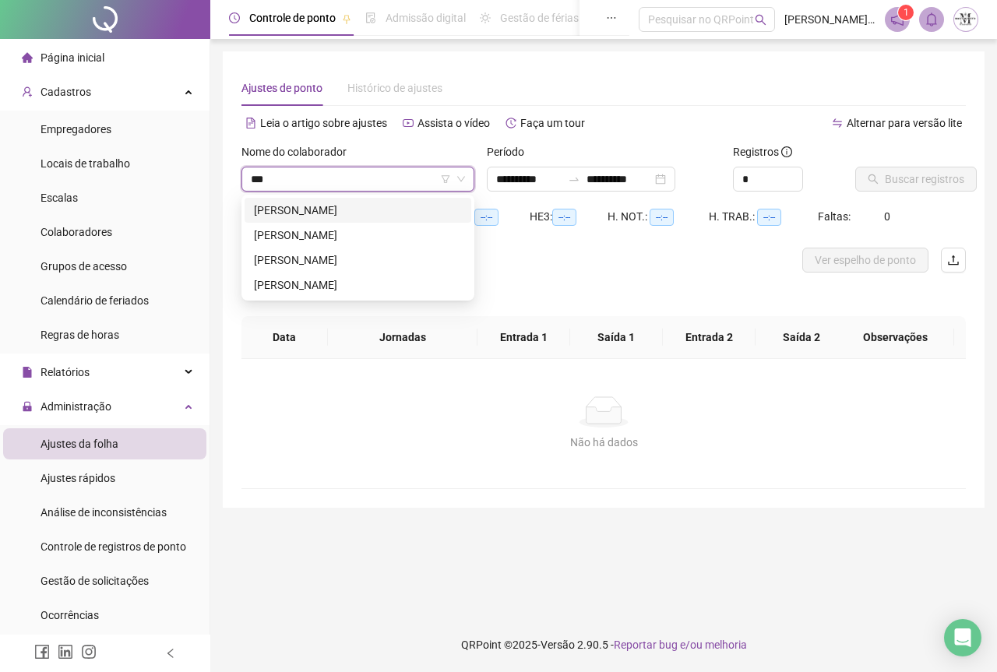
click at [342, 215] on div "[PERSON_NAME]" at bounding box center [358, 210] width 208 height 17
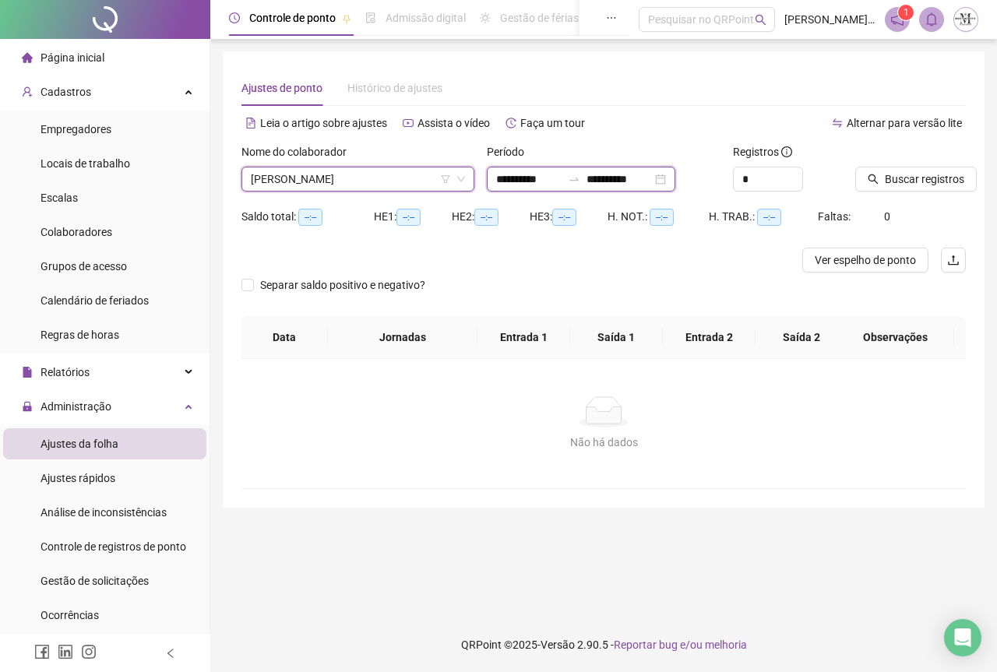
click at [652, 177] on input "**********" at bounding box center [619, 179] width 65 height 17
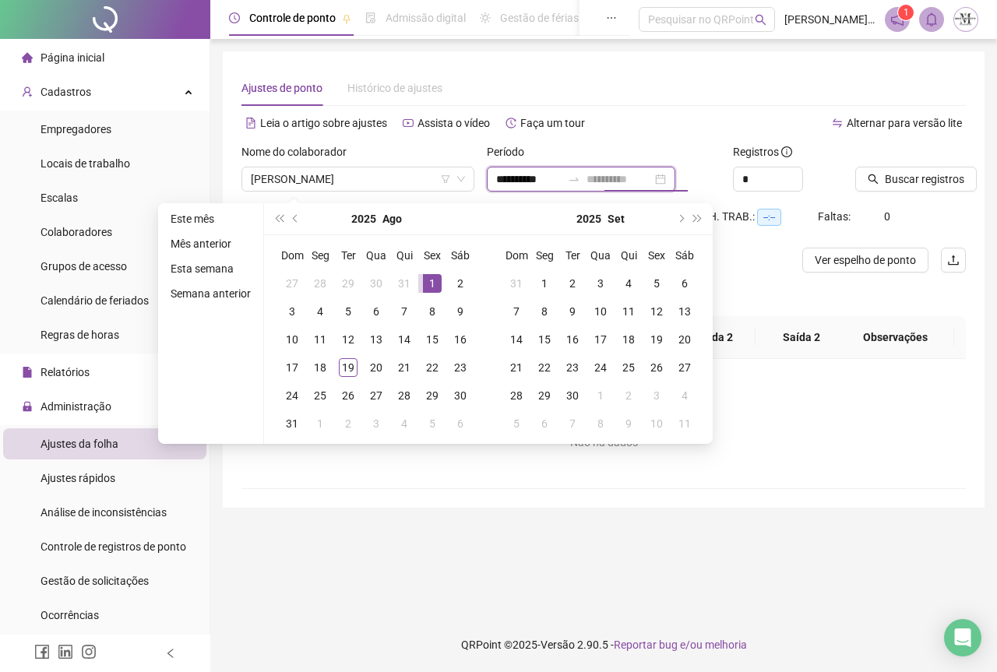
type input "**********"
click at [423, 282] on div "1" at bounding box center [432, 283] width 19 height 19
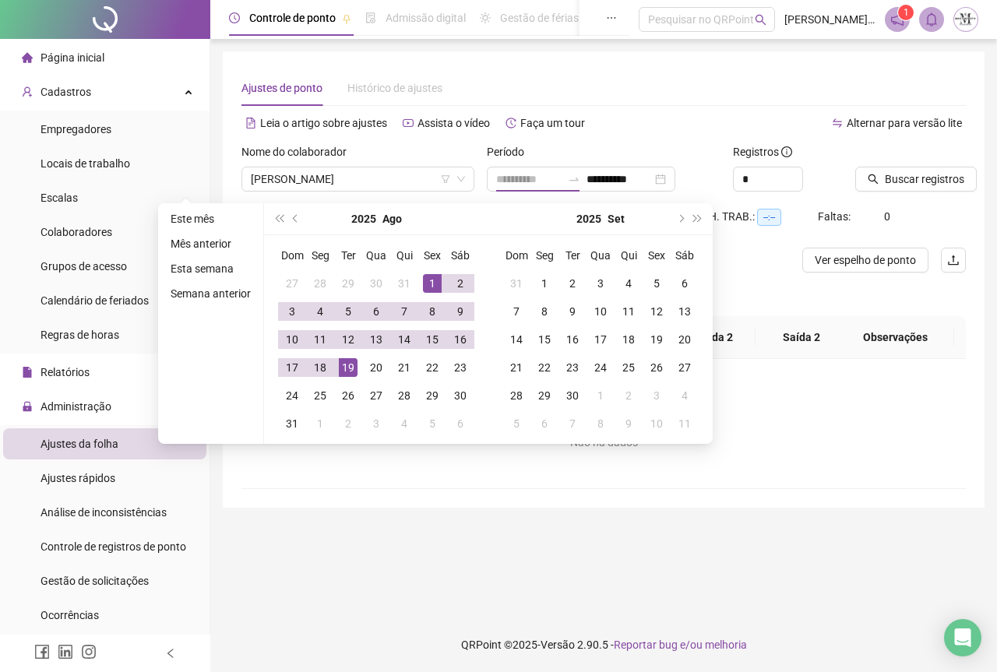
click at [346, 370] on div "19" at bounding box center [348, 367] width 19 height 19
type input "**********"
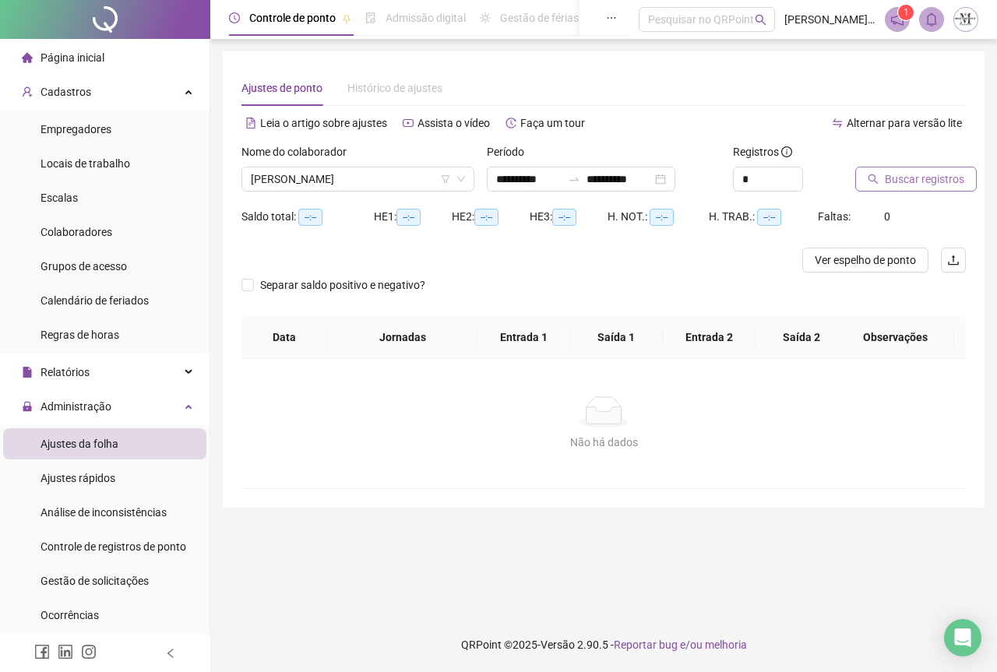
click at [902, 190] on button "Buscar registros" at bounding box center [916, 179] width 122 height 25
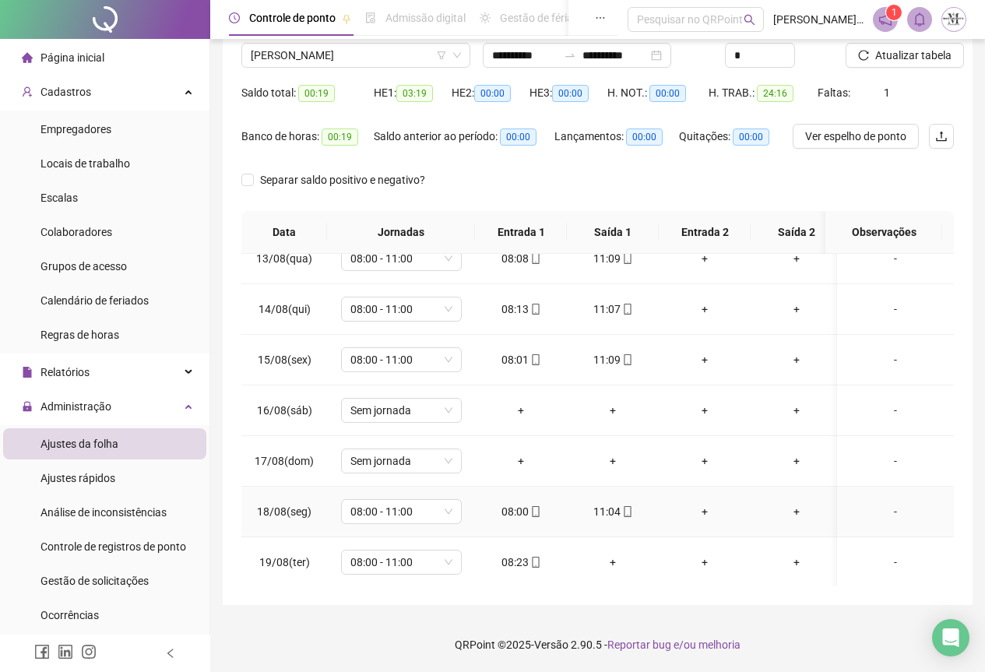
scroll to position [287, 0]
click at [908, 53] on span "Atualizar tabela" at bounding box center [914, 55] width 76 height 17
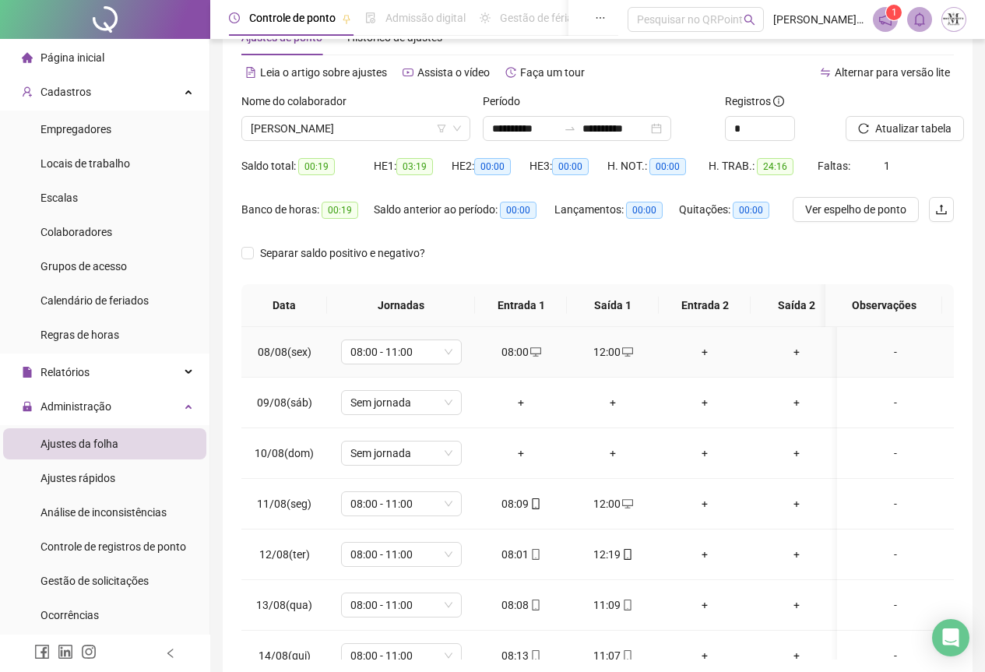
scroll to position [0, 0]
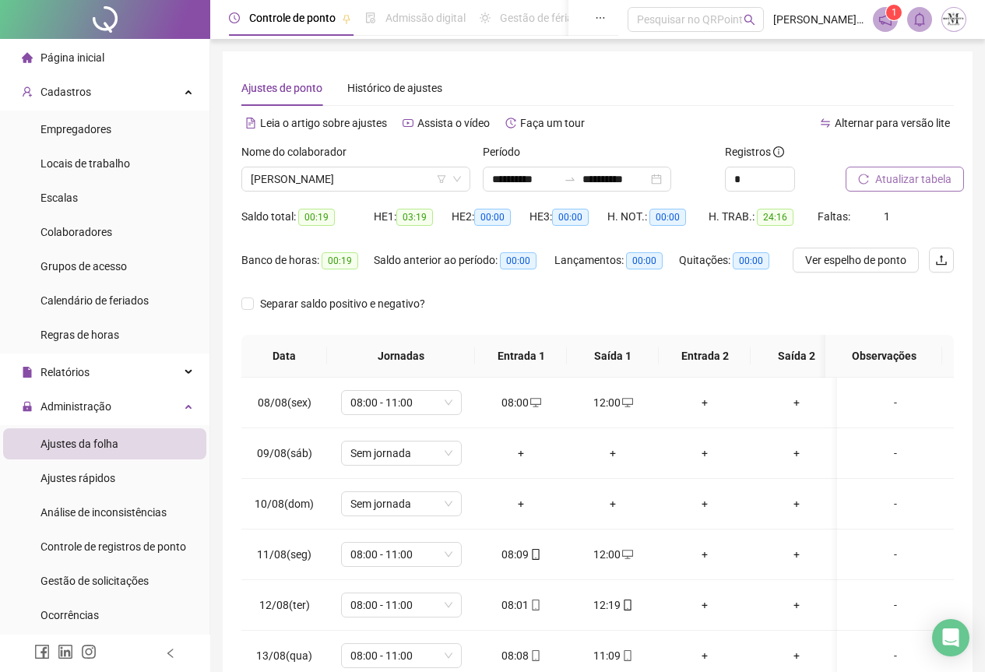
click at [876, 178] on span "Atualizar tabela" at bounding box center [914, 179] width 76 height 17
click at [388, 171] on span "[PERSON_NAME]" at bounding box center [356, 178] width 210 height 23
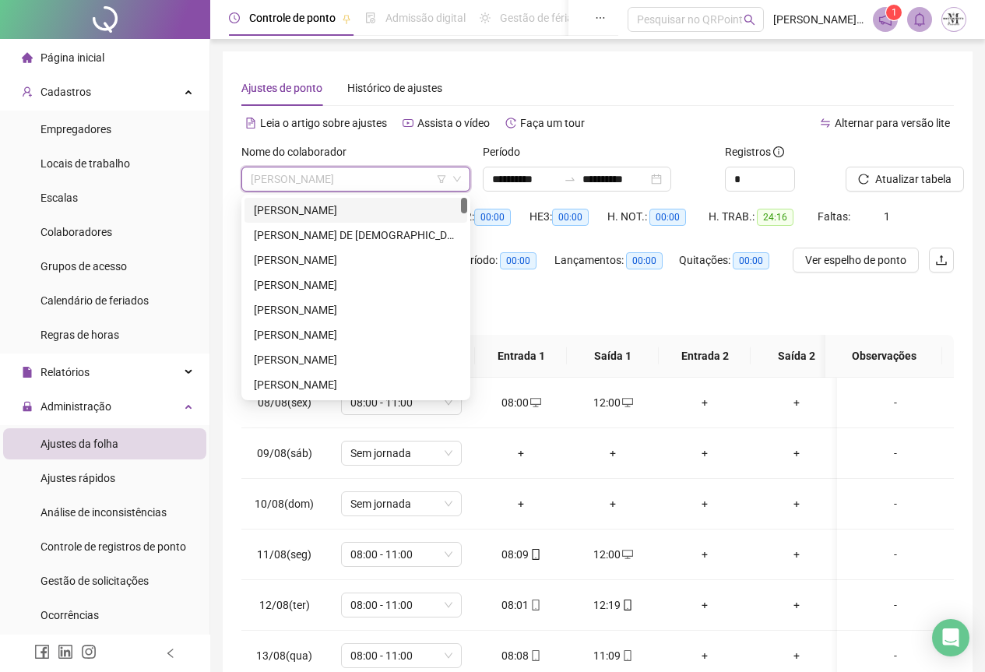
click at [295, 213] on div "[PERSON_NAME]" at bounding box center [356, 210] width 204 height 17
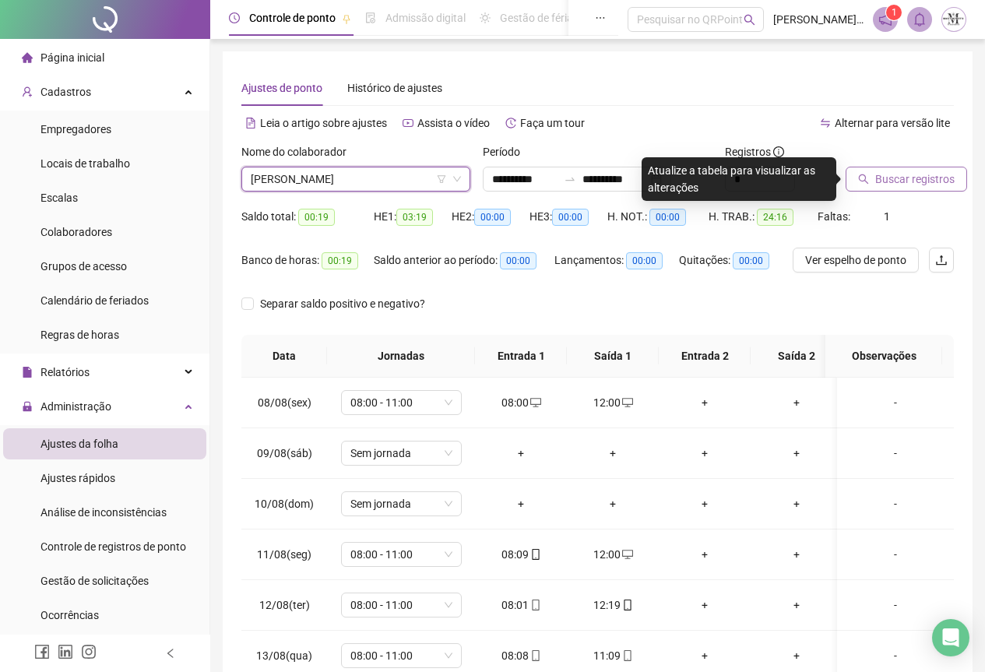
click at [886, 171] on span "Buscar registros" at bounding box center [915, 179] width 79 height 17
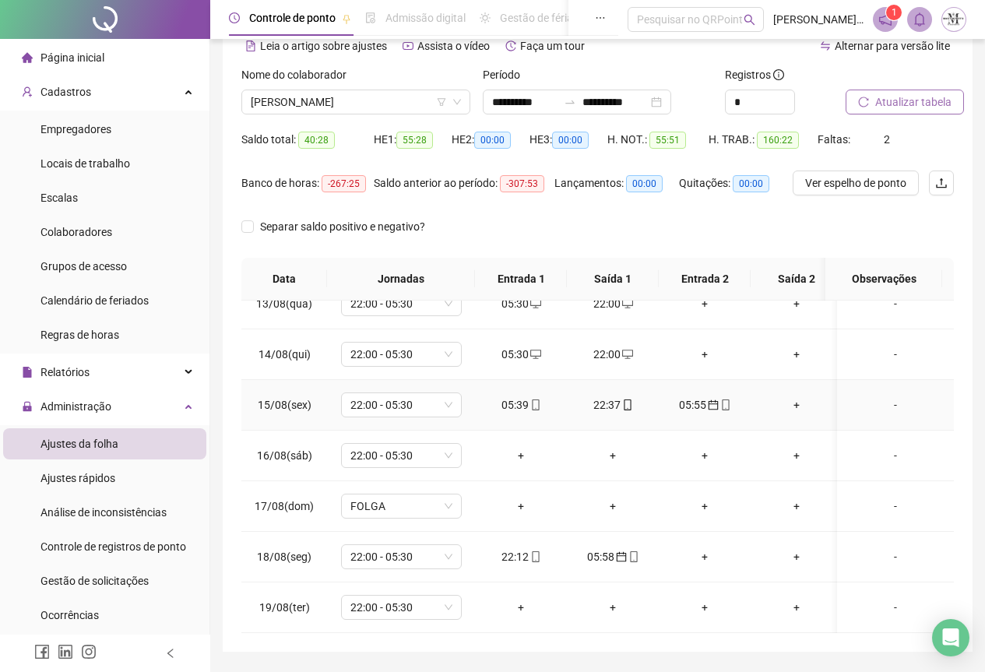
scroll to position [124, 0]
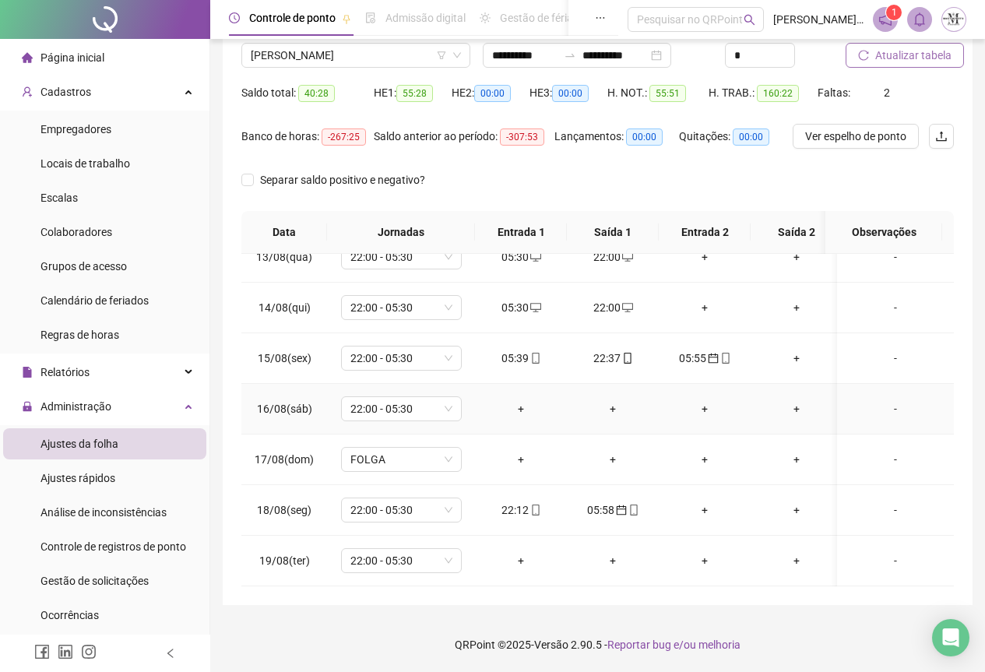
click at [520, 400] on div "+" at bounding box center [521, 408] width 67 height 17
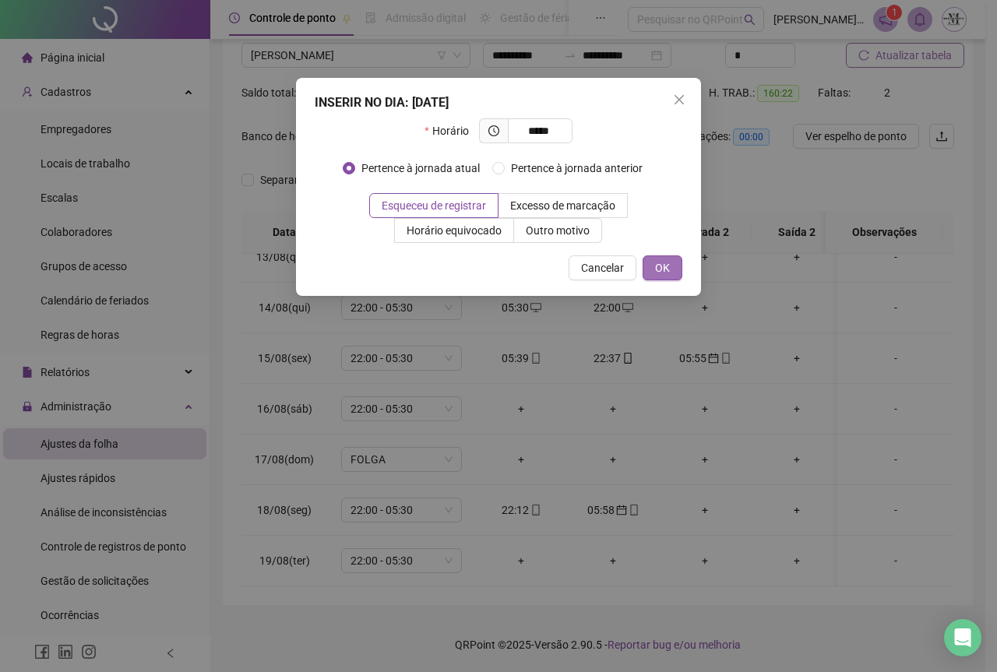
type input "*****"
click at [657, 273] on span "OK" at bounding box center [662, 267] width 15 height 17
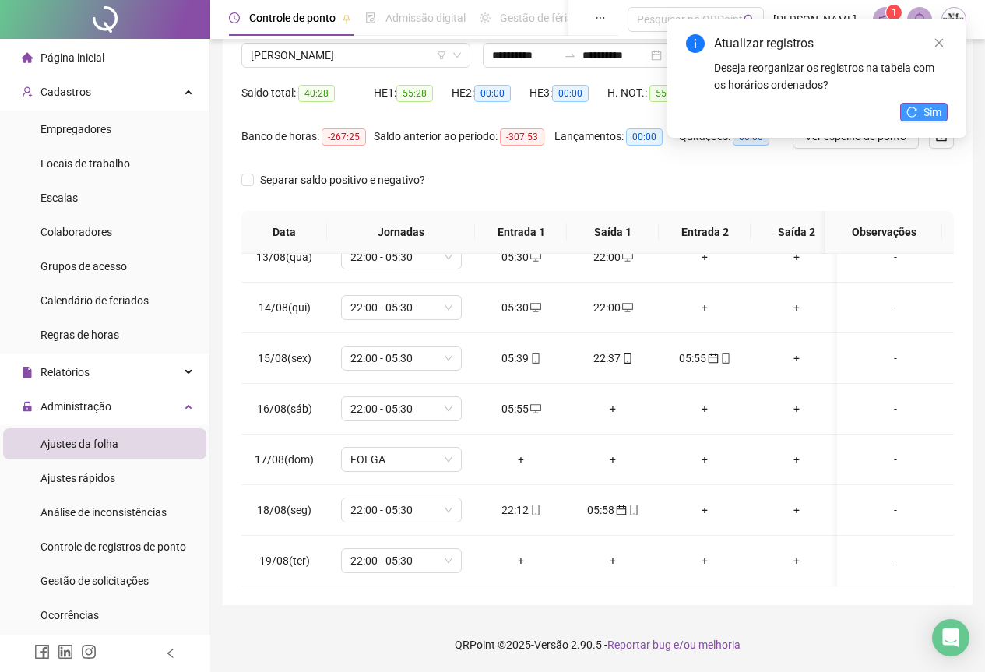
click at [908, 114] on icon "reload" at bounding box center [912, 112] width 10 height 10
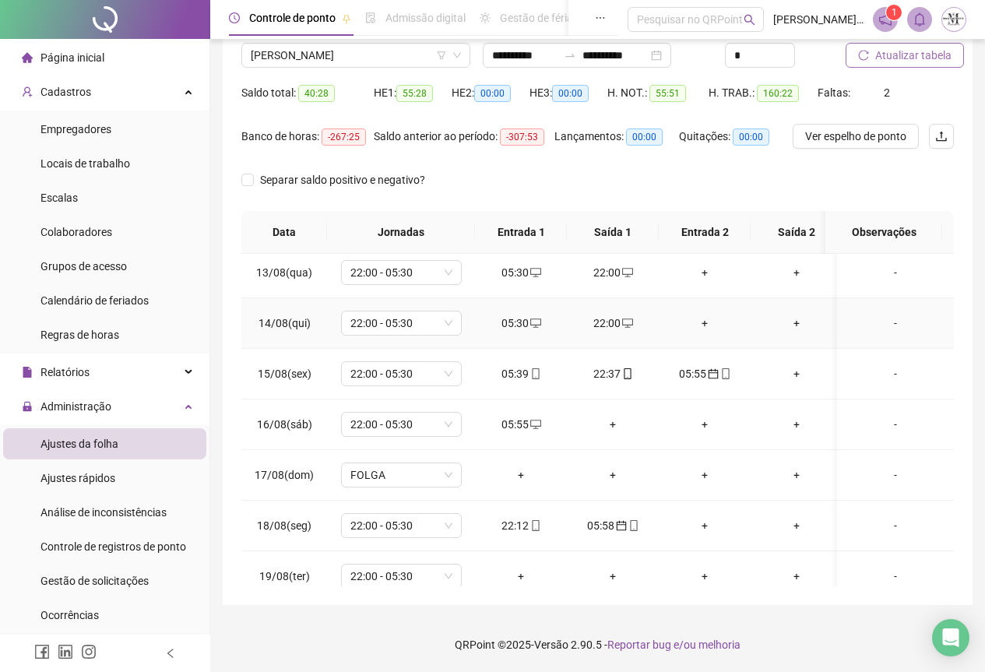
scroll to position [641, 0]
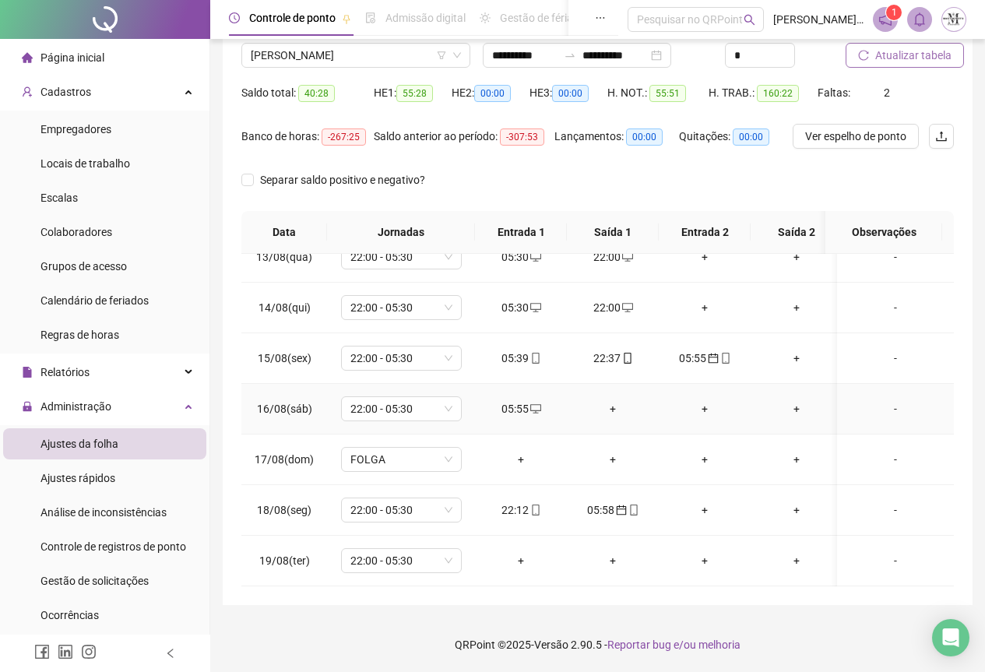
click at [614, 400] on div "+" at bounding box center [613, 408] width 67 height 17
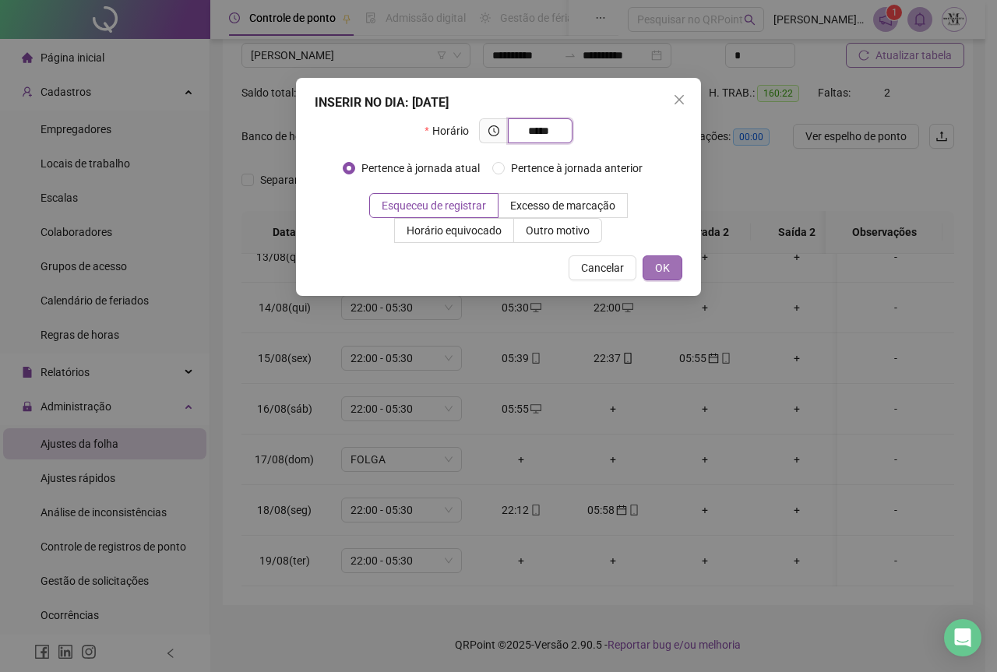
type input "*****"
click at [669, 262] on span "OK" at bounding box center [662, 267] width 15 height 17
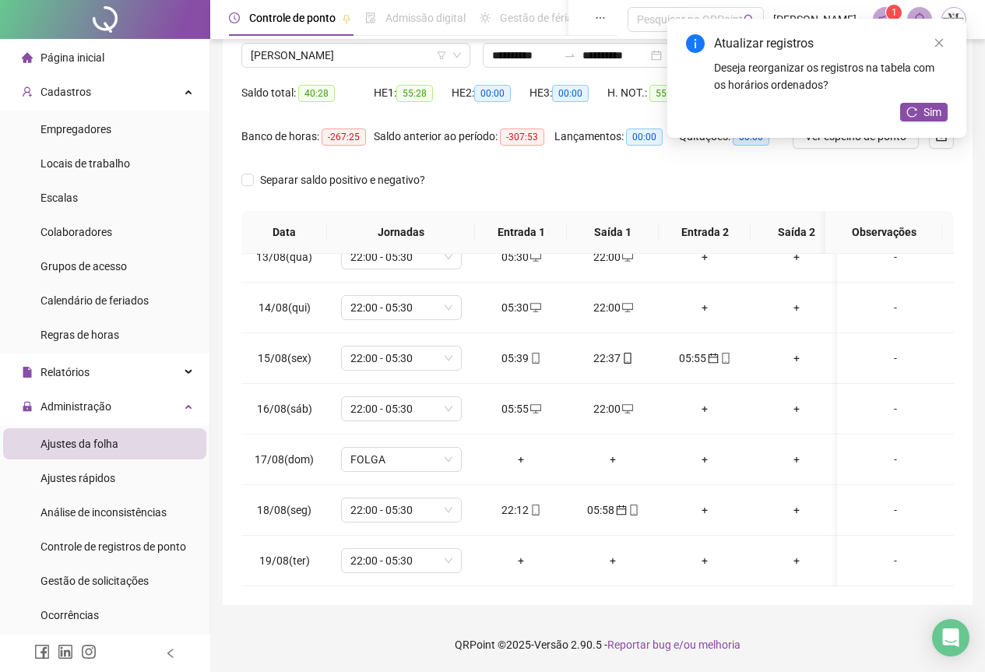
click at [921, 97] on div "Atualizar registros Deseja reorganizar os registros na tabela com os horários o…" at bounding box center [817, 78] width 299 height 119
click at [923, 103] on button "Sim" at bounding box center [924, 112] width 48 height 19
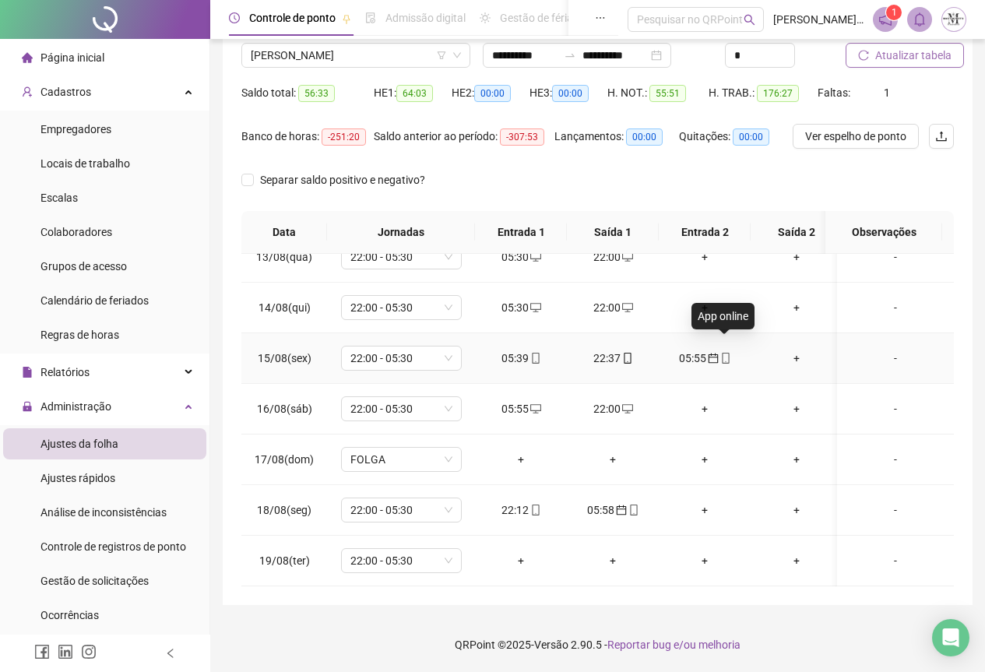
click at [724, 353] on icon "mobile" at bounding box center [726, 358] width 11 height 11
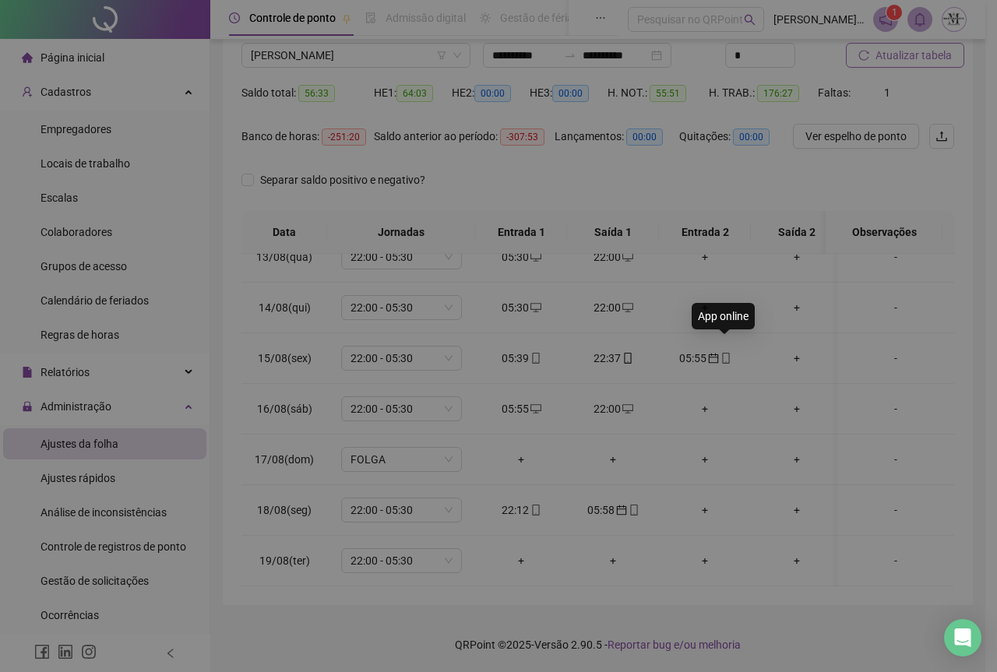
type input "**********"
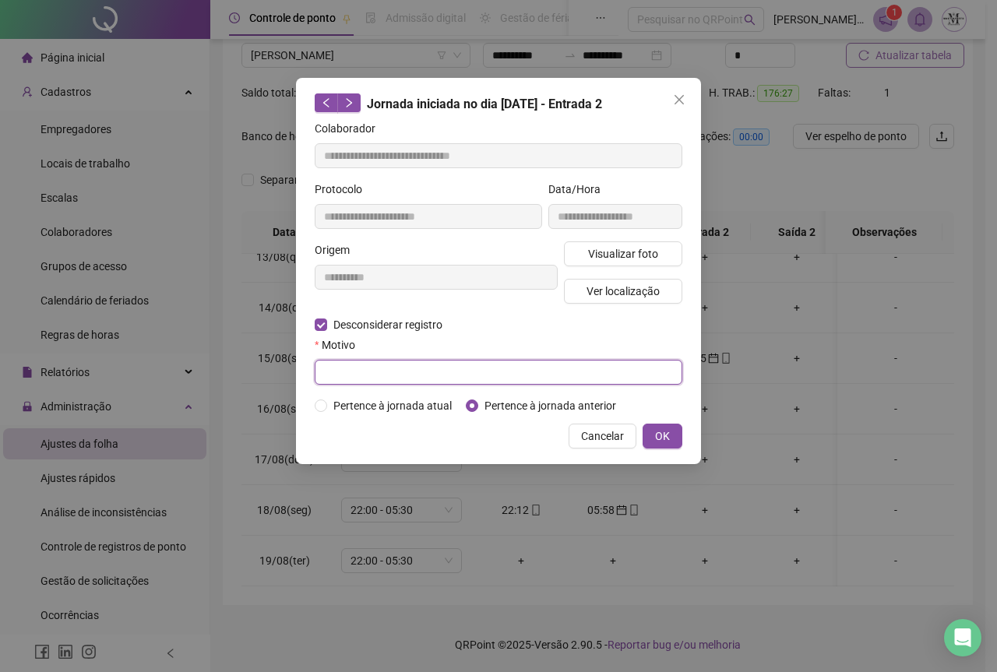
click at [355, 376] on input "text" at bounding box center [499, 372] width 368 height 25
type input "*********"
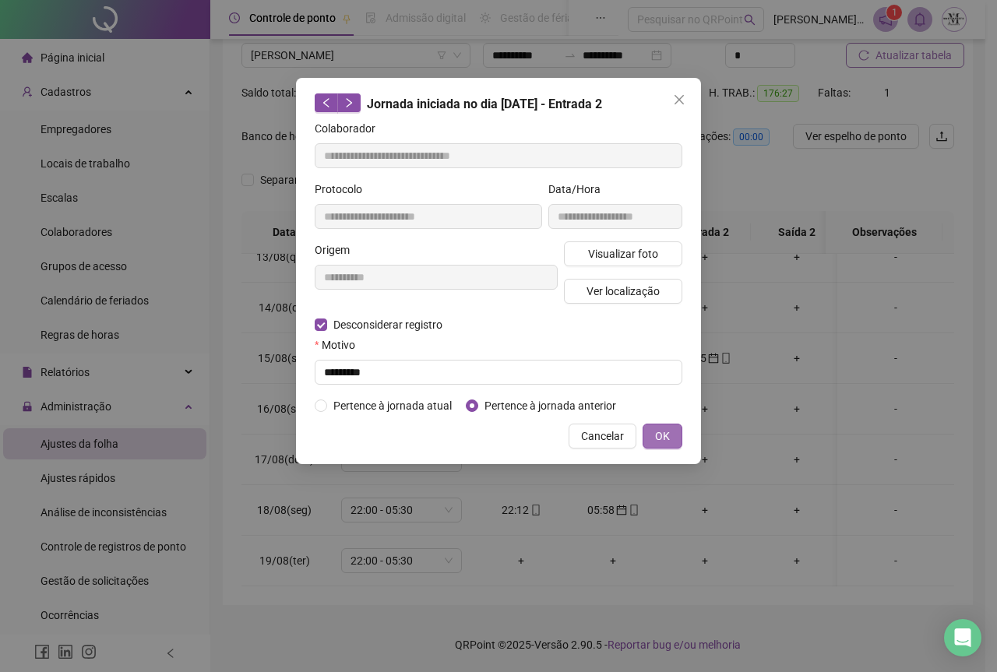
click at [657, 435] on span "OK" at bounding box center [662, 436] width 15 height 17
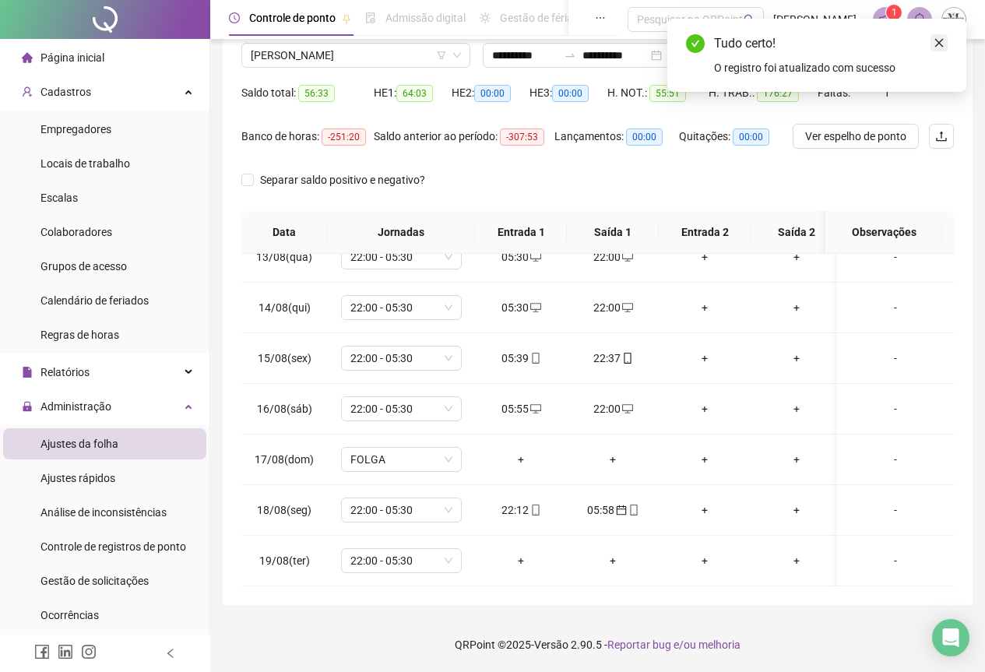
click at [946, 47] on link "Close" at bounding box center [939, 42] width 17 height 17
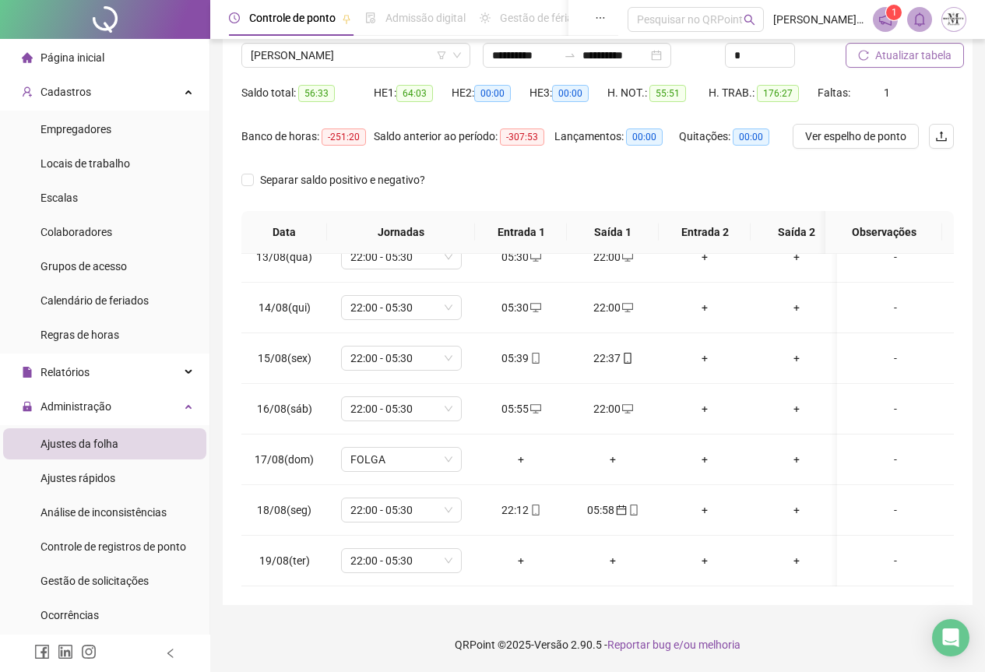
click at [906, 58] on span "Atualizar tabela" at bounding box center [914, 55] width 76 height 17
click at [523, 451] on div "+" at bounding box center [521, 459] width 67 height 17
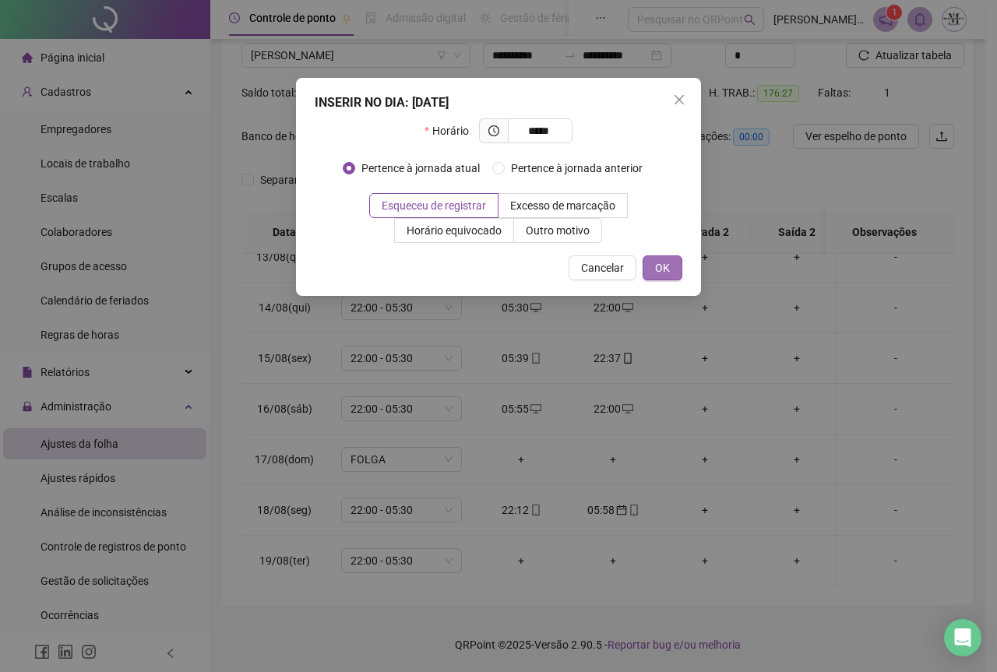
type input "*****"
click at [668, 273] on span "OK" at bounding box center [662, 267] width 15 height 17
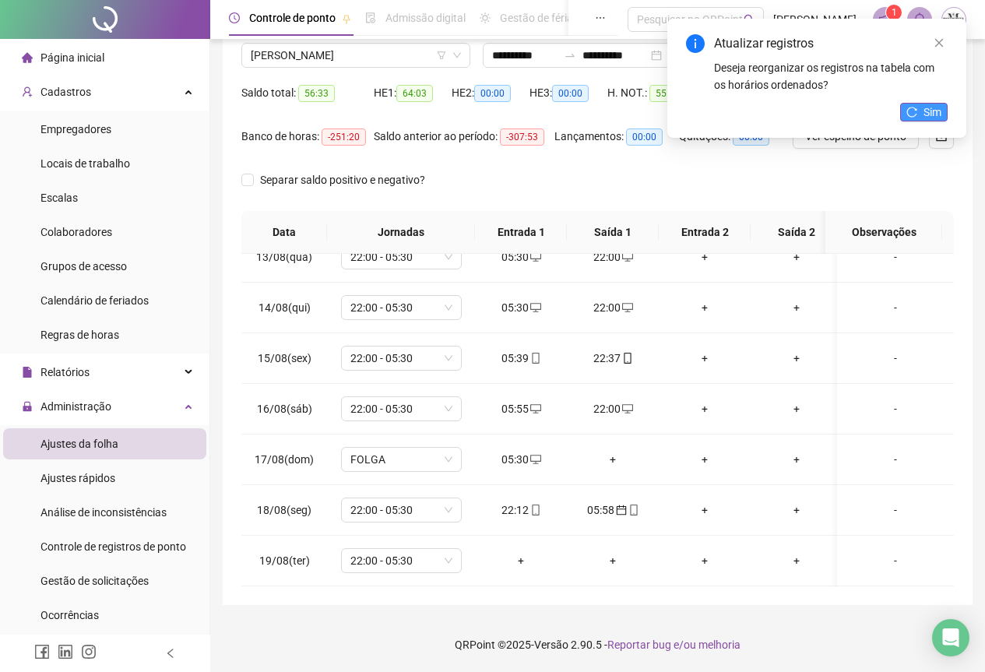
click at [917, 108] on icon "reload" at bounding box center [912, 112] width 11 height 11
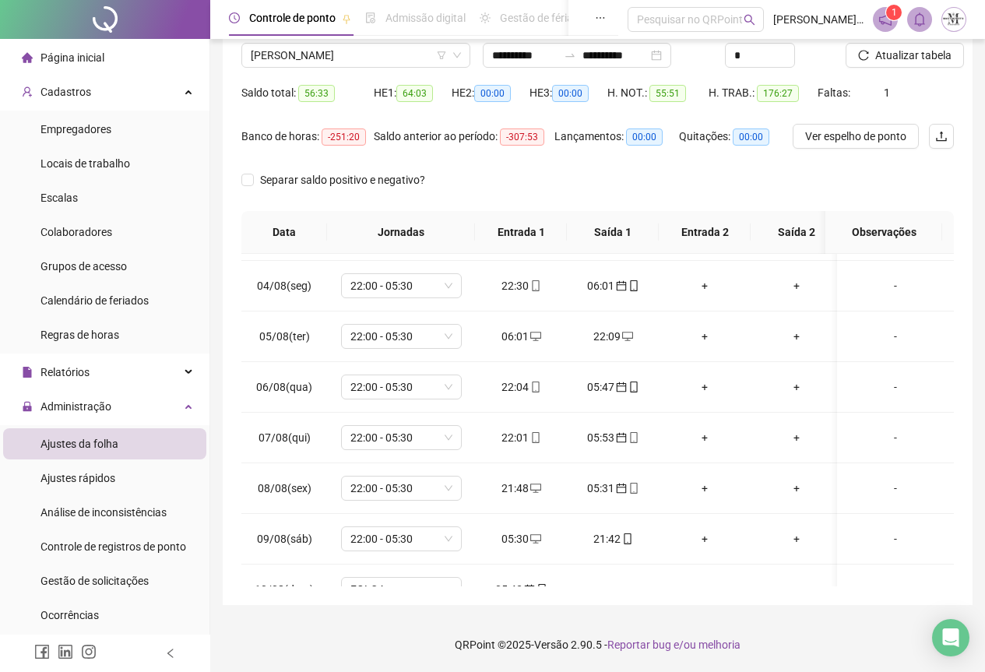
scroll to position [0, 0]
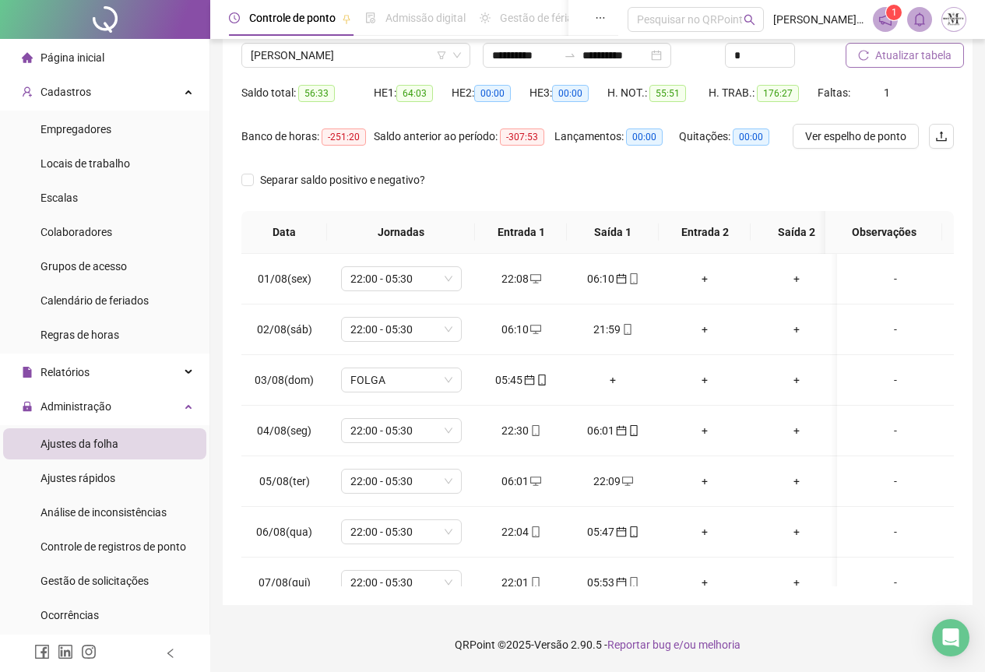
click at [905, 58] on span "Atualizar tabela" at bounding box center [914, 55] width 76 height 17
click at [918, 62] on span "Atualizar tabela" at bounding box center [914, 55] width 76 height 17
click at [886, 65] on button "Atualizar tabela" at bounding box center [905, 55] width 118 height 25
click at [336, 58] on span "[PERSON_NAME]" at bounding box center [356, 55] width 210 height 23
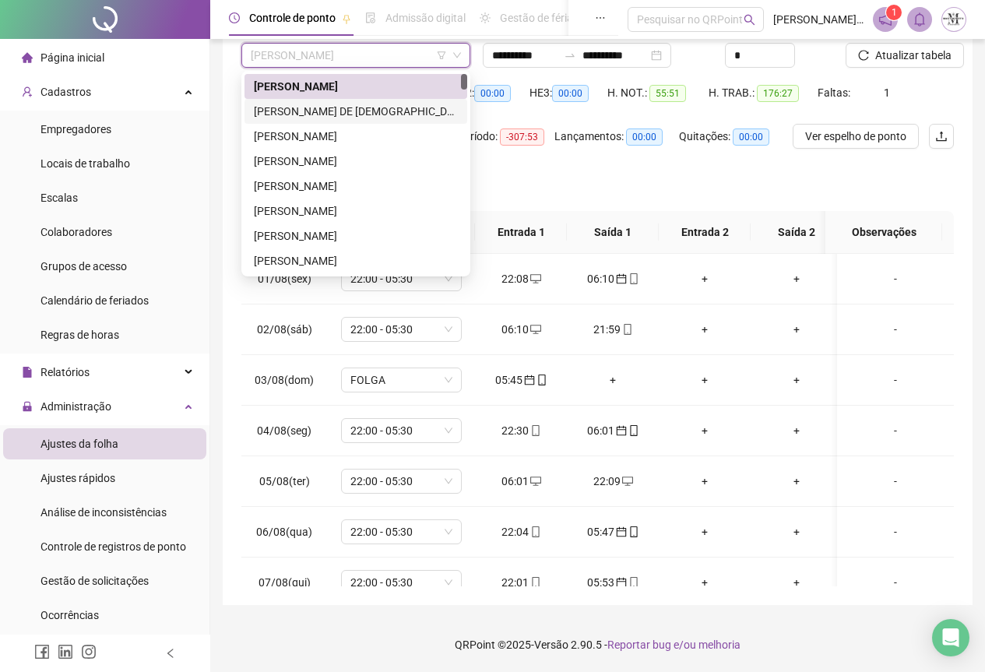
click at [320, 105] on div "[PERSON_NAME] DE [DEMOGRAPHIC_DATA]" at bounding box center [356, 111] width 204 height 17
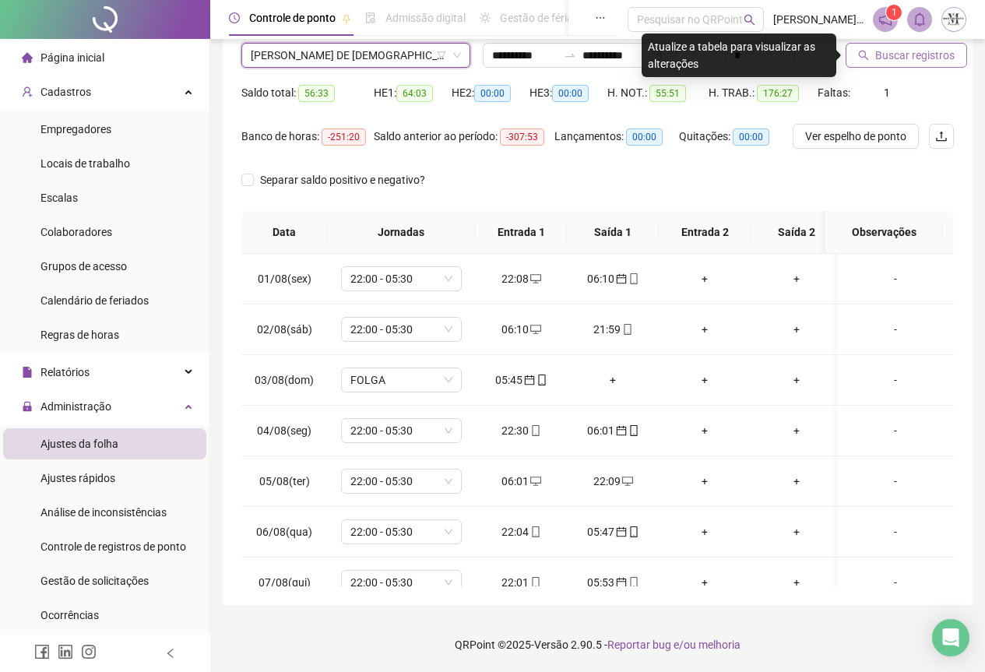
click at [902, 60] on span "Buscar registros" at bounding box center [915, 55] width 79 height 17
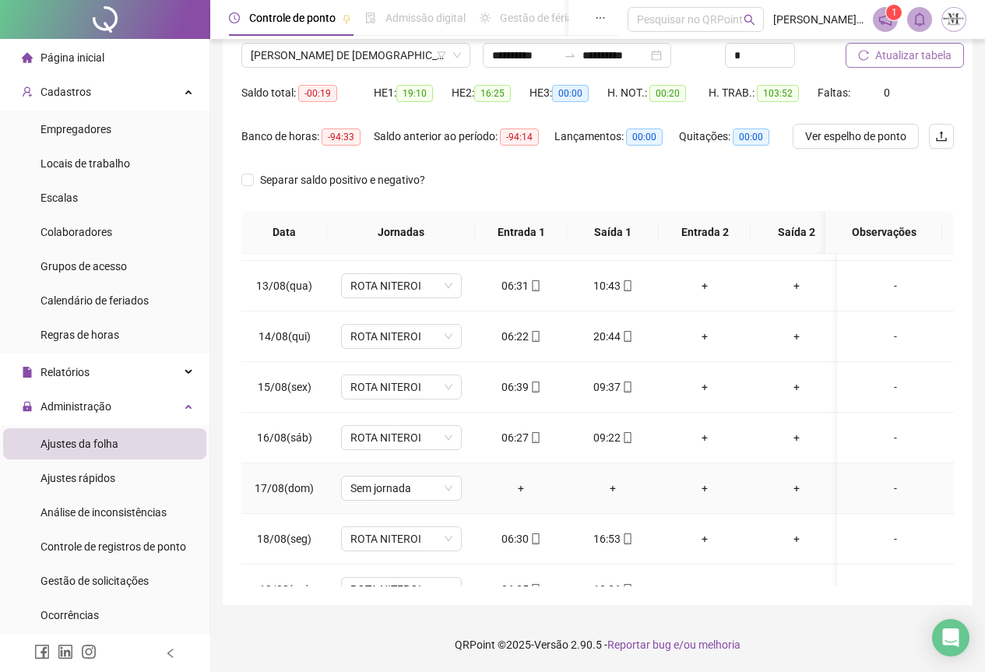
scroll to position [641, 0]
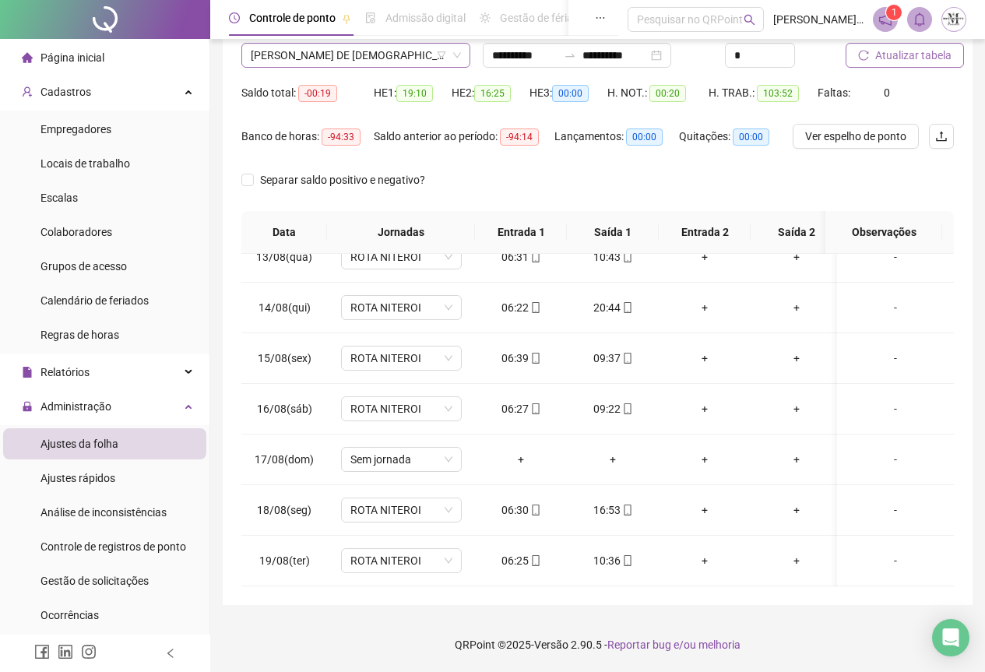
click at [322, 58] on span "[PERSON_NAME] DE [DEMOGRAPHIC_DATA]" at bounding box center [356, 55] width 210 height 23
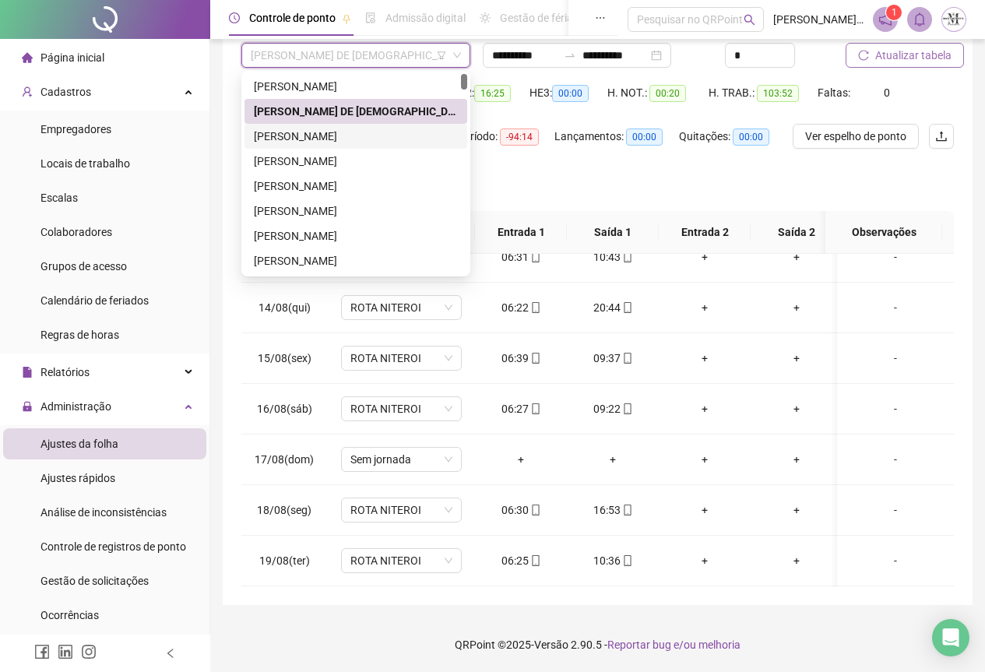
click at [319, 133] on div "[PERSON_NAME]" at bounding box center [356, 136] width 204 height 17
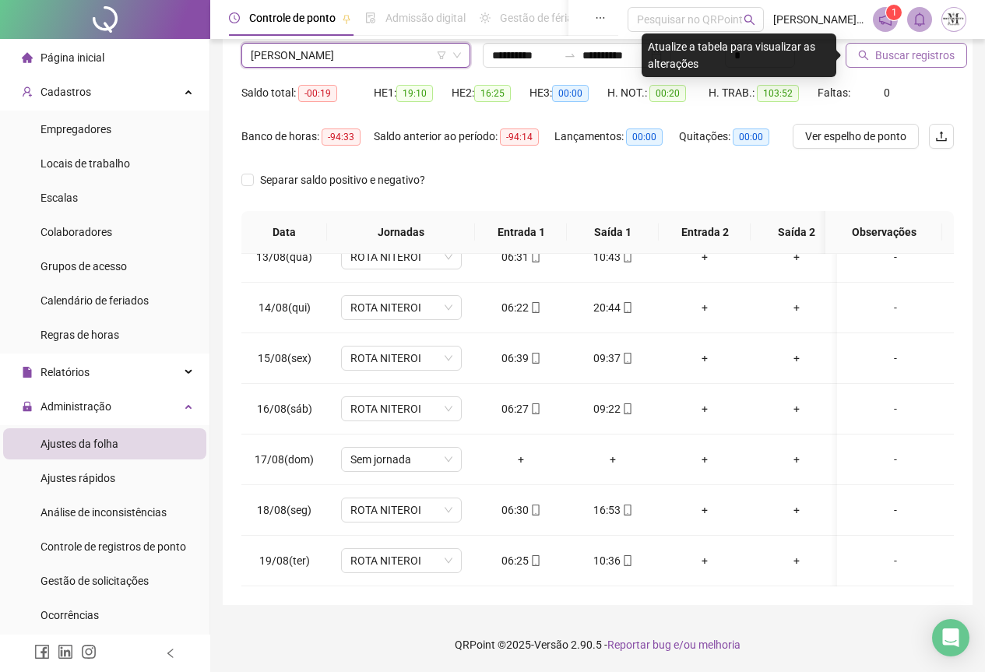
click at [893, 55] on span "Buscar registros" at bounding box center [915, 55] width 79 height 17
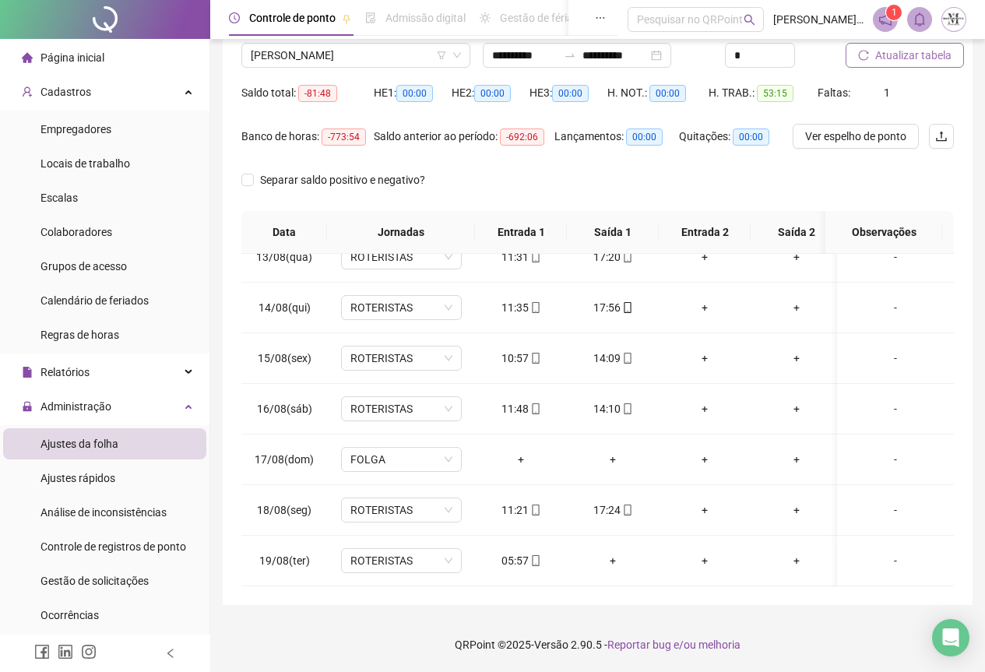
scroll to position [0, 0]
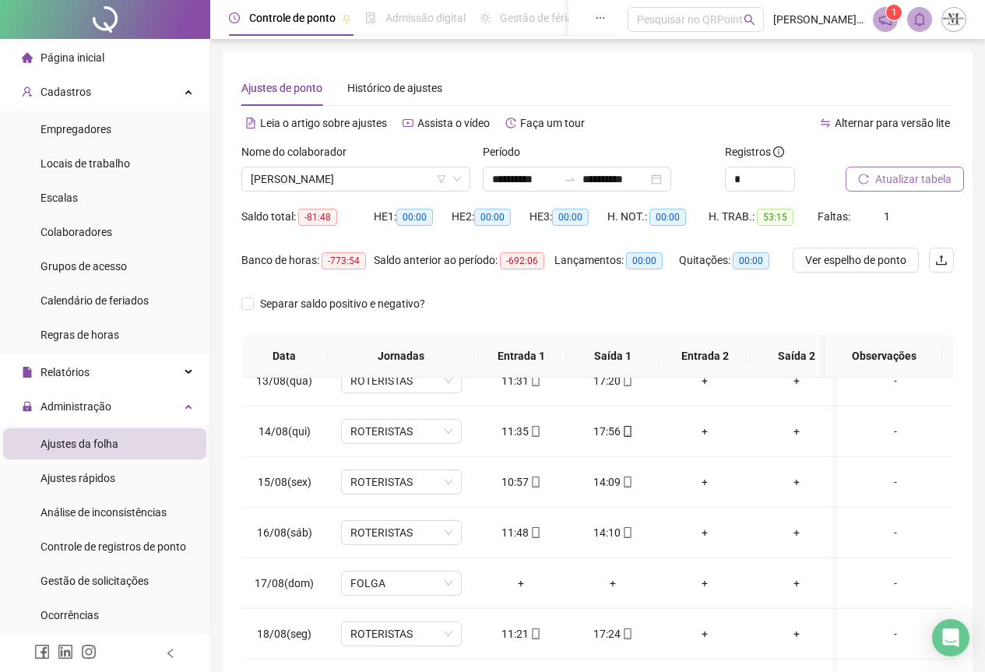
click at [911, 174] on span "Atualizar tabela" at bounding box center [914, 179] width 76 height 17
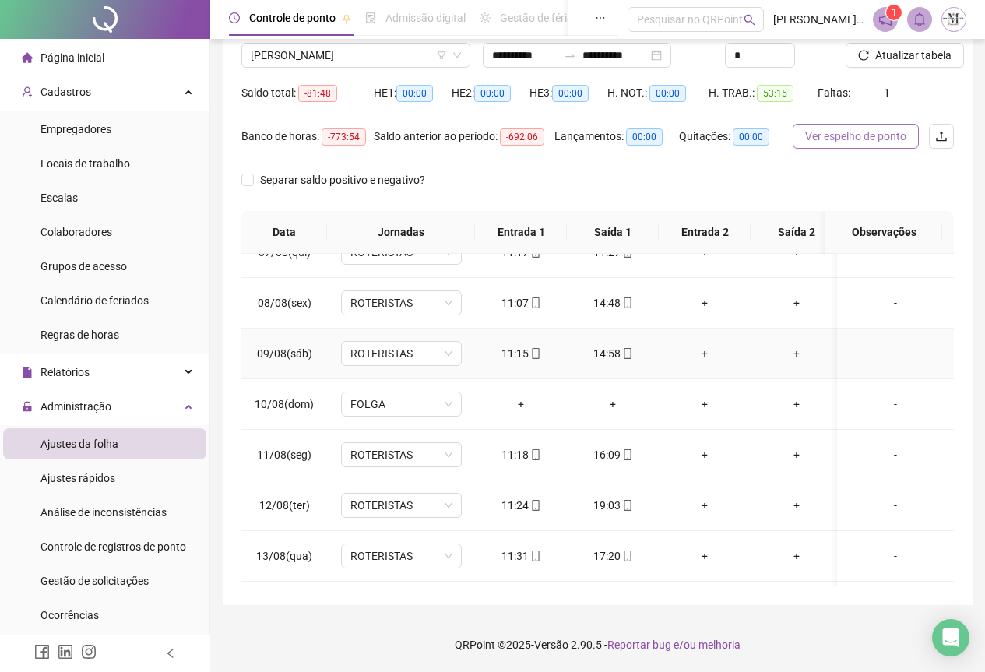
scroll to position [329, 0]
click at [896, 55] on span "Atualizar tabela" at bounding box center [914, 55] width 76 height 17
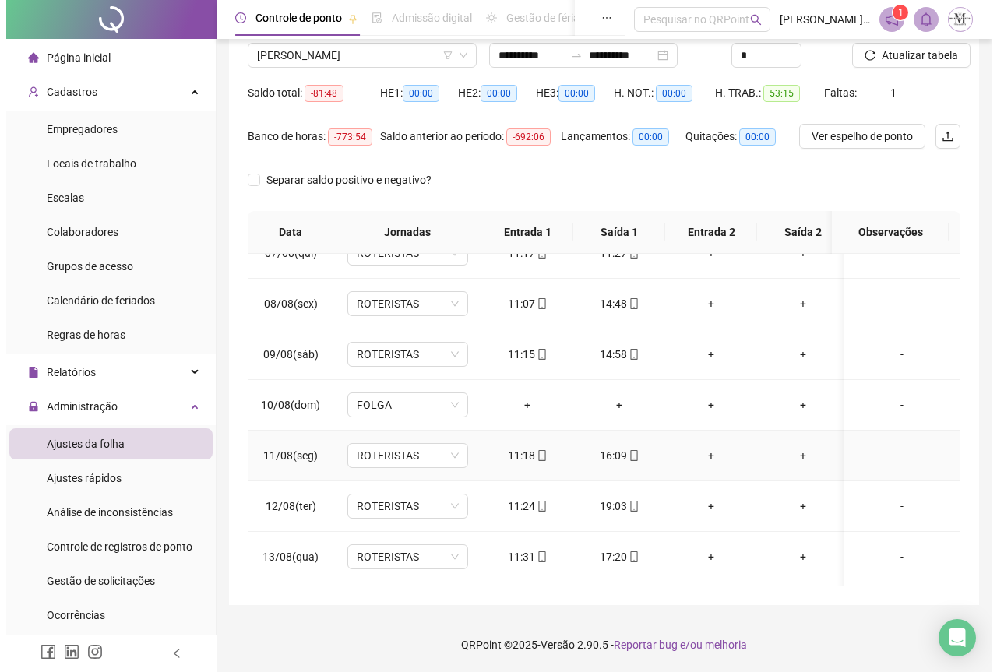
scroll to position [641, 0]
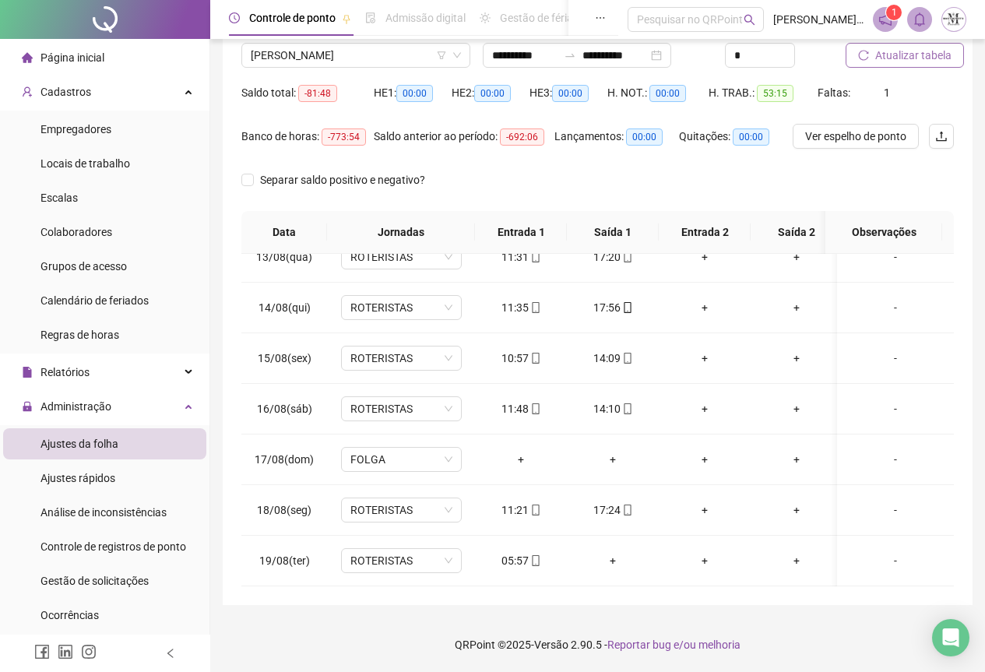
click at [904, 57] on span "Atualizar tabela" at bounding box center [914, 55] width 76 height 17
click at [876, 62] on span "Atualizar tabela" at bounding box center [914, 55] width 76 height 17
click at [321, 56] on span "[PERSON_NAME]" at bounding box center [356, 55] width 210 height 23
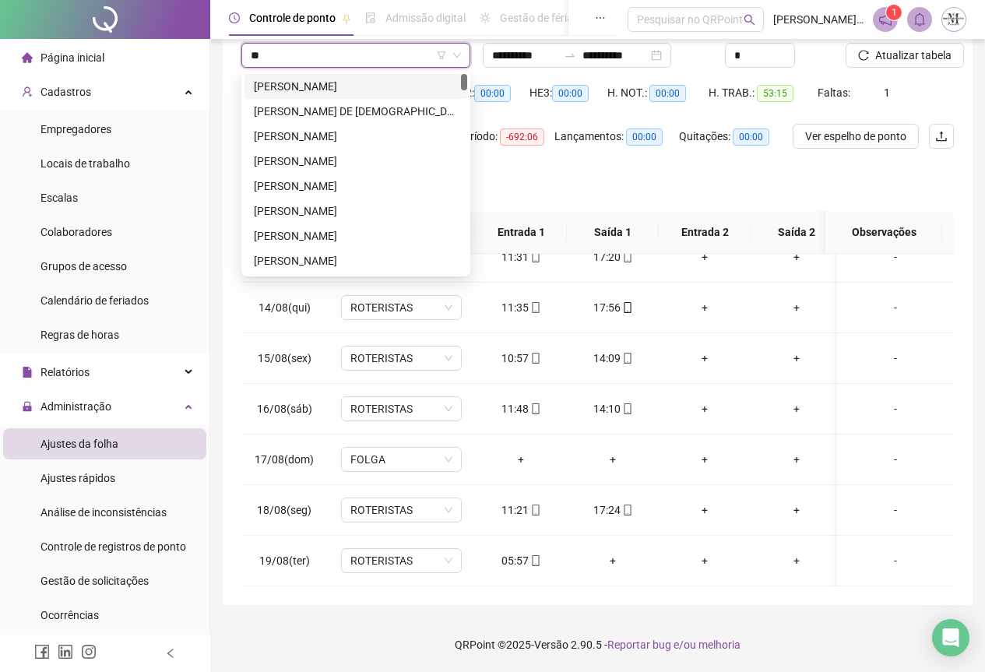
type input "***"
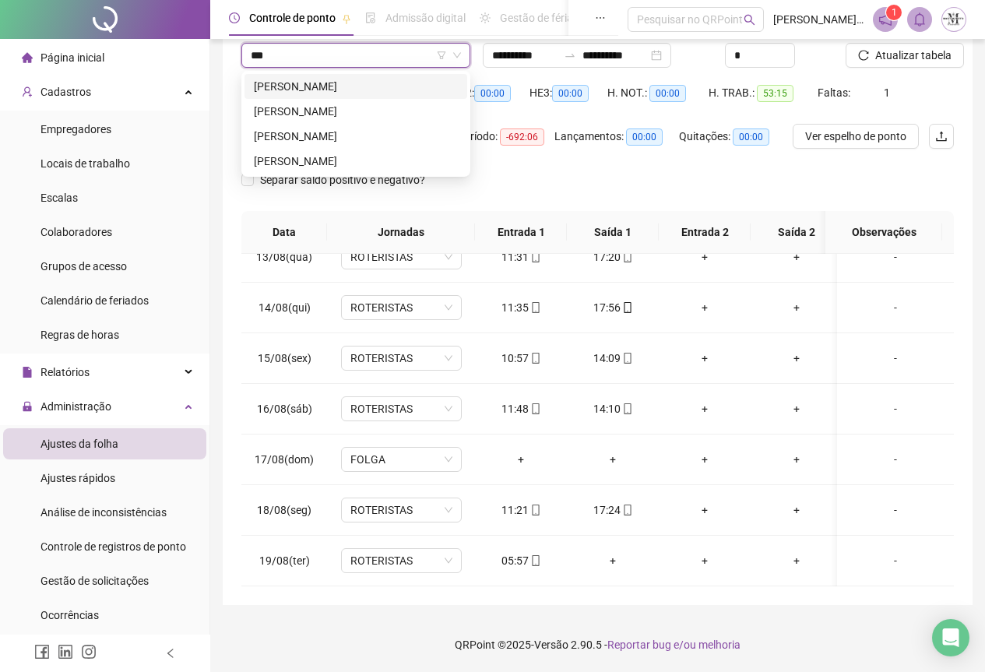
click at [377, 86] on div "[PERSON_NAME]" at bounding box center [356, 86] width 204 height 17
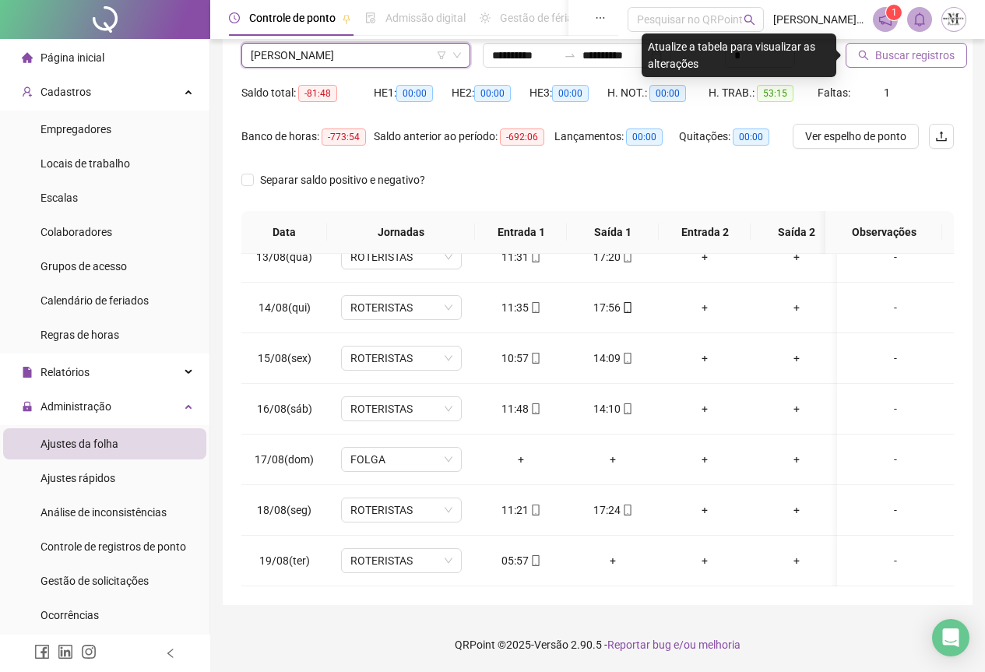
click at [893, 61] on span "Buscar registros" at bounding box center [915, 55] width 79 height 17
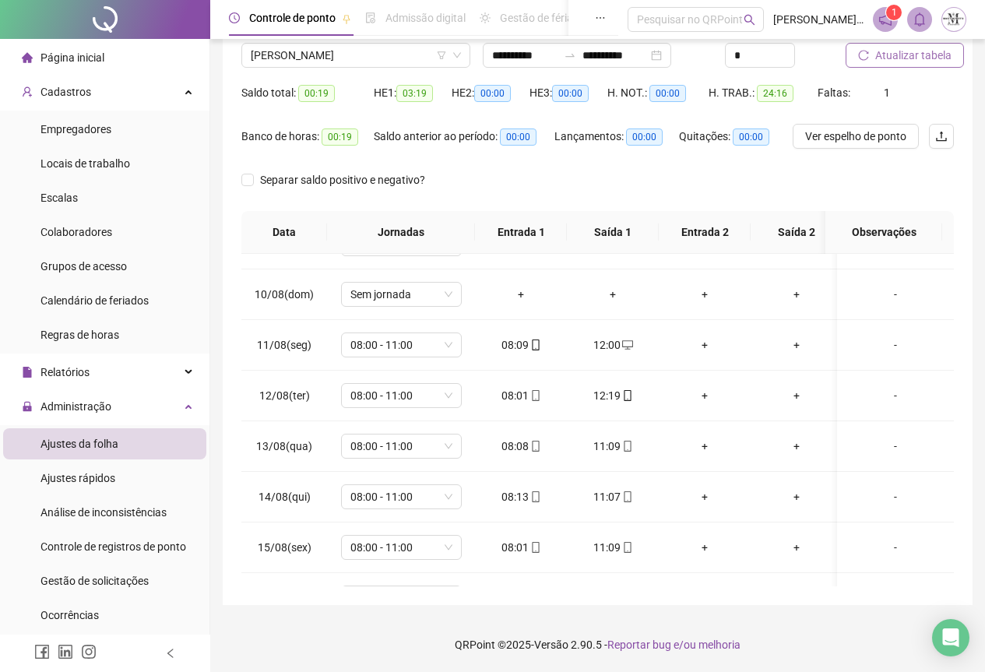
scroll to position [0, 0]
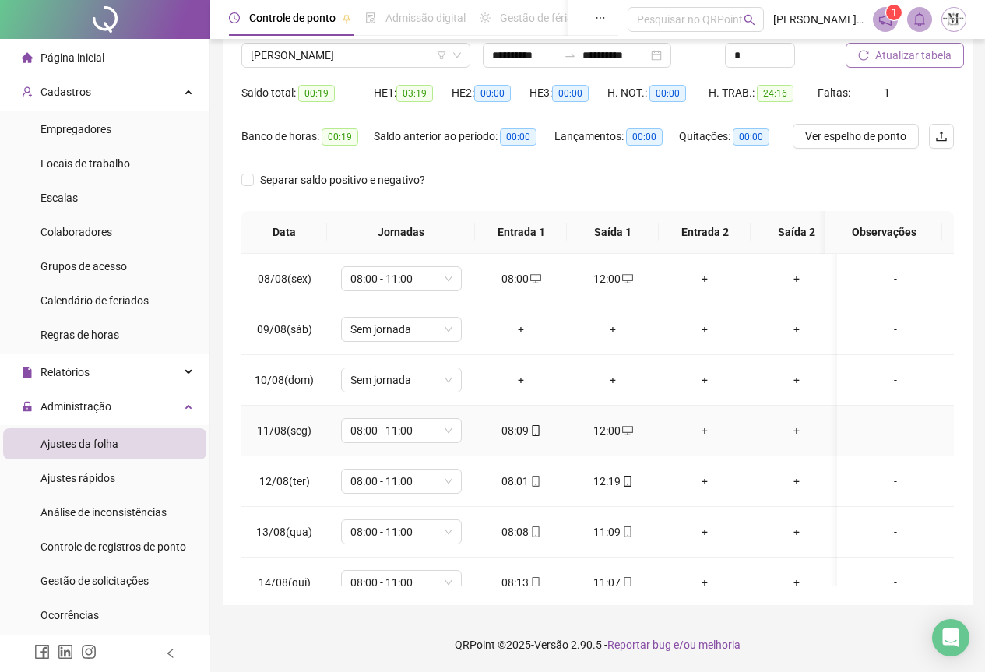
click at [606, 435] on div "12:00" at bounding box center [613, 430] width 67 height 17
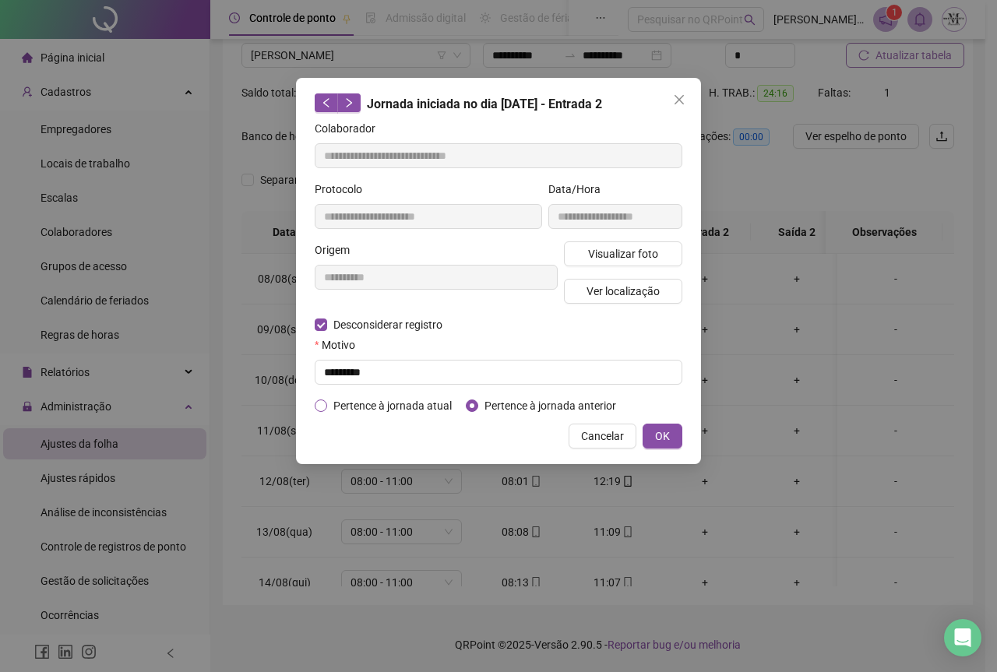
type input "**********"
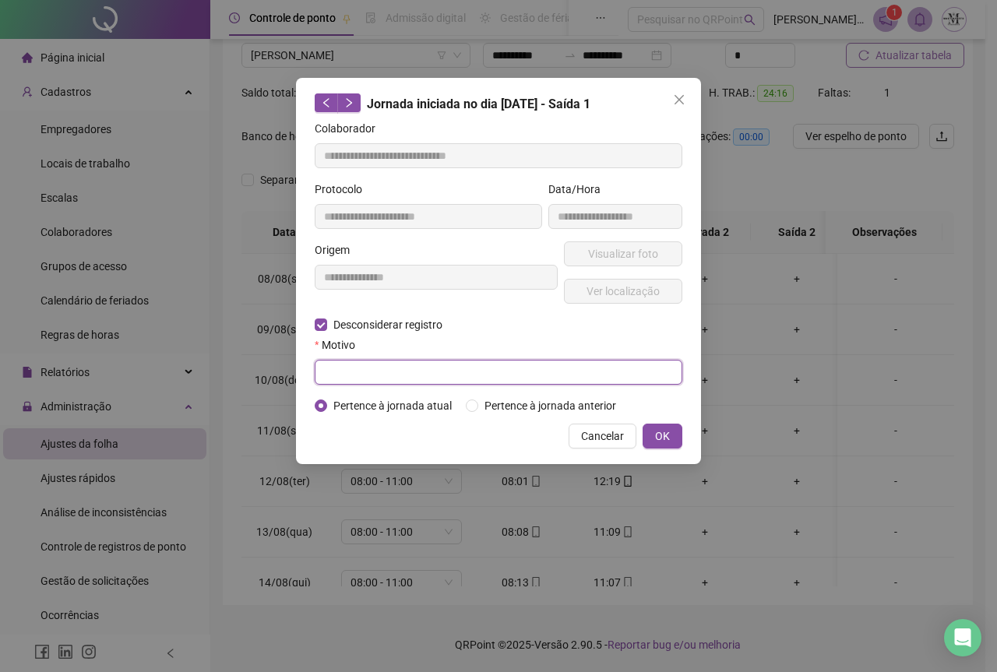
click at [349, 371] on input "text" at bounding box center [499, 372] width 368 height 25
type input "*"
type input "****"
click at [655, 437] on span "OK" at bounding box center [662, 436] width 15 height 17
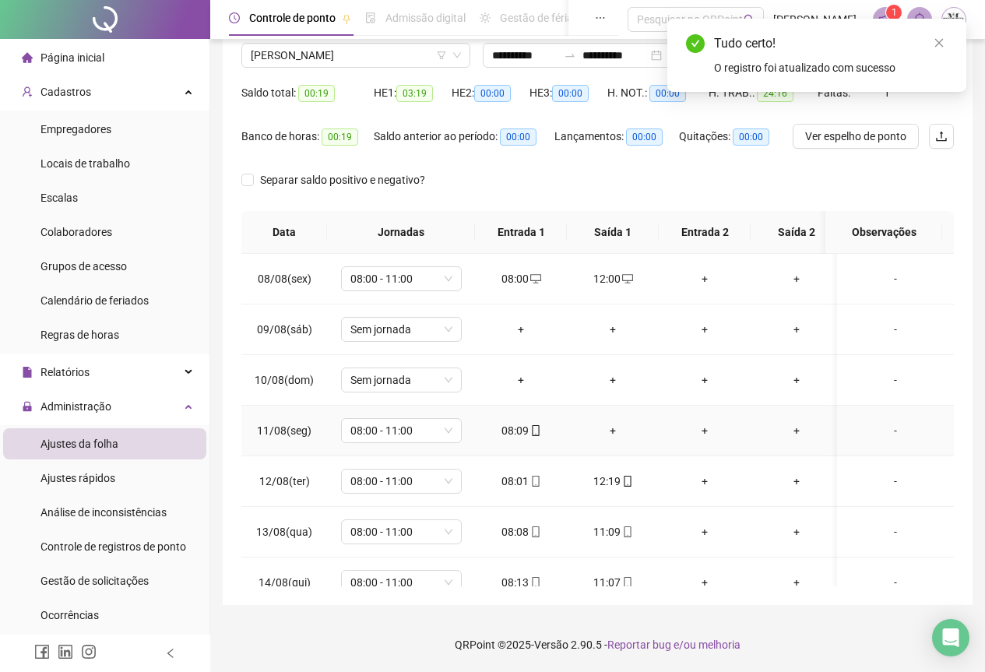
click at [611, 431] on div "+" at bounding box center [613, 430] width 67 height 17
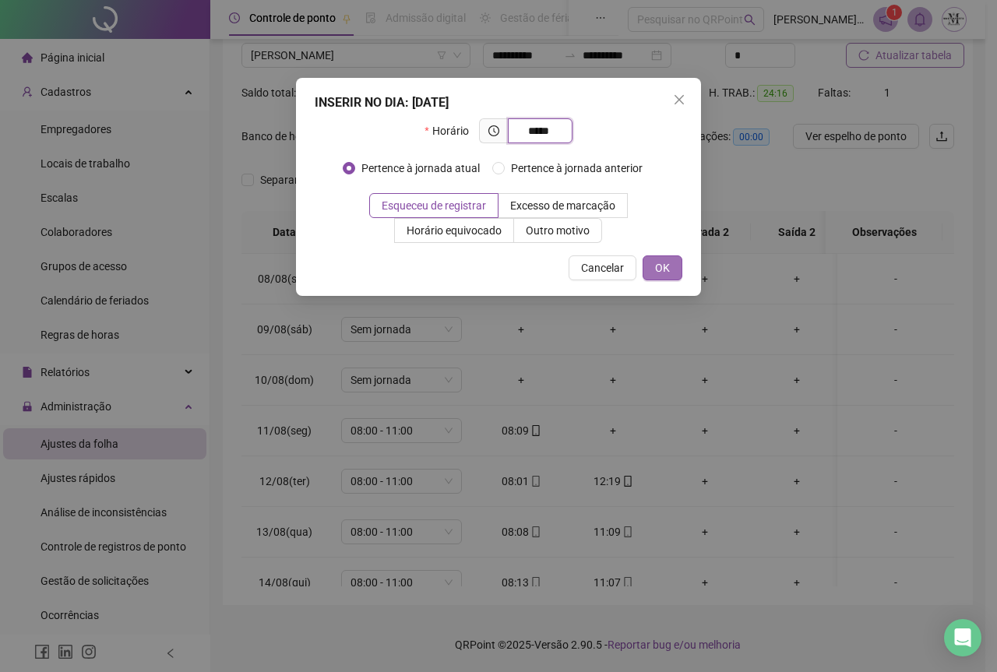
type input "*****"
click at [672, 267] on button "OK" at bounding box center [663, 267] width 40 height 25
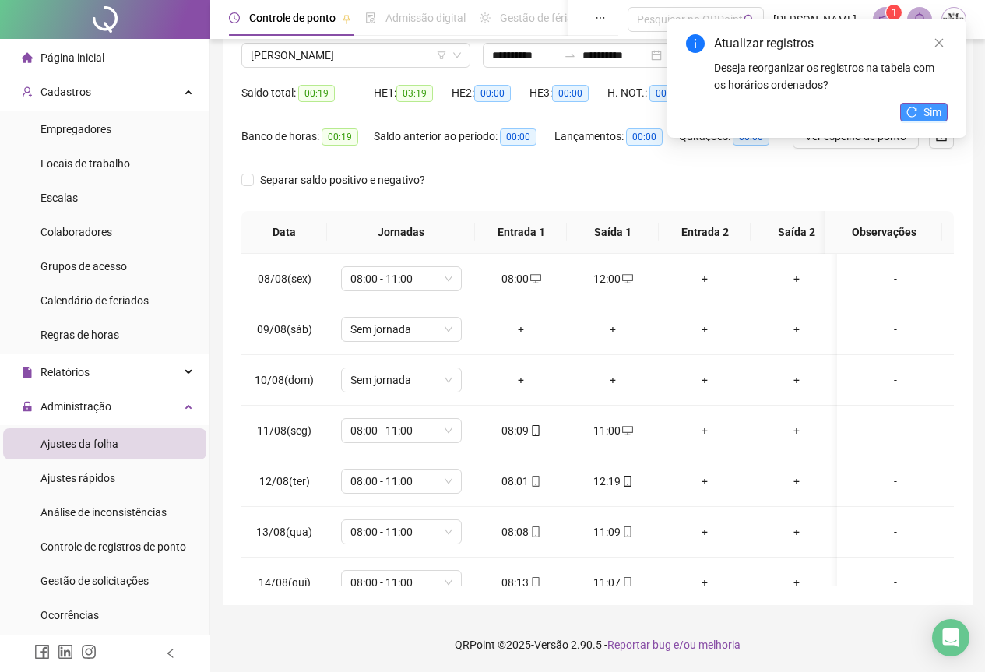
click at [928, 107] on span "Sim" at bounding box center [933, 112] width 18 height 17
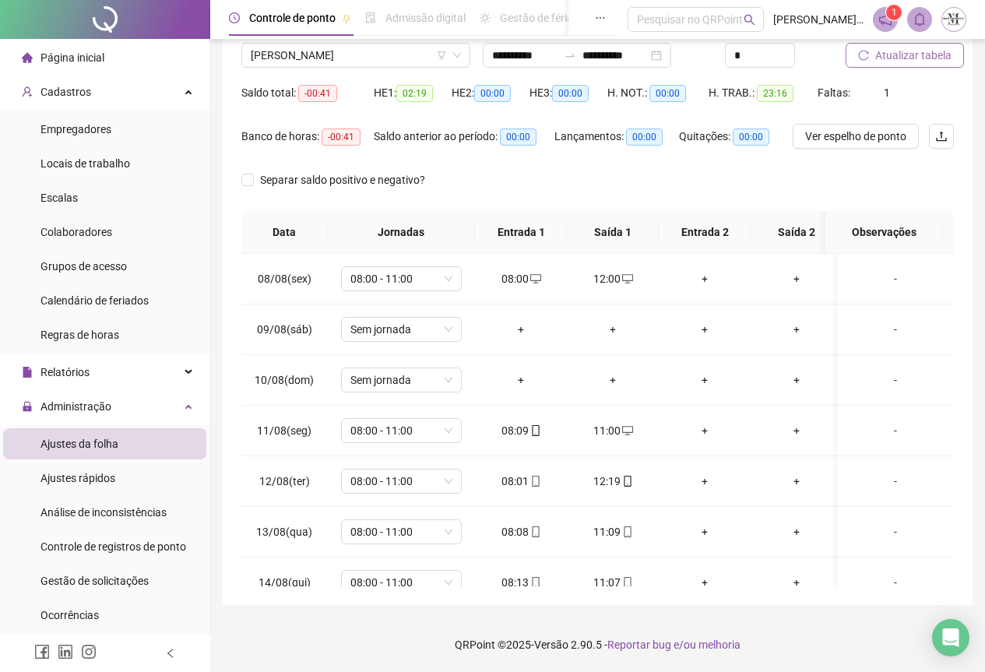
click at [888, 57] on span "Atualizar tabela" at bounding box center [914, 55] width 76 height 17
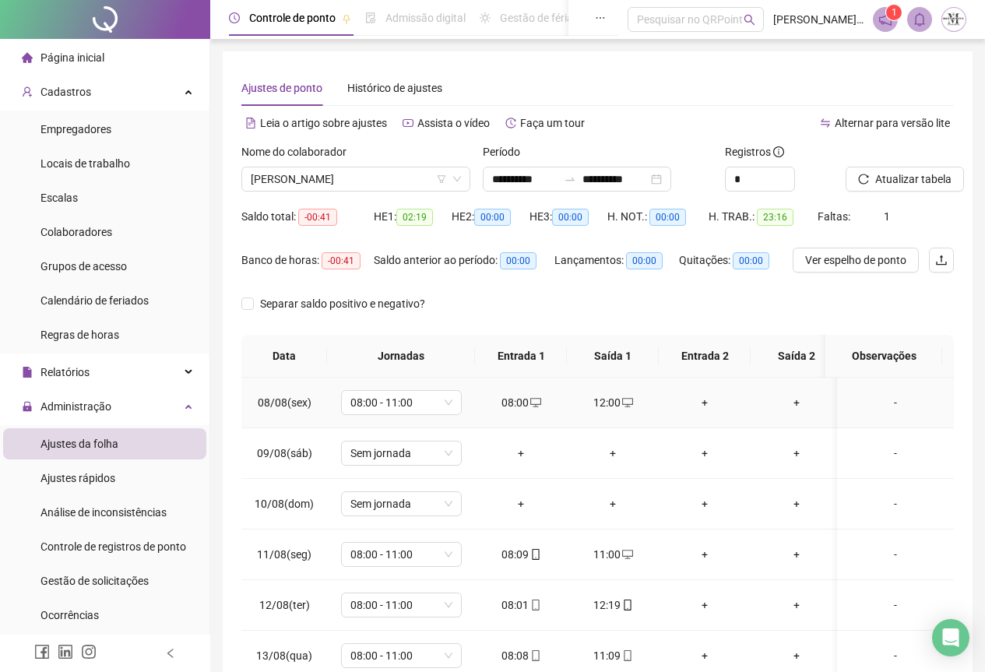
click at [609, 401] on div "12:00" at bounding box center [613, 402] width 67 height 17
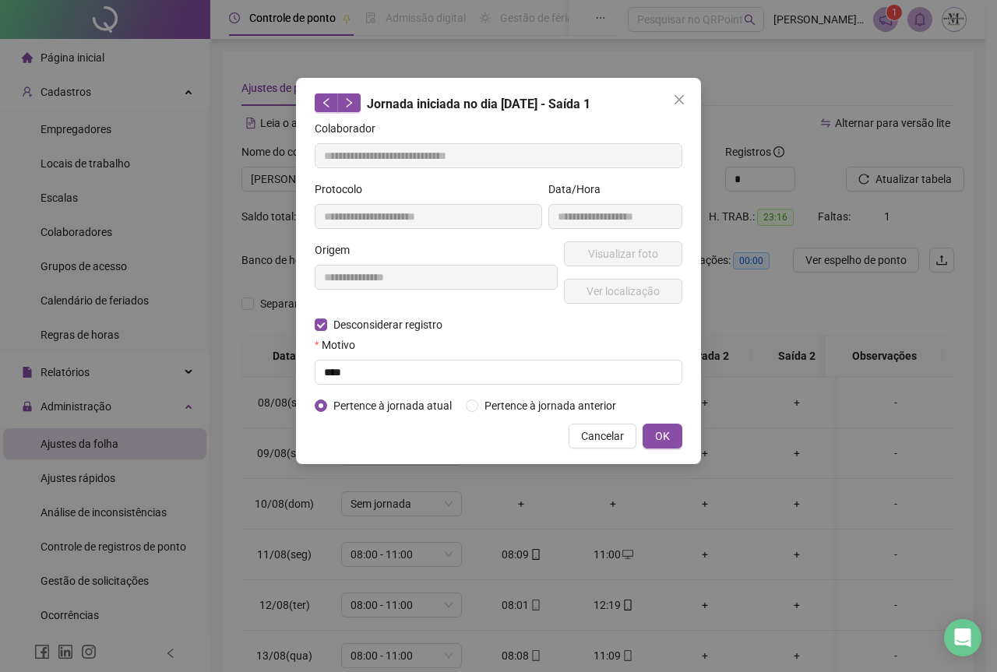
type input "**********"
click at [344, 377] on input "text" at bounding box center [499, 372] width 368 height 25
type input "****"
click at [612, 434] on span "Cancelar" at bounding box center [602, 436] width 43 height 17
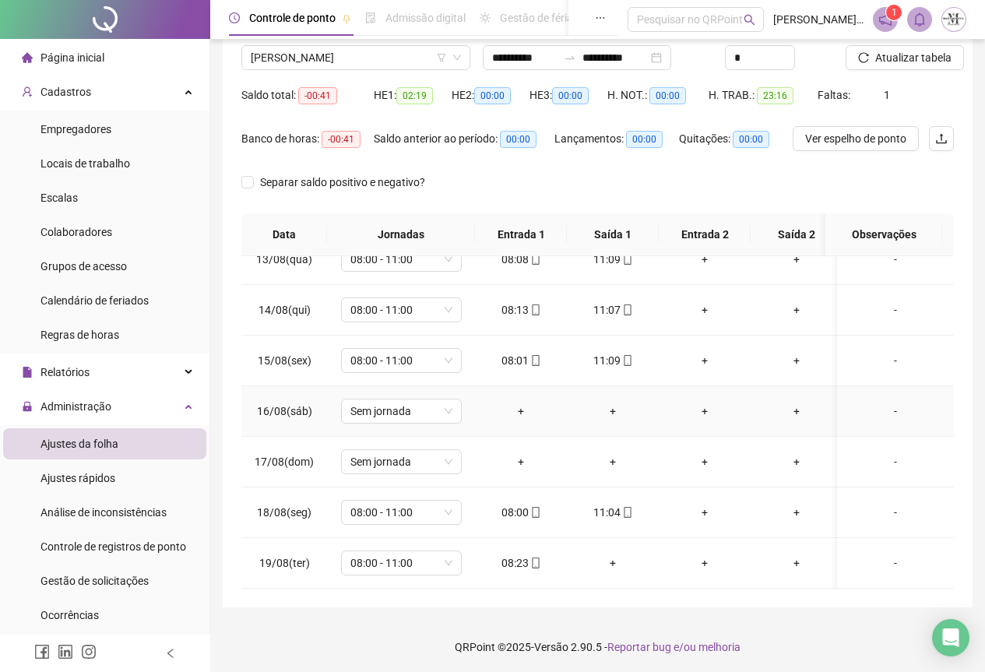
scroll to position [124, 0]
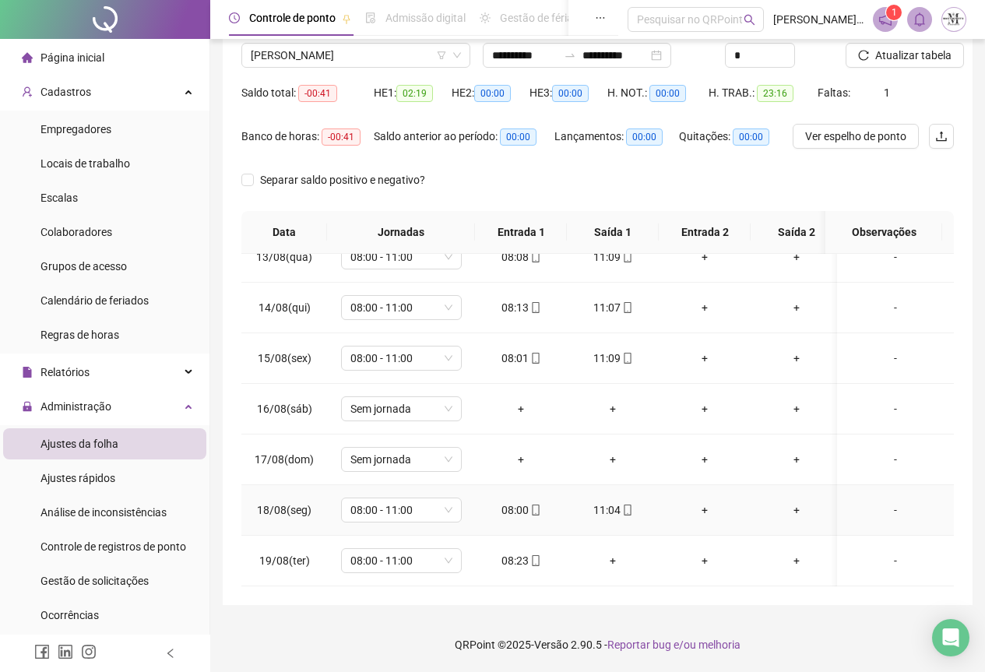
click at [625, 505] on icon "mobile" at bounding box center [627, 510] width 11 height 11
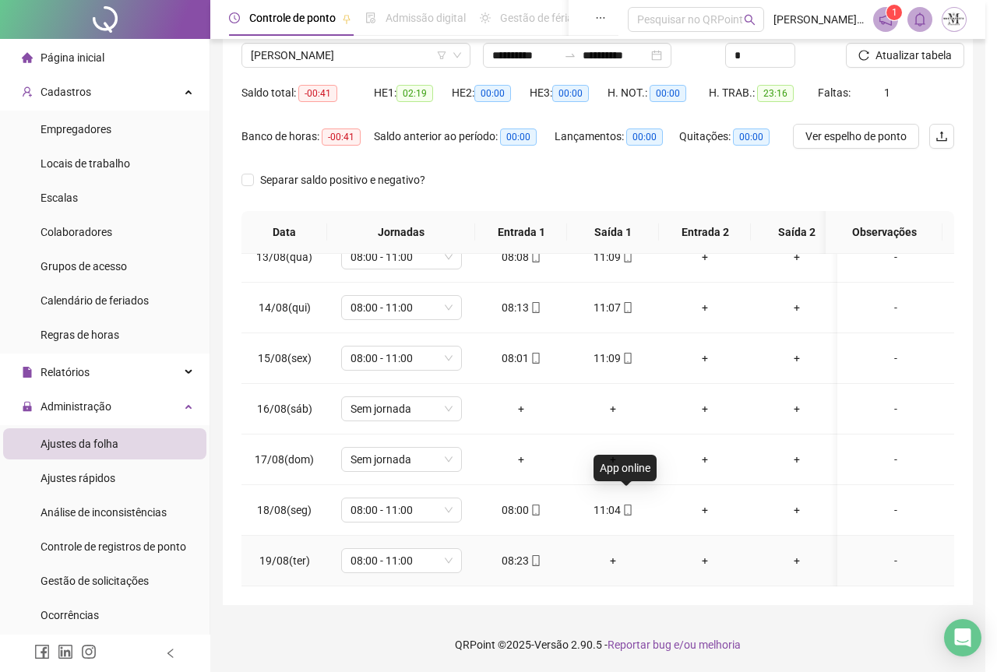
type input "**********"
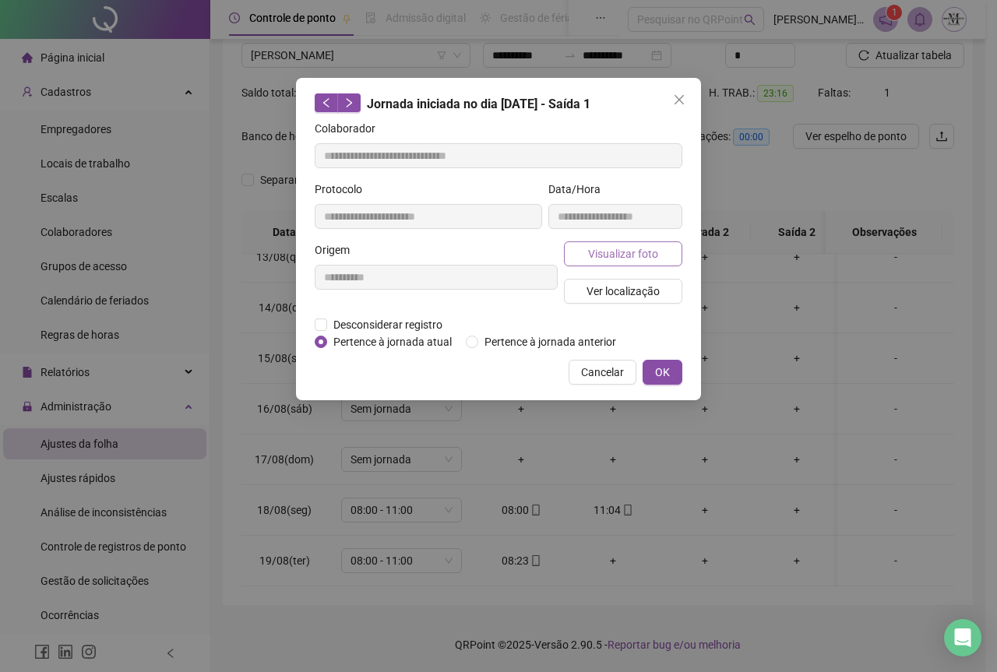
click at [575, 256] on button "Visualizar foto" at bounding box center [623, 253] width 118 height 25
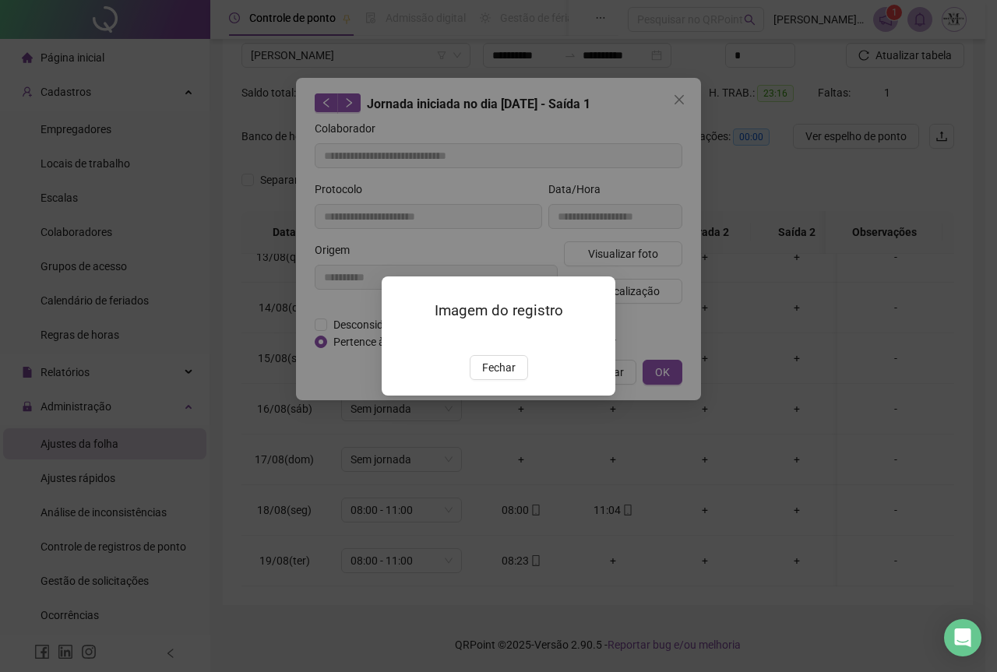
click at [400, 339] on img at bounding box center [400, 339] width 0 height 0
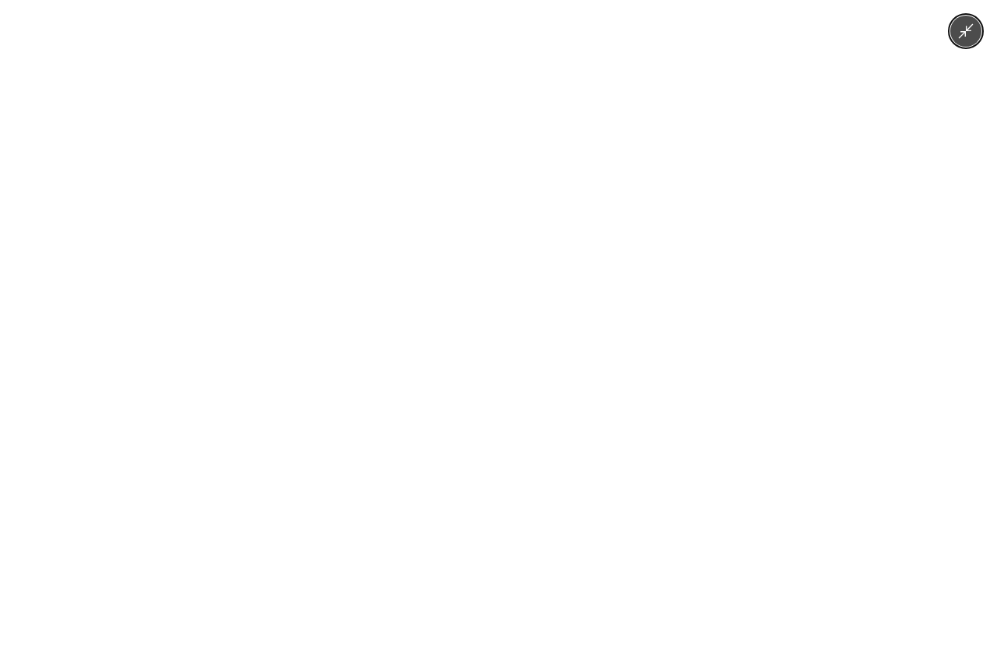
click at [547, 448] on img at bounding box center [498, 336] width 379 height 672
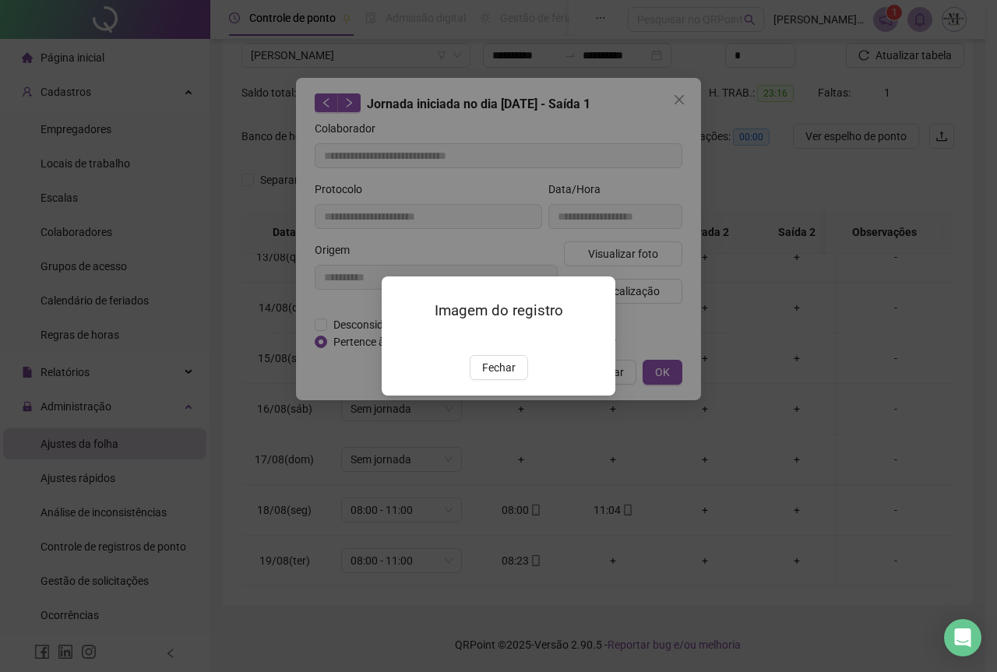
click at [400, 339] on img at bounding box center [400, 339] width 0 height 0
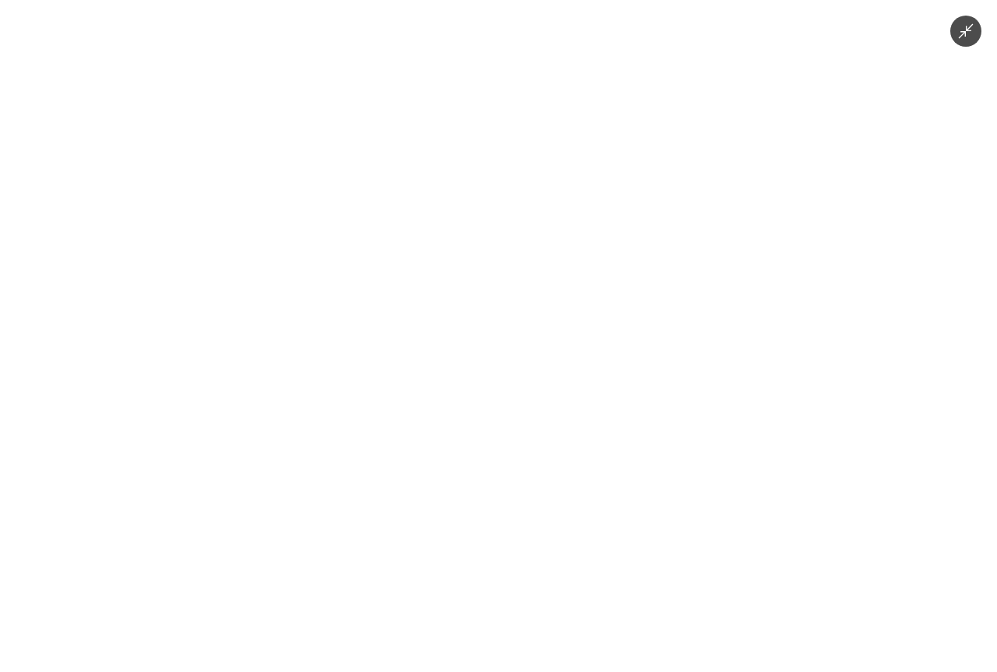
click at [965, 38] on icon "Minimize image" at bounding box center [965, 31] width 17 height 17
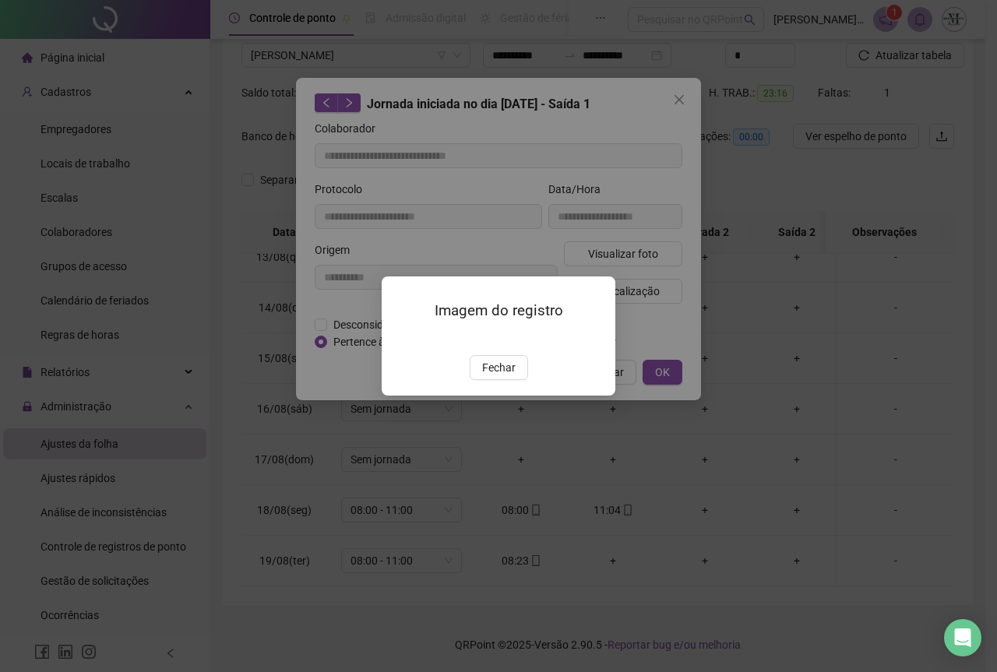
click at [502, 396] on div "Imagem do registro Fechar" at bounding box center [499, 336] width 234 height 119
click at [494, 376] on span "Fechar" at bounding box center [498, 367] width 33 height 17
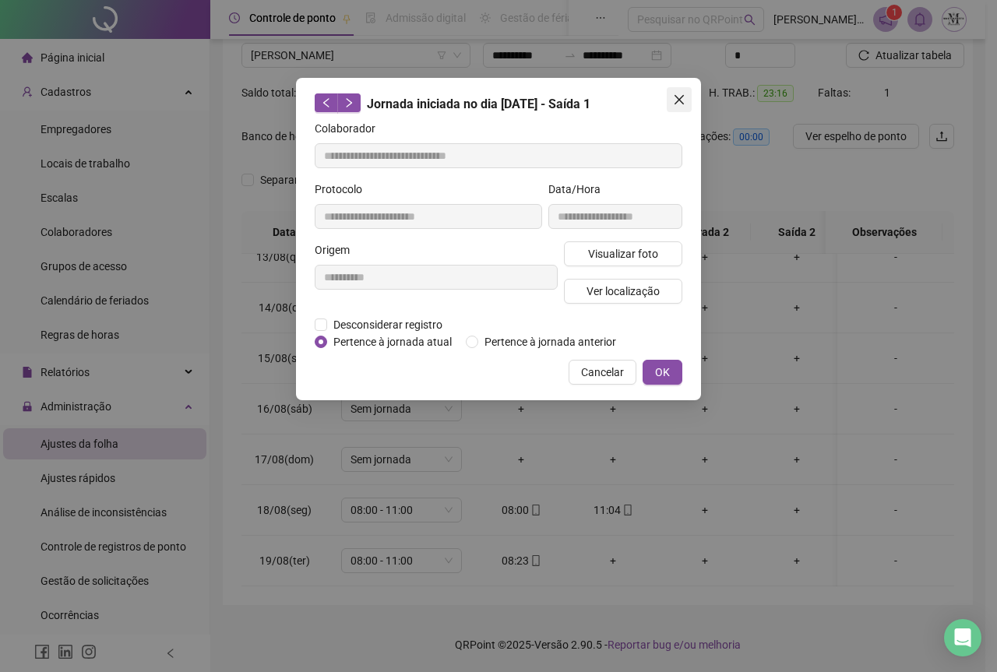
click at [677, 100] on icon "close" at bounding box center [679, 99] width 12 height 12
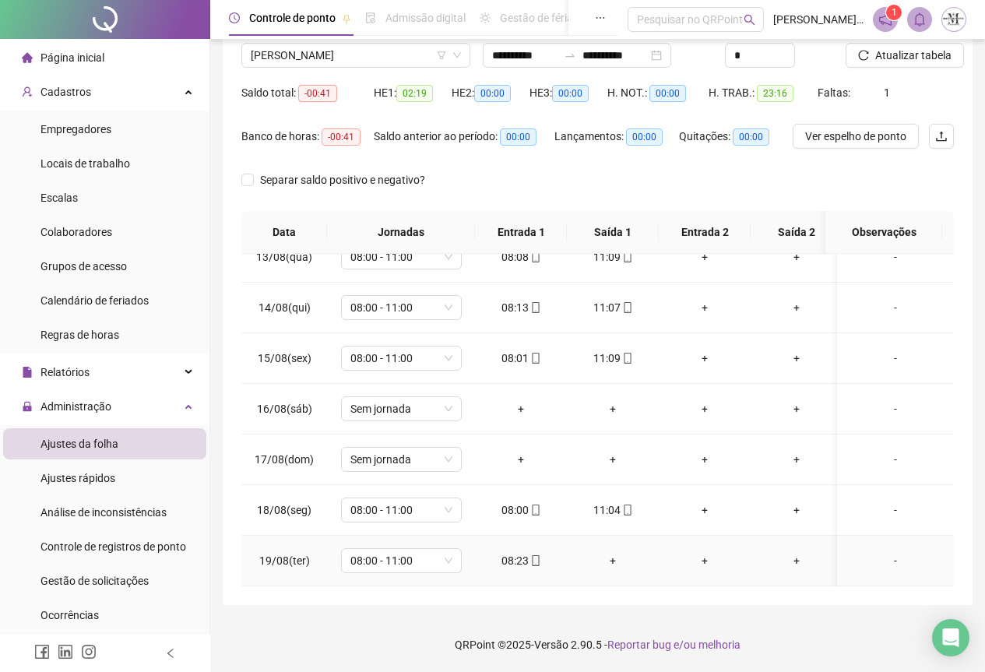
click at [536, 555] on icon "mobile" at bounding box center [535, 560] width 11 height 11
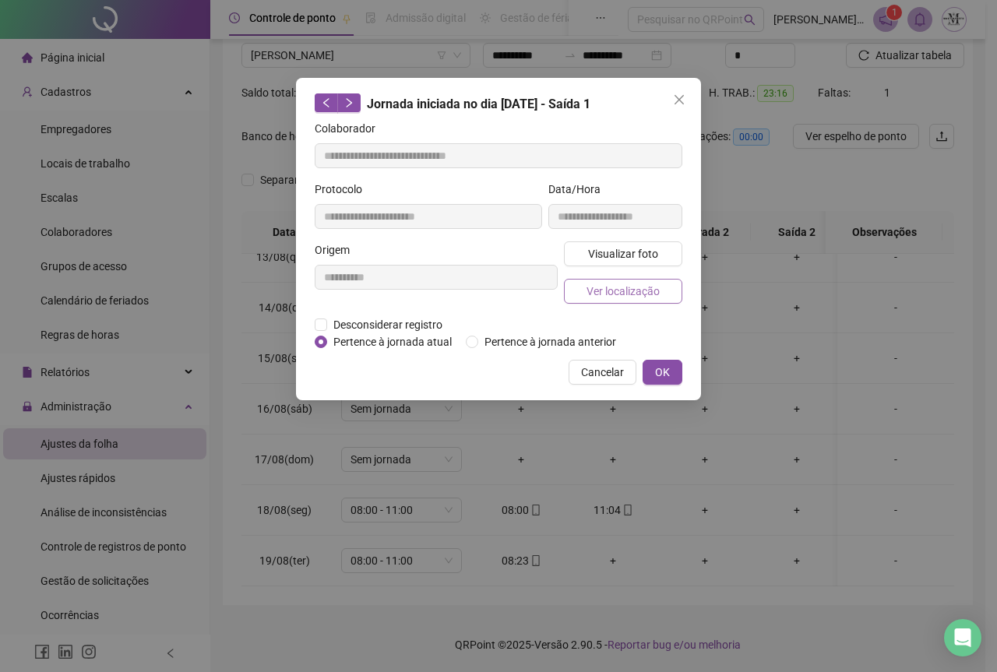
type input "**********"
click at [604, 246] on span "Visualizar foto" at bounding box center [623, 253] width 70 height 17
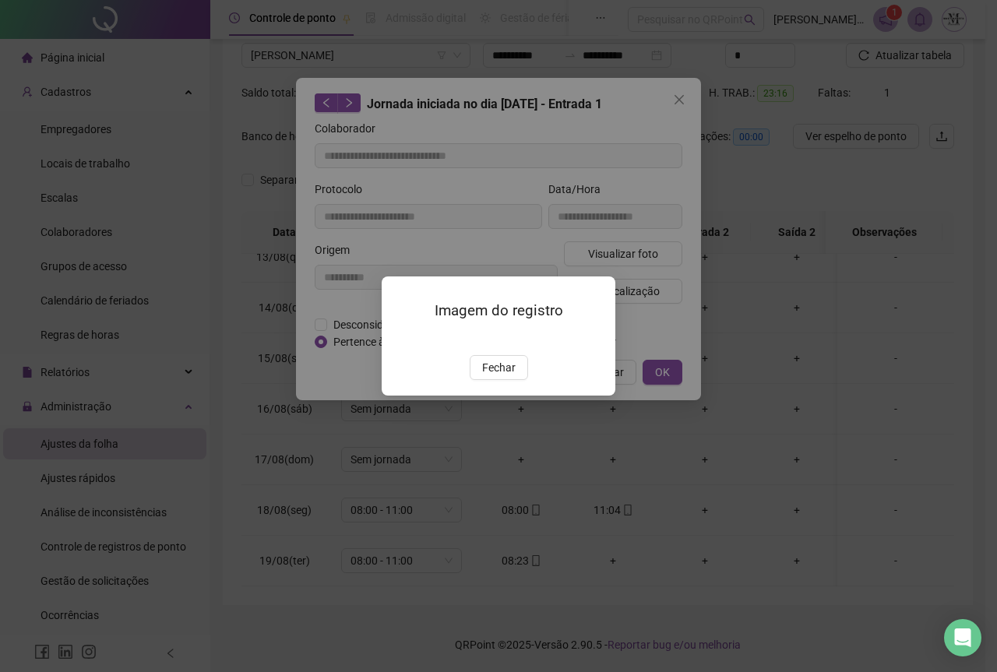
click at [400, 339] on img at bounding box center [400, 339] width 0 height 0
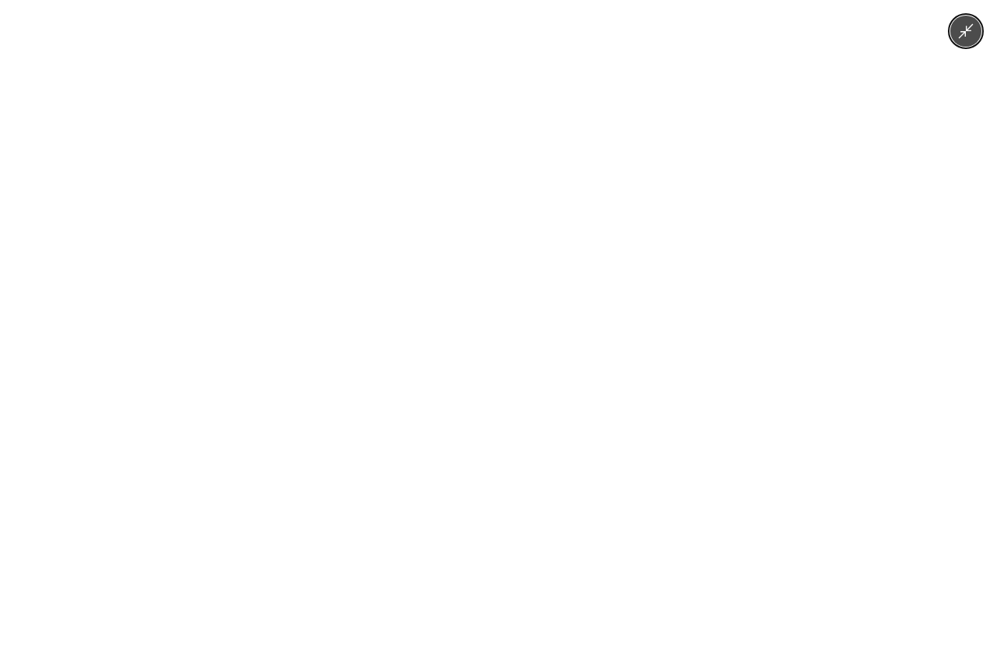
click at [965, 37] on icon "Minimize image" at bounding box center [965, 31] width 17 height 17
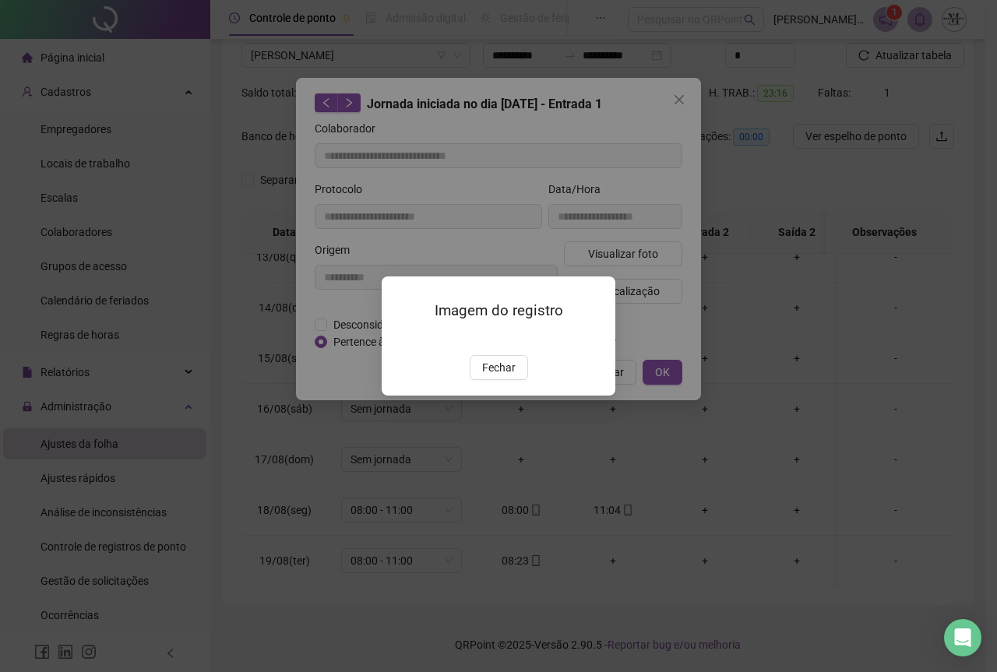
click at [501, 376] on span "Fechar" at bounding box center [498, 367] width 33 height 17
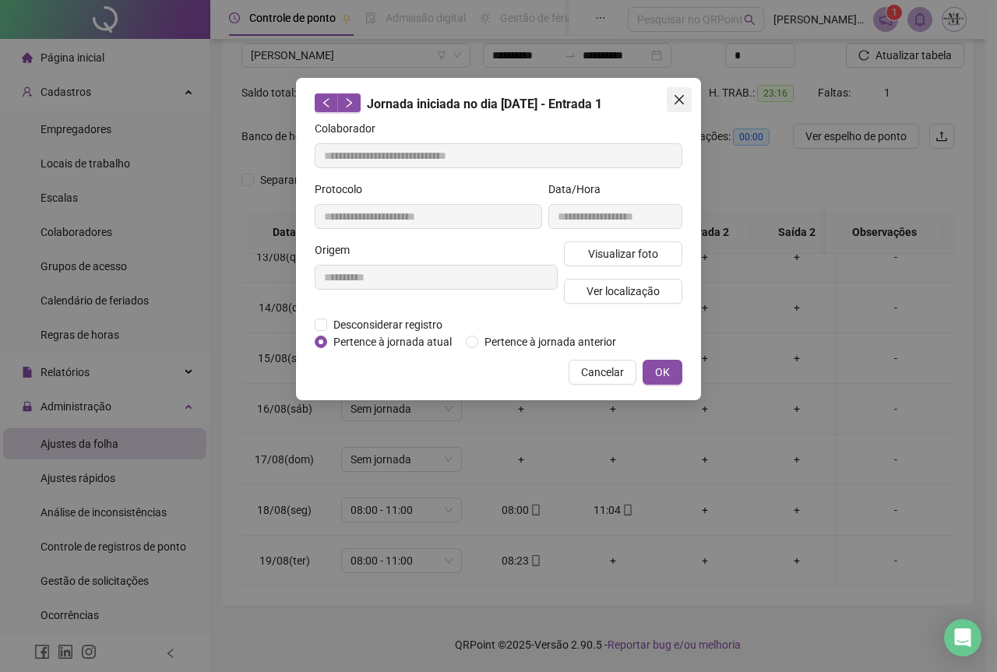
click at [672, 97] on span "Close" at bounding box center [679, 99] width 25 height 12
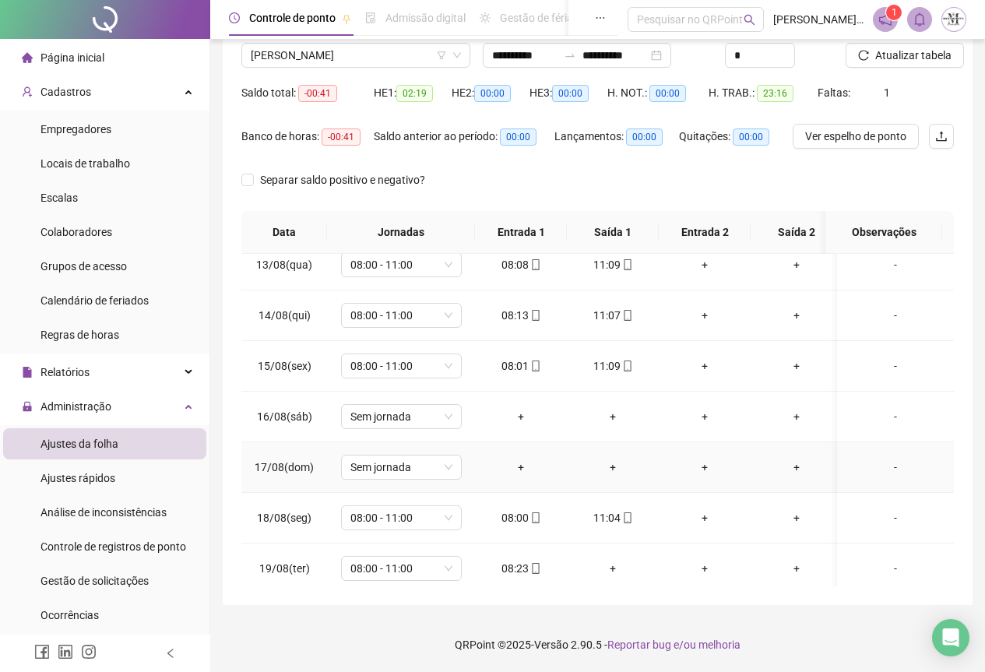
scroll to position [287, 0]
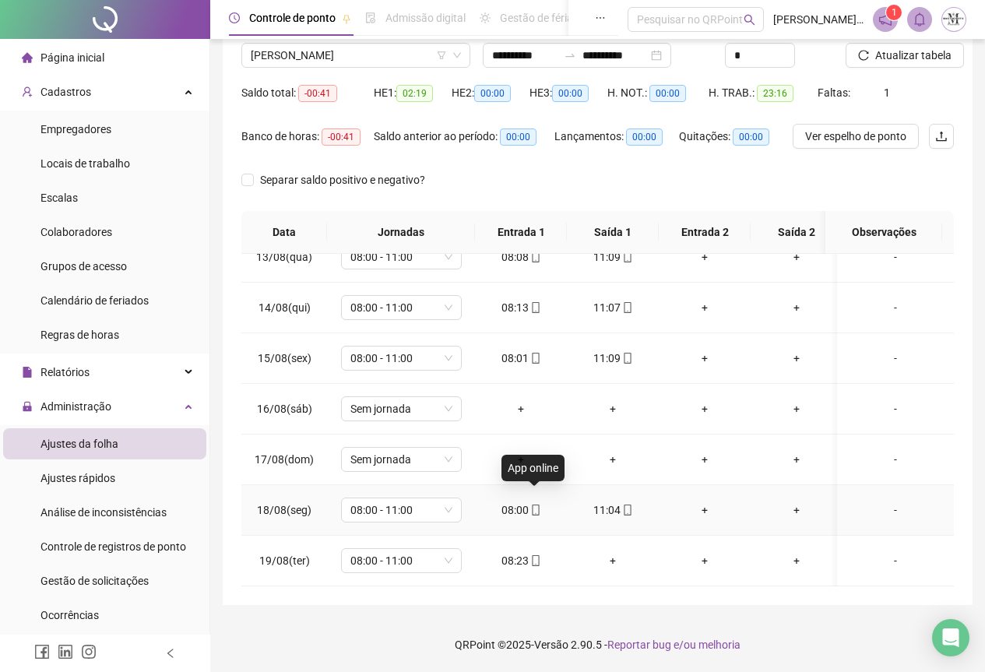
click at [534, 505] on icon "mobile" at bounding box center [535, 510] width 11 height 11
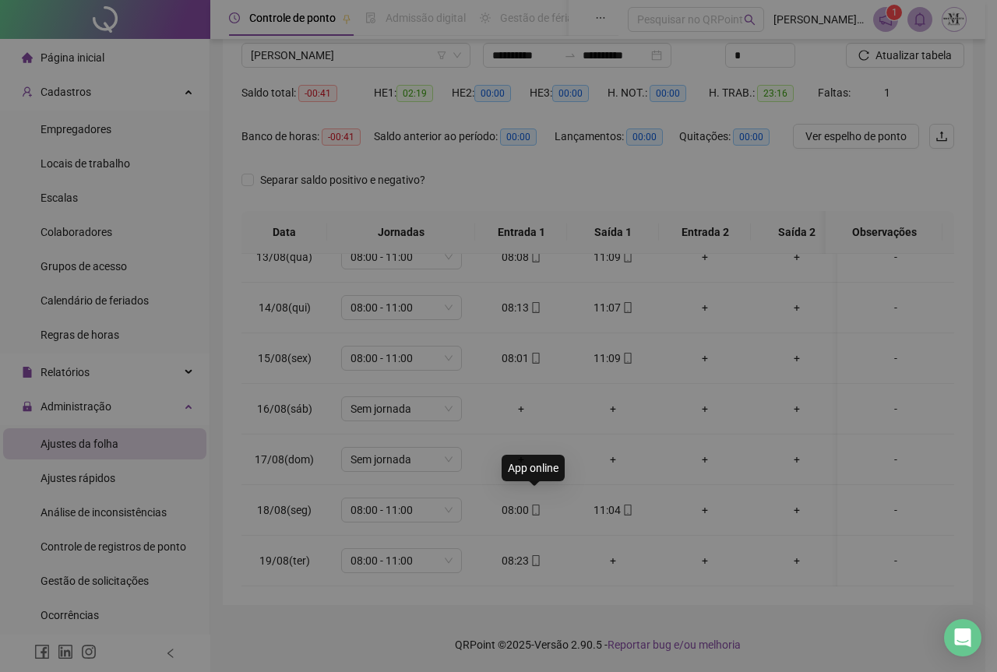
type input "**********"
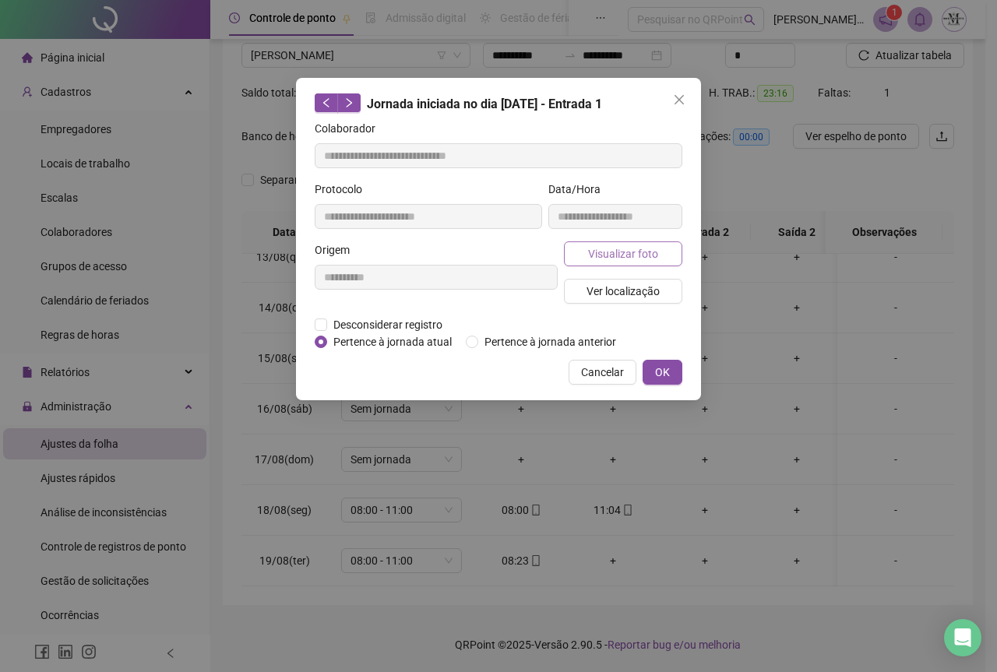
click at [604, 256] on span "Visualizar foto" at bounding box center [623, 253] width 70 height 17
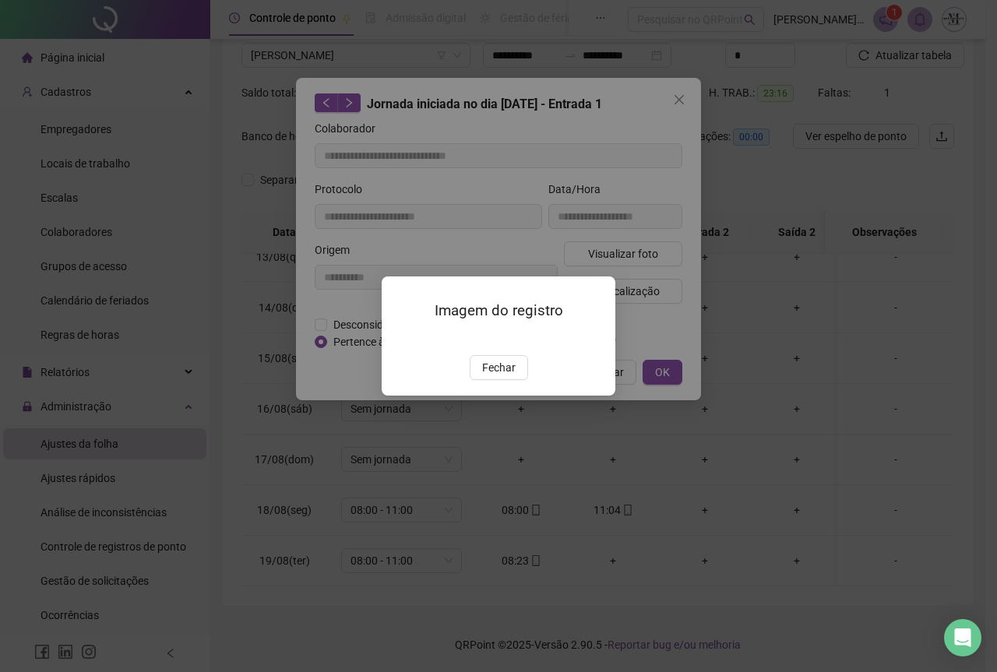
click at [400, 339] on img at bounding box center [400, 339] width 0 height 0
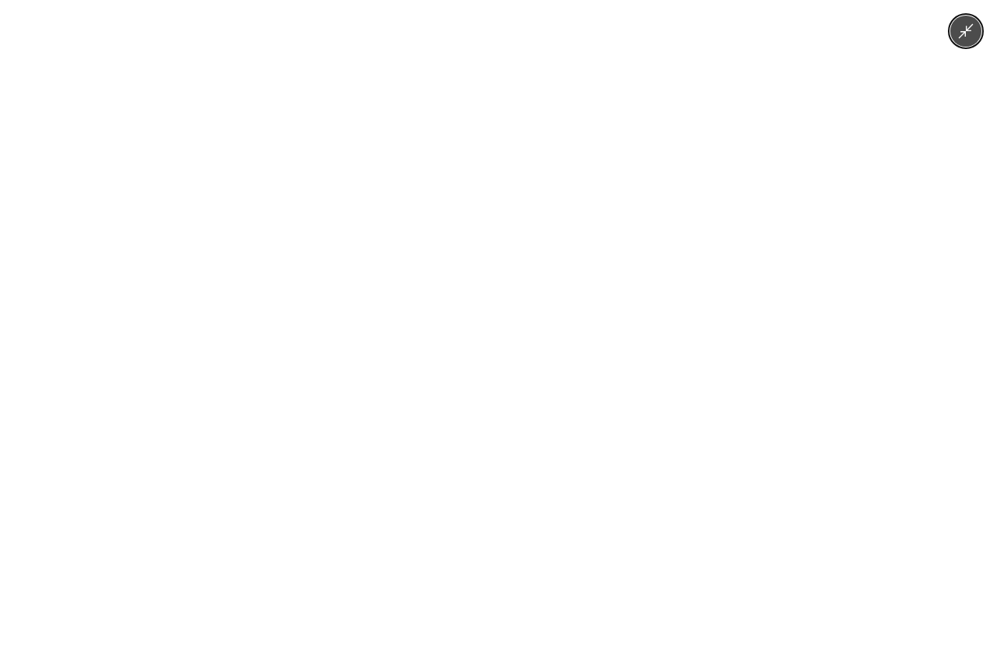
click at [964, 32] on icon "Minimize image" at bounding box center [966, 31] width 15 height 15
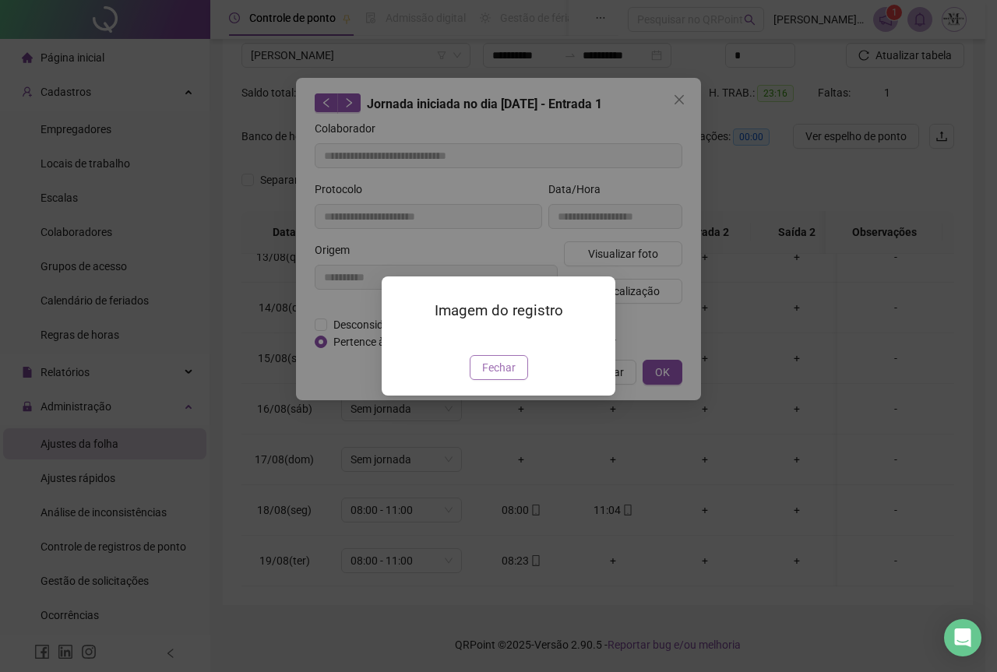
click at [502, 376] on span "Fechar" at bounding box center [498, 367] width 33 height 17
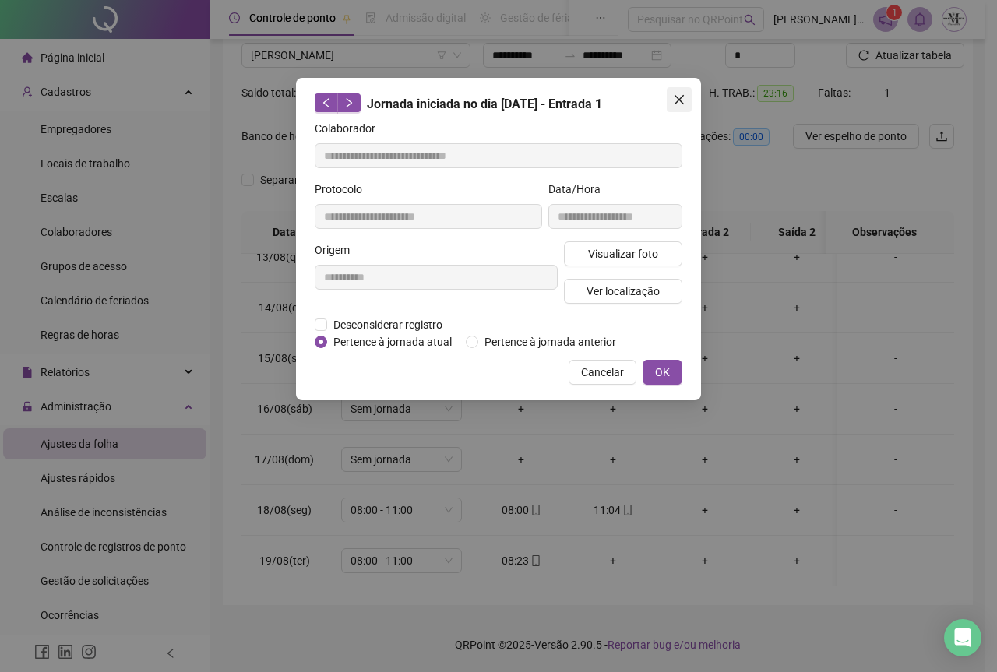
click at [681, 100] on icon "close" at bounding box center [679, 99] width 9 height 9
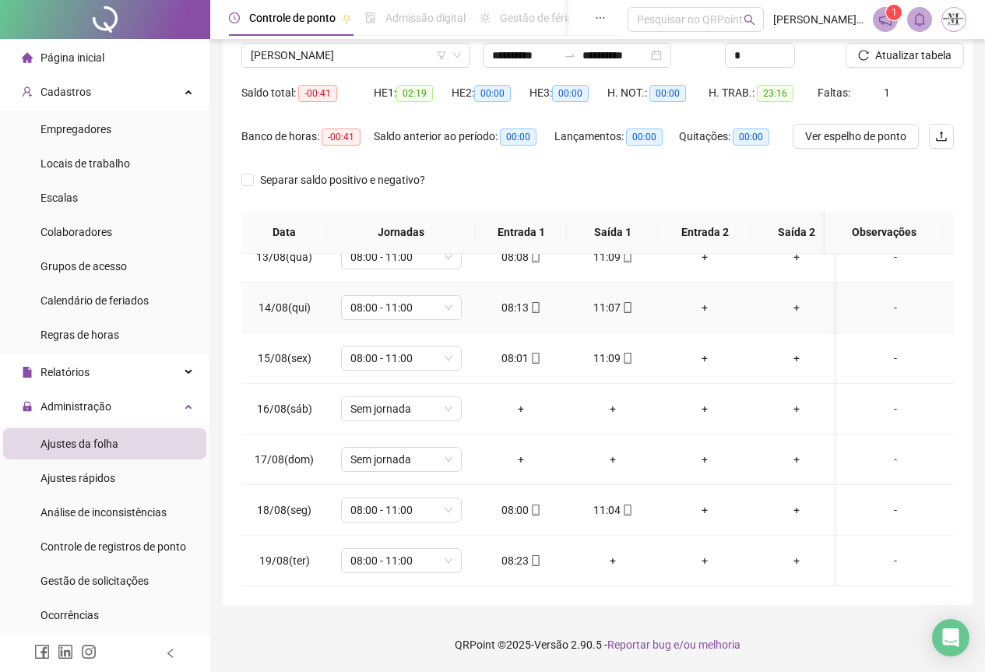
click at [625, 302] on icon "mobile" at bounding box center [627, 307] width 11 height 11
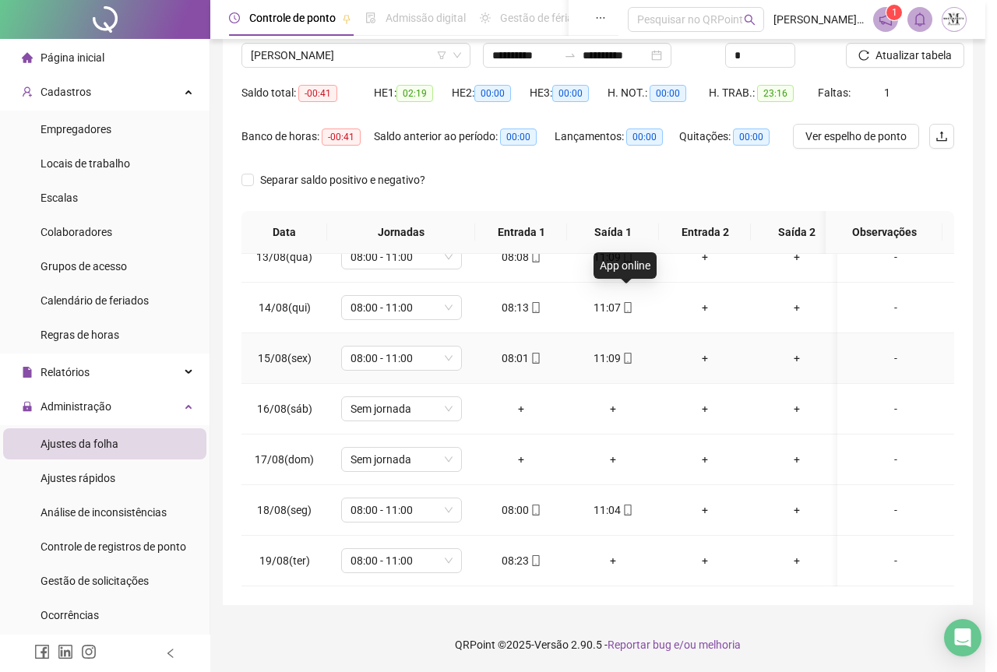
type input "**********"
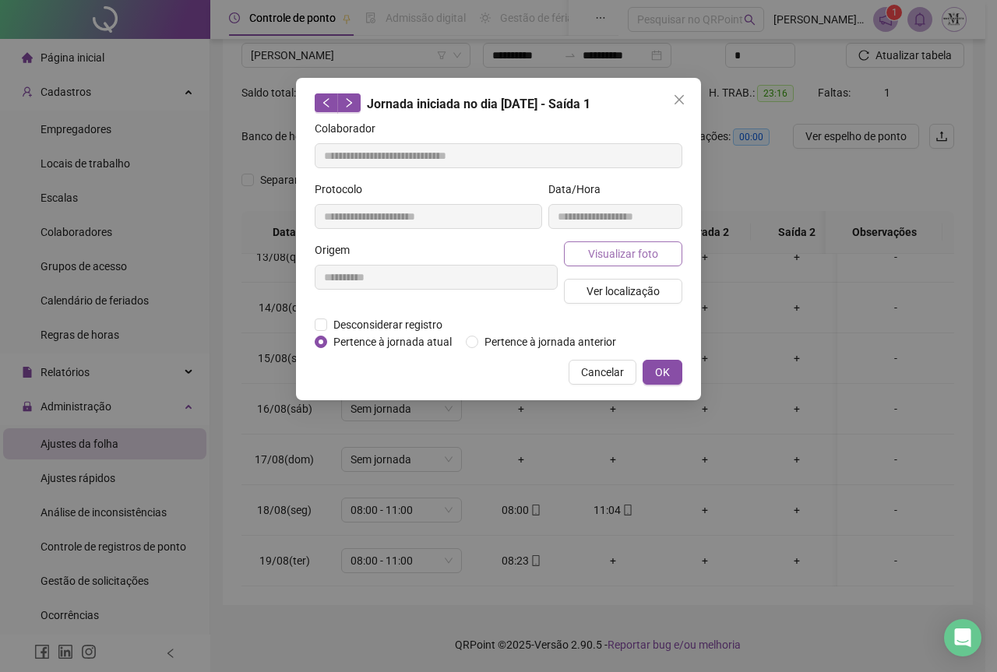
click at [615, 252] on span "Visualizar foto" at bounding box center [623, 253] width 70 height 17
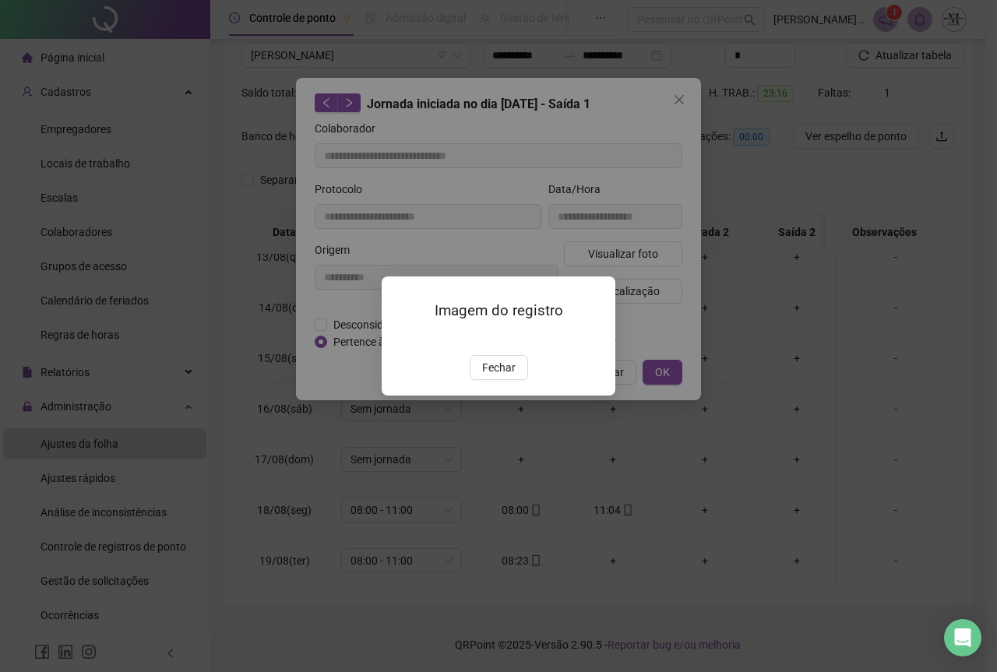
click at [400, 339] on img at bounding box center [400, 339] width 0 height 0
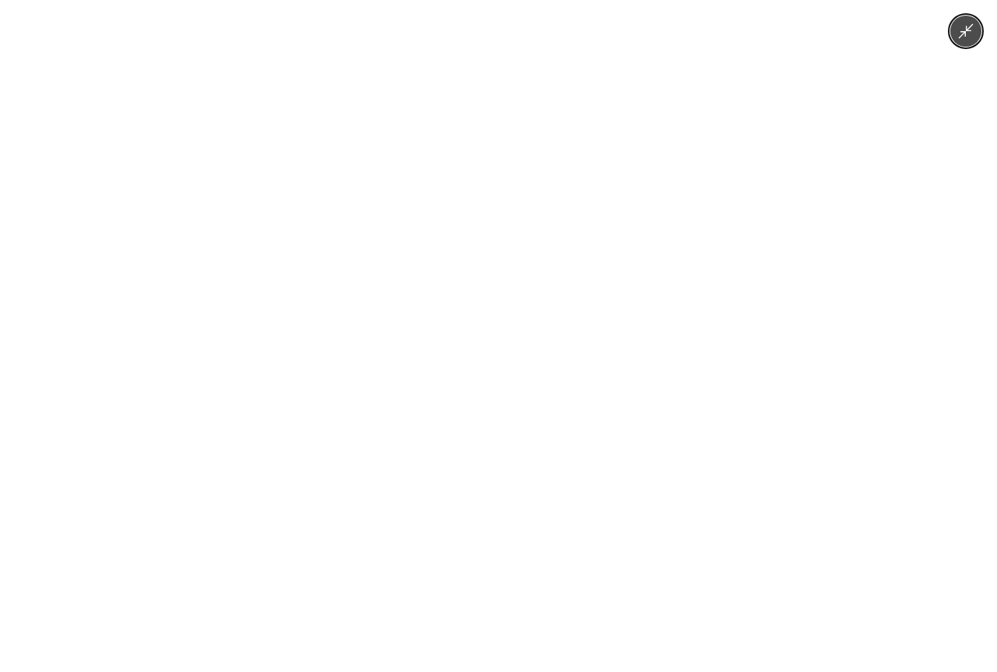
click at [515, 316] on img at bounding box center [498, 336] width 379 height 672
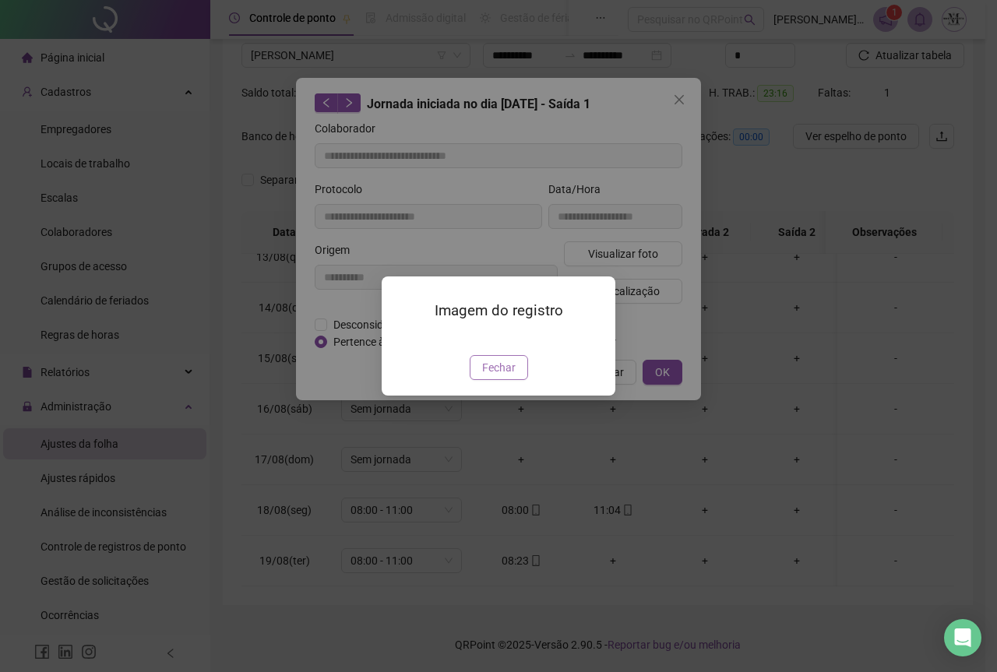
click at [495, 376] on span "Fechar" at bounding box center [498, 367] width 33 height 17
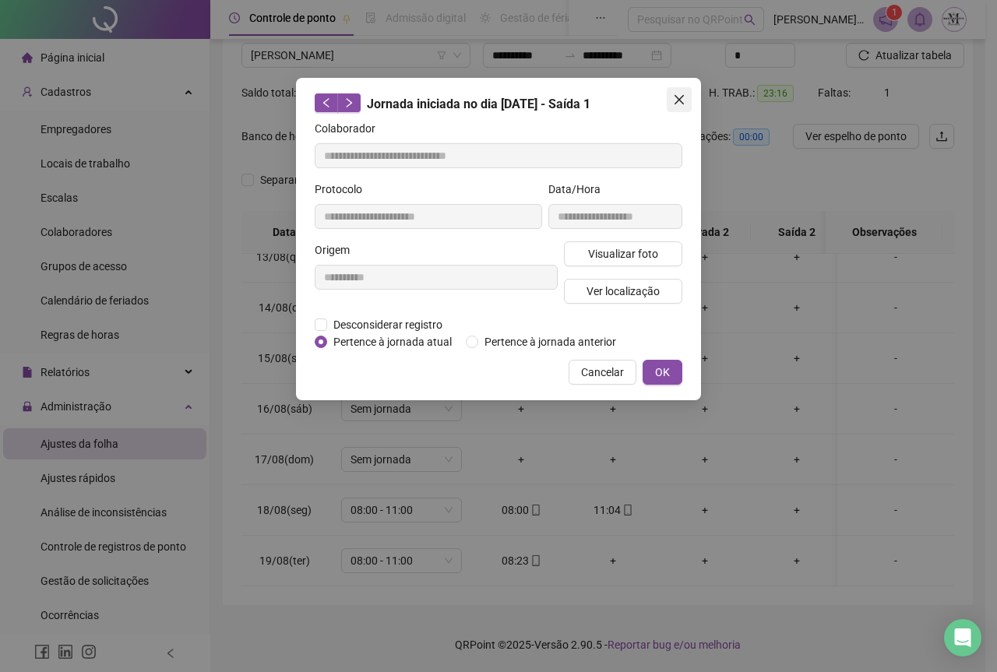
click at [679, 97] on icon "close" at bounding box center [679, 99] width 12 height 12
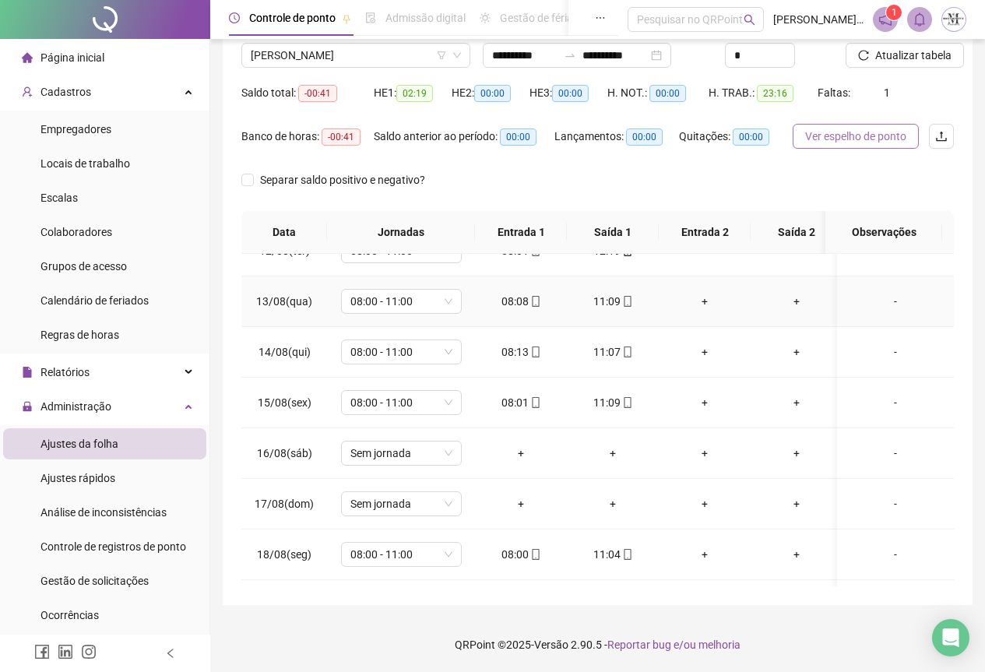
scroll to position [53, 0]
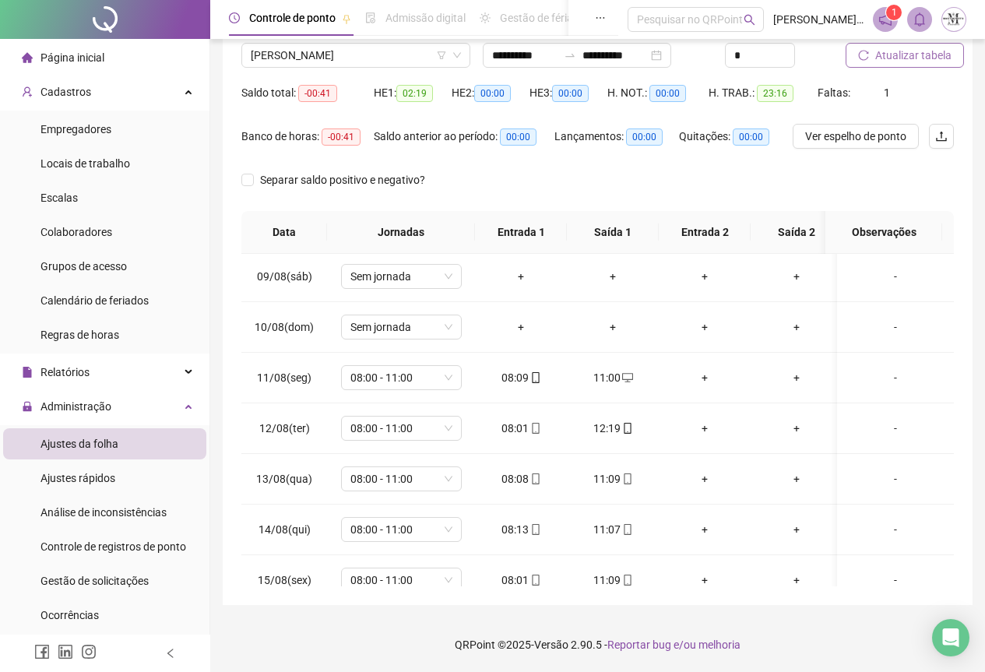
click at [896, 57] on span "Atualizar tabela" at bounding box center [914, 55] width 76 height 17
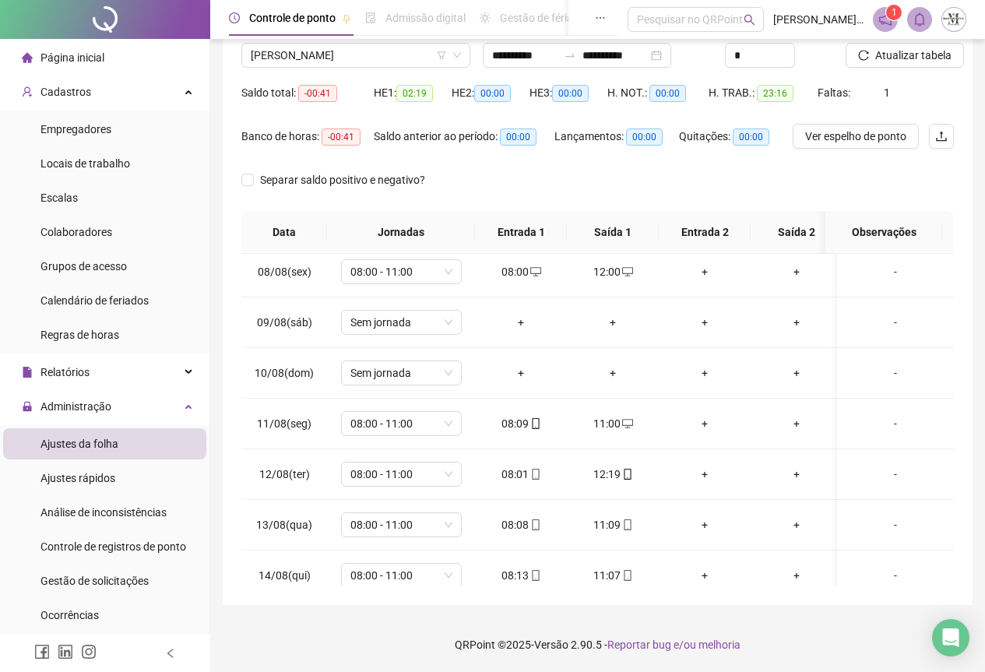
scroll to position [0, 0]
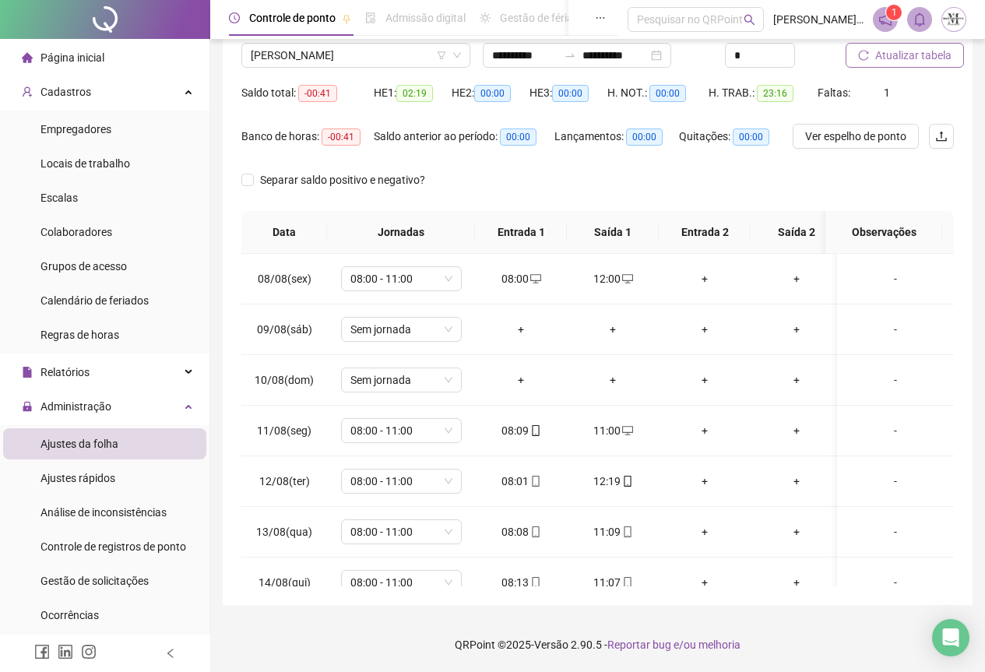
click at [886, 55] on span "Atualizar tabela" at bounding box center [914, 55] width 76 height 17
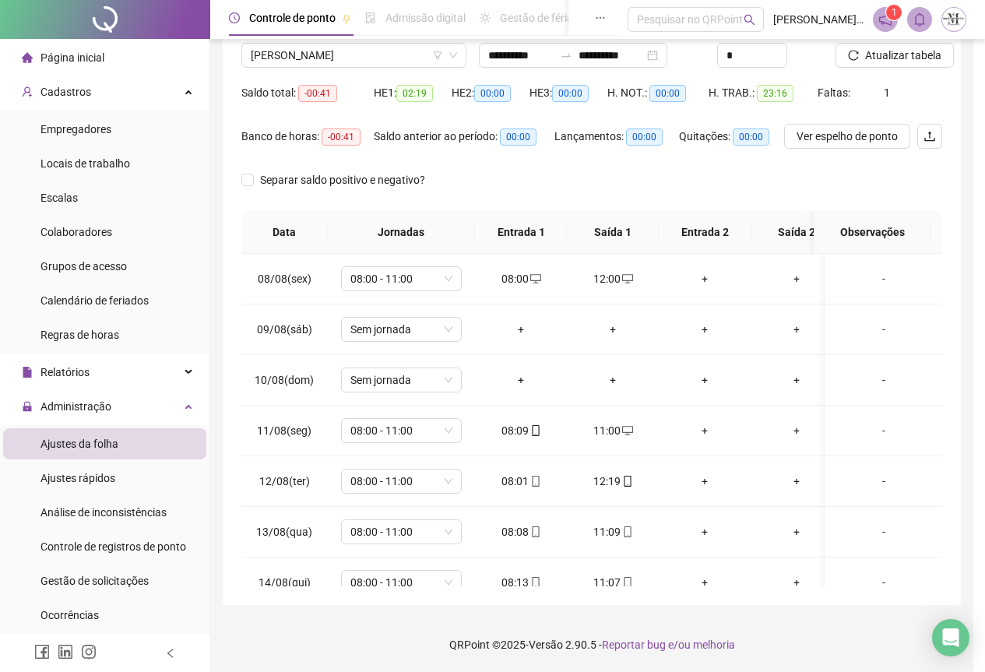
click at [606, 278] on div "12:00" at bounding box center [613, 278] width 67 height 17
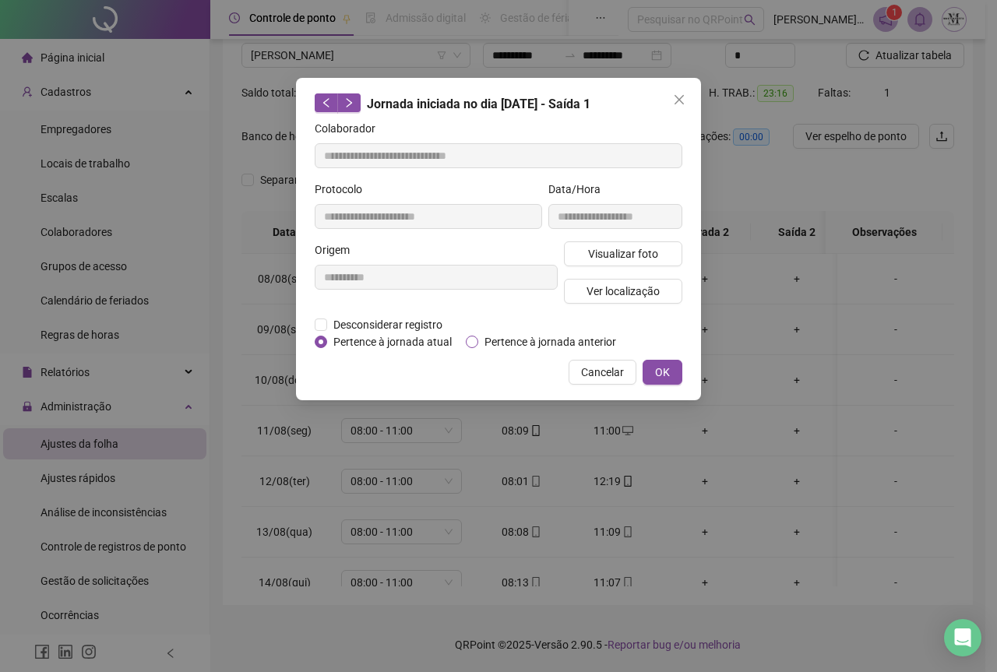
type input "**********"
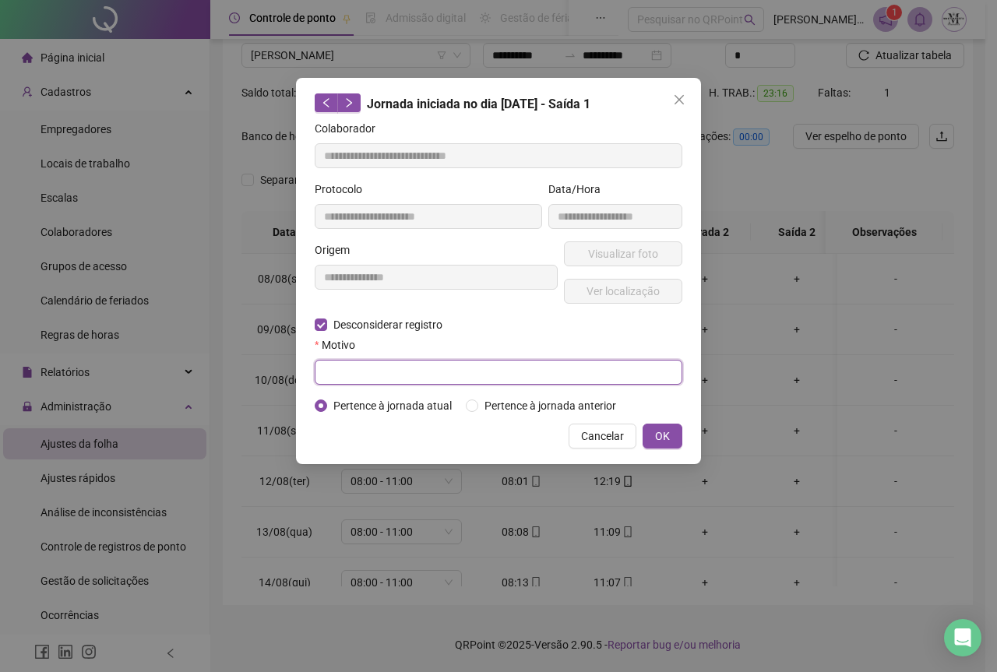
click at [351, 375] on input "text" at bounding box center [499, 372] width 368 height 25
type input "****"
click at [661, 442] on span "OK" at bounding box center [662, 436] width 15 height 17
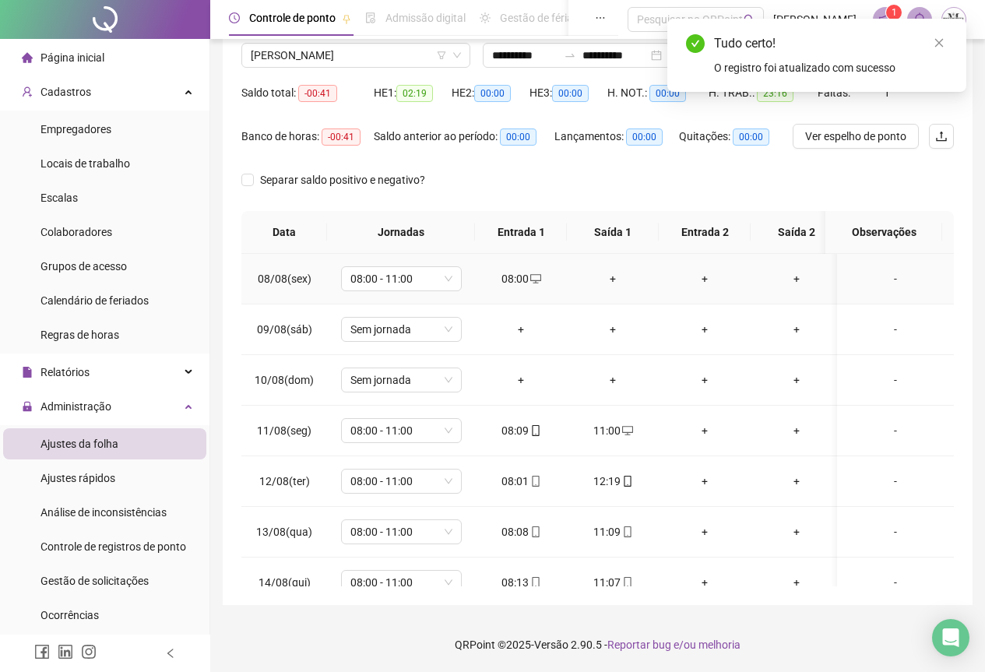
click at [616, 279] on div "+" at bounding box center [613, 278] width 67 height 17
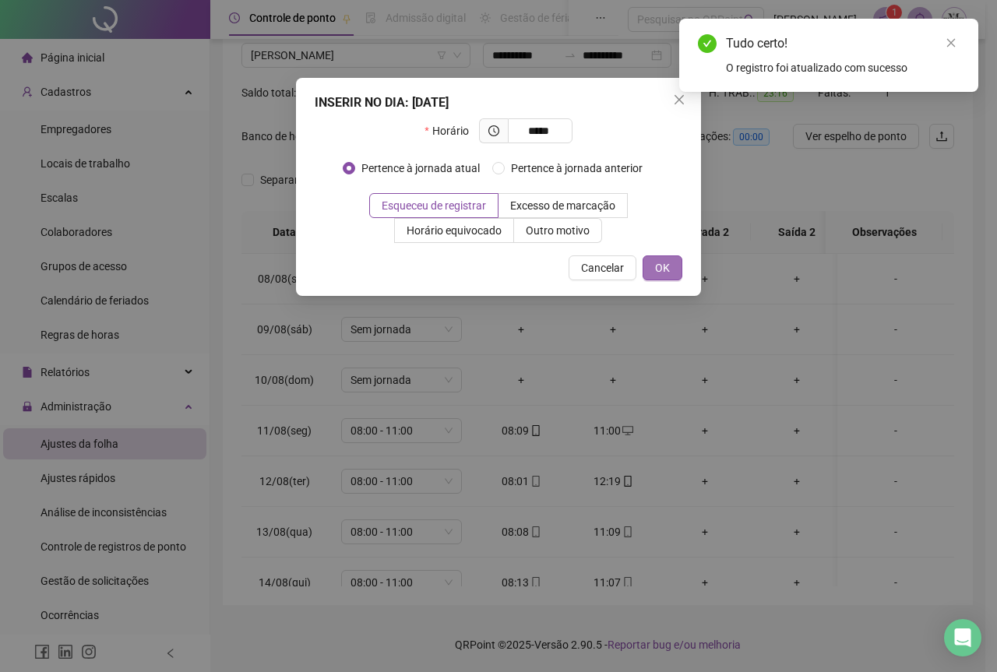
type input "*****"
click at [657, 272] on span "OK" at bounding box center [662, 267] width 15 height 17
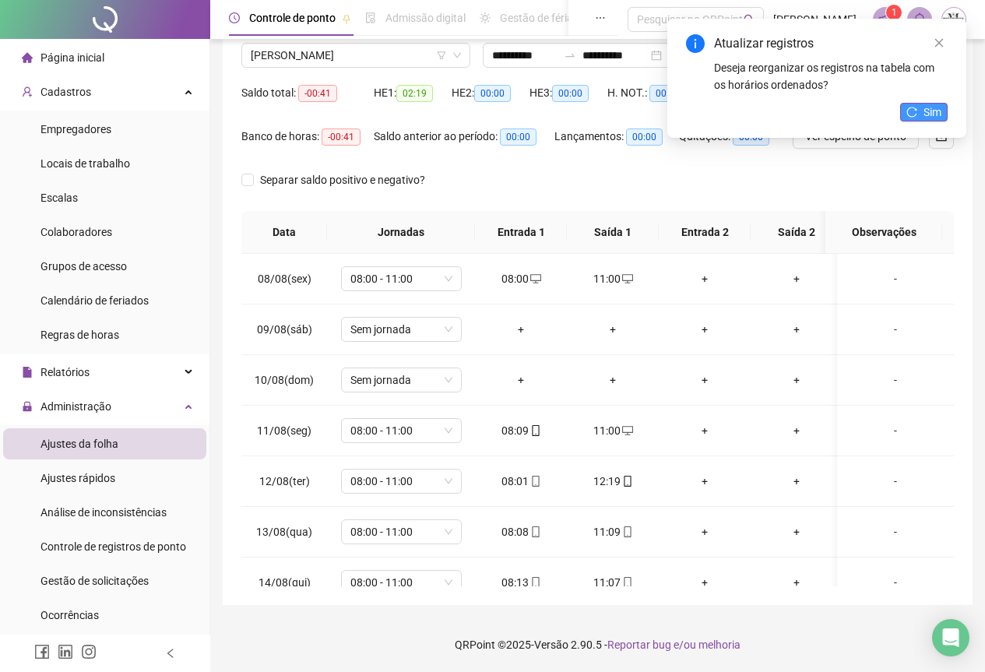
click at [926, 111] on span "Sim" at bounding box center [933, 112] width 18 height 17
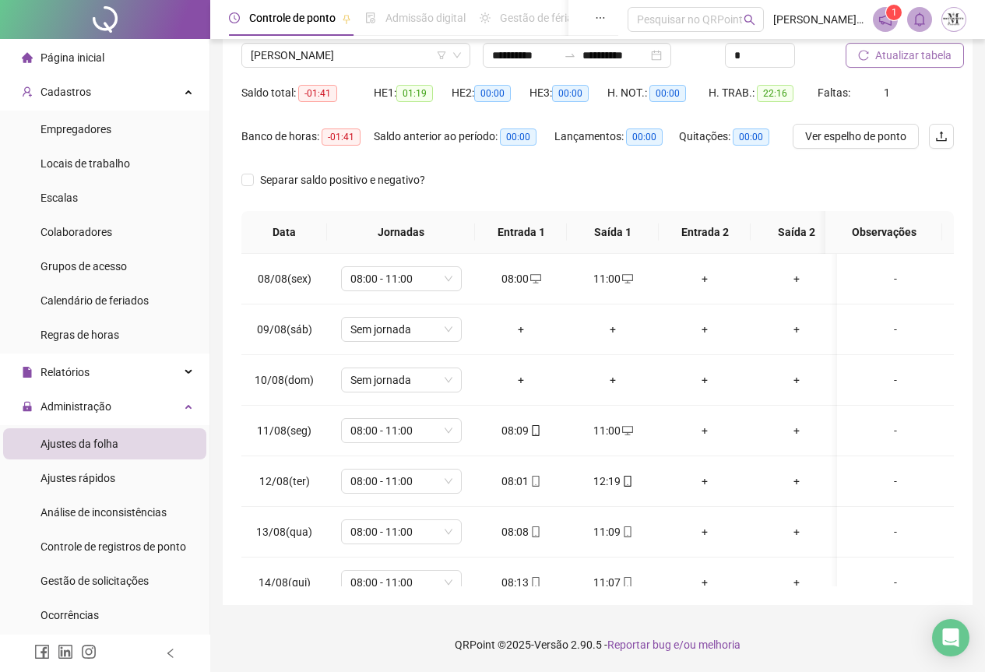
click at [914, 49] on span "Atualizar tabela" at bounding box center [914, 55] width 76 height 17
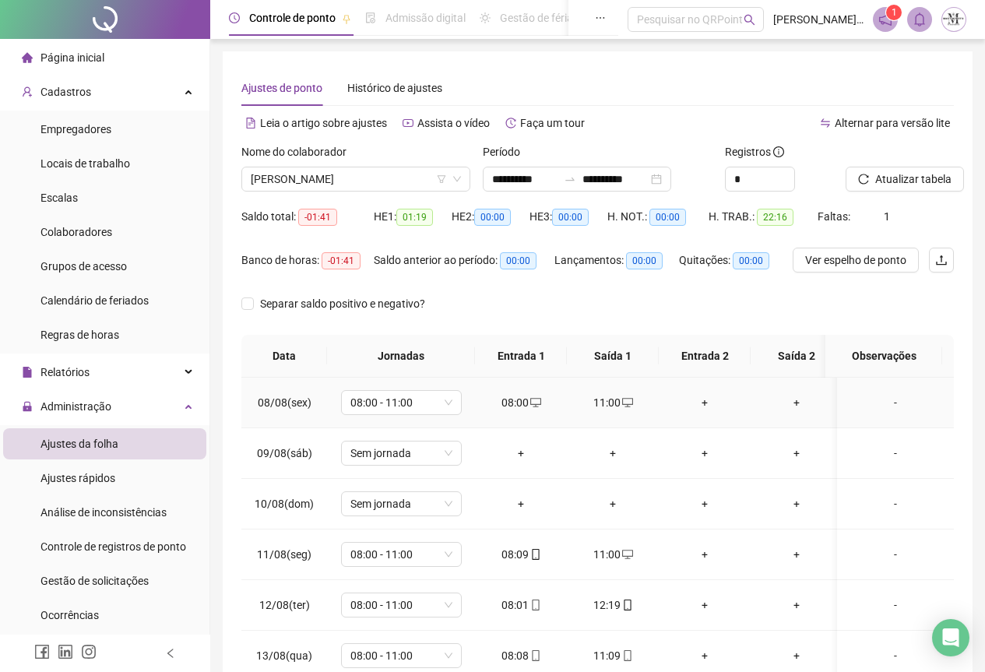
click at [607, 403] on div "11:00" at bounding box center [613, 402] width 67 height 17
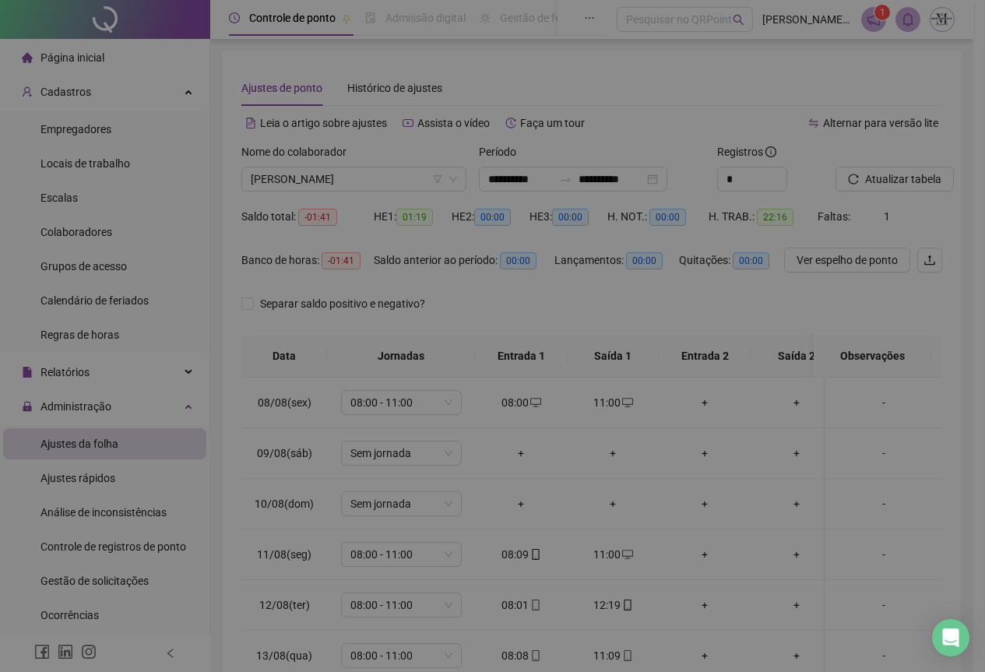
type input "**********"
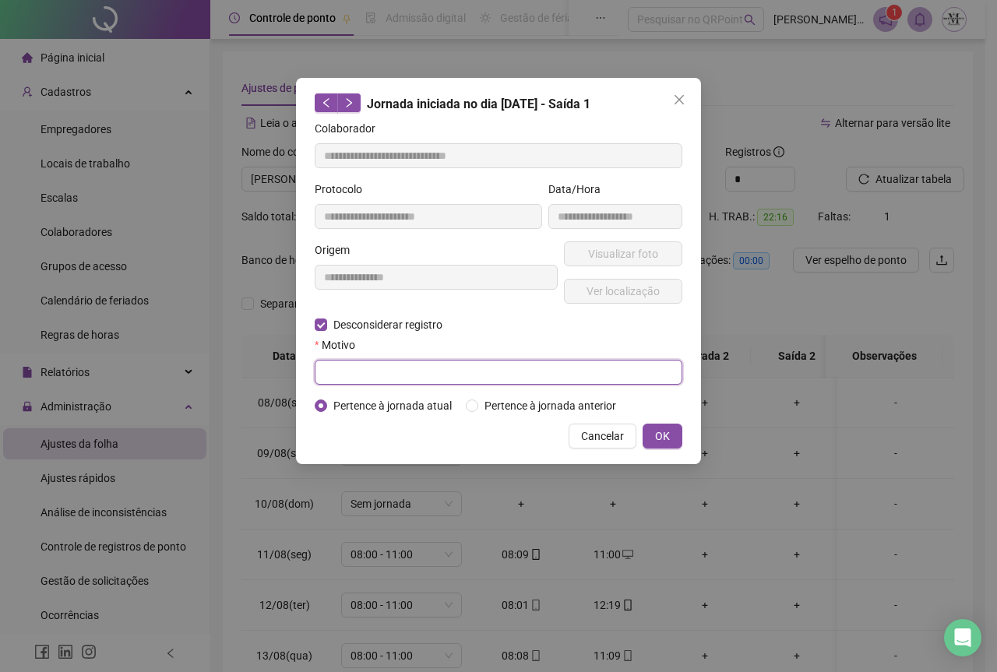
click at [335, 380] on input "text" at bounding box center [499, 372] width 368 height 25
type input "****"
click at [659, 435] on span "OK" at bounding box center [662, 436] width 15 height 17
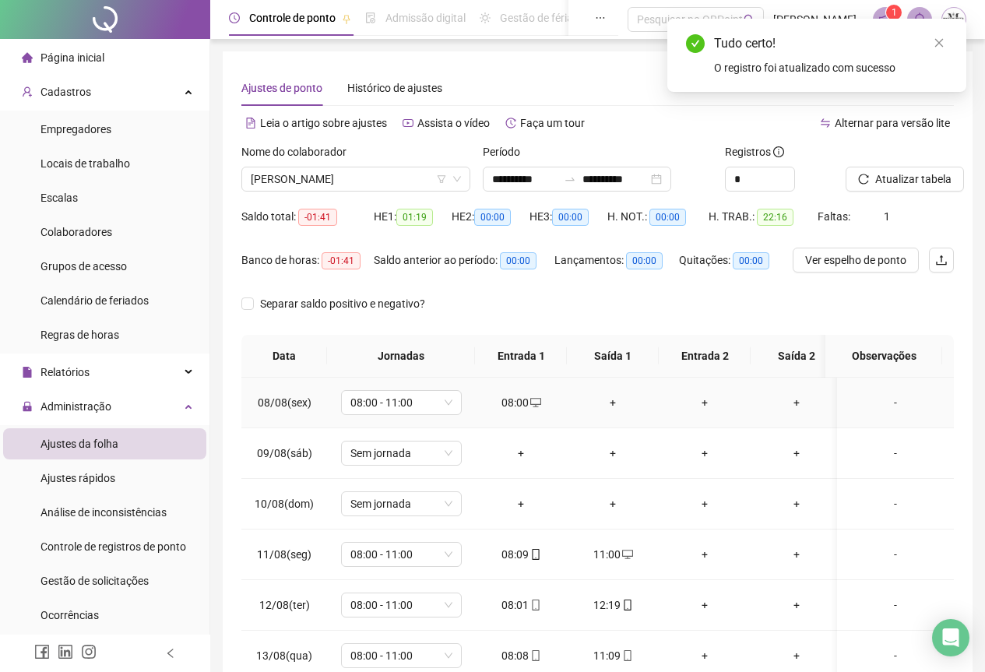
click at [615, 404] on div "+" at bounding box center [613, 402] width 67 height 17
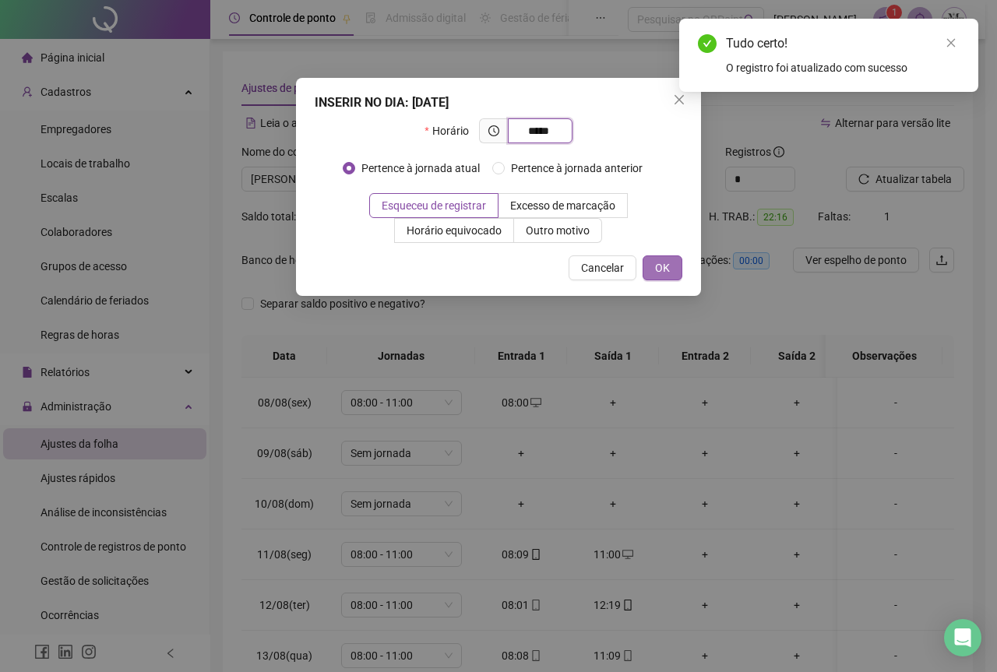
type input "*****"
click at [656, 262] on span "OK" at bounding box center [662, 267] width 15 height 17
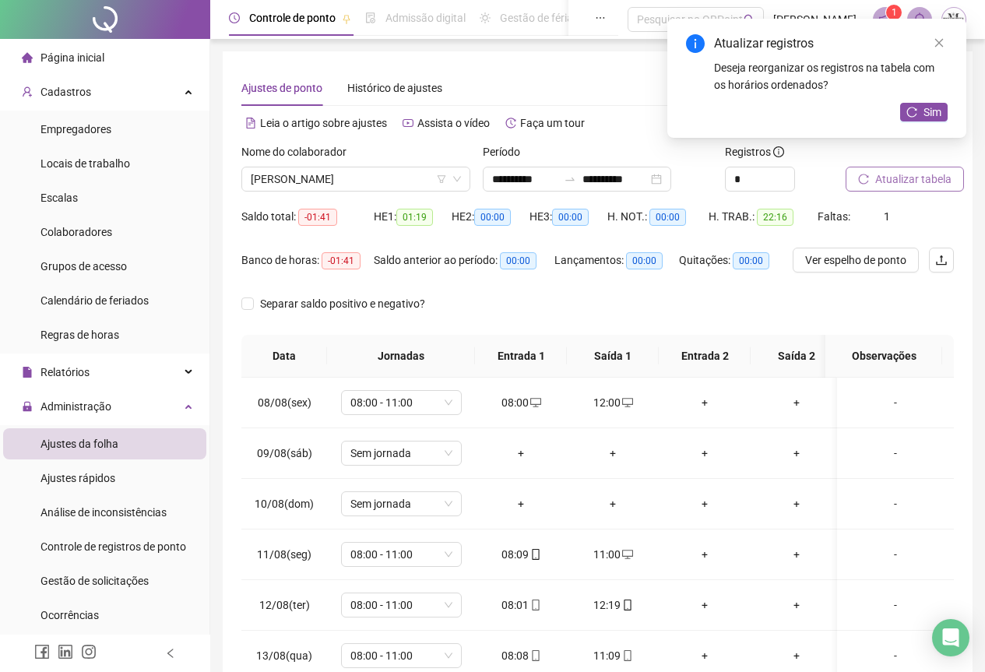
click at [913, 179] on span "Atualizar tabela" at bounding box center [914, 179] width 76 height 17
click at [934, 113] on span "Sim" at bounding box center [933, 112] width 18 height 17
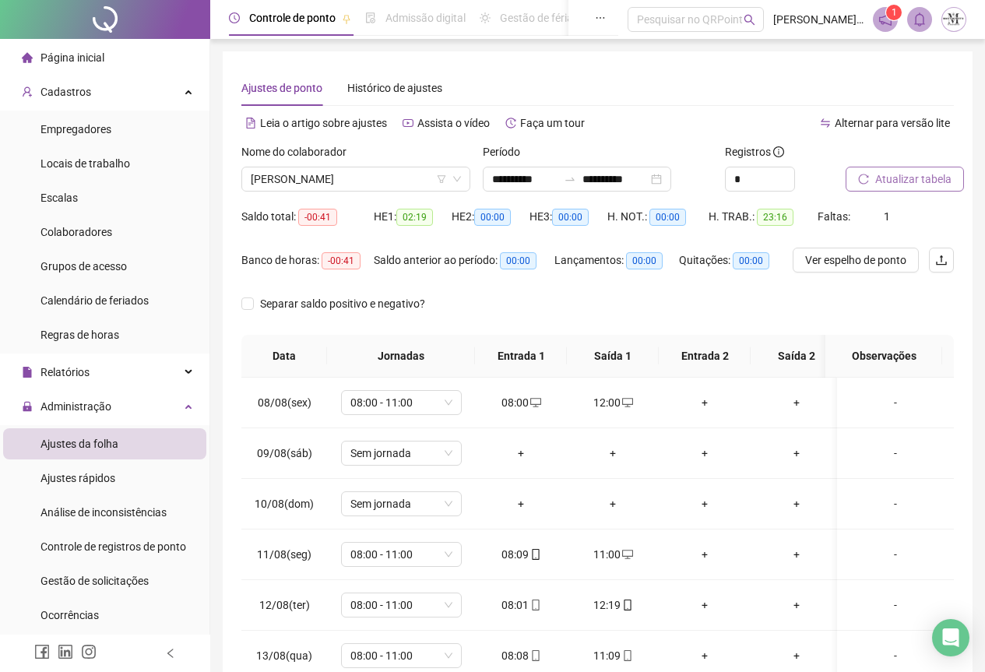
click at [892, 180] on span "Atualizar tabela" at bounding box center [914, 179] width 76 height 17
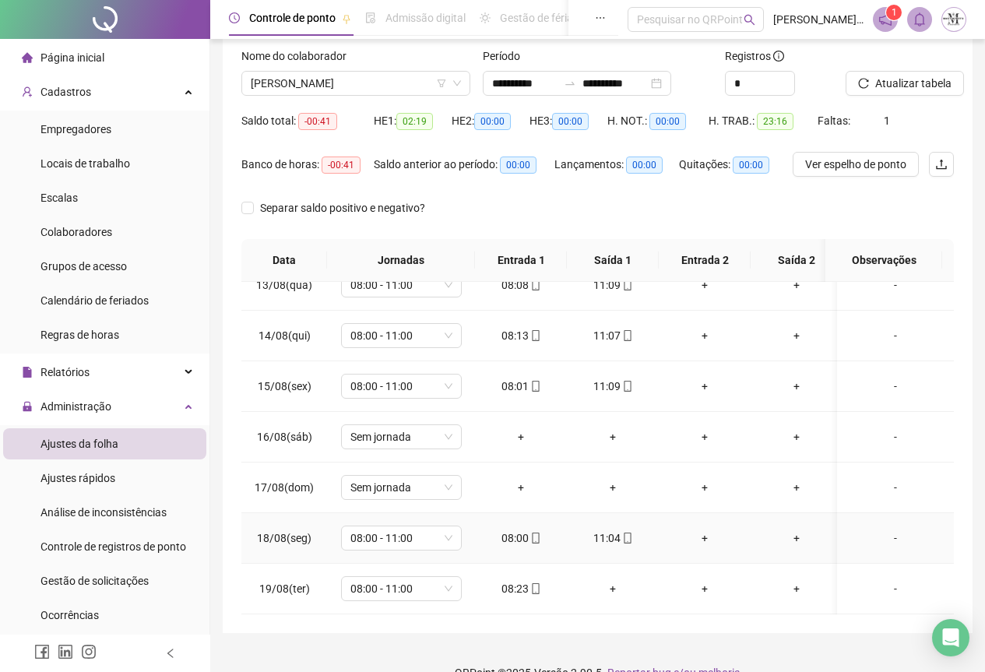
scroll to position [124, 0]
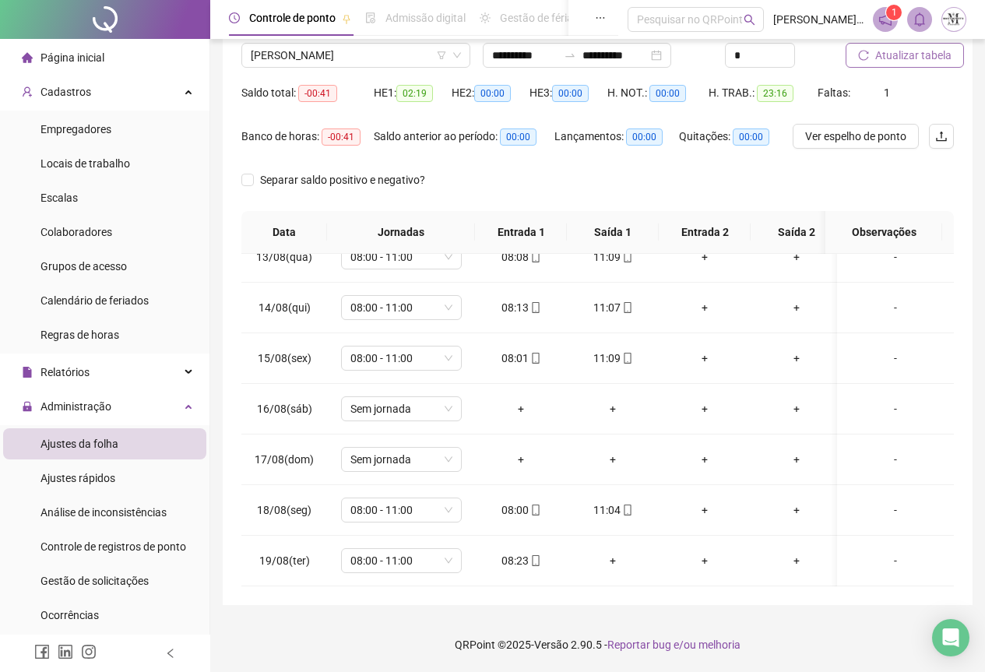
click at [890, 67] on button "Atualizar tabela" at bounding box center [905, 55] width 118 height 25
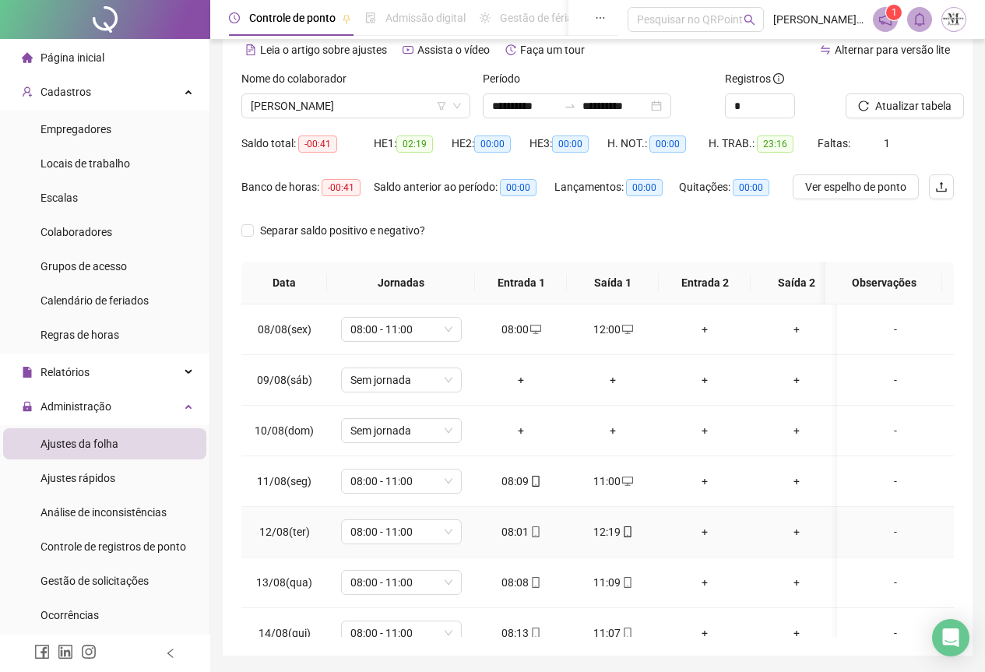
scroll to position [46, 0]
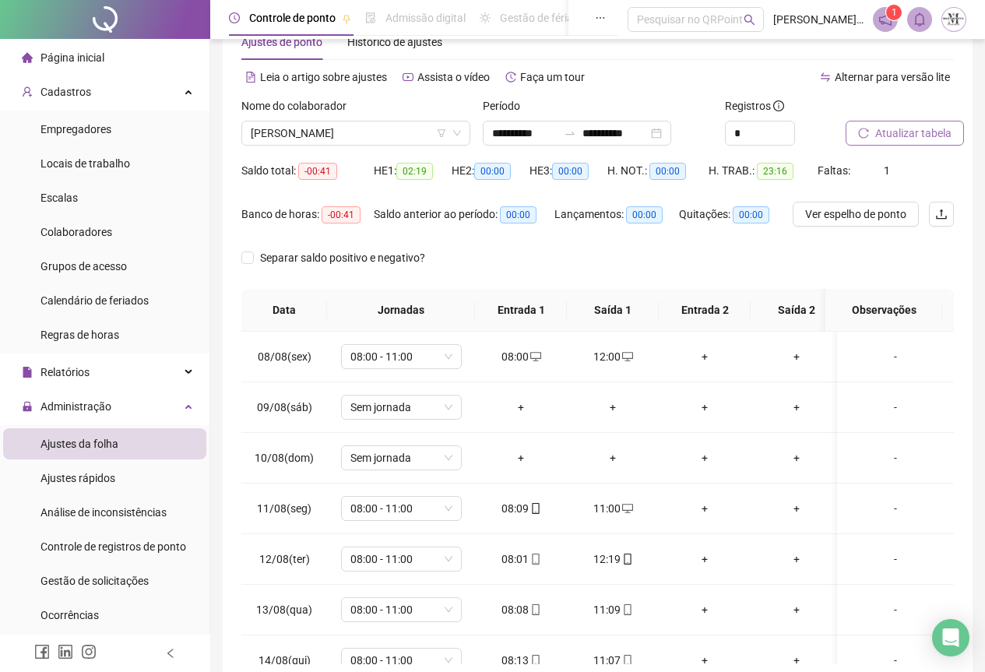
click at [882, 132] on span "Atualizar tabela" at bounding box center [914, 133] width 76 height 17
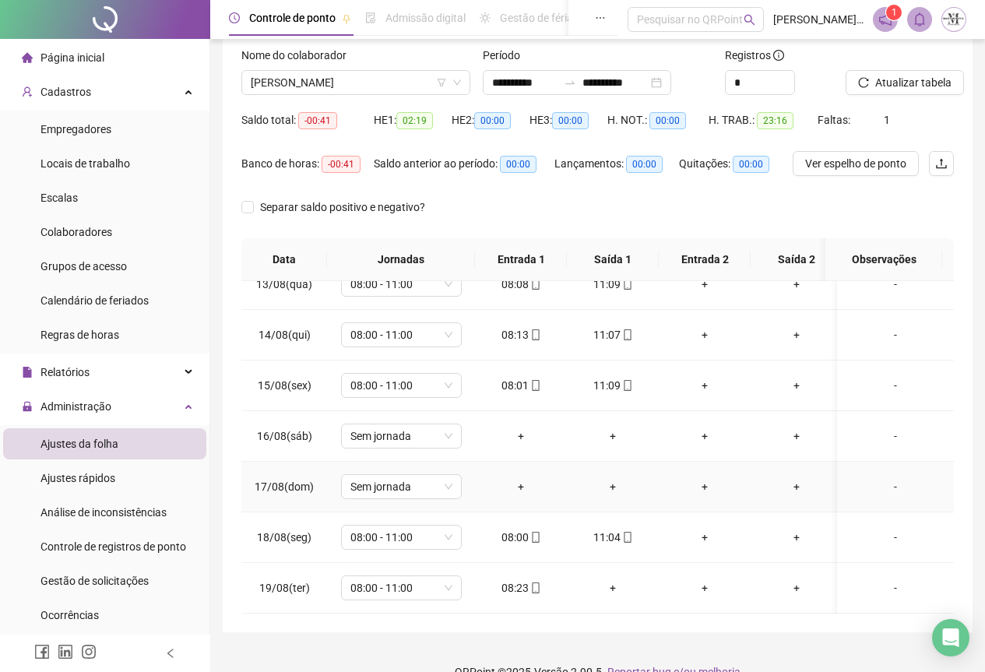
scroll to position [124, 0]
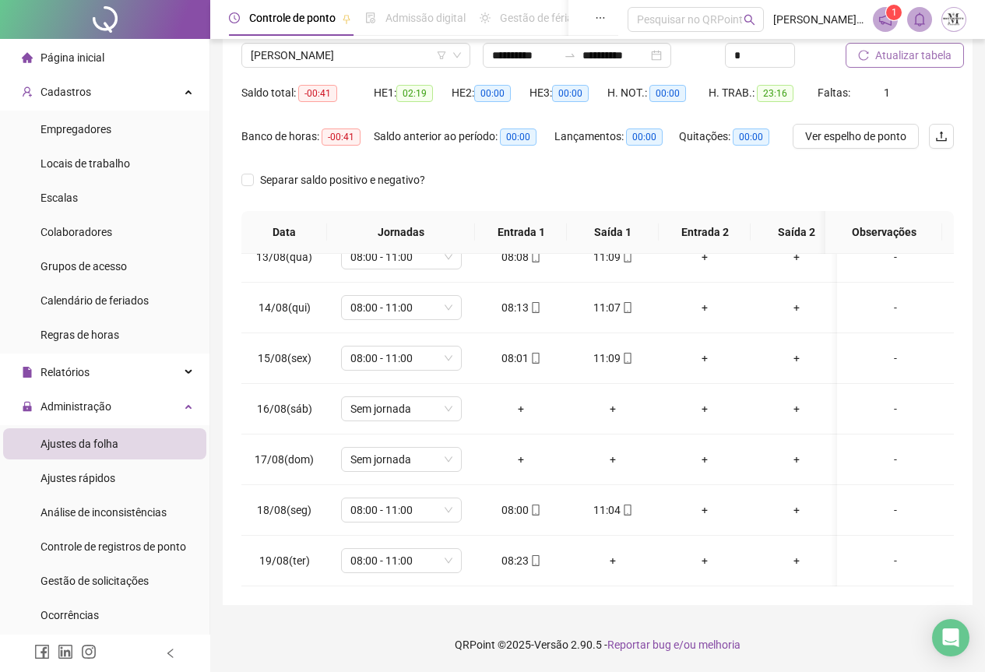
click at [907, 62] on span "Atualizar tabela" at bounding box center [914, 55] width 76 height 17
click at [96, 588] on div "Gestão de solicitações" at bounding box center [95, 581] width 108 height 31
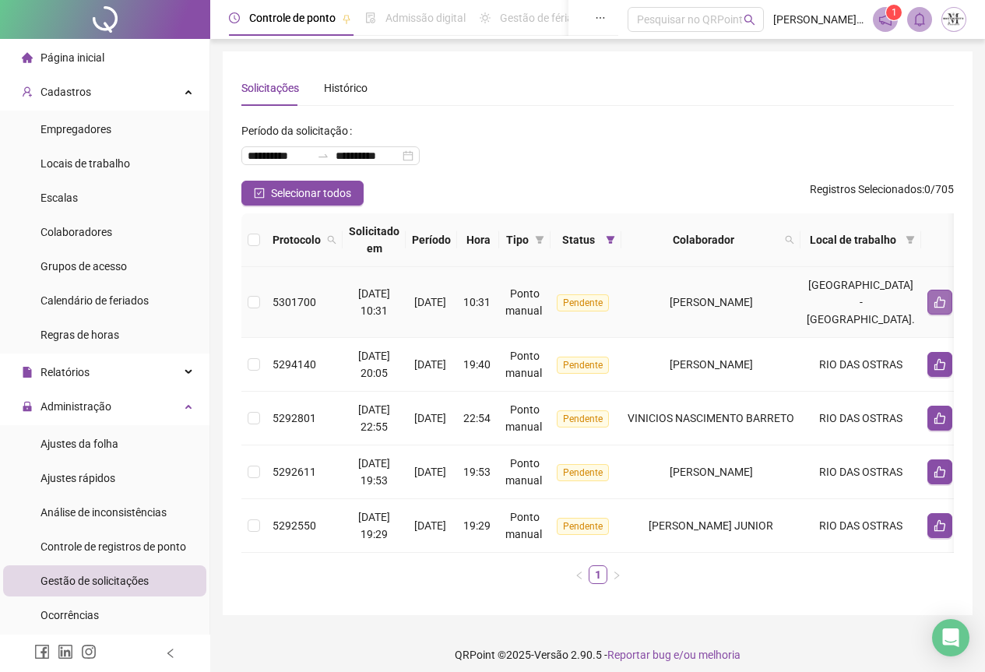
click at [934, 306] on icon "like" at bounding box center [940, 302] width 12 height 12
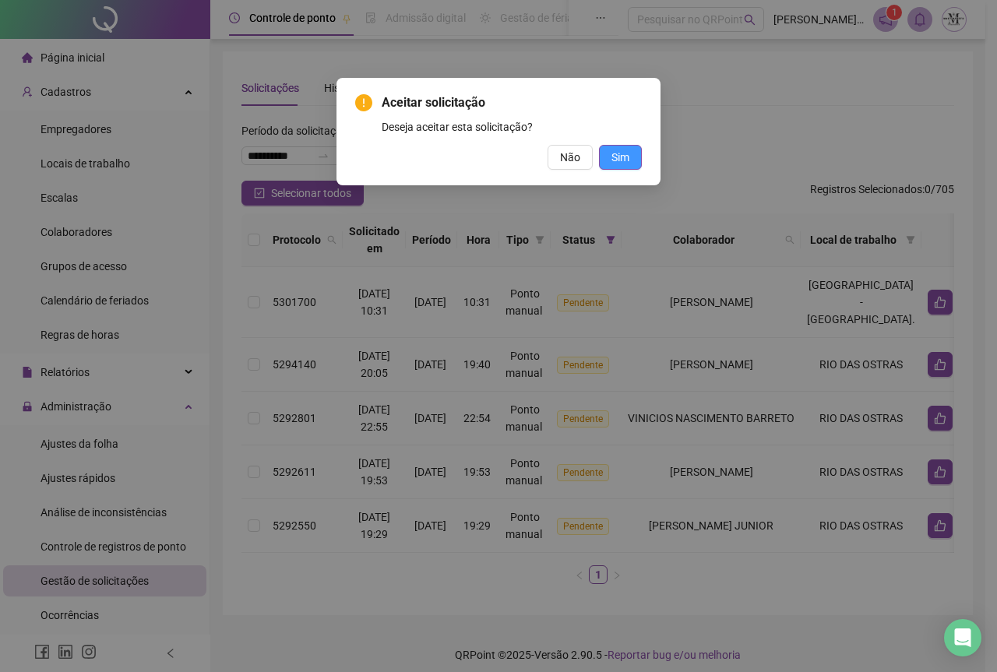
click at [631, 160] on button "Sim" at bounding box center [620, 157] width 43 height 25
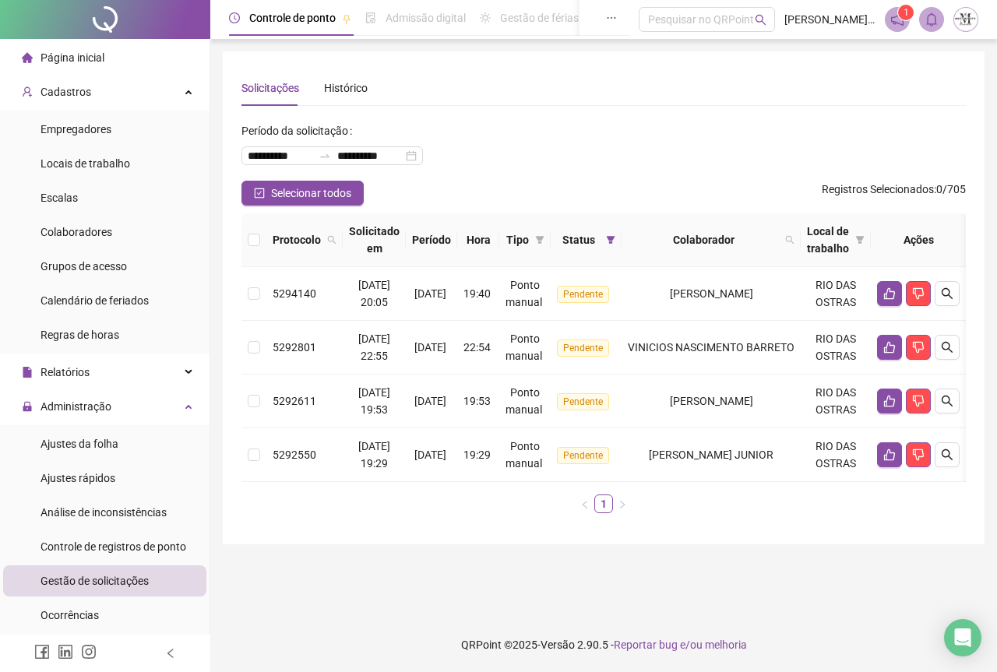
click at [86, 587] on span "Gestão de solicitações" at bounding box center [95, 581] width 108 height 12
click at [65, 438] on span "Ajustes da folha" at bounding box center [80, 444] width 78 height 12
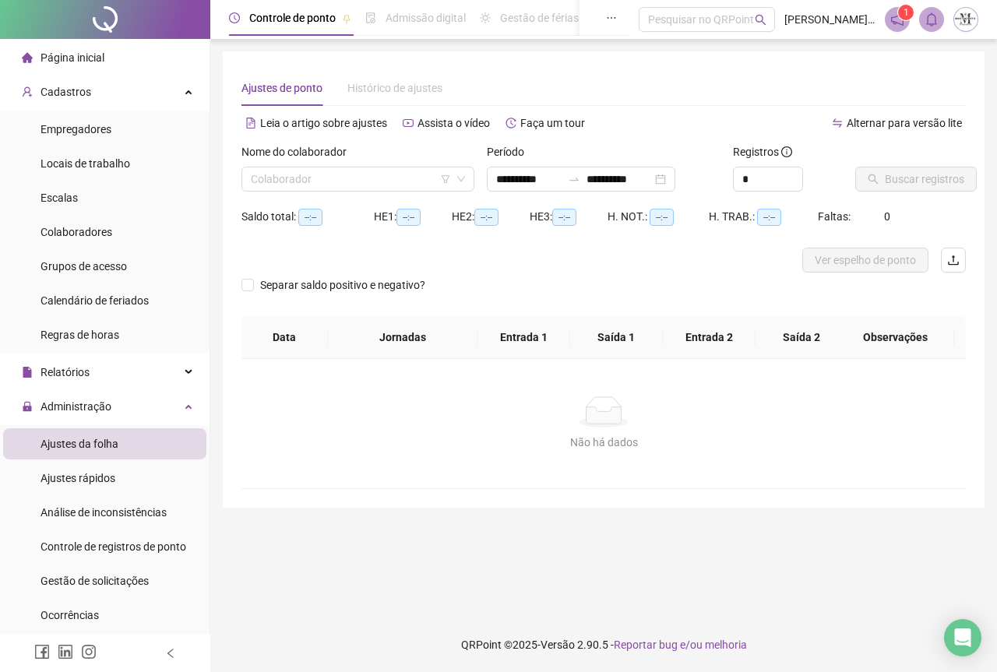
type input "**********"
click at [296, 174] on input "search" at bounding box center [351, 178] width 200 height 23
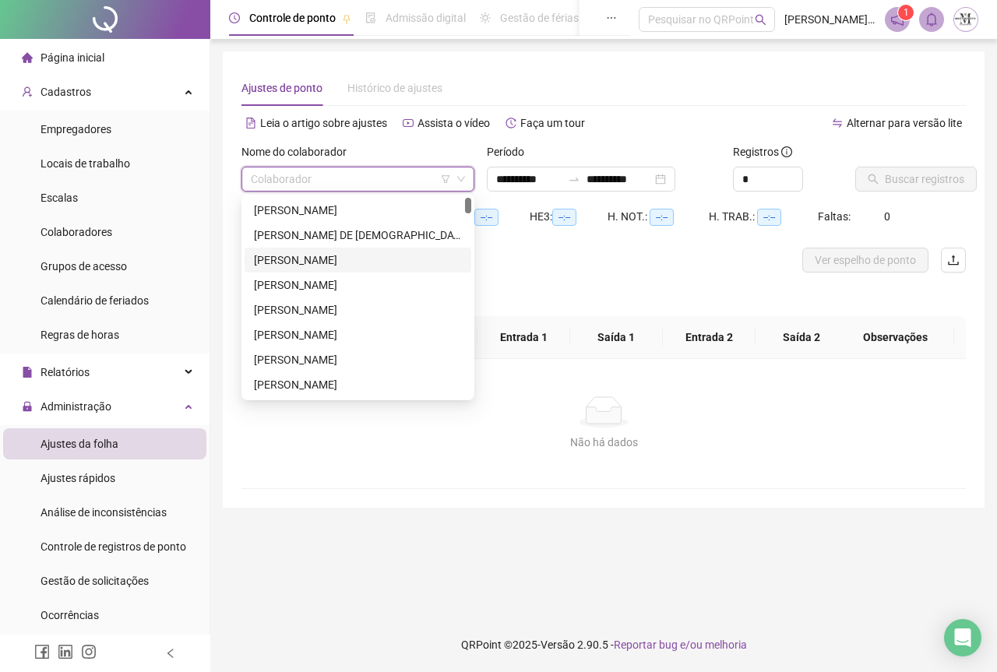
click at [316, 267] on div "[PERSON_NAME]" at bounding box center [358, 260] width 208 height 17
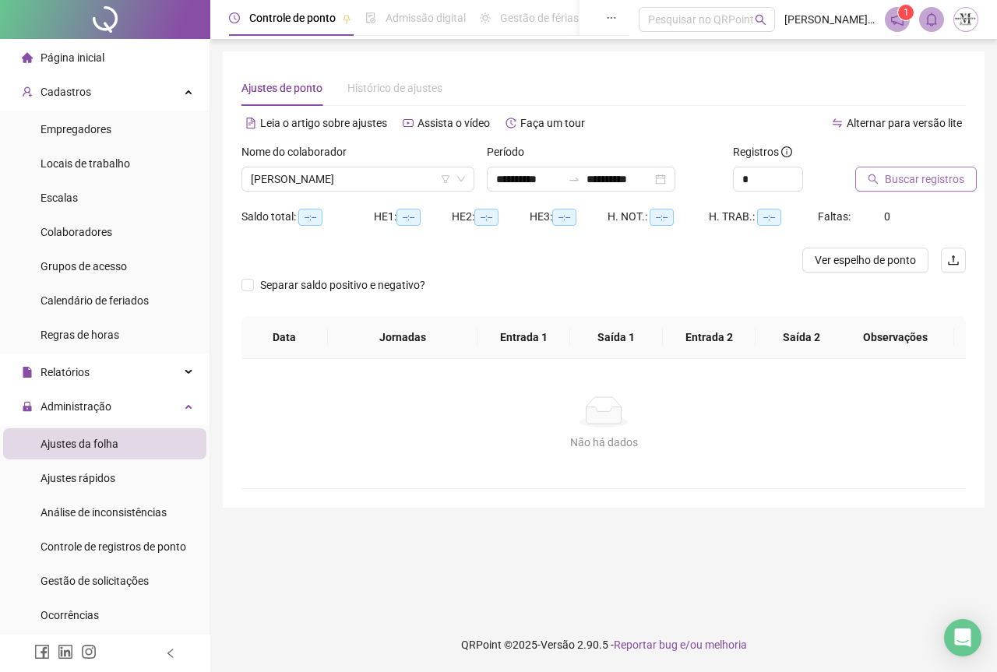
click at [882, 176] on button "Buscar registros" at bounding box center [916, 179] width 122 height 25
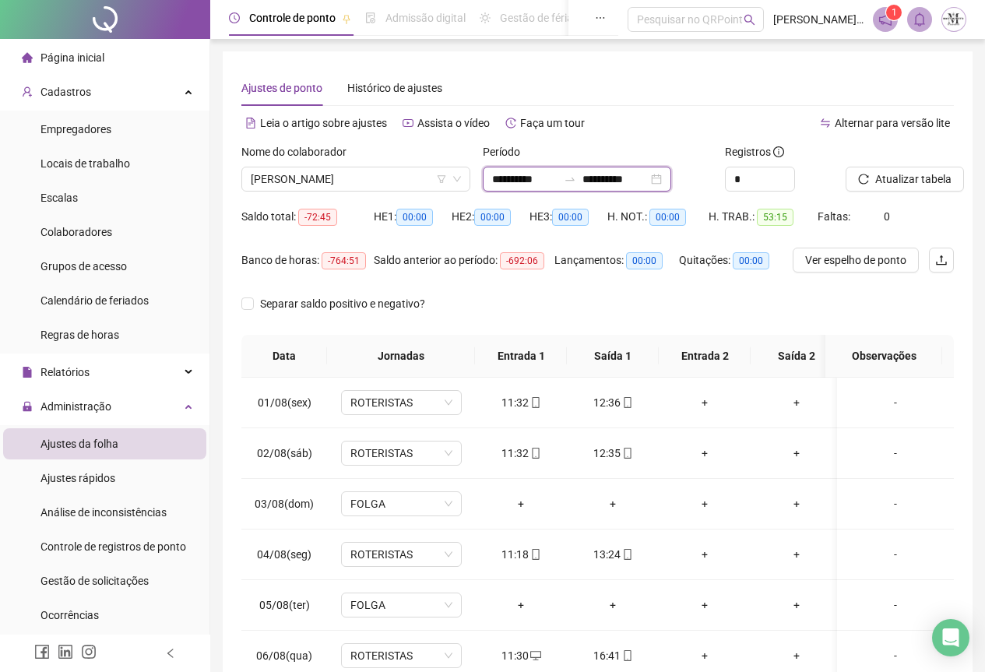
click at [558, 181] on input "**********" at bounding box center [524, 179] width 65 height 17
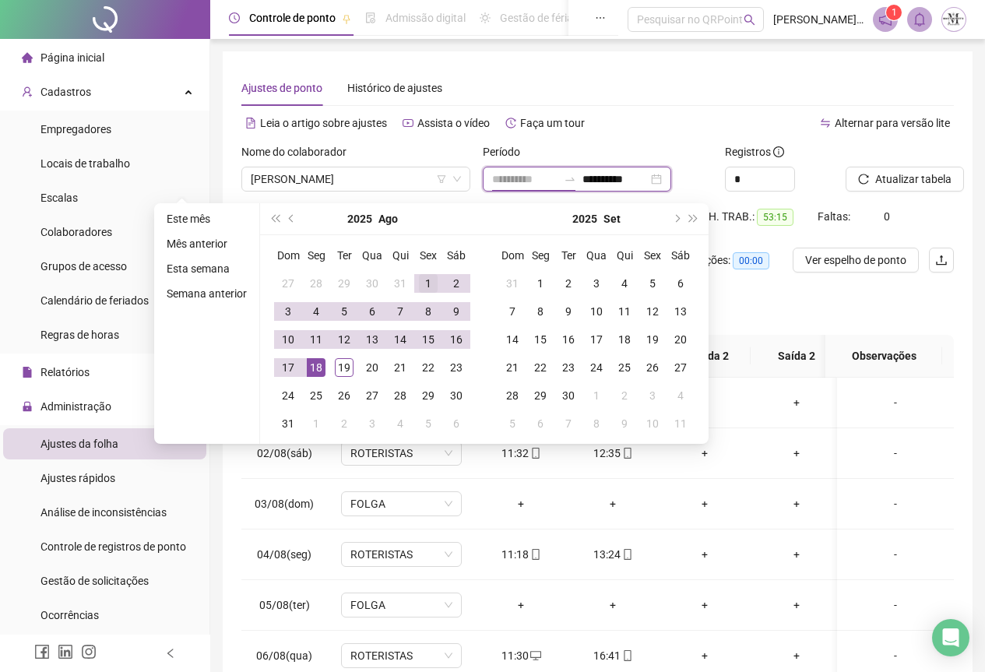
type input "**********"
click at [420, 287] on div "1" at bounding box center [428, 283] width 19 height 19
type input "**********"
click at [336, 361] on div "19" at bounding box center [344, 367] width 19 height 19
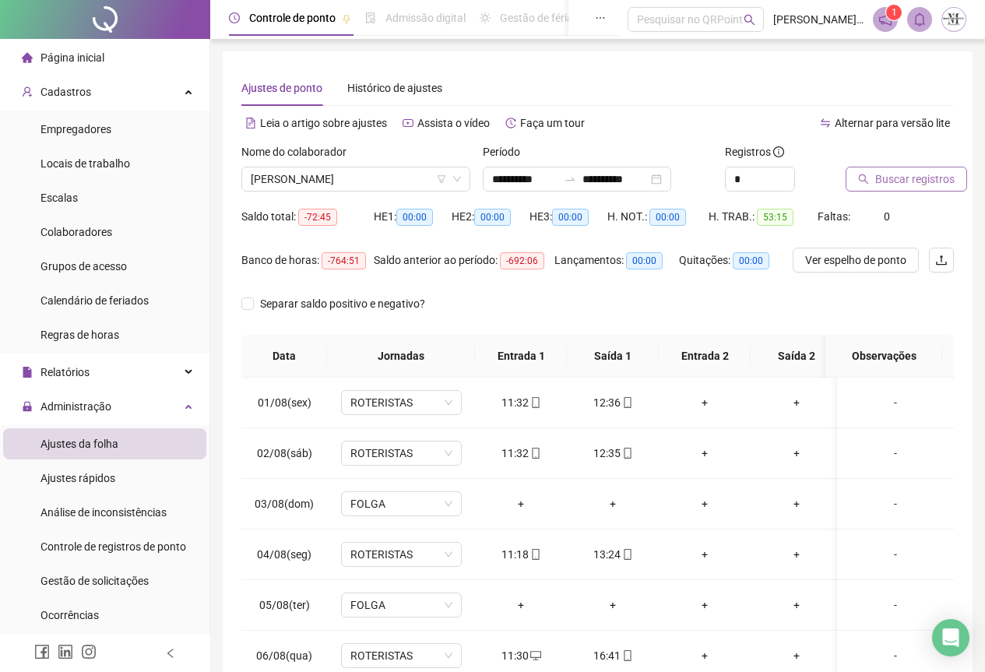
click at [881, 184] on span "Buscar registros" at bounding box center [915, 179] width 79 height 17
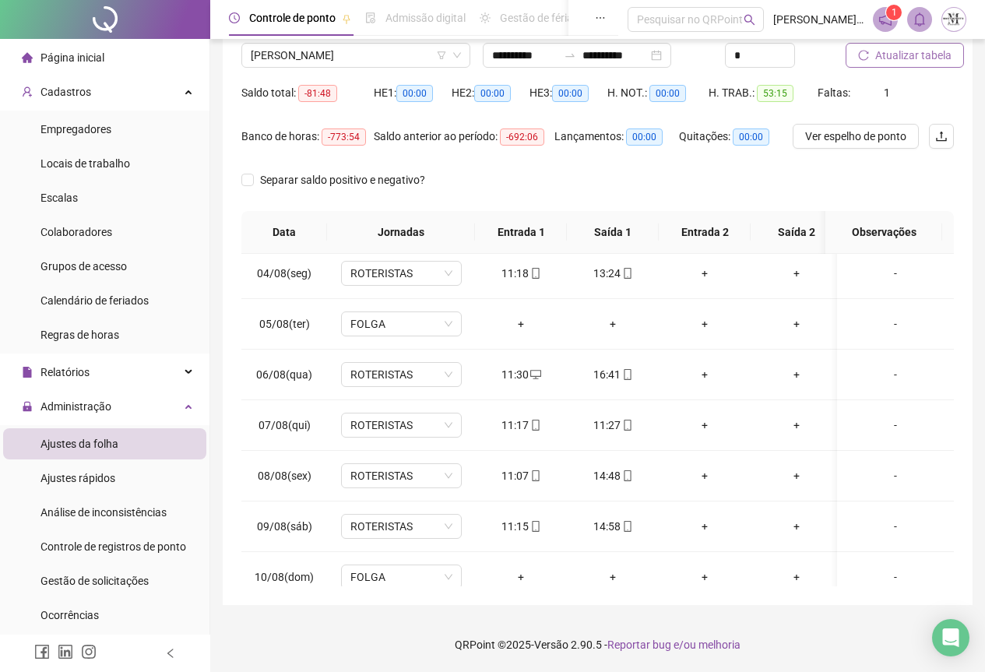
scroll to position [18, 0]
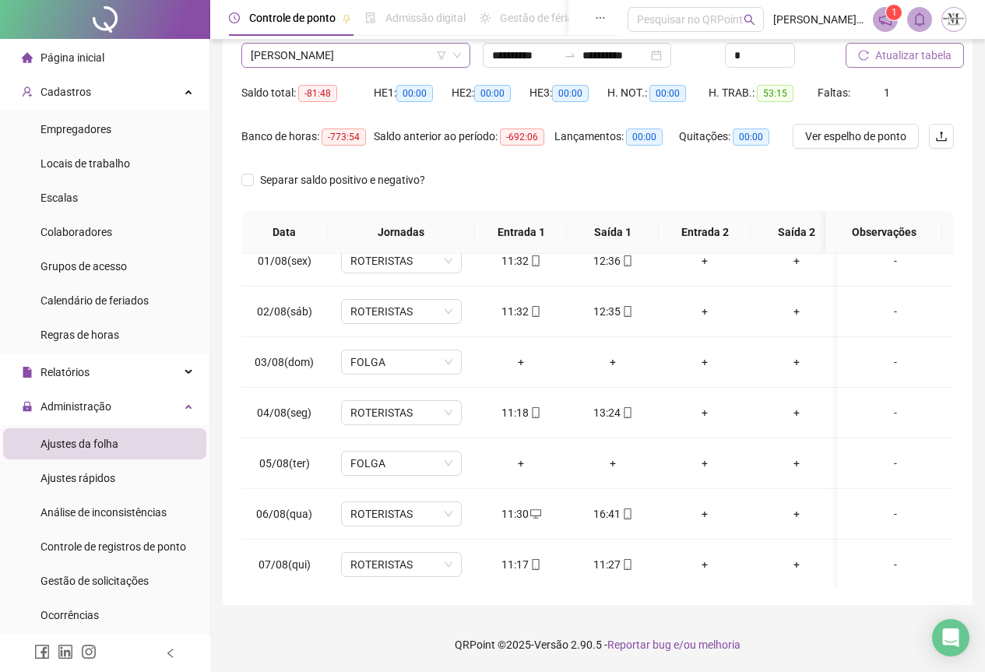
click at [322, 58] on span "[PERSON_NAME]" at bounding box center [356, 55] width 210 height 23
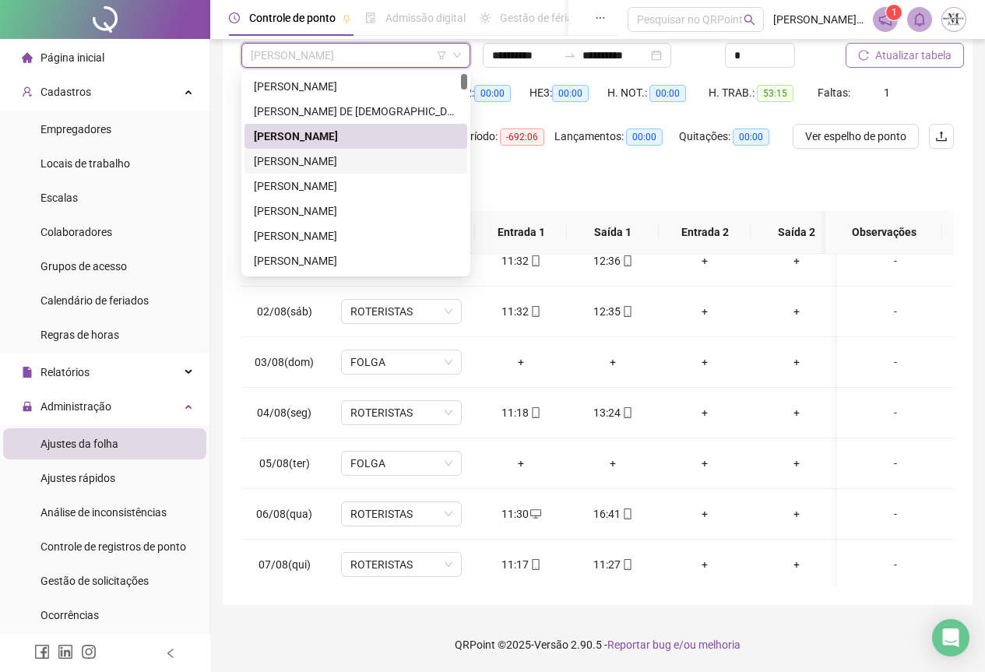
click at [316, 160] on div "[PERSON_NAME]" at bounding box center [356, 161] width 204 height 17
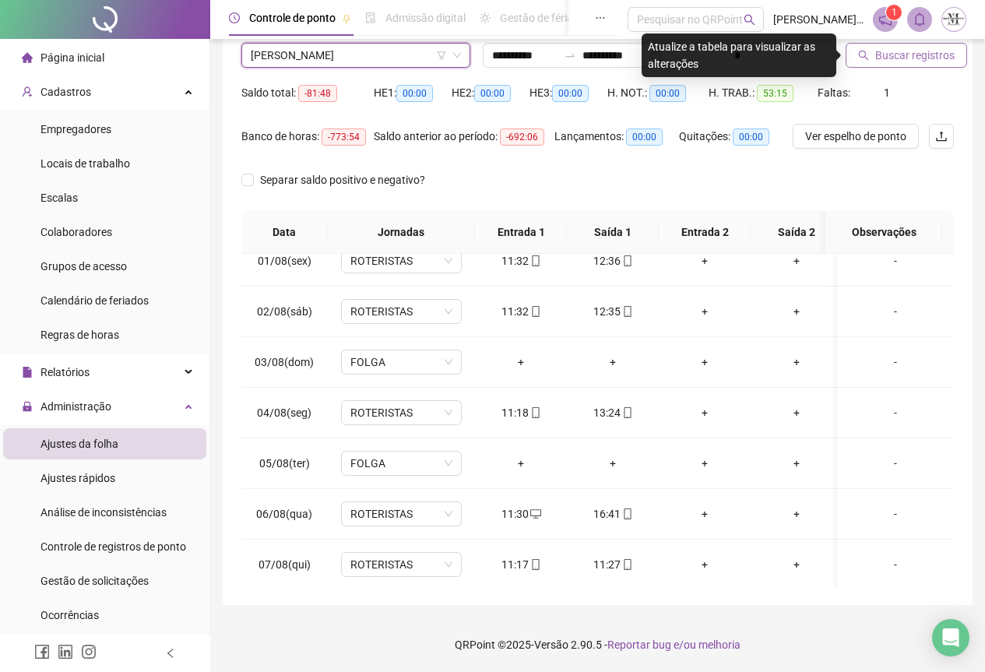
click at [891, 64] on button "Buscar registros" at bounding box center [907, 55] width 122 height 25
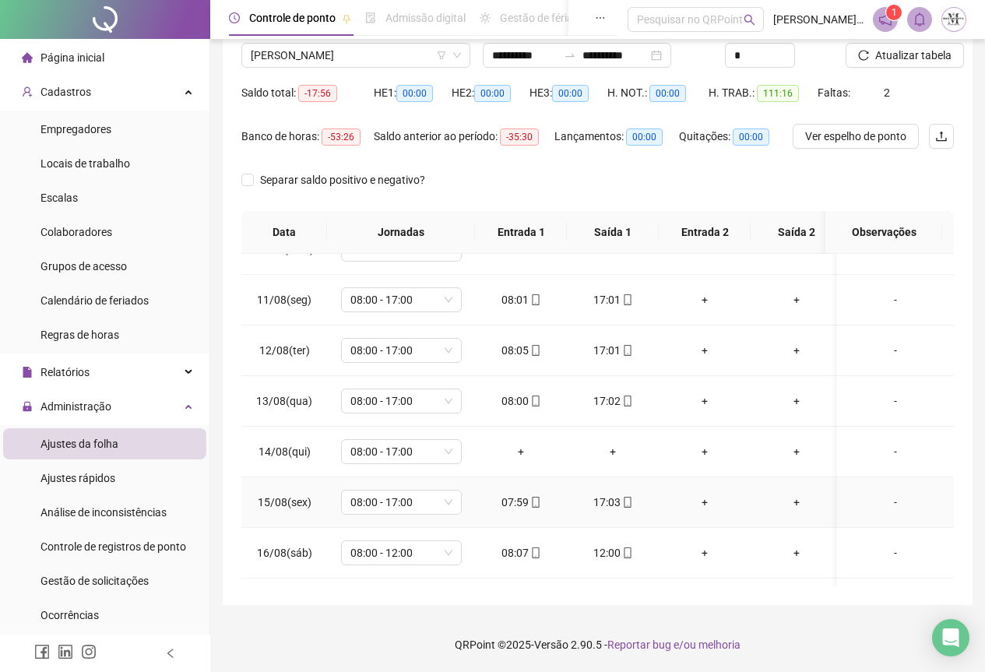
scroll to position [641, 0]
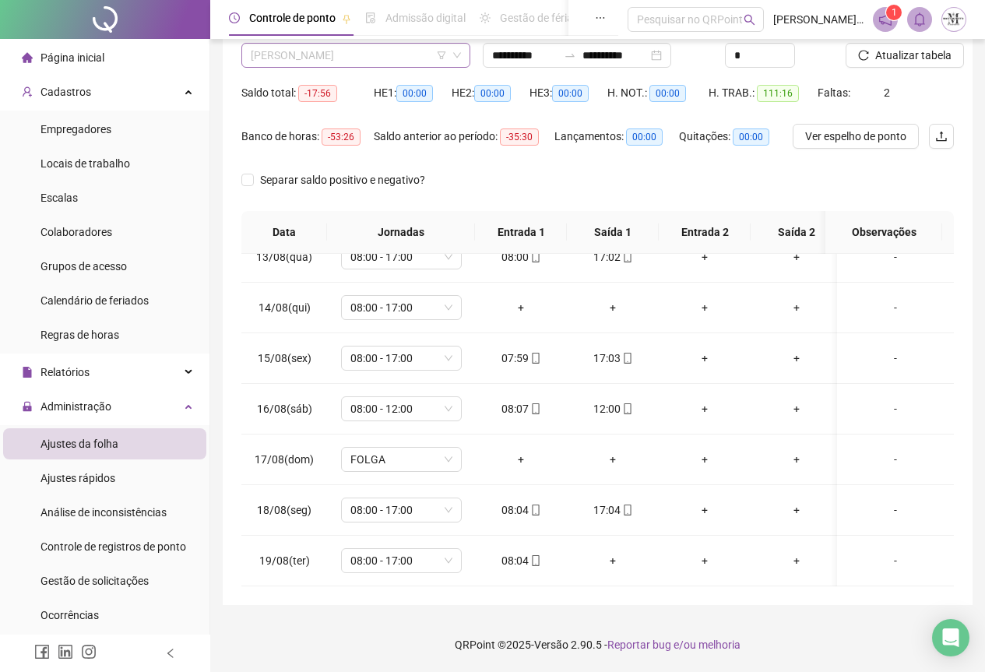
click at [317, 54] on span "[PERSON_NAME]" at bounding box center [356, 55] width 210 height 23
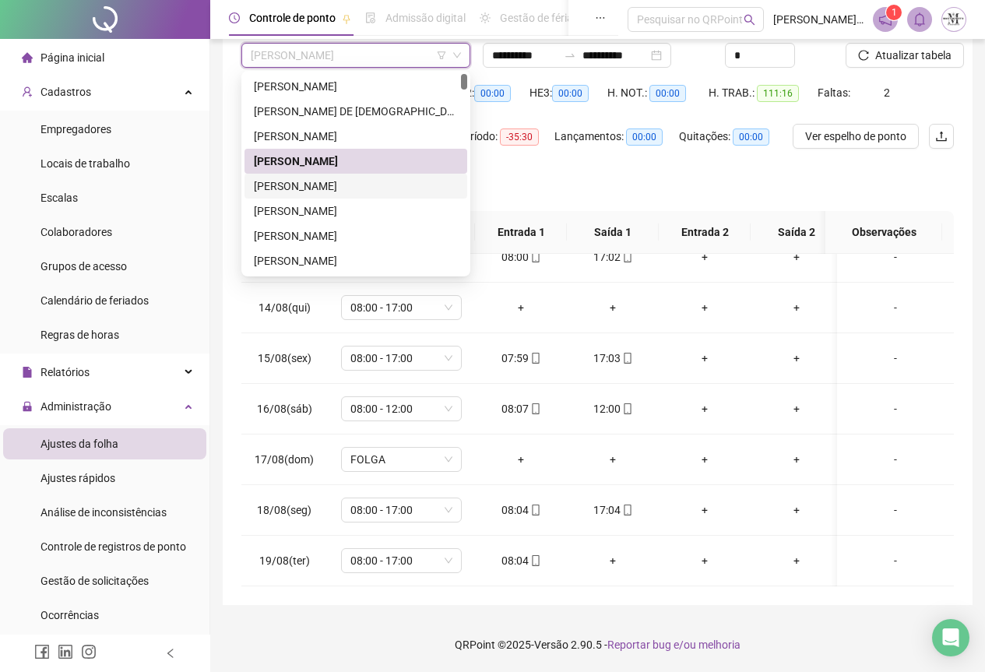
click at [324, 195] on div "[PERSON_NAME]" at bounding box center [356, 186] width 223 height 25
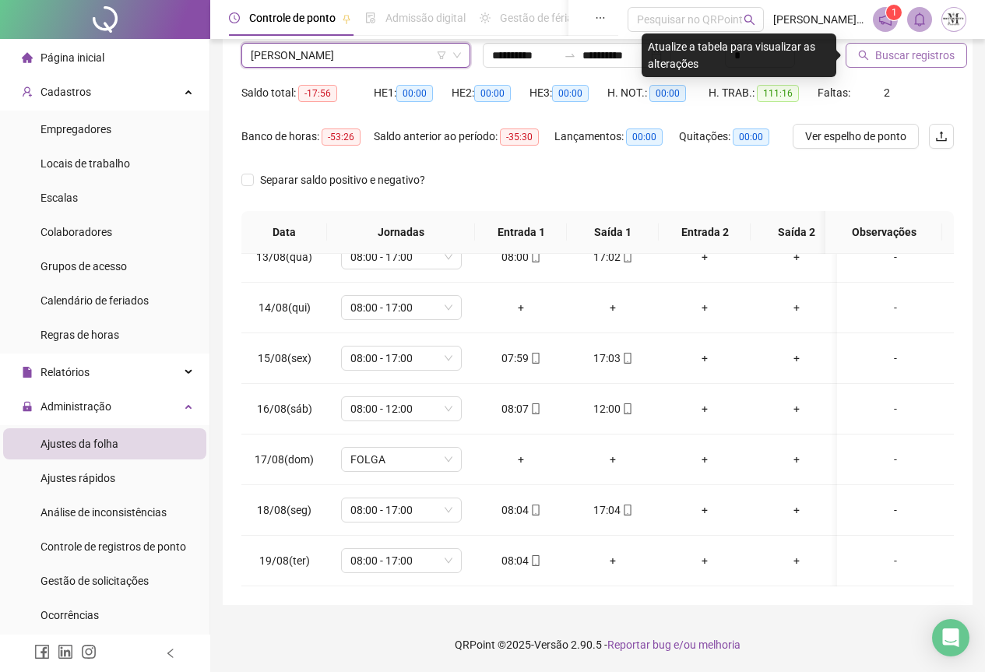
click at [898, 52] on span "Buscar registros" at bounding box center [915, 55] width 79 height 17
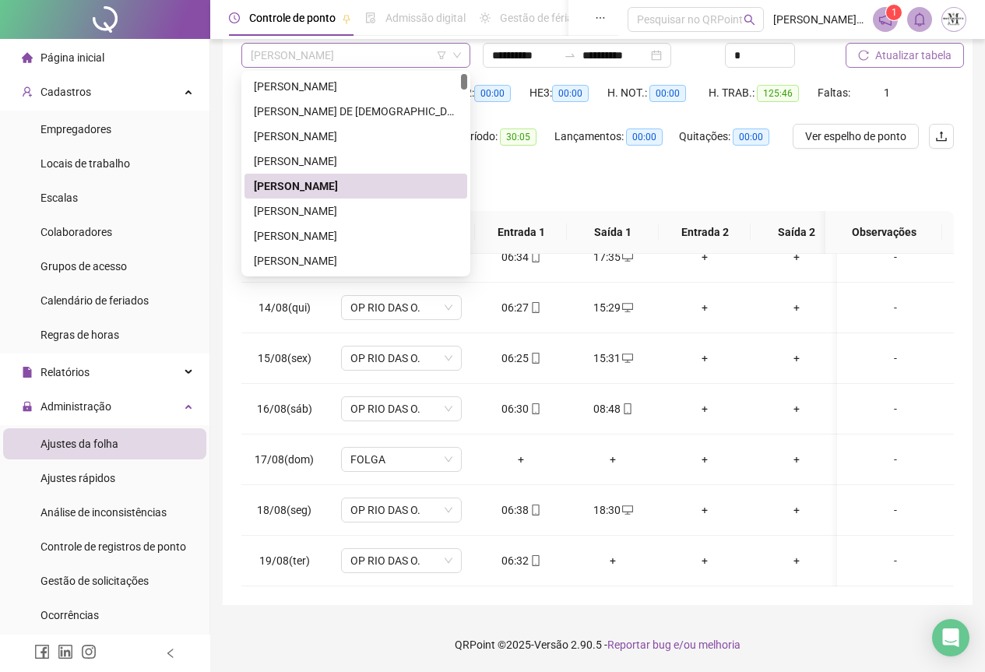
click at [316, 59] on span "[PERSON_NAME]" at bounding box center [356, 55] width 210 height 23
drag, startPoint x: 317, startPoint y: 213, endPoint x: 435, endPoint y: 212, distance: 117.6
click at [318, 213] on div "[PERSON_NAME]" at bounding box center [356, 211] width 204 height 17
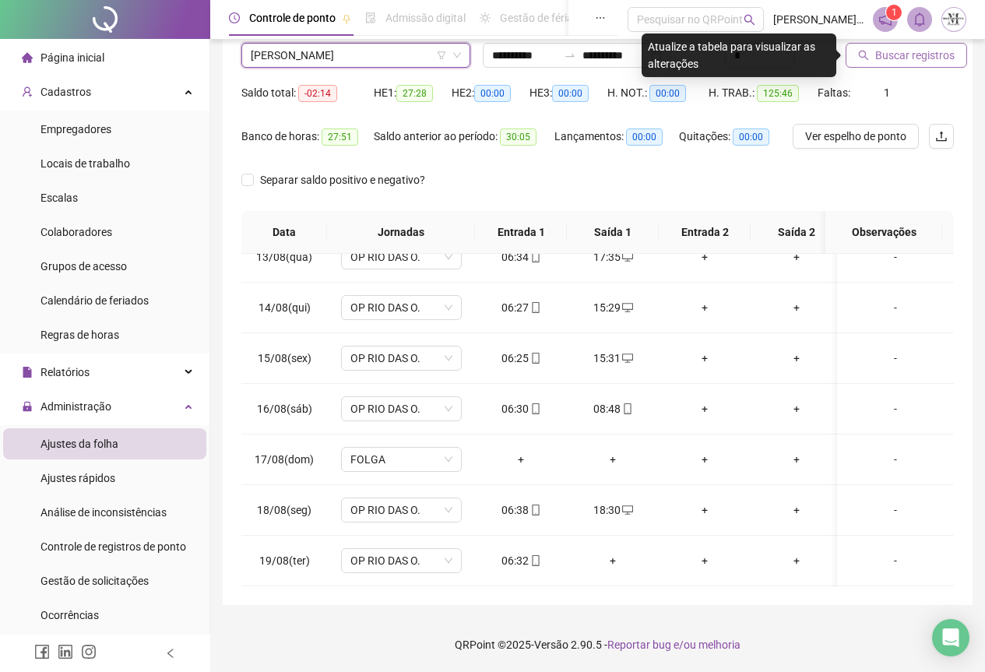
click at [890, 56] on span "Buscar registros" at bounding box center [915, 55] width 79 height 17
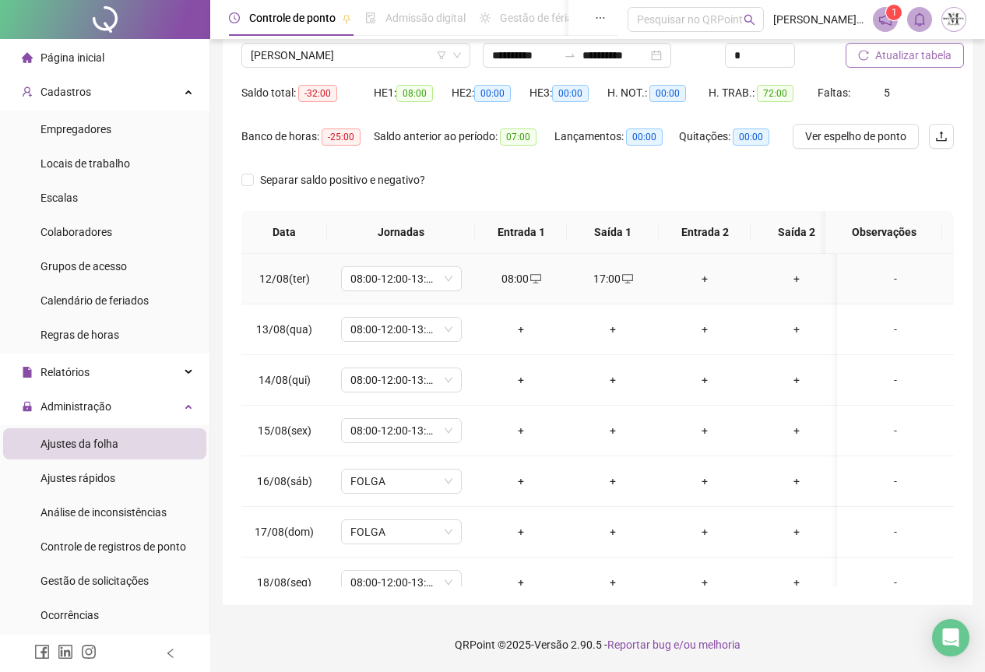
scroll to position [563, 0]
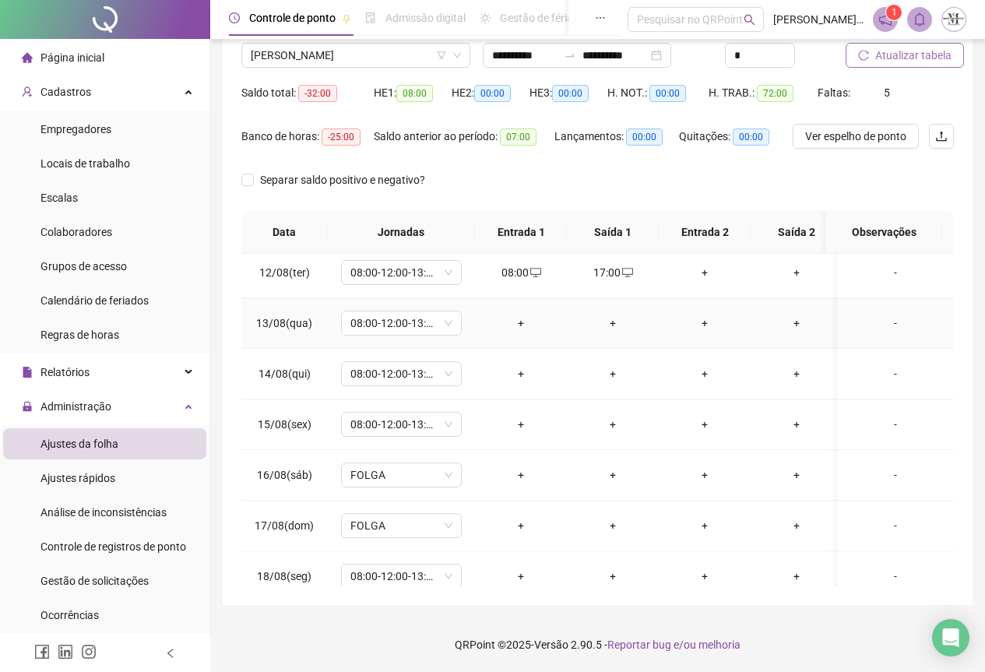
click at [525, 329] on div "+" at bounding box center [521, 323] width 67 height 17
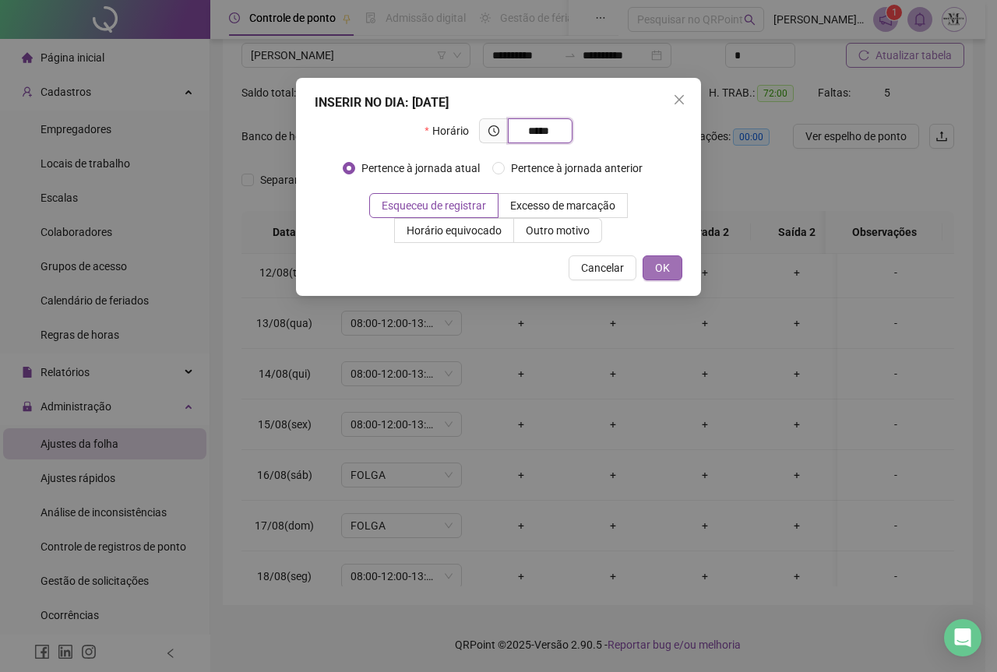
type input "*****"
click at [654, 273] on button "OK" at bounding box center [663, 267] width 40 height 25
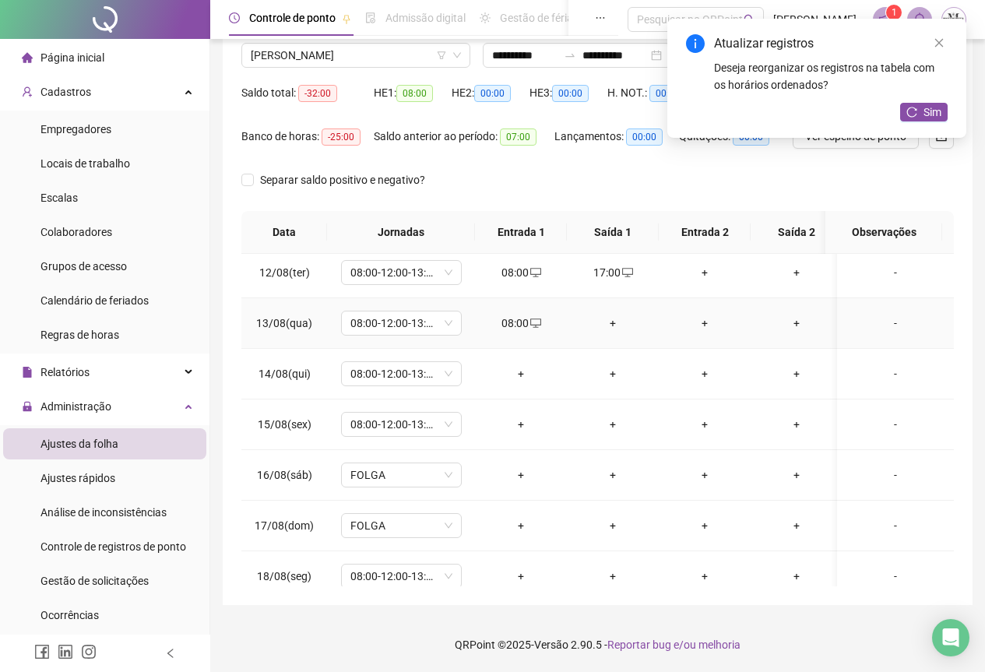
click at [614, 326] on div "+" at bounding box center [613, 323] width 67 height 17
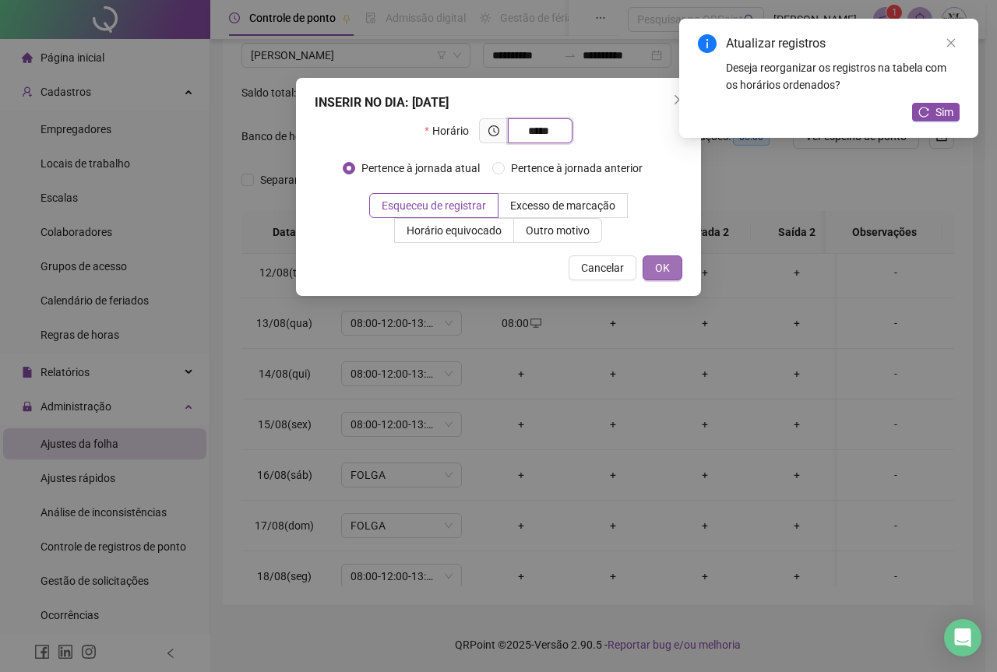
type input "*****"
click at [648, 268] on button "OK" at bounding box center [663, 267] width 40 height 25
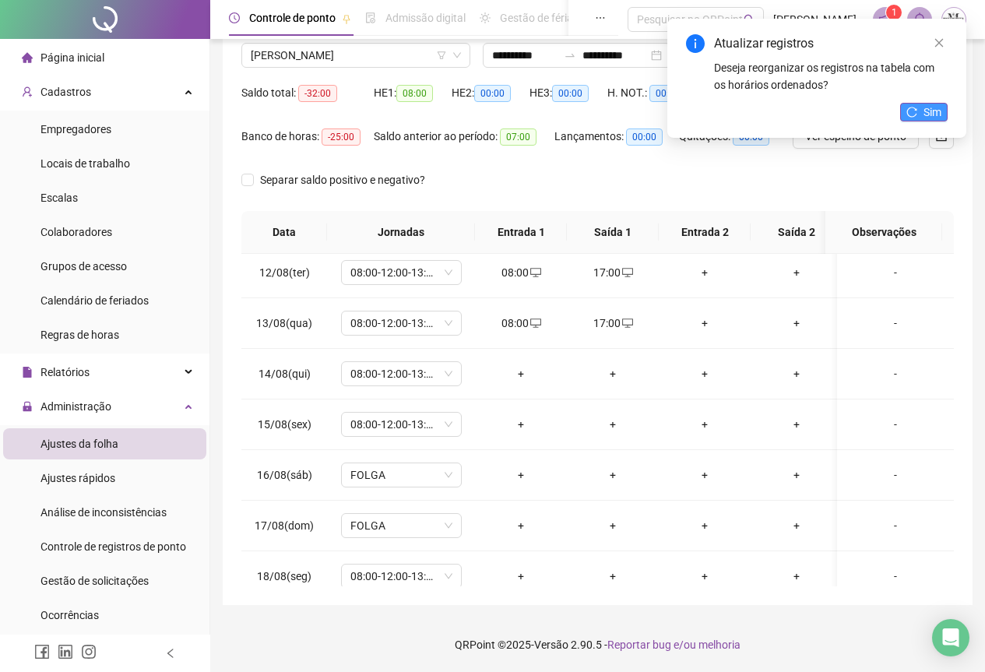
click at [930, 111] on span "Sim" at bounding box center [933, 112] width 18 height 17
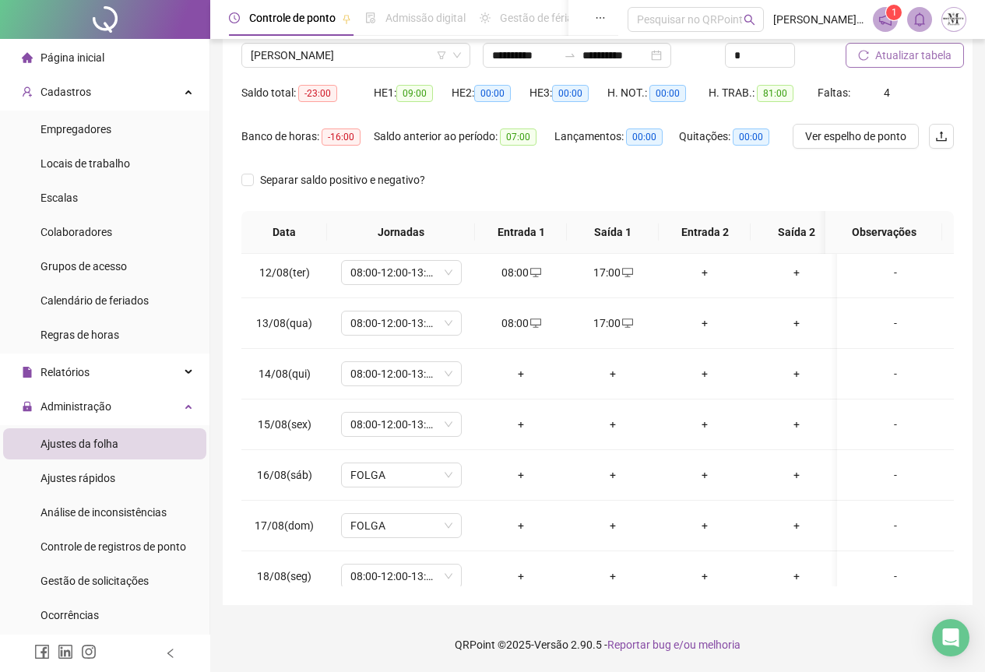
click at [911, 57] on span "Atualizar tabela" at bounding box center [914, 55] width 76 height 17
click at [519, 379] on div "+" at bounding box center [521, 373] width 67 height 17
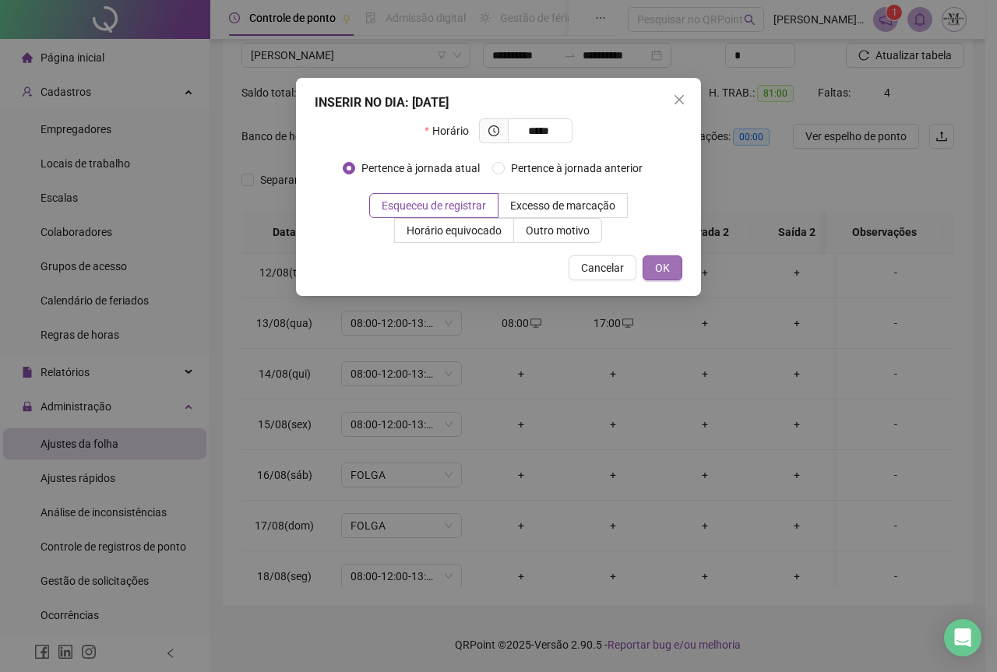
type input "*****"
click at [671, 273] on button "OK" at bounding box center [663, 267] width 40 height 25
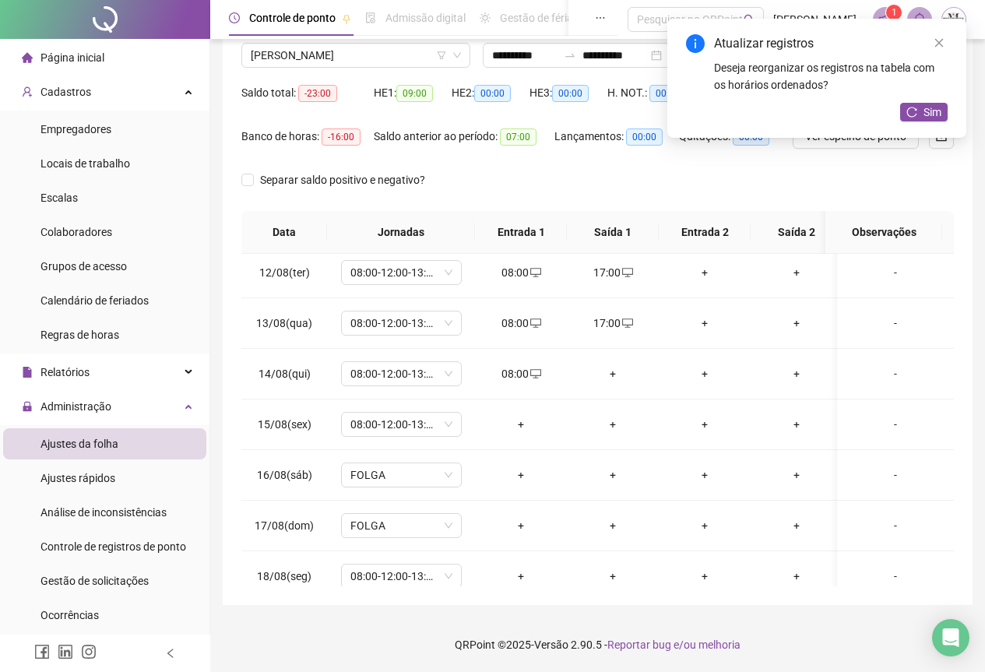
click at [611, 371] on div "+" at bounding box center [613, 373] width 67 height 17
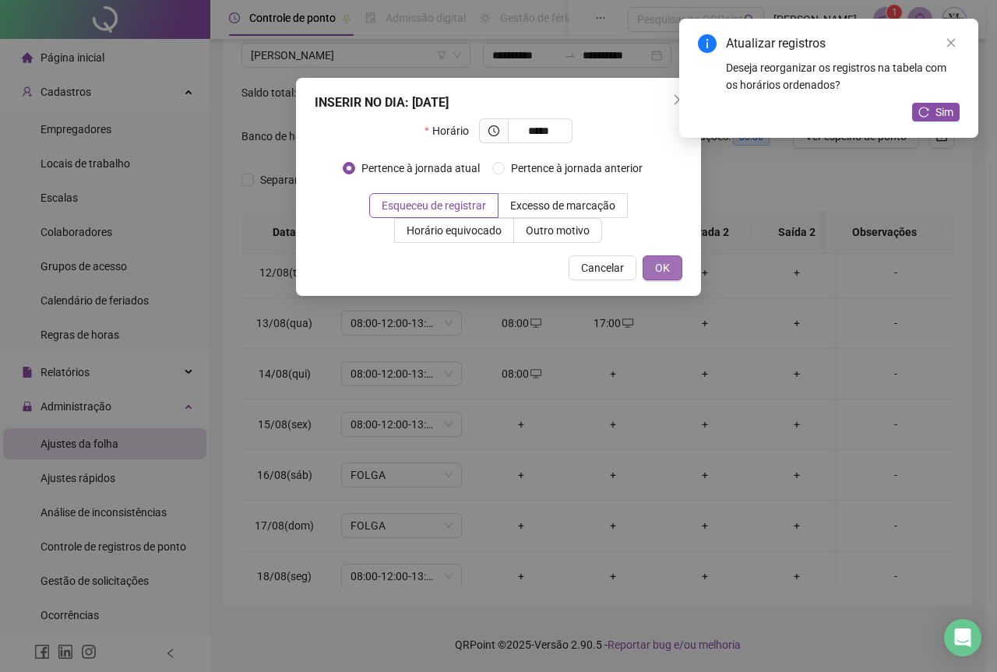
type input "*****"
click at [649, 268] on button "OK" at bounding box center [663, 267] width 40 height 25
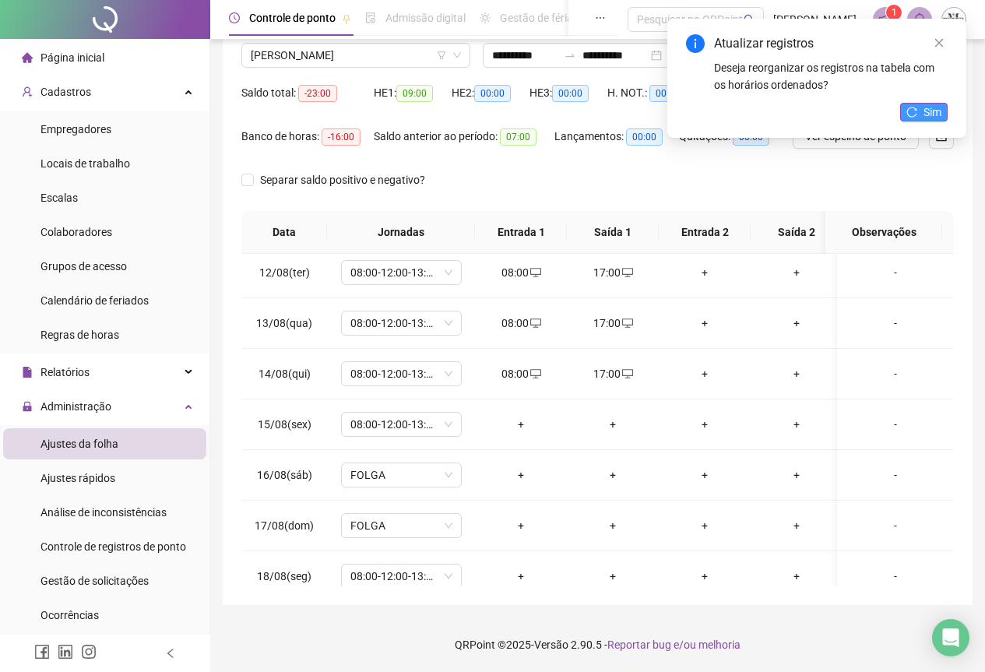
click at [932, 113] on span "Sim" at bounding box center [933, 112] width 18 height 17
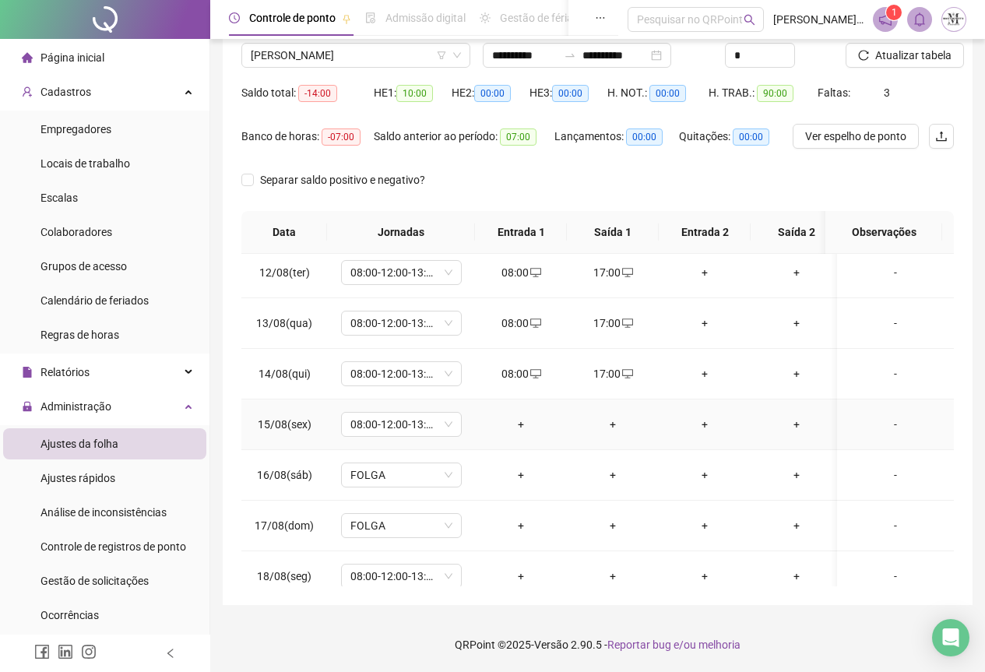
click at [520, 426] on div "+" at bounding box center [521, 424] width 67 height 17
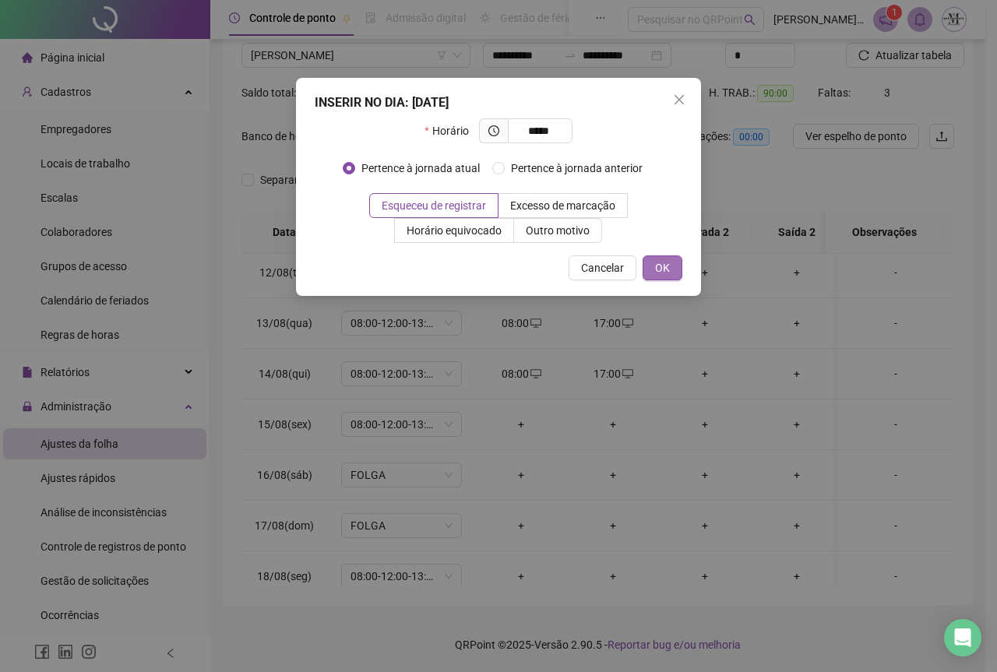
type input "*****"
click at [655, 277] on button "OK" at bounding box center [663, 267] width 40 height 25
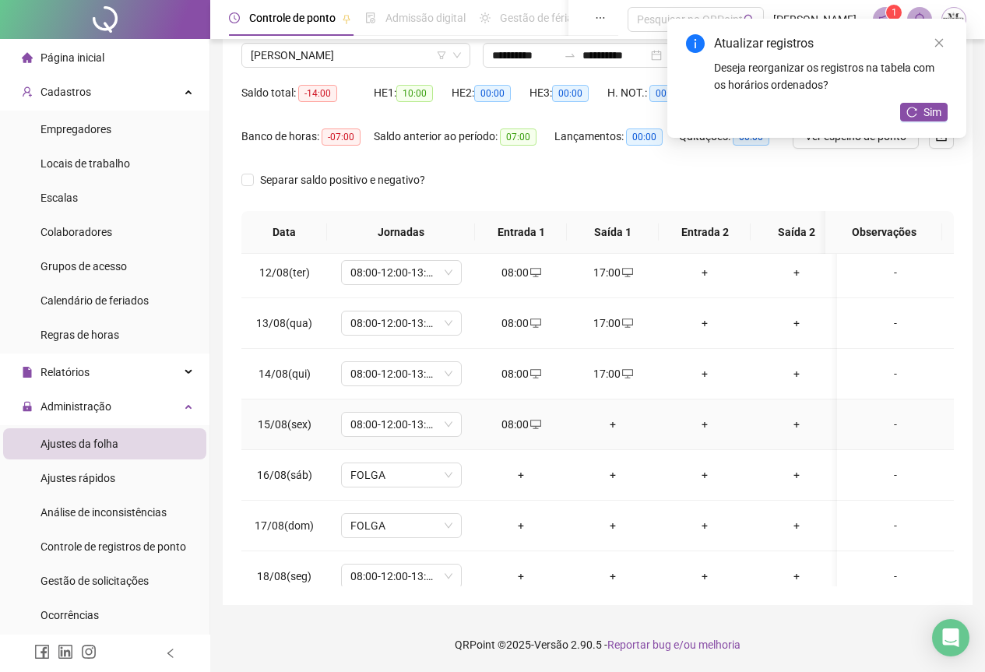
click at [611, 426] on div "+" at bounding box center [613, 424] width 67 height 17
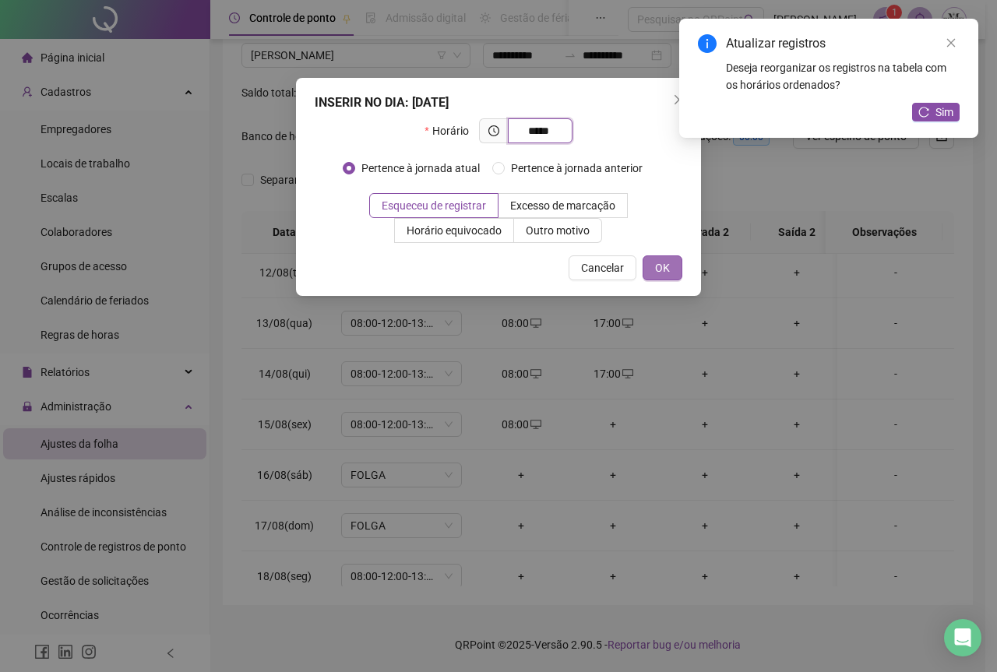
type input "*****"
click at [661, 270] on span "OK" at bounding box center [662, 267] width 15 height 17
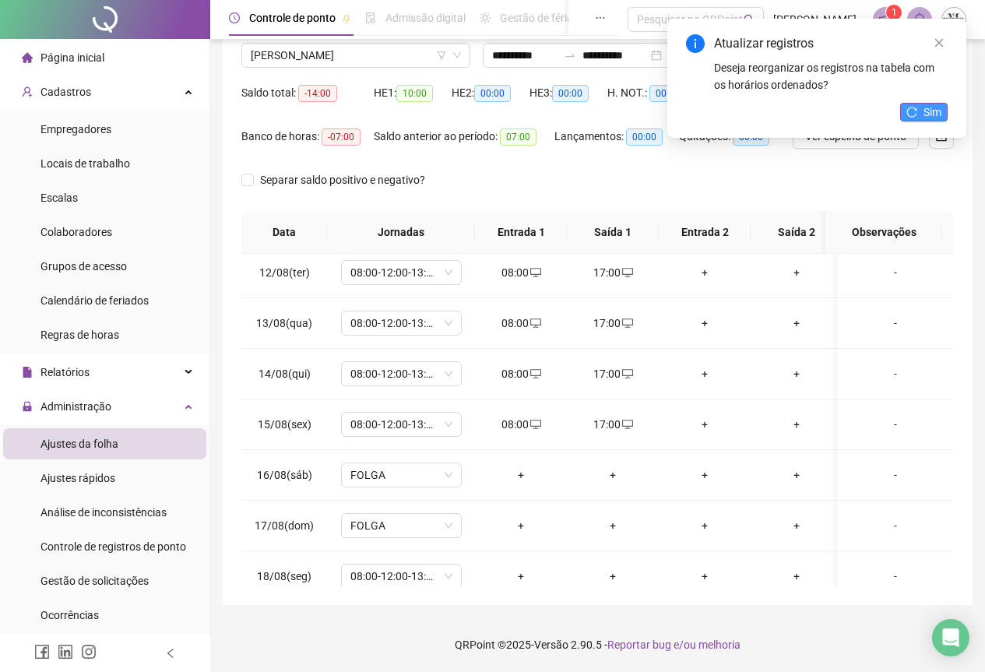
click at [935, 111] on span "Sim" at bounding box center [933, 112] width 18 height 17
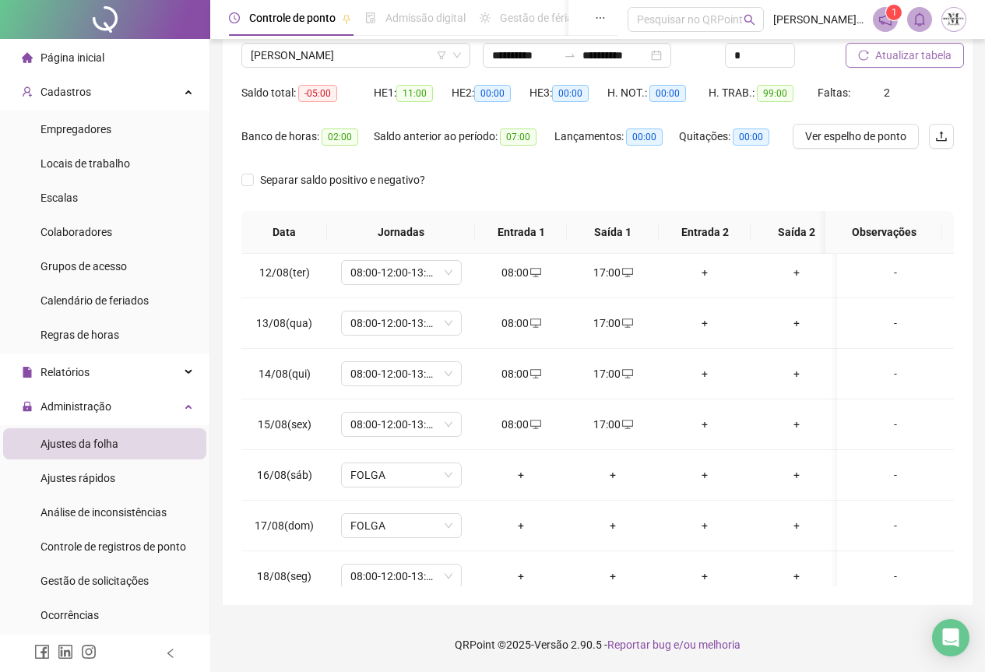
click at [900, 57] on span "Atualizar tabela" at bounding box center [914, 55] width 76 height 17
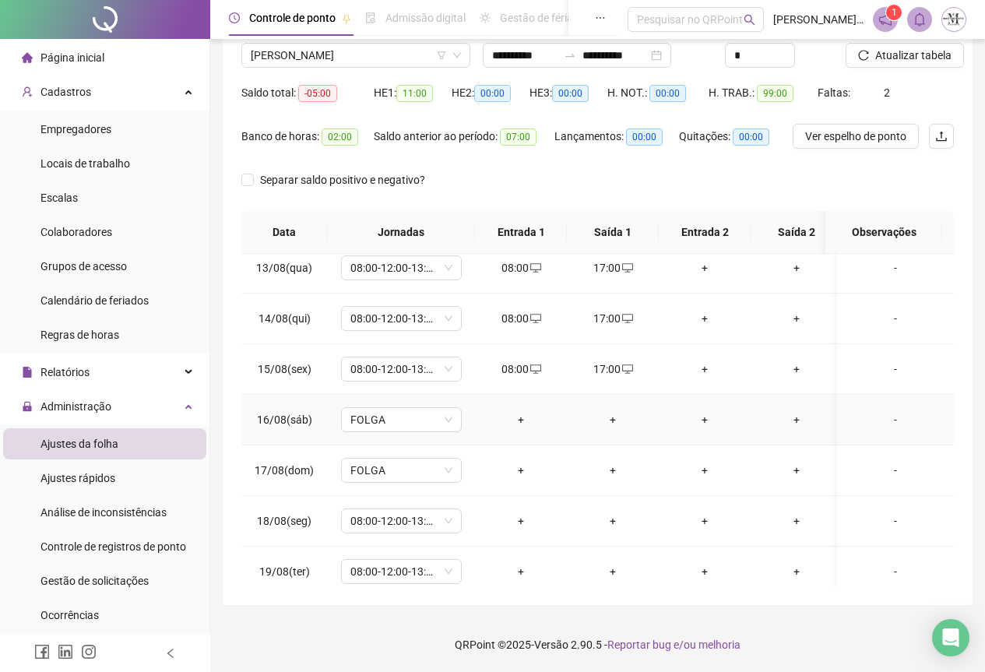
scroll to position [641, 0]
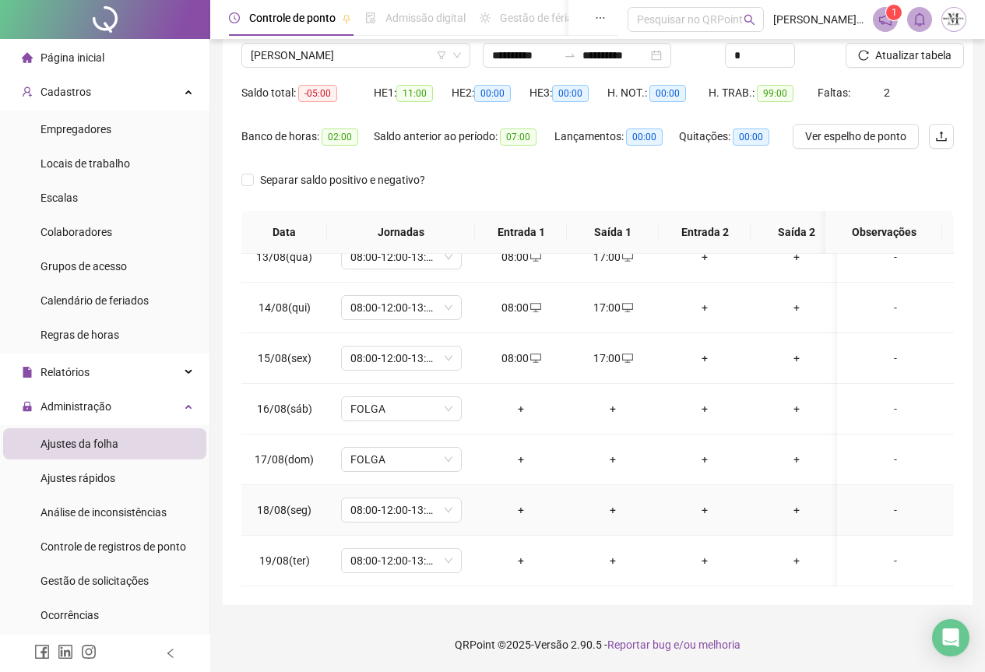
click at [516, 502] on div "+" at bounding box center [521, 510] width 67 height 17
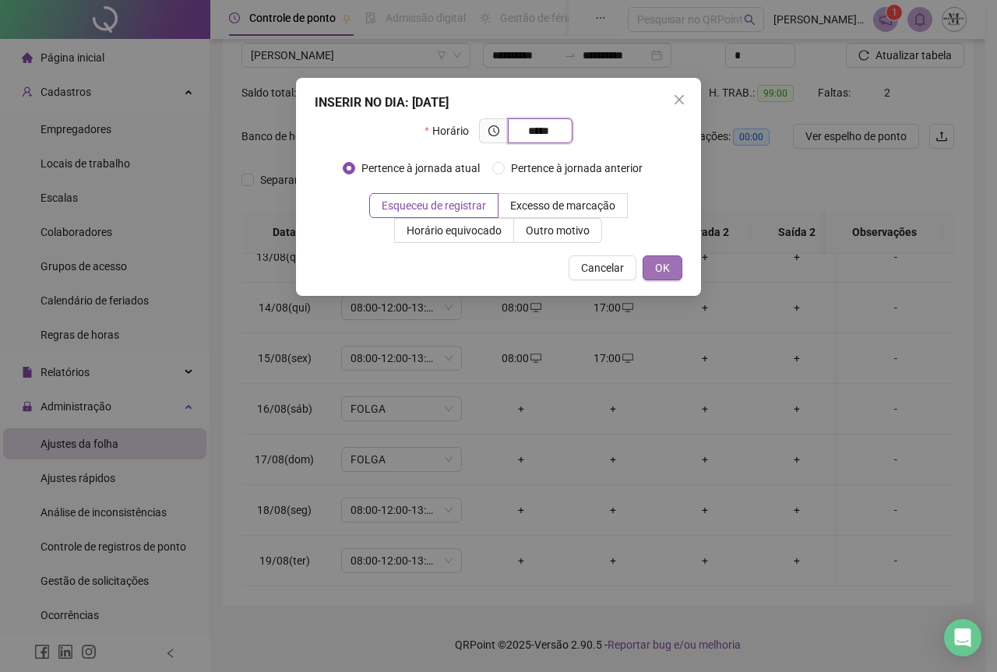
type input "*****"
click at [657, 271] on span "OK" at bounding box center [662, 267] width 15 height 17
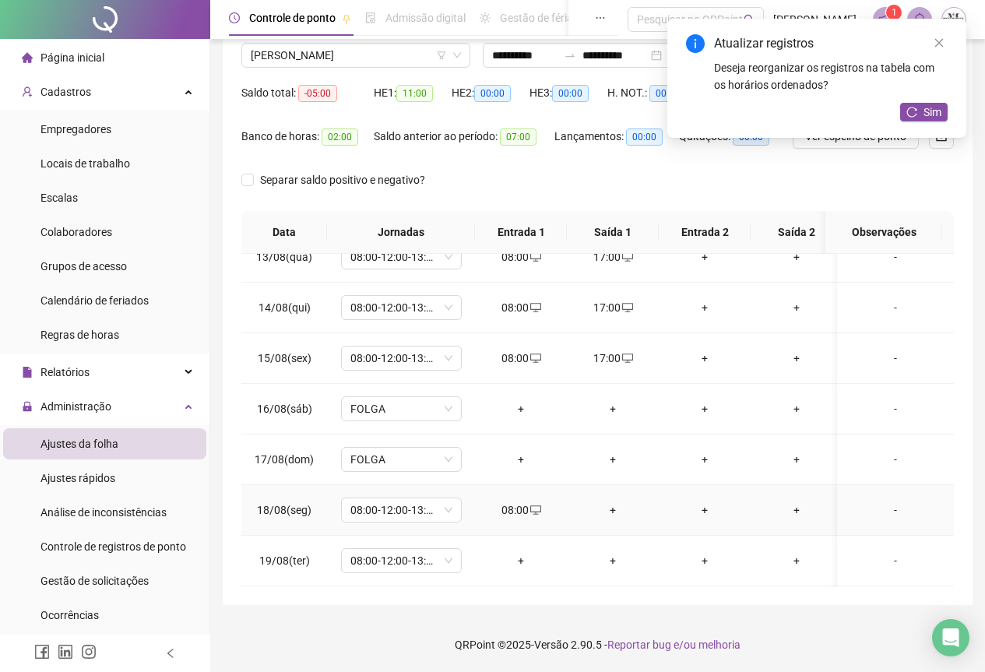
click at [615, 502] on div "+" at bounding box center [613, 510] width 67 height 17
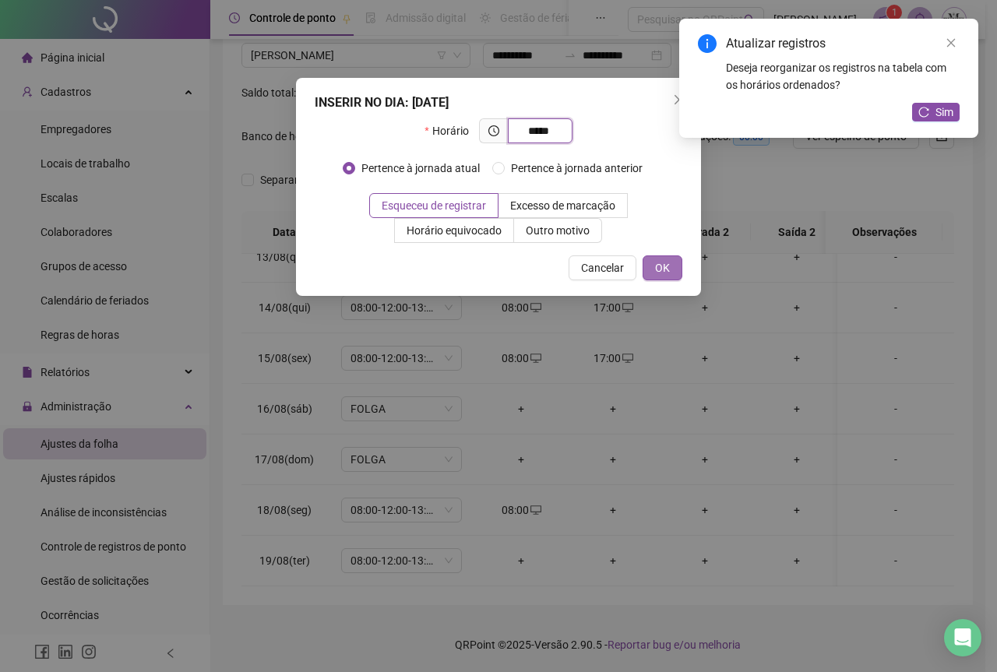
type input "*****"
click at [668, 256] on button "OK" at bounding box center [663, 267] width 40 height 25
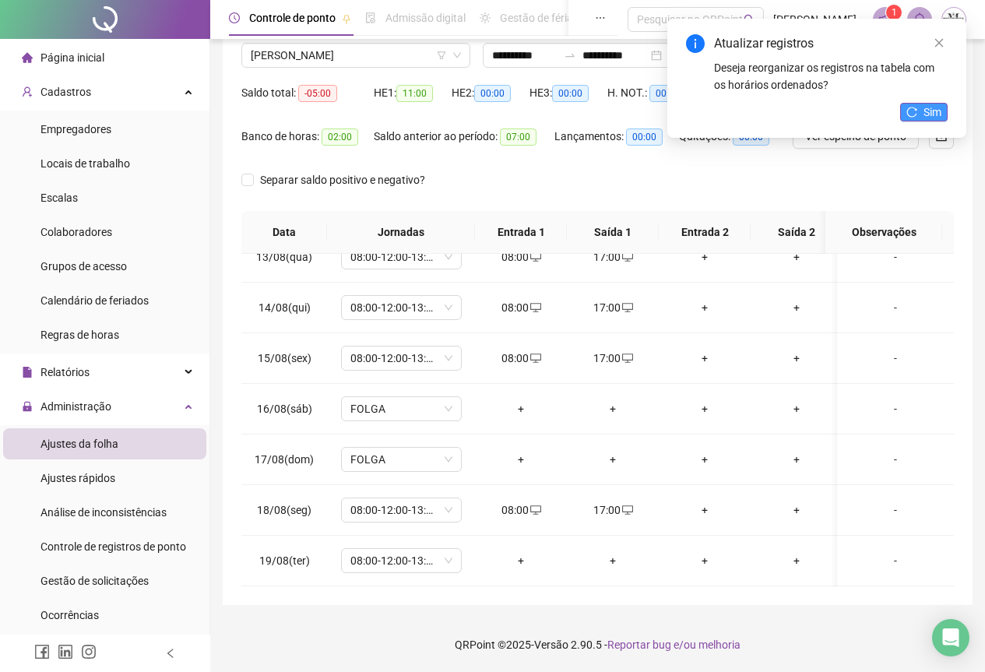
click at [931, 114] on span "Sim" at bounding box center [933, 112] width 18 height 17
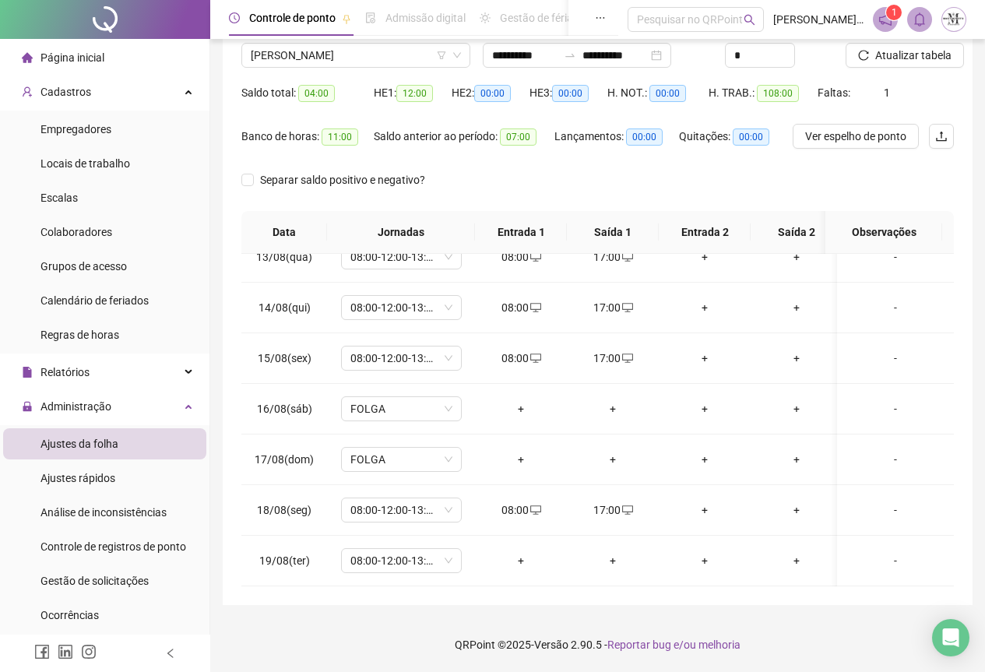
click at [897, 54] on span "Atualizar tabela" at bounding box center [914, 55] width 76 height 17
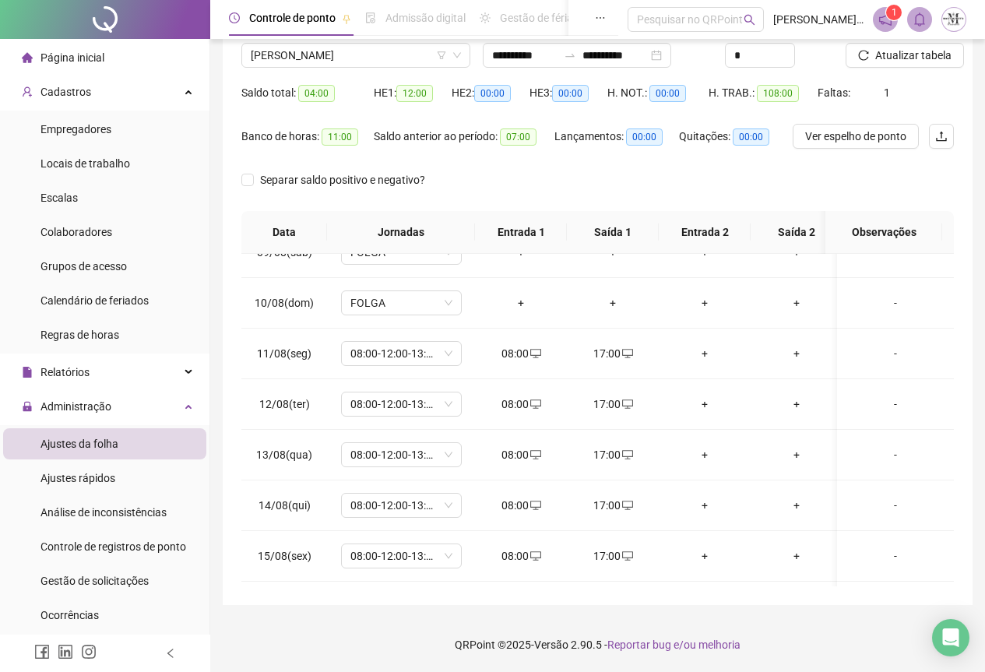
scroll to position [407, 0]
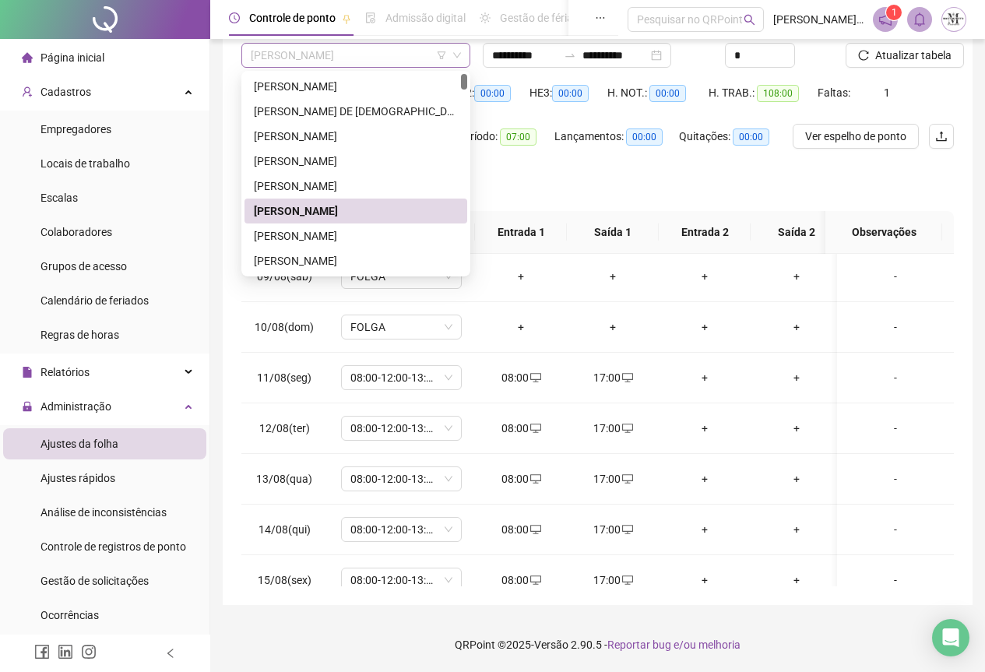
click at [329, 50] on span "[PERSON_NAME]" at bounding box center [356, 55] width 210 height 23
click at [289, 248] on div "[PERSON_NAME]" at bounding box center [356, 236] width 223 height 25
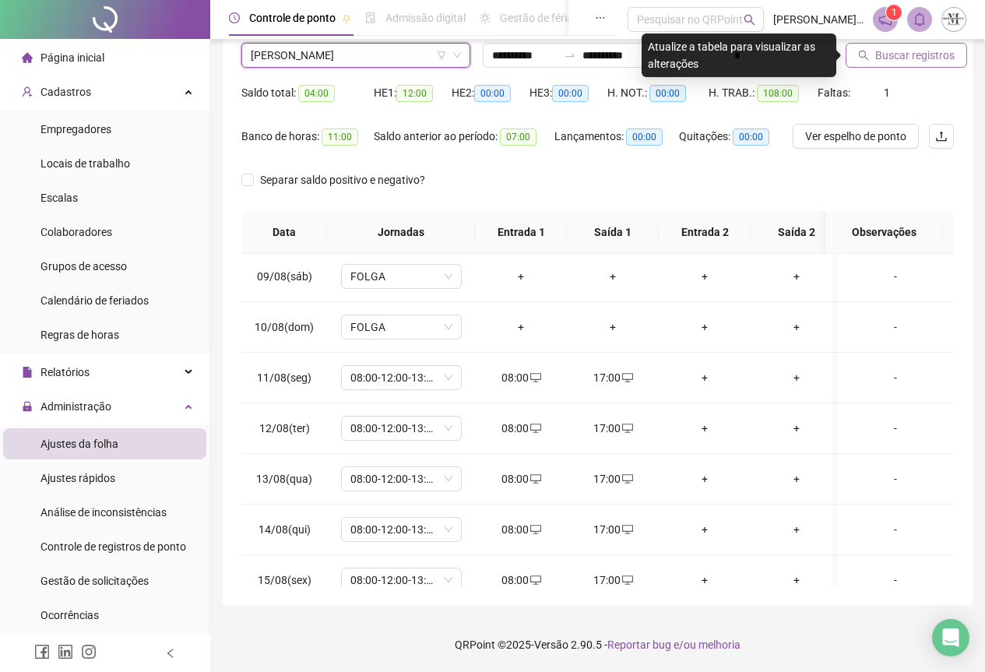
click at [937, 52] on span "Buscar registros" at bounding box center [915, 55] width 79 height 17
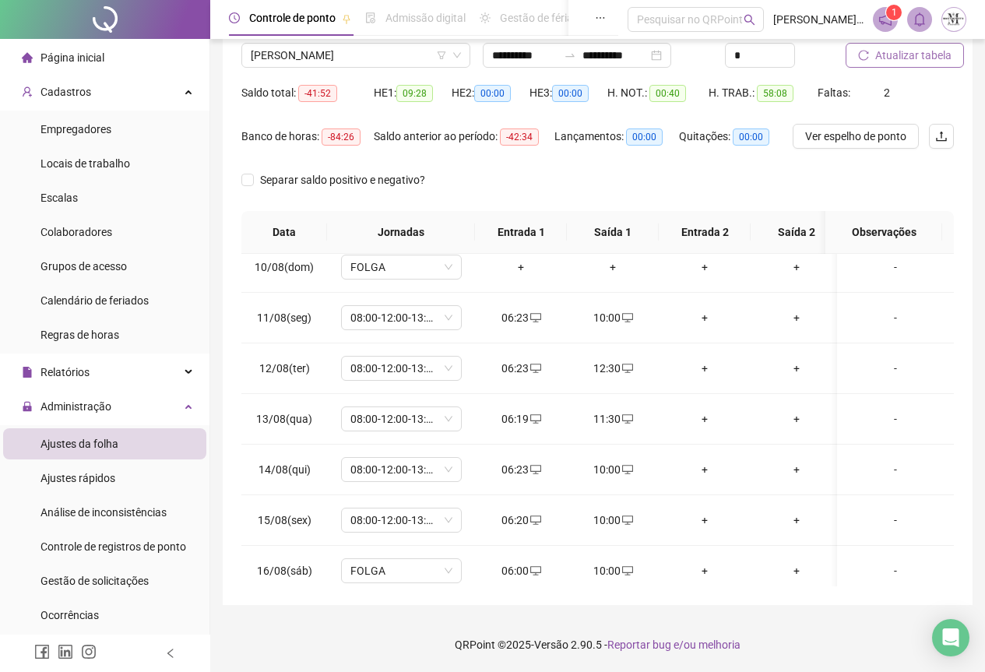
scroll to position [641, 0]
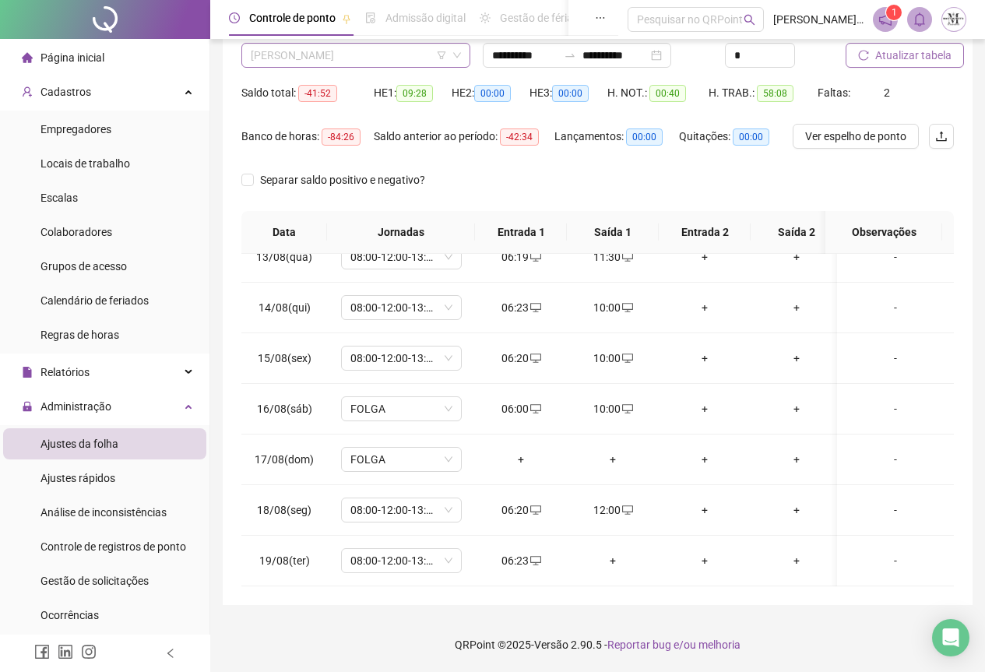
click at [341, 46] on span "[PERSON_NAME]" at bounding box center [356, 55] width 210 height 23
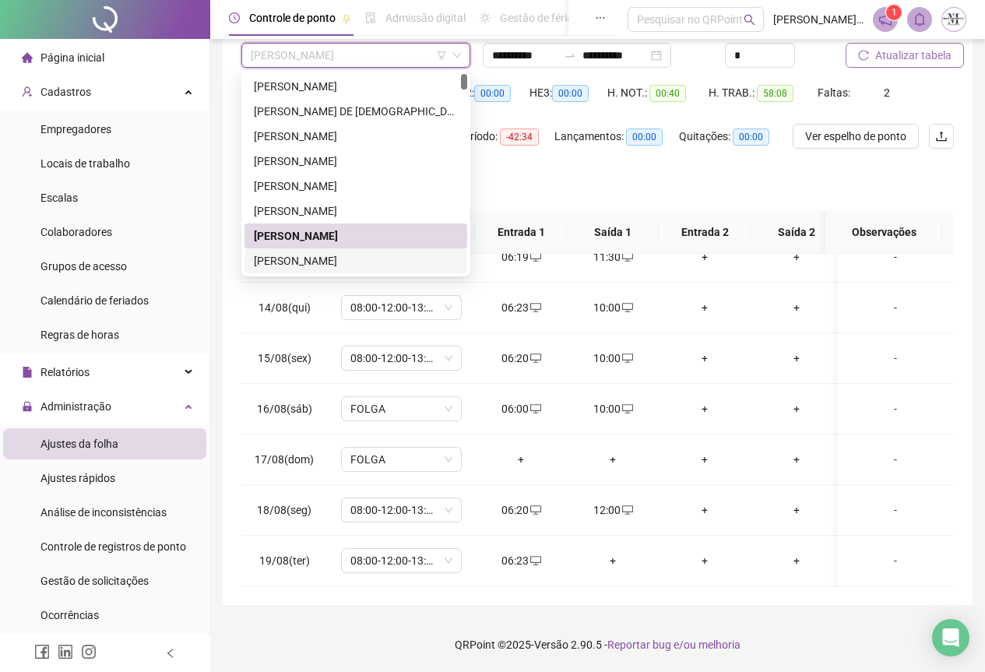
click at [329, 263] on div "[PERSON_NAME]" at bounding box center [356, 260] width 204 height 17
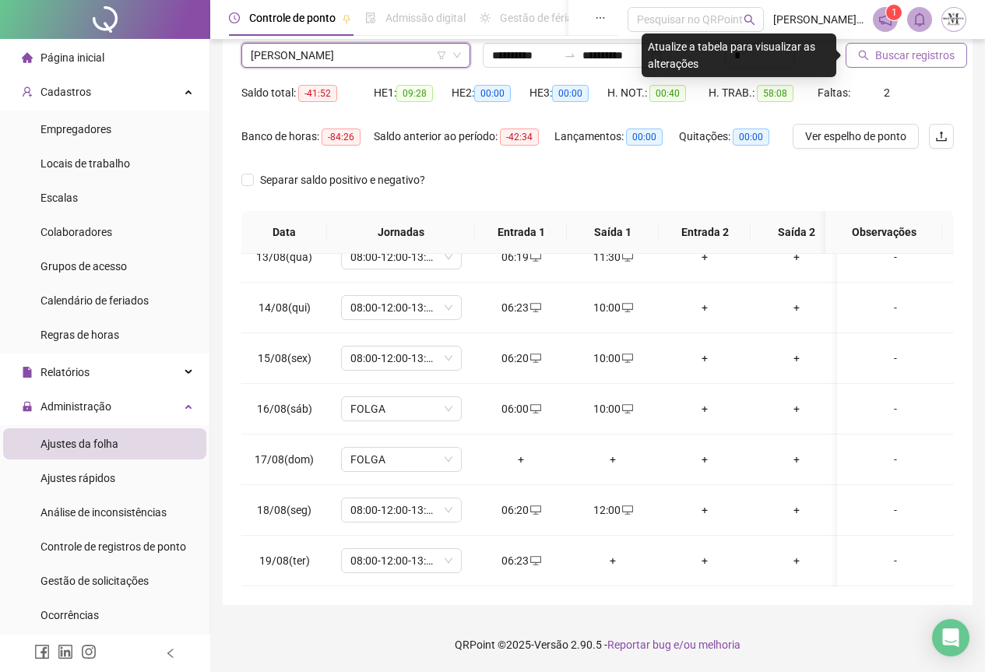
click at [903, 56] on span "Buscar registros" at bounding box center [915, 55] width 79 height 17
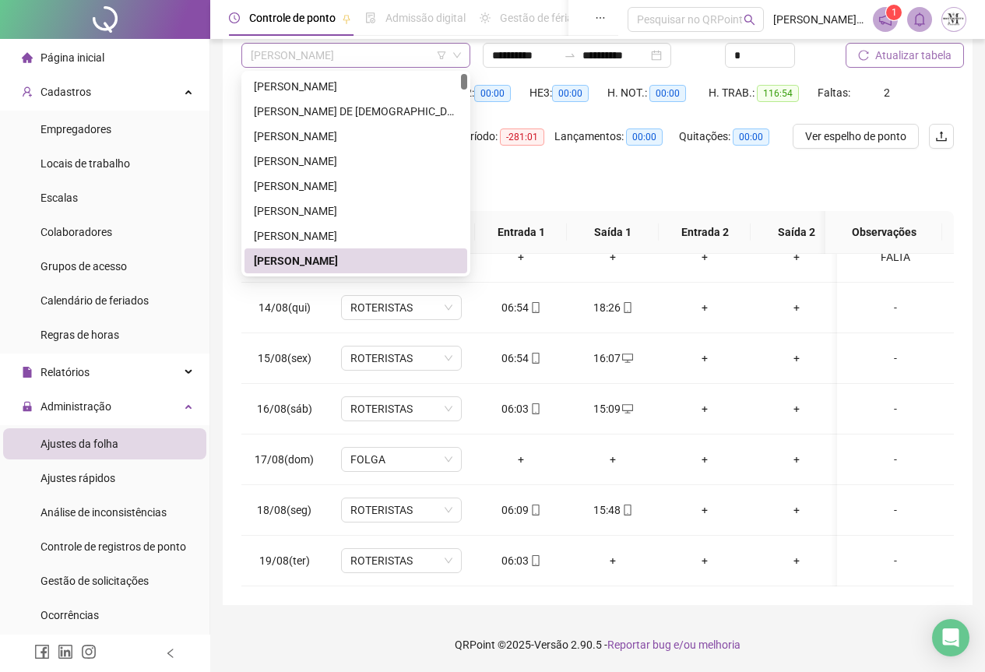
click at [356, 59] on span "[PERSON_NAME]" at bounding box center [356, 55] width 210 height 23
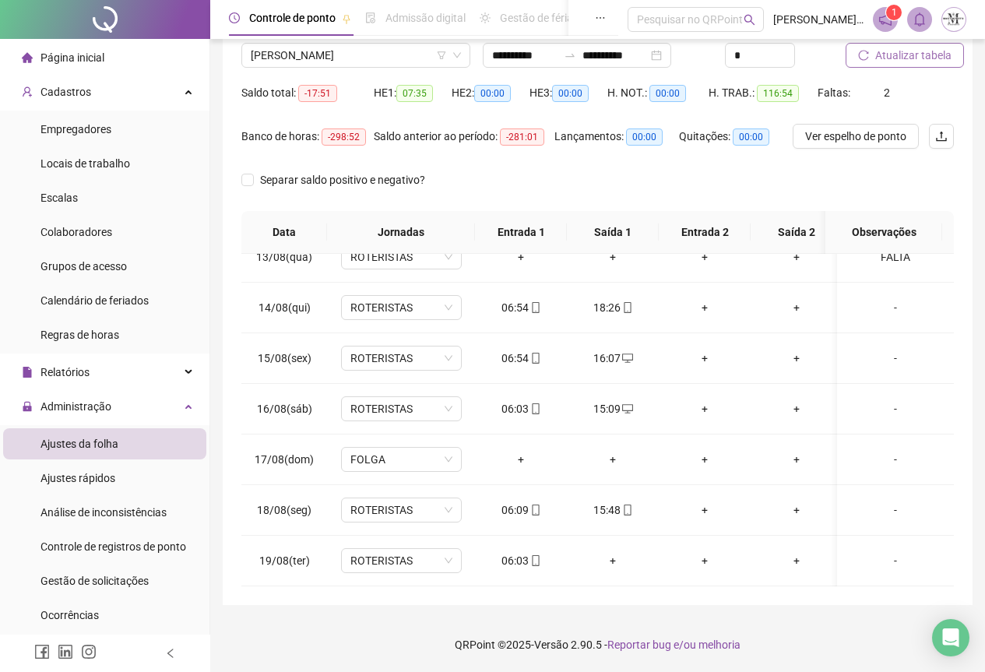
click at [583, 188] on div "Separar saldo positivo e negativo?" at bounding box center [597, 189] width 713 height 44
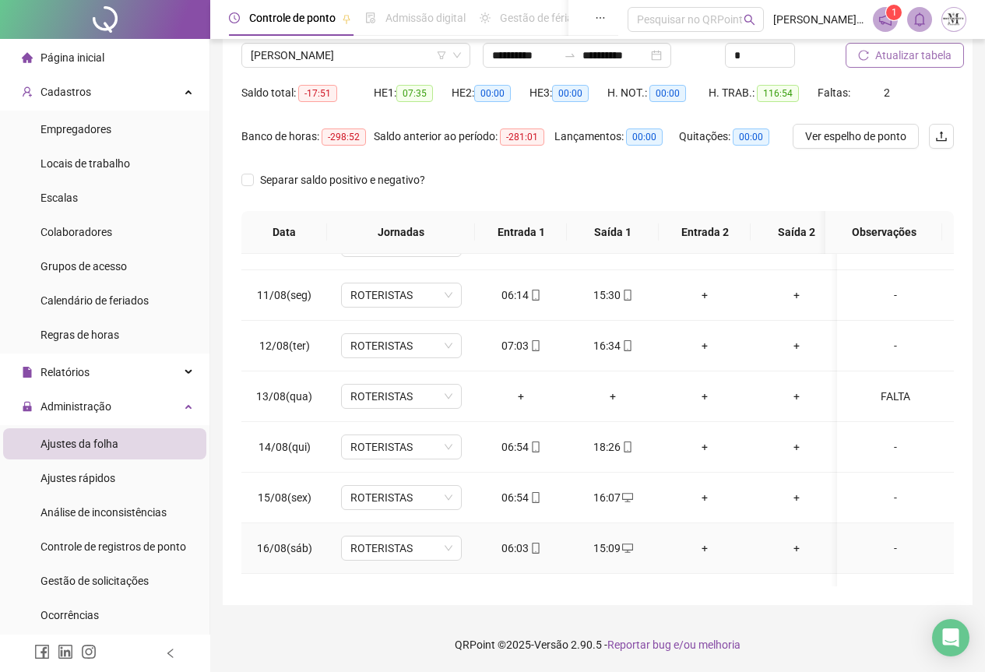
scroll to position [485, 0]
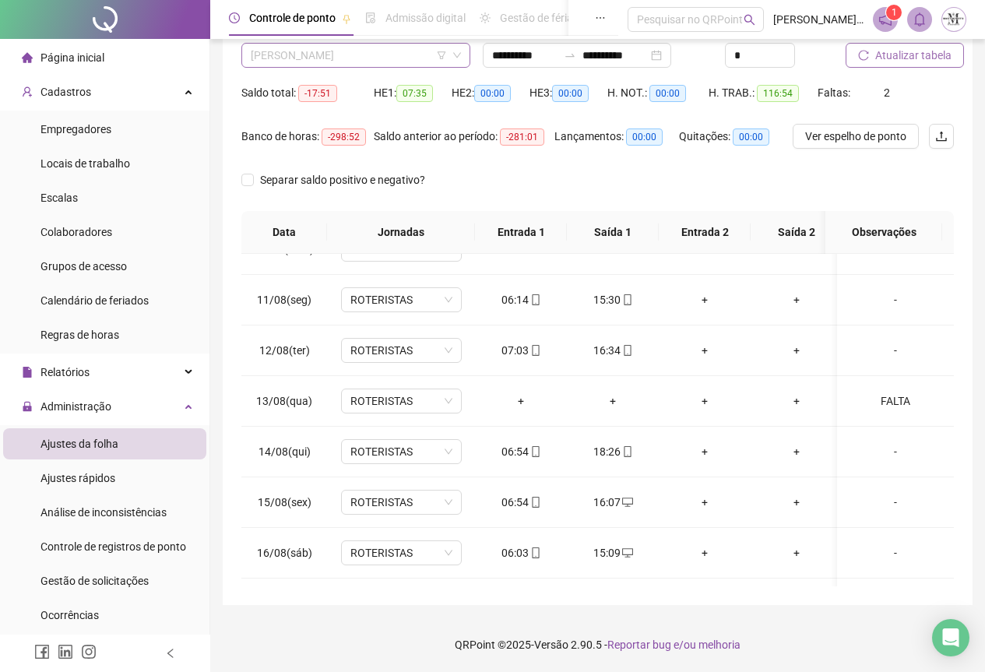
click at [329, 46] on span "[PERSON_NAME]" at bounding box center [356, 55] width 210 height 23
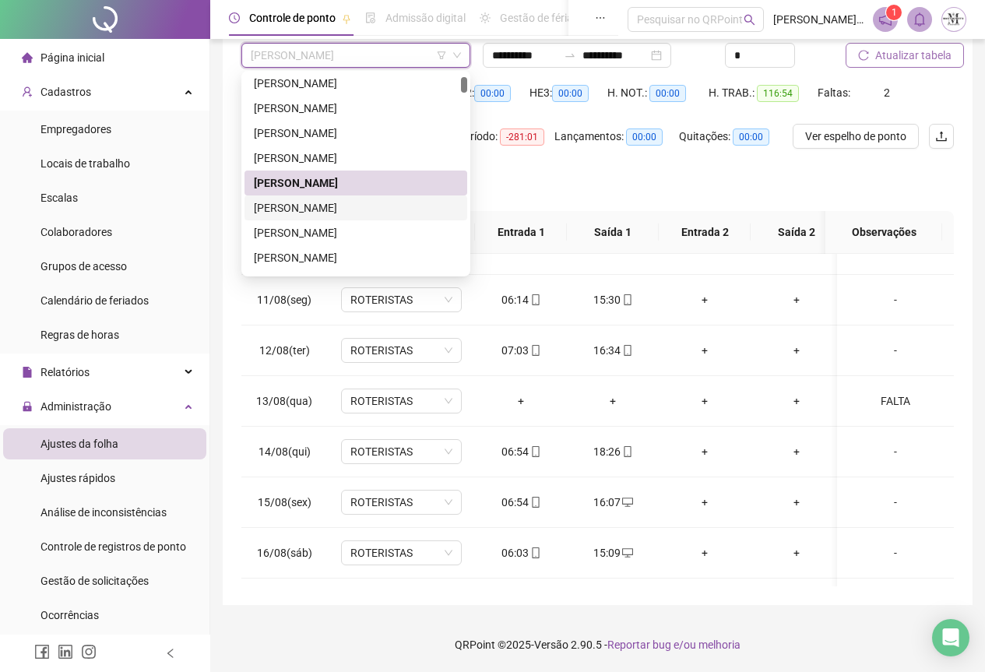
click at [333, 212] on div "[PERSON_NAME]" at bounding box center [356, 207] width 204 height 17
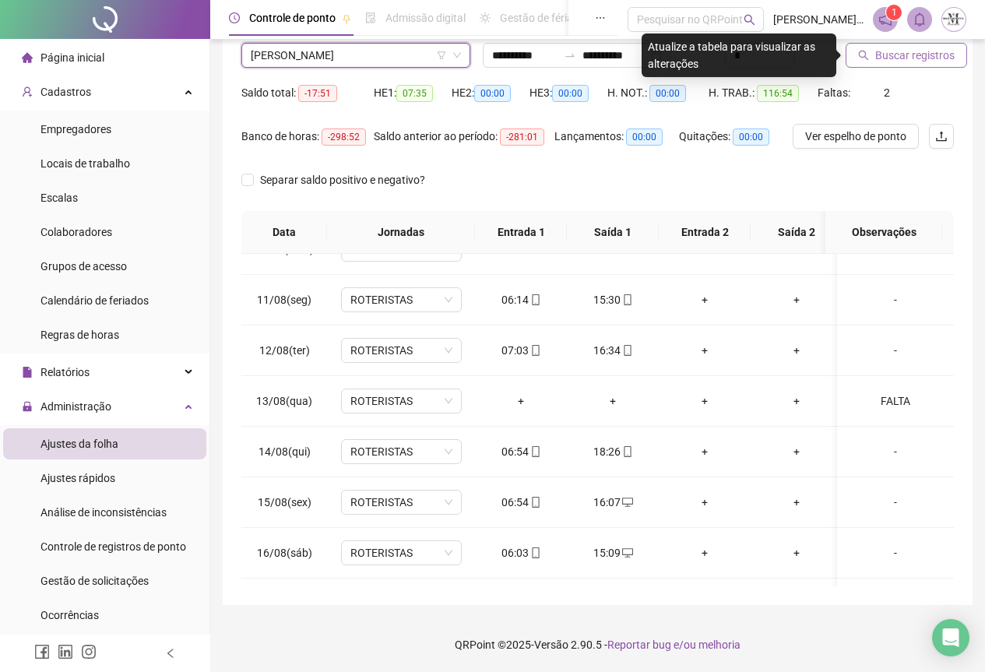
click at [904, 58] on span "Buscar registros" at bounding box center [915, 55] width 79 height 17
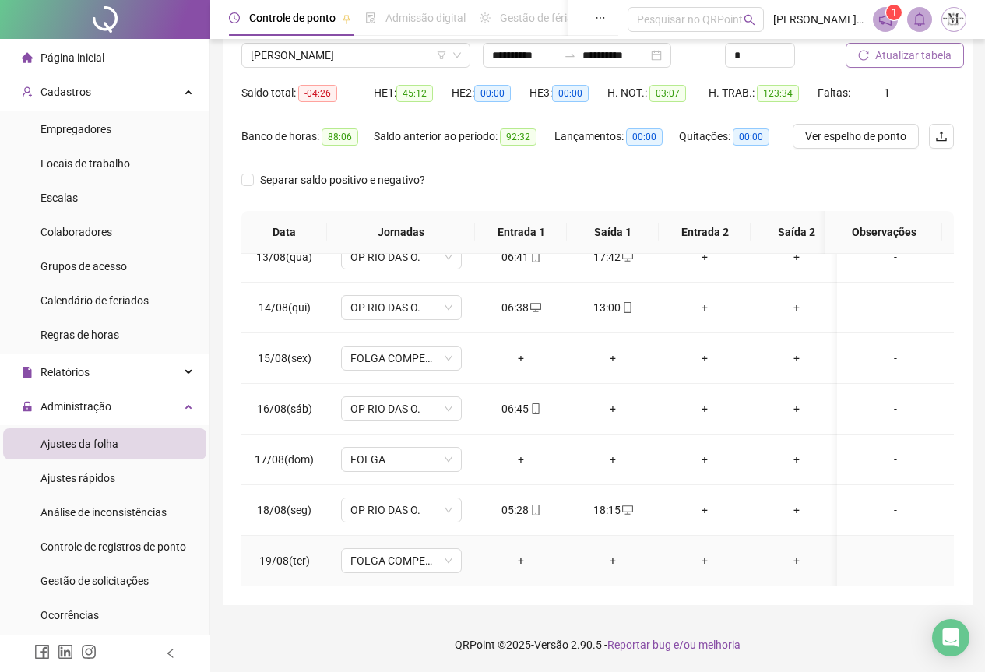
scroll to position [641, 0]
click at [99, 580] on span "Gestão de solicitações" at bounding box center [95, 581] width 108 height 12
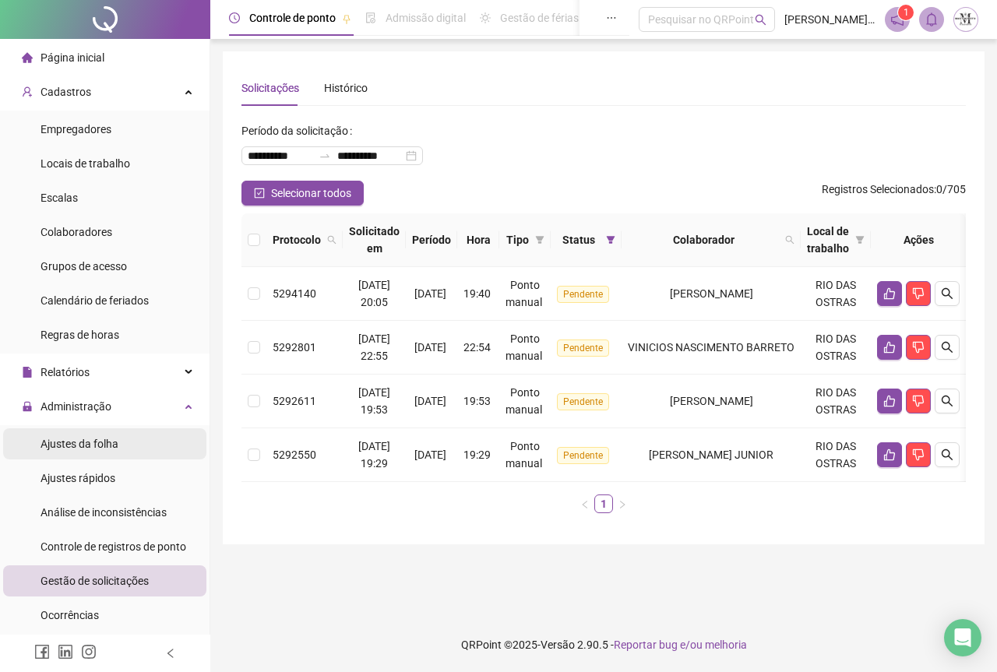
click at [88, 453] on div "Ajustes da folha" at bounding box center [80, 443] width 78 height 31
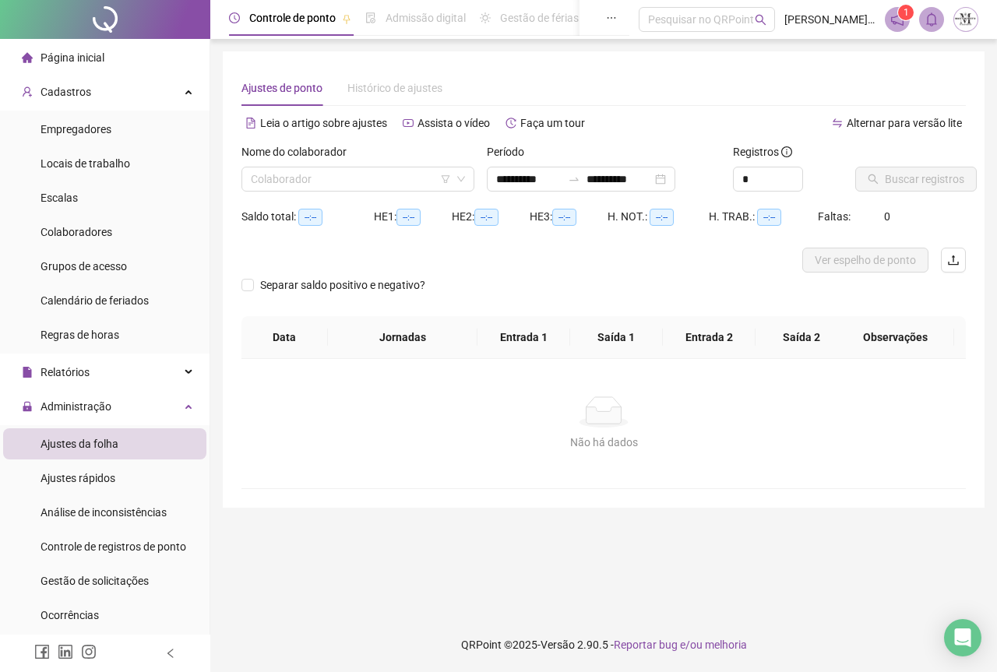
type input "**********"
click at [355, 183] on input "search" at bounding box center [351, 178] width 200 height 23
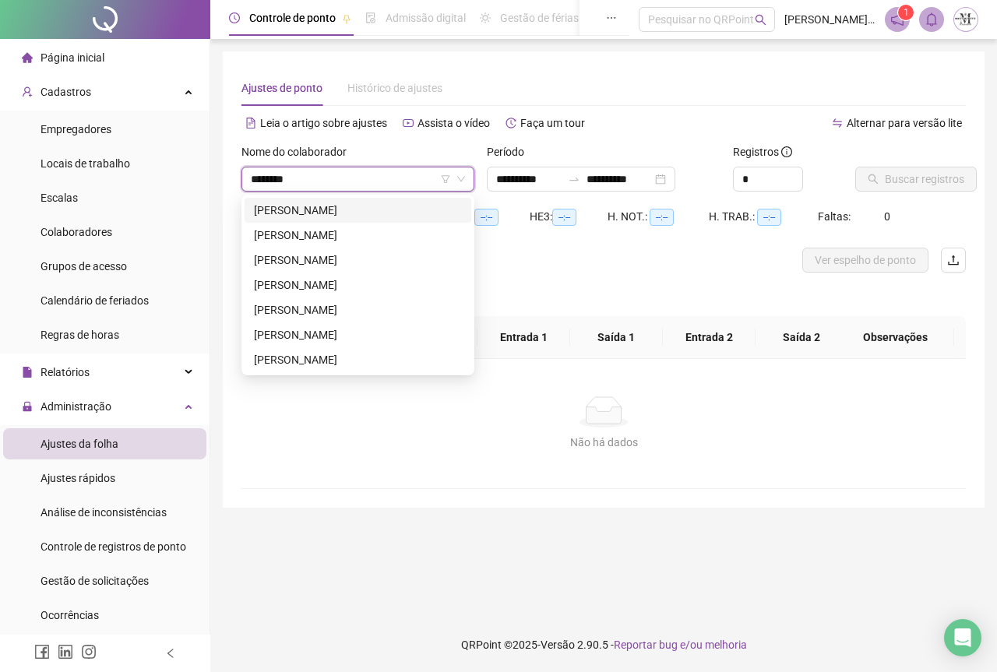
type input "*********"
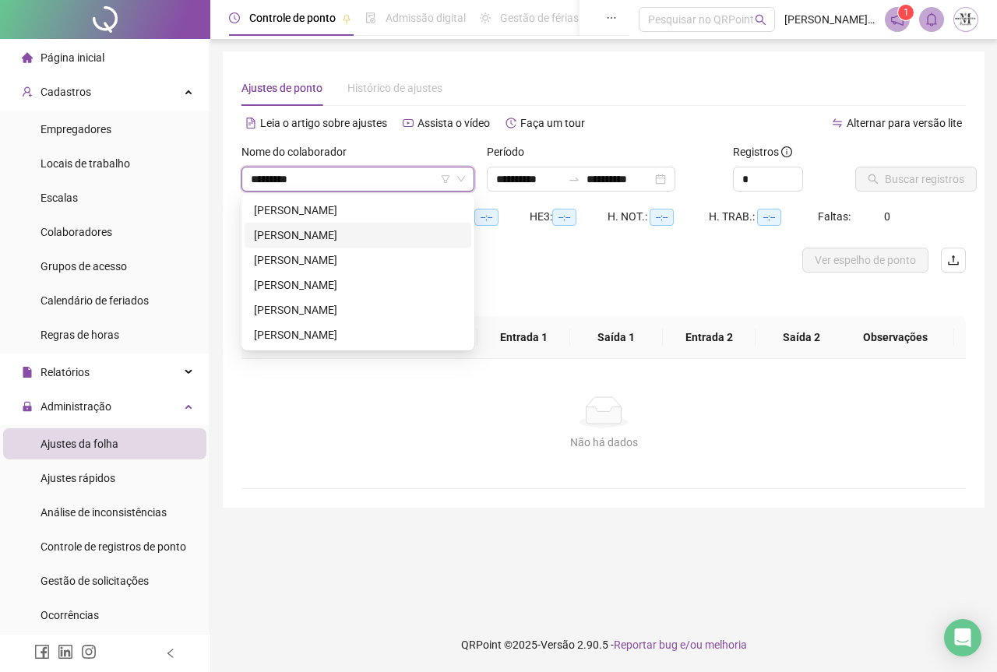
click at [363, 227] on div "[PERSON_NAME]" at bounding box center [358, 235] width 208 height 17
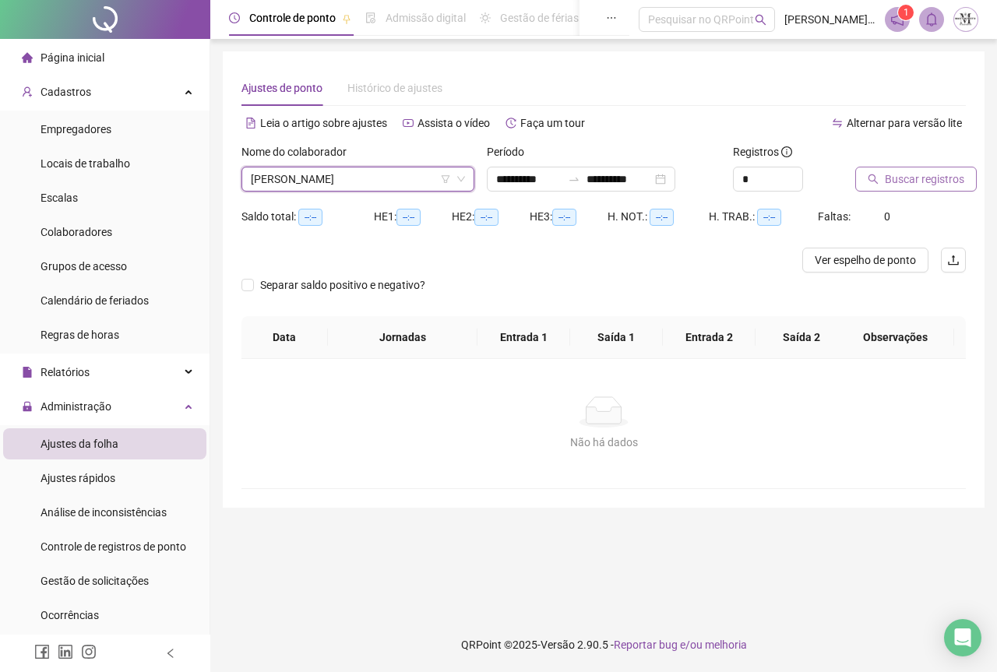
click at [910, 175] on span "Buscar registros" at bounding box center [924, 179] width 79 height 17
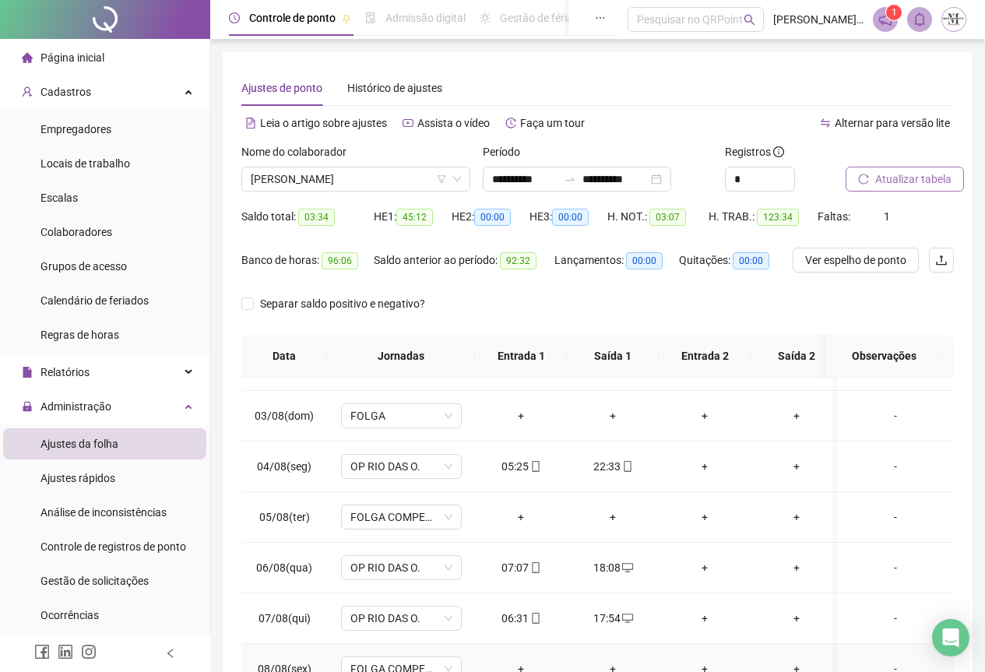
scroll to position [78, 0]
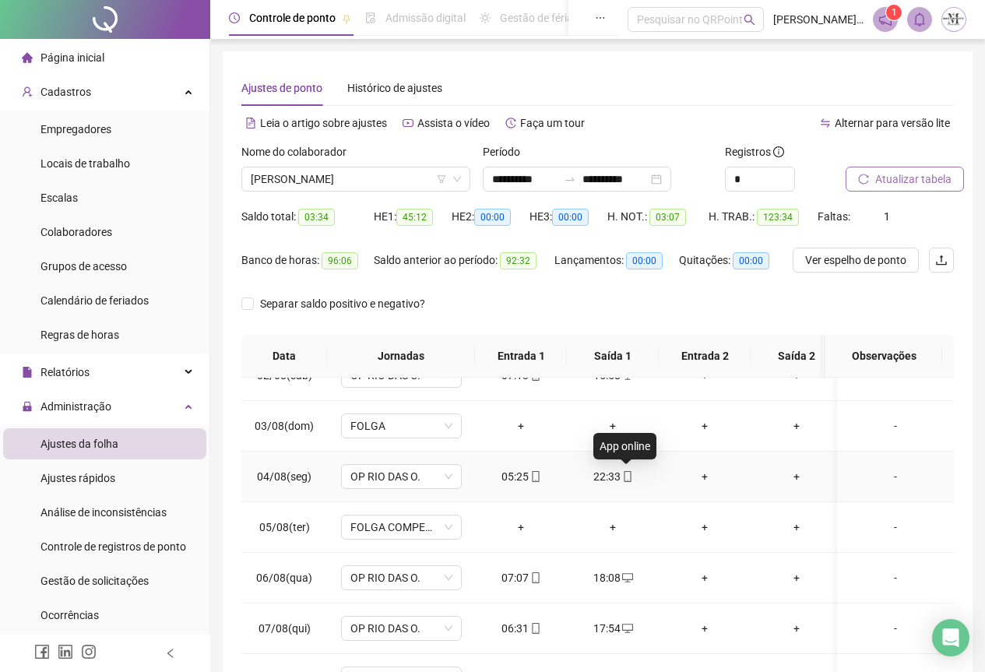
click at [626, 479] on icon "mobile" at bounding box center [627, 476] width 11 height 11
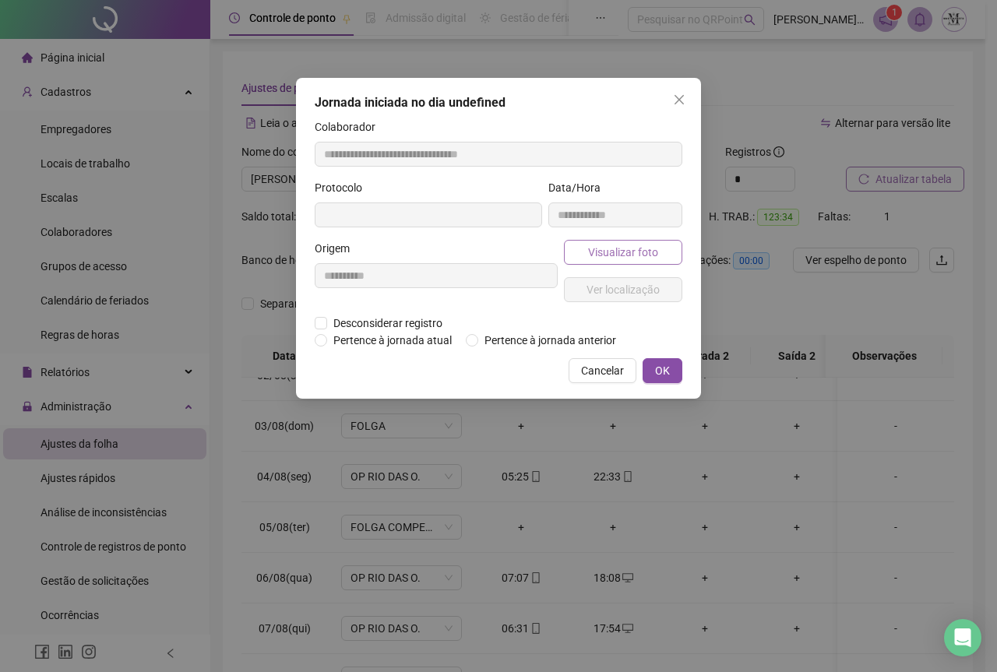
click at [602, 264] on div "Visualizar foto Ver localização" at bounding box center [623, 277] width 125 height 75
click at [602, 259] on span "Visualizar foto" at bounding box center [623, 252] width 70 height 17
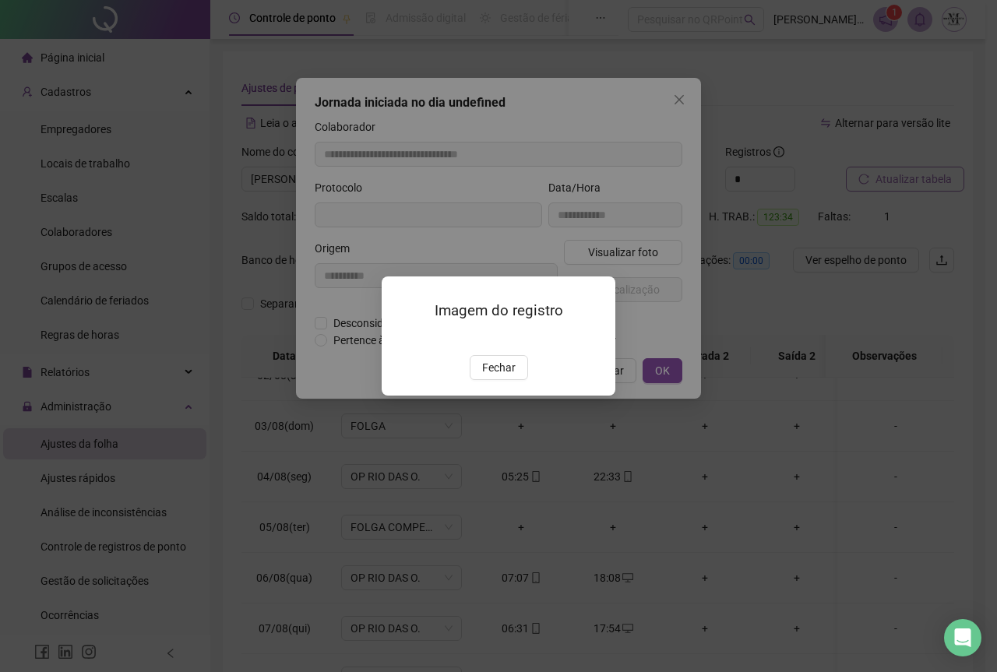
type input "**********"
click at [511, 376] on span "Fechar" at bounding box center [498, 367] width 33 height 17
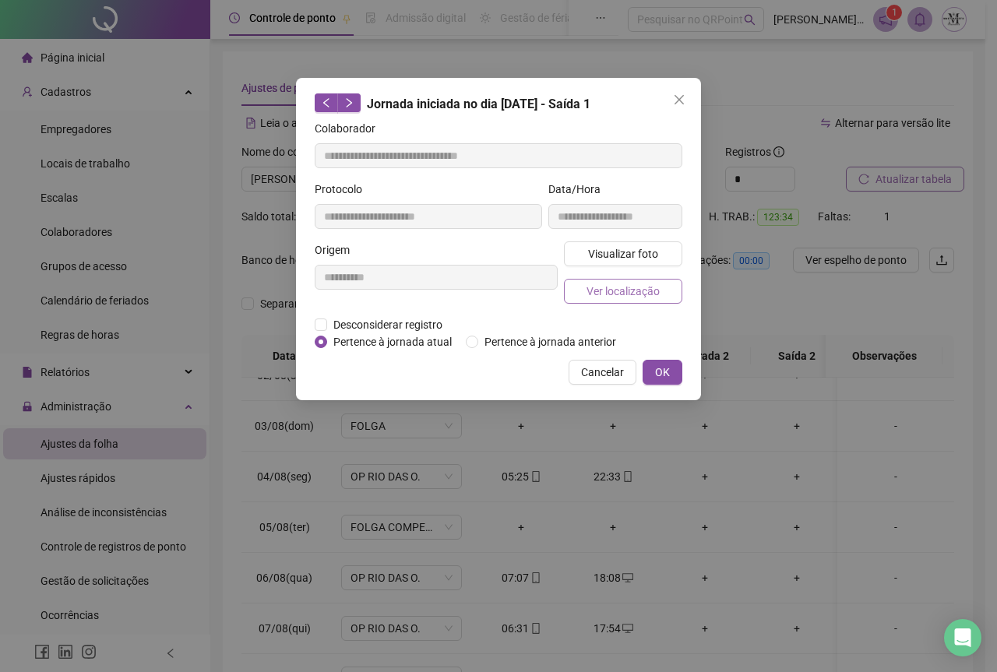
click at [601, 296] on span "Ver localização" at bounding box center [623, 291] width 73 height 17
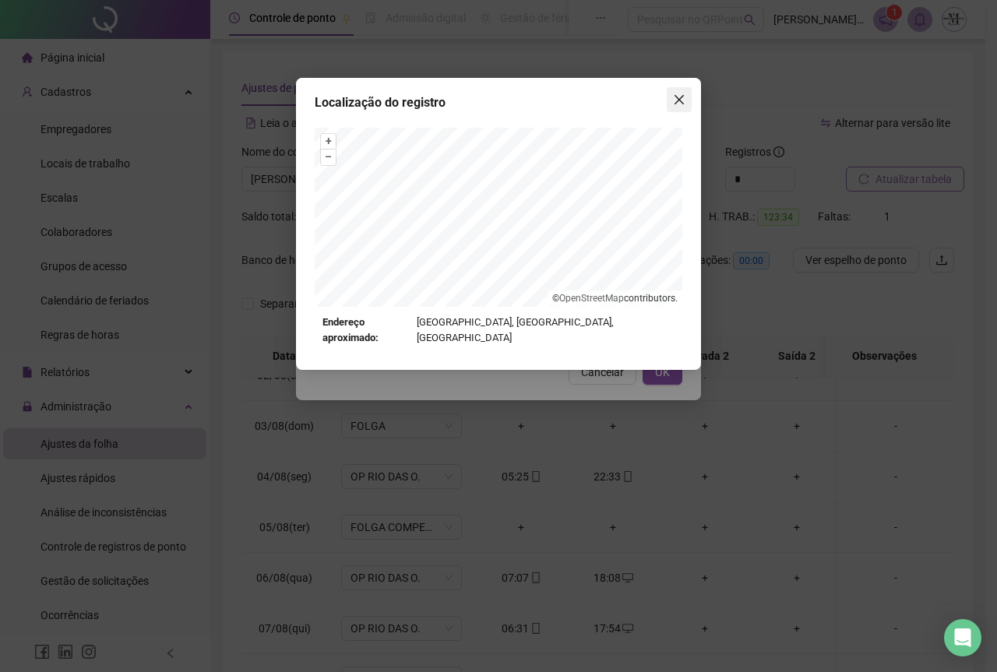
click at [671, 105] on span "Close" at bounding box center [679, 99] width 25 height 12
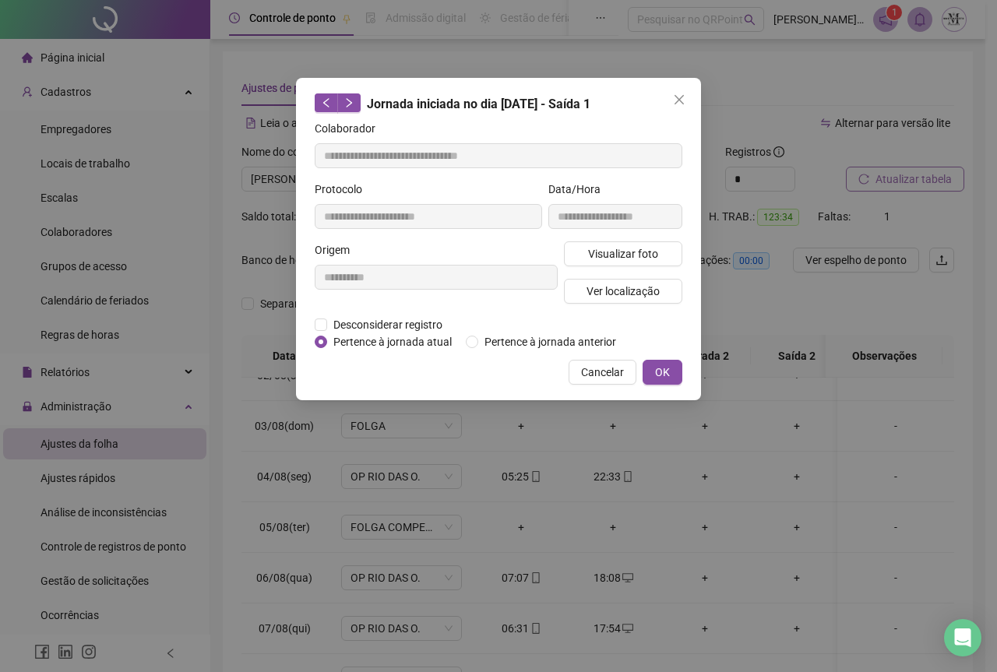
click at [671, 105] on span "Close" at bounding box center [679, 99] width 25 height 12
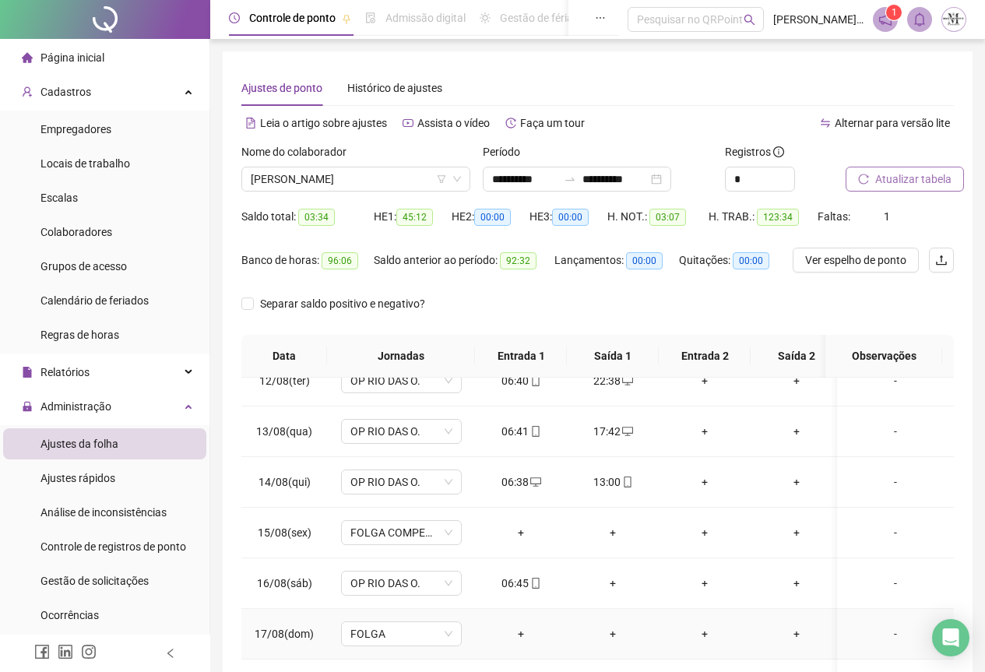
scroll to position [124, 0]
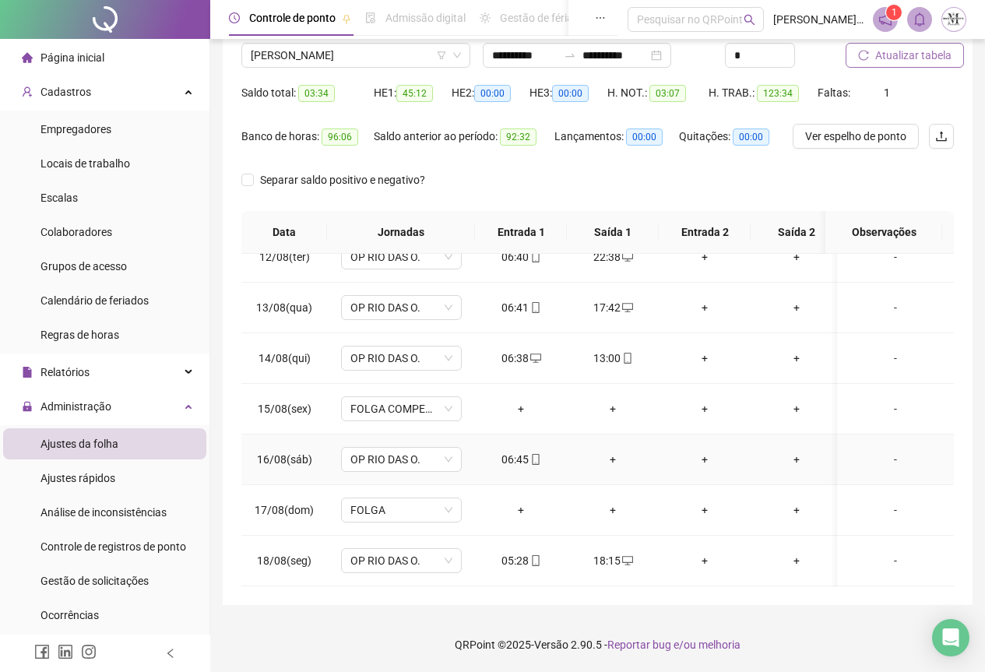
click at [615, 452] on div "+" at bounding box center [613, 459] width 67 height 17
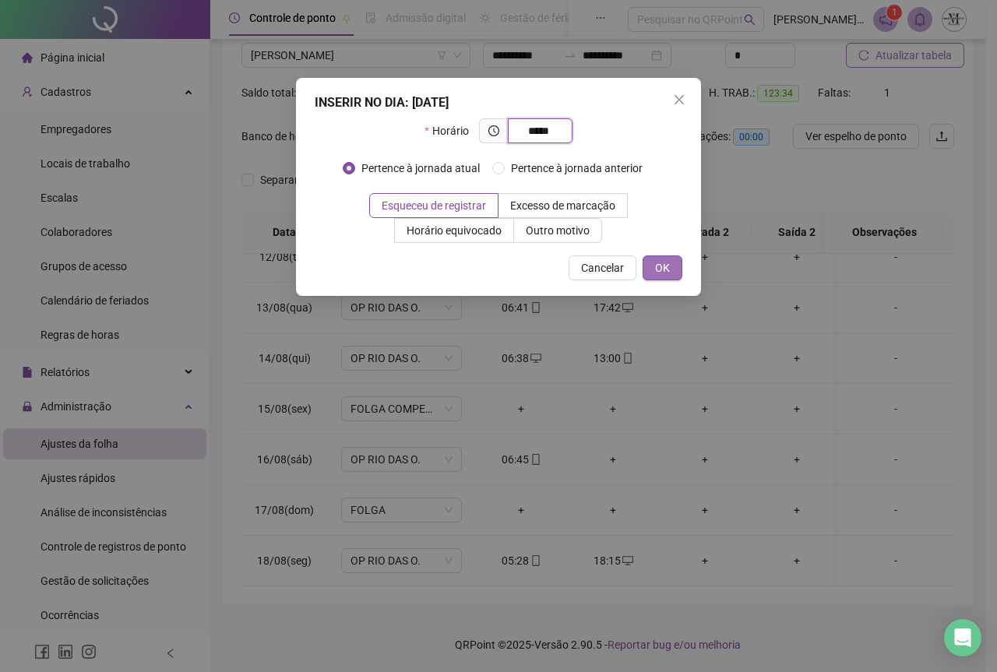
type input "*****"
click at [662, 273] on span "OK" at bounding box center [662, 267] width 15 height 17
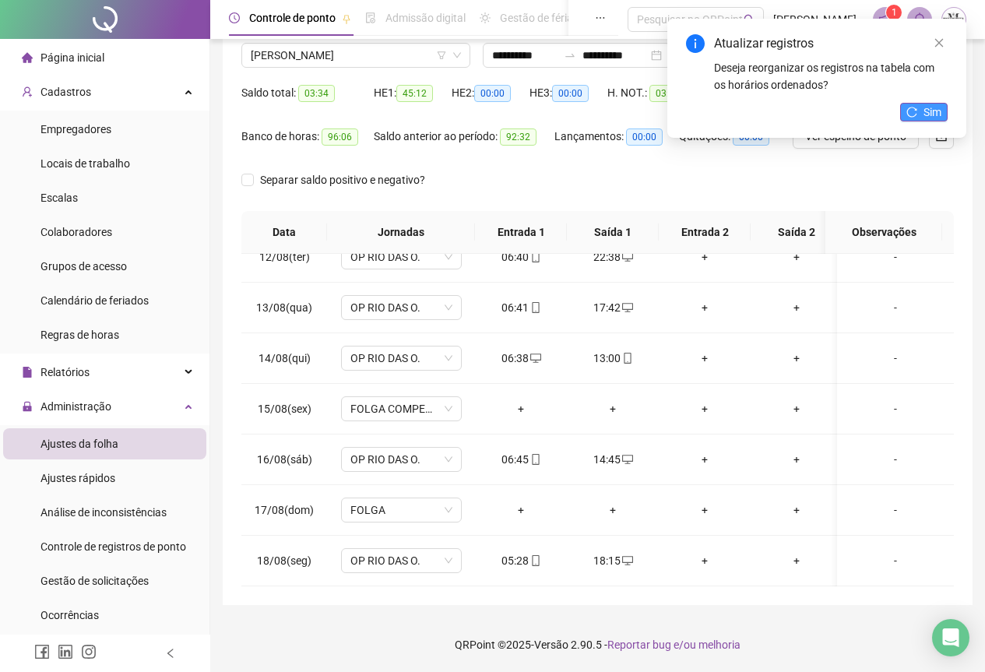
click at [921, 114] on button "Sim" at bounding box center [924, 112] width 48 height 19
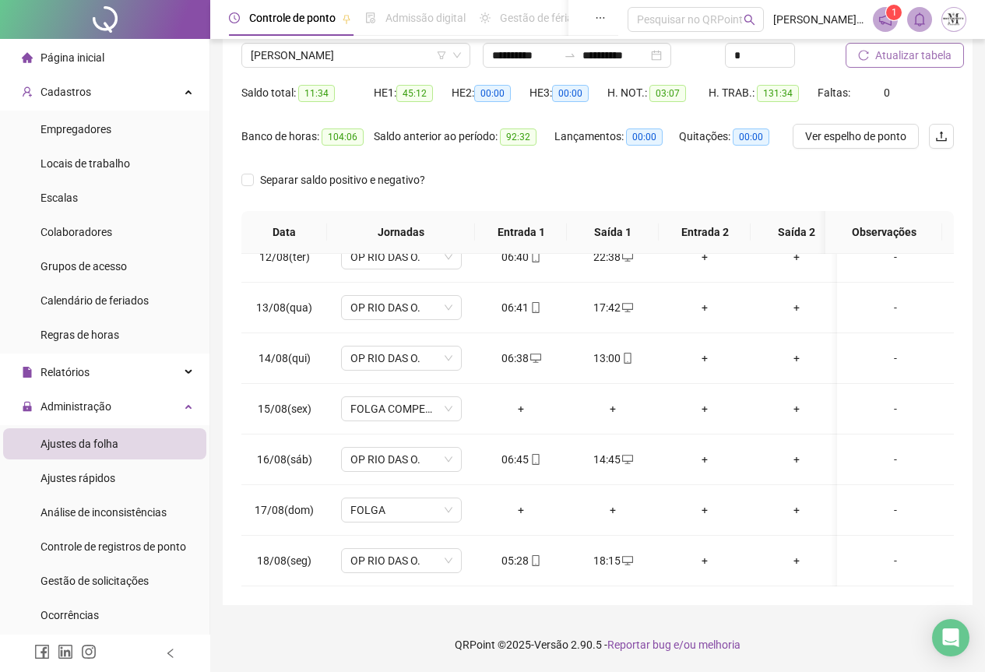
click at [897, 61] on span "Atualizar tabela" at bounding box center [914, 55] width 76 height 17
click at [604, 453] on div "14:45" at bounding box center [613, 459] width 67 height 17
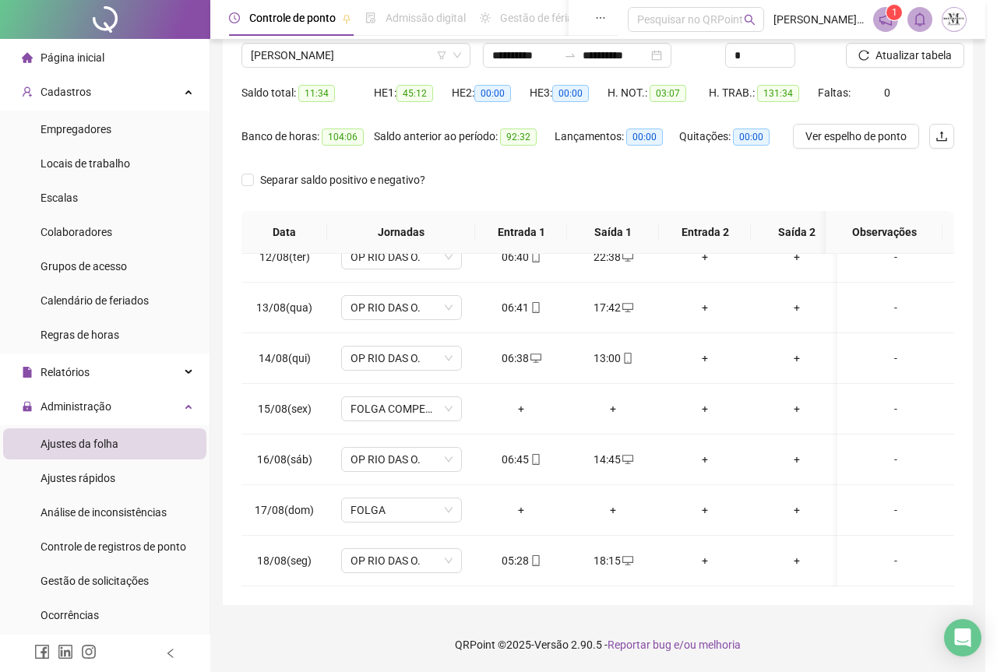
type input "**********"
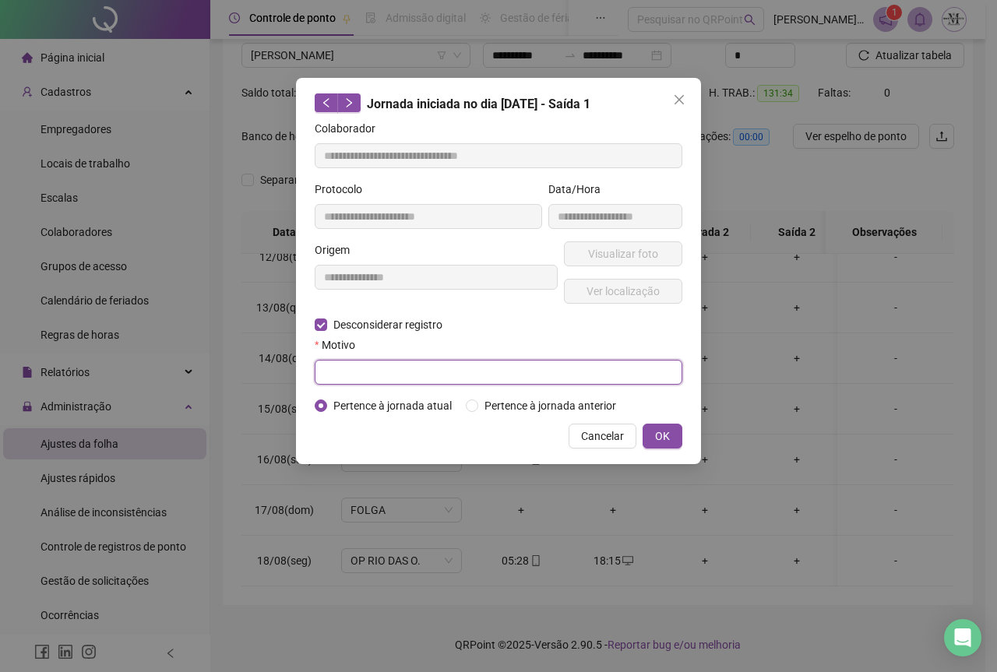
click at [347, 377] on input "text" at bounding box center [499, 372] width 368 height 25
type input "****"
click at [648, 438] on button "OK" at bounding box center [663, 436] width 40 height 25
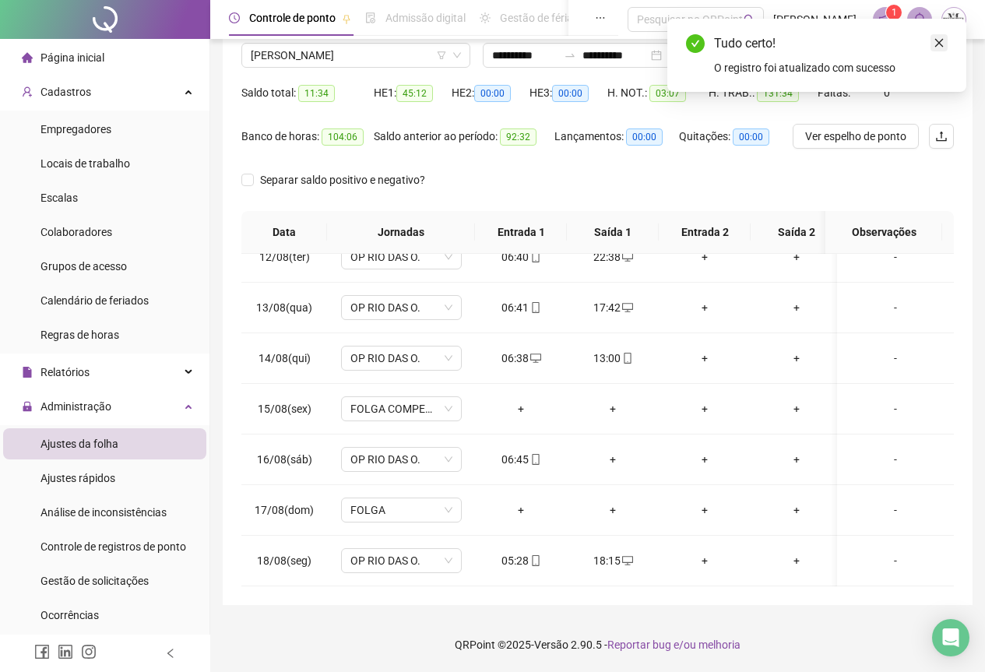
click at [941, 47] on icon "close" at bounding box center [939, 42] width 11 height 11
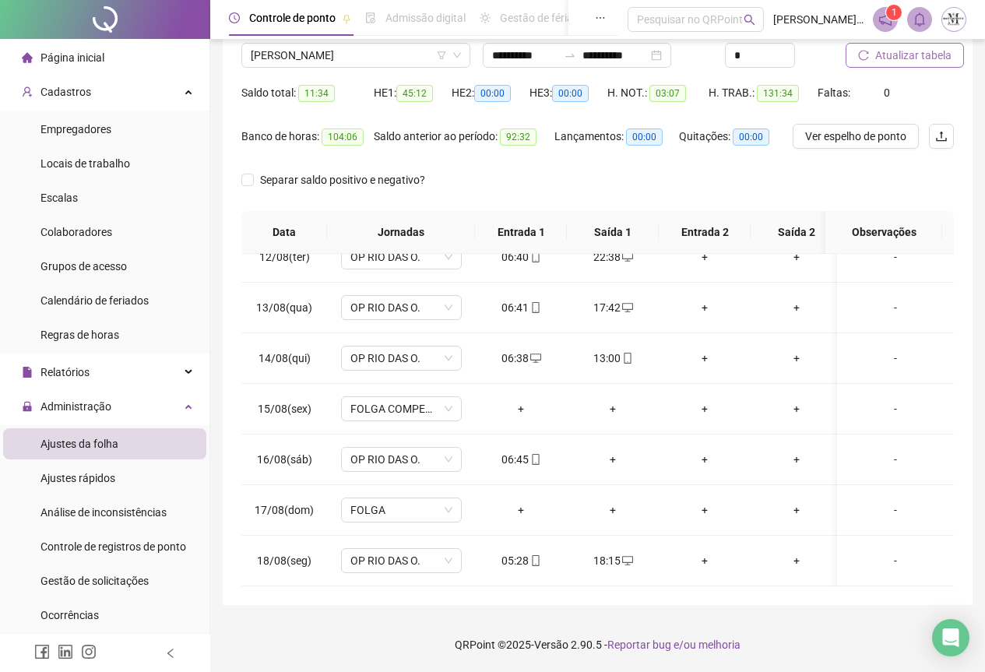
click at [897, 55] on span "Atualizar tabela" at bounding box center [914, 55] width 76 height 17
click at [539, 56] on input "**********" at bounding box center [524, 55] width 65 height 17
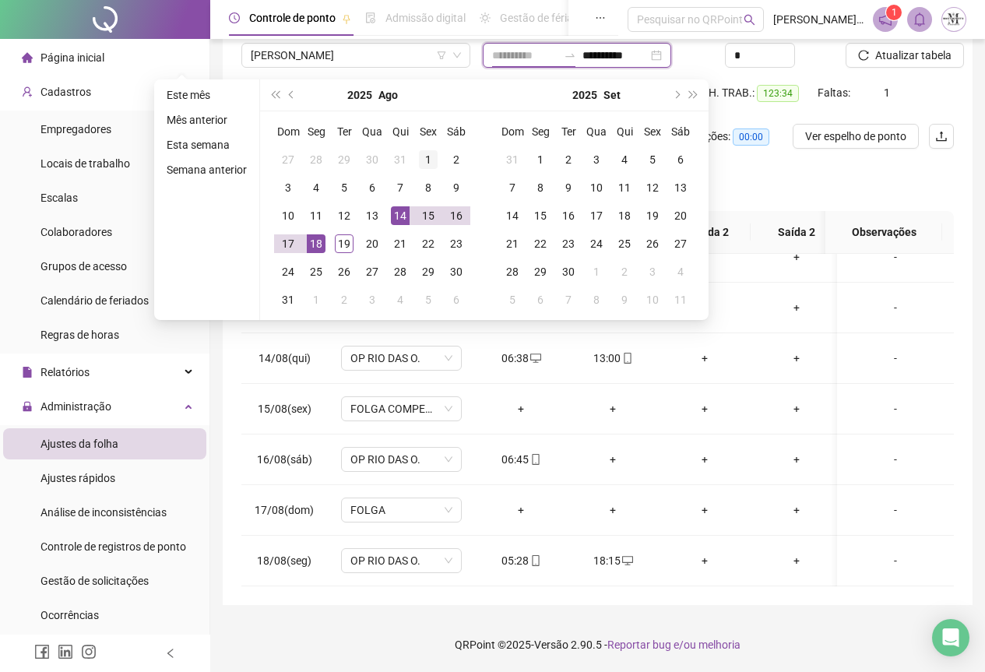
type input "**********"
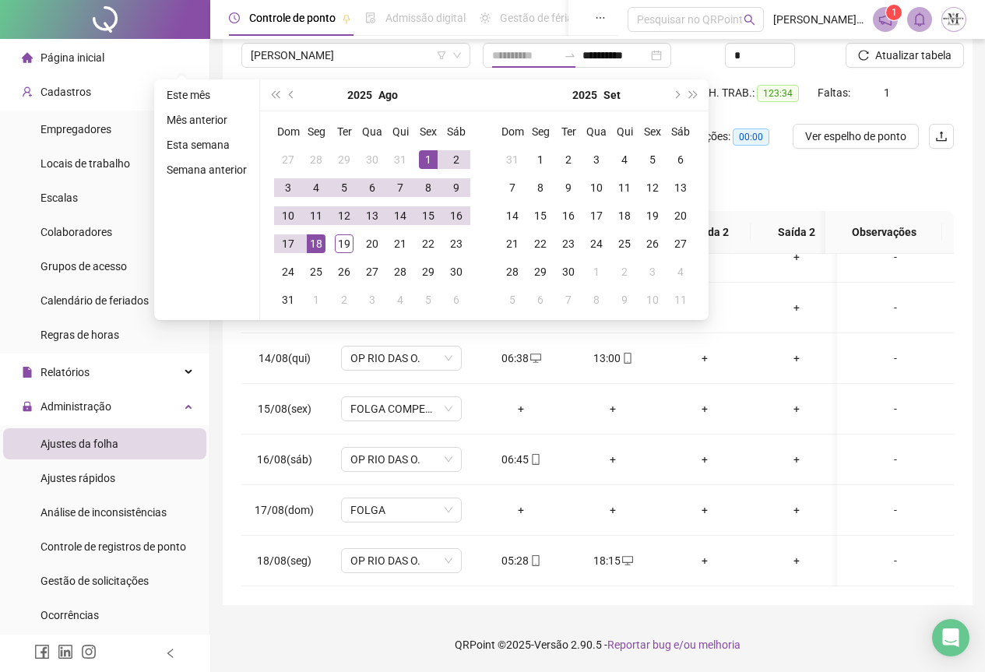
click at [421, 160] on div "1" at bounding box center [428, 159] width 19 height 19
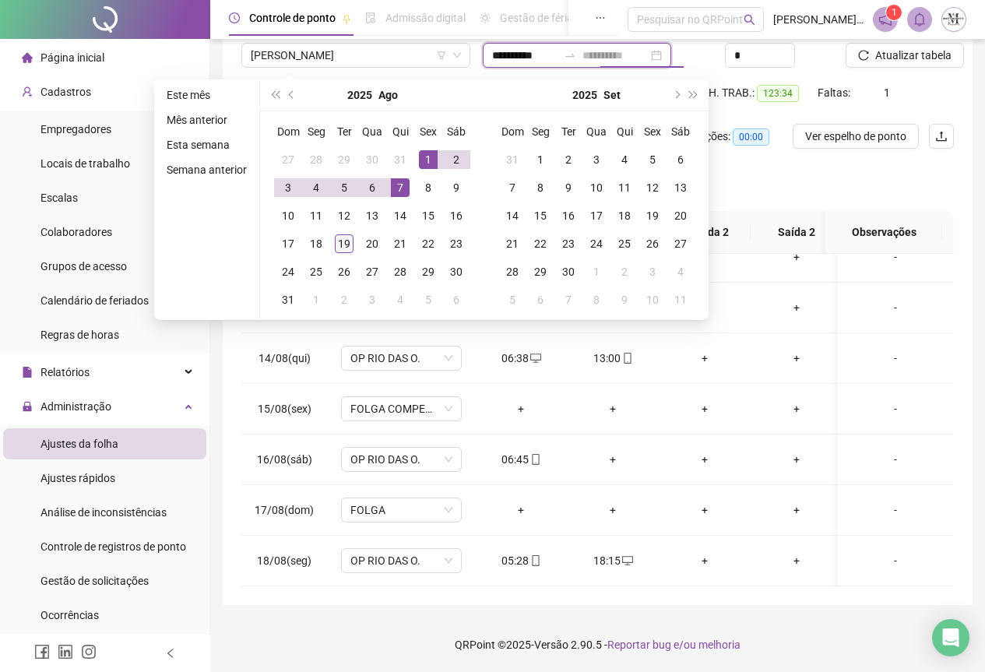
type input "**********"
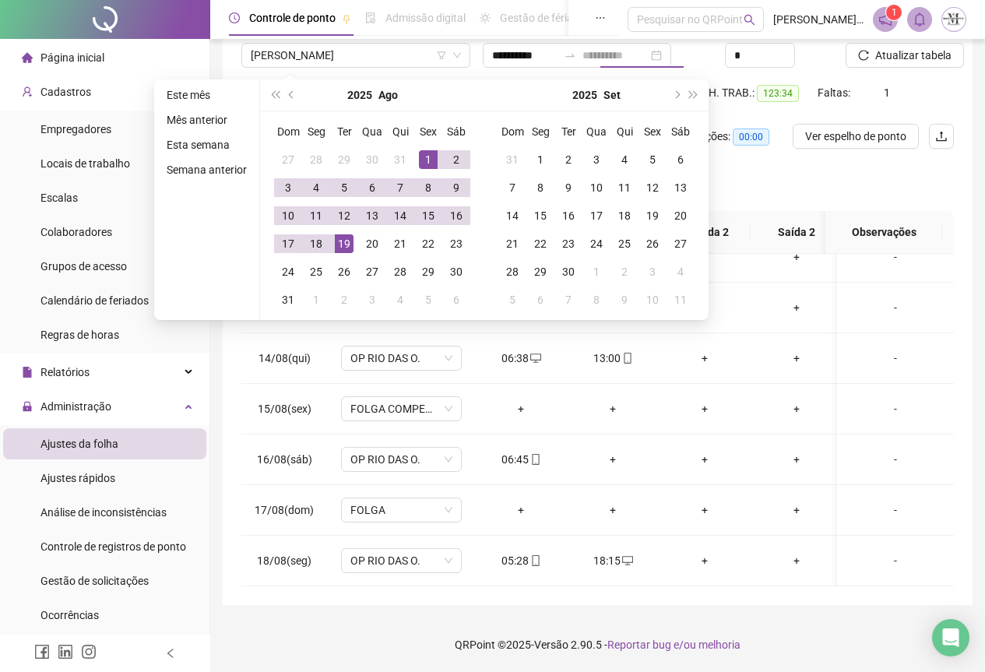
click at [345, 244] on div "19" at bounding box center [344, 243] width 19 height 19
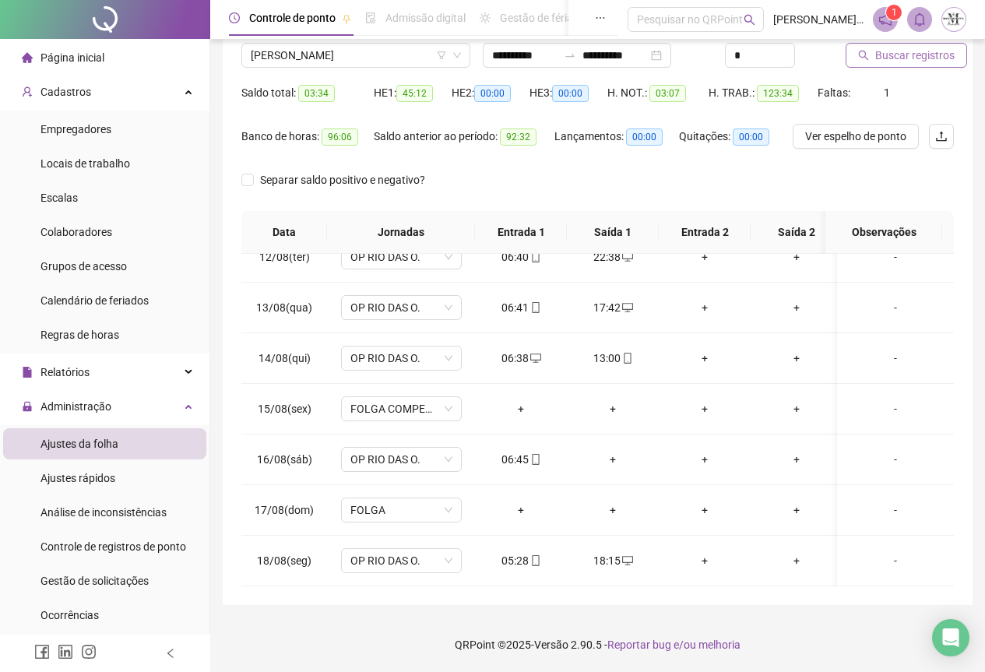
click at [890, 59] on span "Buscar registros" at bounding box center [915, 55] width 79 height 17
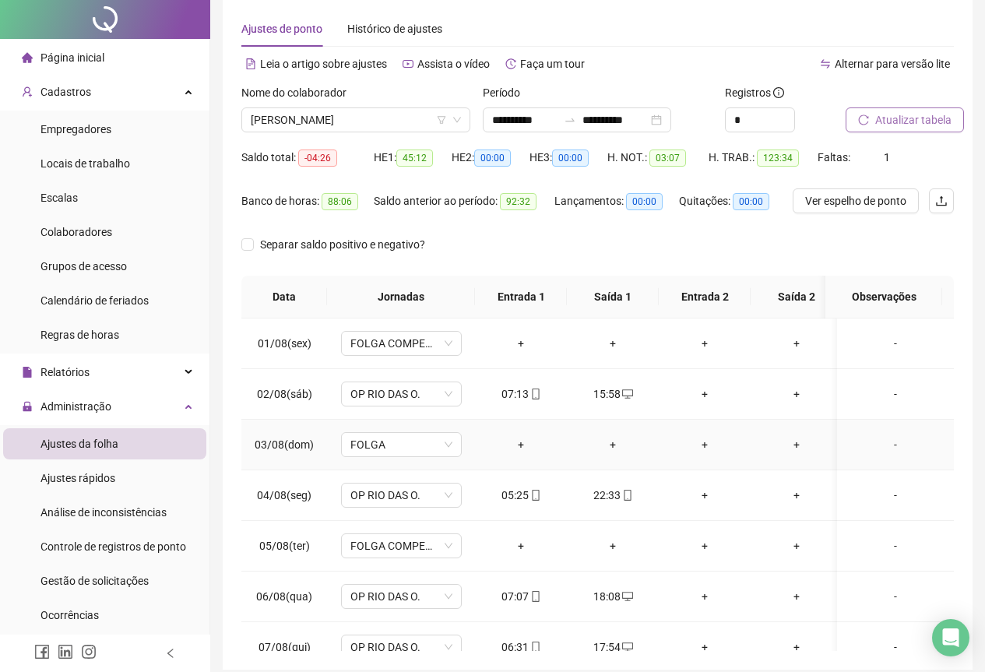
scroll to position [0, 0]
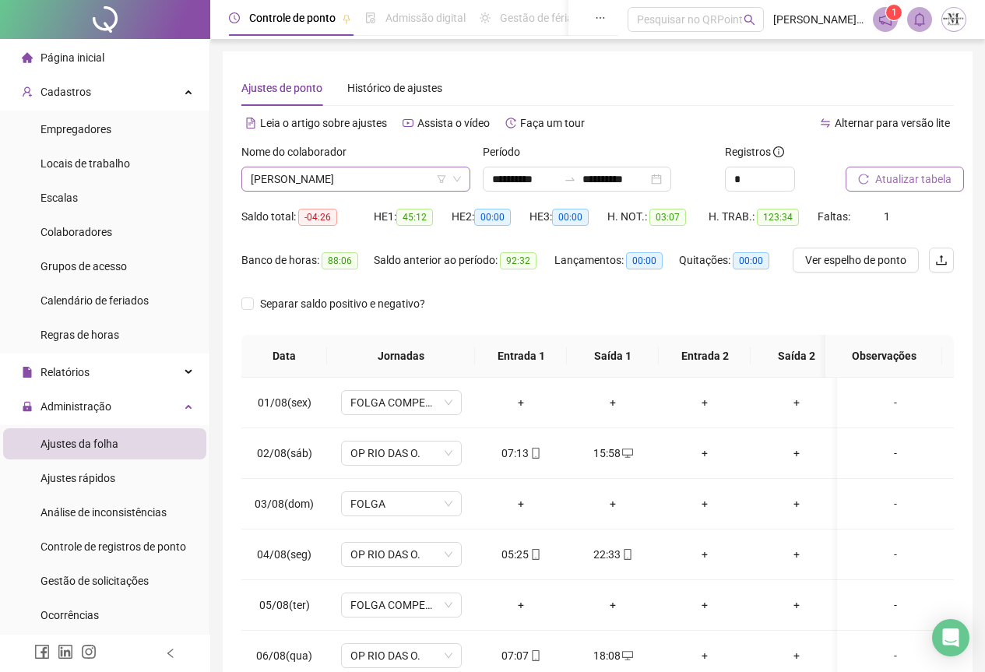
click at [347, 182] on span "[PERSON_NAME]" at bounding box center [356, 178] width 210 height 23
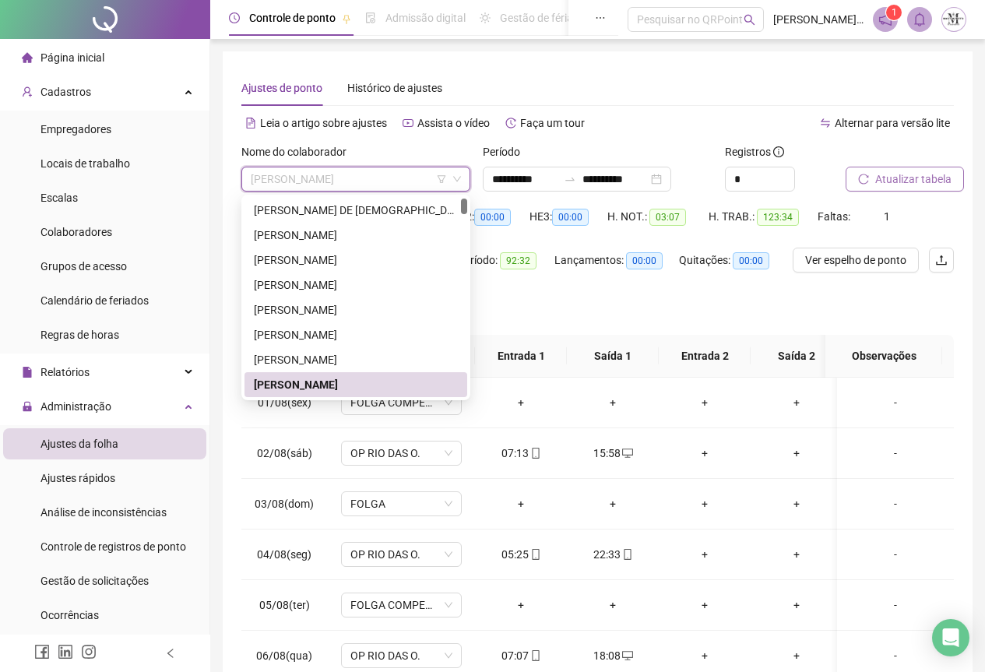
scroll to position [181, 0]
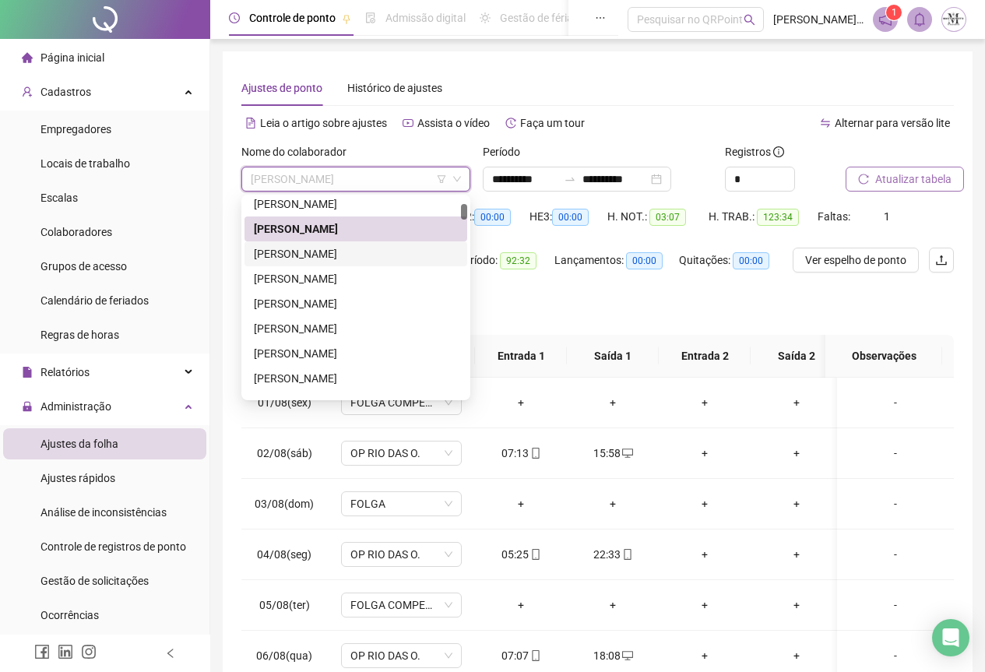
click at [287, 252] on div "[PERSON_NAME]" at bounding box center [356, 253] width 204 height 17
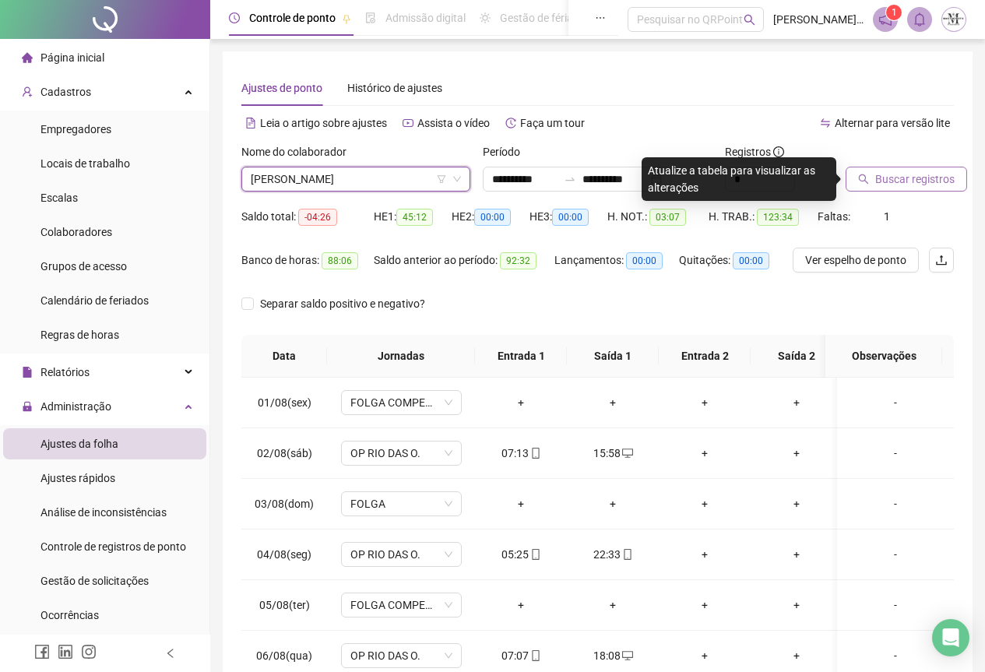
click at [876, 185] on span "Buscar registros" at bounding box center [915, 179] width 79 height 17
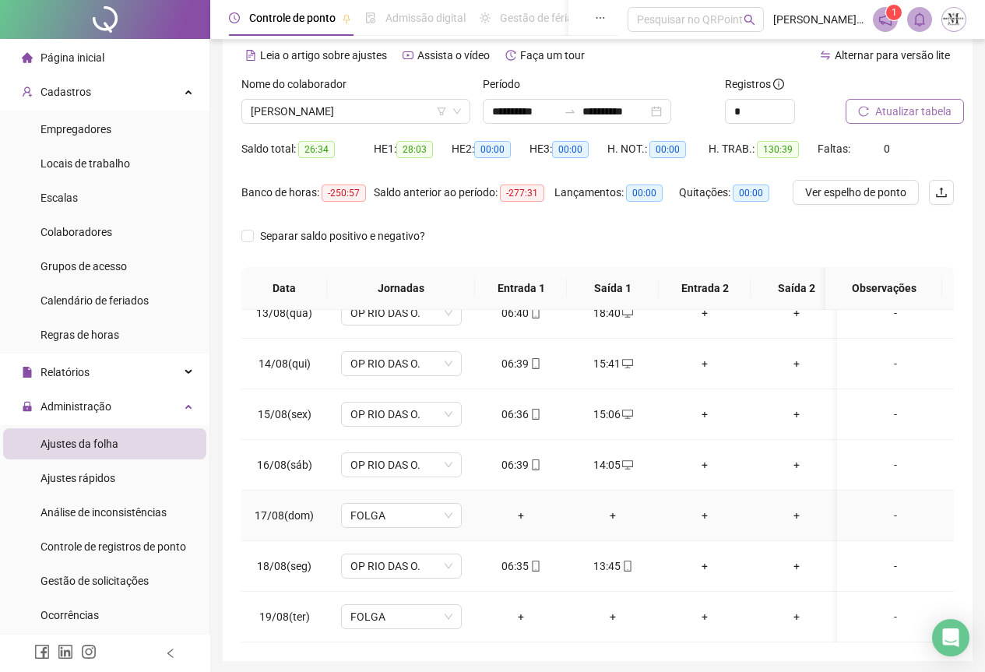
scroll to position [124, 0]
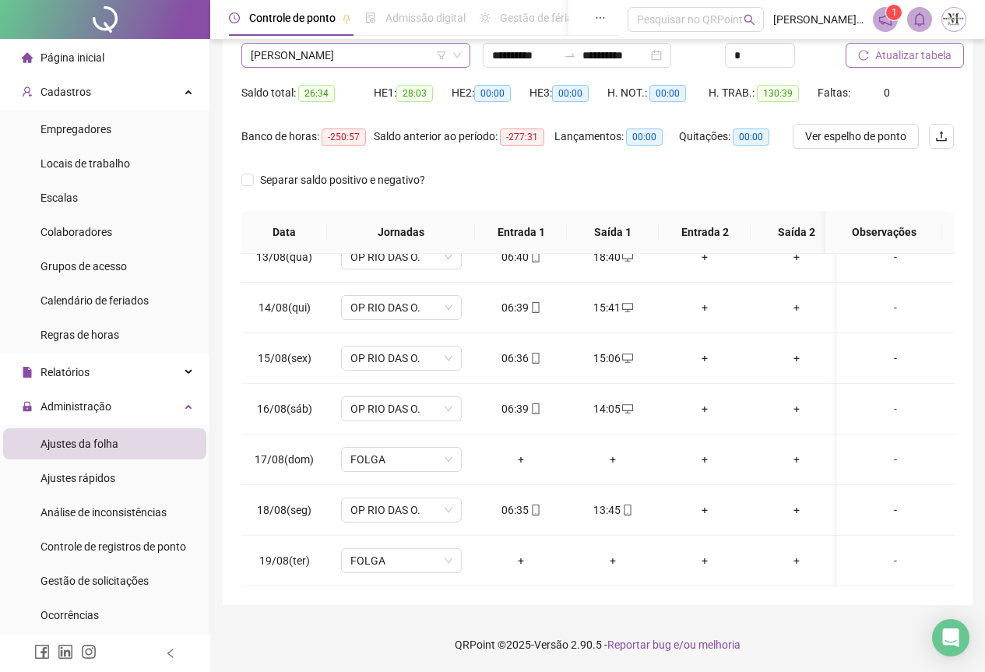
click at [338, 54] on span "[PERSON_NAME]" at bounding box center [356, 55] width 210 height 23
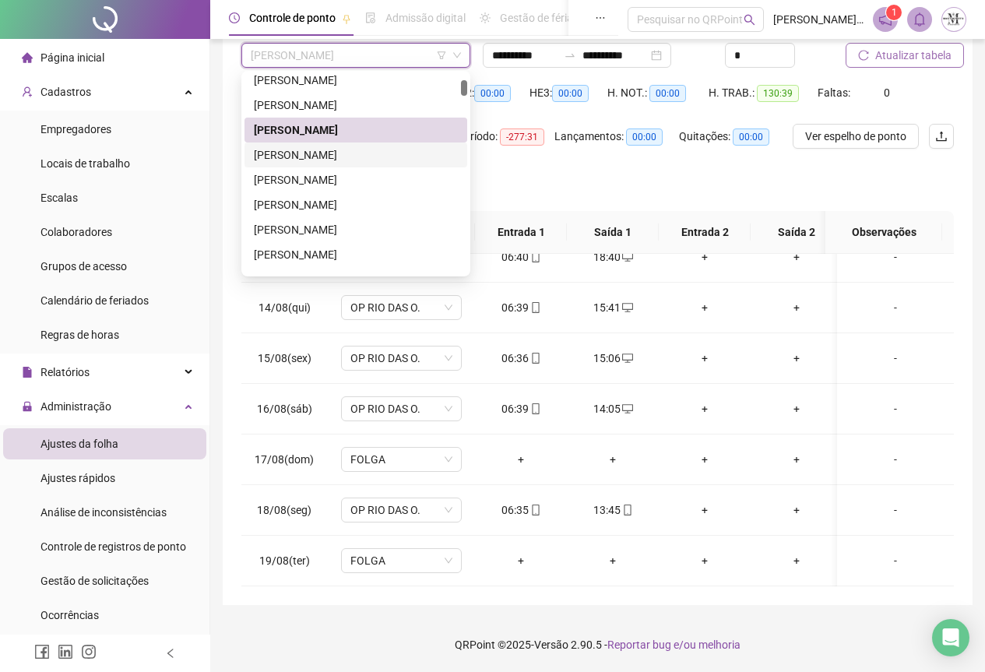
click at [293, 152] on div "[PERSON_NAME]" at bounding box center [356, 154] width 204 height 17
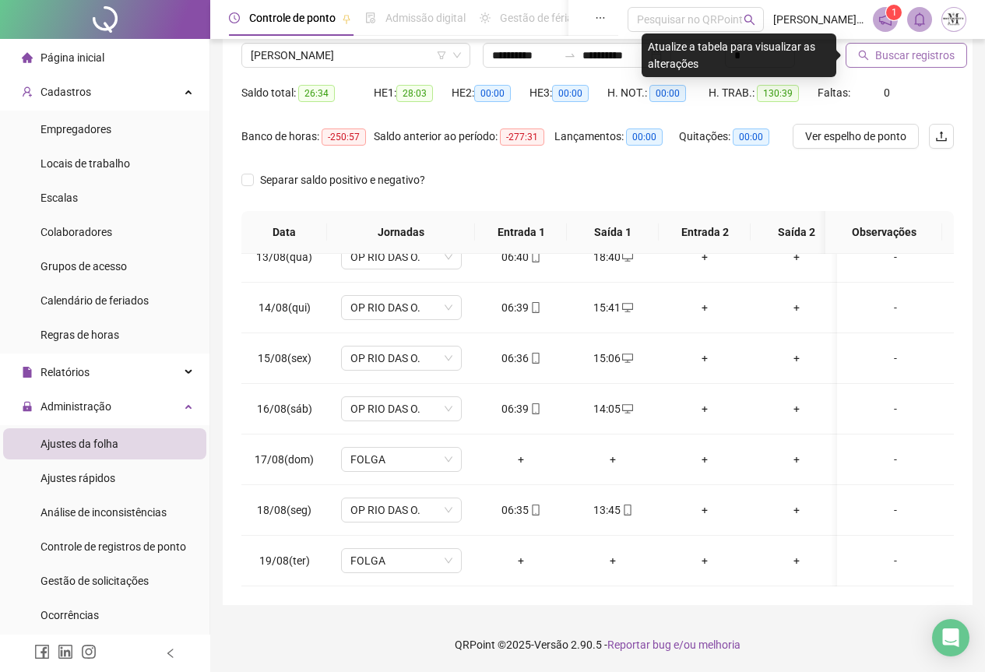
click at [882, 66] on button "Buscar registros" at bounding box center [907, 55] width 122 height 25
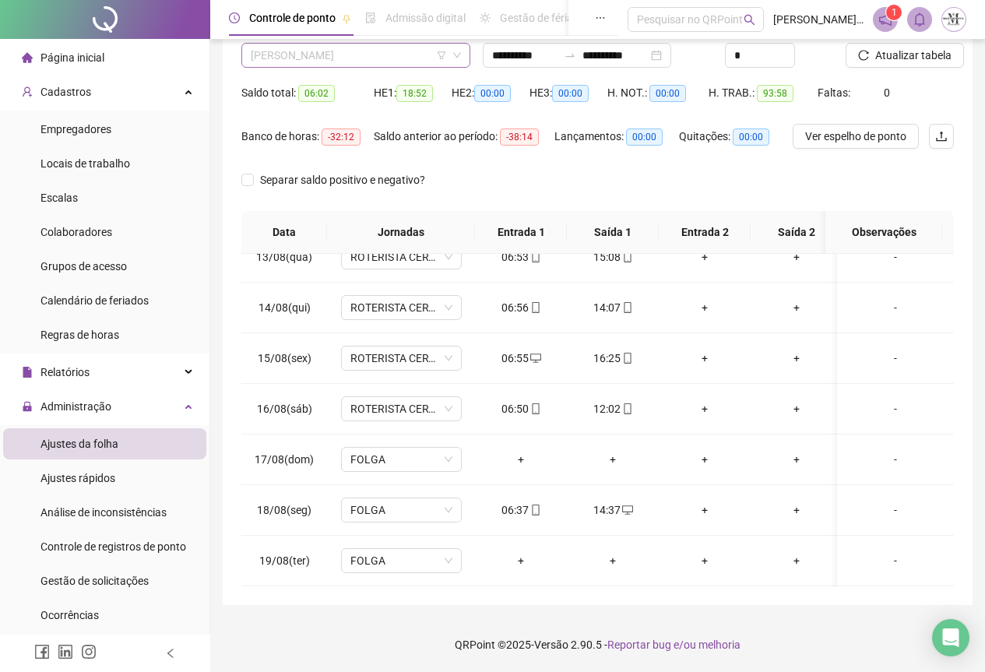
click at [322, 60] on span "[PERSON_NAME]" at bounding box center [356, 55] width 210 height 23
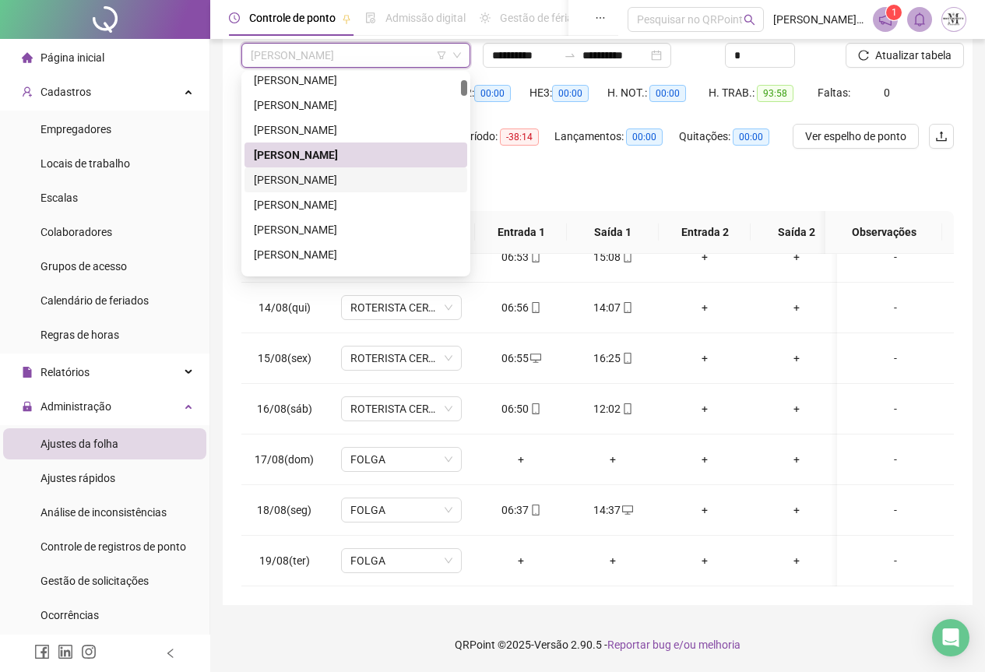
click at [311, 185] on div "[PERSON_NAME]" at bounding box center [356, 179] width 204 height 17
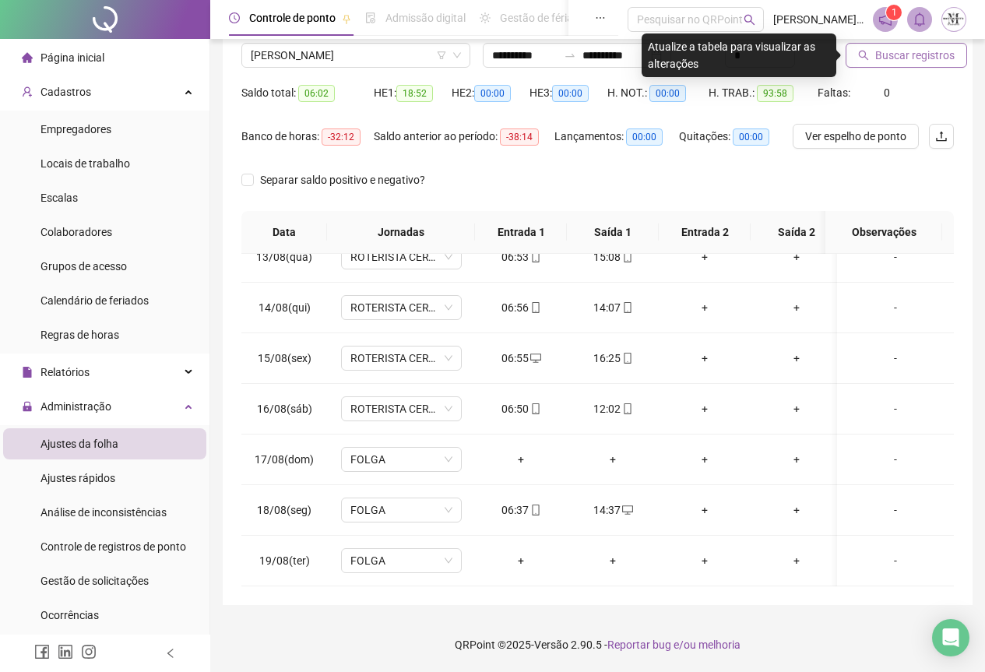
click at [910, 58] on span "Buscar registros" at bounding box center [915, 55] width 79 height 17
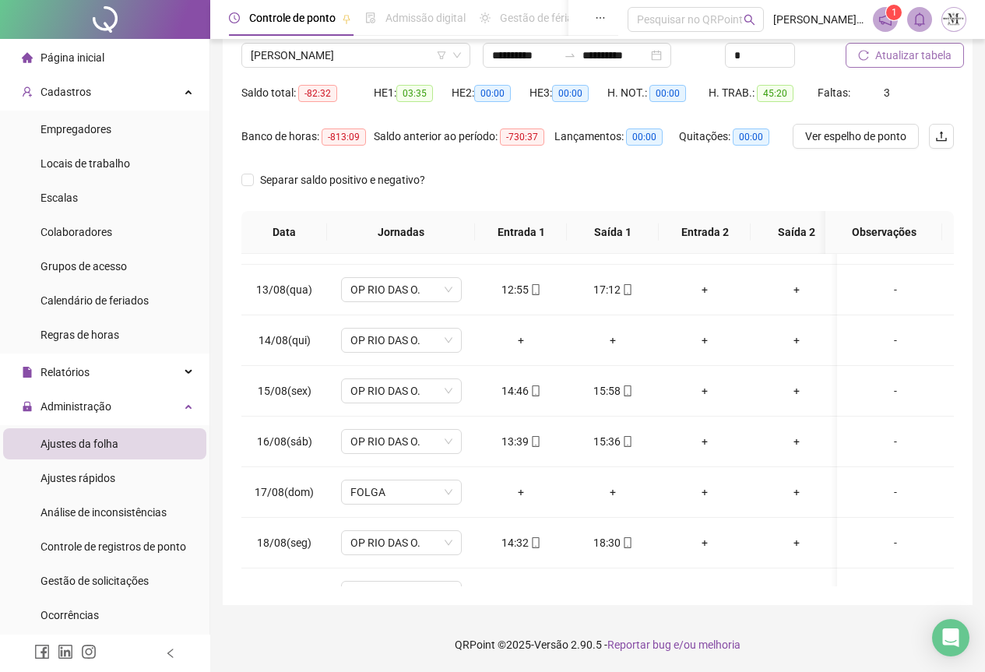
scroll to position [641, 0]
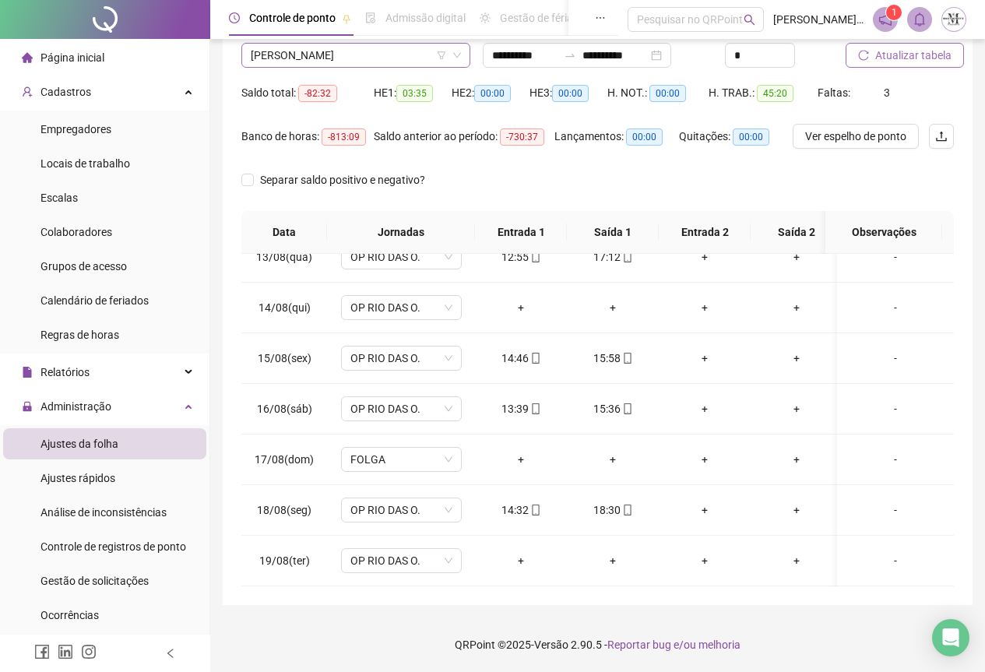
click at [322, 48] on span "[PERSON_NAME]" at bounding box center [356, 55] width 210 height 23
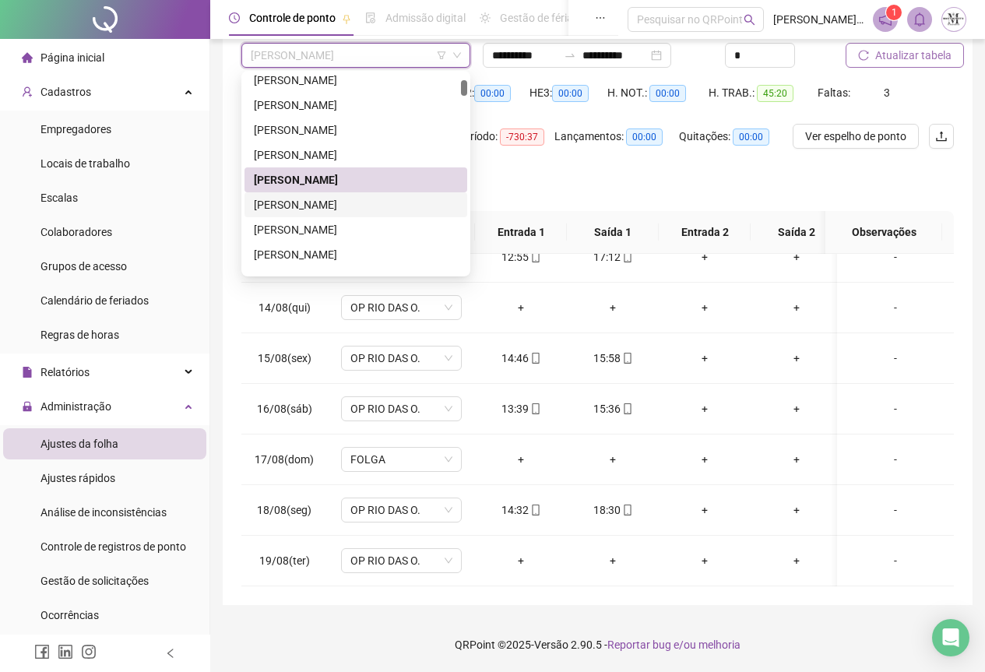
click at [326, 208] on div "[PERSON_NAME]" at bounding box center [356, 204] width 204 height 17
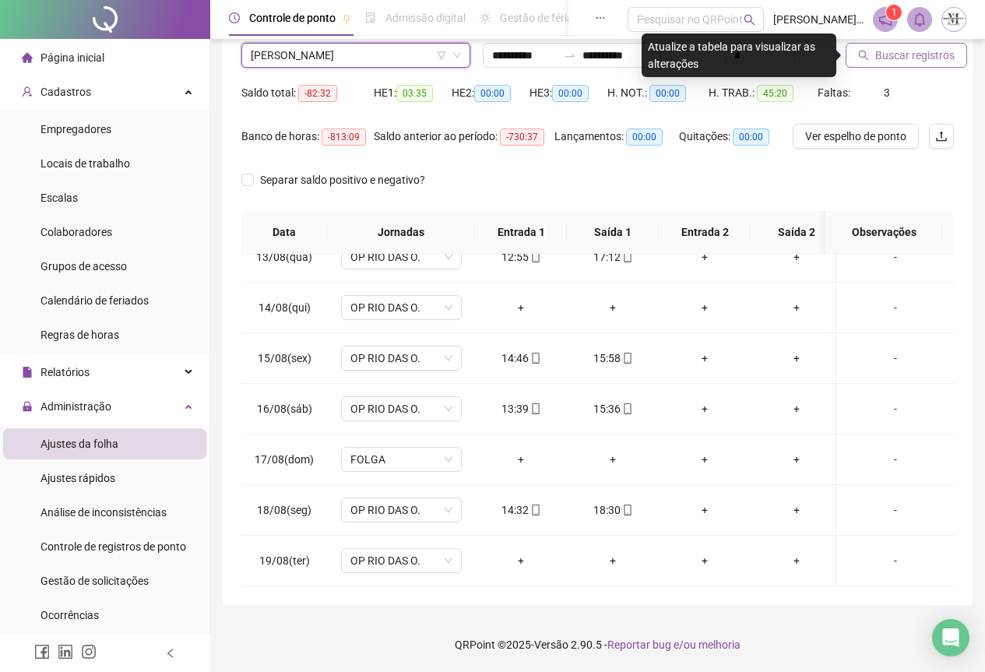
click at [889, 58] on span "Buscar registros" at bounding box center [915, 55] width 79 height 17
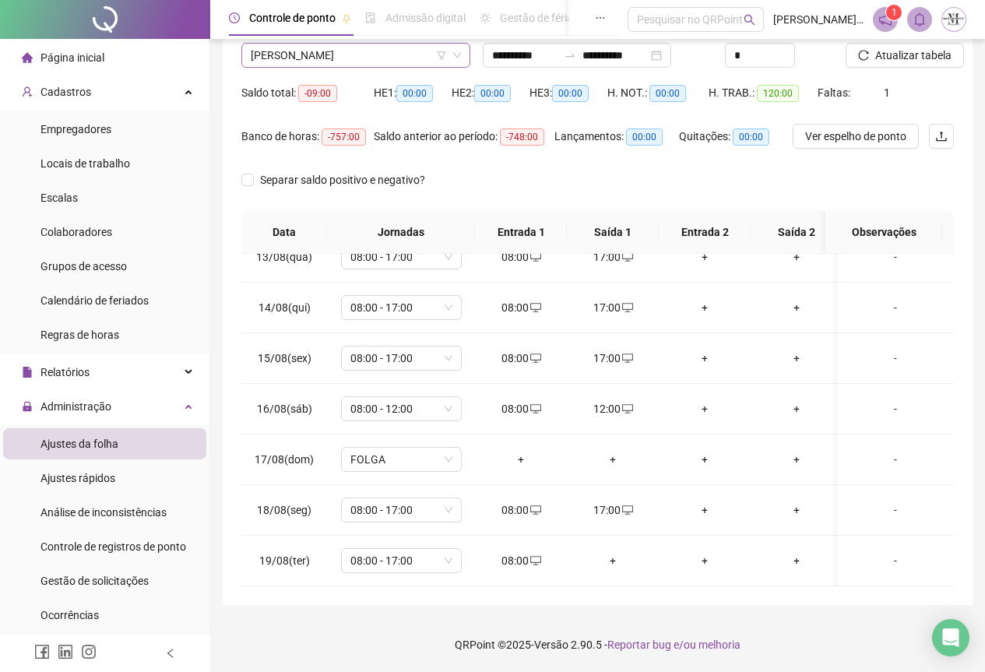
click at [293, 55] on span "[PERSON_NAME]" at bounding box center [356, 55] width 210 height 23
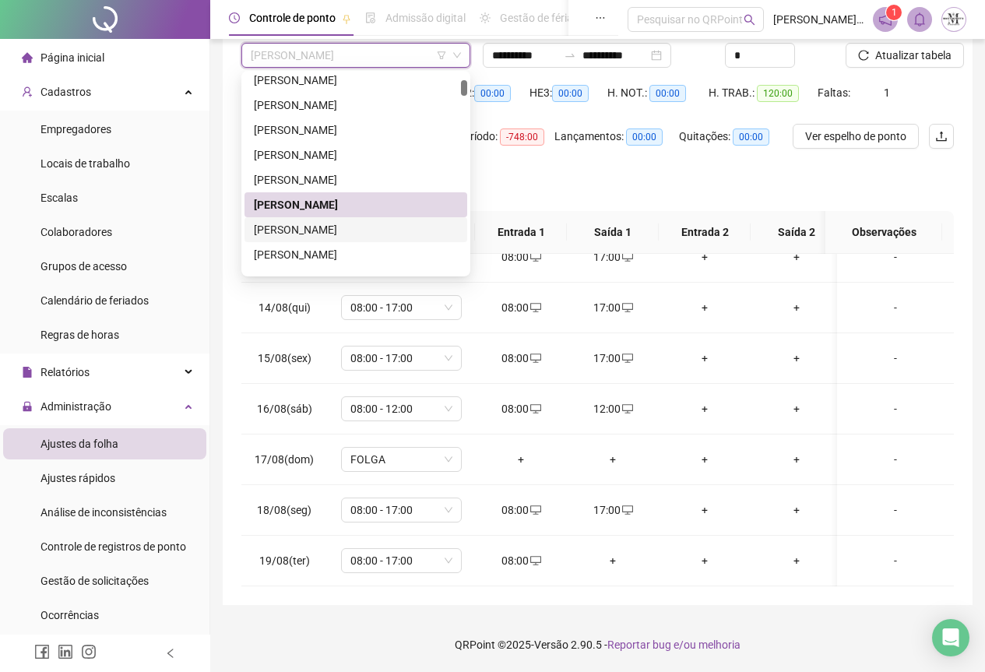
click at [296, 240] on div "[PERSON_NAME]" at bounding box center [356, 229] width 223 height 25
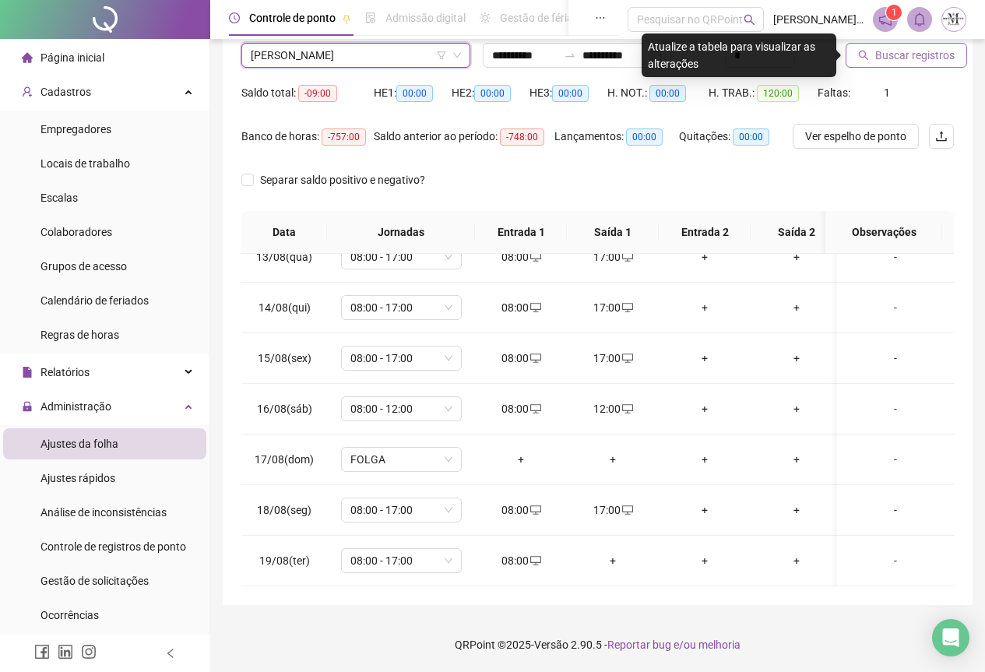
click at [902, 65] on button "Buscar registros" at bounding box center [907, 55] width 122 height 25
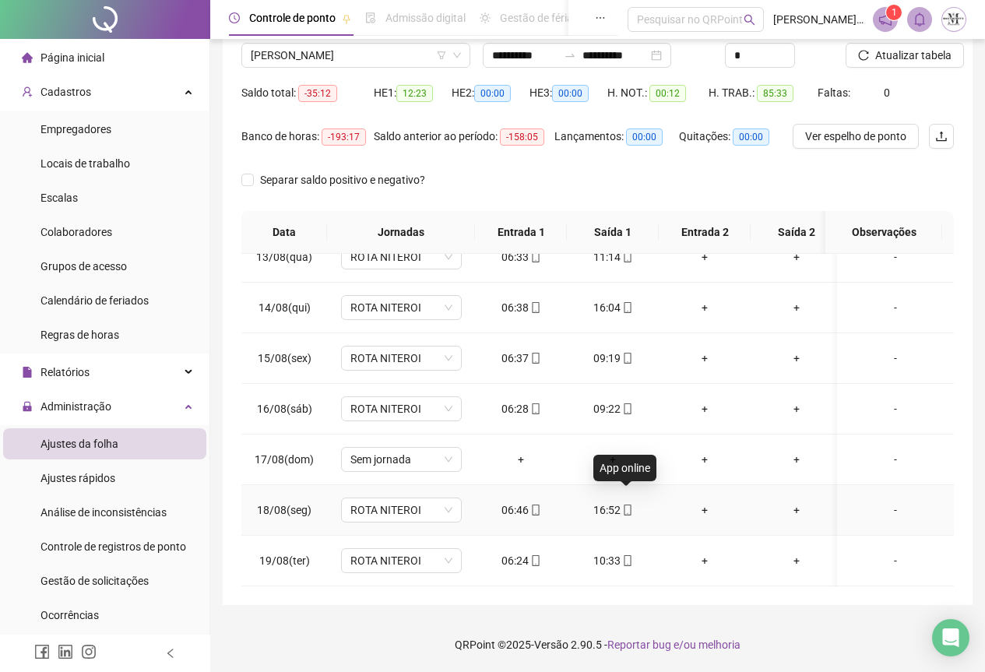
click at [625, 505] on icon "mobile" at bounding box center [627, 510] width 11 height 11
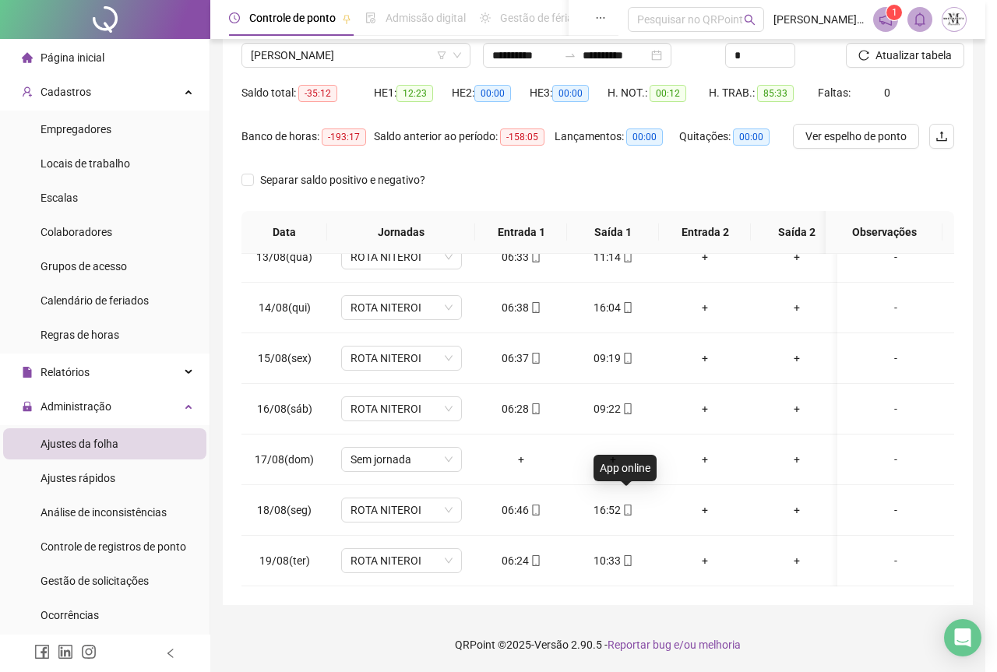
type input "**********"
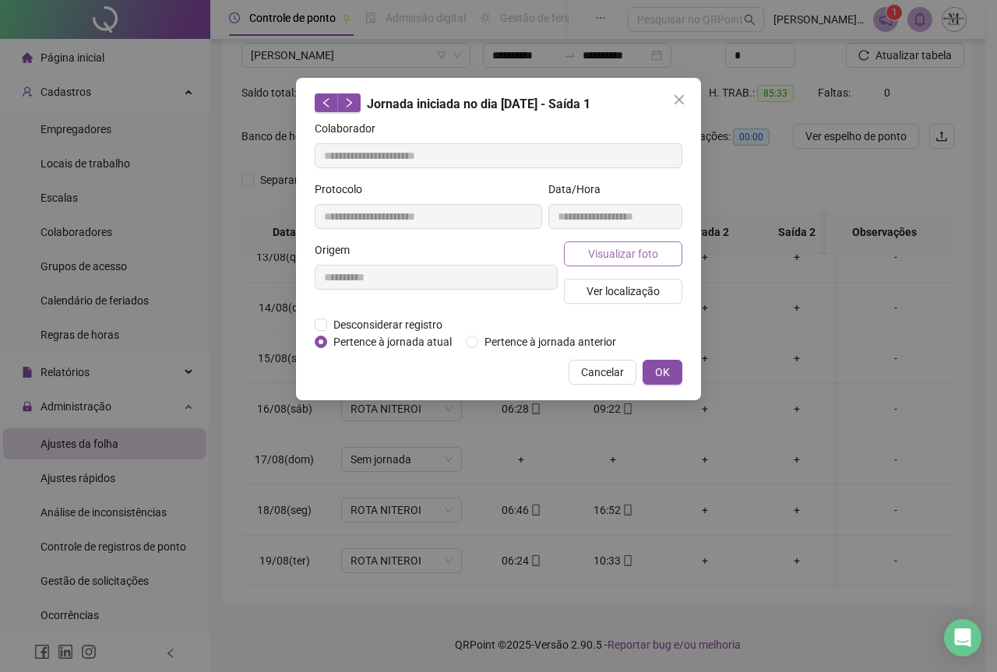
click at [617, 257] on span "Visualizar foto" at bounding box center [623, 253] width 70 height 17
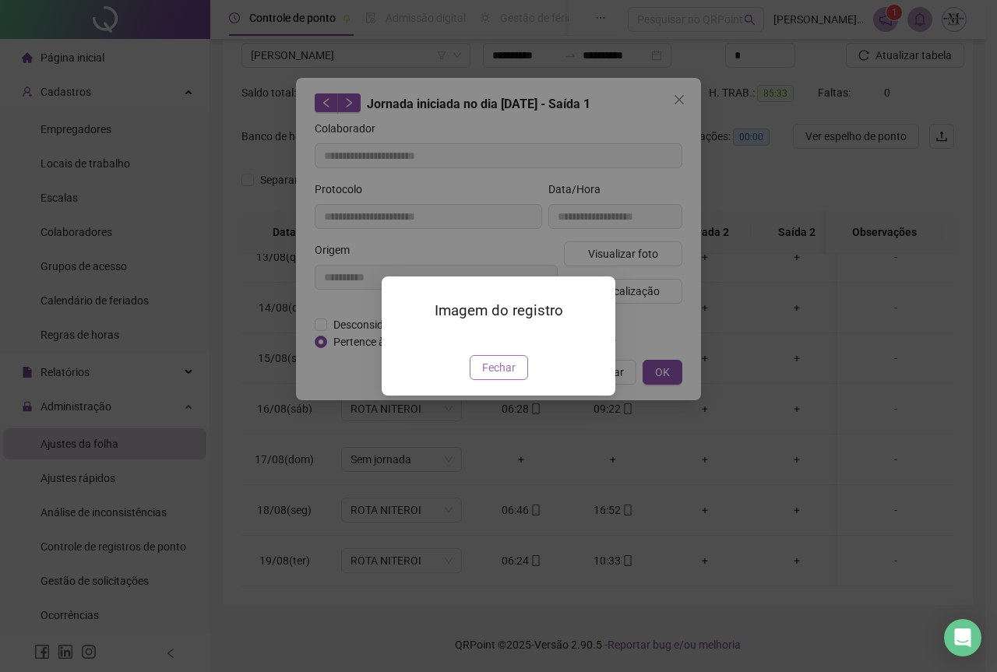
click at [503, 376] on span "Fechar" at bounding box center [498, 367] width 33 height 17
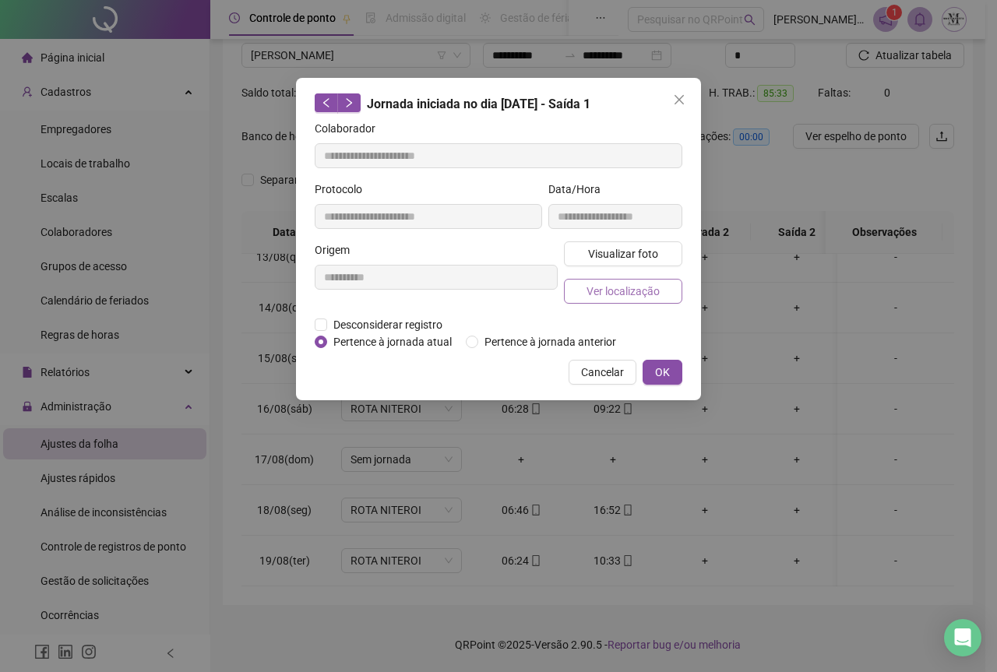
click at [624, 296] on span "Ver localização" at bounding box center [623, 291] width 73 height 17
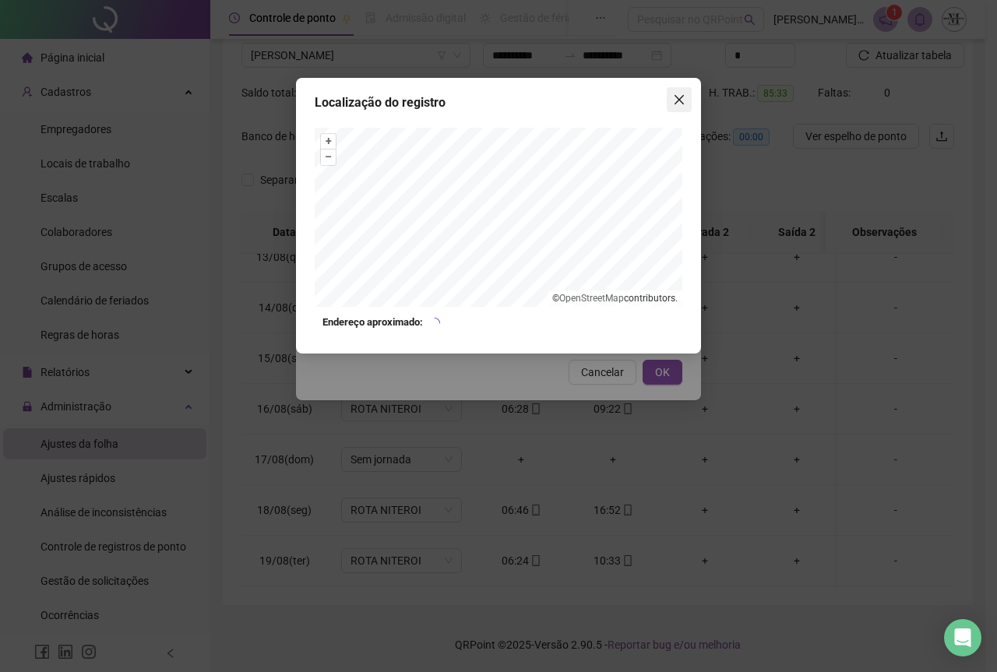
click at [677, 104] on icon "close" at bounding box center [679, 99] width 12 height 12
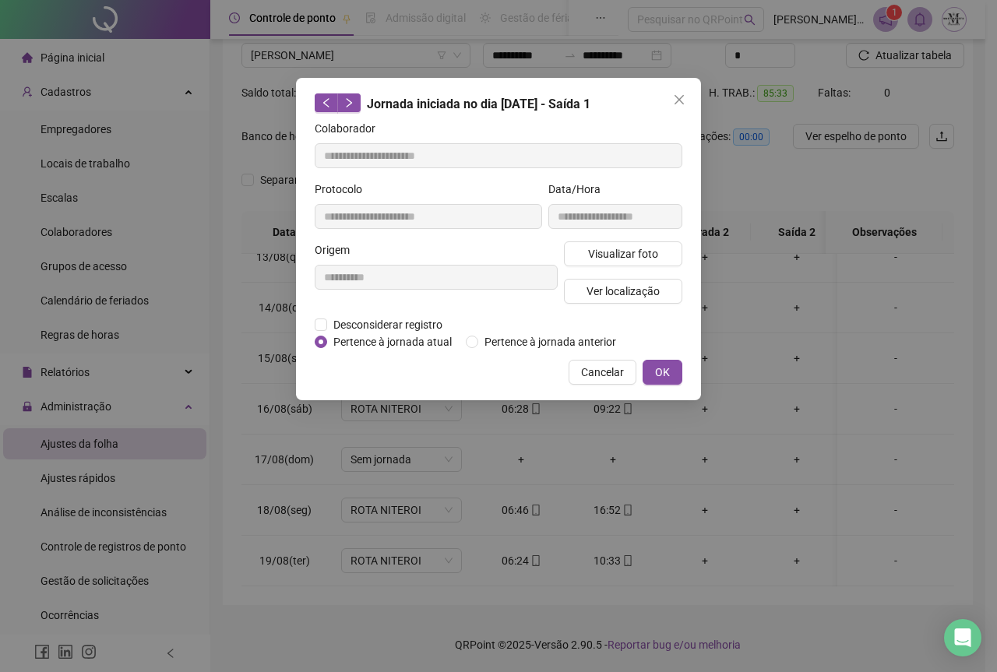
click at [677, 104] on icon "close" at bounding box center [679, 99] width 12 height 12
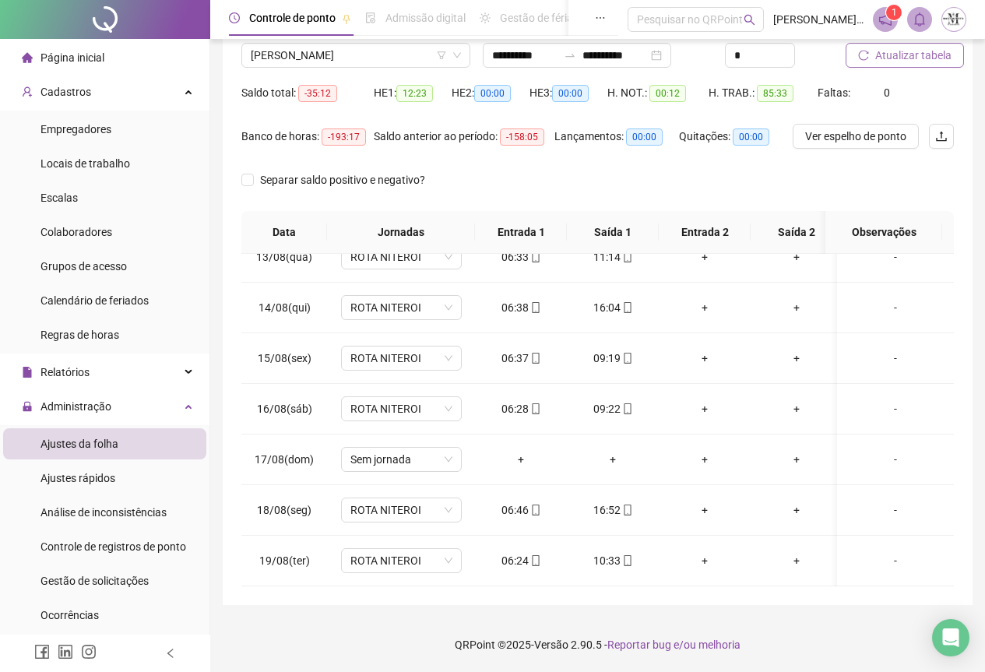
click at [901, 57] on span "Atualizar tabela" at bounding box center [914, 55] width 76 height 17
click at [281, 56] on span "[PERSON_NAME]" at bounding box center [356, 55] width 210 height 23
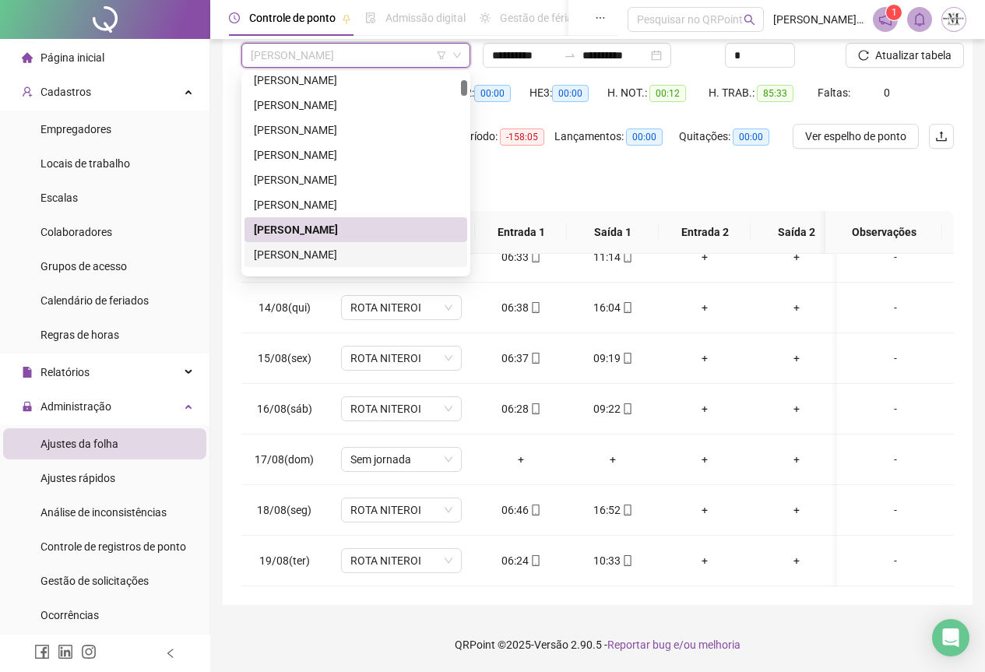
click at [278, 259] on div "[PERSON_NAME]" at bounding box center [356, 254] width 204 height 17
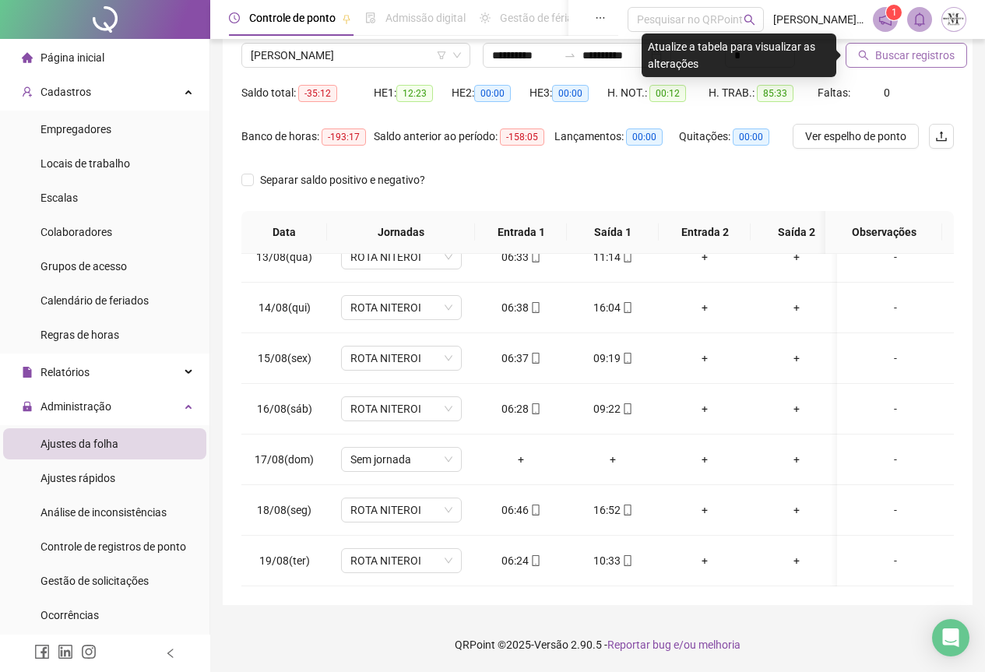
click at [876, 53] on span "Buscar registros" at bounding box center [915, 55] width 79 height 17
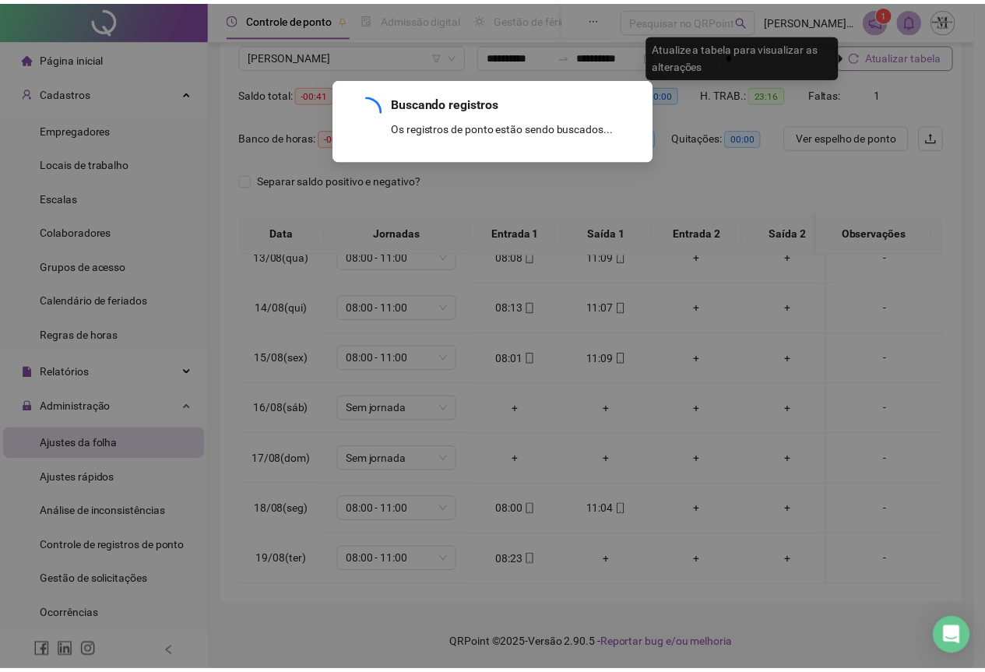
scroll to position [287, 0]
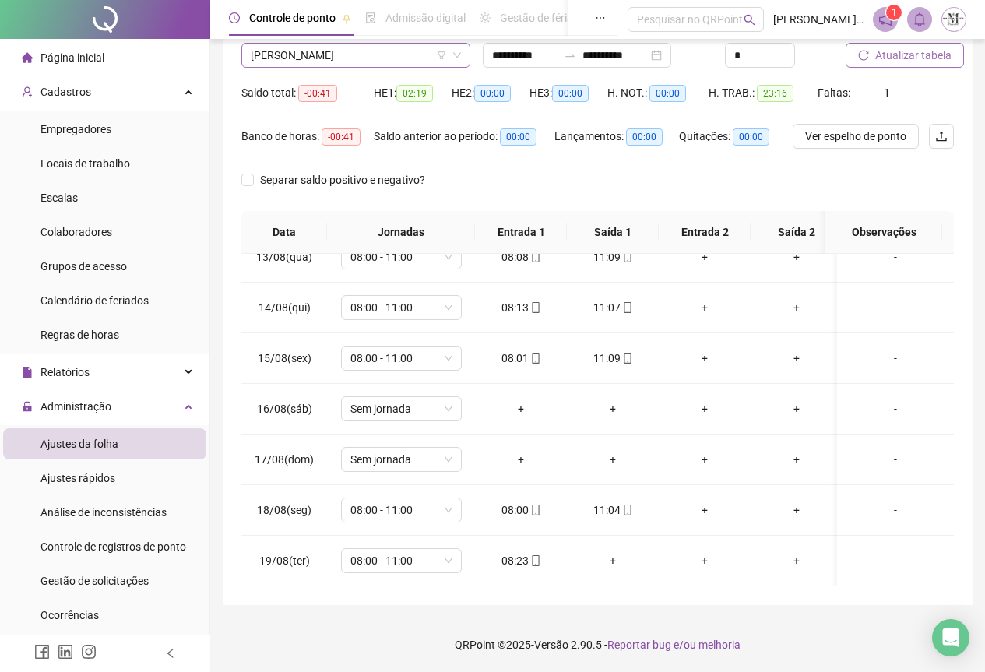
click at [351, 59] on span "[PERSON_NAME]" at bounding box center [356, 55] width 210 height 23
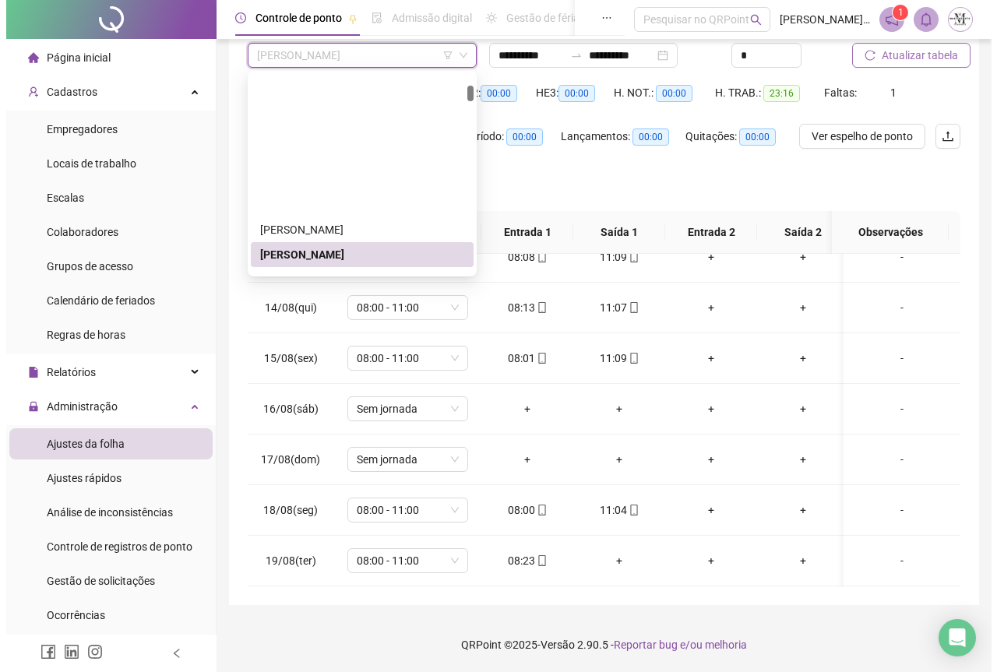
scroll to position [336, 0]
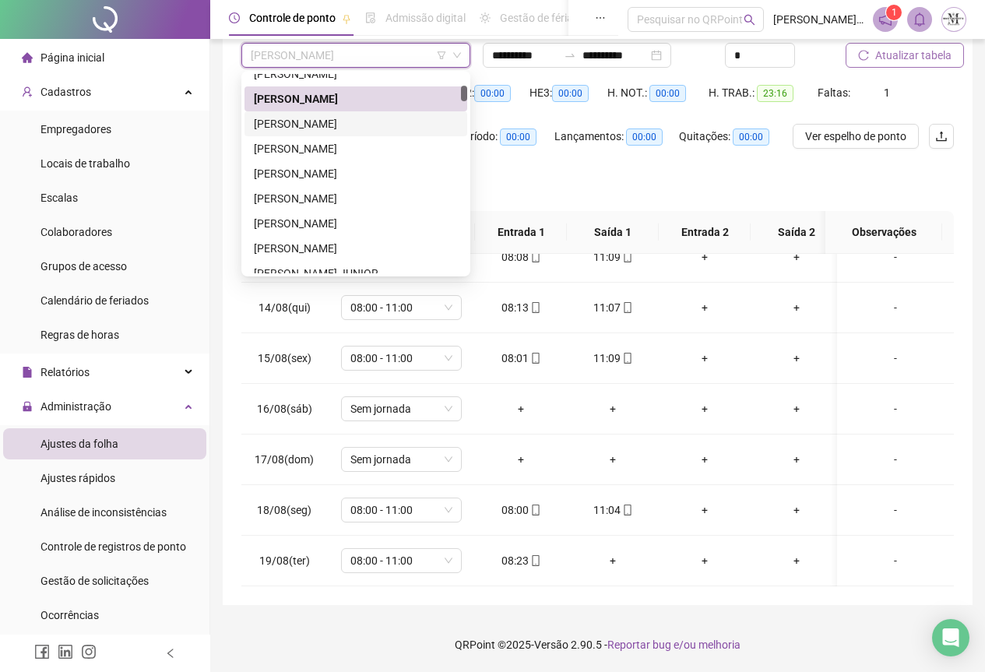
click at [322, 128] on div "[PERSON_NAME]" at bounding box center [356, 123] width 204 height 17
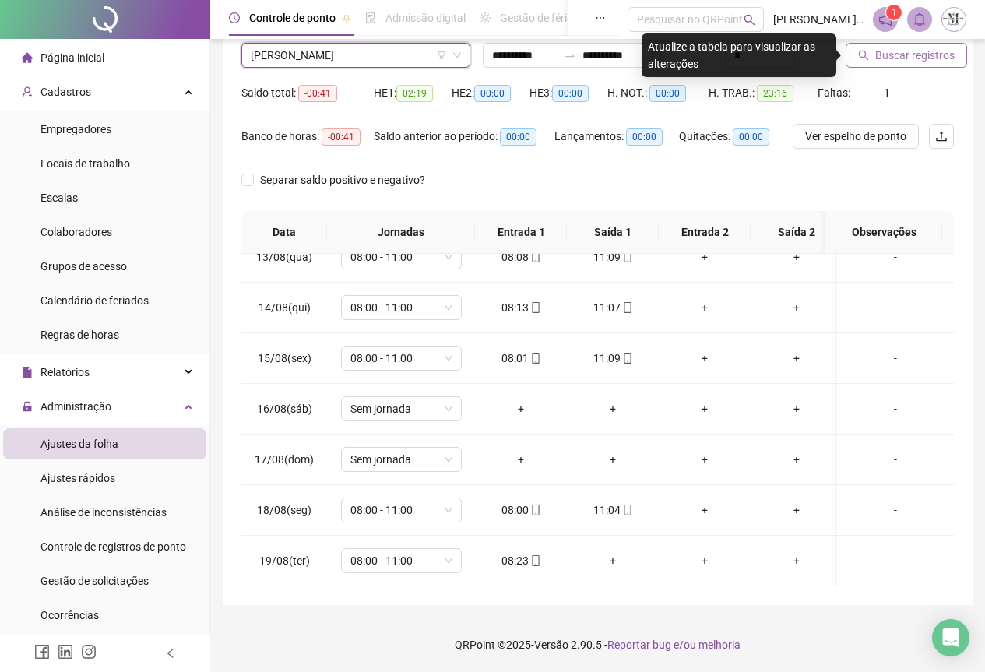
click at [886, 61] on span "Buscar registros" at bounding box center [915, 55] width 79 height 17
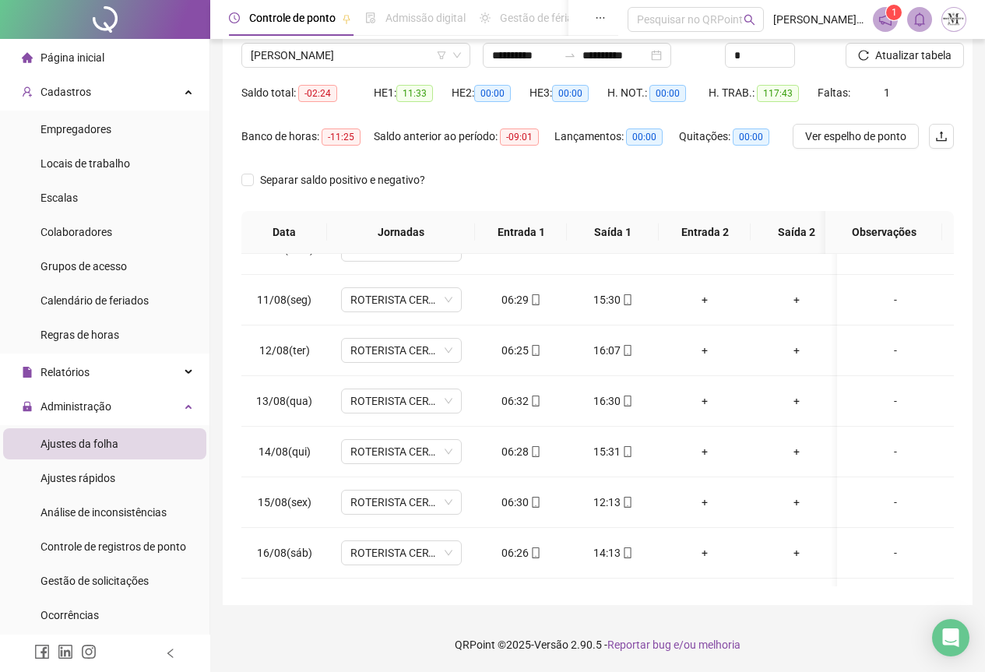
scroll to position [641, 0]
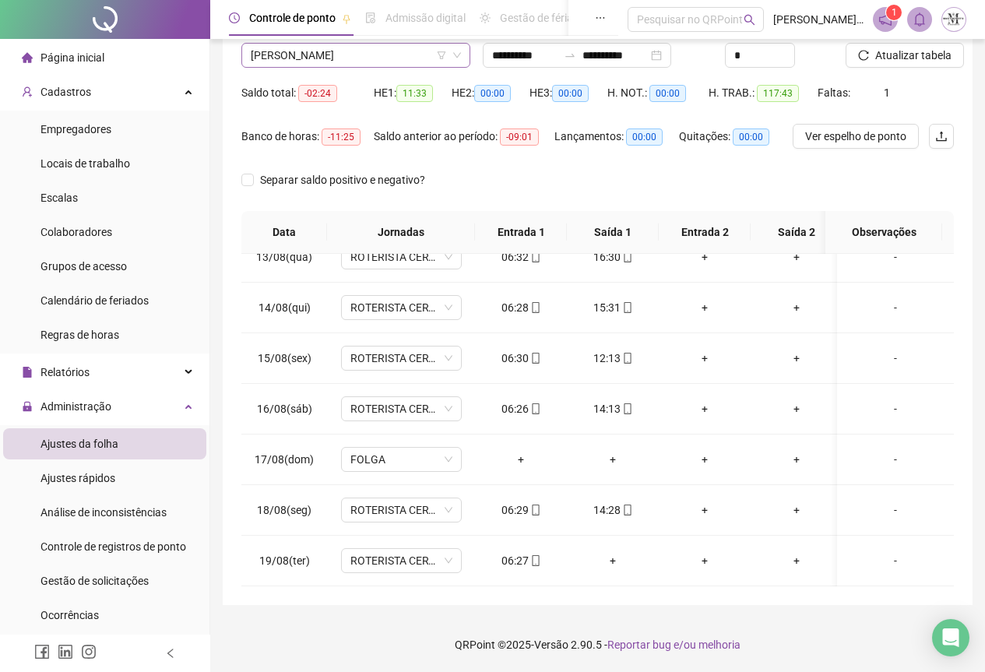
click at [328, 56] on span "[PERSON_NAME]" at bounding box center [356, 55] width 210 height 23
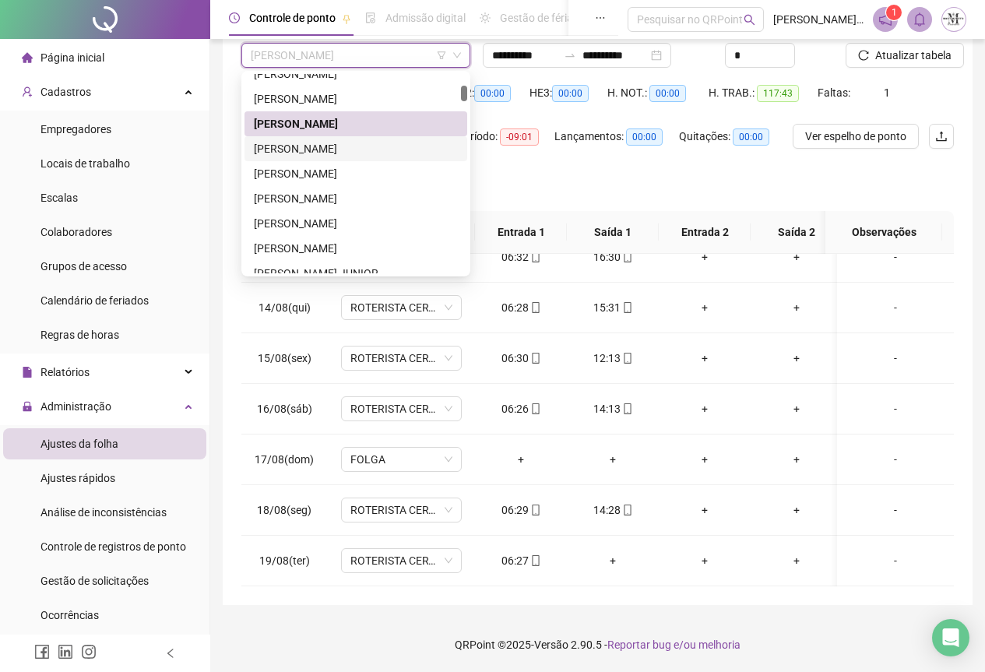
click at [335, 149] on div "[PERSON_NAME]" at bounding box center [356, 148] width 204 height 17
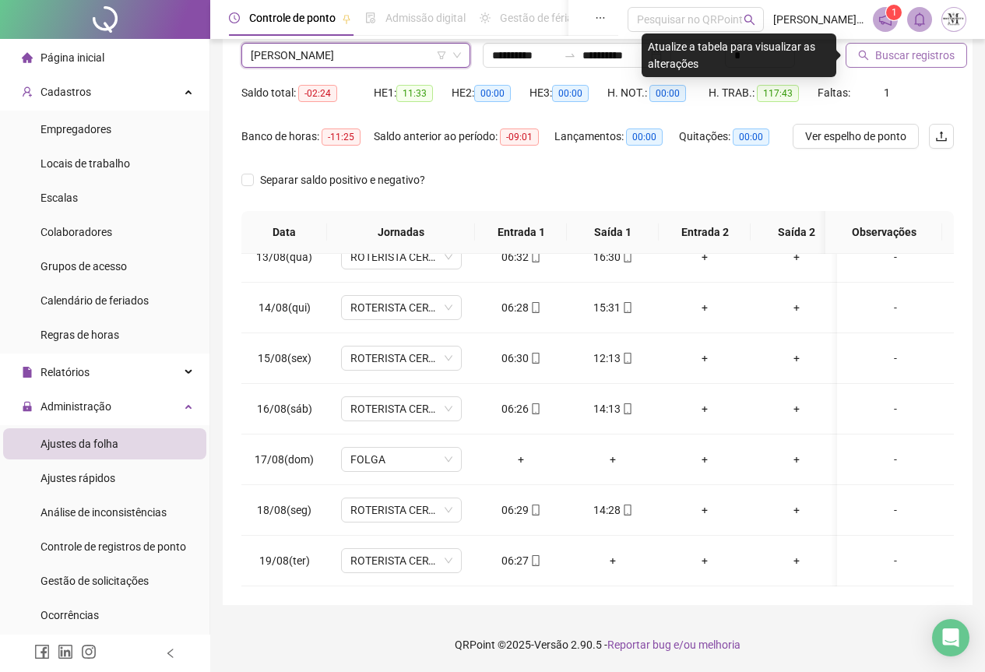
click at [900, 58] on span "Buscar registros" at bounding box center [915, 55] width 79 height 17
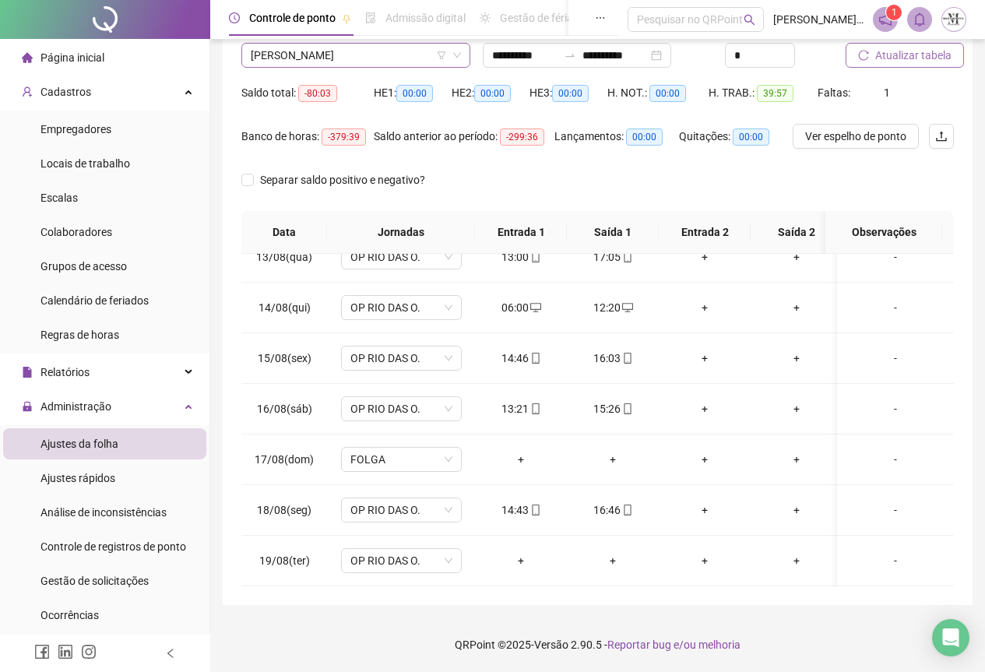
click at [328, 61] on span "[PERSON_NAME]" at bounding box center [356, 55] width 210 height 23
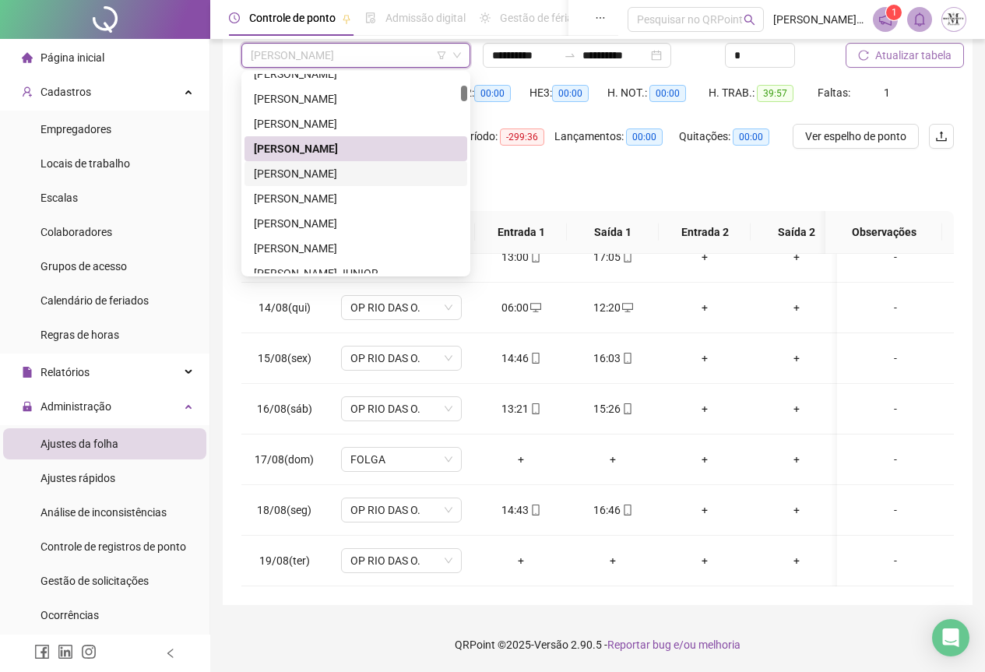
click at [321, 172] on div "[PERSON_NAME]" at bounding box center [356, 173] width 204 height 17
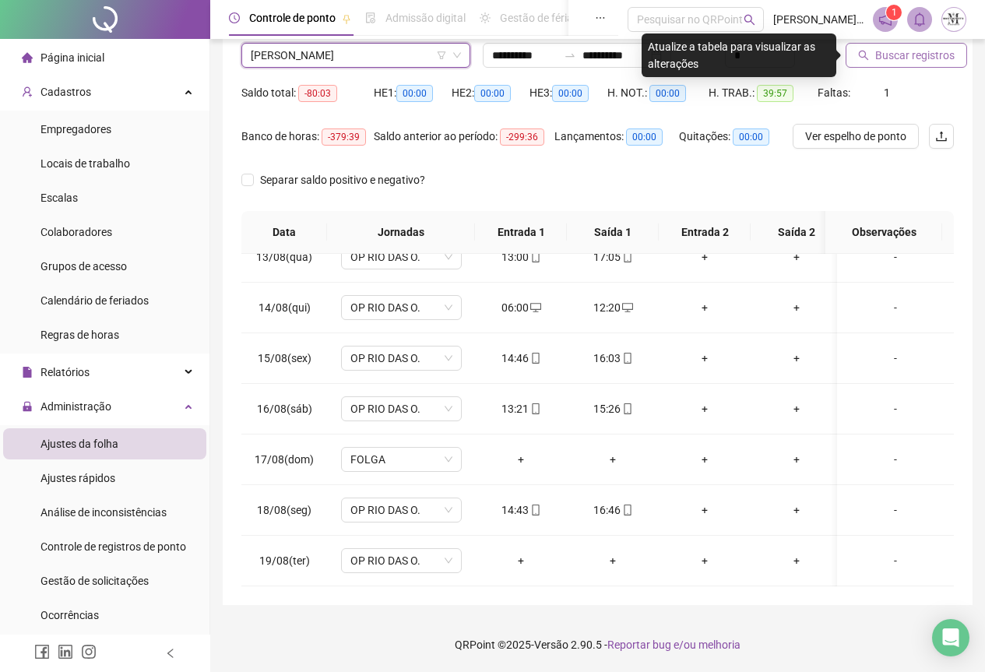
click at [895, 51] on span "Buscar registros" at bounding box center [915, 55] width 79 height 17
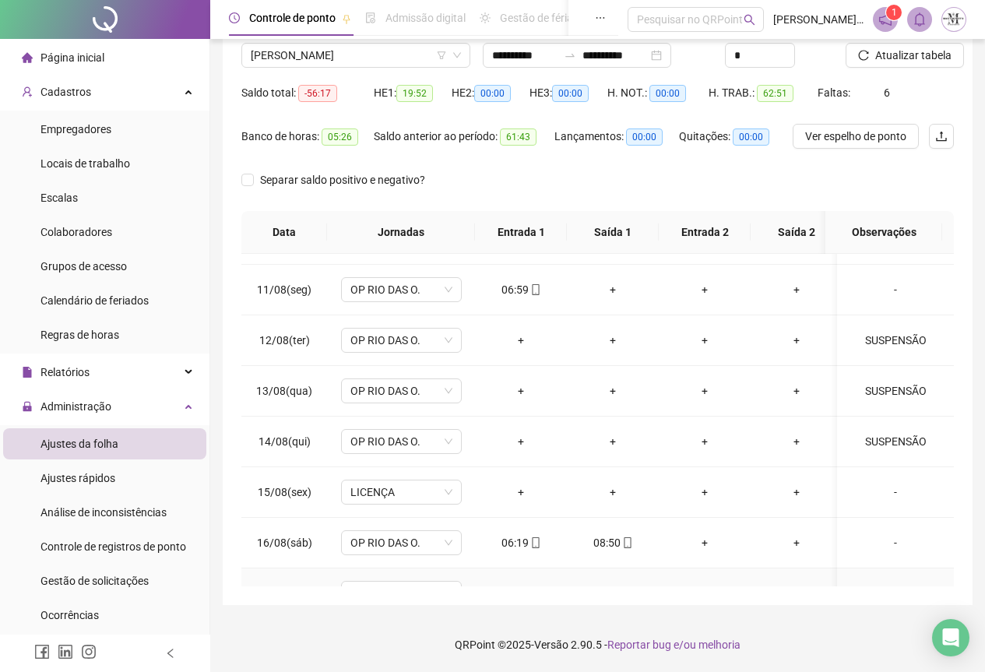
scroll to position [467, 0]
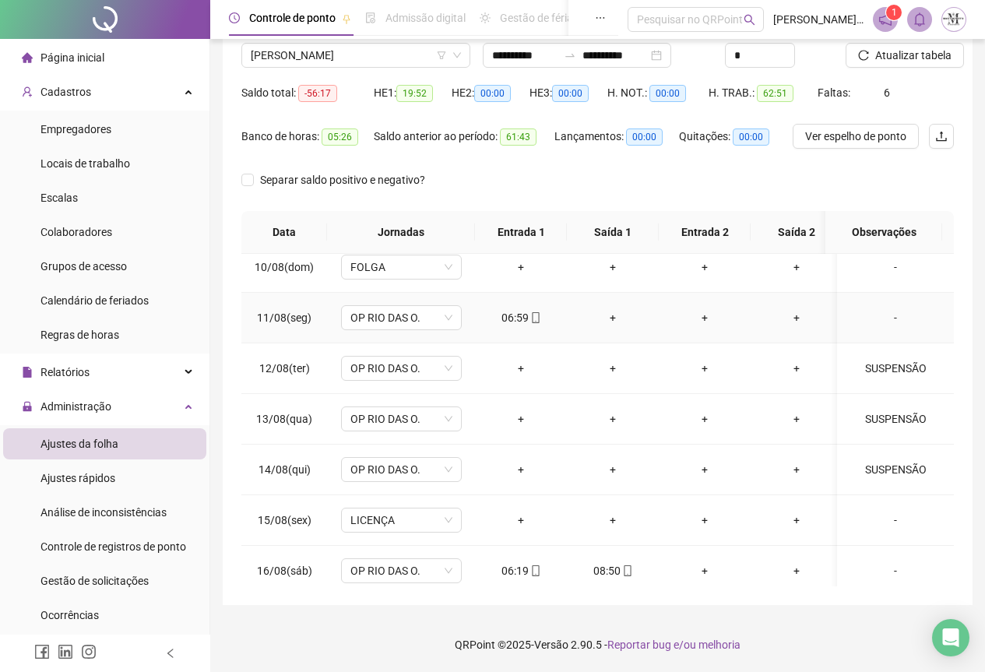
click at [611, 321] on div "+" at bounding box center [613, 317] width 67 height 17
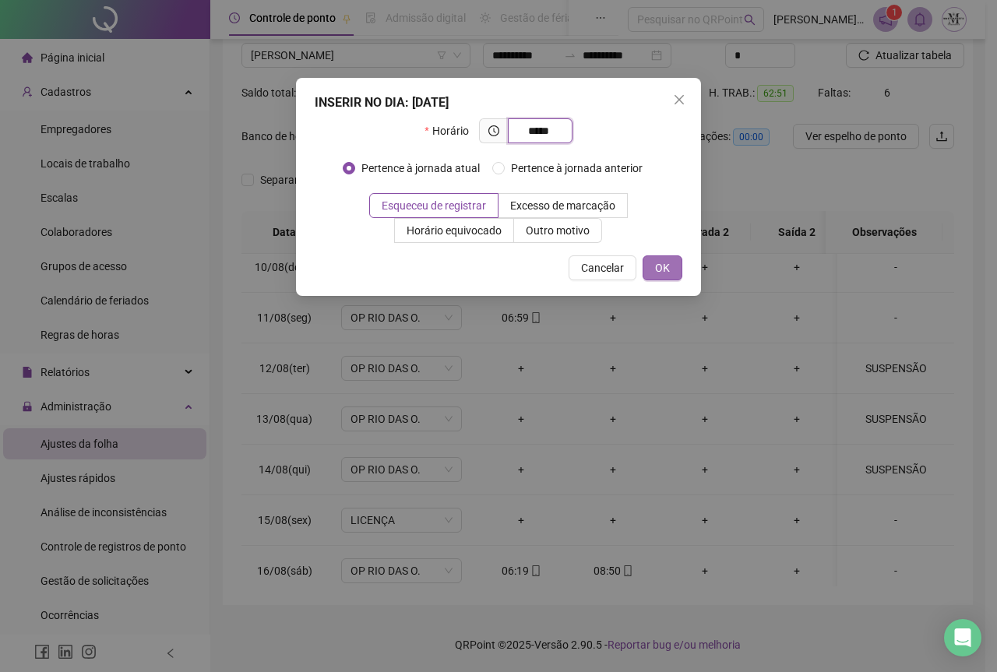
type input "*****"
click at [669, 270] on span "OK" at bounding box center [662, 267] width 15 height 17
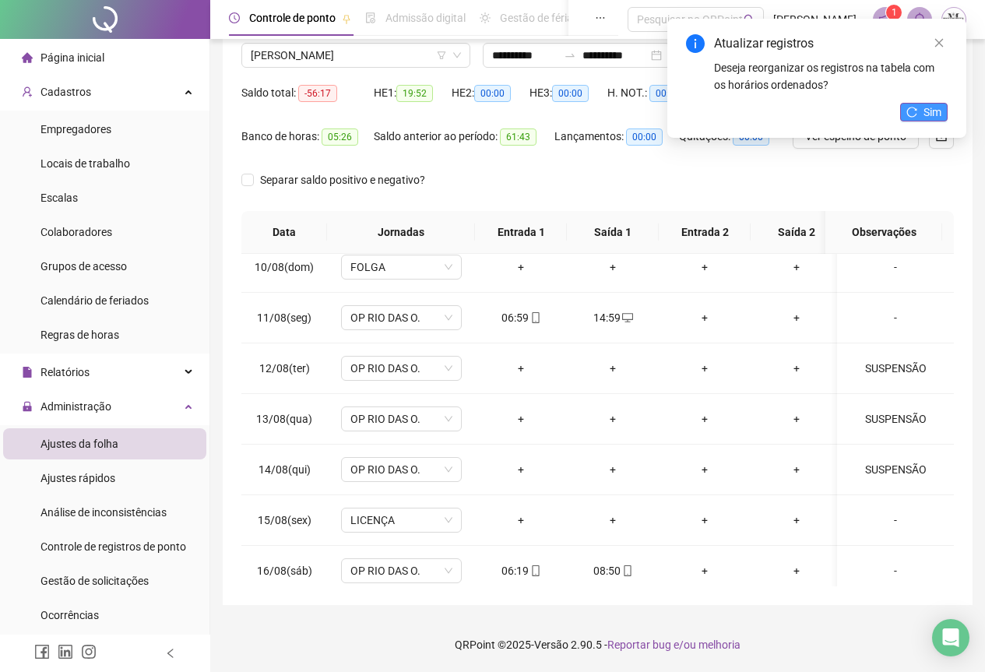
click at [922, 111] on button "Sim" at bounding box center [924, 112] width 48 height 19
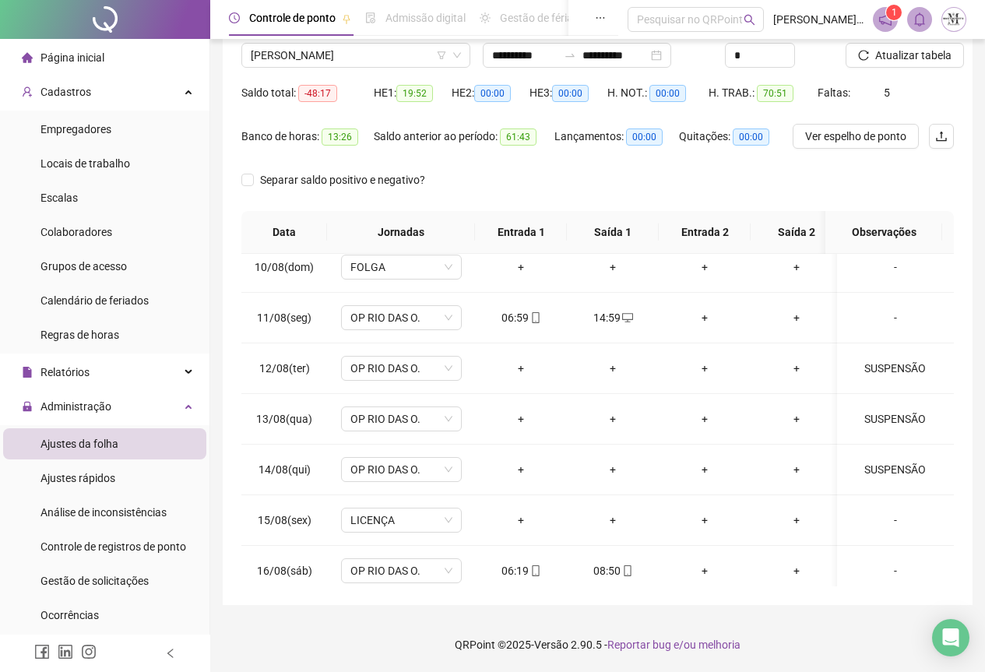
click at [909, 55] on span "Atualizar tabela" at bounding box center [914, 55] width 76 height 17
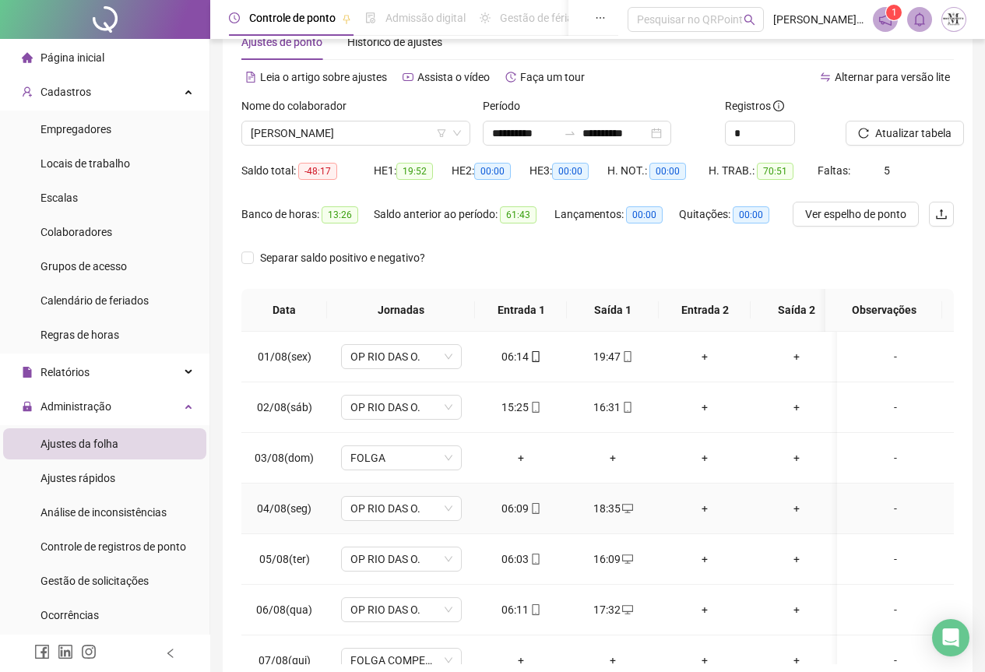
scroll to position [0, 0]
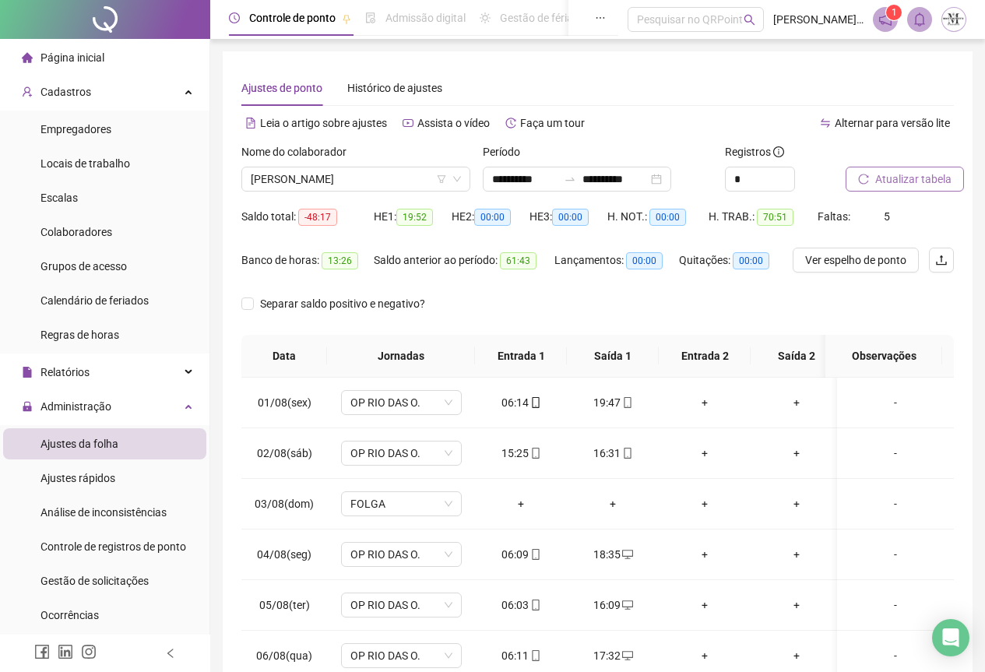
click at [899, 178] on span "Atualizar tabela" at bounding box center [914, 179] width 76 height 17
click at [326, 185] on span "[PERSON_NAME]" at bounding box center [356, 178] width 210 height 23
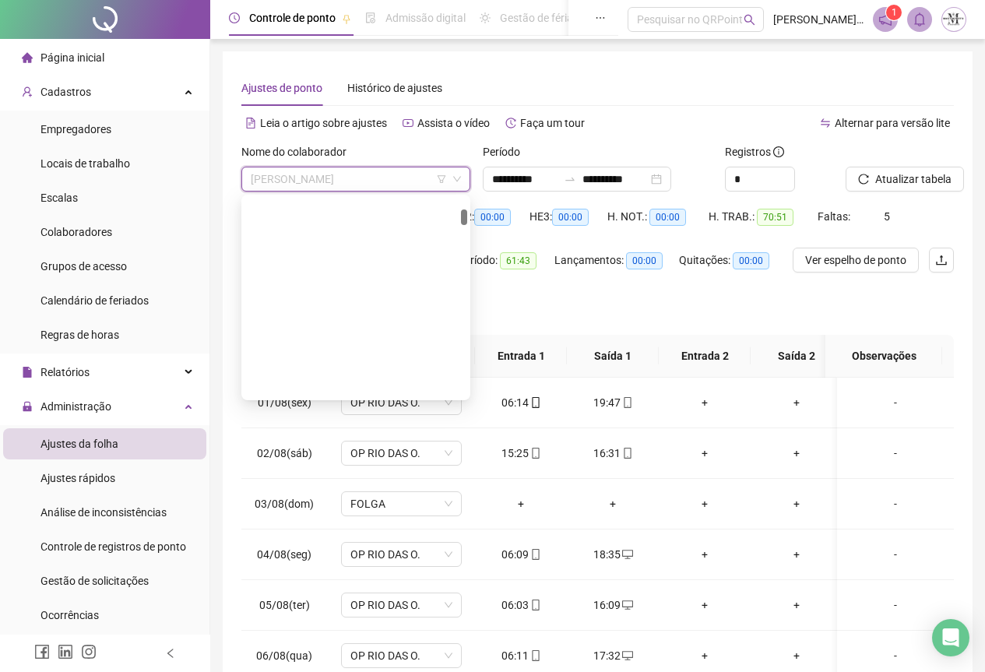
click at [325, 650] on div "[PERSON_NAME]" at bounding box center [356, 658] width 204 height 17
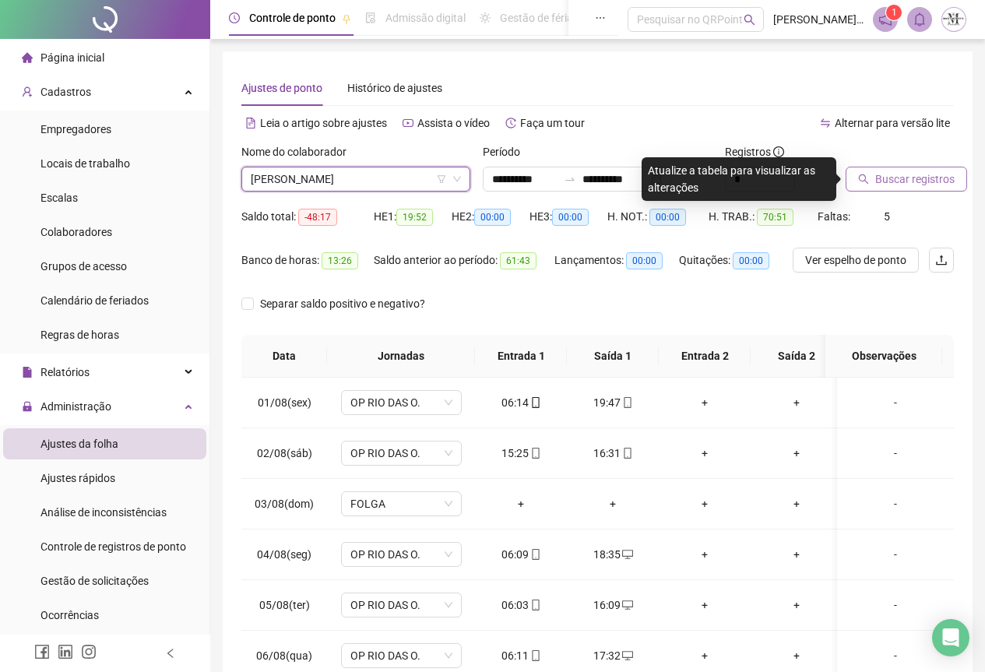
click at [897, 171] on span "Buscar registros" at bounding box center [915, 179] width 79 height 17
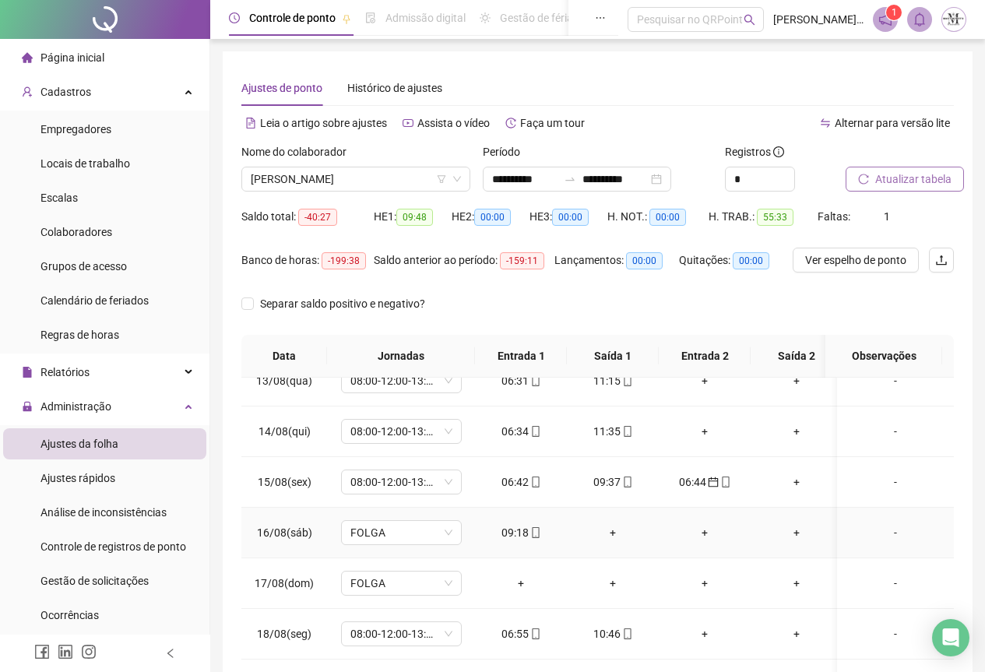
scroll to position [124, 0]
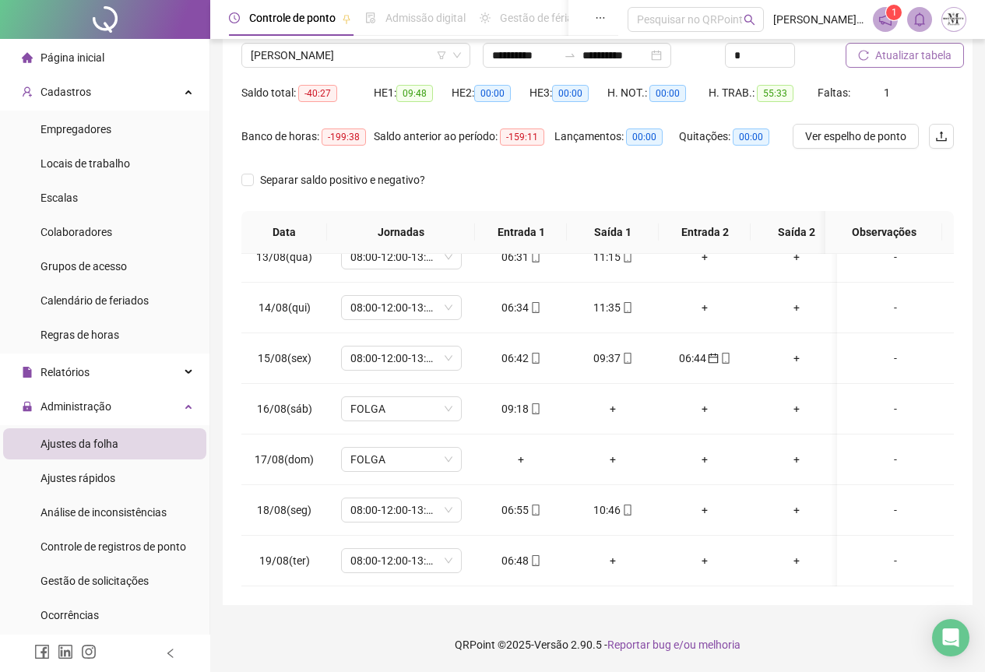
click at [884, 55] on span "Atualizar tabela" at bounding box center [914, 55] width 76 height 17
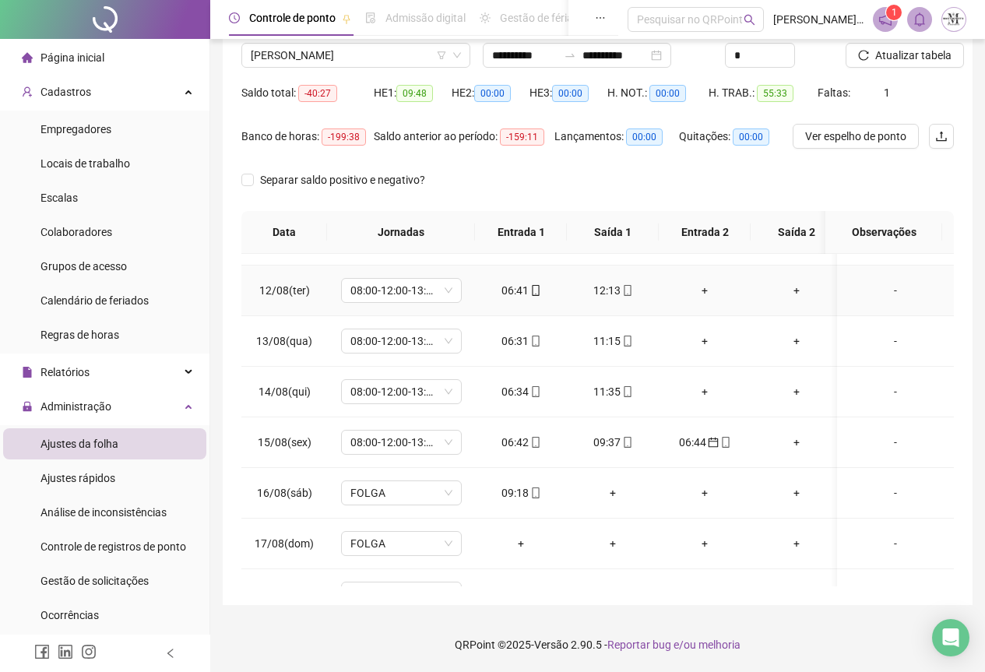
scroll to position [641, 0]
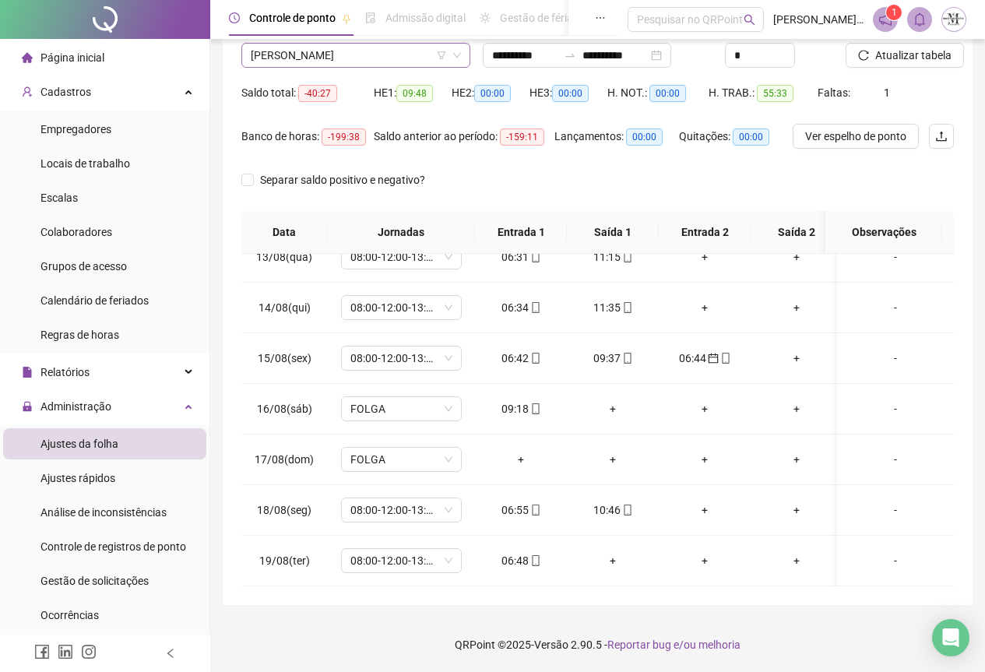
click at [322, 55] on span "[PERSON_NAME]" at bounding box center [356, 55] width 210 height 23
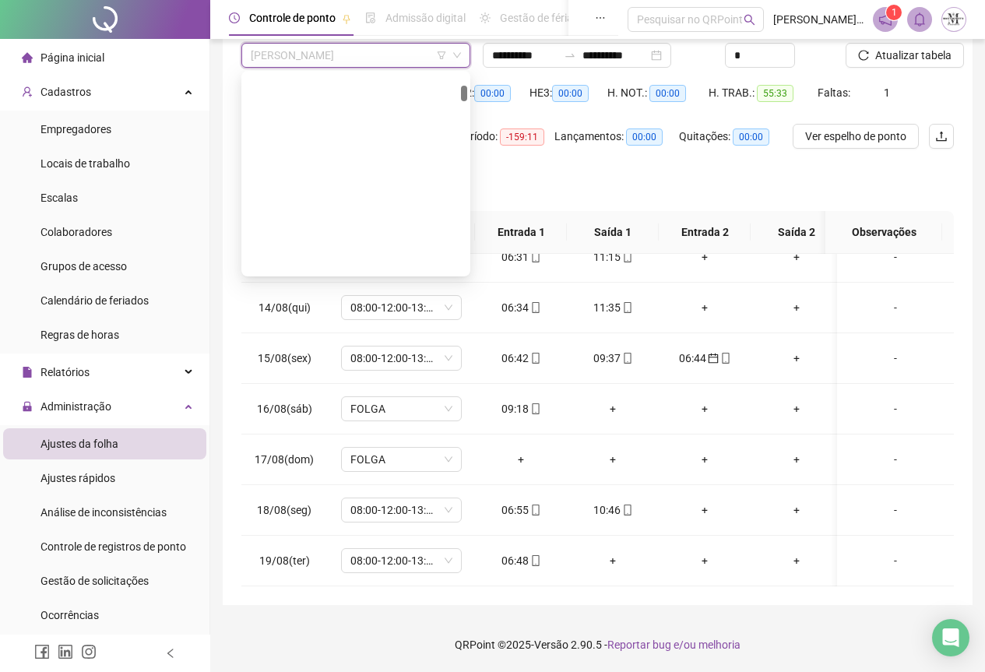
click at [320, 551] on div "[PERSON_NAME]" at bounding box center [356, 559] width 204 height 17
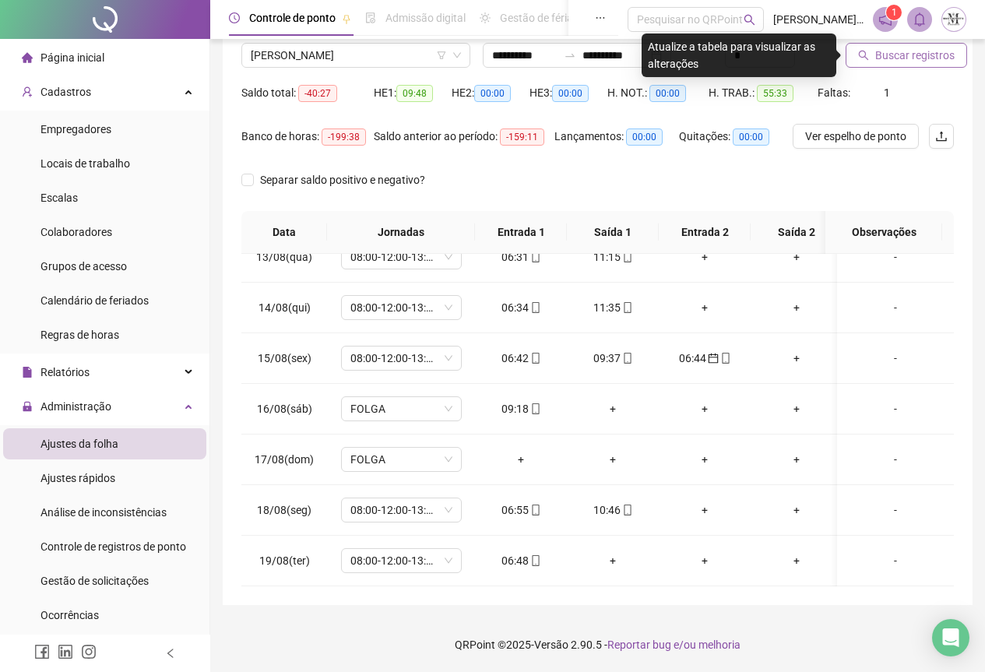
click at [879, 54] on span "Buscar registros" at bounding box center [915, 55] width 79 height 17
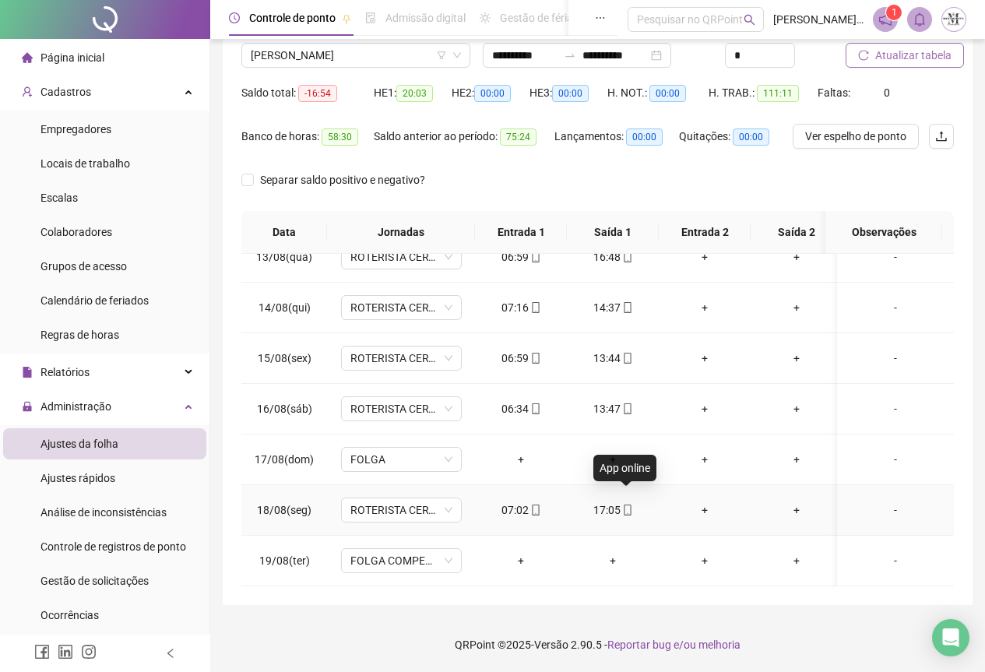
click at [629, 504] on span at bounding box center [627, 510] width 12 height 12
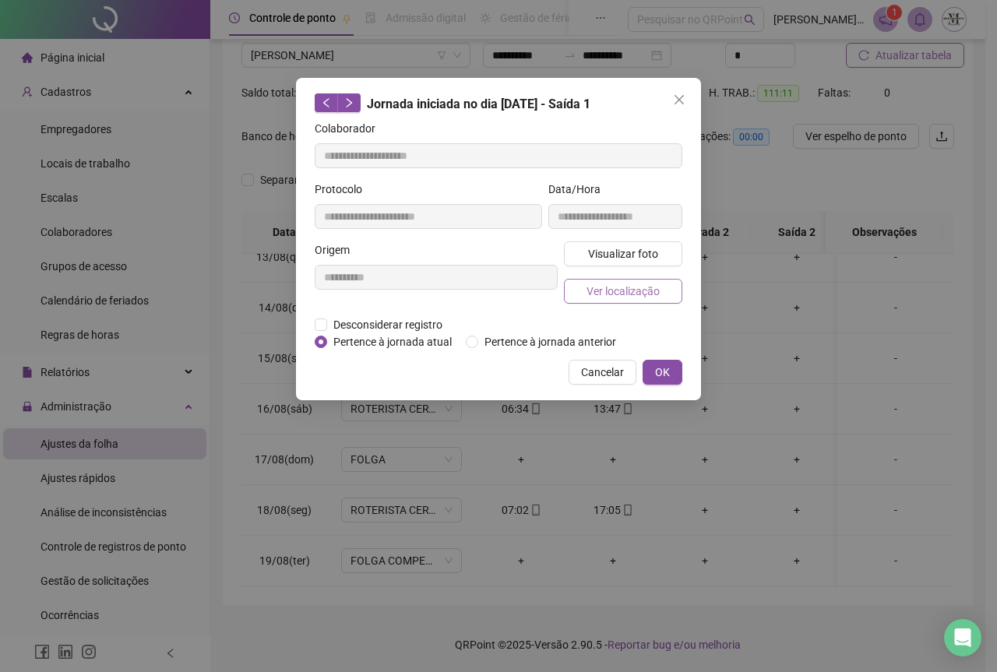
click at [635, 291] on span "Ver localização" at bounding box center [623, 291] width 73 height 17
type input "**********"
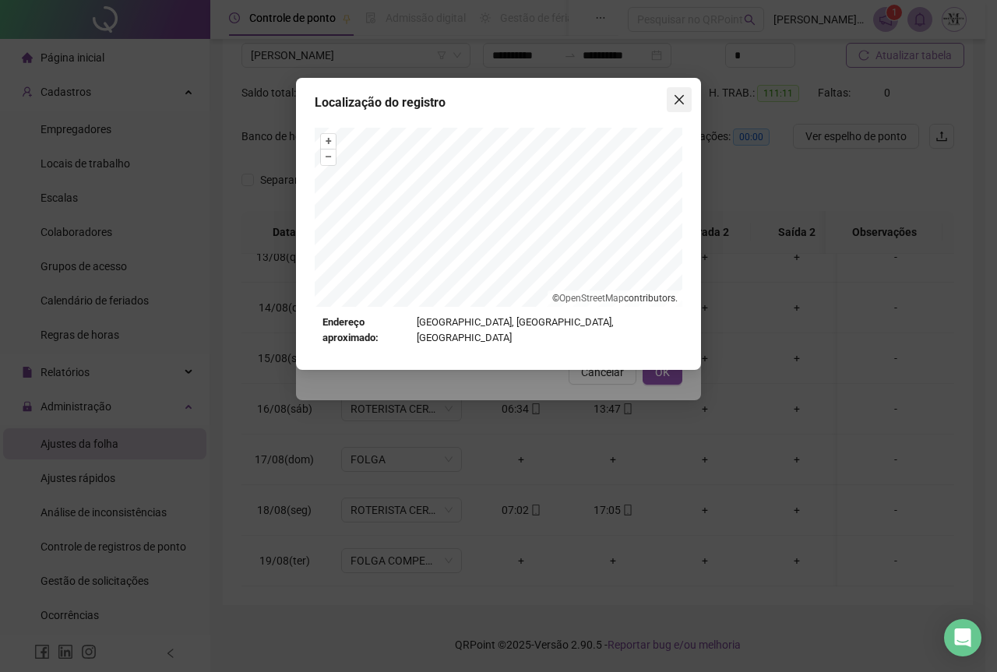
click at [672, 93] on button "Close" at bounding box center [679, 99] width 25 height 25
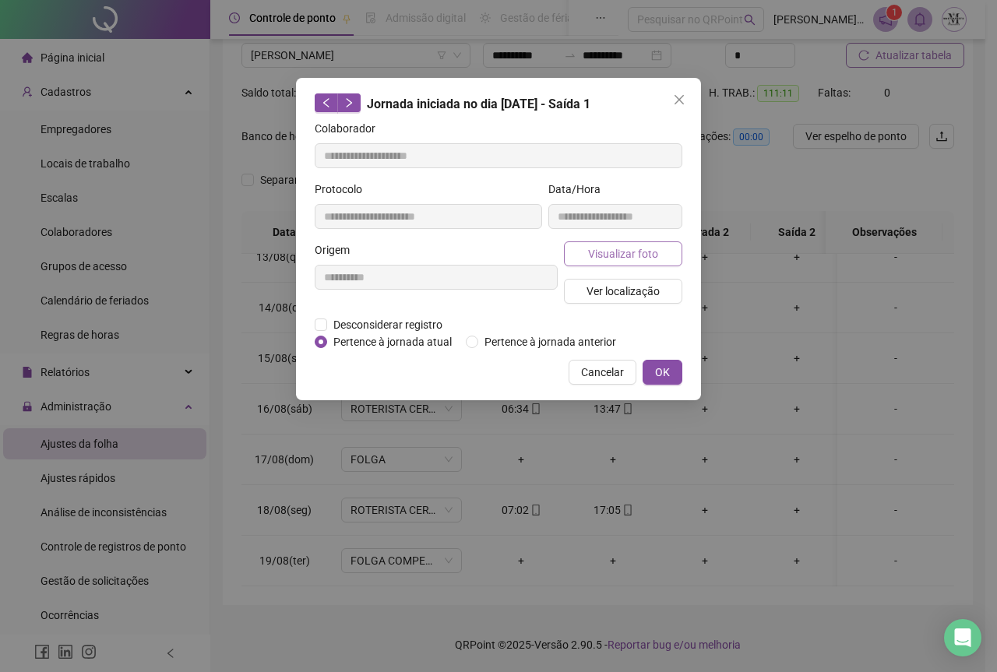
click at [636, 253] on span "Visualizar foto" at bounding box center [623, 253] width 70 height 17
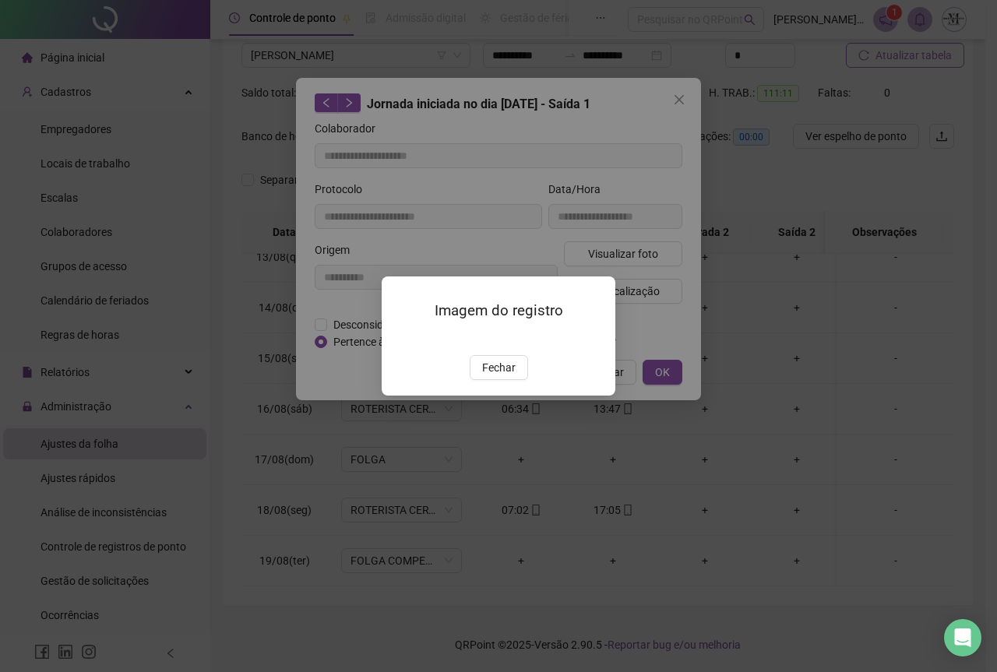
drag, startPoint x: 493, startPoint y: 460, endPoint x: 535, endPoint y: 400, distance: 72.6
click at [495, 376] on span "Fechar" at bounding box center [498, 367] width 33 height 17
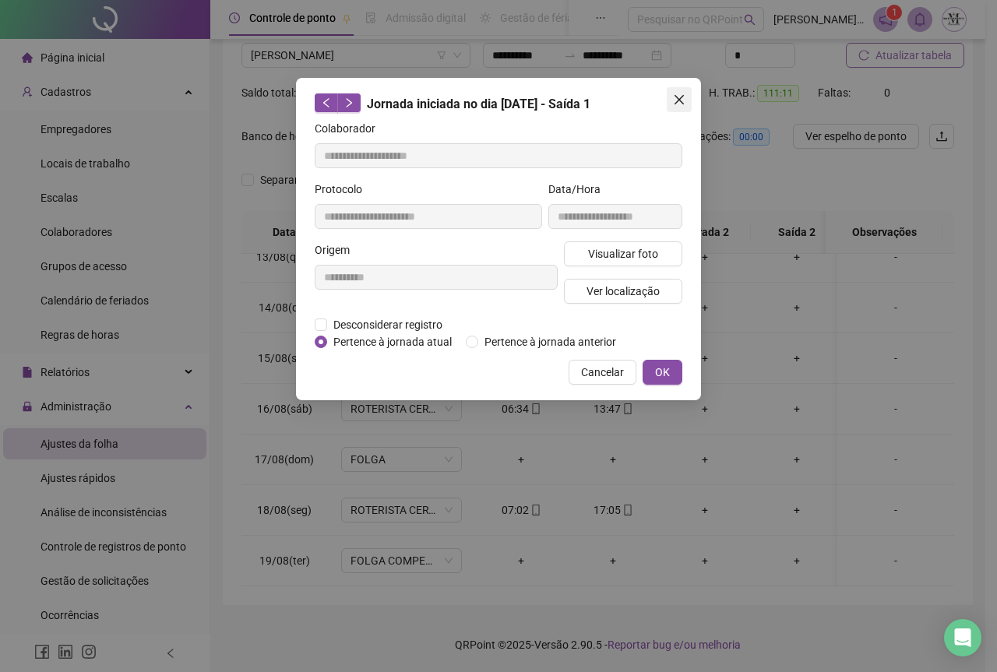
click at [676, 97] on icon "close" at bounding box center [679, 99] width 9 height 9
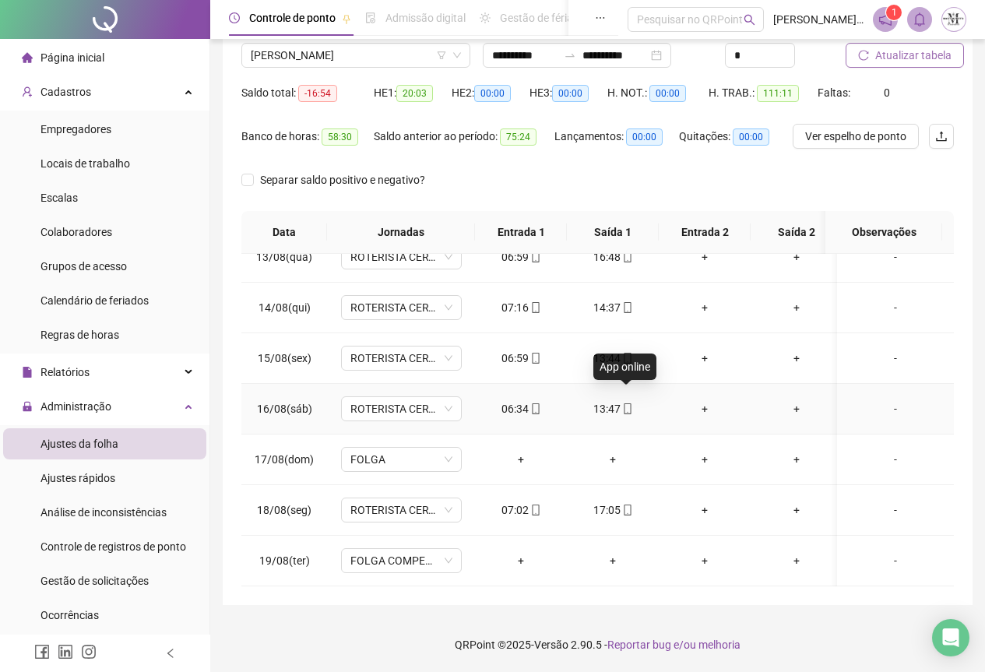
click at [628, 403] on icon "mobile" at bounding box center [627, 408] width 11 height 11
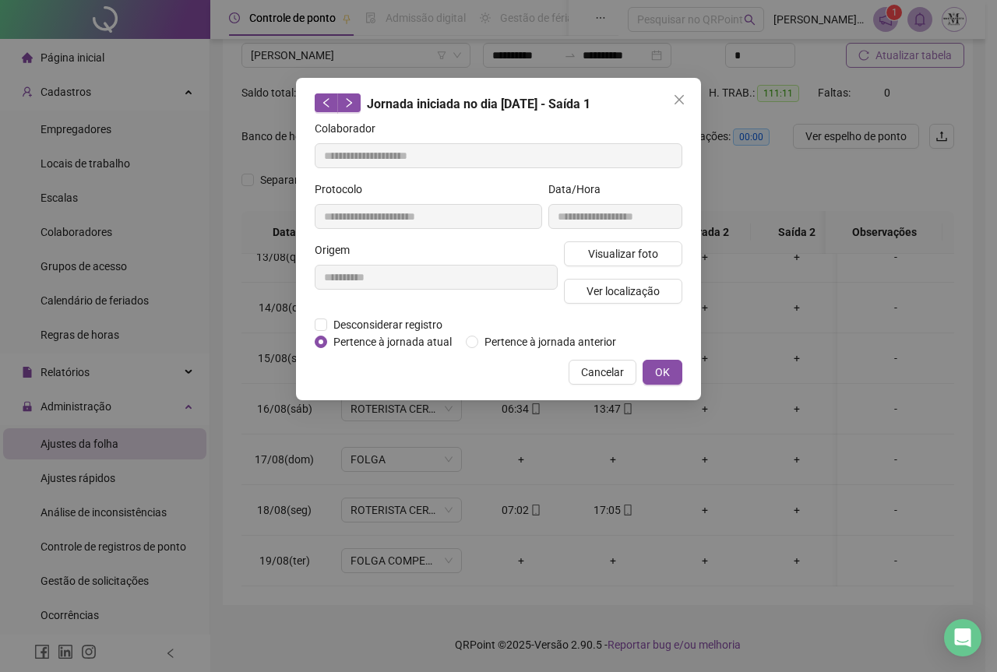
type input "**********"
click at [623, 253] on span "Visualizar foto" at bounding box center [623, 253] width 70 height 17
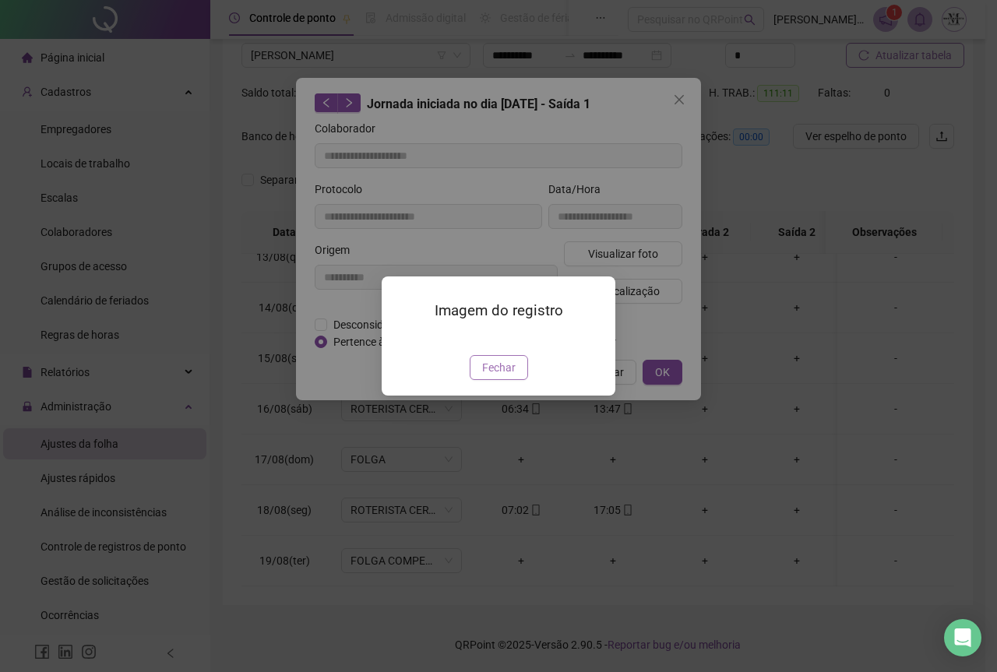
click at [499, 376] on span "Fechar" at bounding box center [498, 367] width 33 height 17
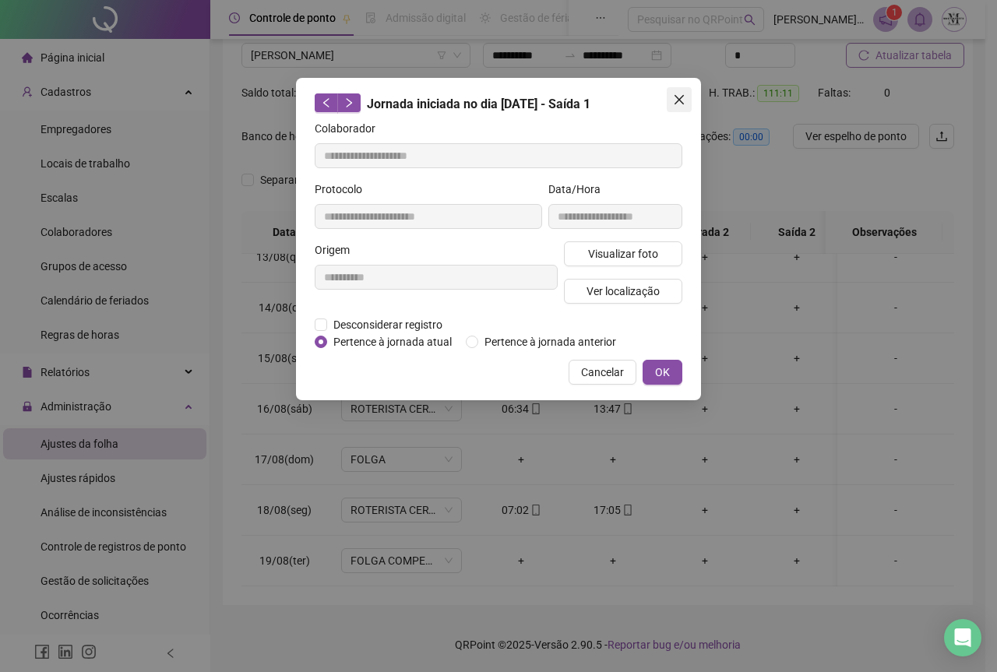
click at [667, 102] on span "Close" at bounding box center [679, 99] width 25 height 12
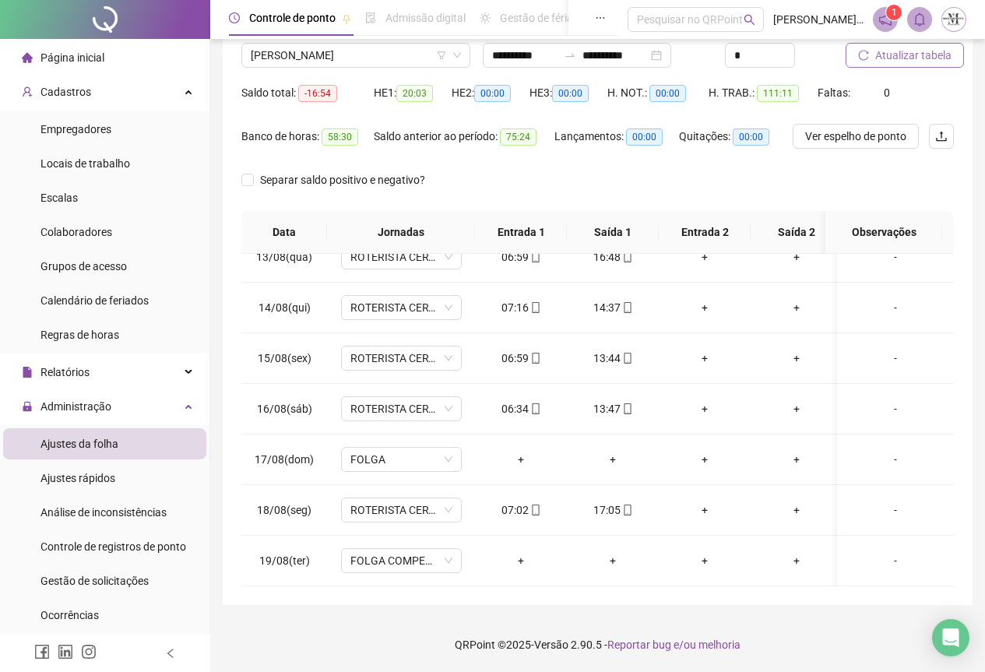
click at [895, 55] on span "Atualizar tabela" at bounding box center [914, 55] width 76 height 17
click at [362, 58] on span "[PERSON_NAME]" at bounding box center [356, 55] width 210 height 23
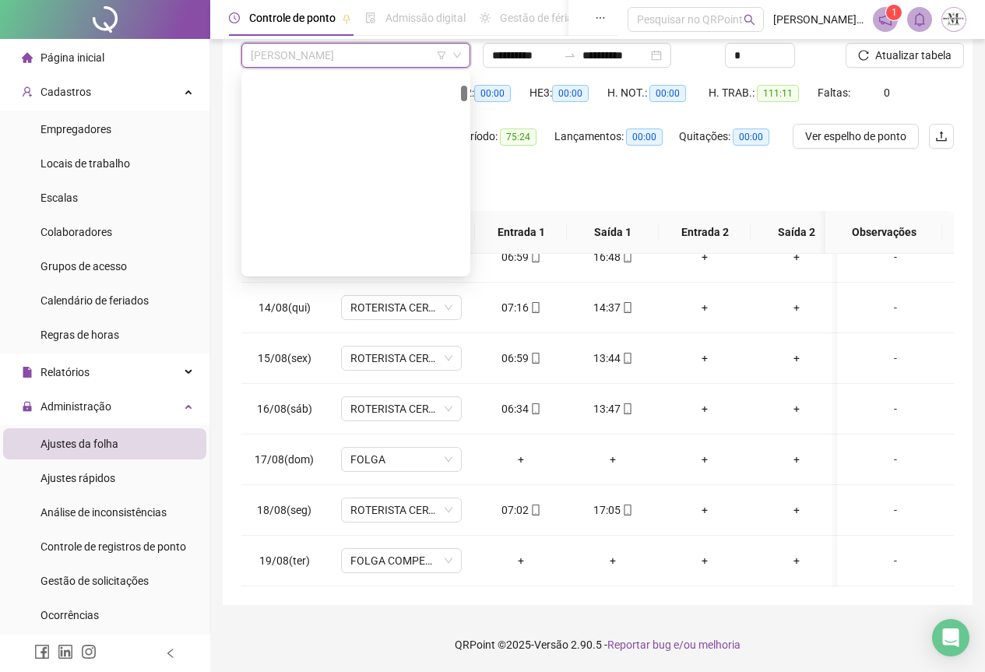
click at [348, 576] on div "[PERSON_NAME]" at bounding box center [356, 584] width 204 height 17
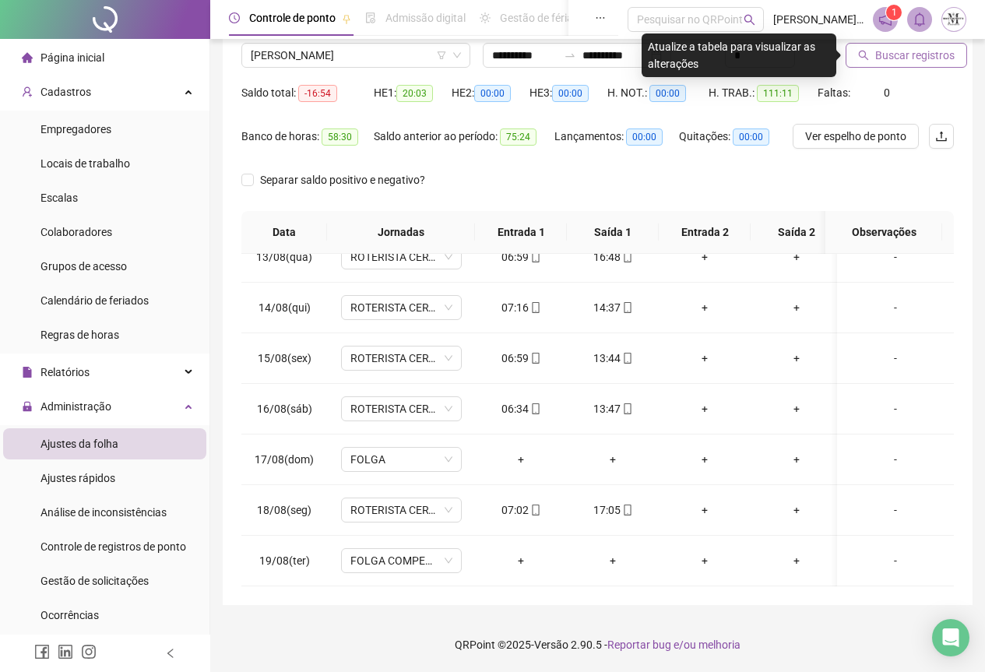
click at [900, 59] on span "Buscar registros" at bounding box center [915, 55] width 79 height 17
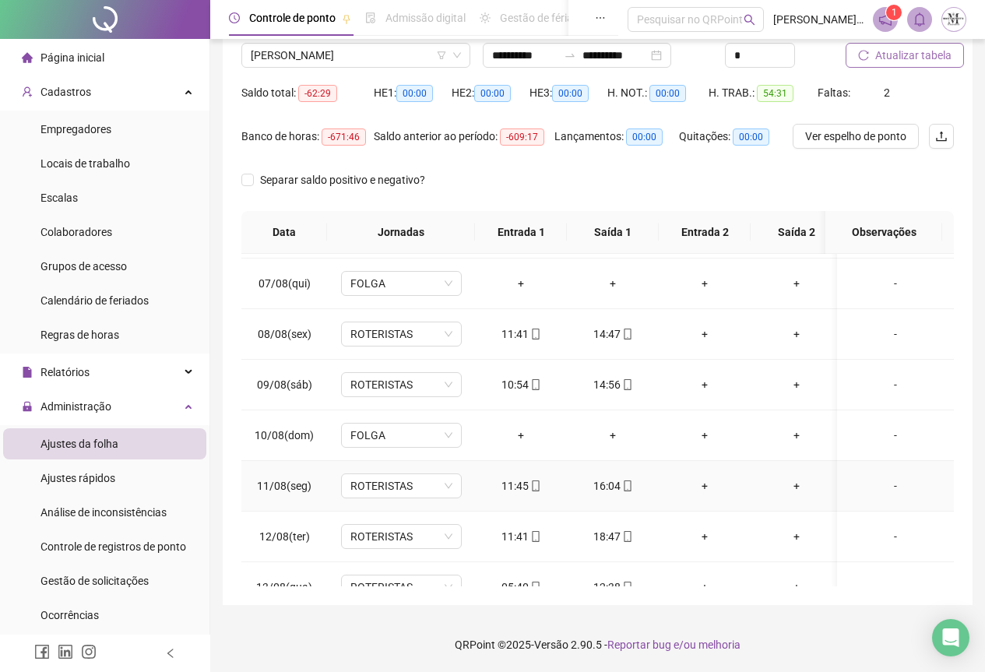
scroll to position [174, 0]
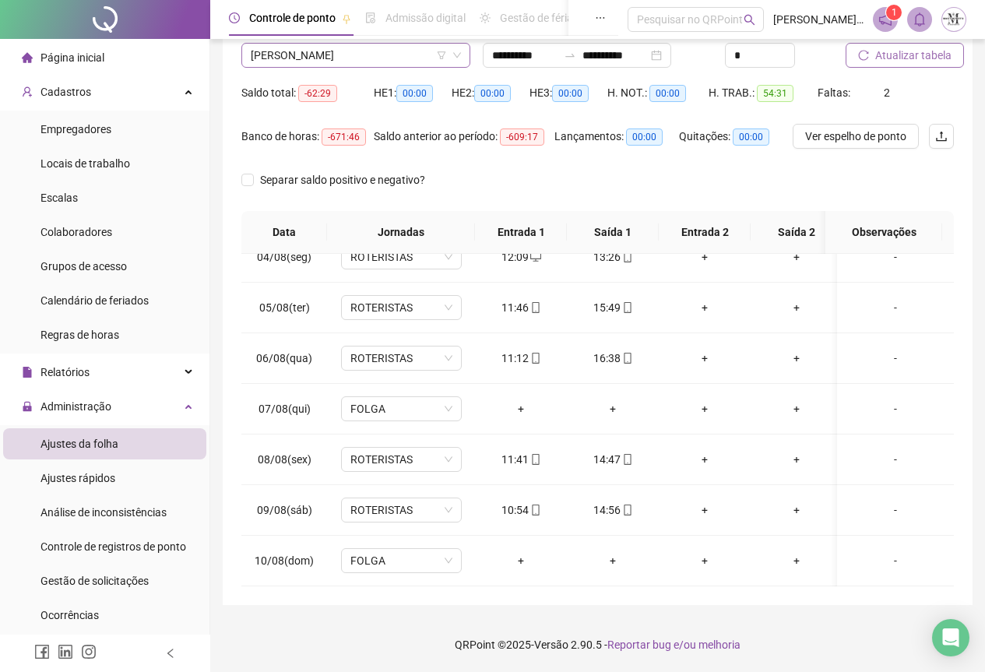
click at [347, 52] on span "[PERSON_NAME]" at bounding box center [356, 55] width 210 height 23
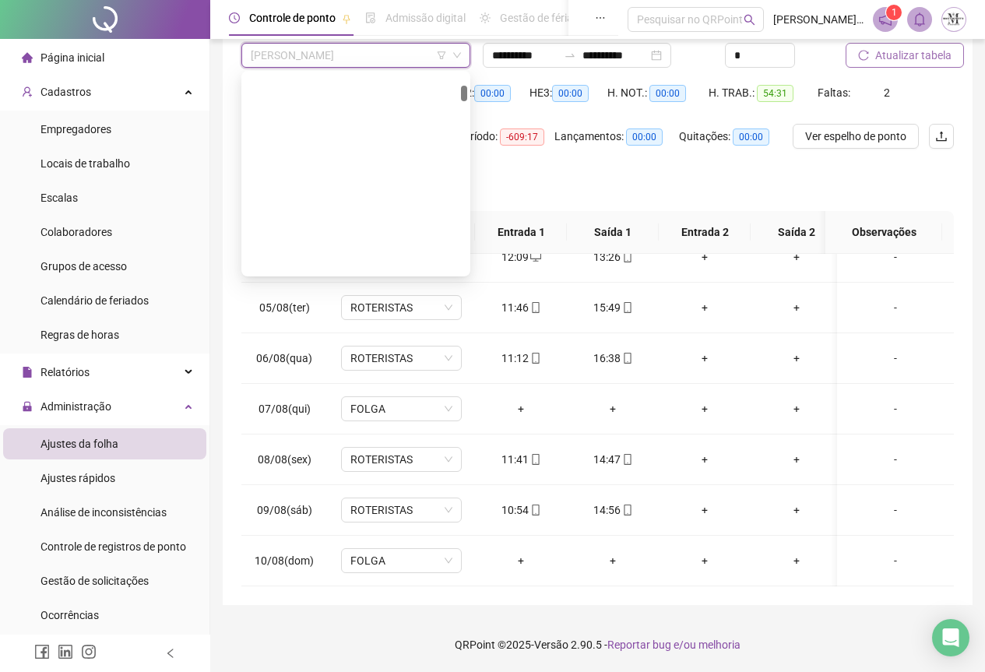
scroll to position [414, 0]
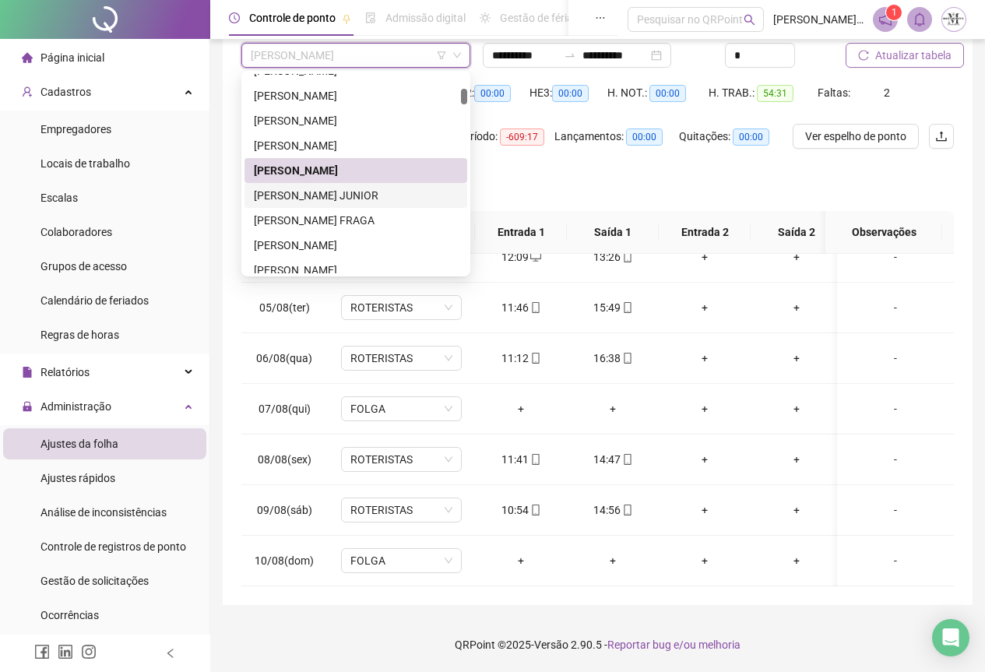
click at [323, 199] on div "[PERSON_NAME] JUNIOR" at bounding box center [356, 195] width 204 height 17
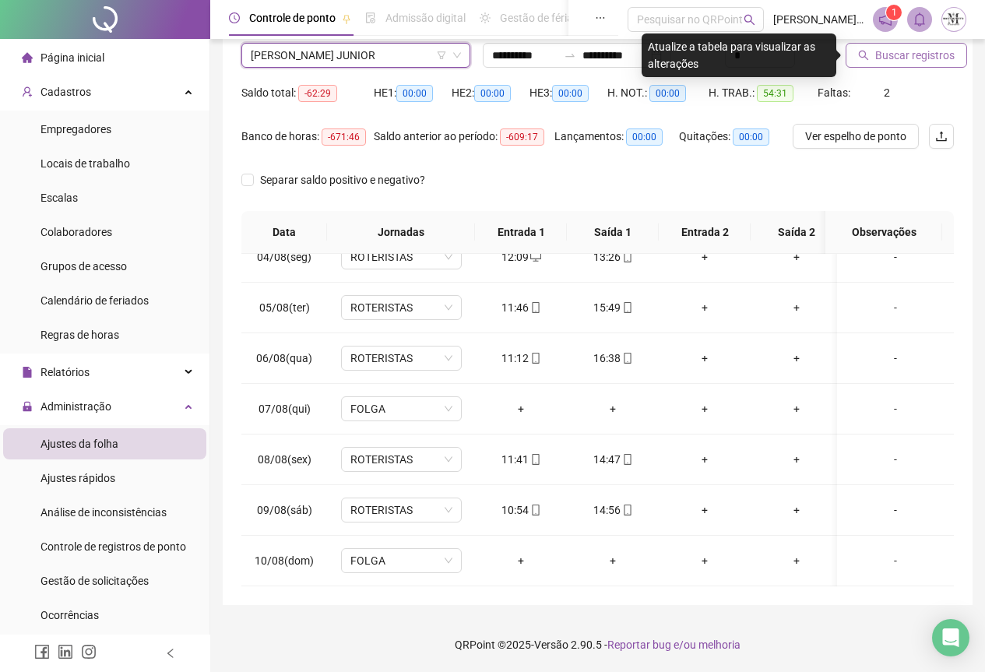
click at [886, 54] on span "Buscar registros" at bounding box center [915, 55] width 79 height 17
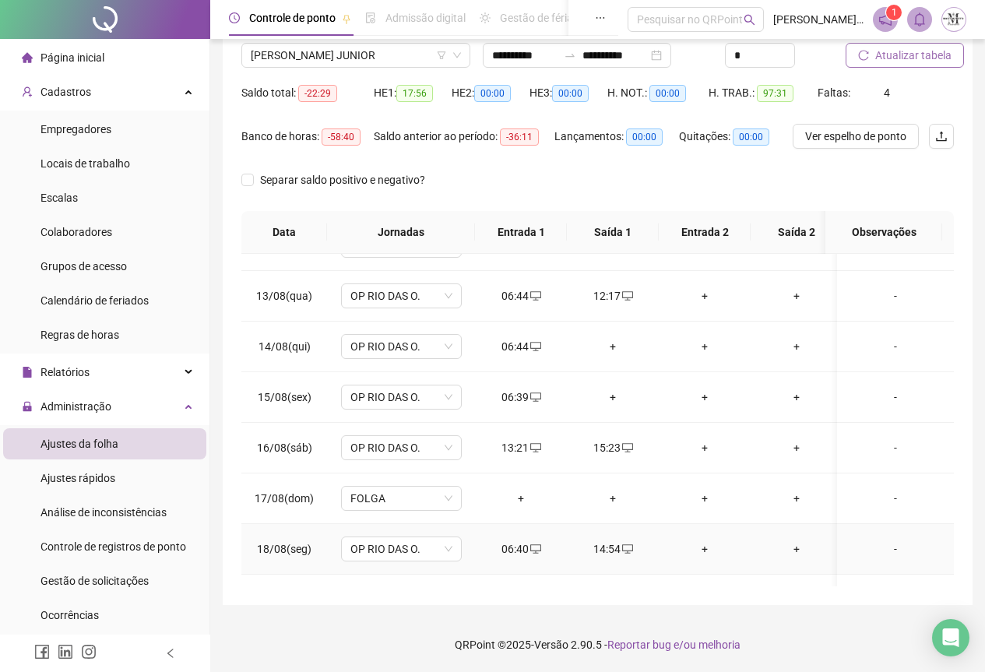
scroll to position [563, 0]
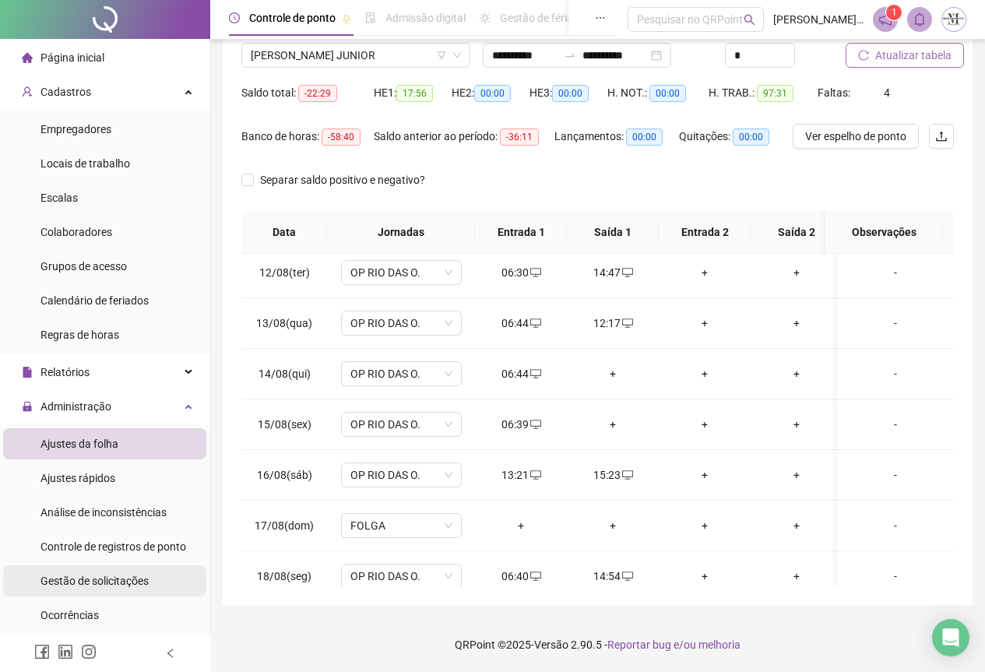
click at [88, 587] on span "Gestão de solicitações" at bounding box center [95, 581] width 108 height 12
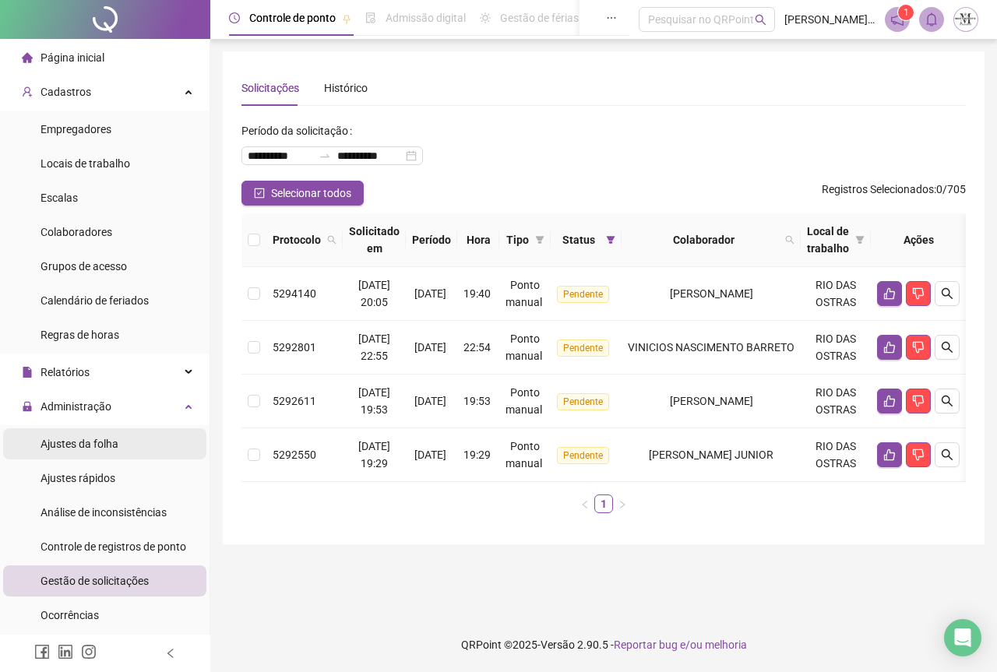
click at [82, 446] on span "Ajustes da folha" at bounding box center [80, 444] width 78 height 12
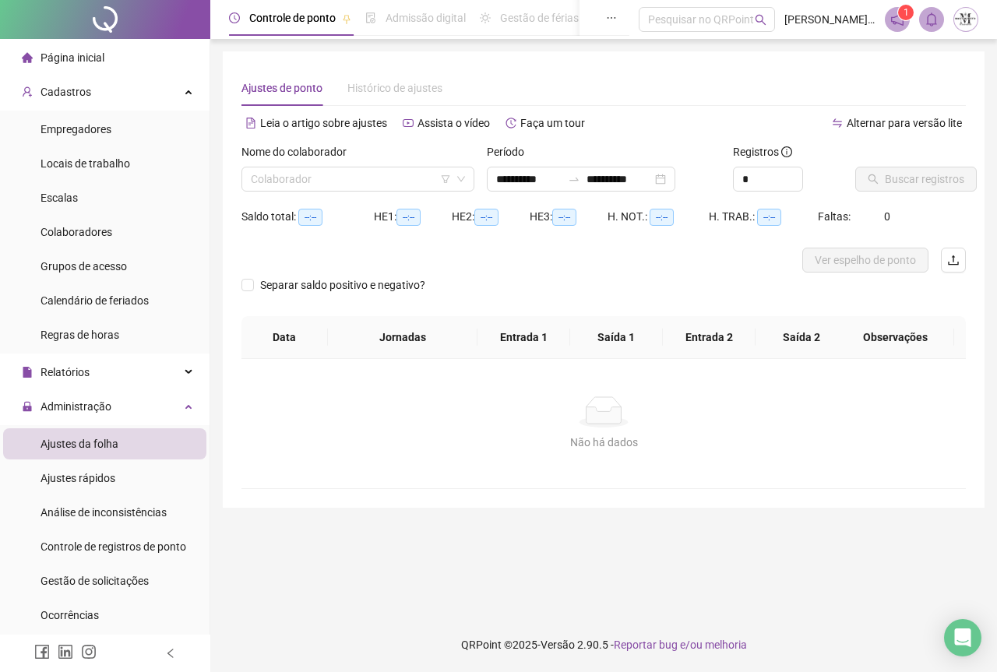
type input "**********"
click at [287, 189] on input "search" at bounding box center [351, 178] width 200 height 23
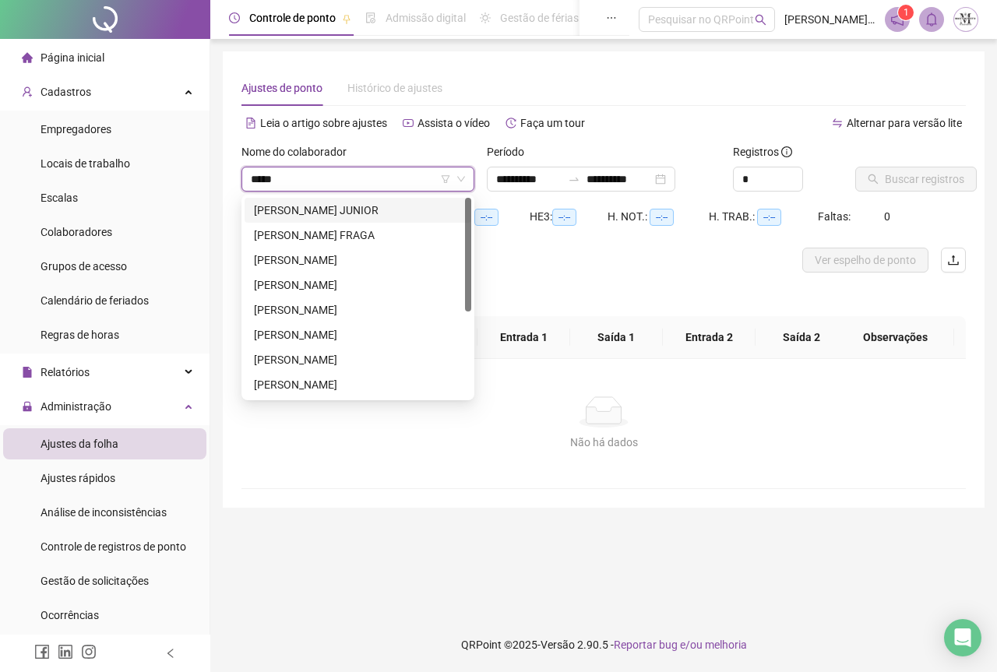
type input "******"
click at [312, 213] on div "[PERSON_NAME] JUNIOR" at bounding box center [358, 210] width 208 height 17
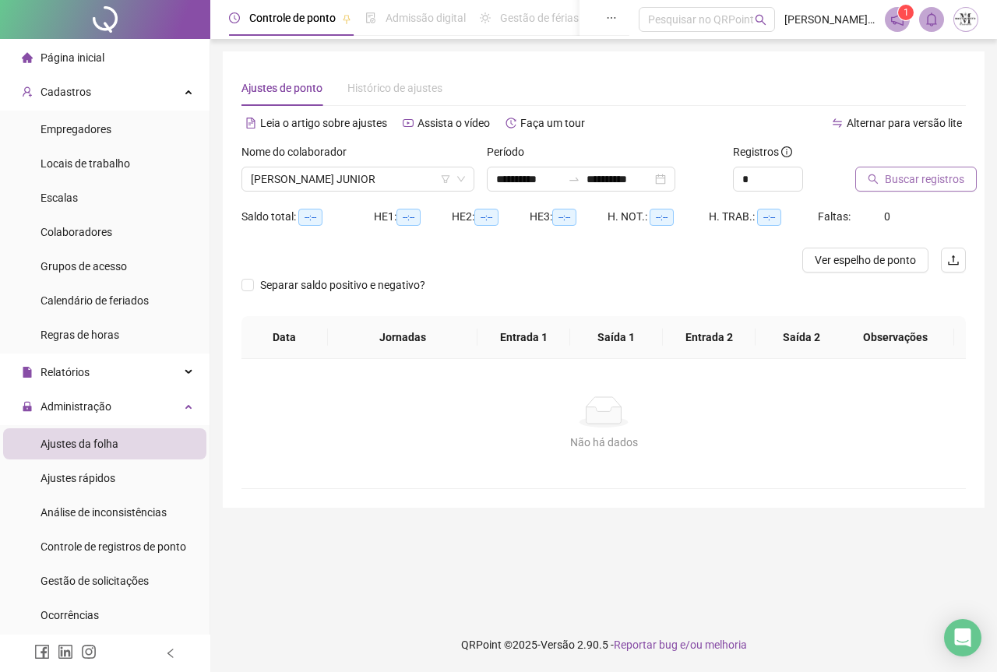
click at [892, 185] on span "Buscar registros" at bounding box center [924, 179] width 79 height 17
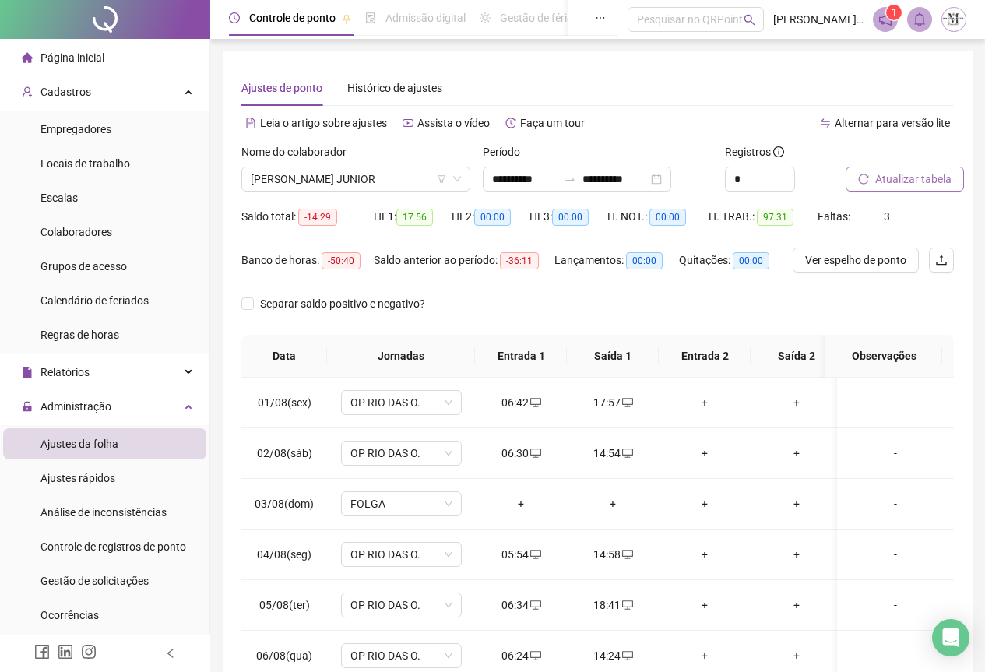
click at [921, 183] on span "Atualizar tabela" at bounding box center [914, 179] width 76 height 17
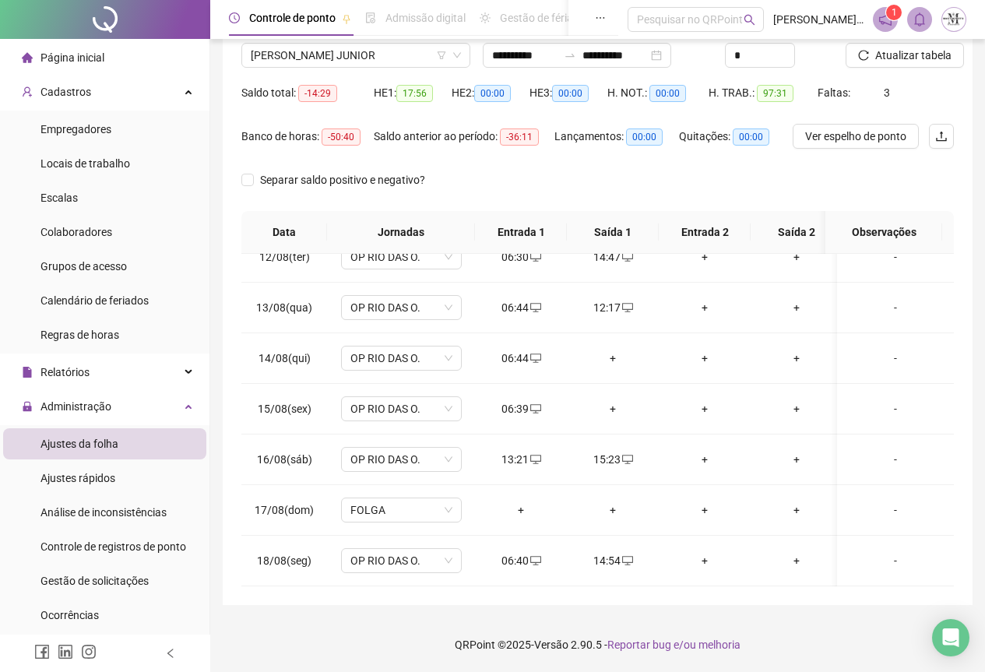
scroll to position [590, 0]
click at [333, 60] on span "[PERSON_NAME] JUNIOR" at bounding box center [356, 55] width 210 height 23
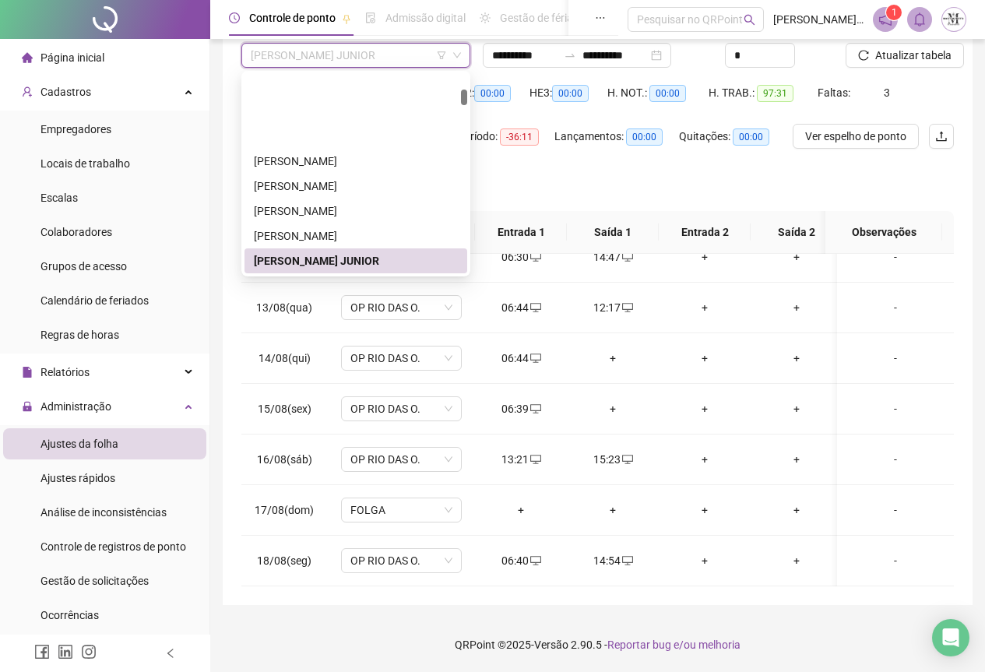
scroll to position [427, 0]
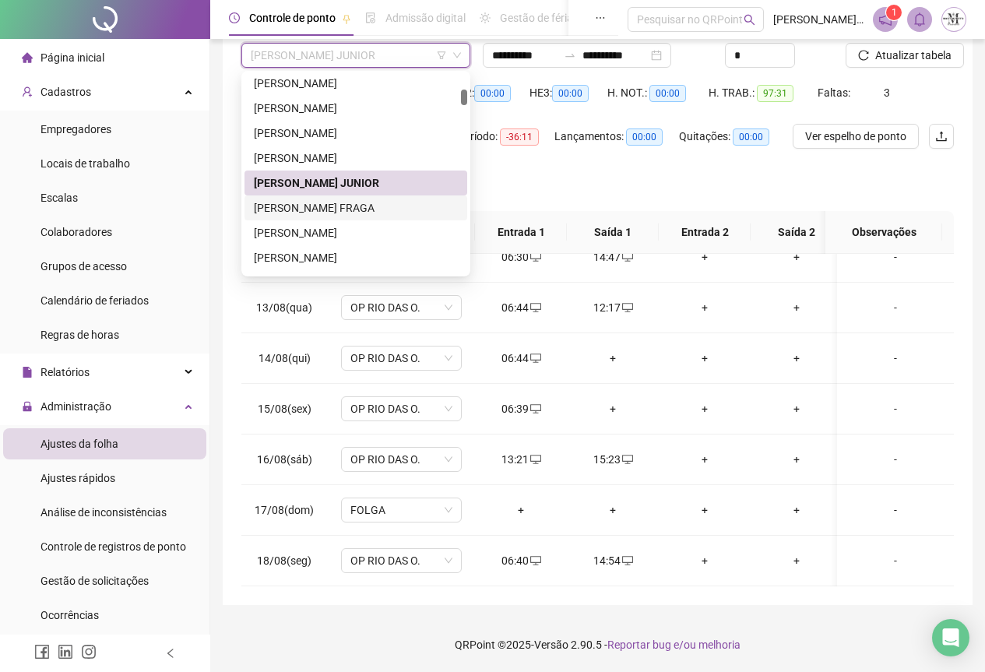
click at [321, 207] on div "[PERSON_NAME] FRAGA" at bounding box center [356, 207] width 204 height 17
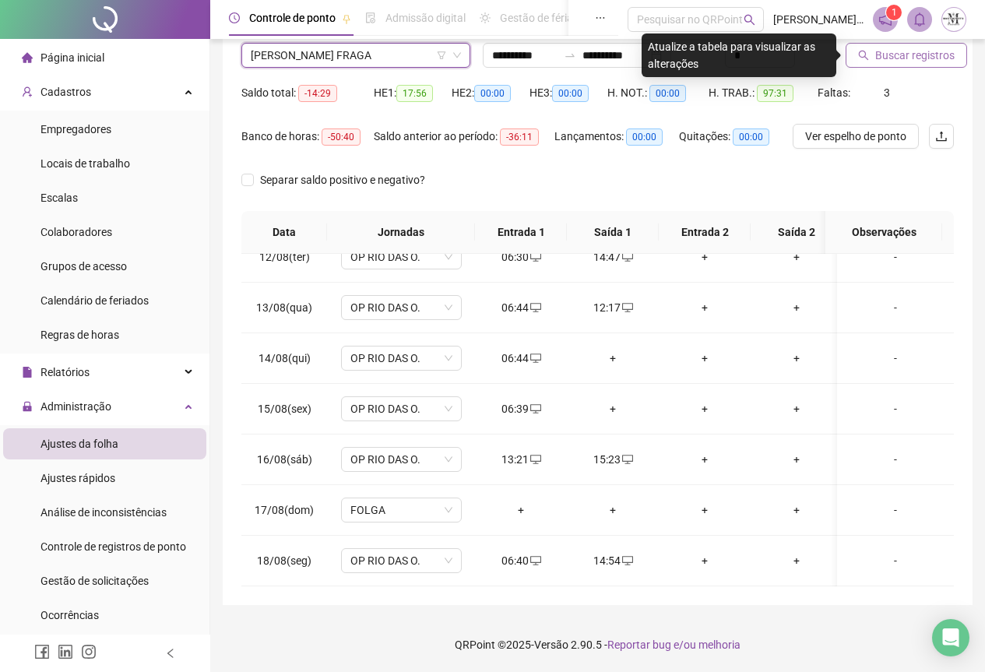
click at [900, 57] on span "Buscar registros" at bounding box center [915, 55] width 79 height 17
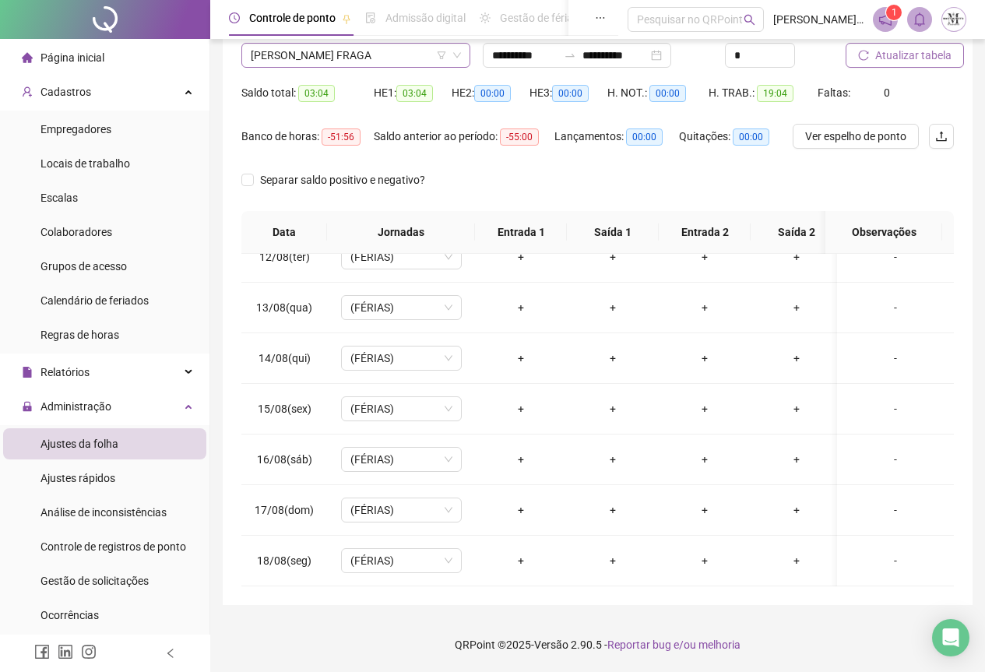
click at [318, 50] on span "[PERSON_NAME] FRAGA" at bounding box center [356, 55] width 210 height 23
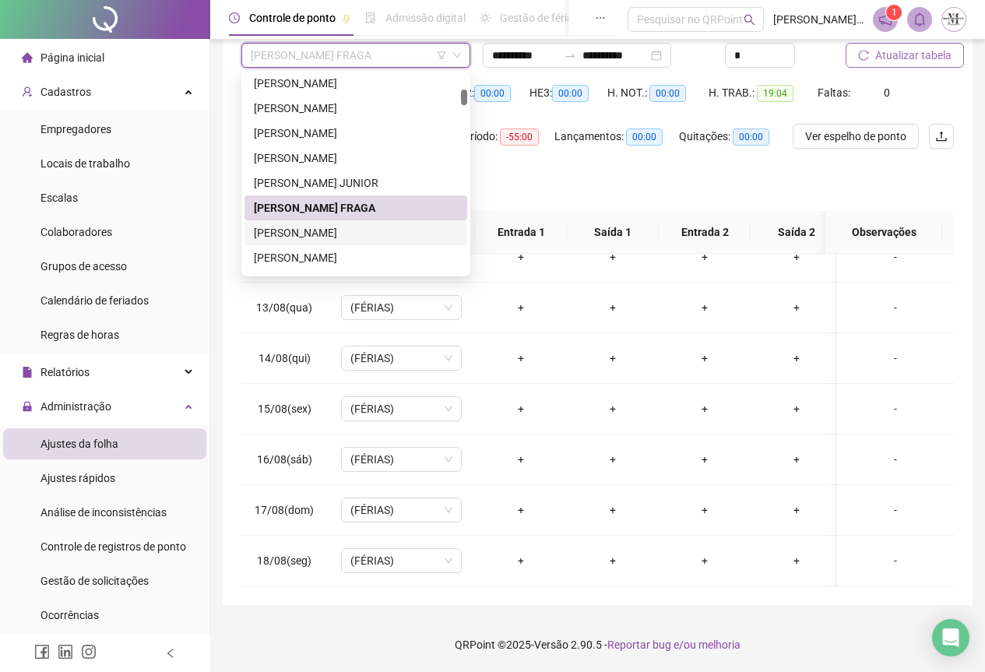
click at [330, 233] on div "[PERSON_NAME]" at bounding box center [356, 232] width 204 height 17
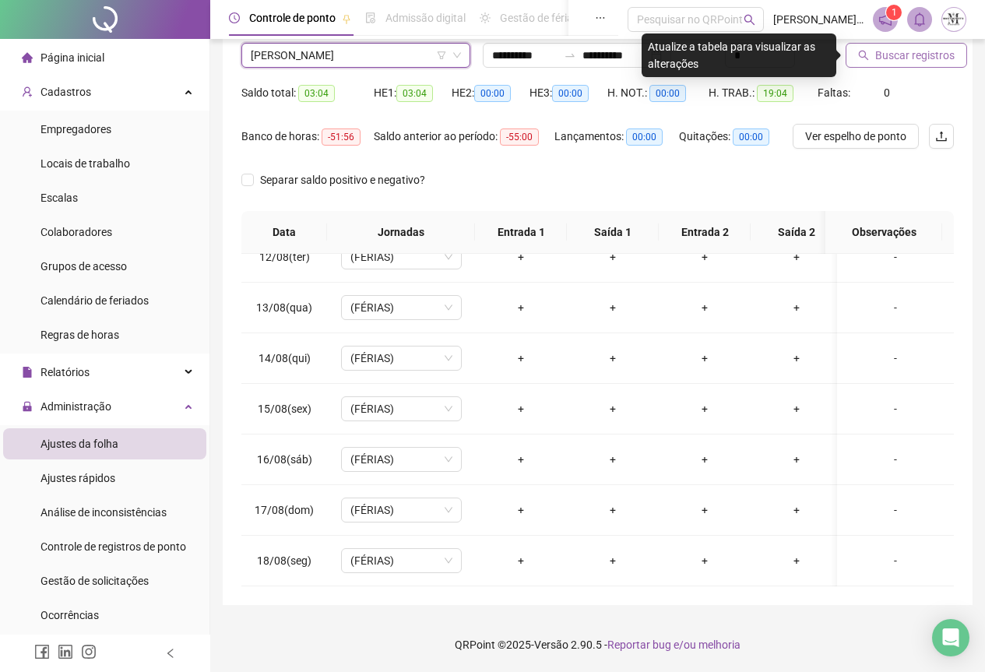
click at [888, 58] on span "Buscar registros" at bounding box center [915, 55] width 79 height 17
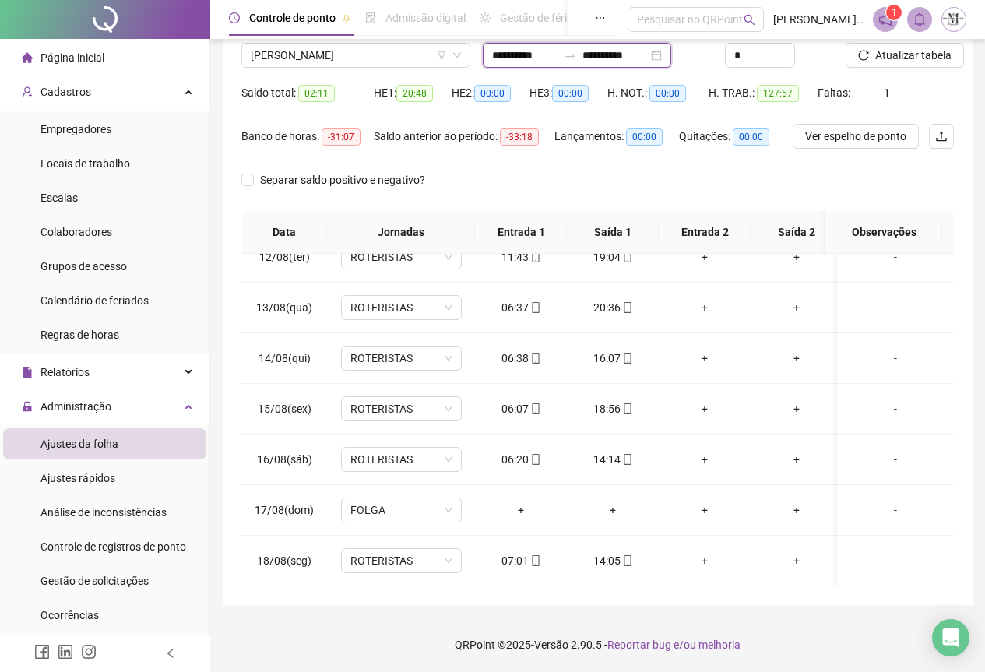
click at [558, 51] on input "**********" at bounding box center [524, 55] width 65 height 17
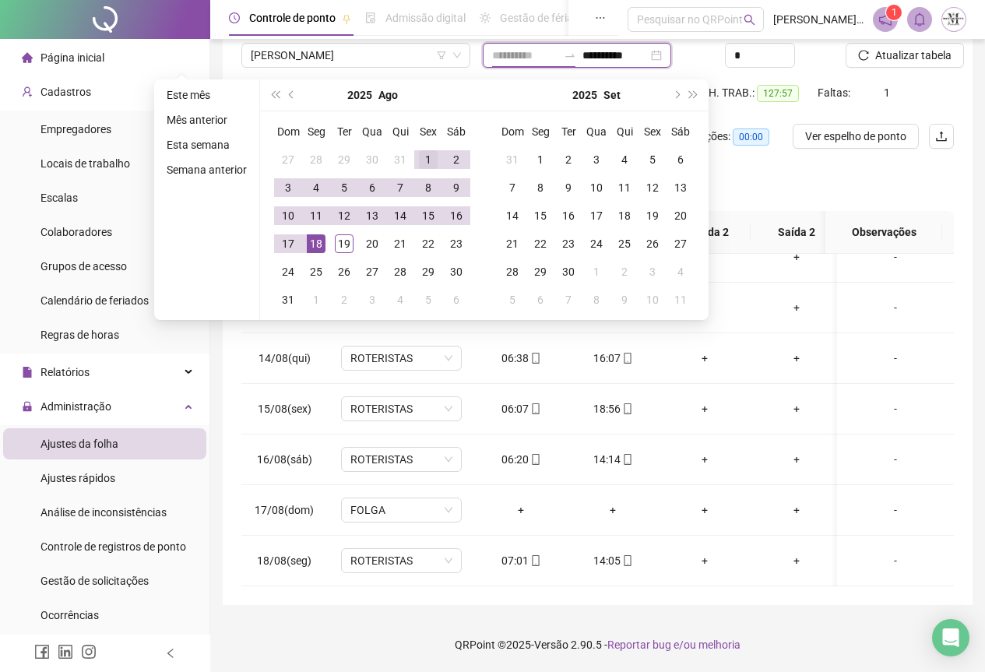
type input "**********"
click at [421, 154] on div "1" at bounding box center [428, 159] width 19 height 19
type input "**********"
click at [344, 245] on div "19" at bounding box center [344, 243] width 19 height 19
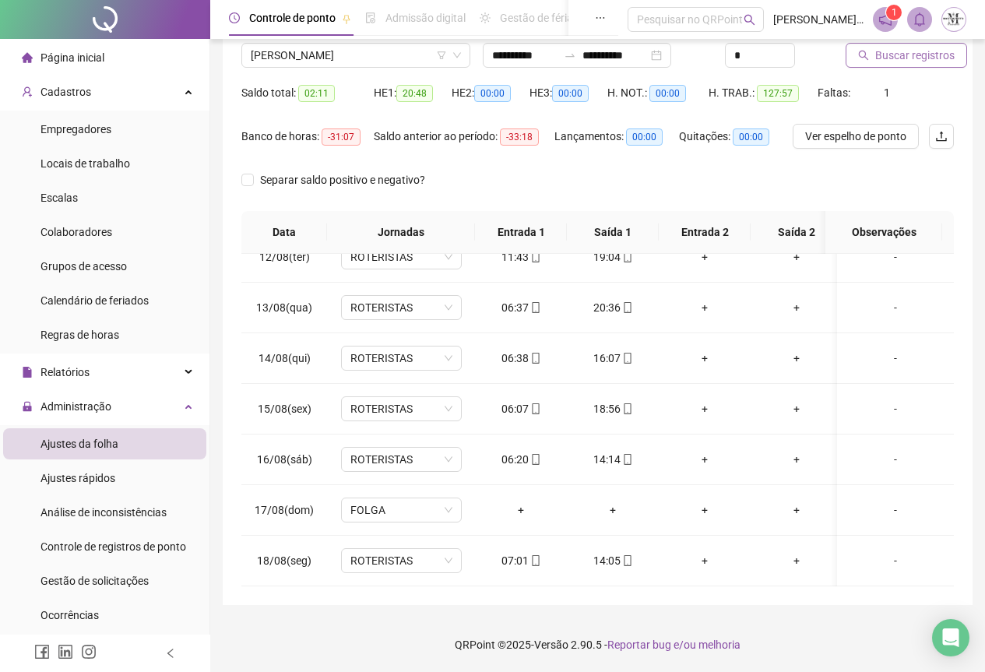
click at [920, 58] on span "Buscar registros" at bounding box center [915, 55] width 79 height 17
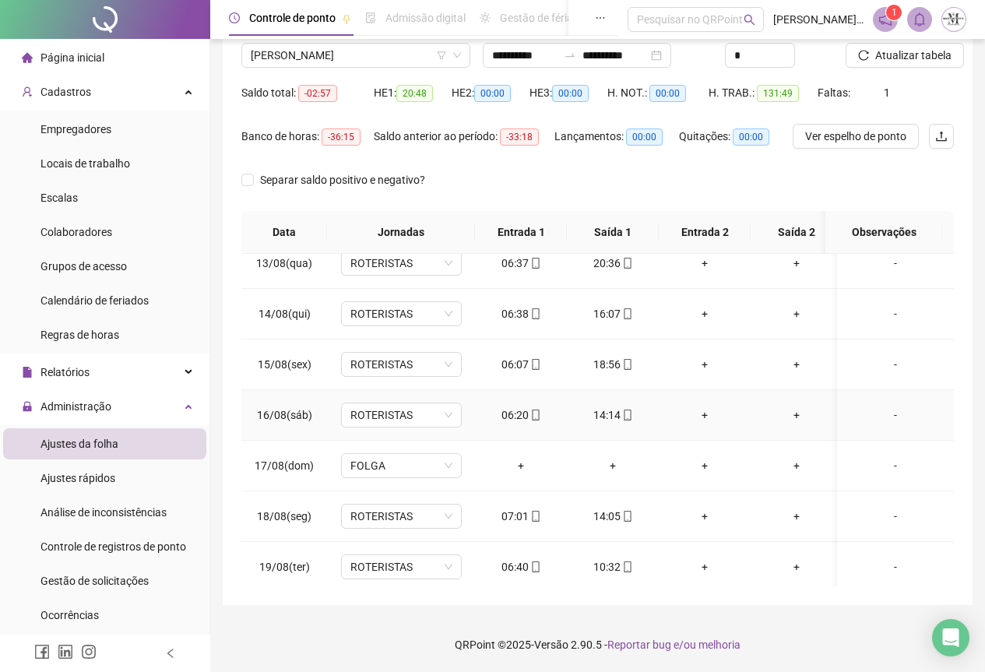
scroll to position [641, 0]
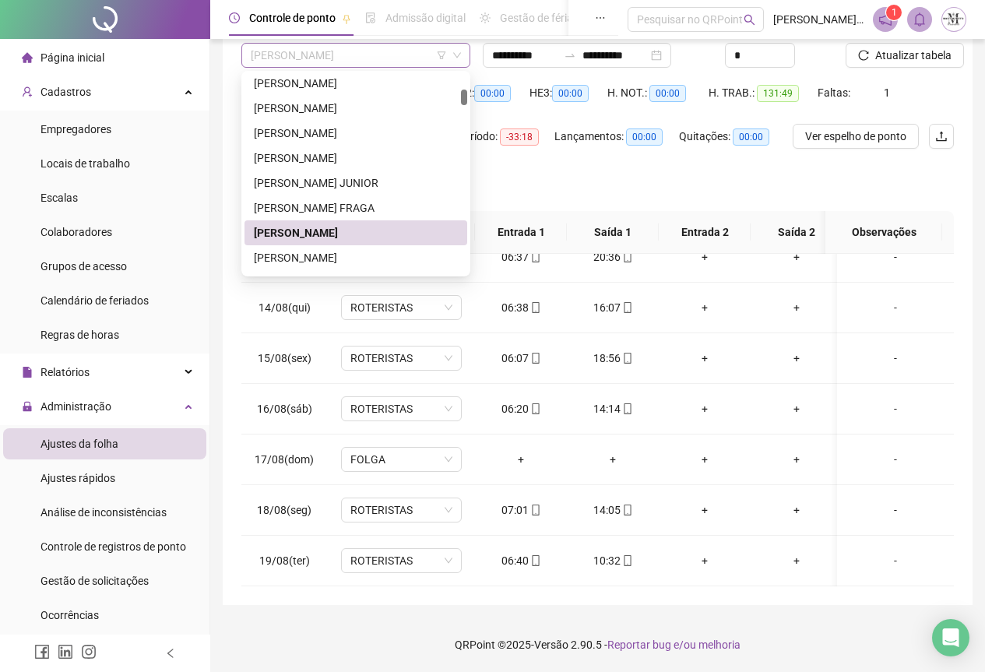
click at [345, 57] on span "[PERSON_NAME]" at bounding box center [356, 55] width 210 height 23
click at [301, 260] on div "[PERSON_NAME]" at bounding box center [356, 257] width 204 height 17
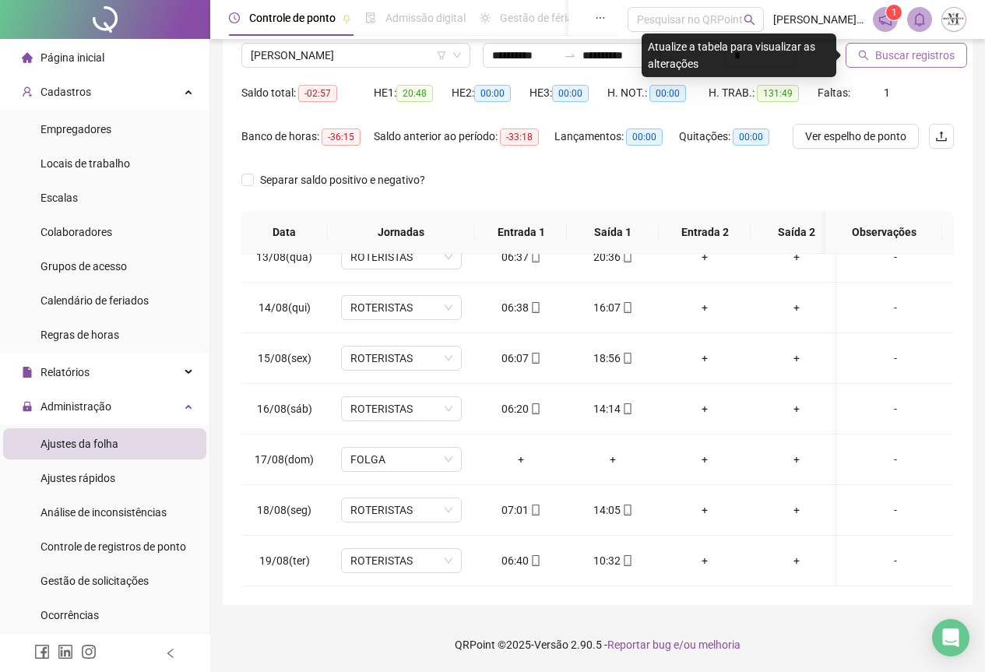
click at [894, 54] on span "Buscar registros" at bounding box center [915, 55] width 79 height 17
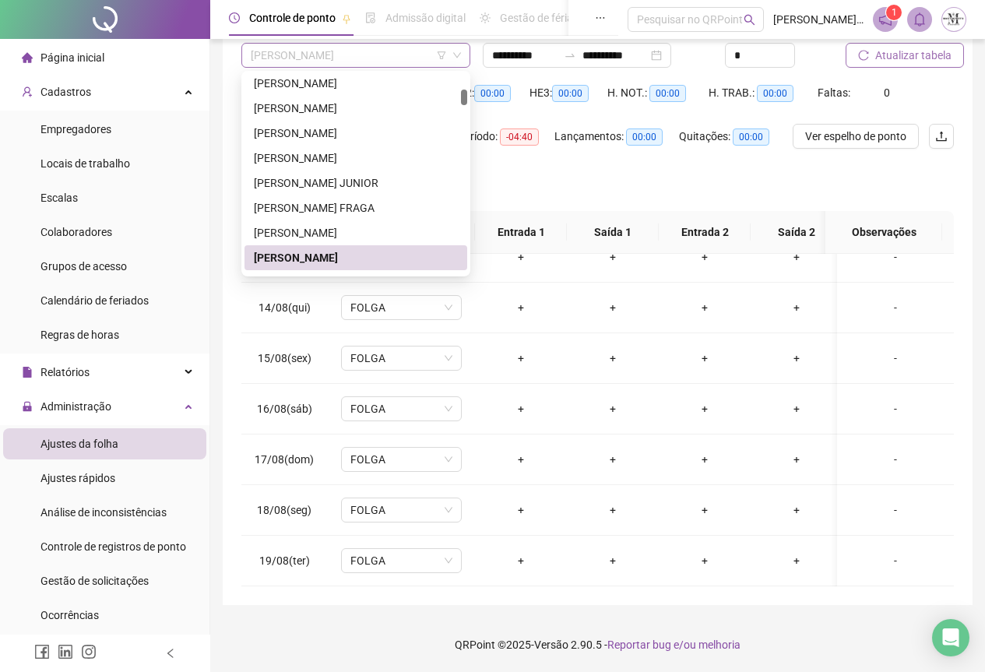
click at [342, 55] on span "[PERSON_NAME]" at bounding box center [356, 55] width 210 height 23
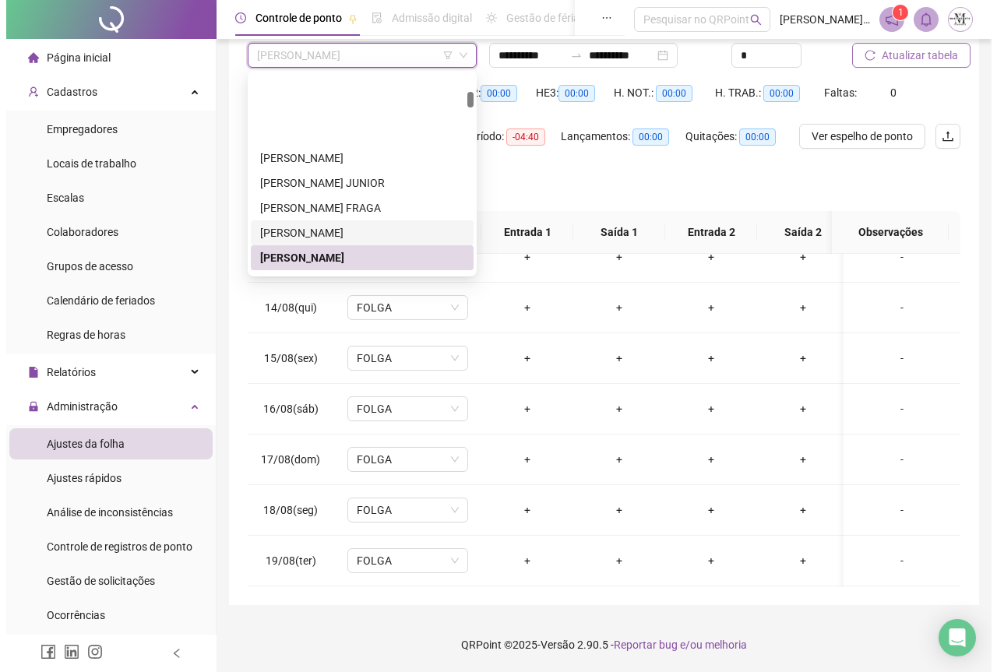
scroll to position [505, 0]
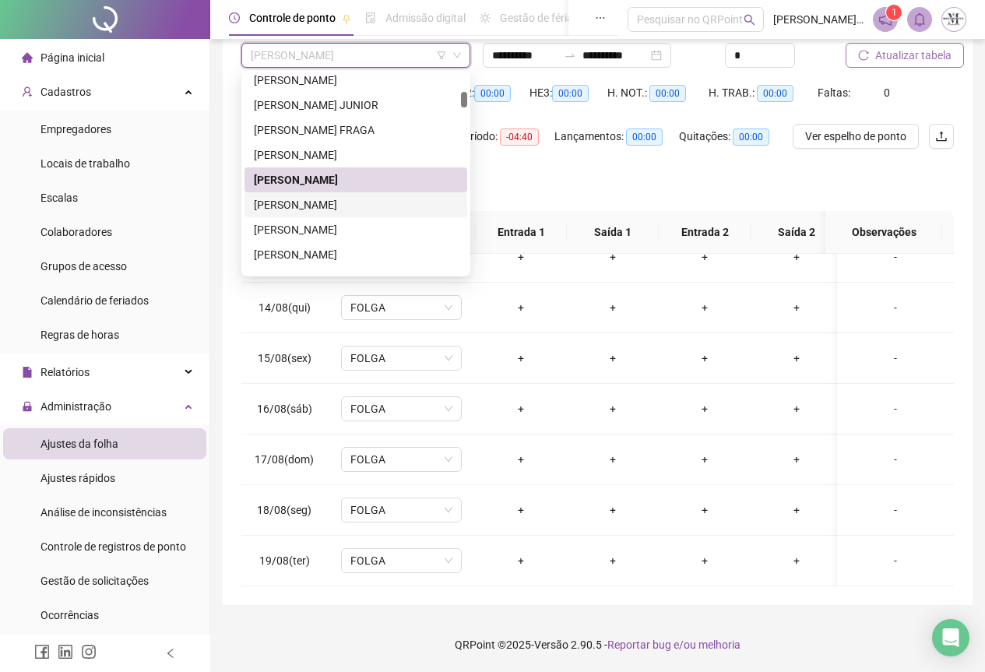
click at [298, 208] on div "CARLOS AUGUSTO DO SANTOS" at bounding box center [356, 204] width 204 height 17
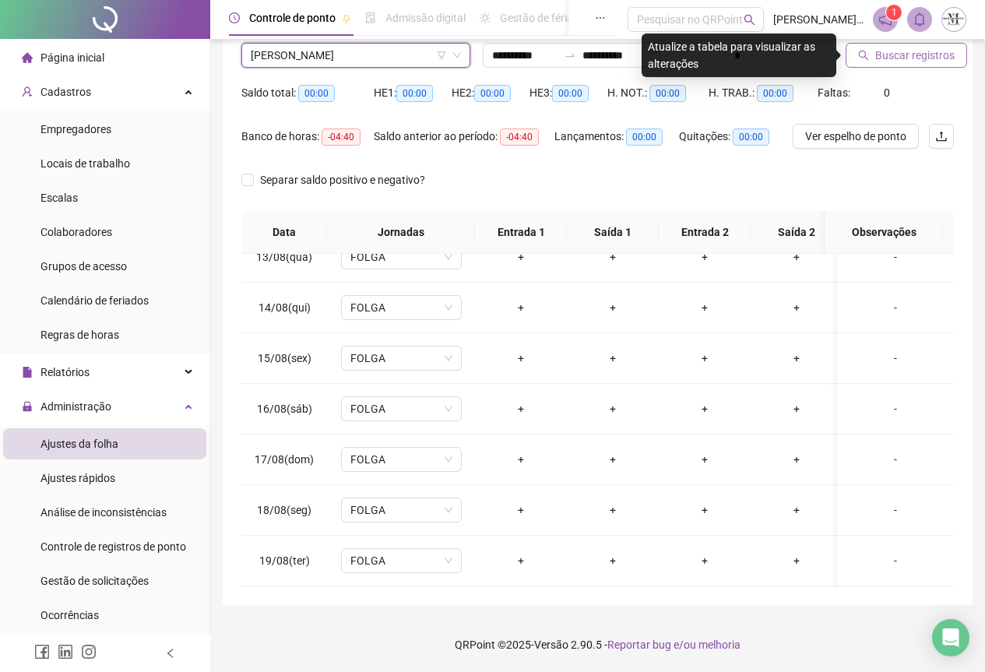
click at [893, 58] on span "Buscar registros" at bounding box center [915, 55] width 79 height 17
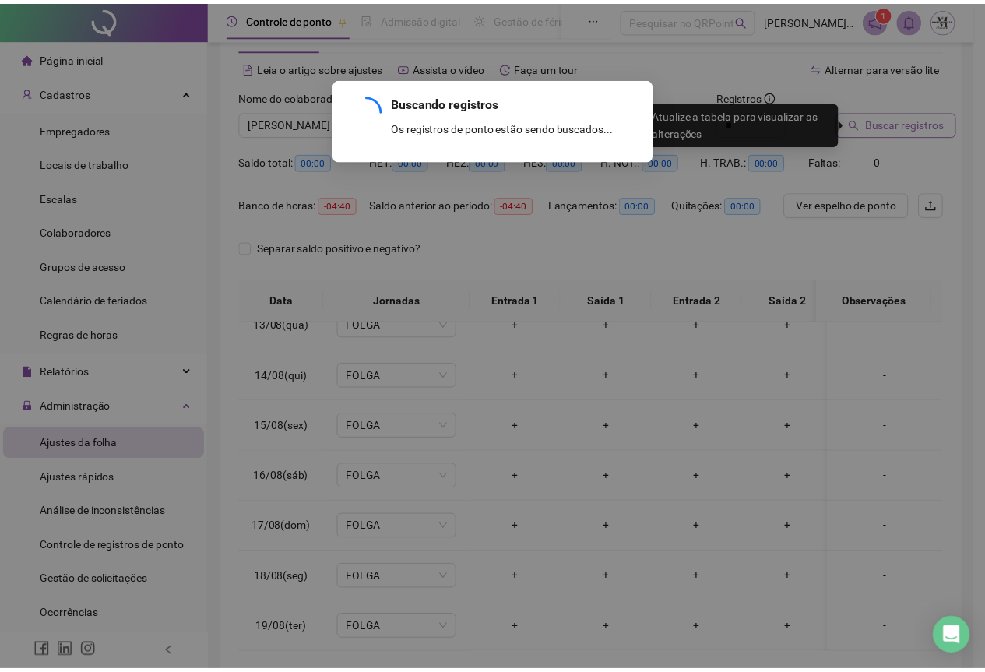
scroll to position [0, 0]
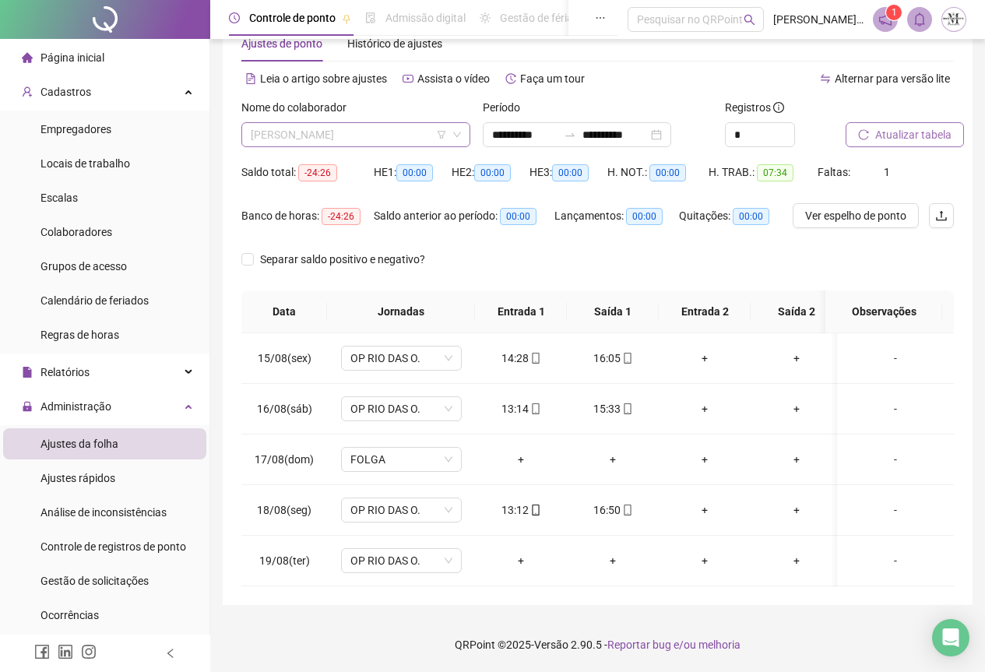
click at [270, 123] on span "CARLOS AUGUSTO DO SANTOS" at bounding box center [356, 134] width 210 height 23
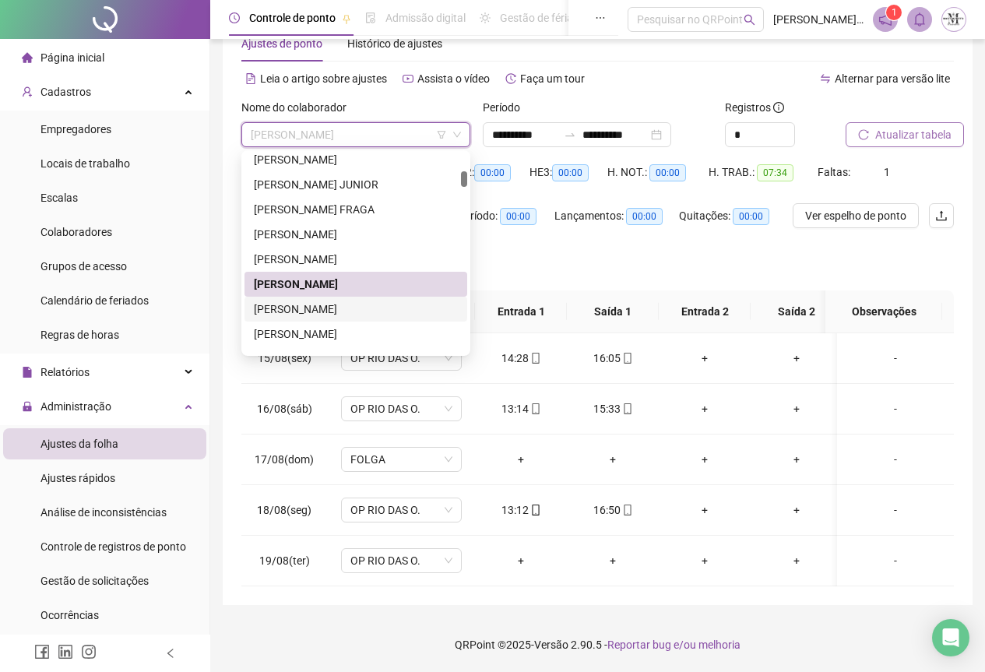
click at [289, 301] on div "CARLOS EDUARDO TOMÉ" at bounding box center [356, 309] width 204 height 17
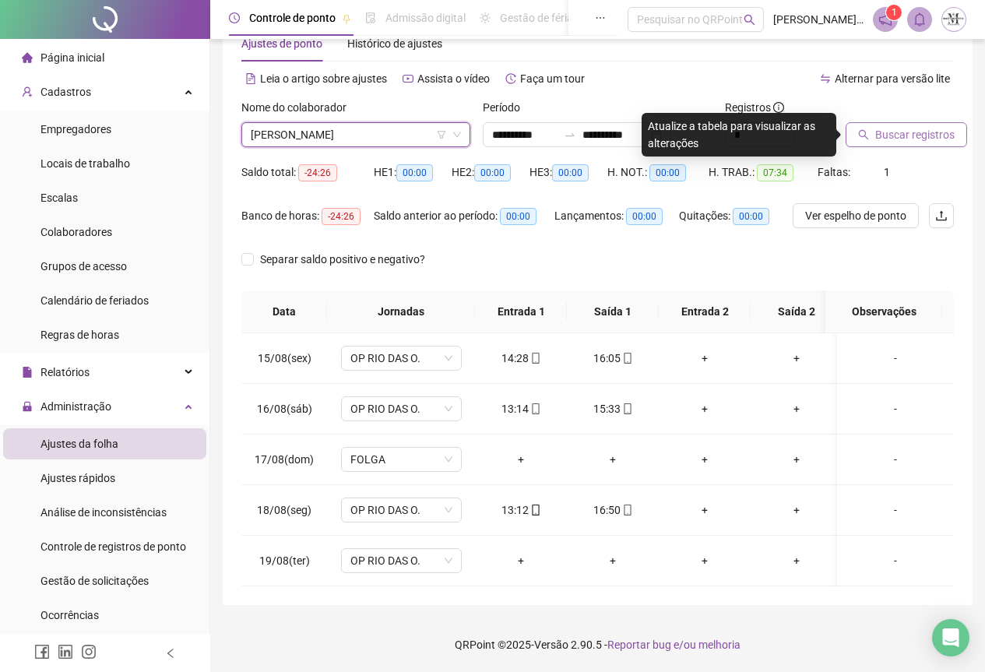
click at [895, 122] on button "Buscar registros" at bounding box center [907, 134] width 122 height 25
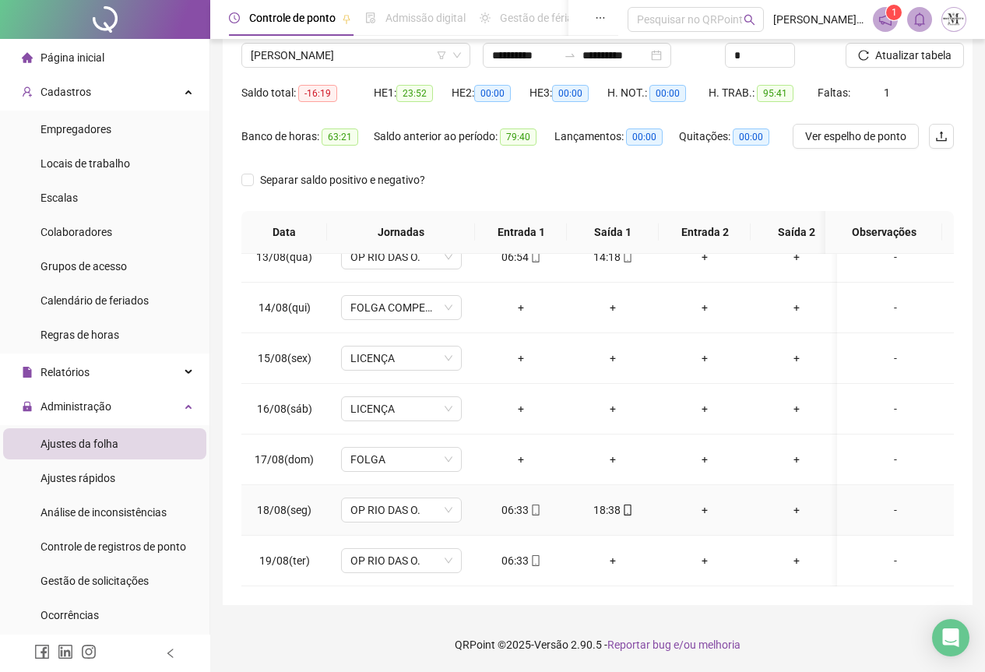
scroll to position [641, 0]
click at [324, 57] on span "CARLOS EDUARDO TOMÉ" at bounding box center [356, 55] width 210 height 23
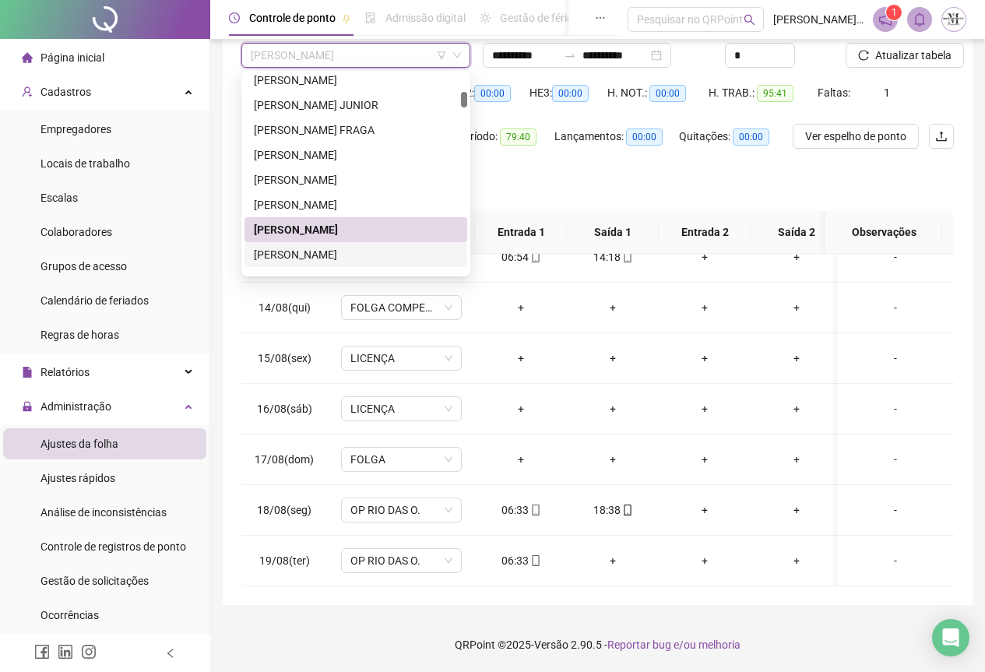
click at [298, 252] on div "[PERSON_NAME]" at bounding box center [356, 254] width 204 height 17
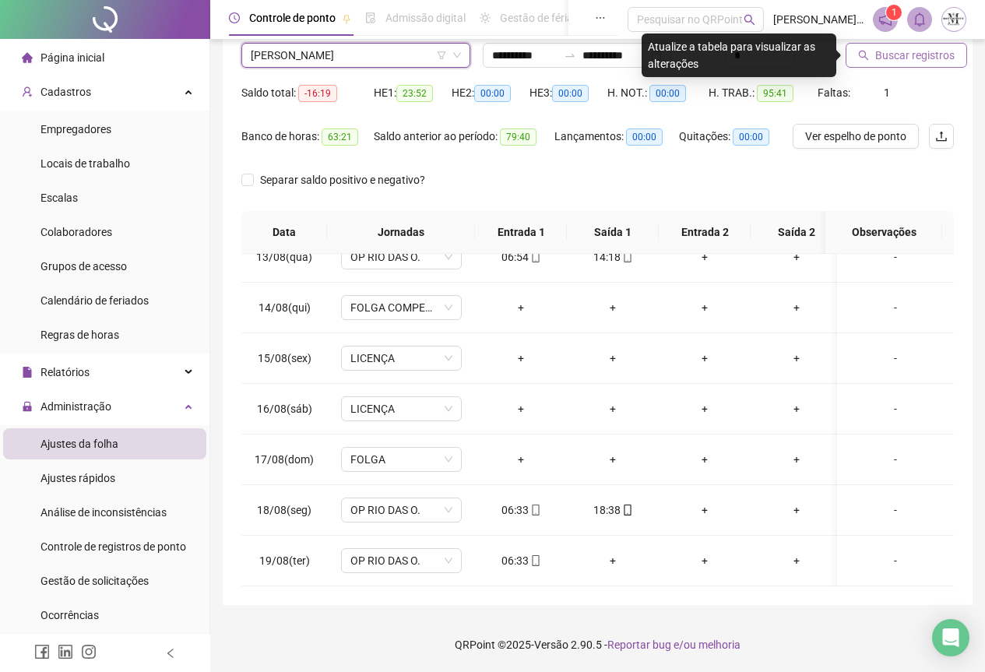
click at [882, 56] on span "Buscar registros" at bounding box center [915, 55] width 79 height 17
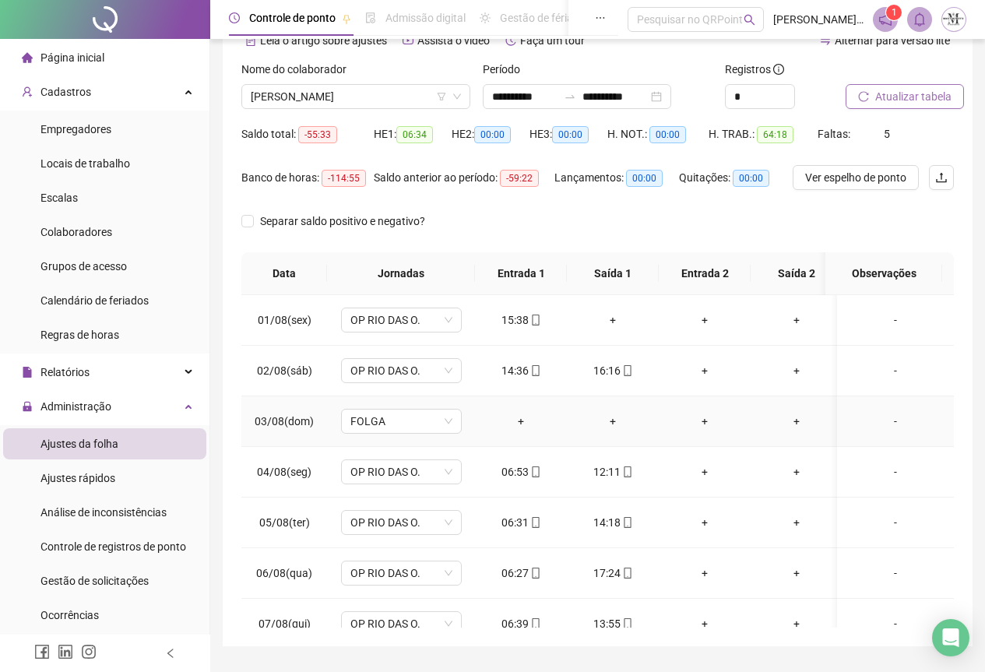
scroll to position [46, 0]
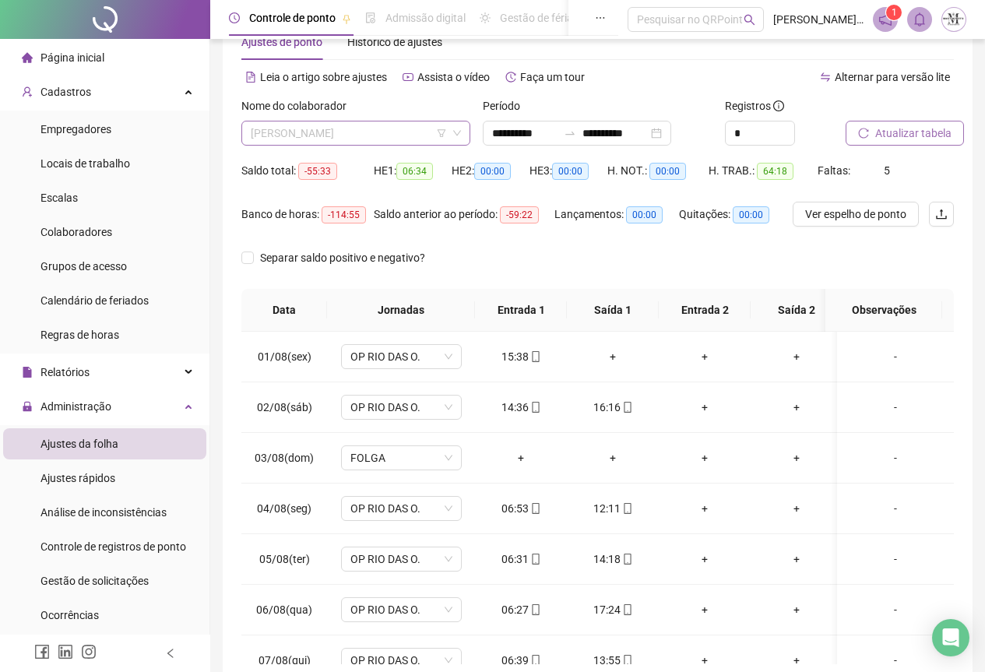
click at [320, 136] on span "[PERSON_NAME]" at bounding box center [356, 133] width 210 height 23
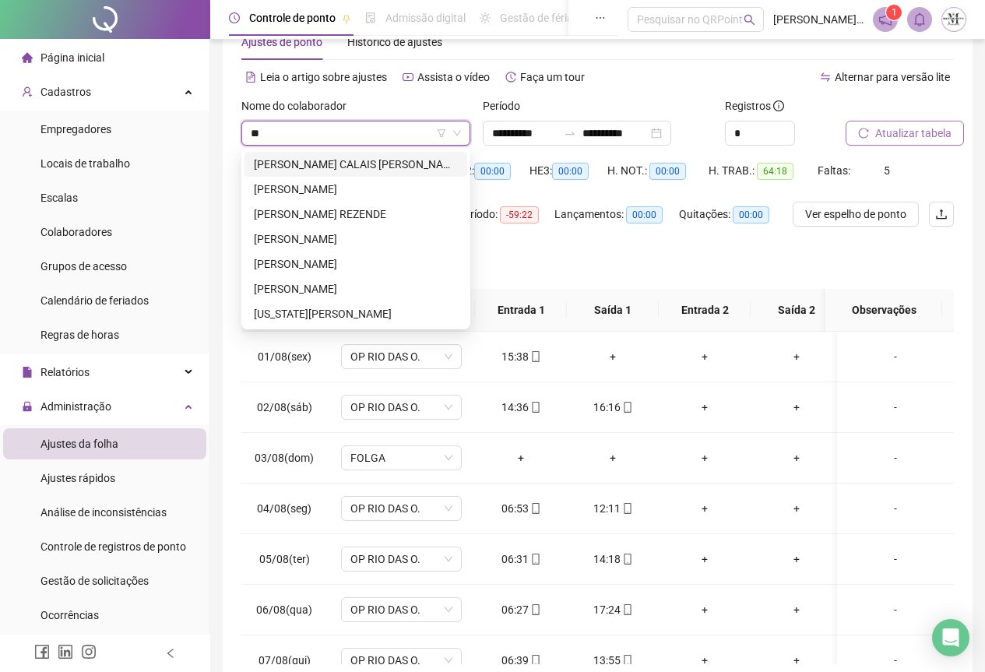
scroll to position [0, 0]
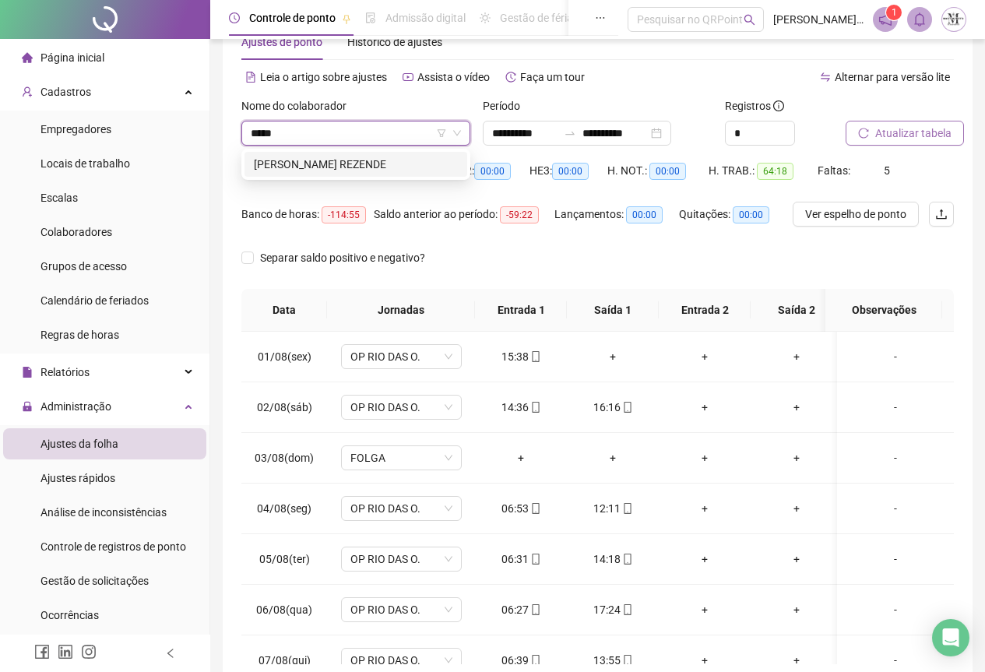
type input "******"
click at [301, 164] on div "WAGNER REZENDE" at bounding box center [356, 164] width 204 height 17
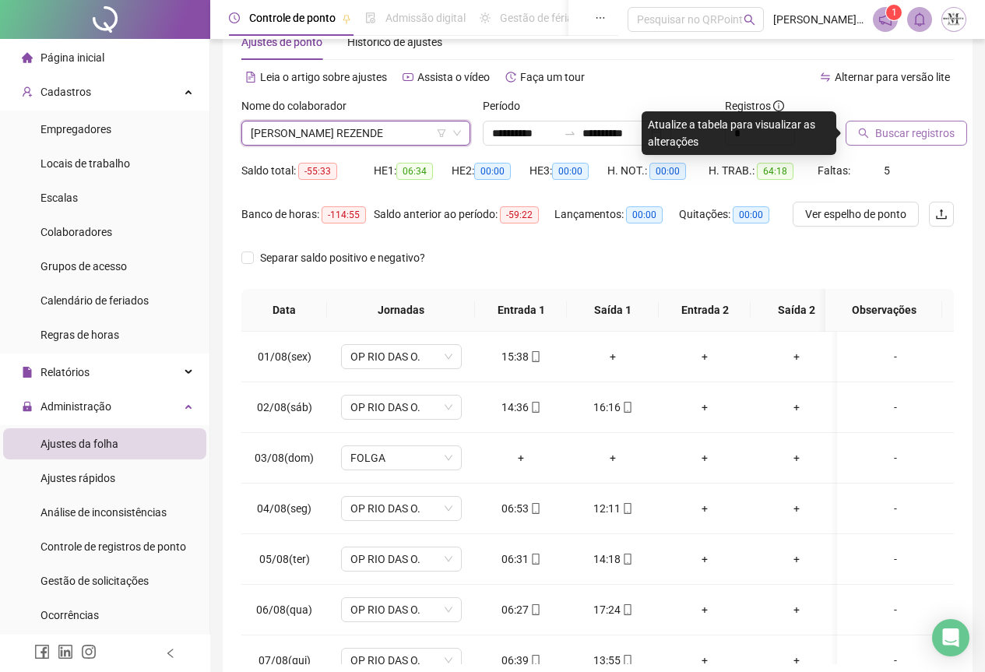
click at [886, 136] on span "Buscar registros" at bounding box center [915, 133] width 79 height 17
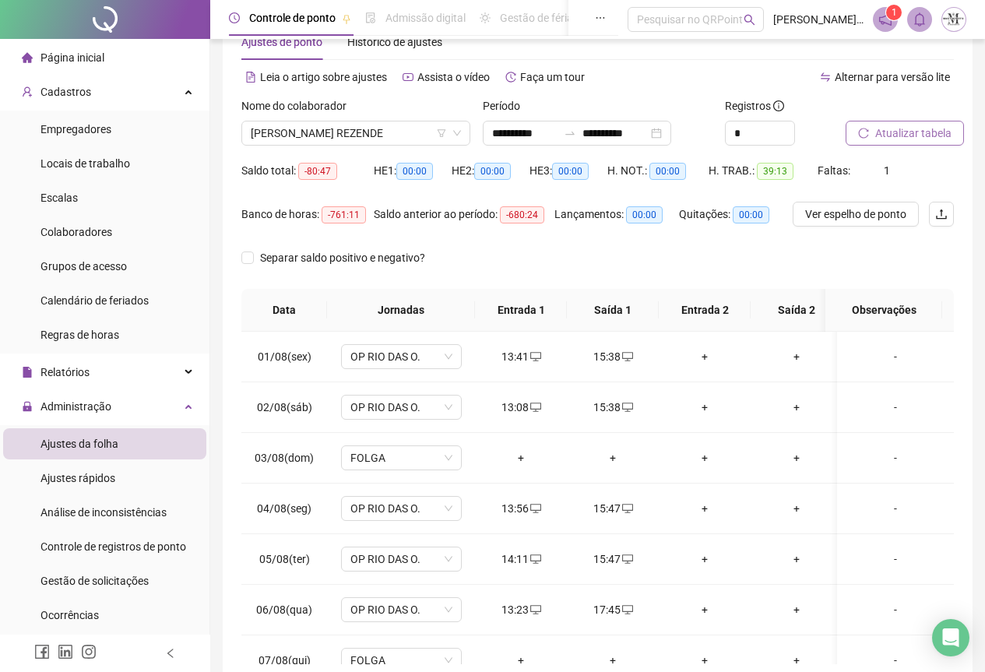
click at [919, 133] on span "Atualizar tabela" at bounding box center [914, 133] width 76 height 17
click at [305, 136] on span "WAGNER REZENDE" at bounding box center [356, 133] width 210 height 23
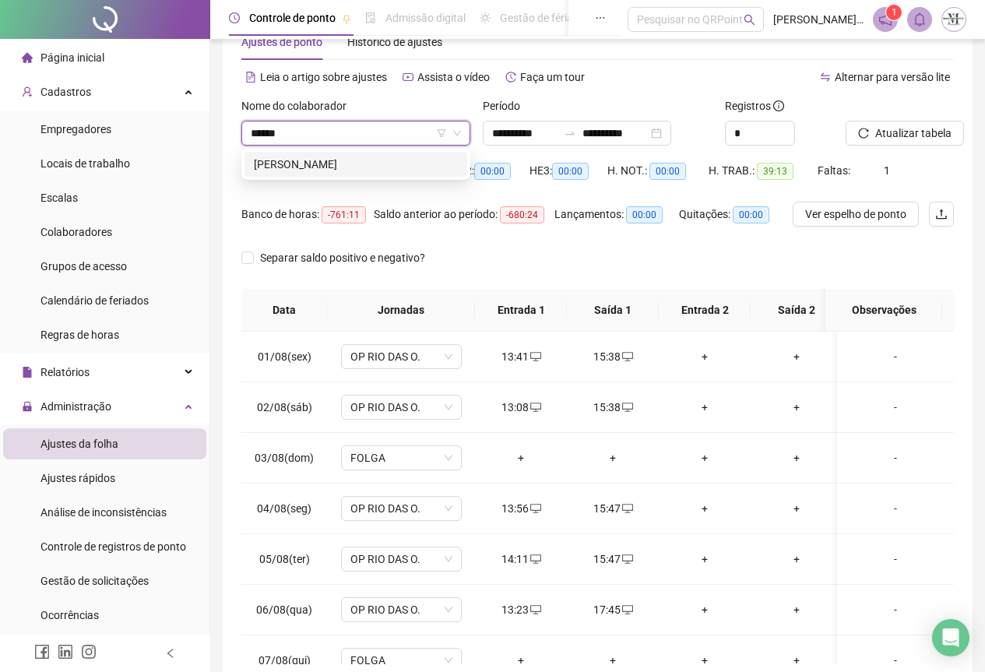
type input "*******"
click at [347, 167] on div "[PERSON_NAME]" at bounding box center [356, 164] width 204 height 17
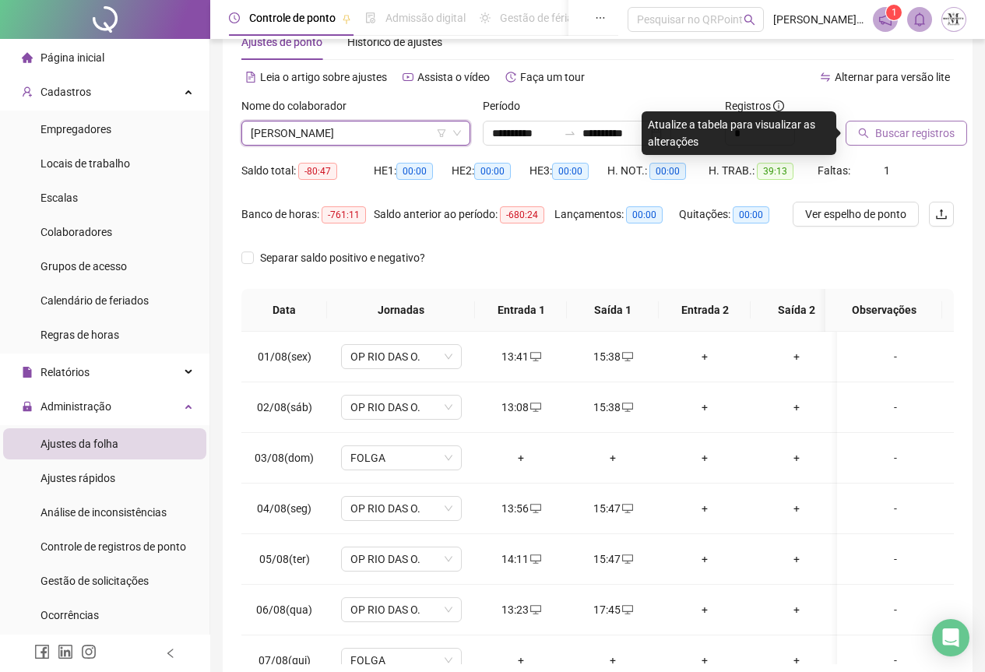
click at [882, 135] on span "Buscar registros" at bounding box center [915, 133] width 79 height 17
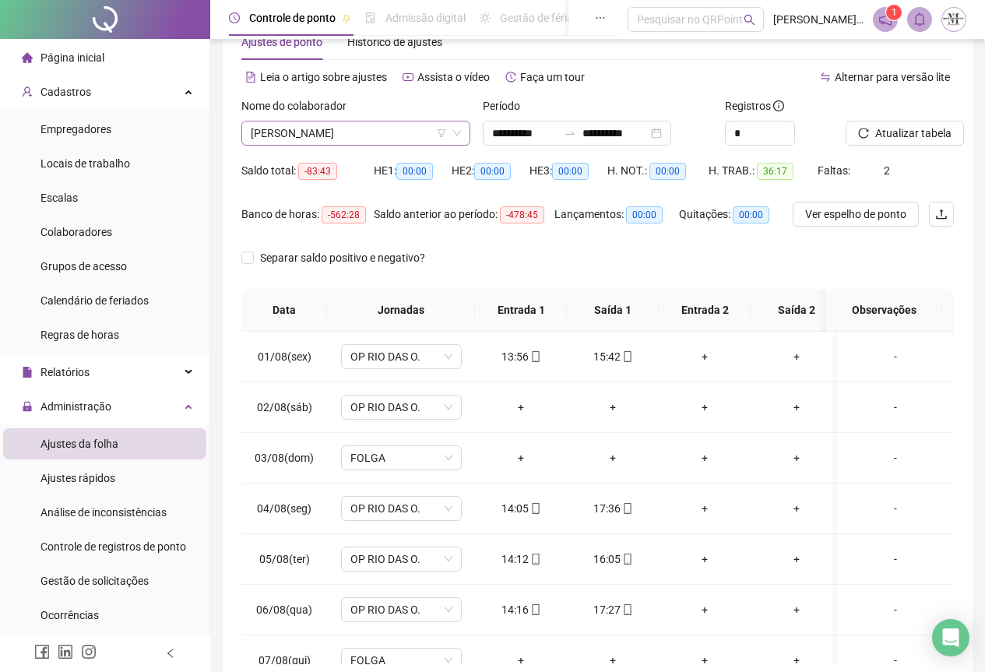
click at [291, 137] on span "[PERSON_NAME]" at bounding box center [356, 133] width 210 height 23
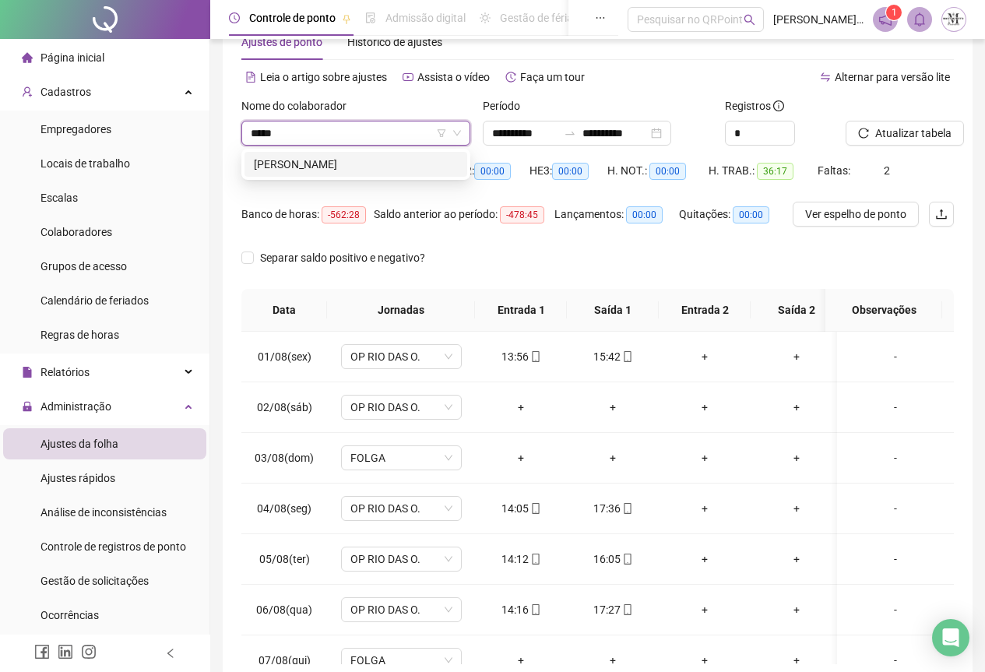
type input "******"
click at [292, 158] on div "[PERSON_NAME]" at bounding box center [356, 164] width 204 height 17
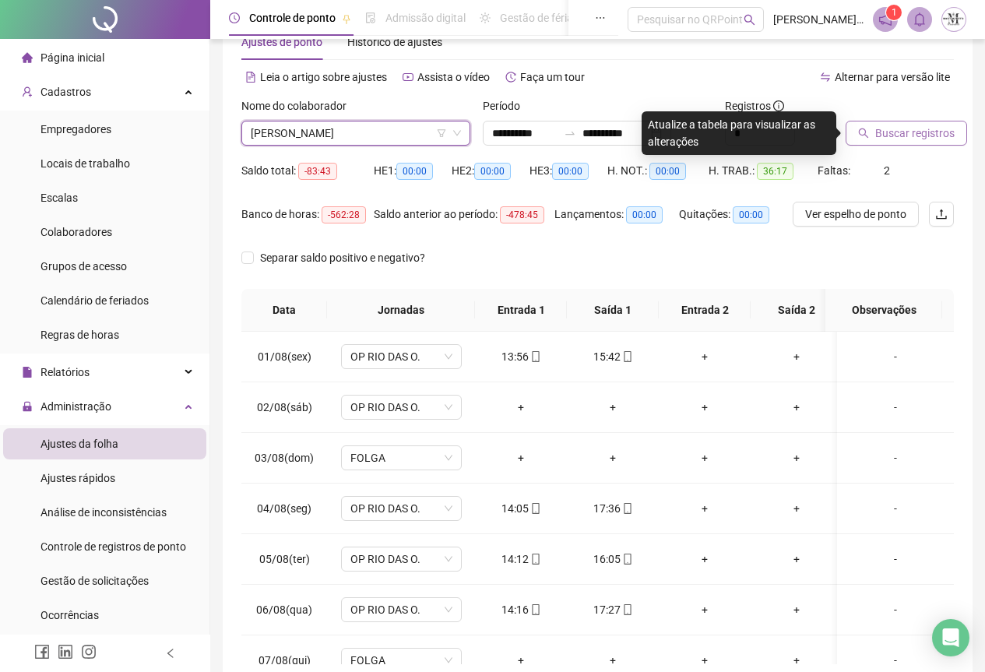
click at [865, 141] on button "Buscar registros" at bounding box center [907, 133] width 122 height 25
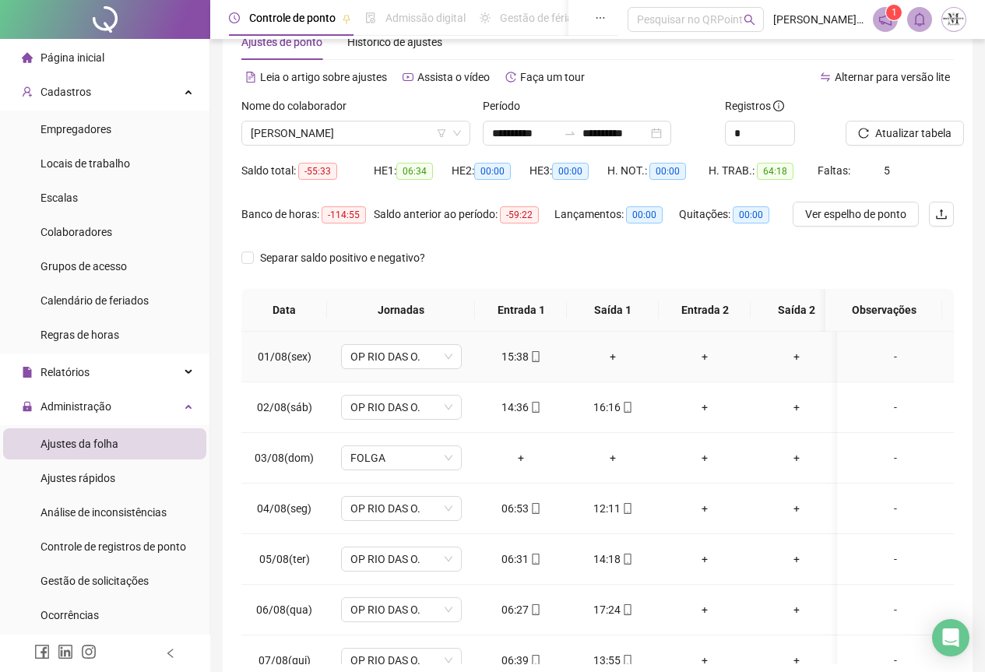
click at [616, 356] on div "+" at bounding box center [613, 356] width 67 height 17
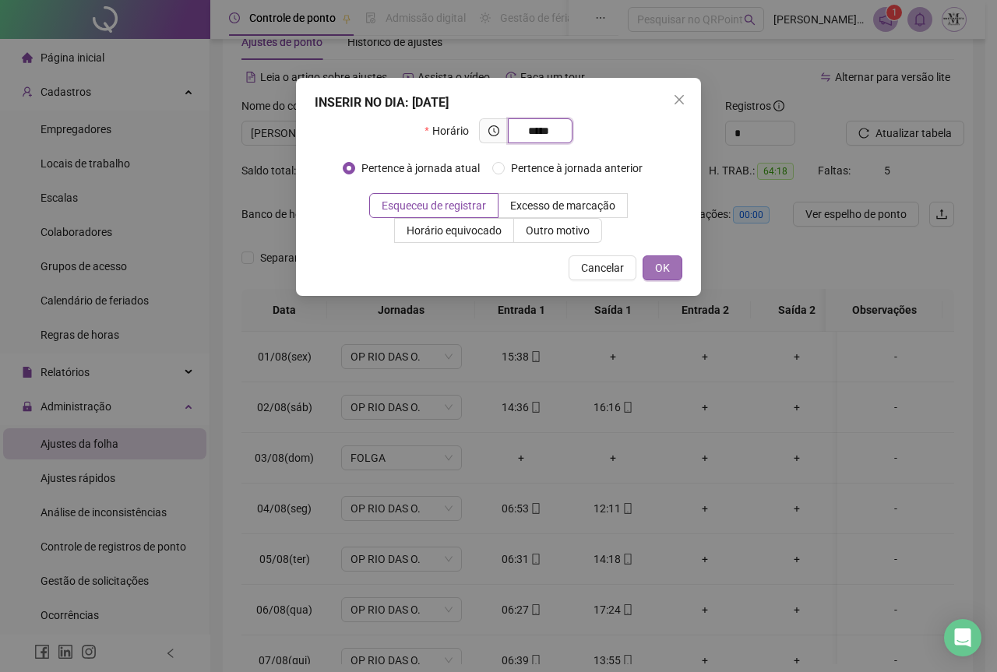
type input "*****"
click at [678, 273] on button "OK" at bounding box center [663, 267] width 40 height 25
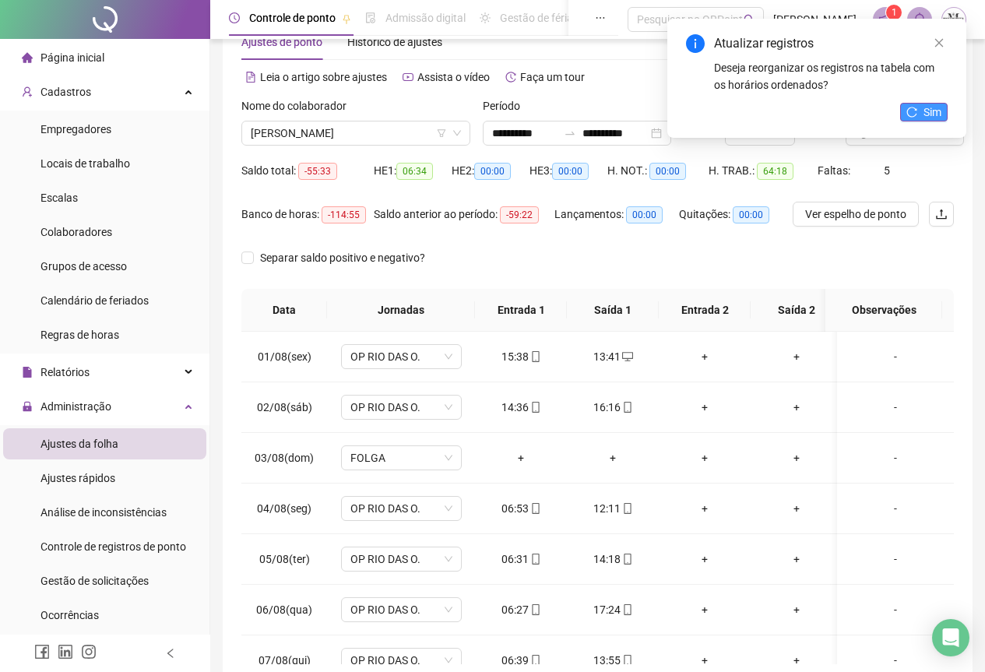
click at [923, 113] on button "Sim" at bounding box center [924, 112] width 48 height 19
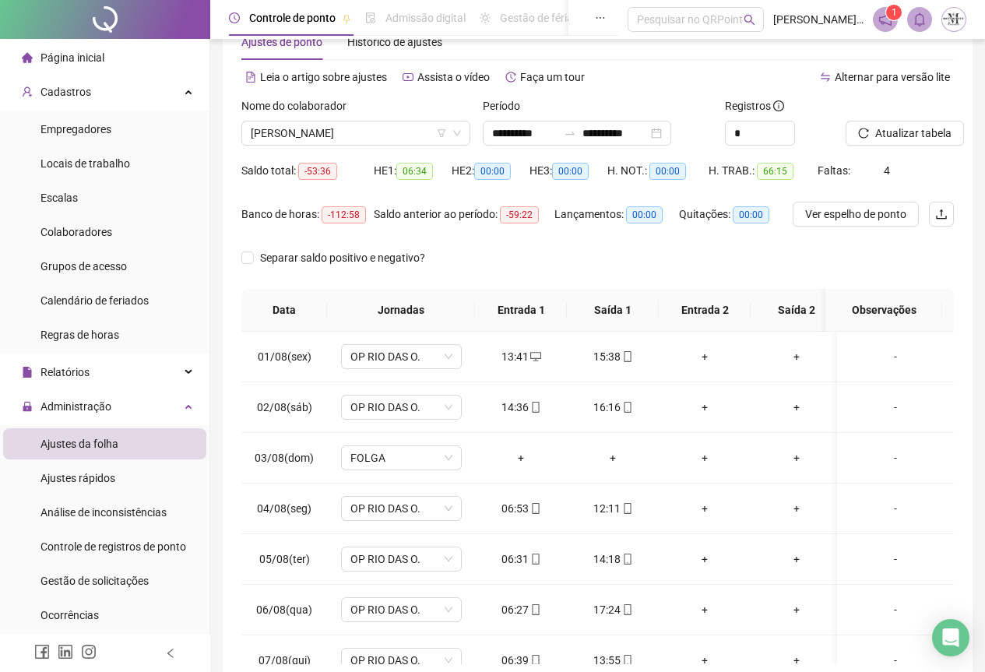
click at [896, 139] on span "Atualizar tabela" at bounding box center [914, 133] width 76 height 17
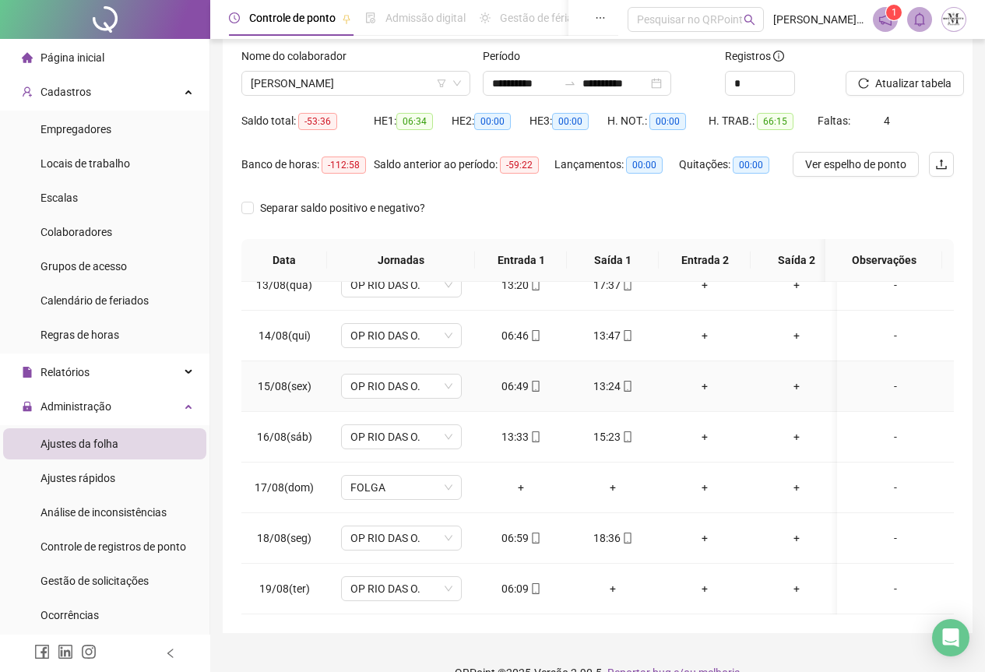
scroll to position [124, 0]
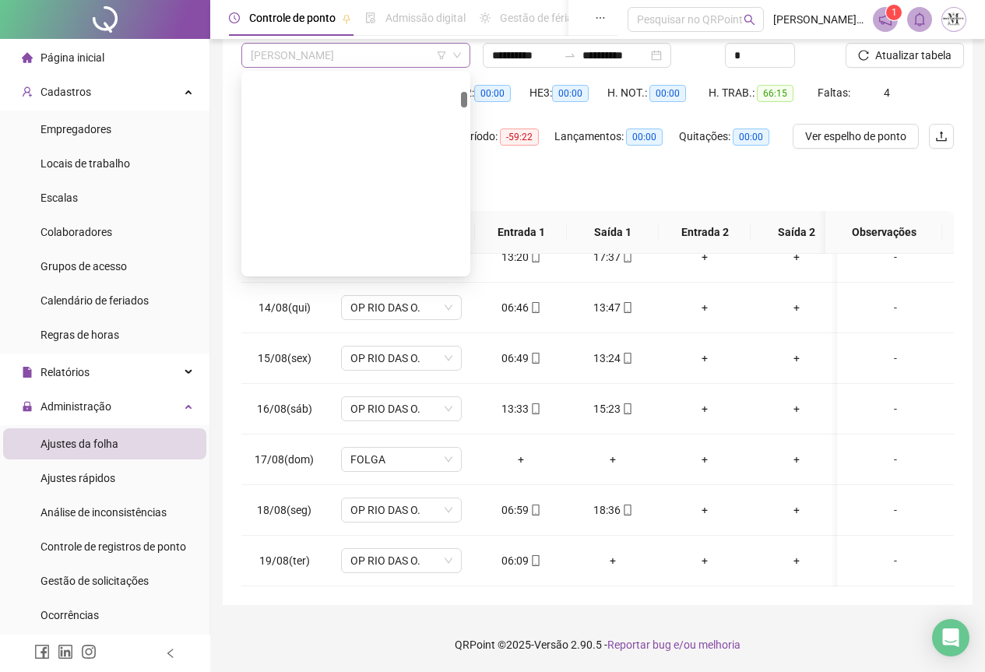
click at [344, 52] on span "[PERSON_NAME]" at bounding box center [356, 55] width 210 height 23
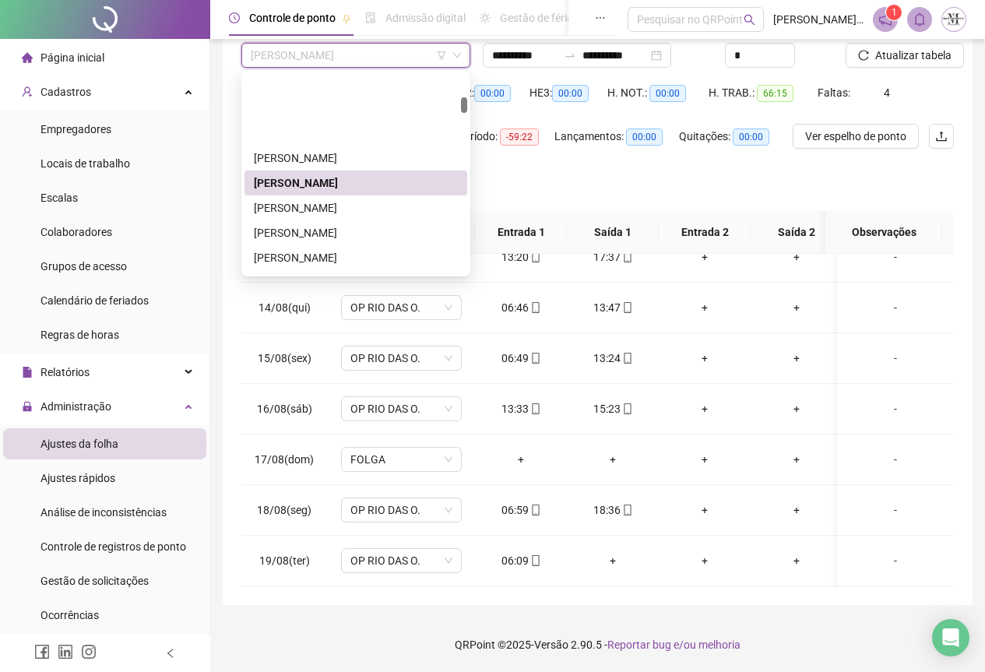
scroll to position [654, 0]
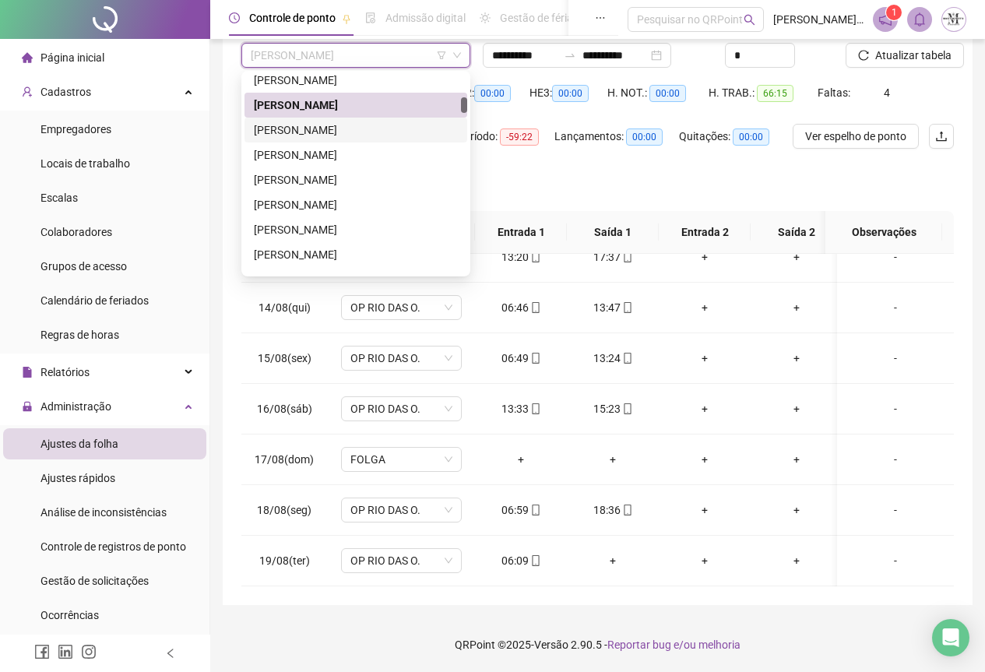
click at [277, 132] on div "[PERSON_NAME]" at bounding box center [356, 130] width 204 height 17
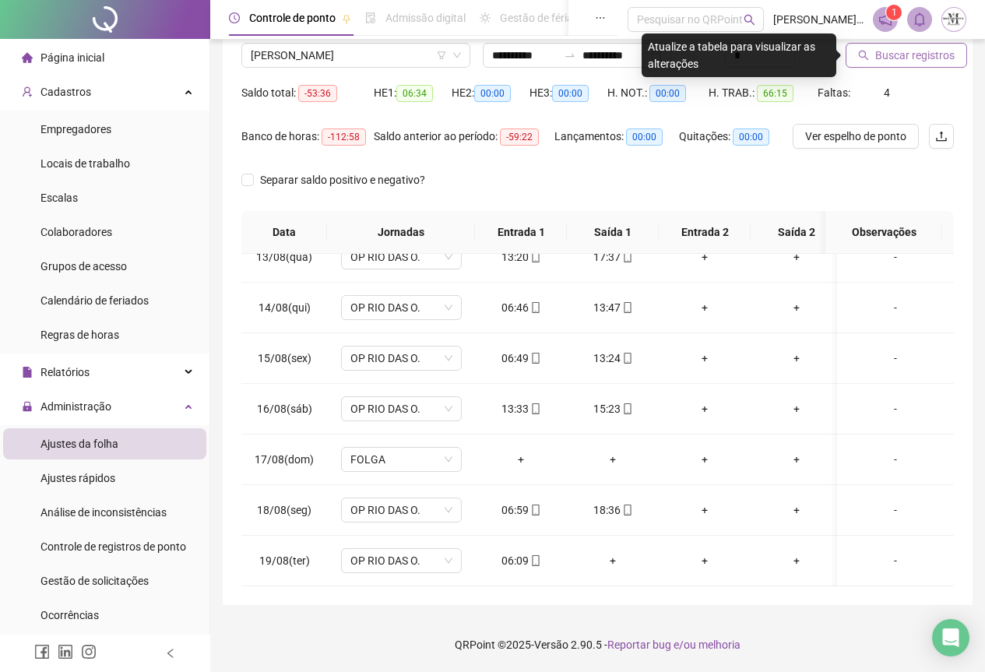
click at [891, 60] on span "Buscar registros" at bounding box center [915, 55] width 79 height 17
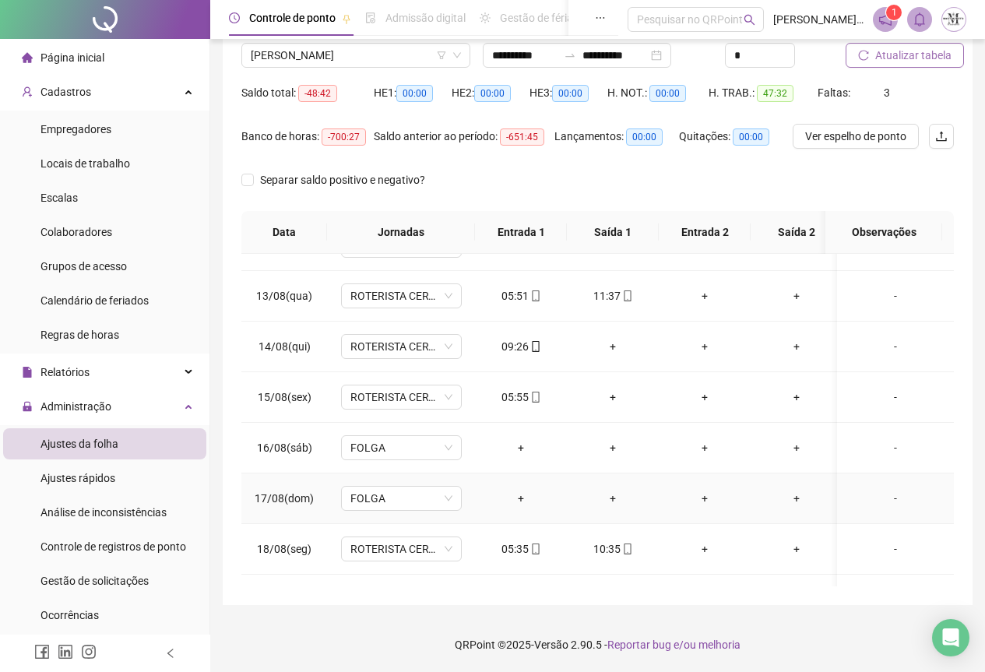
scroll to position [563, 0]
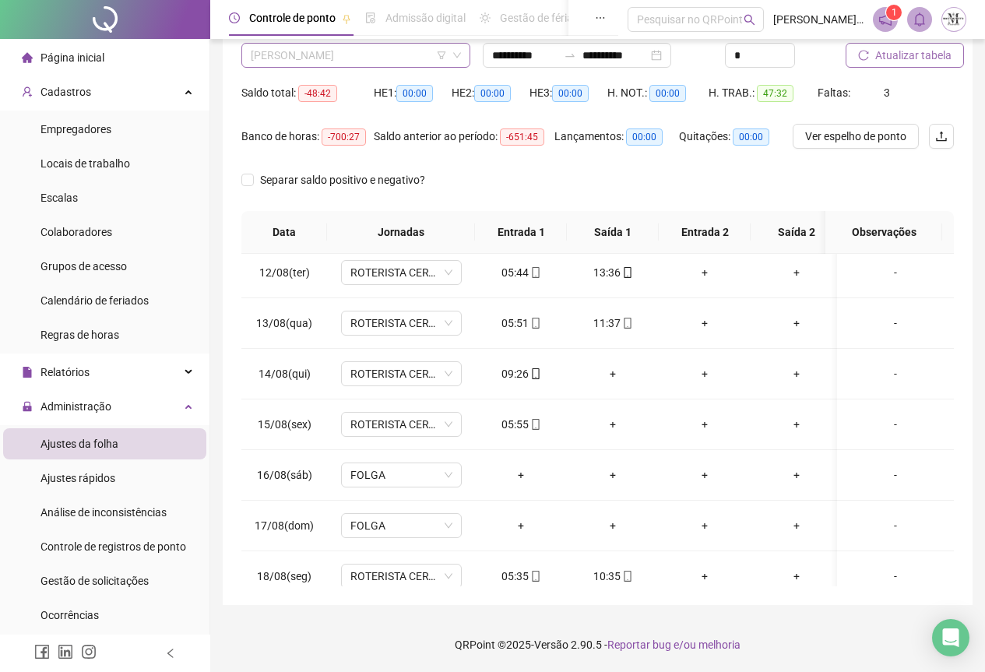
click at [289, 56] on span "[PERSON_NAME]" at bounding box center [356, 55] width 210 height 23
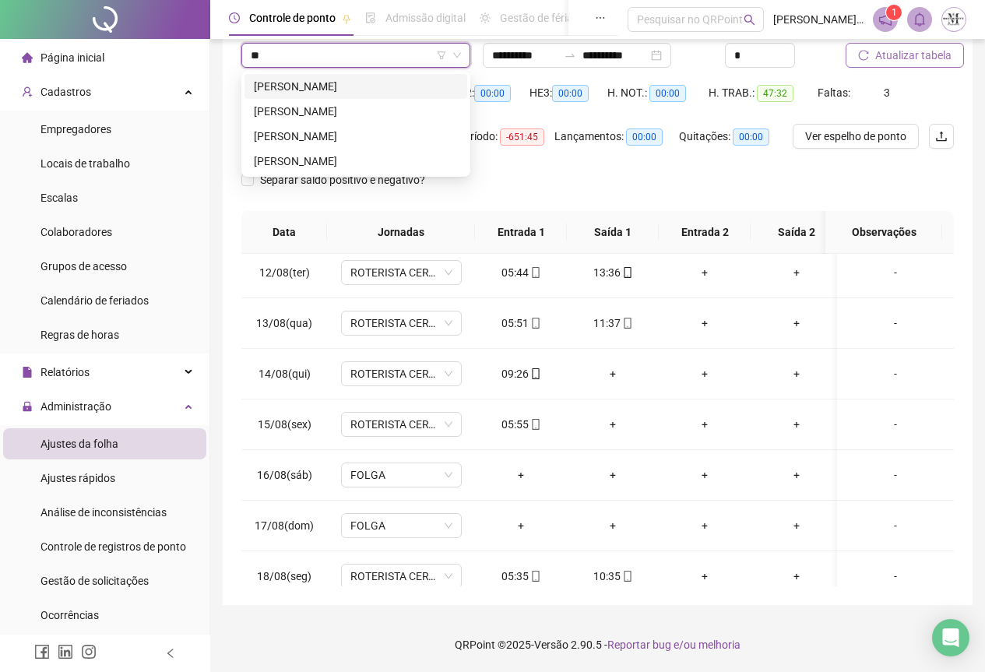
scroll to position [0, 0]
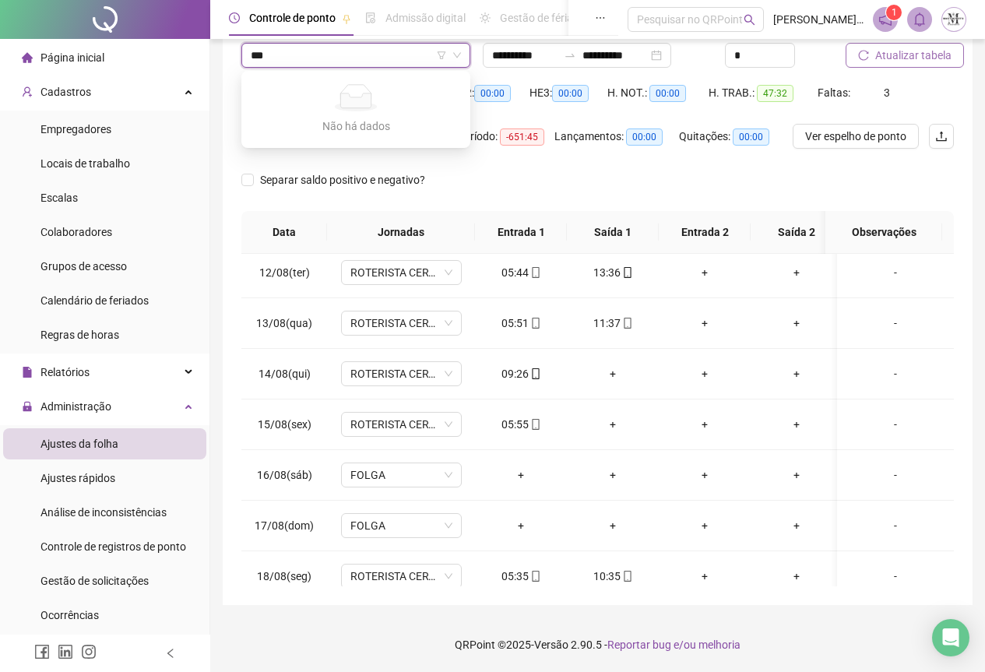
type input "**"
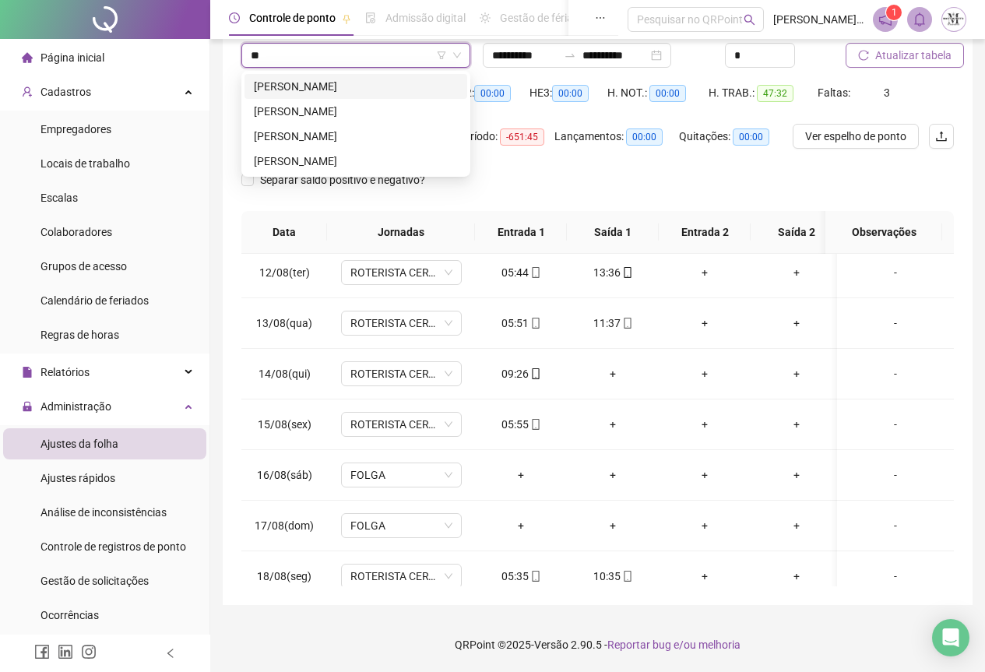
click at [304, 82] on div "[PERSON_NAME]" at bounding box center [356, 86] width 204 height 17
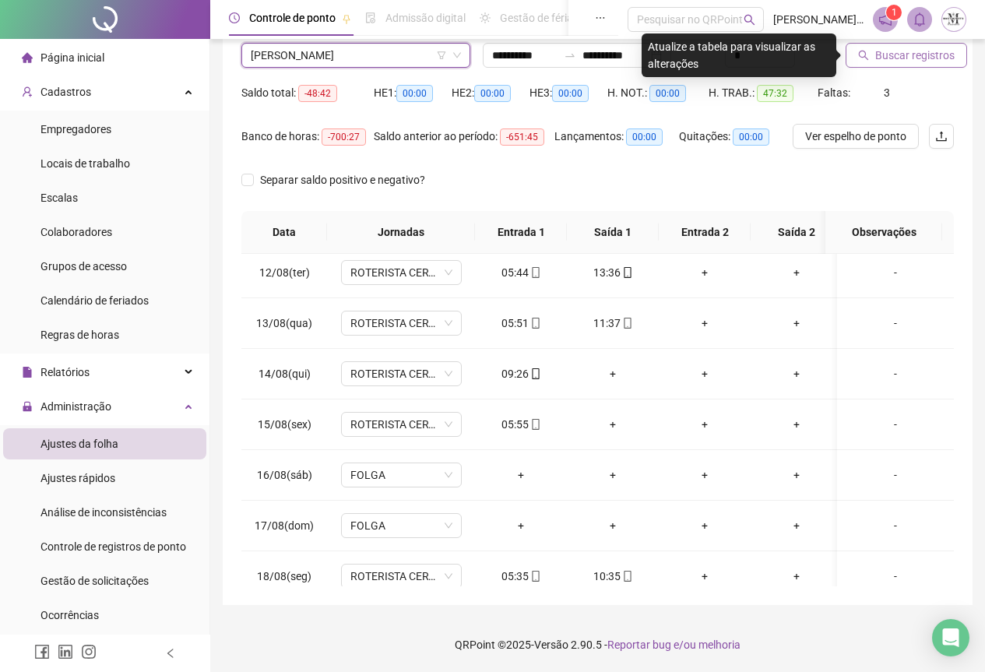
click at [902, 58] on span "Buscar registros" at bounding box center [915, 55] width 79 height 17
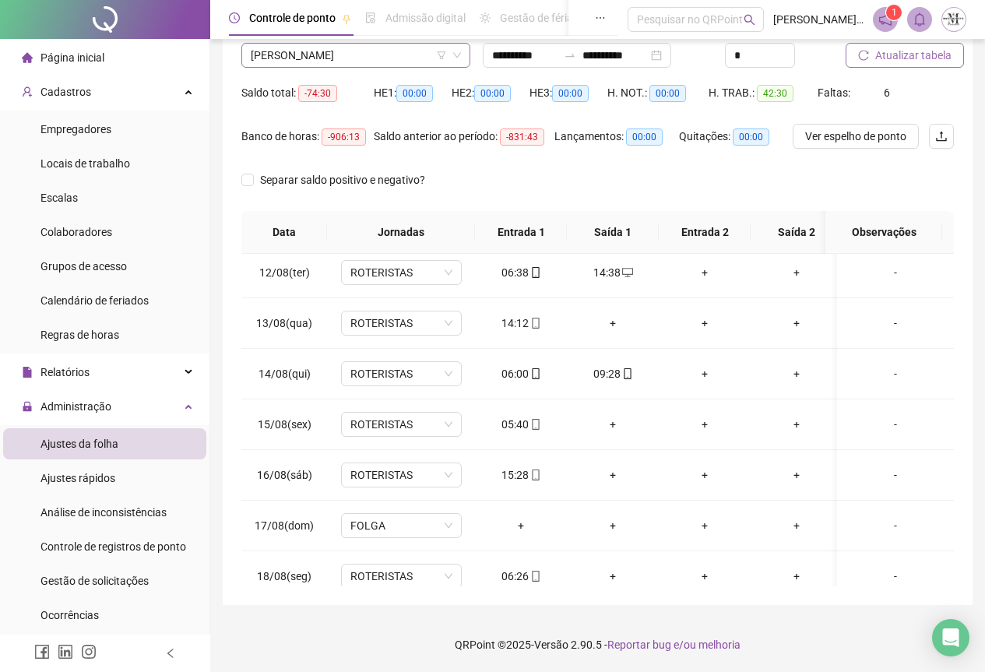
click at [325, 58] on span "[PERSON_NAME]" at bounding box center [356, 55] width 210 height 23
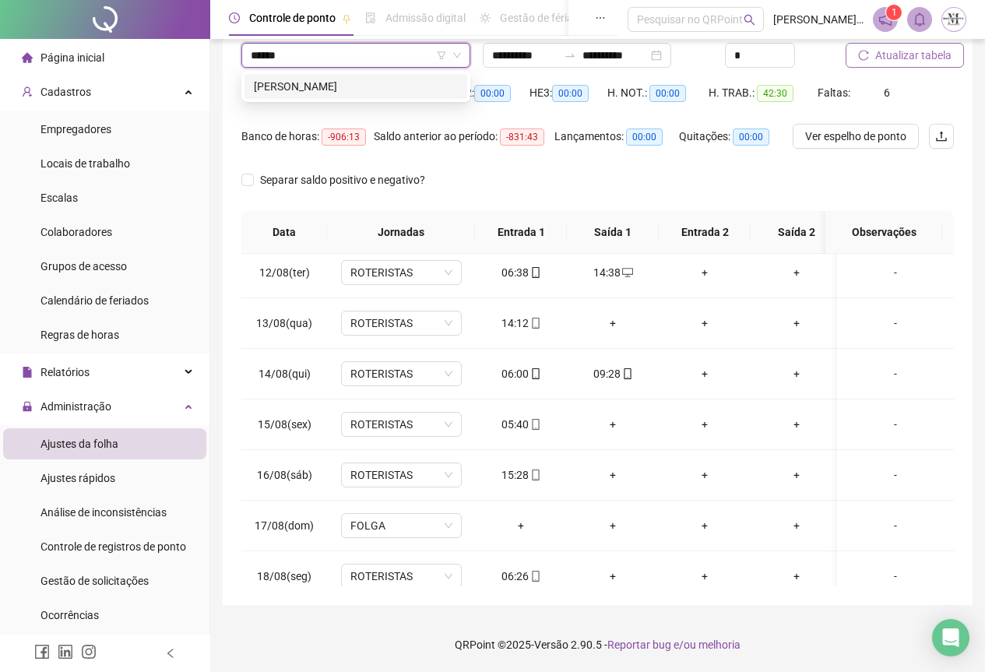
type input "*******"
click at [354, 93] on div "[PERSON_NAME]" at bounding box center [356, 86] width 204 height 17
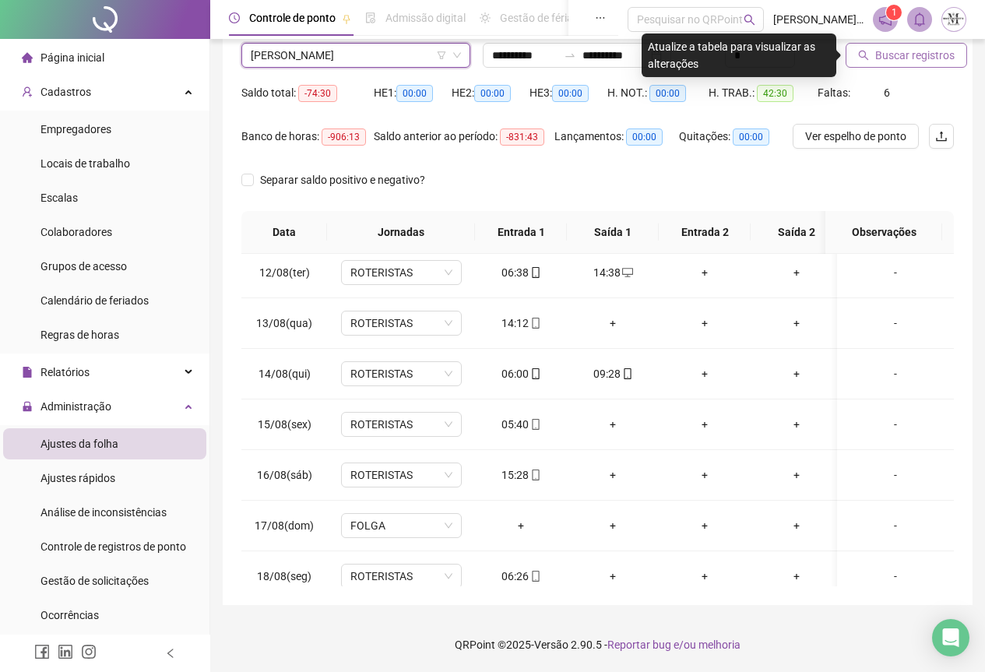
click at [883, 51] on span "Buscar registros" at bounding box center [915, 55] width 79 height 17
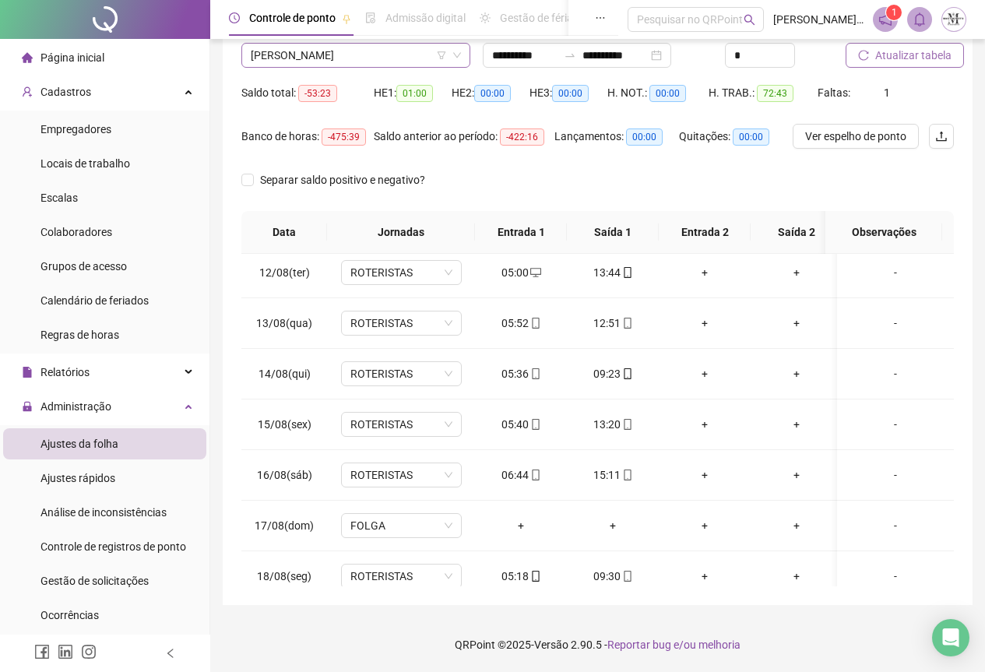
click at [294, 62] on span "[PERSON_NAME]" at bounding box center [356, 55] width 210 height 23
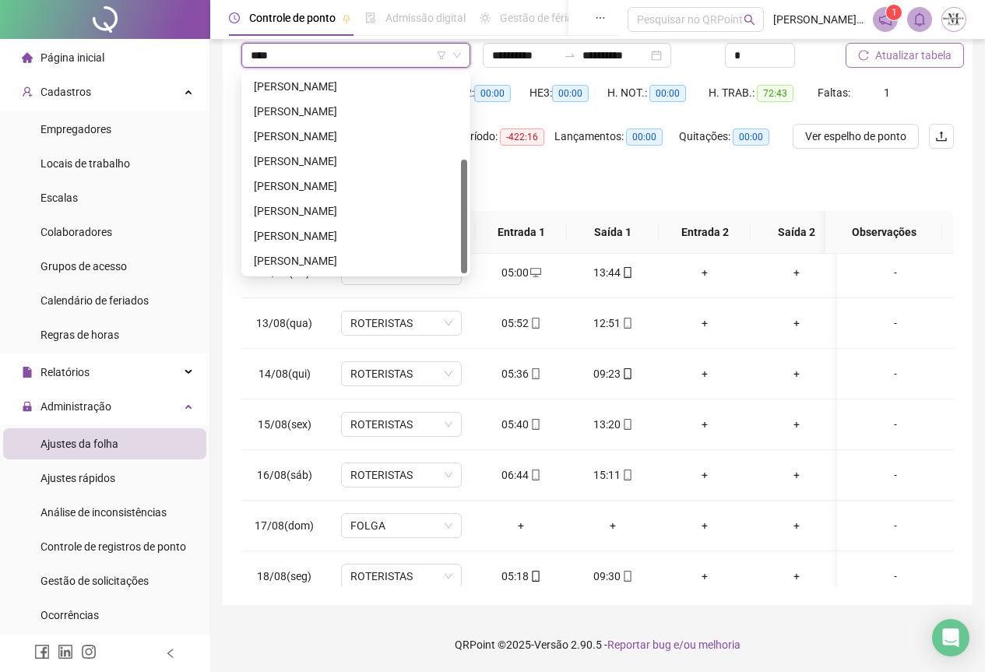
scroll to position [150, 0]
type input "******"
click at [341, 119] on div "[PERSON_NAME]" at bounding box center [356, 111] width 204 height 17
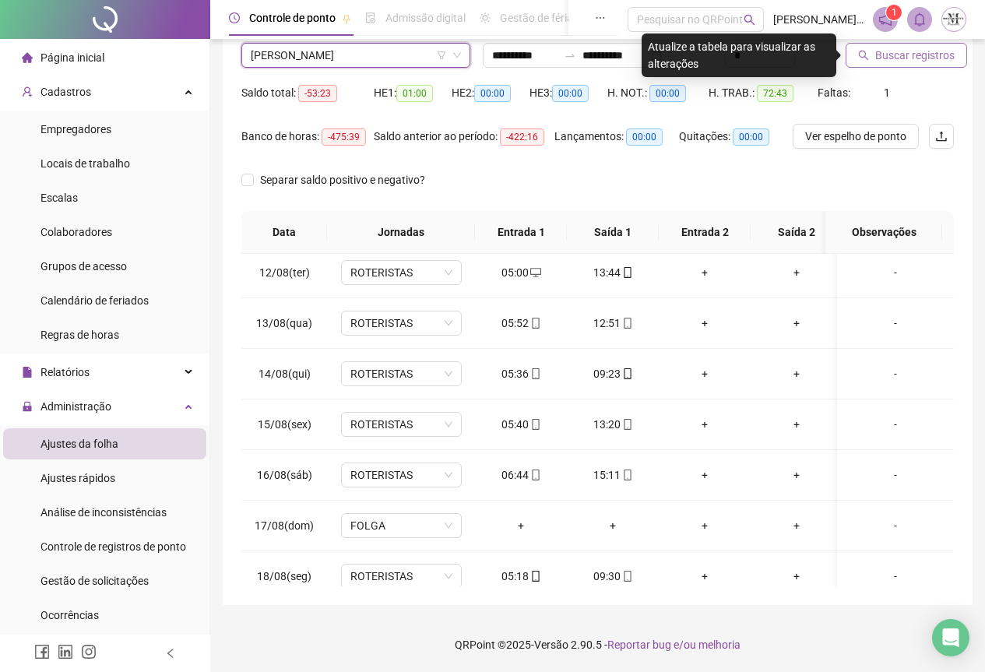
click at [886, 47] on span "Buscar registros" at bounding box center [915, 55] width 79 height 17
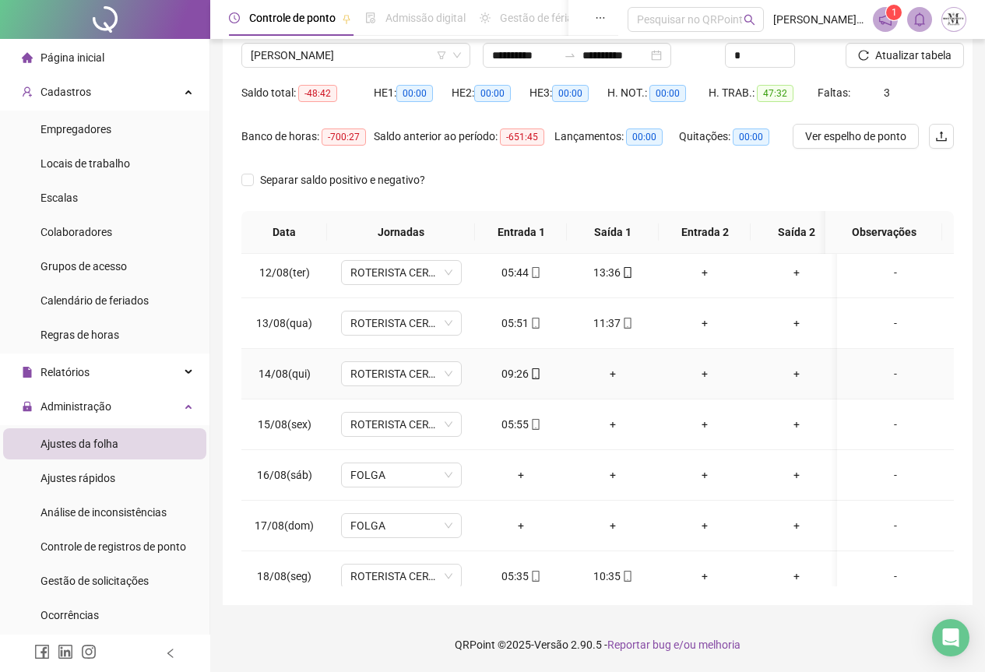
click at [615, 379] on div "+" at bounding box center [613, 373] width 67 height 17
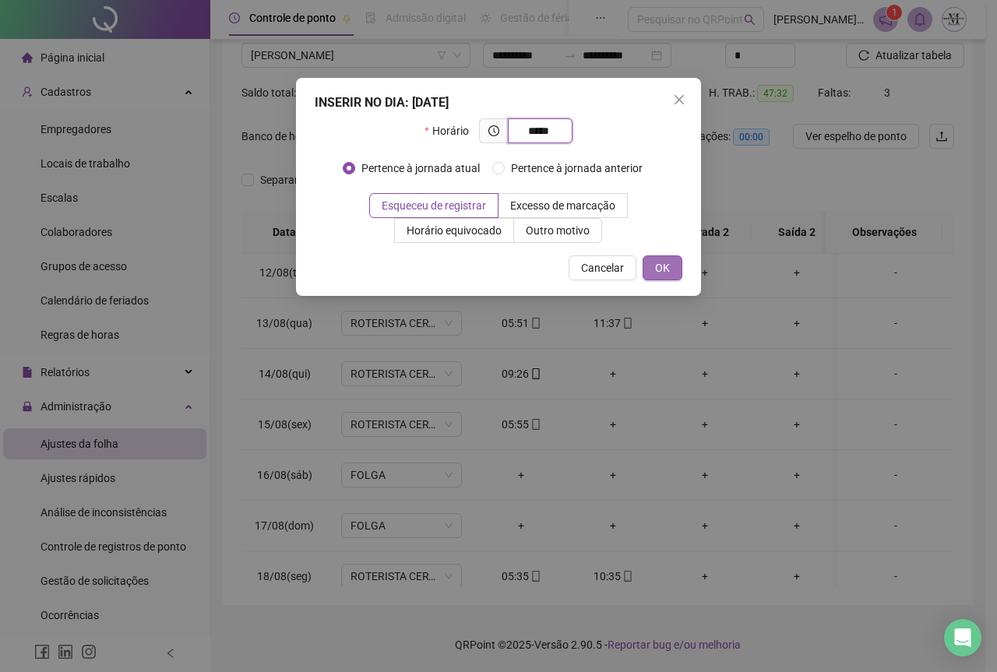
type input "*****"
click at [659, 263] on span "OK" at bounding box center [662, 267] width 15 height 17
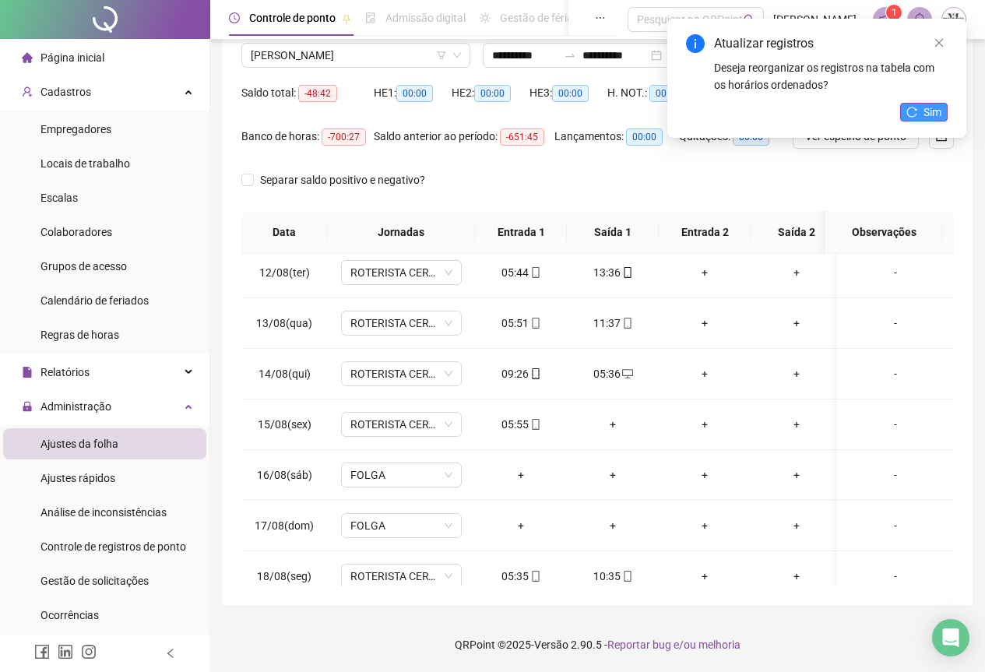
click at [914, 116] on icon "reload" at bounding box center [912, 112] width 11 height 11
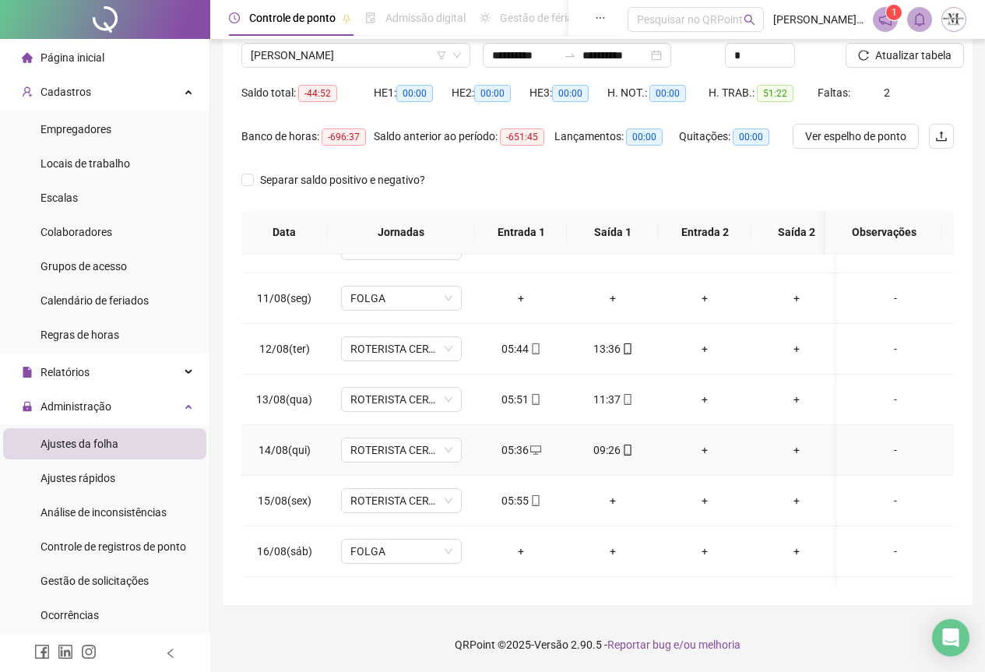
scroll to position [252, 0]
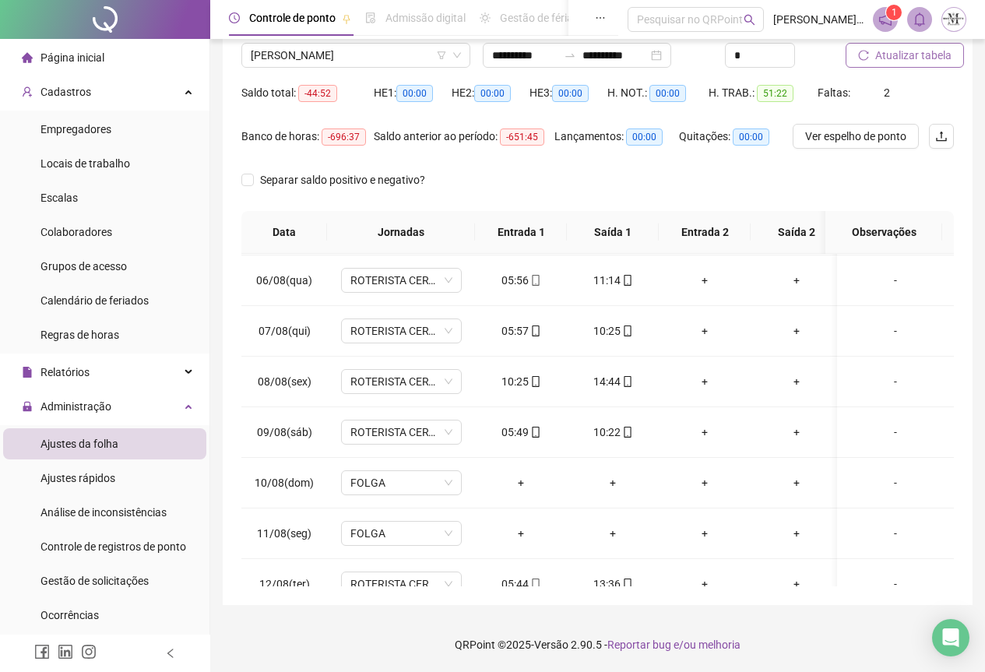
click at [882, 59] on span "Atualizar tabela" at bounding box center [914, 55] width 76 height 17
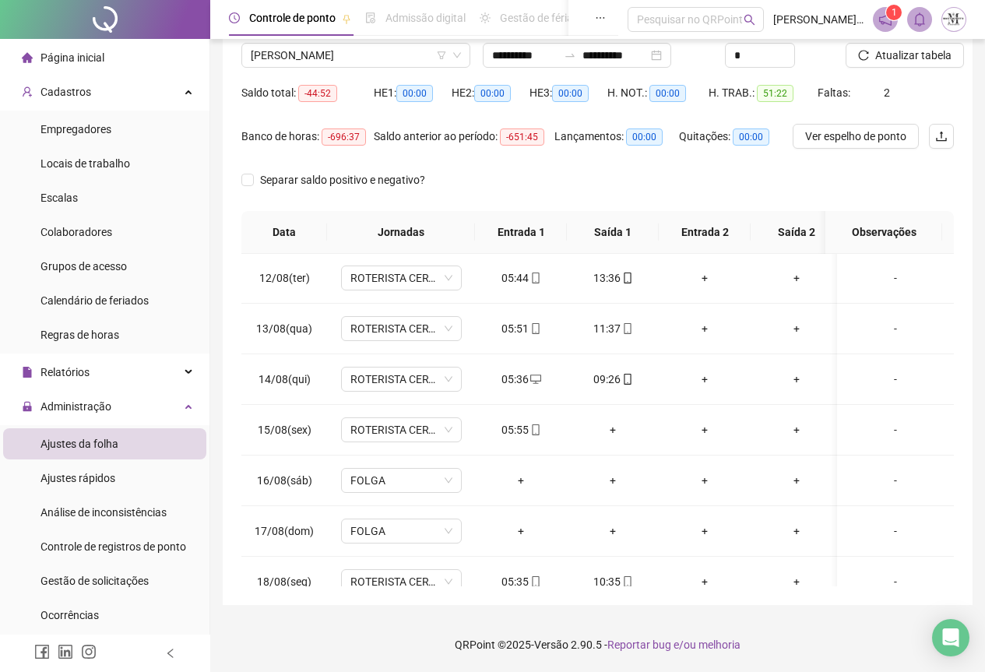
scroll to position [641, 0]
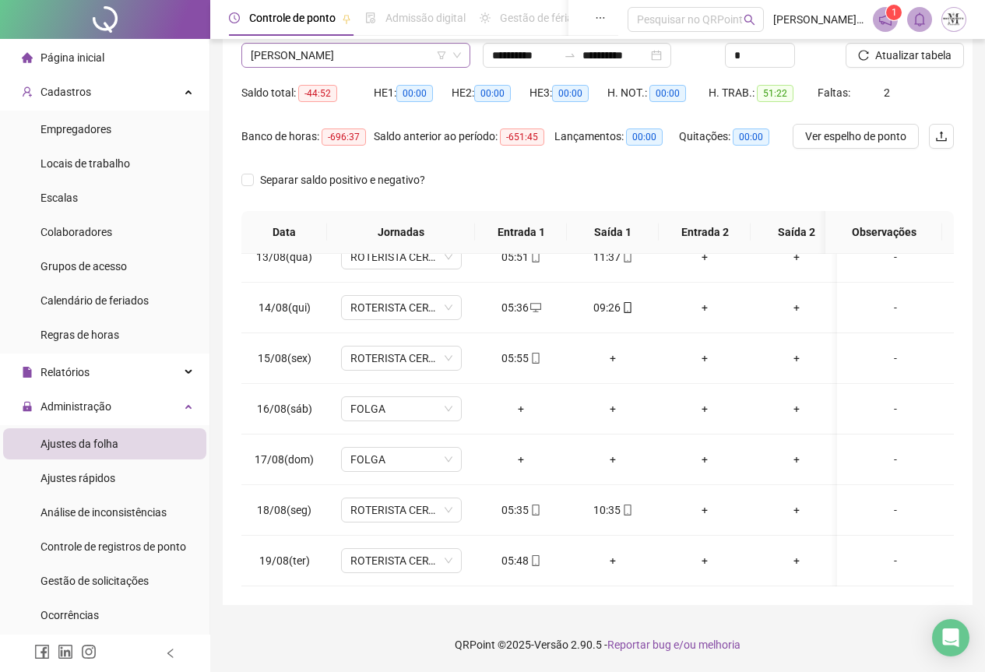
click at [278, 59] on span "[PERSON_NAME]" at bounding box center [356, 55] width 210 height 23
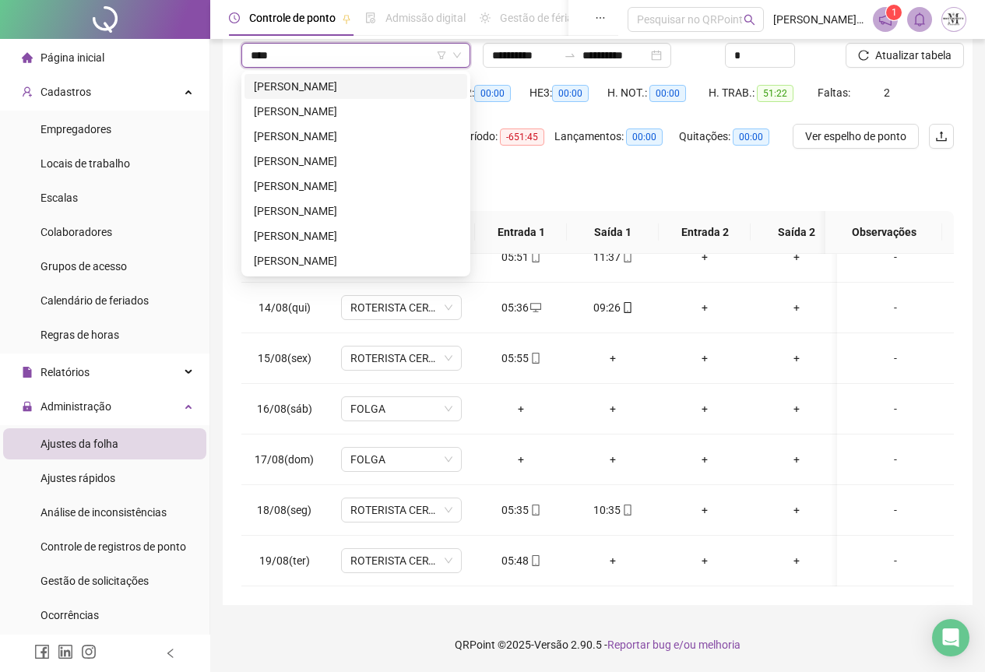
scroll to position [0, 0]
type input "*********"
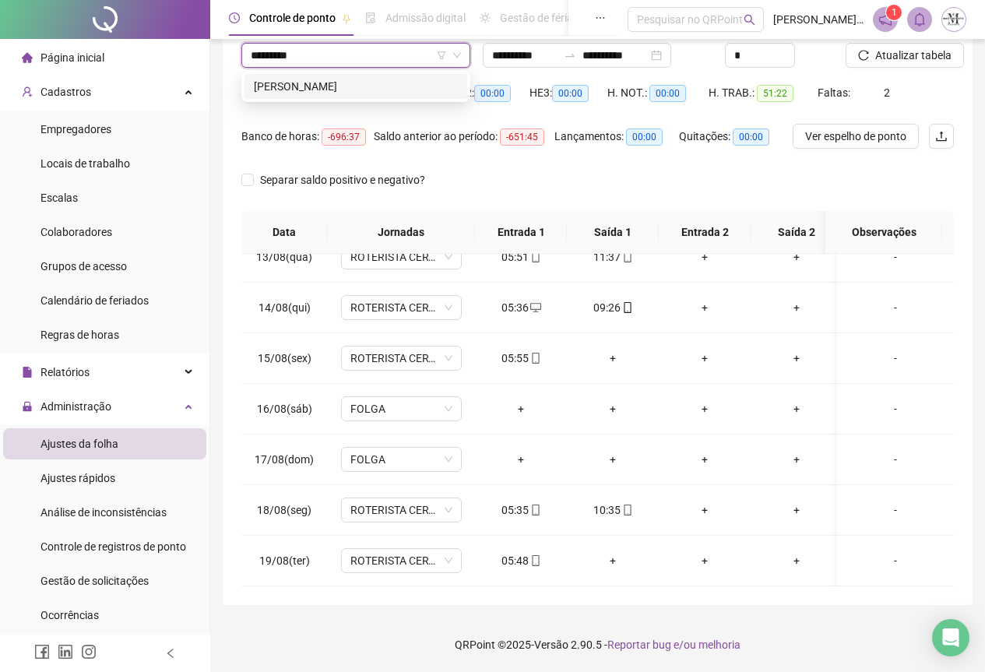
click at [347, 86] on div "[PERSON_NAME]" at bounding box center [356, 86] width 204 height 17
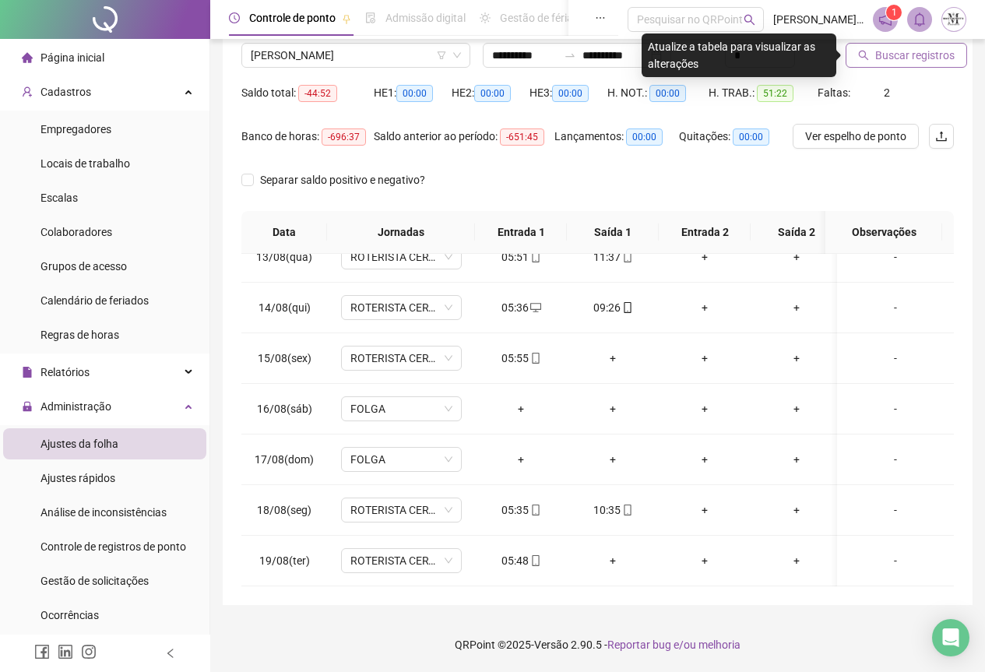
click at [879, 51] on span "Buscar registros" at bounding box center [915, 55] width 79 height 17
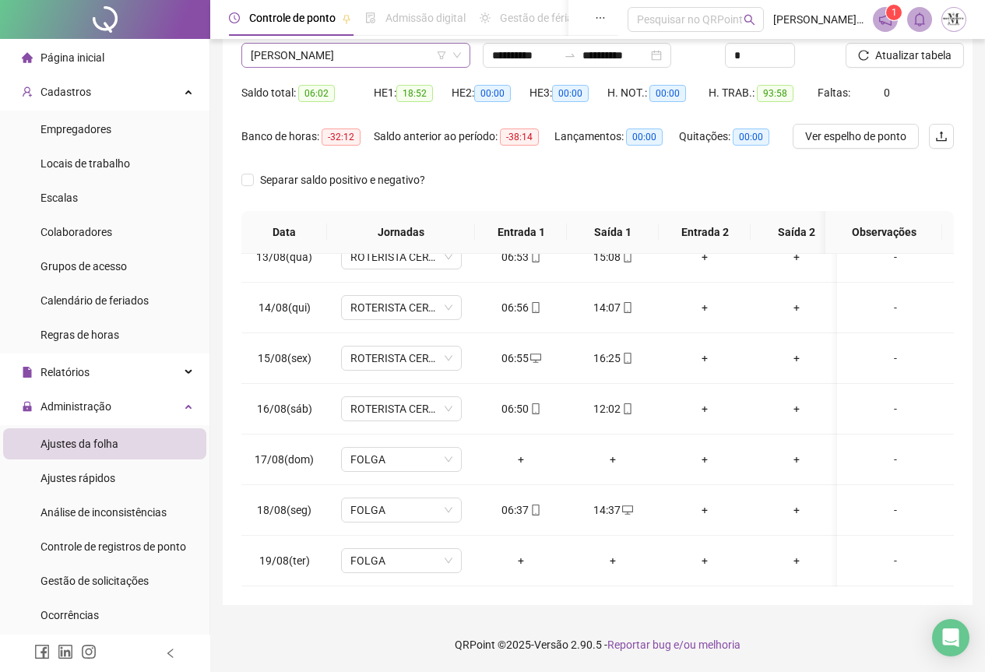
click at [316, 57] on span "[PERSON_NAME]" at bounding box center [356, 55] width 210 height 23
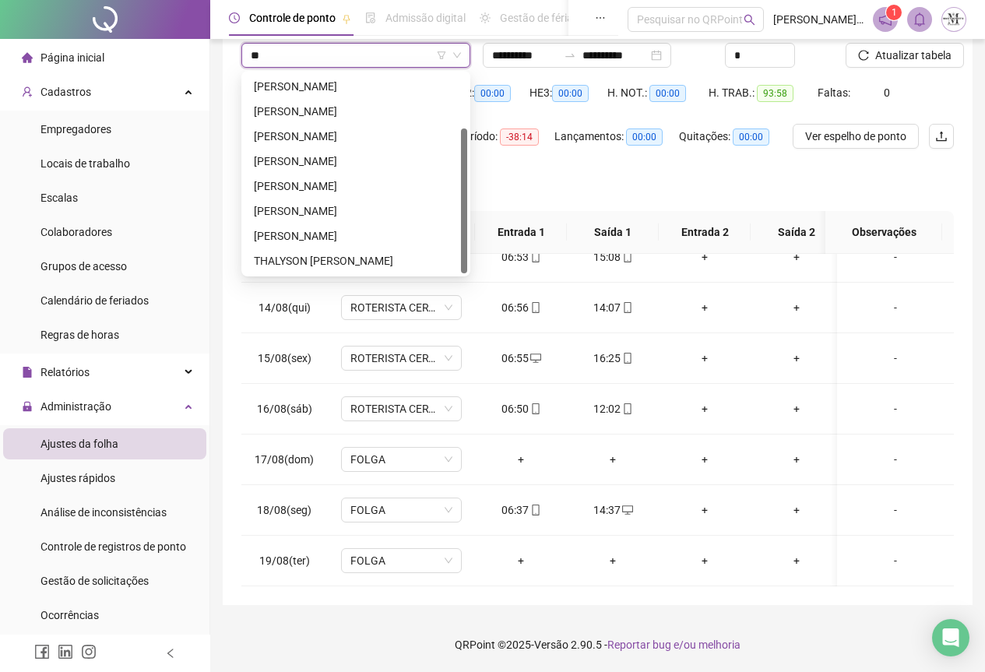
type input "***"
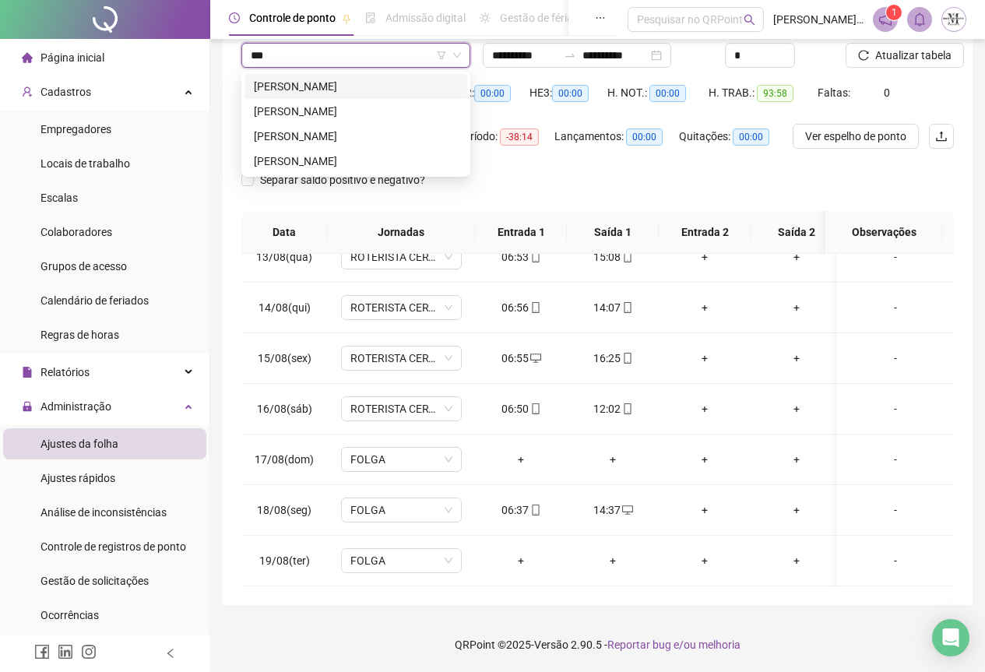
scroll to position [0, 0]
click at [368, 135] on div "[PERSON_NAME]" at bounding box center [356, 136] width 204 height 17
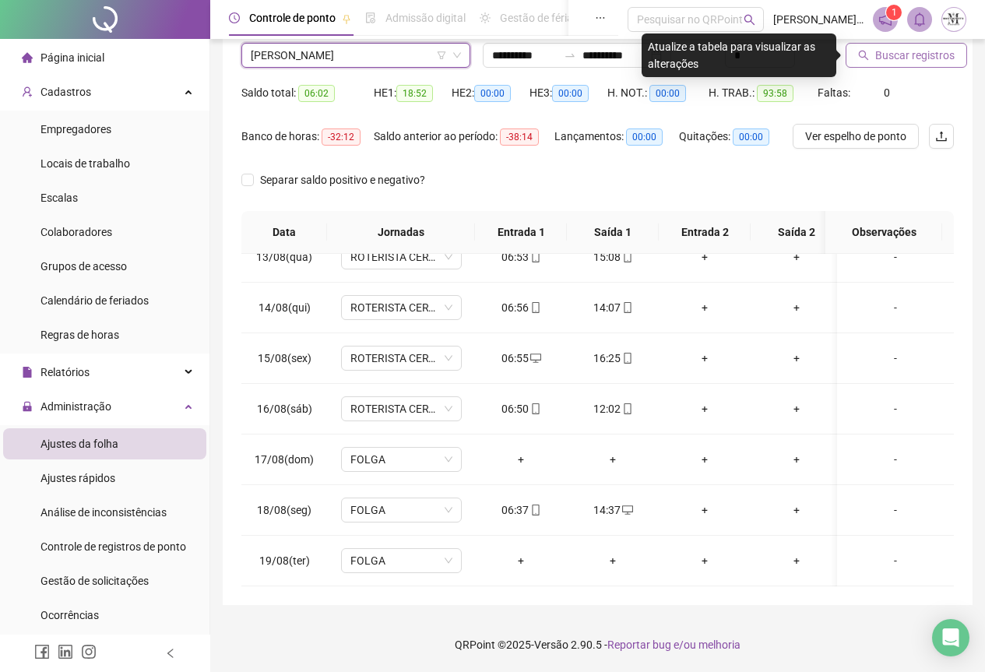
click at [879, 54] on span "Buscar registros" at bounding box center [915, 55] width 79 height 17
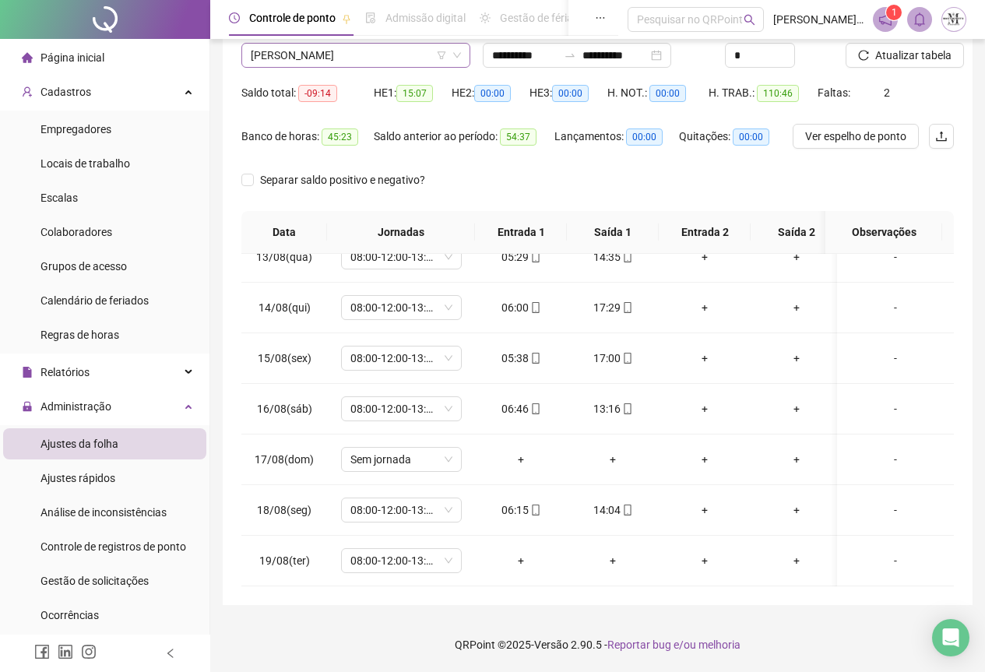
click at [324, 58] on span "[PERSON_NAME]" at bounding box center [356, 55] width 210 height 23
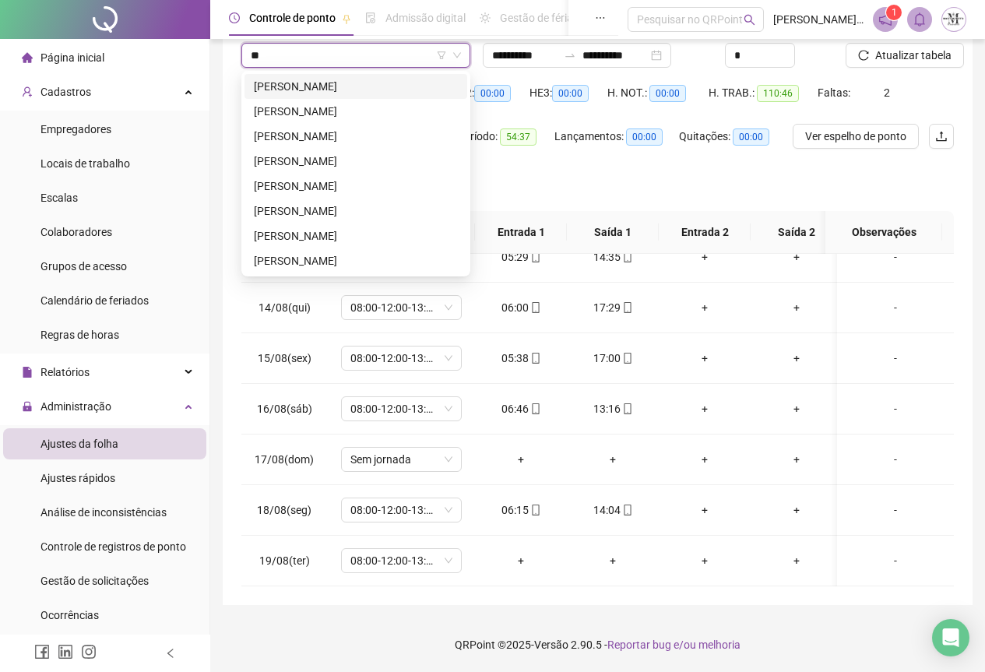
type input "*"
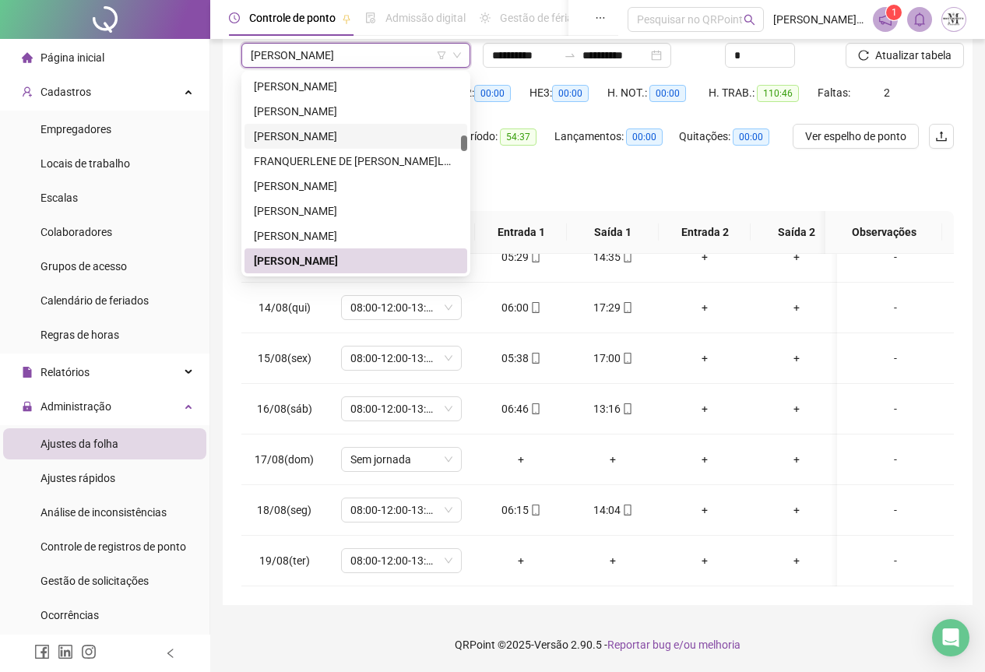
click at [557, 603] on div "**********" at bounding box center [598, 267] width 750 height 678
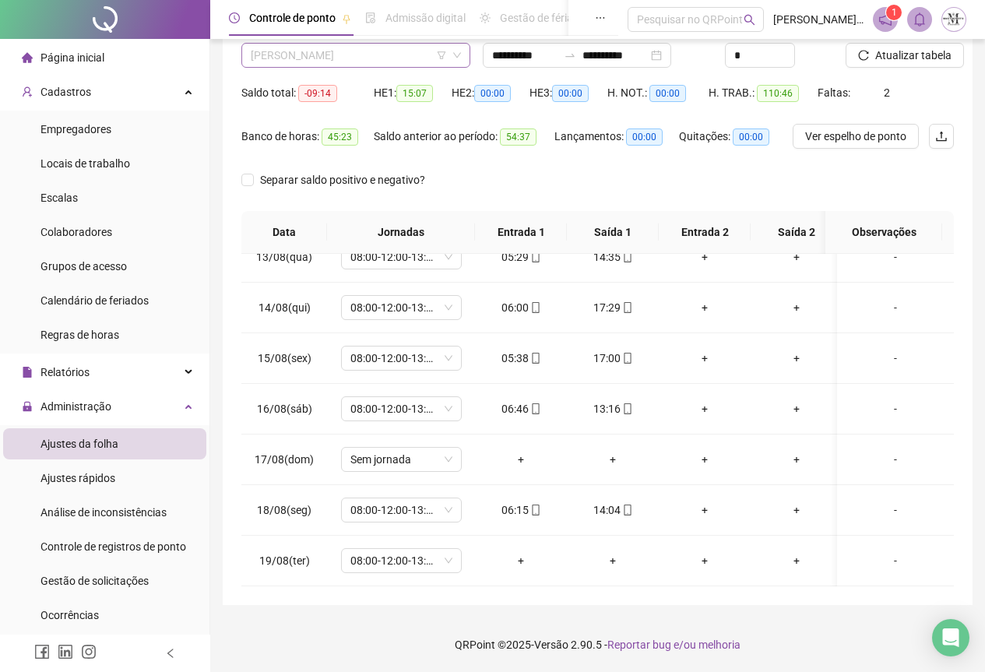
click at [288, 61] on span "[PERSON_NAME]" at bounding box center [356, 55] width 210 height 23
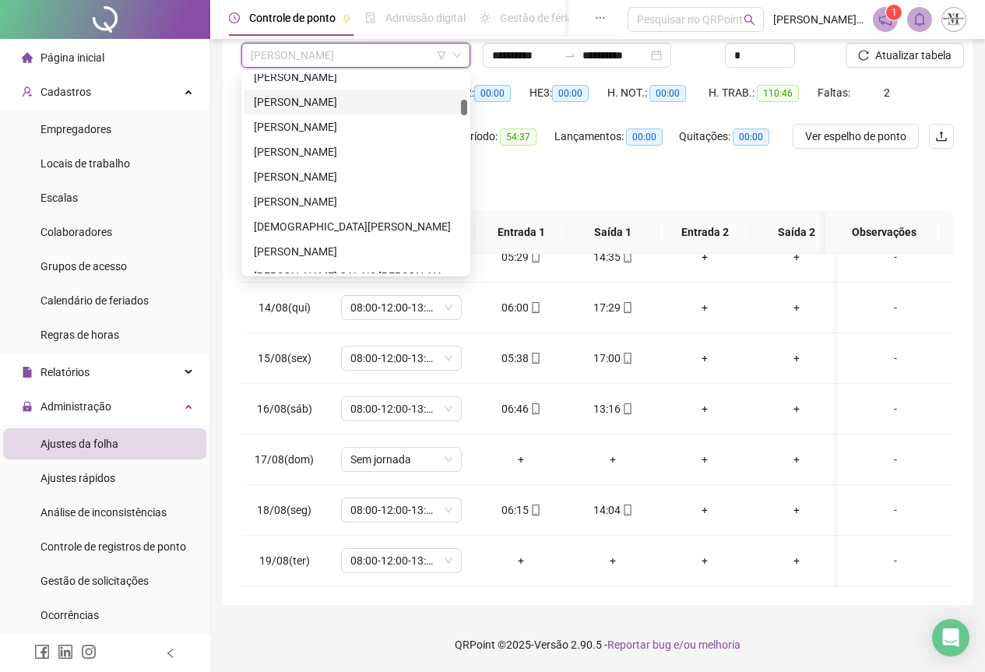
scroll to position [629, 0]
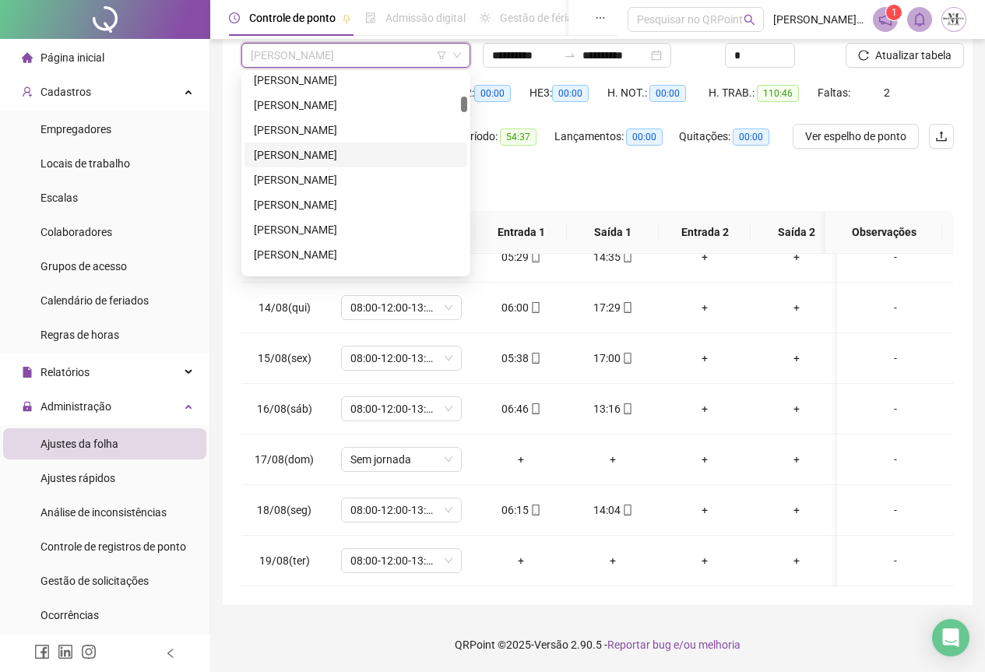
click at [330, 148] on div "[PERSON_NAME]" at bounding box center [356, 154] width 204 height 17
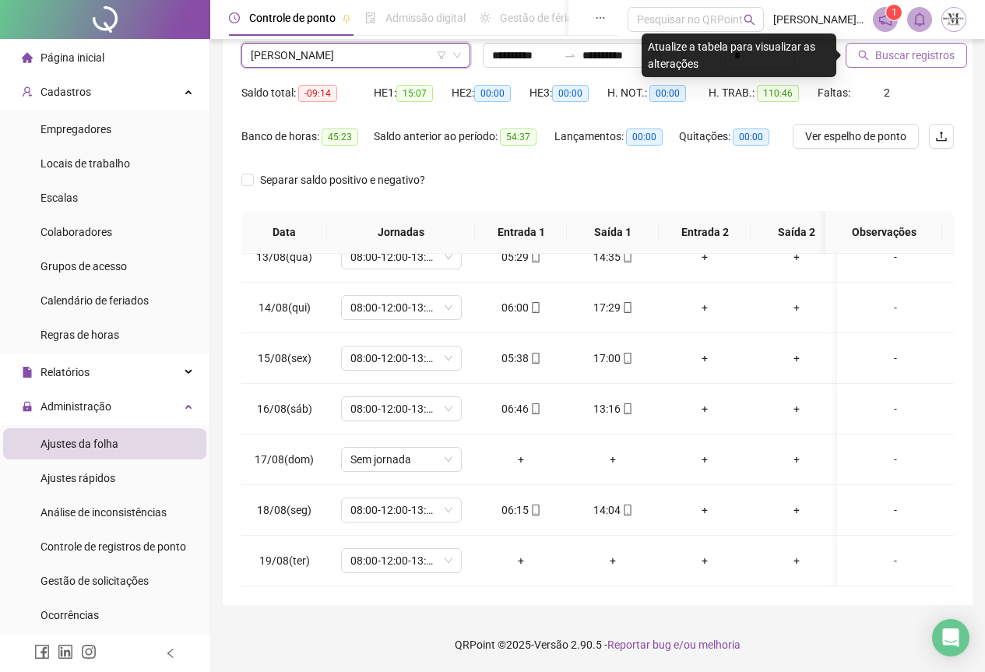
click at [899, 64] on button "Buscar registros" at bounding box center [907, 55] width 122 height 25
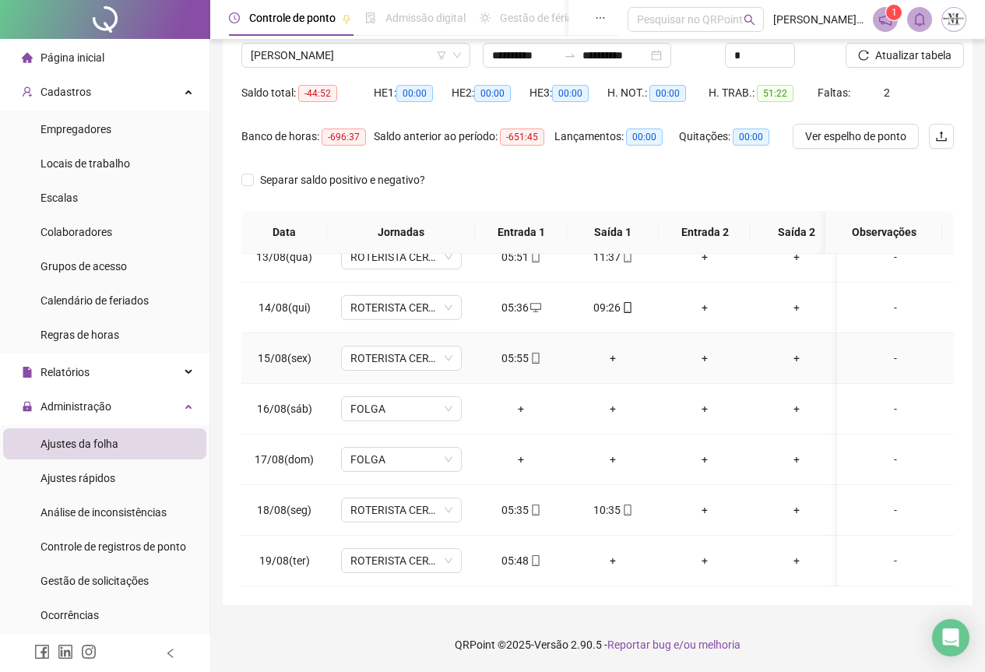
click at [618, 350] on div "+" at bounding box center [613, 358] width 67 height 17
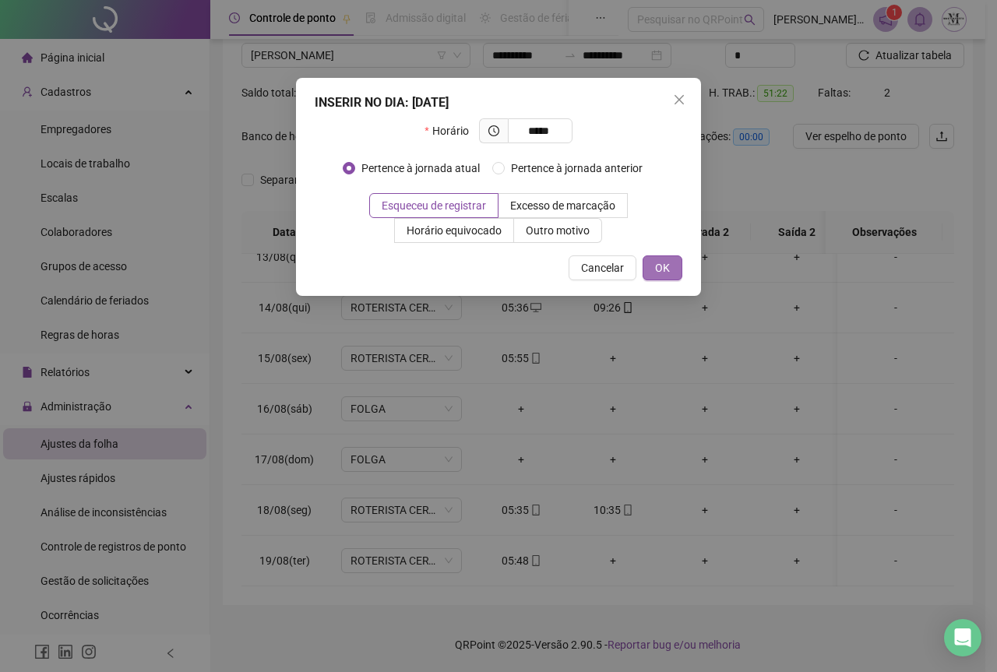
type input "*****"
click at [671, 266] on button "OK" at bounding box center [663, 267] width 40 height 25
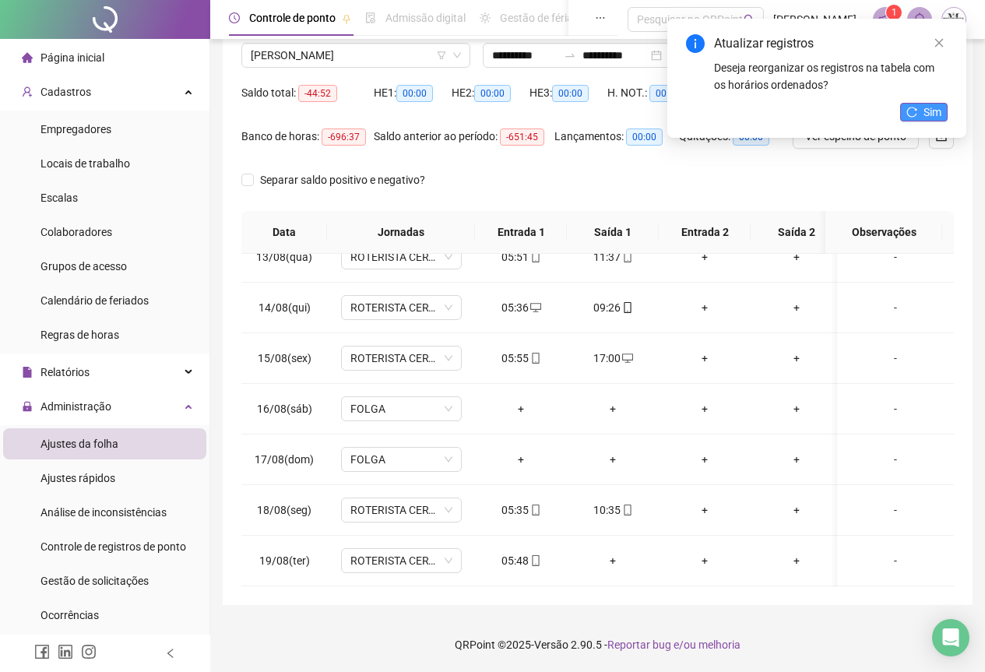
click at [910, 111] on icon "reload" at bounding box center [912, 112] width 11 height 11
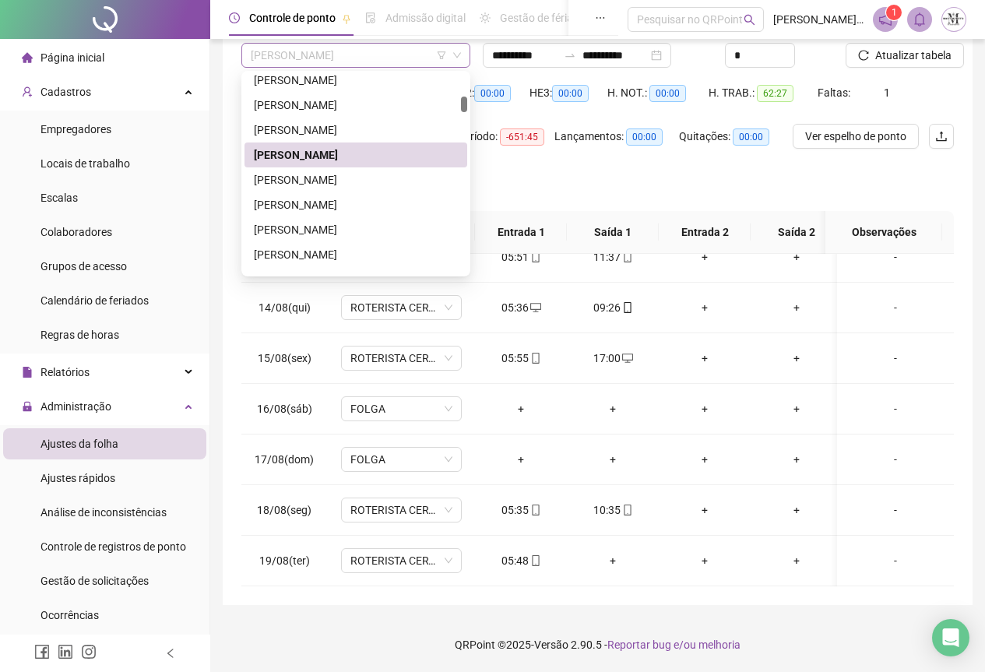
click at [284, 58] on span "[PERSON_NAME]" at bounding box center [356, 55] width 210 height 23
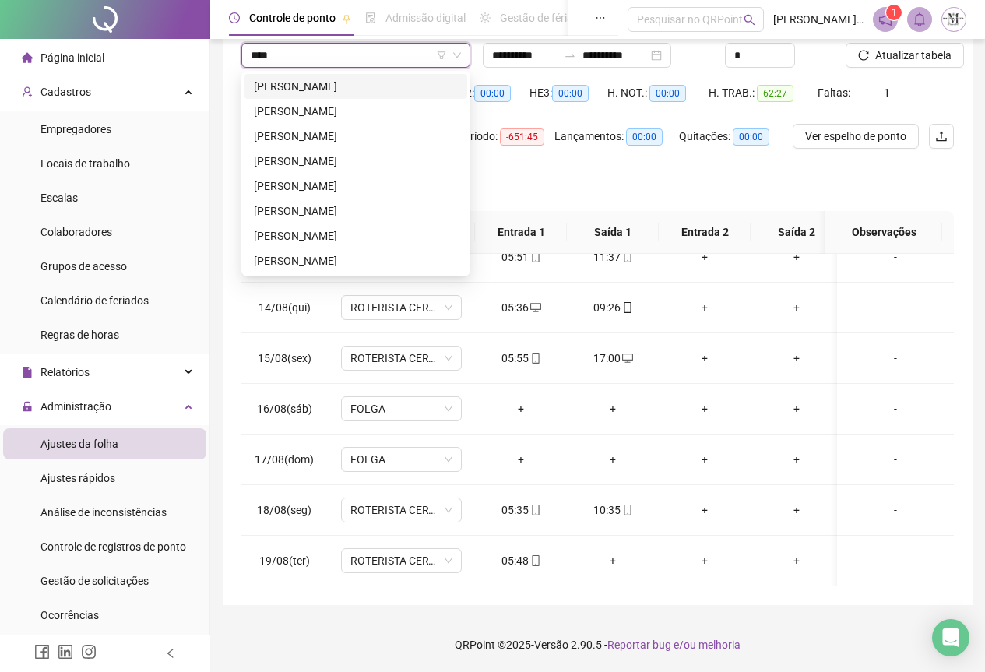
scroll to position [0, 0]
type input "*********"
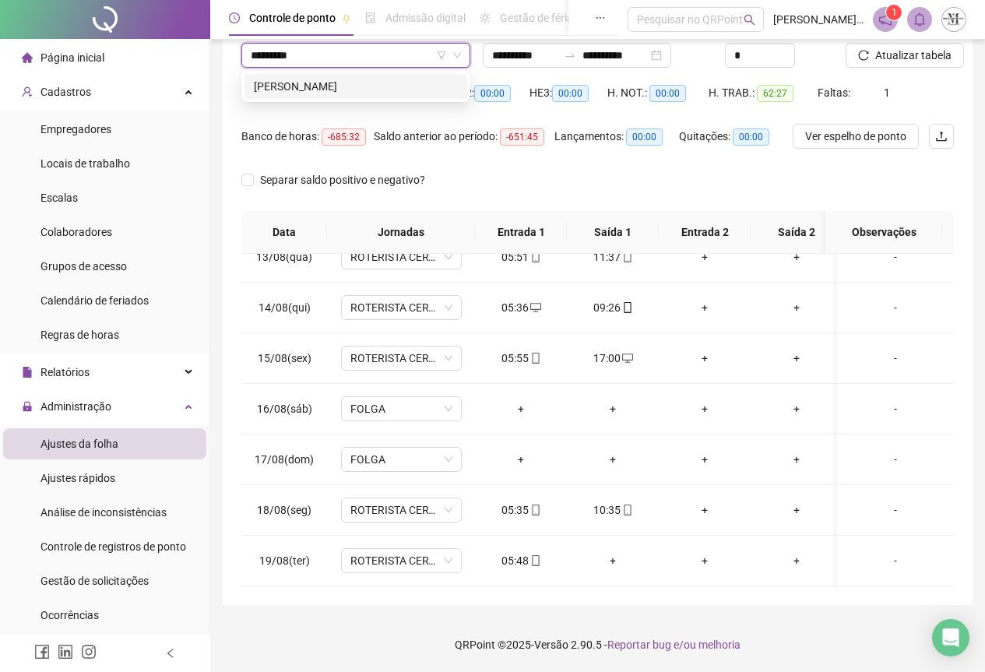
click at [340, 82] on div "[PERSON_NAME]" at bounding box center [356, 86] width 204 height 17
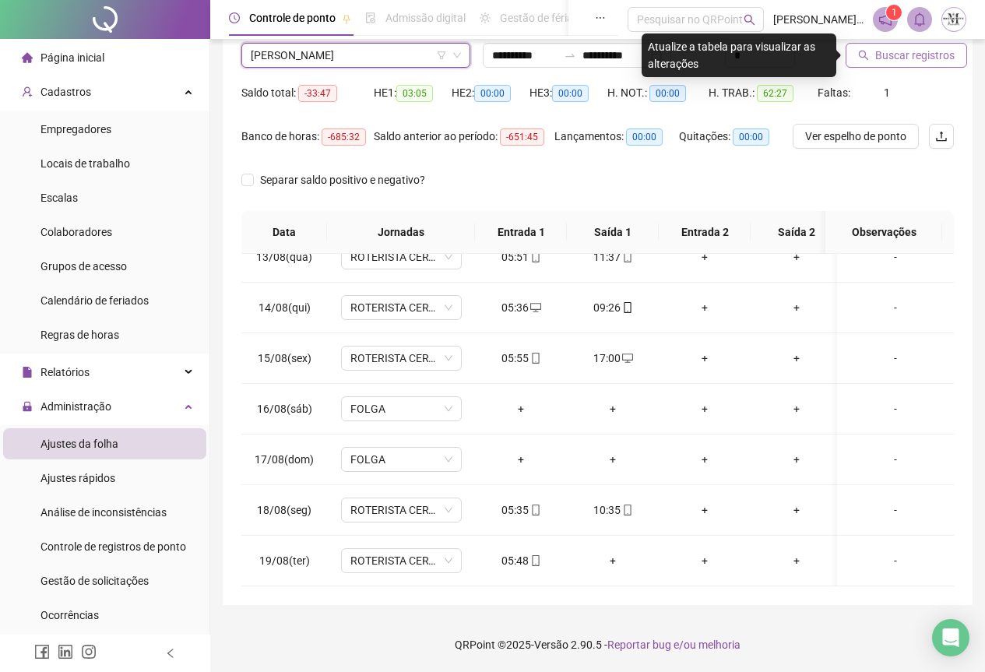
click at [882, 63] on span "Buscar registros" at bounding box center [915, 55] width 79 height 17
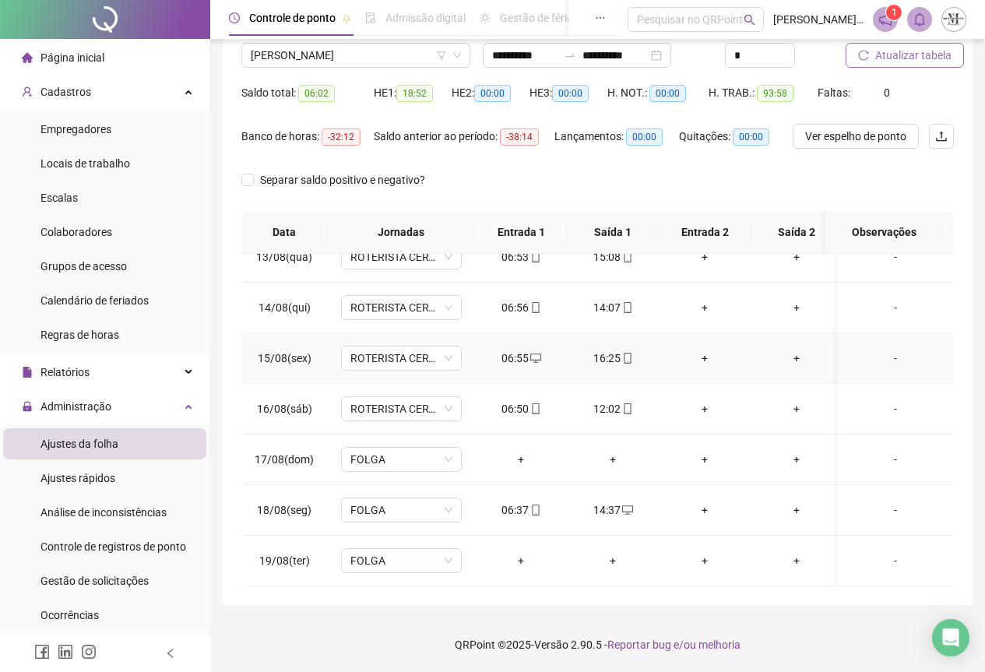
click at [628, 353] on icon "mobile" at bounding box center [627, 358] width 11 height 11
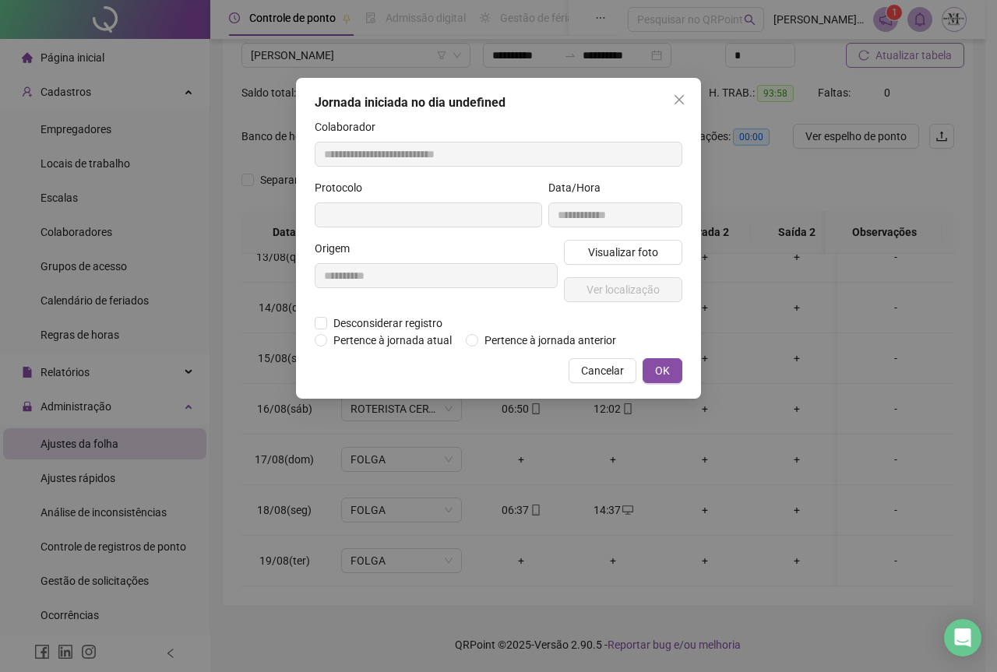
type input "**********"
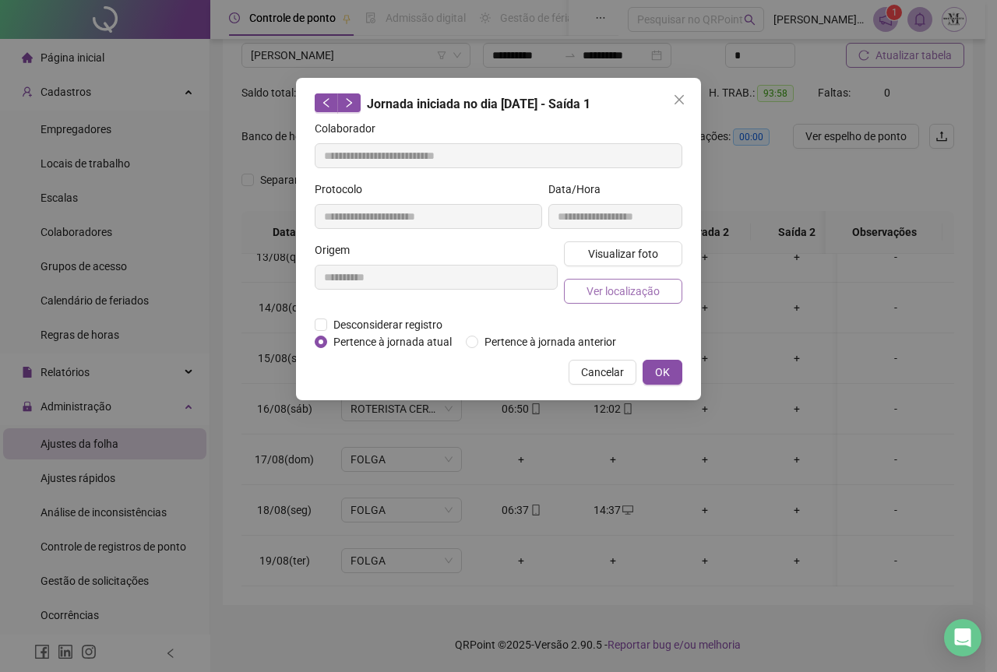
click at [622, 291] on span "Ver localização" at bounding box center [623, 291] width 73 height 17
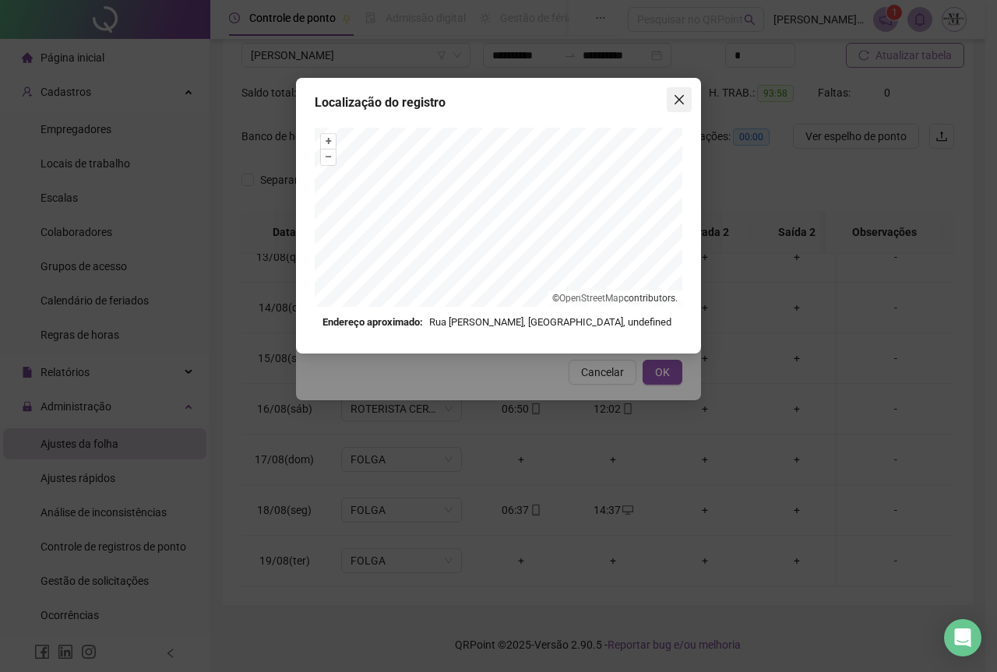
click at [675, 100] on icon "close" at bounding box center [679, 99] width 12 height 12
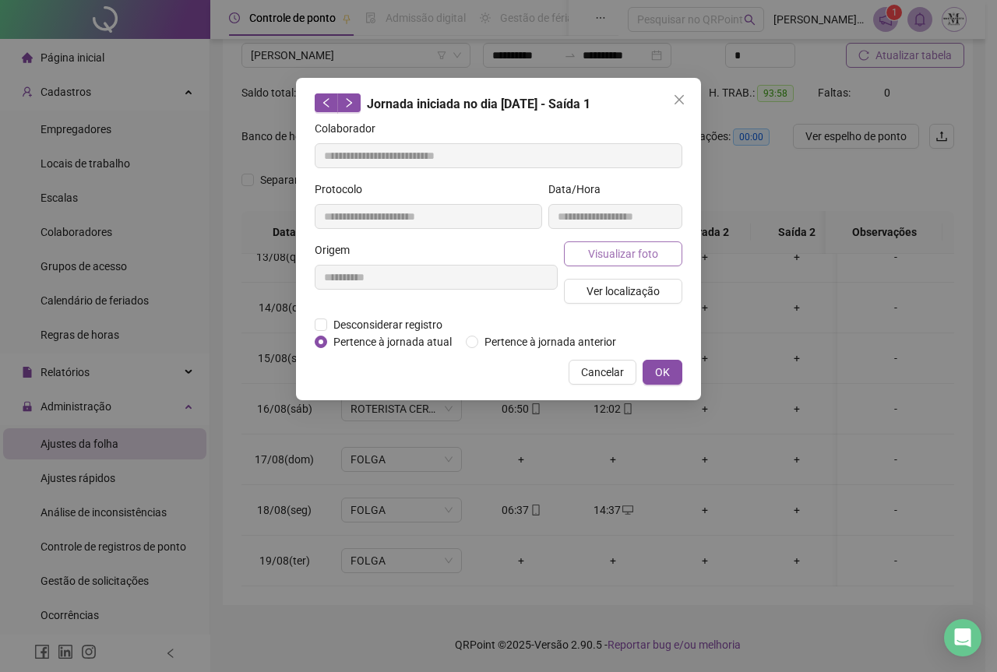
click at [604, 255] on span "Visualizar foto" at bounding box center [623, 253] width 70 height 17
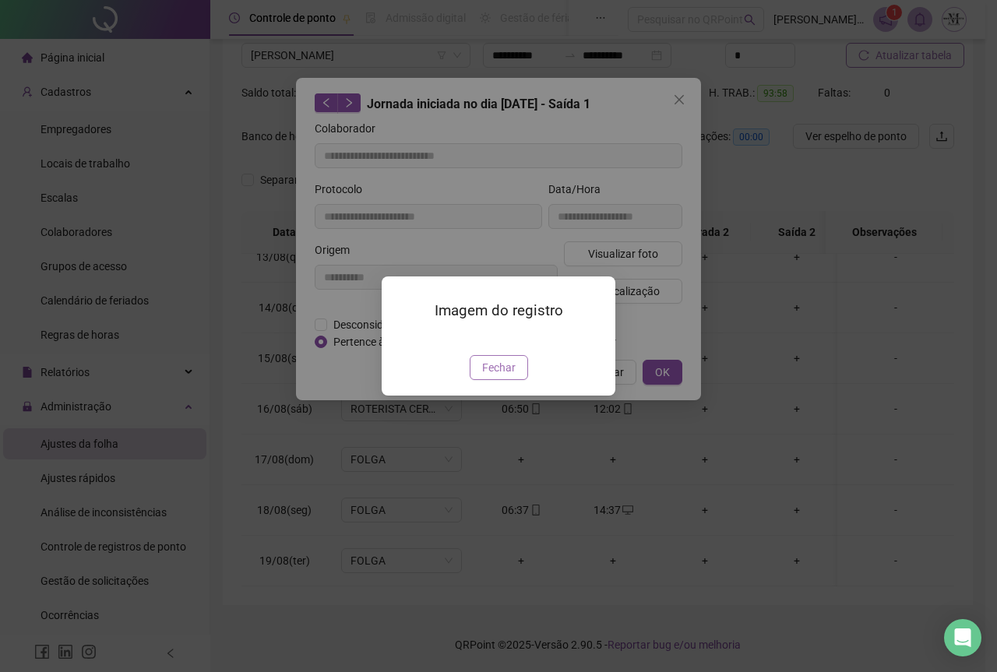
click at [513, 376] on span "Fechar" at bounding box center [498, 367] width 33 height 17
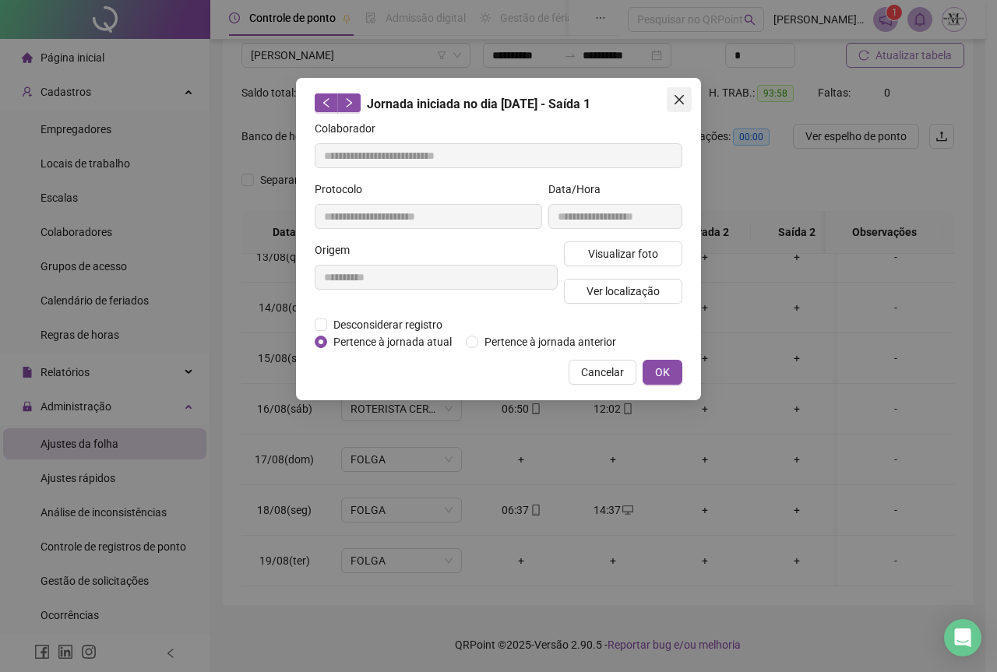
click at [675, 90] on button "Close" at bounding box center [679, 99] width 25 height 25
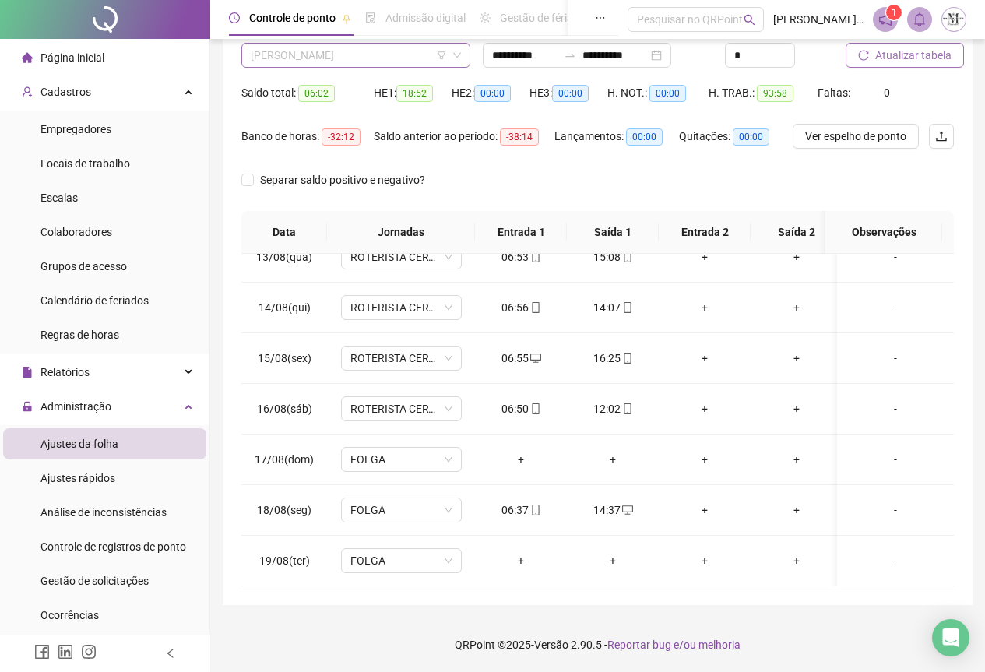
click at [326, 48] on span "[PERSON_NAME]" at bounding box center [356, 55] width 210 height 23
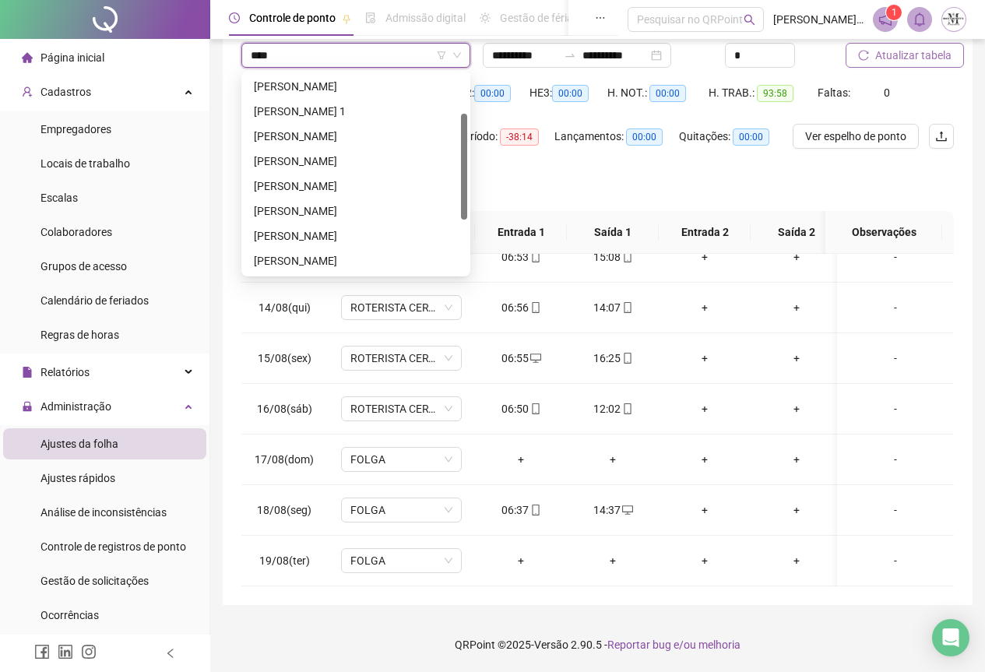
type input "*****"
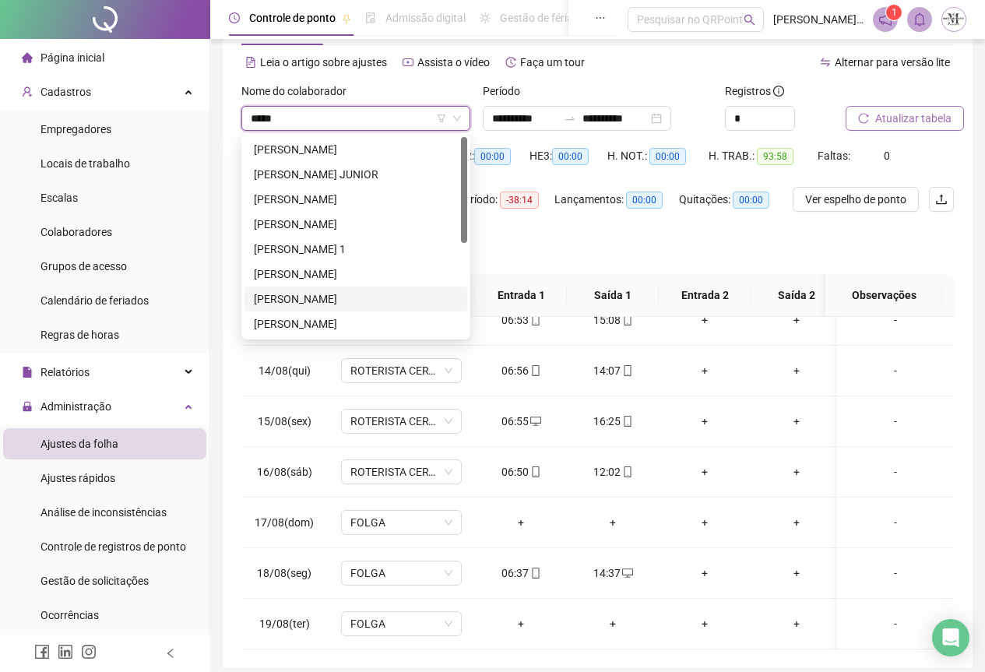
scroll to position [46, 0]
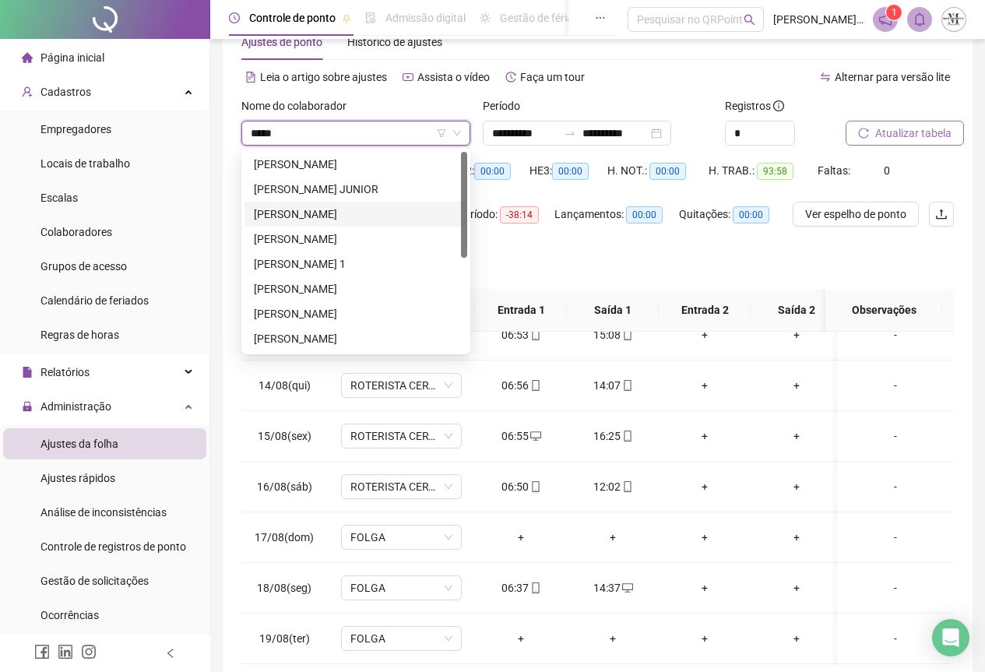
click at [326, 223] on div "[PERSON_NAME]" at bounding box center [356, 214] width 223 height 25
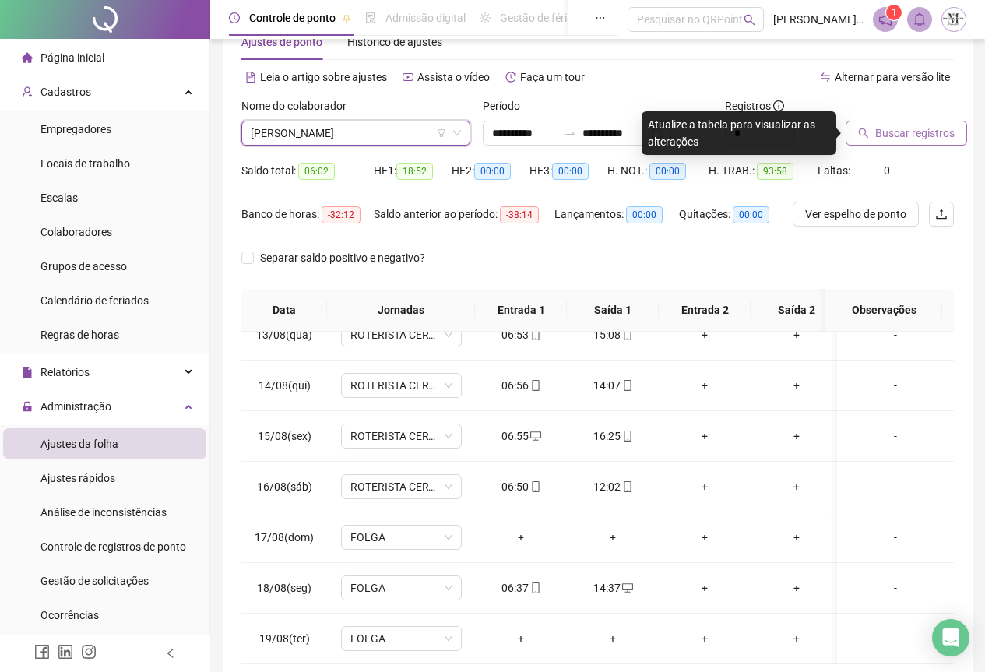
click at [897, 136] on span "Buscar registros" at bounding box center [915, 133] width 79 height 17
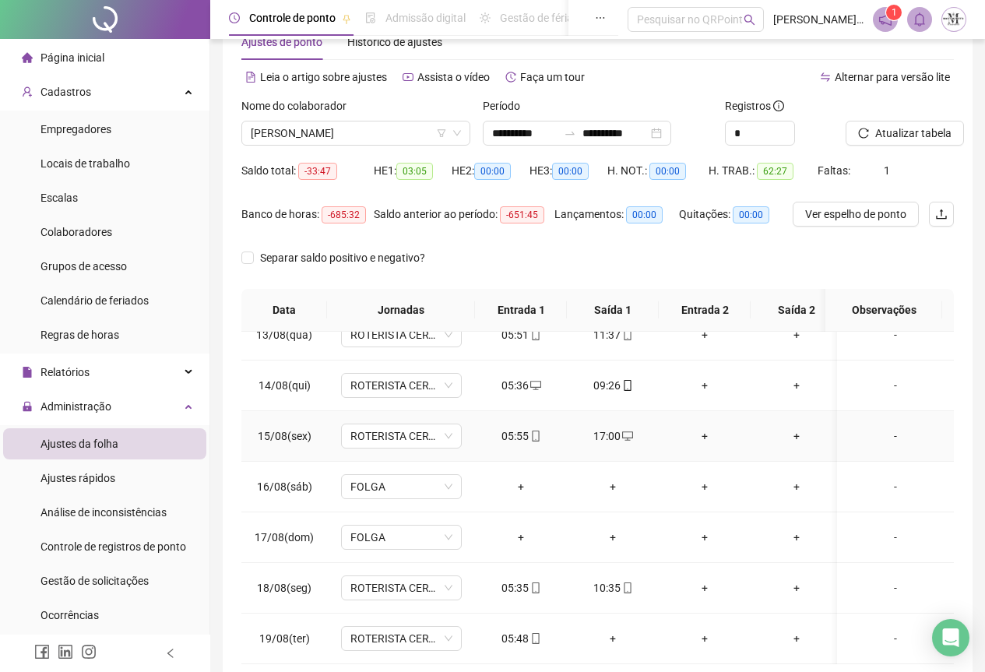
click at [615, 428] on div "17:00" at bounding box center [613, 436] width 67 height 17
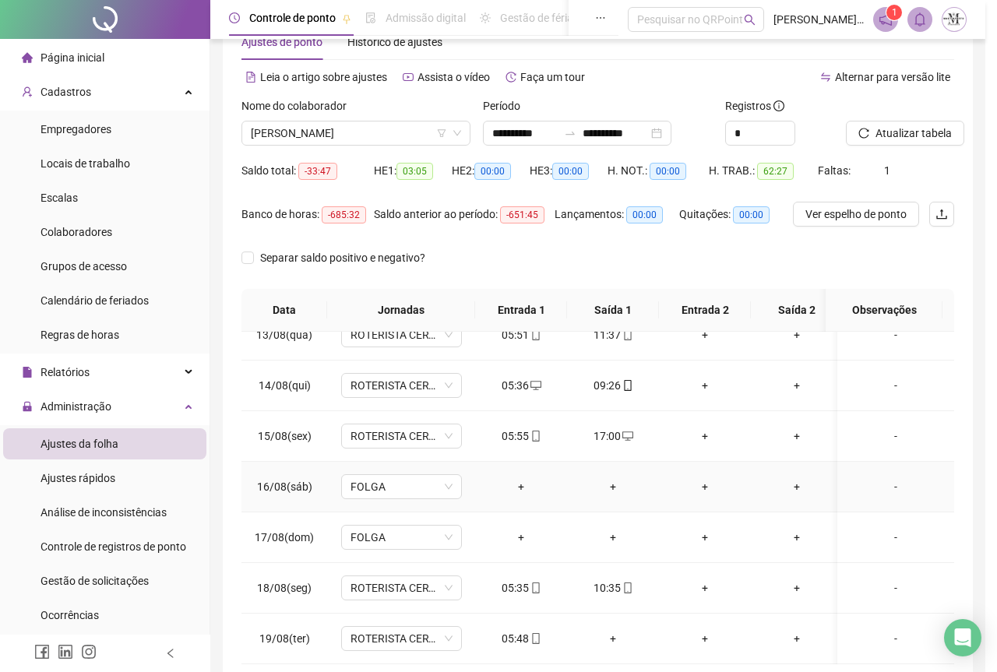
type input "**********"
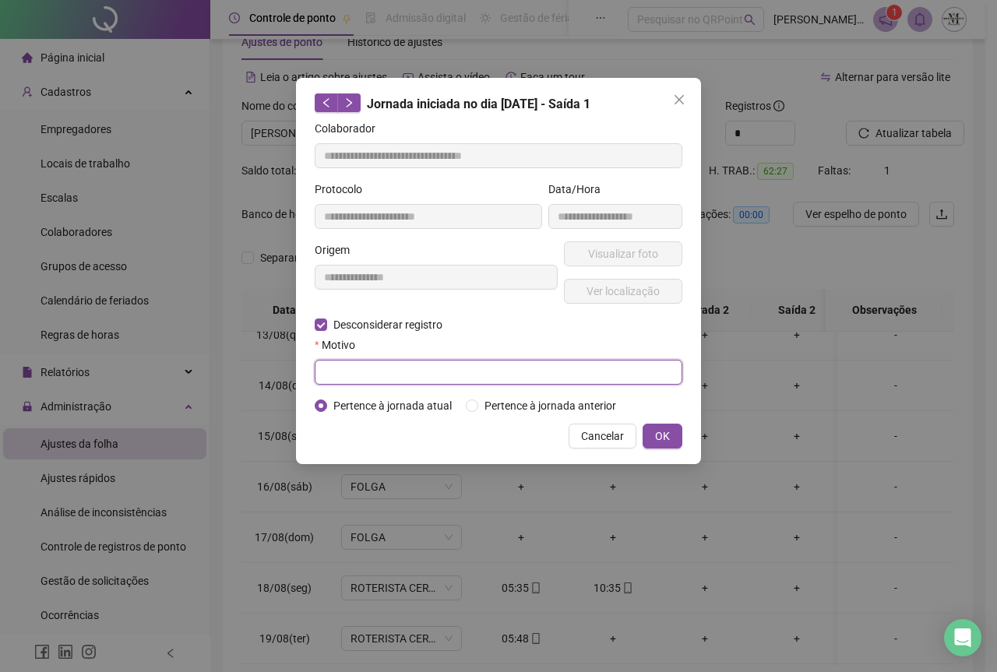
click at [353, 379] on input "text" at bounding box center [499, 372] width 368 height 25
type input "****"
click at [650, 436] on button "OK" at bounding box center [663, 436] width 40 height 25
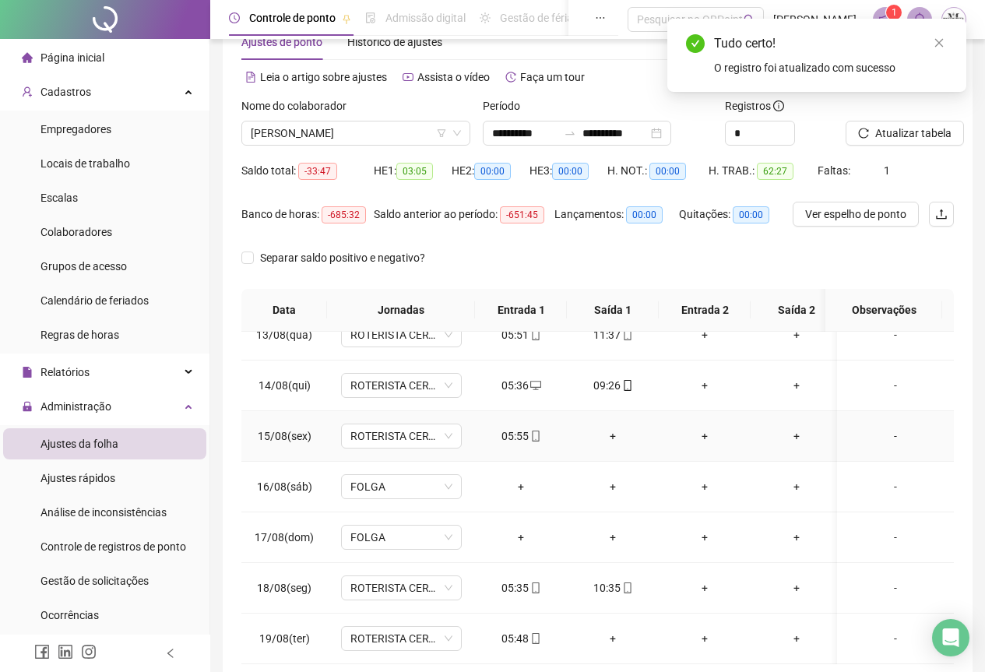
click at [613, 428] on div "+" at bounding box center [613, 436] width 67 height 17
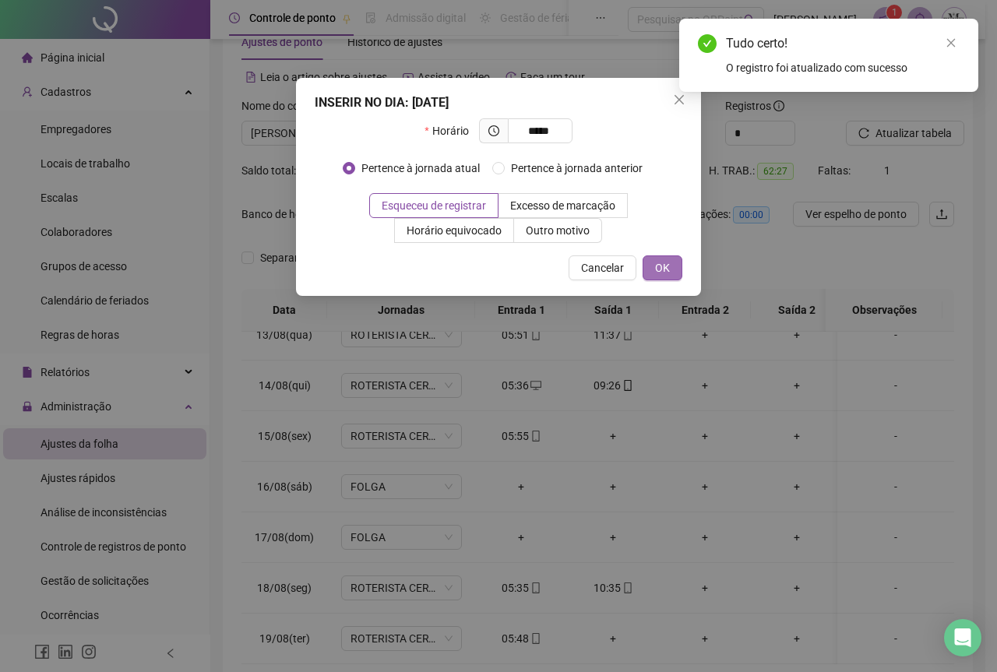
type input "*****"
click at [669, 262] on span "OK" at bounding box center [662, 267] width 15 height 17
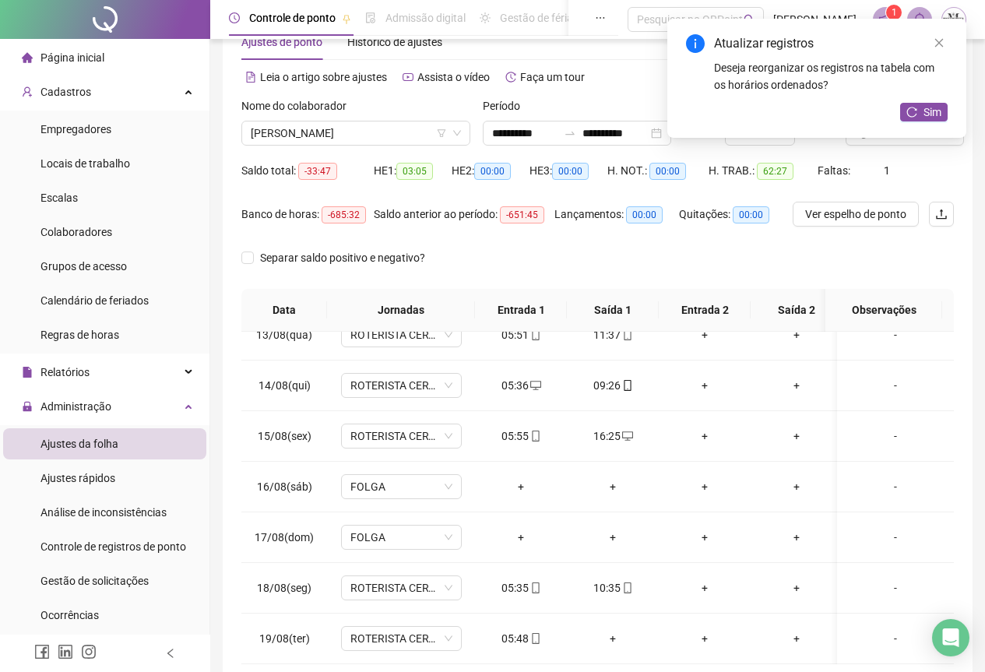
click at [921, 102] on div "Atualizar registros Deseja reorganizar os registros na tabela com os horários o…" at bounding box center [817, 78] width 299 height 119
click at [919, 118] on button "Sim" at bounding box center [924, 112] width 48 height 19
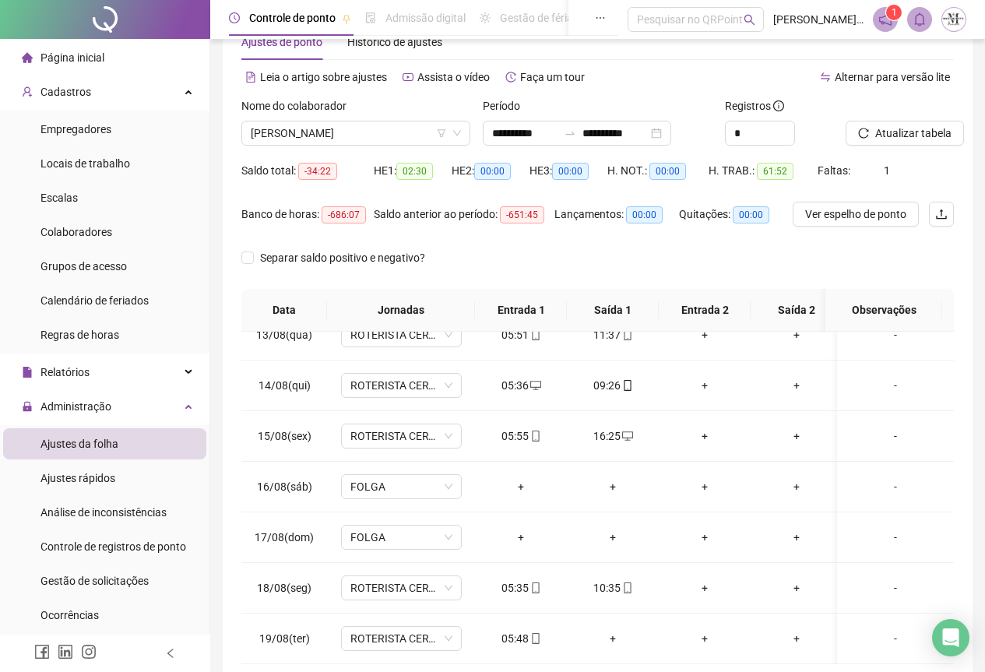
click at [905, 134] on span "Atualizar tabela" at bounding box center [914, 133] width 76 height 17
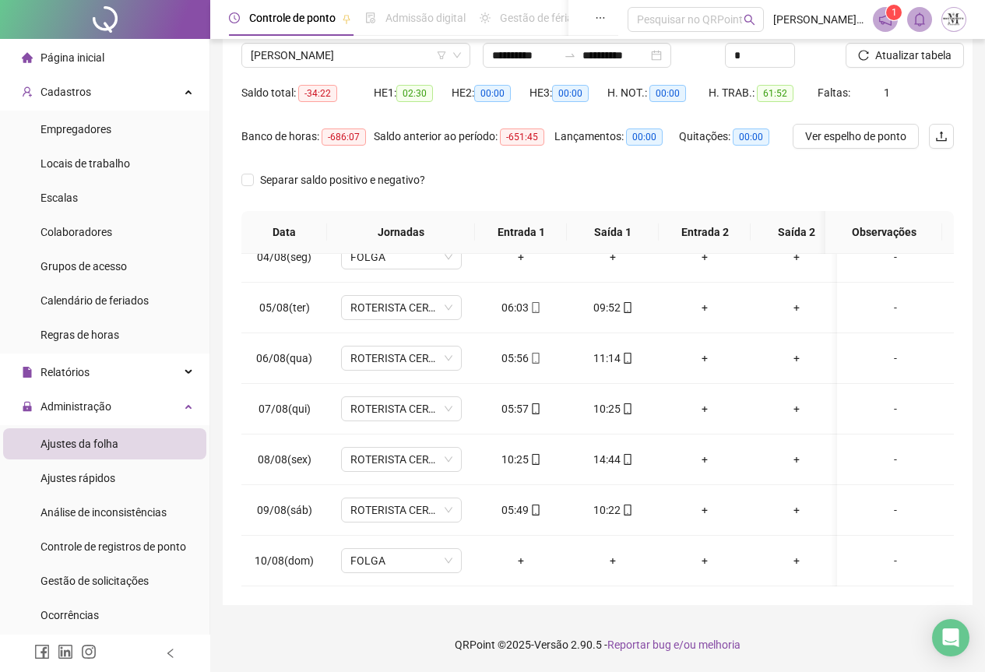
scroll to position [0, 0]
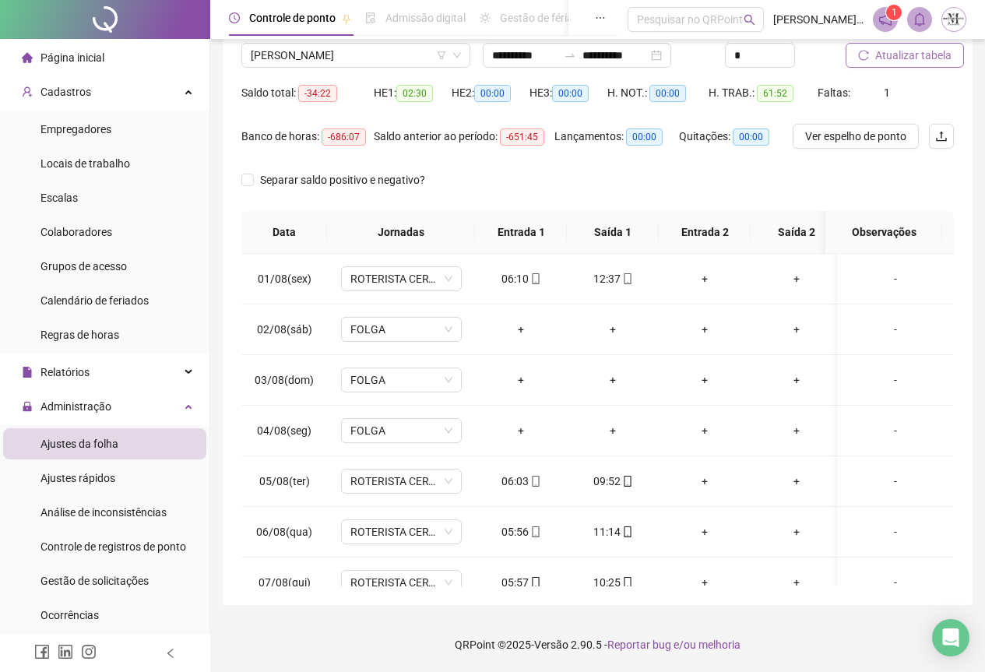
click at [902, 57] on span "Atualizar tabela" at bounding box center [914, 55] width 76 height 17
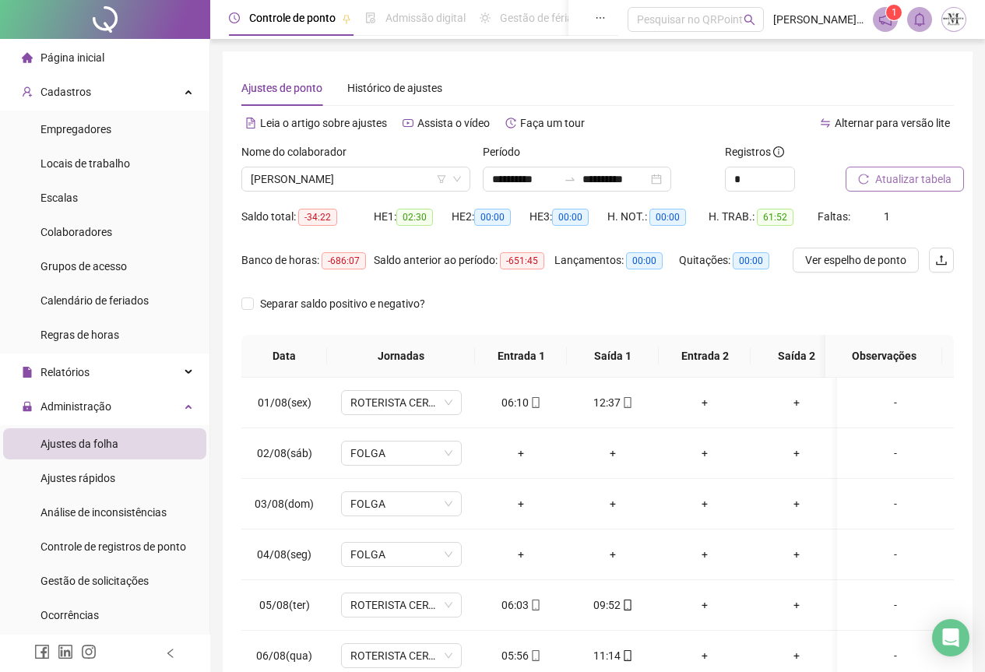
click at [906, 179] on span "Atualizar tabela" at bounding box center [914, 179] width 76 height 17
click at [93, 93] on div "Cadastros" at bounding box center [104, 91] width 203 height 31
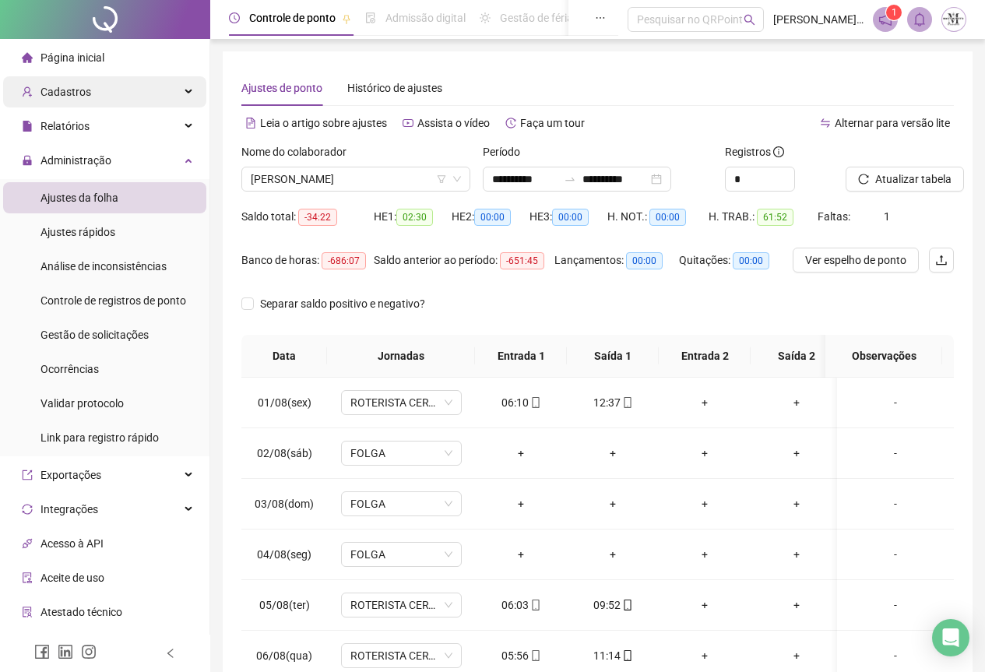
click at [93, 93] on div "Cadastros" at bounding box center [104, 91] width 203 height 31
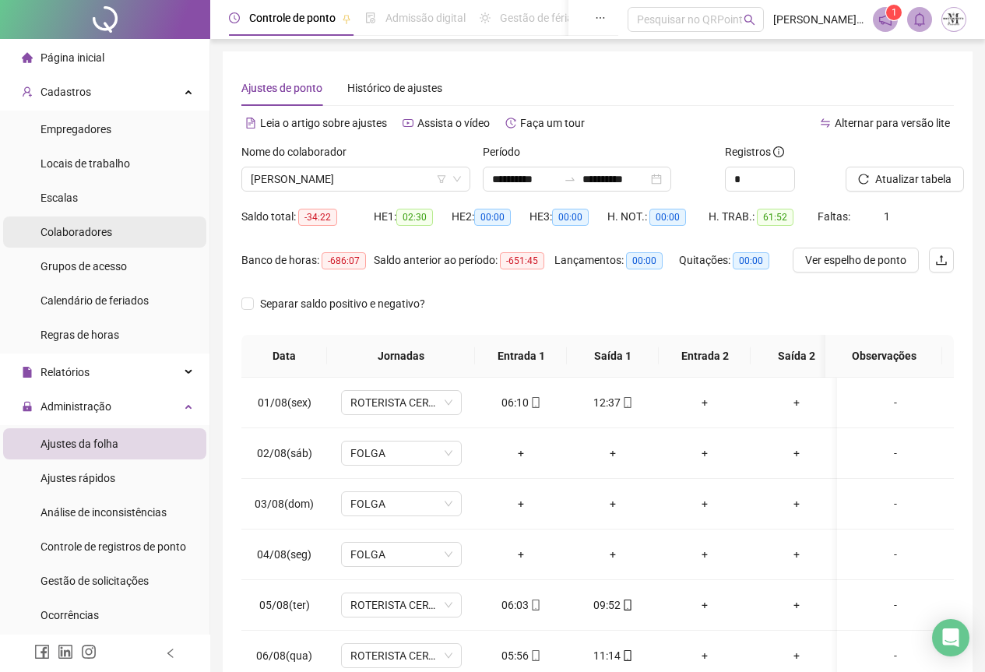
click at [88, 240] on div "Colaboradores" at bounding box center [77, 232] width 72 height 31
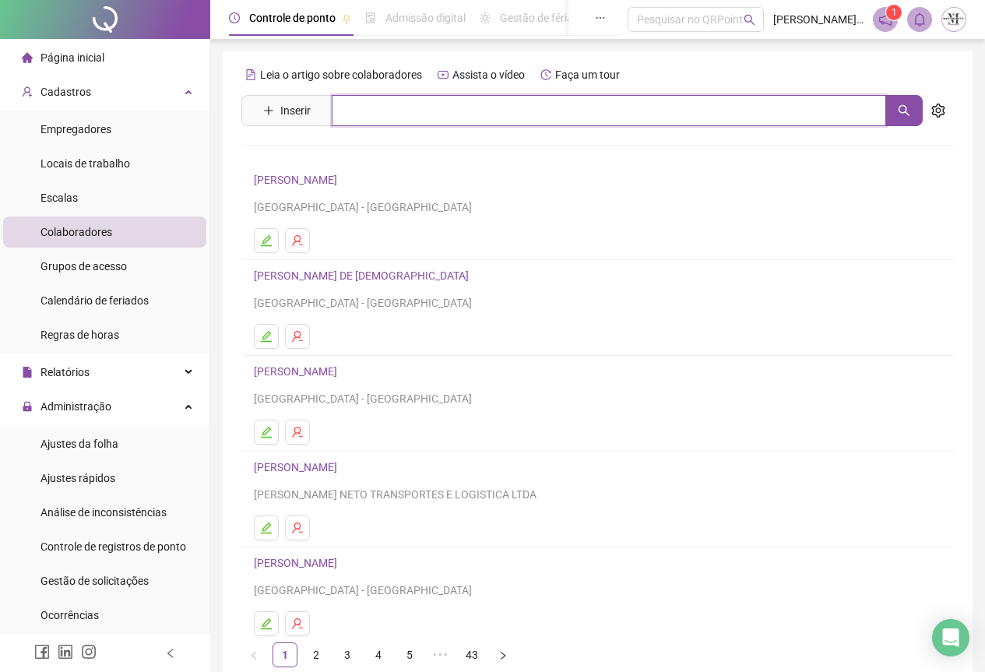
click at [391, 108] on input "text" at bounding box center [609, 110] width 555 height 31
drag, startPoint x: 911, startPoint y: 110, endPoint x: 830, endPoint y: 128, distance: 83.7
click at [909, 110] on button "button" at bounding box center [904, 110] width 37 height 31
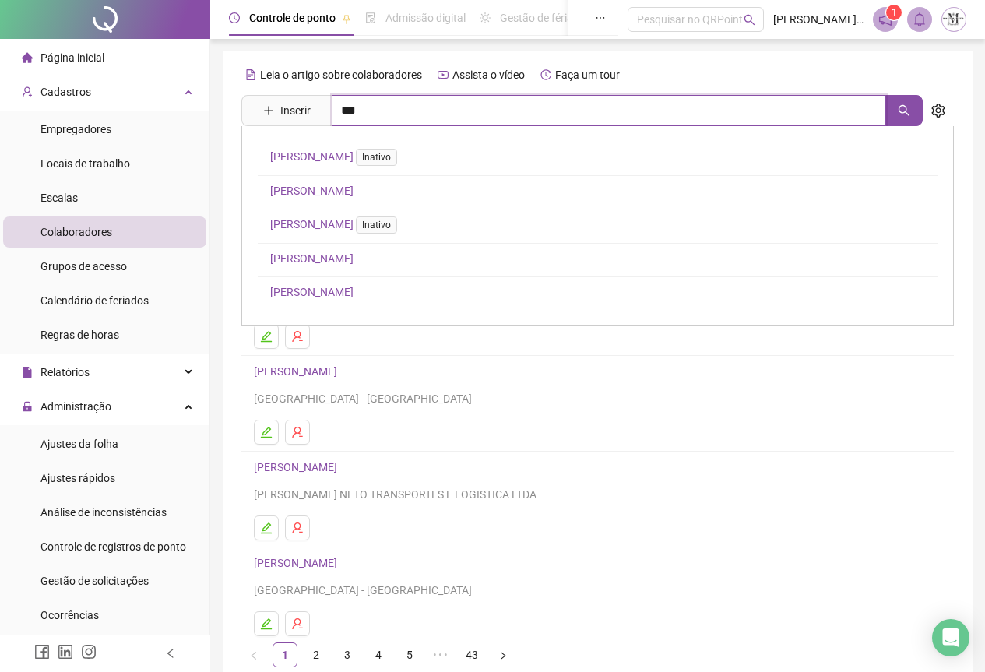
type input "***"
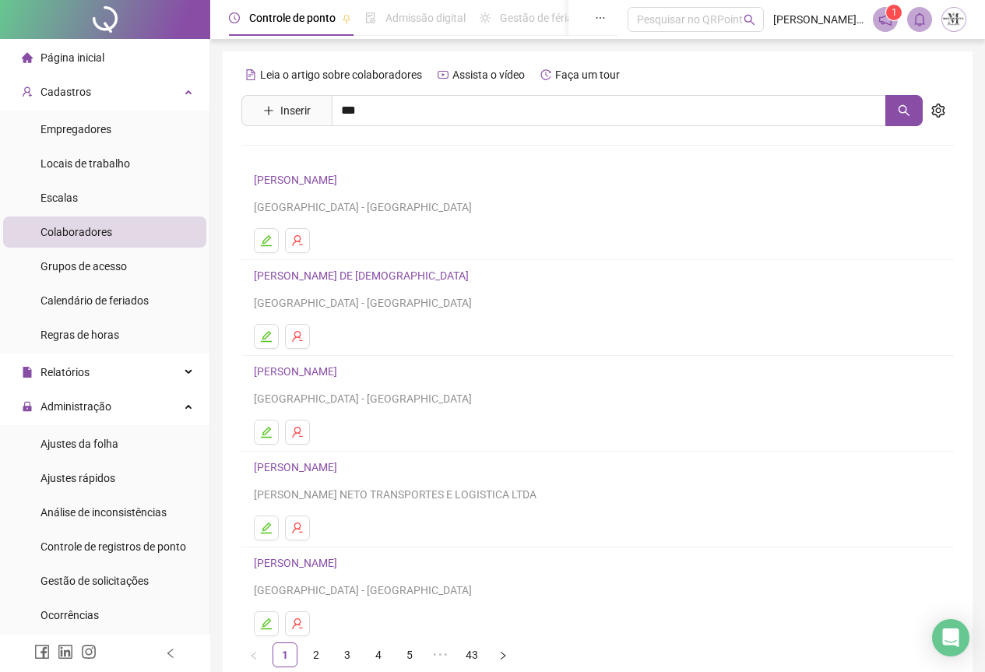
click at [343, 195] on link "[PERSON_NAME]" at bounding box center [311, 191] width 83 height 12
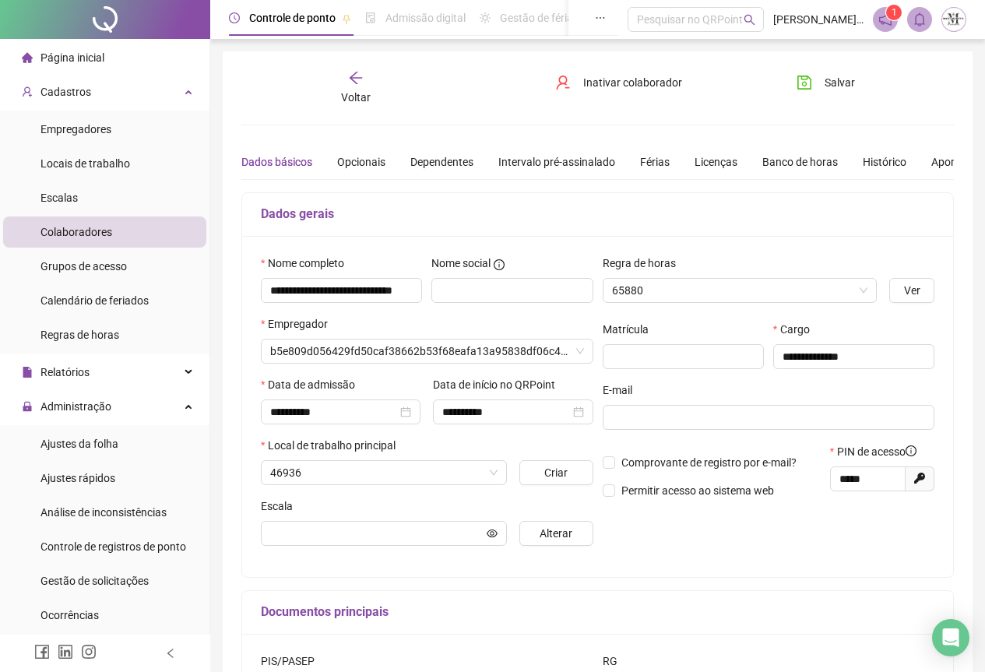
type input "**********"
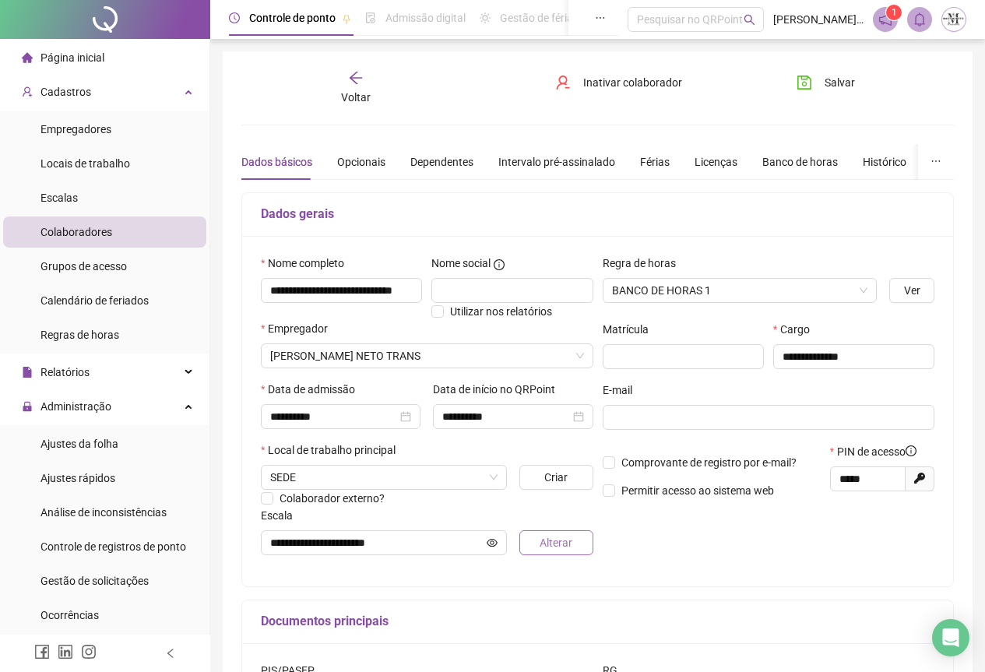
click at [531, 541] on button "Alterar" at bounding box center [557, 542] width 74 height 25
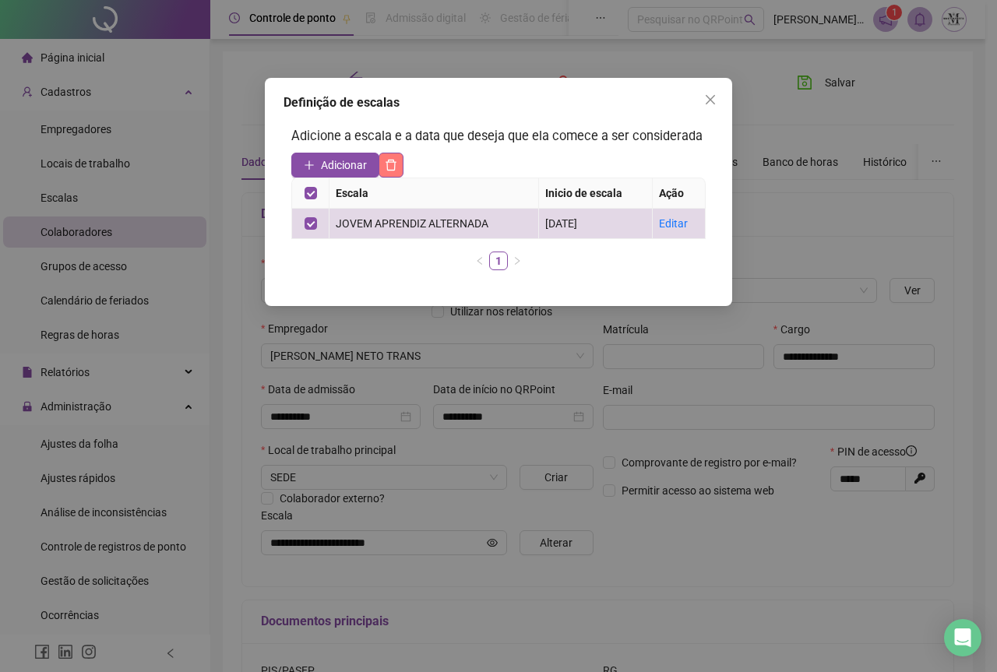
click at [391, 174] on button "button" at bounding box center [391, 165] width 25 height 25
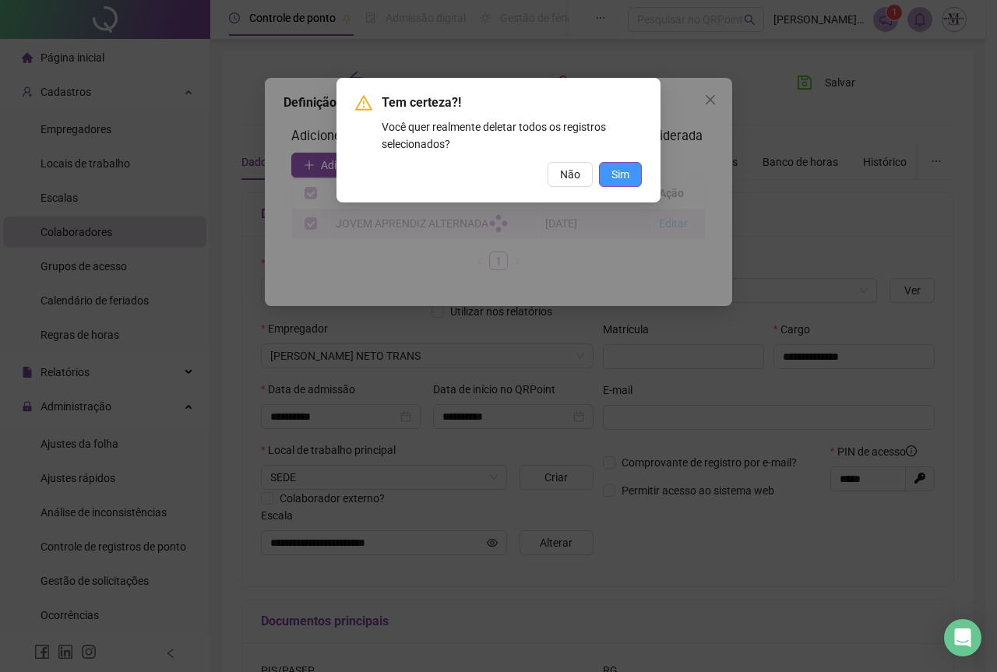
click at [608, 167] on button "Sim" at bounding box center [620, 174] width 43 height 25
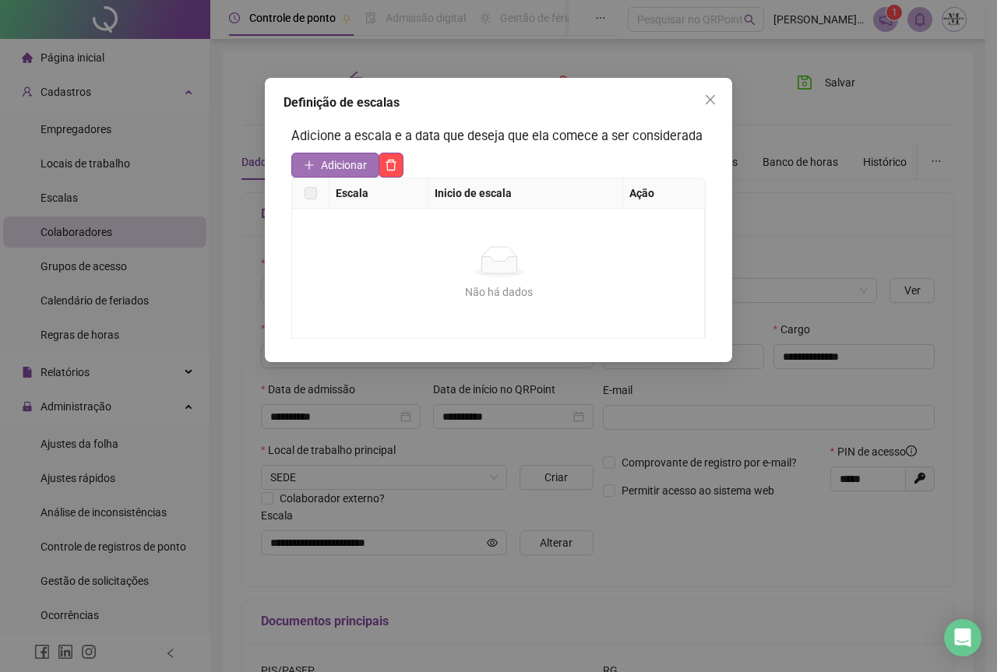
click at [344, 166] on span "Adicionar" at bounding box center [344, 165] width 46 height 17
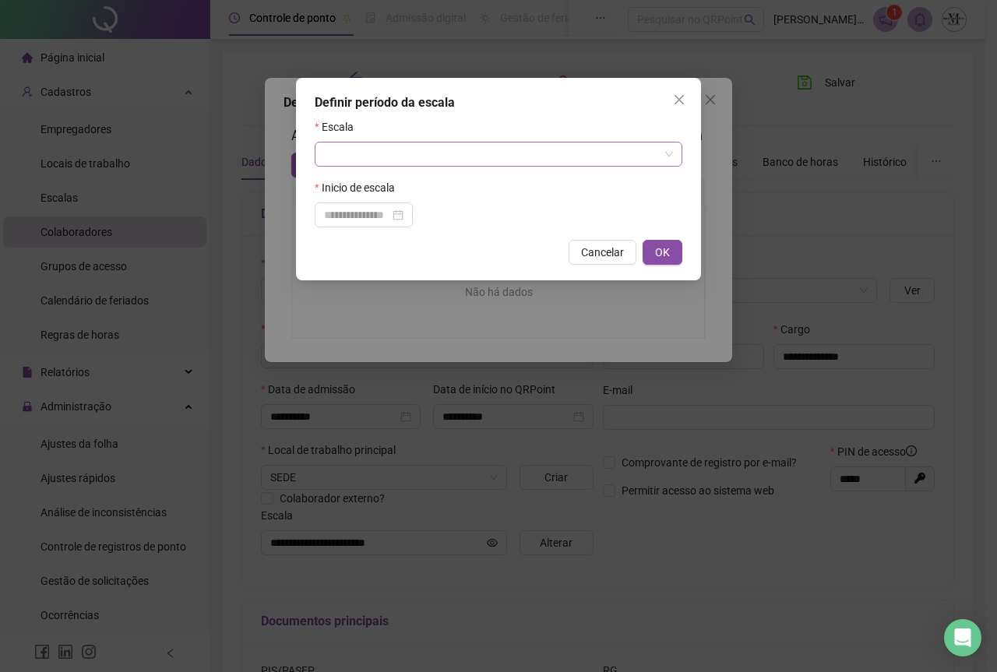
click at [365, 153] on input "search" at bounding box center [491, 154] width 335 height 23
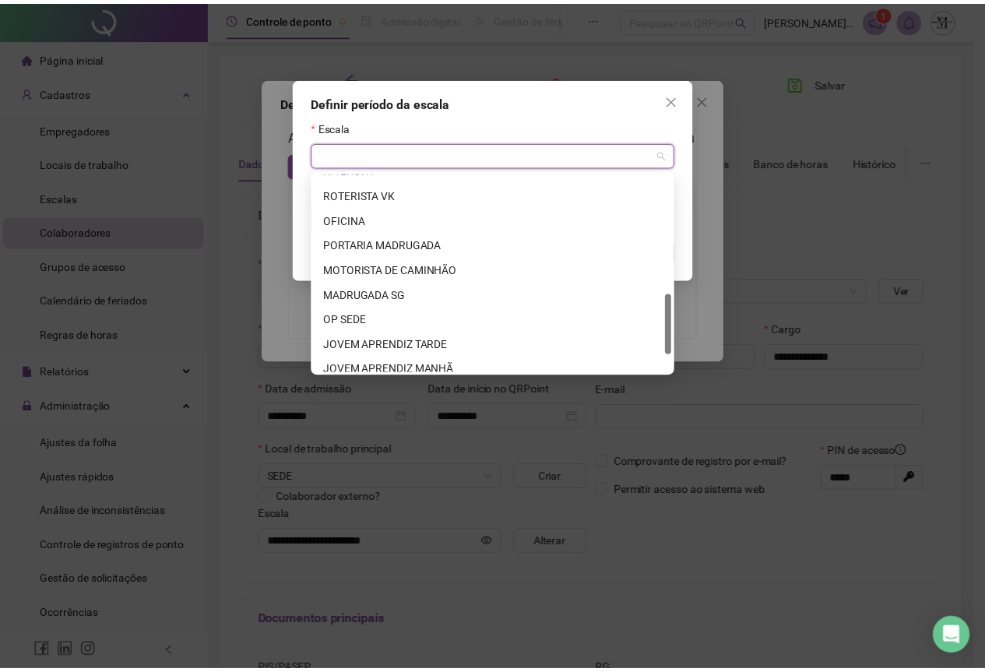
scroll to position [449, 0]
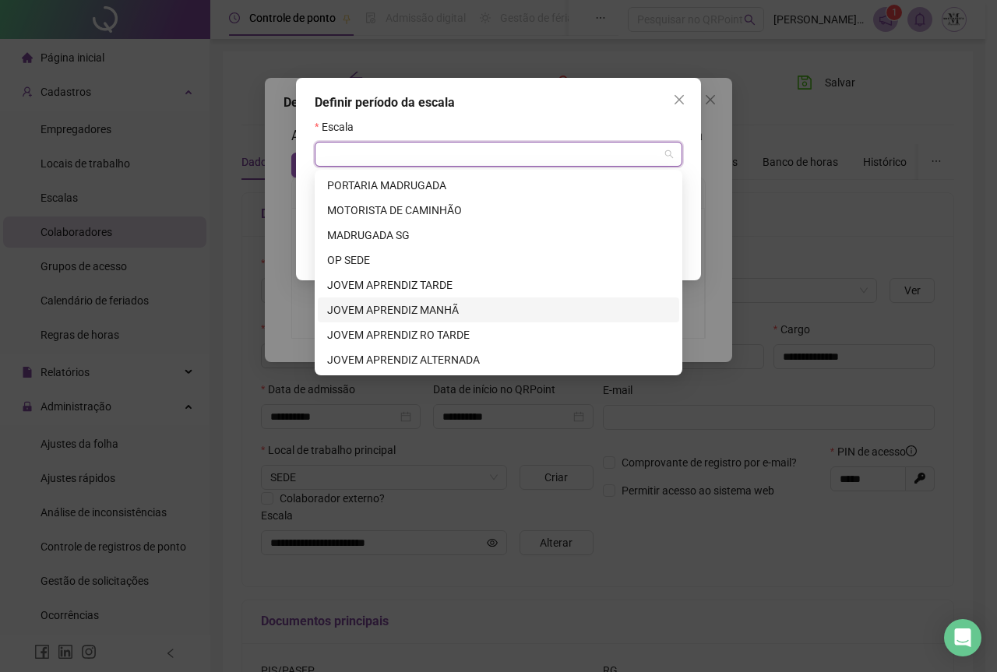
click at [400, 310] on div "JOVEM APRENDIZ MANHÃ" at bounding box center [498, 309] width 343 height 17
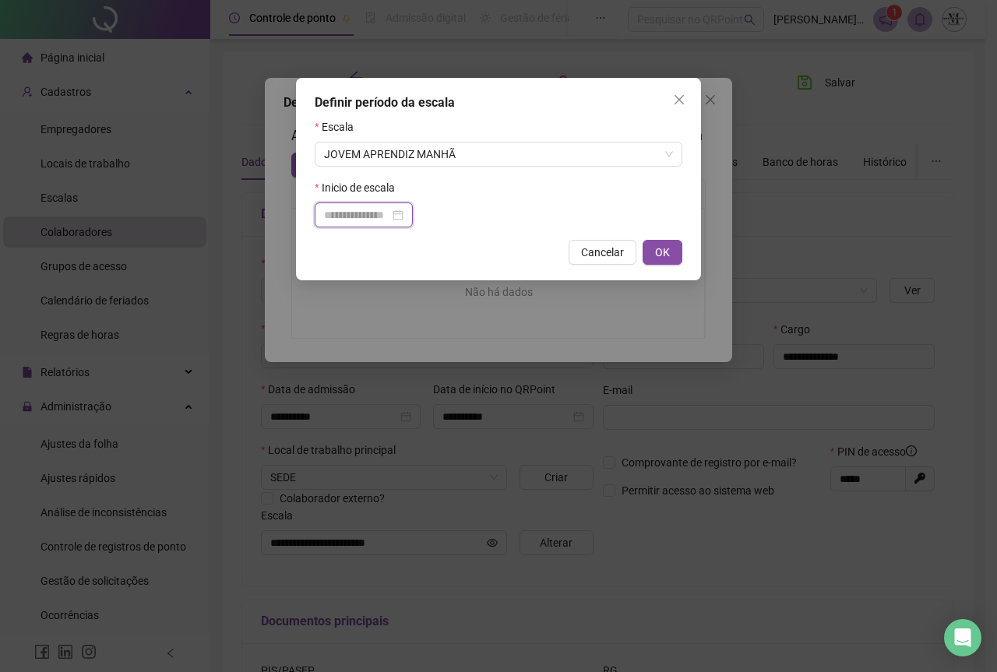
click at [352, 214] on input at bounding box center [356, 214] width 65 height 17
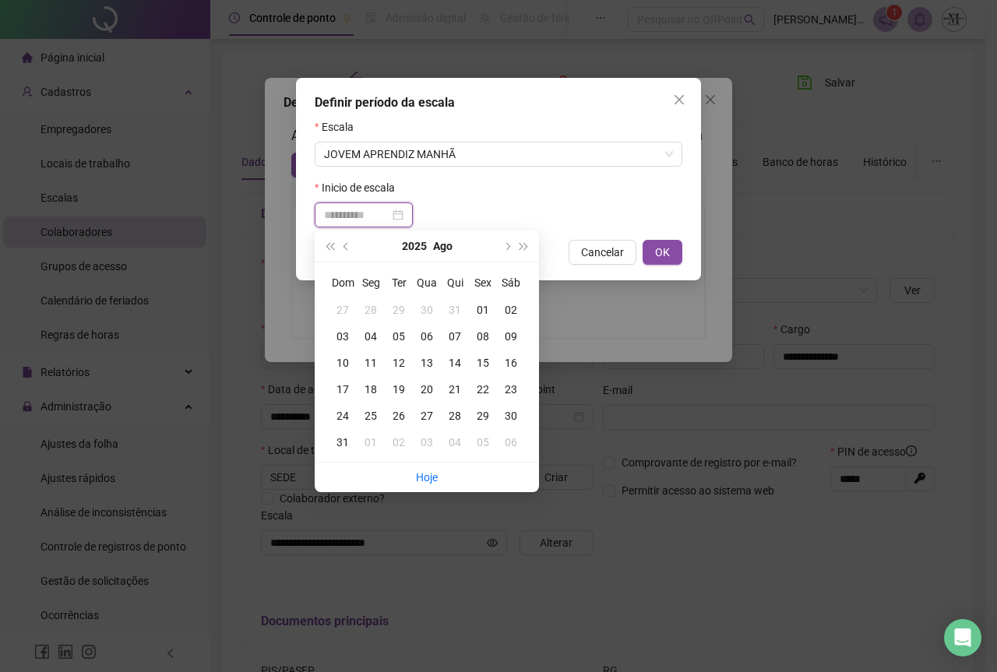
type input "**********"
click at [490, 339] on div "08" at bounding box center [483, 336] width 28 height 17
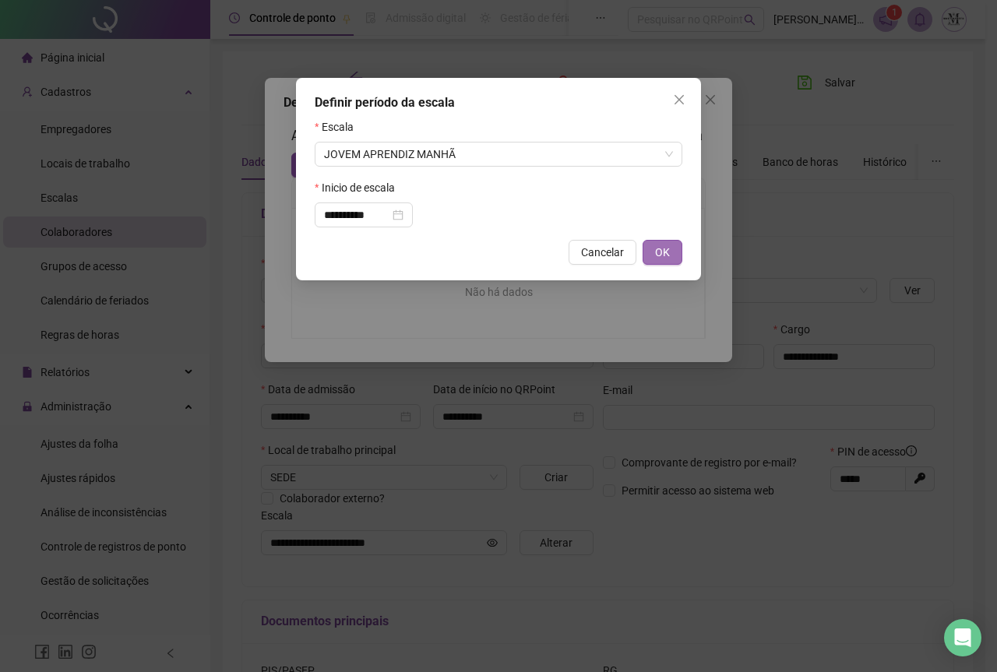
click at [656, 248] on span "OK" at bounding box center [662, 252] width 15 height 17
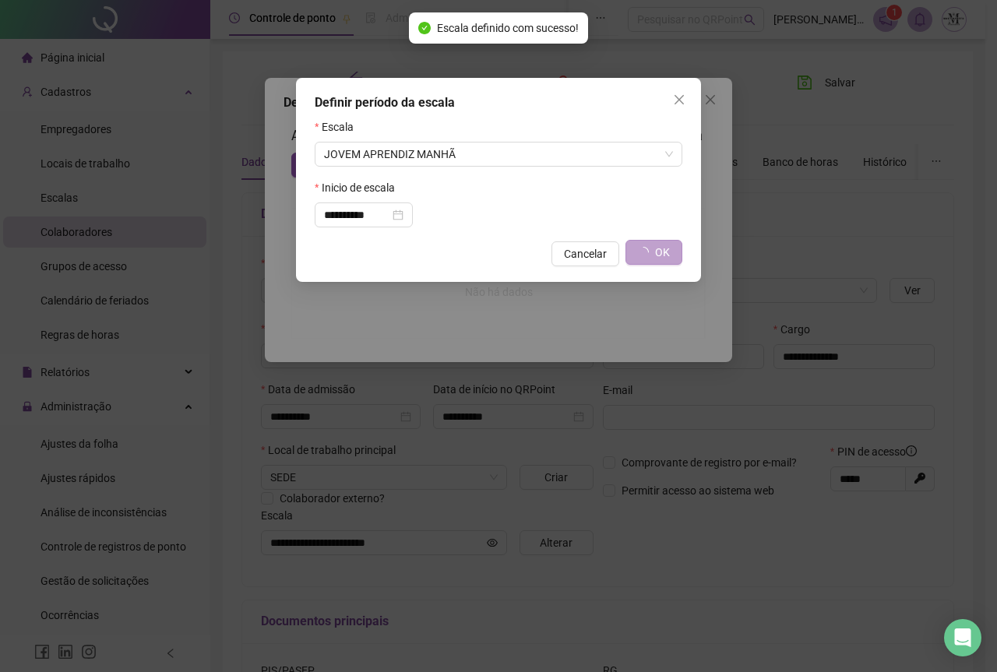
type input "**********"
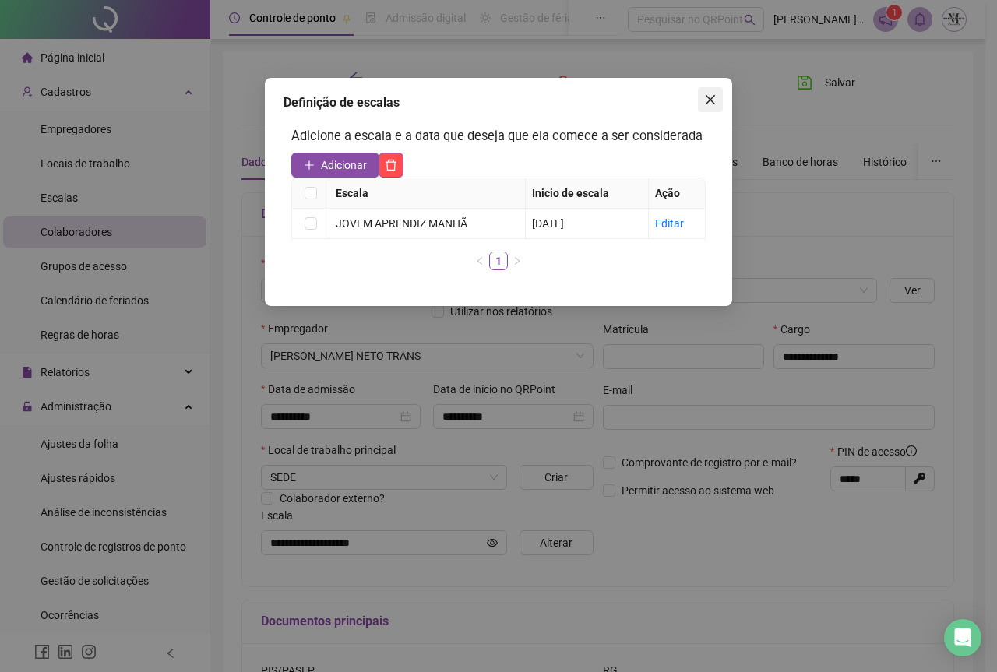
click at [713, 104] on icon "close" at bounding box center [710, 99] width 12 height 12
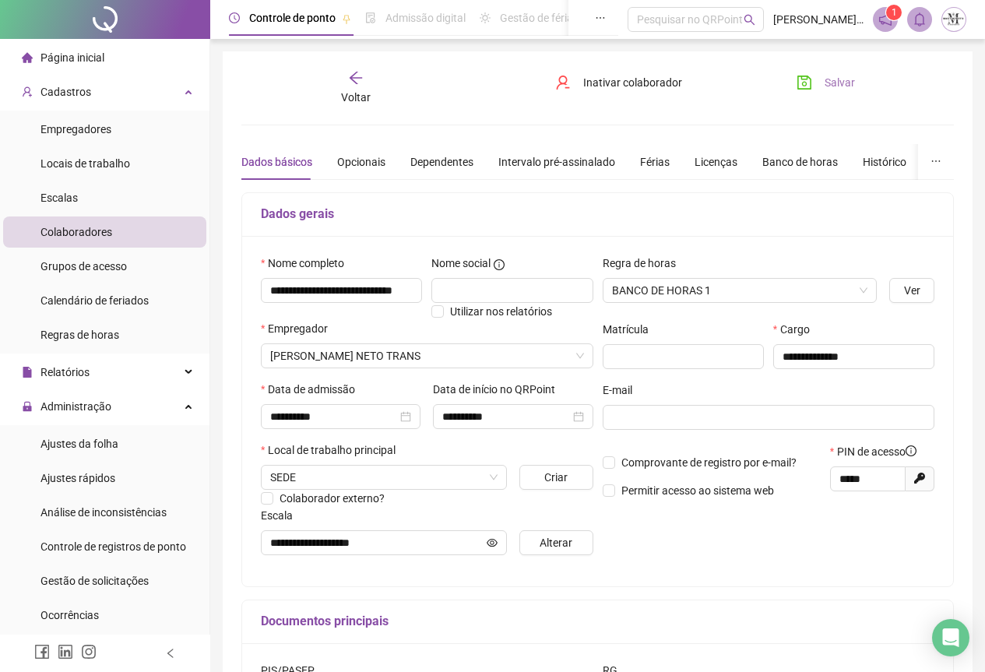
click at [803, 87] on icon "save" at bounding box center [805, 83] width 16 height 16
click at [88, 93] on div "Cadastros" at bounding box center [104, 91] width 203 height 31
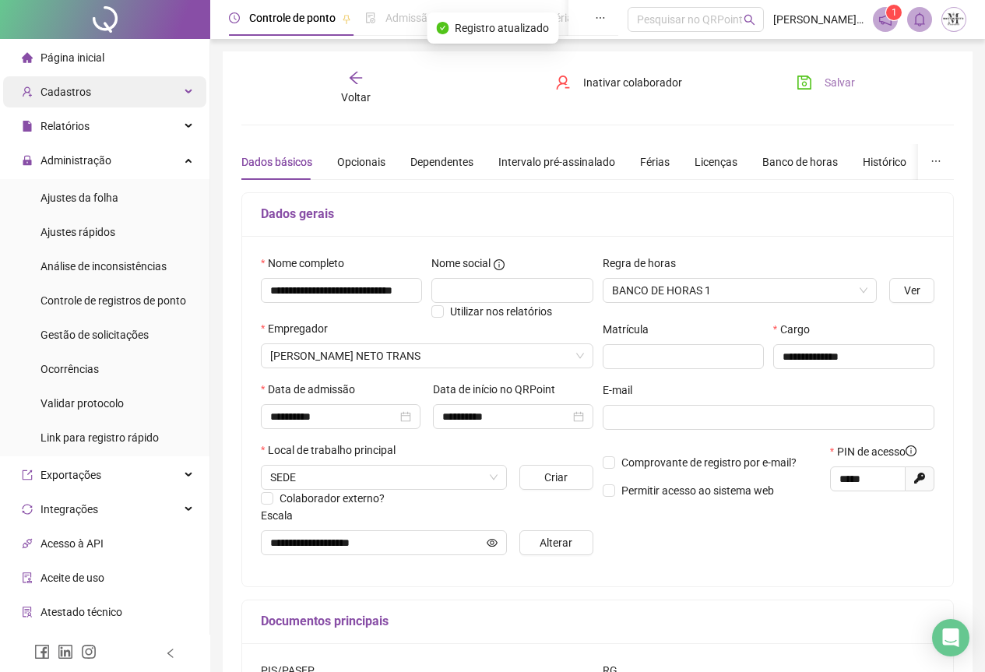
click at [88, 93] on div "Cadastros" at bounding box center [104, 91] width 203 height 31
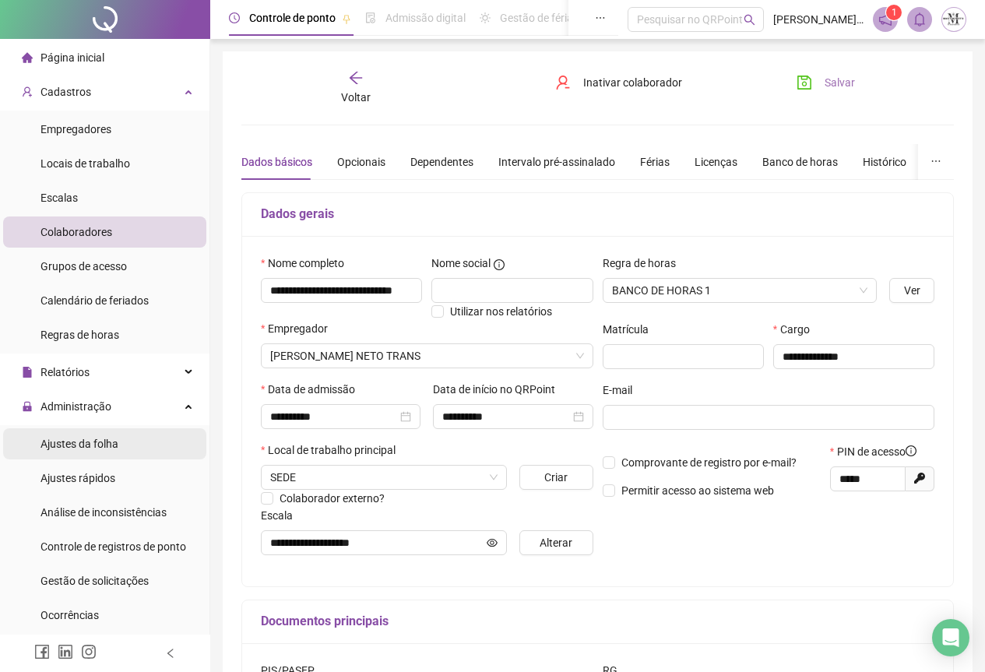
click at [73, 448] on span "Ajustes da folha" at bounding box center [80, 444] width 78 height 12
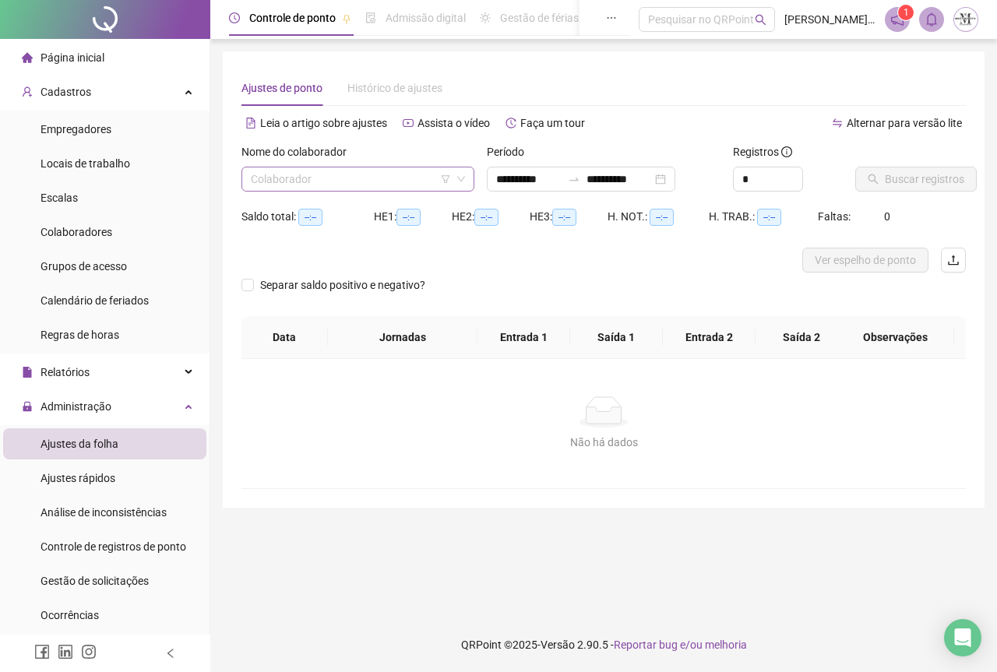
type input "**********"
click at [291, 184] on input "search" at bounding box center [351, 178] width 200 height 23
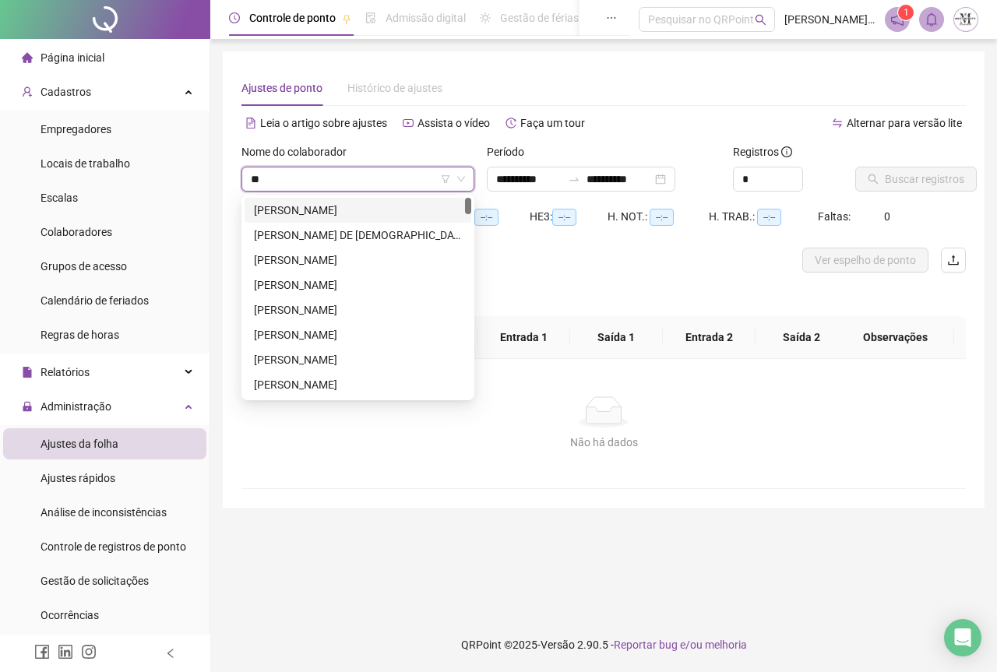
type input "***"
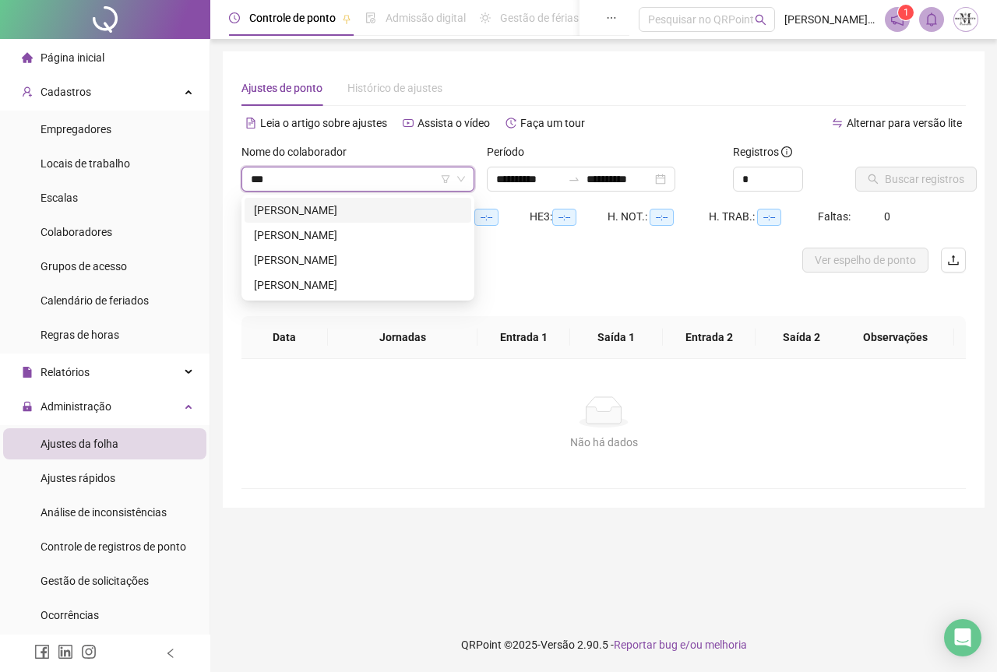
click at [315, 209] on div "[PERSON_NAME]" at bounding box center [358, 210] width 208 height 17
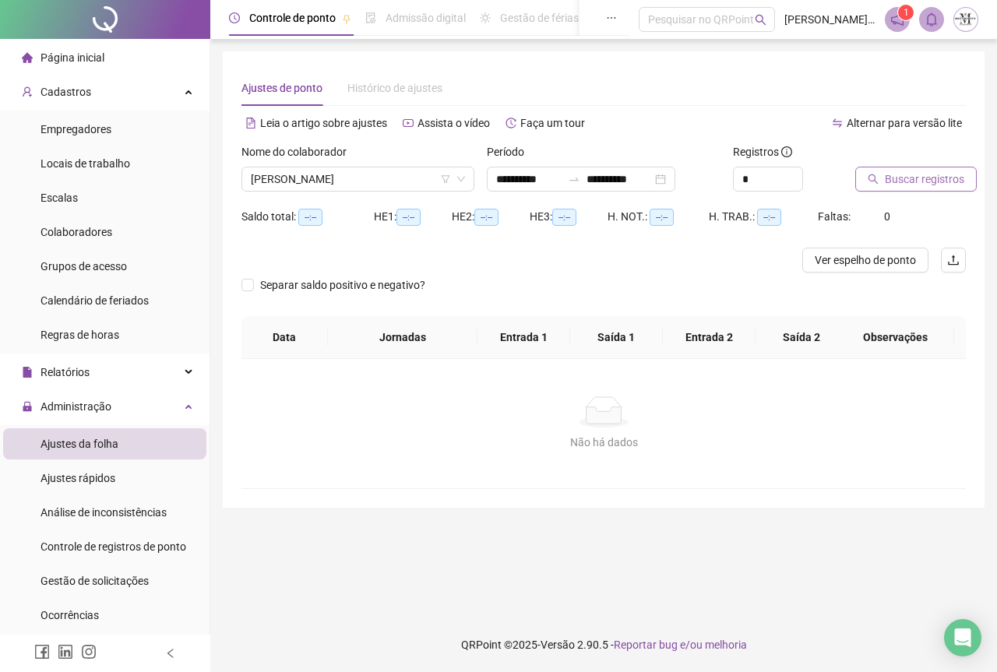
click at [910, 182] on span "Buscar registros" at bounding box center [924, 179] width 79 height 17
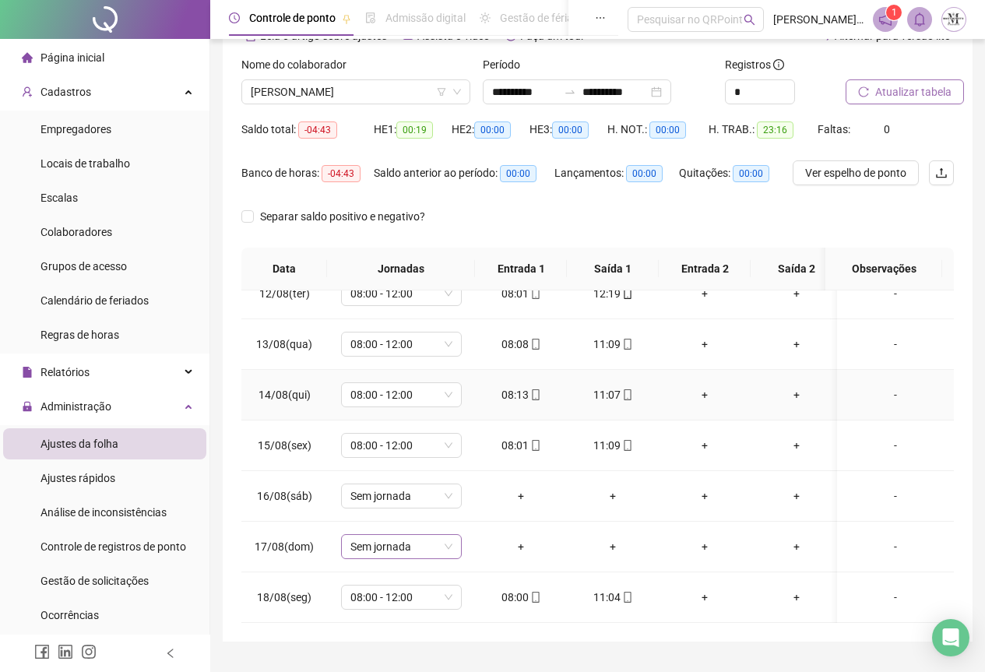
scroll to position [124, 0]
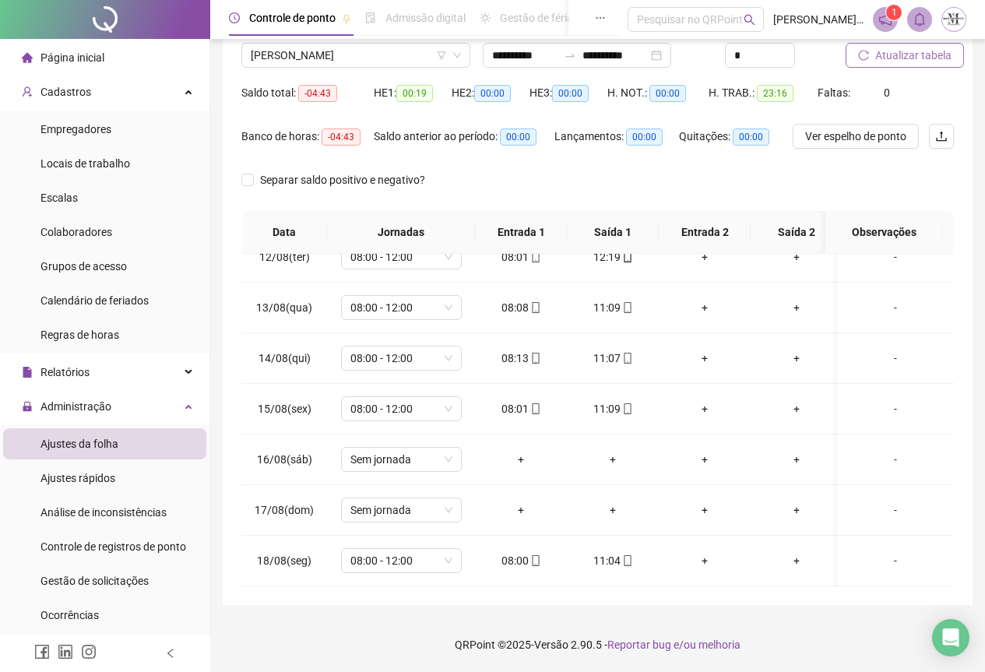
click at [907, 60] on span "Atualizar tabela" at bounding box center [914, 55] width 76 height 17
click at [629, 555] on icon "mobile" at bounding box center [627, 560] width 11 height 11
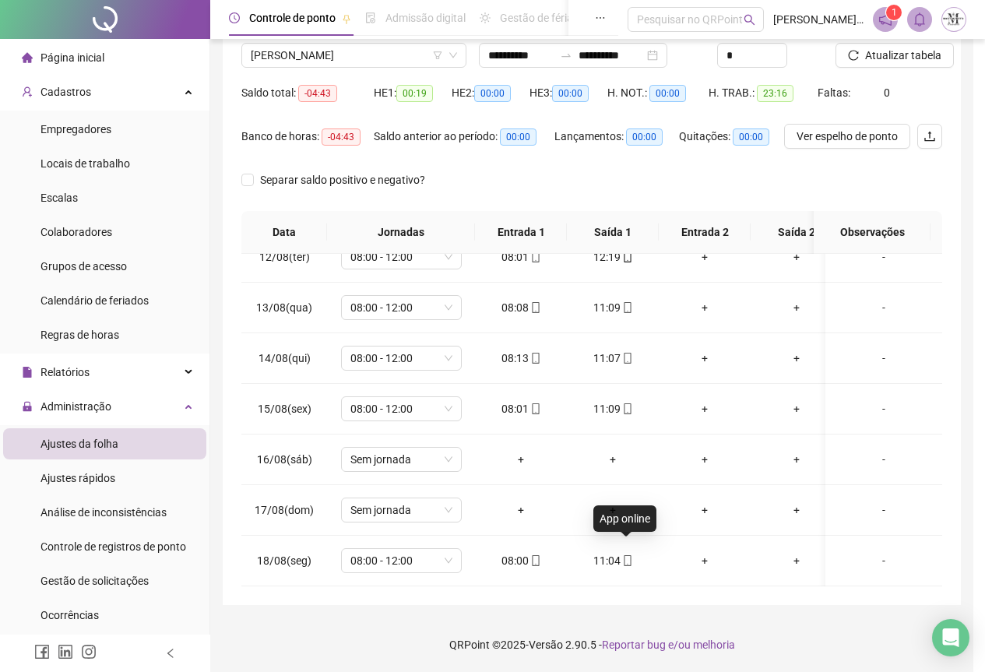
type input "**********"
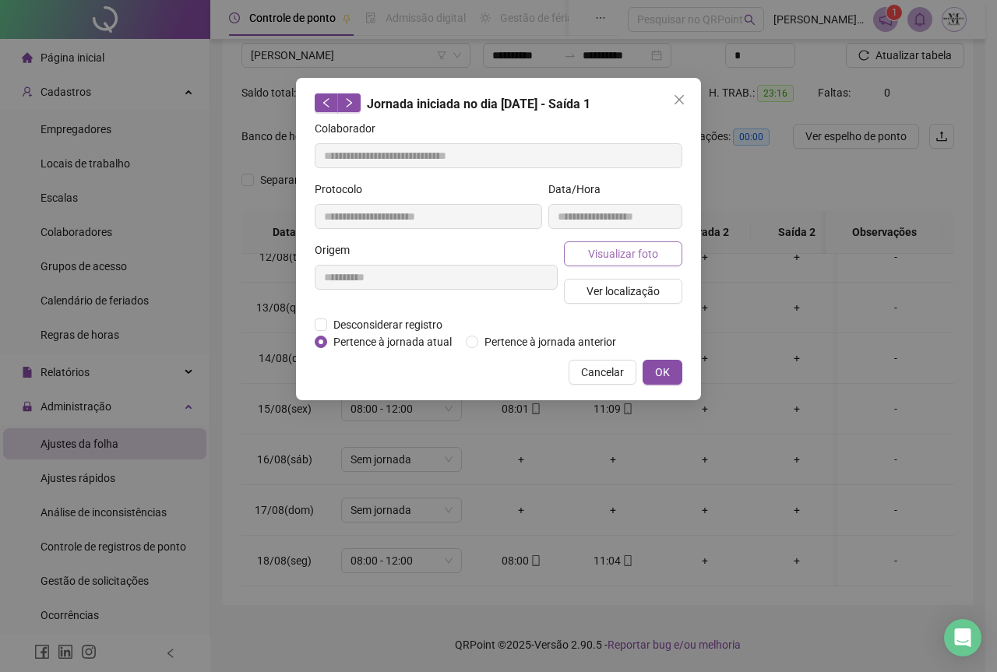
click at [587, 254] on button "Visualizar foto" at bounding box center [623, 253] width 118 height 25
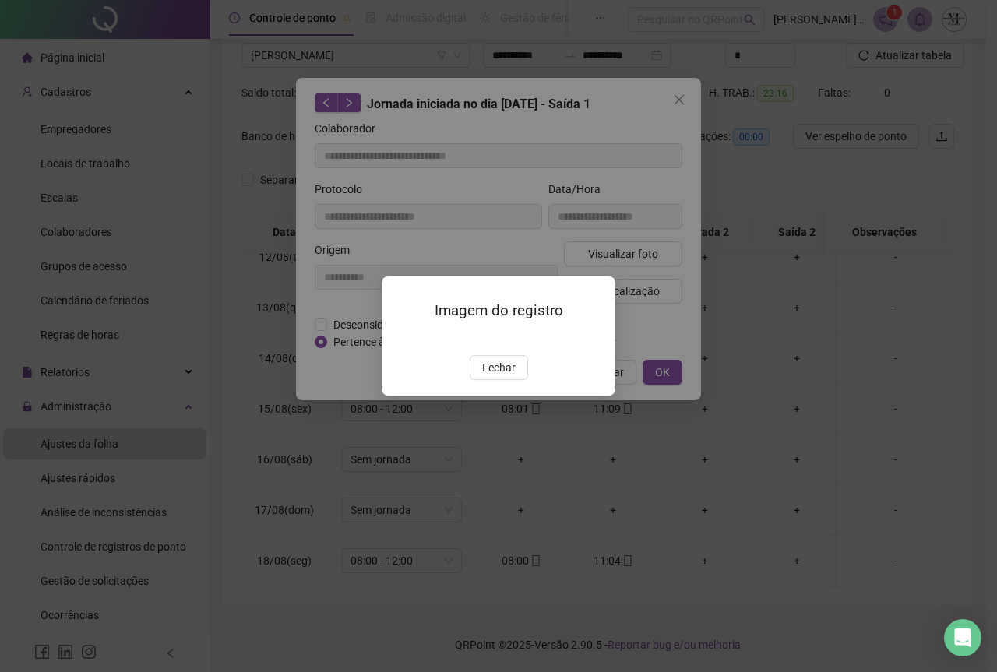
click at [400, 339] on img at bounding box center [400, 339] width 0 height 0
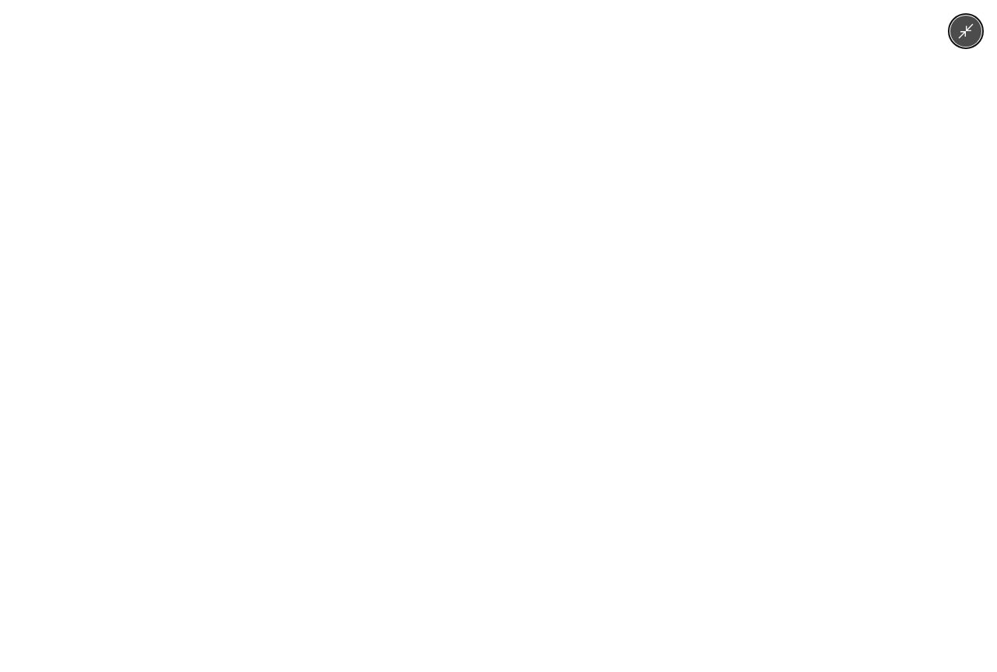
click at [476, 323] on img at bounding box center [498, 336] width 379 height 672
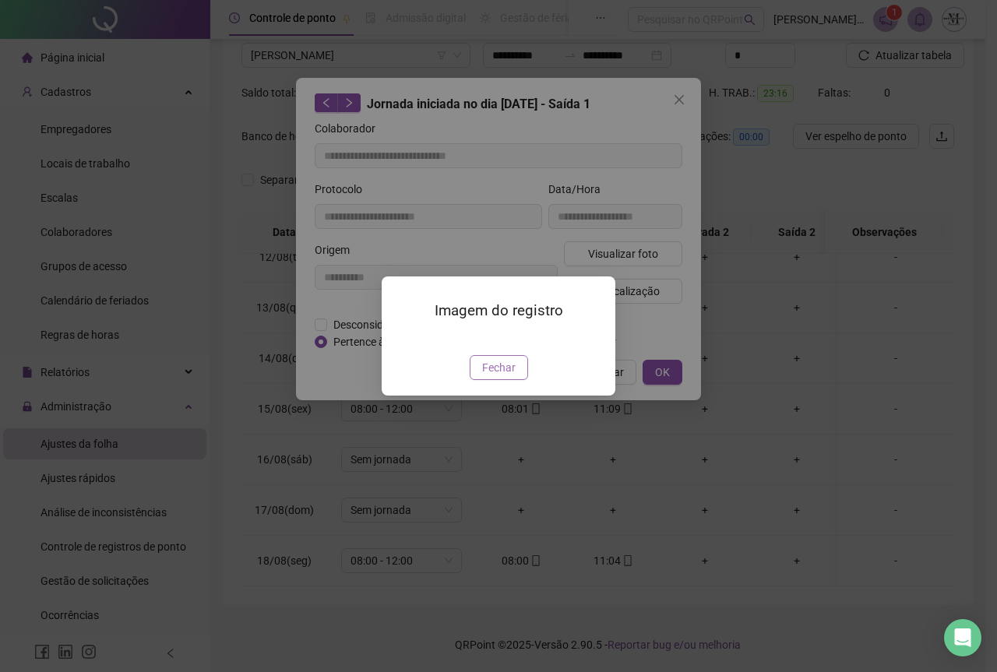
click at [510, 376] on span "Fechar" at bounding box center [498, 367] width 33 height 17
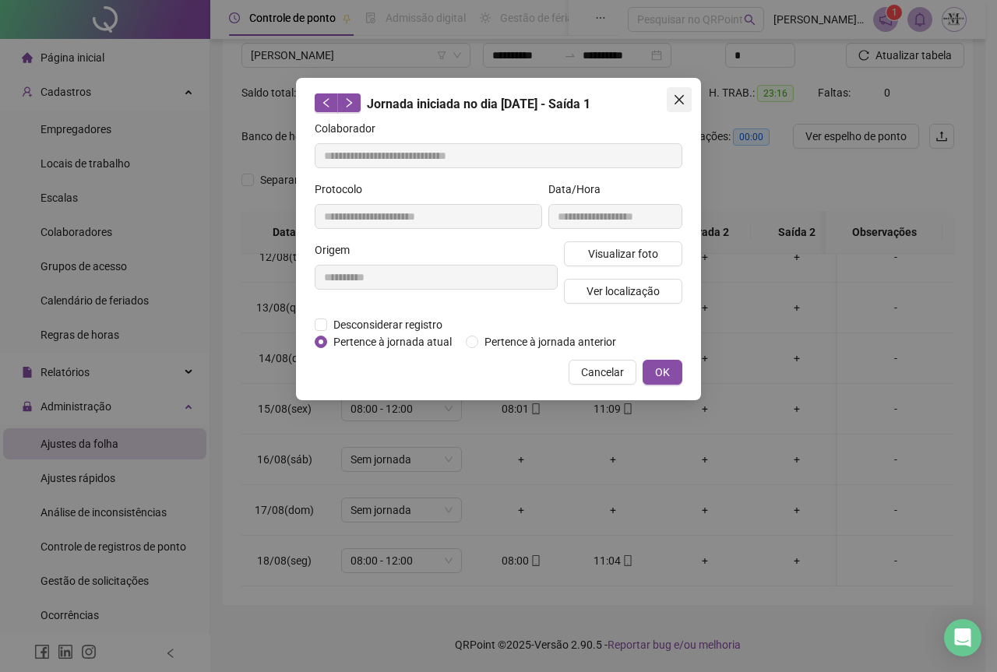
click at [683, 97] on icon "close" at bounding box center [679, 99] width 9 height 9
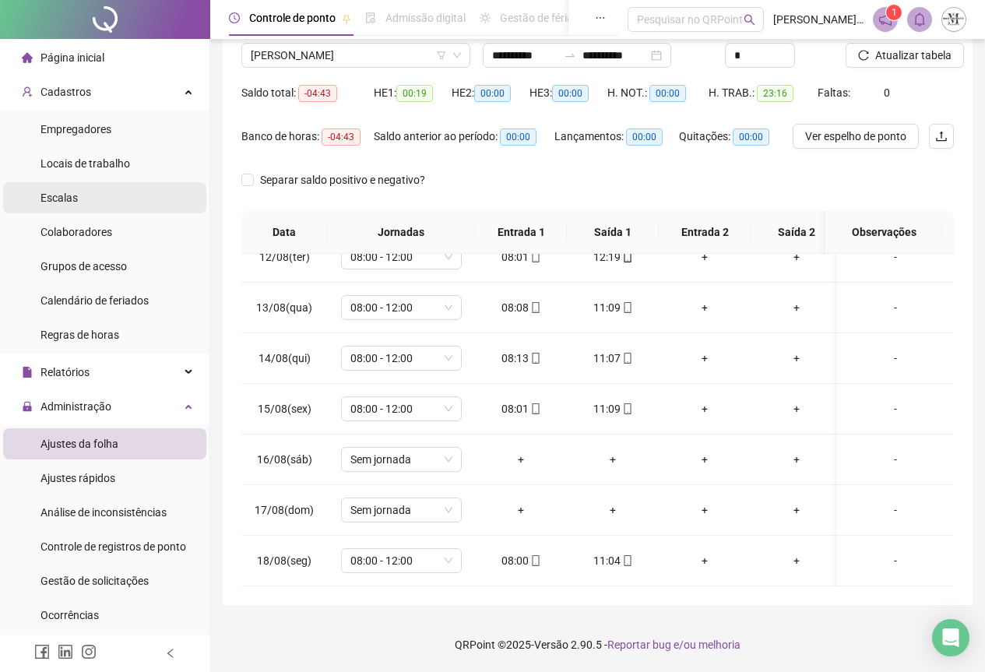
click at [91, 200] on li "Escalas" at bounding box center [104, 197] width 203 height 31
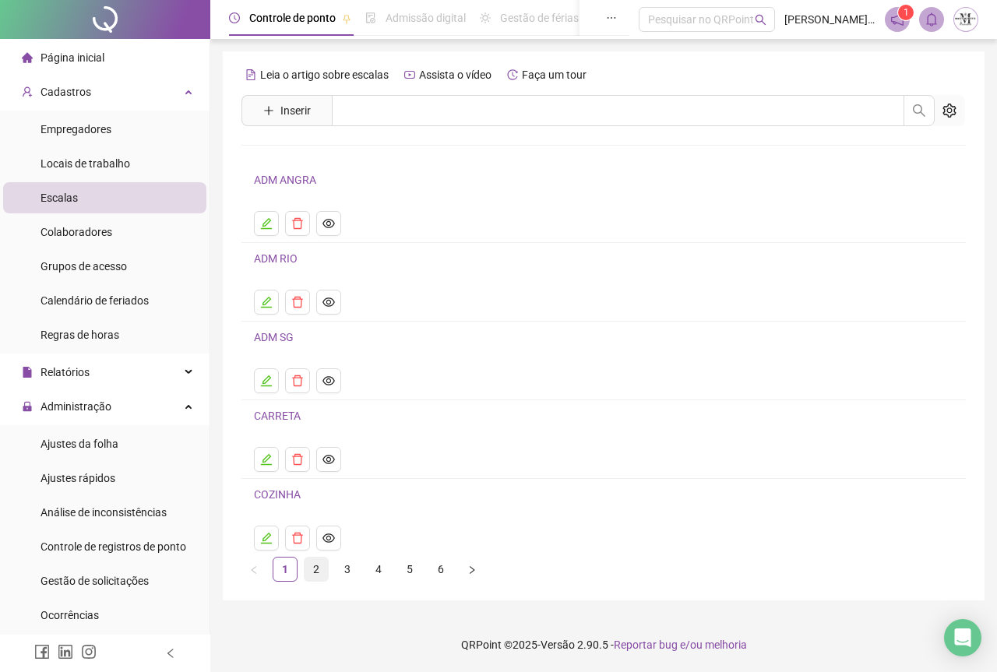
click at [321, 574] on link "2" at bounding box center [316, 569] width 23 height 23
click at [301, 296] on icon "delete" at bounding box center [297, 302] width 12 height 12
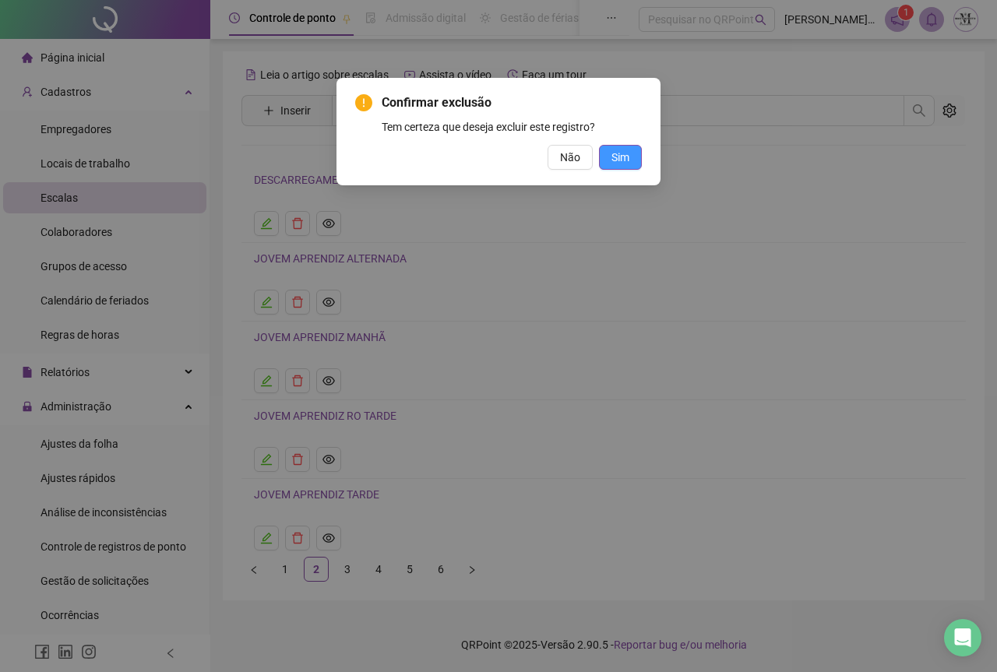
click at [629, 155] on button "Sim" at bounding box center [620, 157] width 43 height 25
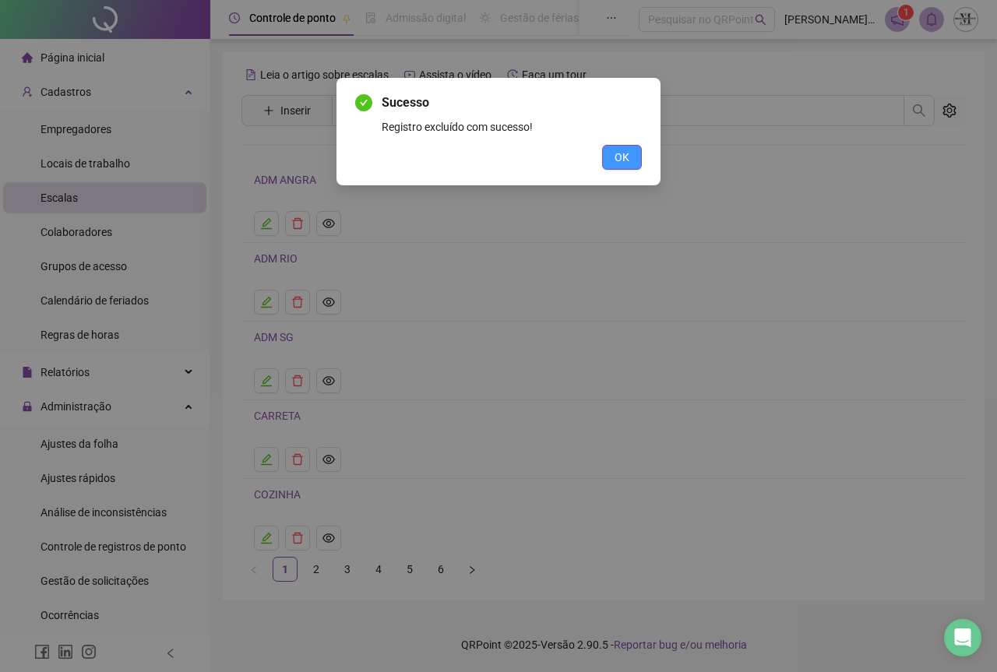
click at [633, 156] on button "OK" at bounding box center [622, 157] width 40 height 25
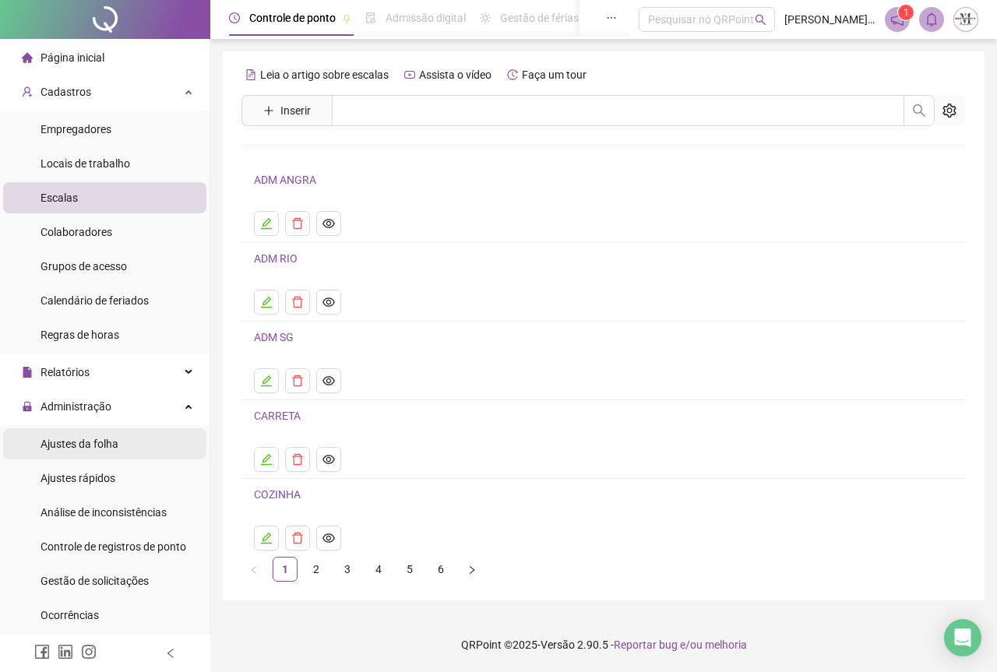
click at [88, 446] on span "Ajustes da folha" at bounding box center [80, 444] width 78 height 12
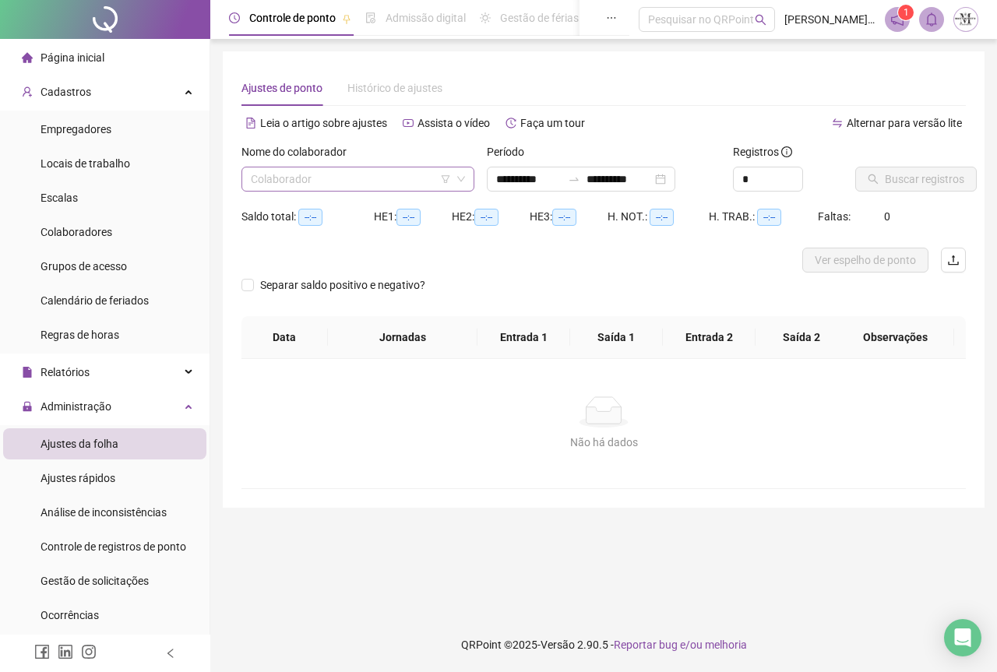
click at [287, 181] on input "search" at bounding box center [351, 178] width 200 height 23
type input "**********"
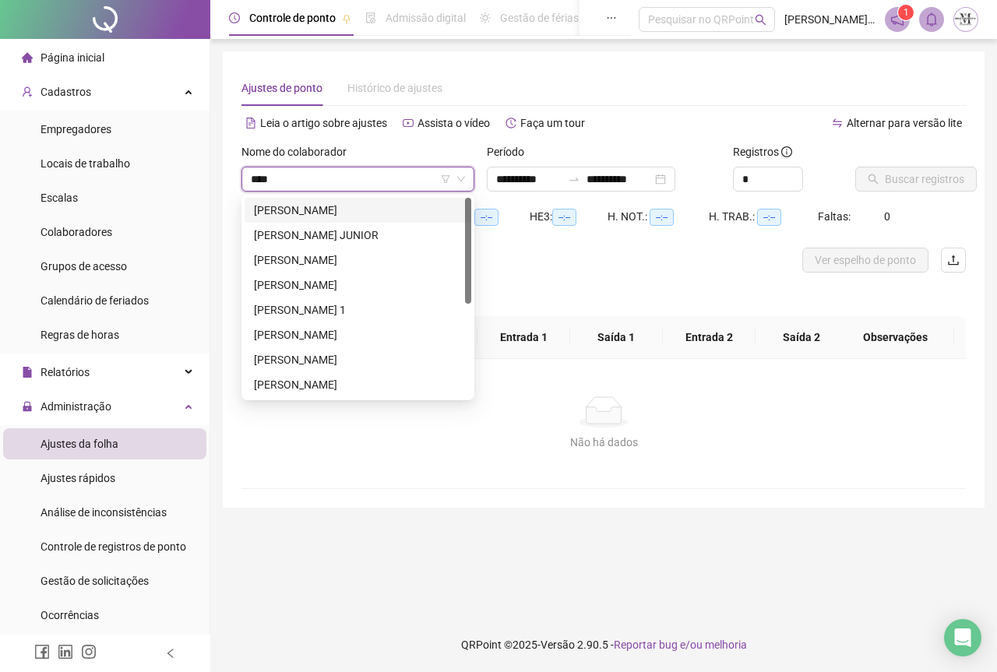
type input "*****"
click at [340, 258] on div "[PERSON_NAME]" at bounding box center [358, 260] width 208 height 17
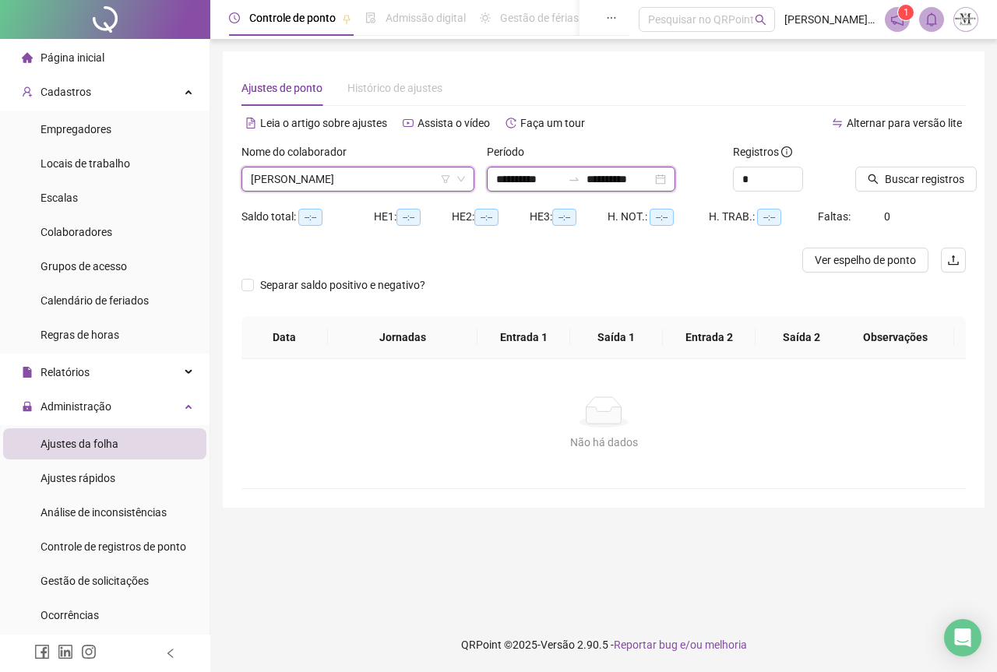
click at [635, 175] on input "**********" at bounding box center [619, 179] width 65 height 17
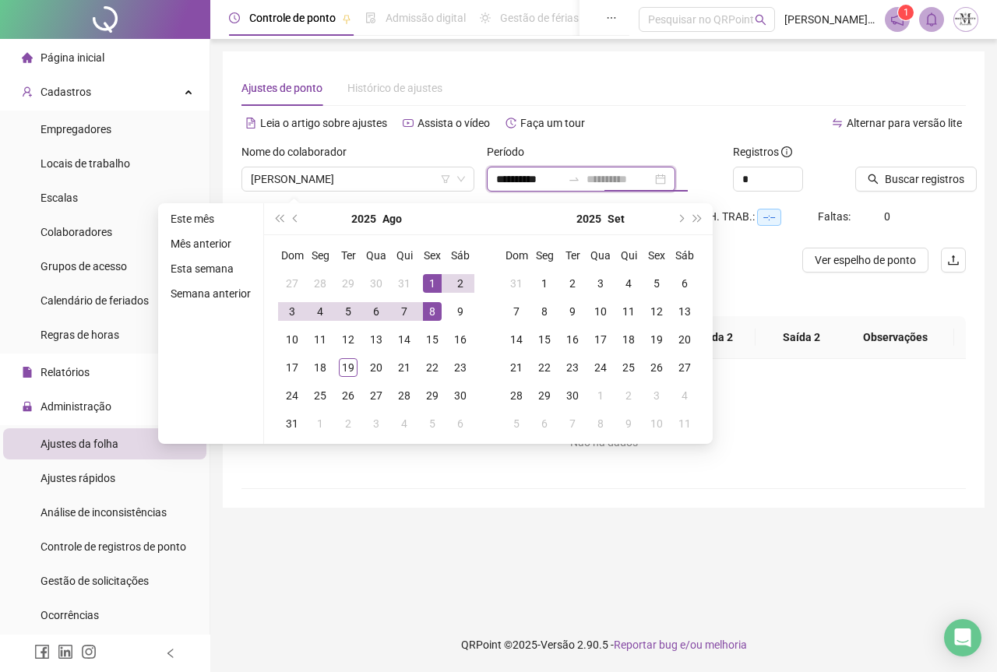
type input "**********"
click at [435, 285] on div "1" at bounding box center [432, 283] width 19 height 19
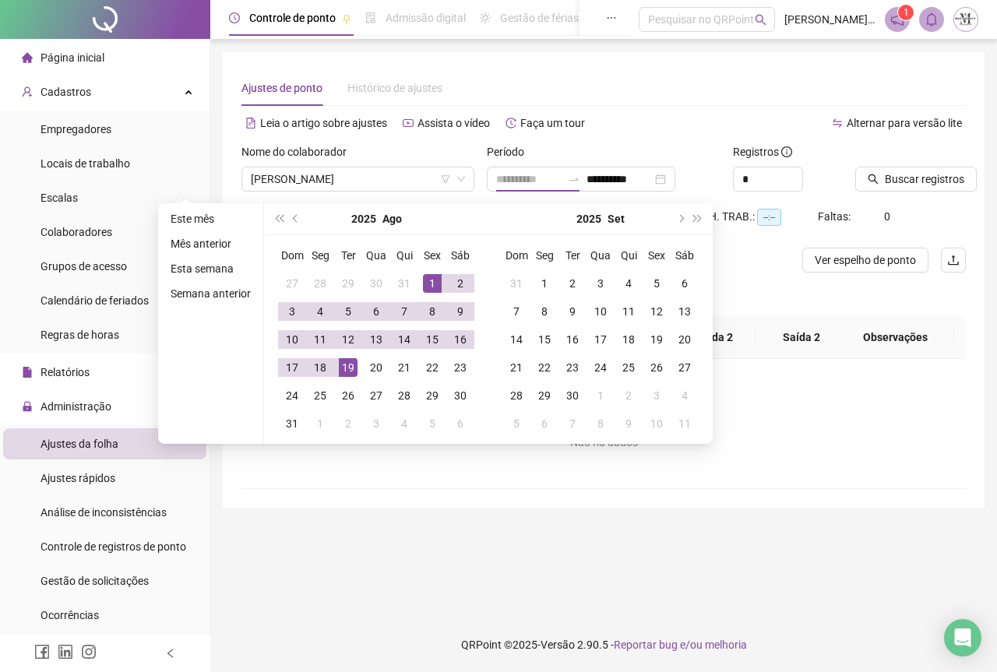
click at [340, 366] on div "19" at bounding box center [348, 367] width 19 height 19
type input "**********"
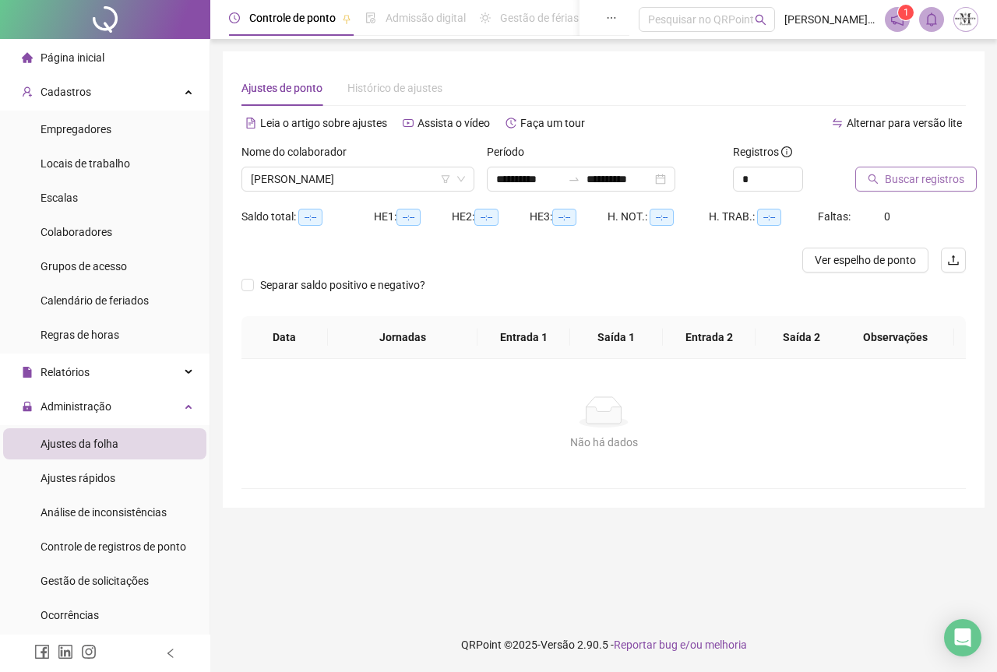
click at [918, 184] on span "Buscar registros" at bounding box center [924, 179] width 79 height 17
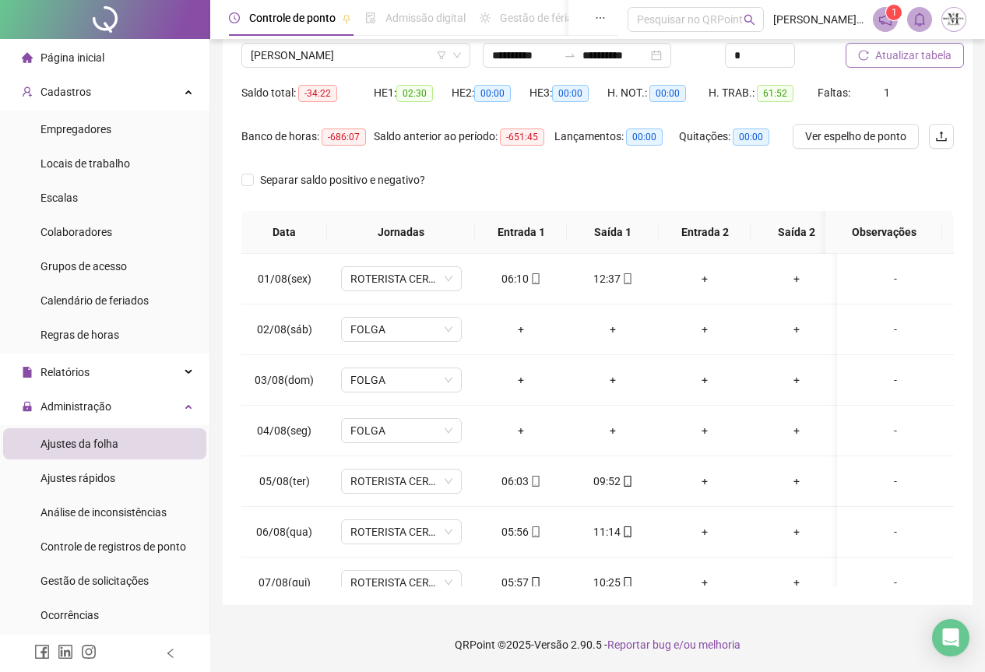
click at [921, 59] on span "Atualizar tabela" at bounding box center [914, 55] width 76 height 17
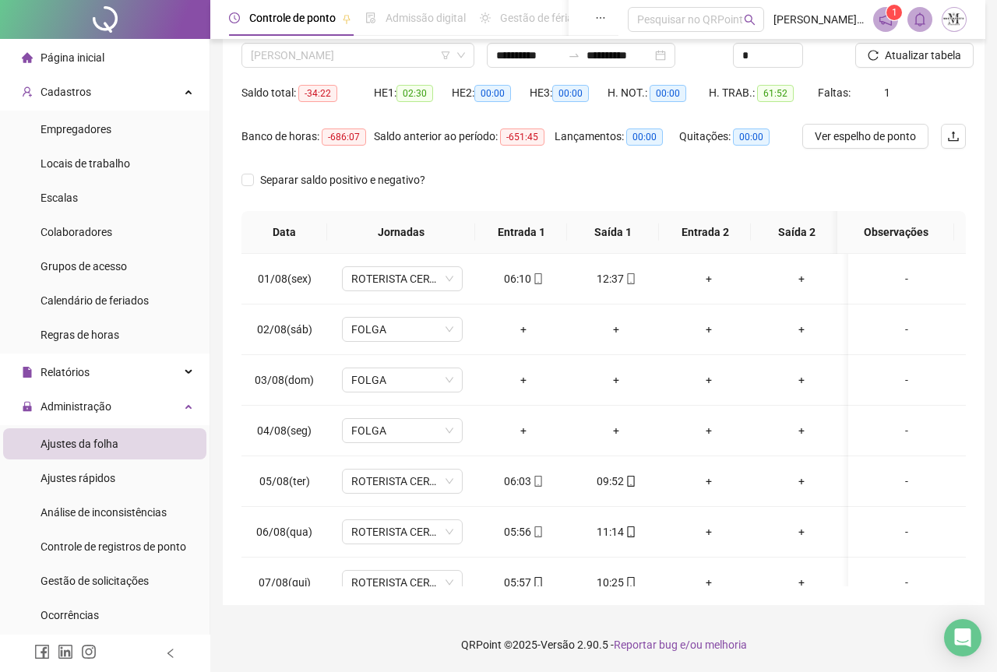
click at [303, 55] on span "[PERSON_NAME]" at bounding box center [358, 55] width 214 height 23
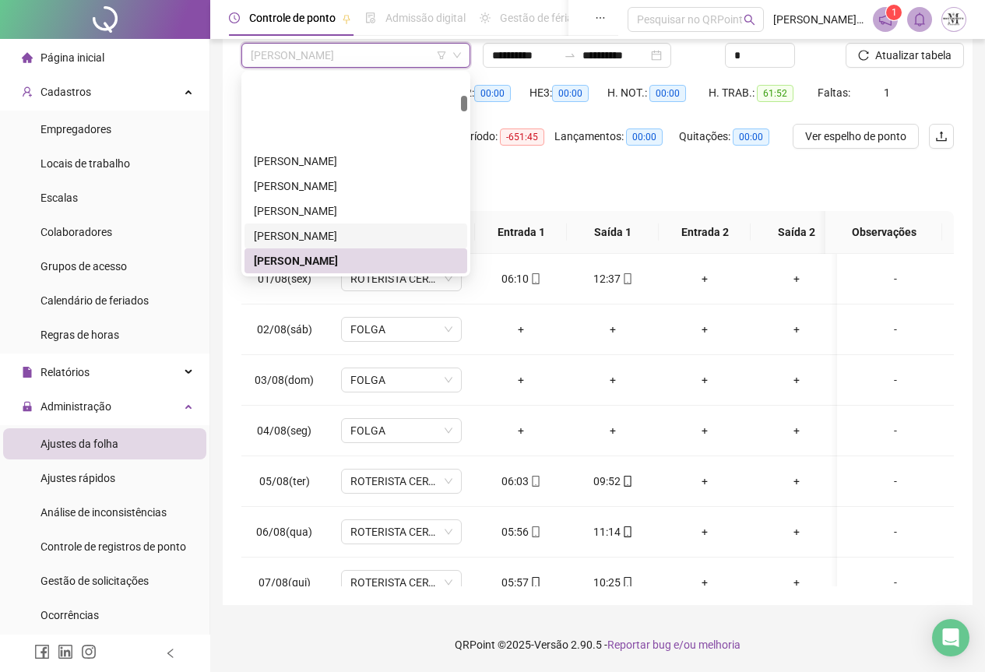
scroll to position [601, 0]
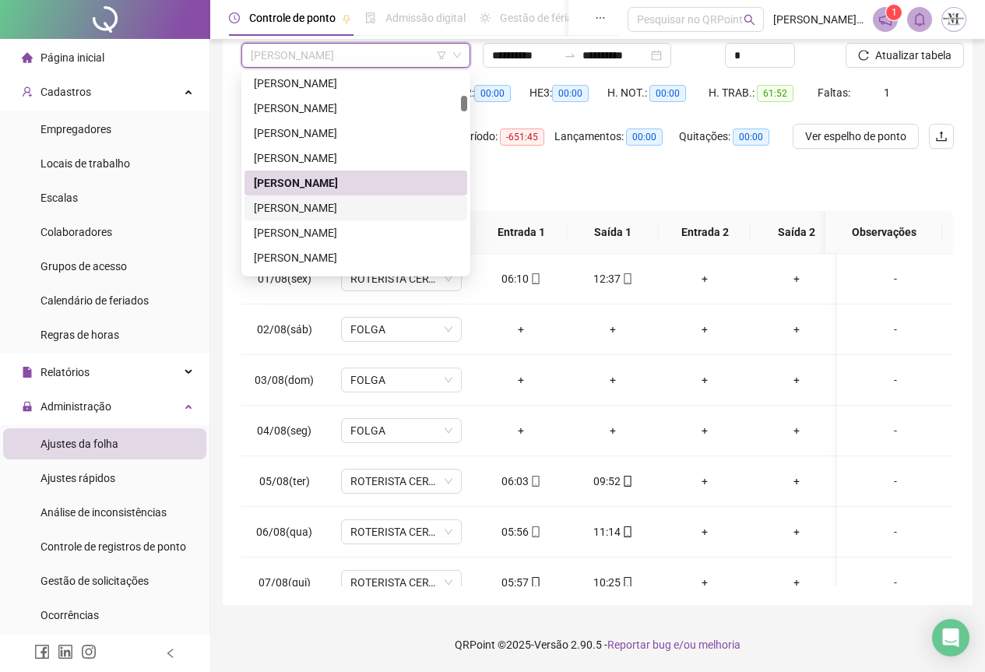
click at [301, 210] on div "CARLOS HENRIQUE DO NASCIMENTO CARNEIRO" at bounding box center [356, 207] width 204 height 17
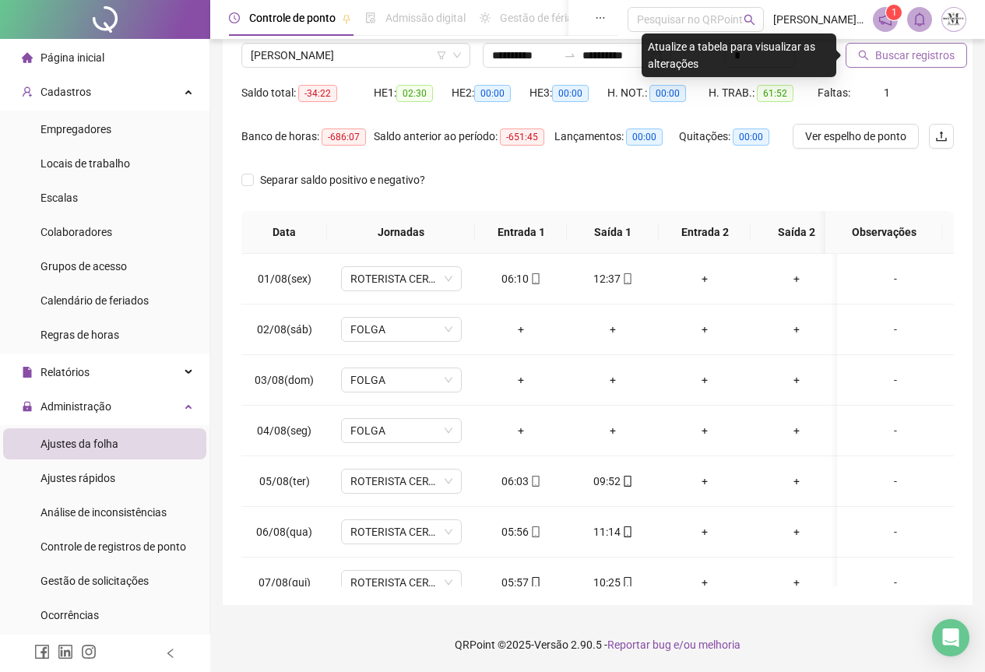
click at [894, 57] on span "Buscar registros" at bounding box center [915, 55] width 79 height 17
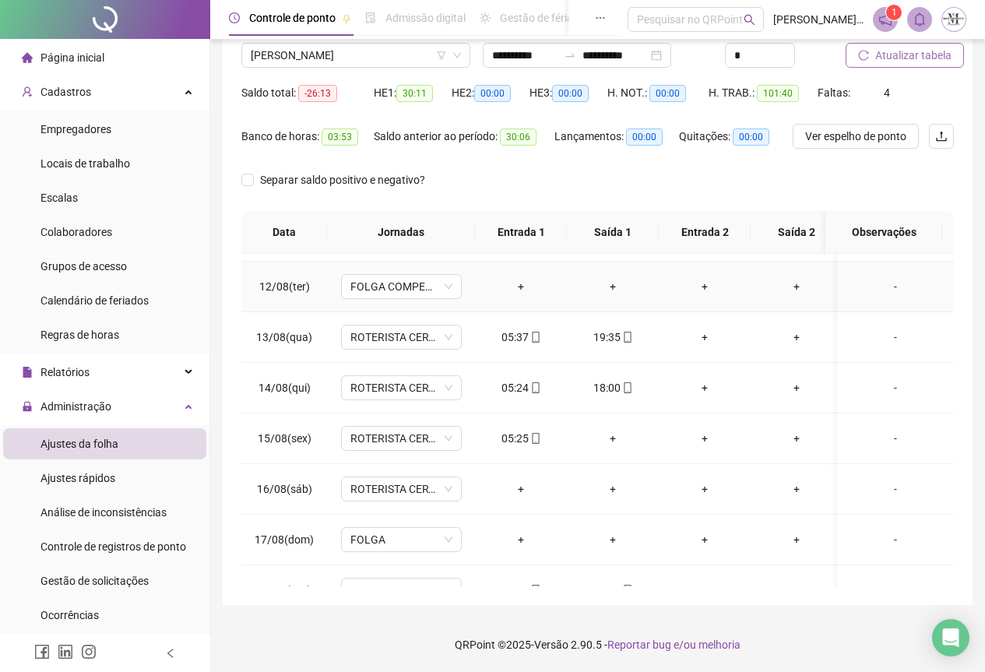
scroll to position [641, 0]
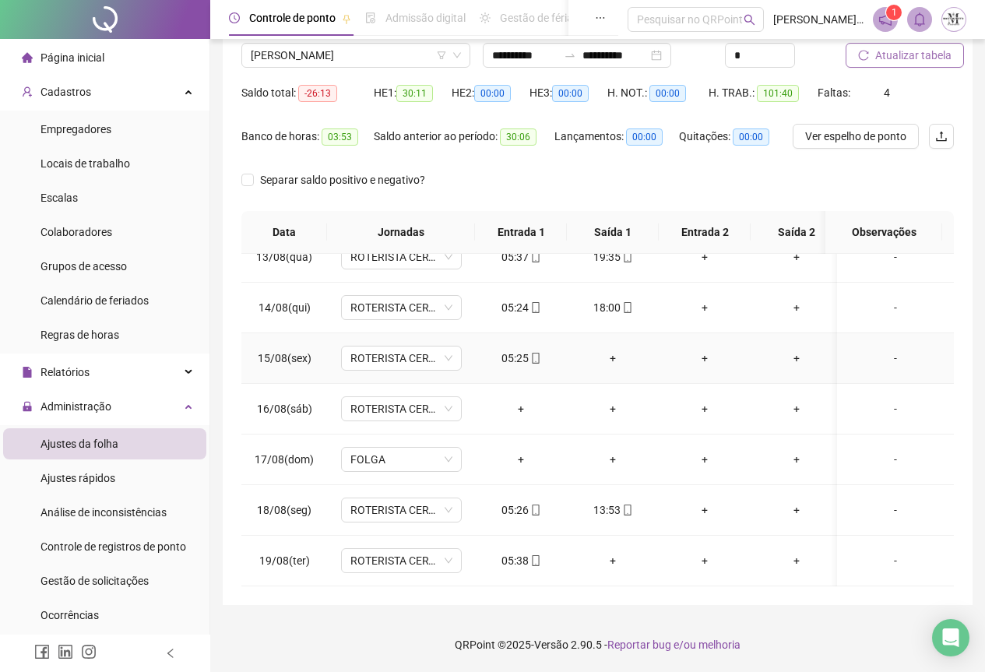
click at [614, 350] on div "+" at bounding box center [613, 358] width 67 height 17
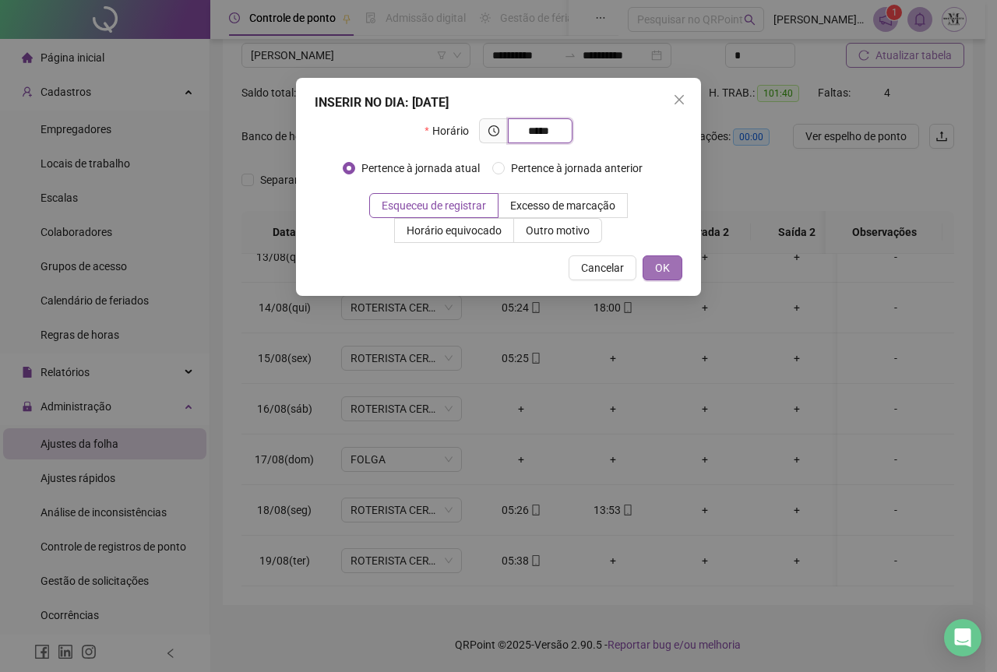
type input "*****"
click at [665, 273] on span "OK" at bounding box center [662, 267] width 15 height 17
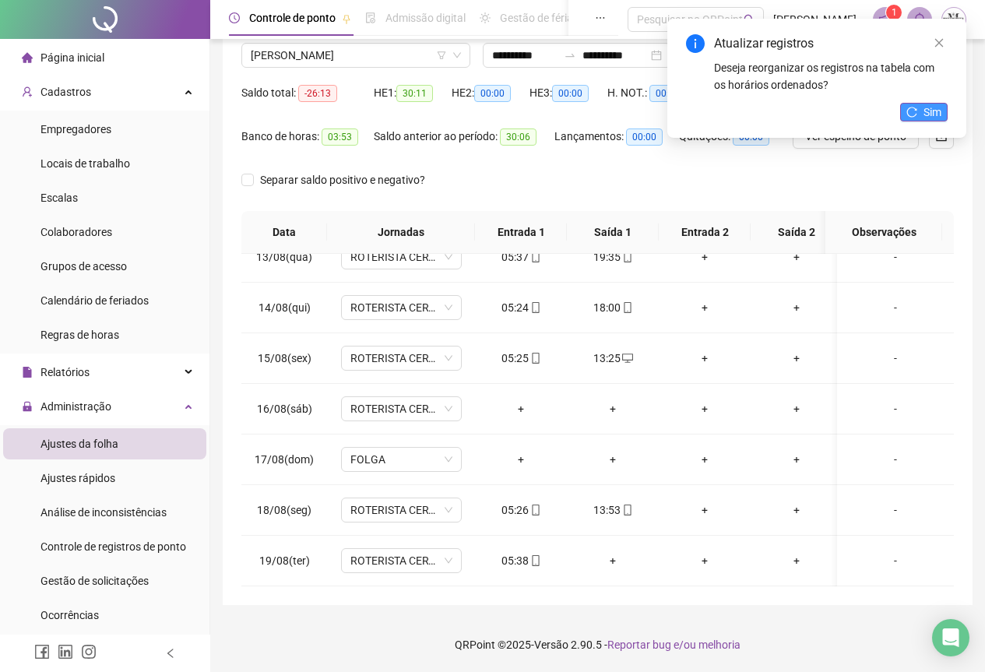
click at [916, 111] on icon "reload" at bounding box center [912, 112] width 11 height 11
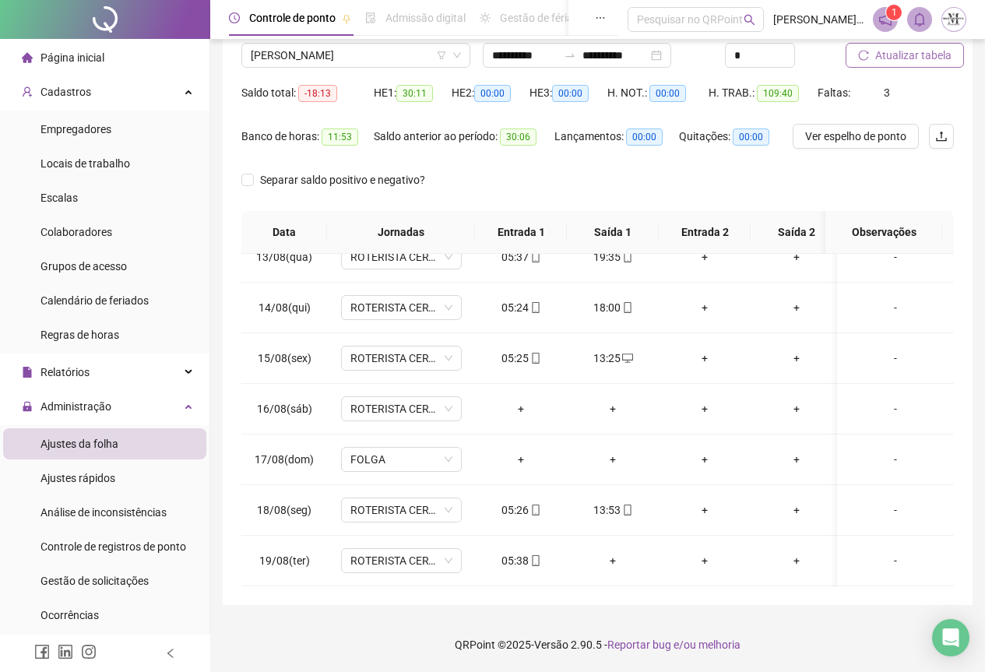
click at [907, 55] on span "Atualizar tabela" at bounding box center [914, 55] width 76 height 17
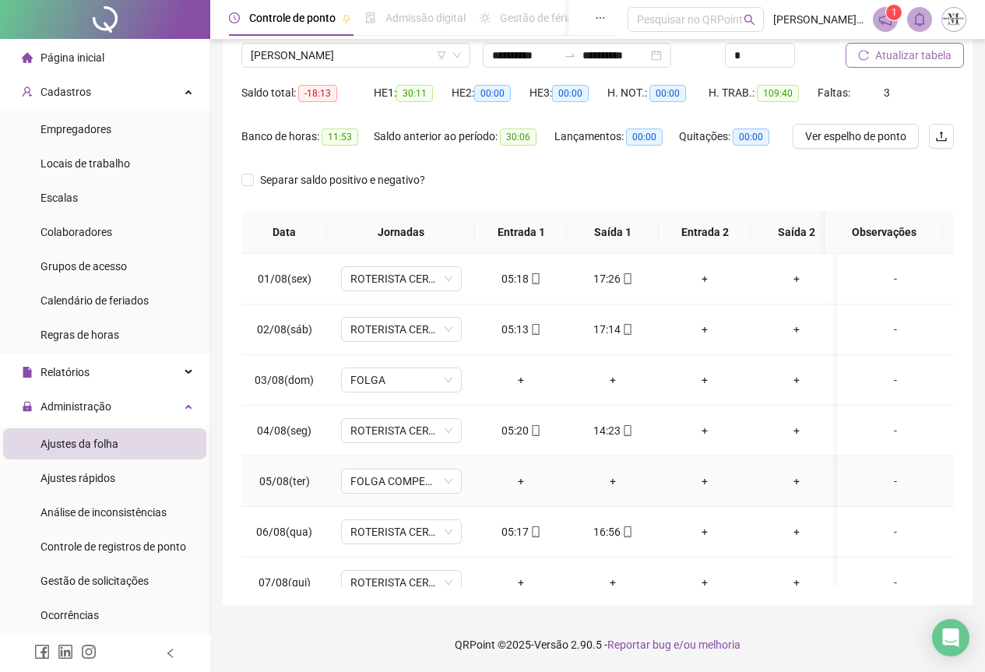
scroll to position [156, 0]
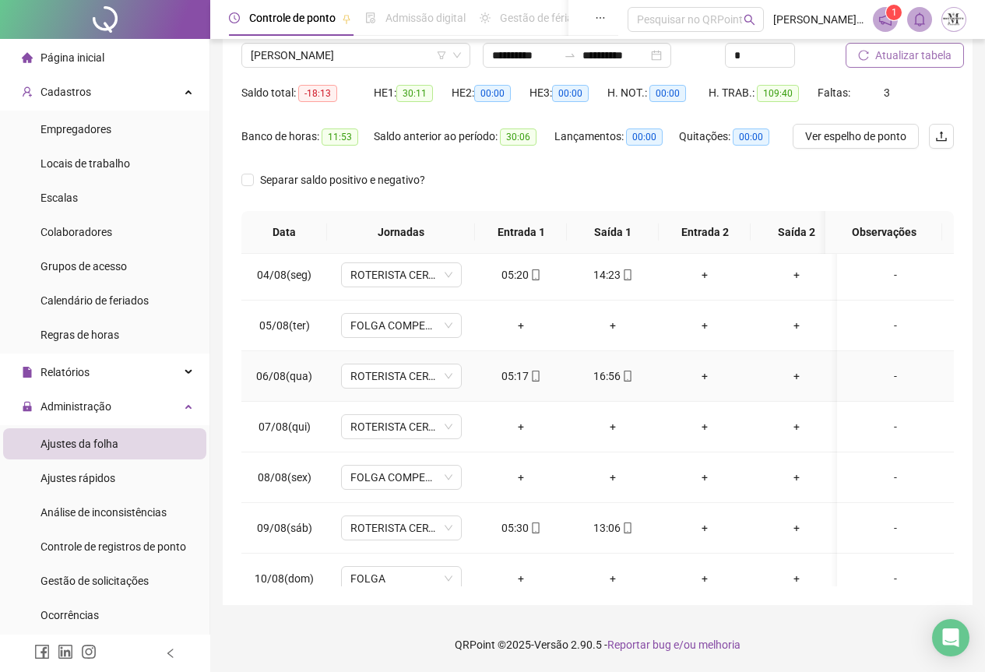
click at [628, 378] on icon "mobile" at bounding box center [627, 376] width 11 height 11
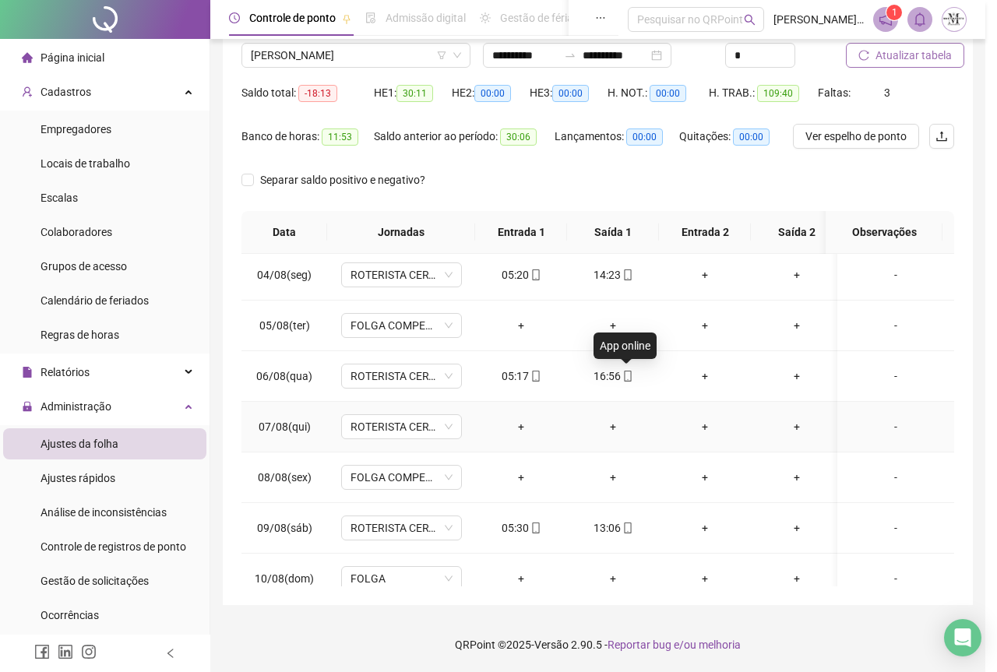
type input "**********"
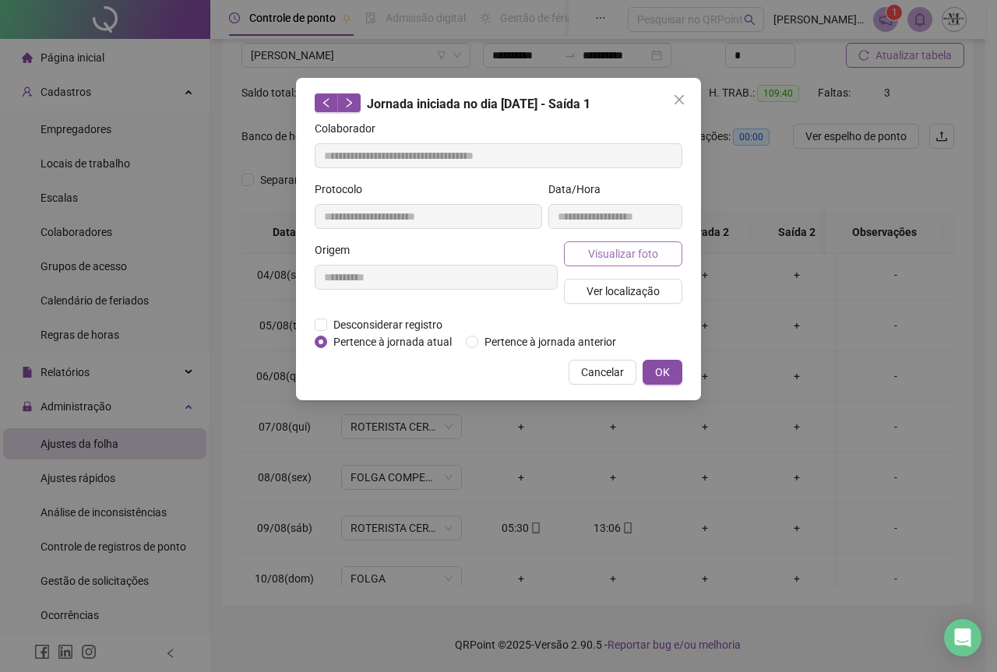
click at [625, 254] on span "Visualizar foto" at bounding box center [623, 253] width 70 height 17
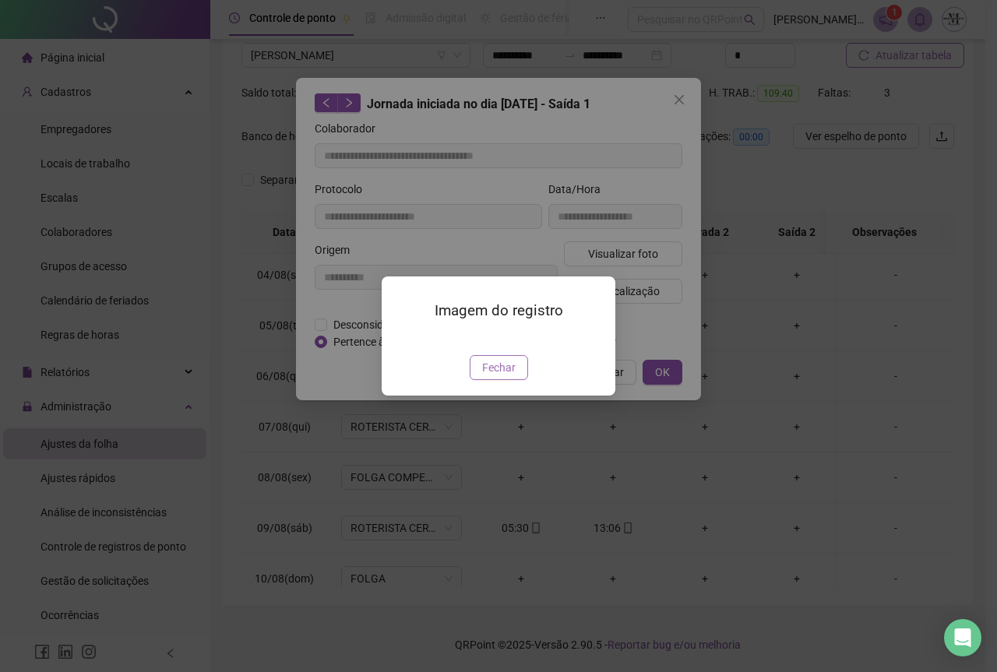
click at [499, 376] on span "Fechar" at bounding box center [498, 367] width 33 height 17
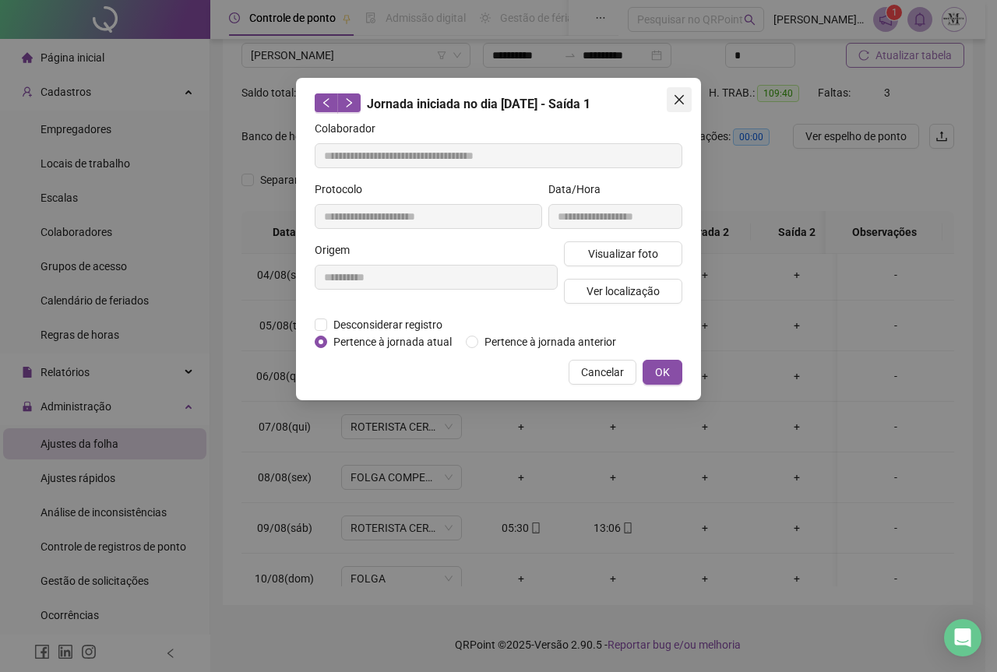
click at [678, 96] on icon "close" at bounding box center [679, 99] width 12 height 12
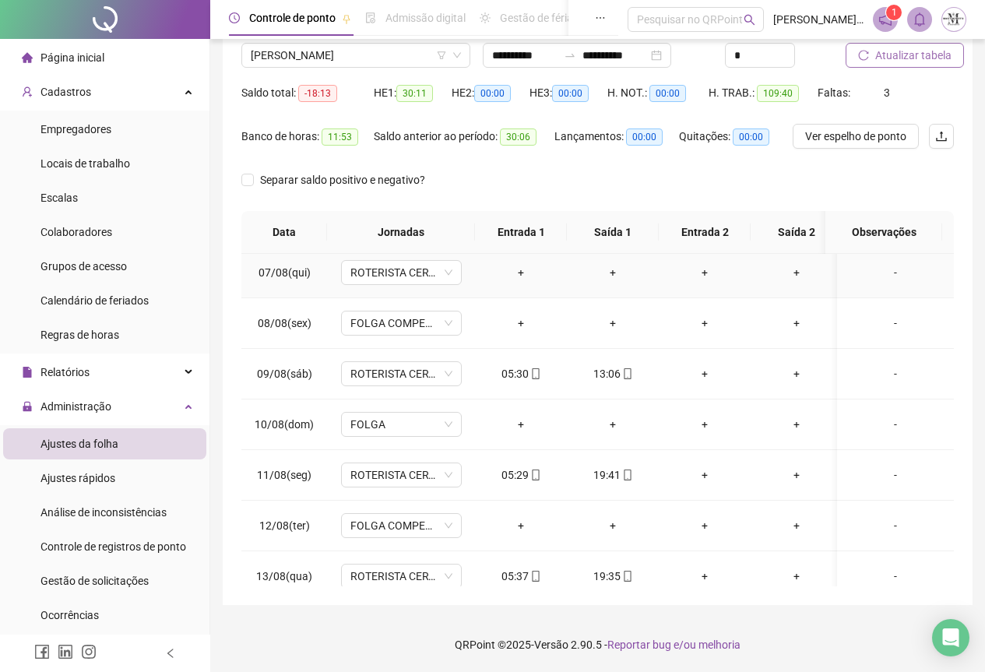
scroll to position [312, 0]
click at [625, 372] on icon "mobile" at bounding box center [627, 372] width 11 height 11
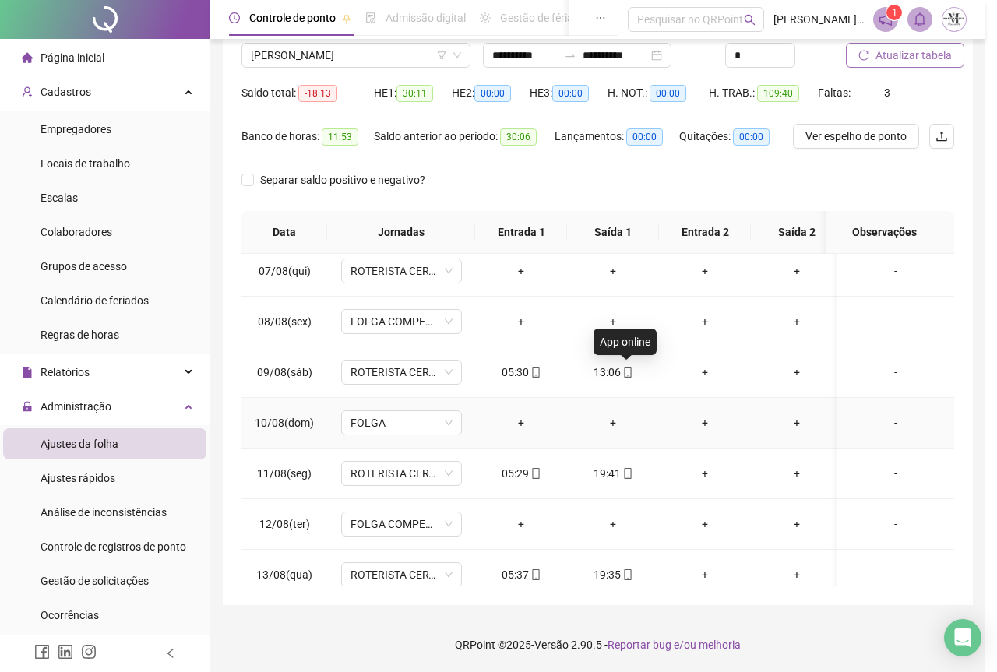
type input "**********"
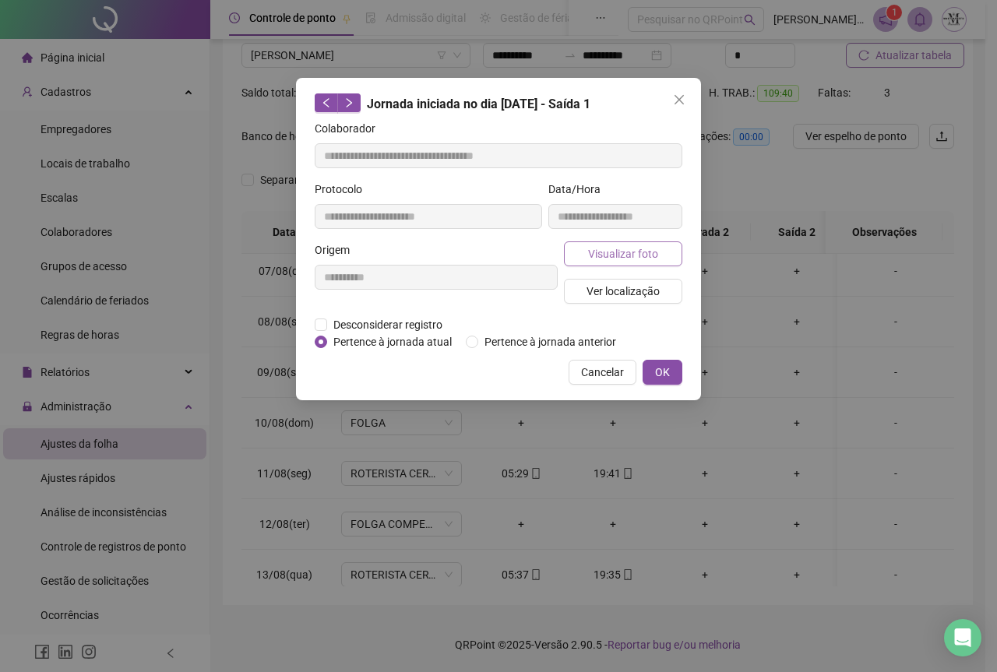
click at [632, 259] on span "Visualizar foto" at bounding box center [623, 253] width 70 height 17
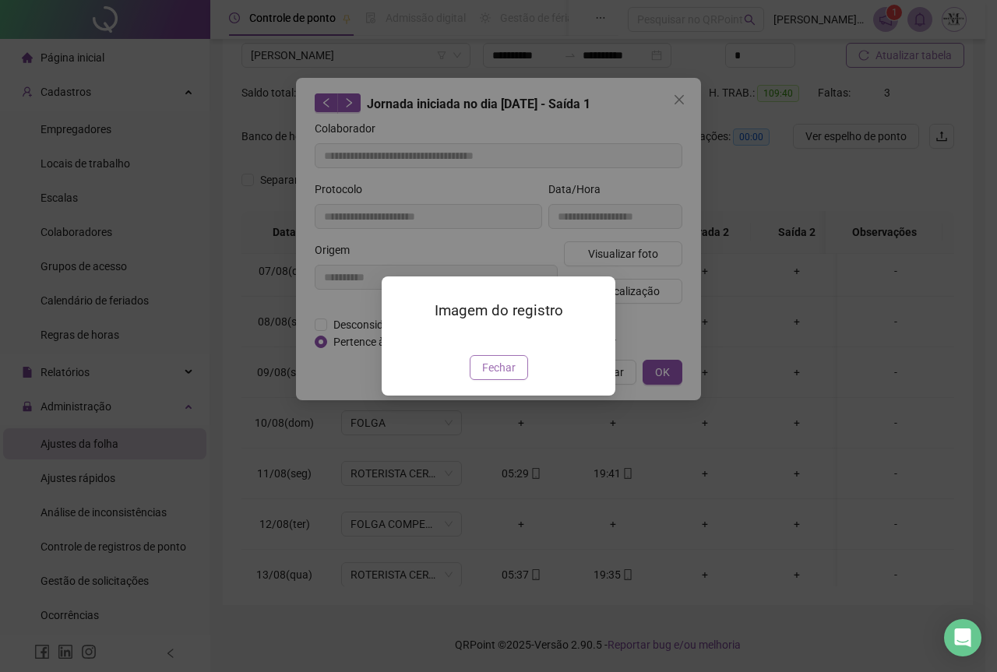
click at [505, 376] on span "Fechar" at bounding box center [498, 367] width 33 height 17
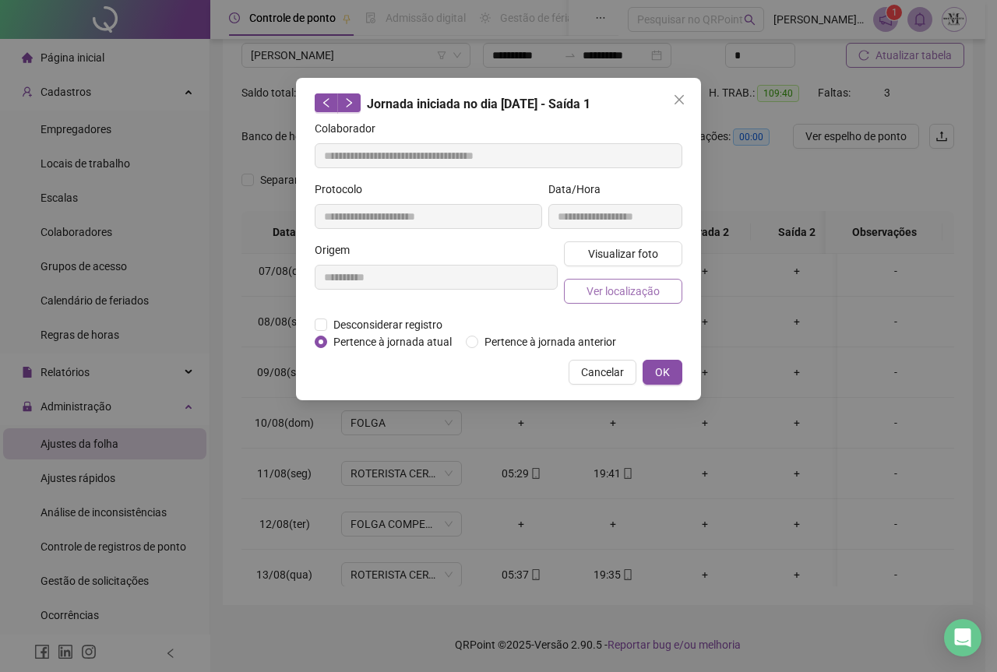
click at [639, 289] on span "Ver localização" at bounding box center [623, 291] width 73 height 17
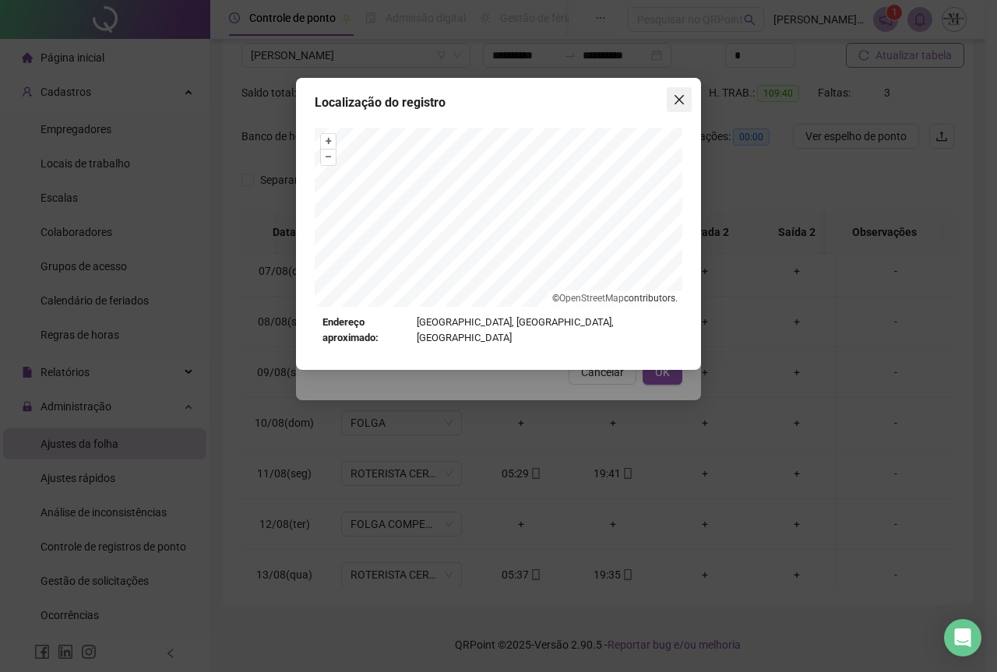
click at [687, 96] on span "Close" at bounding box center [679, 99] width 25 height 12
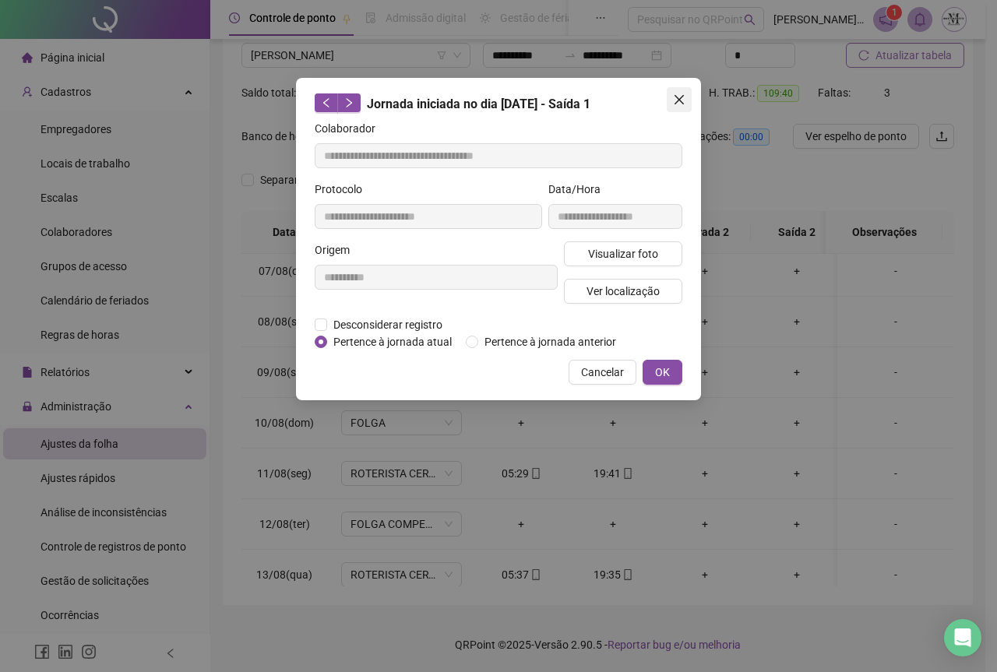
click at [682, 105] on icon "close" at bounding box center [679, 99] width 12 height 12
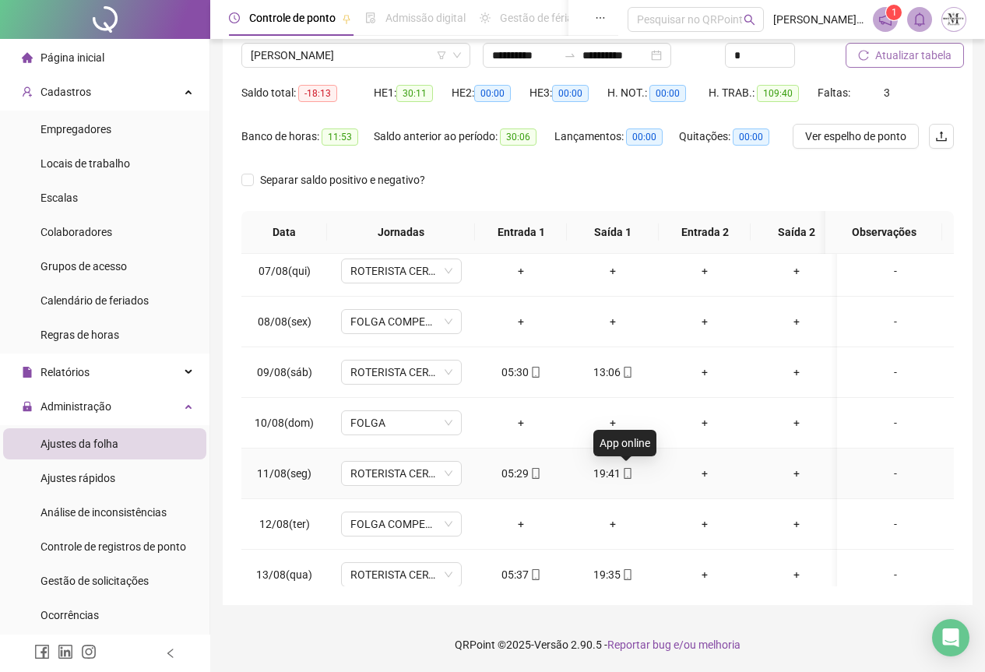
click at [625, 469] on icon "mobile" at bounding box center [627, 473] width 11 height 11
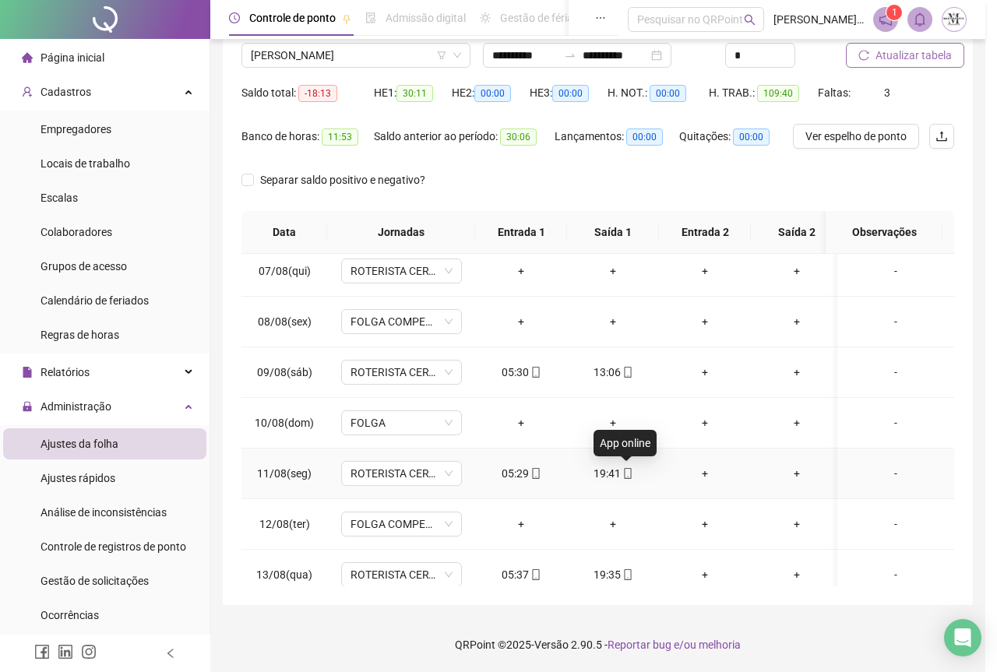
type input "**********"
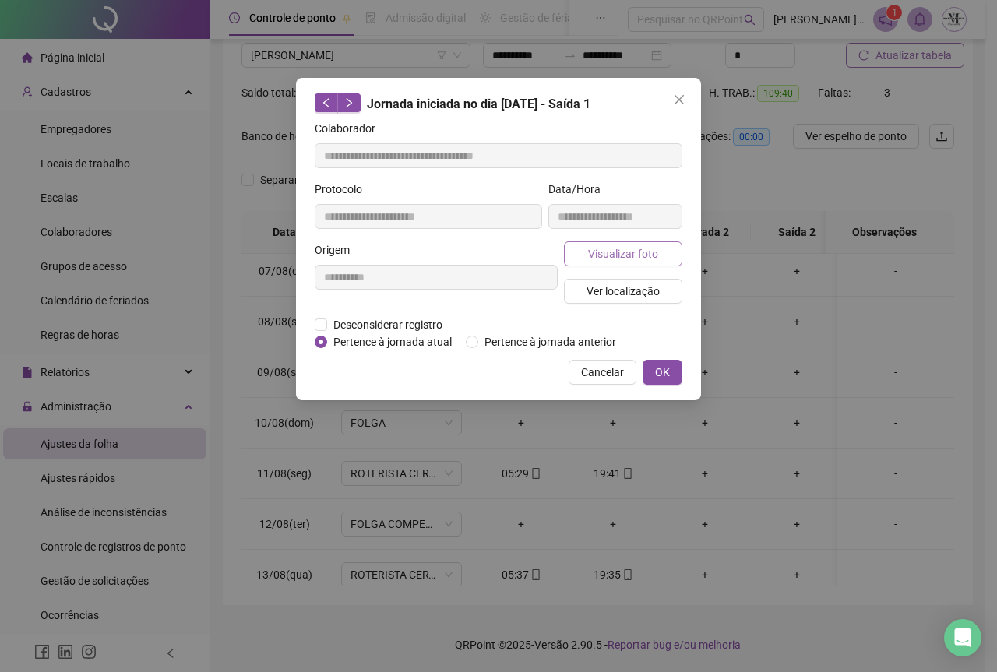
click at [610, 255] on span "Visualizar foto" at bounding box center [623, 253] width 70 height 17
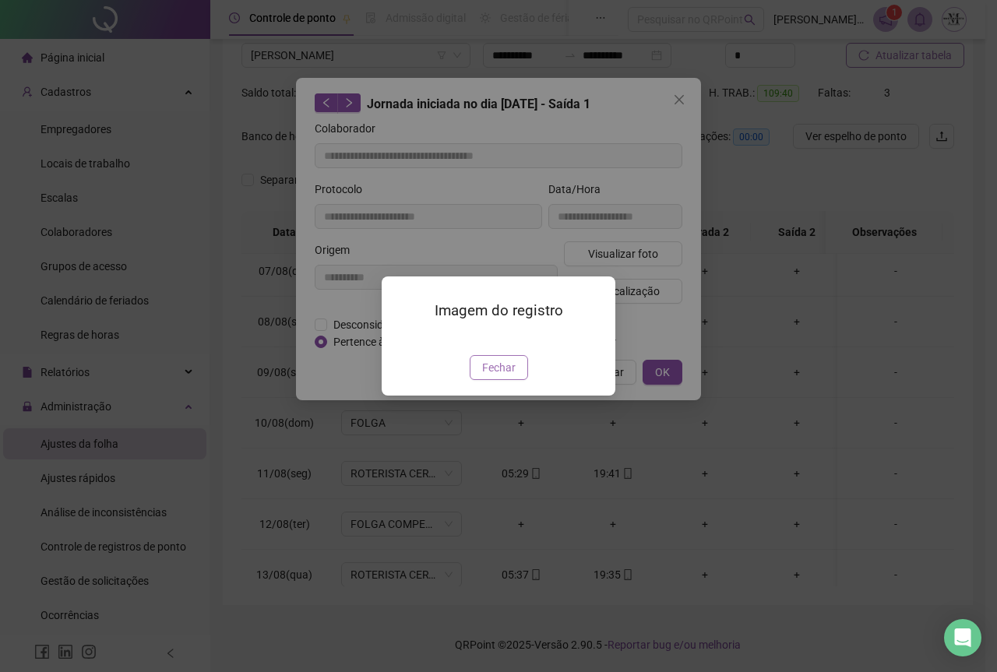
click at [500, 376] on span "Fechar" at bounding box center [498, 367] width 33 height 17
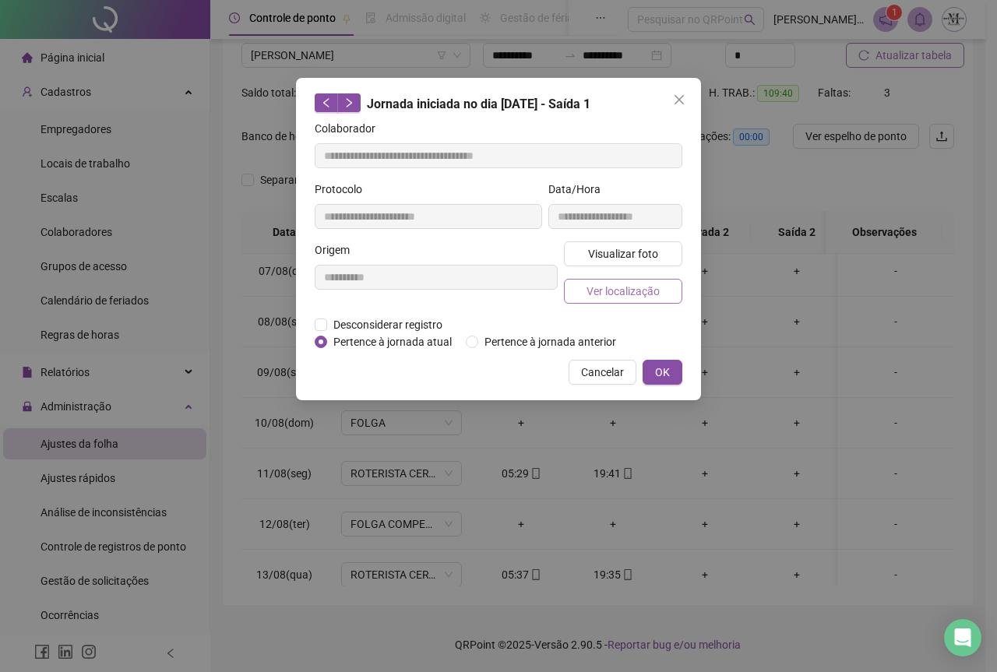
click at [613, 296] on span "Ver localização" at bounding box center [623, 291] width 73 height 17
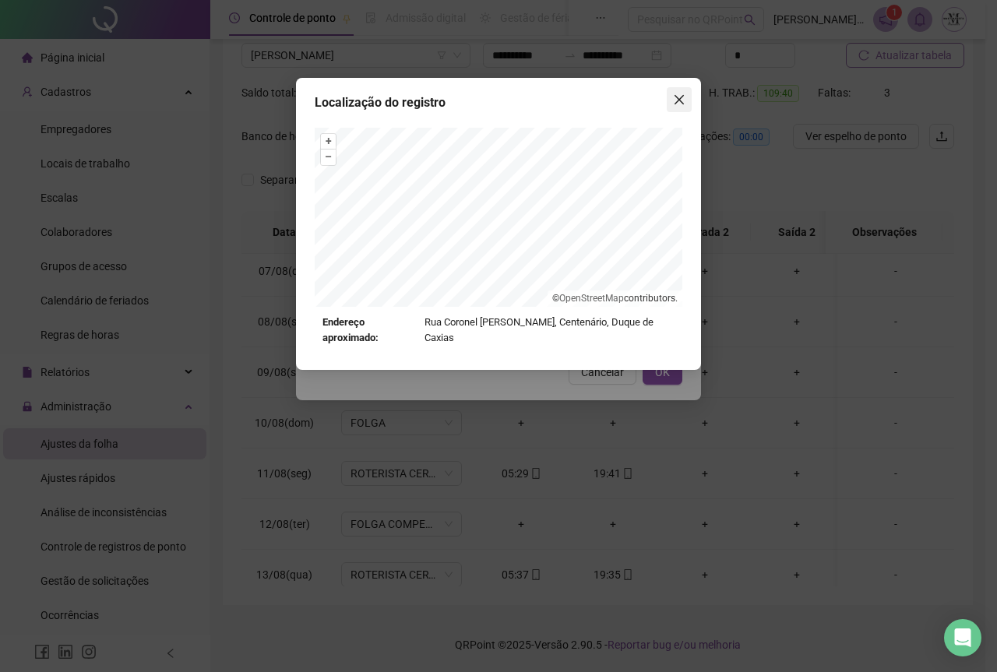
click at [675, 103] on icon "close" at bounding box center [679, 99] width 12 height 12
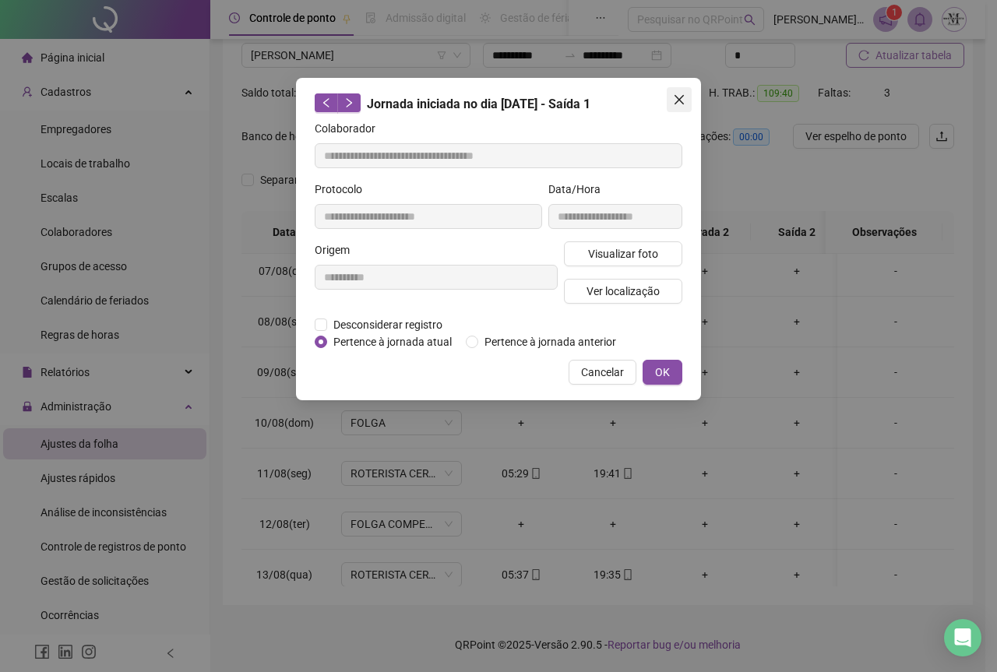
click at [675, 101] on icon "close" at bounding box center [679, 99] width 12 height 12
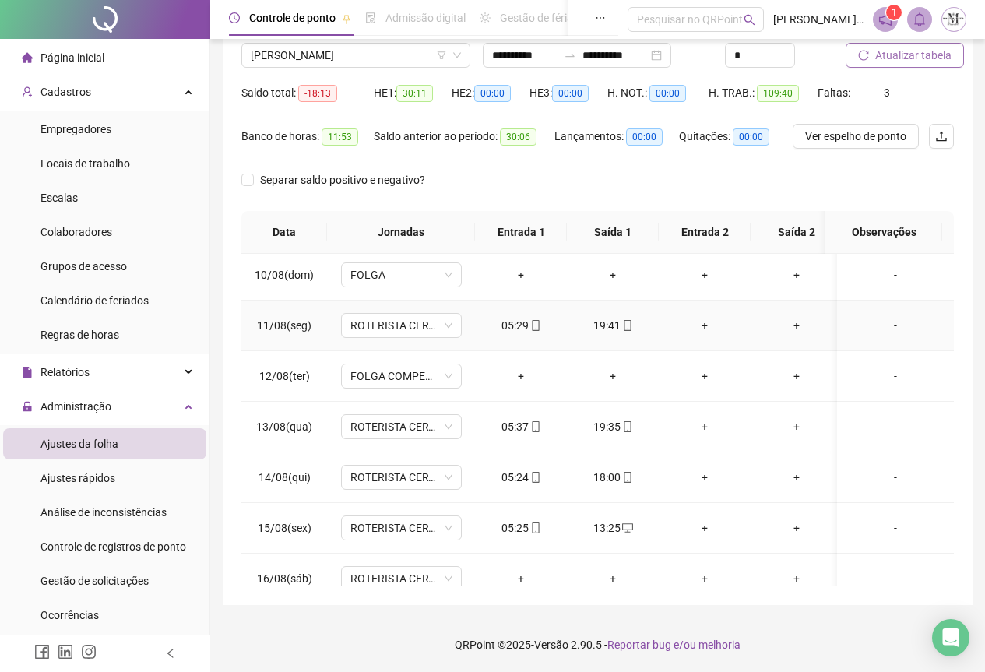
scroll to position [467, 0]
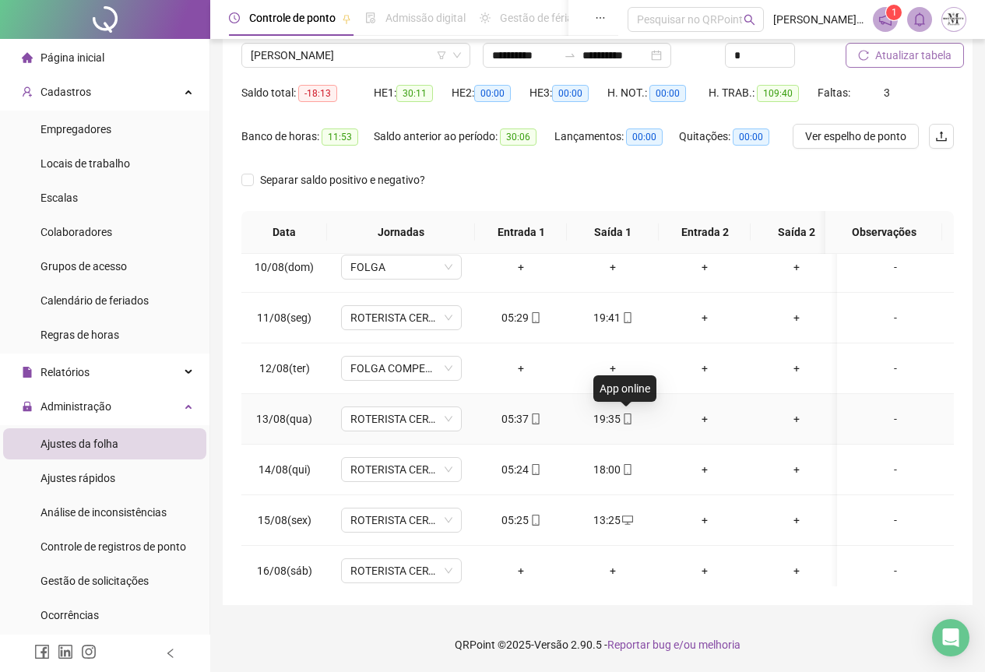
click at [626, 421] on icon "mobile" at bounding box center [627, 419] width 11 height 11
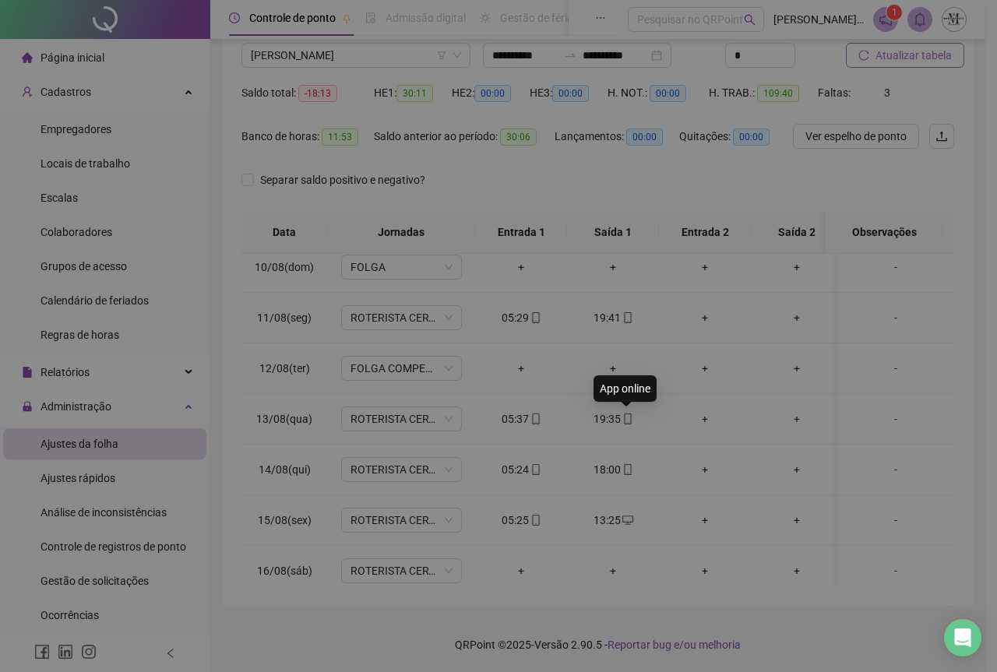
type input "**********"
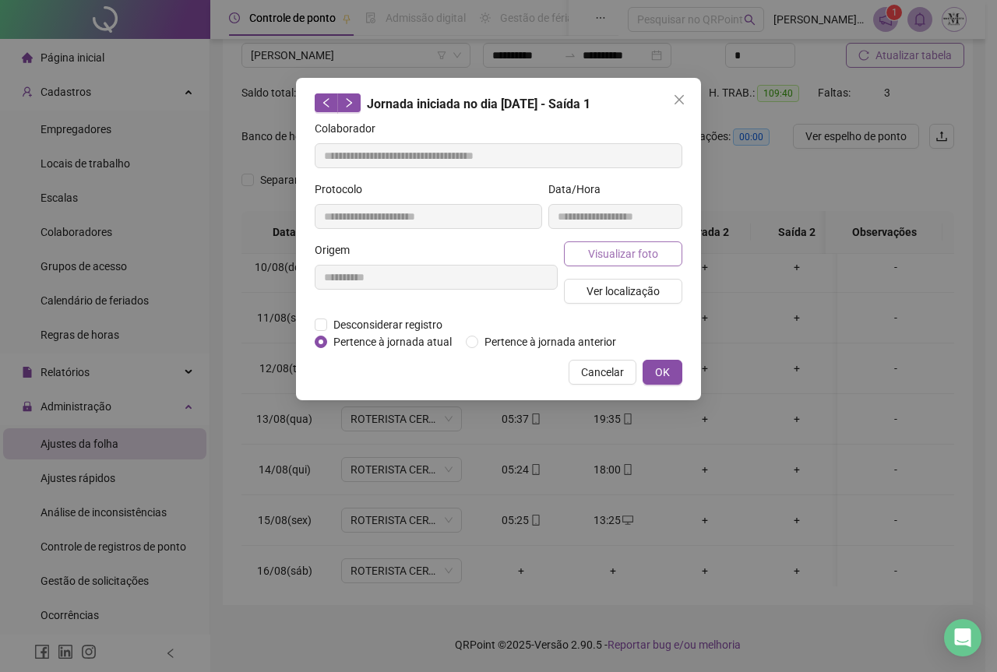
click at [620, 255] on span "Visualizar foto" at bounding box center [623, 253] width 70 height 17
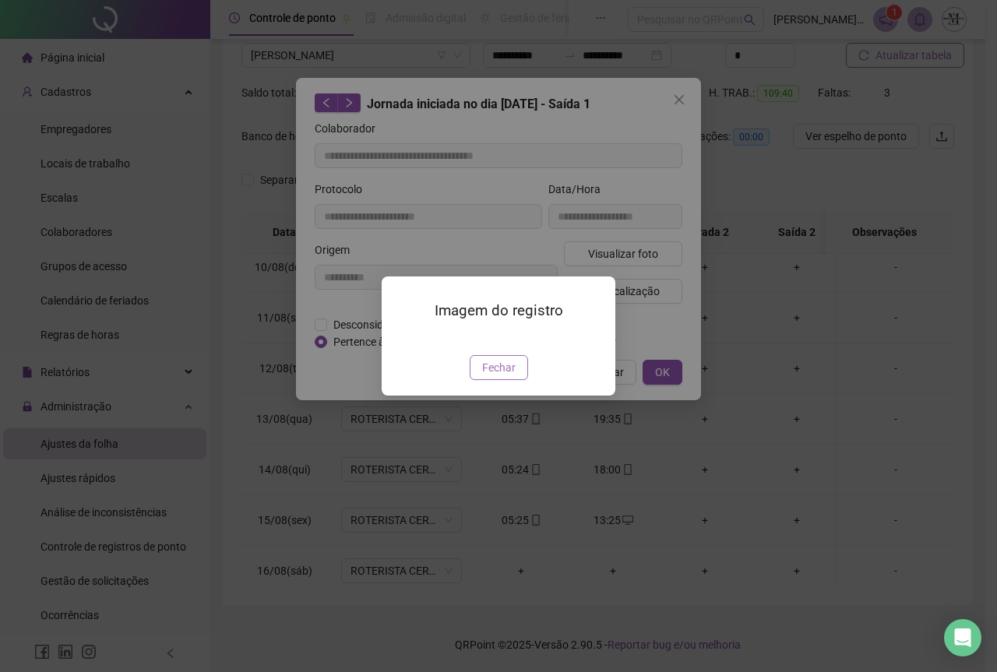
click at [499, 376] on span "Fechar" at bounding box center [498, 367] width 33 height 17
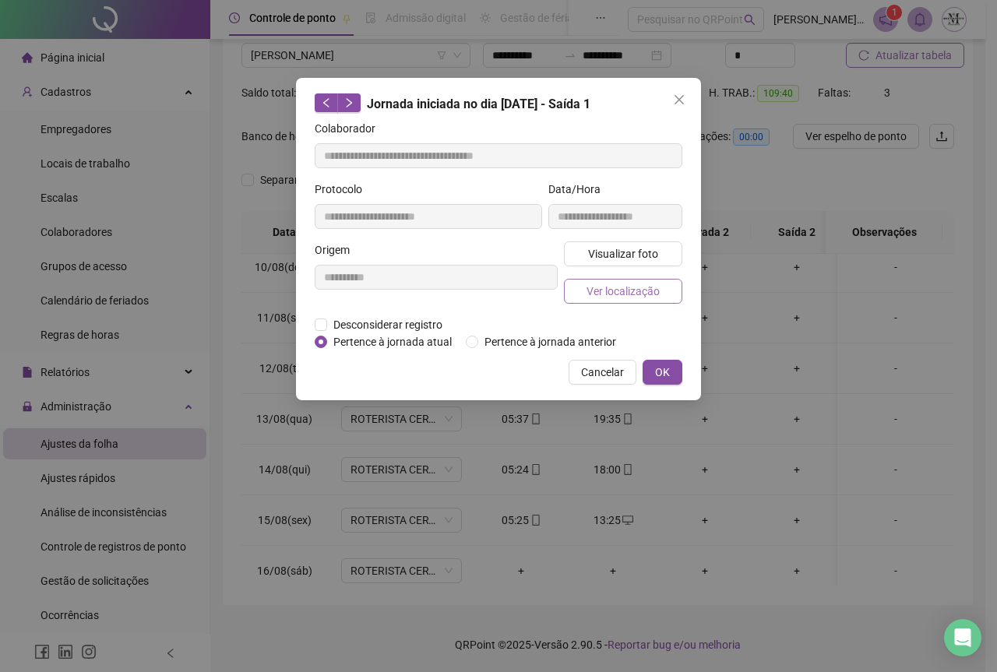
click at [606, 292] on span "Ver localização" at bounding box center [623, 291] width 73 height 17
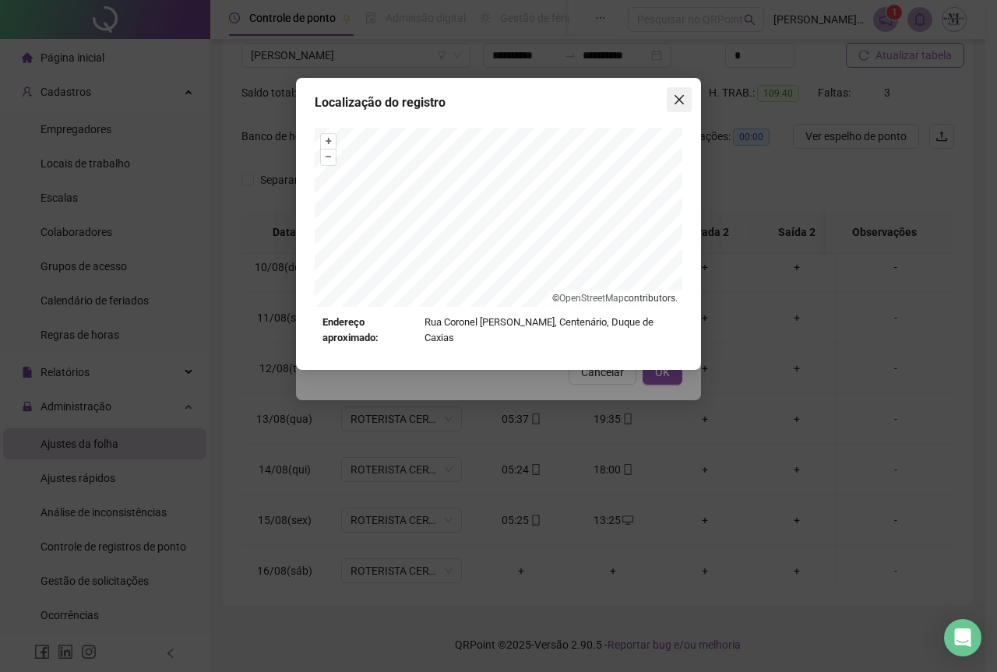
click at [685, 97] on span "Close" at bounding box center [679, 99] width 25 height 12
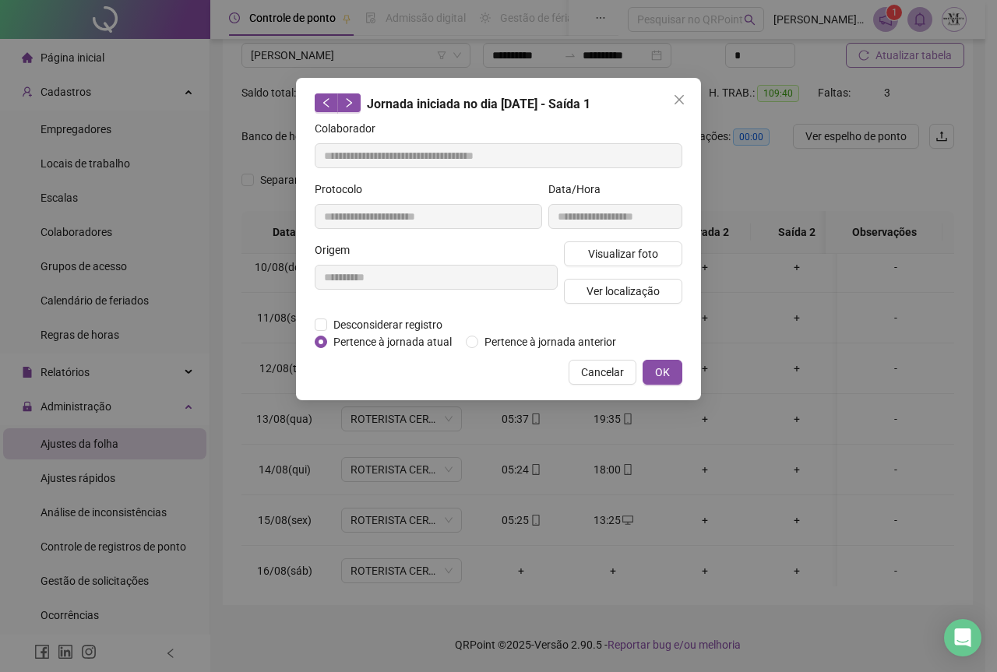
click at [685, 97] on span "Close" at bounding box center [679, 99] width 25 height 12
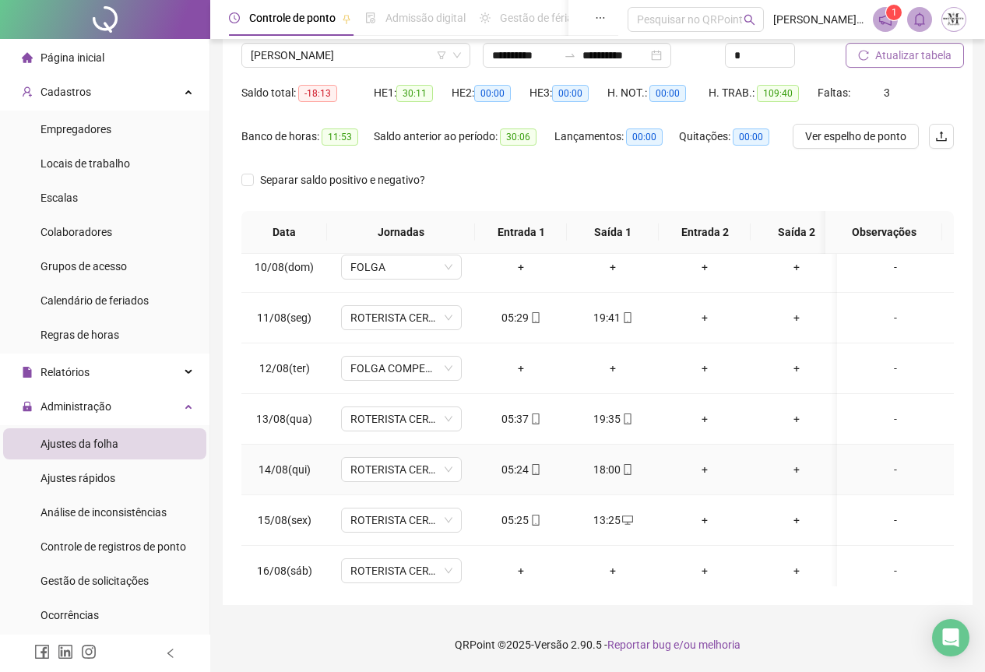
click at [629, 470] on icon "mobile" at bounding box center [627, 469] width 11 height 11
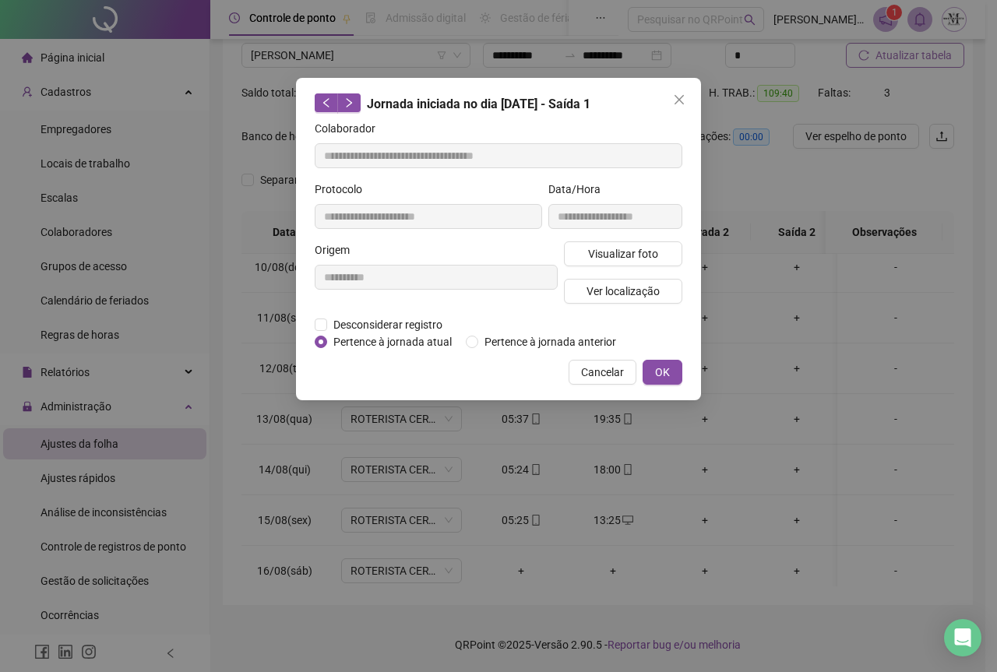
type input "**********"
click at [602, 291] on span "Ver localização" at bounding box center [623, 291] width 73 height 17
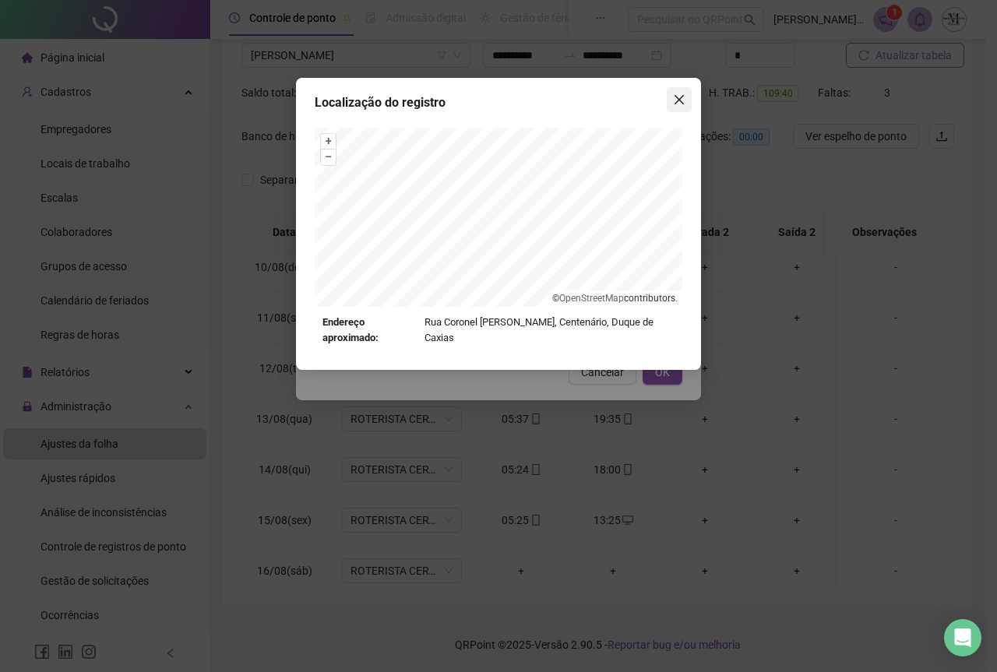
click at [679, 99] on icon "close" at bounding box center [679, 99] width 9 height 9
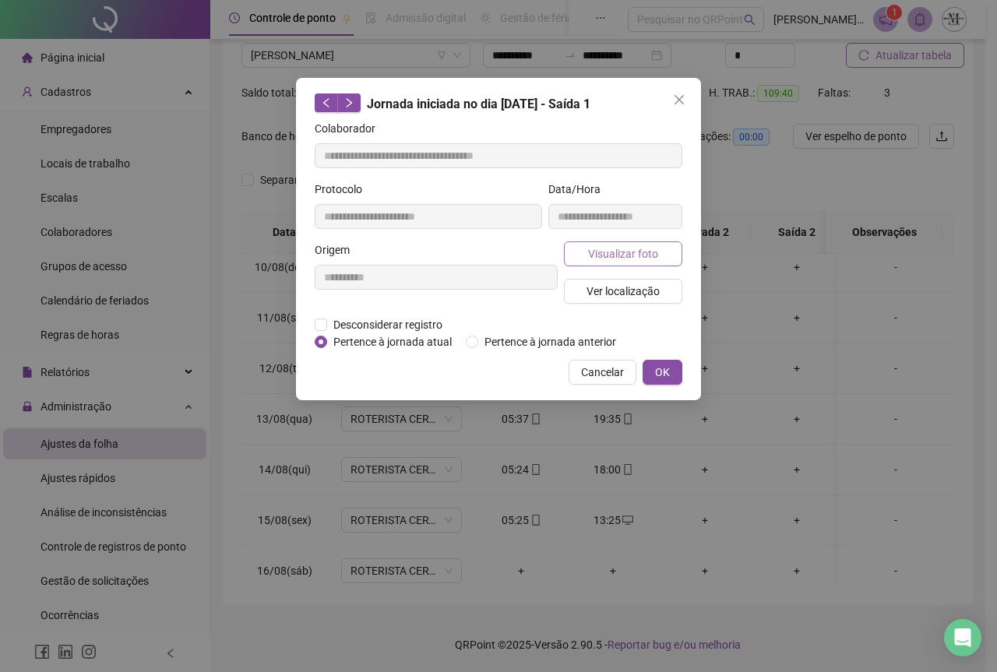
click at [619, 260] on span "Visualizar foto" at bounding box center [623, 253] width 70 height 17
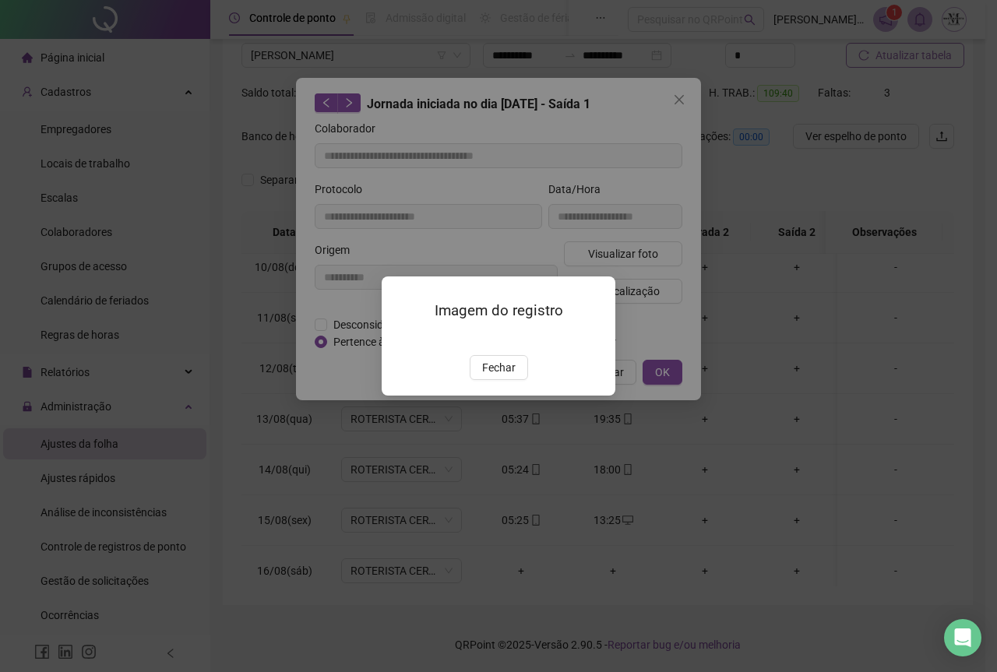
click at [495, 396] on div "Imagem do registro Fechar" at bounding box center [499, 336] width 234 height 119
click at [514, 376] on span "Fechar" at bounding box center [498, 367] width 33 height 17
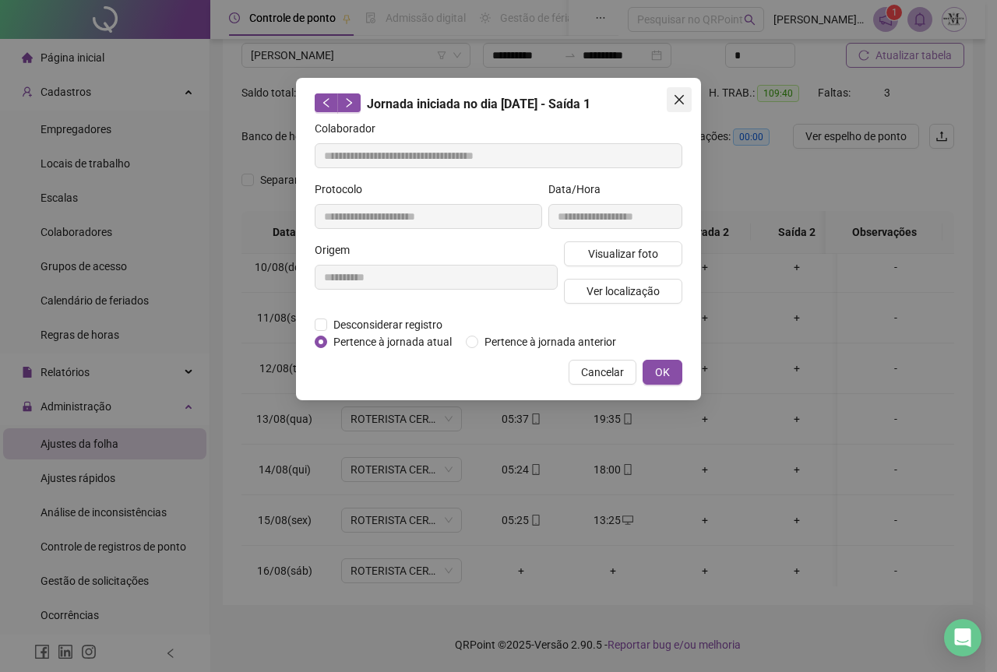
click at [678, 111] on button "Close" at bounding box center [679, 99] width 25 height 25
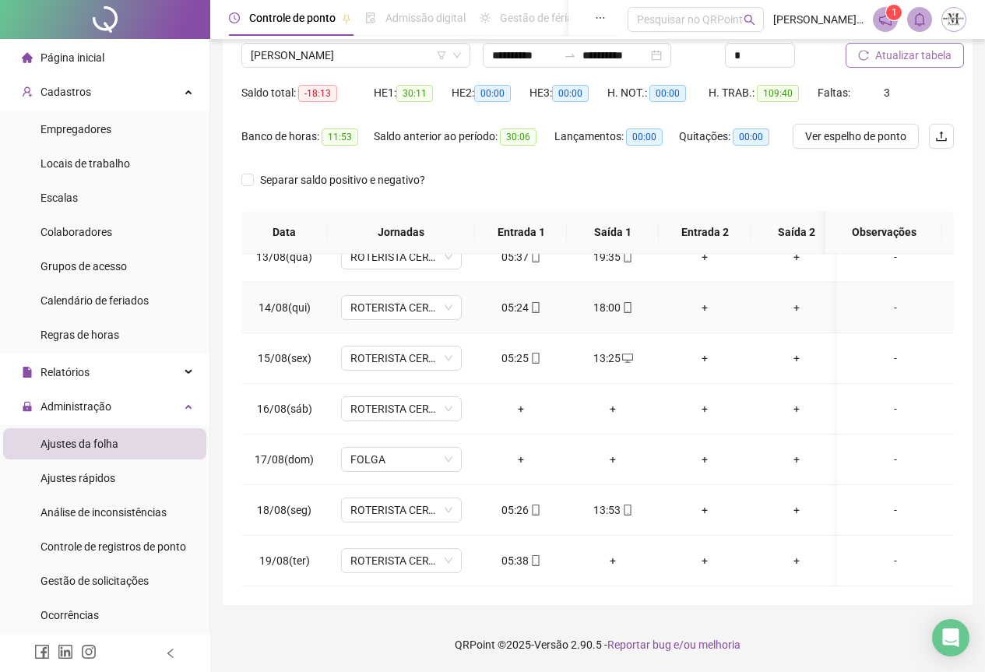
scroll to position [641, 0]
click at [629, 505] on icon "mobile" at bounding box center [627, 510] width 7 height 11
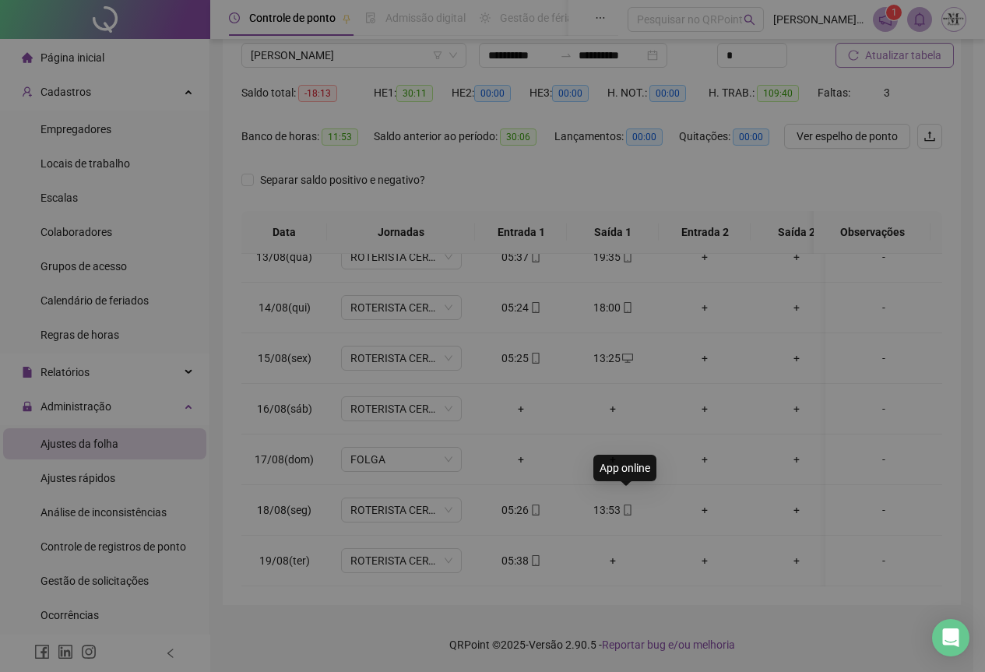
type input "**********"
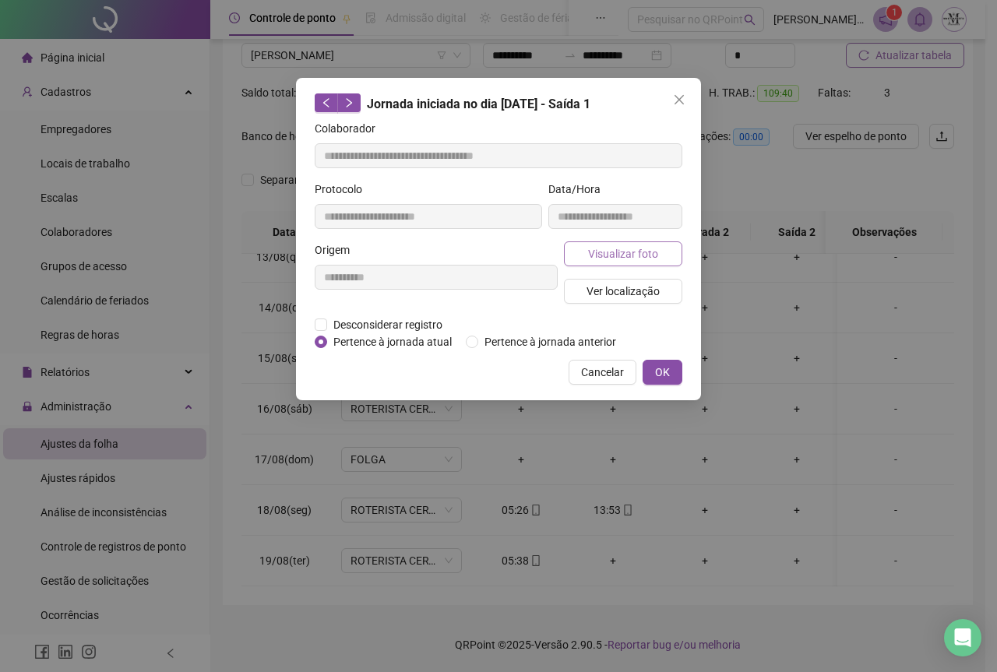
click at [622, 253] on span "Visualizar foto" at bounding box center [623, 253] width 70 height 17
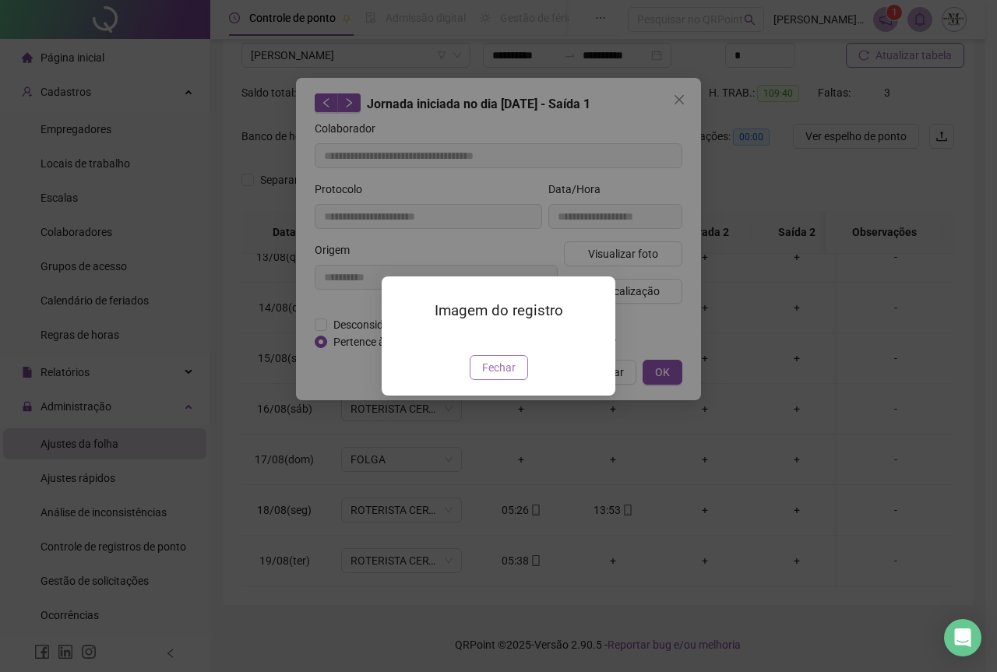
click at [500, 376] on span "Fechar" at bounding box center [498, 367] width 33 height 17
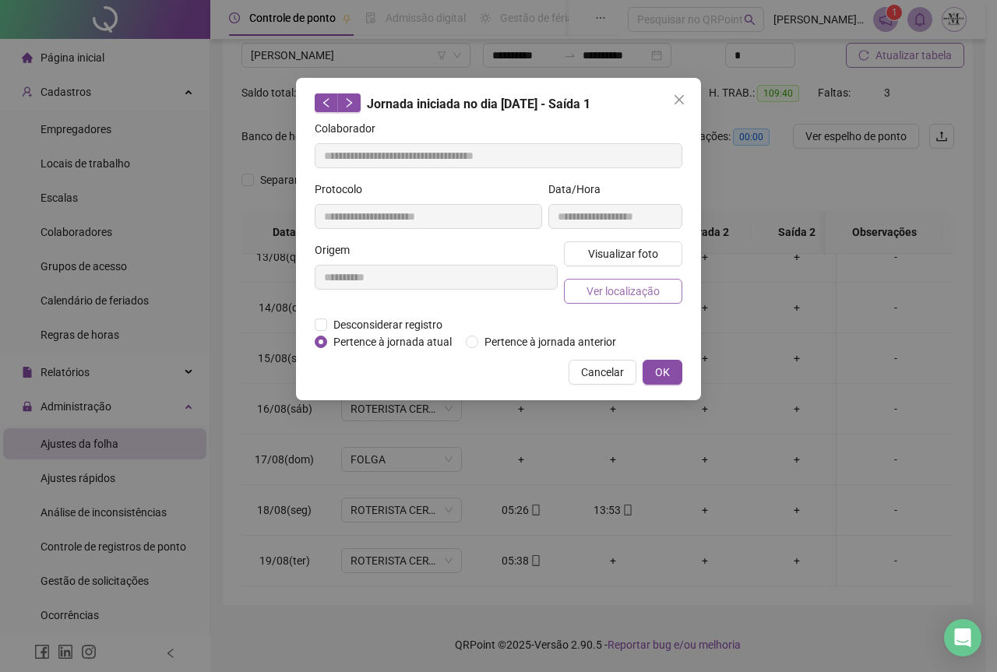
click at [632, 293] on span "Ver localização" at bounding box center [623, 291] width 73 height 17
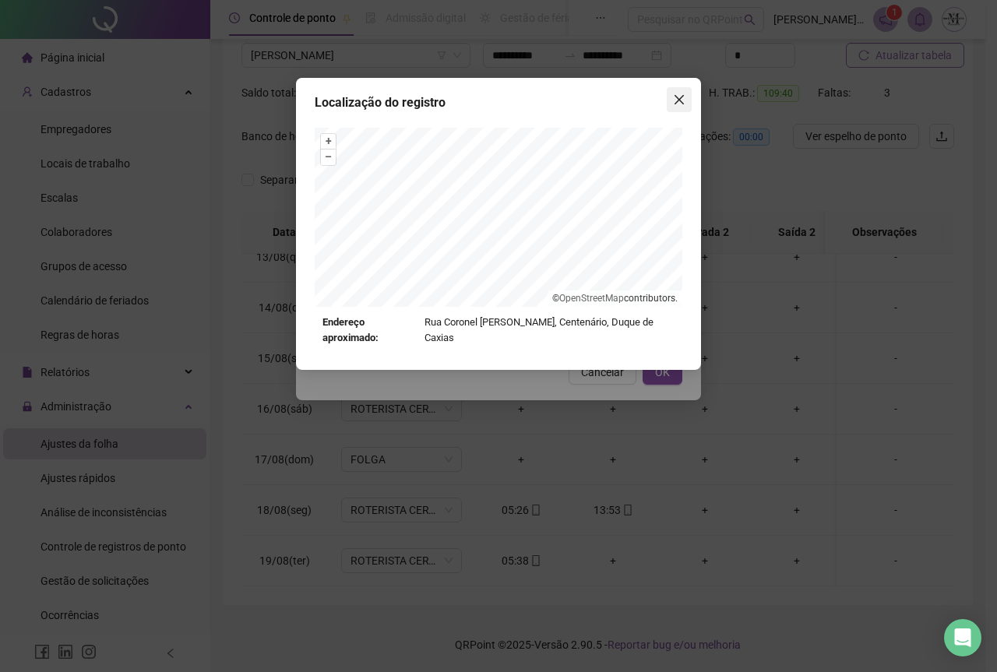
click at [686, 104] on span "Close" at bounding box center [679, 99] width 25 height 12
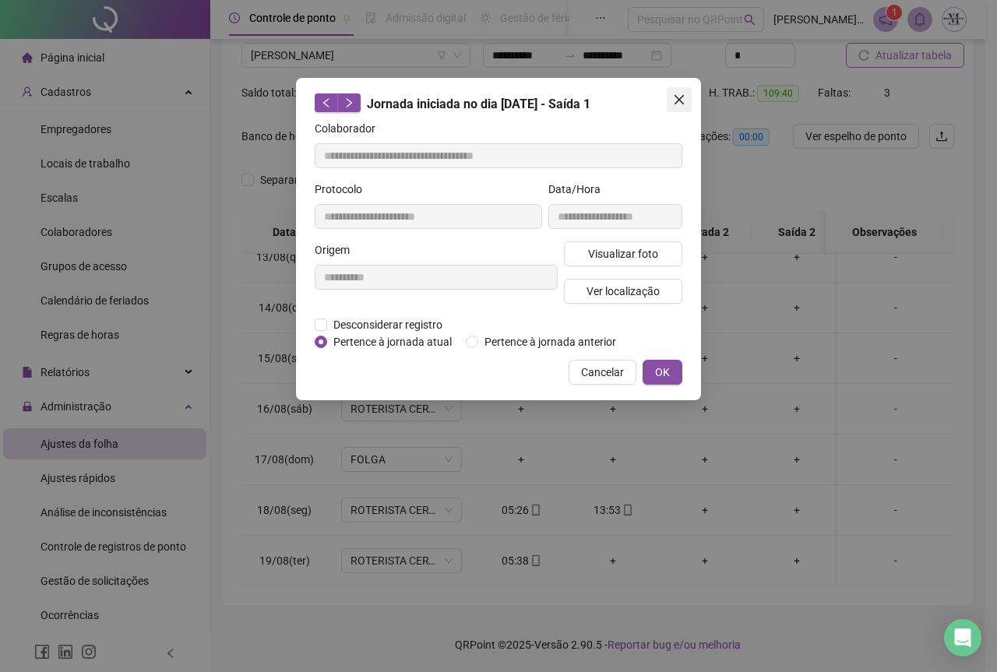
click at [678, 105] on icon "close" at bounding box center [679, 99] width 12 height 12
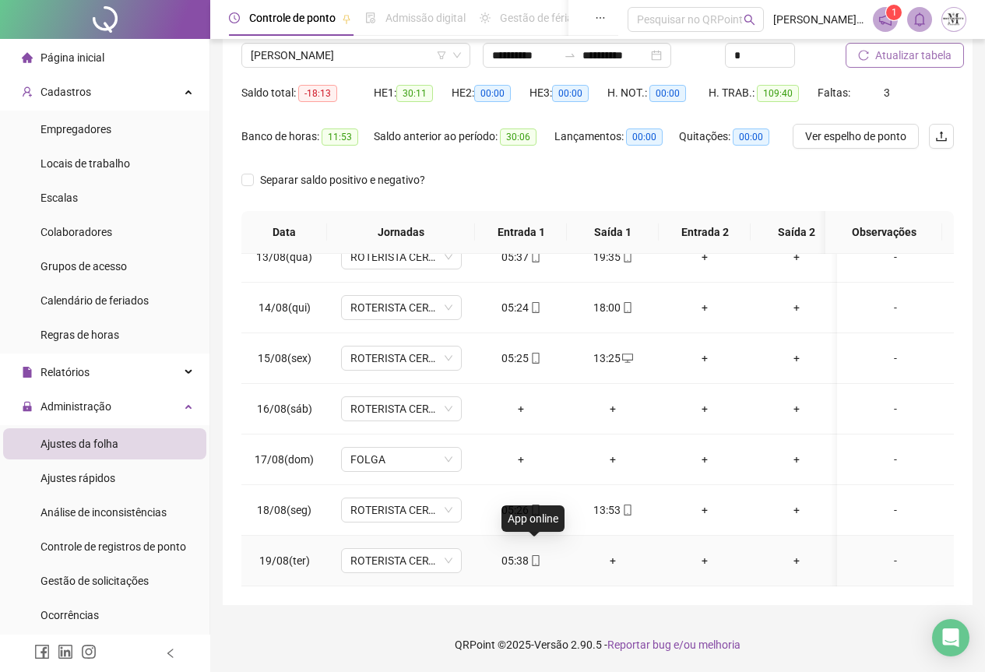
click at [536, 555] on icon "mobile" at bounding box center [535, 560] width 11 height 11
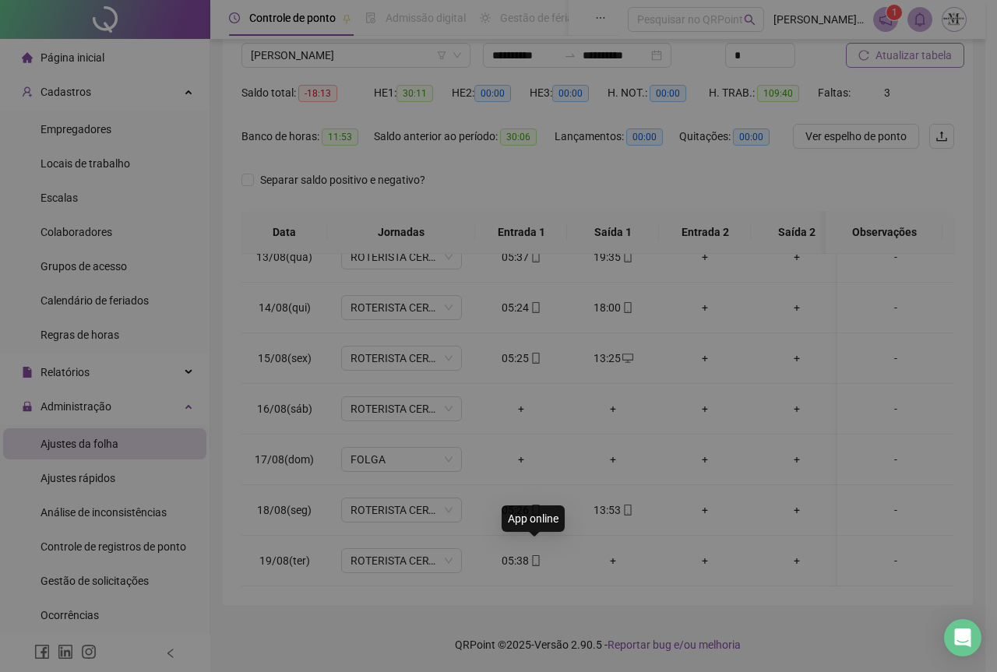
type input "**********"
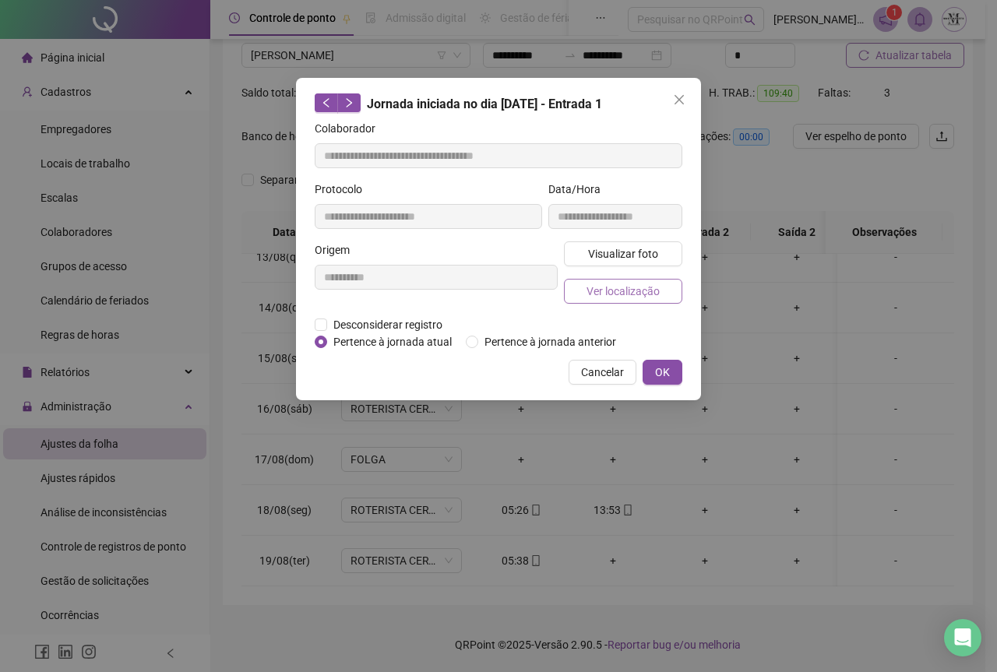
click at [586, 284] on button "Ver localização" at bounding box center [623, 291] width 118 height 25
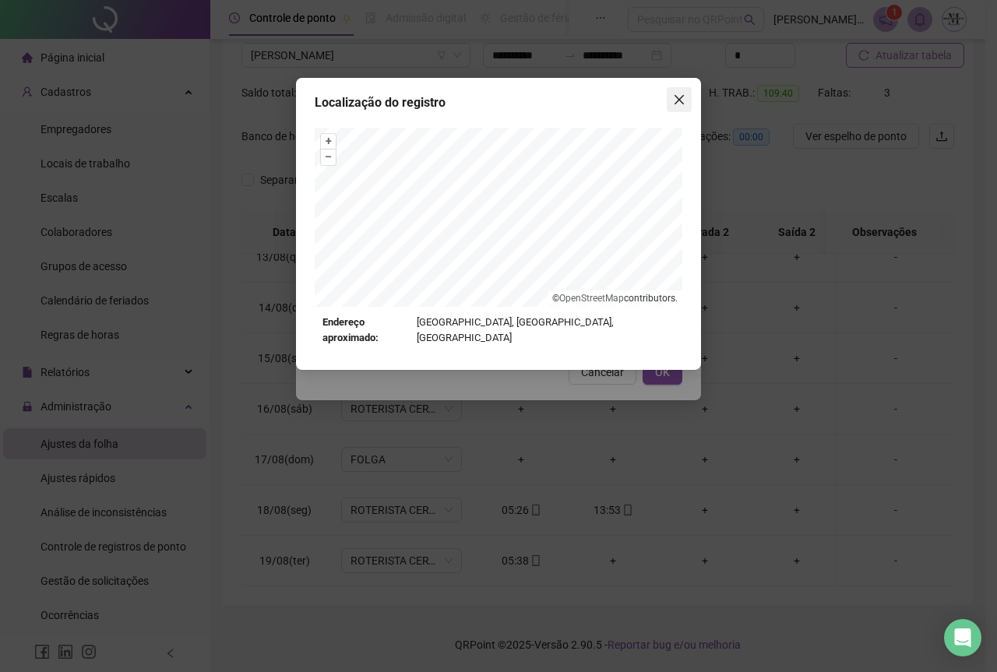
click at [675, 103] on icon "close" at bounding box center [679, 99] width 9 height 9
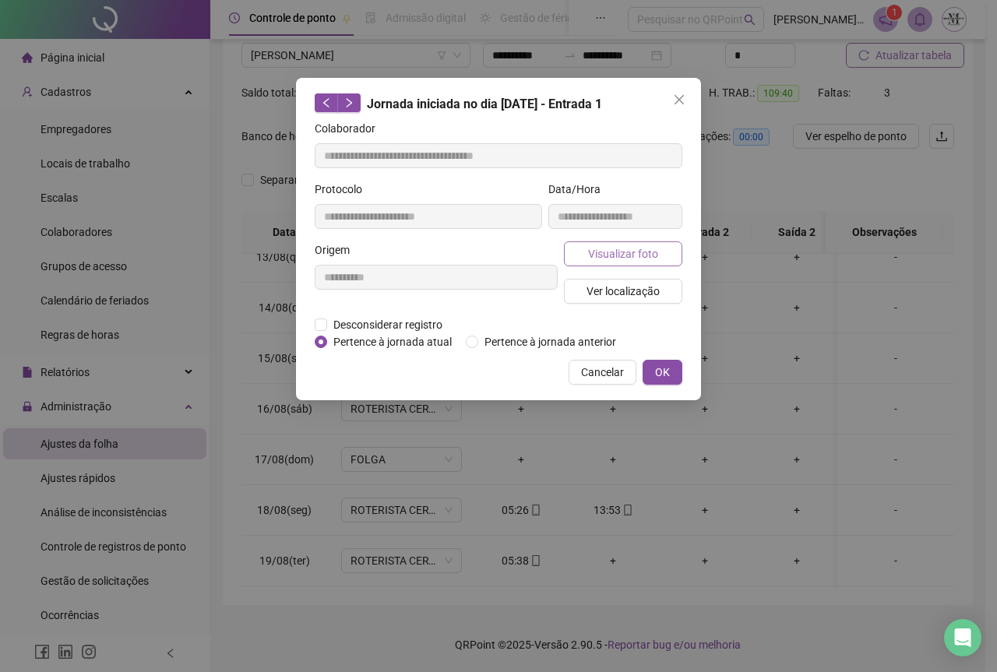
click at [611, 252] on span "Visualizar foto" at bounding box center [623, 253] width 70 height 17
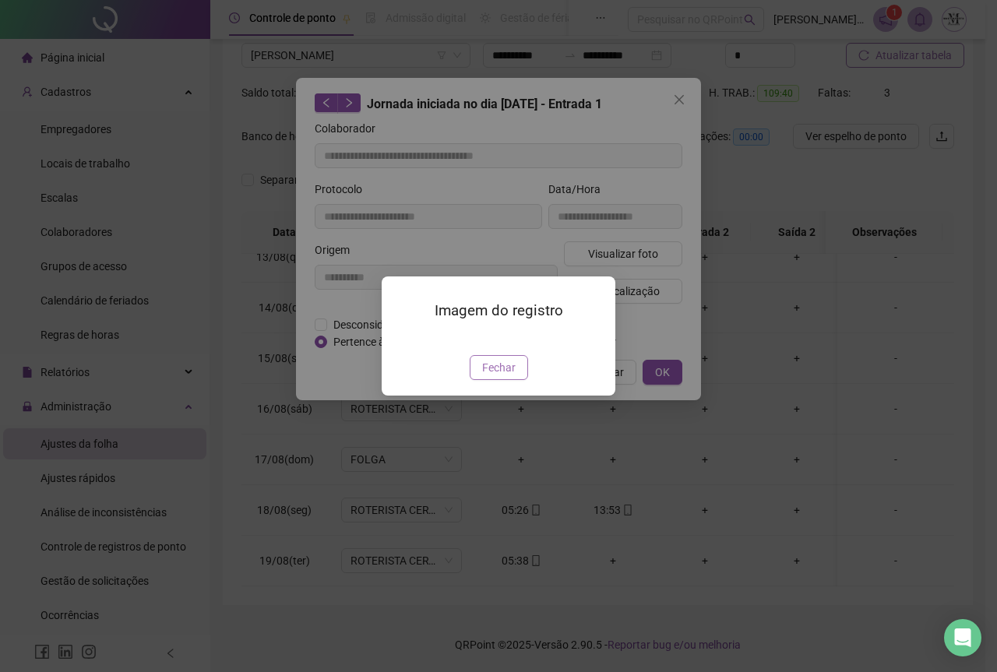
click at [505, 376] on span "Fechar" at bounding box center [498, 367] width 33 height 17
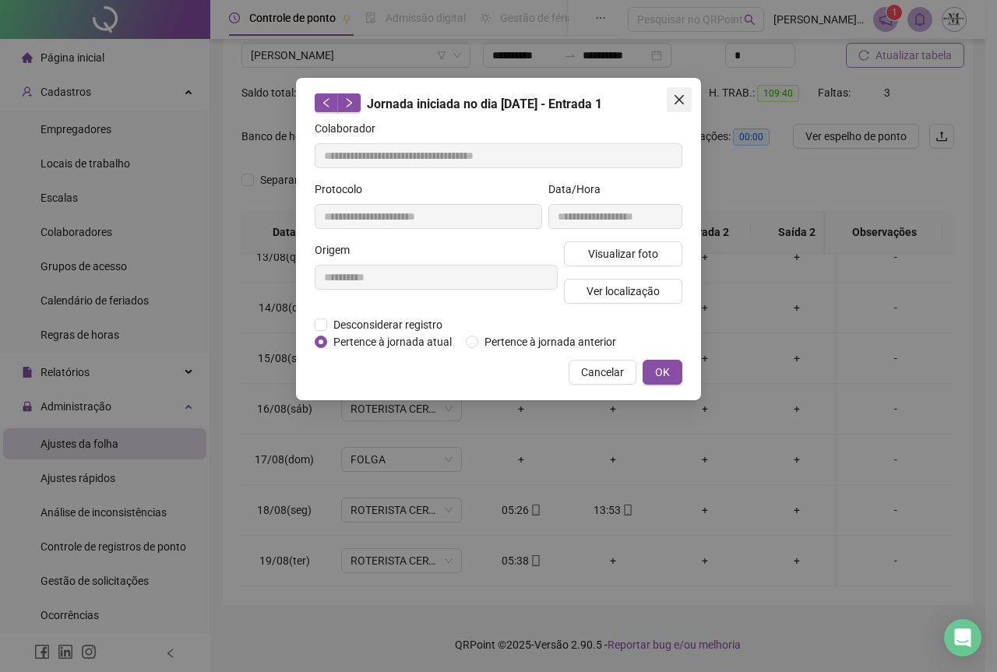
click at [679, 107] on button "Close" at bounding box center [679, 99] width 25 height 25
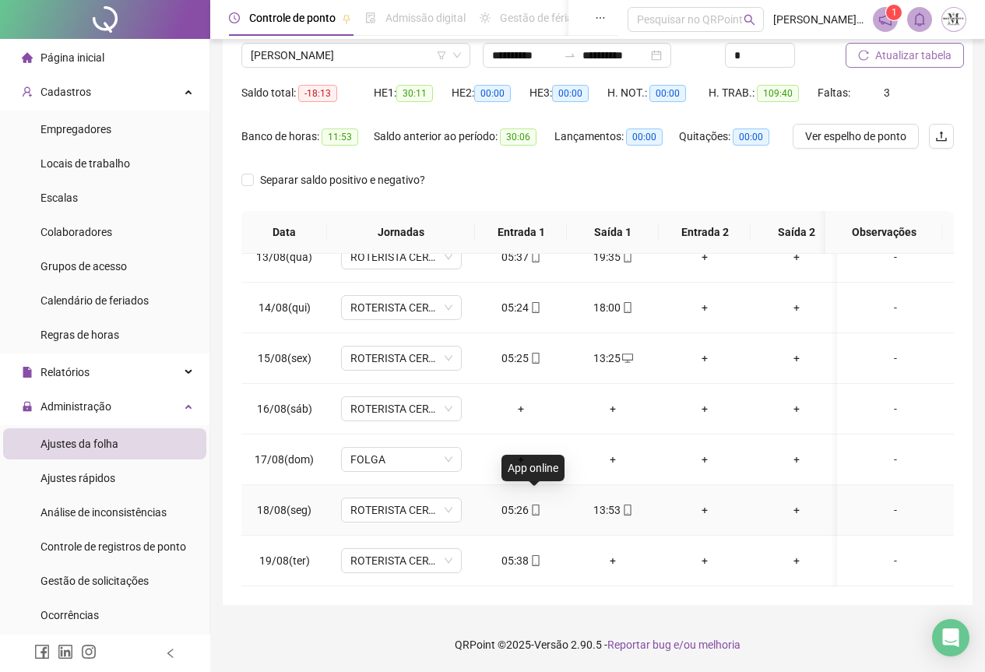
click at [534, 505] on icon "mobile" at bounding box center [535, 510] width 11 height 11
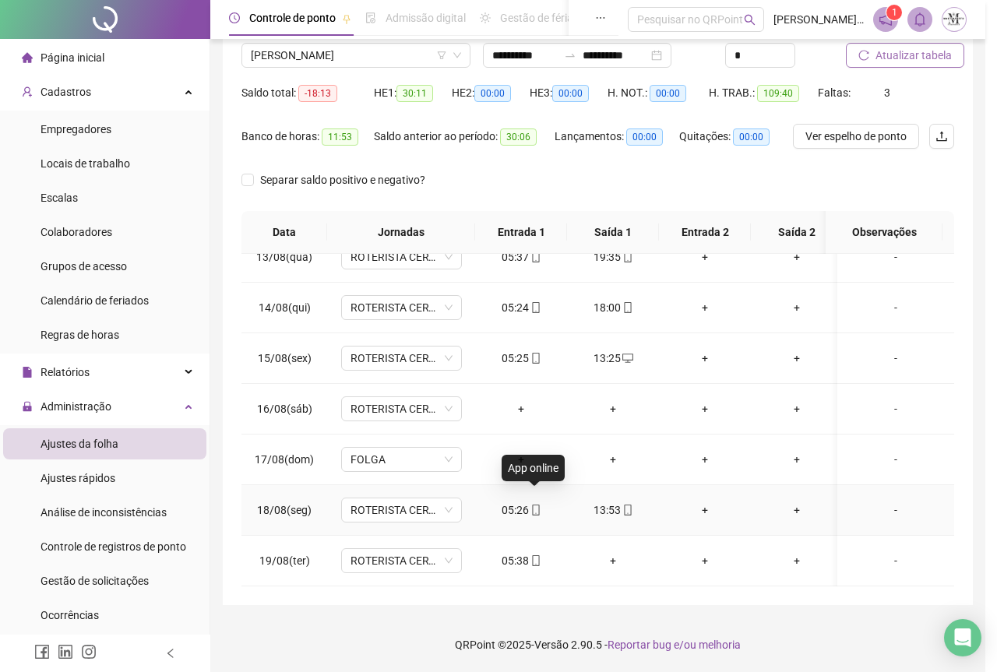
type input "**********"
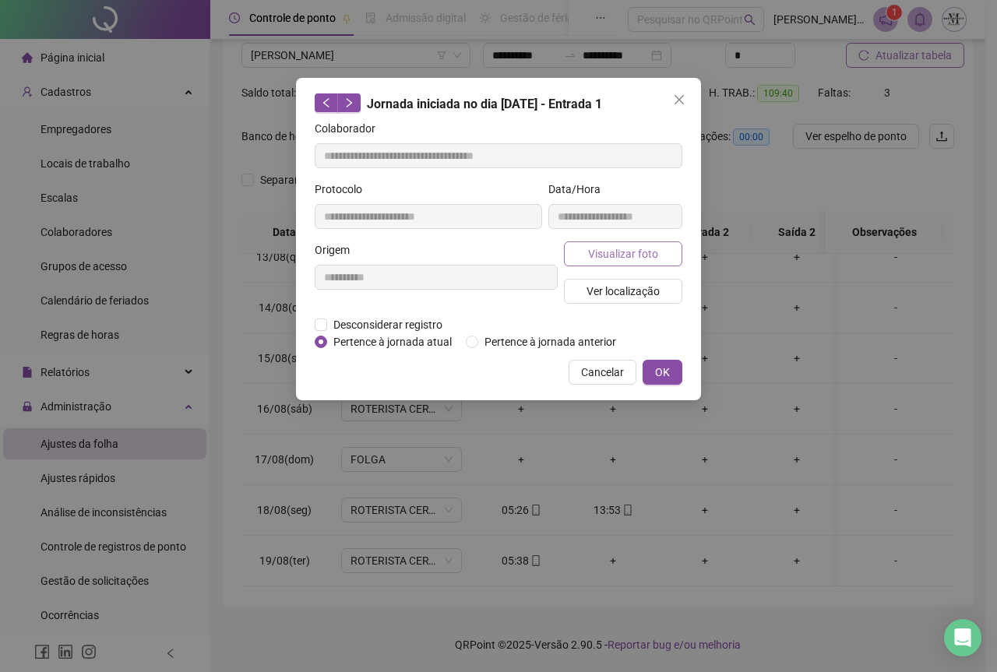
click at [606, 262] on button "Visualizar foto" at bounding box center [623, 253] width 118 height 25
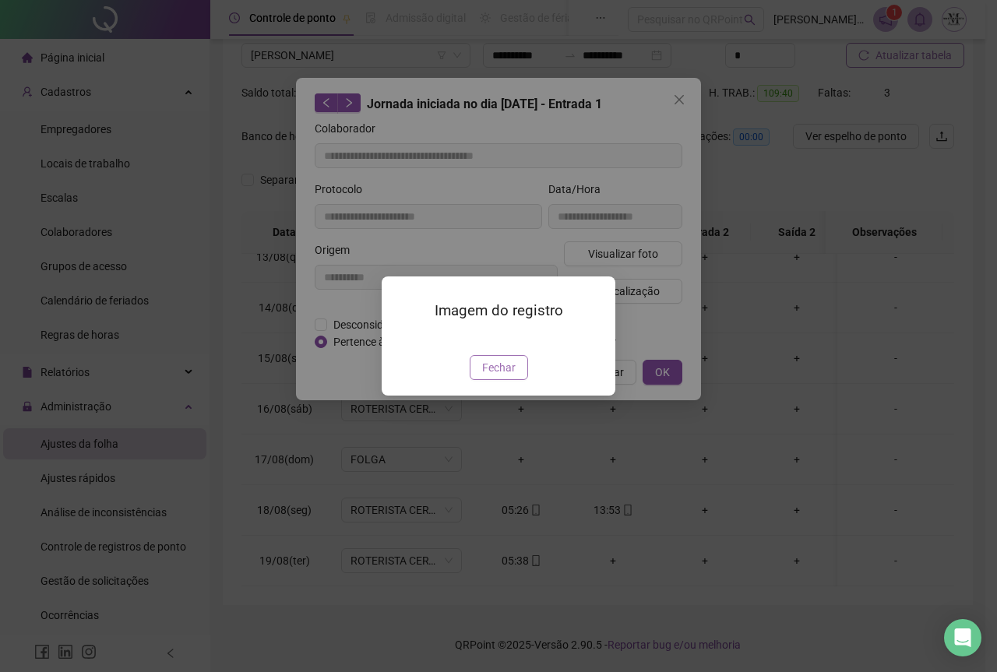
click at [516, 380] on button "Fechar" at bounding box center [499, 367] width 58 height 25
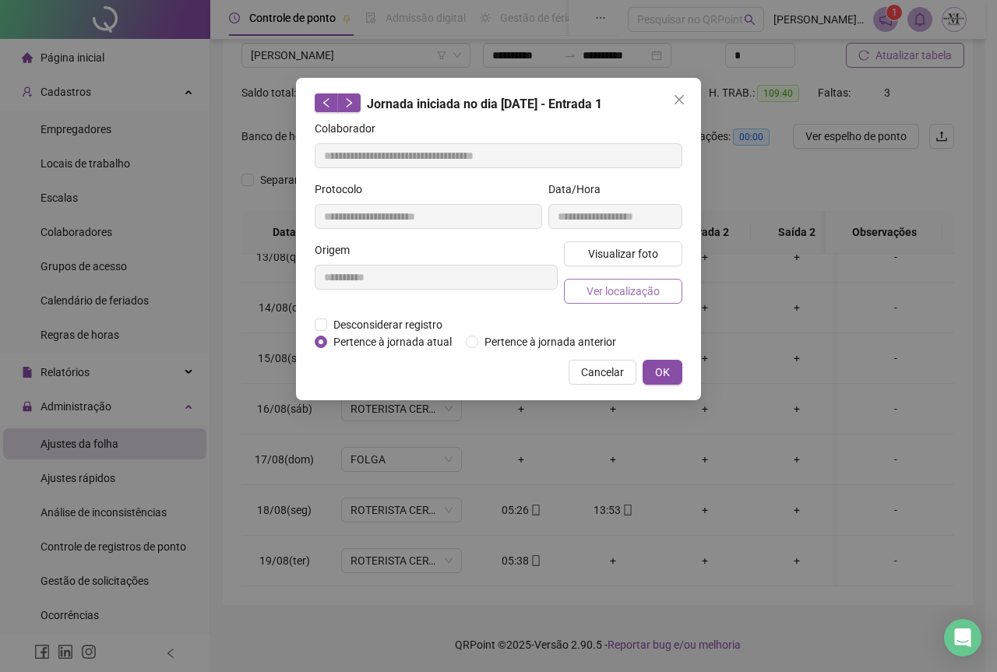
click at [611, 297] on span "Ver localização" at bounding box center [623, 291] width 73 height 17
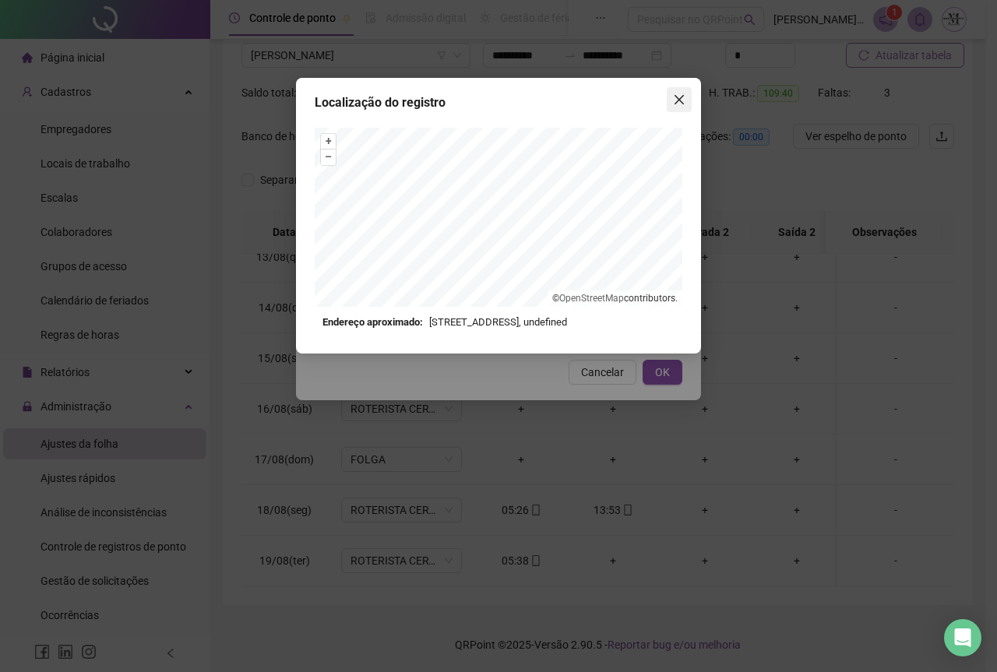
click at [676, 100] on icon "close" at bounding box center [679, 99] width 12 height 12
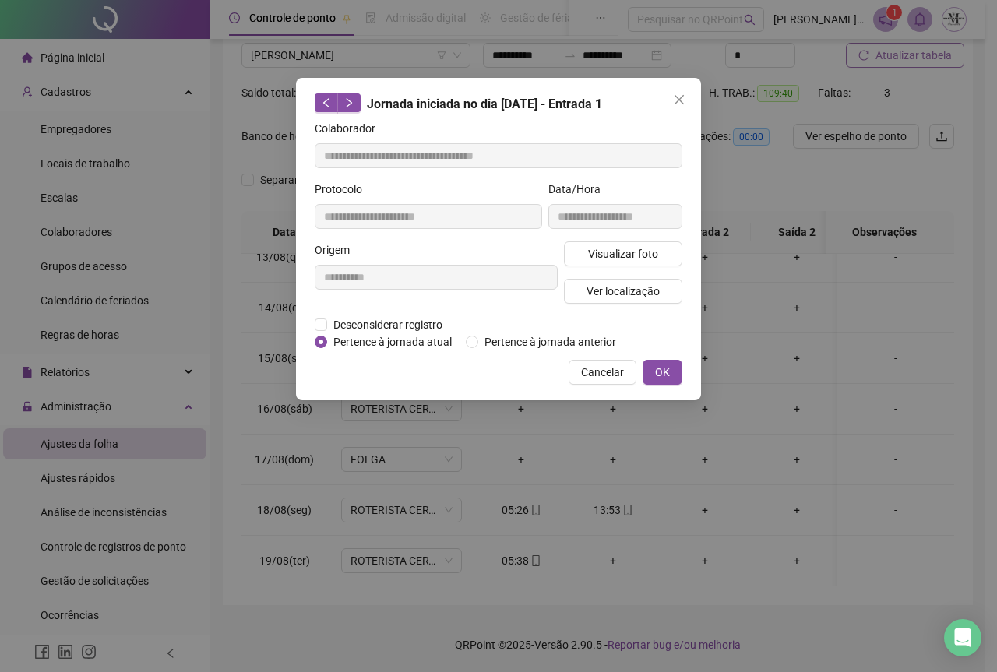
click at [676, 101] on icon "close" at bounding box center [679, 99] width 12 height 12
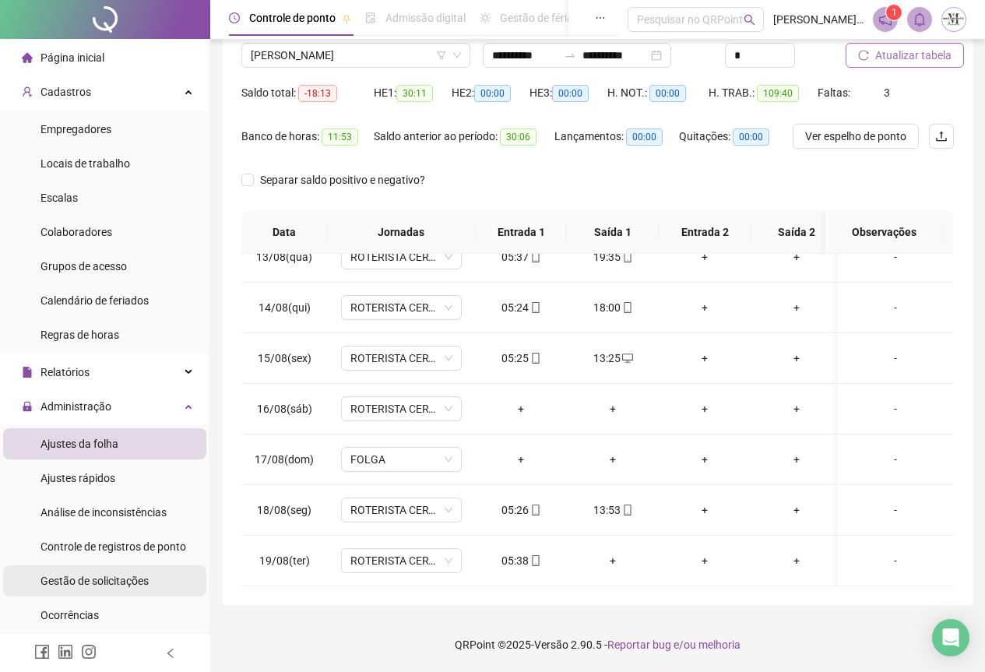
click at [139, 587] on span "Gestão de solicitações" at bounding box center [95, 581] width 108 height 12
